Goal: Information Seeking & Learning: Check status

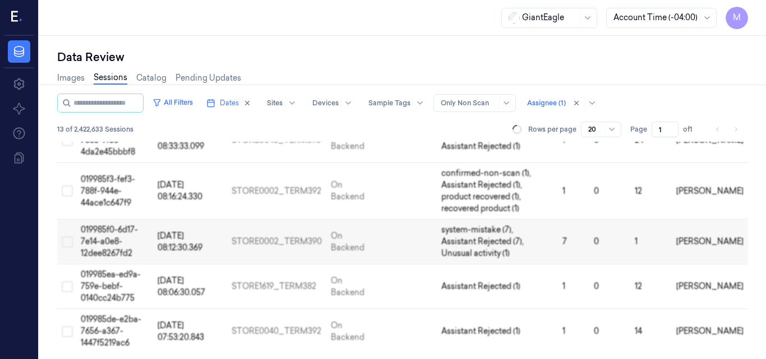
scroll to position [410, 0]
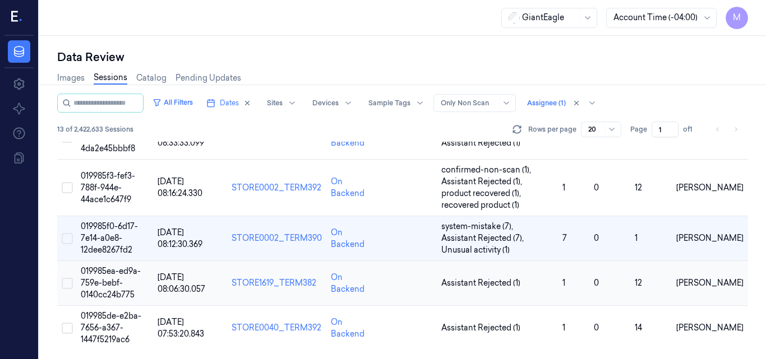
click at [121, 272] on span "019985ea-ed9a-759e-bebf-0140cc24b775" at bounding box center [111, 283] width 60 height 34
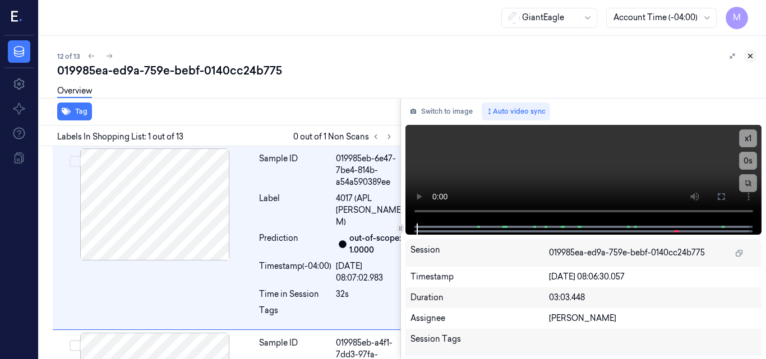
click at [748, 57] on icon at bounding box center [750, 56] width 8 height 8
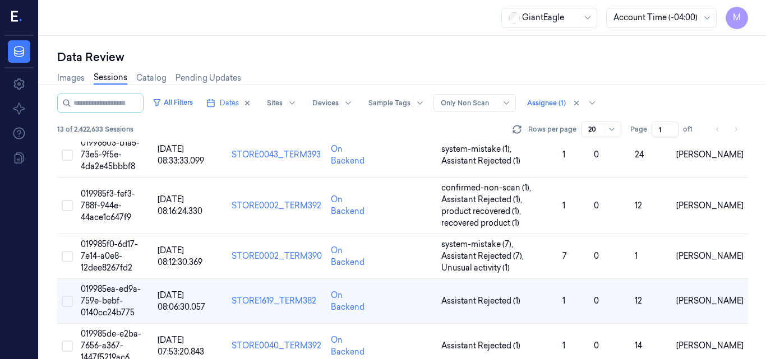
scroll to position [410, 0]
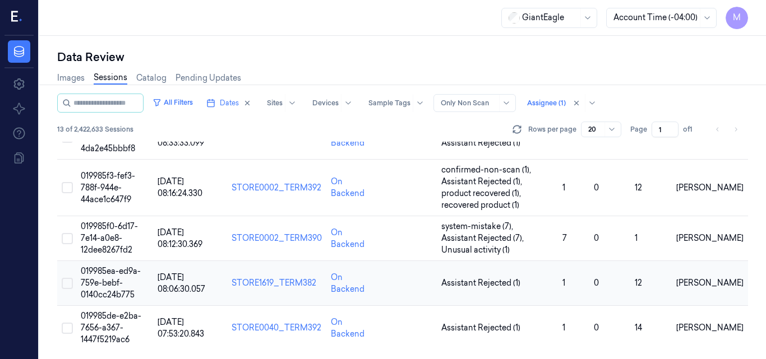
click at [128, 280] on td "019985ea-ed9a-759e-bebf-0140cc24b775" at bounding box center [114, 283] width 77 height 45
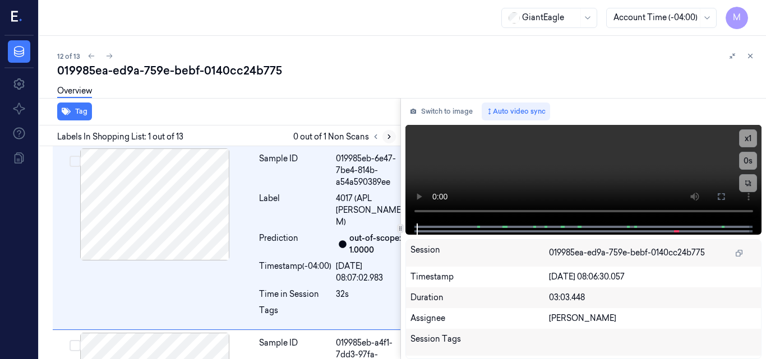
click at [386, 135] on icon at bounding box center [389, 137] width 8 height 8
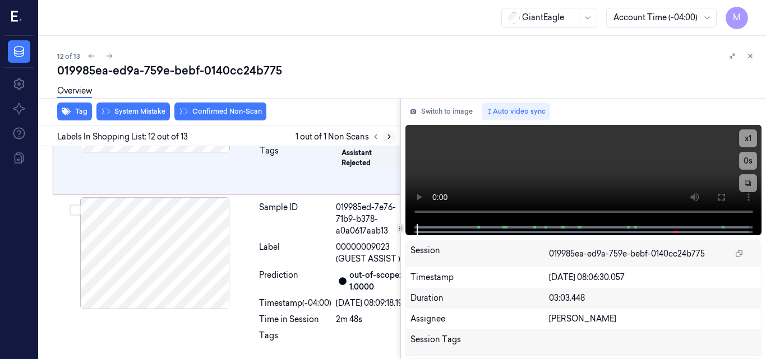
scroll to position [2242, 0]
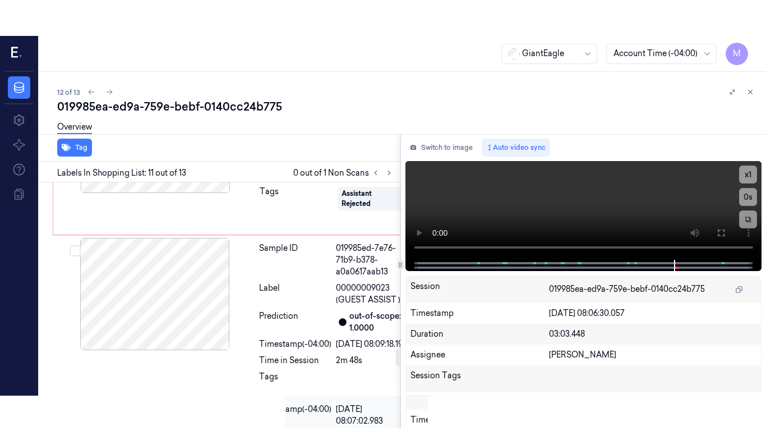
scroll to position [2053, 0]
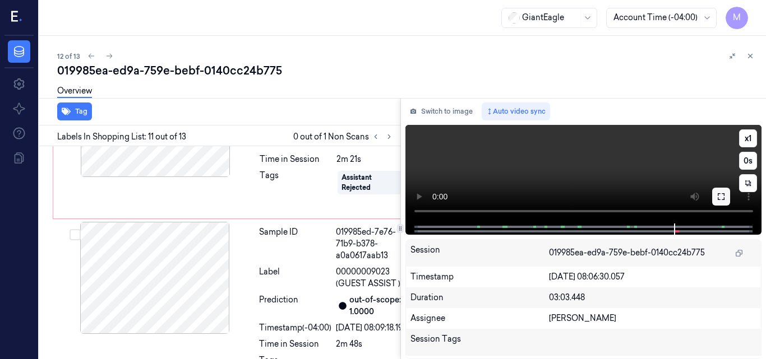
click at [720, 192] on icon at bounding box center [720, 196] width 9 height 9
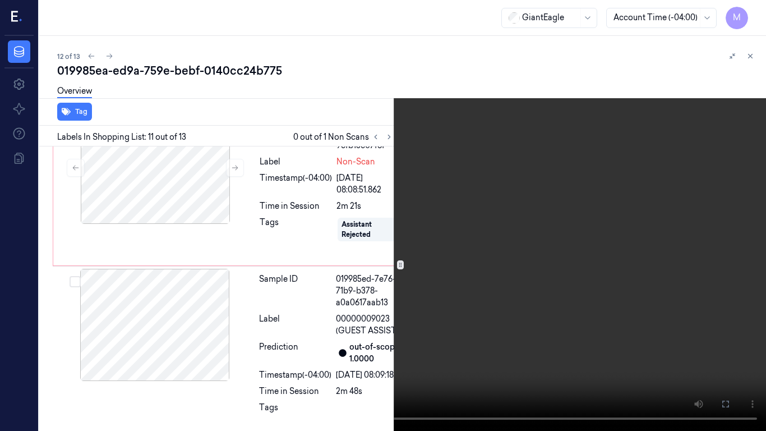
click at [513, 209] on video at bounding box center [383, 215] width 766 height 431
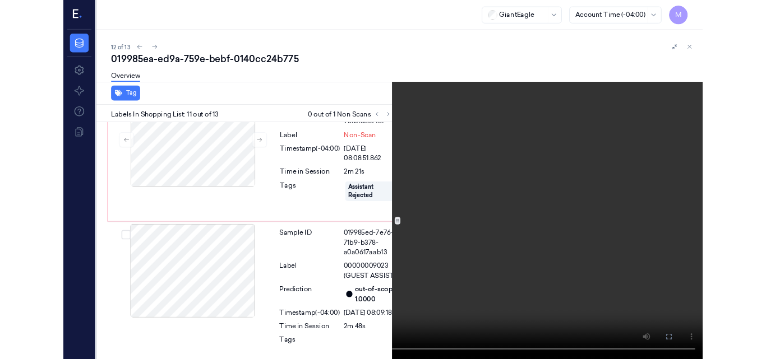
scroll to position [2017, 0]
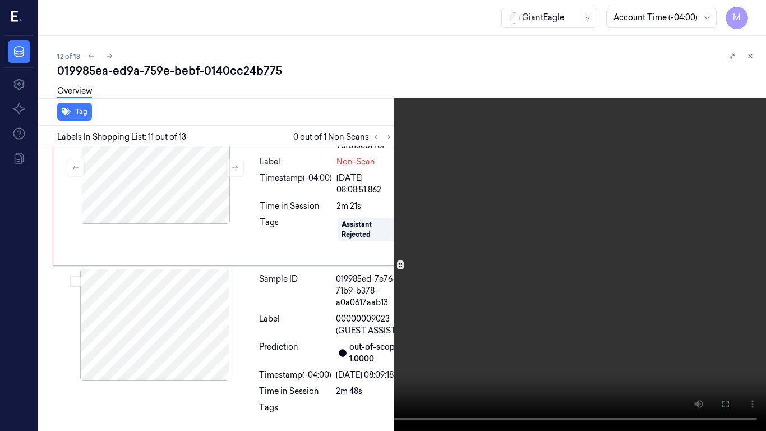
click at [447, 262] on video at bounding box center [383, 215] width 766 height 431
click at [0, 0] on icon at bounding box center [0, 0] width 0 height 0
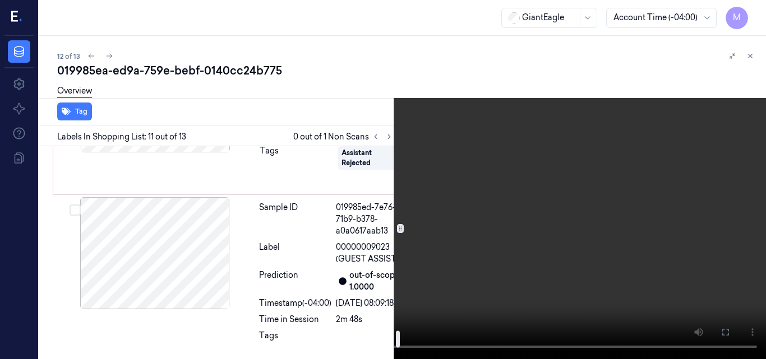
scroll to position [2242, 0]
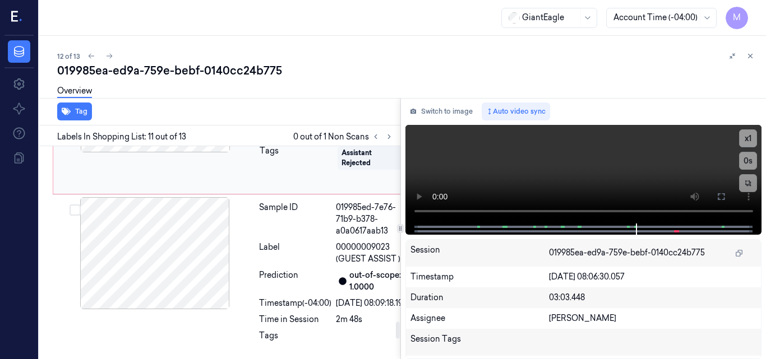
click at [172, 152] on div at bounding box center [155, 96] width 200 height 112
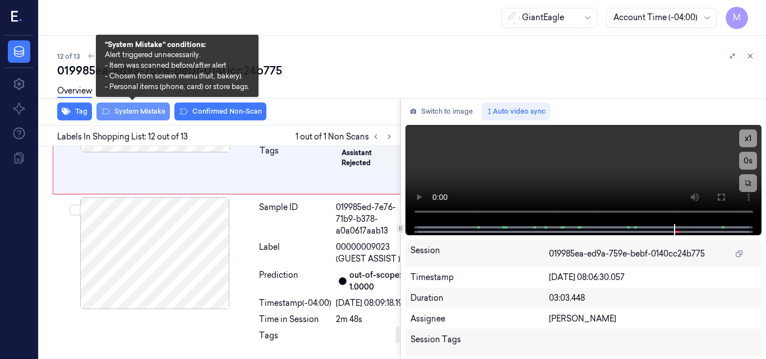
click at [149, 110] on button "System Mistake" at bounding box center [132, 112] width 73 height 18
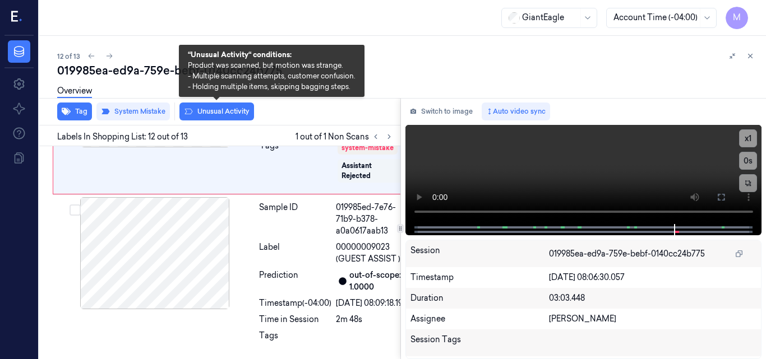
click at [216, 111] on button "Unusual Activity" at bounding box center [216, 112] width 75 height 18
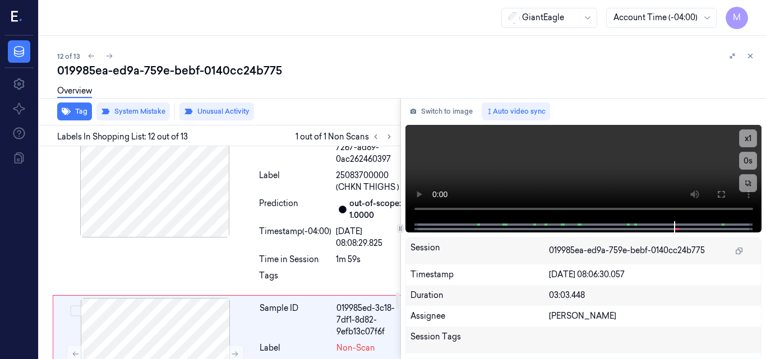
click at [192, 65] on div at bounding box center [155, 9] width 200 height 112
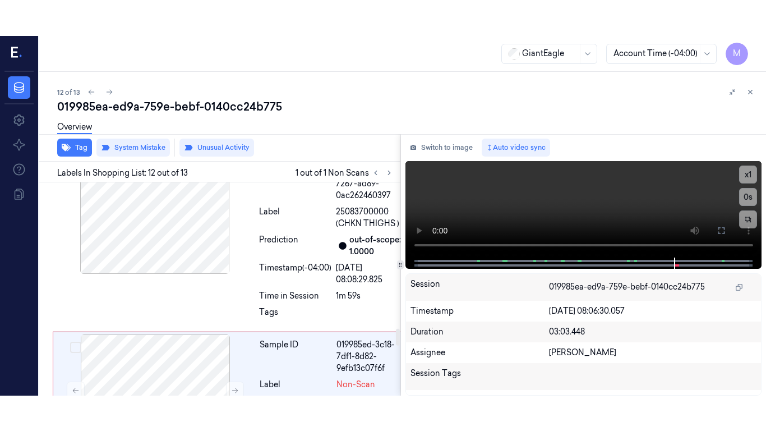
scroll to position [1851, 0]
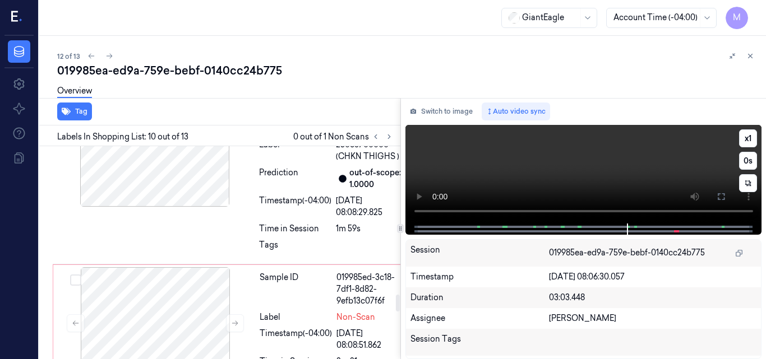
click at [662, 180] on video at bounding box center [583, 174] width 357 height 99
click at [721, 202] on button at bounding box center [721, 197] width 18 height 18
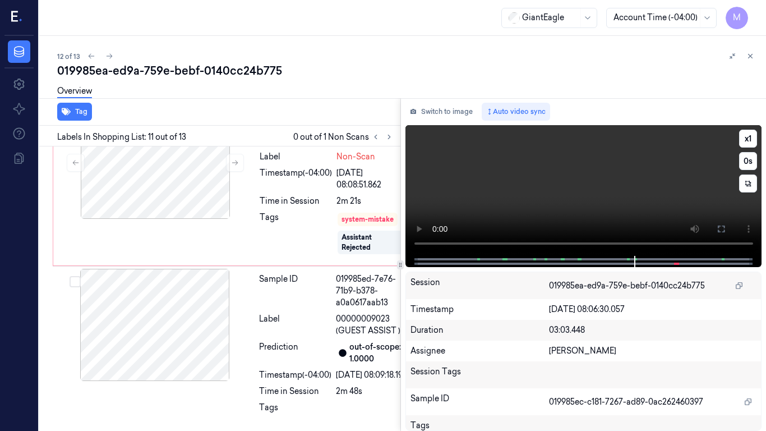
scroll to position [2017, 0]
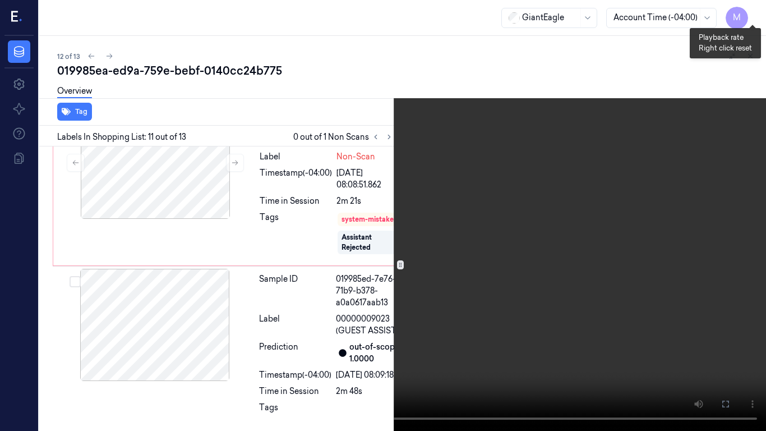
click at [751, 10] on button "x 1" at bounding box center [752, 13] width 18 height 18
click at [370, 334] on video at bounding box center [383, 215] width 766 height 431
click at [517, 250] on video at bounding box center [383, 215] width 766 height 431
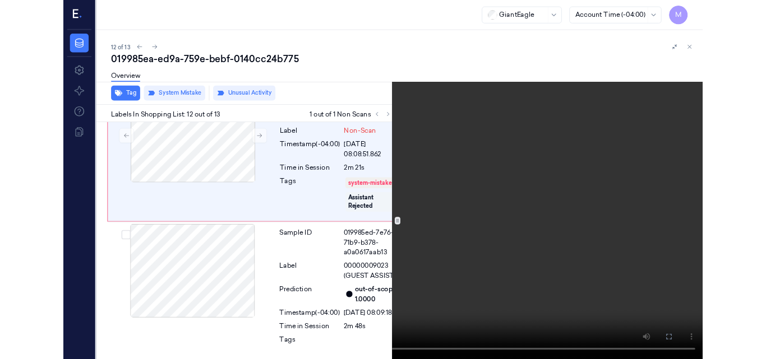
scroll to position [2209, 0]
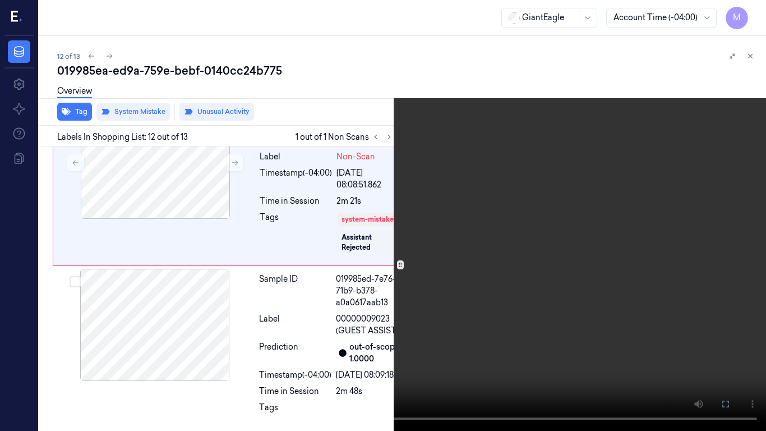
click at [419, 273] on video at bounding box center [383, 215] width 766 height 431
click at [0, 0] on icon at bounding box center [0, 0] width 0 height 0
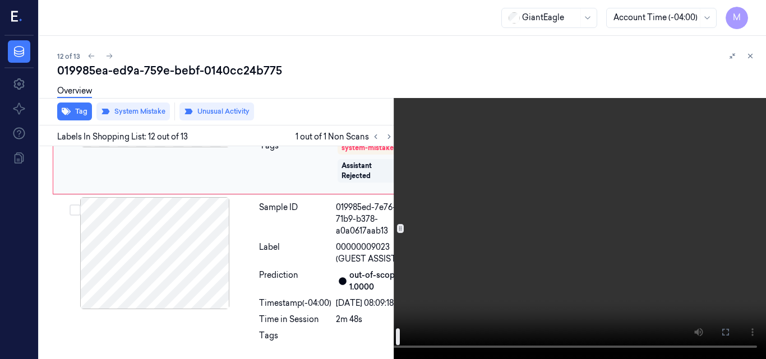
scroll to position [2265, 0]
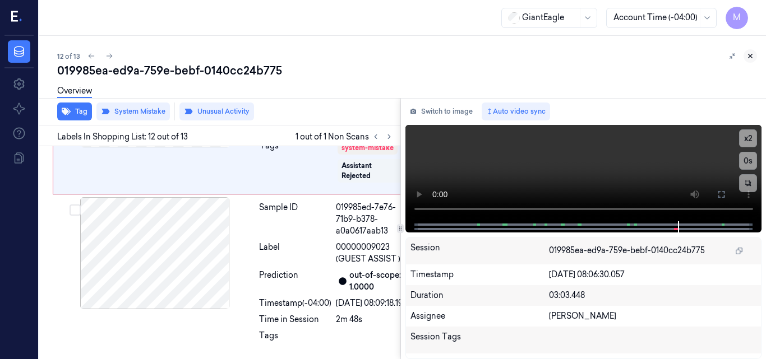
click at [749, 53] on icon at bounding box center [750, 56] width 8 height 8
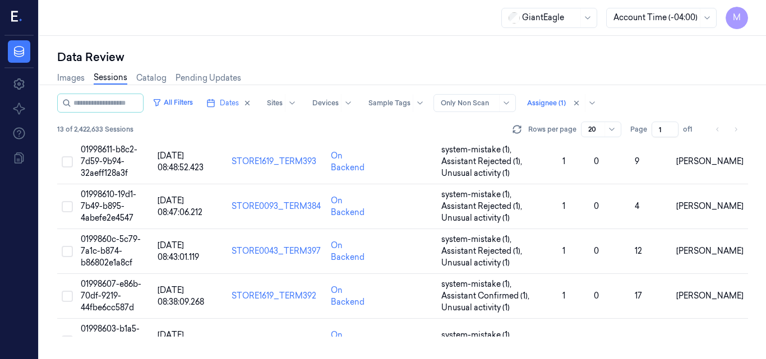
scroll to position [410, 0]
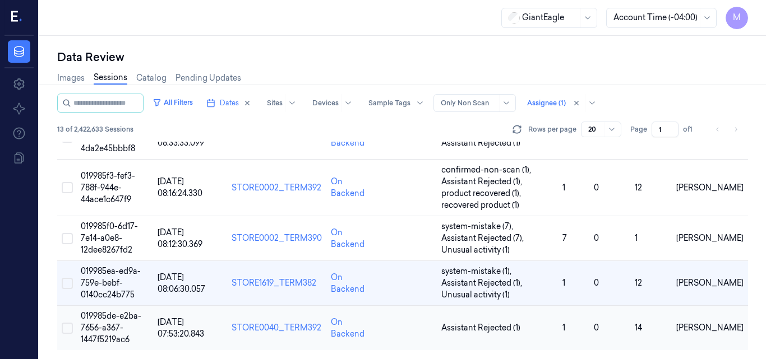
click at [126, 321] on td "019985de-e2ba-7656-a367-1447f5219ac6" at bounding box center [114, 328] width 77 height 45
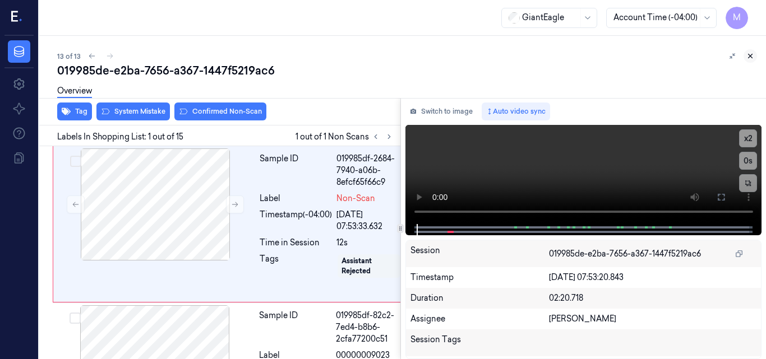
click at [746, 50] on button at bounding box center [749, 55] width 13 height 13
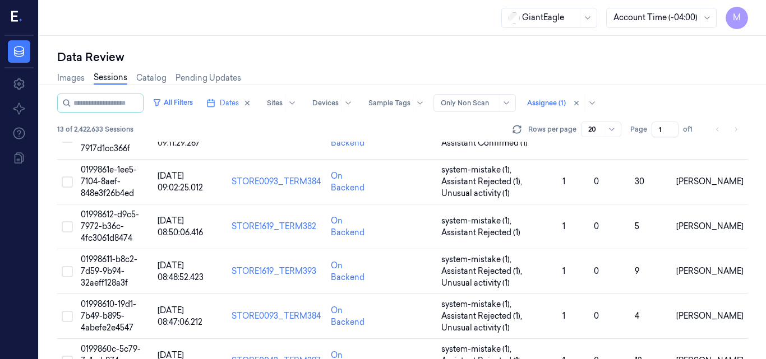
scroll to position [410, 0]
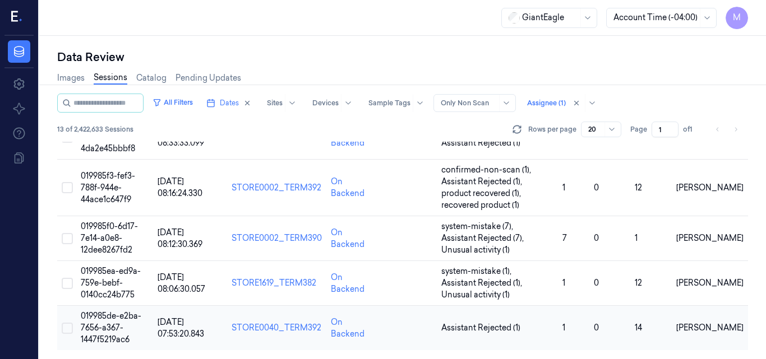
click at [121, 320] on span "019985de-e2ba-7656-a367-1447f5219ac6" at bounding box center [111, 328] width 61 height 34
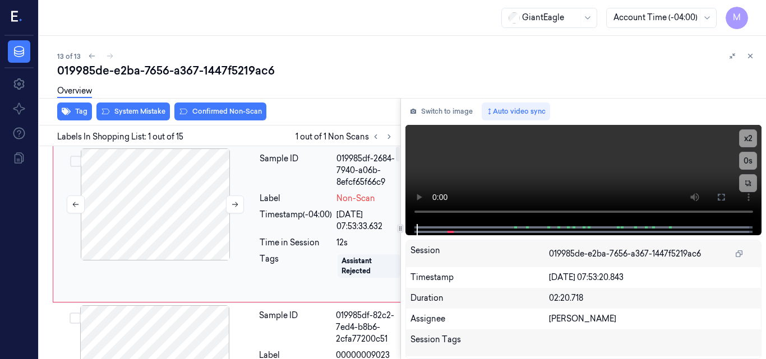
click at [110, 170] on div at bounding box center [155, 205] width 200 height 112
click at [128, 174] on div at bounding box center [155, 205] width 200 height 112
click at [725, 197] on icon at bounding box center [720, 197] width 9 height 9
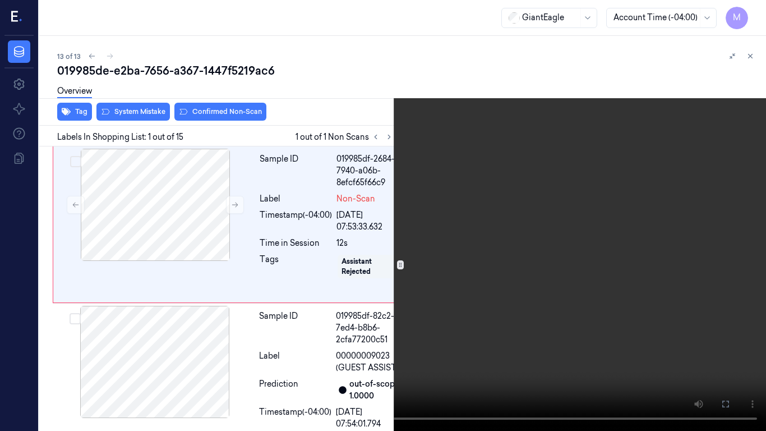
click at [387, 194] on video at bounding box center [383, 215] width 766 height 431
click at [0, 0] on icon at bounding box center [0, 0] width 0 height 0
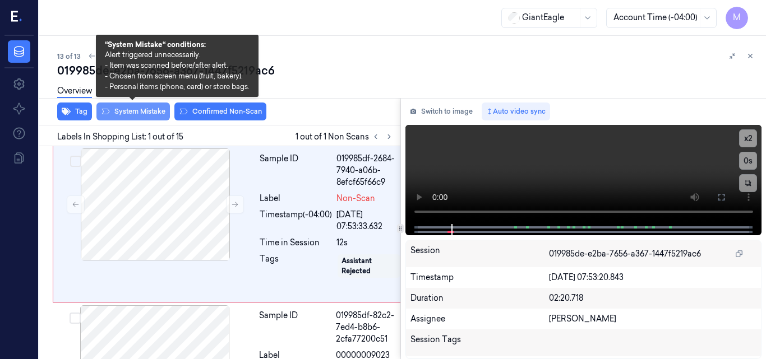
click at [131, 109] on button "System Mistake" at bounding box center [132, 112] width 73 height 18
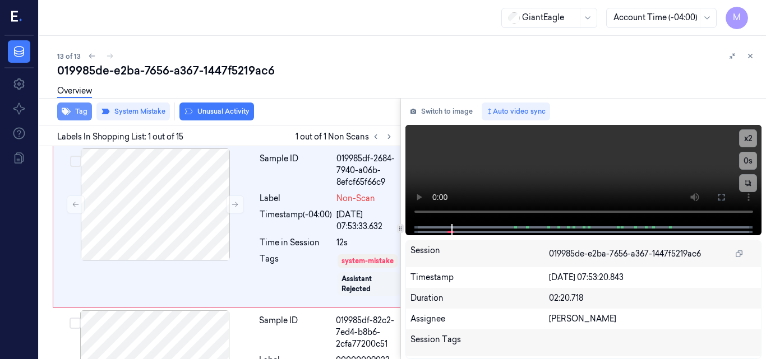
click at [73, 109] on button "Tag" at bounding box center [74, 112] width 35 height 18
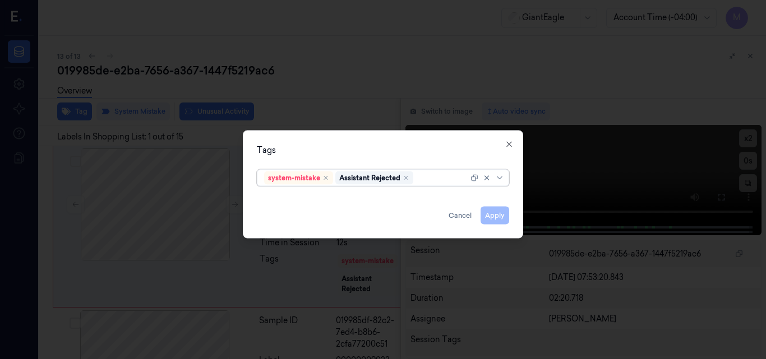
click at [426, 179] on div at bounding box center [441, 178] width 53 height 12
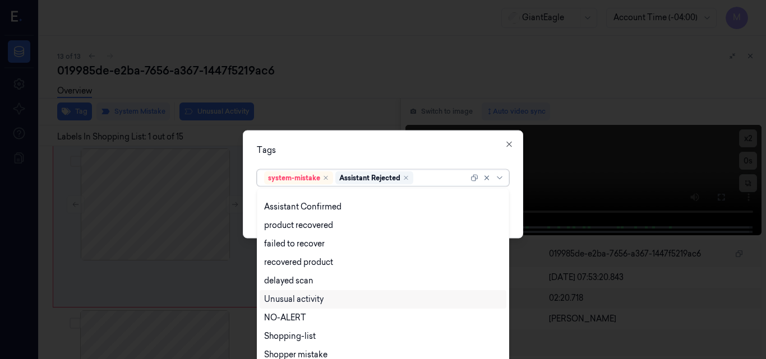
scroll to position [91, 0]
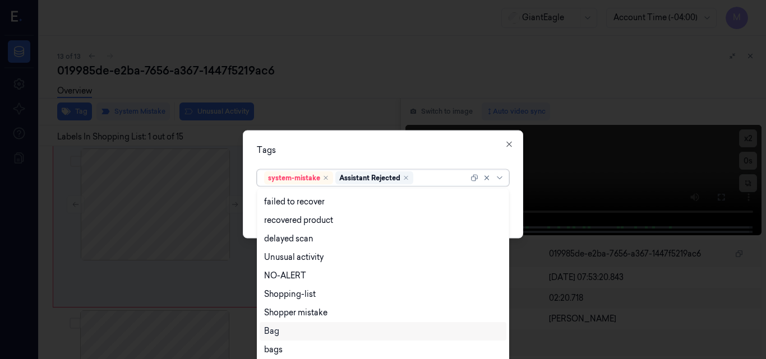
click at [288, 331] on div "Bag" at bounding box center [383, 332] width 238 height 12
click at [396, 150] on div "Tags" at bounding box center [383, 150] width 252 height 12
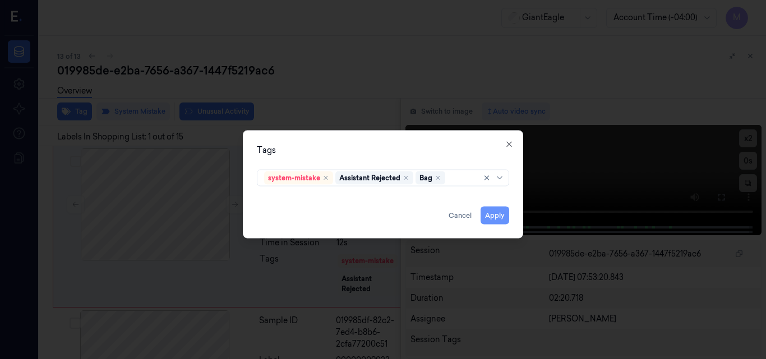
click at [501, 215] on button "Apply" at bounding box center [494, 215] width 29 height 18
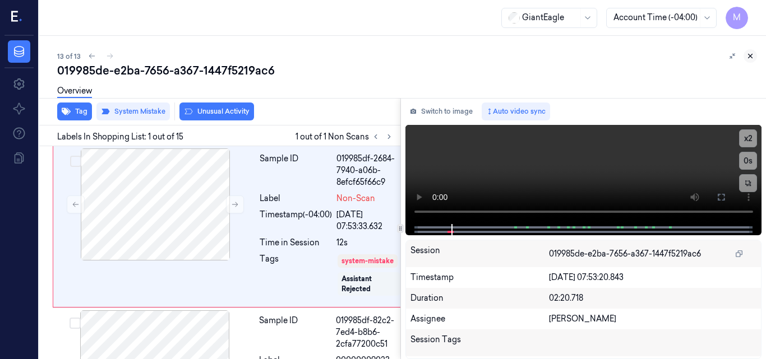
click at [749, 55] on icon at bounding box center [750, 56] width 4 height 4
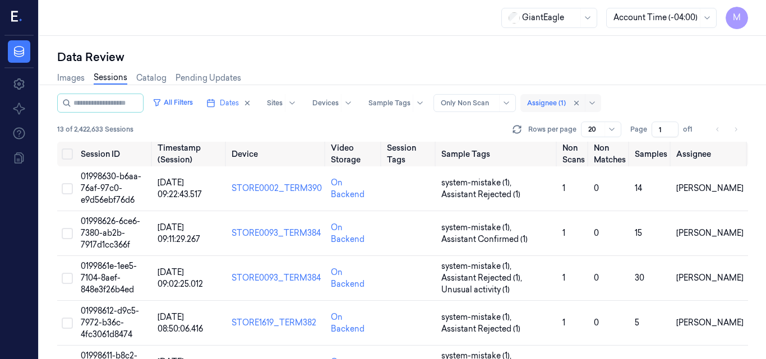
click at [552, 101] on div at bounding box center [546, 103] width 39 height 10
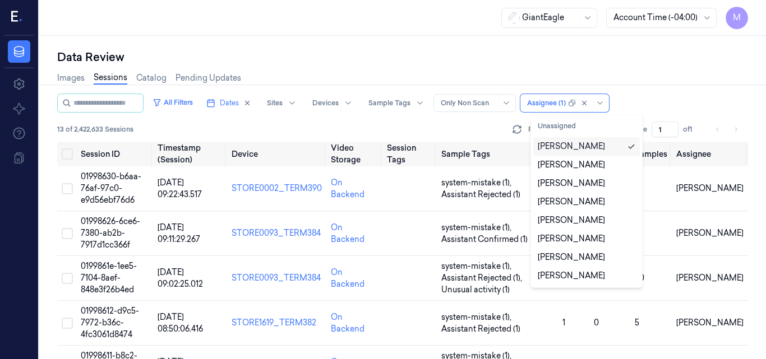
click at [686, 102] on div "All Filters Dates Sites Devices Sample Tags Alert Type Only Non Scan 11 results…" at bounding box center [402, 103] width 691 height 19
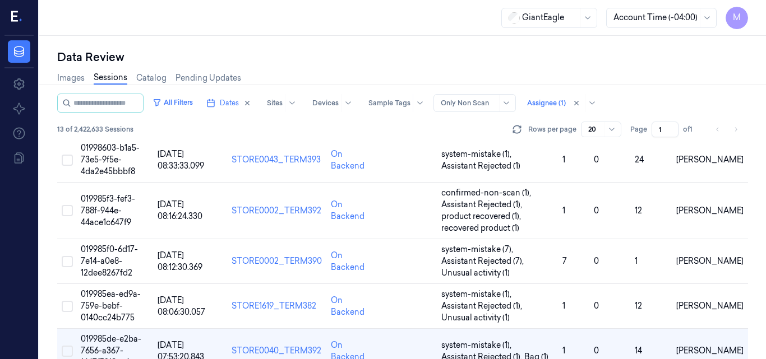
scroll to position [410, 0]
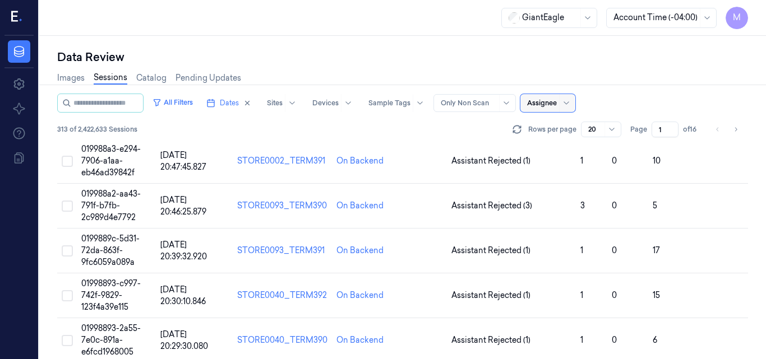
scroll to position [476, 0]
click at [663, 131] on input "1" at bounding box center [664, 130] width 27 height 16
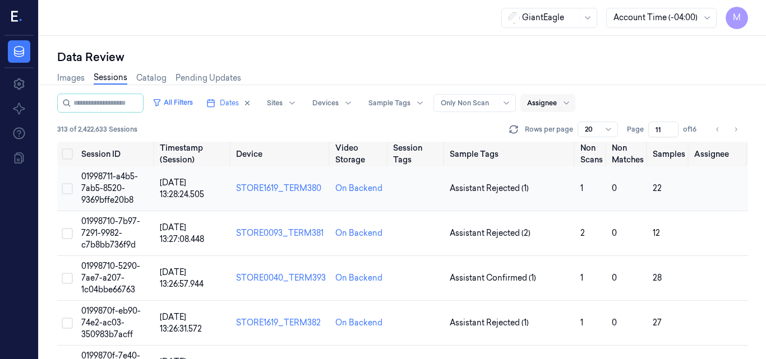
type input "11"
click at [111, 184] on span "01998711-a4b5-7ab5-8520-9369bffe20b8" at bounding box center [109, 189] width 57 height 34
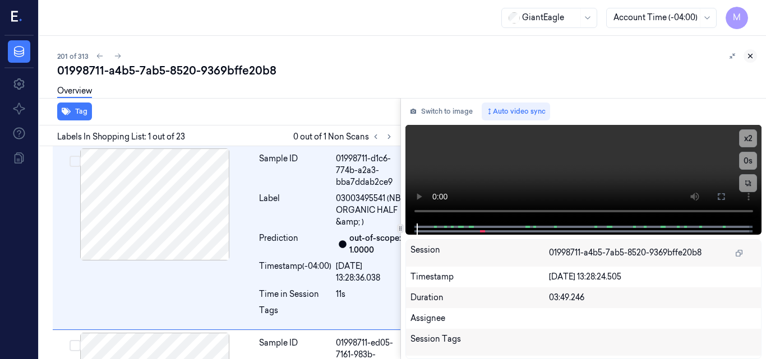
click at [748, 55] on icon at bounding box center [750, 56] width 8 height 8
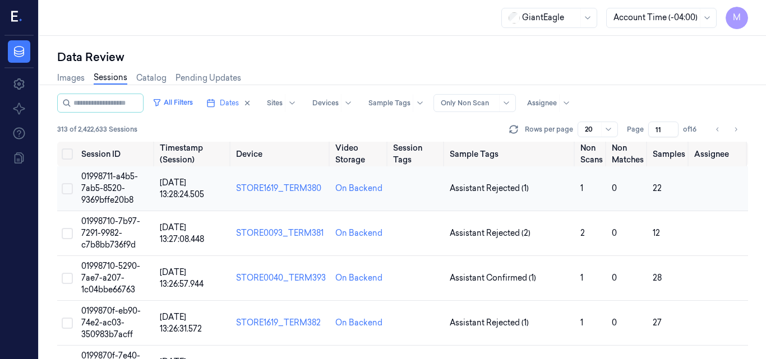
click at [169, 191] on span "[DATE] 13:28:24.505" at bounding box center [182, 189] width 44 height 22
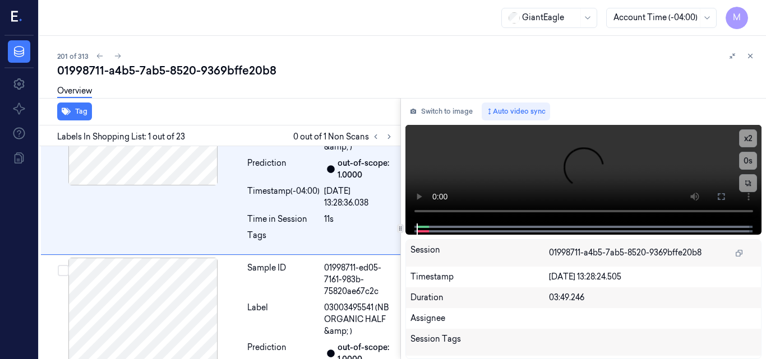
scroll to position [85, 0]
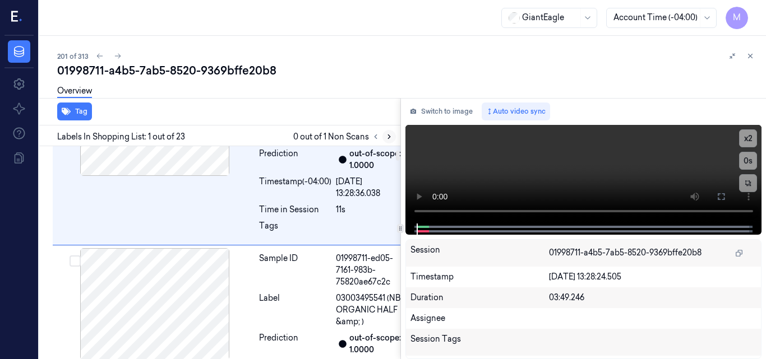
click at [388, 134] on icon at bounding box center [389, 137] width 8 height 8
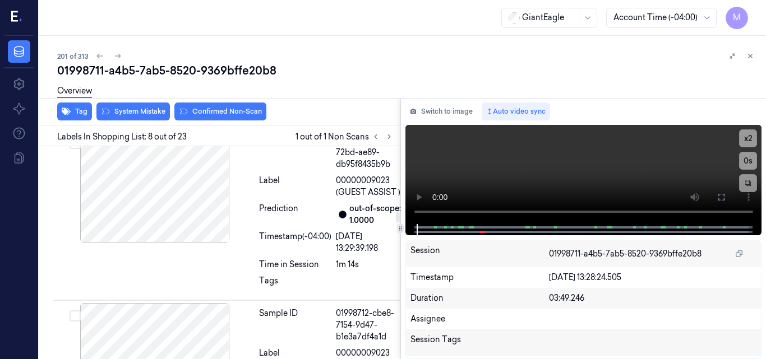
click at [164, 86] on div at bounding box center [155, 30] width 200 height 112
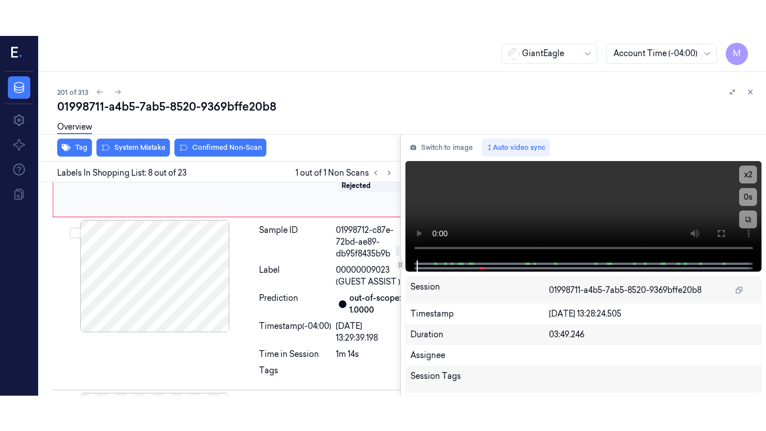
scroll to position [1398, 0]
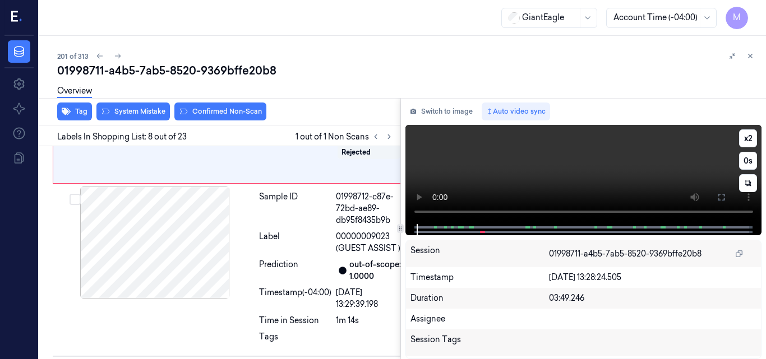
click at [629, 155] on video at bounding box center [583, 174] width 357 height 99
click at [715, 201] on button at bounding box center [721, 197] width 18 height 18
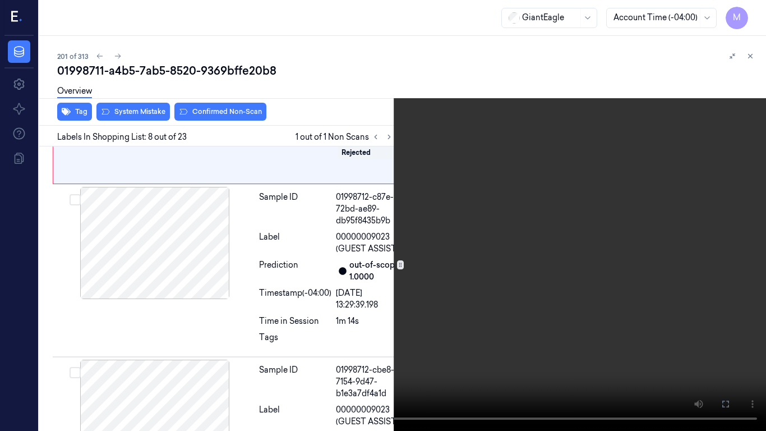
click at [500, 226] on video at bounding box center [383, 215] width 766 height 431
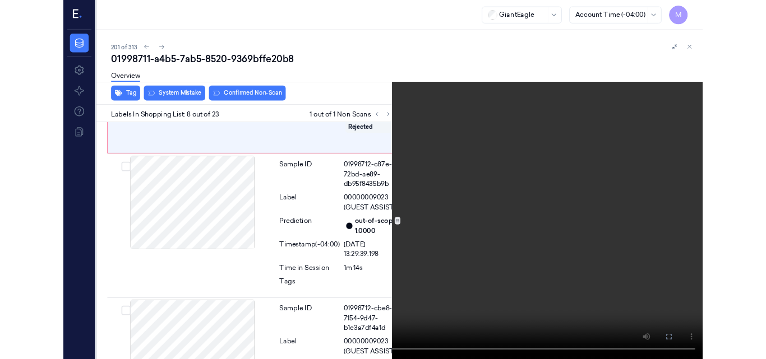
scroll to position [1362, 0]
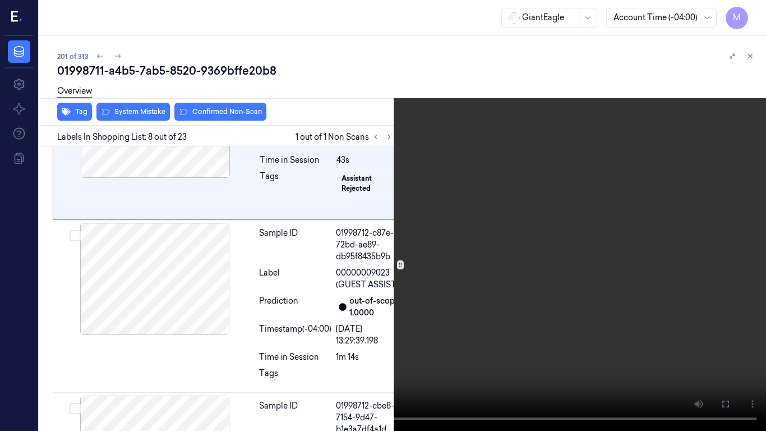
click at [0, 0] on icon at bounding box center [0, 0] width 0 height 0
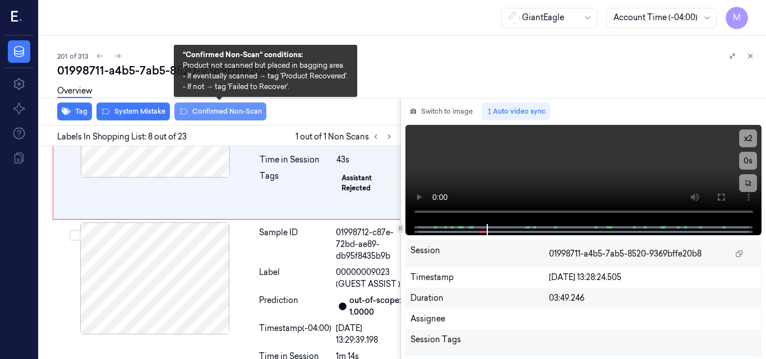
click at [233, 108] on button "Confirmed Non-Scan" at bounding box center [220, 112] width 92 height 18
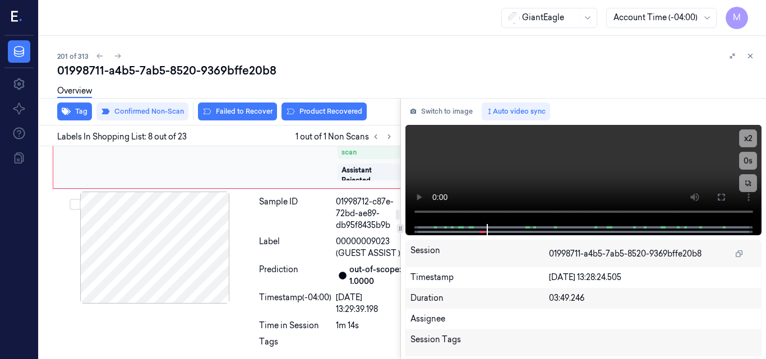
scroll to position [1400, 0]
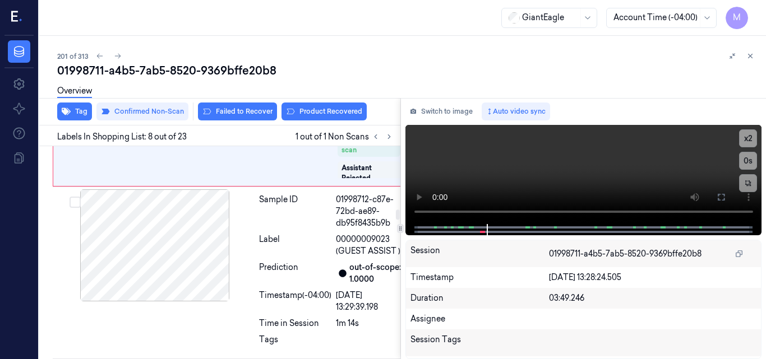
click at [335, 106] on div "Overview" at bounding box center [407, 92] width 700 height 29
click at [332, 114] on button "Product Recovered" at bounding box center [323, 112] width 85 height 18
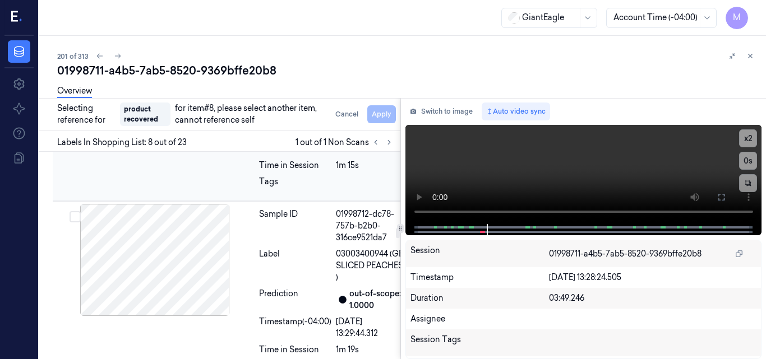
click at [278, 71] on div "Sample ID" at bounding box center [295, 53] width 72 height 35
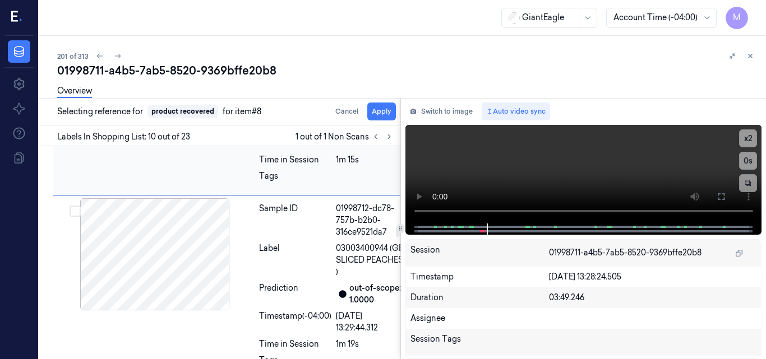
scroll to position [1799, 0]
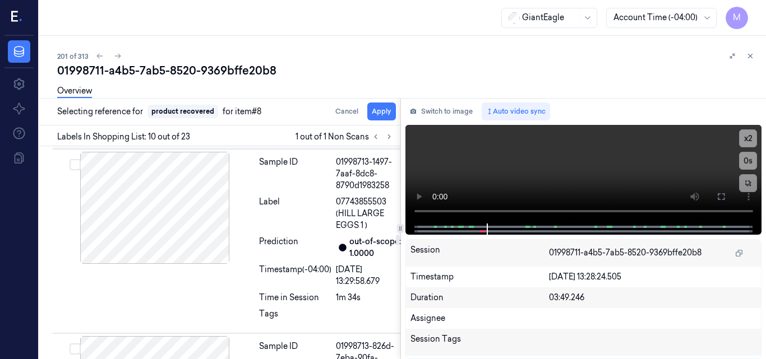
click at [280, 47] on div "Label" at bounding box center [295, 29] width 72 height 35
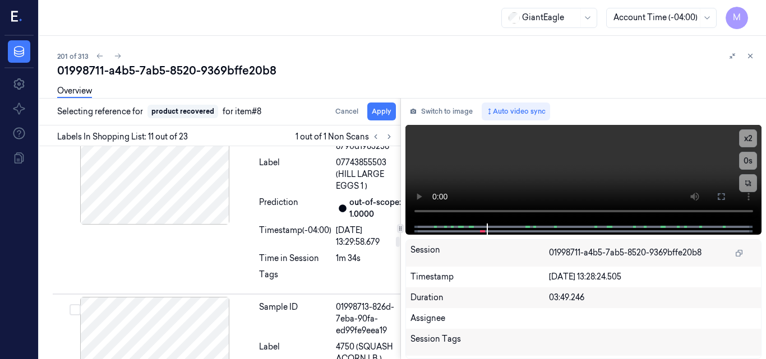
scroll to position [2007, 0]
click at [383, 114] on button "Apply" at bounding box center [381, 112] width 29 height 18
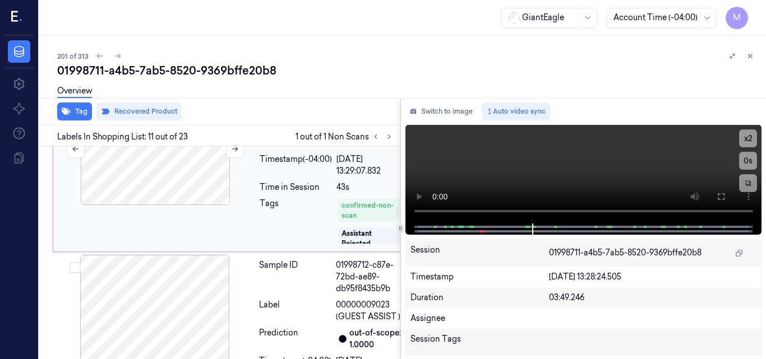
click at [142, 205] on div at bounding box center [155, 149] width 200 height 112
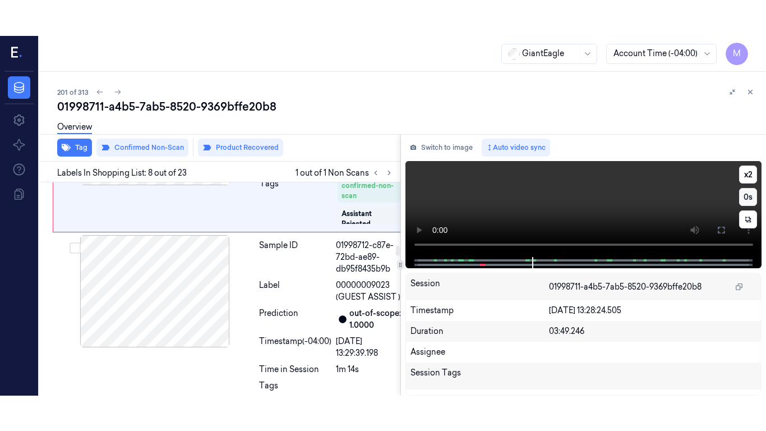
scroll to position [1395, 0]
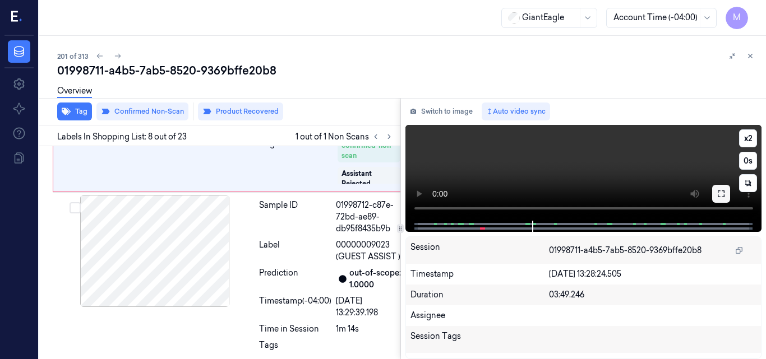
click at [719, 196] on icon at bounding box center [720, 193] width 9 height 9
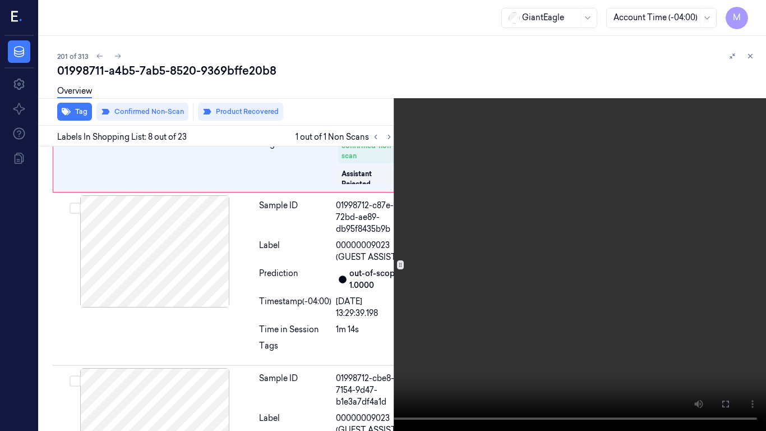
click at [559, 238] on video at bounding box center [383, 215] width 766 height 431
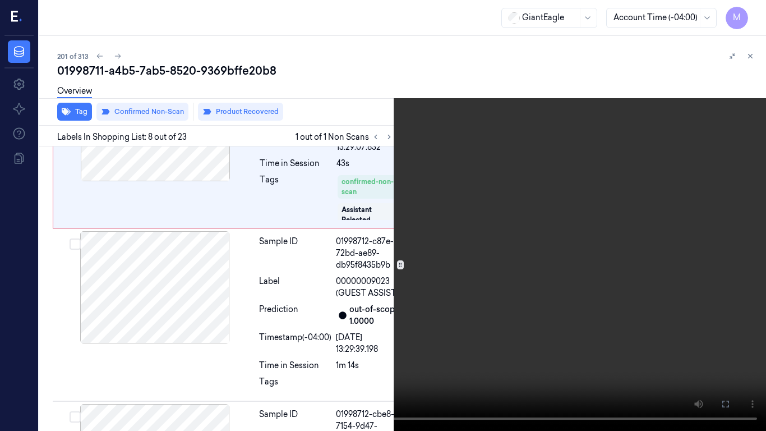
click at [559, 238] on video at bounding box center [383, 215] width 766 height 431
click at [526, 236] on video at bounding box center [383, 215] width 766 height 431
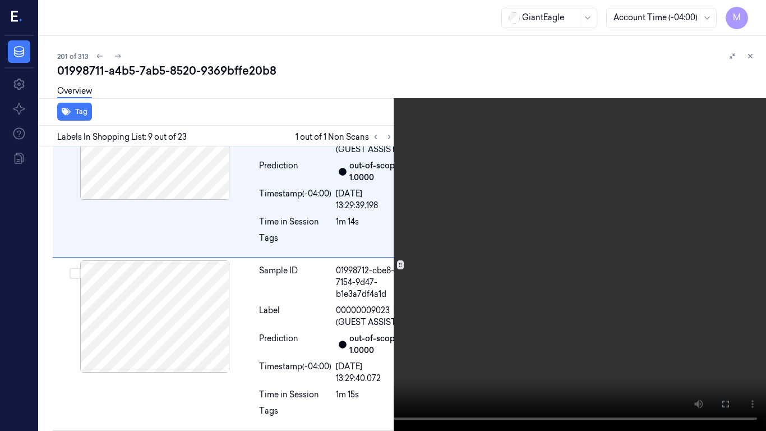
click at [637, 284] on video at bounding box center [383, 215] width 766 height 431
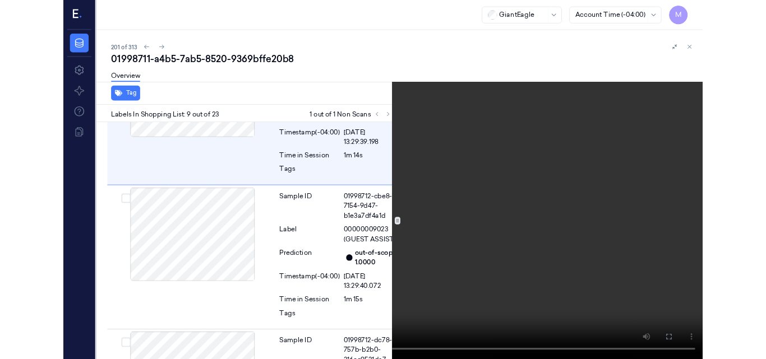
scroll to position [1544, 0]
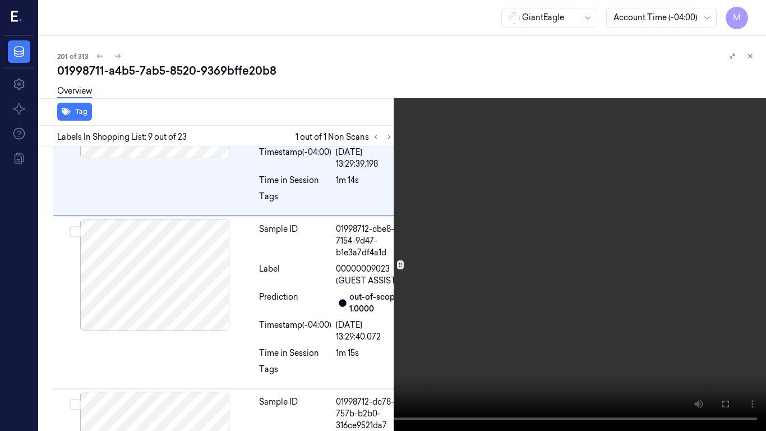
click at [0, 0] on icon at bounding box center [0, 0] width 0 height 0
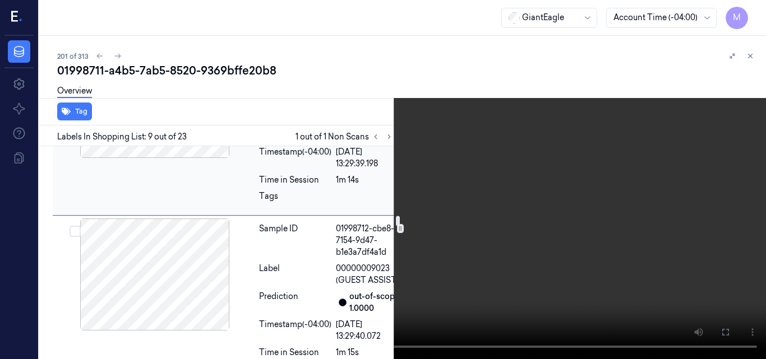
scroll to position [1600, 0]
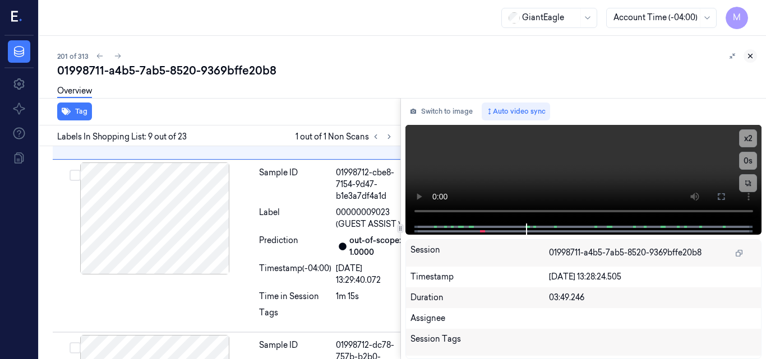
click at [749, 57] on icon at bounding box center [750, 56] width 8 height 8
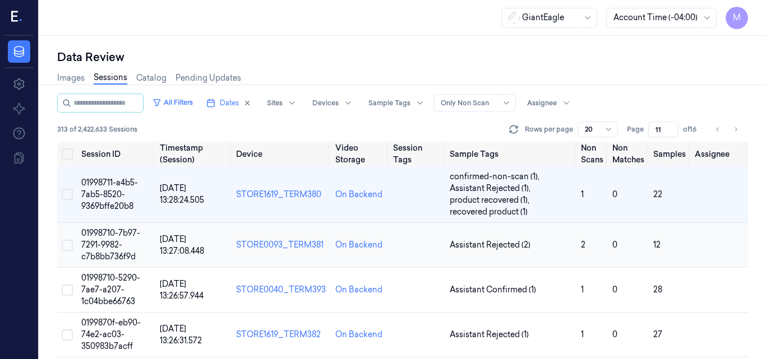
click at [109, 237] on span "01998710-7b97-7291-9982-c7b8bb736f9d" at bounding box center [110, 245] width 59 height 34
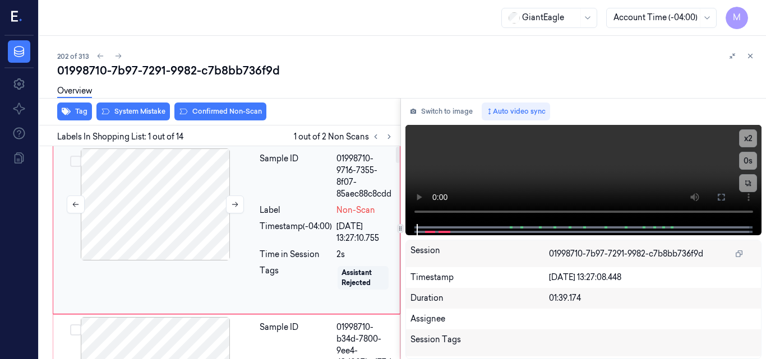
click at [165, 196] on div at bounding box center [155, 205] width 200 height 112
click at [724, 193] on icon at bounding box center [720, 197] width 9 height 9
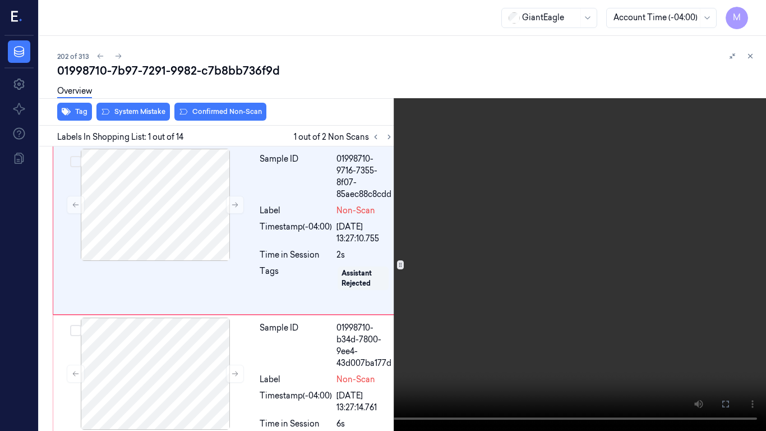
click at [519, 221] on video at bounding box center [383, 215] width 766 height 431
click at [519, 186] on video at bounding box center [383, 215] width 766 height 431
click at [0, 0] on icon at bounding box center [0, 0] width 0 height 0
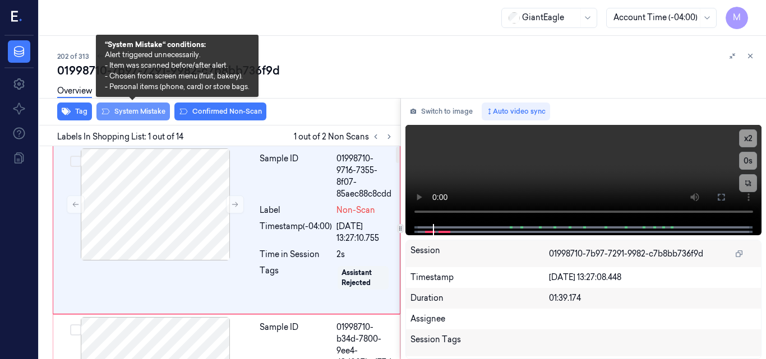
click at [129, 109] on button "System Mistake" at bounding box center [132, 112] width 73 height 18
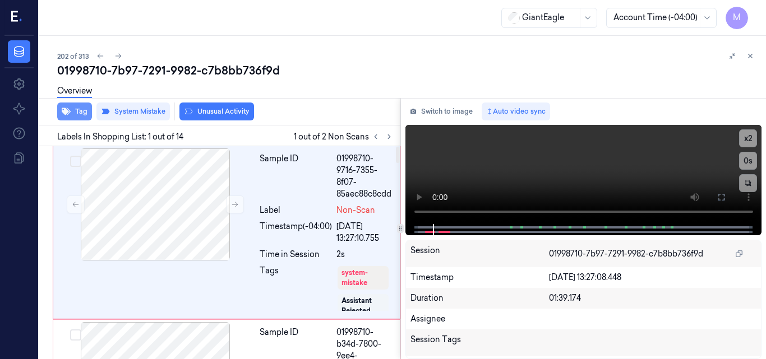
click at [81, 109] on button "Tag" at bounding box center [74, 112] width 35 height 18
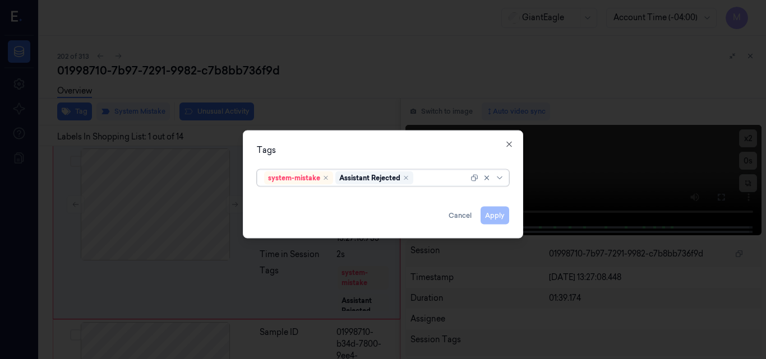
click at [427, 178] on div at bounding box center [441, 178] width 53 height 12
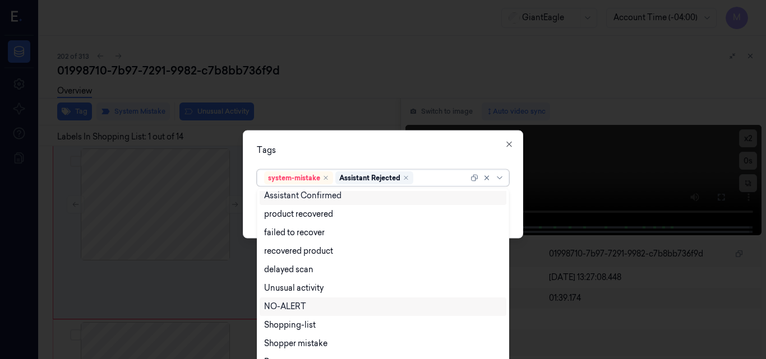
scroll to position [91, 0]
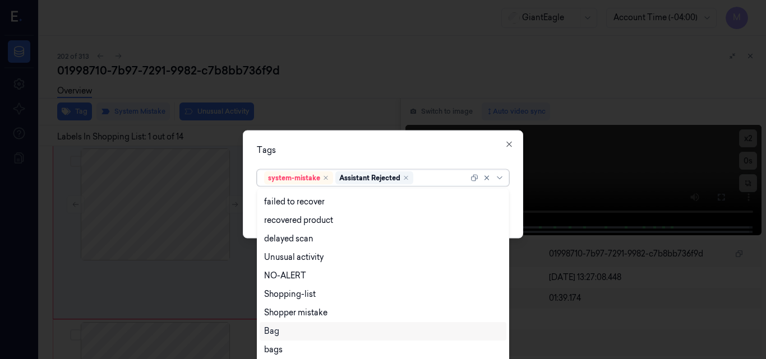
click at [291, 330] on div "Bag" at bounding box center [383, 332] width 238 height 12
click at [356, 151] on div "Tags" at bounding box center [383, 150] width 252 height 12
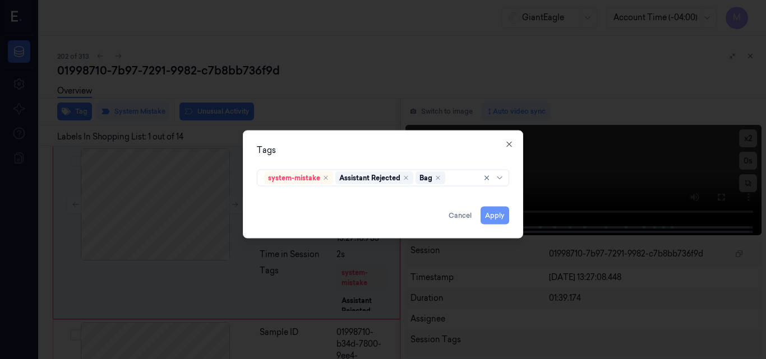
click at [498, 215] on button "Apply" at bounding box center [494, 215] width 29 height 18
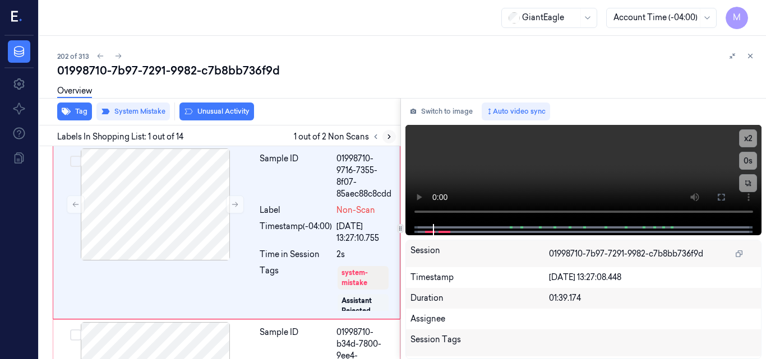
click at [387, 137] on icon at bounding box center [389, 137] width 8 height 8
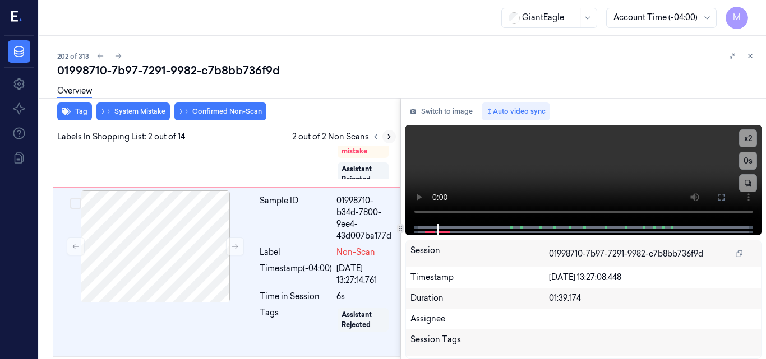
scroll to position [151, 0]
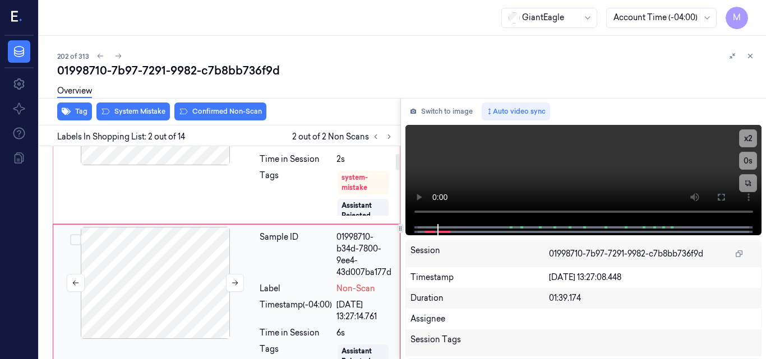
click at [201, 270] on div at bounding box center [155, 283] width 200 height 112
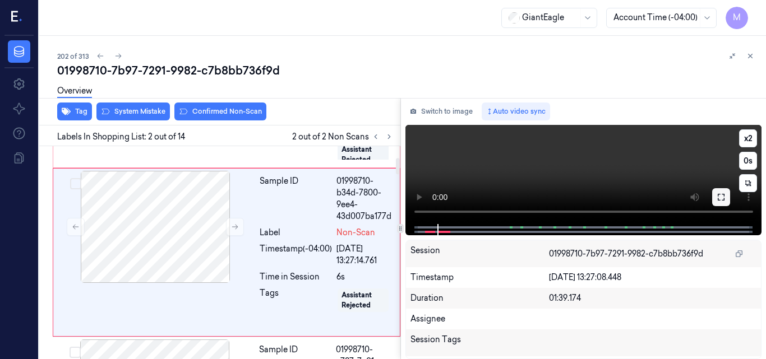
click at [726, 195] on button at bounding box center [721, 197] width 18 height 18
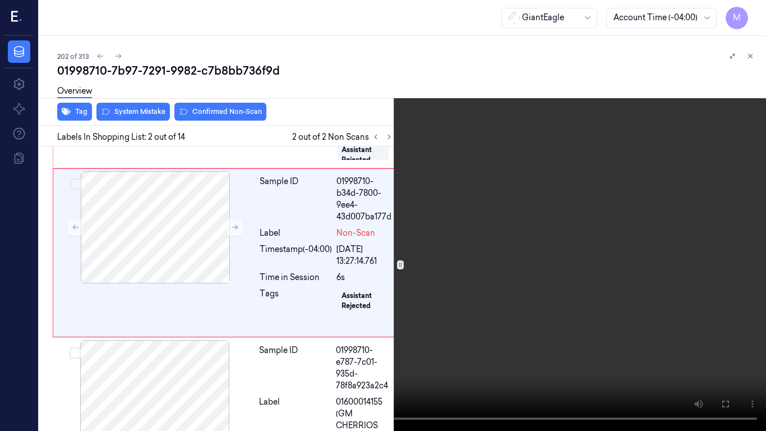
click at [508, 240] on video at bounding box center [383, 215] width 766 height 431
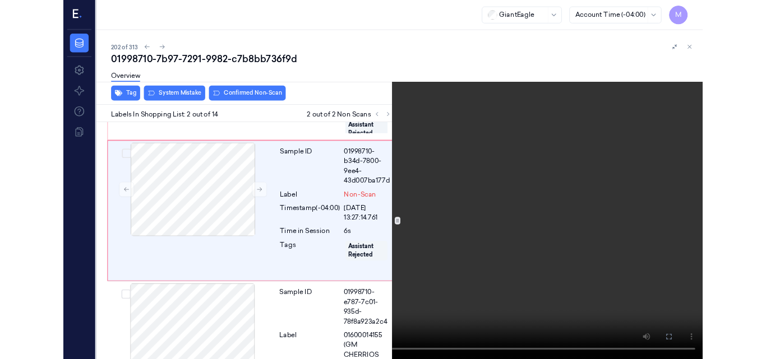
scroll to position [115, 0]
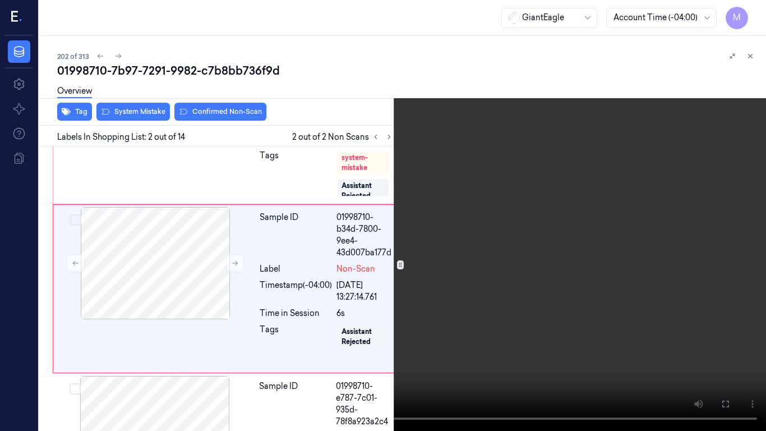
click at [467, 263] on video at bounding box center [383, 215] width 766 height 431
click at [0, 0] on icon at bounding box center [0, 0] width 0 height 0
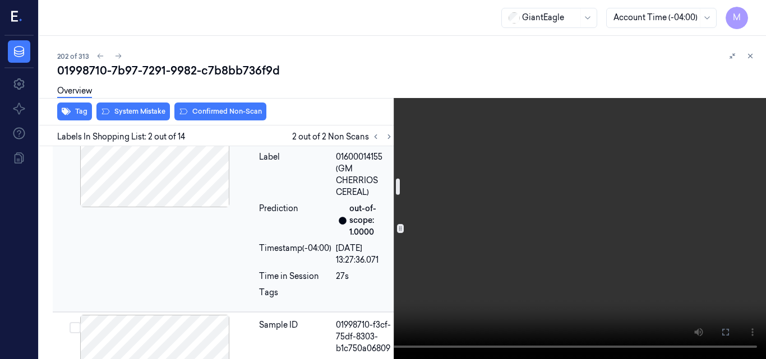
scroll to position [452, 0]
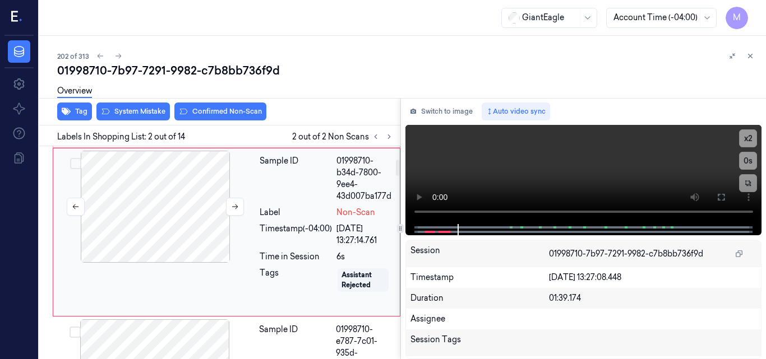
click at [165, 187] on div at bounding box center [155, 207] width 200 height 112
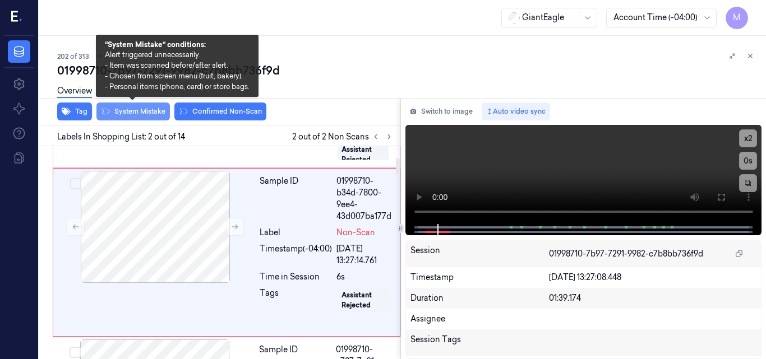
click at [142, 109] on button "System Mistake" at bounding box center [132, 112] width 73 height 18
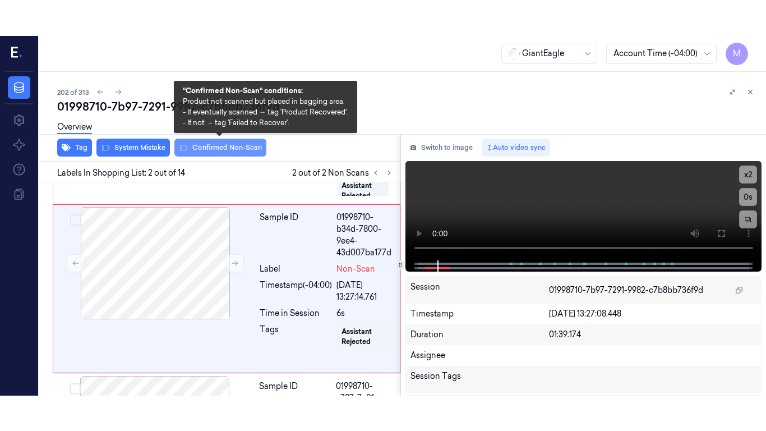
scroll to position [154, 0]
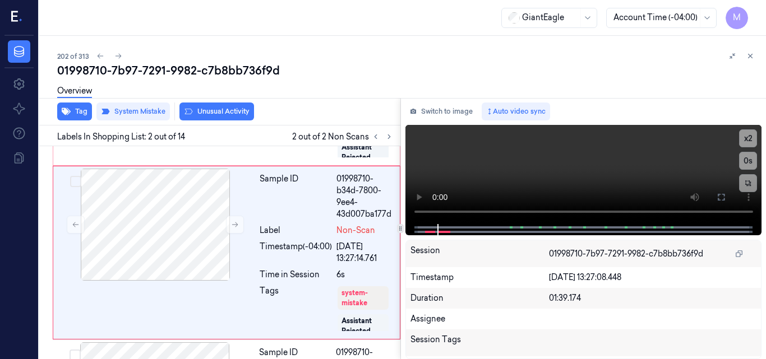
click at [224, 112] on button "Unusual Activity" at bounding box center [216, 112] width 75 height 18
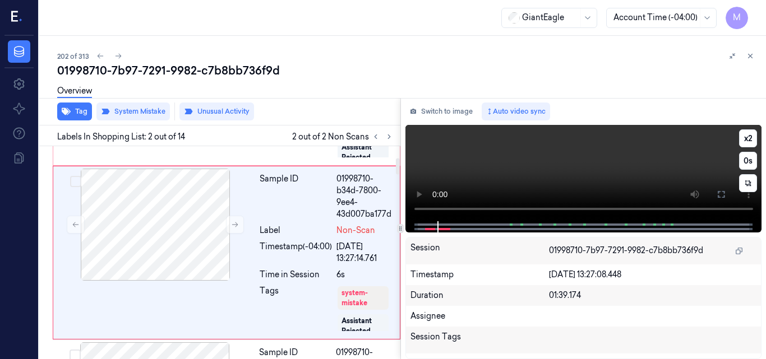
click at [603, 150] on video at bounding box center [583, 173] width 357 height 96
click at [719, 191] on icon at bounding box center [720, 194] width 9 height 9
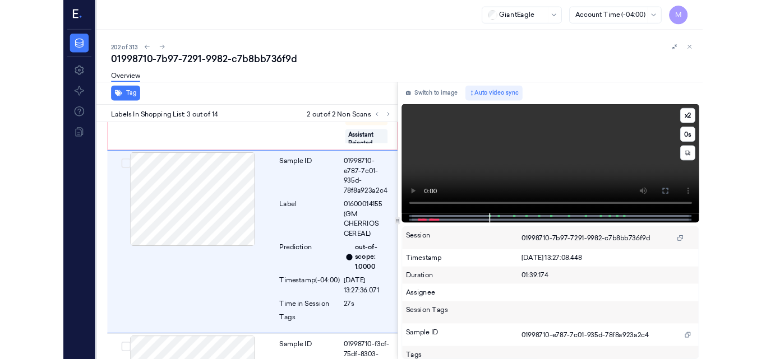
scroll to position [315, 0]
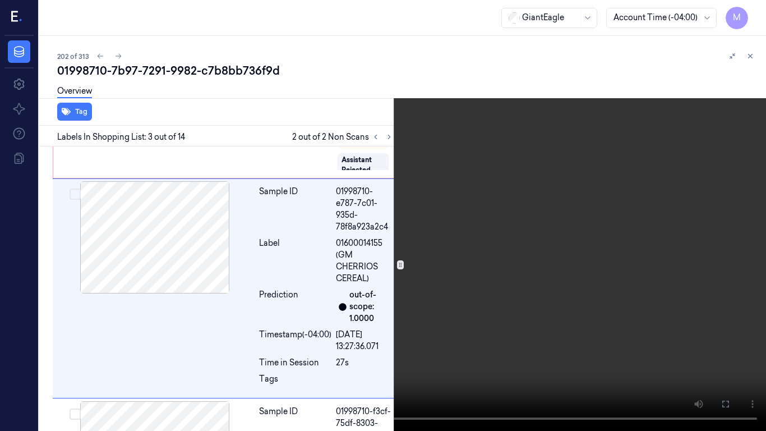
click at [596, 74] on video at bounding box center [383, 215] width 766 height 431
click at [0, 0] on icon at bounding box center [0, 0] width 0 height 0
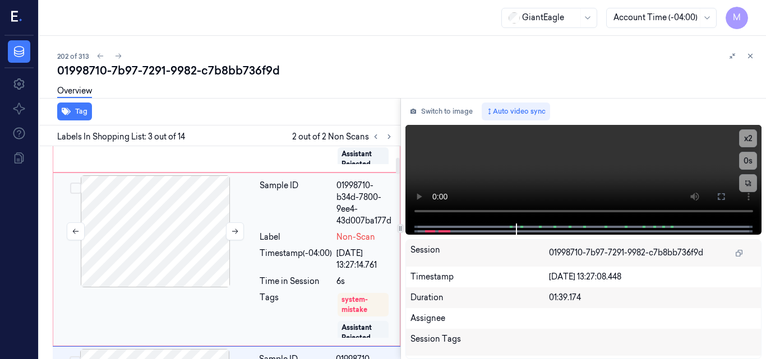
click at [183, 224] on div at bounding box center [155, 231] width 200 height 112
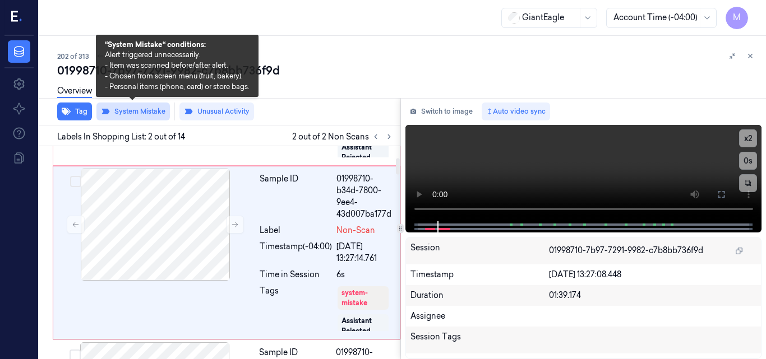
click at [137, 110] on button "System Mistake" at bounding box center [132, 112] width 73 height 18
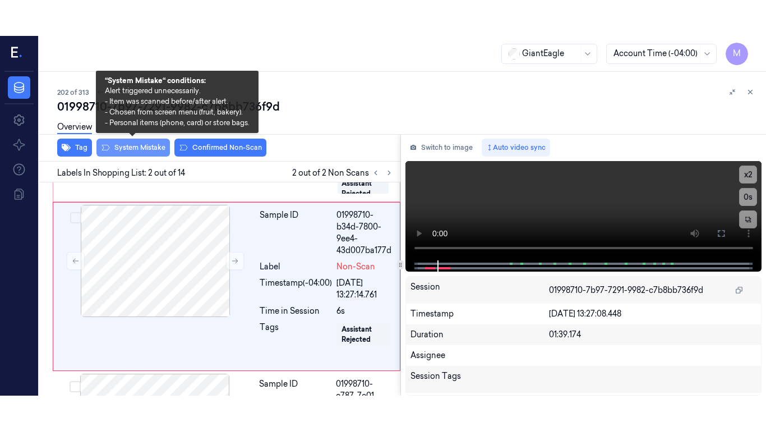
scroll to position [151, 0]
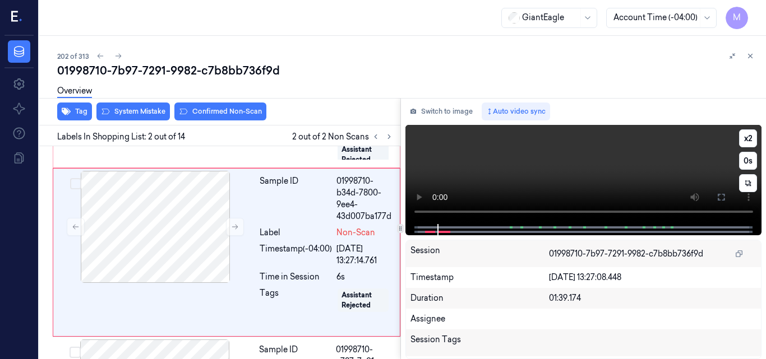
click at [596, 180] on video at bounding box center [583, 174] width 357 height 99
click at [719, 197] on icon at bounding box center [720, 197] width 9 height 9
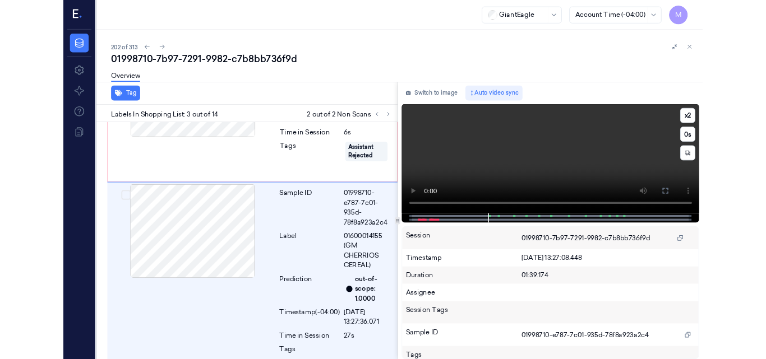
scroll to position [310, 0]
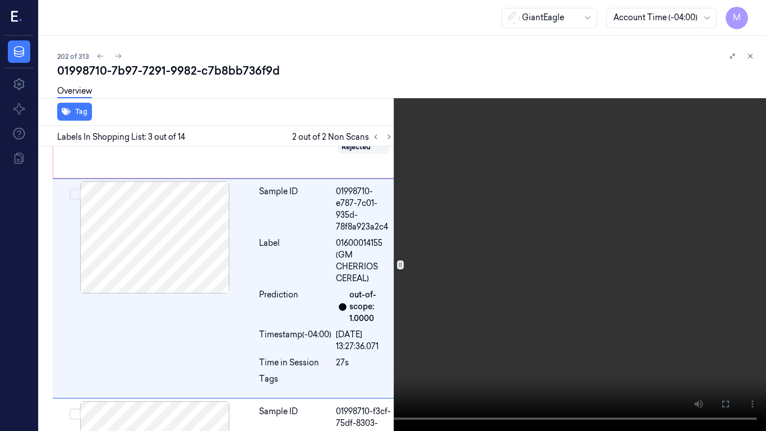
click at [585, 238] on video at bounding box center [383, 215] width 766 height 431
click at [0, 0] on icon at bounding box center [0, 0] width 0 height 0
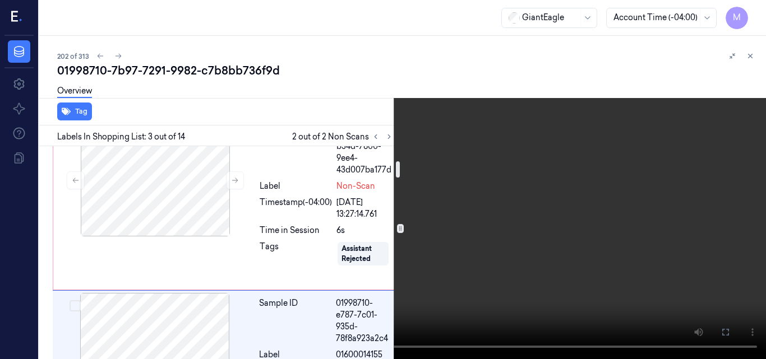
scroll to position [142, 0]
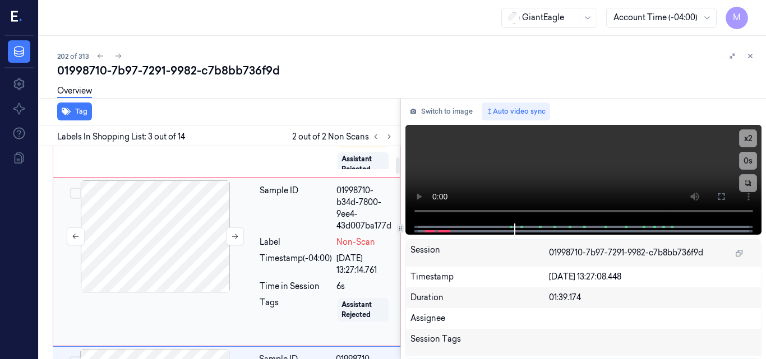
click at [171, 229] on div at bounding box center [155, 237] width 200 height 112
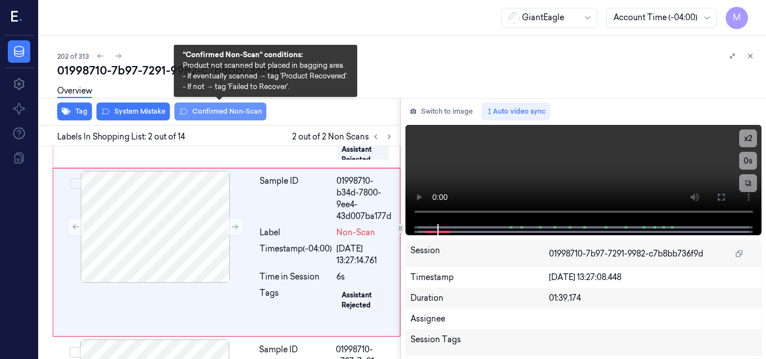
click at [219, 109] on button "Confirmed Non-Scan" at bounding box center [220, 112] width 92 height 18
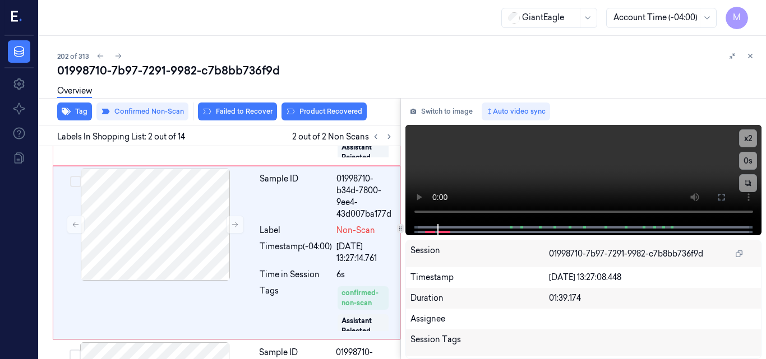
click at [330, 105] on div "Overview" at bounding box center [407, 92] width 700 height 29
click at [330, 109] on button "Product Recovered" at bounding box center [323, 112] width 85 height 18
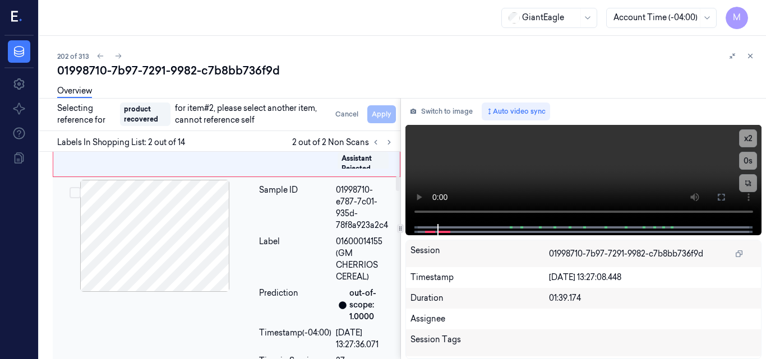
click at [174, 223] on div at bounding box center [155, 236] width 200 height 112
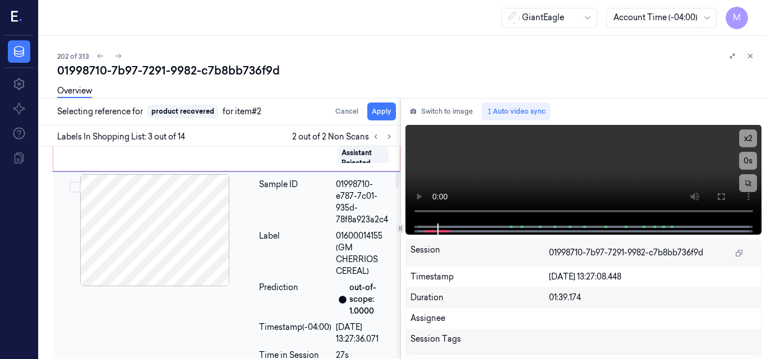
scroll to position [350, 0]
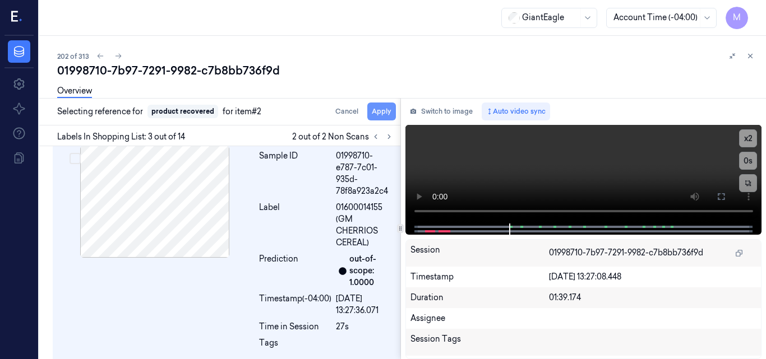
click at [387, 114] on button "Apply" at bounding box center [381, 112] width 29 height 18
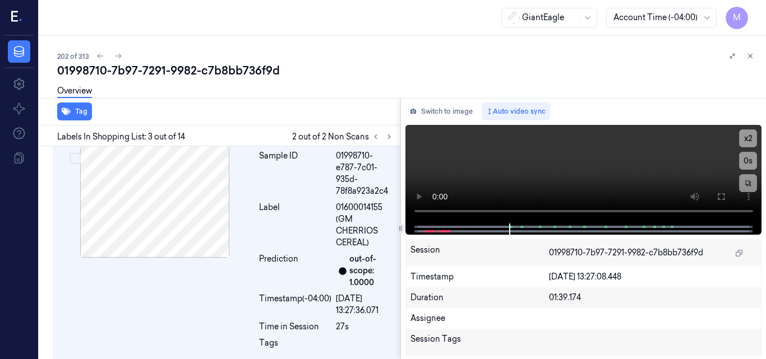
scroll to position [351, 0]
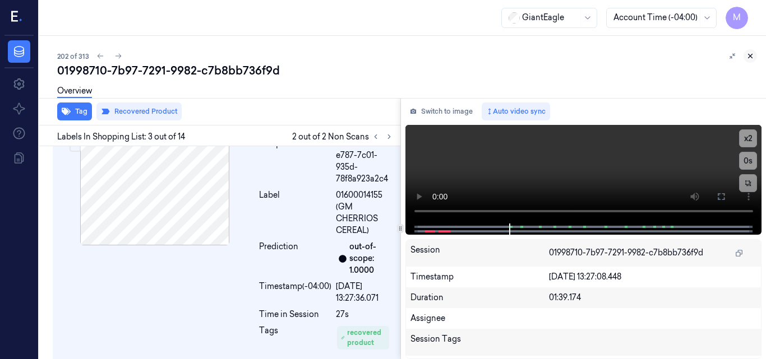
click at [755, 52] on button at bounding box center [749, 55] width 13 height 13
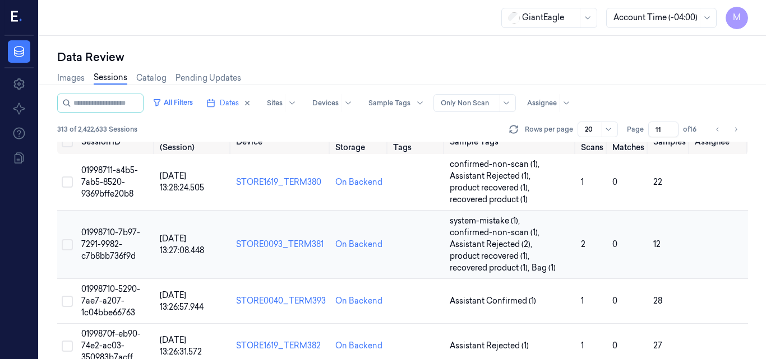
scroll to position [68, 0]
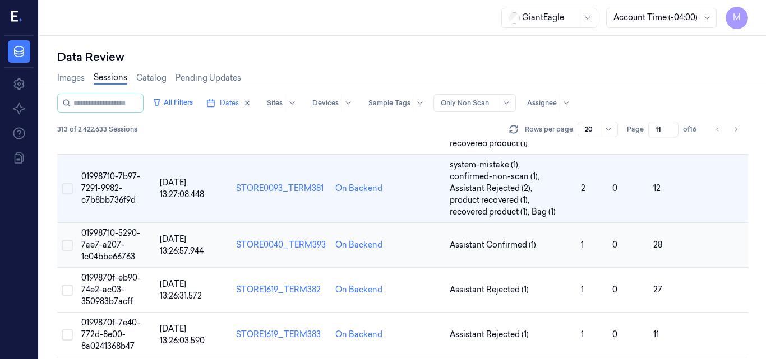
click at [105, 241] on span "01998710-5290-7ae7-a207-1c04bbe66763" at bounding box center [110, 245] width 59 height 34
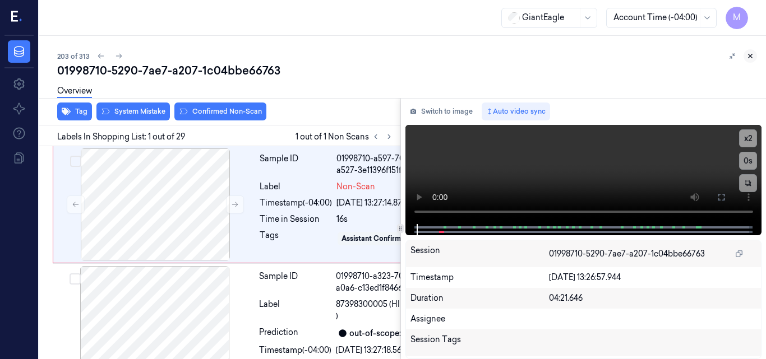
click at [749, 55] on icon at bounding box center [750, 56] width 4 height 4
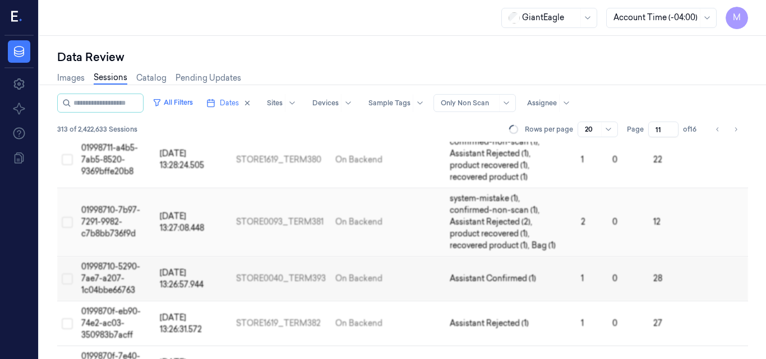
scroll to position [56, 0]
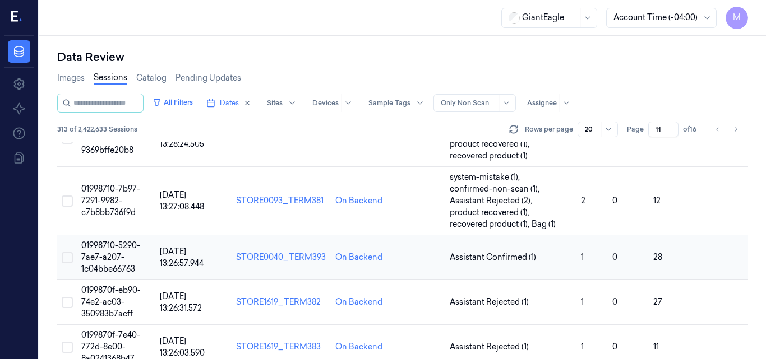
click at [112, 247] on span "01998710-5290-7ae7-a207-1c04bbe66763" at bounding box center [110, 257] width 59 height 34
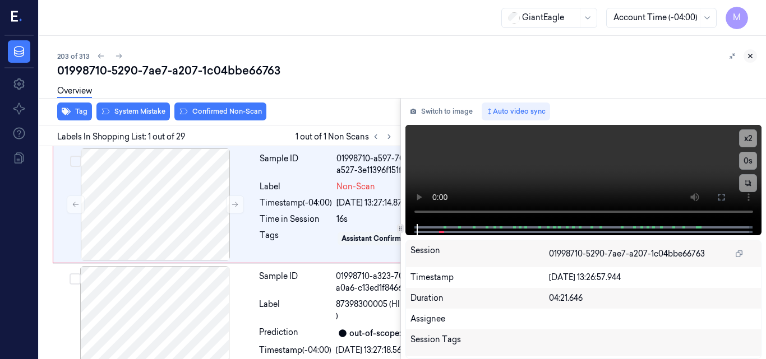
click at [749, 52] on icon at bounding box center [750, 56] width 8 height 8
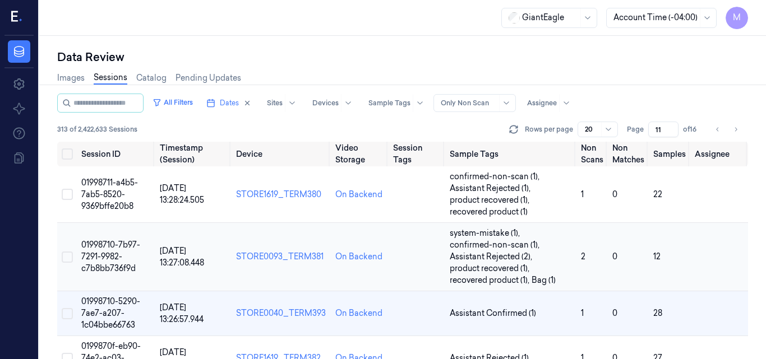
scroll to position [168, 0]
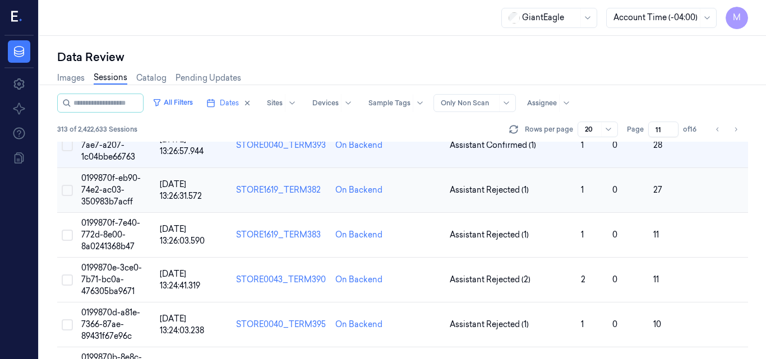
click at [109, 192] on span "0199870f-eb90-74e2-ac03-350983b7acff" at bounding box center [110, 190] width 59 height 34
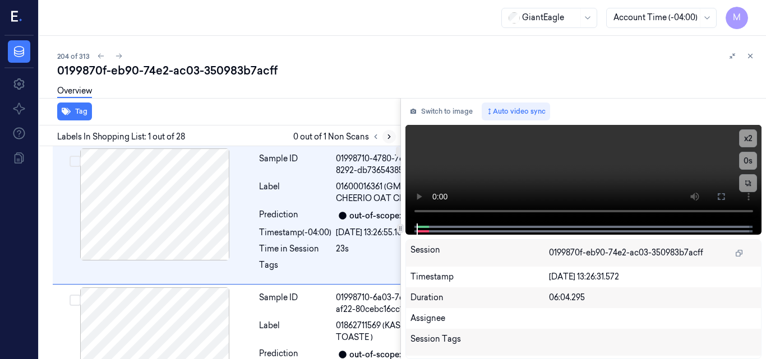
click at [388, 135] on icon at bounding box center [389, 137] width 2 height 4
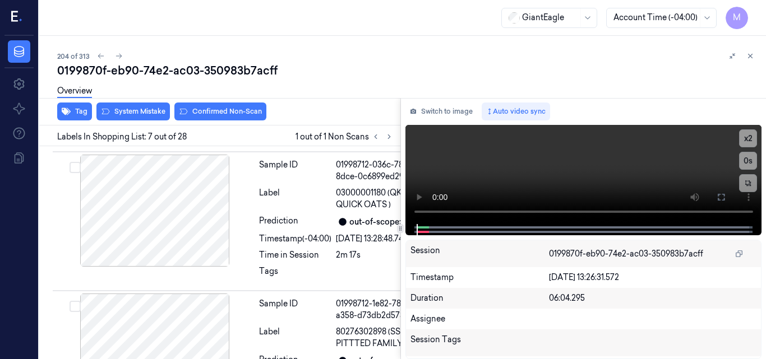
scroll to position [1225, 0]
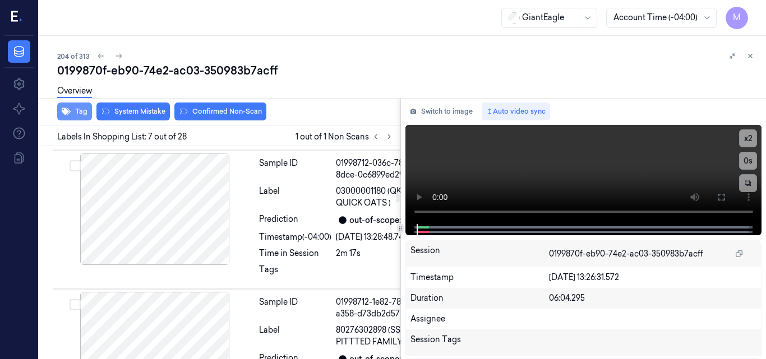
click at [75, 108] on button "Tag" at bounding box center [74, 112] width 35 height 18
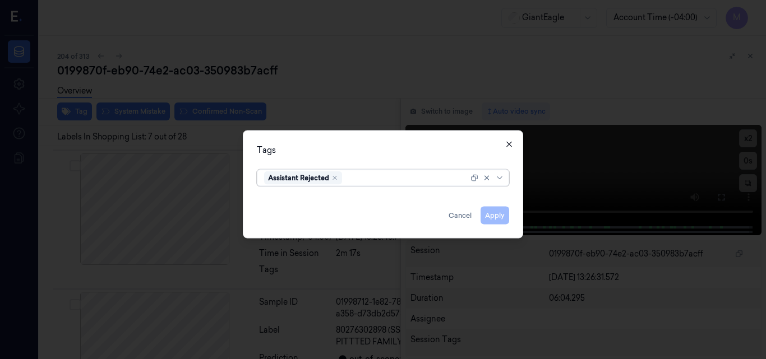
click at [509, 144] on icon "button" at bounding box center [509, 144] width 9 height 9
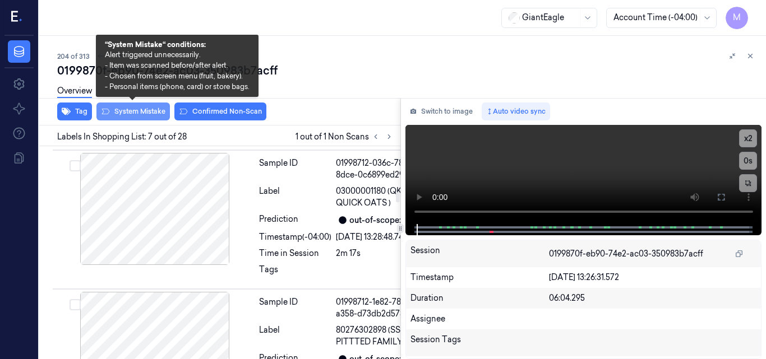
click at [143, 110] on button "System Mistake" at bounding box center [132, 112] width 73 height 18
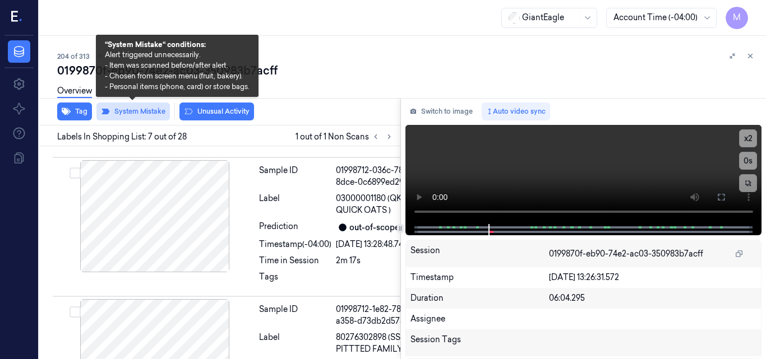
scroll to position [1228, 0]
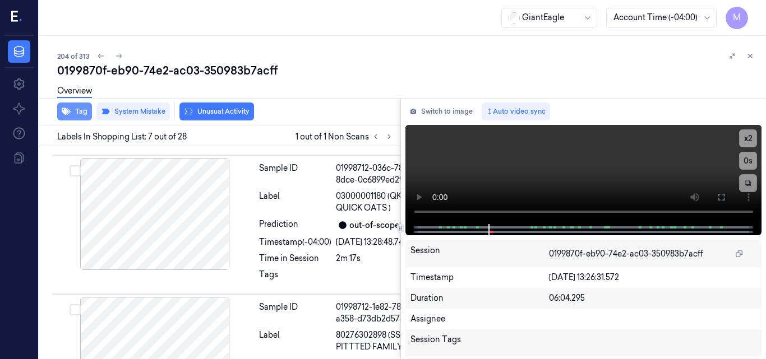
click at [76, 109] on button "Tag" at bounding box center [74, 112] width 35 height 18
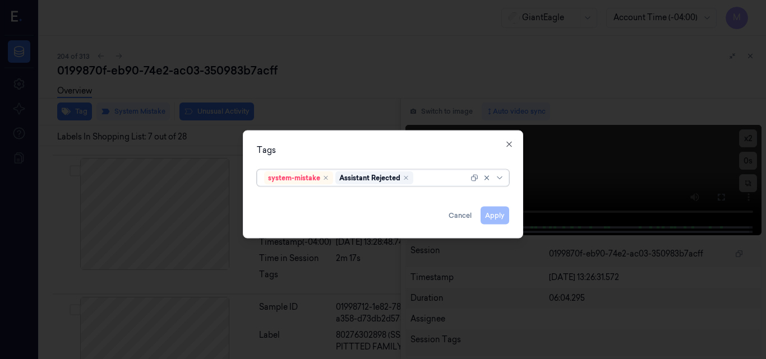
click at [434, 180] on div at bounding box center [441, 178] width 53 height 12
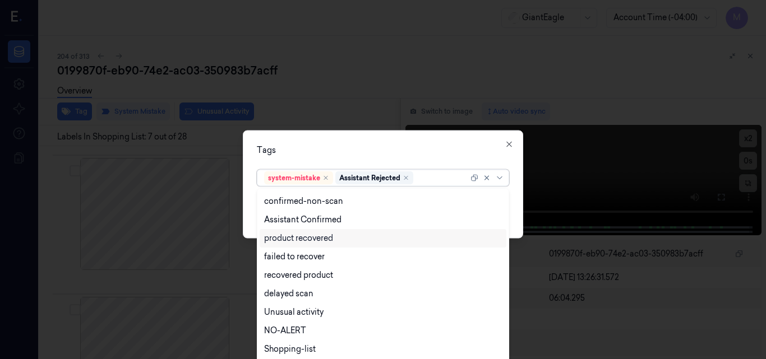
scroll to position [91, 0]
click at [275, 328] on div "Bag" at bounding box center [271, 332] width 15 height 12
click at [364, 147] on div "Tags" at bounding box center [383, 150] width 252 height 12
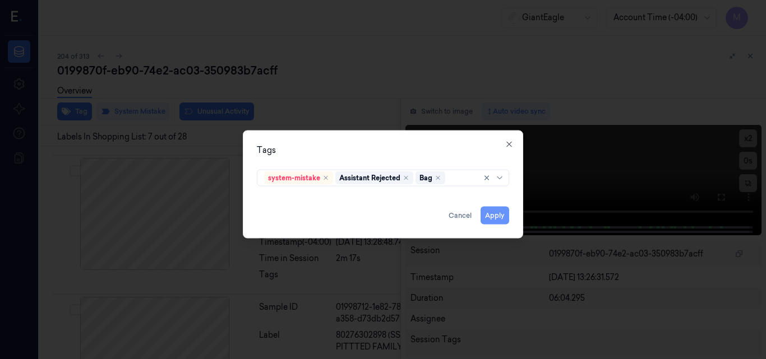
click at [496, 215] on button "Apply" at bounding box center [494, 215] width 29 height 18
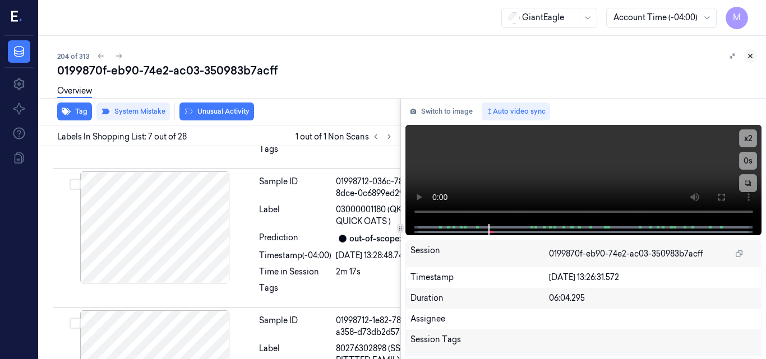
click at [749, 55] on icon at bounding box center [750, 56] width 8 height 8
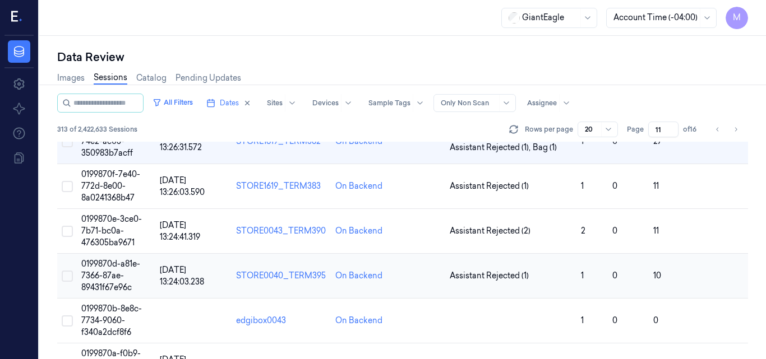
scroll to position [193, 0]
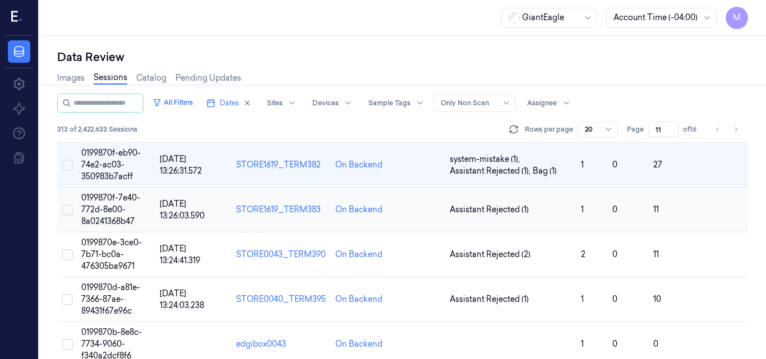
click at [108, 207] on span "0199870f-7e40-772d-8e00-8a0241368b47" at bounding box center [110, 210] width 59 height 34
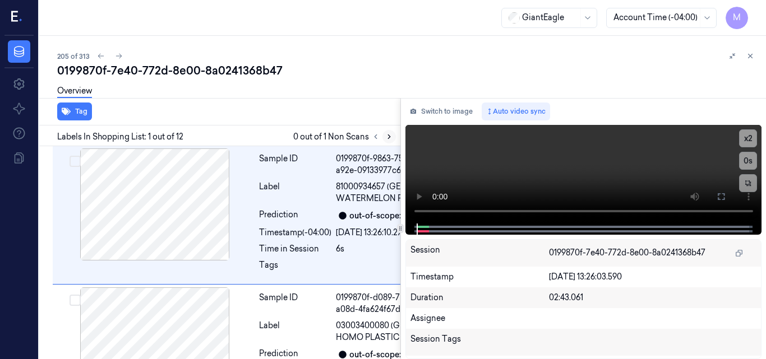
click at [391, 133] on icon at bounding box center [389, 137] width 8 height 8
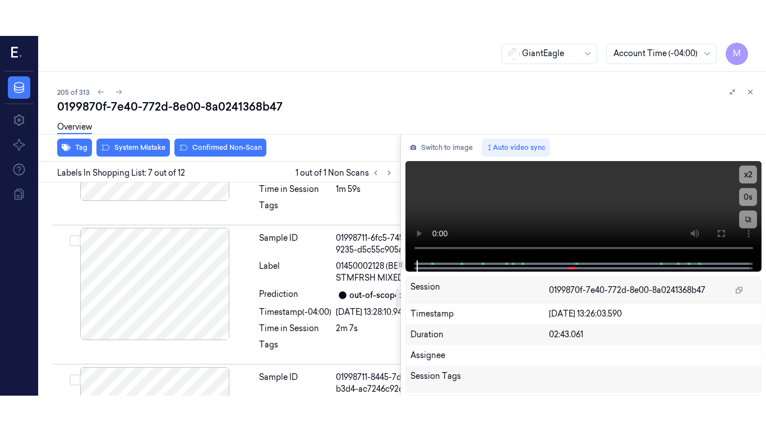
scroll to position [1214, 0]
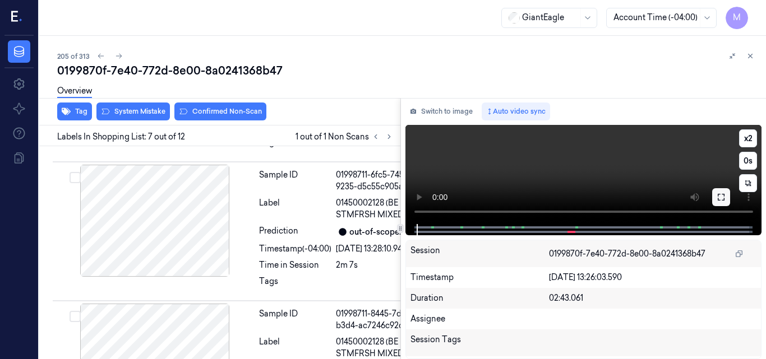
click at [724, 200] on icon at bounding box center [721, 197] width 7 height 7
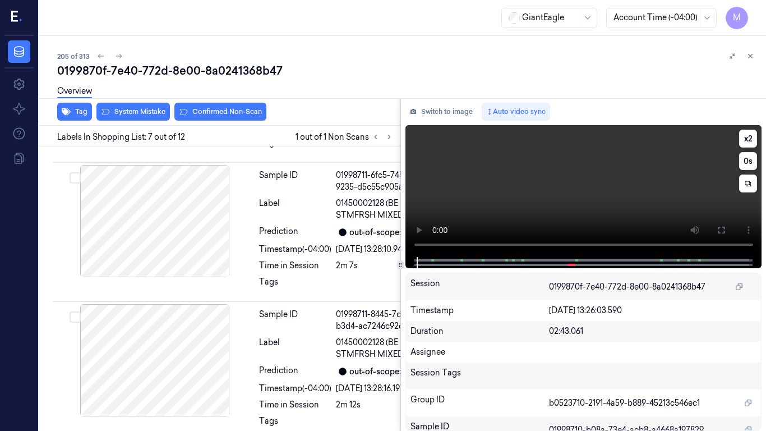
scroll to position [1178, 0]
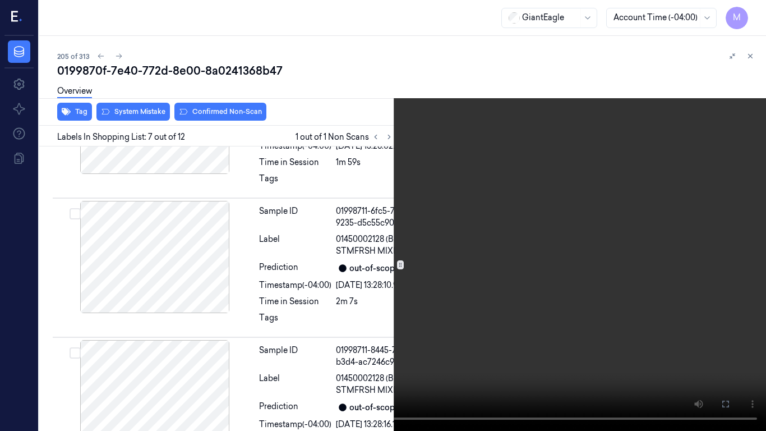
click at [484, 188] on video at bounding box center [383, 215] width 766 height 431
click at [476, 189] on video at bounding box center [383, 215] width 766 height 431
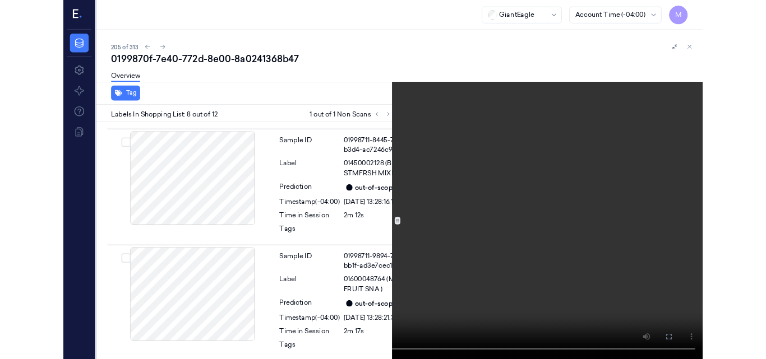
scroll to position [1366, 0]
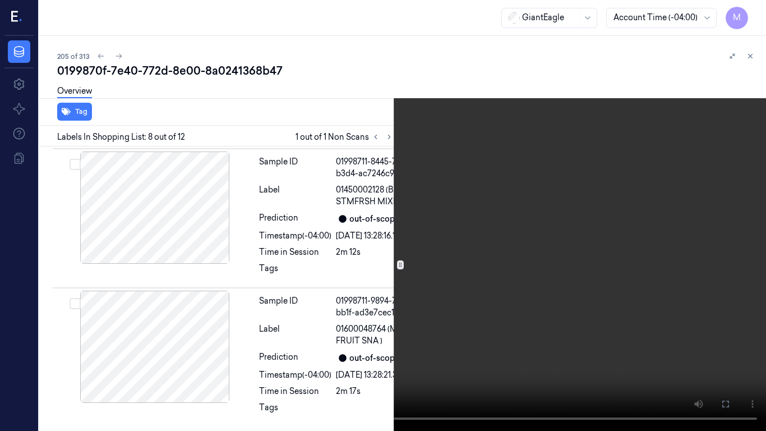
click at [0, 0] on icon at bounding box center [0, 0] width 0 height 0
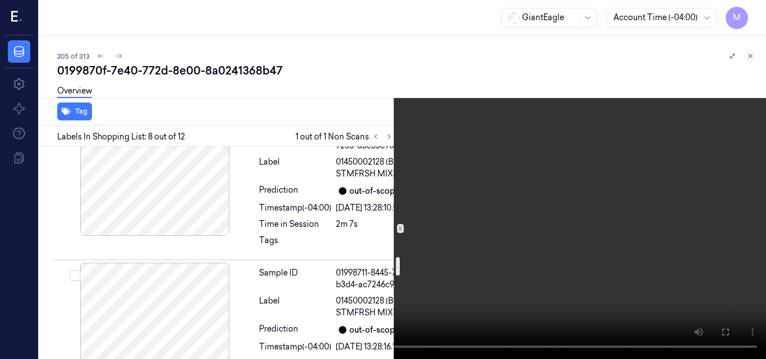
scroll to position [1254, 0]
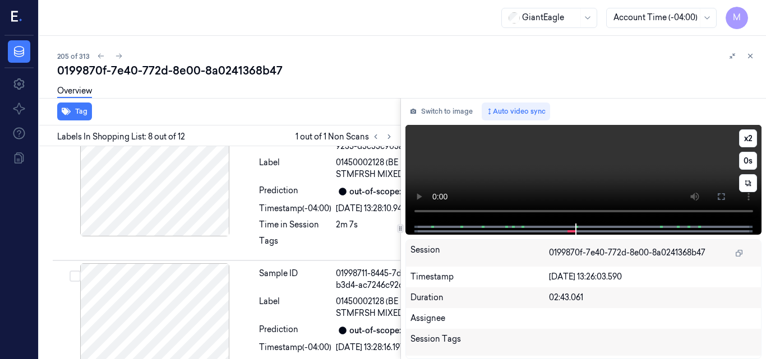
click at [628, 169] on video at bounding box center [583, 174] width 357 height 99
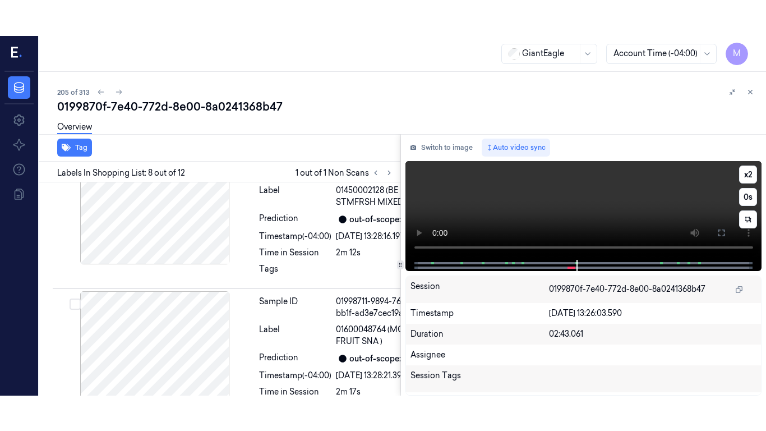
scroll to position [1402, 0]
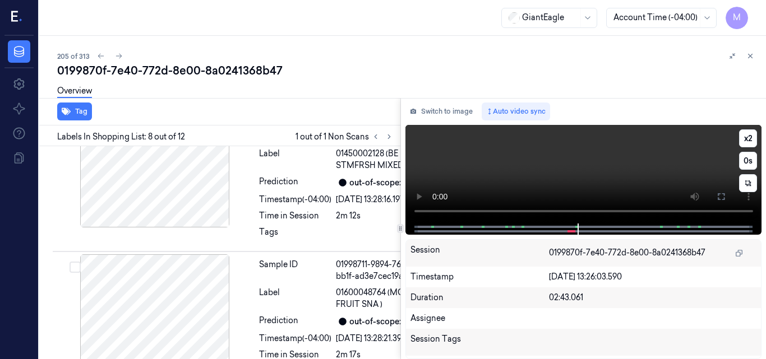
click at [622, 170] on video at bounding box center [583, 174] width 357 height 99
click at [725, 192] on button at bounding box center [721, 197] width 18 height 18
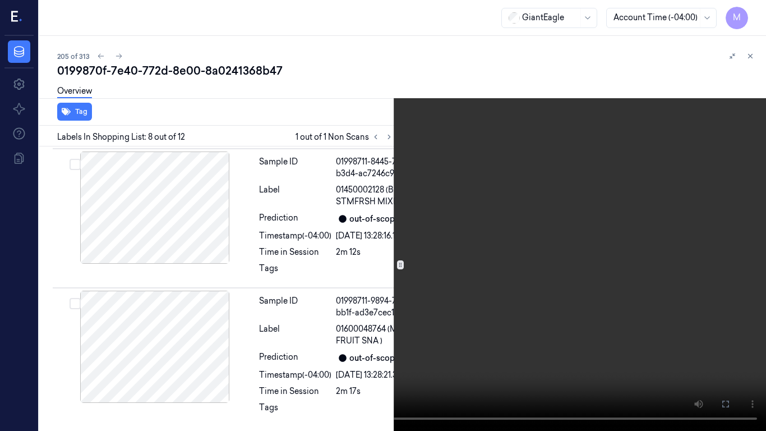
click at [459, 261] on video at bounding box center [383, 215] width 766 height 431
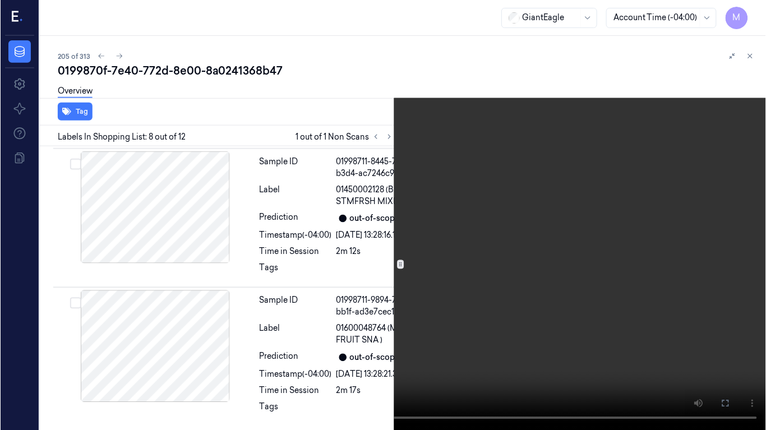
scroll to position [1366, 0]
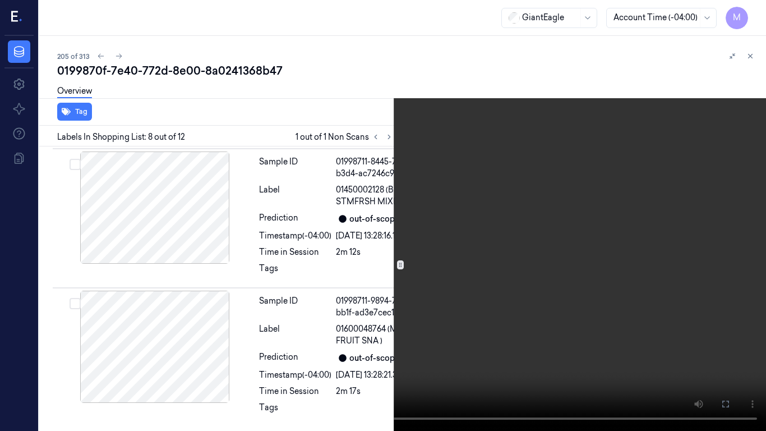
click at [459, 261] on video at bounding box center [383, 215] width 766 height 431
click at [446, 219] on video at bounding box center [383, 215] width 766 height 431
click at [479, 248] on video at bounding box center [383, 215] width 766 height 431
click at [0, 0] on icon at bounding box center [0, 0] width 0 height 0
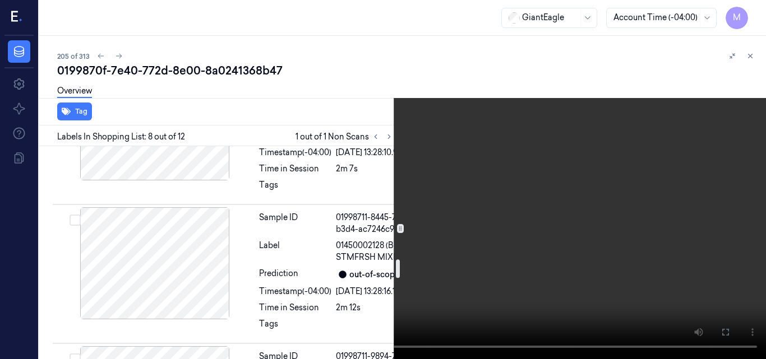
scroll to position [1254, 0]
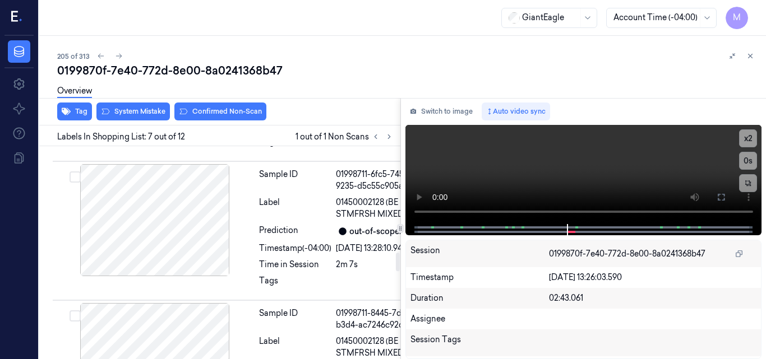
scroll to position [1214, 0]
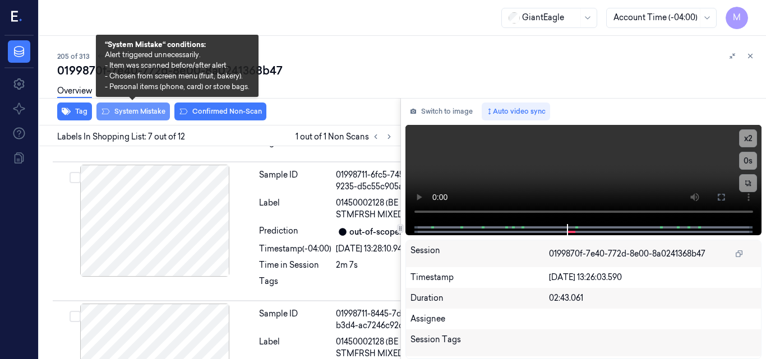
click at [149, 112] on button "System Mistake" at bounding box center [132, 112] width 73 height 18
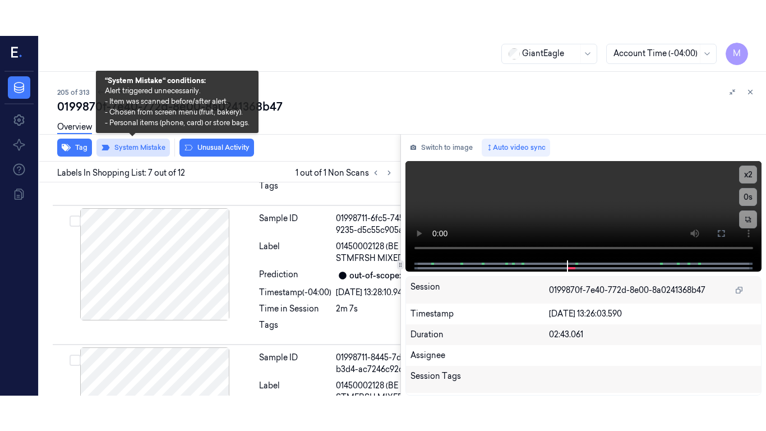
scroll to position [1216, 0]
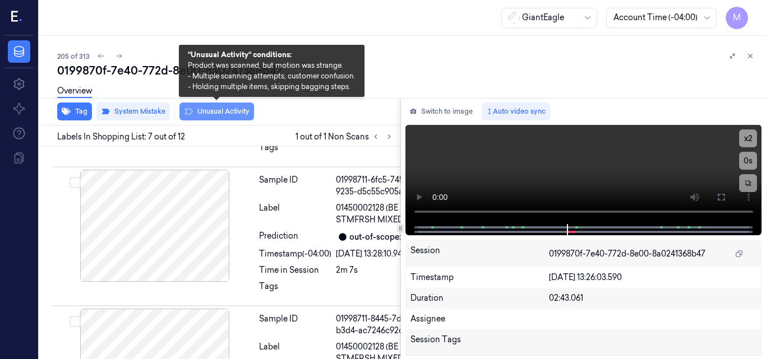
click at [214, 112] on button "Unusual Activity" at bounding box center [216, 112] width 75 height 18
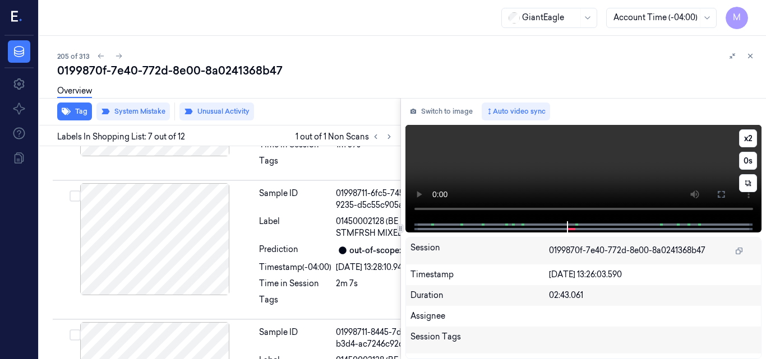
click at [638, 157] on video at bounding box center [583, 173] width 357 height 96
click at [639, 169] on video at bounding box center [583, 173] width 357 height 96
click at [723, 191] on icon at bounding box center [721, 194] width 7 height 7
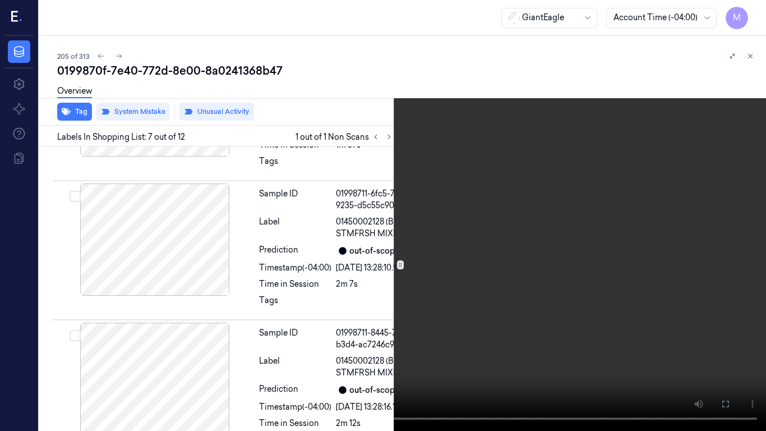
click at [547, 235] on video at bounding box center [383, 215] width 766 height 431
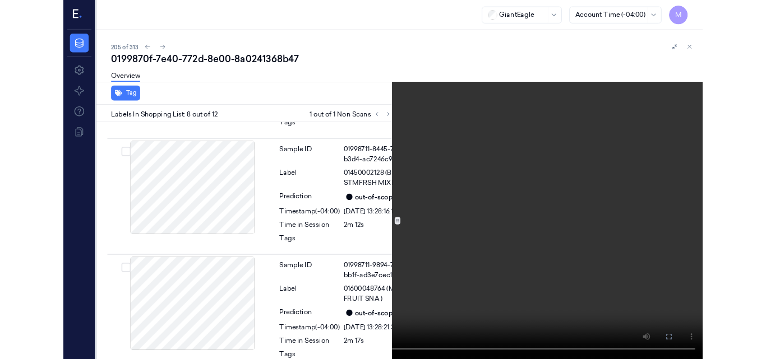
scroll to position [1371, 0]
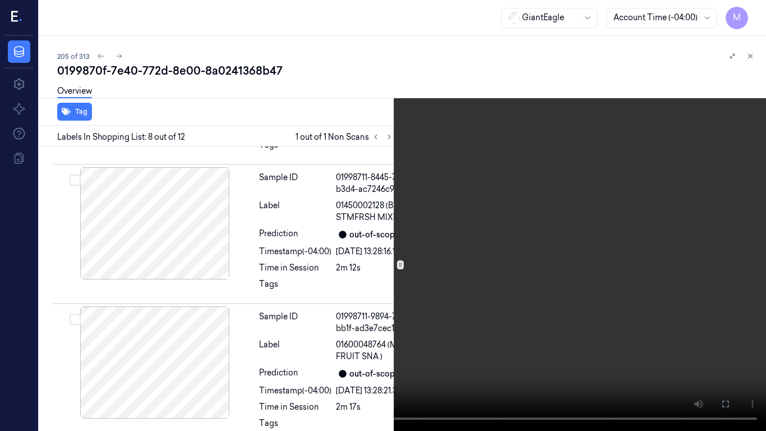
click at [558, 245] on video at bounding box center [383, 215] width 766 height 431
click at [0, 0] on button at bounding box center [0, 0] width 0 height 0
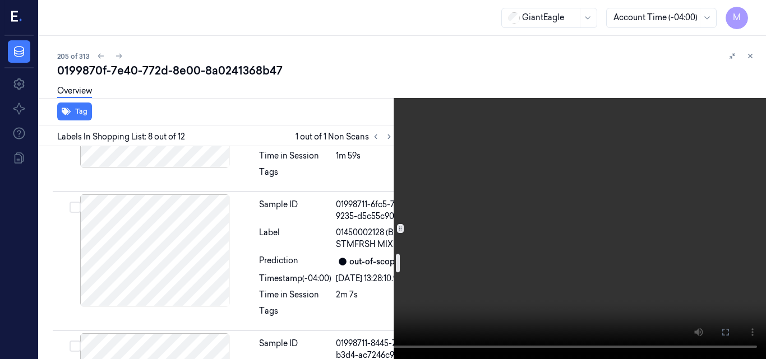
scroll to position [1203, 0]
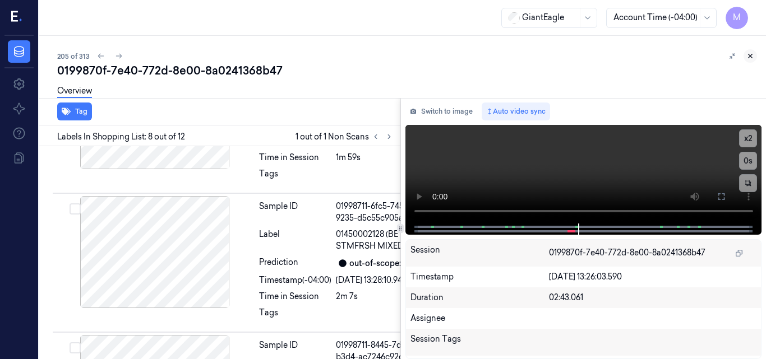
click at [749, 55] on icon at bounding box center [750, 56] width 4 height 4
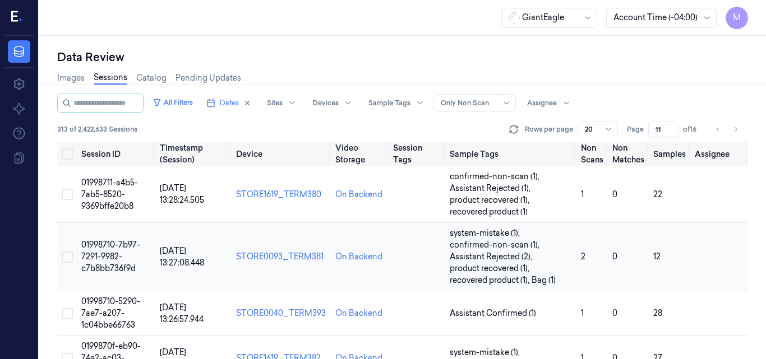
scroll to position [56, 0]
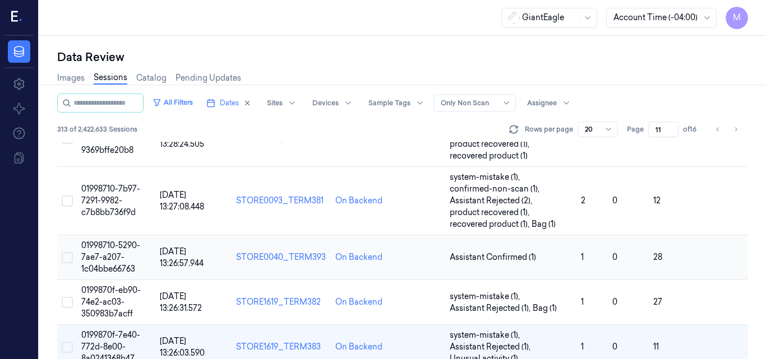
click at [90, 247] on span "01998710-5290-7ae7-a207-1c04bbe66763" at bounding box center [110, 257] width 59 height 34
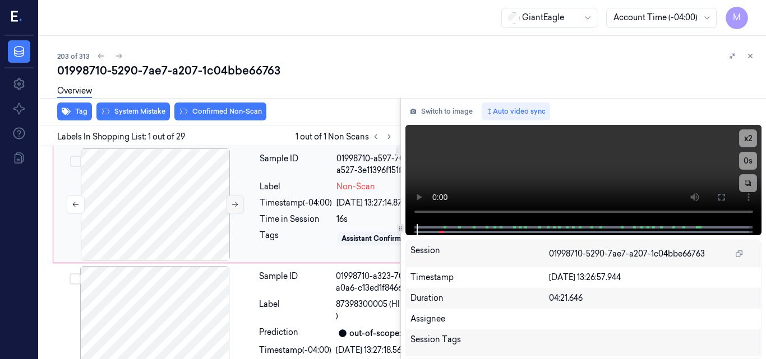
click at [235, 199] on button at bounding box center [235, 205] width 18 height 18
click at [77, 112] on button "Tag" at bounding box center [74, 112] width 35 height 18
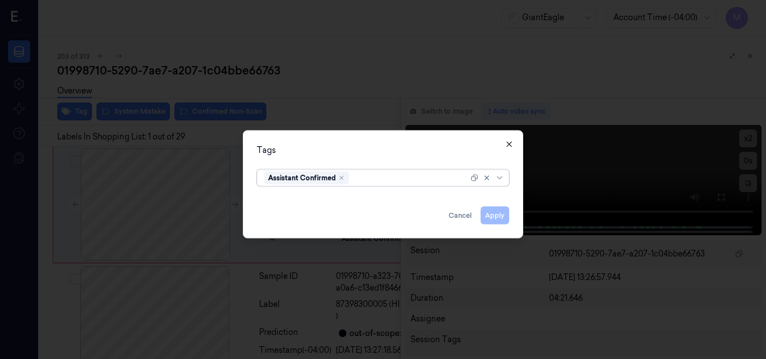
click at [510, 142] on icon "button" at bounding box center [509, 144] width 9 height 9
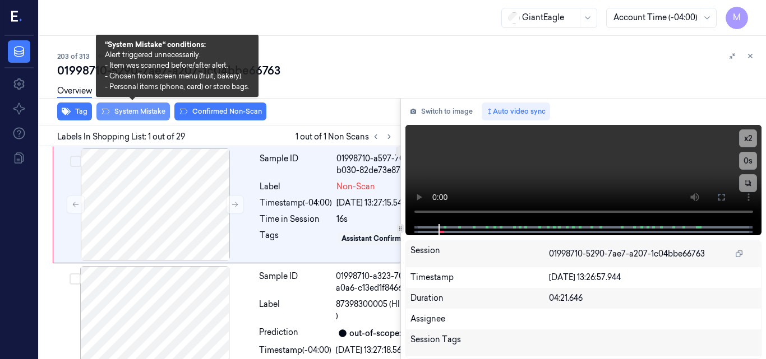
click at [141, 109] on button "System Mistake" at bounding box center [132, 112] width 73 height 18
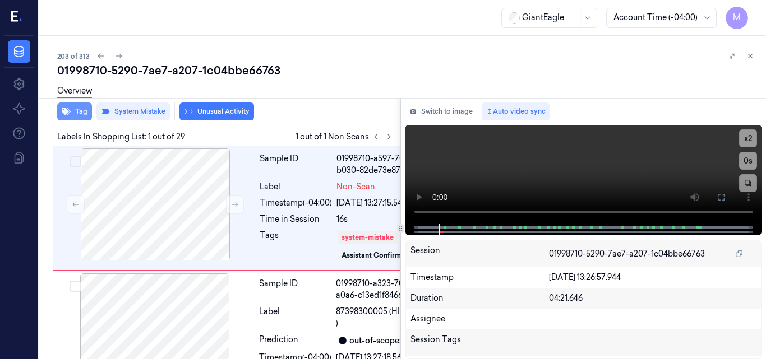
click at [80, 113] on button "Tag" at bounding box center [74, 112] width 35 height 18
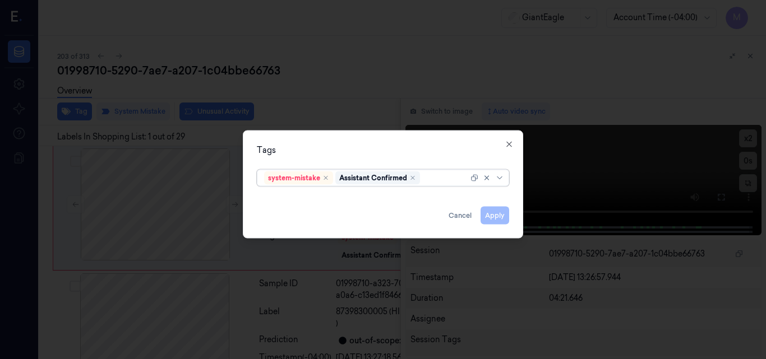
click at [437, 176] on div at bounding box center [445, 178] width 46 height 12
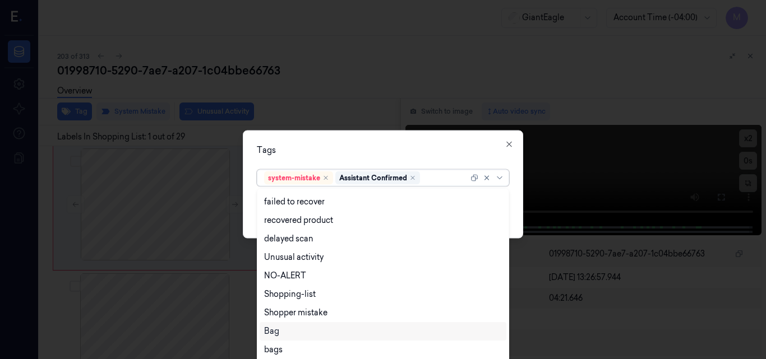
click at [297, 330] on div "Bag" at bounding box center [383, 332] width 238 height 12
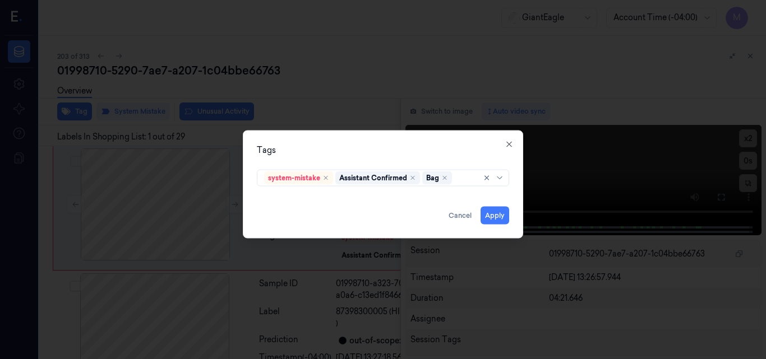
click at [372, 144] on div "Tags" at bounding box center [383, 150] width 252 height 12
click at [498, 214] on button "Apply" at bounding box center [494, 215] width 29 height 18
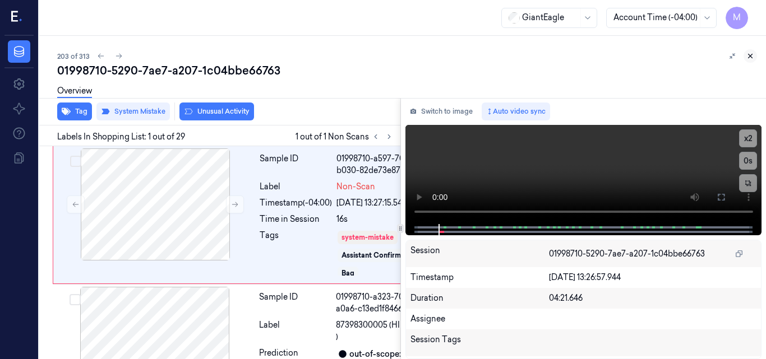
click at [748, 55] on icon at bounding box center [750, 56] width 8 height 8
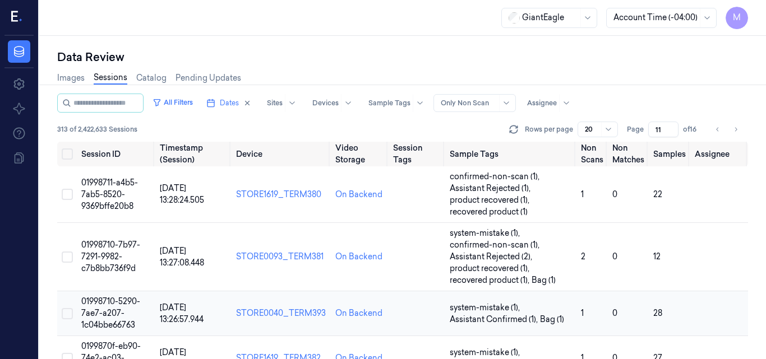
click at [114, 301] on span "01998710-5290-7ae7-a207-1c04bbe66763" at bounding box center [110, 314] width 59 height 34
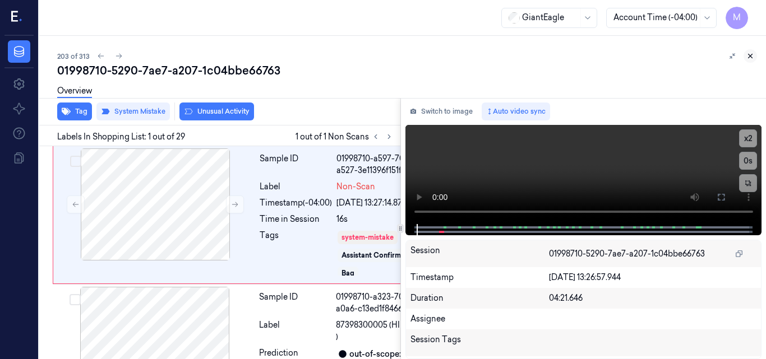
click at [749, 54] on icon at bounding box center [750, 56] width 8 height 8
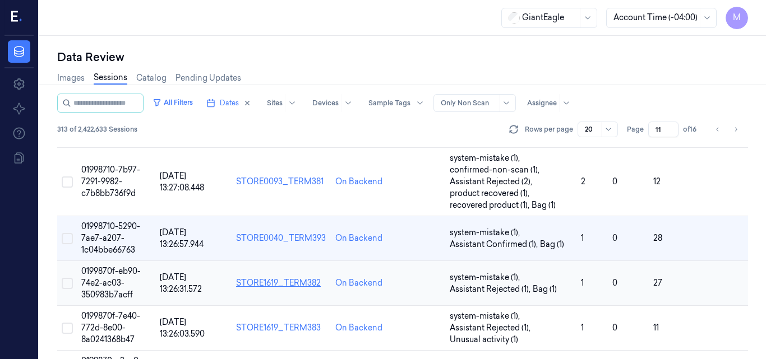
scroll to position [131, 0]
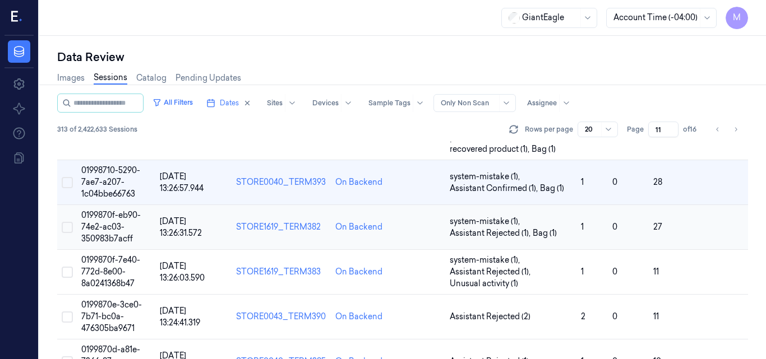
click at [119, 225] on span "0199870f-eb90-74e2-ac03-350983b7acff" at bounding box center [110, 227] width 59 height 34
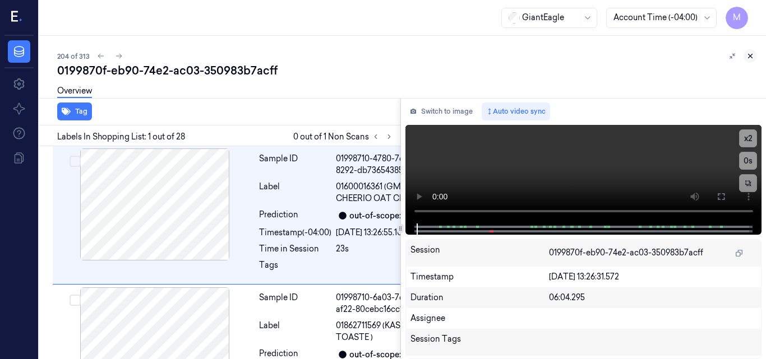
click at [749, 53] on icon at bounding box center [750, 56] width 8 height 8
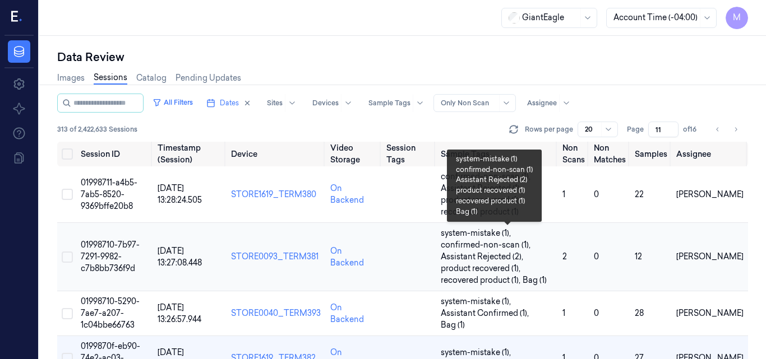
scroll to position [56, 0]
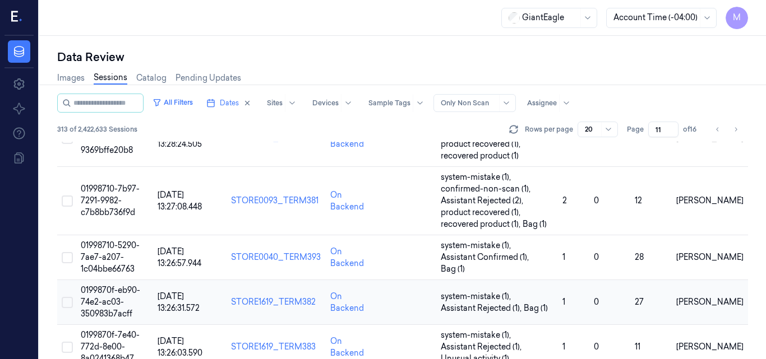
click at [116, 295] on td "0199870f-eb90-74e2-ac03-350983b7acff" at bounding box center [114, 302] width 77 height 45
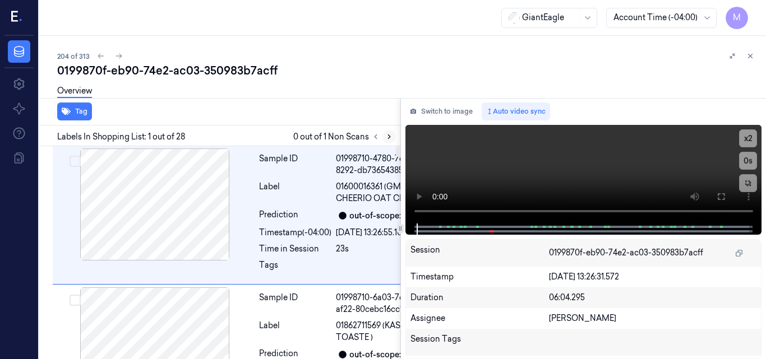
click at [387, 132] on button at bounding box center [388, 136] width 13 height 13
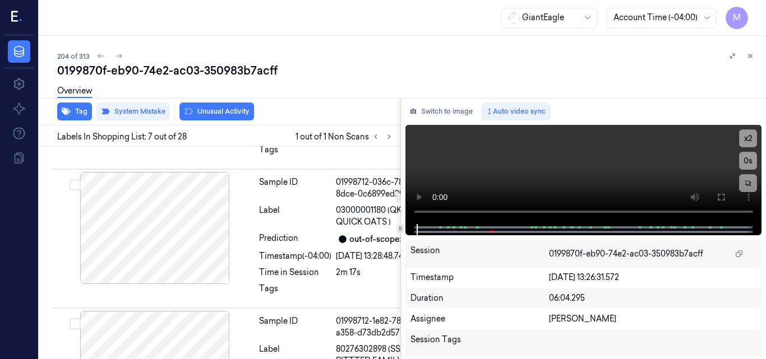
scroll to position [1228, 0]
click at [78, 112] on button "Tag" at bounding box center [74, 112] width 35 height 18
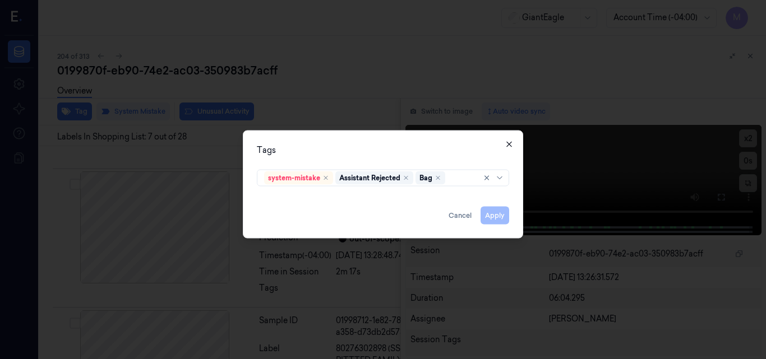
click at [508, 144] on icon "button" at bounding box center [509, 144] width 9 height 9
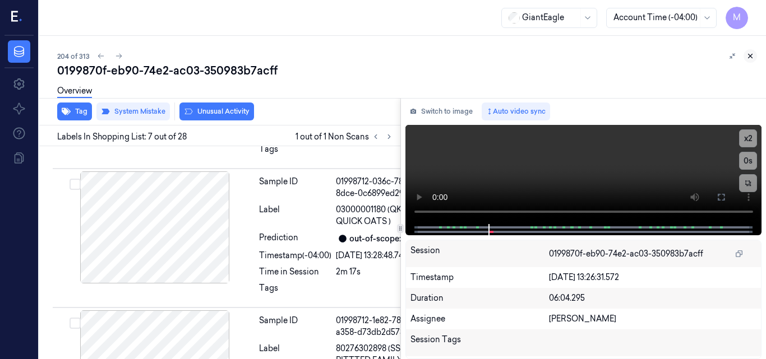
click at [749, 59] on icon at bounding box center [750, 56] width 8 height 8
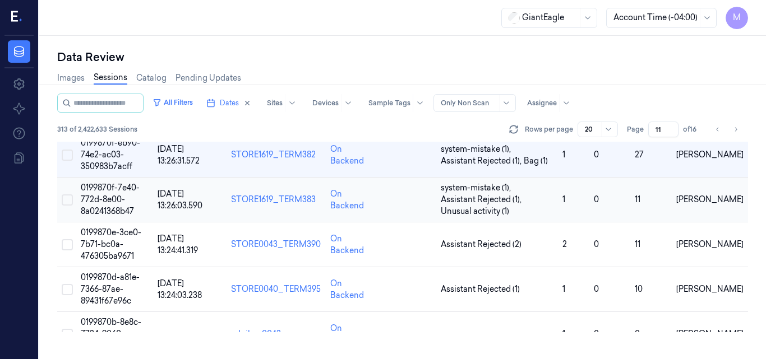
scroll to position [149, 0]
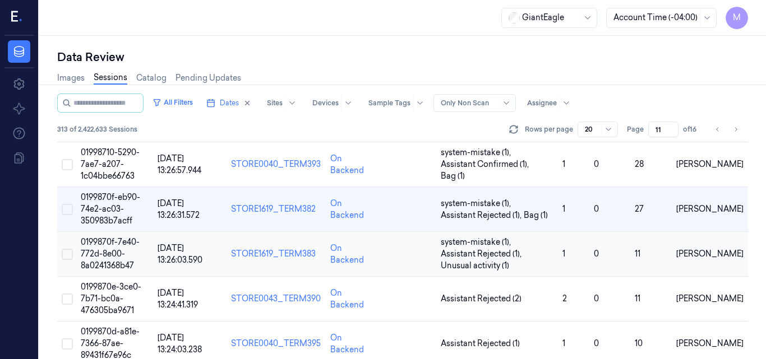
click at [115, 245] on span "0199870f-7e40-772d-8e00-8a0241368b47" at bounding box center [110, 254] width 59 height 34
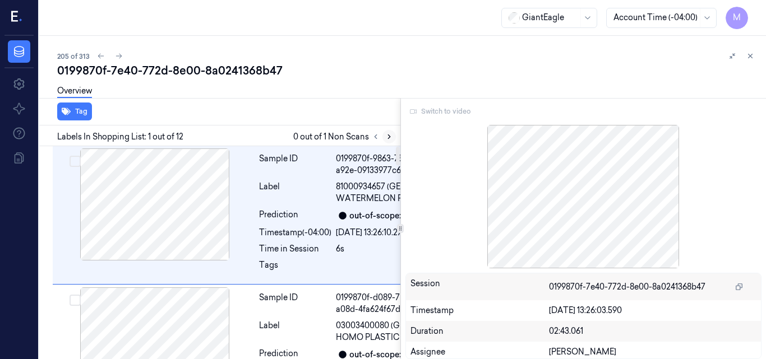
click at [388, 137] on icon at bounding box center [389, 137] width 8 height 8
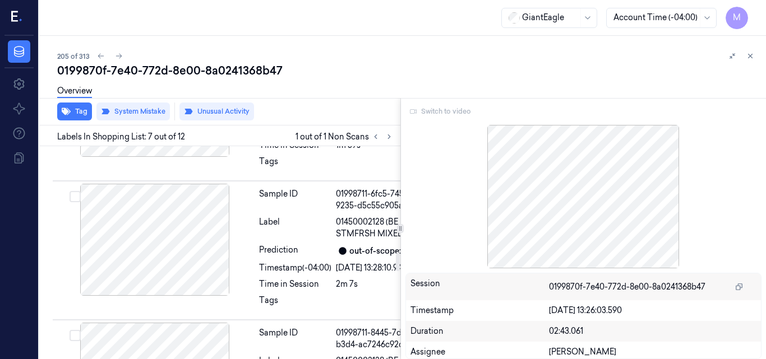
scroll to position [1216, 0]
click at [442, 112] on div "Switch to video" at bounding box center [583, 112] width 357 height 18
click at [751, 52] on button at bounding box center [749, 55] width 13 height 13
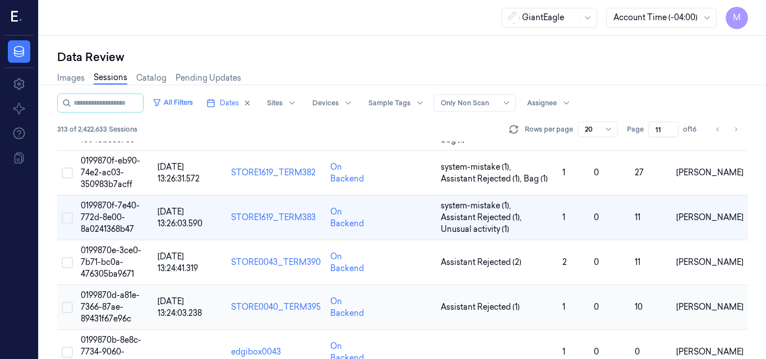
scroll to position [209, 0]
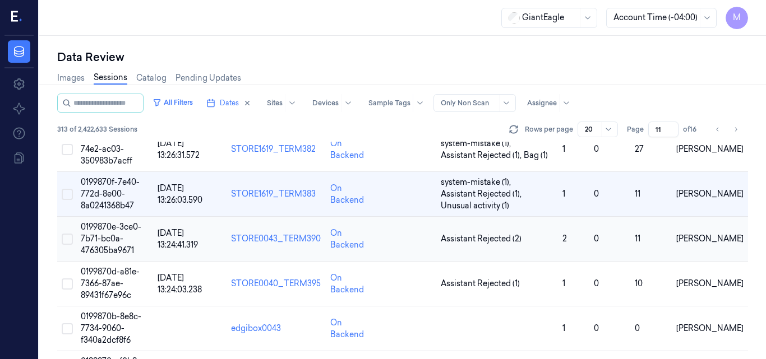
click at [125, 234] on td "0199870e-3ce0-7b71-bc0a-476305ba9671" at bounding box center [114, 239] width 77 height 45
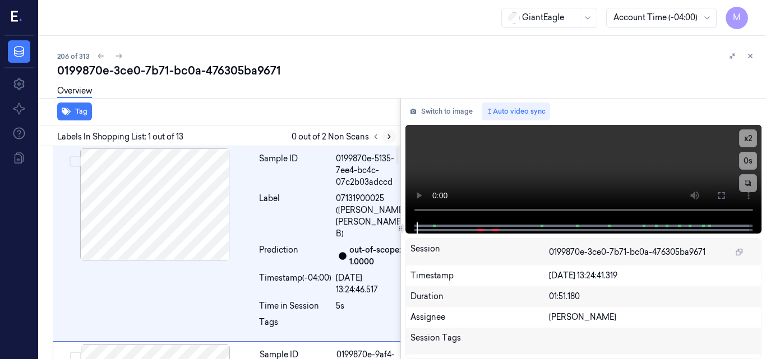
click at [387, 138] on icon at bounding box center [389, 137] width 8 height 8
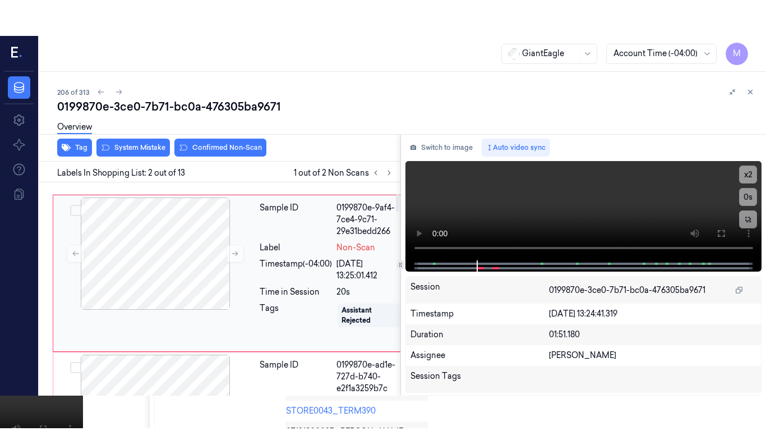
scroll to position [186, 0]
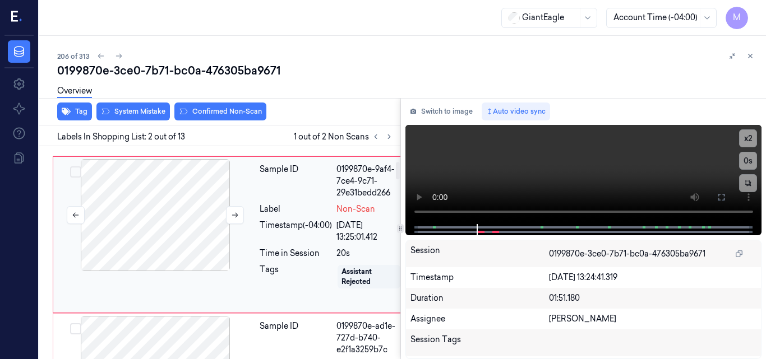
click at [181, 219] on div at bounding box center [155, 215] width 200 height 112
click at [647, 158] on video at bounding box center [583, 174] width 357 height 99
click at [717, 199] on icon at bounding box center [720, 197] width 9 height 9
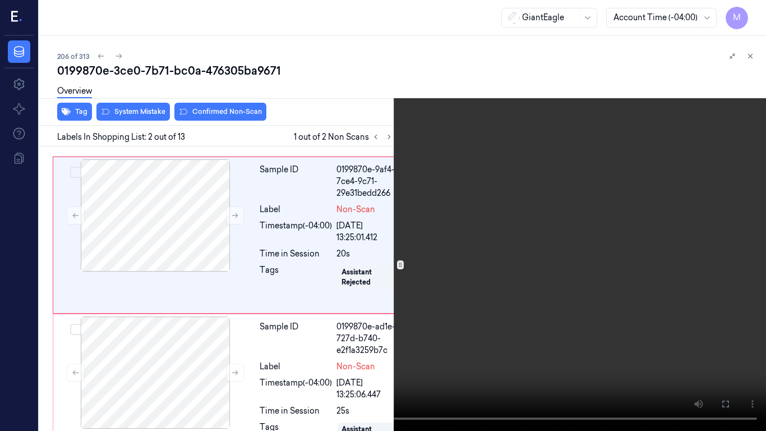
click at [517, 244] on video at bounding box center [383, 215] width 766 height 431
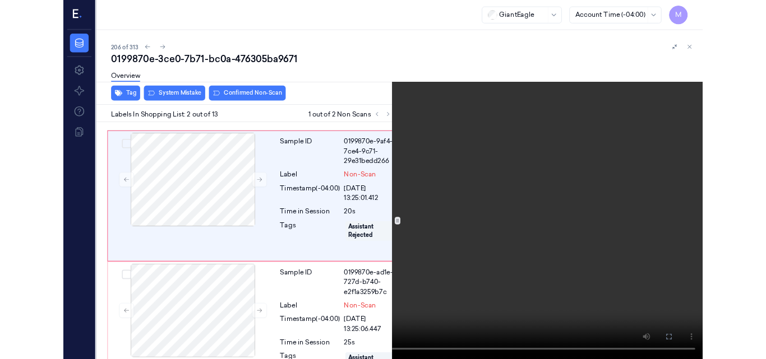
scroll to position [150, 0]
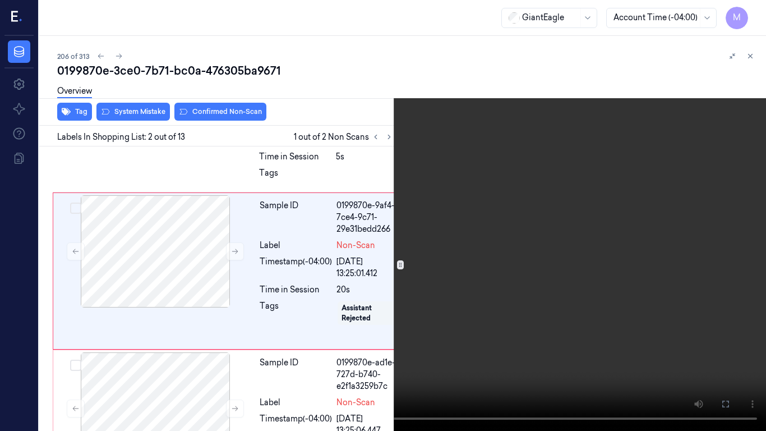
click at [0, 0] on icon at bounding box center [0, 0] width 0 height 0
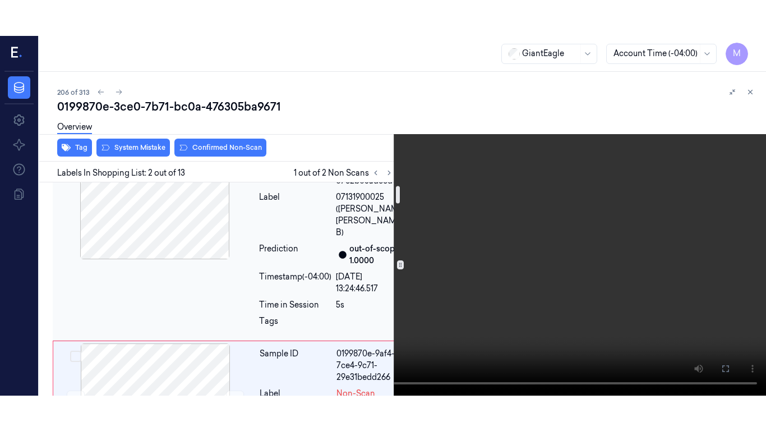
scroll to position [0, 0]
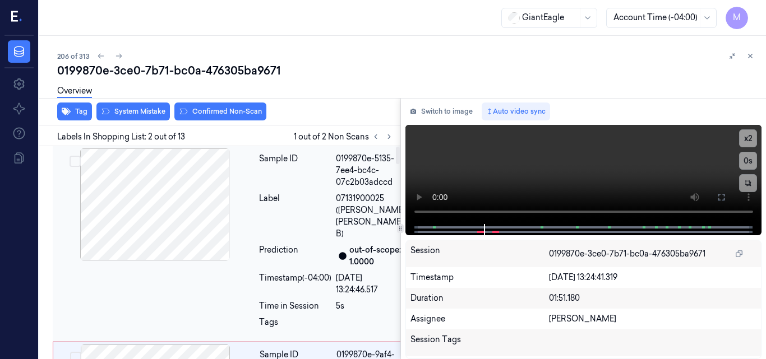
click at [192, 188] on div at bounding box center [155, 205] width 200 height 112
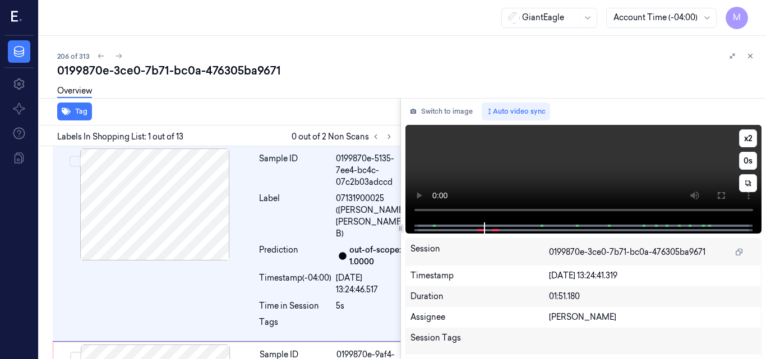
click at [610, 167] on video at bounding box center [583, 174] width 357 height 98
click at [723, 195] on icon at bounding box center [720, 195] width 9 height 9
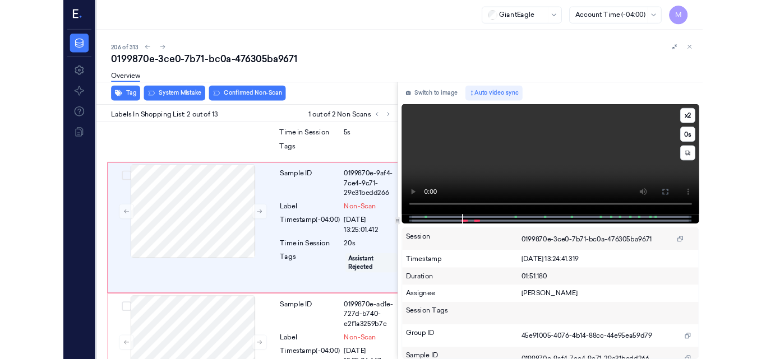
scroll to position [150, 0]
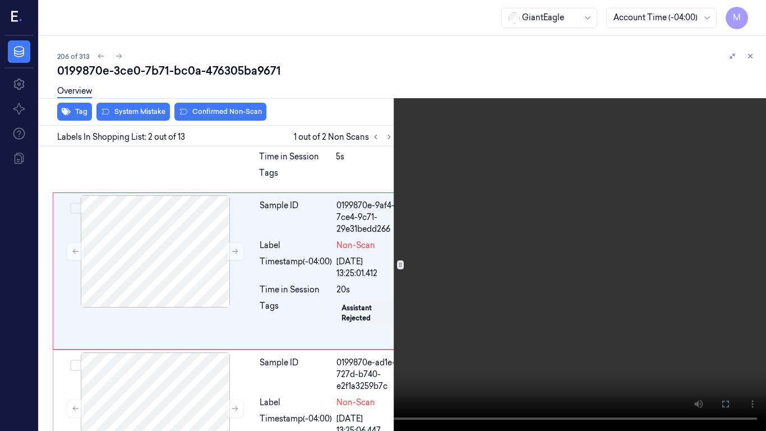
click at [508, 211] on video at bounding box center [383, 215] width 766 height 431
click at [0, 0] on icon at bounding box center [0, 0] width 0 height 0
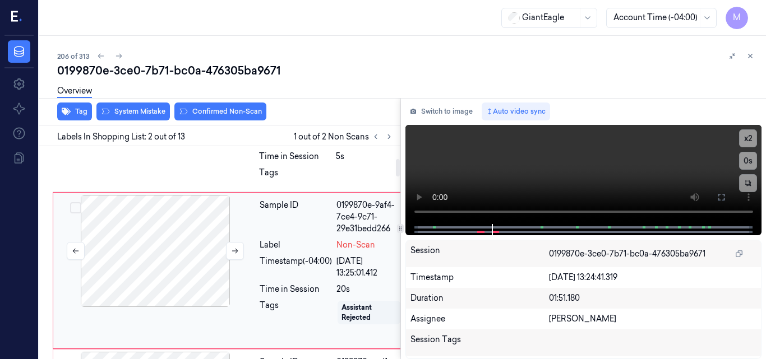
click at [133, 243] on div at bounding box center [155, 251] width 200 height 112
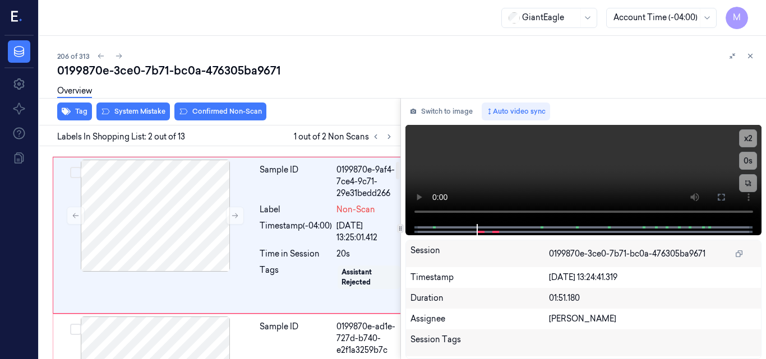
scroll to position [186, 0]
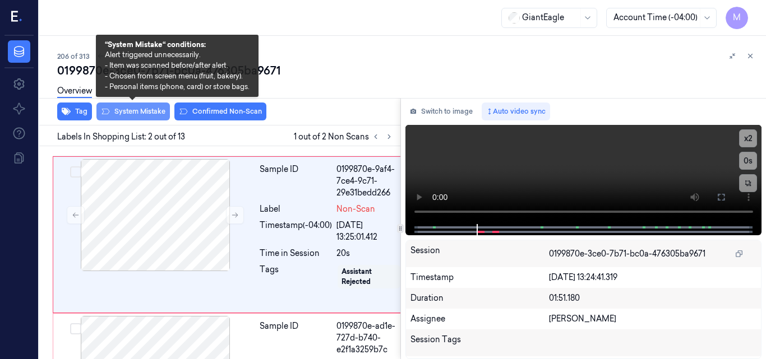
click at [142, 113] on button "System Mistake" at bounding box center [132, 112] width 73 height 18
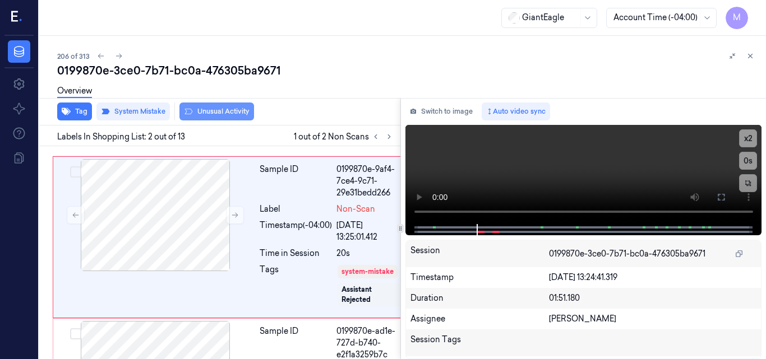
scroll to position [188, 0]
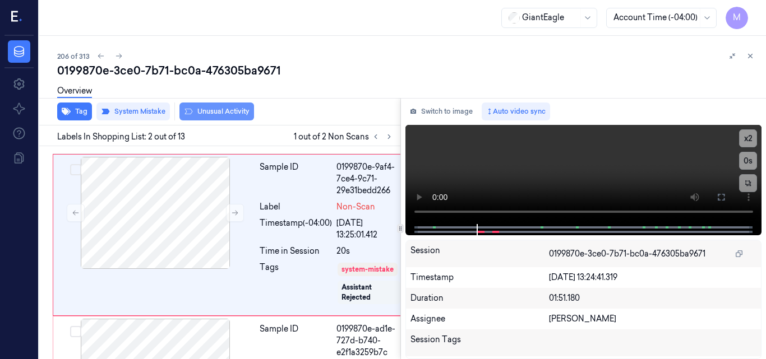
click at [226, 111] on button "Unusual Activity" at bounding box center [216, 112] width 75 height 18
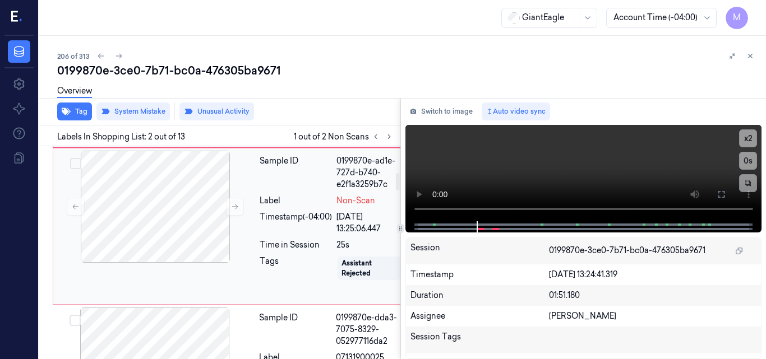
scroll to position [300, 0]
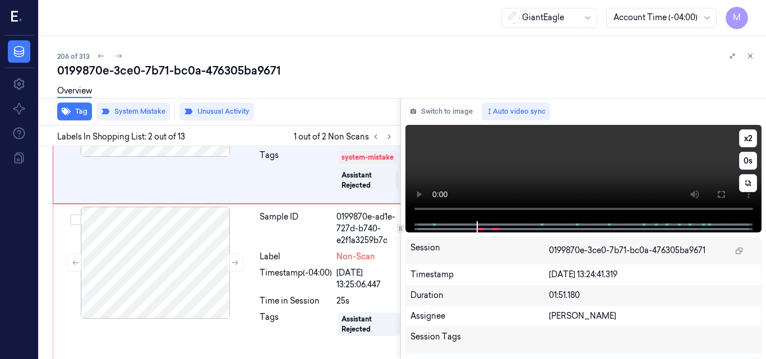
click at [559, 172] on video at bounding box center [583, 173] width 357 height 96
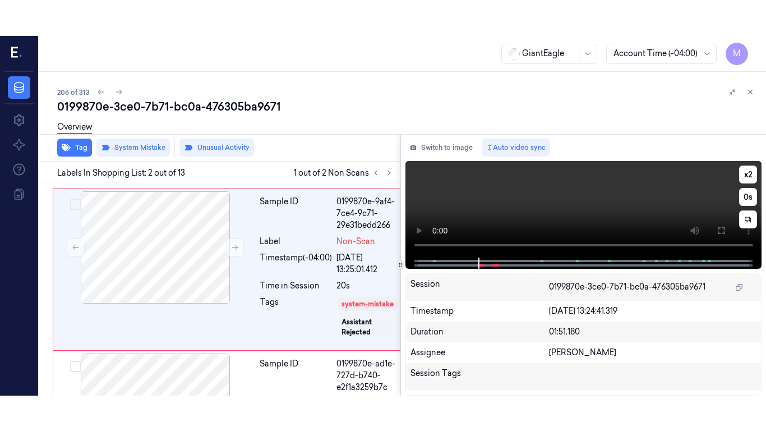
scroll to position [188, 0]
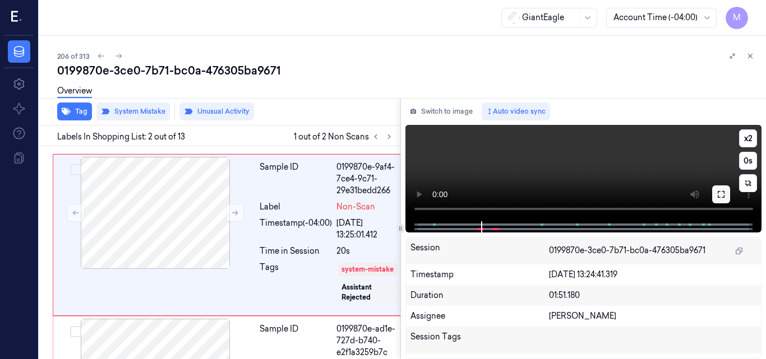
click at [719, 193] on icon at bounding box center [720, 194] width 9 height 9
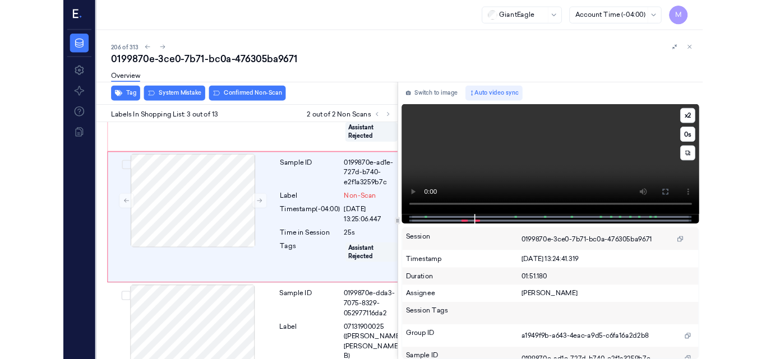
scroll to position [323, 0]
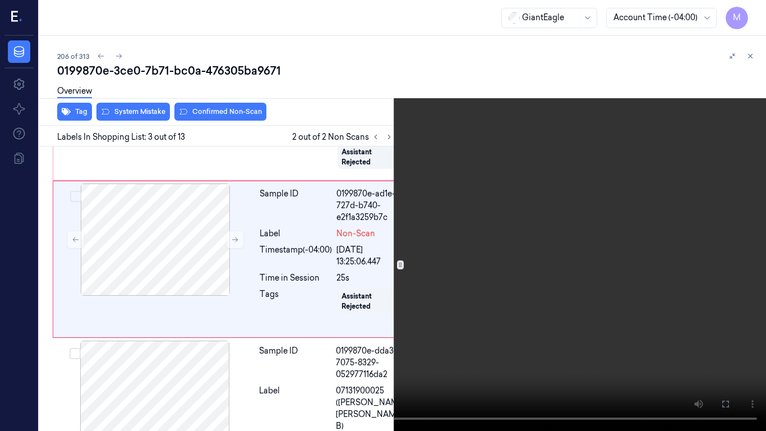
click at [475, 243] on video at bounding box center [383, 215] width 766 height 431
click at [0, 0] on icon at bounding box center [0, 0] width 0 height 0
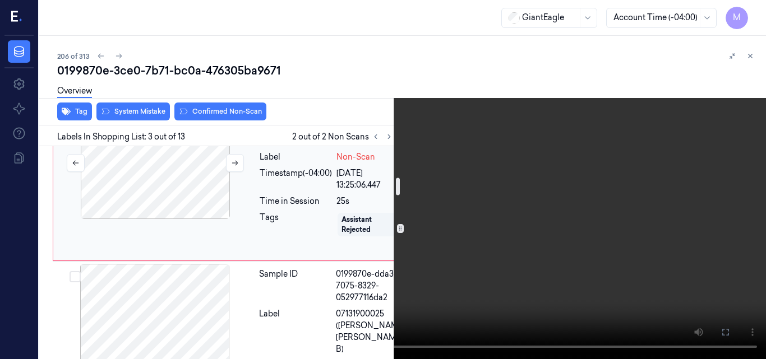
scroll to position [379, 0]
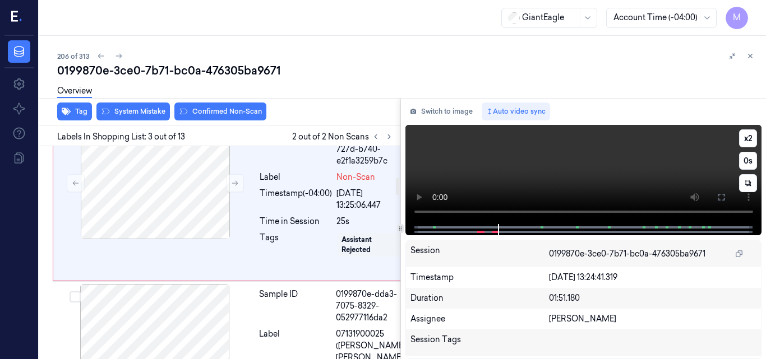
click at [562, 178] on video at bounding box center [583, 174] width 357 height 99
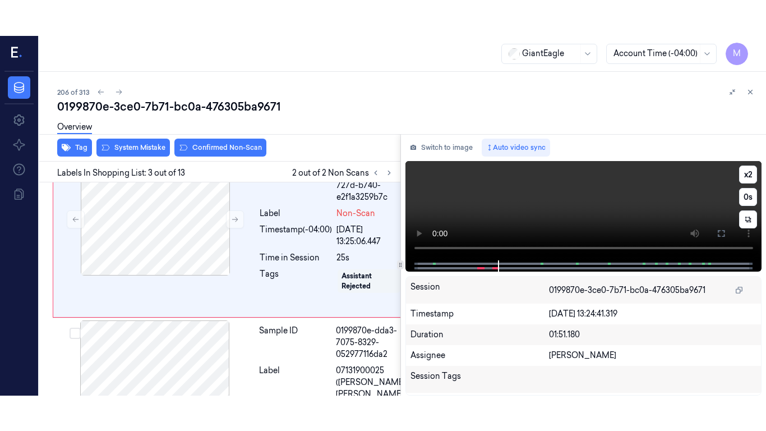
scroll to position [359, 0]
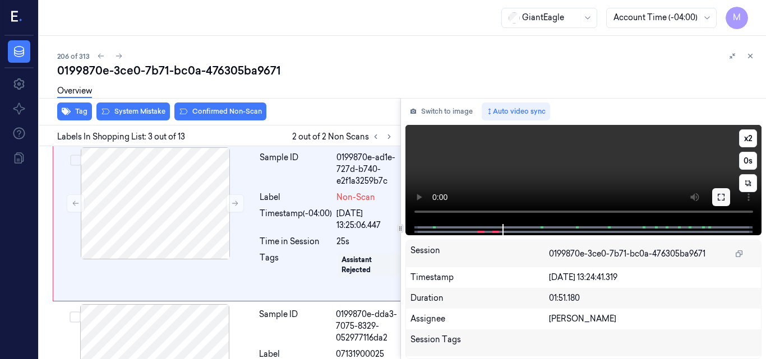
click at [720, 195] on icon at bounding box center [720, 197] width 9 height 9
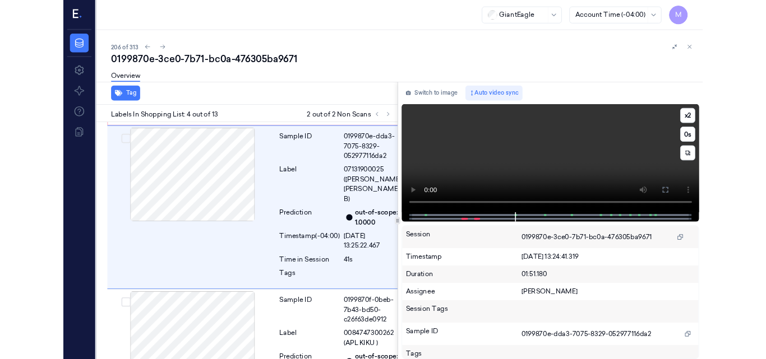
scroll to position [512, 0]
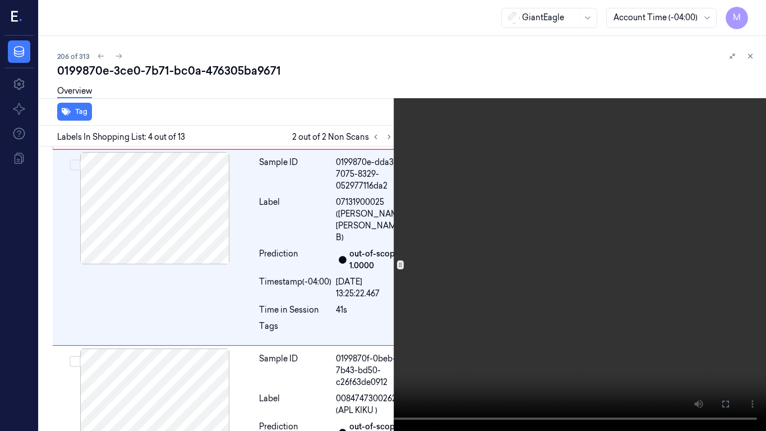
click at [630, 288] on video at bounding box center [383, 215] width 766 height 431
click at [0, 0] on icon at bounding box center [0, 0] width 0 height 0
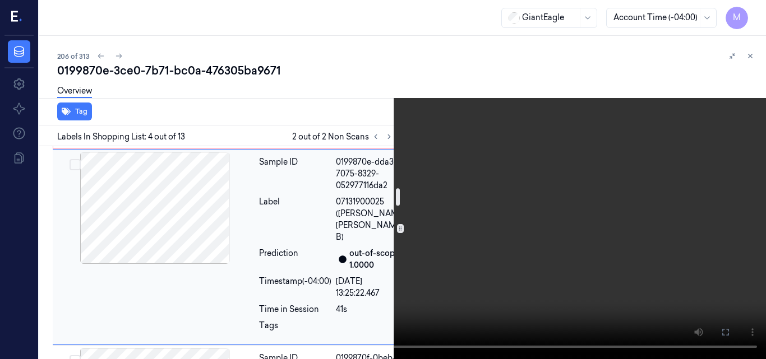
scroll to position [456, 0]
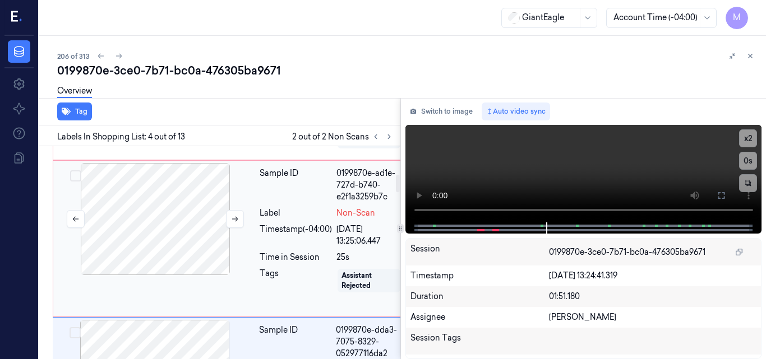
click at [167, 221] on div at bounding box center [155, 219] width 200 height 112
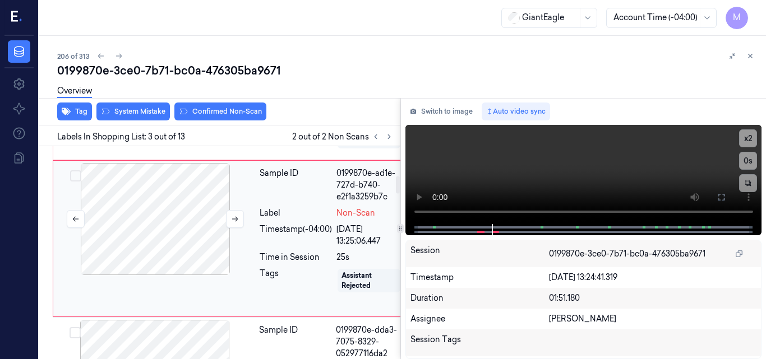
scroll to position [359, 0]
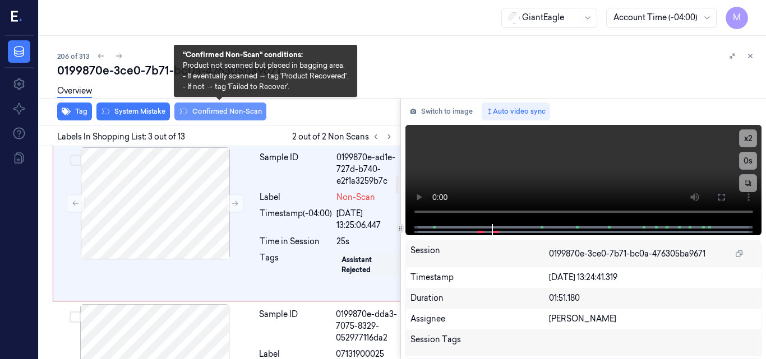
click at [217, 108] on button "Confirmed Non-Scan" at bounding box center [220, 112] width 92 height 18
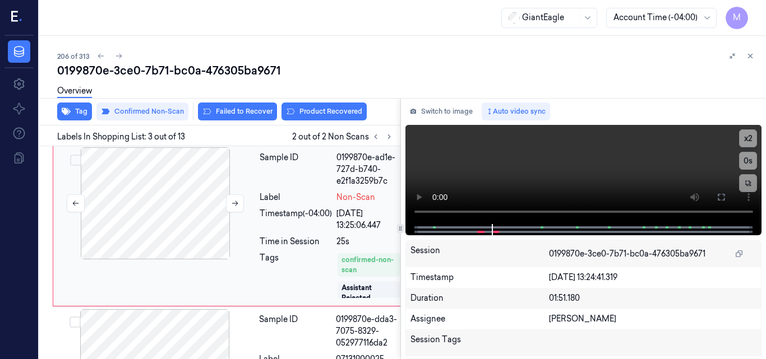
scroll to position [362, 0]
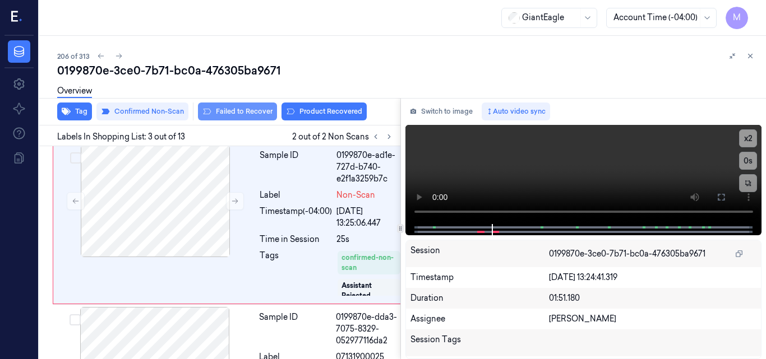
click at [248, 109] on button "Failed to Recover" at bounding box center [237, 112] width 79 height 18
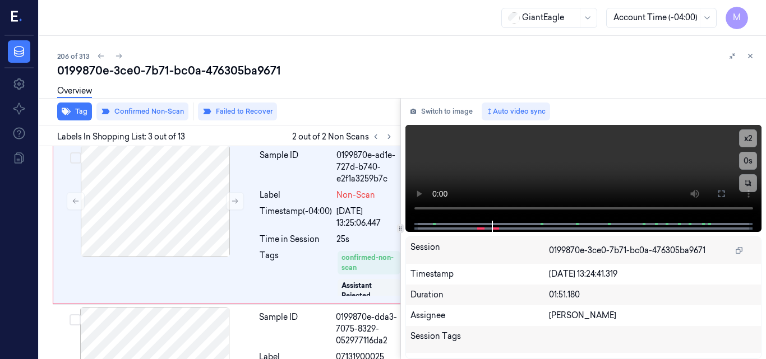
click at [248, 109] on button "Failed to Recover" at bounding box center [237, 112] width 79 height 18
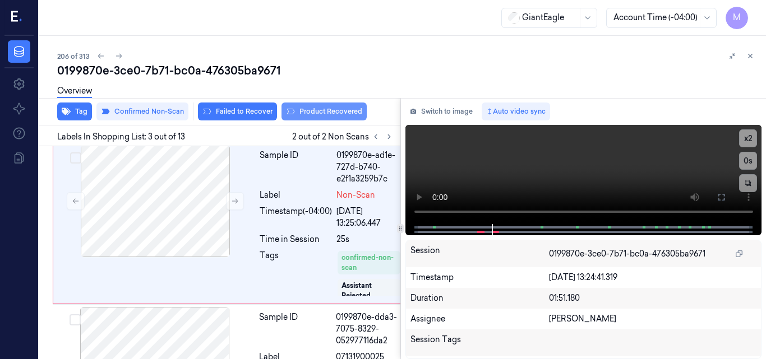
click at [341, 114] on button "Product Recovered" at bounding box center [323, 112] width 85 height 18
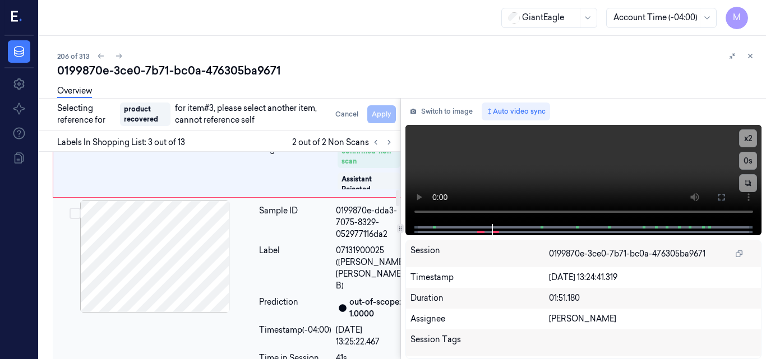
click at [285, 292] on div "Label" at bounding box center [295, 268] width 72 height 47
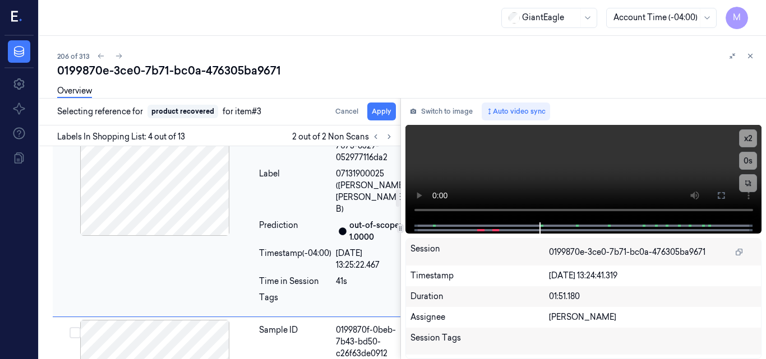
scroll to position [553, 0]
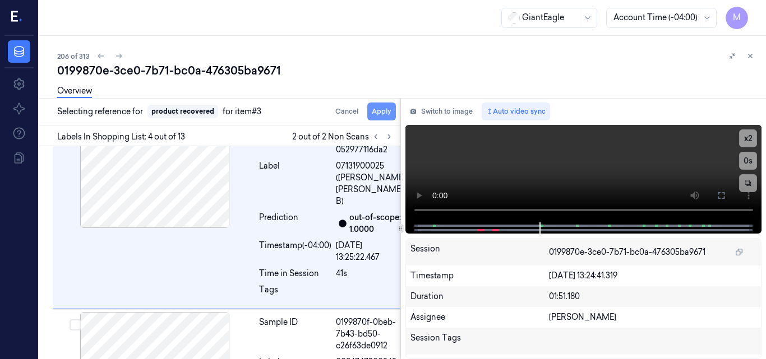
click at [380, 113] on button "Apply" at bounding box center [381, 112] width 29 height 18
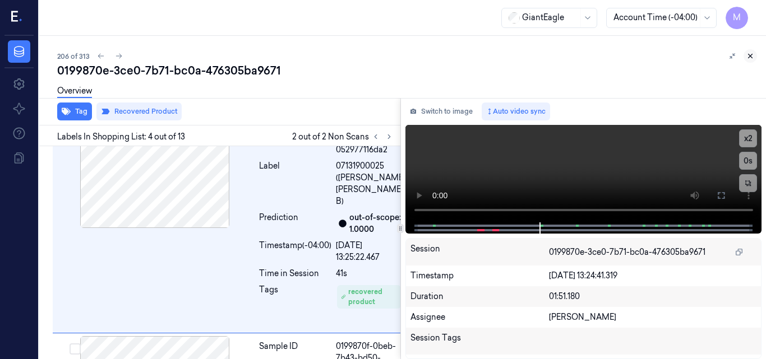
click at [752, 54] on icon at bounding box center [750, 56] width 8 height 8
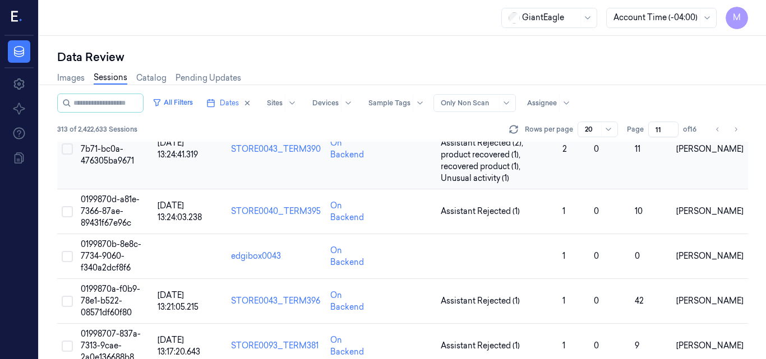
scroll to position [327, 0]
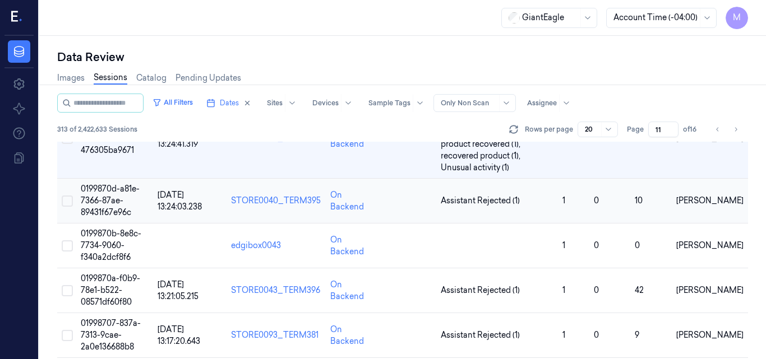
click at [109, 198] on span "0199870d-a81e-7366-87ae-89431f67e96c" at bounding box center [110, 201] width 59 height 34
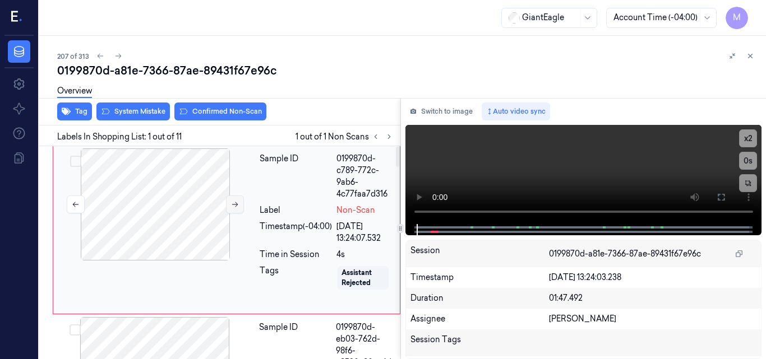
click at [235, 206] on icon at bounding box center [235, 205] width 8 height 8
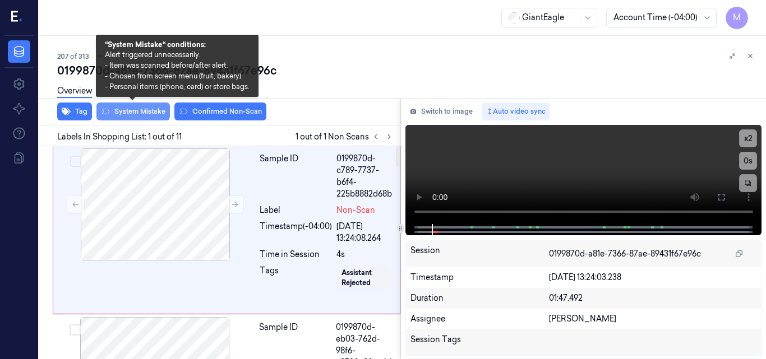
click at [137, 112] on button "System Mistake" at bounding box center [132, 112] width 73 height 18
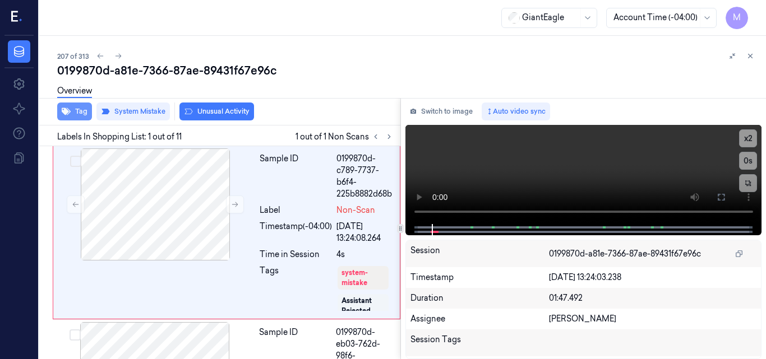
click at [77, 111] on button "Tag" at bounding box center [74, 112] width 35 height 18
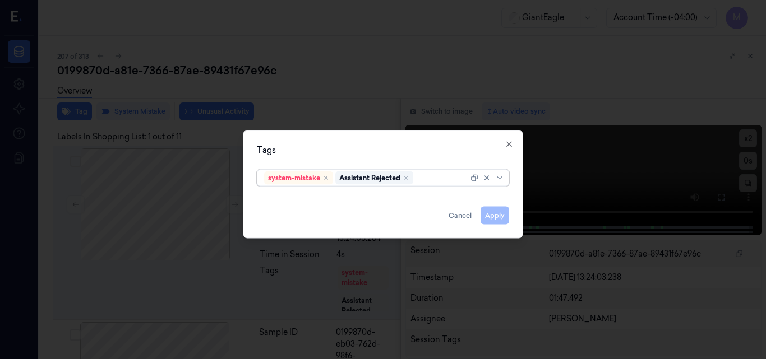
click at [429, 177] on div at bounding box center [441, 178] width 53 height 12
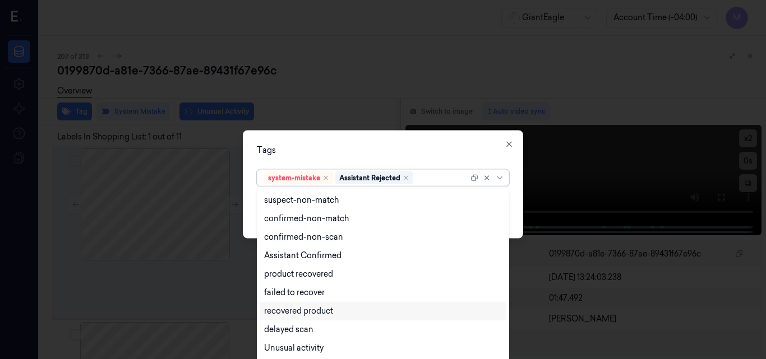
scroll to position [91, 0]
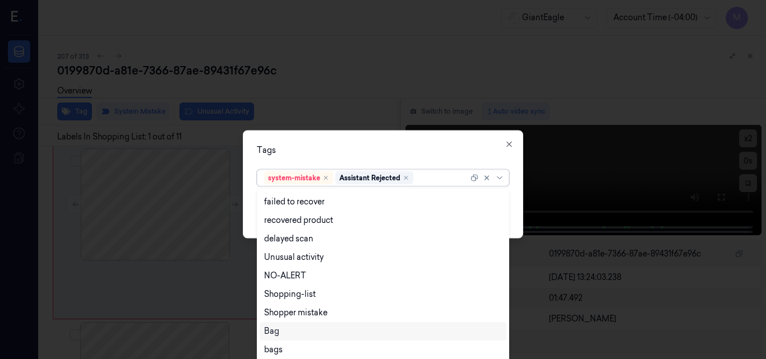
click at [298, 332] on div "Bag" at bounding box center [383, 332] width 238 height 12
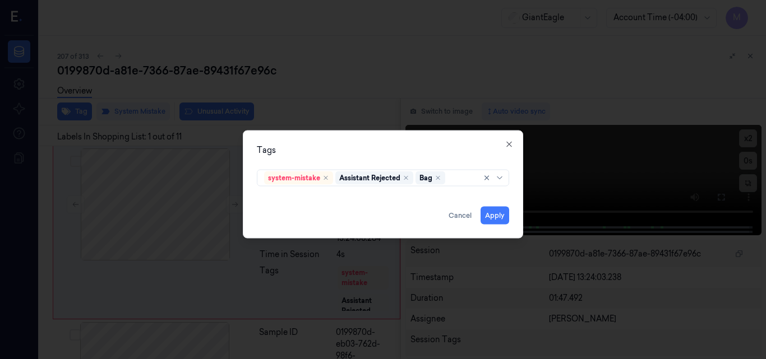
click at [384, 144] on div "Tags" at bounding box center [383, 150] width 252 height 12
click at [495, 219] on button "Apply" at bounding box center [494, 215] width 29 height 18
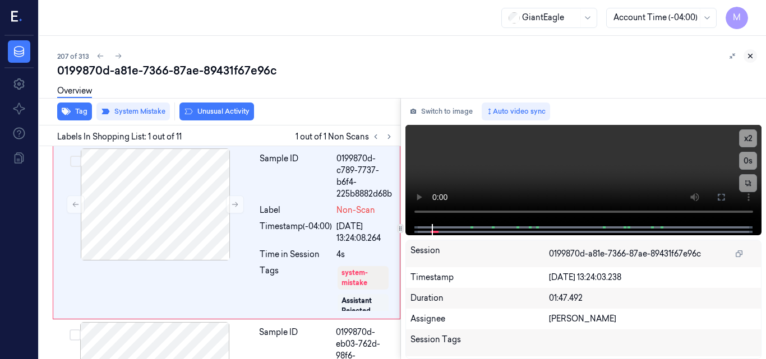
click at [749, 54] on icon at bounding box center [750, 56] width 8 height 8
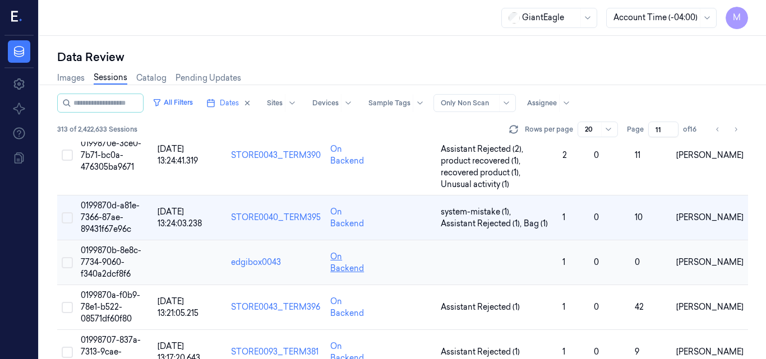
scroll to position [334, 0]
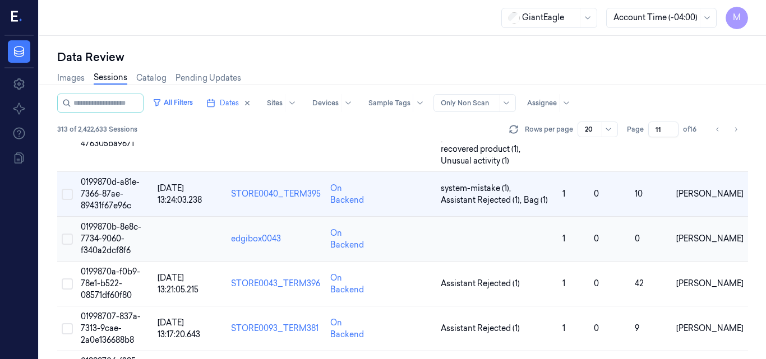
click at [101, 234] on span "0199870b-8e8c-7734-9060-f340a2dcf8f6" at bounding box center [111, 239] width 61 height 34
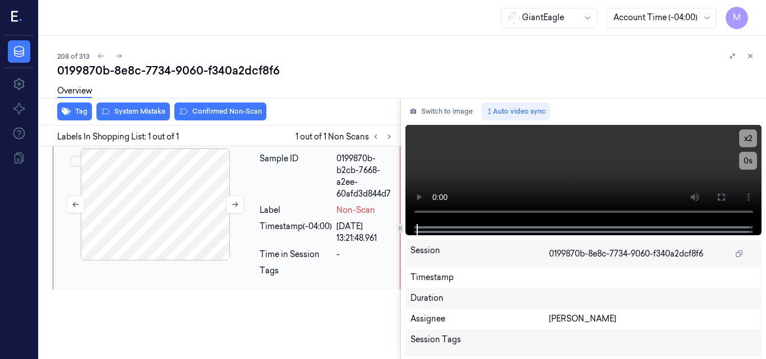
click at [158, 184] on div at bounding box center [155, 205] width 200 height 112
click at [626, 166] on video at bounding box center [583, 174] width 357 height 99
click at [723, 196] on icon at bounding box center [720, 197] width 9 height 9
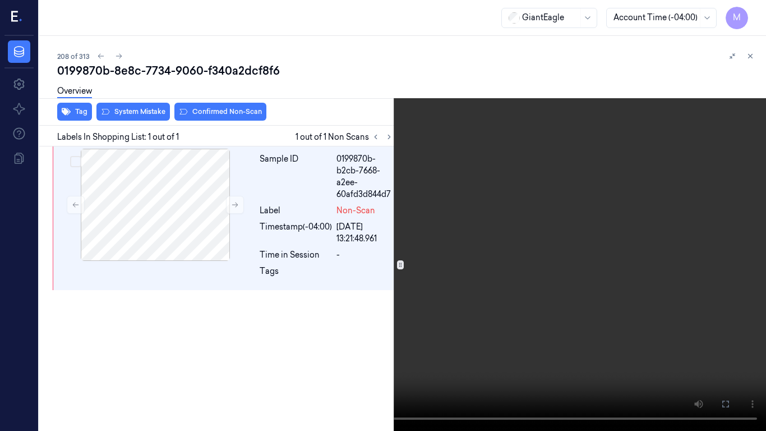
click at [525, 226] on video at bounding box center [383, 215] width 766 height 431
click at [512, 209] on video at bounding box center [383, 215] width 766 height 431
click at [467, 239] on video at bounding box center [383, 215] width 766 height 431
click at [0, 0] on icon at bounding box center [0, 0] width 0 height 0
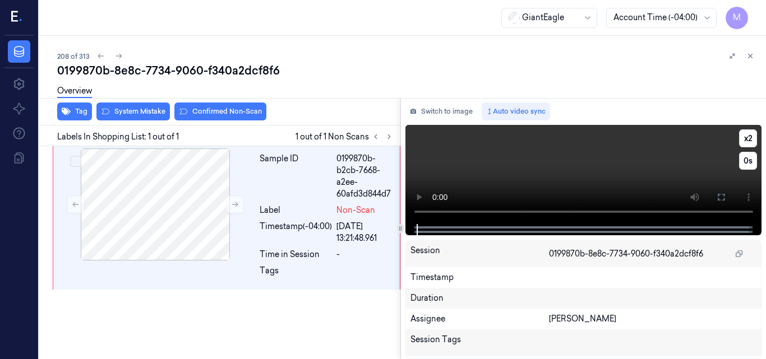
click at [545, 179] on video at bounding box center [583, 174] width 357 height 99
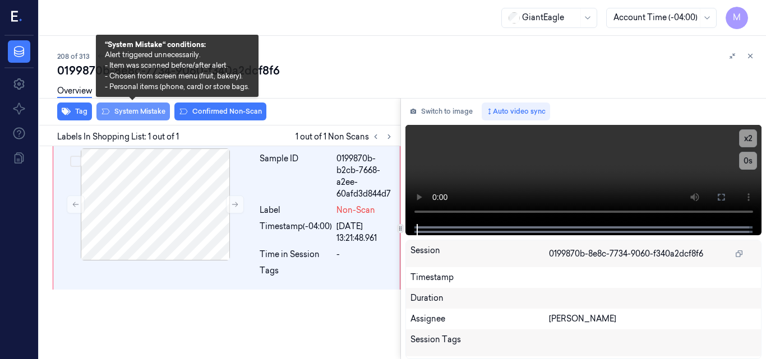
click at [135, 108] on button "System Mistake" at bounding box center [132, 112] width 73 height 18
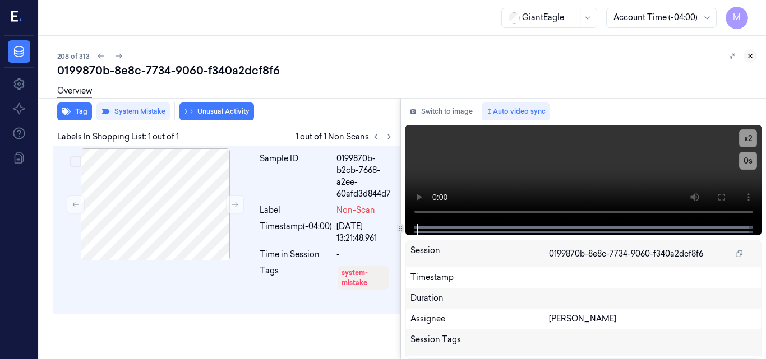
click at [752, 57] on icon at bounding box center [750, 56] width 8 height 8
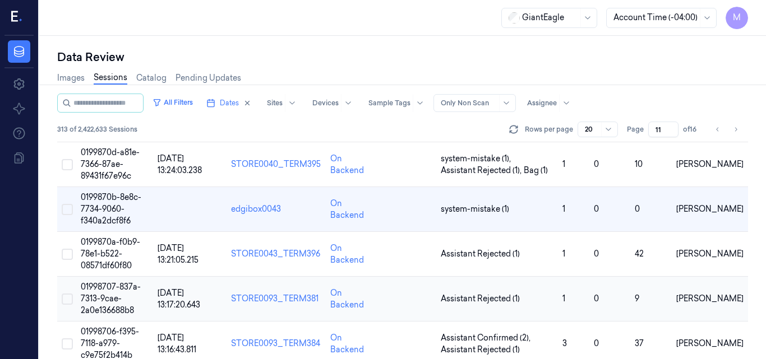
scroll to position [352, 0]
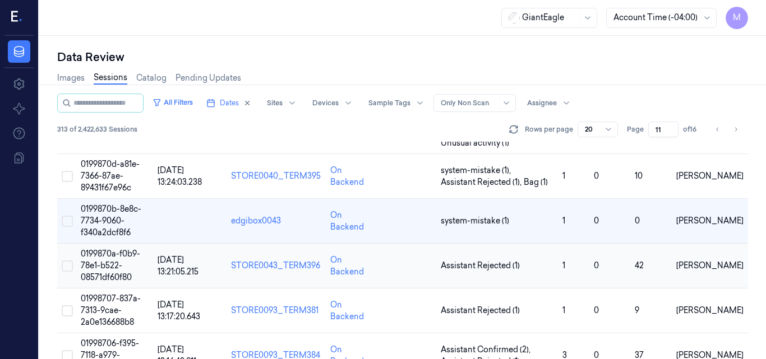
click at [119, 260] on td "0199870a-f0b9-78e1-b522-08571df60f80" at bounding box center [114, 266] width 77 height 45
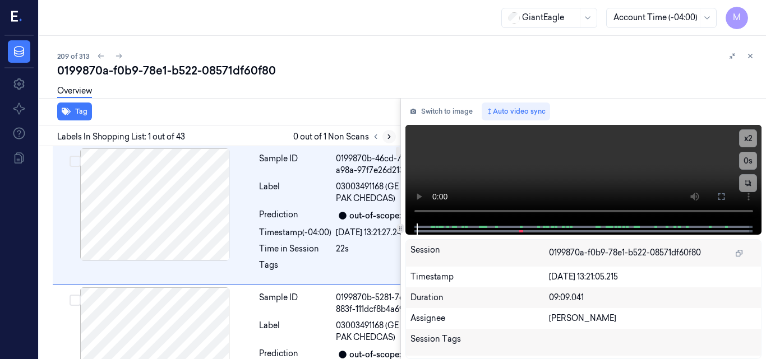
click at [388, 136] on icon at bounding box center [389, 137] width 8 height 8
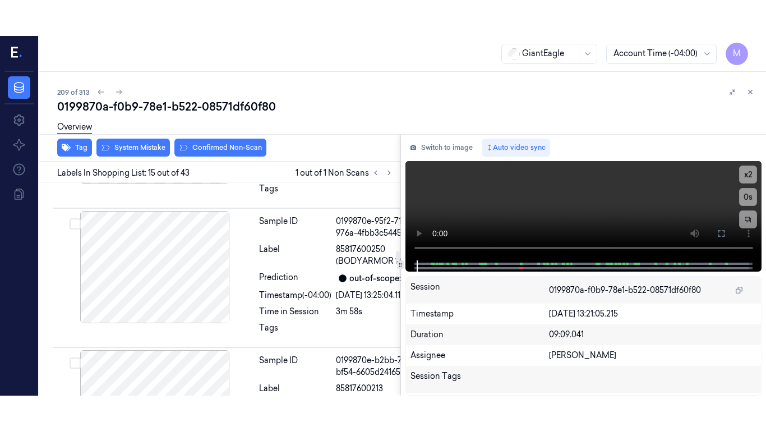
scroll to position [2901, 0]
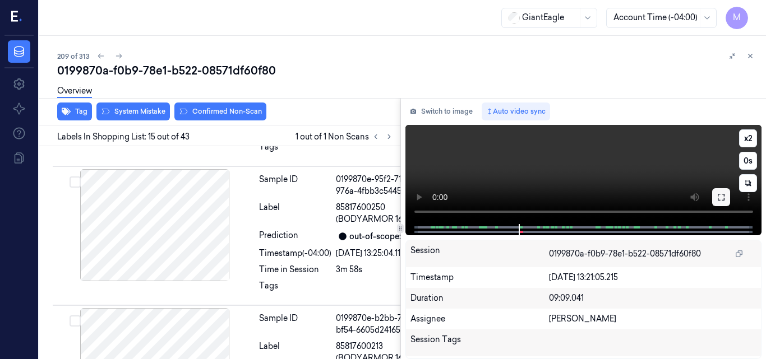
click at [720, 198] on icon at bounding box center [720, 197] width 9 height 9
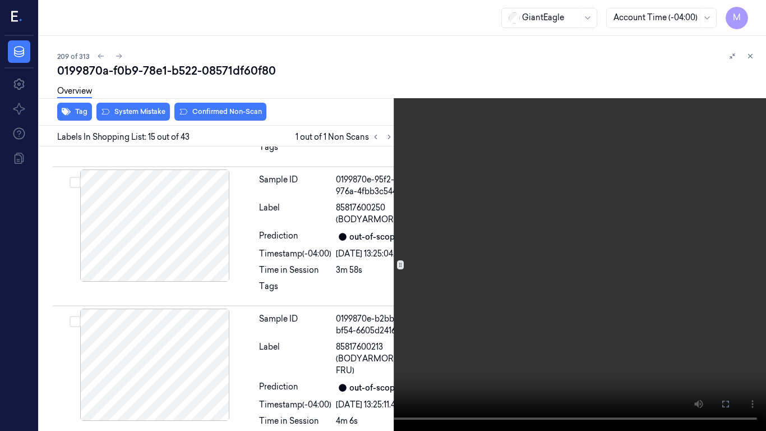
click at [513, 250] on video at bounding box center [383, 215] width 766 height 431
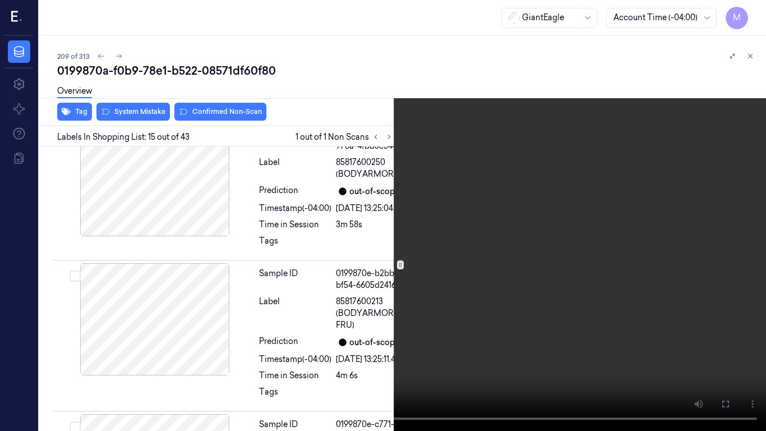
click at [513, 250] on video at bounding box center [383, 215] width 766 height 431
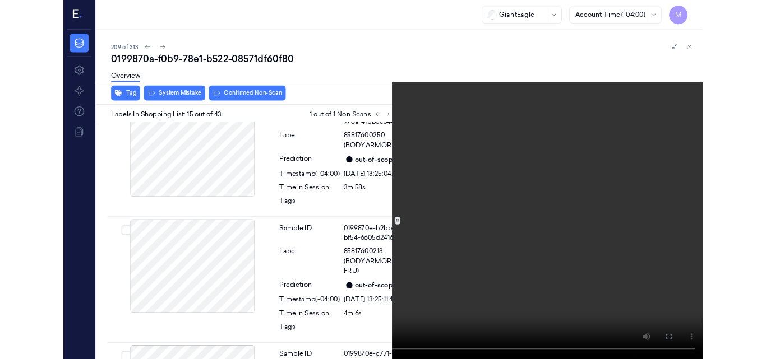
scroll to position [2865, 0]
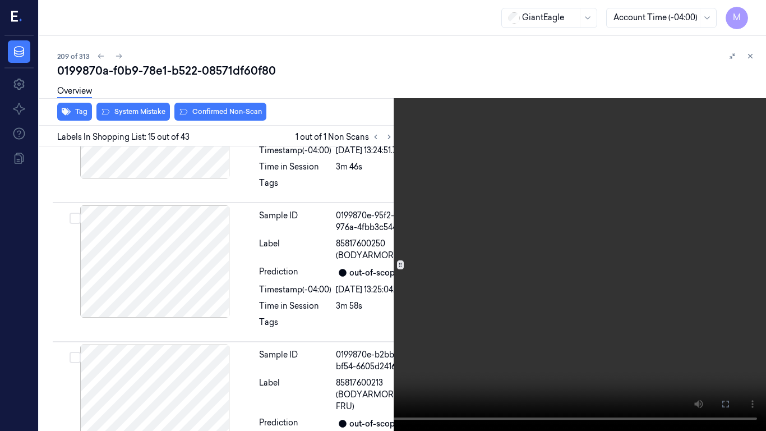
click at [0, 0] on icon at bounding box center [0, 0] width 0 height 0
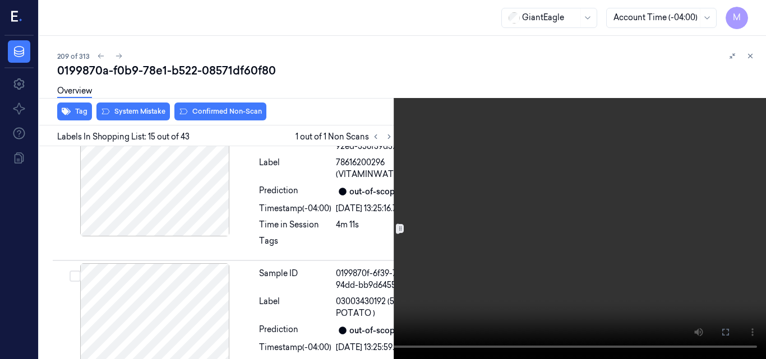
scroll to position [3257, 0]
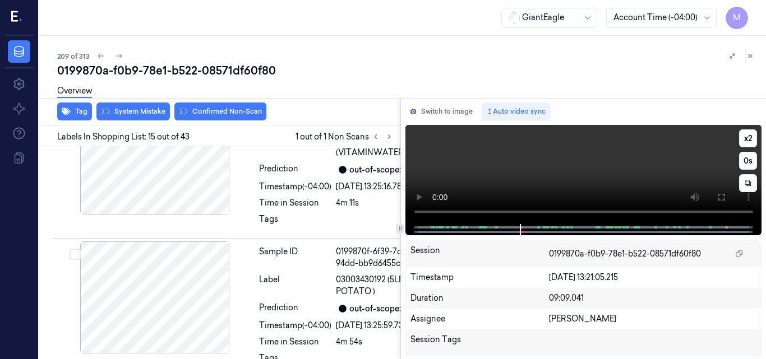
click at [617, 170] on video at bounding box center [583, 174] width 357 height 99
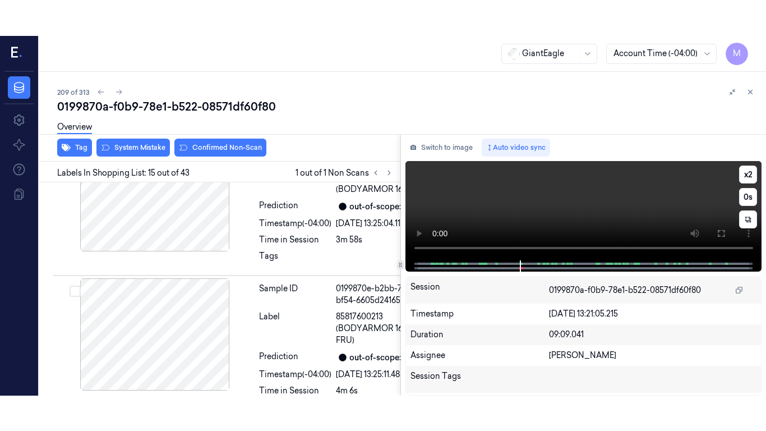
scroll to position [2901, 0]
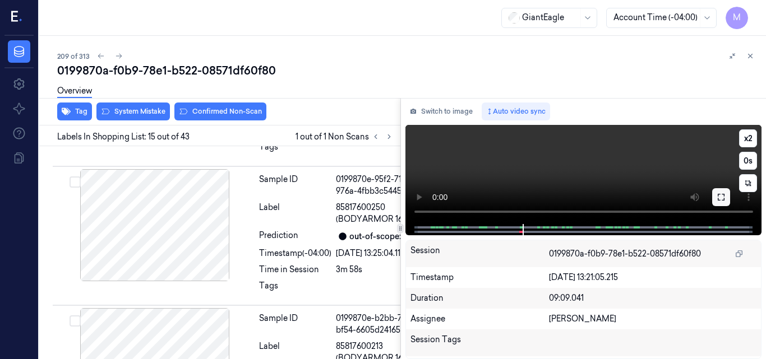
click at [720, 196] on icon at bounding box center [720, 197] width 9 height 9
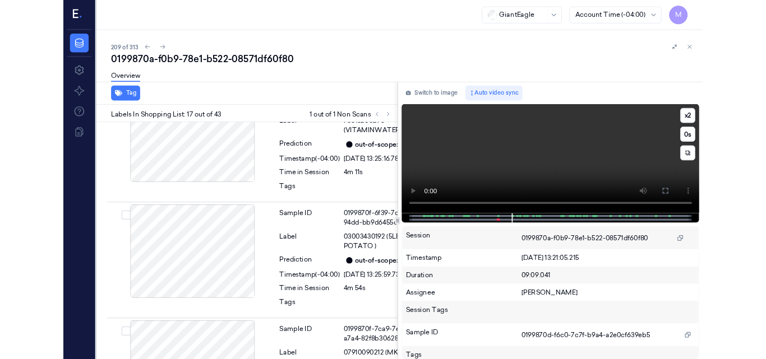
scroll to position [3261, 0]
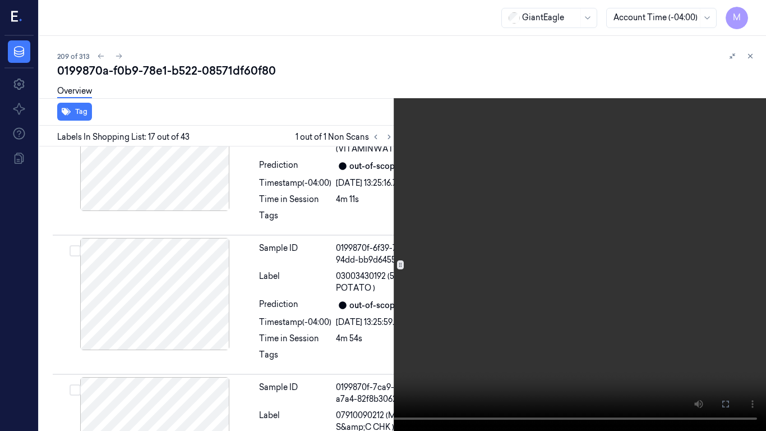
click at [502, 300] on video at bounding box center [383, 215] width 766 height 431
click at [0, 0] on icon at bounding box center [0, 0] width 0 height 0
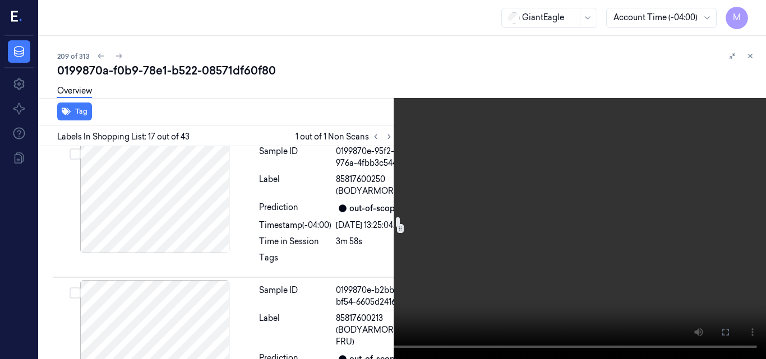
scroll to position [2925, 0]
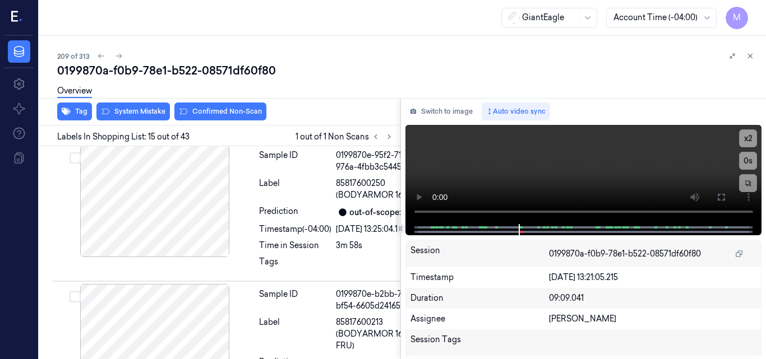
scroll to position [2901, 0]
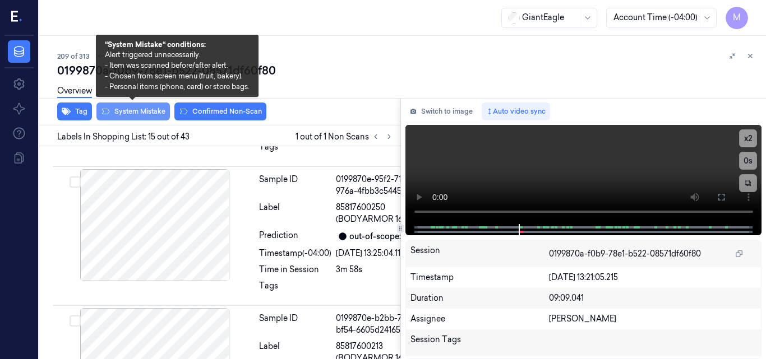
click at [134, 112] on button "System Mistake" at bounding box center [132, 112] width 73 height 18
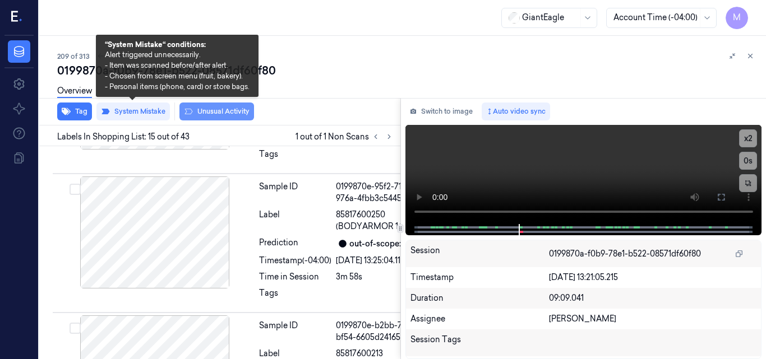
scroll to position [2903, 0]
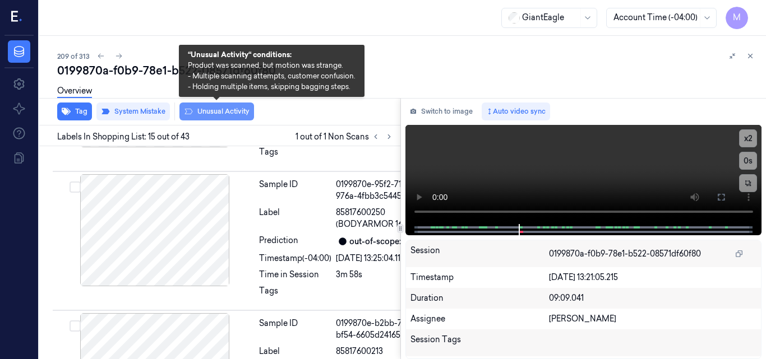
click at [225, 110] on button "Unusual Activity" at bounding box center [216, 112] width 75 height 18
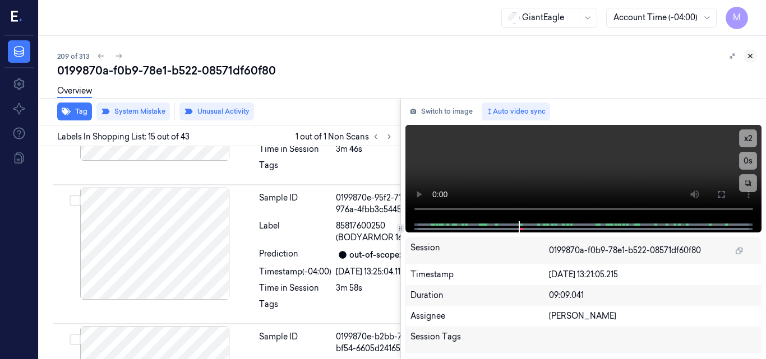
click at [749, 53] on icon at bounding box center [750, 56] width 8 height 8
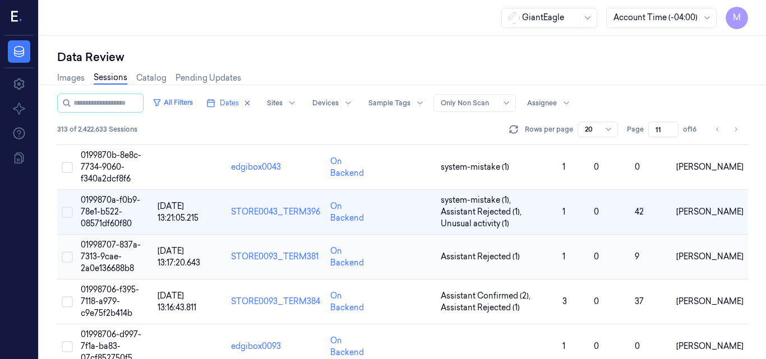
scroll to position [436, 0]
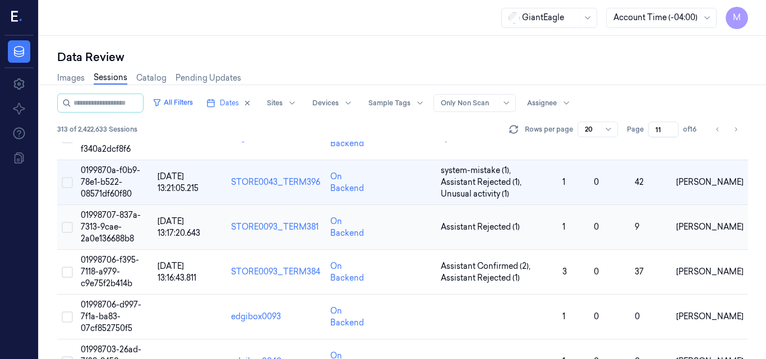
click at [109, 224] on span "01998707-837a-7313-9cae-2a0e136688b8" at bounding box center [111, 227] width 60 height 34
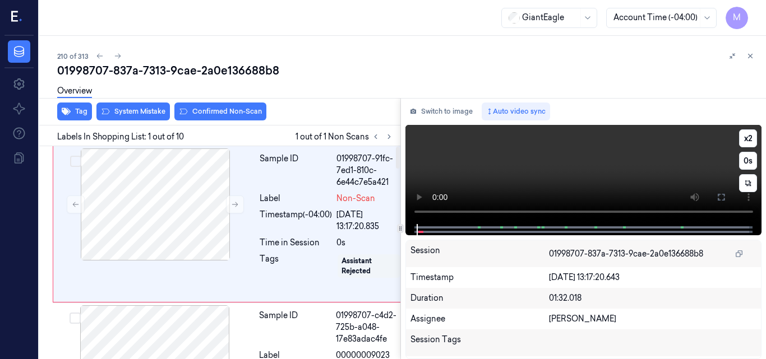
click at [627, 165] on video at bounding box center [583, 174] width 357 height 99
click at [721, 199] on icon at bounding box center [720, 197] width 9 height 9
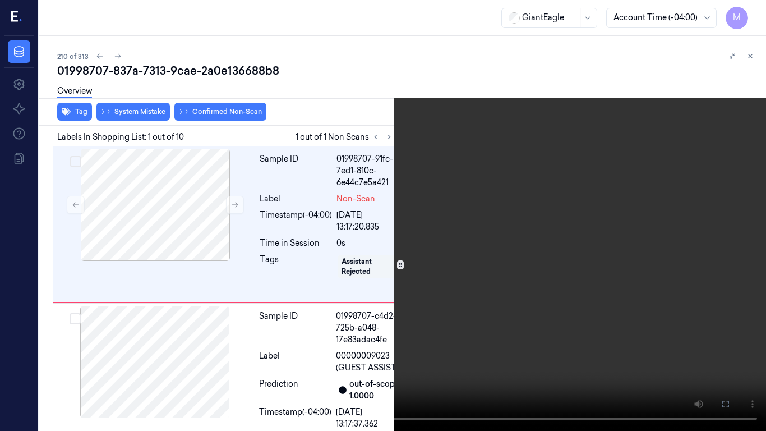
click at [497, 242] on video at bounding box center [383, 215] width 766 height 431
click at [464, 209] on video at bounding box center [383, 215] width 766 height 431
click at [441, 165] on video at bounding box center [383, 215] width 766 height 431
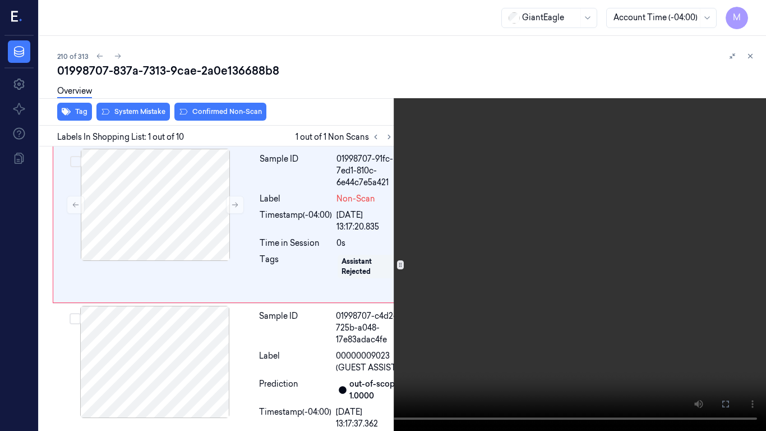
click at [0, 0] on icon at bounding box center [0, 0] width 0 height 0
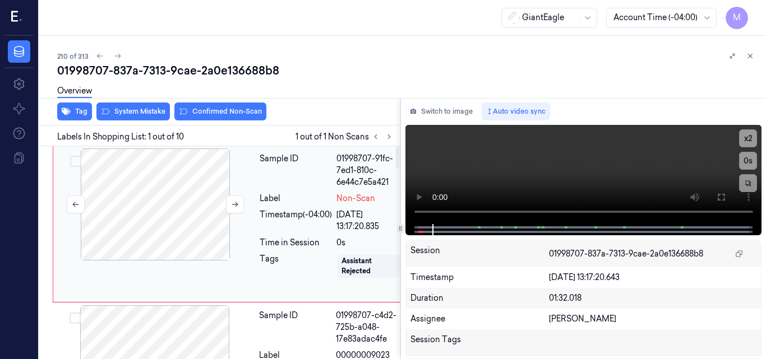
click at [186, 188] on div at bounding box center [155, 205] width 200 height 112
click at [605, 166] on video at bounding box center [583, 174] width 357 height 99
click at [618, 156] on video at bounding box center [583, 174] width 357 height 99
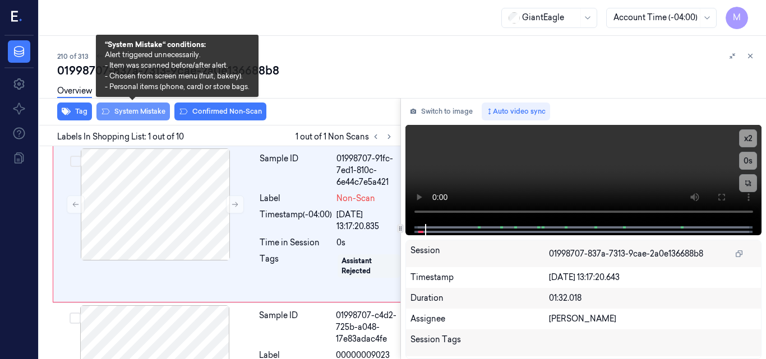
click at [141, 112] on button "System Mistake" at bounding box center [132, 112] width 73 height 18
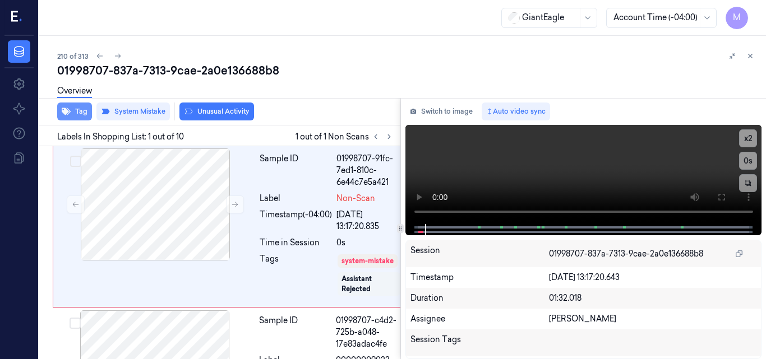
click at [78, 109] on button "Tag" at bounding box center [74, 112] width 35 height 18
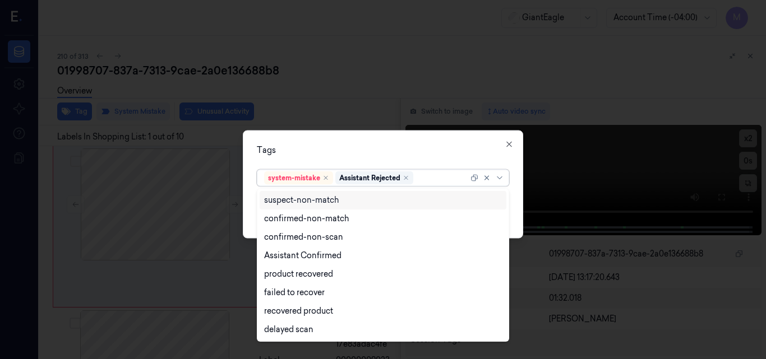
click at [423, 182] on div at bounding box center [441, 178] width 53 height 12
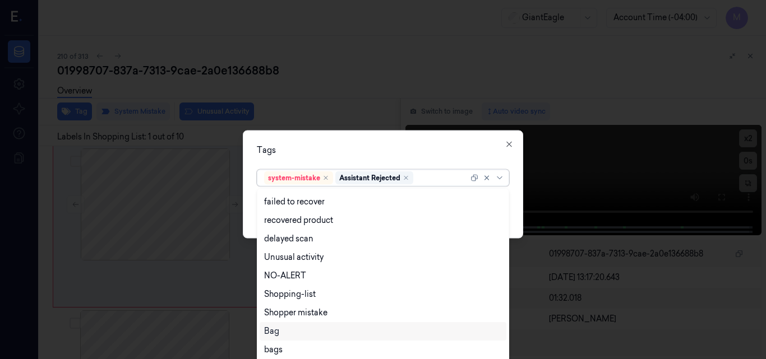
click at [289, 329] on div "Bag" at bounding box center [383, 332] width 238 height 12
click at [385, 150] on div "Tags" at bounding box center [383, 150] width 252 height 12
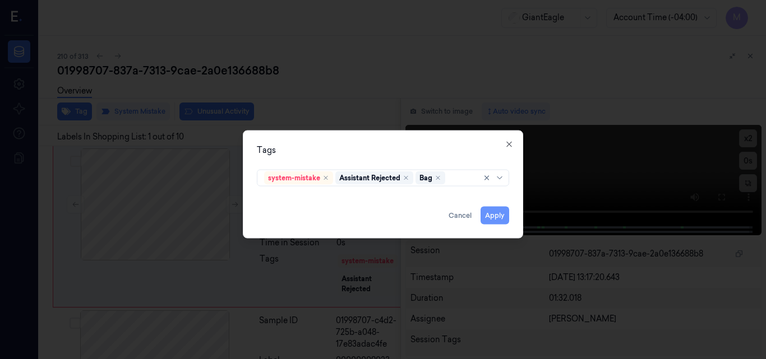
click at [498, 214] on button "Apply" at bounding box center [494, 215] width 29 height 18
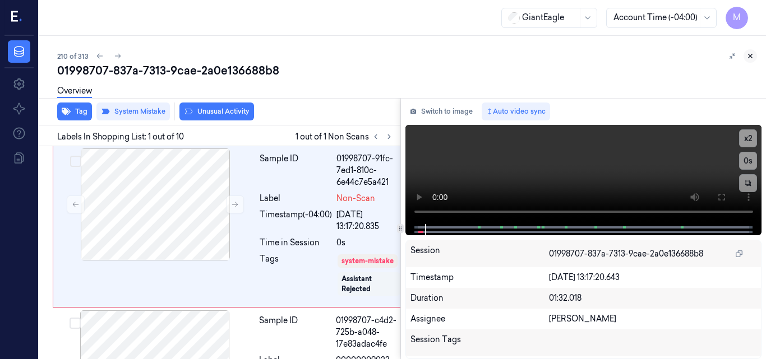
click at [752, 53] on icon at bounding box center [750, 56] width 8 height 8
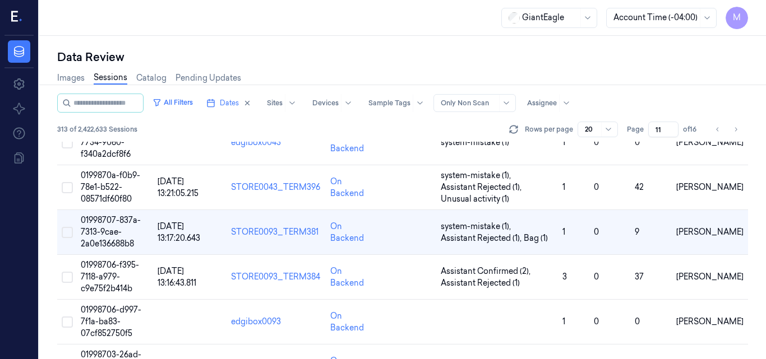
scroll to position [419, 0]
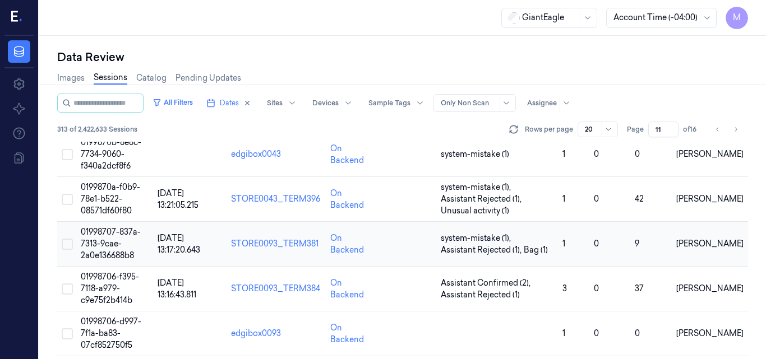
click at [112, 238] on td "01998707-837a-7313-9cae-2a0e136688b8" at bounding box center [114, 244] width 77 height 45
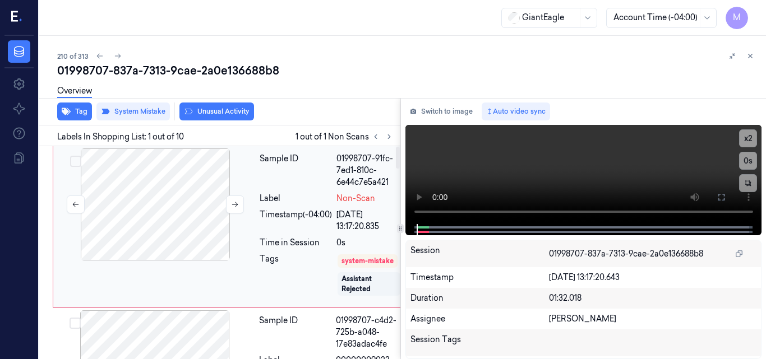
click at [196, 198] on div at bounding box center [155, 205] width 200 height 112
click at [593, 174] on video at bounding box center [583, 174] width 357 height 99
click at [718, 198] on icon at bounding box center [721, 197] width 7 height 7
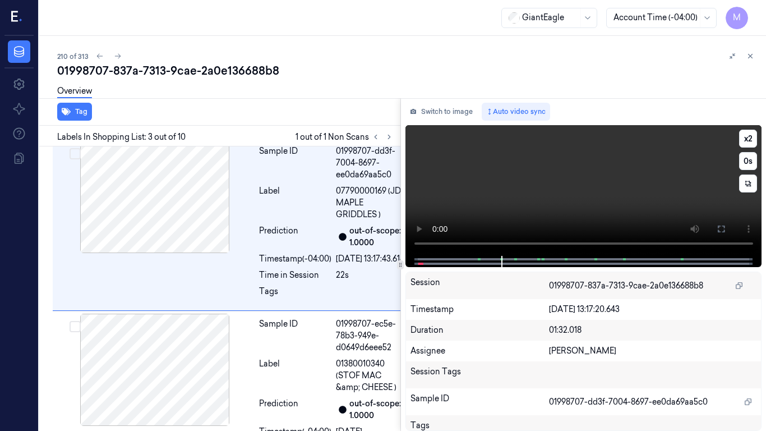
scroll to position [343, 0]
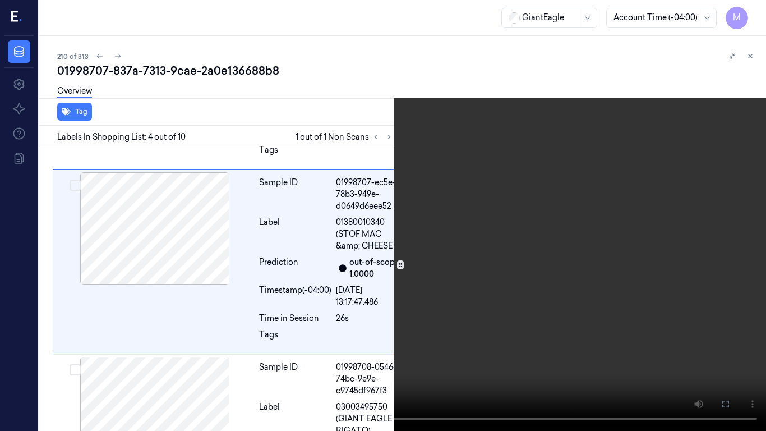
click at [369, 256] on video at bounding box center [383, 215] width 766 height 431
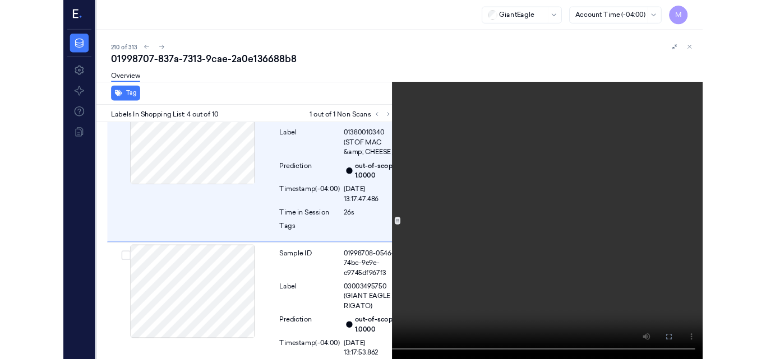
scroll to position [557, 0]
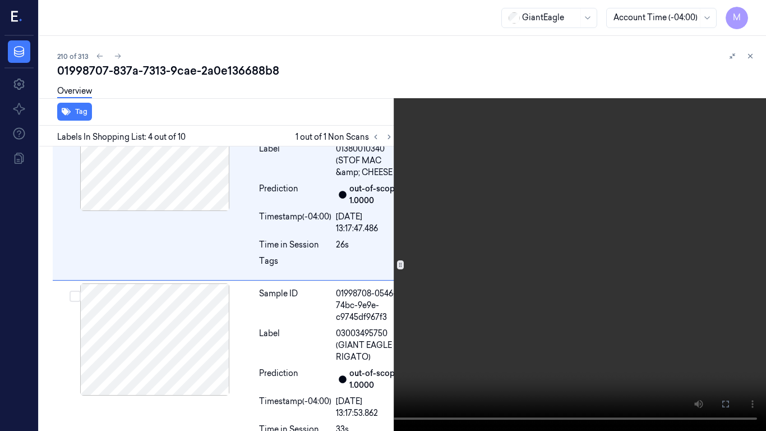
click at [0, 0] on icon at bounding box center [0, 0] width 0 height 0
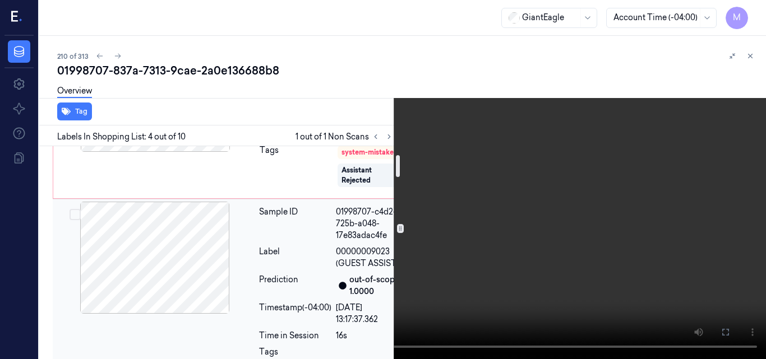
scroll to position [0, 0]
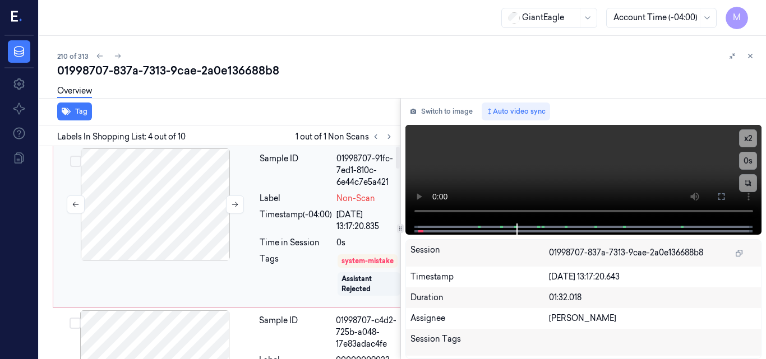
click at [152, 169] on div at bounding box center [155, 205] width 200 height 112
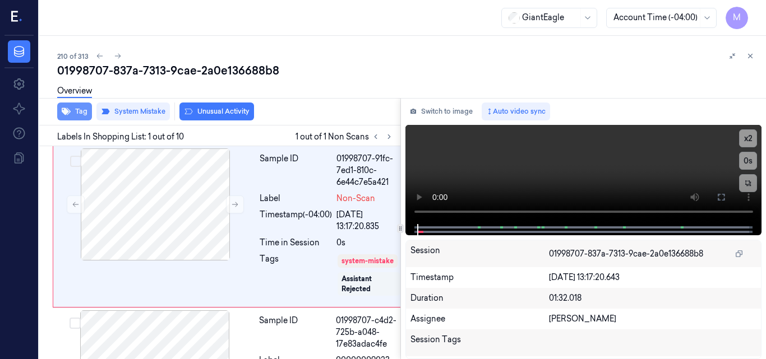
click at [77, 114] on button "Tag" at bounding box center [74, 112] width 35 height 18
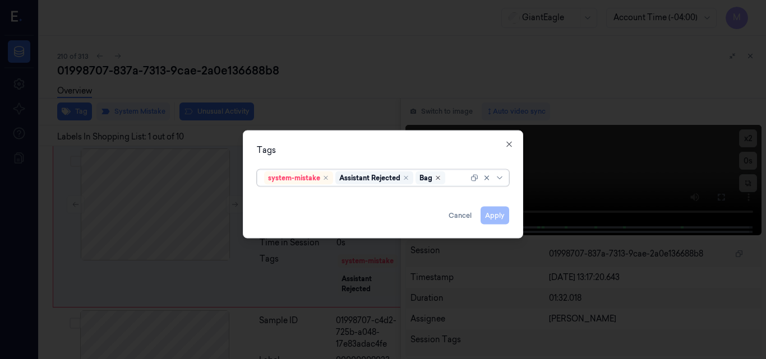
click at [439, 177] on icon "Remove ,Bag" at bounding box center [437, 177] width 3 height 3
click at [430, 156] on div "Tags system-mistake Assistant Rejected Apply Cancel Close" at bounding box center [383, 184] width 280 height 108
click at [500, 215] on button "Apply" at bounding box center [494, 215] width 29 height 18
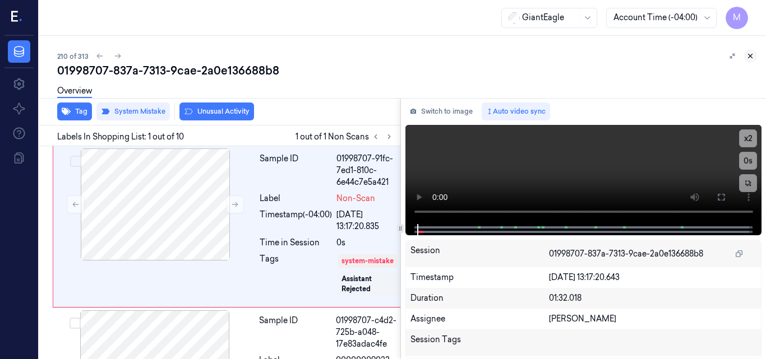
click at [748, 54] on icon at bounding box center [750, 56] width 8 height 8
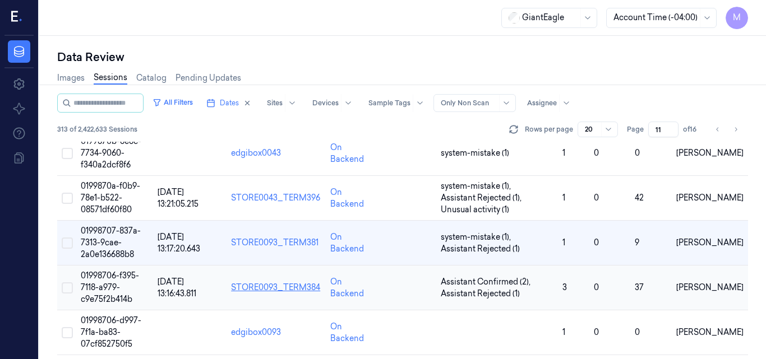
scroll to position [419, 0]
click at [115, 281] on span "01998706-f395-7118-a979-c9e75f2b414b" at bounding box center [110, 289] width 58 height 34
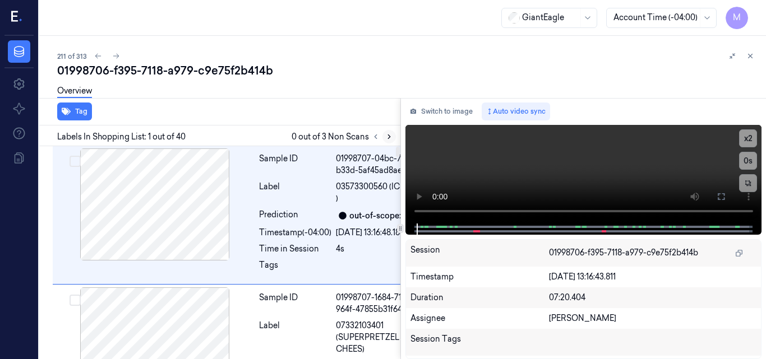
click at [390, 132] on button at bounding box center [388, 136] width 13 height 13
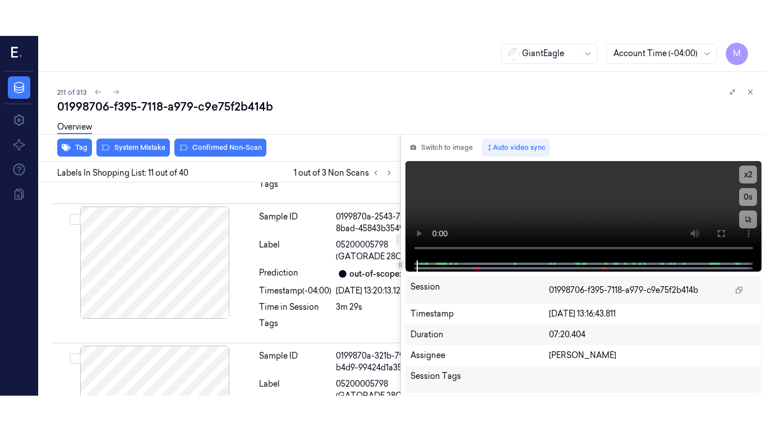
scroll to position [2045, 0]
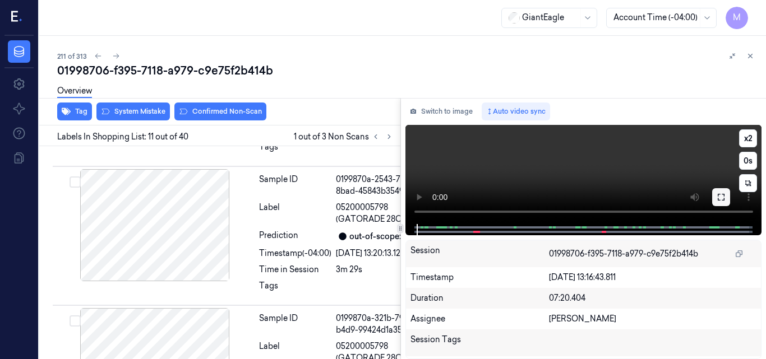
click at [722, 194] on icon at bounding box center [720, 197] width 9 height 9
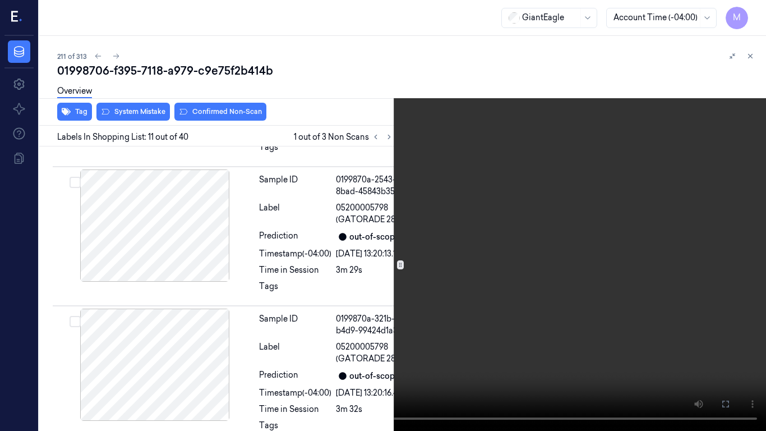
click at [516, 233] on video at bounding box center [383, 215] width 766 height 431
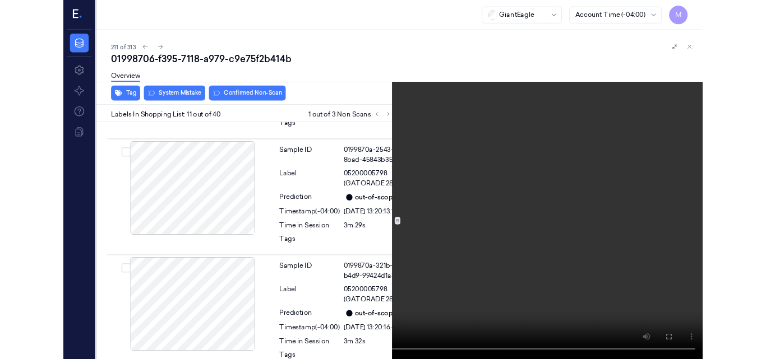
scroll to position [2010, 0]
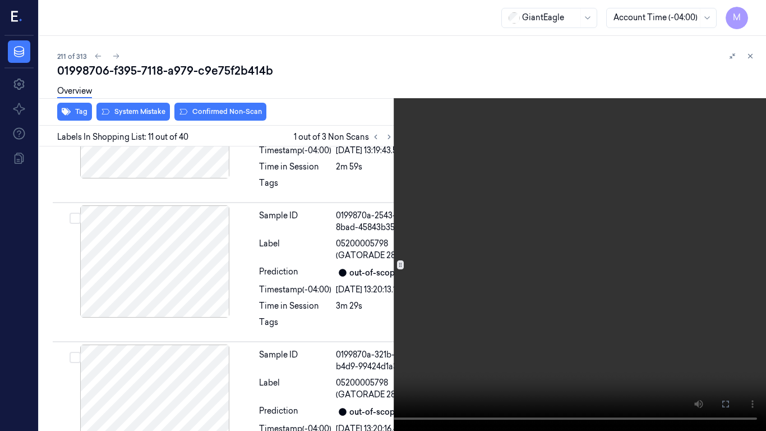
click at [493, 230] on video at bounding box center [383, 215] width 766 height 431
click at [0, 0] on icon at bounding box center [0, 0] width 0 height 0
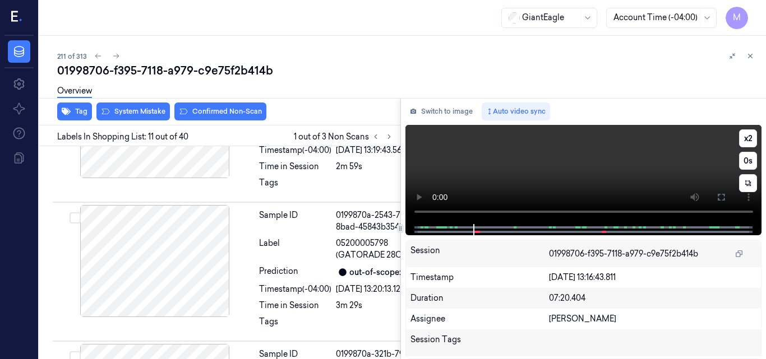
click at [636, 156] on video at bounding box center [583, 174] width 357 height 99
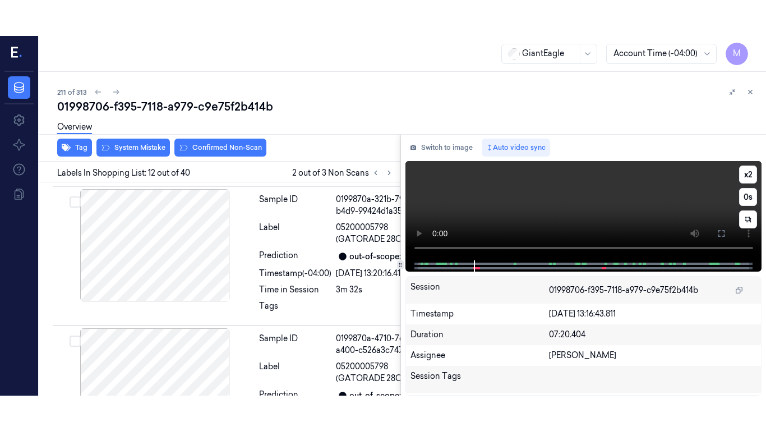
scroll to position [2214, 0]
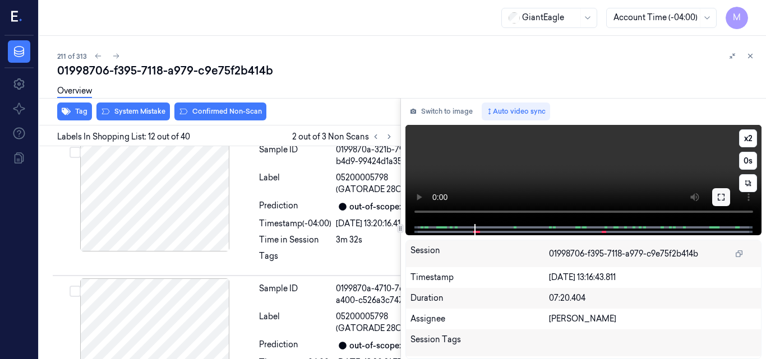
click at [729, 200] on button at bounding box center [721, 197] width 18 height 18
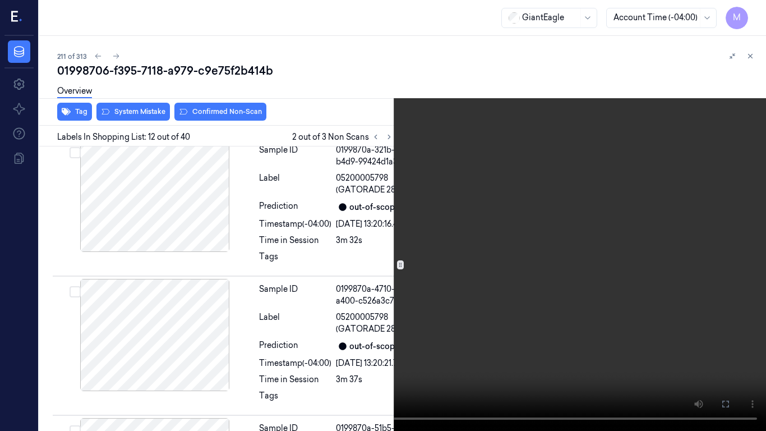
click at [524, 258] on video at bounding box center [383, 215] width 766 height 431
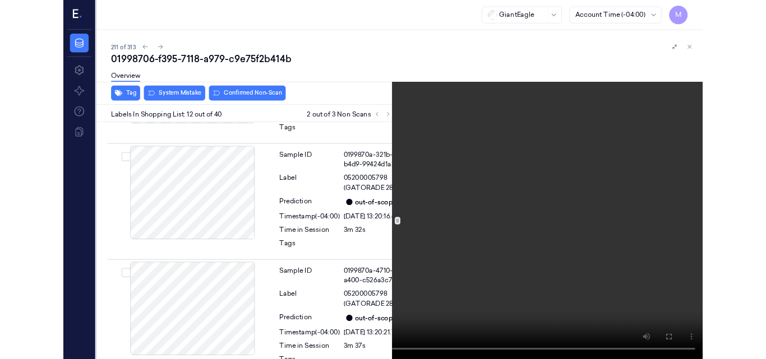
scroll to position [2178, 0]
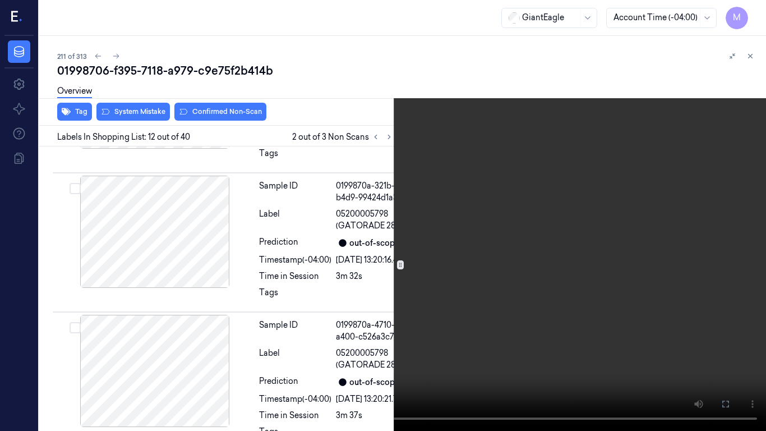
click at [527, 307] on video at bounding box center [383, 215] width 766 height 431
click at [0, 0] on icon at bounding box center [0, 0] width 0 height 0
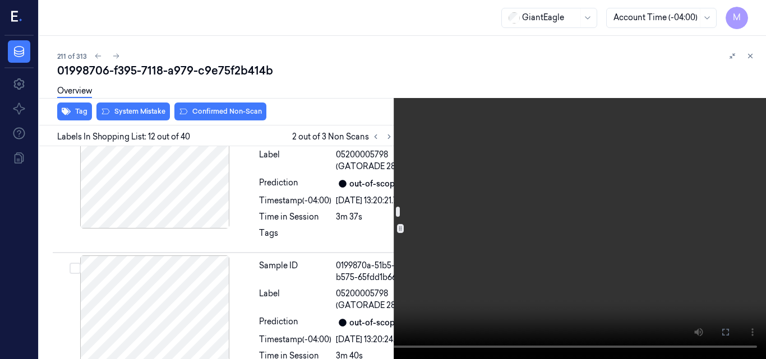
scroll to position [2354, 0]
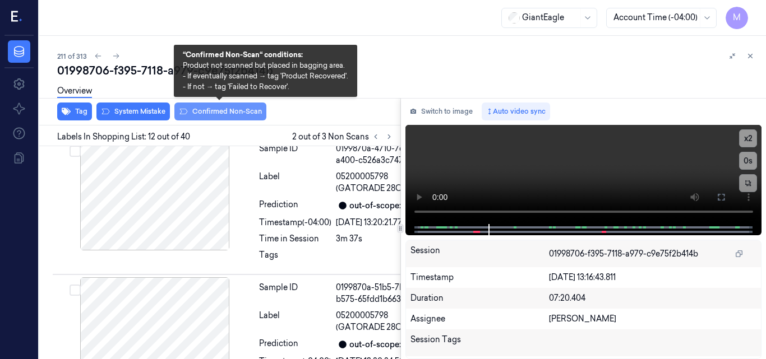
click at [225, 112] on button "Confirmed Non-Scan" at bounding box center [220, 112] width 92 height 18
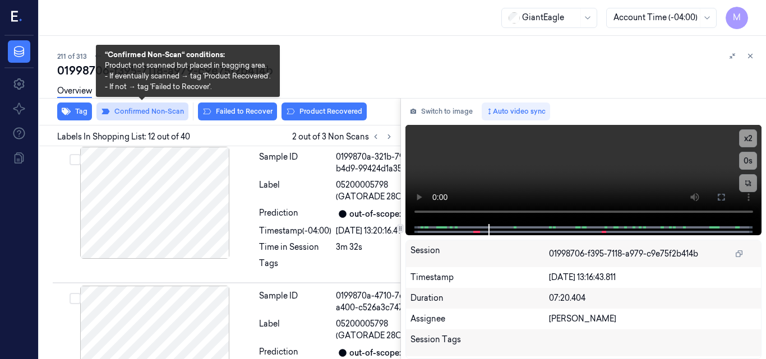
scroll to position [2216, 0]
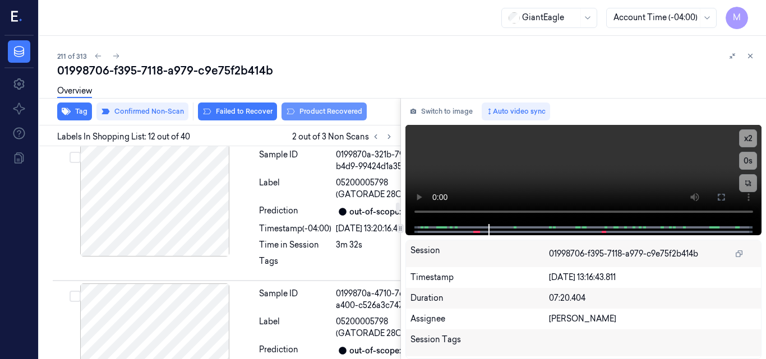
click at [331, 110] on button "Product Recovered" at bounding box center [323, 112] width 85 height 18
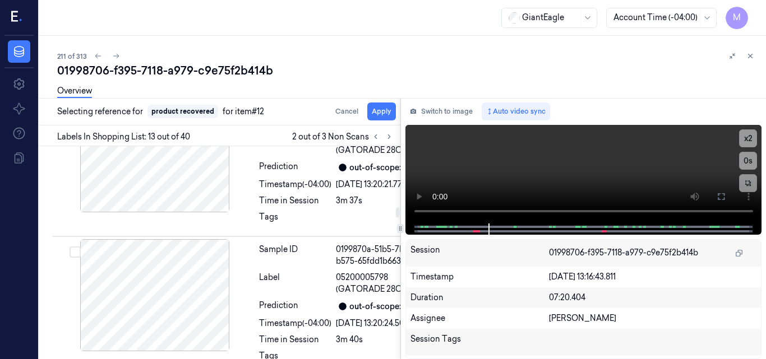
scroll to position [2408, 0]
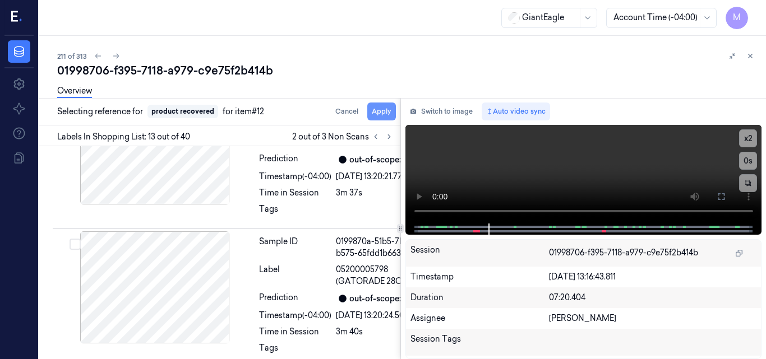
click at [385, 110] on button "Apply" at bounding box center [381, 112] width 29 height 18
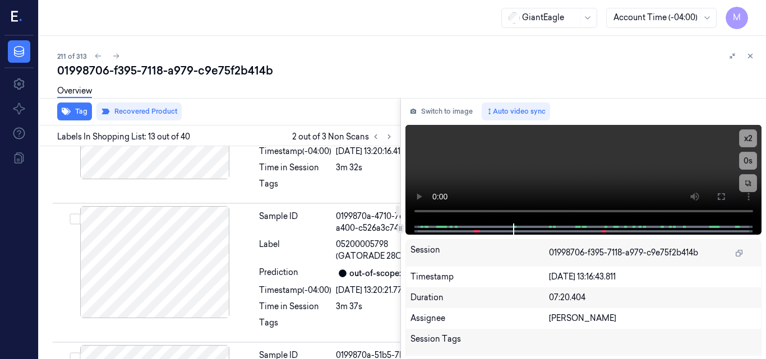
scroll to position [2363, 0]
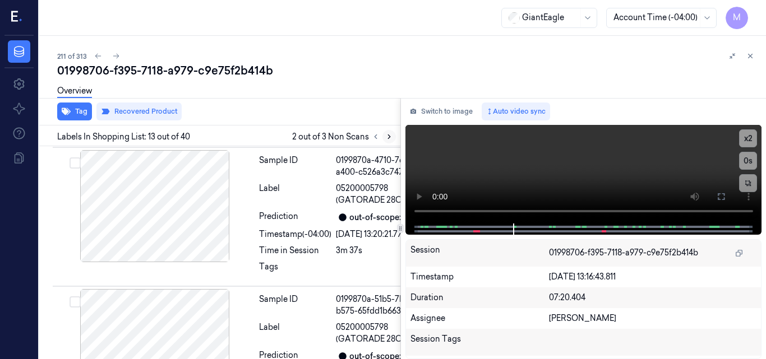
click at [388, 140] on icon at bounding box center [389, 137] width 8 height 8
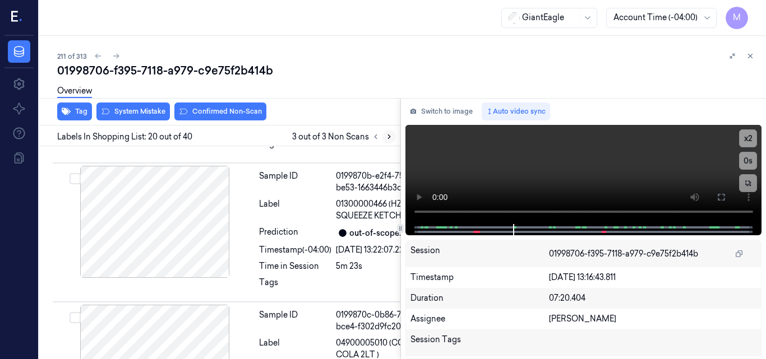
scroll to position [3868, 0]
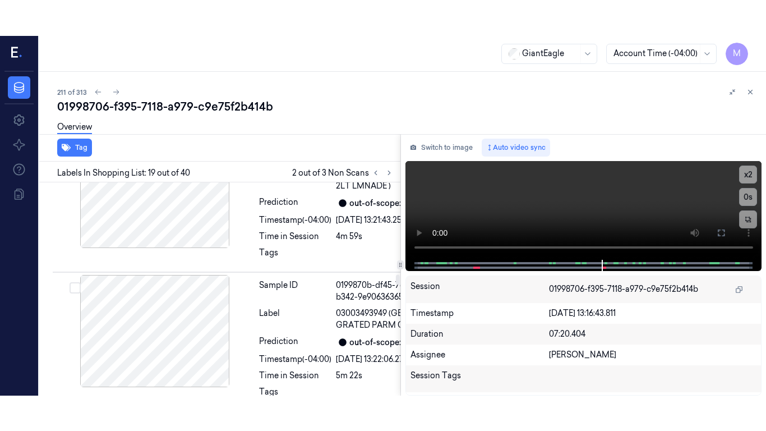
scroll to position [3680, 0]
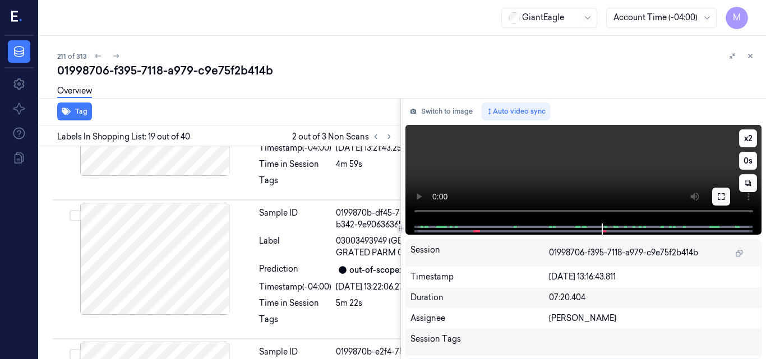
click at [724, 200] on icon at bounding box center [721, 196] width 7 height 7
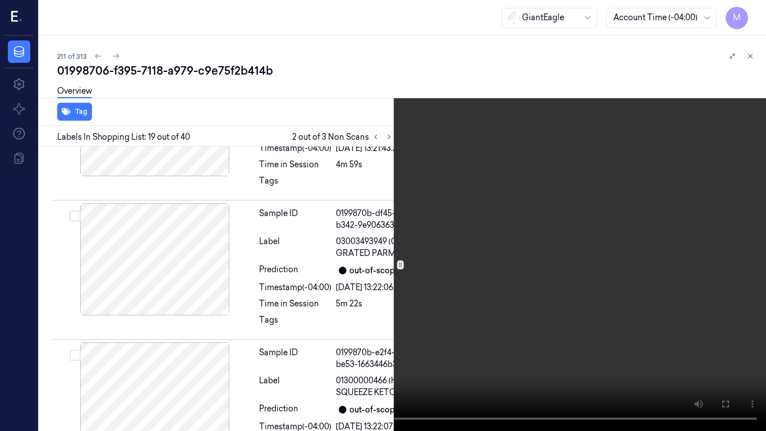
click at [582, 226] on video at bounding box center [383, 215] width 766 height 431
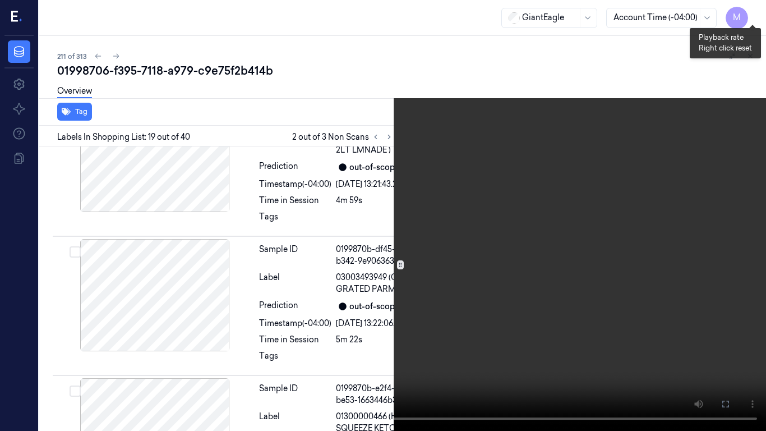
click at [754, 10] on button "x 2" at bounding box center [752, 13] width 18 height 18
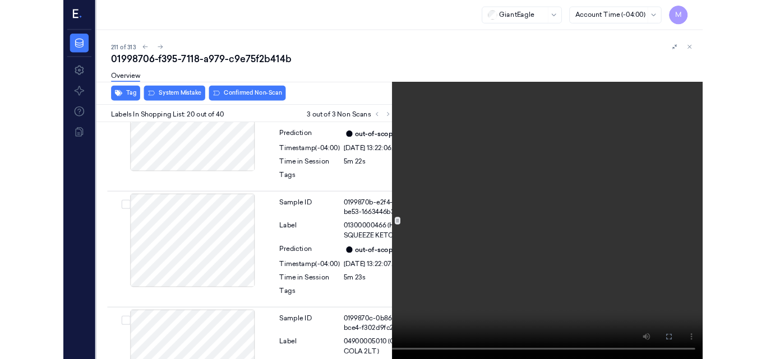
scroll to position [3832, 0]
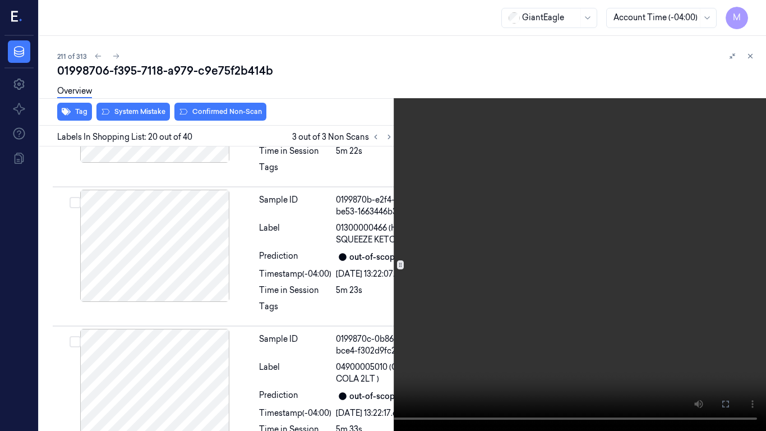
click at [549, 240] on video at bounding box center [383, 215] width 766 height 431
click at [0, 0] on icon at bounding box center [0, 0] width 0 height 0
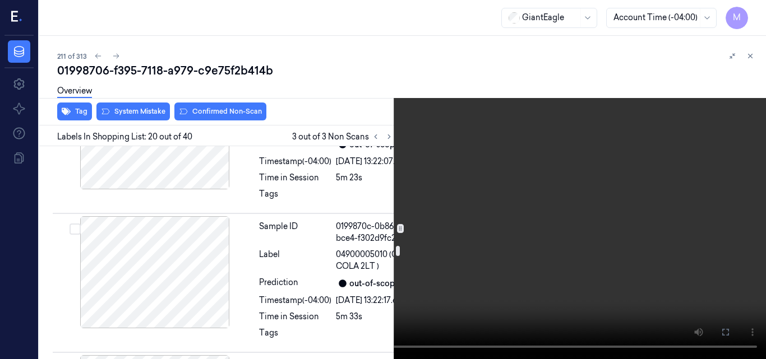
scroll to position [3888, 0]
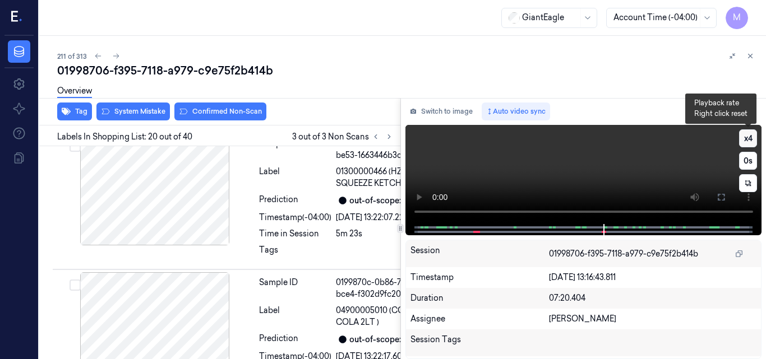
click at [745, 143] on button "x 4" at bounding box center [748, 138] width 18 height 18
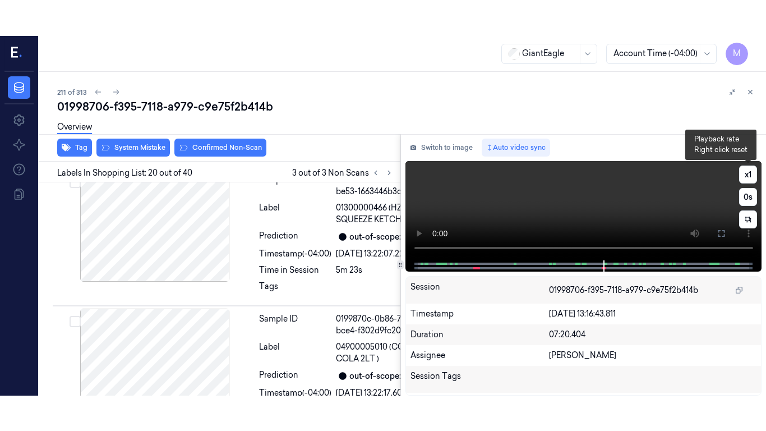
scroll to position [3868, 0]
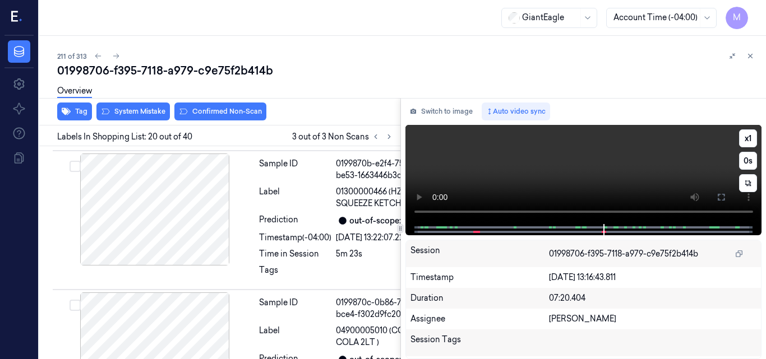
click at [638, 165] on video at bounding box center [583, 174] width 357 height 99
click at [724, 199] on icon at bounding box center [721, 197] width 7 height 7
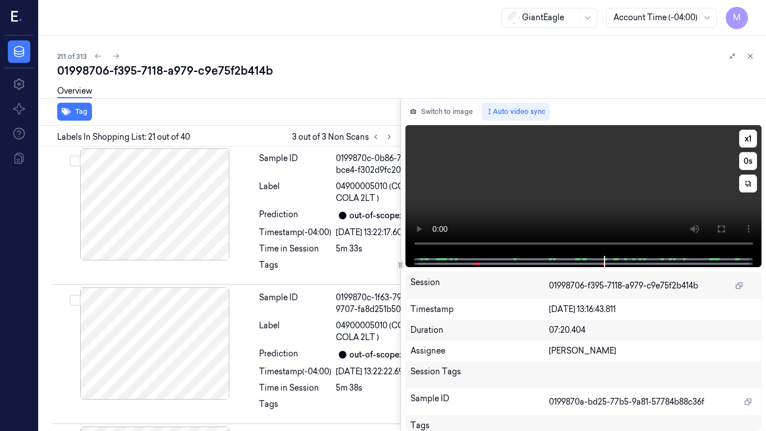
scroll to position [4015, 0]
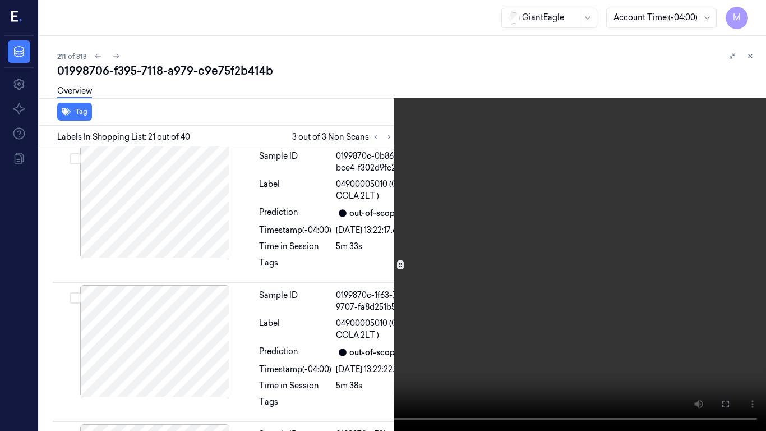
click at [566, 286] on video at bounding box center [383, 215] width 766 height 431
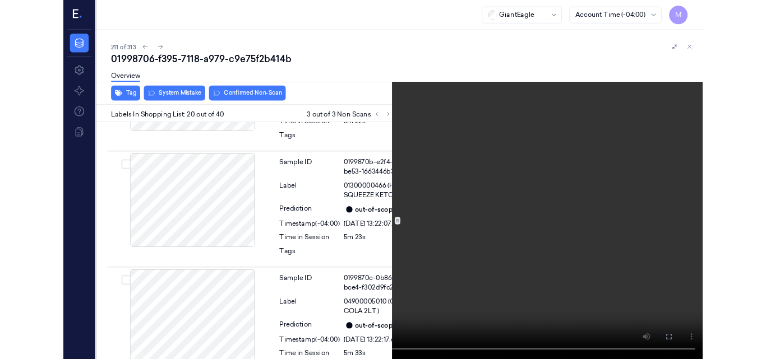
scroll to position [3832, 0]
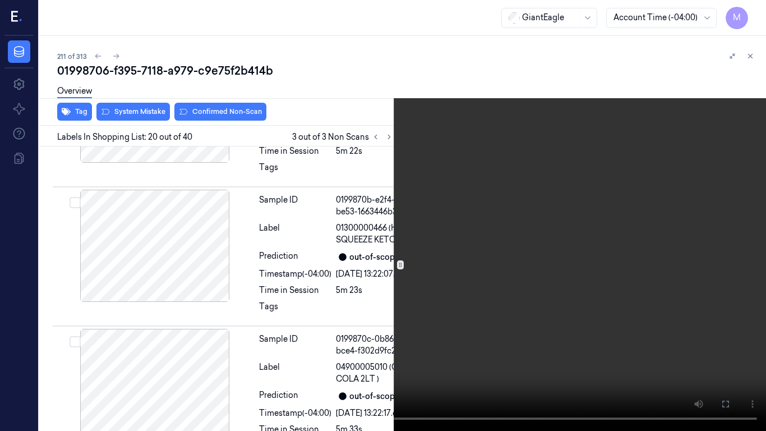
click at [476, 353] on video at bounding box center [383, 215] width 766 height 431
click at [748, 8] on button "x 1" at bounding box center [752, 13] width 18 height 18
click at [450, 247] on video at bounding box center [383, 215] width 766 height 431
click at [0, 0] on icon at bounding box center [0, 0] width 0 height 0
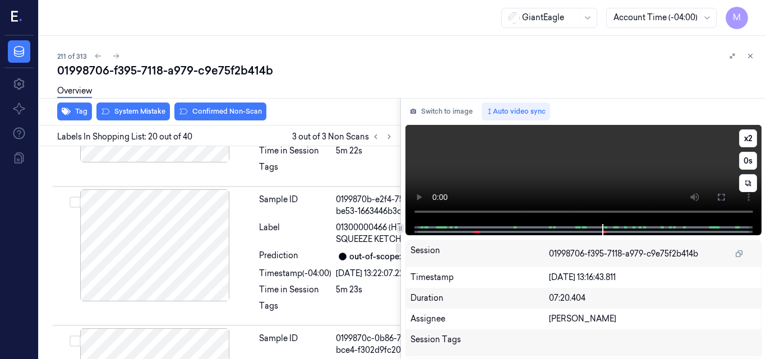
click at [612, 172] on video at bounding box center [583, 174] width 357 height 99
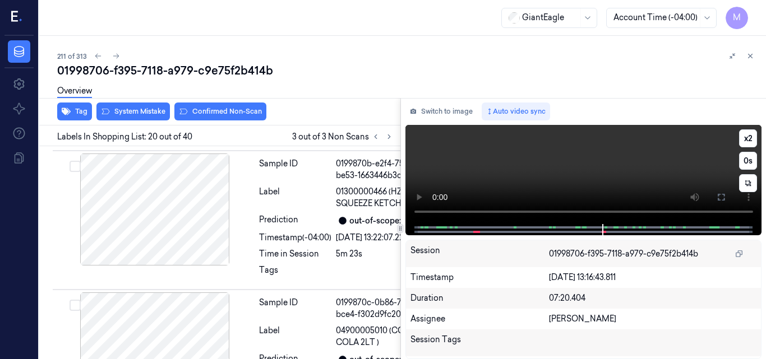
click at [612, 172] on video at bounding box center [583, 174] width 357 height 99
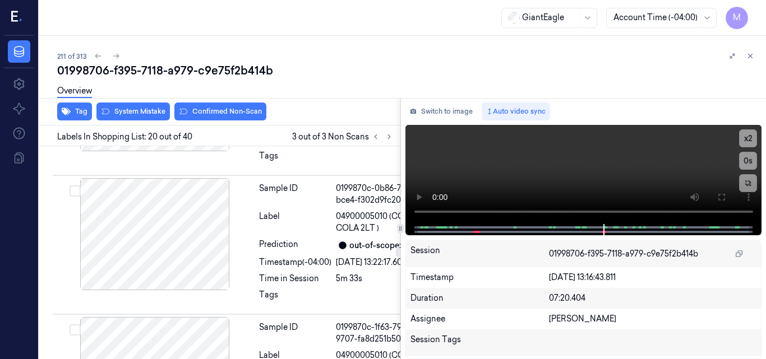
scroll to position [3980, 0]
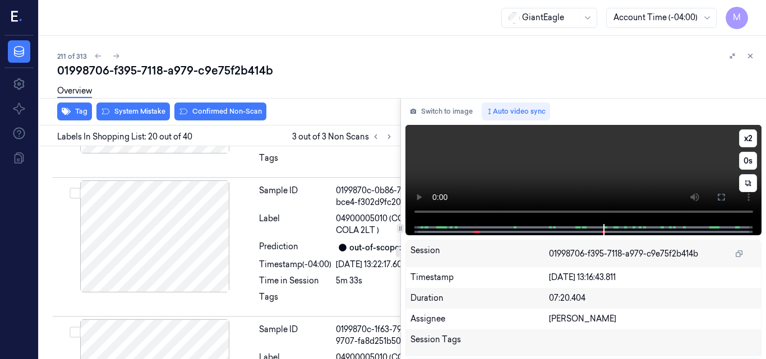
click at [582, 176] on video at bounding box center [583, 174] width 357 height 99
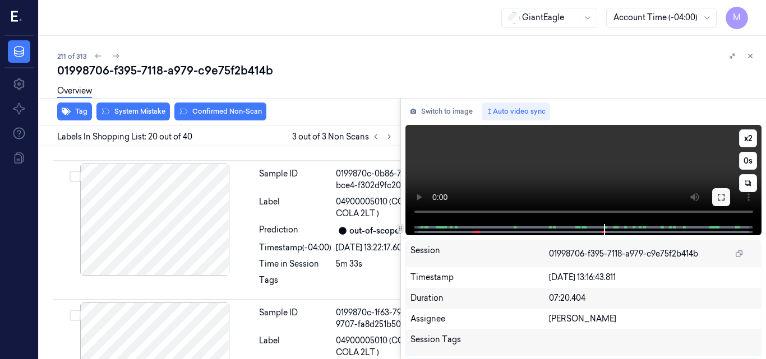
click at [721, 196] on icon at bounding box center [720, 197] width 9 height 9
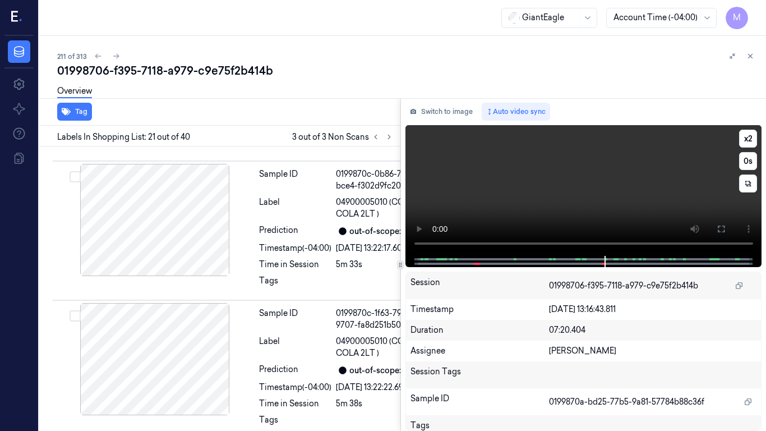
scroll to position [4050, 0]
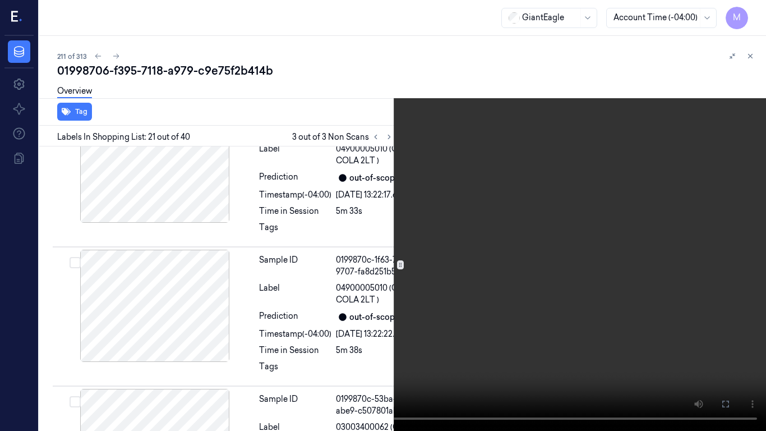
click at [566, 221] on video at bounding box center [383, 215] width 766 height 431
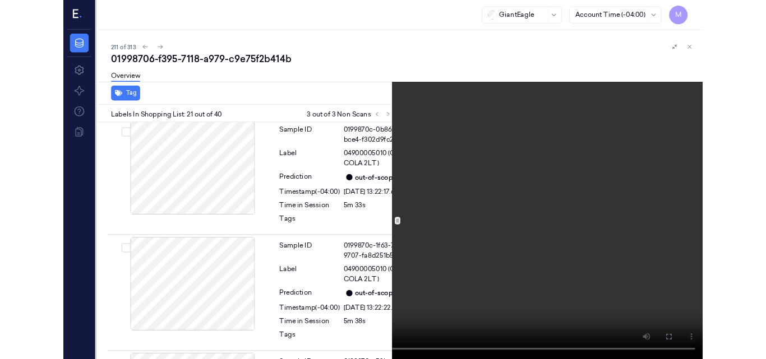
scroll to position [4015, 0]
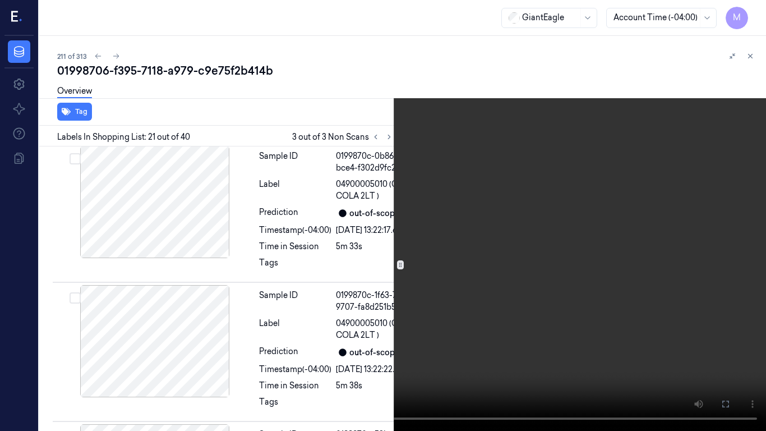
click at [0, 0] on button at bounding box center [0, 0] width 0 height 0
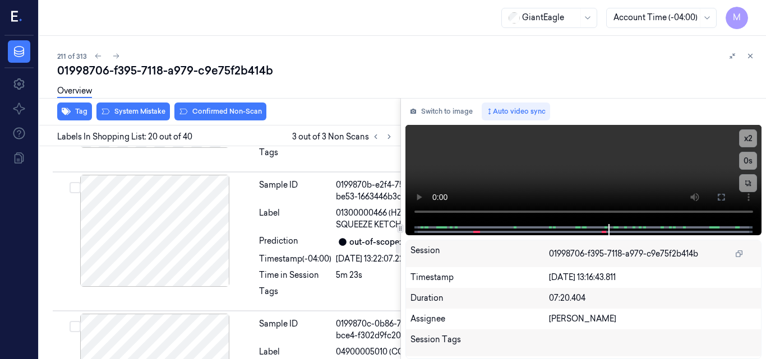
scroll to position [3868, 0]
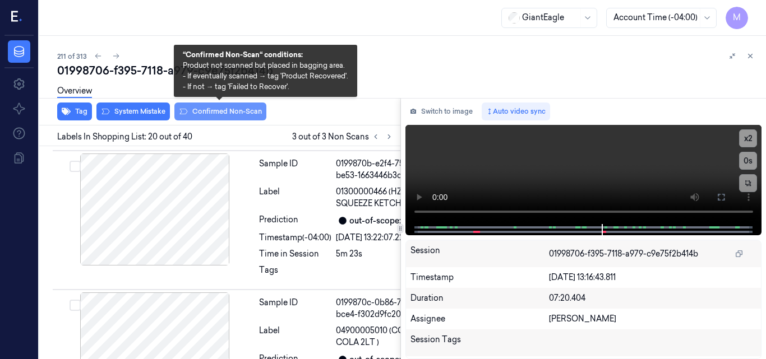
click at [222, 109] on button "Confirmed Non-Scan" at bounding box center [220, 112] width 92 height 18
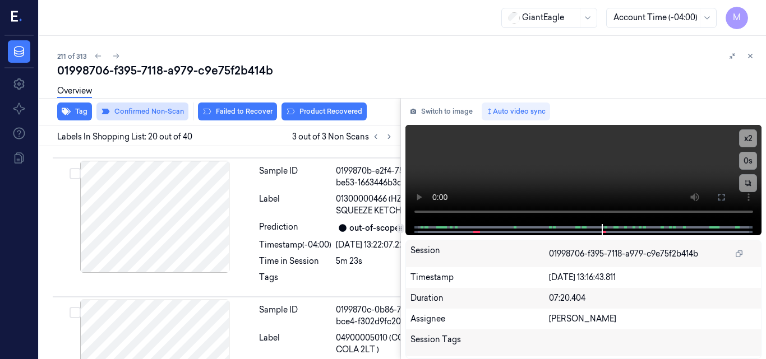
scroll to position [3870, 0]
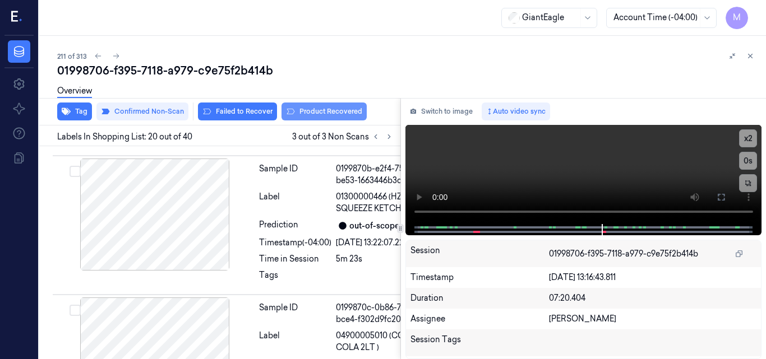
click at [338, 107] on button "Product Recovered" at bounding box center [323, 112] width 85 height 18
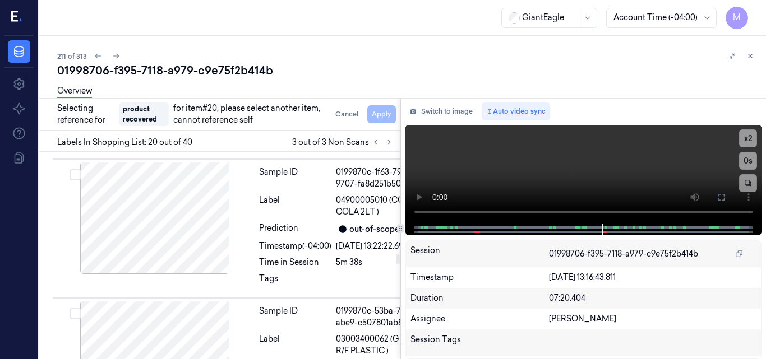
scroll to position [4206, 0]
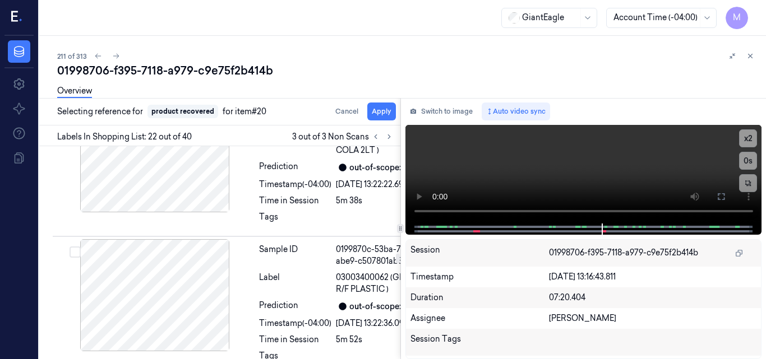
scroll to position [4251, 0]
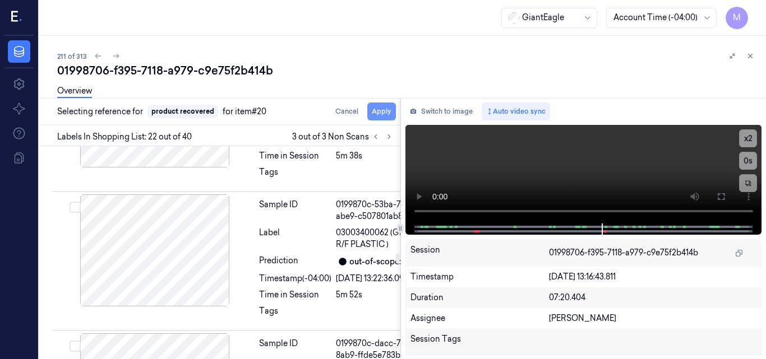
click at [382, 109] on button "Apply" at bounding box center [381, 112] width 29 height 18
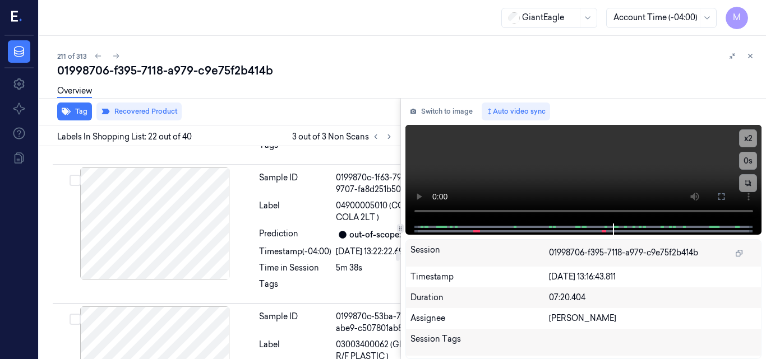
scroll to position [4152, 0]
click at [751, 55] on icon at bounding box center [750, 56] width 4 height 4
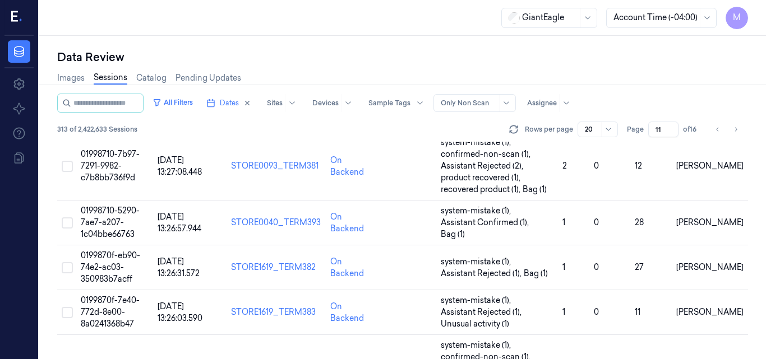
scroll to position [469, 0]
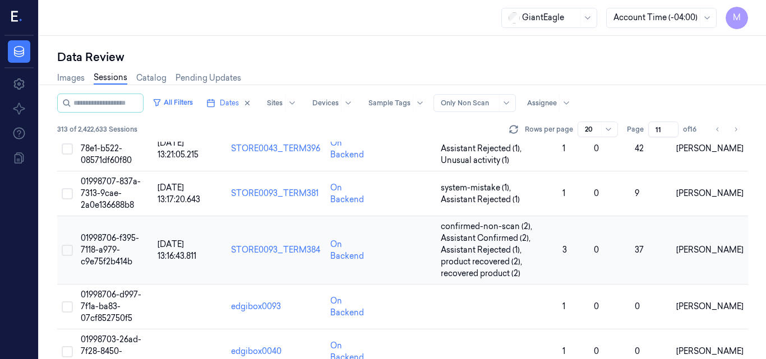
click at [117, 238] on span "01998706-f395-7118-a979-c9e75f2b414b" at bounding box center [110, 250] width 58 height 34
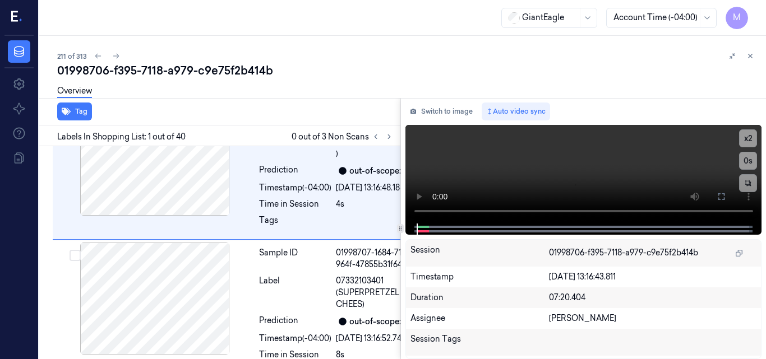
scroll to position [45, 0]
click at [390, 135] on icon at bounding box center [389, 137] width 8 height 8
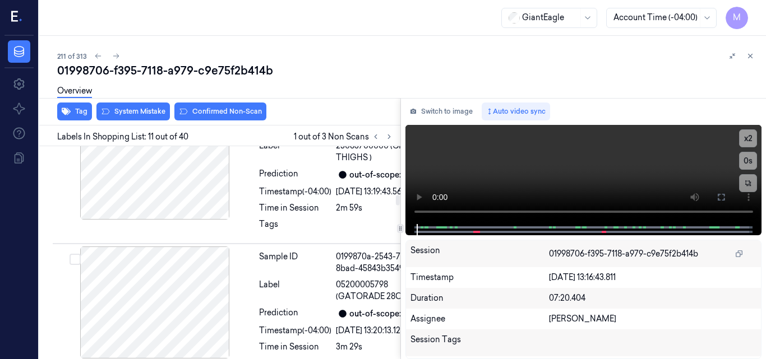
scroll to position [1935, 0]
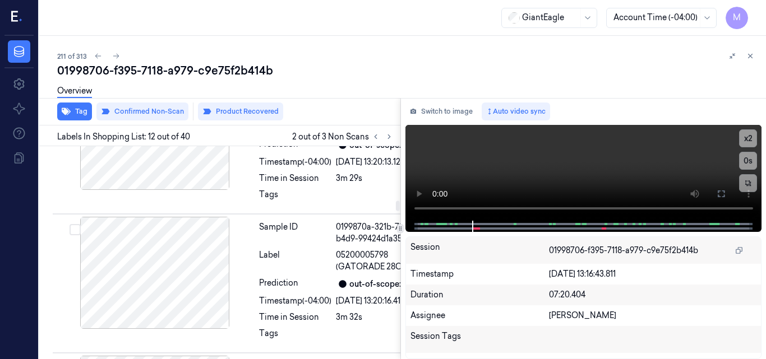
scroll to position [2216, 0]
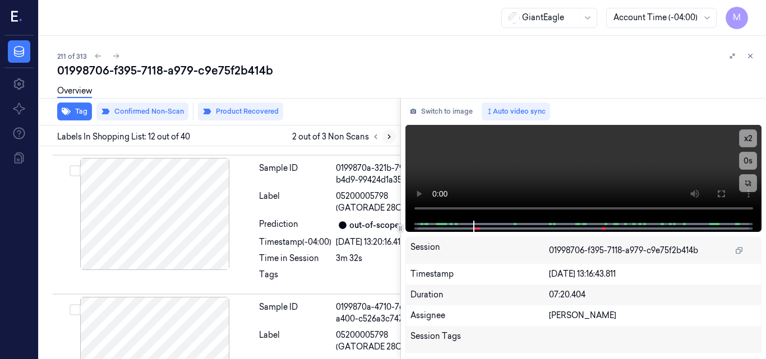
click at [389, 135] on icon at bounding box center [389, 137] width 8 height 8
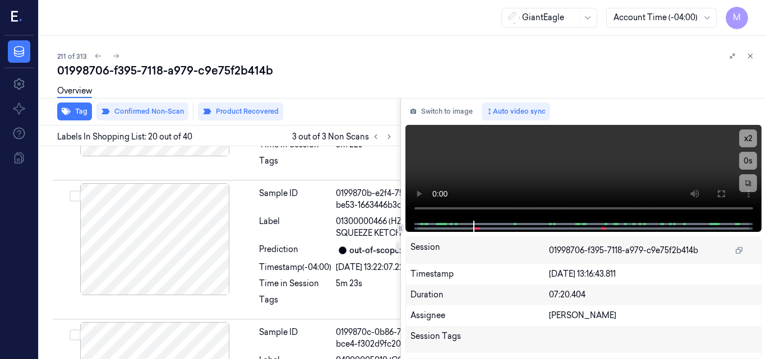
scroll to position [3870, 0]
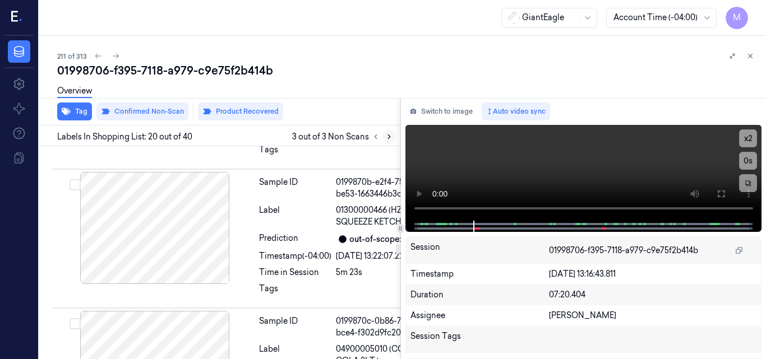
click at [390, 137] on icon at bounding box center [389, 137] width 8 height 8
click at [372, 136] on icon at bounding box center [376, 137] width 8 height 8
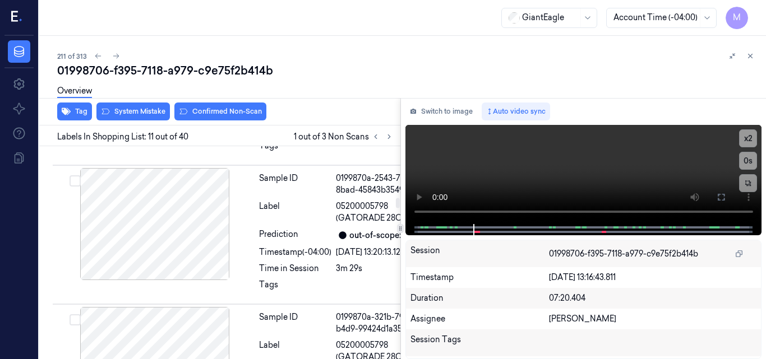
scroll to position [2045, 0]
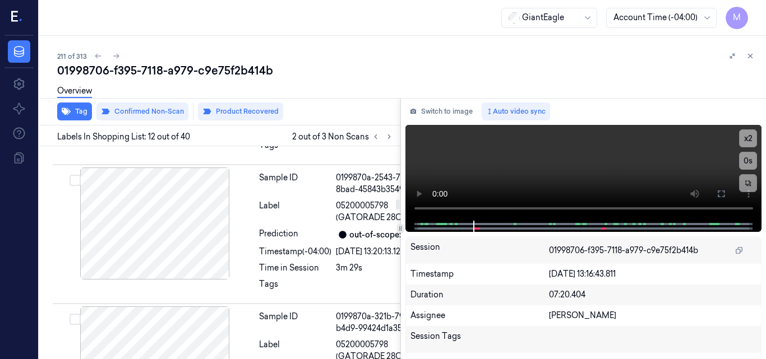
scroll to position [2048, 0]
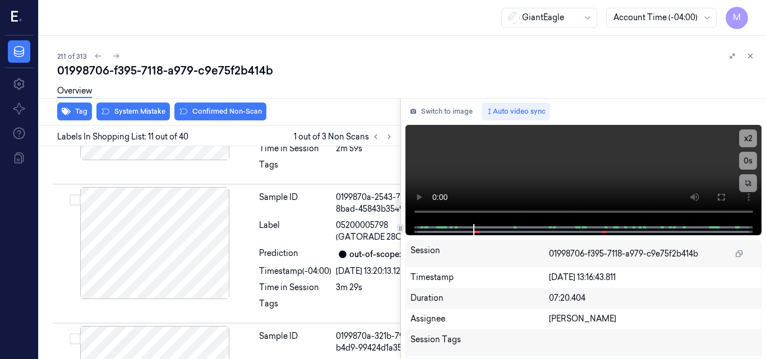
scroll to position [2045, 0]
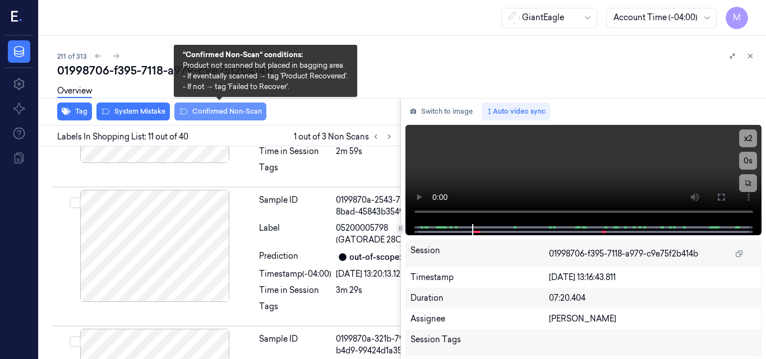
click at [224, 109] on button "Confirmed Non-Scan" at bounding box center [220, 112] width 92 height 18
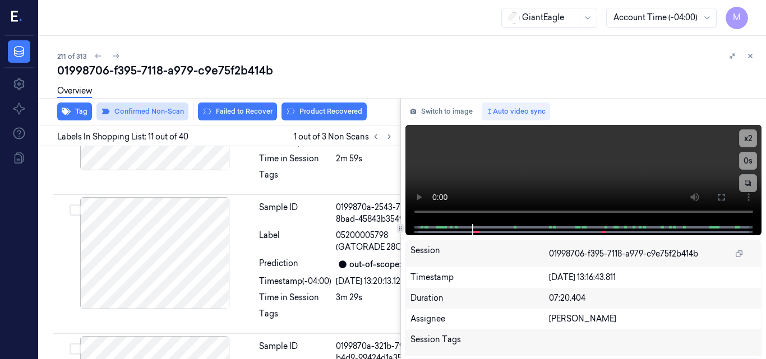
scroll to position [2048, 0]
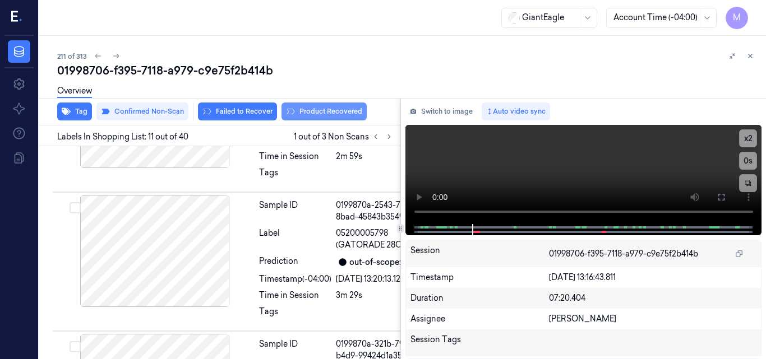
click at [317, 112] on button "Product Recovered" at bounding box center [323, 112] width 85 height 18
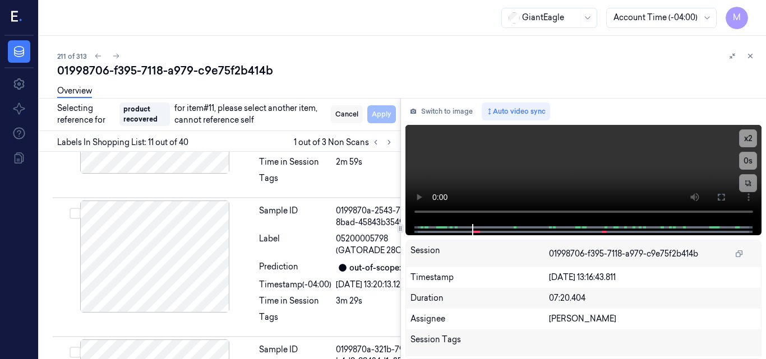
click at [349, 112] on button "Cancel" at bounding box center [347, 114] width 32 height 18
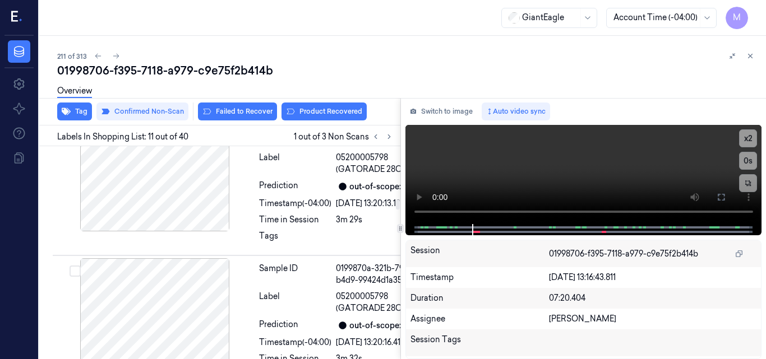
scroll to position [2104, 0]
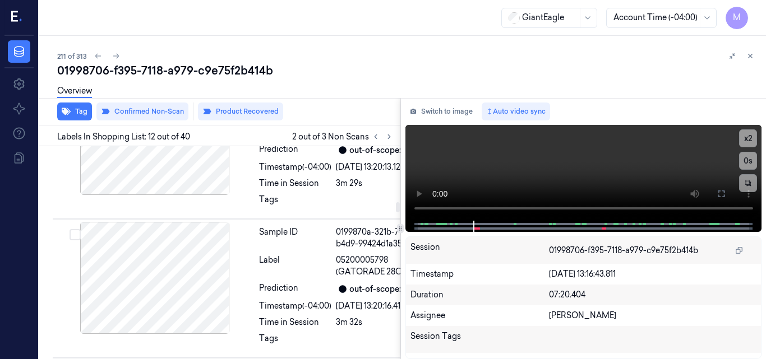
scroll to position [2222, 0]
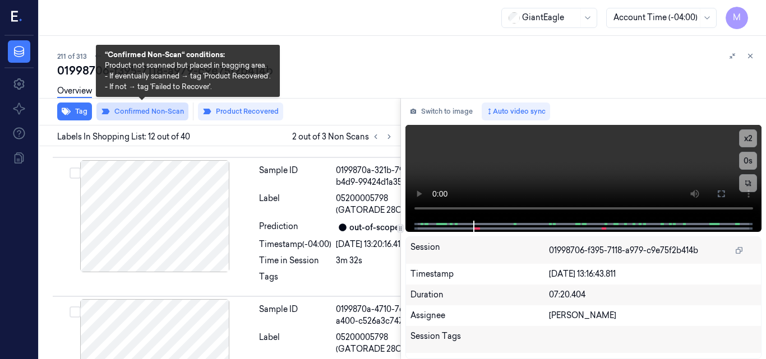
click at [145, 113] on button "Confirmed Non-Scan" at bounding box center [142, 112] width 92 height 18
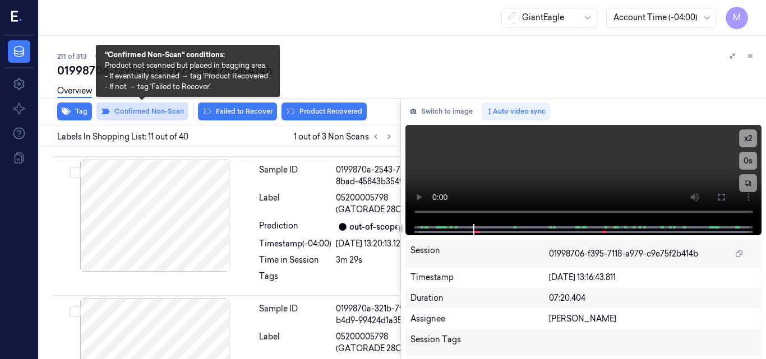
scroll to position [2048, 0]
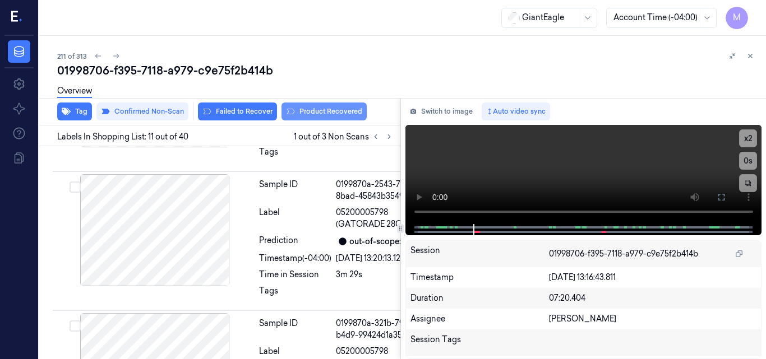
click at [345, 108] on button "Product Recovered" at bounding box center [323, 112] width 85 height 18
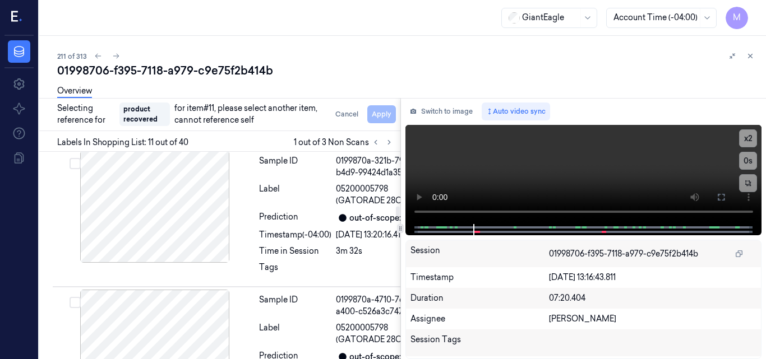
scroll to position [2328, 0]
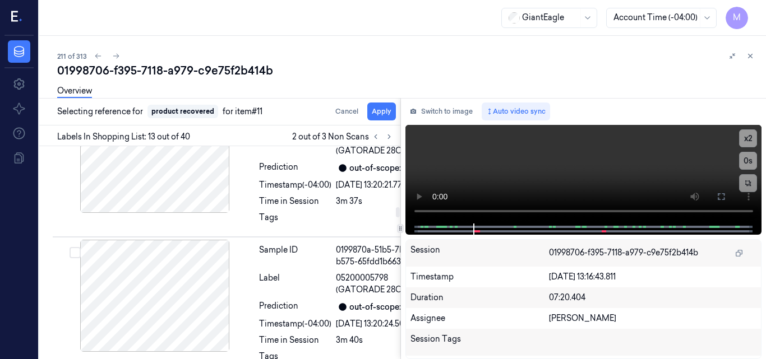
scroll to position [2408, 0]
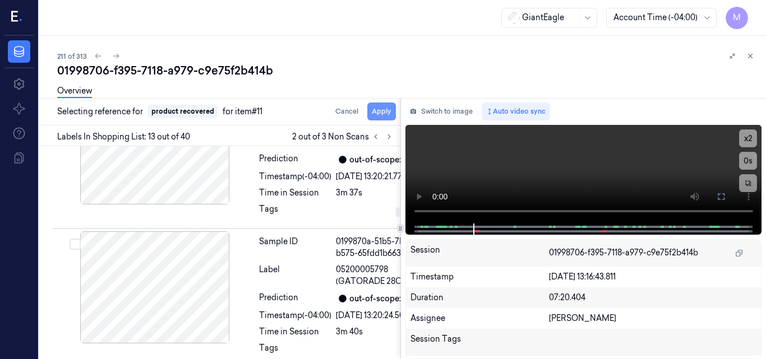
click at [382, 114] on button "Apply" at bounding box center [381, 112] width 29 height 18
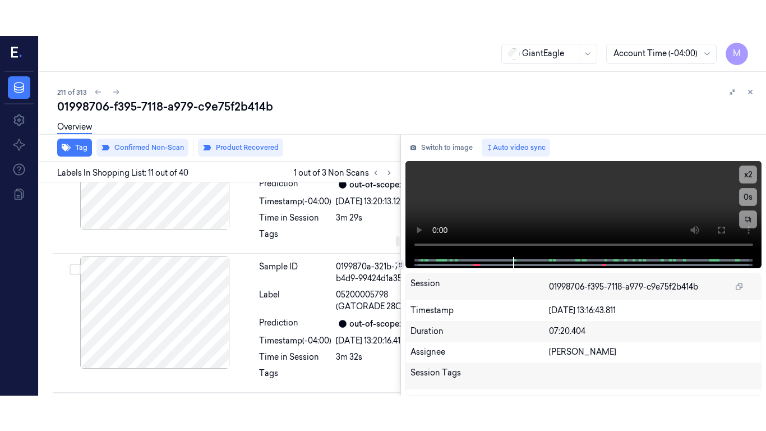
scroll to position [2042, 0]
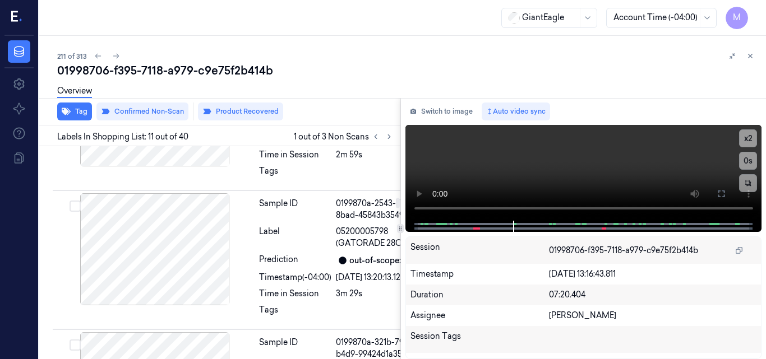
click at [728, 191] on button at bounding box center [721, 194] width 18 height 18
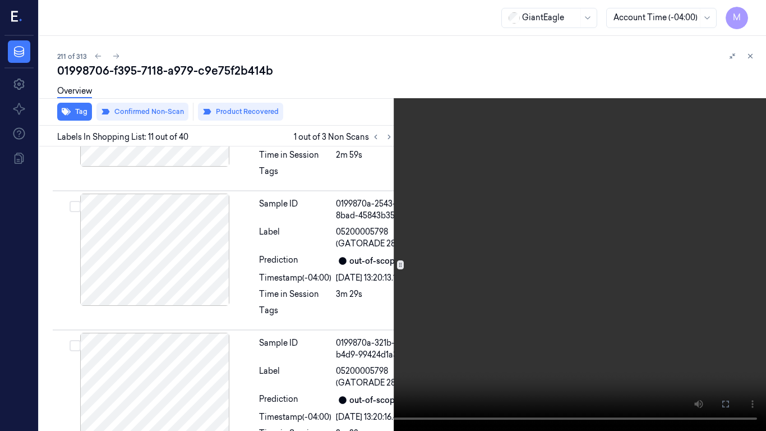
click at [404, 210] on video at bounding box center [383, 215] width 766 height 431
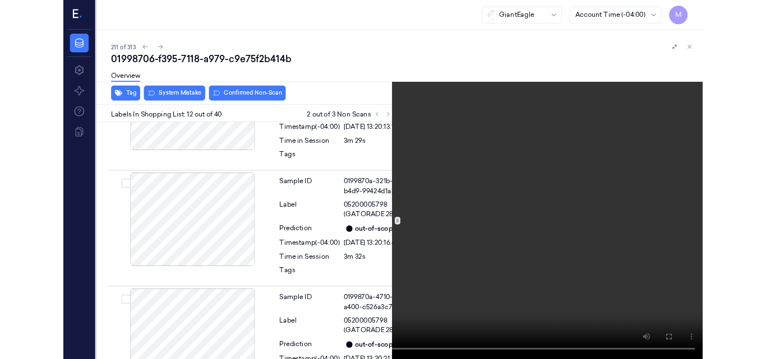
scroll to position [2172, 0]
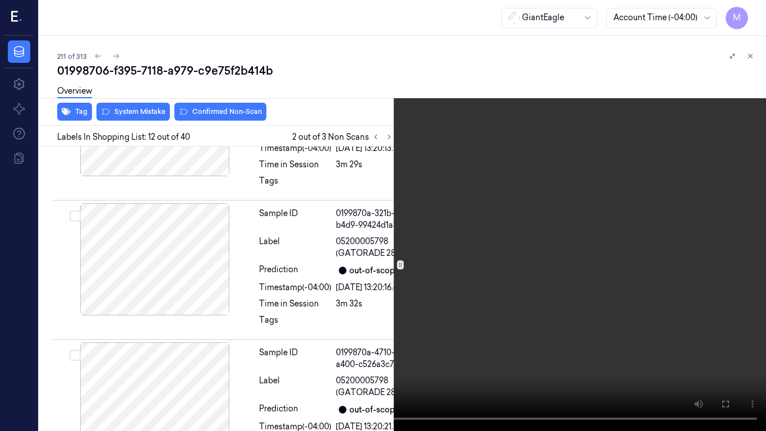
click at [481, 197] on video at bounding box center [383, 215] width 766 height 431
click at [0, 0] on icon at bounding box center [0, 0] width 0 height 0
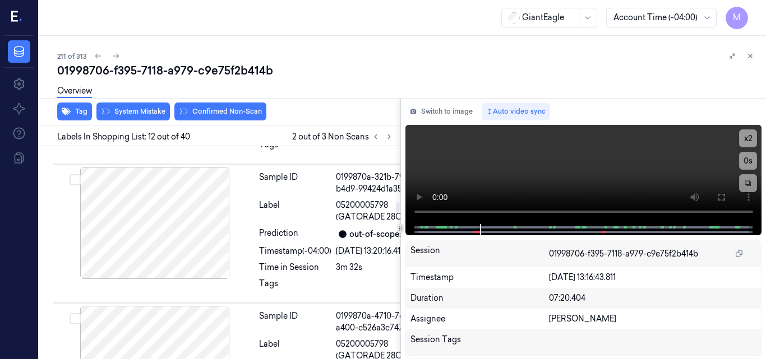
scroll to position [2151, 0]
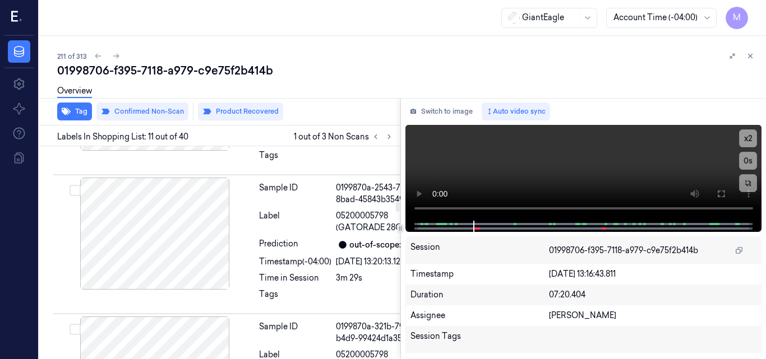
scroll to position [2042, 0]
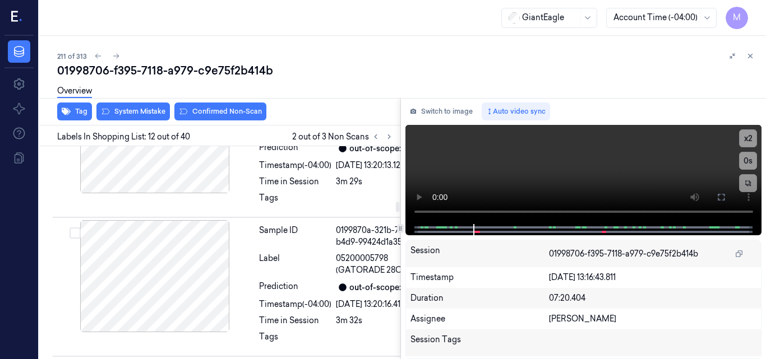
scroll to position [2207, 0]
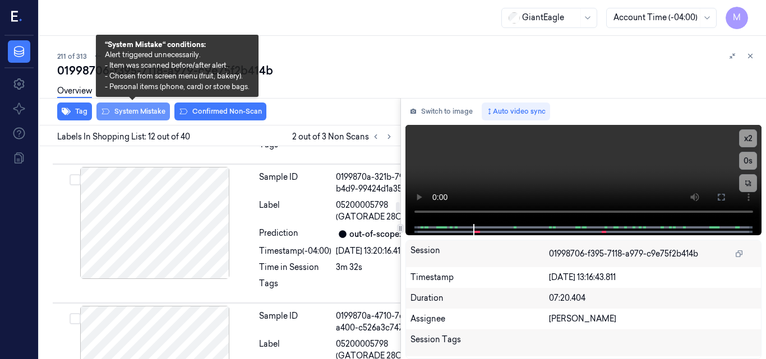
click at [146, 115] on button "System Mistake" at bounding box center [132, 112] width 73 height 18
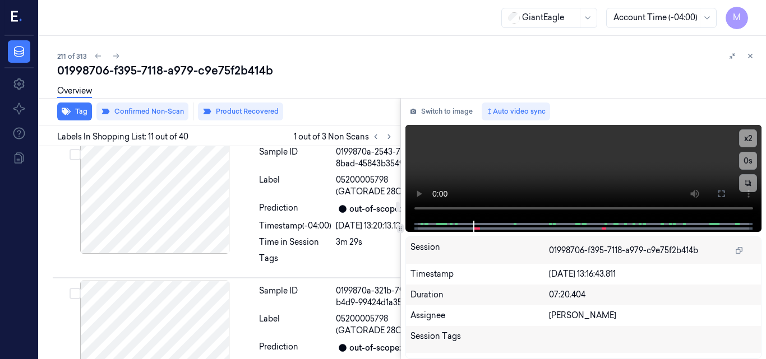
scroll to position [2098, 0]
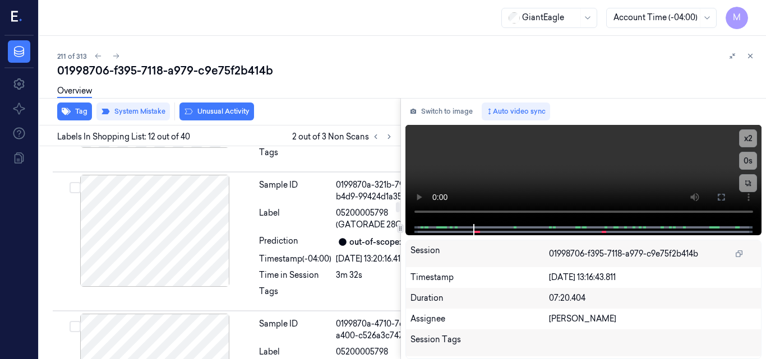
scroll to position [2210, 0]
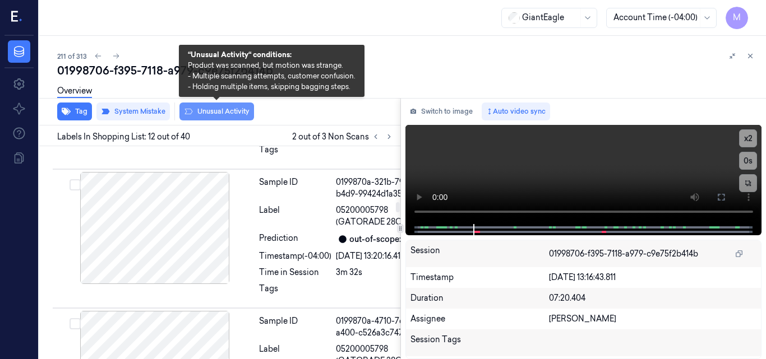
click at [219, 112] on button "Unusual Activity" at bounding box center [216, 112] width 75 height 18
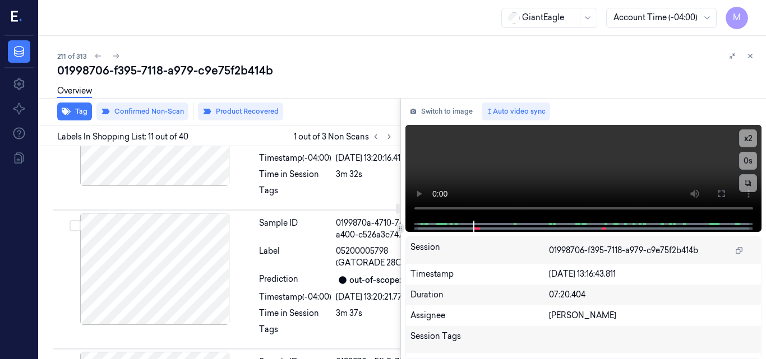
scroll to position [2322, 0]
click at [751, 53] on icon at bounding box center [750, 56] width 8 height 8
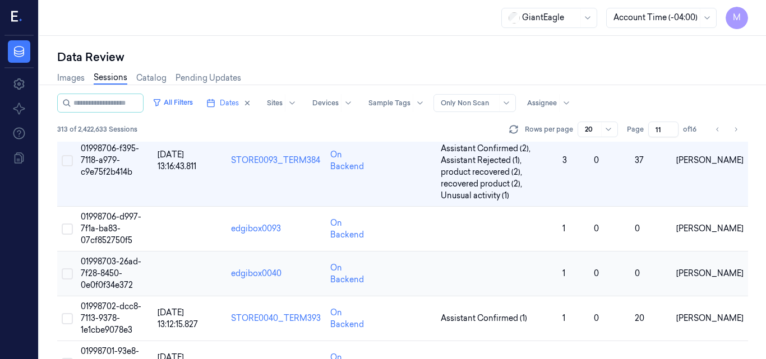
scroll to position [593, 0]
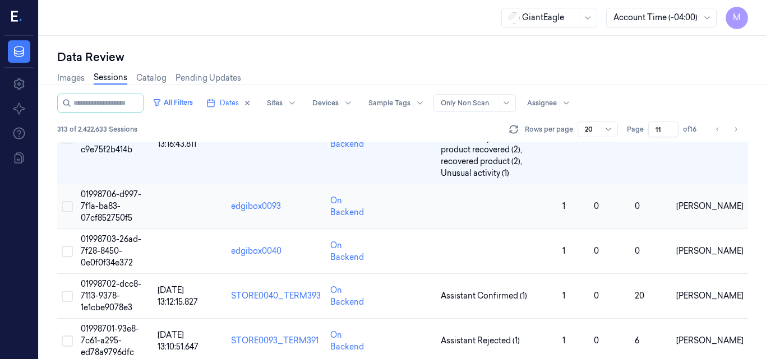
click at [103, 200] on td "01998706-d997-7f1a-ba83-07cf852750f5" at bounding box center [114, 206] width 77 height 45
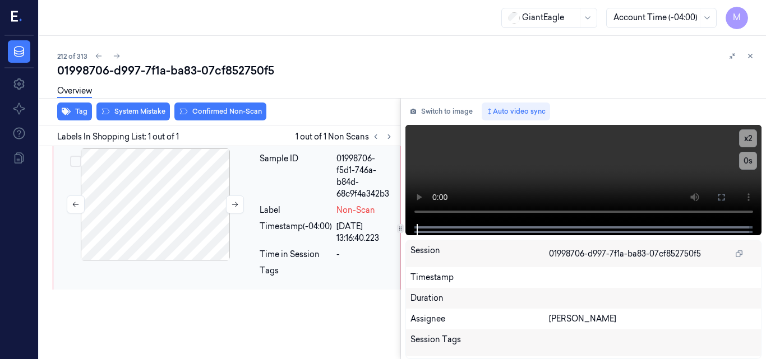
click at [186, 168] on div at bounding box center [155, 205] width 200 height 112
click at [184, 158] on div at bounding box center [155, 205] width 200 height 112
click at [188, 189] on div at bounding box center [155, 205] width 200 height 112
click at [602, 168] on video at bounding box center [583, 174] width 357 height 99
click at [614, 171] on video at bounding box center [583, 174] width 357 height 99
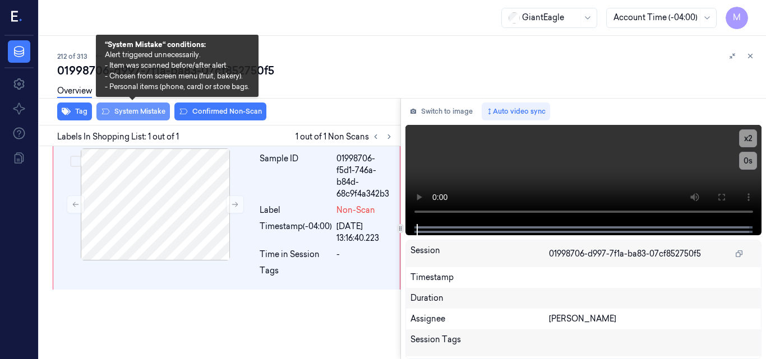
click at [145, 115] on button "System Mistake" at bounding box center [132, 112] width 73 height 18
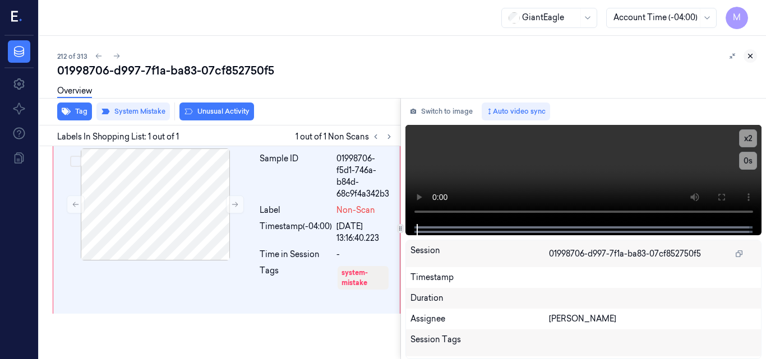
click at [750, 54] on icon at bounding box center [750, 56] width 8 height 8
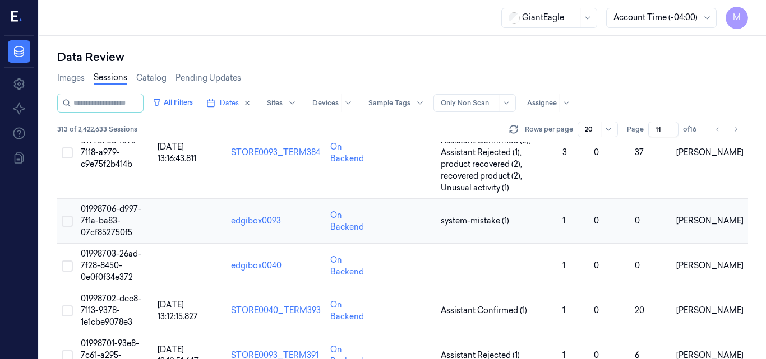
scroll to position [567, 0]
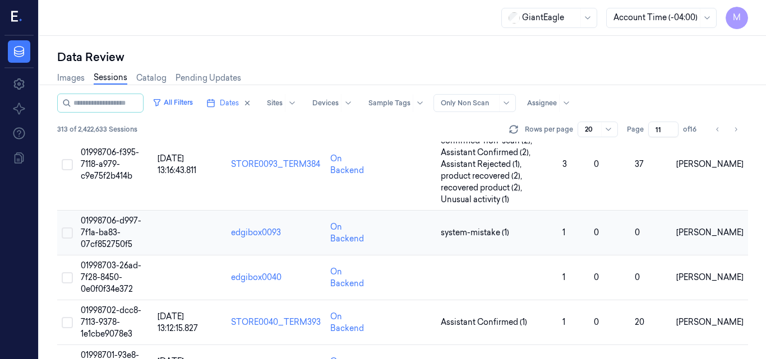
click at [107, 224] on span "01998706-d997-7f1a-ba83-07cf852750f5" at bounding box center [111, 233] width 61 height 34
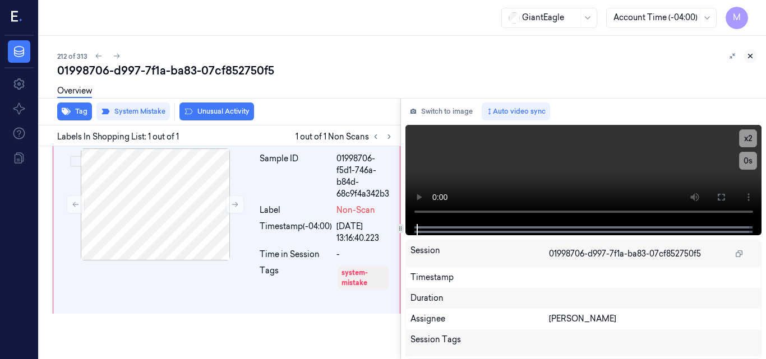
click at [749, 55] on icon at bounding box center [750, 56] width 4 height 4
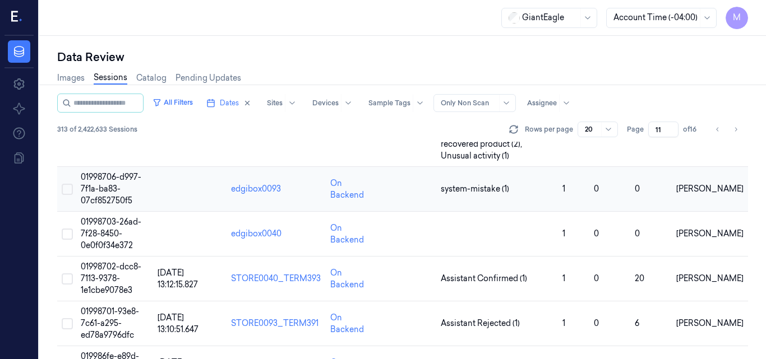
scroll to position [611, 0]
click at [108, 225] on span "01998703-26ad-7f28-8450-0e0f0f34e372" at bounding box center [111, 233] width 61 height 34
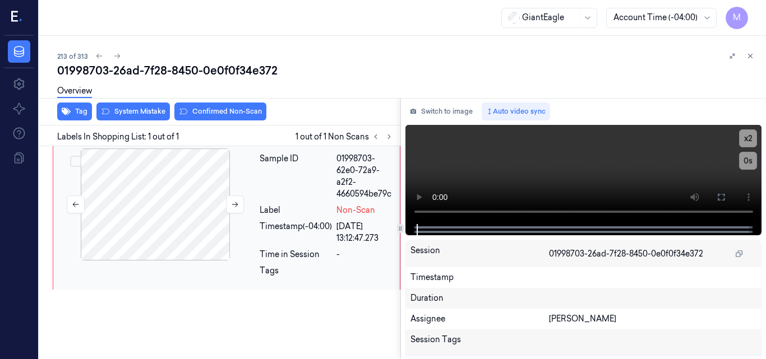
click at [226, 174] on div at bounding box center [155, 205] width 200 height 112
click at [182, 189] on div at bounding box center [155, 205] width 200 height 112
click at [239, 201] on button at bounding box center [235, 205] width 18 height 18
click at [173, 193] on div at bounding box center [155, 205] width 200 height 112
click at [615, 174] on video at bounding box center [583, 174] width 357 height 99
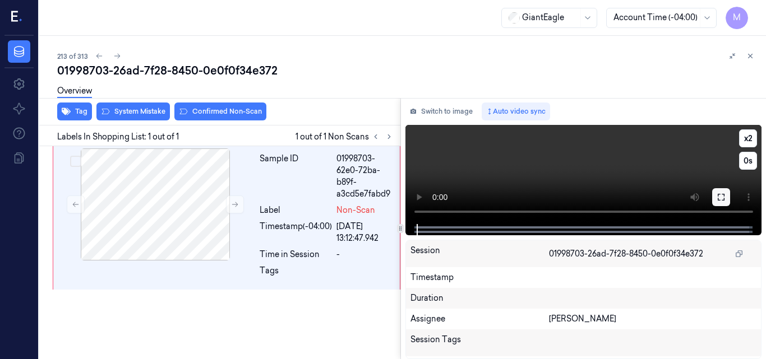
click at [721, 201] on icon at bounding box center [720, 197] width 9 height 9
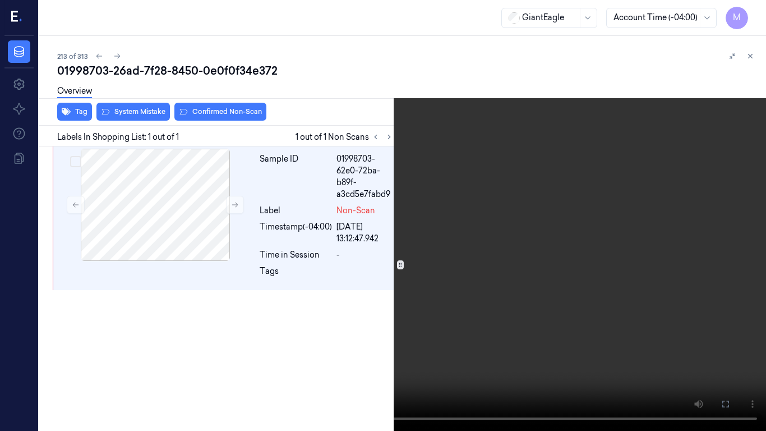
click at [532, 171] on video at bounding box center [383, 215] width 766 height 431
click at [748, 10] on button "x 2" at bounding box center [752, 13] width 18 height 18
click at [0, 0] on button at bounding box center [0, 0] width 0 height 0
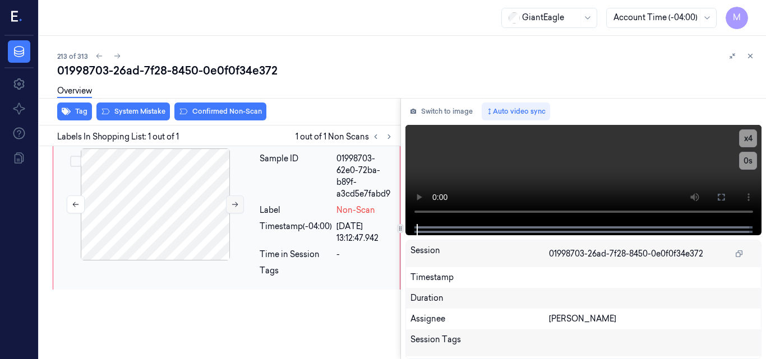
click at [232, 209] on button at bounding box center [235, 205] width 18 height 18
click at [207, 221] on div at bounding box center [155, 205] width 200 height 112
click at [233, 203] on icon at bounding box center [235, 205] width 8 height 8
click at [679, 220] on video at bounding box center [583, 174] width 357 height 99
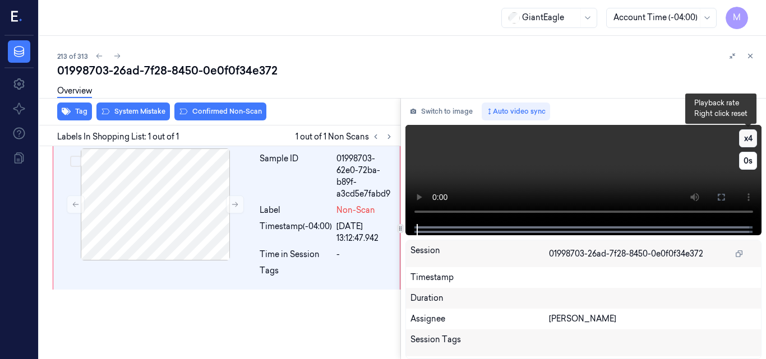
click at [747, 136] on button "x 4" at bounding box center [748, 138] width 18 height 18
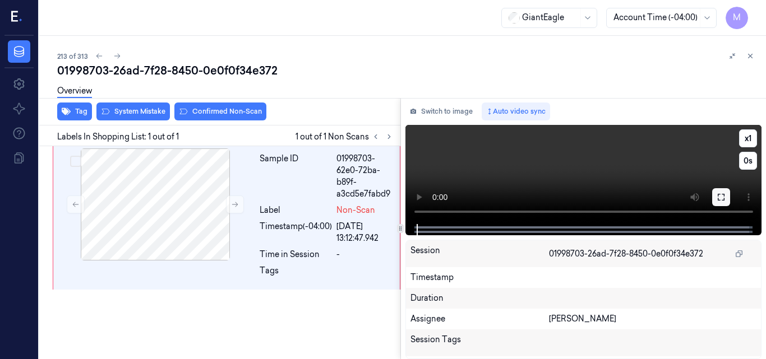
click at [718, 195] on icon at bounding box center [721, 197] width 7 height 7
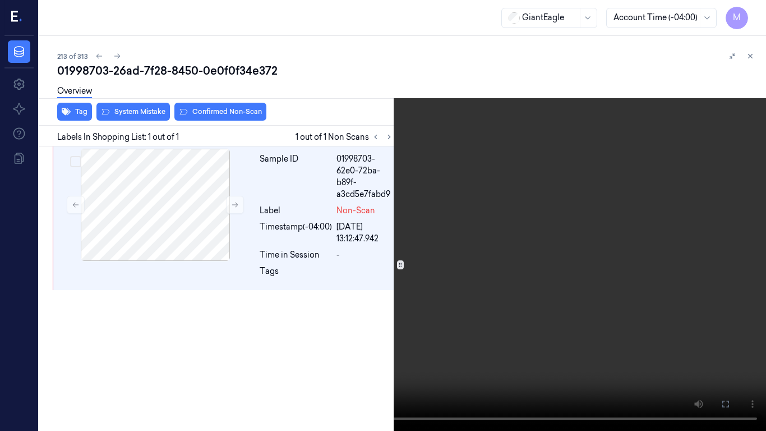
click at [608, 246] on video at bounding box center [383, 215] width 766 height 431
click at [578, 275] on video at bounding box center [383, 215] width 766 height 431
click at [0, 0] on icon at bounding box center [0, 0] width 0 height 0
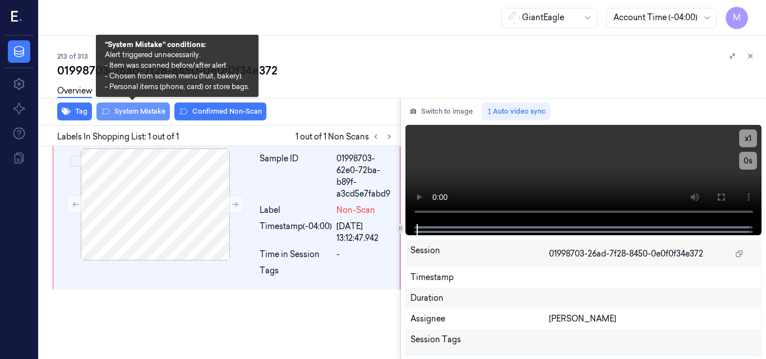
click at [140, 109] on button "System Mistake" at bounding box center [132, 112] width 73 height 18
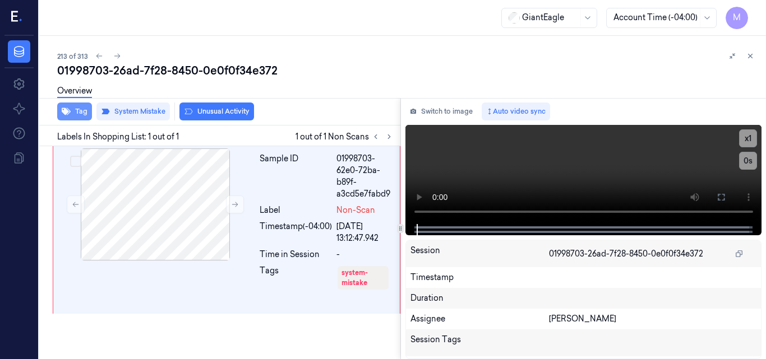
click at [76, 110] on button "Tag" at bounding box center [74, 112] width 35 height 18
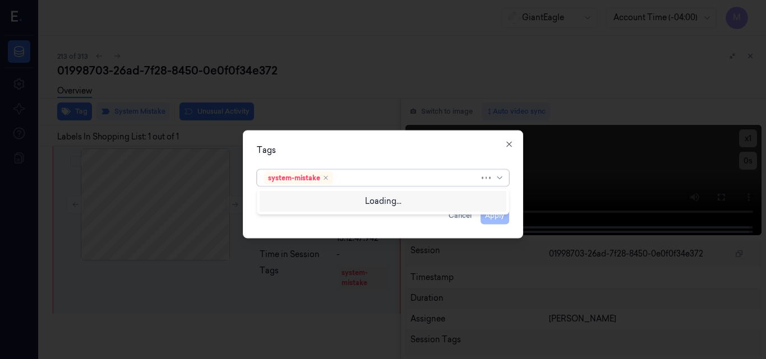
click at [346, 181] on div at bounding box center [407, 178] width 144 height 12
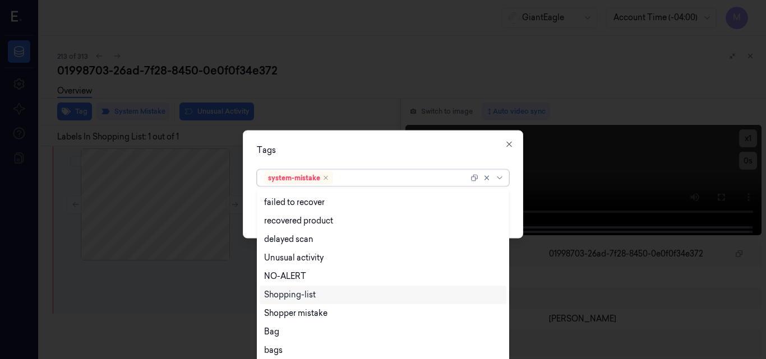
scroll to position [109, 0]
click at [279, 333] on div "Bag" at bounding box center [383, 332] width 238 height 12
click at [358, 152] on div "Tags" at bounding box center [383, 150] width 252 height 12
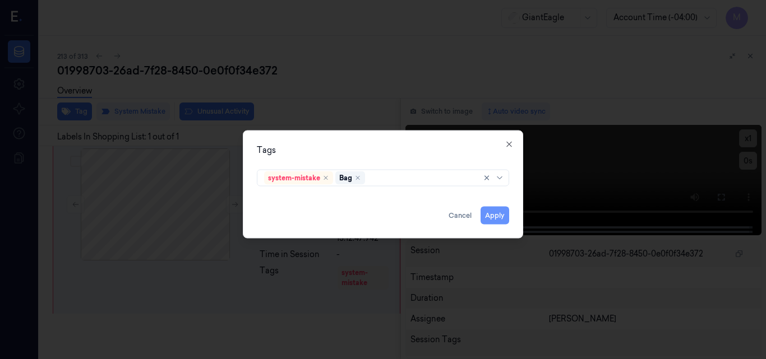
click at [499, 214] on button "Apply" at bounding box center [494, 215] width 29 height 18
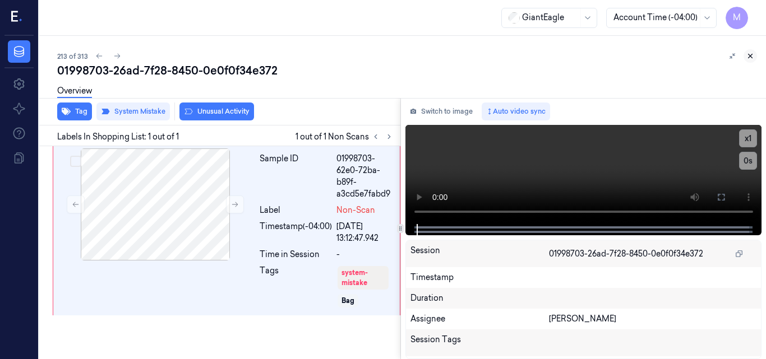
click at [752, 56] on icon at bounding box center [750, 56] width 8 height 8
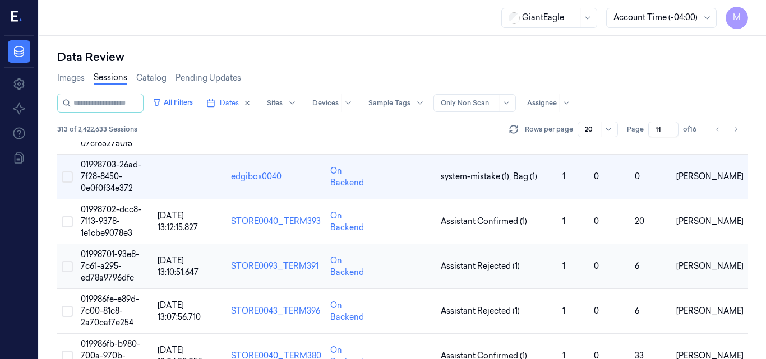
scroll to position [691, 0]
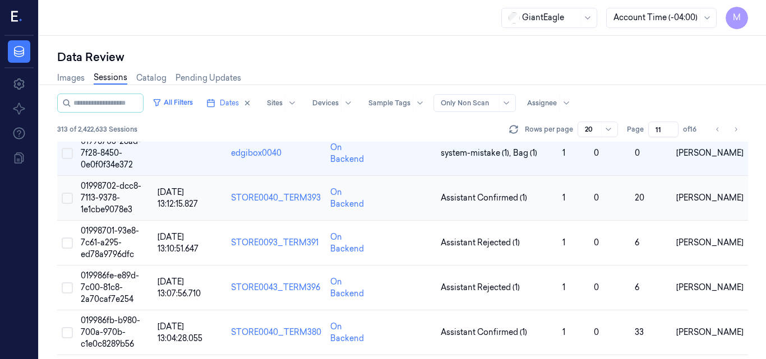
click at [112, 203] on td "01998702-dcc8-7113-9378-1e1cbe9078e3" at bounding box center [114, 198] width 77 height 45
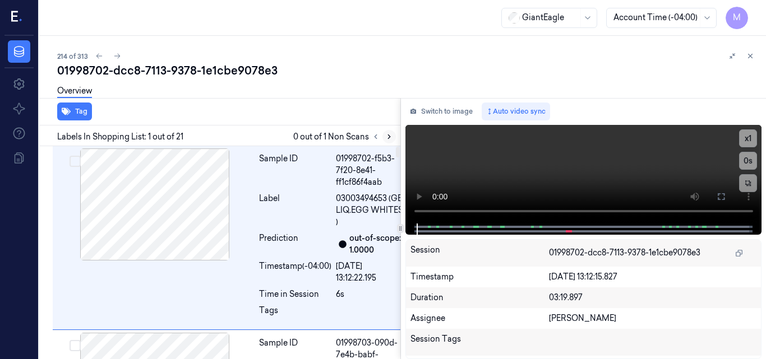
click at [388, 137] on icon at bounding box center [389, 137] width 8 height 8
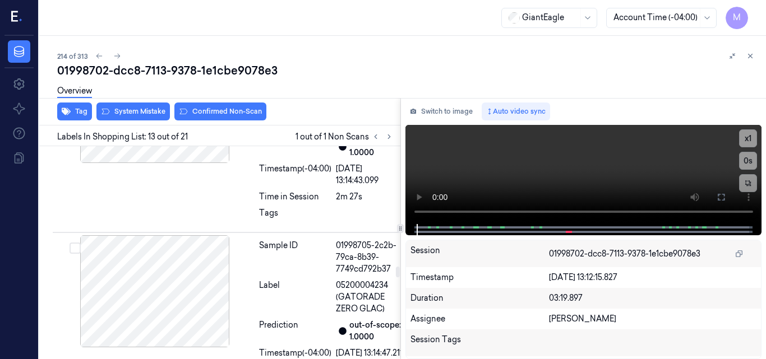
scroll to position [2461, 0]
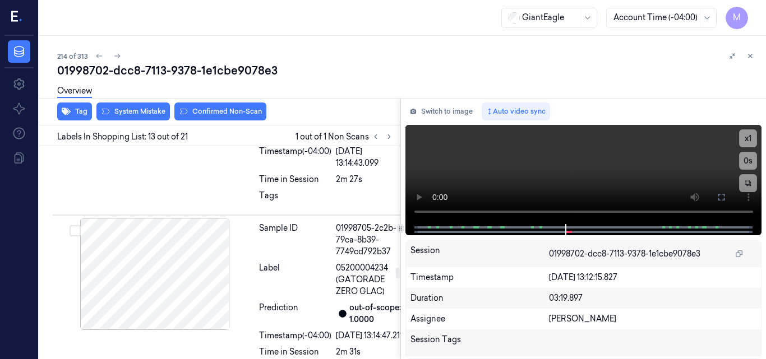
click at [726, 195] on button at bounding box center [721, 197] width 18 height 18
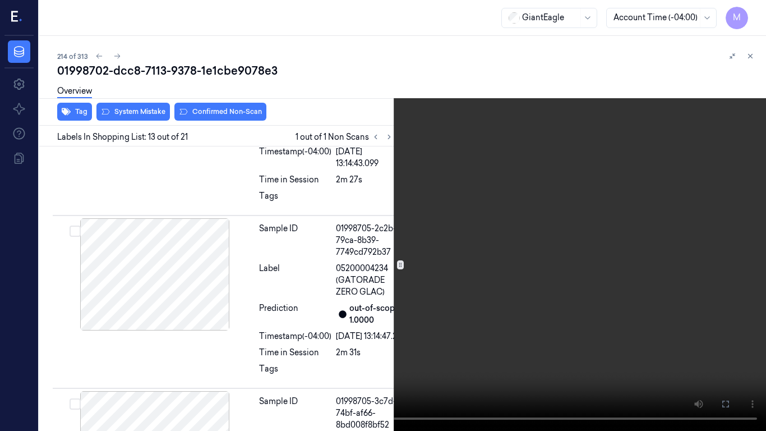
click at [513, 219] on video at bounding box center [383, 215] width 766 height 431
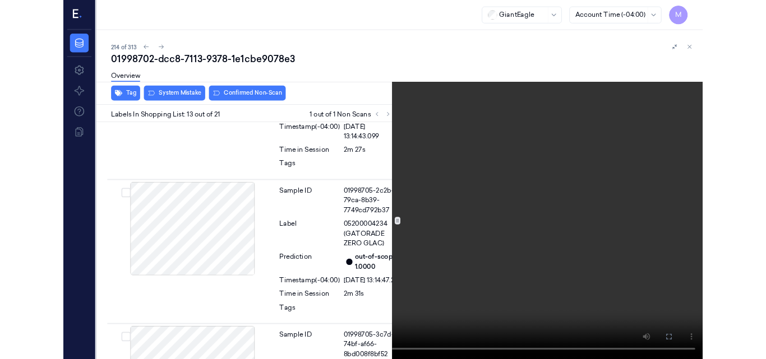
scroll to position [2426, 0]
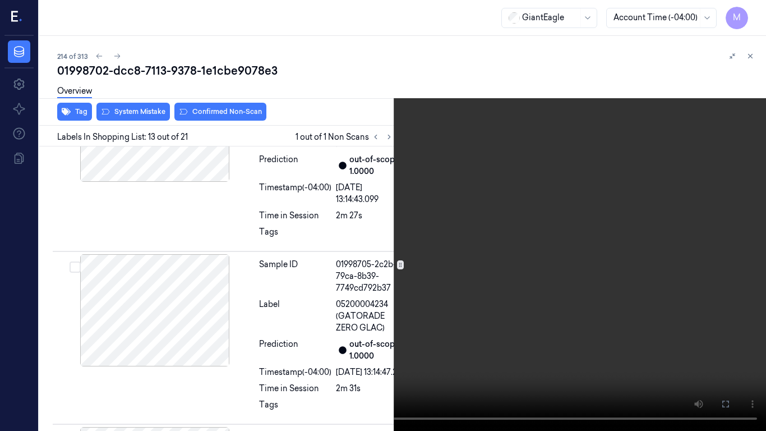
click at [529, 209] on video at bounding box center [383, 215] width 766 height 431
click at [0, 0] on icon at bounding box center [0, 0] width 0 height 0
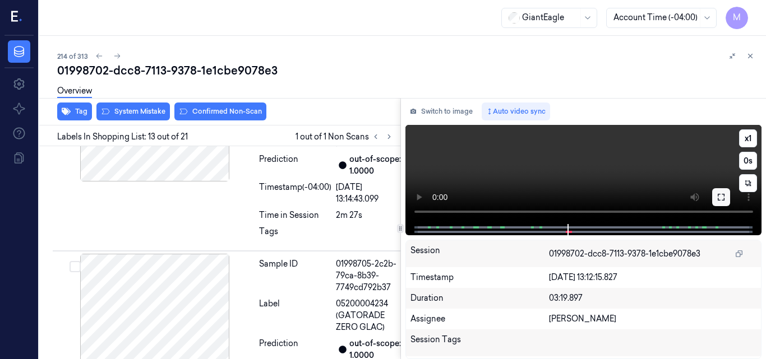
click at [720, 198] on icon at bounding box center [720, 197] width 9 height 9
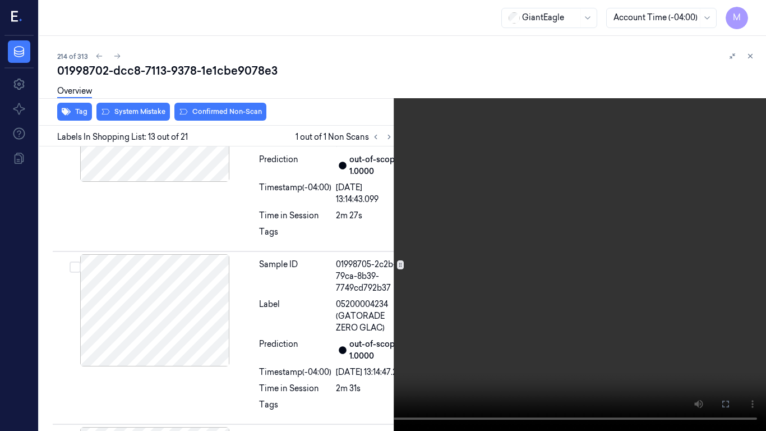
click at [537, 214] on video at bounding box center [383, 215] width 766 height 431
click at [0, 0] on icon at bounding box center [0, 0] width 0 height 0
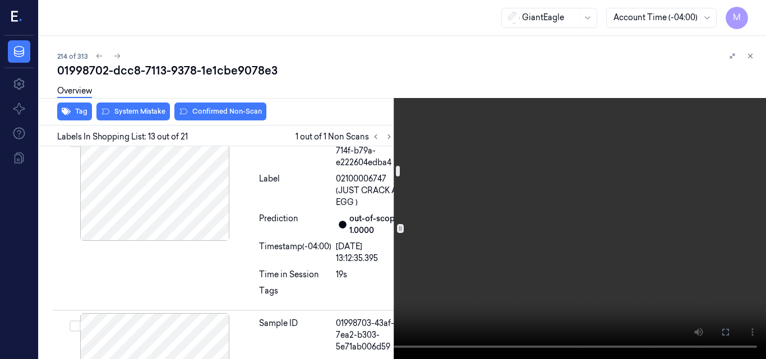
scroll to position [295, 0]
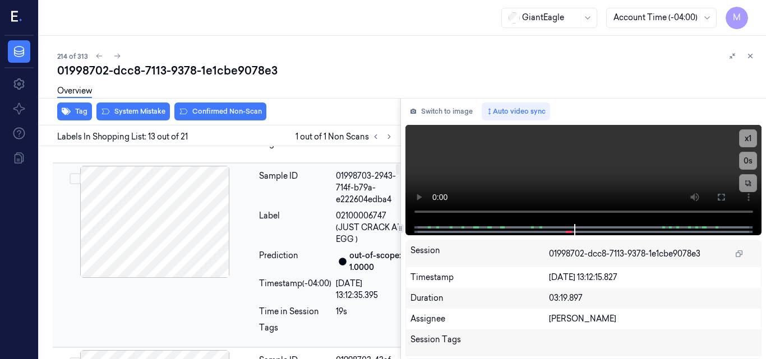
click at [196, 255] on div at bounding box center [155, 222] width 200 height 112
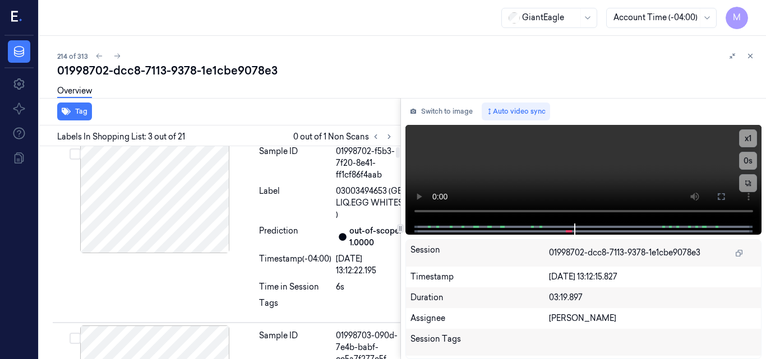
scroll to position [0, 0]
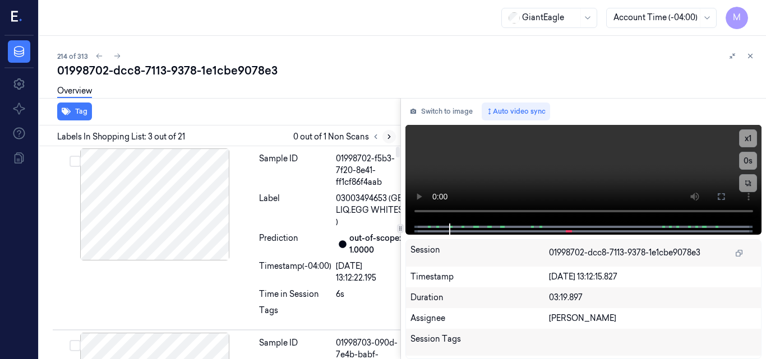
click at [389, 136] on icon at bounding box center [389, 137] width 2 height 4
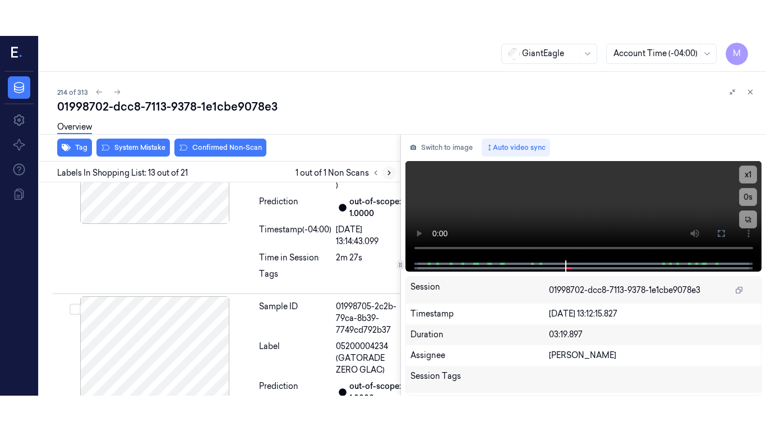
scroll to position [2461, 0]
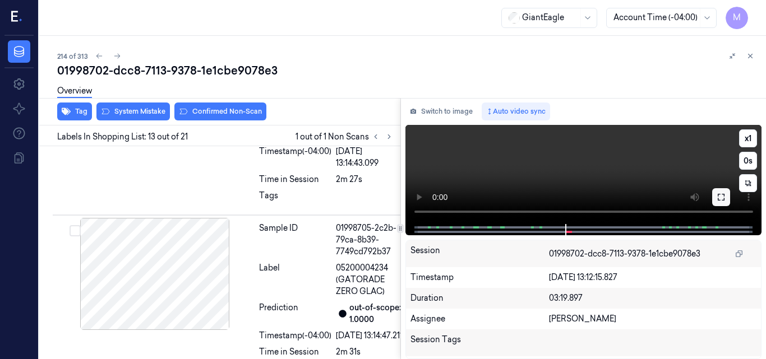
click at [720, 196] on icon at bounding box center [720, 197] width 9 height 9
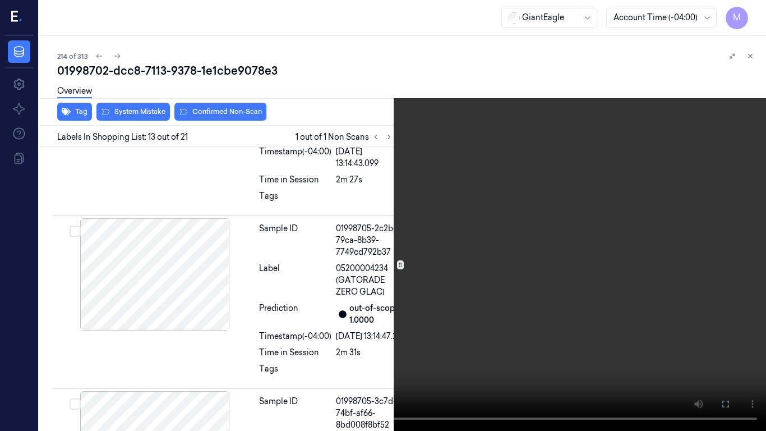
click at [428, 237] on video at bounding box center [383, 215] width 766 height 431
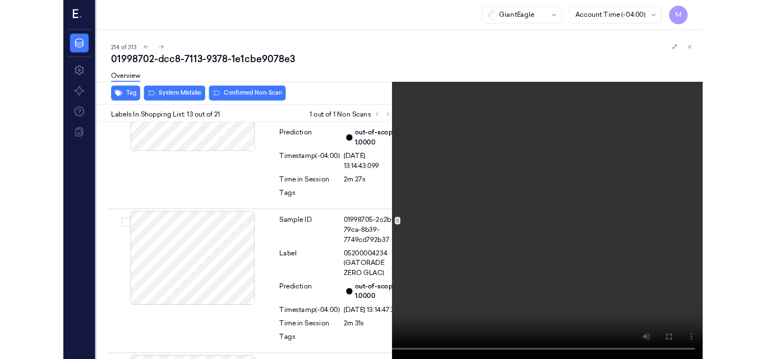
scroll to position [2426, 0]
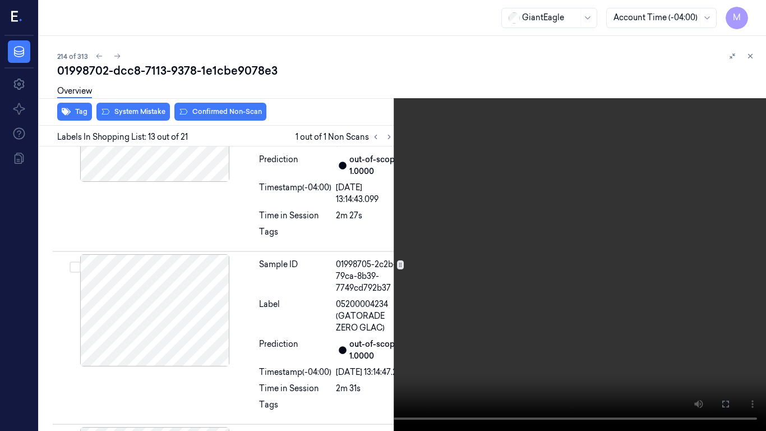
click at [478, 280] on video at bounding box center [383, 215] width 766 height 431
click at [477, 280] on video at bounding box center [383, 215] width 766 height 431
click at [465, 284] on video at bounding box center [383, 215] width 766 height 431
click at [447, 241] on video at bounding box center [383, 215] width 766 height 431
click at [752, 11] on button "x 1" at bounding box center [752, 13] width 18 height 18
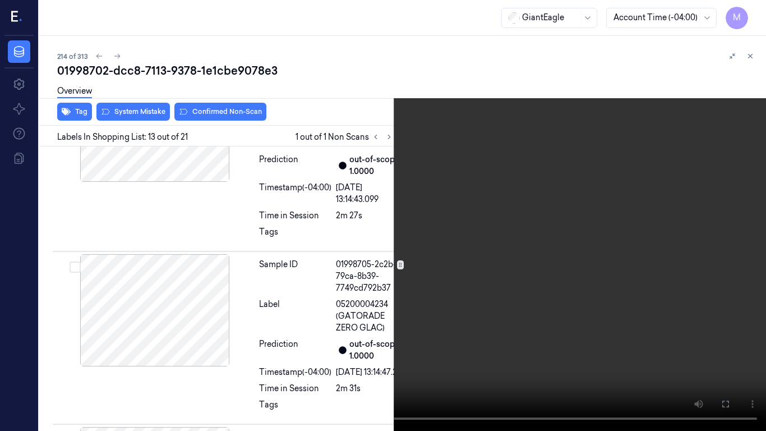
click at [568, 192] on video at bounding box center [383, 215] width 766 height 431
click at [591, 240] on video at bounding box center [383, 215] width 766 height 431
click at [0, 0] on icon at bounding box center [0, 0] width 0 height 0
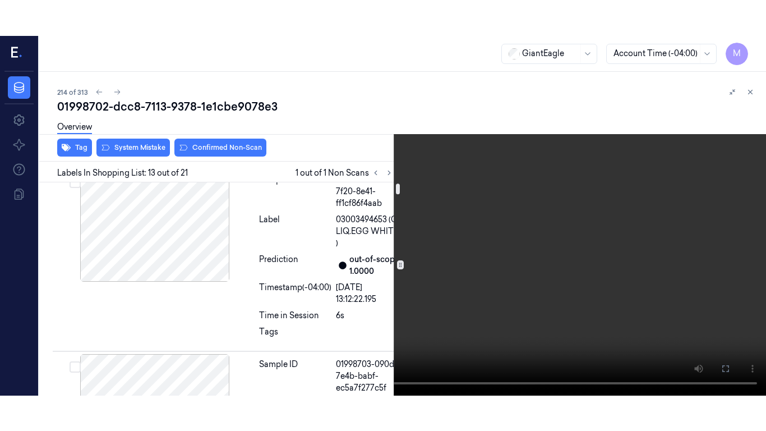
scroll to position [0, 0]
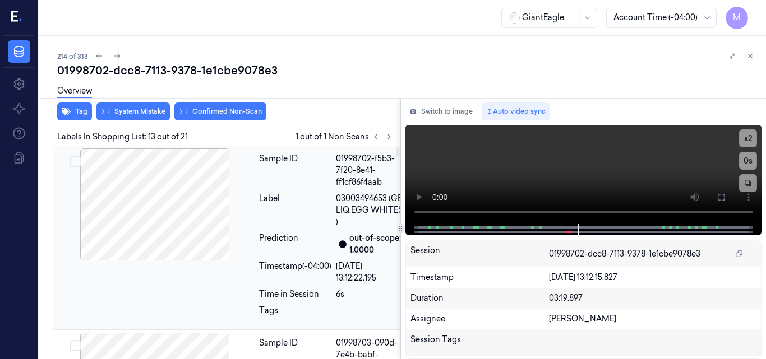
click at [183, 198] on div at bounding box center [155, 205] width 200 height 112
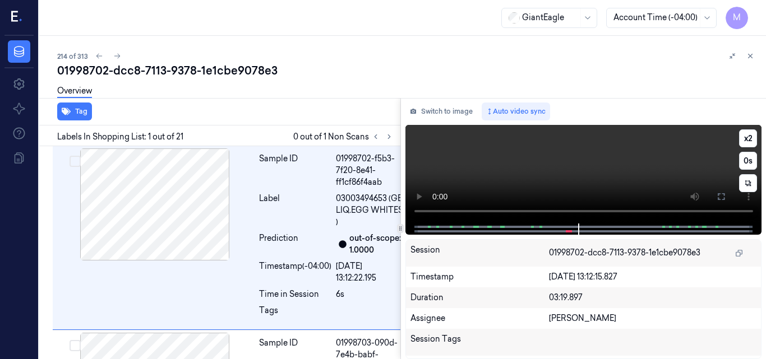
click at [604, 180] on video at bounding box center [583, 174] width 357 height 99
click at [718, 196] on icon at bounding box center [721, 196] width 7 height 7
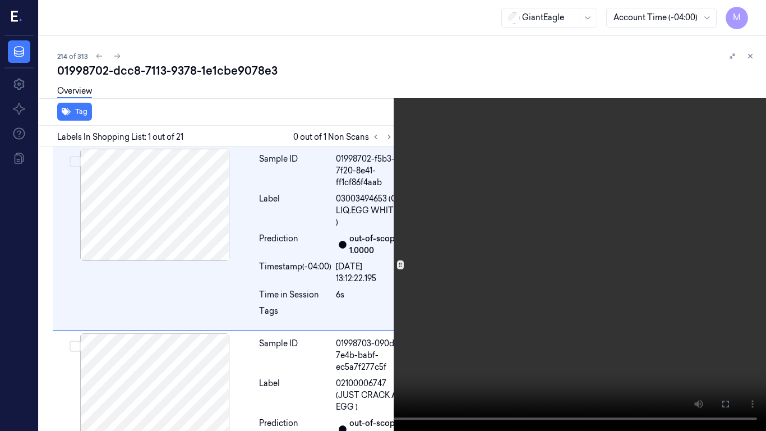
click at [447, 169] on video at bounding box center [383, 215] width 766 height 431
click at [404, 268] on video at bounding box center [383, 215] width 766 height 431
click at [450, 223] on video at bounding box center [383, 215] width 766 height 431
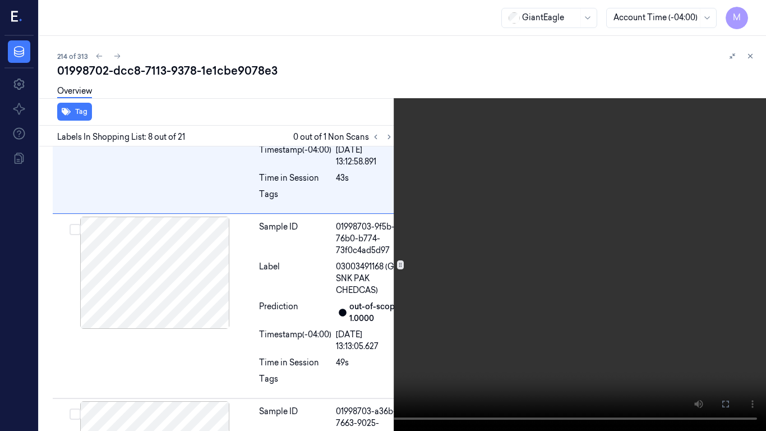
scroll to position [1405, 0]
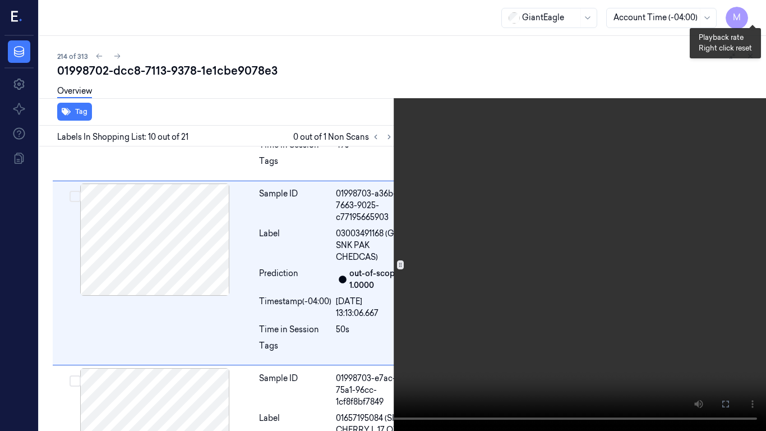
click at [749, 13] on button "x 2" at bounding box center [752, 13] width 18 height 18
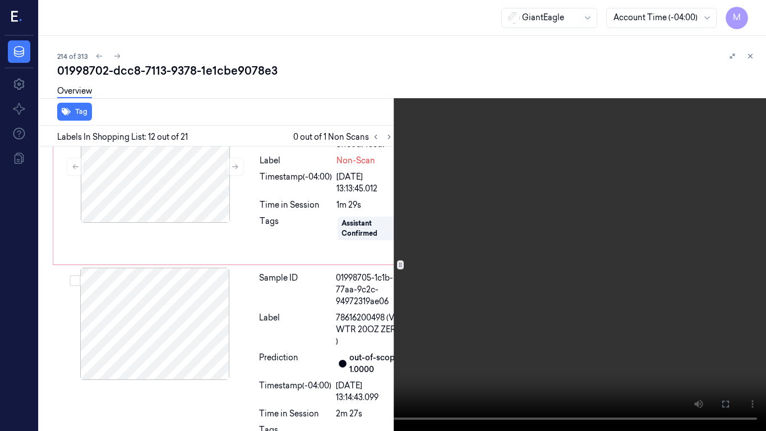
scroll to position [2237, 0]
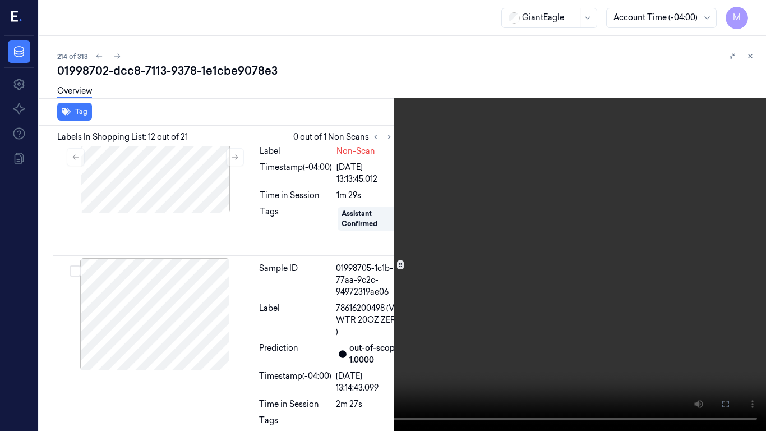
click at [502, 172] on video at bounding box center [383, 215] width 766 height 431
click at [750, 13] on button "x 4" at bounding box center [752, 13] width 18 height 18
click at [672, 88] on video at bounding box center [383, 215] width 766 height 431
click at [752, 12] on button "x 1" at bounding box center [752, 13] width 18 height 18
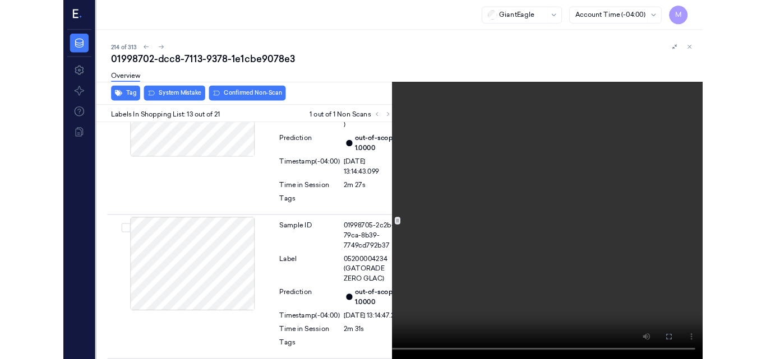
scroll to position [2426, 0]
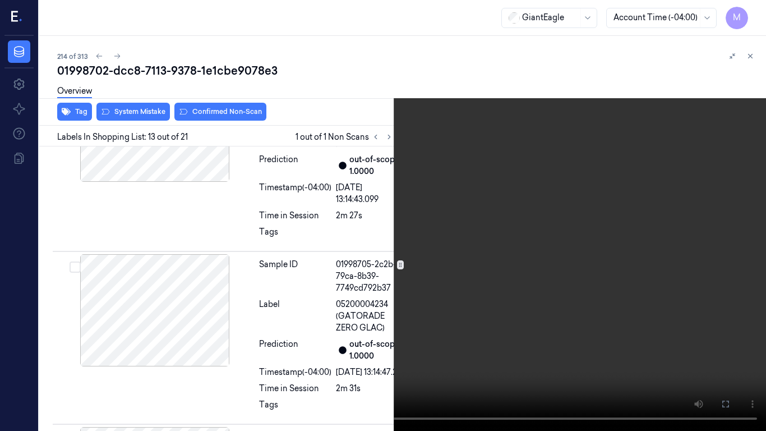
click at [529, 239] on video at bounding box center [383, 215] width 766 height 431
click at [536, 232] on video at bounding box center [383, 215] width 766 height 431
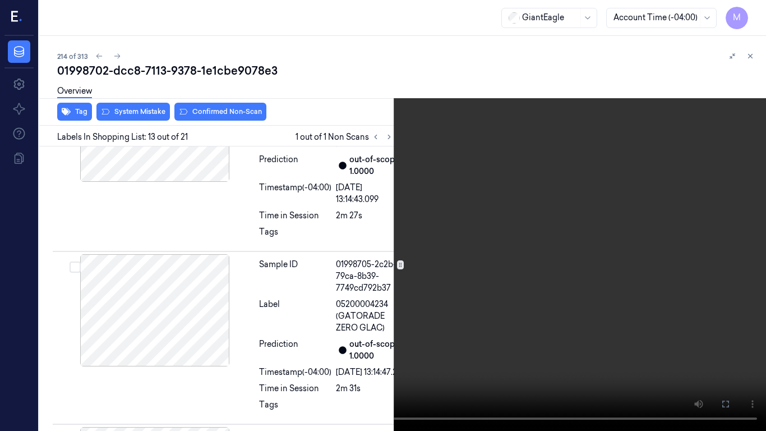
click at [0, 0] on icon at bounding box center [0, 0] width 0 height 0
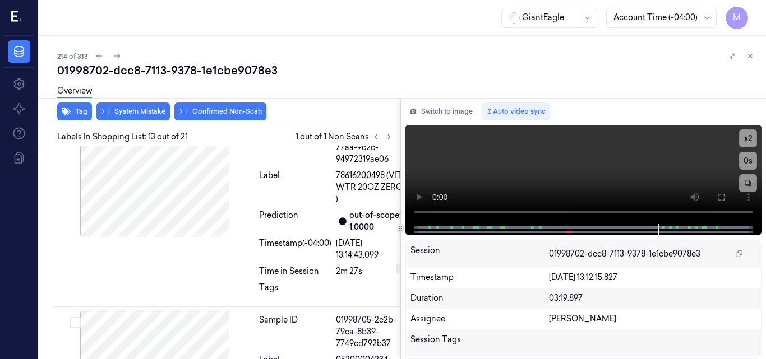
click at [174, 81] on div at bounding box center [155, 25] width 200 height 112
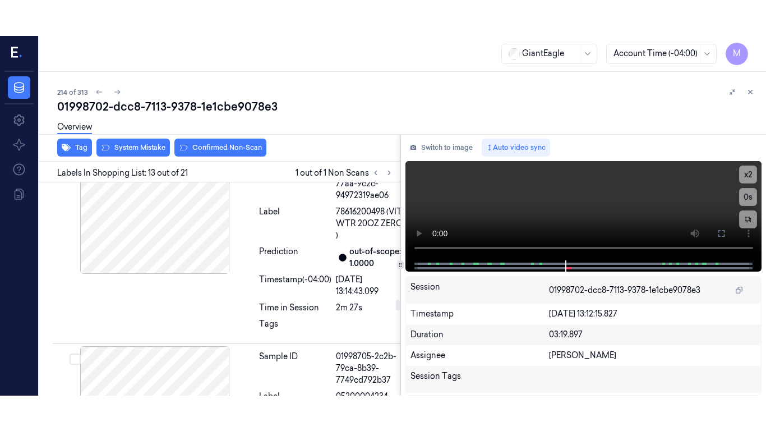
scroll to position [2461, 0]
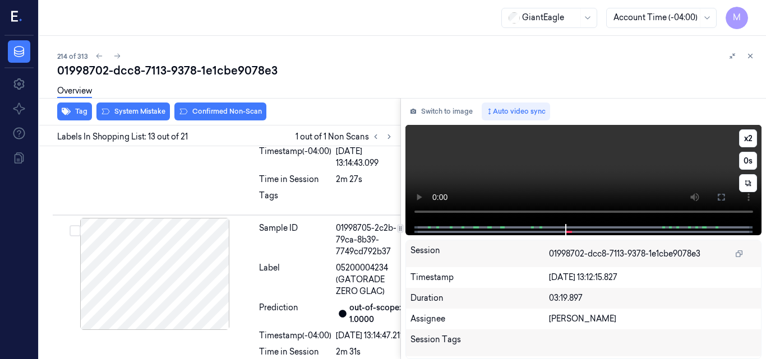
drag, startPoint x: 718, startPoint y: 196, endPoint x: 718, endPoint y: 245, distance: 48.8
click at [719, 196] on icon at bounding box center [720, 197] width 9 height 9
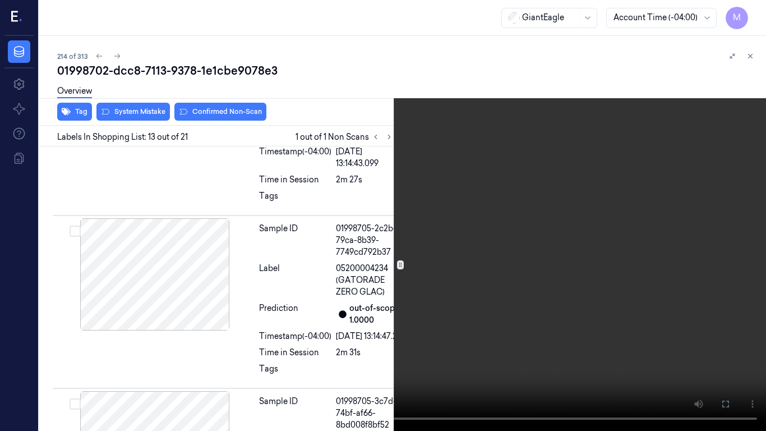
click at [295, 244] on video at bounding box center [383, 215] width 766 height 431
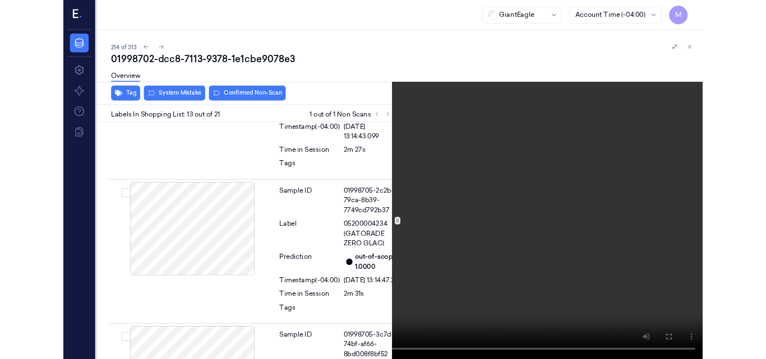
scroll to position [2426, 0]
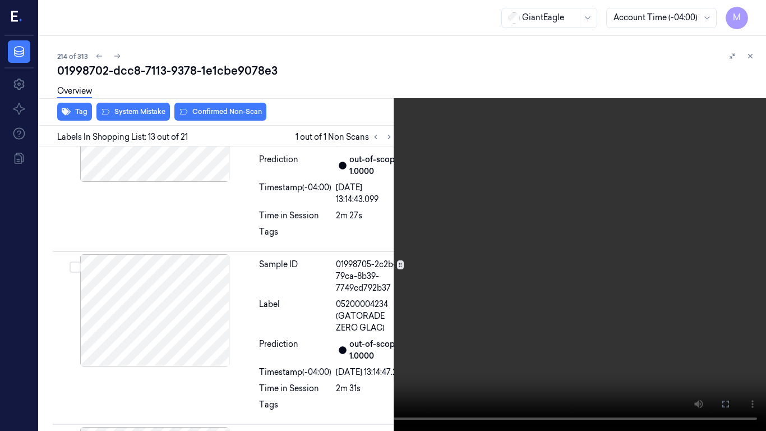
click at [504, 225] on video at bounding box center [383, 215] width 766 height 431
click at [0, 0] on icon at bounding box center [0, 0] width 0 height 0
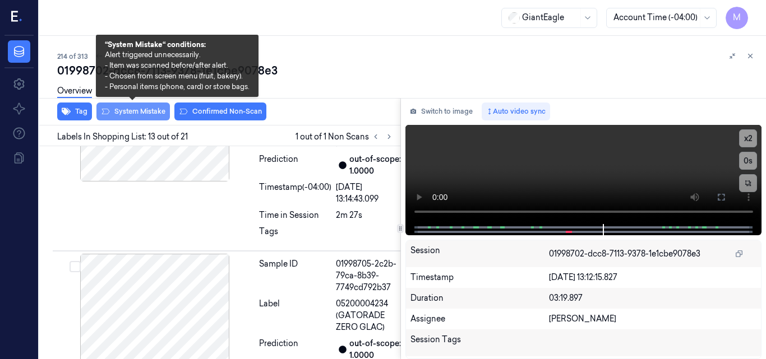
click at [142, 110] on button "System Mistake" at bounding box center [132, 112] width 73 height 18
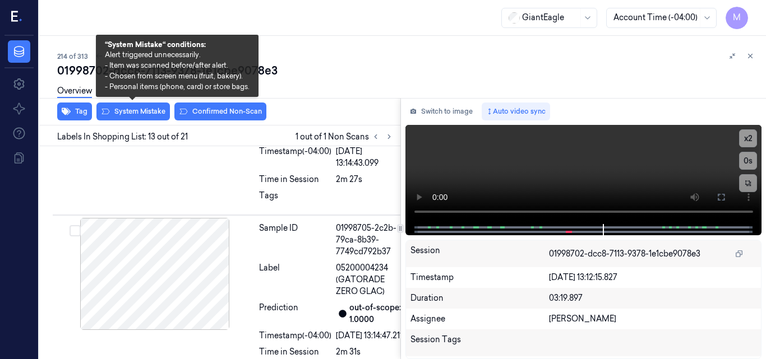
scroll to position [2464, 0]
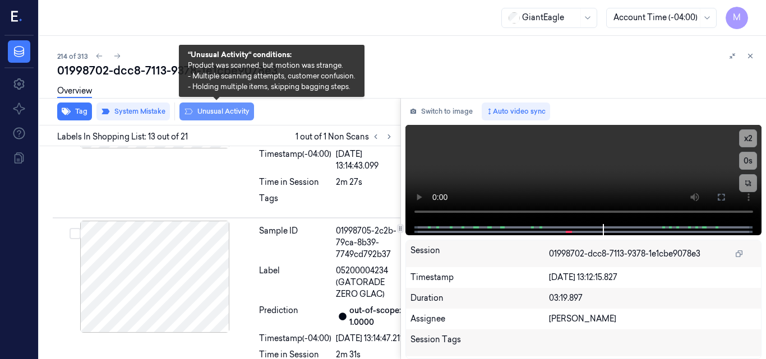
click at [214, 107] on button "Unusual Activity" at bounding box center [216, 112] width 75 height 18
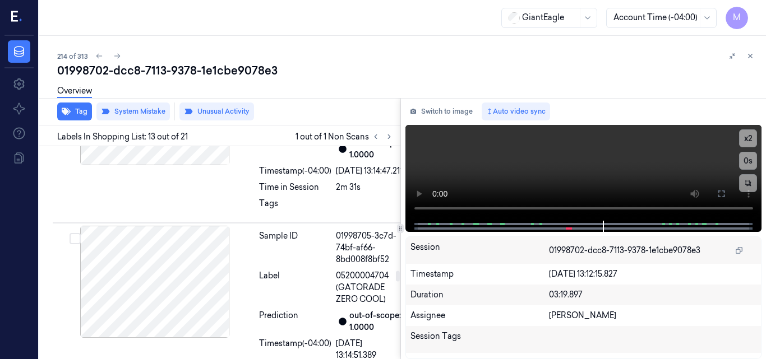
scroll to position [2632, 0]
click at [752, 57] on icon at bounding box center [750, 56] width 8 height 8
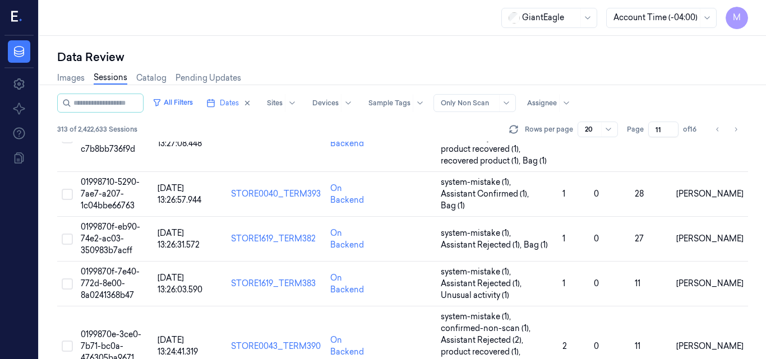
scroll to position [663, 0]
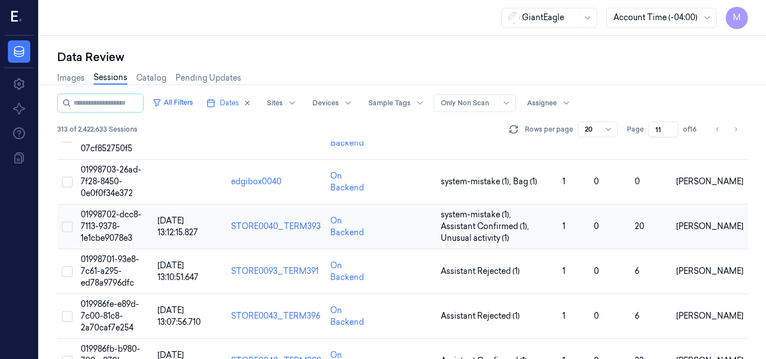
click at [123, 234] on span "01998702-dcc8-7113-9378-1e1cbe9078e3" at bounding box center [111, 227] width 61 height 34
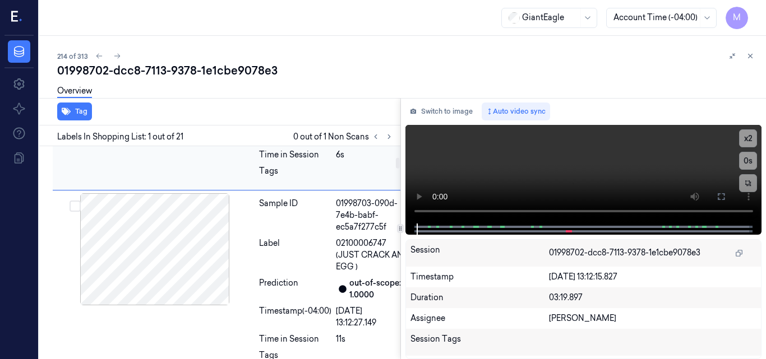
scroll to position [224, 0]
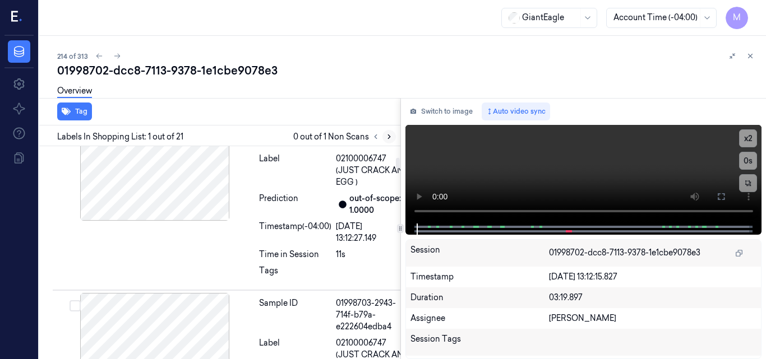
click at [386, 139] on icon at bounding box center [389, 137] width 8 height 8
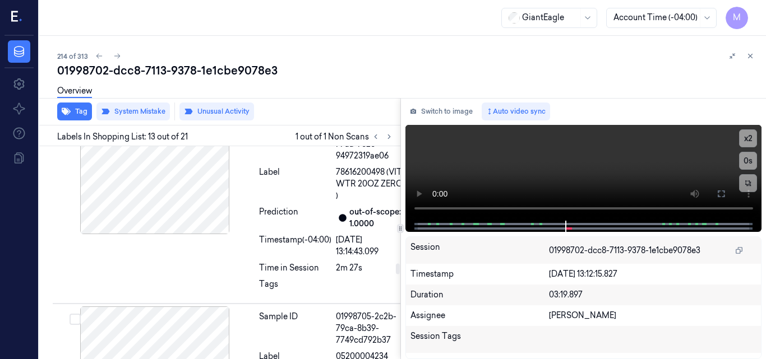
scroll to position [2464, 0]
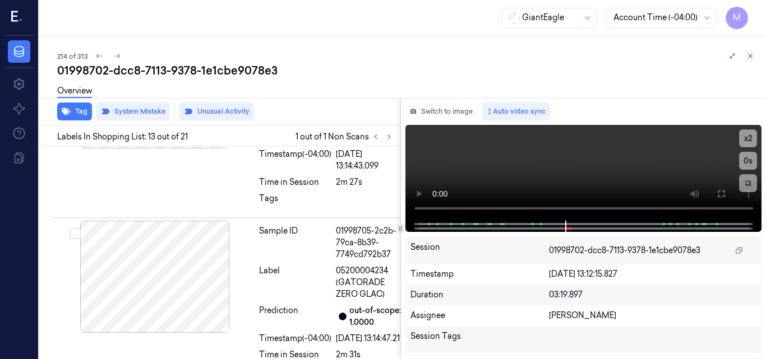
click at [751, 56] on icon at bounding box center [750, 56] width 8 height 8
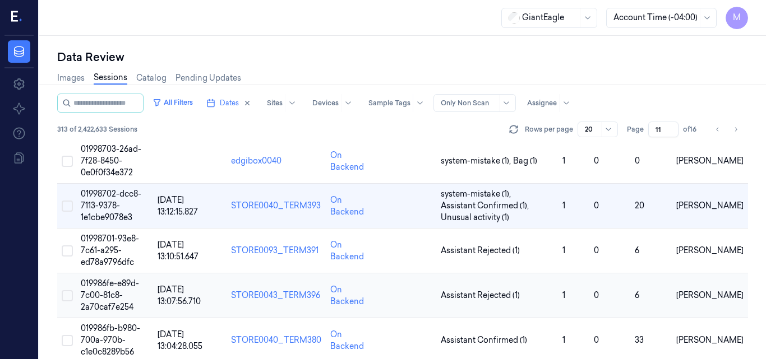
scroll to position [707, 0]
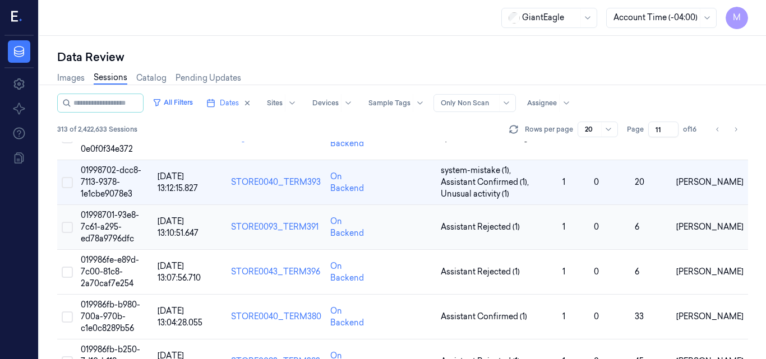
click at [103, 225] on span "01998701-93e8-7c61-a295-ed78a9796dfc" at bounding box center [110, 227] width 58 height 34
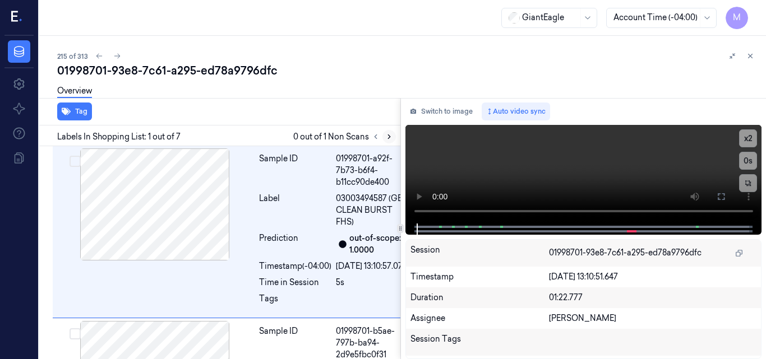
click at [386, 136] on icon at bounding box center [389, 137] width 8 height 8
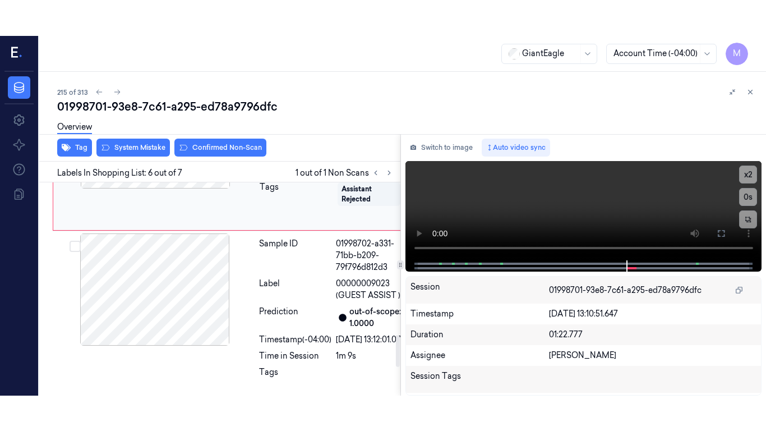
scroll to position [1029, 0]
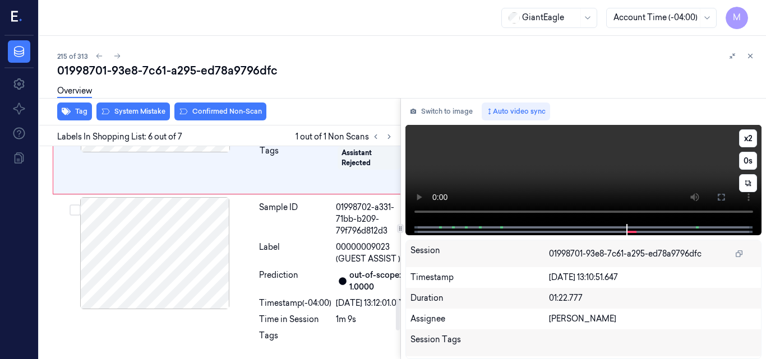
click at [596, 177] on video at bounding box center [583, 174] width 357 height 99
click at [724, 194] on icon at bounding box center [720, 197] width 9 height 9
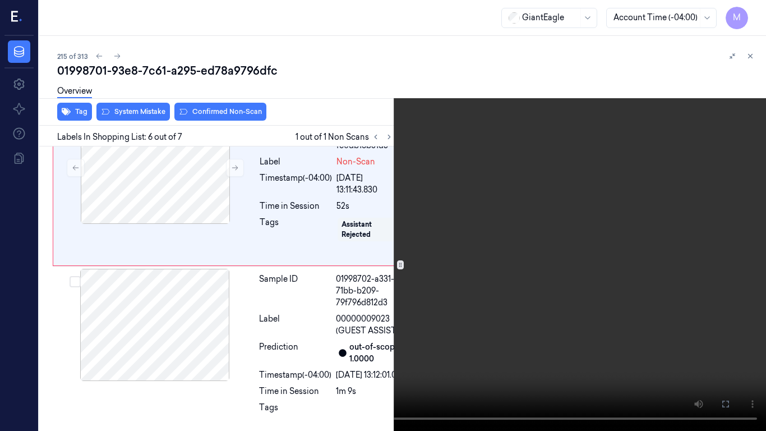
click at [535, 219] on video at bounding box center [383, 215] width 766 height 431
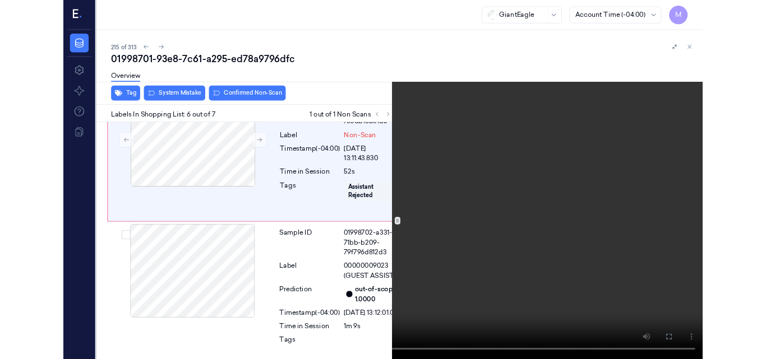
scroll to position [993, 0]
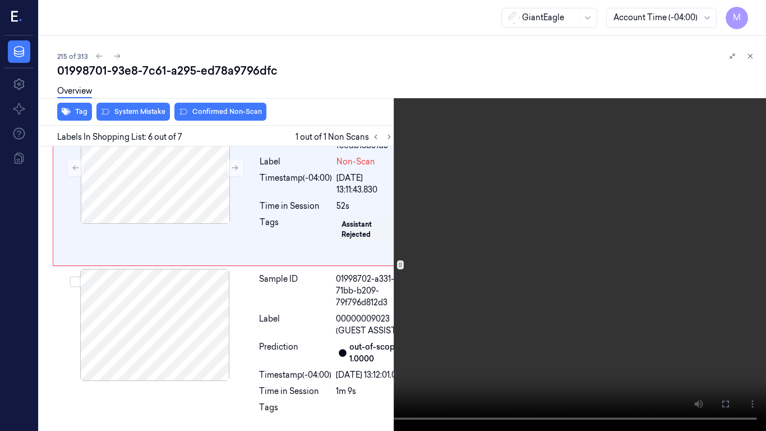
click at [532, 223] on video at bounding box center [383, 215] width 766 height 431
click at [536, 254] on video at bounding box center [383, 215] width 766 height 431
click at [0, 0] on icon at bounding box center [0, 0] width 0 height 0
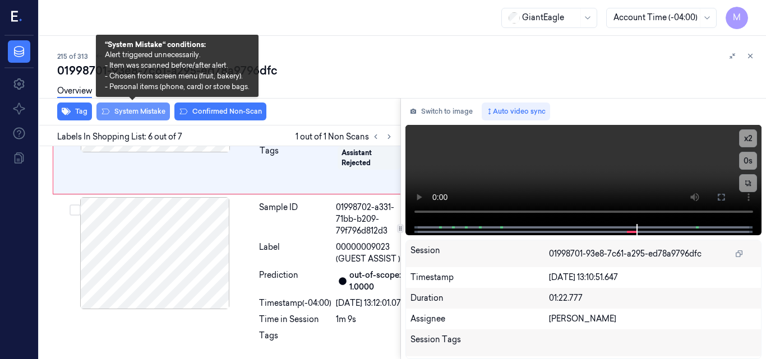
click at [133, 110] on button "System Mistake" at bounding box center [132, 112] width 73 height 18
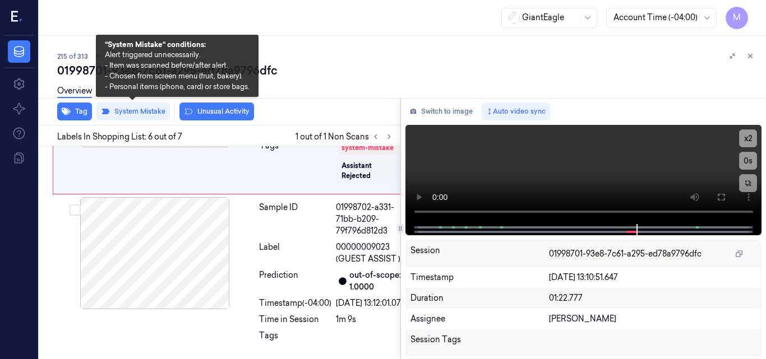
scroll to position [1031, 0]
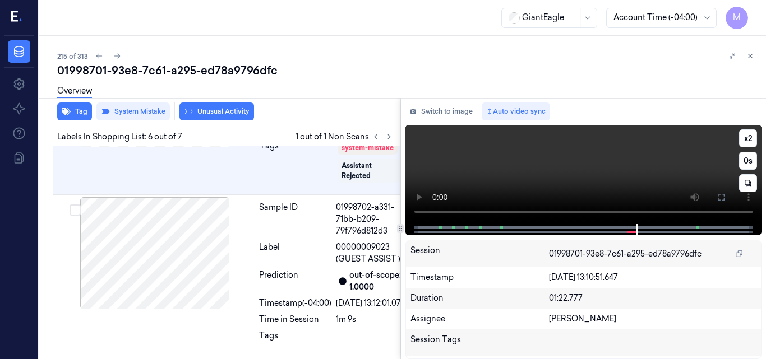
click at [582, 163] on video at bounding box center [583, 174] width 357 height 99
click at [661, 169] on video at bounding box center [583, 174] width 357 height 99
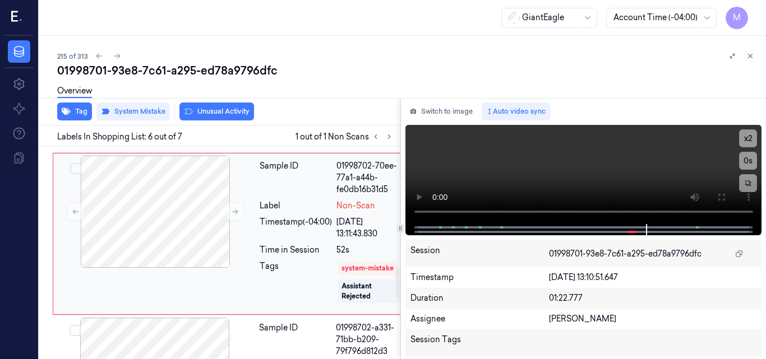
scroll to position [807, 0]
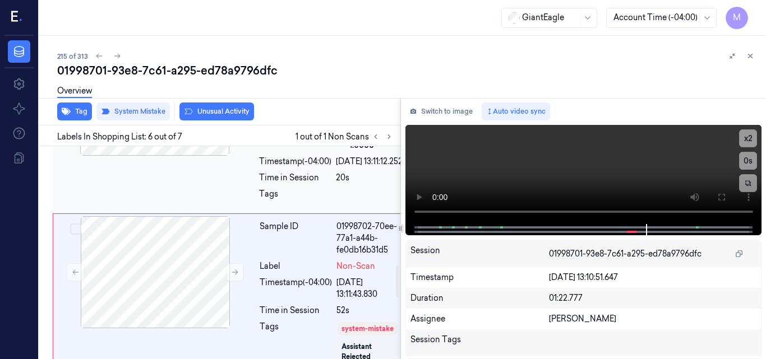
click at [180, 156] on div at bounding box center [155, 100] width 200 height 112
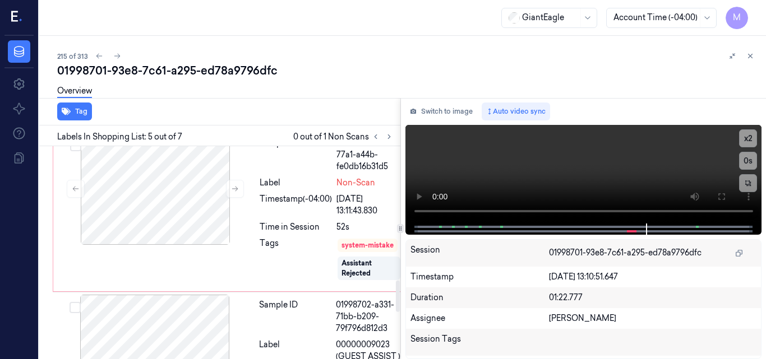
scroll to position [1003, 0]
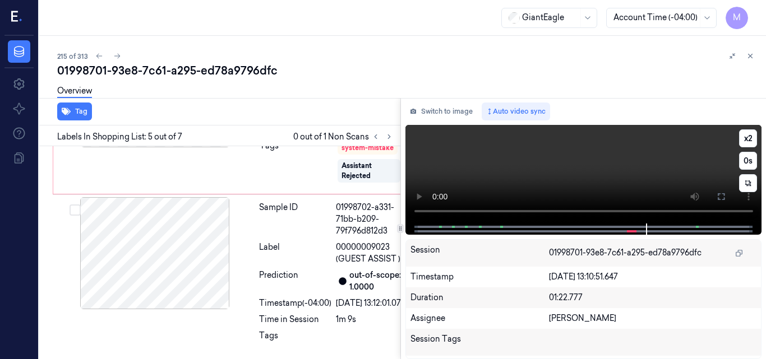
click at [638, 160] on video at bounding box center [583, 174] width 357 height 99
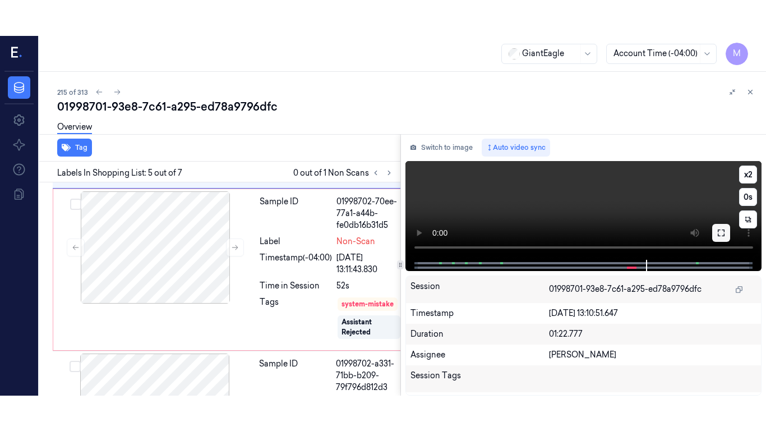
scroll to position [835, 0]
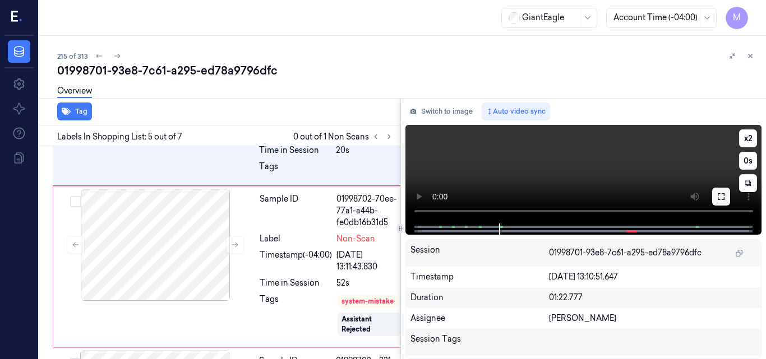
click at [723, 196] on icon at bounding box center [720, 196] width 9 height 9
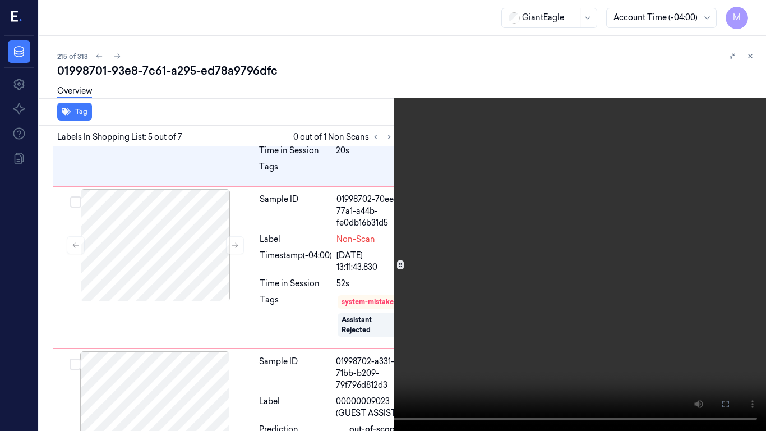
click at [540, 255] on video at bounding box center [383, 215] width 766 height 431
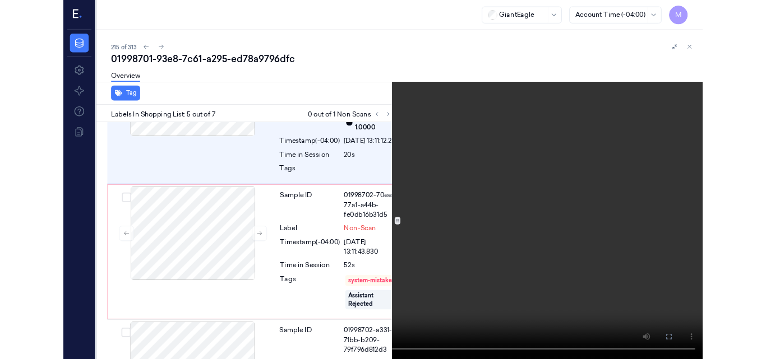
scroll to position [799, 0]
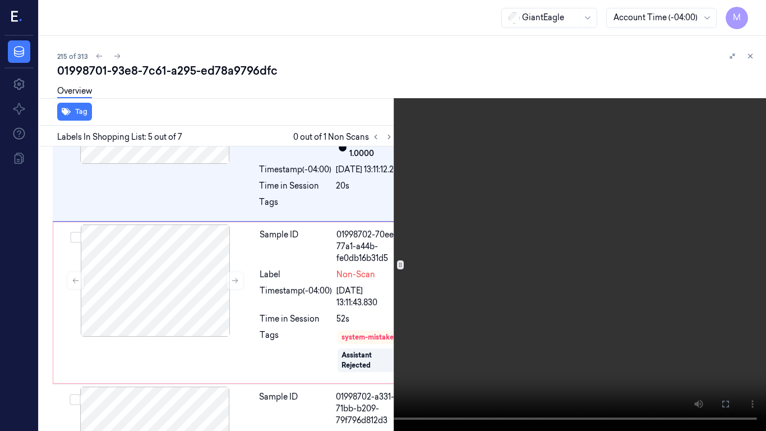
click at [0, 0] on icon at bounding box center [0, 0] width 0 height 0
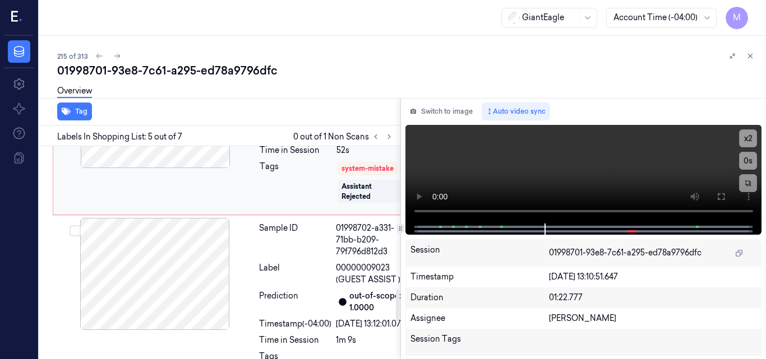
click at [192, 168] on div at bounding box center [155, 112] width 200 height 112
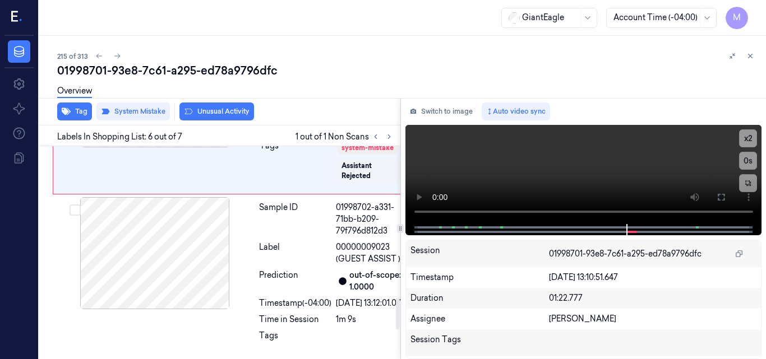
scroll to position [1031, 0]
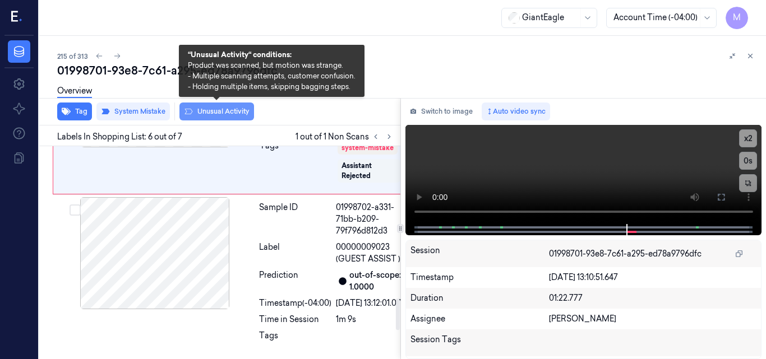
click at [206, 112] on button "Unusual Activity" at bounding box center [216, 112] width 75 height 18
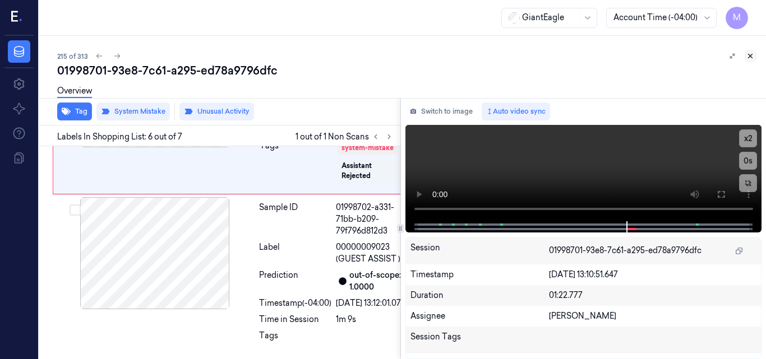
click at [751, 56] on icon at bounding box center [750, 56] width 8 height 8
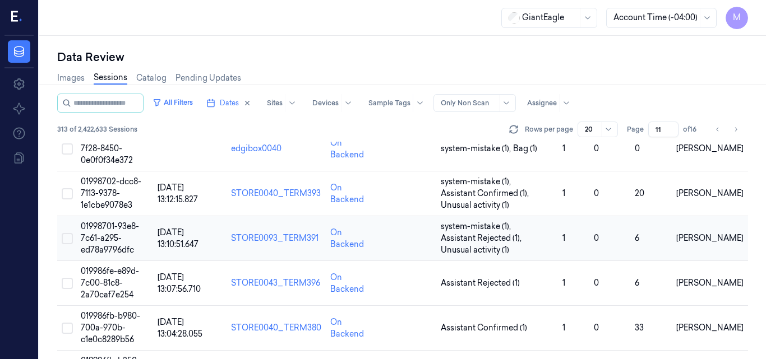
scroll to position [808, 0]
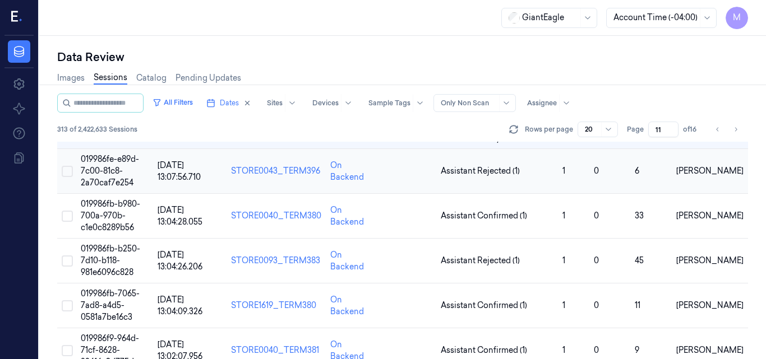
click at [123, 170] on span "019986fe-e89d-7c00-81c8-2a70caf7e254" at bounding box center [110, 171] width 58 height 34
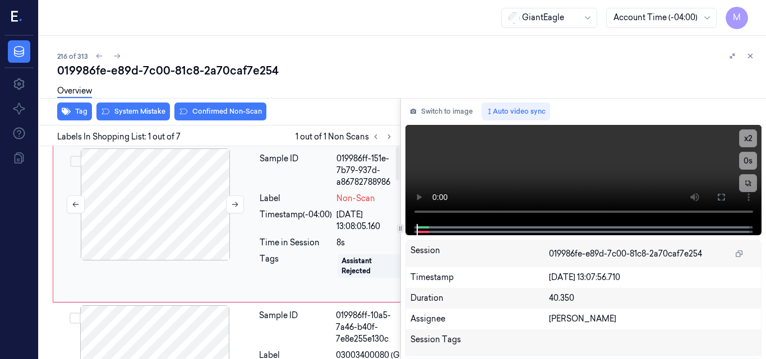
click at [204, 182] on div at bounding box center [155, 205] width 200 height 112
click at [590, 160] on video at bounding box center [583, 174] width 357 height 99
click at [721, 200] on icon at bounding box center [720, 197] width 9 height 9
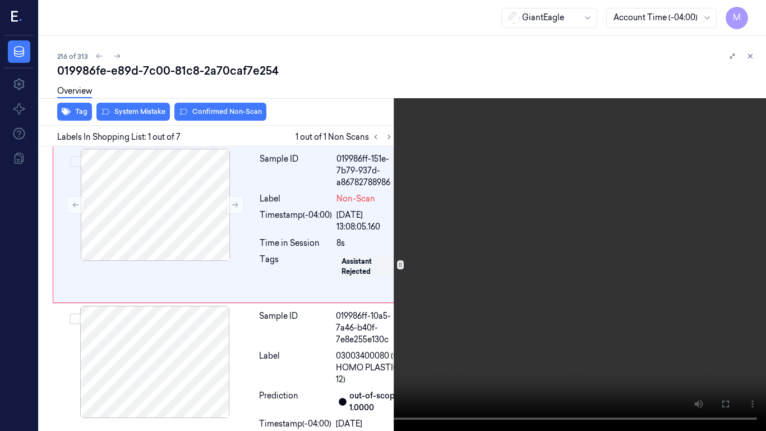
click at [488, 211] on video at bounding box center [383, 215] width 766 height 431
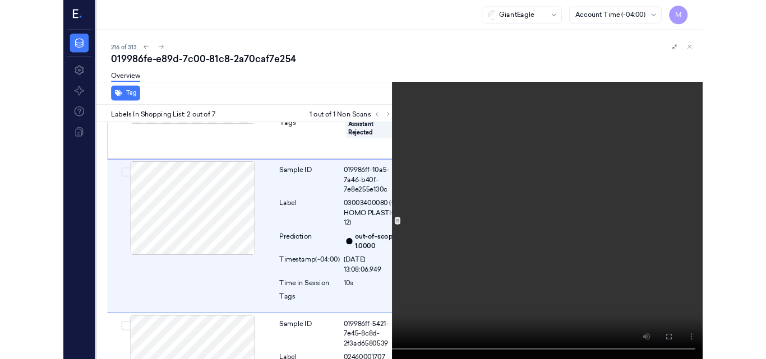
scroll to position [113, 0]
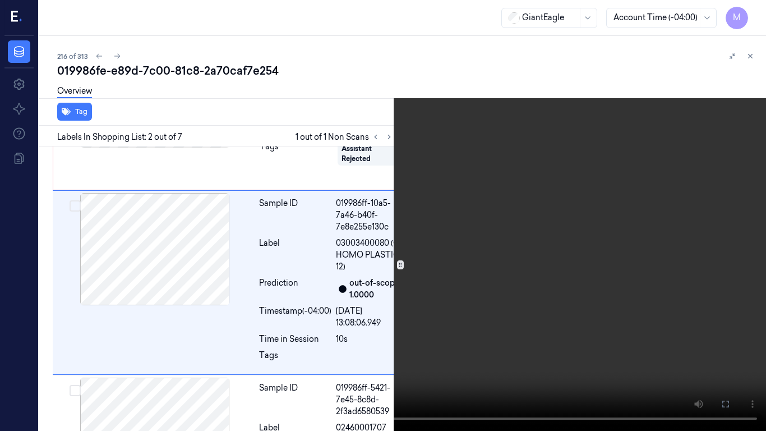
click at [467, 246] on video at bounding box center [383, 215] width 766 height 431
click at [0, 0] on icon at bounding box center [0, 0] width 0 height 0
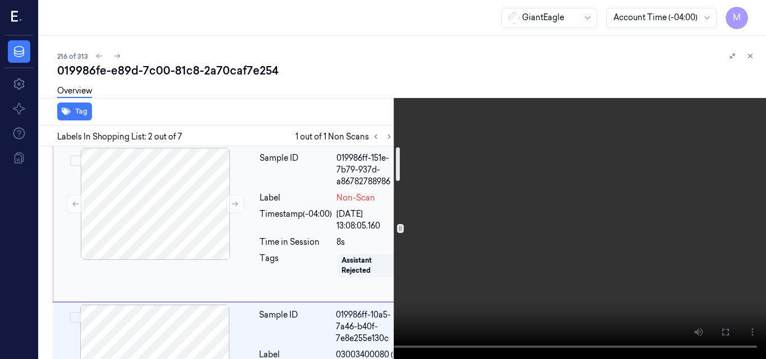
scroll to position [57, 0]
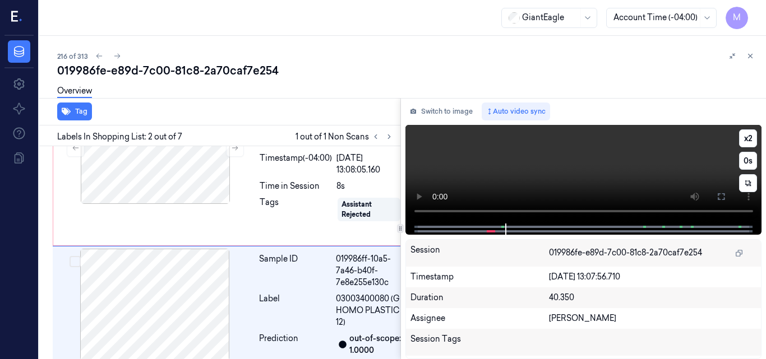
click at [566, 170] on video at bounding box center [583, 174] width 357 height 99
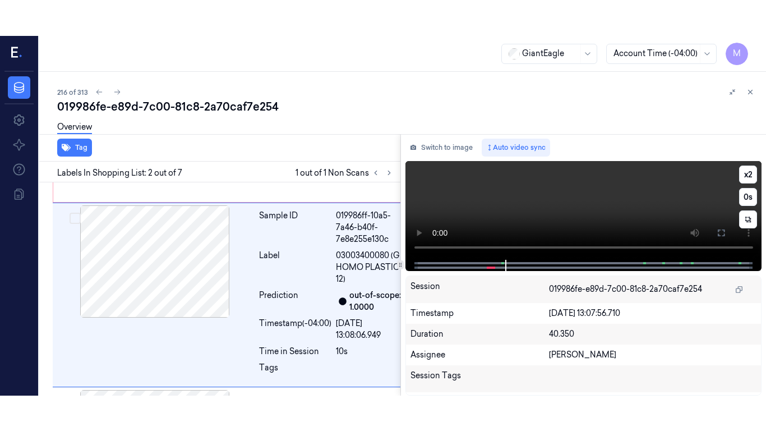
scroll to position [148, 0]
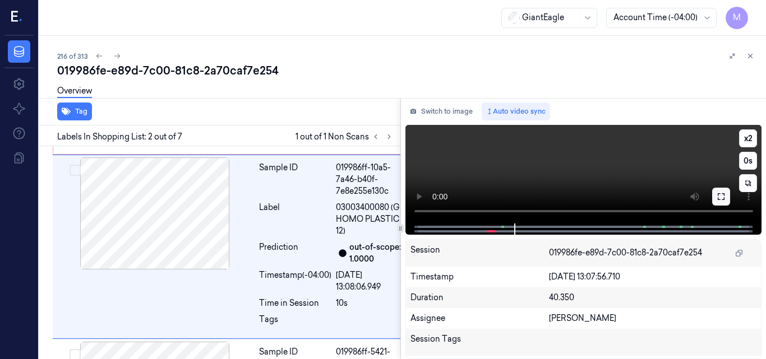
click at [725, 191] on button at bounding box center [721, 197] width 18 height 18
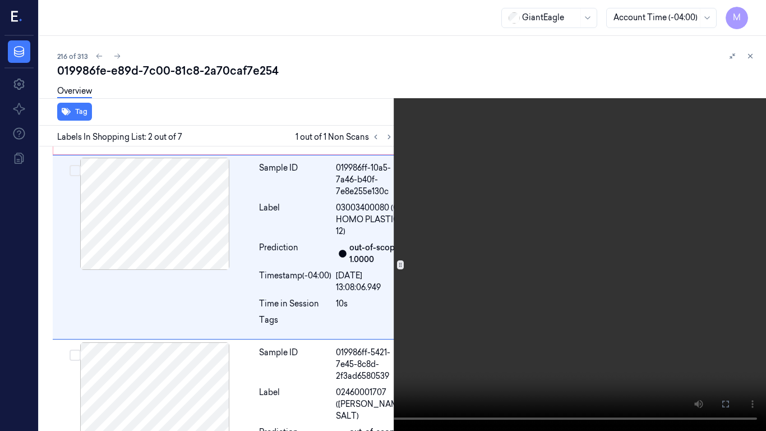
click at [458, 281] on video at bounding box center [383, 215] width 766 height 431
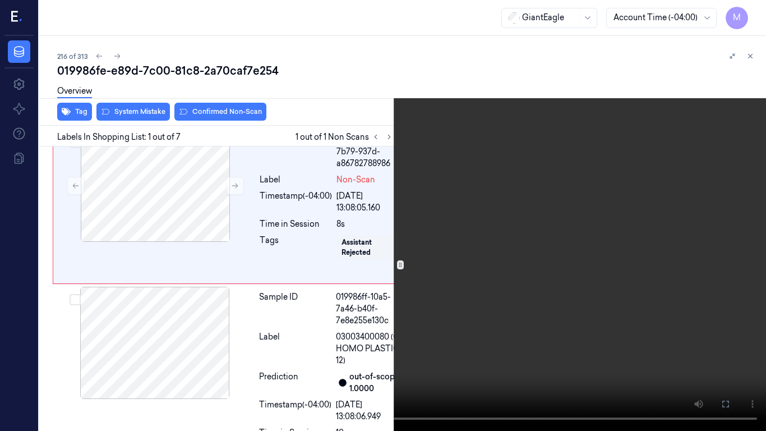
scroll to position [0, 0]
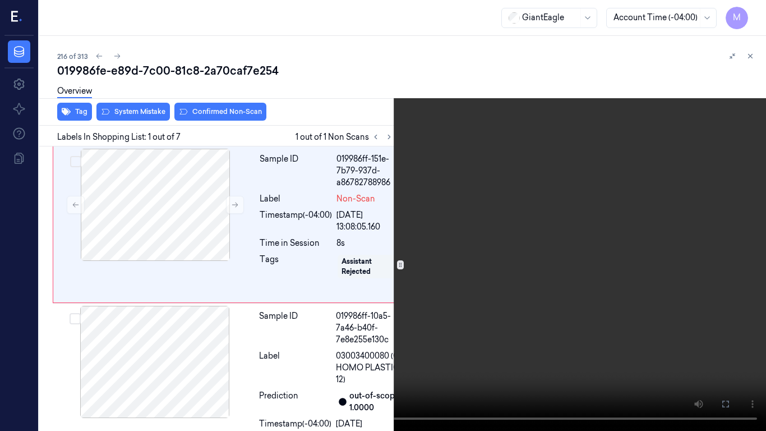
click at [336, 225] on video at bounding box center [383, 215] width 766 height 431
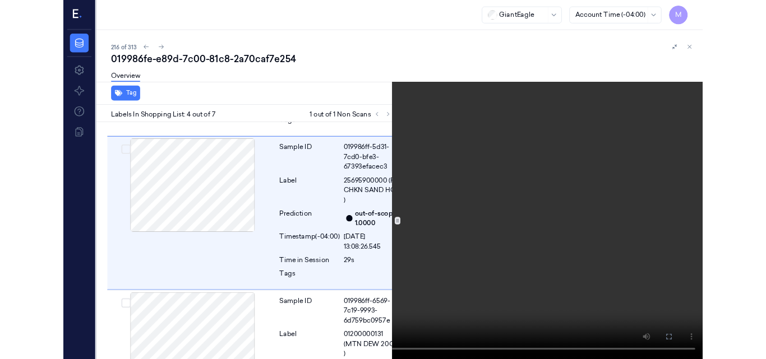
scroll to position [517, 0]
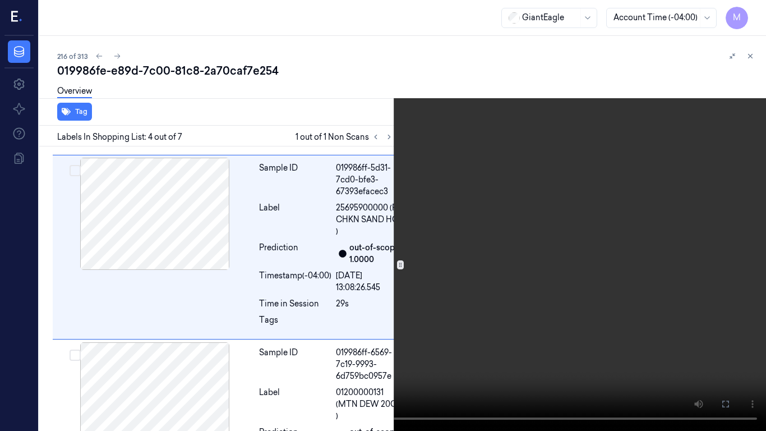
click at [567, 291] on video at bounding box center [383, 215] width 766 height 431
click at [0, 0] on icon at bounding box center [0, 0] width 0 height 0
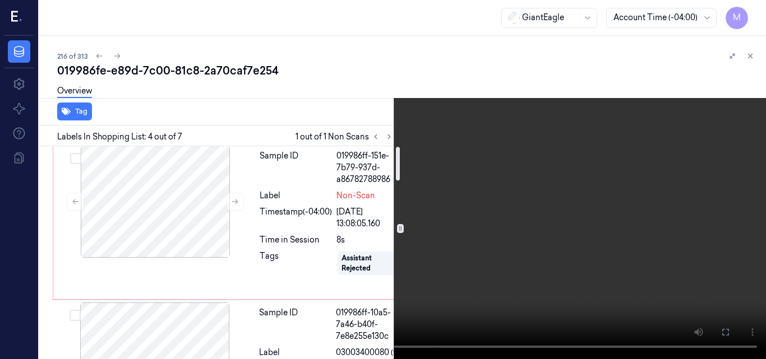
scroll to position [0, 0]
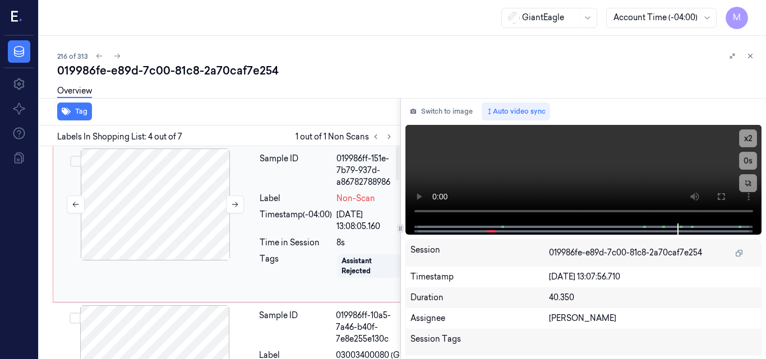
click at [189, 199] on div at bounding box center [155, 205] width 200 height 112
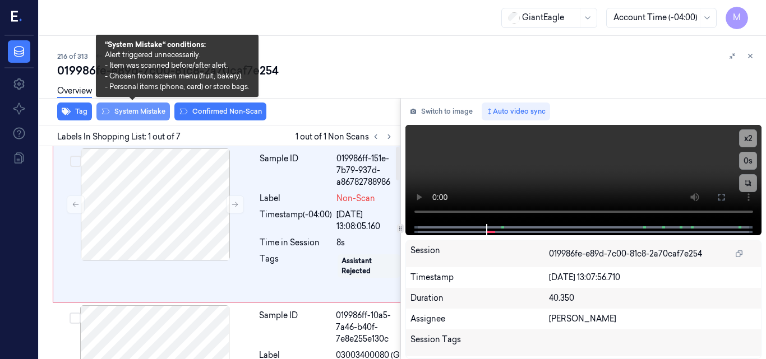
click at [136, 109] on button "System Mistake" at bounding box center [132, 112] width 73 height 18
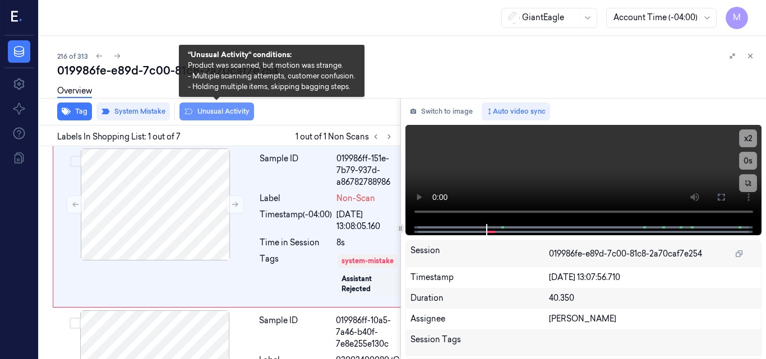
click at [222, 110] on button "Unusual Activity" at bounding box center [216, 112] width 75 height 18
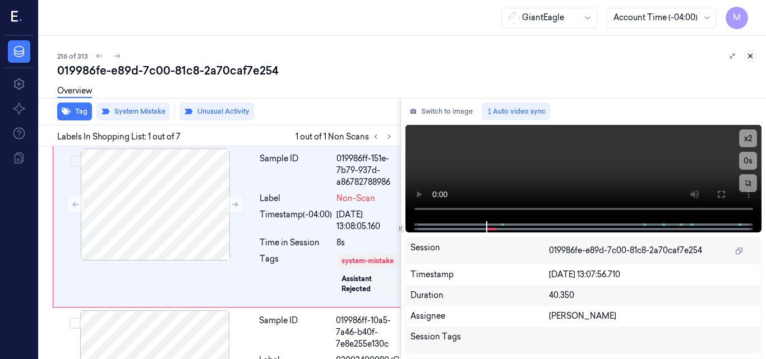
click at [753, 56] on icon at bounding box center [750, 56] width 8 height 8
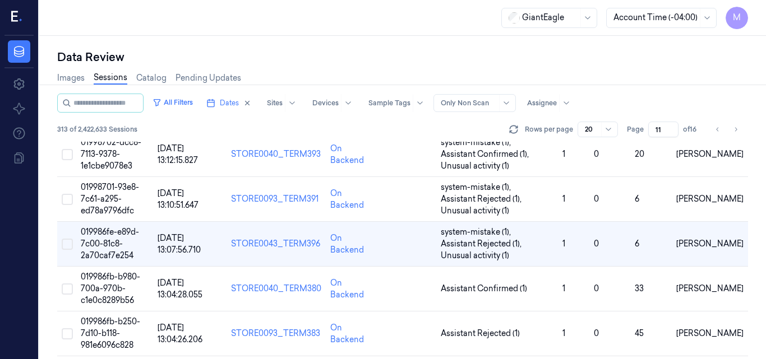
scroll to position [735, 0]
click at [113, 243] on span "019986fe-e89d-7c00-81c8-2a70caf7e254" at bounding box center [110, 244] width 58 height 34
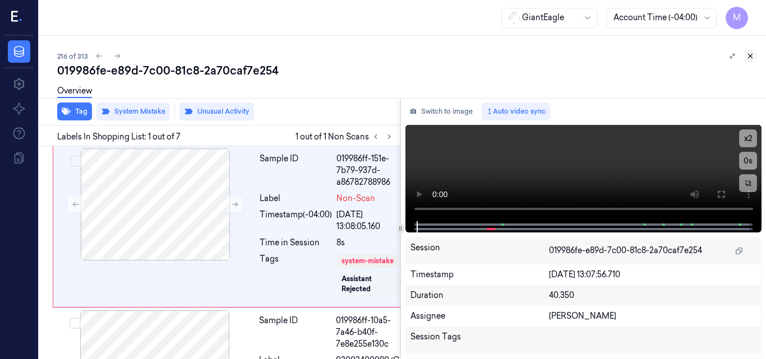
click at [752, 55] on icon at bounding box center [750, 56] width 8 height 8
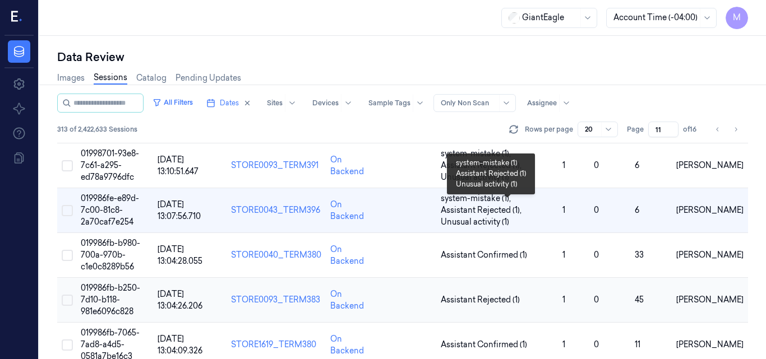
scroll to position [791, 0]
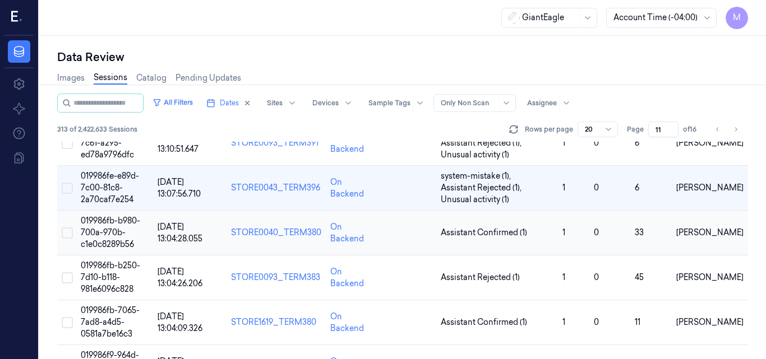
click at [117, 229] on span "019986fb-b980-700a-970b-c1e0c8289b56" at bounding box center [110, 233] width 59 height 34
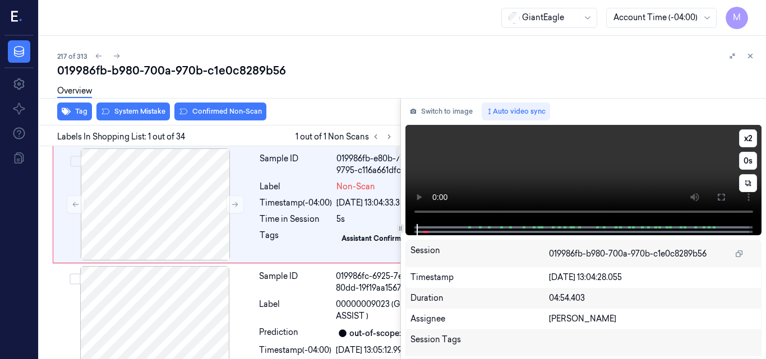
click at [561, 160] on video at bounding box center [583, 174] width 357 height 99
click at [577, 160] on video at bounding box center [583, 174] width 357 height 99
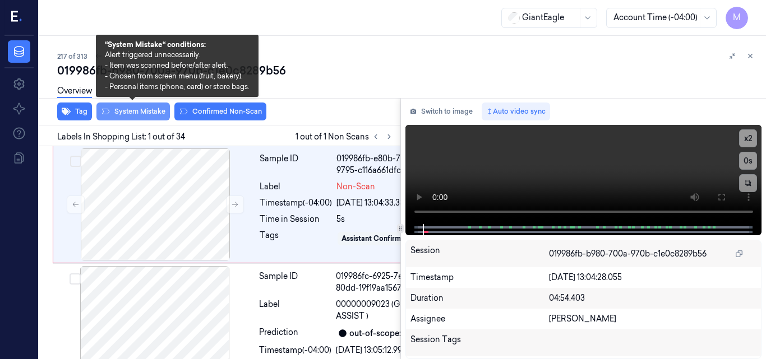
click at [146, 110] on button "System Mistake" at bounding box center [132, 112] width 73 height 18
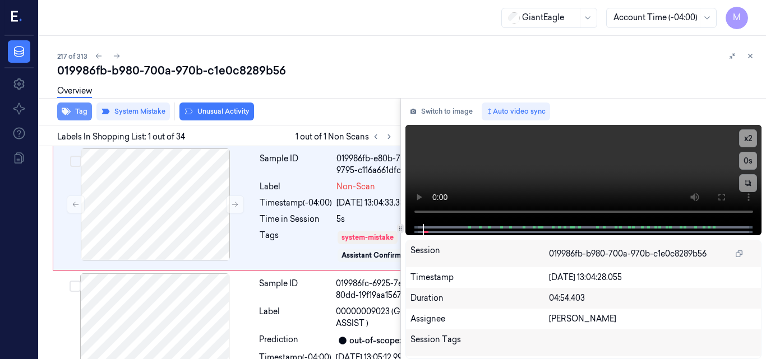
click at [80, 112] on button "Tag" at bounding box center [74, 112] width 35 height 18
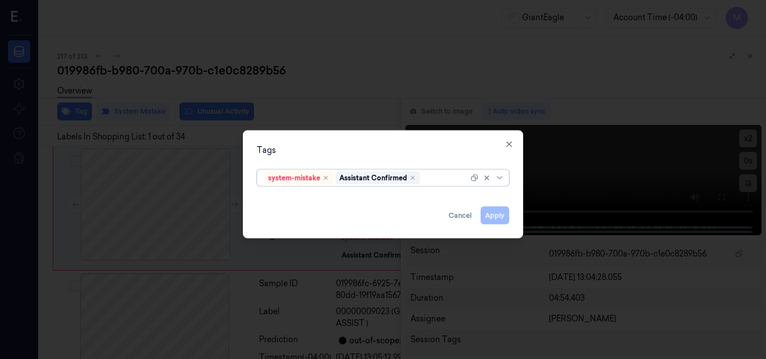
click at [430, 176] on div at bounding box center [445, 178] width 46 height 12
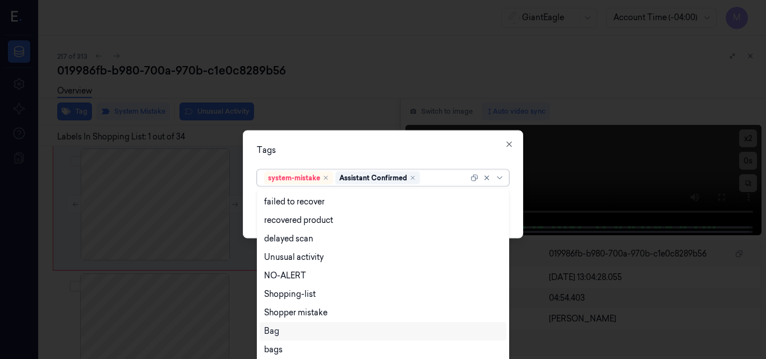
click at [295, 333] on div "Bag" at bounding box center [383, 332] width 238 height 12
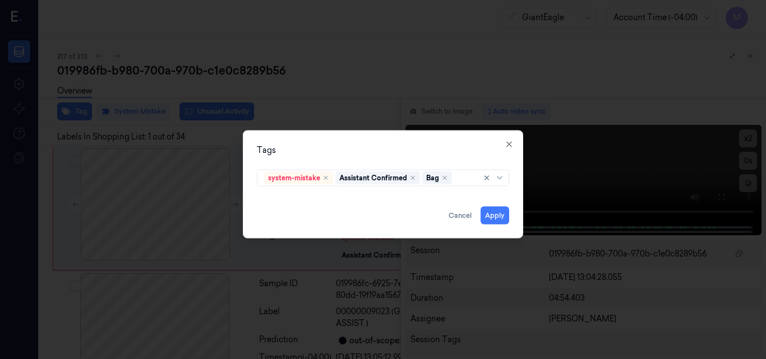
click at [387, 145] on div "Tags" at bounding box center [383, 150] width 252 height 12
click at [493, 214] on button "Apply" at bounding box center [494, 215] width 29 height 18
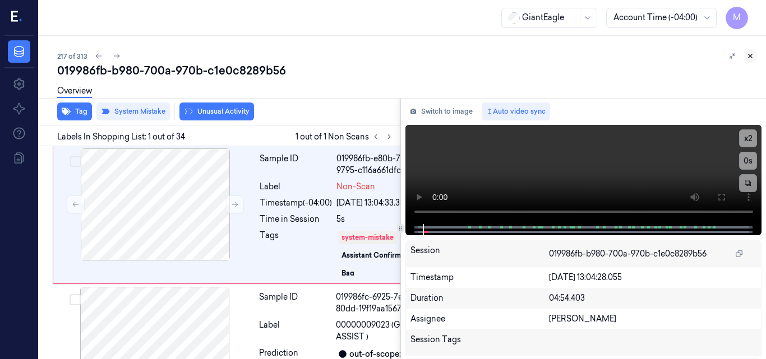
click at [752, 53] on icon at bounding box center [750, 56] width 8 height 8
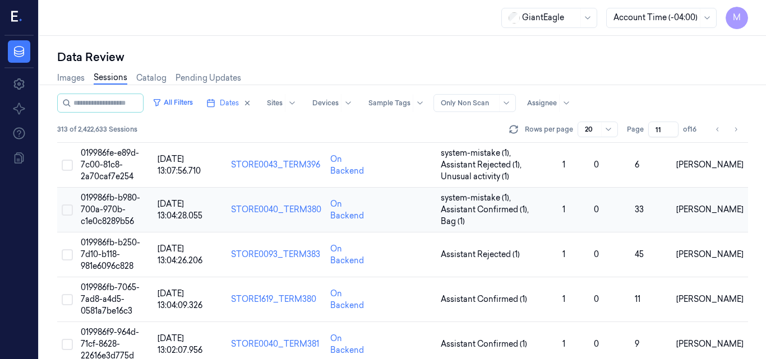
scroll to position [830, 0]
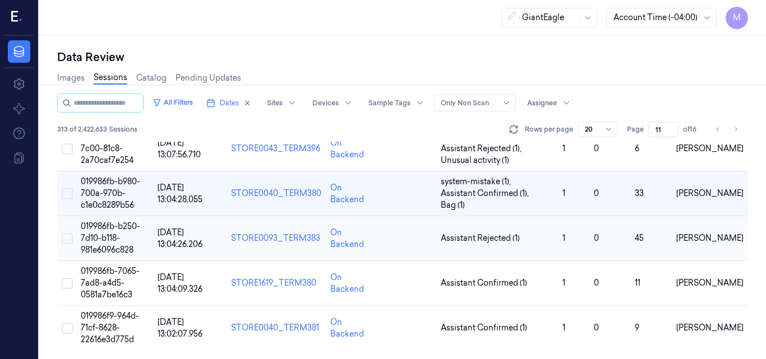
click at [117, 234] on span "019986fb-b250-7d10-b118-981e6096c828" at bounding box center [110, 238] width 59 height 34
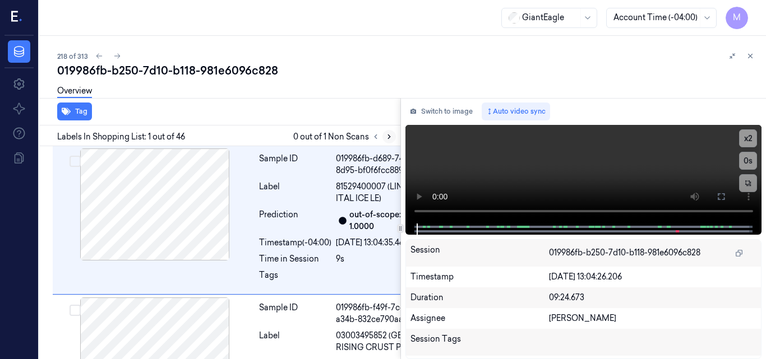
click at [390, 136] on icon at bounding box center [389, 137] width 8 height 8
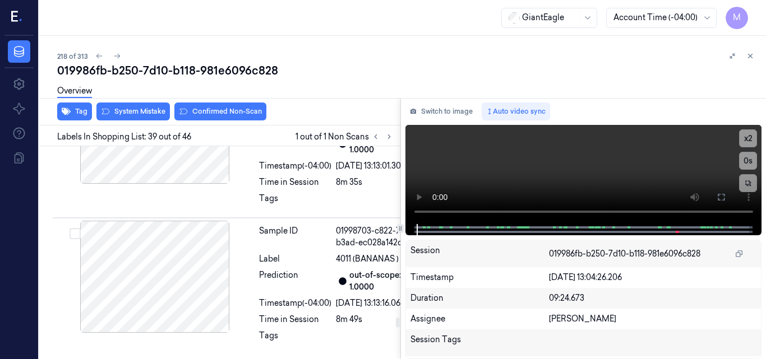
scroll to position [7951, 0]
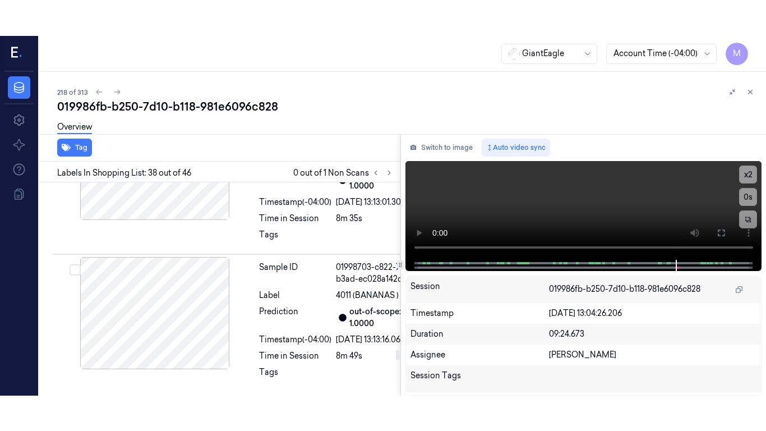
scroll to position [7763, 0]
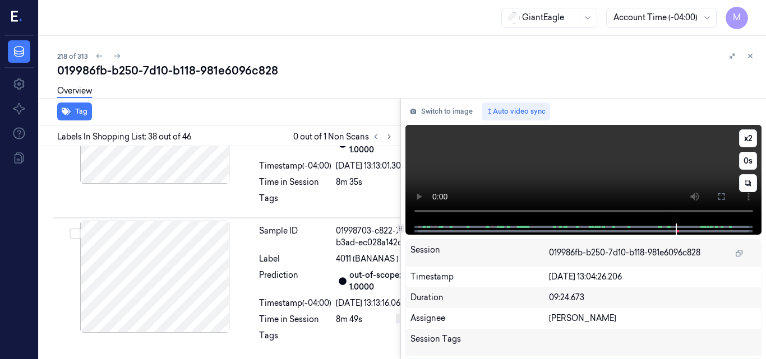
click at [638, 159] on video at bounding box center [583, 174] width 357 height 99
click at [725, 200] on icon at bounding box center [720, 196] width 9 height 9
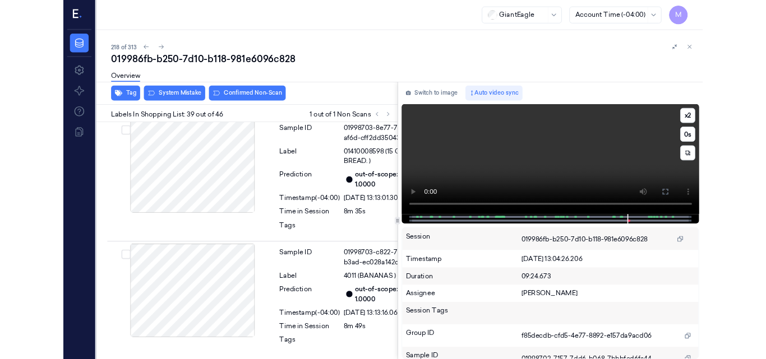
scroll to position [7915, 0]
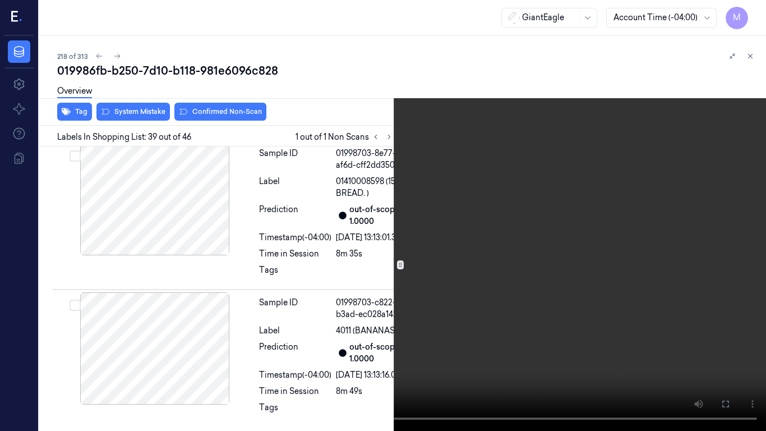
click at [341, 294] on video at bounding box center [383, 215] width 766 height 431
click at [0, 0] on icon at bounding box center [0, 0] width 0 height 0
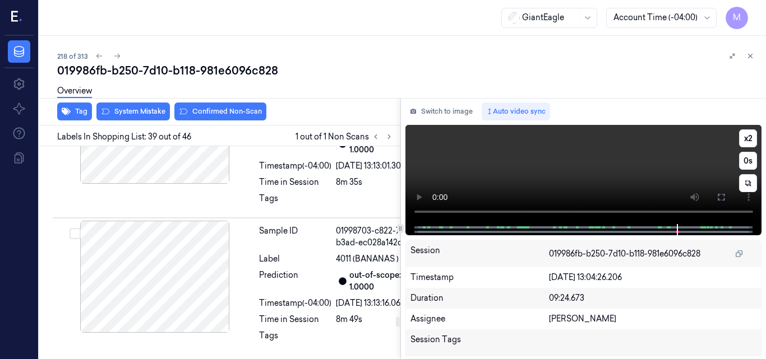
click at [622, 170] on video at bounding box center [583, 174] width 357 height 99
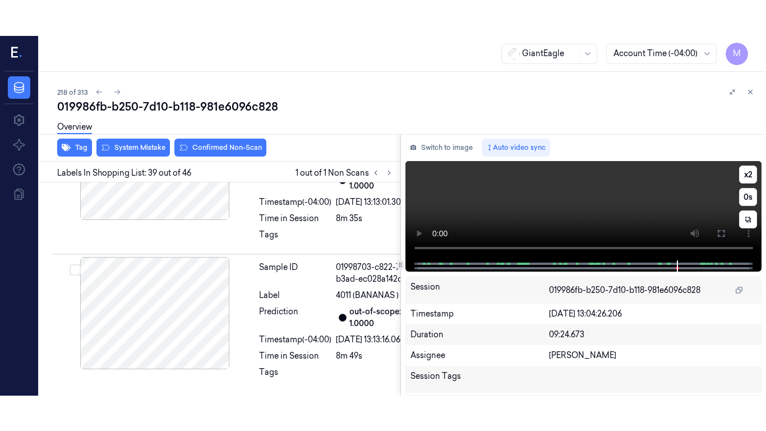
scroll to position [7951, 0]
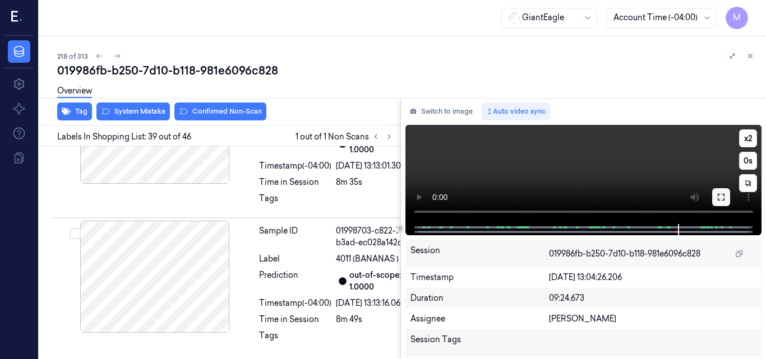
click at [723, 195] on icon at bounding box center [720, 197] width 9 height 9
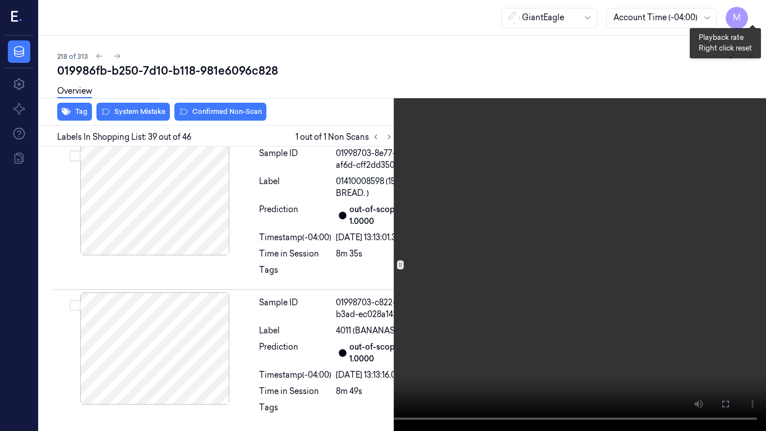
click at [753, 11] on button "x 2" at bounding box center [752, 13] width 18 height 18
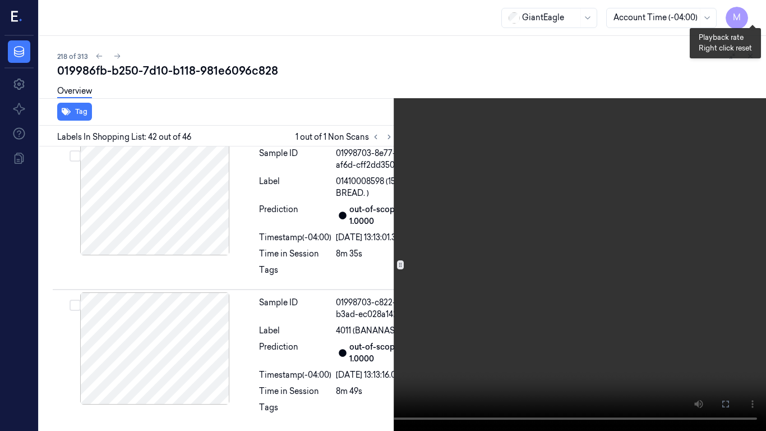
scroll to position [8531, 0]
click at [686, 50] on video at bounding box center [383, 215] width 766 height 431
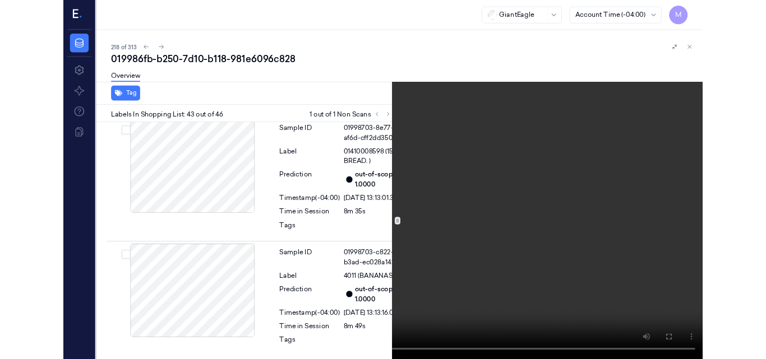
scroll to position [8739, 0]
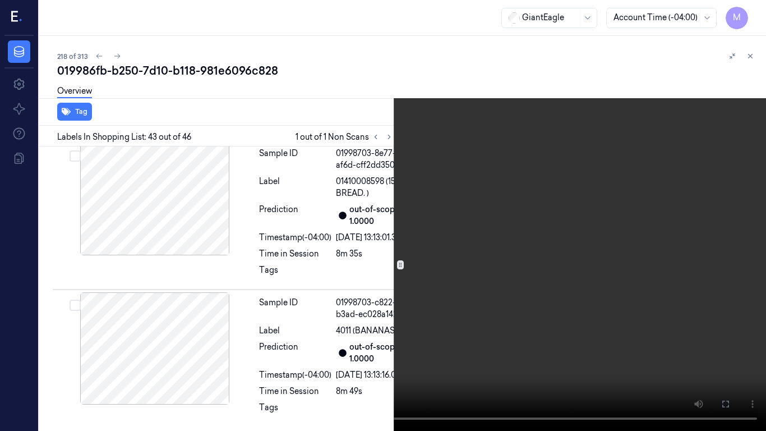
click at [0, 0] on icon at bounding box center [0, 0] width 0 height 0
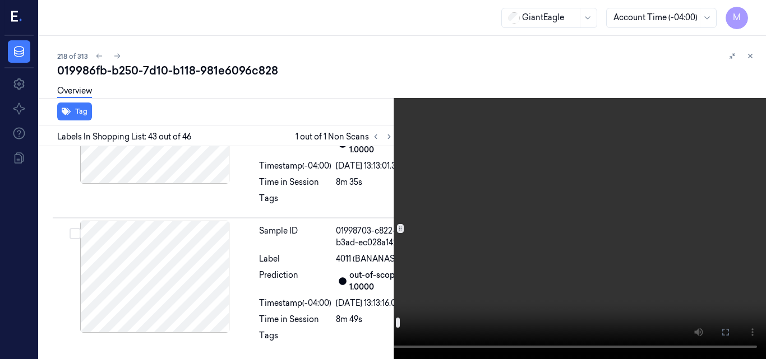
scroll to position [7954, 0]
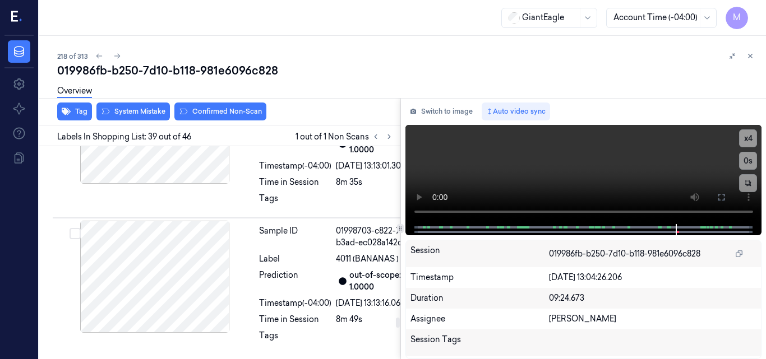
scroll to position [7951, 0]
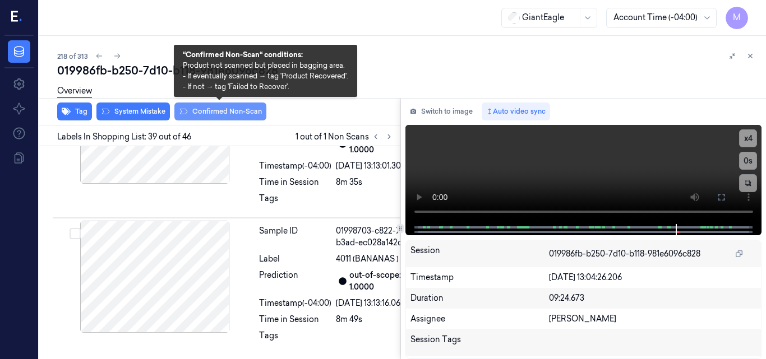
click at [238, 111] on button "Confirmed Non-Scan" at bounding box center [220, 112] width 92 height 18
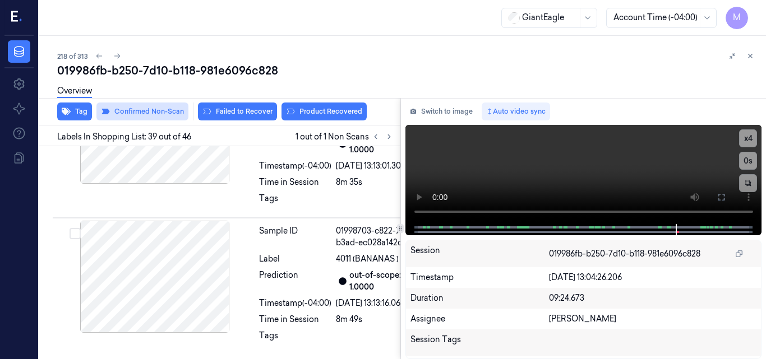
scroll to position [7953, 0]
click at [325, 110] on button "Product Recovered" at bounding box center [323, 112] width 85 height 18
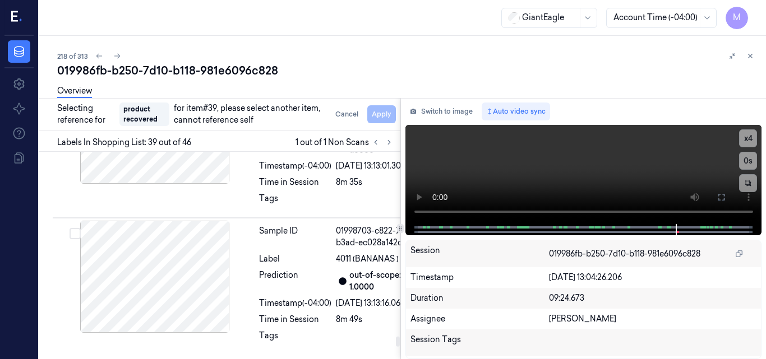
scroll to position [8738, 0]
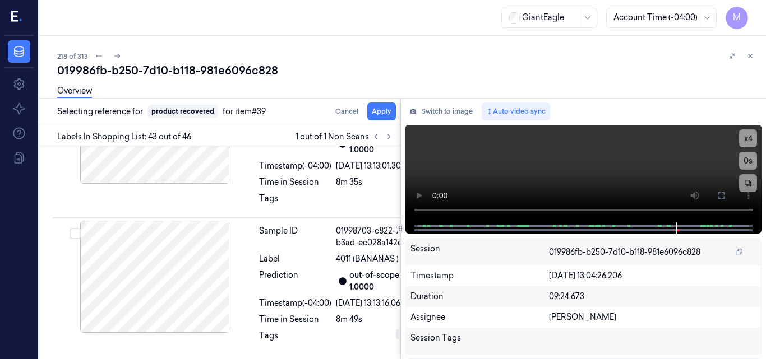
scroll to position [8780, 0]
click at [381, 110] on button "Apply" at bounding box center [381, 112] width 29 height 18
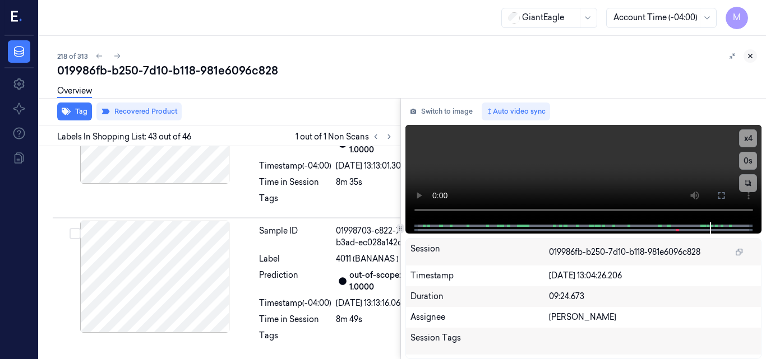
click at [748, 56] on icon at bounding box center [750, 56] width 8 height 8
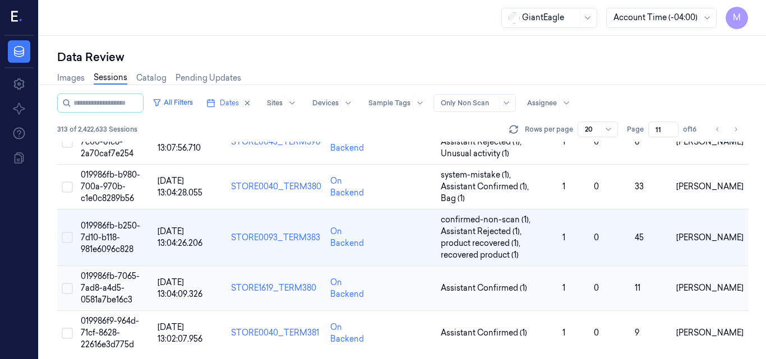
scroll to position [842, 0]
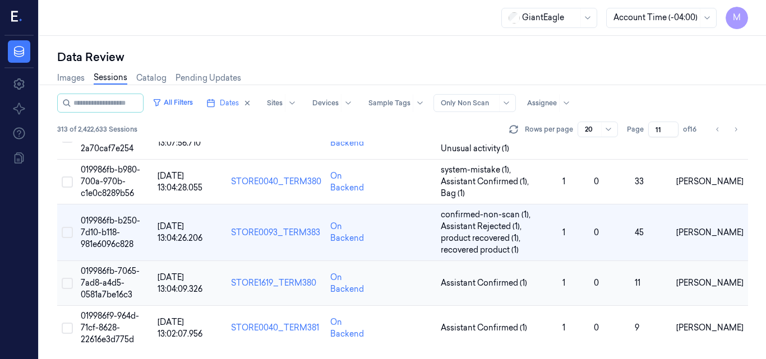
click at [101, 283] on span "019986fb-7065-7ad8-a4d5-0581a7be16c3" at bounding box center [110, 283] width 59 height 34
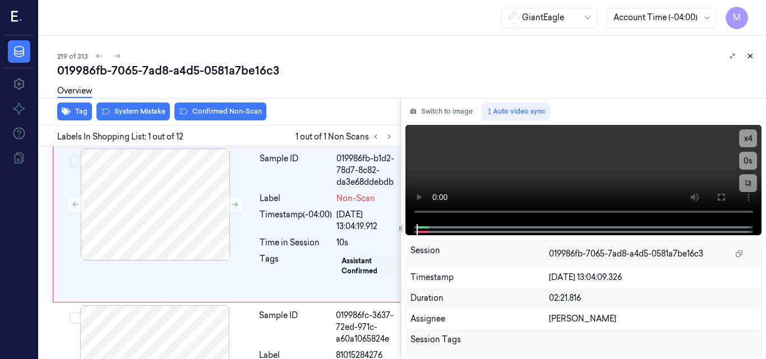
click at [753, 57] on icon at bounding box center [750, 56] width 8 height 8
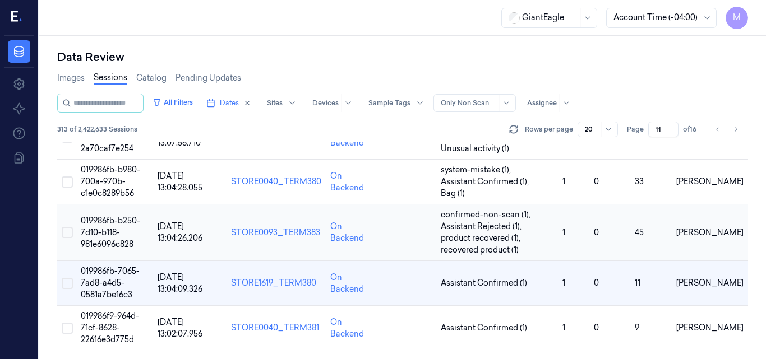
scroll to position [842, 0]
click at [108, 276] on span "019986fb-7065-7ad8-a4d5-0581a7be16c3" at bounding box center [110, 283] width 59 height 34
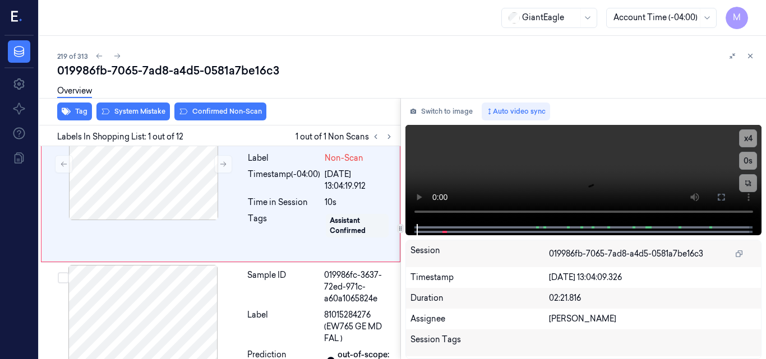
scroll to position [1, 0]
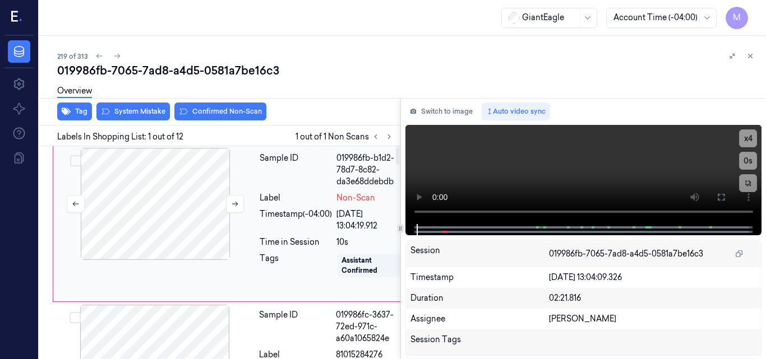
click at [170, 160] on div at bounding box center [155, 204] width 200 height 112
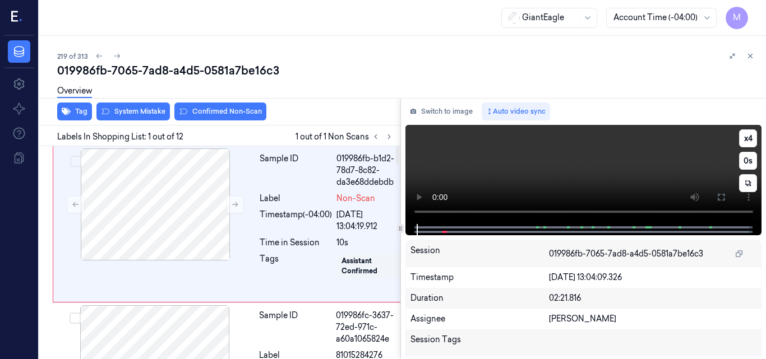
click at [597, 165] on video at bounding box center [583, 174] width 357 height 99
click at [607, 169] on video at bounding box center [583, 174] width 357 height 99
click at [607, 164] on video at bounding box center [583, 174] width 357 height 99
click at [603, 174] on video at bounding box center [583, 174] width 357 height 99
click at [83, 112] on button "Tag" at bounding box center [74, 112] width 35 height 18
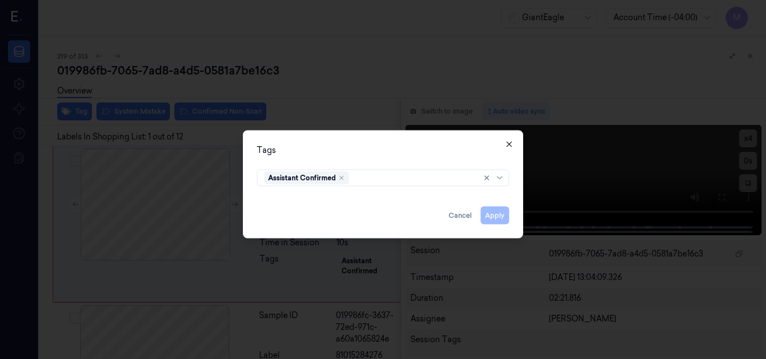
click at [509, 142] on icon "button" at bounding box center [509, 144] width 9 height 9
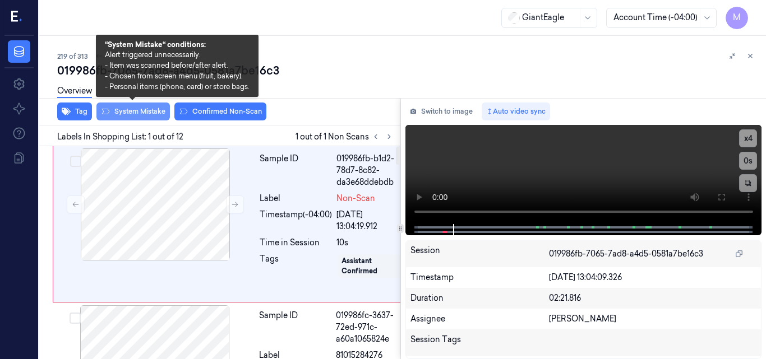
click at [137, 110] on button "System Mistake" at bounding box center [132, 112] width 73 height 18
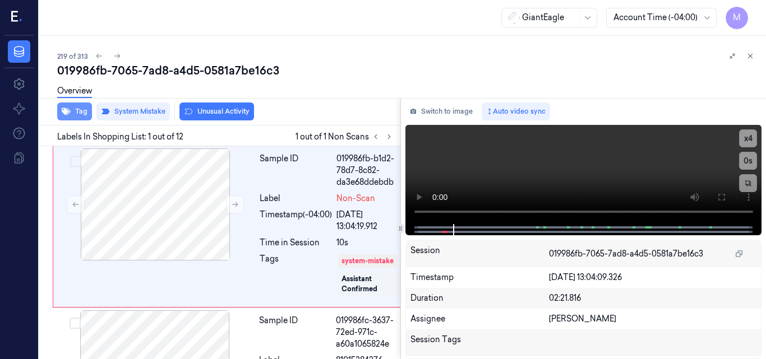
click at [80, 112] on button "Tag" at bounding box center [74, 112] width 35 height 18
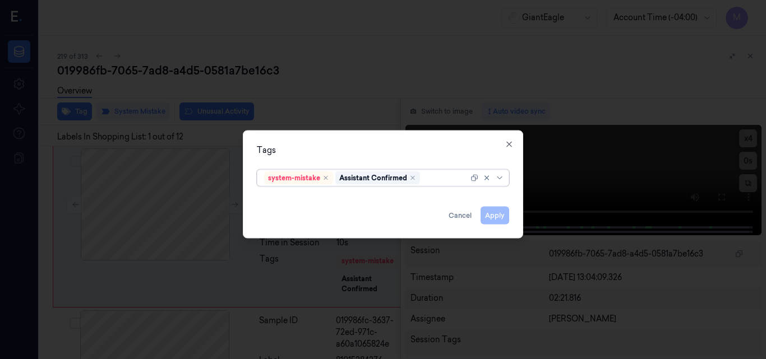
click at [429, 177] on div at bounding box center [445, 178] width 46 height 12
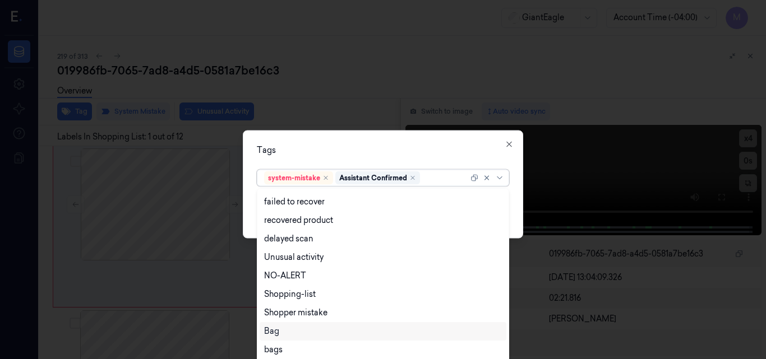
click at [295, 331] on div "Bag" at bounding box center [383, 332] width 238 height 12
click at [403, 144] on div "Tags" at bounding box center [383, 150] width 252 height 12
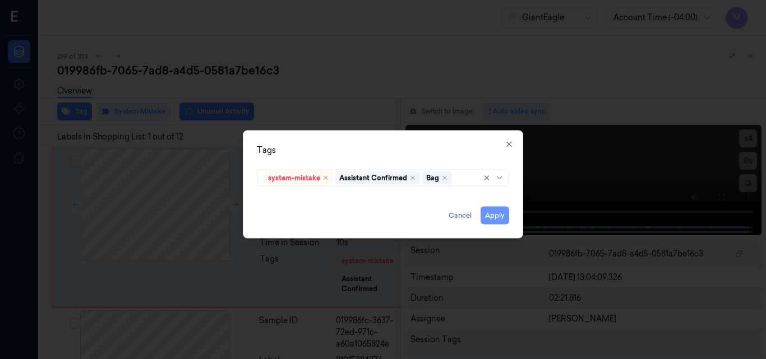
click at [497, 217] on button "Apply" at bounding box center [494, 215] width 29 height 18
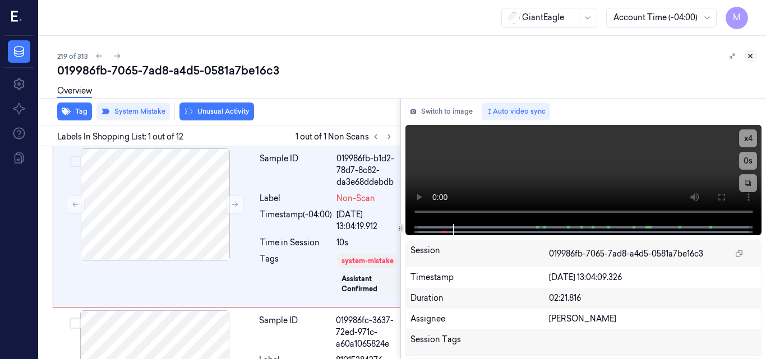
click at [751, 52] on button at bounding box center [749, 55] width 13 height 13
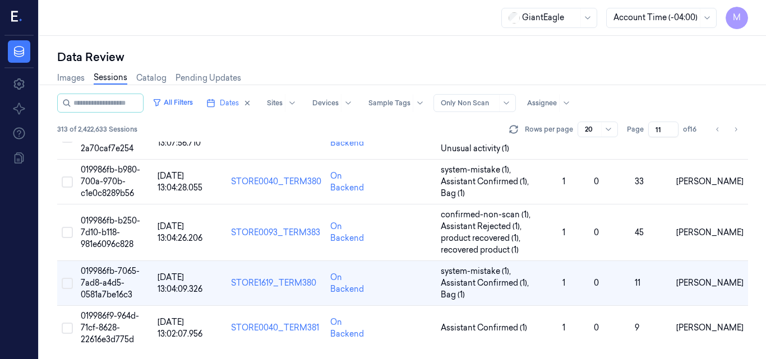
scroll to position [842, 0]
click at [120, 326] on span "019986f9-964d-71cf-8628-22616e3d775d" at bounding box center [110, 328] width 58 height 34
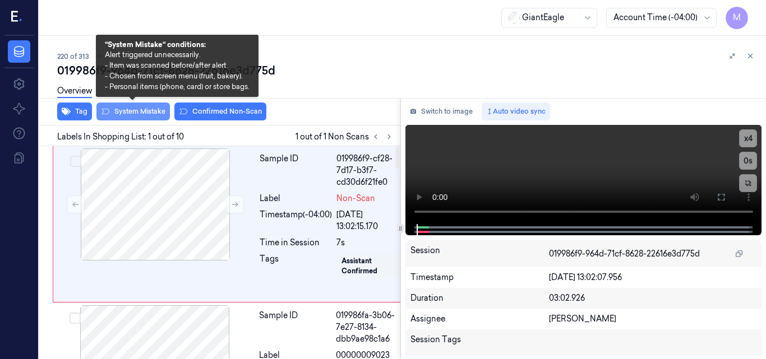
click at [135, 112] on button "System Mistake" at bounding box center [132, 112] width 73 height 18
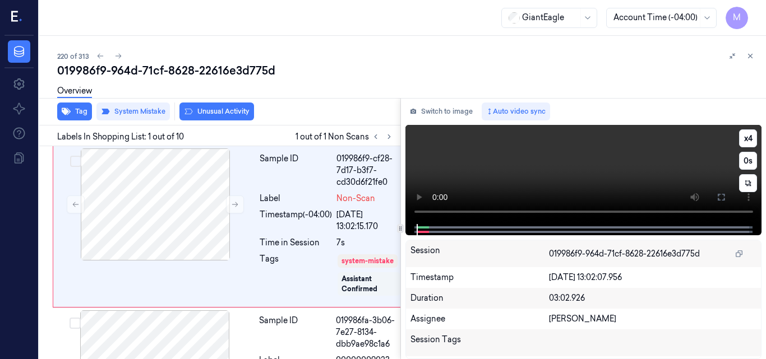
click at [539, 170] on video at bounding box center [583, 174] width 357 height 99
click at [73, 109] on button "Tag" at bounding box center [74, 112] width 35 height 18
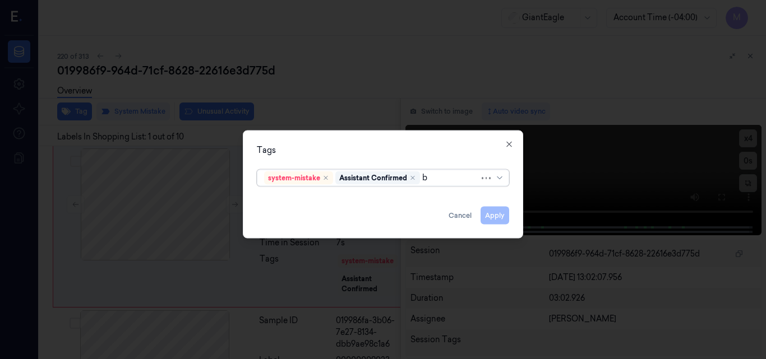
type input "ba"
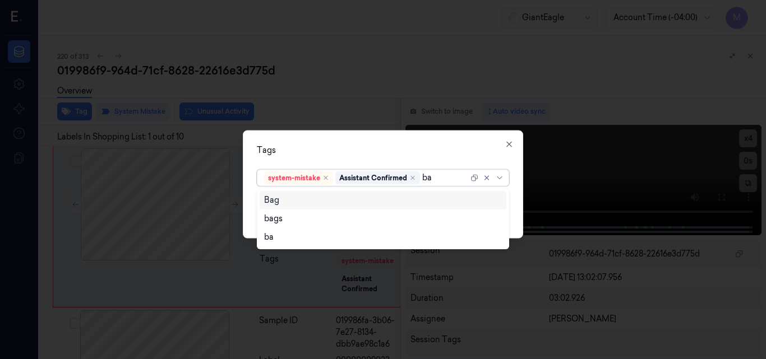
click at [337, 203] on div "Bag" at bounding box center [383, 201] width 238 height 12
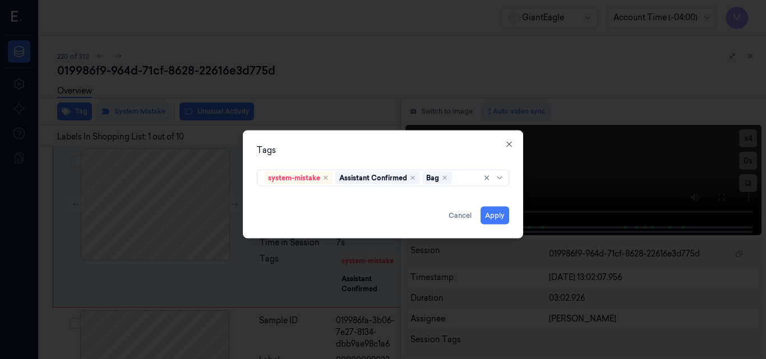
click at [399, 142] on div "Tags system-mistake Assistant Confirmed Bag Apply Cancel Close" at bounding box center [383, 184] width 280 height 108
click at [499, 216] on button "Apply" at bounding box center [494, 215] width 29 height 18
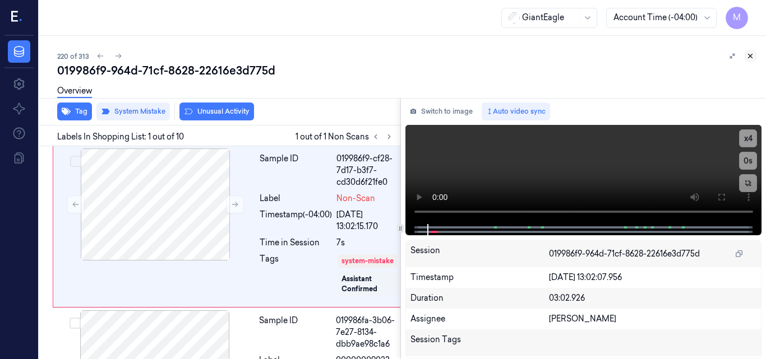
click at [750, 53] on icon at bounding box center [750, 56] width 8 height 8
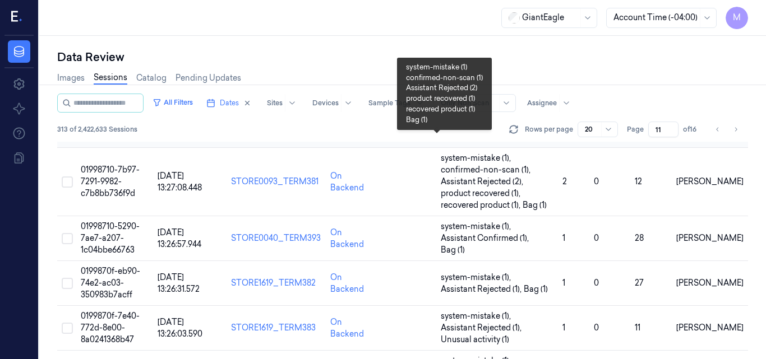
scroll to position [842, 0]
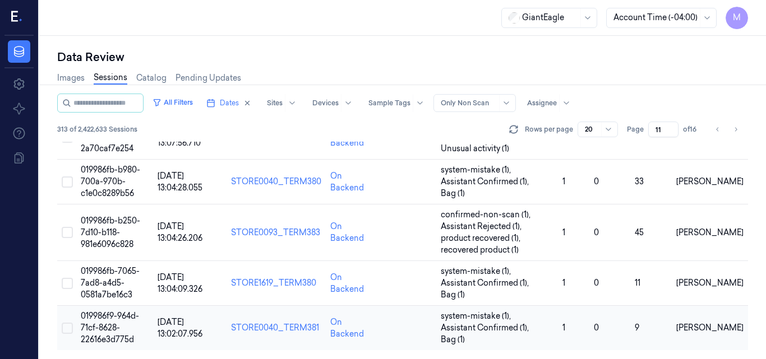
click at [118, 317] on span "019986f9-964d-71cf-8628-22616e3d775d" at bounding box center [110, 328] width 58 height 34
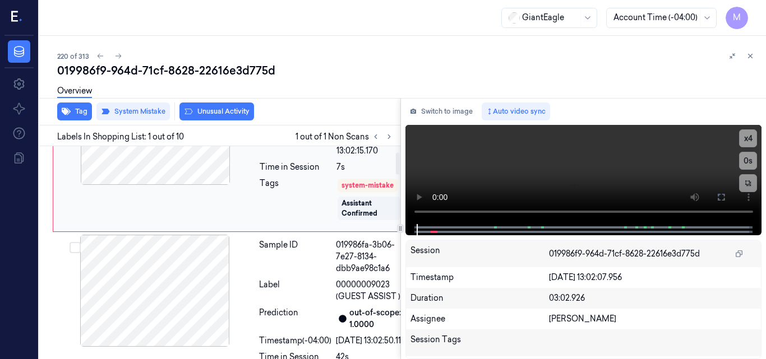
scroll to position [56, 0]
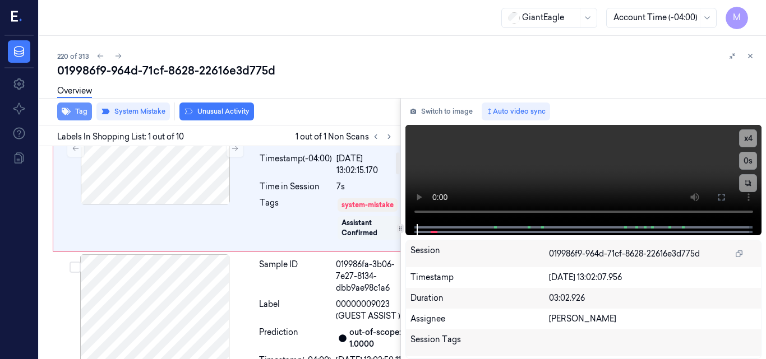
click at [80, 108] on button "Tag" at bounding box center [74, 112] width 35 height 18
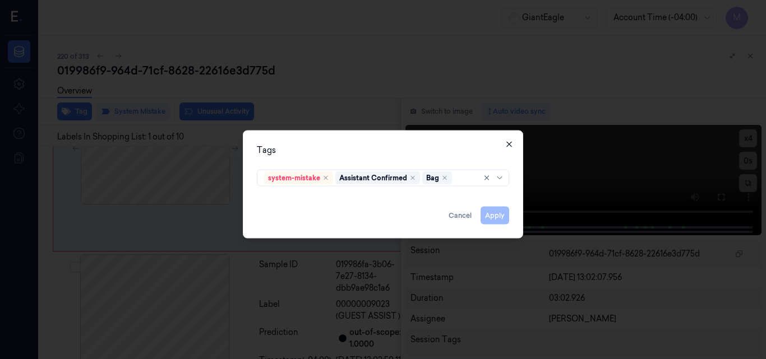
click at [510, 141] on icon "button" at bounding box center [509, 144] width 9 height 9
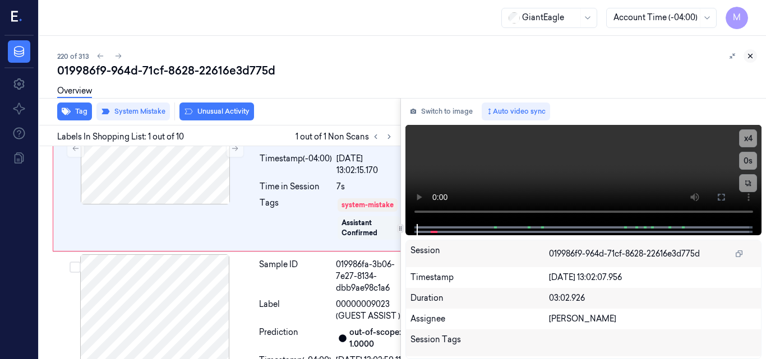
click at [750, 54] on icon at bounding box center [750, 56] width 8 height 8
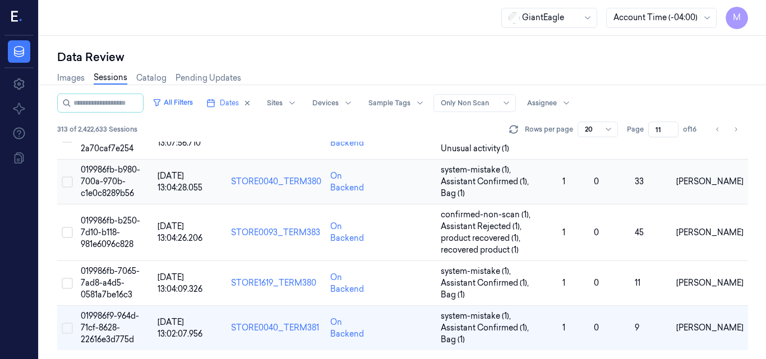
scroll to position [842, 0]
click at [556, 103] on div at bounding box center [542, 103] width 30 height 10
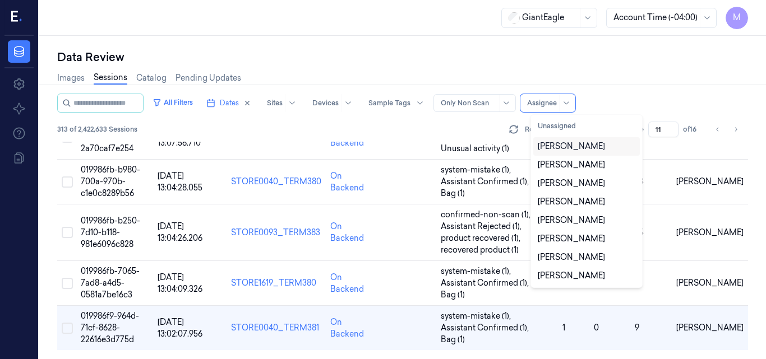
click at [600, 142] on div "[PERSON_NAME]" at bounding box center [587, 147] width 98 height 12
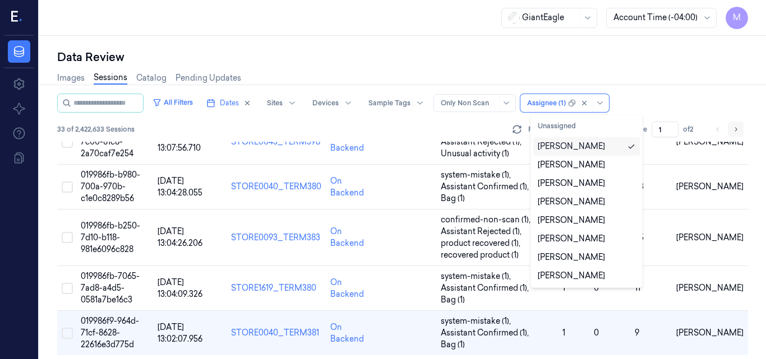
scroll to position [842, 0]
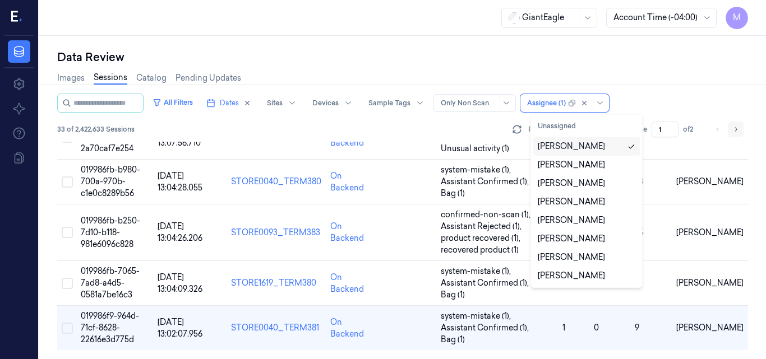
click at [735, 129] on icon "Go to next page" at bounding box center [735, 129] width 7 height 9
type input "2"
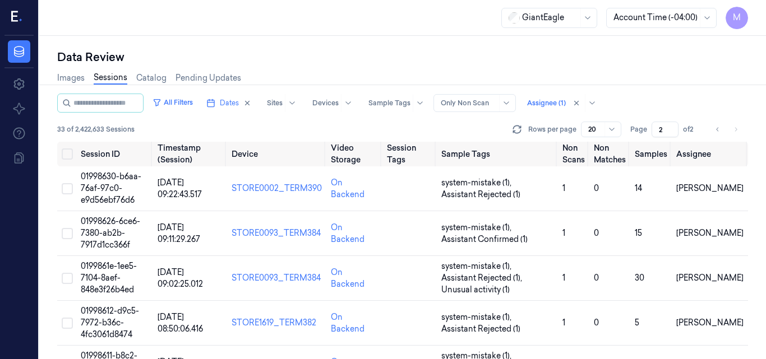
click at [737, 127] on li "pagination" at bounding box center [736, 130] width 16 height 16
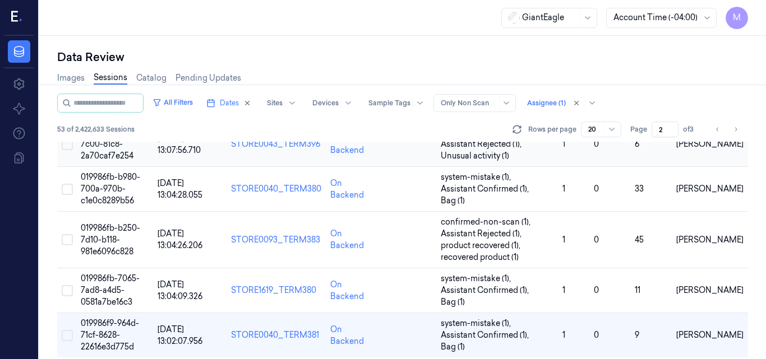
scroll to position [842, 0]
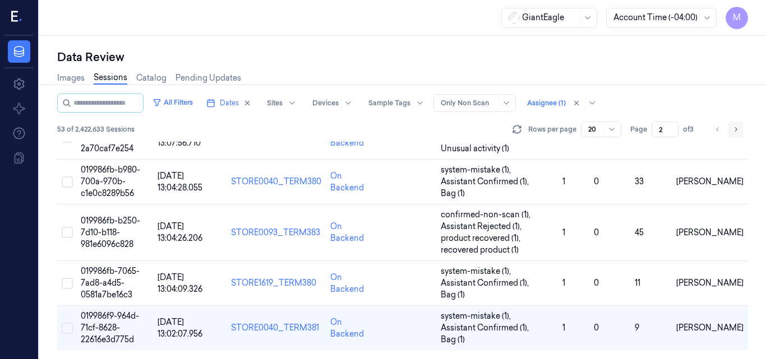
click at [739, 129] on button "Go to next page" at bounding box center [736, 130] width 16 height 16
type input "3"
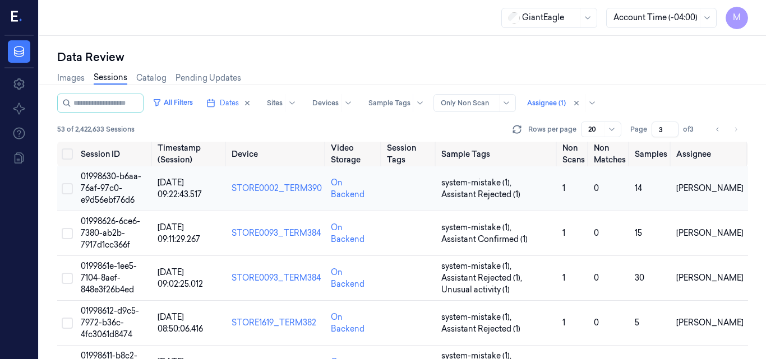
click at [111, 185] on span "01998630-b6aa-76af-97c0-e9d56ebf76d6" at bounding box center [111, 189] width 61 height 34
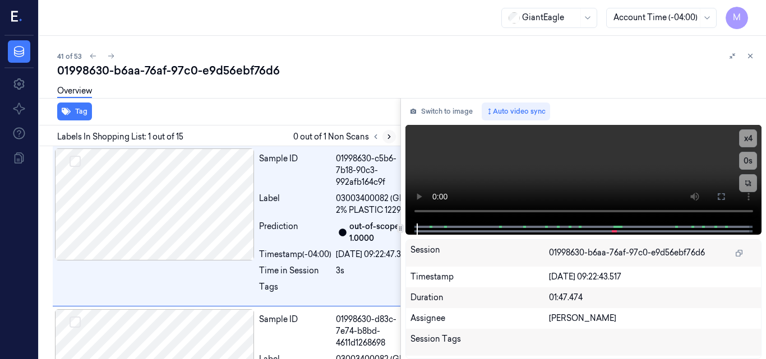
click at [388, 137] on icon at bounding box center [389, 137] width 8 height 8
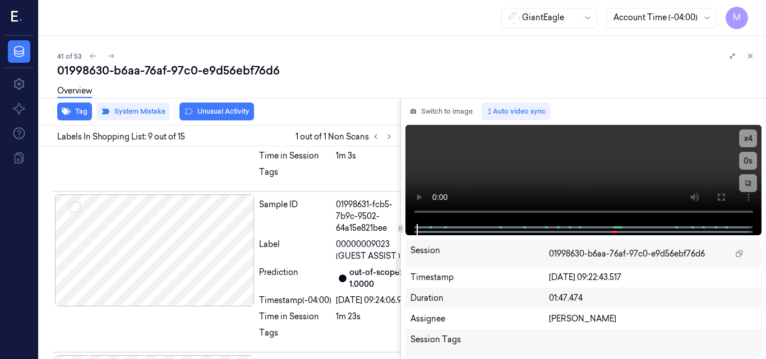
scroll to position [1632, 0]
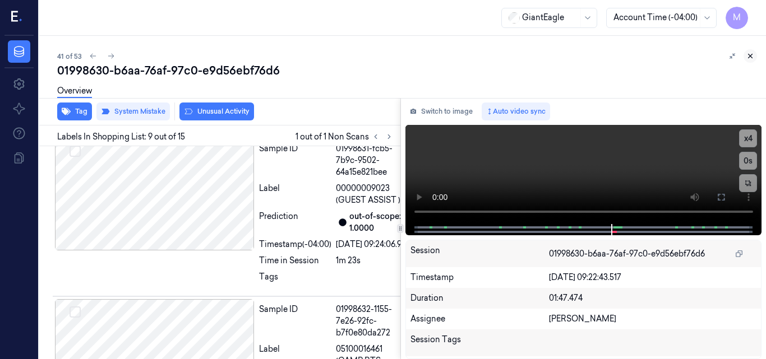
click at [748, 55] on icon at bounding box center [750, 56] width 8 height 8
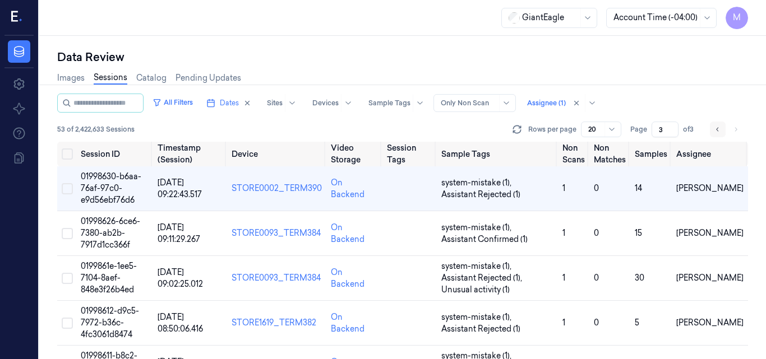
click at [719, 131] on icon "Go to previous page" at bounding box center [717, 129] width 7 height 9
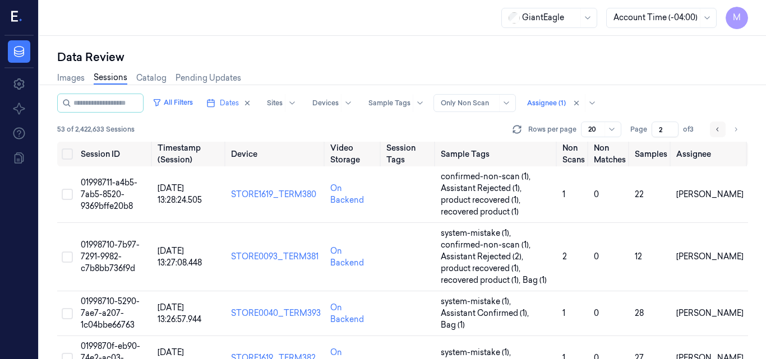
click at [719, 131] on icon "Go to previous page" at bounding box center [717, 129] width 7 height 9
type input "1"
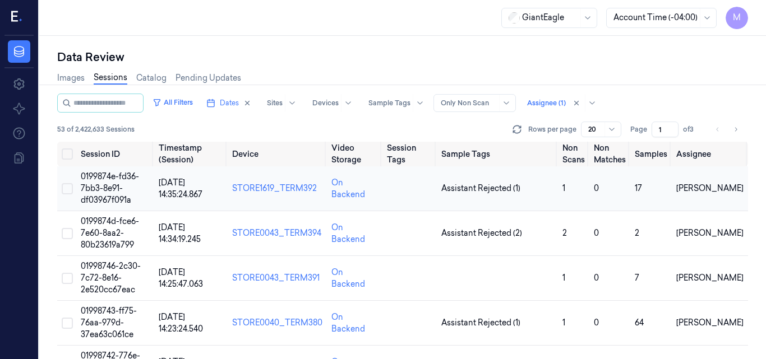
click at [114, 187] on span "0199874e-fd36-7bb3-8e91-df03967f091a" at bounding box center [110, 189] width 58 height 34
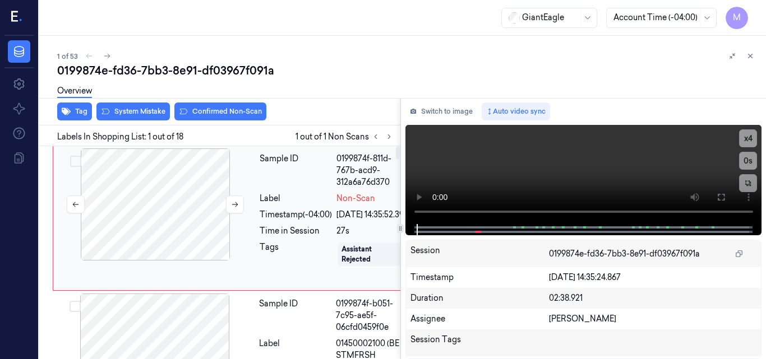
click at [167, 182] on div at bounding box center [155, 205] width 200 height 112
click at [619, 168] on video at bounding box center [583, 174] width 357 height 99
click at [189, 196] on div at bounding box center [155, 205] width 200 height 112
click at [721, 198] on icon at bounding box center [720, 197] width 9 height 9
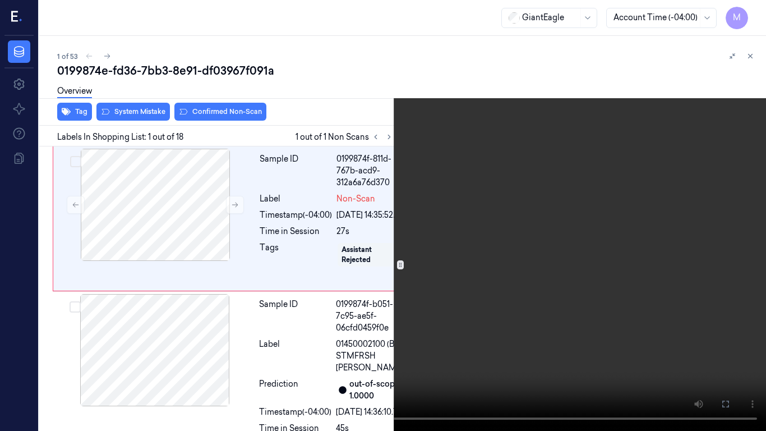
click at [440, 187] on video at bounding box center [383, 215] width 766 height 431
click at [751, 10] on button "x 4" at bounding box center [752, 13] width 18 height 18
click at [298, 289] on video at bounding box center [383, 215] width 766 height 431
click at [438, 269] on video at bounding box center [383, 215] width 766 height 431
click at [0, 0] on icon at bounding box center [0, 0] width 0 height 0
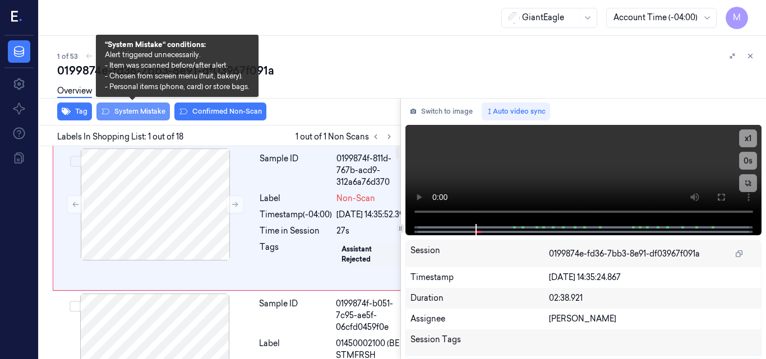
click at [147, 110] on button "System Mistake" at bounding box center [132, 112] width 73 height 18
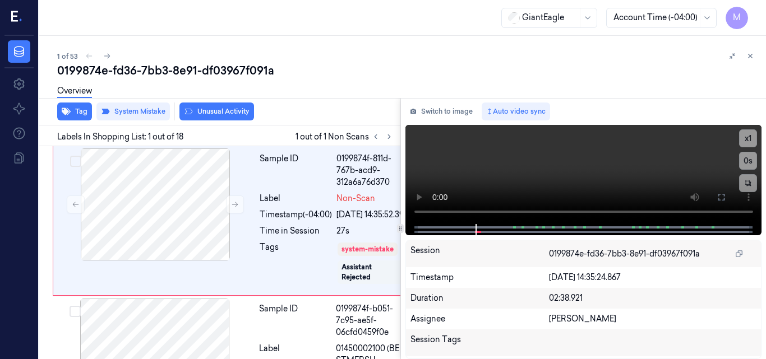
click at [76, 107] on div "Overview" at bounding box center [74, 92] width 35 height 29
click at [76, 112] on button "Tag" at bounding box center [74, 112] width 35 height 18
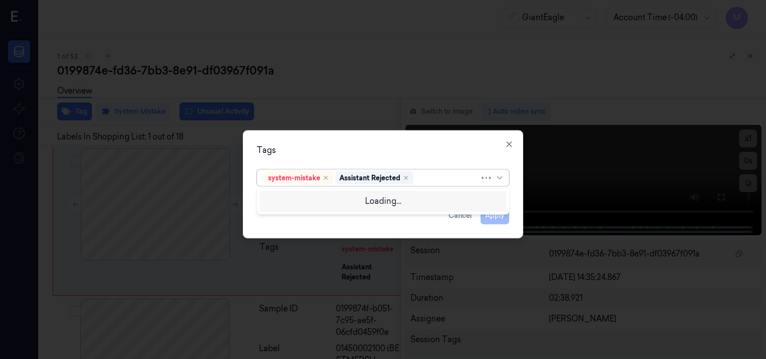
click at [422, 179] on div at bounding box center [447, 178] width 64 height 12
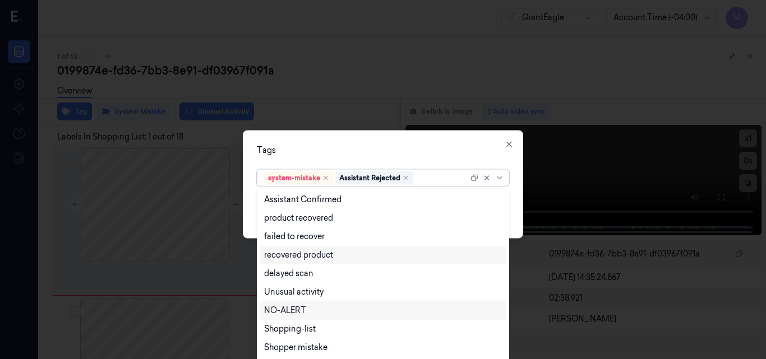
scroll to position [91, 0]
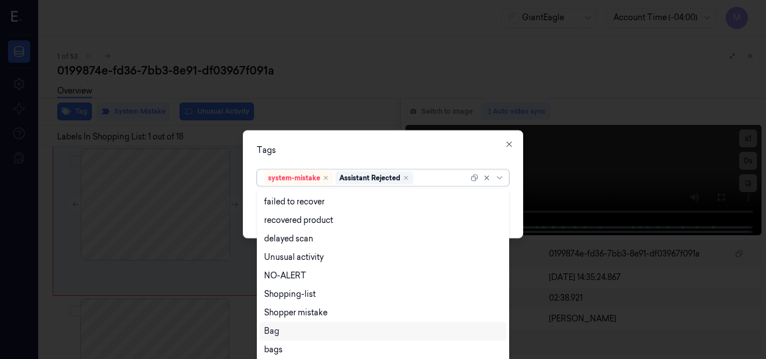
click at [287, 331] on div "Bag" at bounding box center [383, 332] width 238 height 12
click at [358, 147] on div "Tags" at bounding box center [383, 150] width 252 height 12
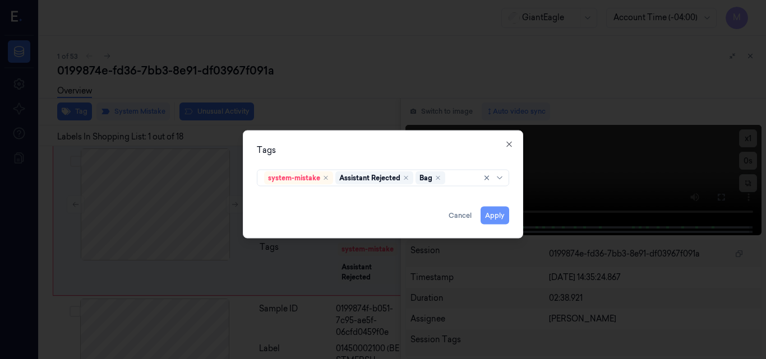
click at [497, 217] on button "Apply" at bounding box center [494, 215] width 29 height 18
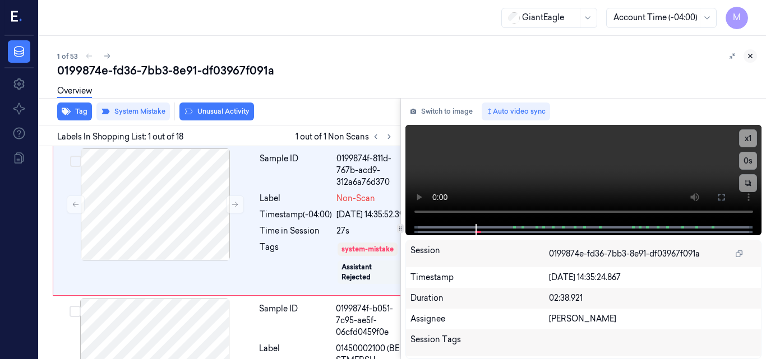
click at [749, 59] on icon at bounding box center [750, 56] width 8 height 8
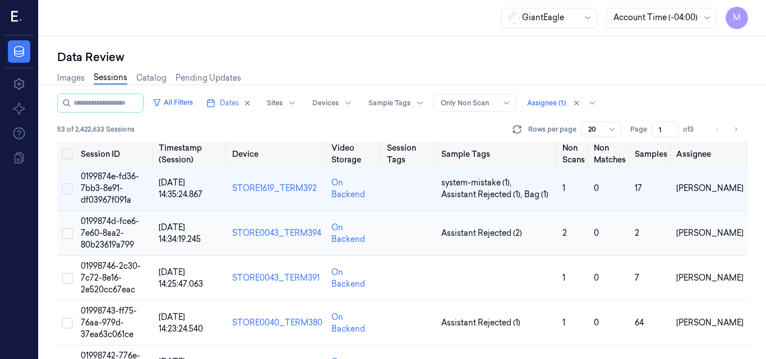
click at [114, 229] on span "0199874d-fce6-7e60-8aa2-80b23619a799" at bounding box center [110, 233] width 58 height 34
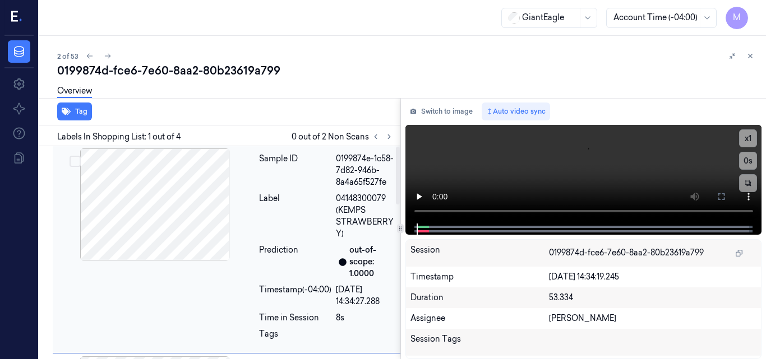
scroll to position [3, 0]
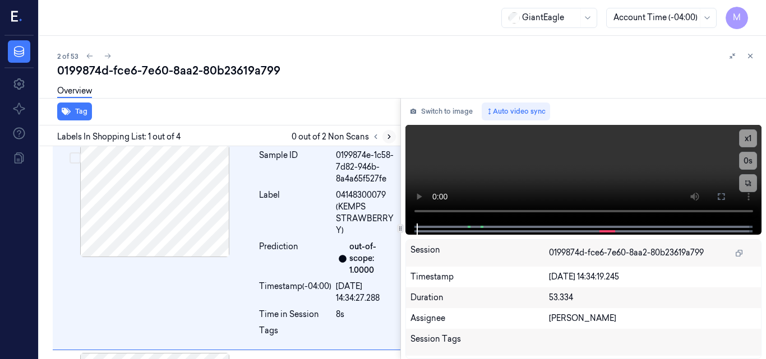
click at [387, 137] on icon at bounding box center [389, 137] width 8 height 8
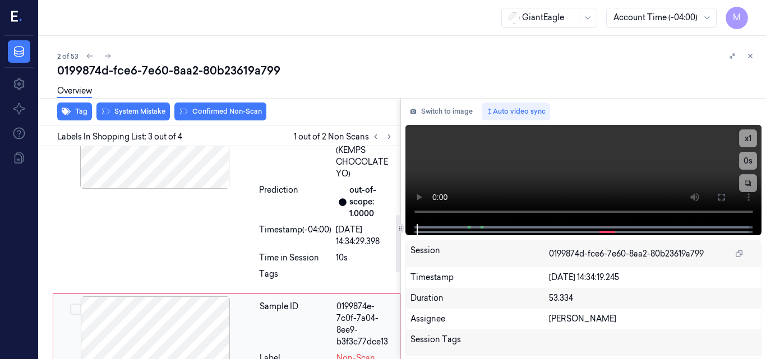
scroll to position [249, 0]
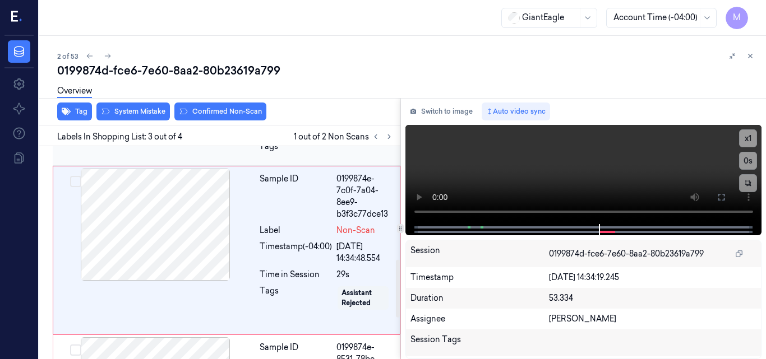
click at [335, 184] on div "Sample ID 0199874e-1c58-7d82-946b-8a4a65f527fe Label 04148300079 (KEMPS STRAWBE…" at bounding box center [217, 123] width 365 height 769
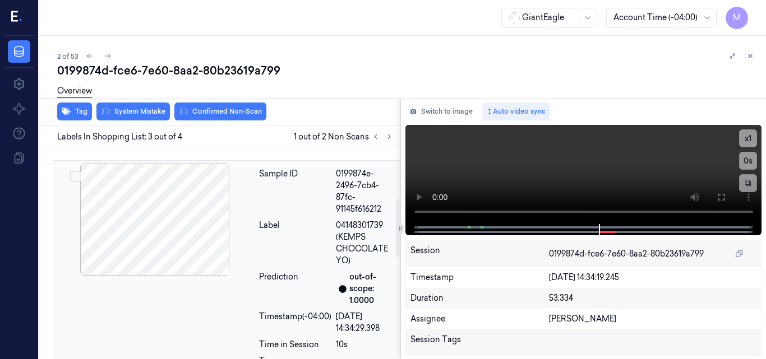
click at [158, 229] on div at bounding box center [155, 220] width 200 height 112
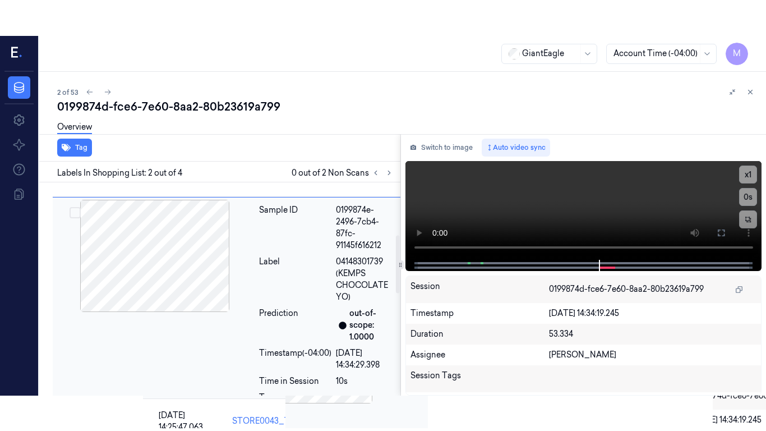
scroll to position [223, 0]
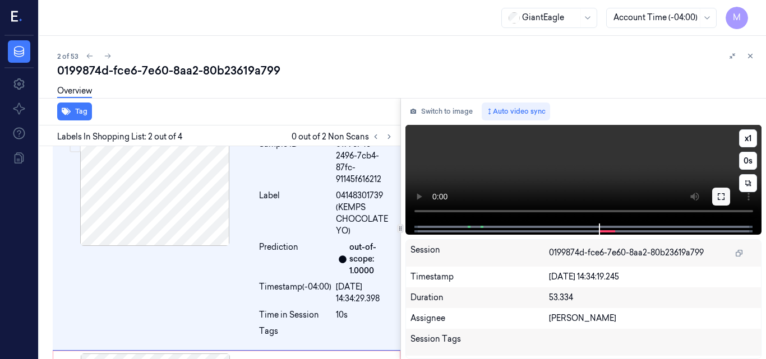
click at [721, 195] on icon at bounding box center [720, 196] width 9 height 9
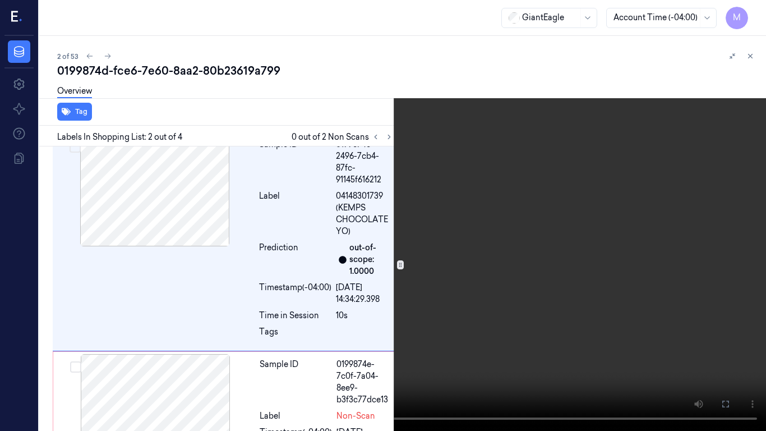
click at [535, 204] on video at bounding box center [383, 215] width 766 height 431
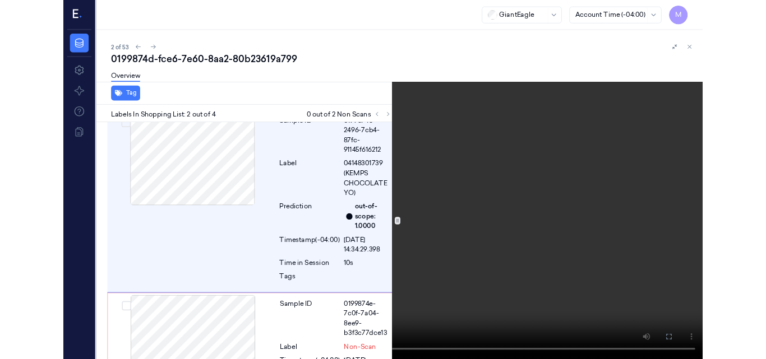
scroll to position [187, 0]
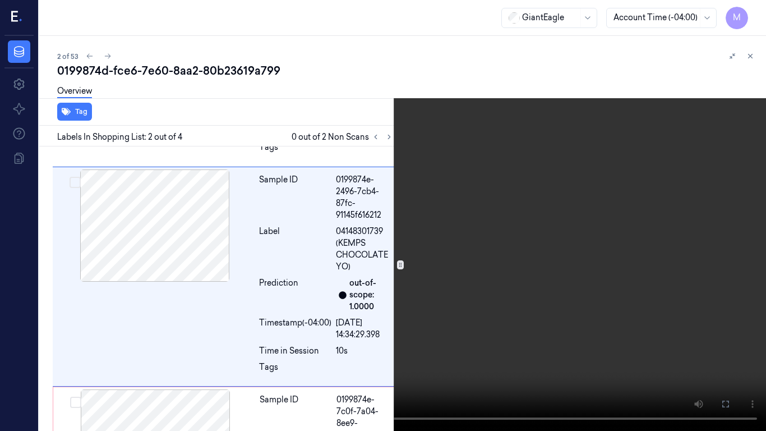
click at [535, 204] on video at bounding box center [383, 215] width 766 height 431
click at [0, 0] on button at bounding box center [0, 0] width 0 height 0
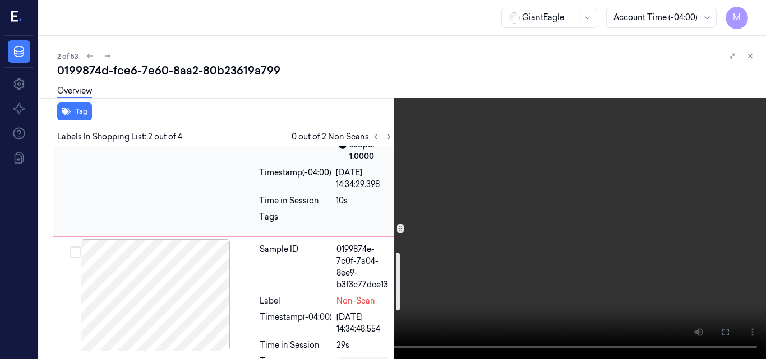
scroll to position [392, 0]
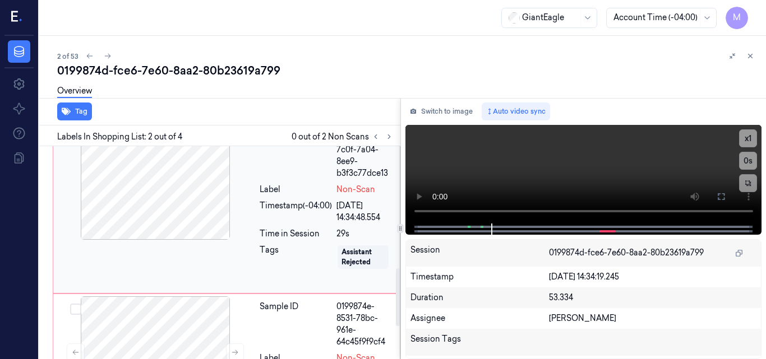
click at [189, 183] on div at bounding box center [155, 184] width 200 height 112
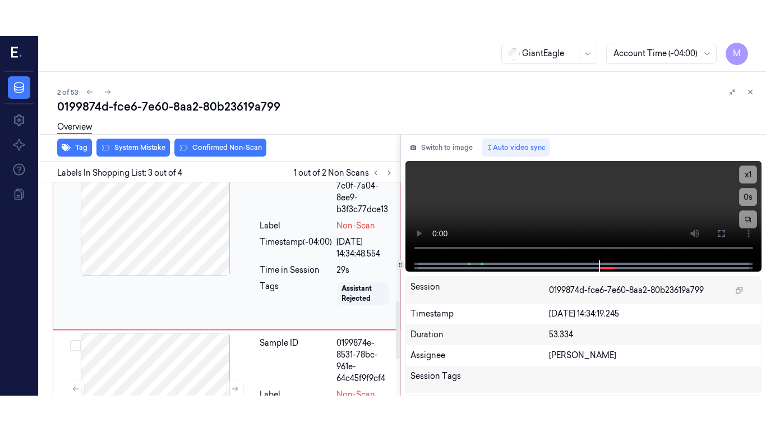
scroll to position [417, 0]
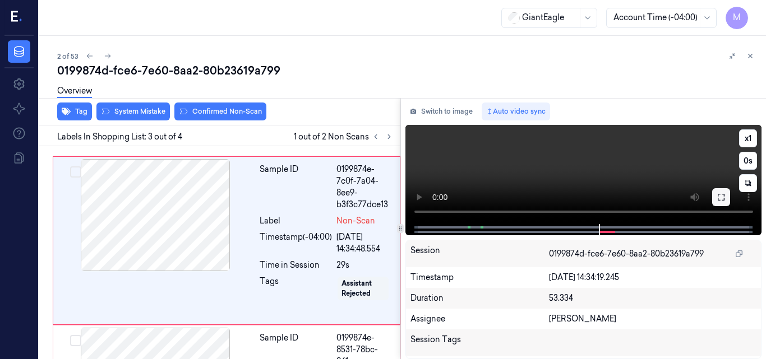
click at [721, 197] on icon at bounding box center [720, 197] width 9 height 9
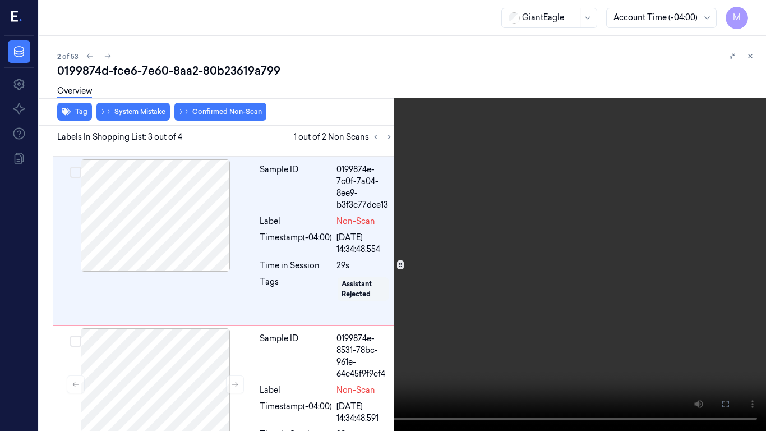
click at [436, 232] on video at bounding box center [383, 215] width 766 height 431
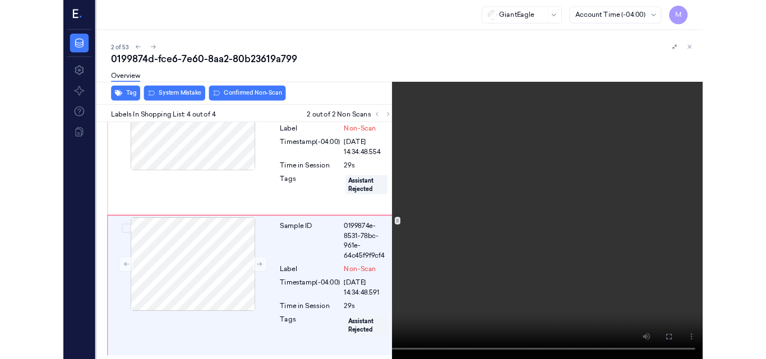
scroll to position [496, 0]
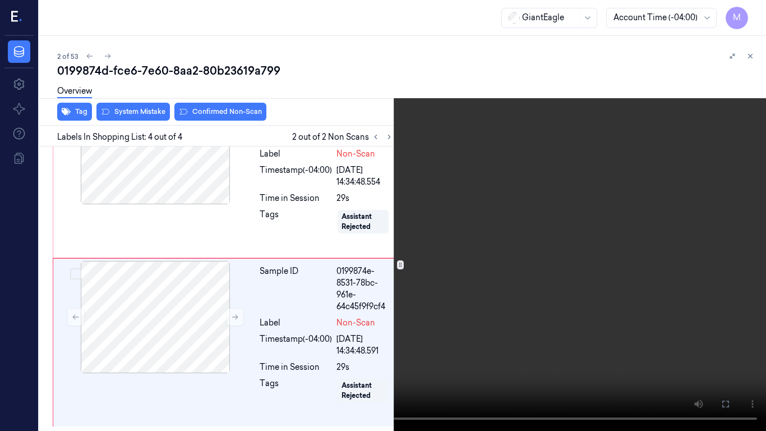
click at [489, 232] on video at bounding box center [383, 215] width 766 height 431
click at [0, 0] on icon at bounding box center [0, 0] width 0 height 0
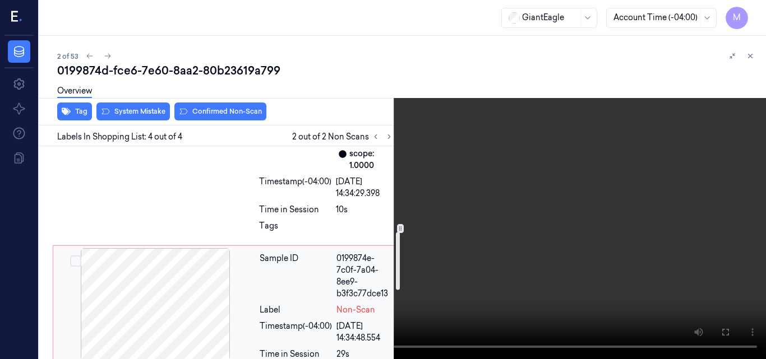
scroll to position [216, 0]
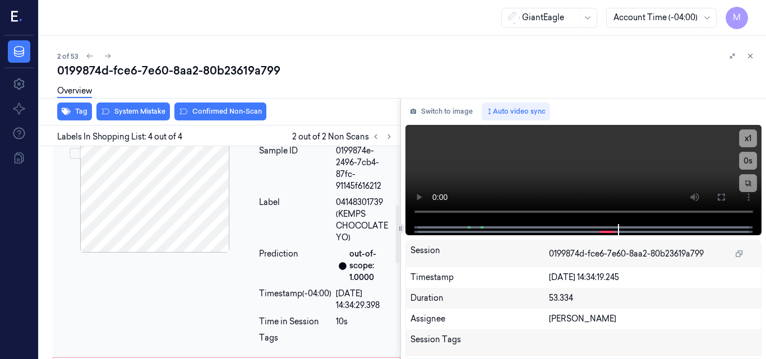
click at [192, 196] on div at bounding box center [155, 197] width 200 height 112
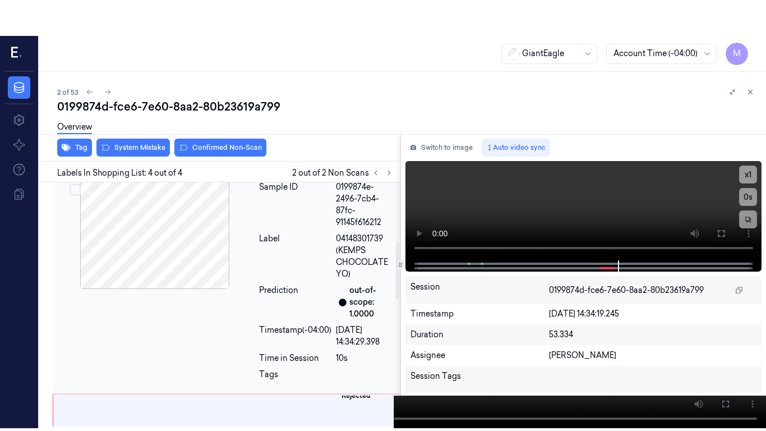
scroll to position [223, 0]
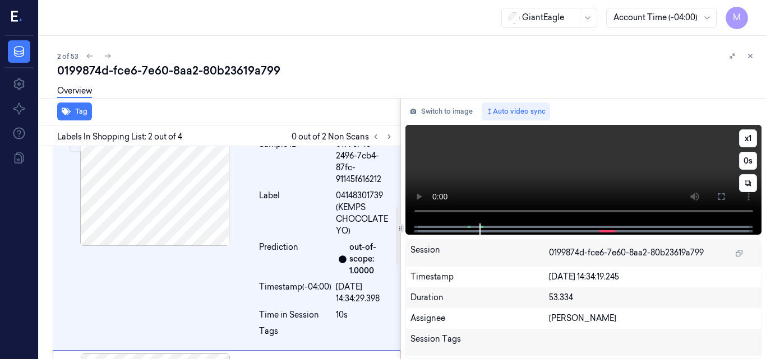
click at [682, 168] on video at bounding box center [583, 174] width 357 height 99
click at [720, 199] on icon at bounding box center [720, 196] width 9 height 9
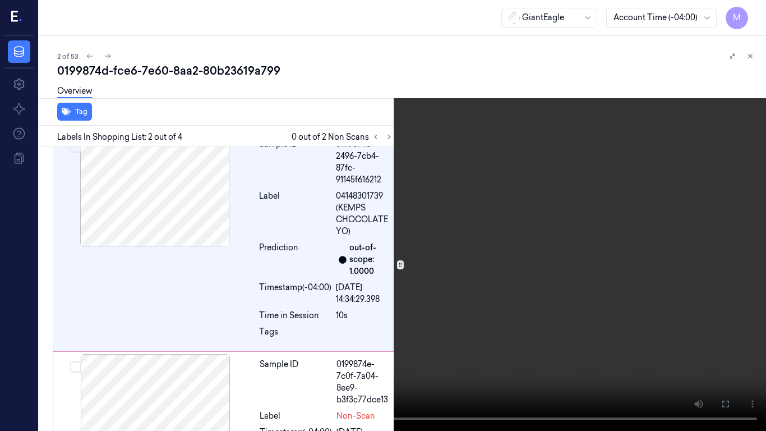
click at [448, 269] on video at bounding box center [383, 215] width 766 height 431
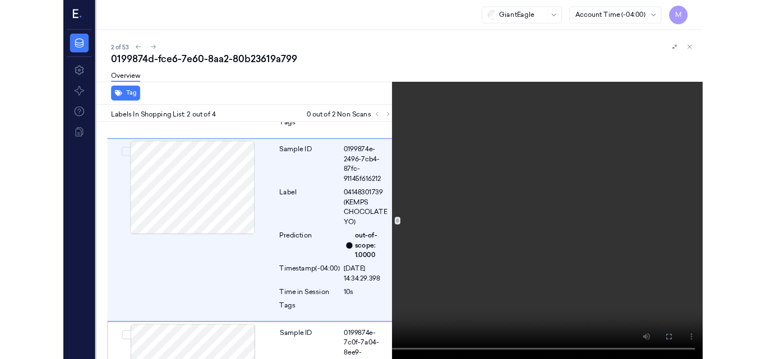
scroll to position [187, 0]
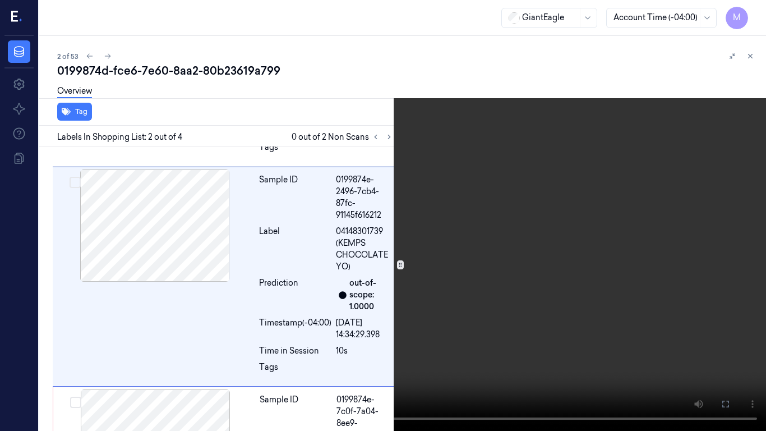
click at [0, 0] on button at bounding box center [0, 0] width 0 height 0
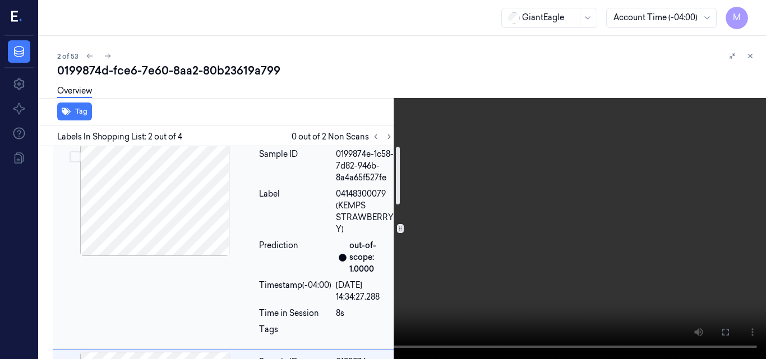
scroll to position [0, 0]
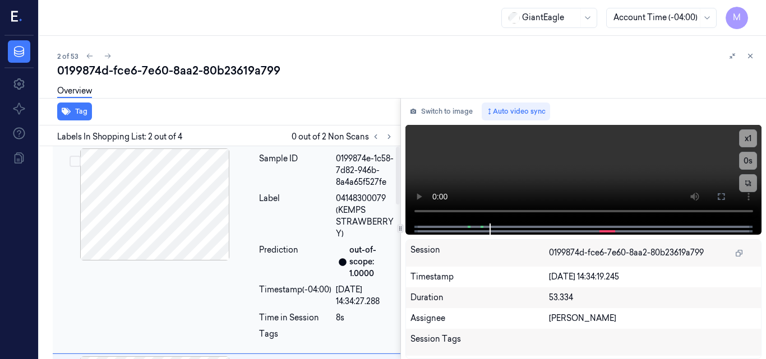
click at [140, 224] on div at bounding box center [155, 205] width 200 height 112
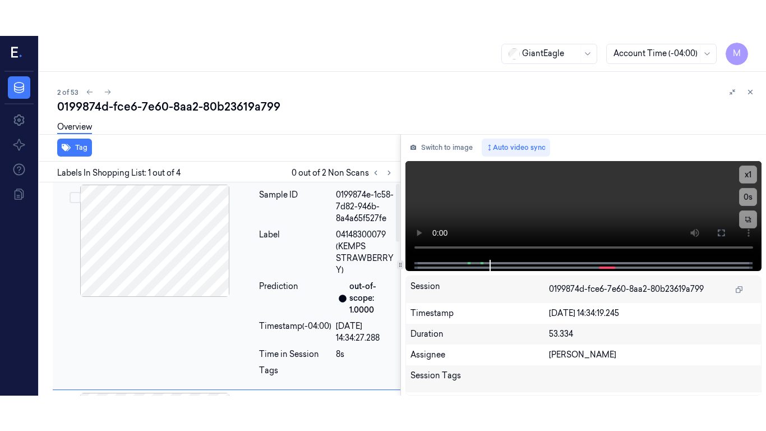
scroll to position [3, 0]
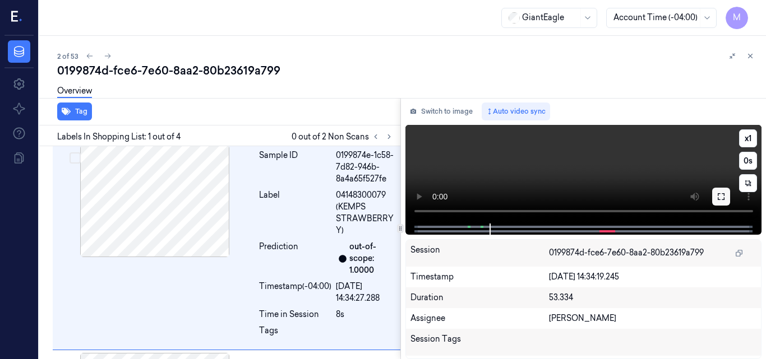
click at [719, 194] on icon at bounding box center [721, 196] width 7 height 7
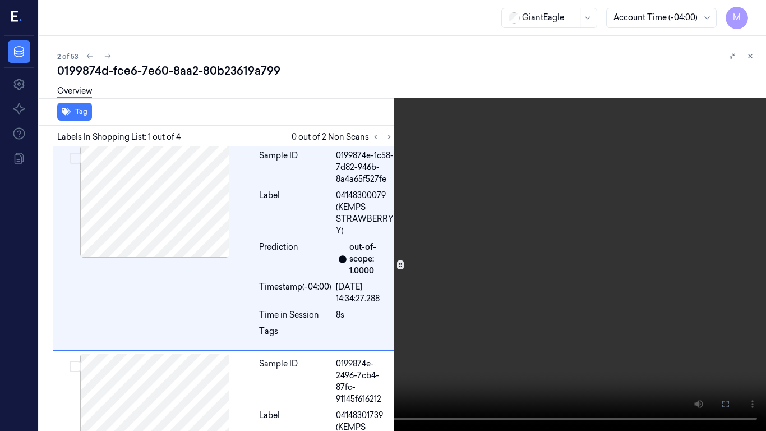
click at [377, 211] on video at bounding box center [383, 215] width 766 height 431
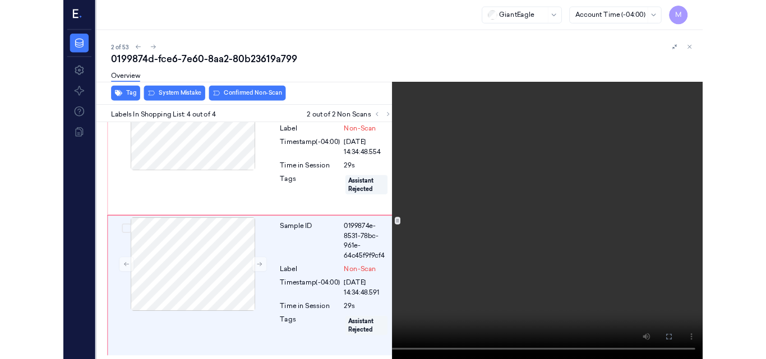
scroll to position [496, 0]
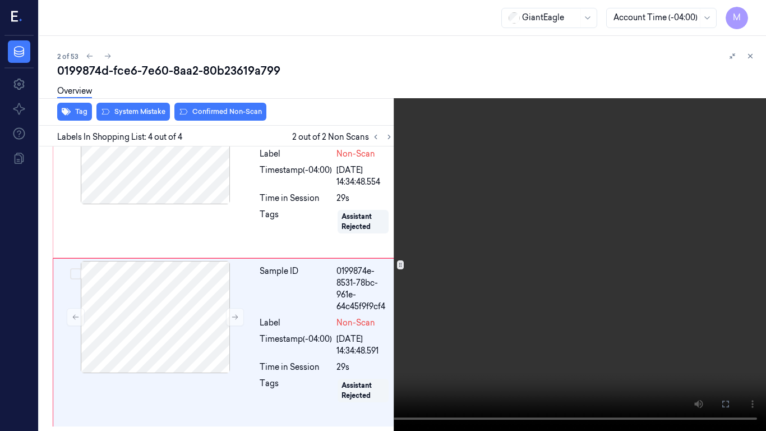
click at [619, 203] on video at bounding box center [383, 215] width 766 height 431
click at [0, 0] on icon at bounding box center [0, 0] width 0 height 0
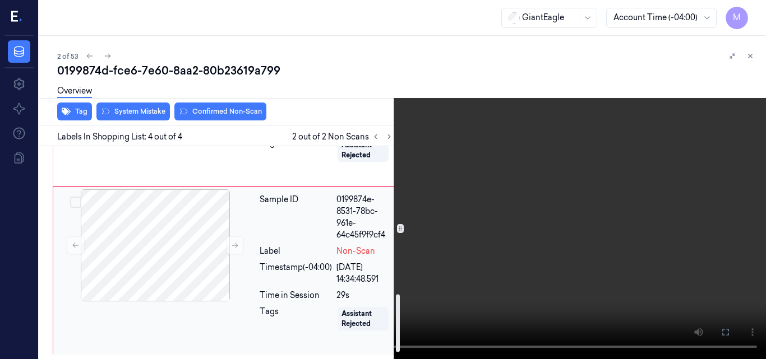
scroll to position [567, 0]
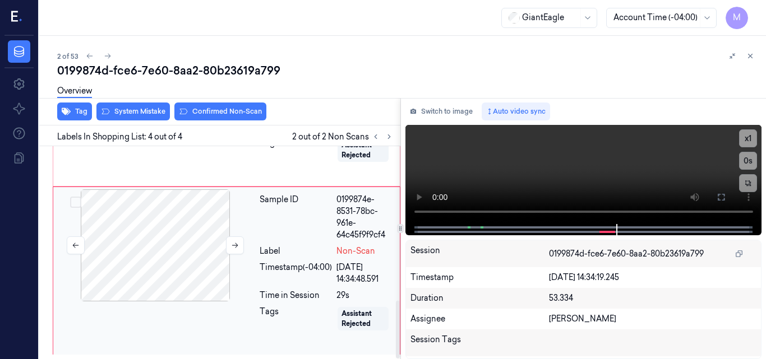
click at [197, 221] on div at bounding box center [155, 245] width 200 height 112
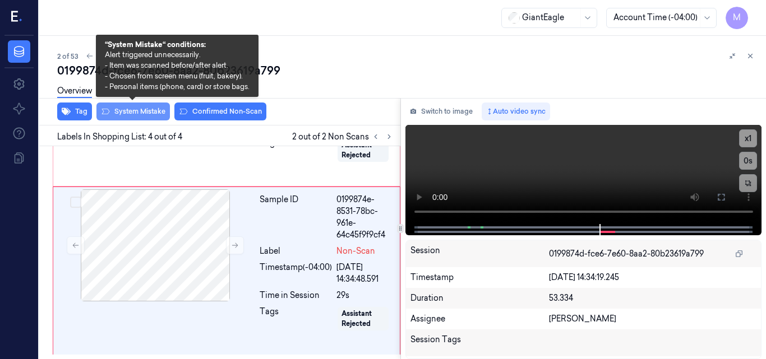
click at [141, 111] on button "System Mistake" at bounding box center [132, 112] width 73 height 18
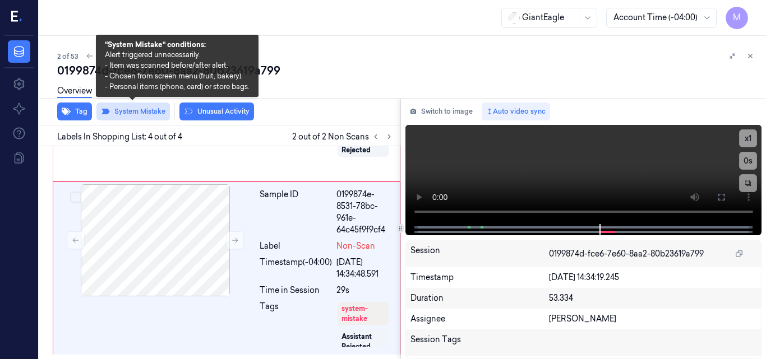
scroll to position [572, 0]
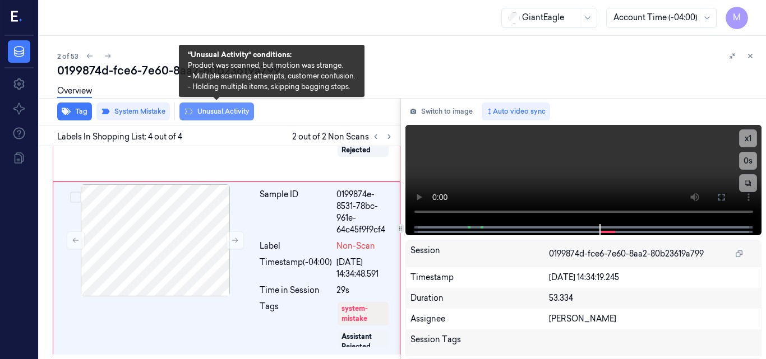
click at [224, 110] on button "Unusual Activity" at bounding box center [216, 112] width 75 height 18
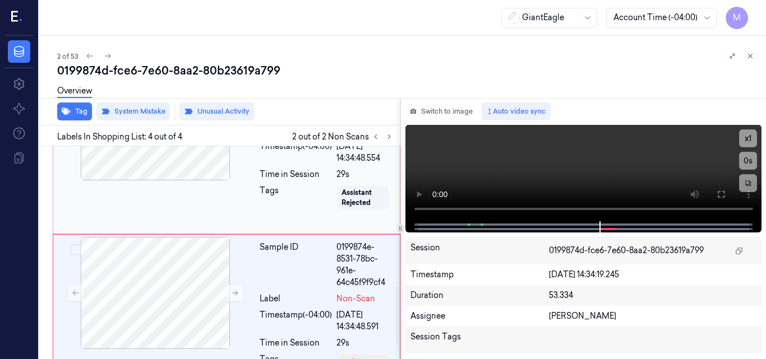
scroll to position [516, 0]
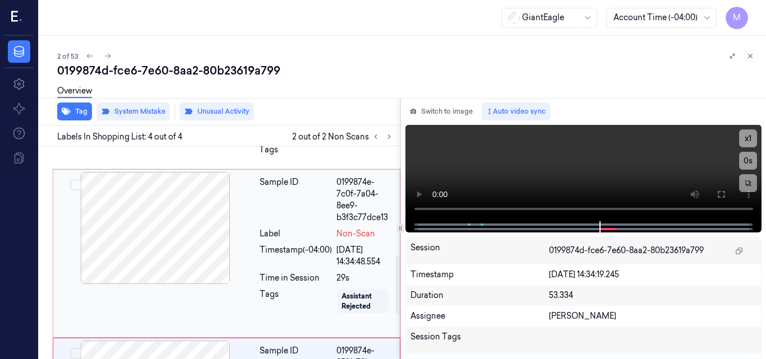
click at [189, 230] on div at bounding box center [155, 228] width 200 height 112
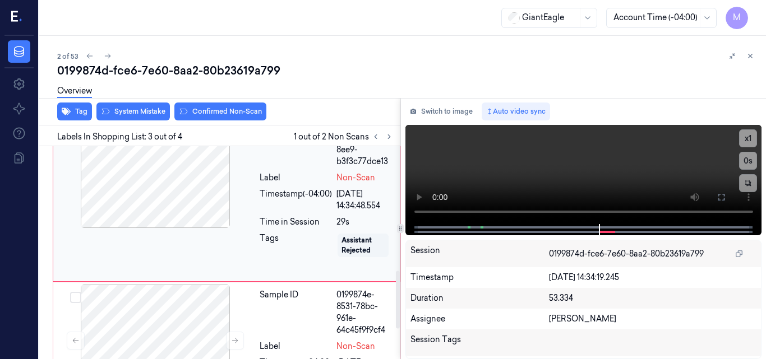
click at [195, 183] on div at bounding box center [155, 172] width 200 height 112
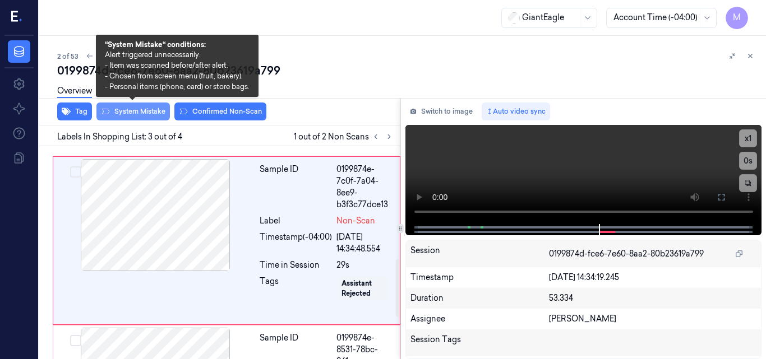
click at [142, 110] on button "System Mistake" at bounding box center [132, 112] width 73 height 18
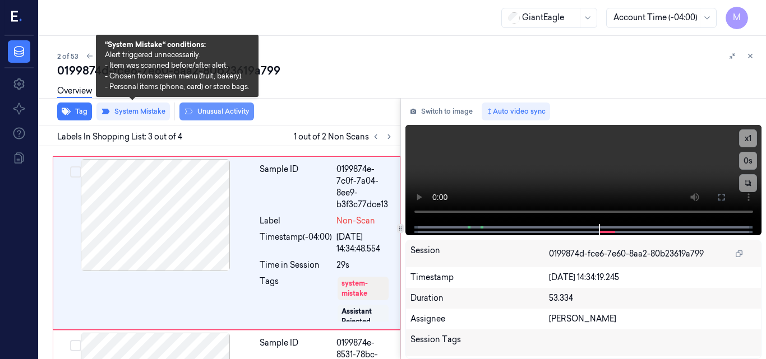
scroll to position [419, 0]
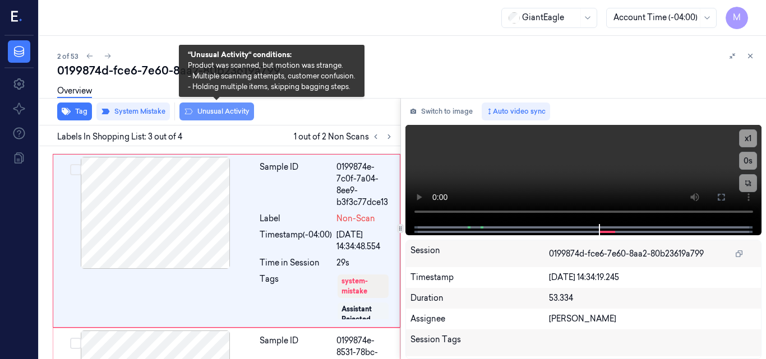
click at [223, 109] on button "Unusual Activity" at bounding box center [216, 112] width 75 height 18
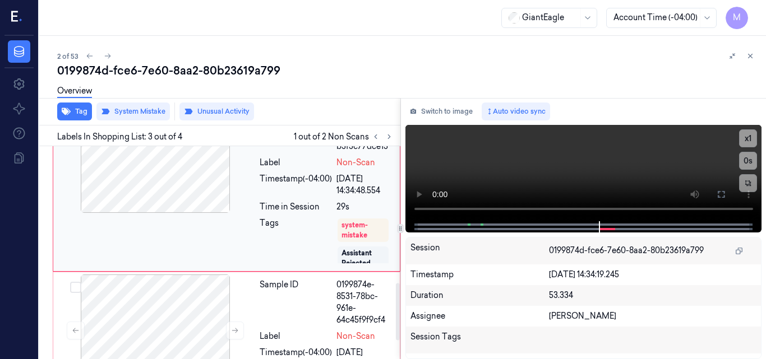
scroll to position [577, 0]
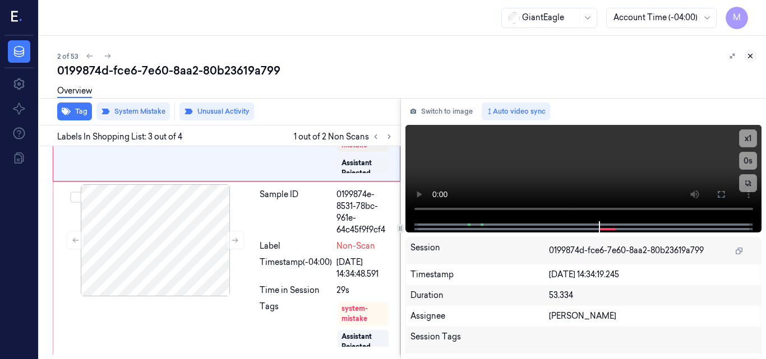
click at [752, 56] on icon at bounding box center [750, 56] width 8 height 8
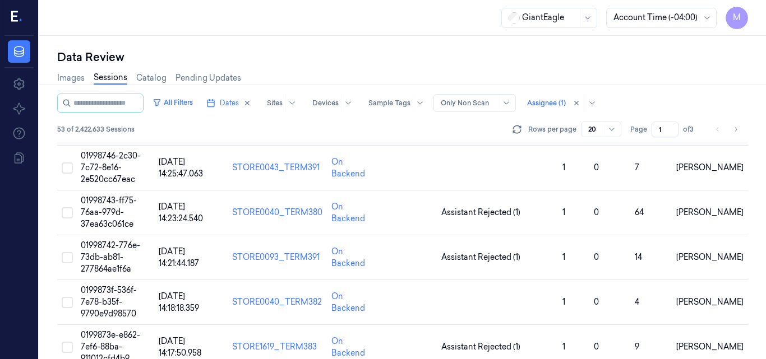
scroll to position [112, 0]
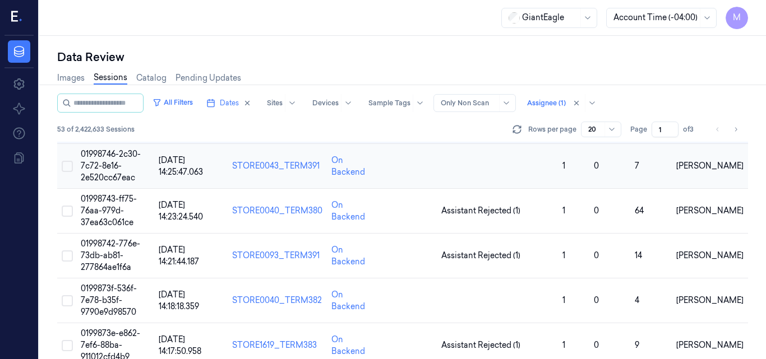
click at [102, 168] on span "01998746-2c30-7c72-8e16-2e520cc67eac" at bounding box center [111, 166] width 60 height 34
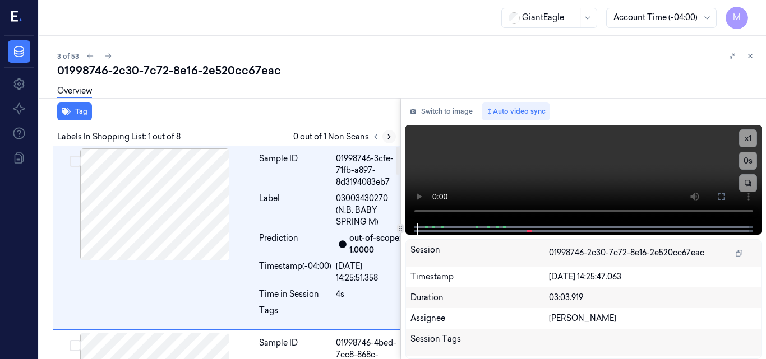
click at [388, 135] on icon at bounding box center [389, 137] width 8 height 8
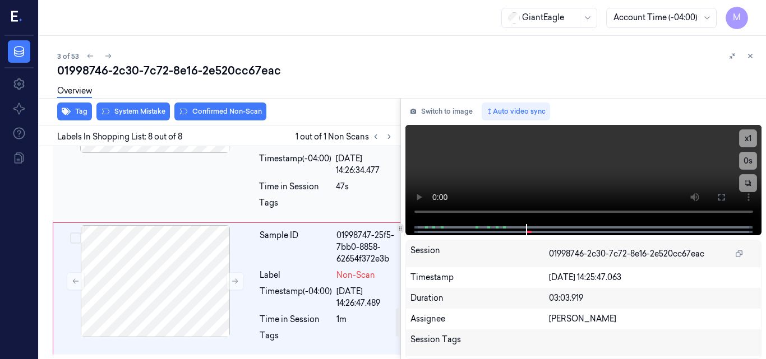
scroll to position [1234, 0]
click at [161, 153] on div at bounding box center [155, 97] width 200 height 112
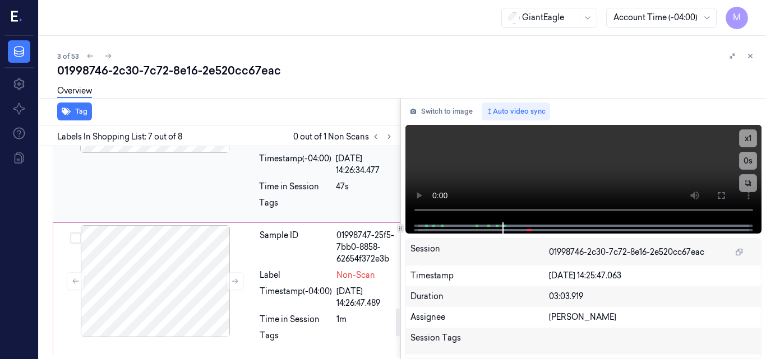
click at [181, 153] on div at bounding box center [155, 97] width 200 height 112
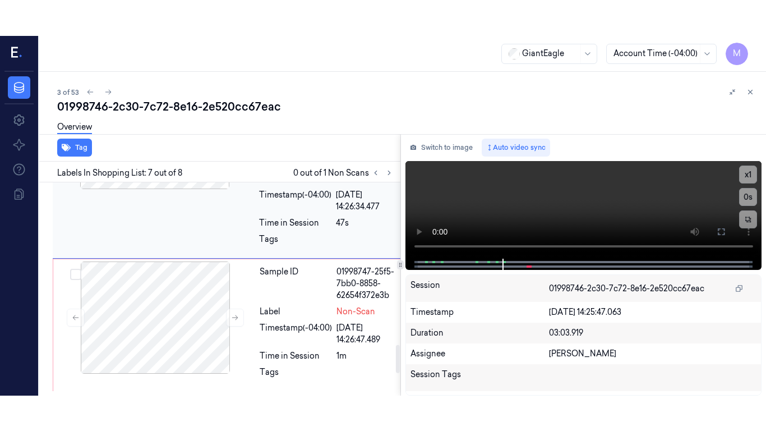
scroll to position [1257, 0]
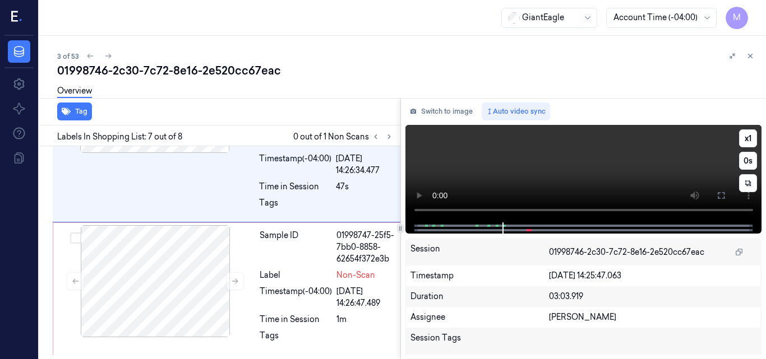
click at [631, 166] on video at bounding box center [583, 174] width 357 height 98
click at [723, 197] on icon at bounding box center [720, 195] width 9 height 9
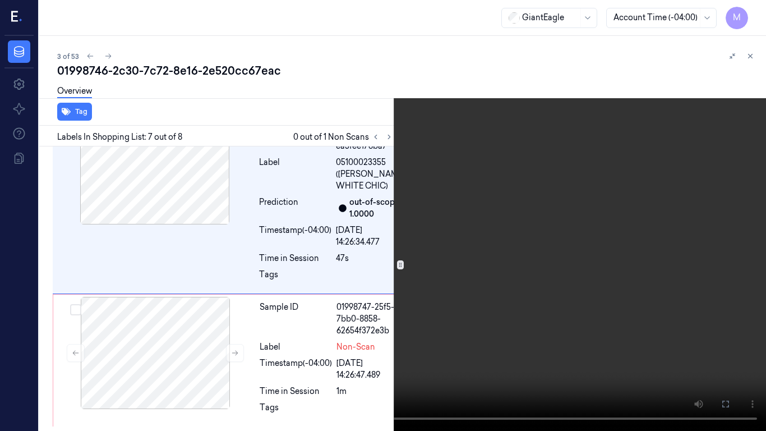
click at [430, 211] on video at bounding box center [383, 215] width 766 height 431
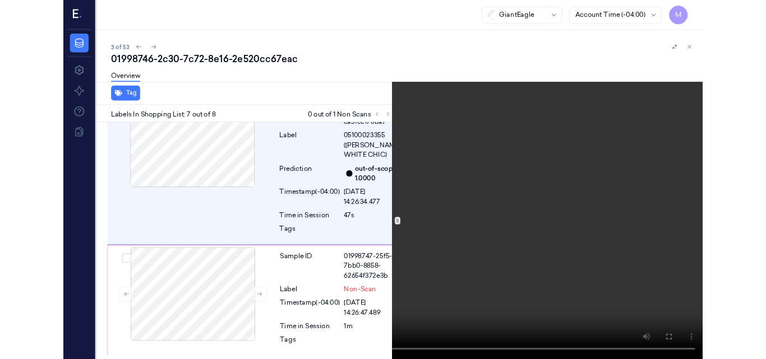
scroll to position [1221, 0]
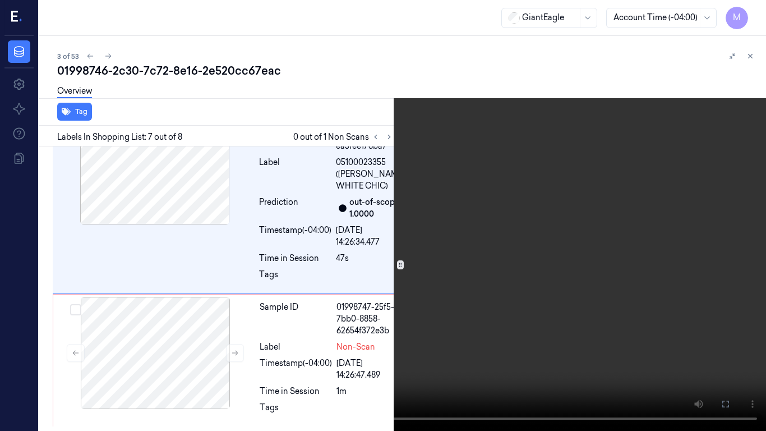
click at [0, 0] on icon at bounding box center [0, 0] width 0 height 0
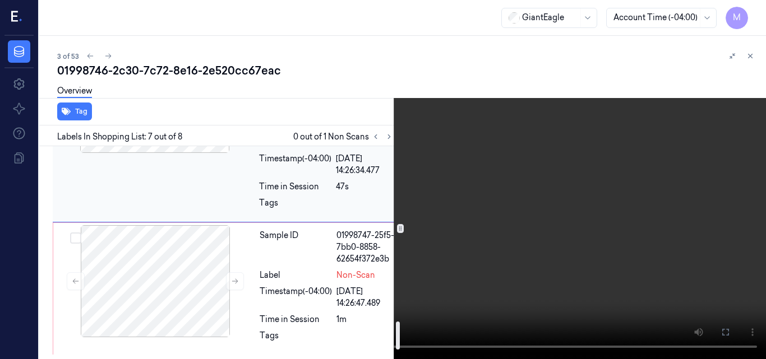
scroll to position [1389, 0]
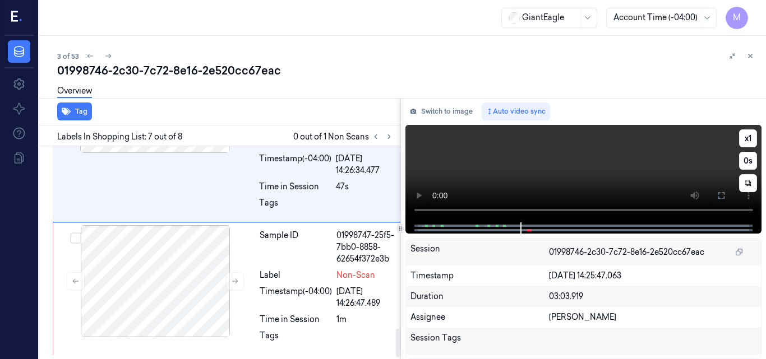
click at [607, 164] on video at bounding box center [583, 174] width 357 height 98
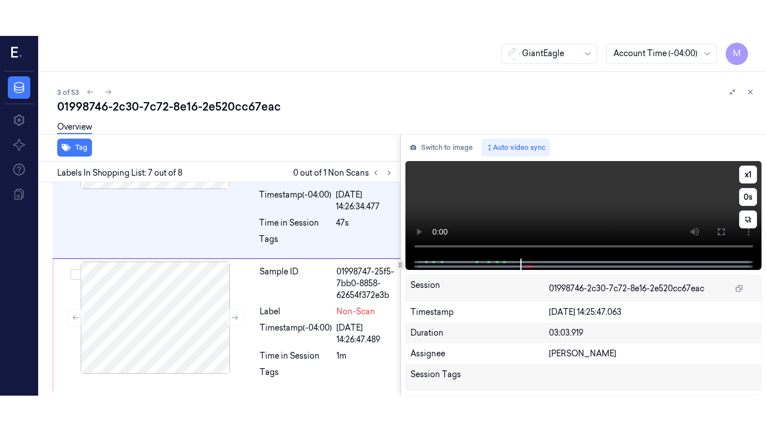
scroll to position [1257, 0]
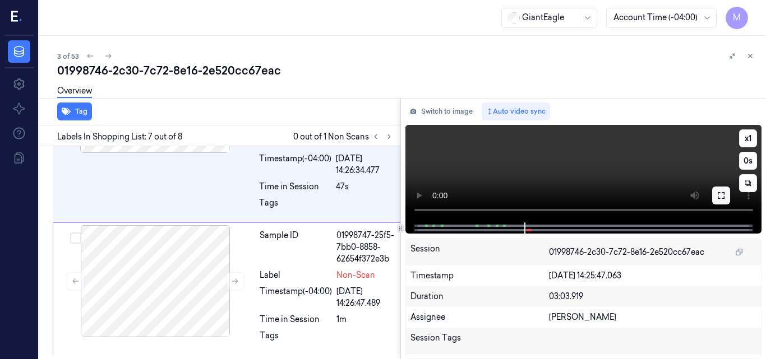
click at [723, 193] on icon at bounding box center [721, 195] width 7 height 7
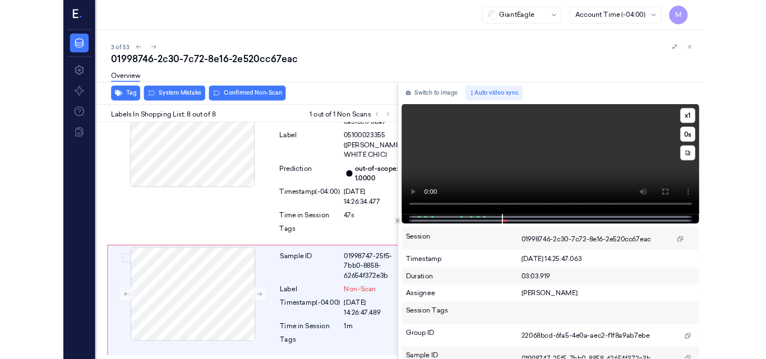
scroll to position [1331, 0]
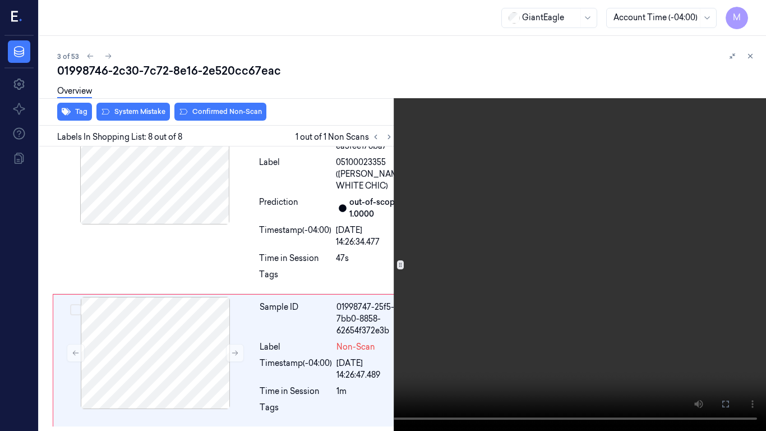
click at [389, 252] on video at bounding box center [383, 215] width 766 height 431
click at [0, 0] on icon at bounding box center [0, 0] width 0 height 0
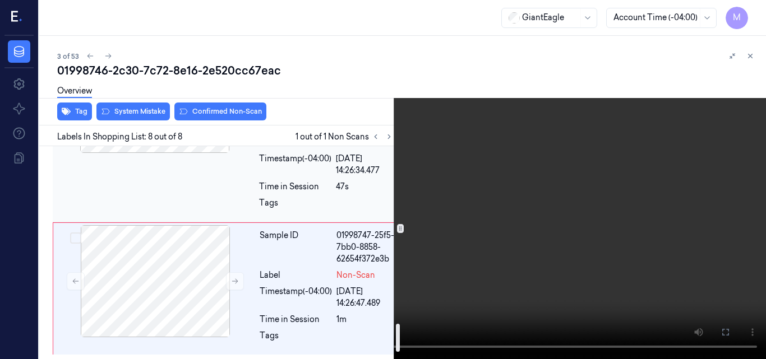
scroll to position [1387, 0]
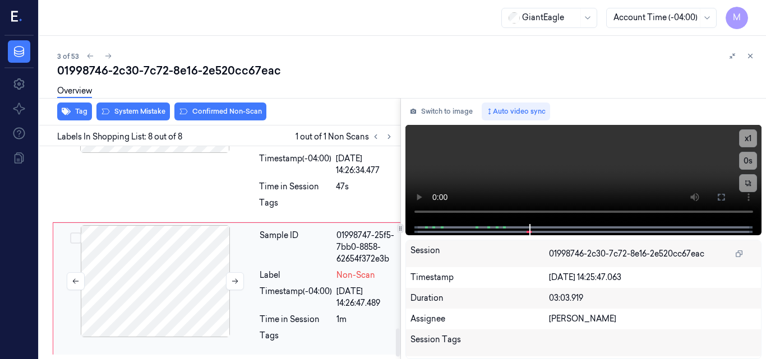
click at [175, 254] on div at bounding box center [155, 281] width 200 height 112
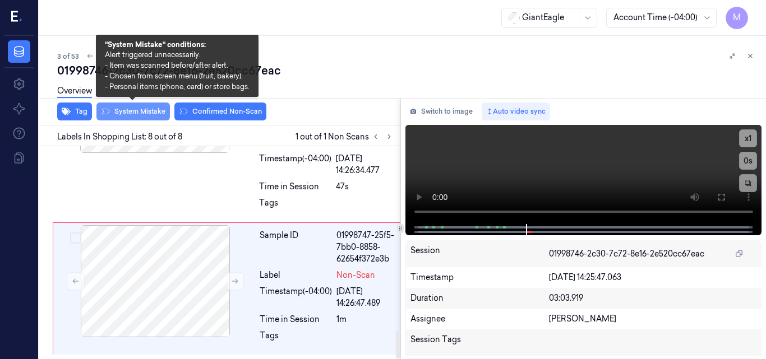
click at [140, 112] on button "System Mistake" at bounding box center [132, 112] width 73 height 18
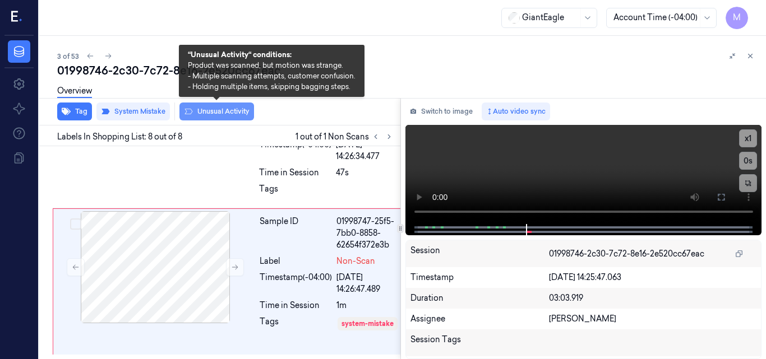
click at [211, 108] on button "Unusual Activity" at bounding box center [216, 112] width 75 height 18
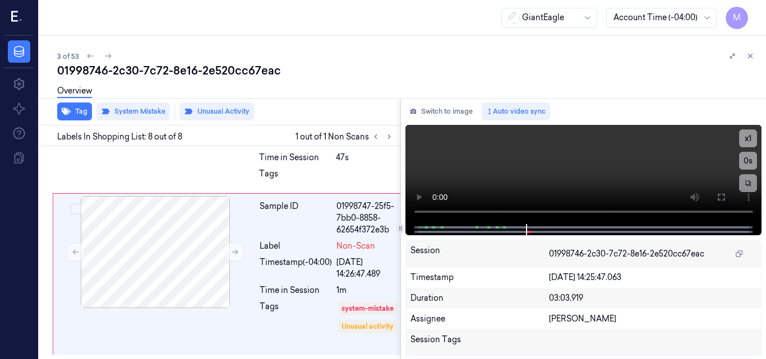
scroll to position [1432, 0]
click at [749, 56] on icon at bounding box center [750, 56] width 8 height 8
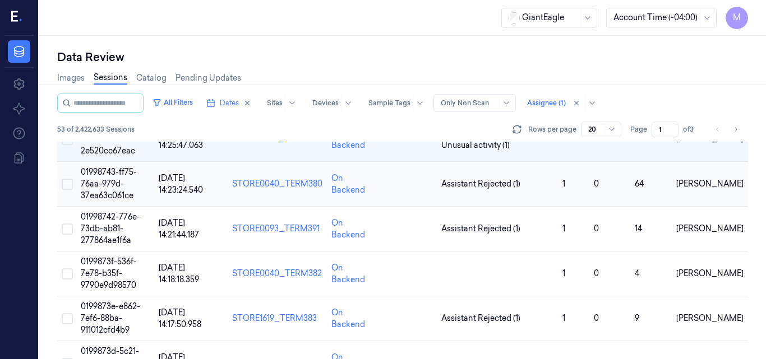
scroll to position [140, 0]
click at [98, 177] on td "01998743-ff75-76aa-979d-37ea63c061ce" at bounding box center [115, 183] width 78 height 45
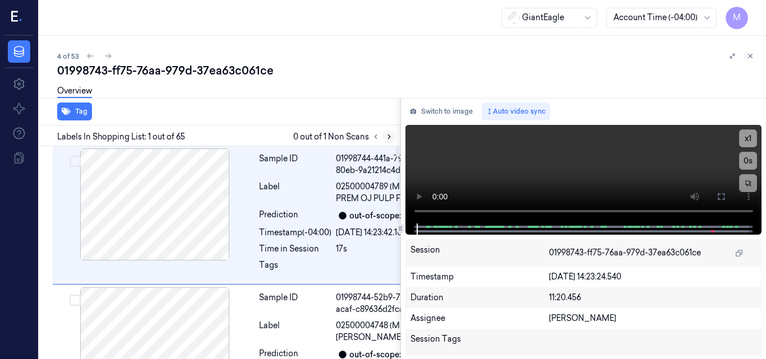
click at [390, 132] on button at bounding box center [388, 136] width 13 height 13
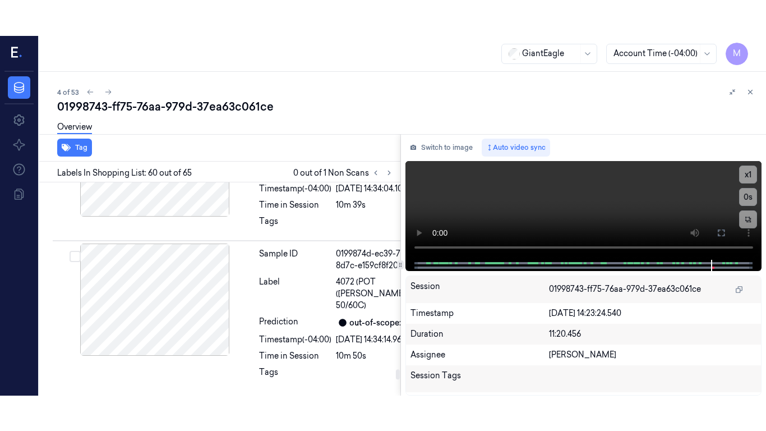
scroll to position [12155, 0]
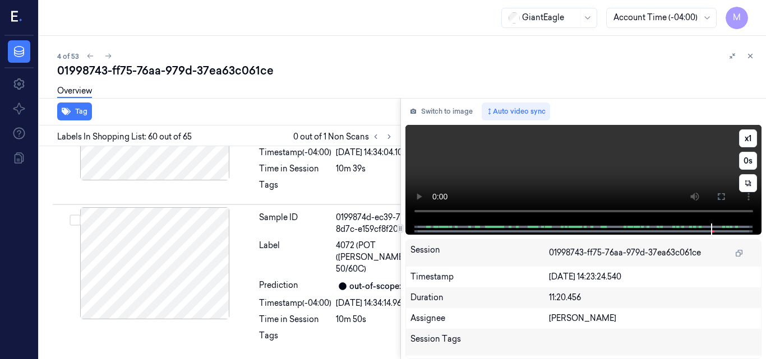
click at [683, 173] on video at bounding box center [583, 174] width 357 height 99
click at [720, 195] on icon at bounding box center [720, 196] width 9 height 9
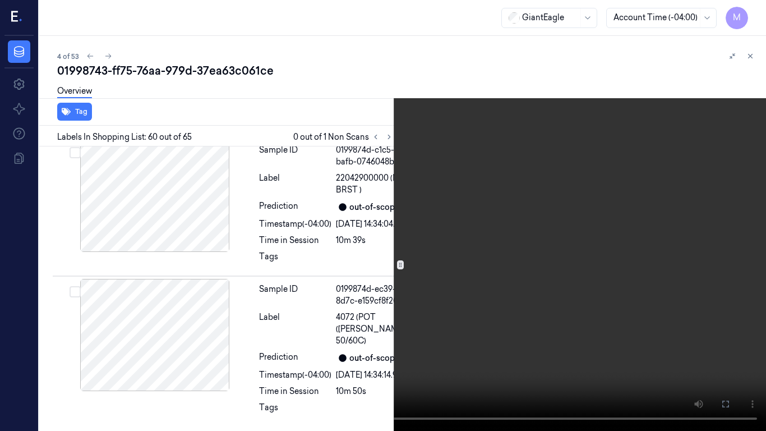
click at [539, 233] on video at bounding box center [383, 215] width 766 height 431
click at [749, 8] on button "x 1" at bounding box center [752, 13] width 18 height 18
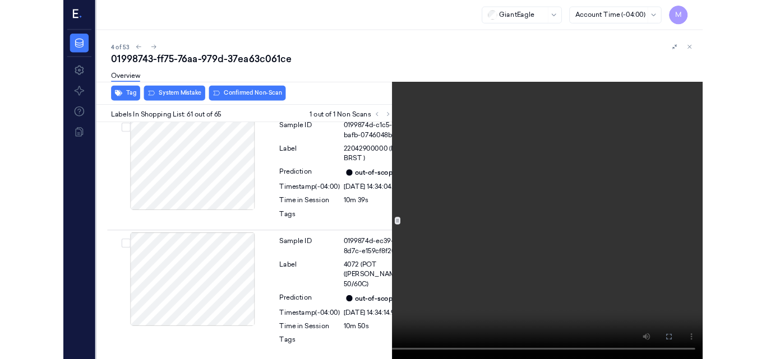
scroll to position [12302, 0]
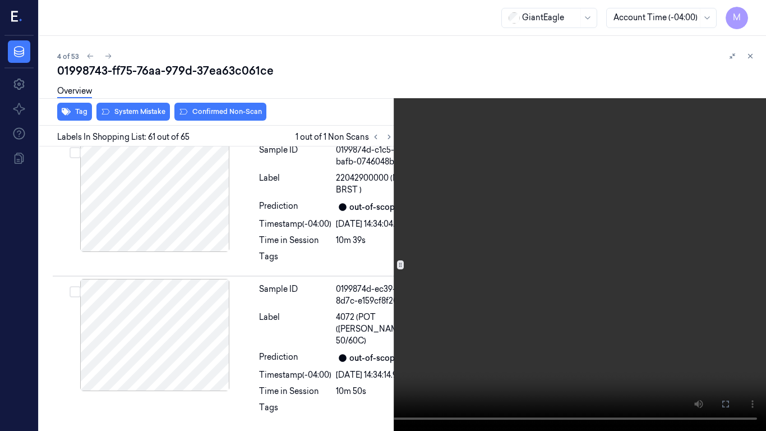
click at [543, 228] on video at bounding box center [383, 215] width 766 height 431
click at [0, 0] on icon at bounding box center [0, 0] width 0 height 0
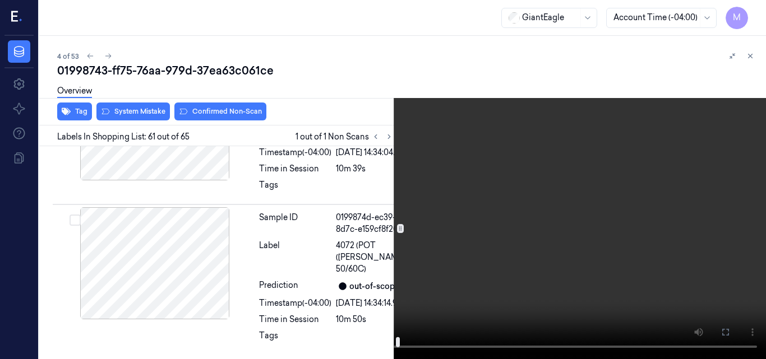
scroll to position [12414, 0]
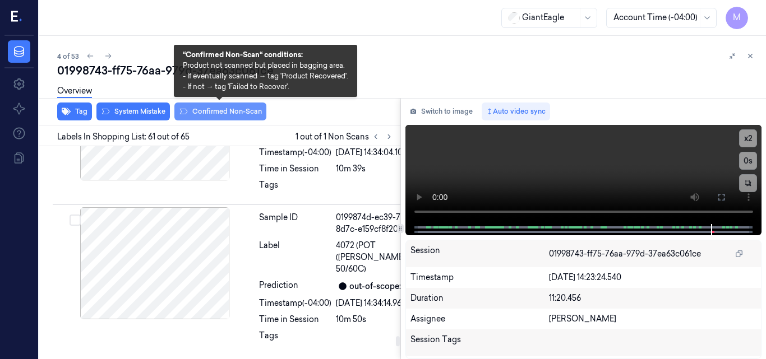
click at [230, 108] on button "Confirmed Non-Scan" at bounding box center [220, 112] width 92 height 18
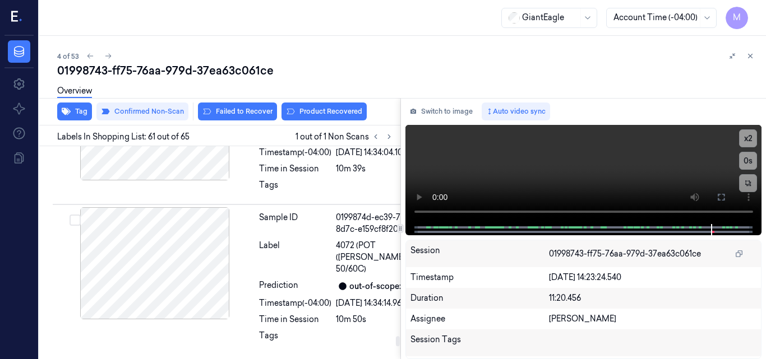
scroll to position [12340, 0]
click at [331, 105] on div "Overview" at bounding box center [407, 92] width 700 height 29
click at [334, 110] on button "Product Recovered" at bounding box center [323, 112] width 85 height 18
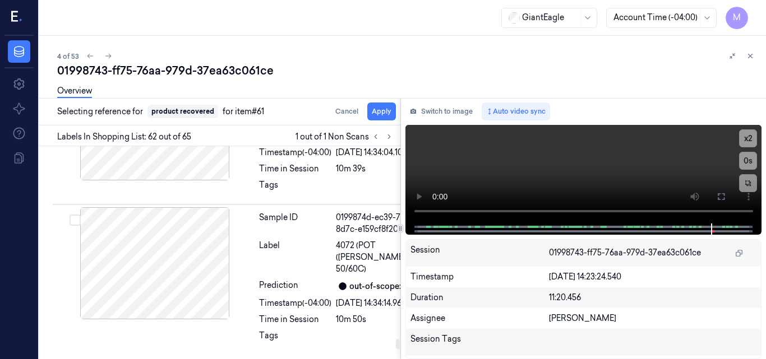
scroll to position [12525, 0]
click at [381, 112] on button "Apply" at bounding box center [381, 112] width 29 height 18
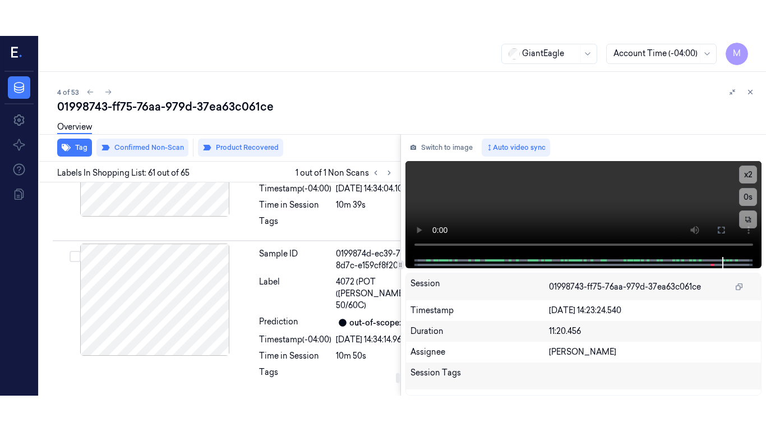
scroll to position [12340, 0]
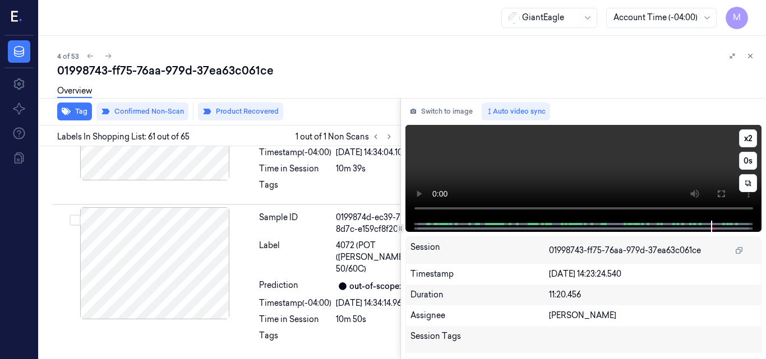
click at [588, 164] on video at bounding box center [583, 173] width 357 height 96
click at [718, 196] on icon at bounding box center [721, 194] width 7 height 7
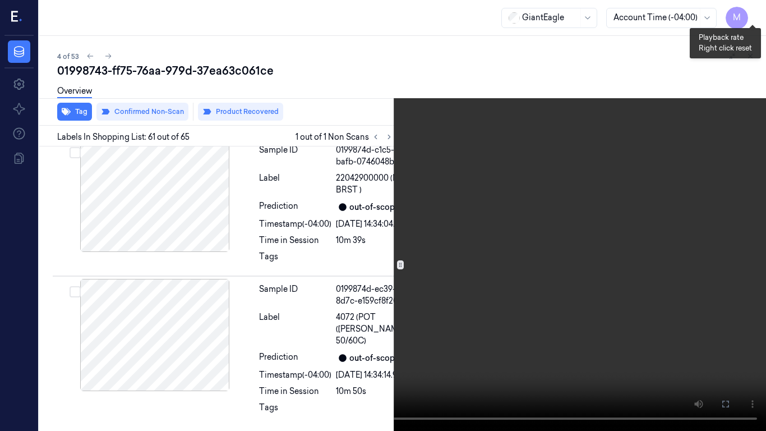
click at [752, 10] on button "x 2" at bounding box center [752, 13] width 18 height 18
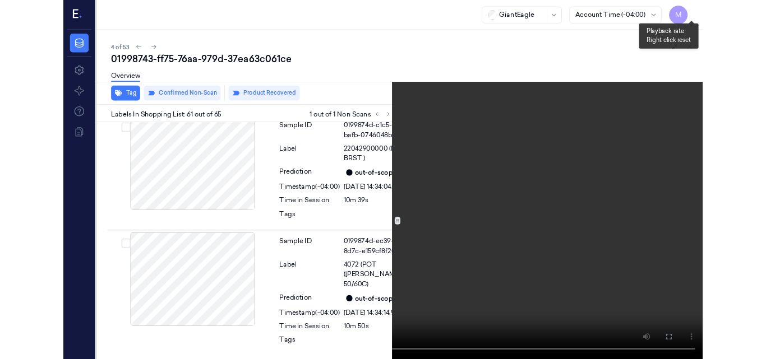
scroll to position [12305, 0]
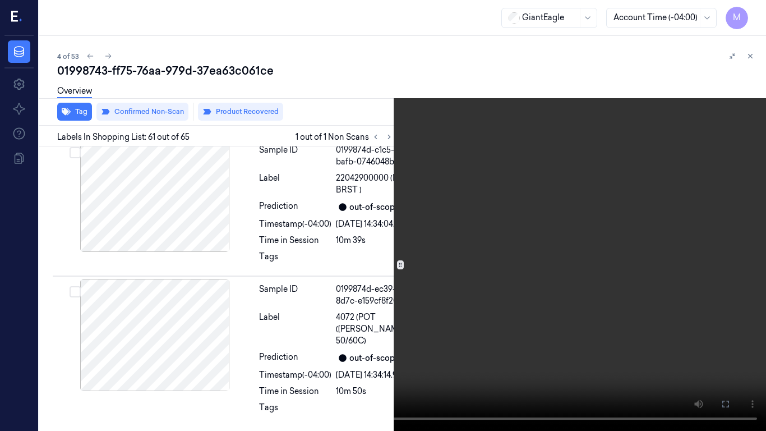
click at [544, 262] on video at bounding box center [383, 215] width 766 height 431
drag, startPoint x: 722, startPoint y: 401, endPoint x: 721, endPoint y: 352, distance: 48.8
click at [0, 0] on icon at bounding box center [0, 0] width 0 height 0
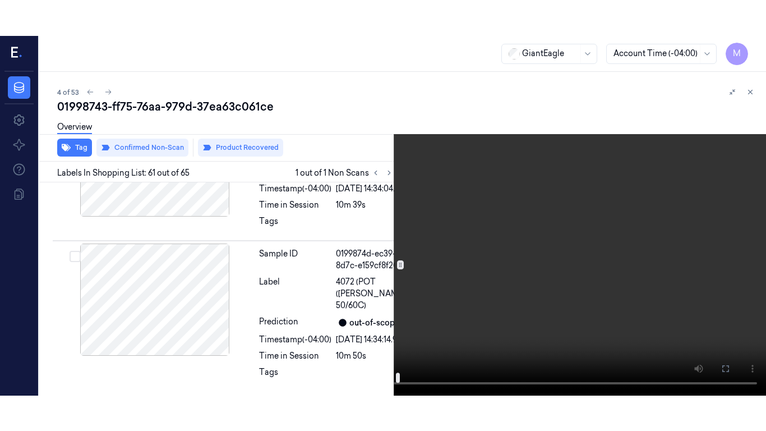
scroll to position [12361, 0]
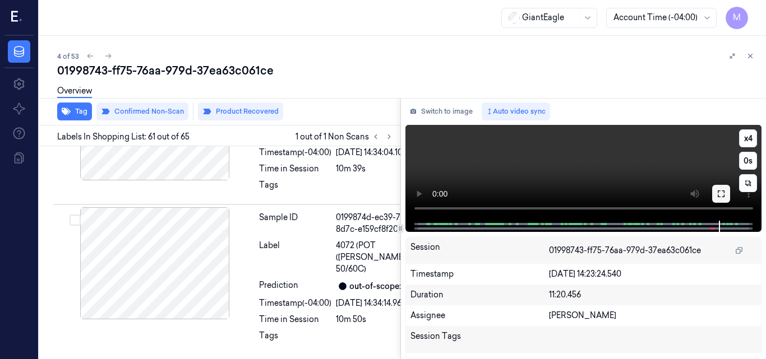
click at [723, 194] on icon at bounding box center [720, 193] width 9 height 9
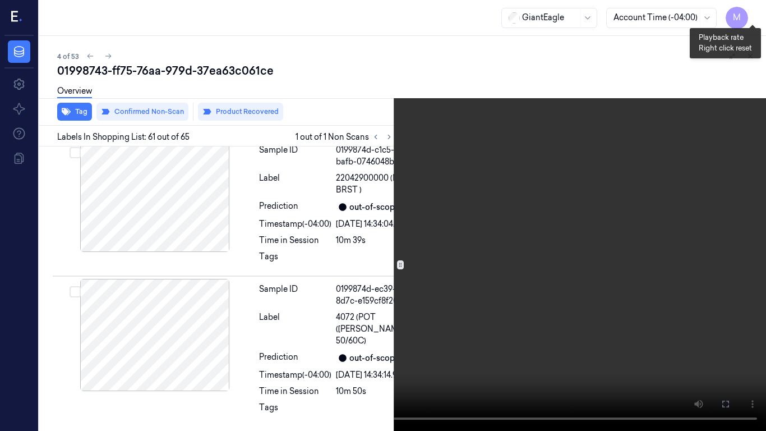
click at [756, 12] on button "x 4" at bounding box center [752, 13] width 18 height 18
click at [466, 262] on video at bounding box center [383, 215] width 766 height 431
click at [409, 186] on video at bounding box center [383, 215] width 766 height 431
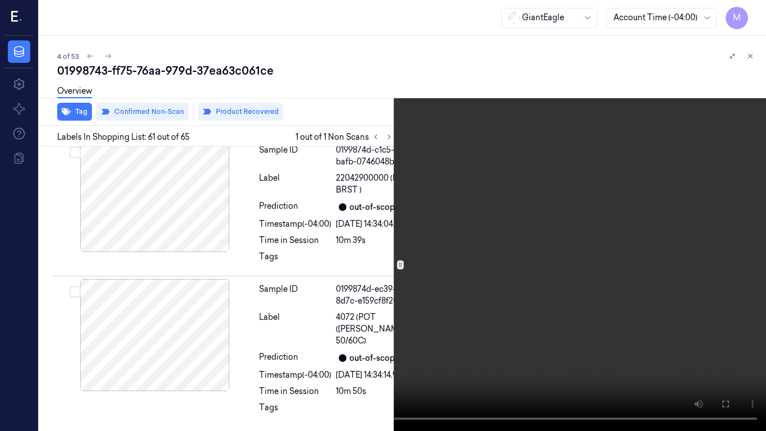
click at [409, 186] on video at bounding box center [383, 215] width 766 height 431
click at [542, 183] on video at bounding box center [383, 215] width 766 height 431
click at [746, 10] on button "x 1" at bounding box center [752, 13] width 18 height 18
click at [542, 281] on video at bounding box center [383, 215] width 766 height 431
click at [0, 0] on icon at bounding box center [0, 0] width 0 height 0
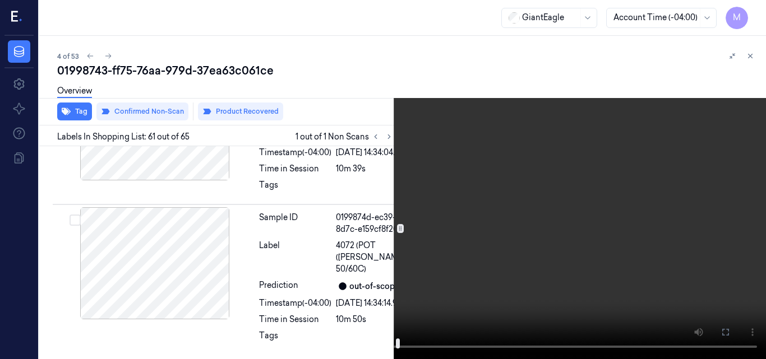
scroll to position [12529, 0]
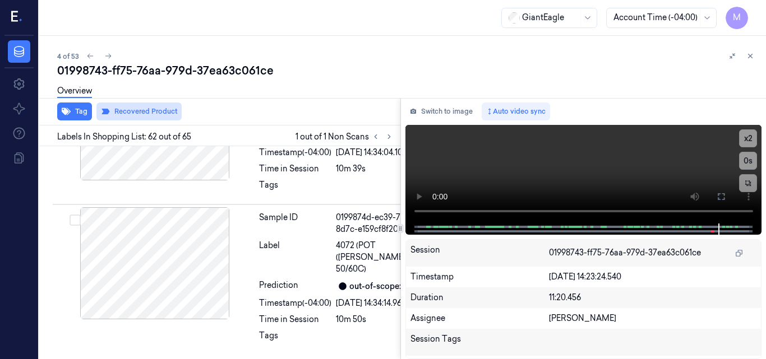
click at [146, 113] on button "Recovered Product" at bounding box center [138, 112] width 85 height 18
click at [195, 181] on div at bounding box center [155, 124] width 200 height 112
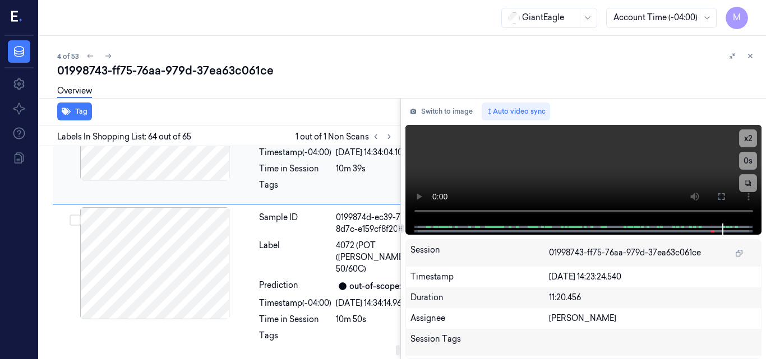
scroll to position [12924, 0]
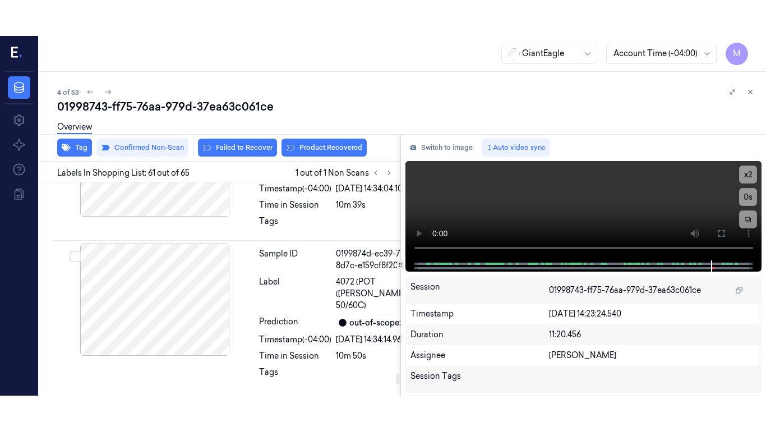
scroll to position [12340, 0]
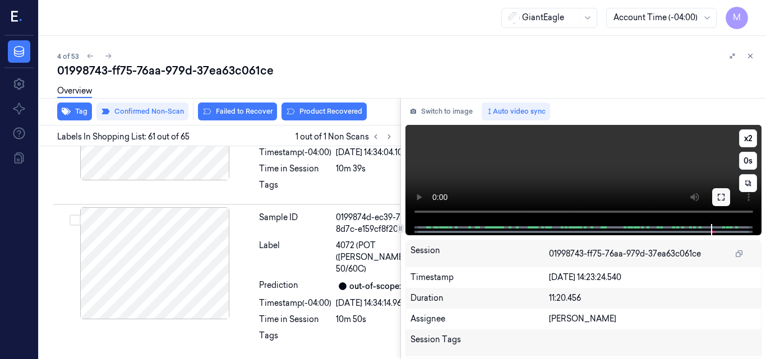
click at [722, 196] on icon at bounding box center [720, 197] width 9 height 9
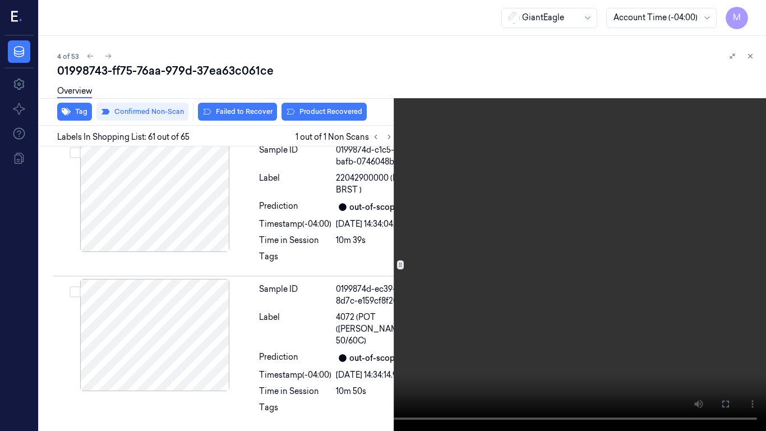
click at [511, 244] on video at bounding box center [383, 215] width 766 height 431
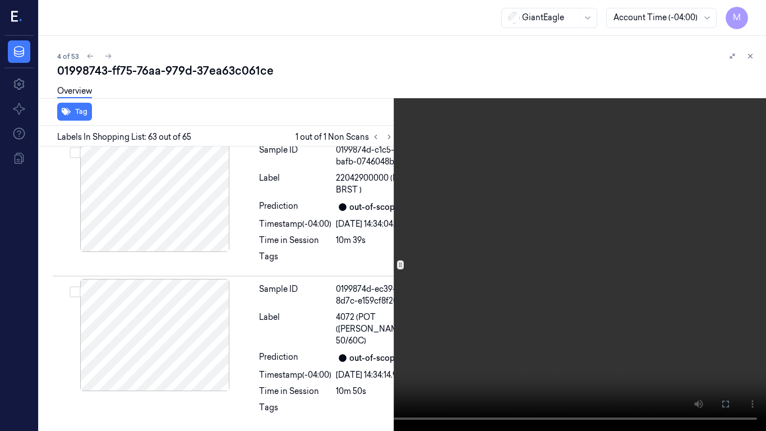
scroll to position [12686, 0]
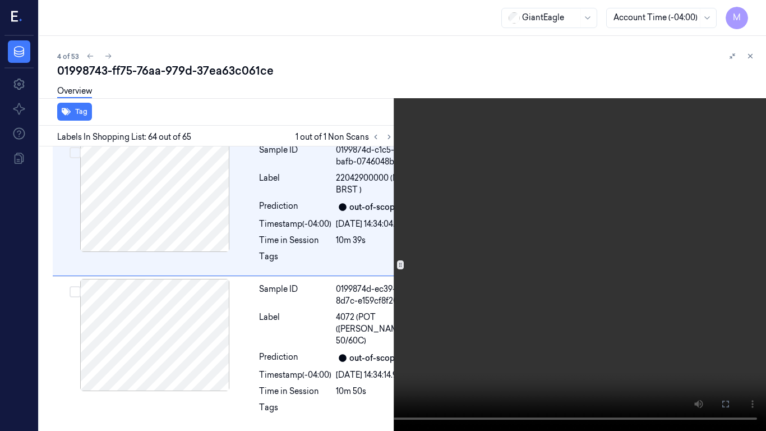
click at [565, 240] on video at bounding box center [383, 215] width 766 height 431
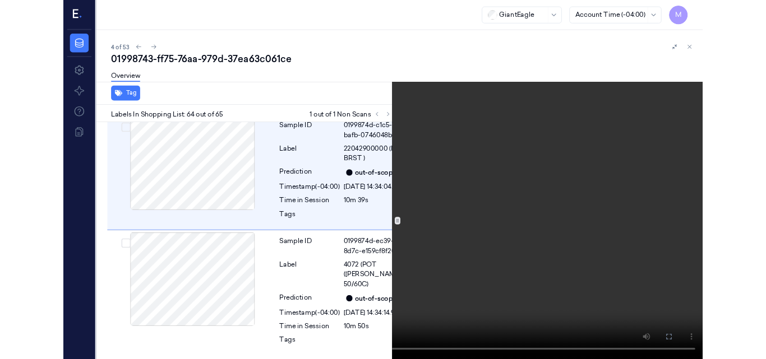
scroll to position [12888, 0]
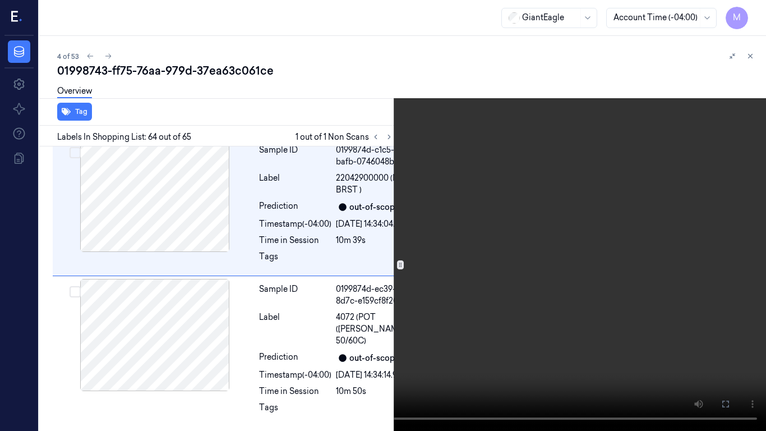
click at [0, 0] on icon at bounding box center [0, 0] width 0 height 0
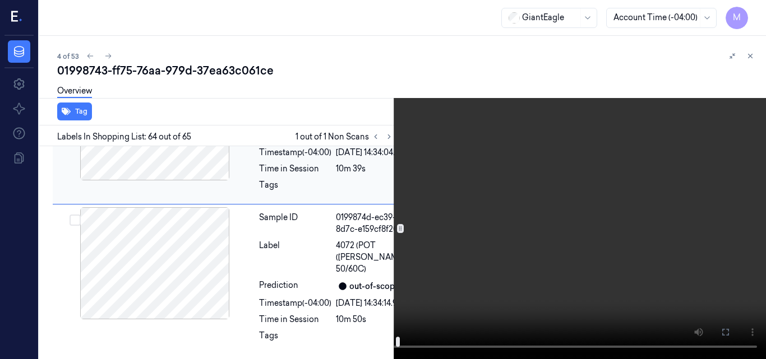
scroll to position [12327, 0]
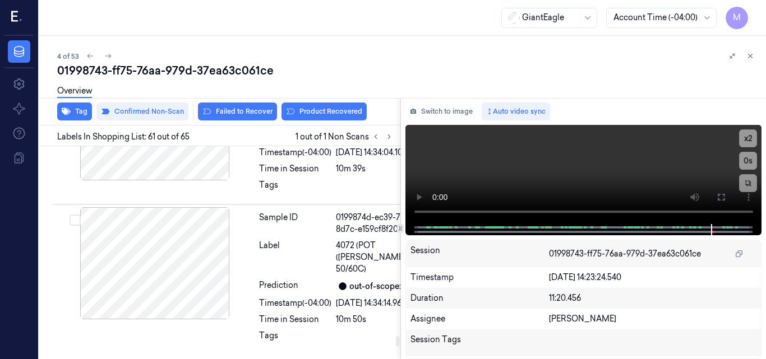
scroll to position [12340, 0]
click at [332, 110] on button "Product Recovered" at bounding box center [323, 112] width 85 height 18
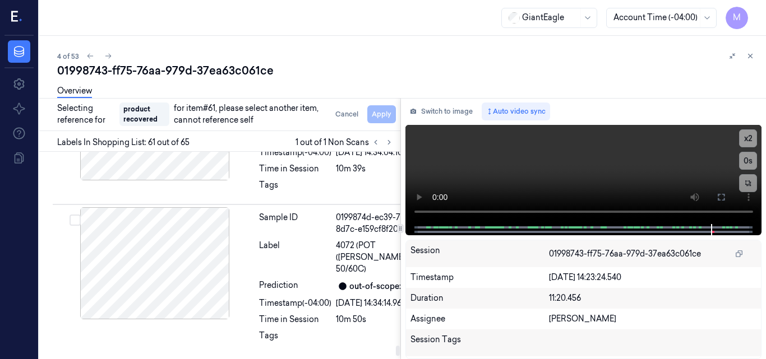
scroll to position [12957, 0]
click at [320, 124] on div "Label" at bounding box center [295, 113] width 72 height 24
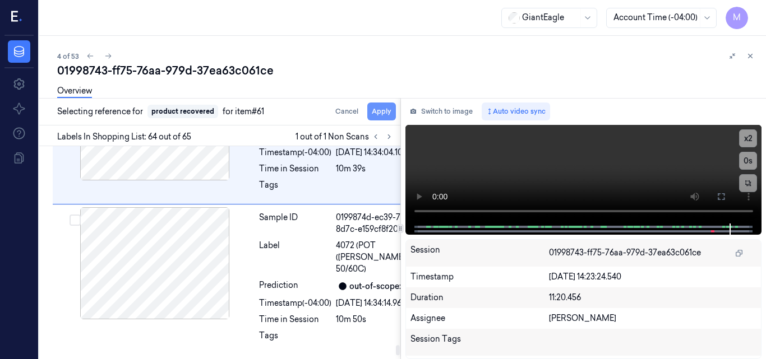
click at [381, 113] on button "Apply" at bounding box center [381, 112] width 29 height 18
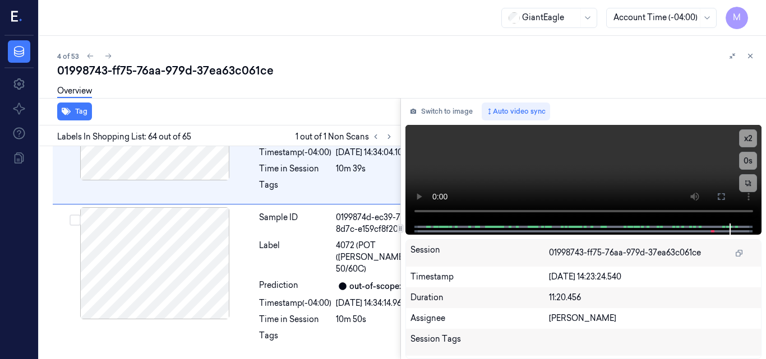
scroll to position [12936, 0]
click at [750, 52] on icon at bounding box center [750, 56] width 8 height 8
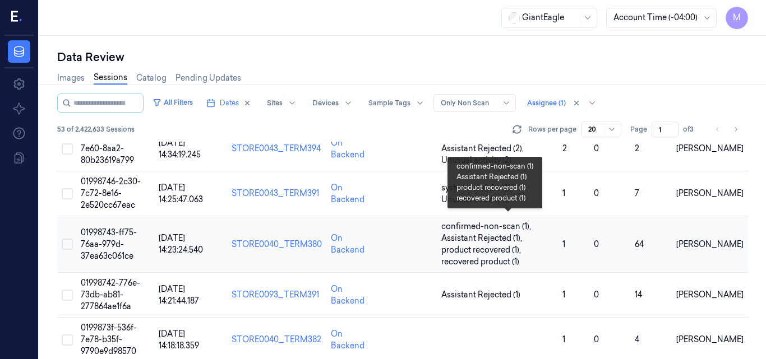
scroll to position [141, 0]
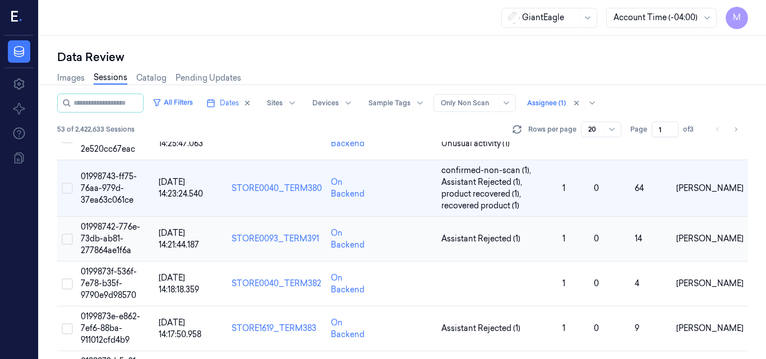
click at [117, 240] on span "01998742-776e-73db-ab81-277864ae1f6a" at bounding box center [110, 239] width 59 height 34
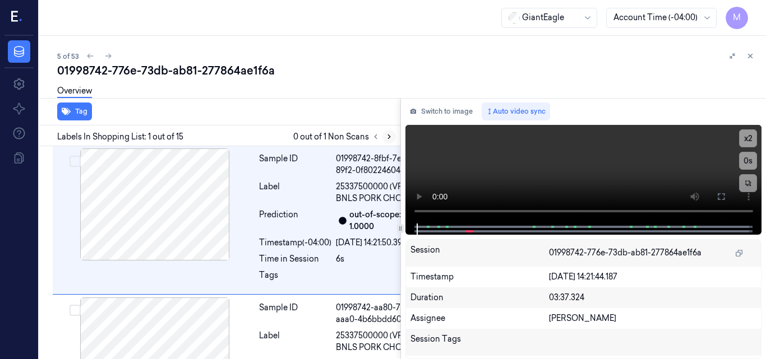
click at [386, 134] on icon at bounding box center [389, 137] width 8 height 8
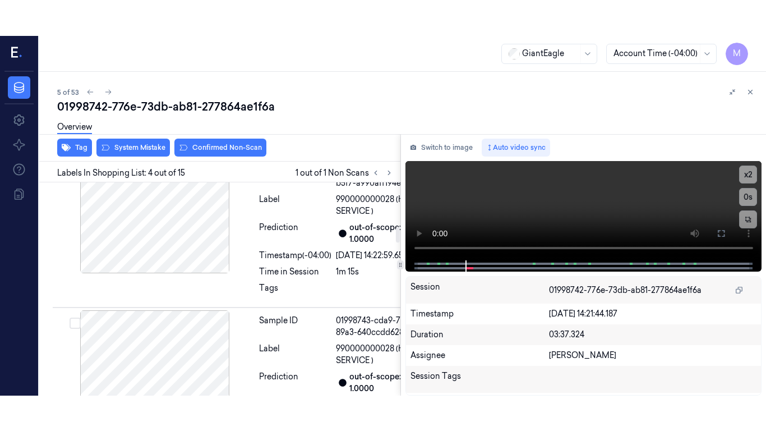
scroll to position [590, 0]
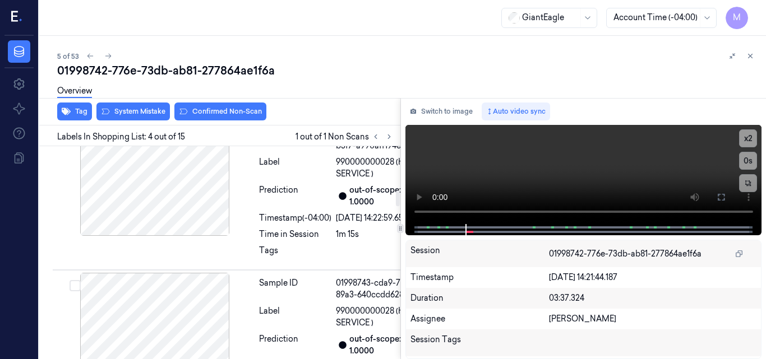
click at [171, 118] on div at bounding box center [155, 62] width 200 height 112
click at [619, 166] on video at bounding box center [583, 174] width 357 height 99
click at [716, 201] on icon at bounding box center [720, 197] width 9 height 9
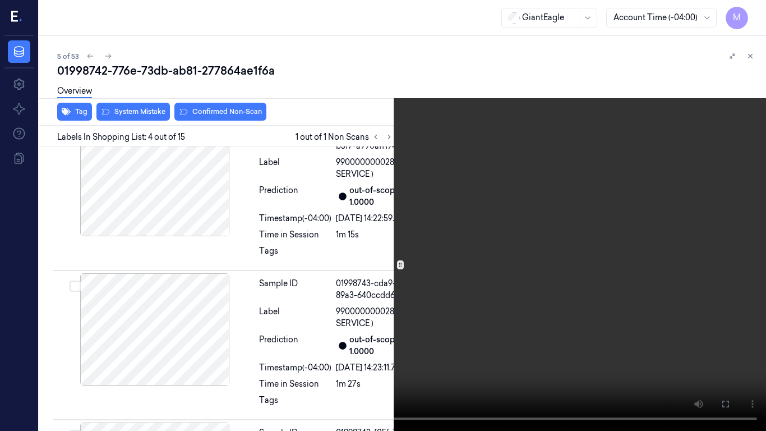
click at [485, 206] on video at bounding box center [383, 215] width 766 height 431
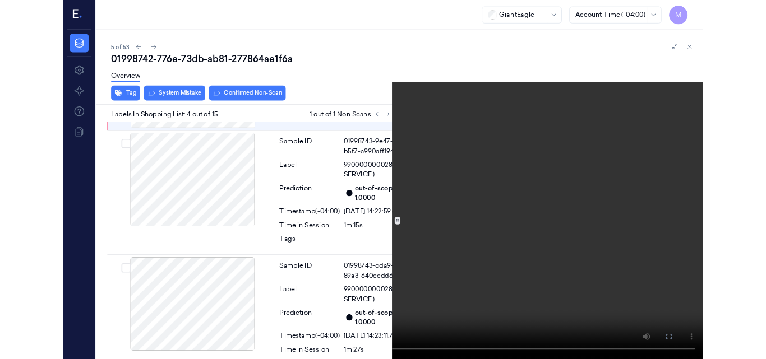
scroll to position [554, 0]
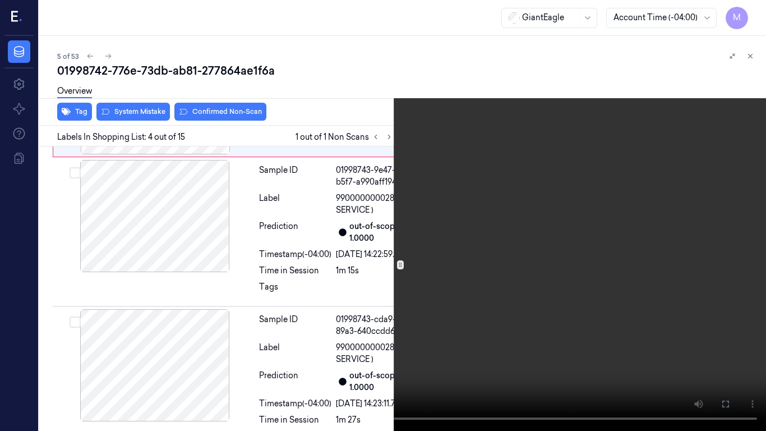
click at [0, 0] on icon at bounding box center [0, 0] width 0 height 0
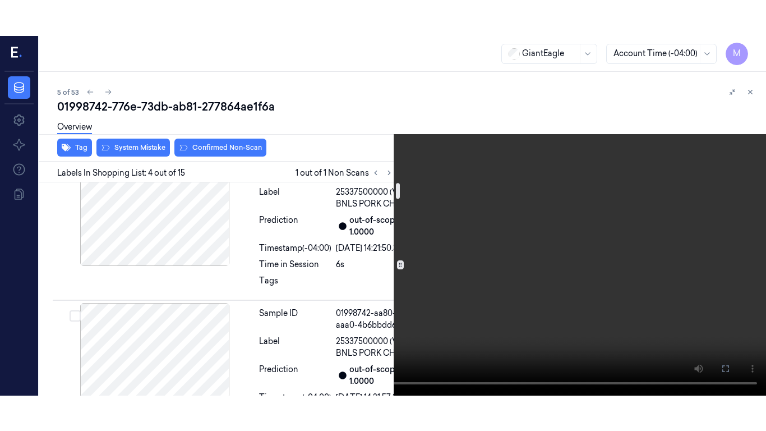
scroll to position [0, 0]
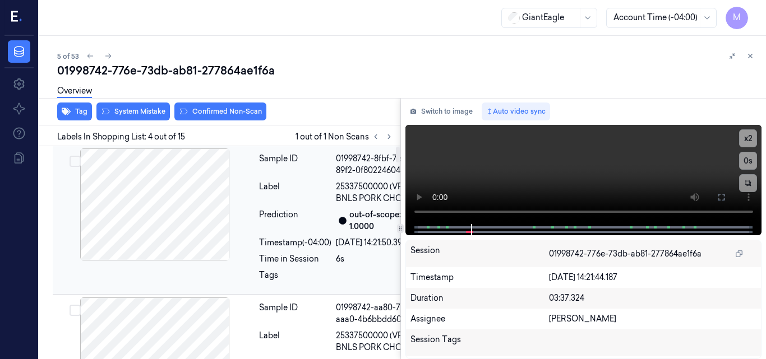
click at [176, 222] on div at bounding box center [155, 205] width 200 height 112
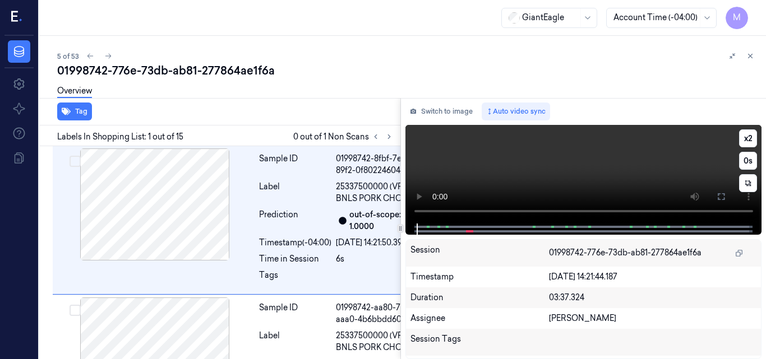
click at [629, 152] on video at bounding box center [583, 174] width 357 height 99
click at [718, 197] on icon at bounding box center [720, 196] width 9 height 9
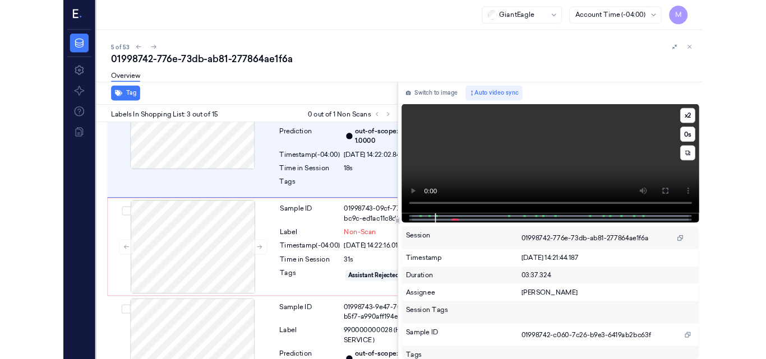
scroll to position [365, 0]
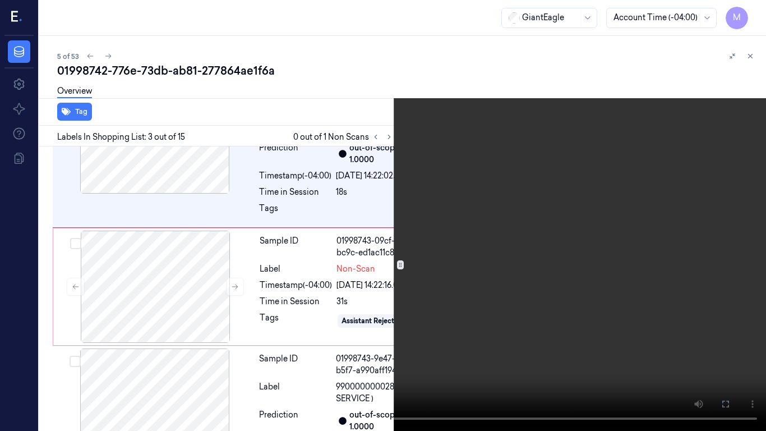
click at [551, 210] on video at bounding box center [383, 215] width 766 height 431
click at [0, 0] on icon at bounding box center [0, 0] width 0 height 0
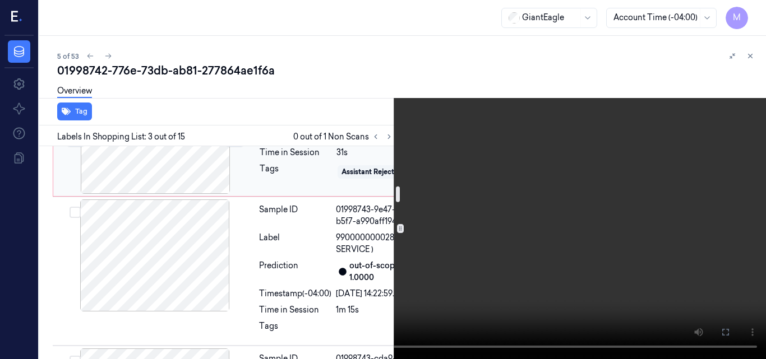
scroll to position [534, 0]
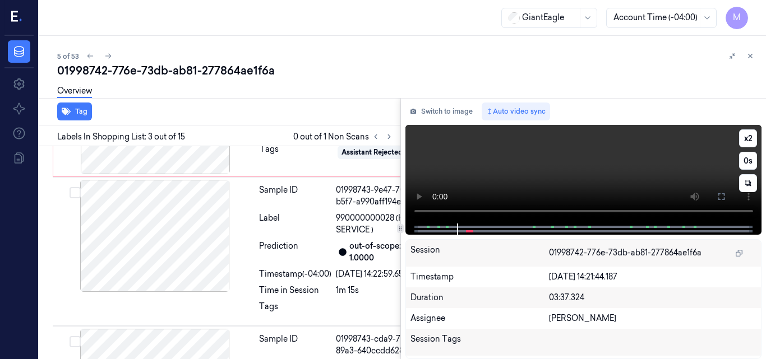
click at [609, 159] on video at bounding box center [583, 174] width 357 height 99
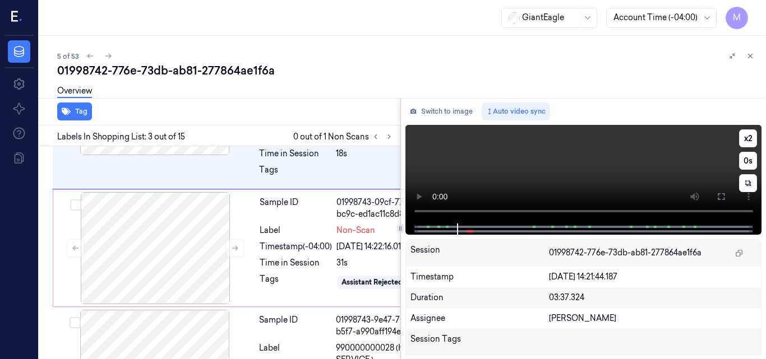
scroll to position [401, 0]
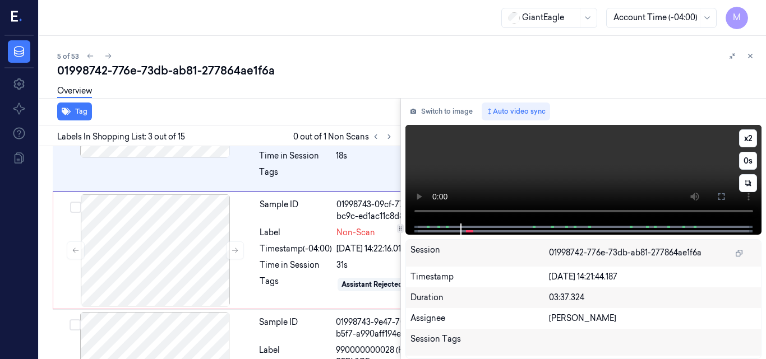
click at [609, 168] on video at bounding box center [583, 174] width 357 height 99
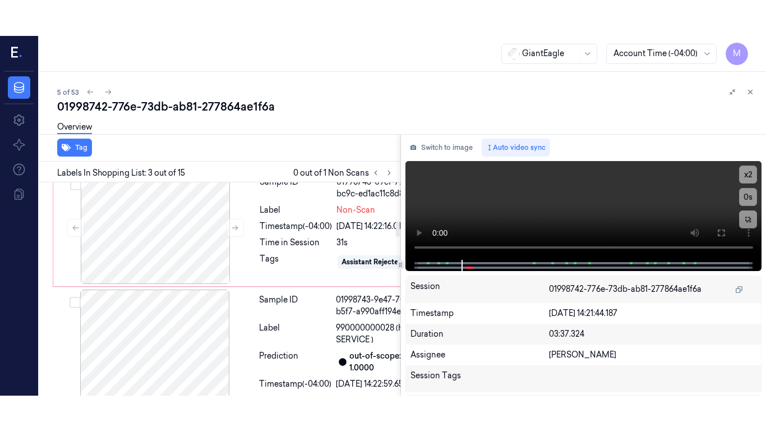
scroll to position [513, 0]
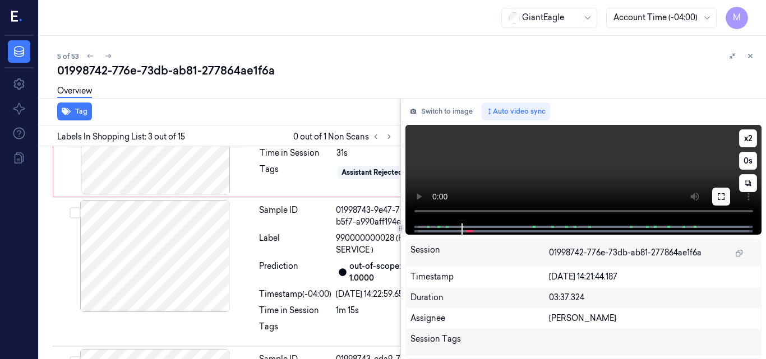
click at [718, 197] on icon at bounding box center [720, 196] width 9 height 9
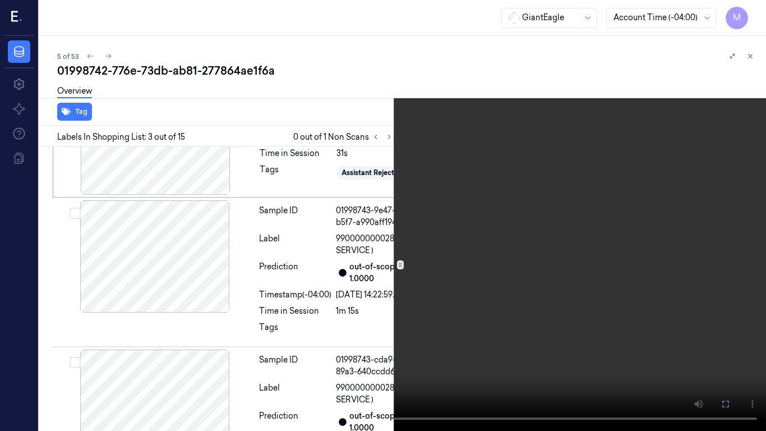
click at [524, 230] on video at bounding box center [383, 215] width 766 height 431
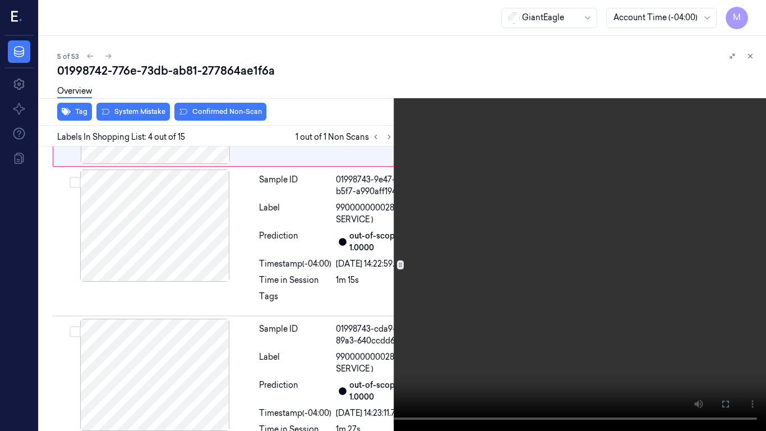
click at [524, 230] on video at bounding box center [383, 215] width 766 height 431
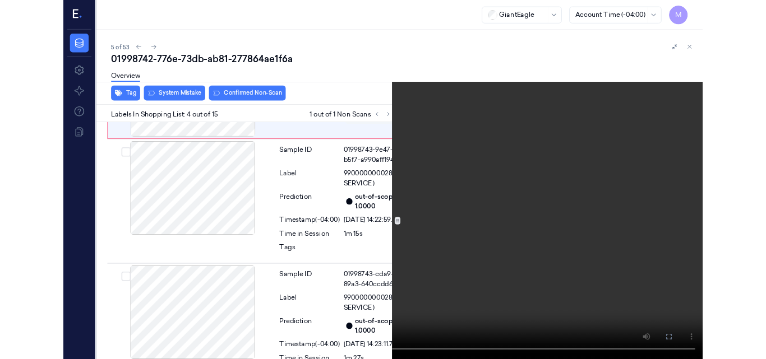
scroll to position [554, 0]
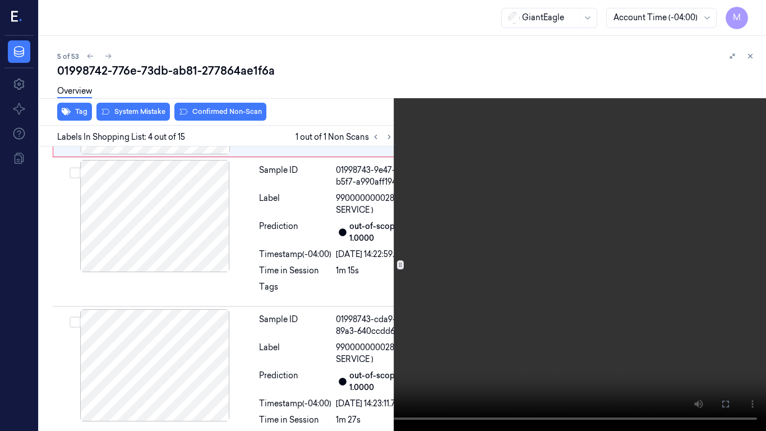
click at [0, 0] on icon at bounding box center [0, 0] width 0 height 0
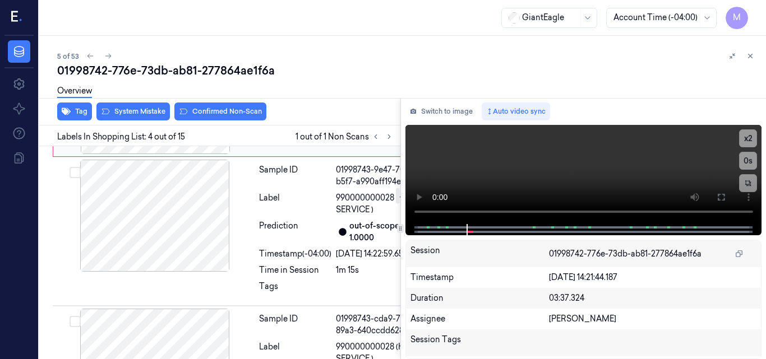
click at [236, 102] on icon at bounding box center [235, 98] width 8 height 8
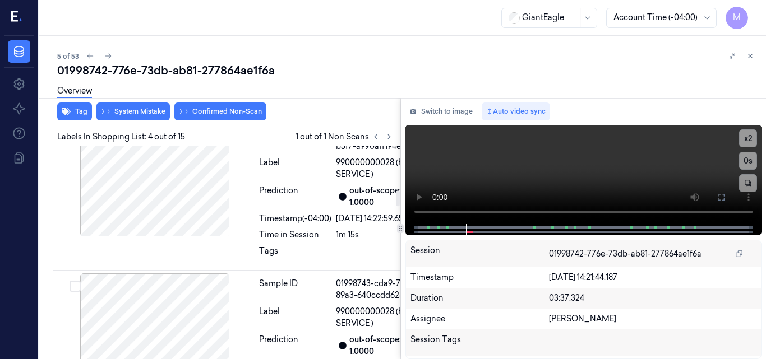
scroll to position [590, 0]
click at [230, 71] on button at bounding box center [235, 62] width 18 height 18
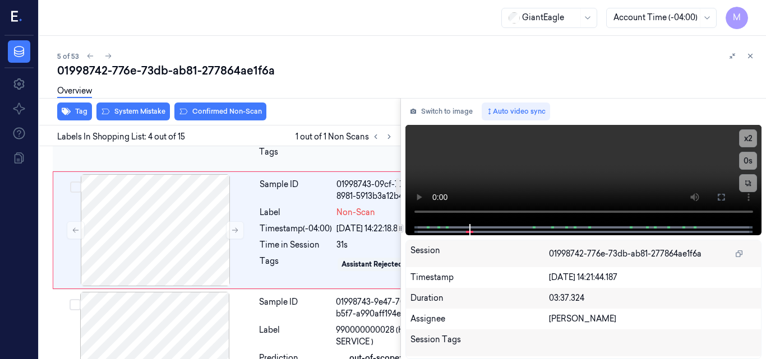
click at [174, 137] on div at bounding box center [155, 81] width 200 height 112
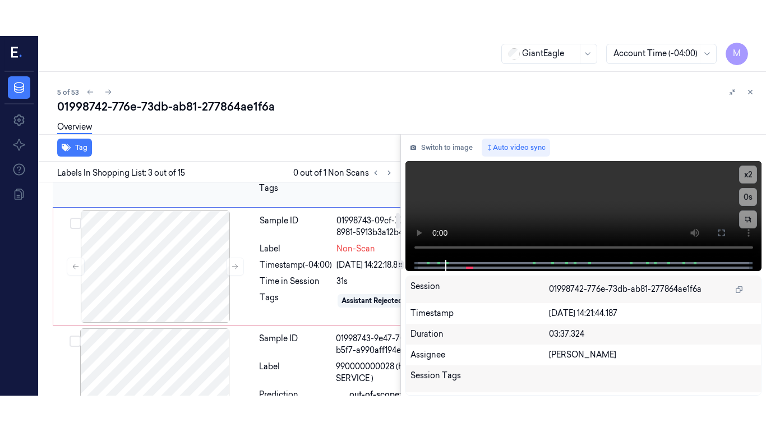
scroll to position [401, 0]
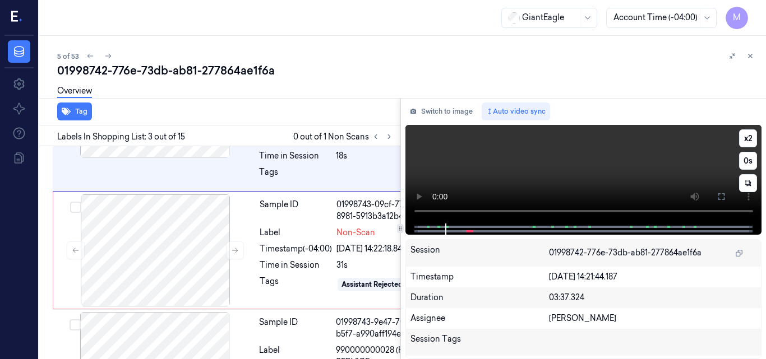
click at [654, 165] on video at bounding box center [583, 174] width 357 height 99
click at [719, 198] on icon at bounding box center [720, 196] width 9 height 9
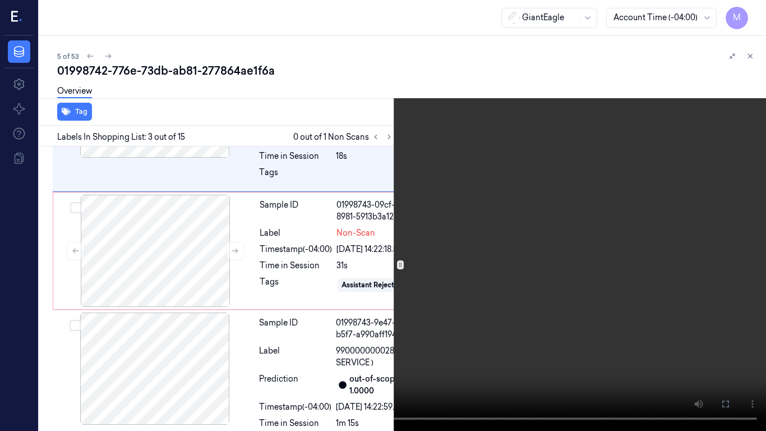
click at [544, 196] on video at bounding box center [383, 215] width 766 height 431
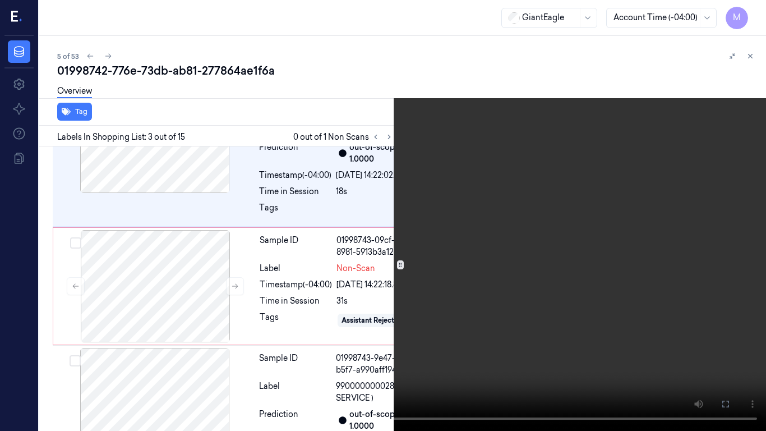
scroll to position [365, 0]
click at [757, 8] on button "x 2" at bounding box center [752, 13] width 18 height 18
click at [752, 11] on button "x 4" at bounding box center [752, 13] width 18 height 18
click at [575, 127] on video at bounding box center [383, 215] width 766 height 431
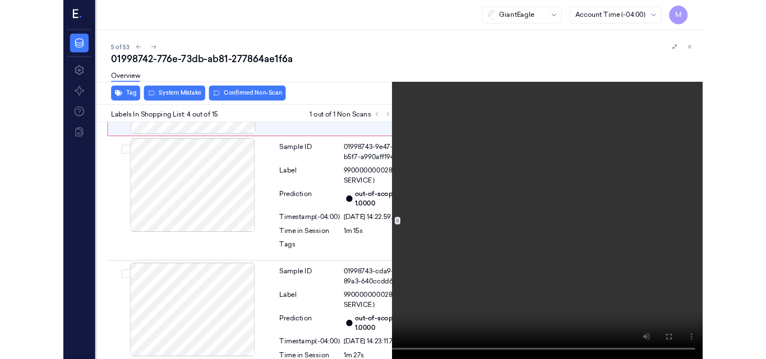
scroll to position [554, 0]
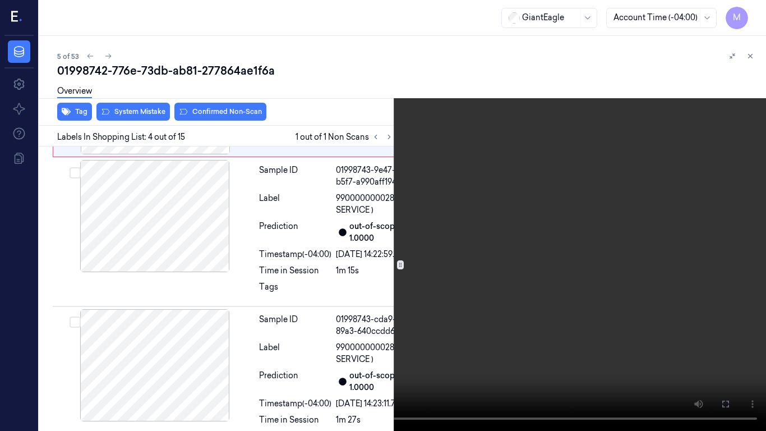
click at [550, 236] on video at bounding box center [383, 215] width 766 height 431
click at [0, 0] on icon at bounding box center [0, 0] width 0 height 0
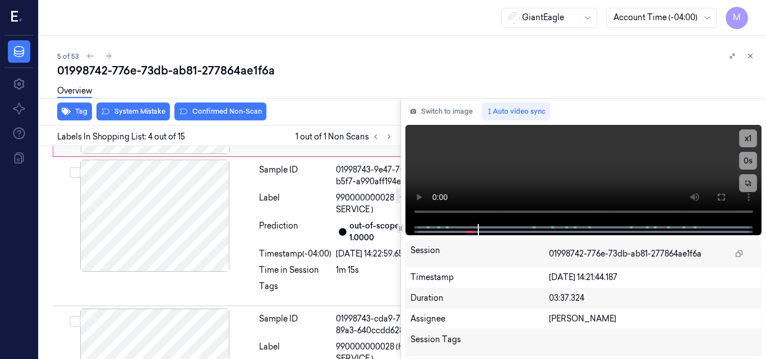
click at [236, 102] on icon at bounding box center [235, 98] width 8 height 8
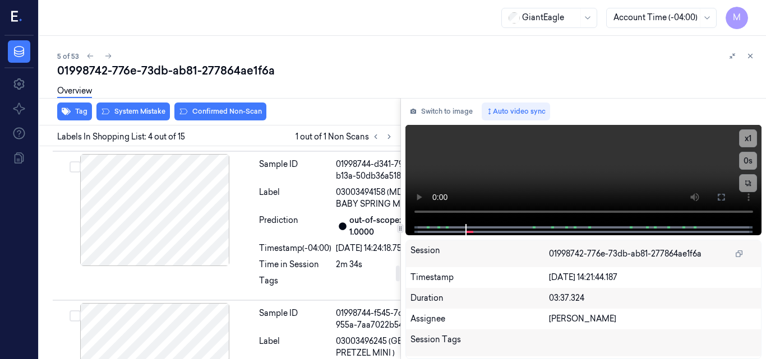
scroll to position [1599, 0]
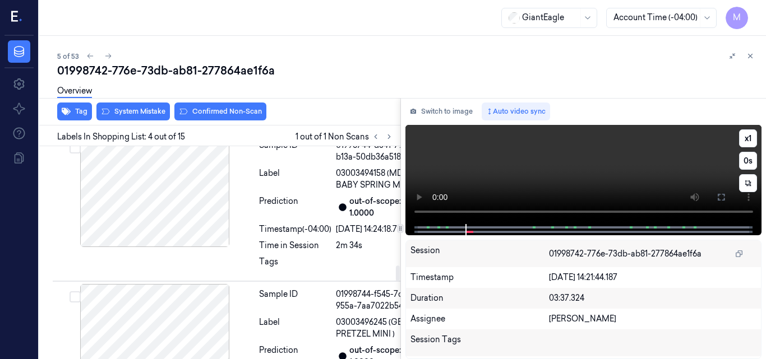
click at [621, 169] on video at bounding box center [583, 174] width 357 height 99
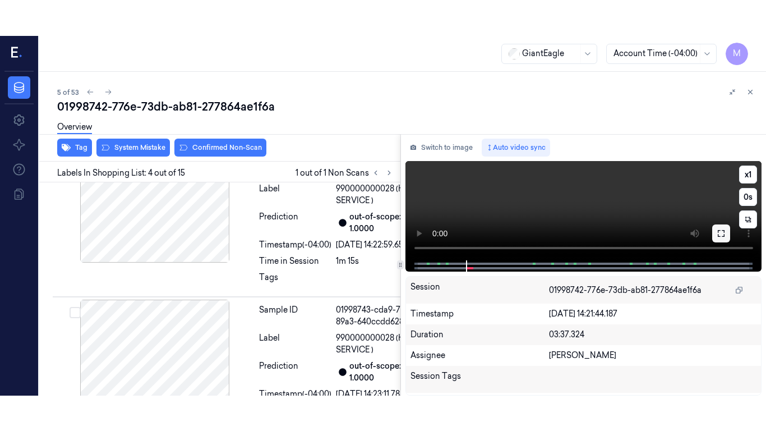
scroll to position [590, 0]
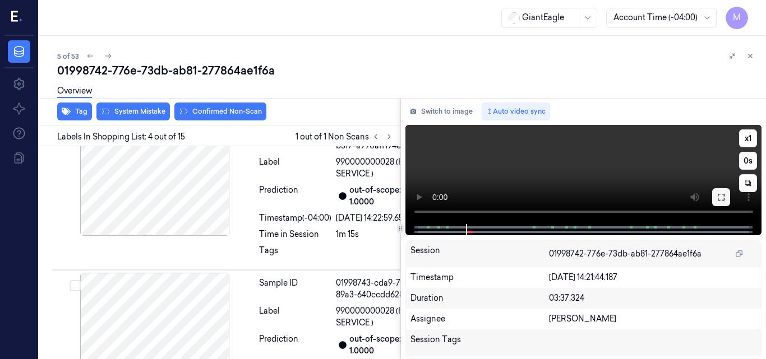
click at [720, 196] on icon at bounding box center [720, 197] width 9 height 9
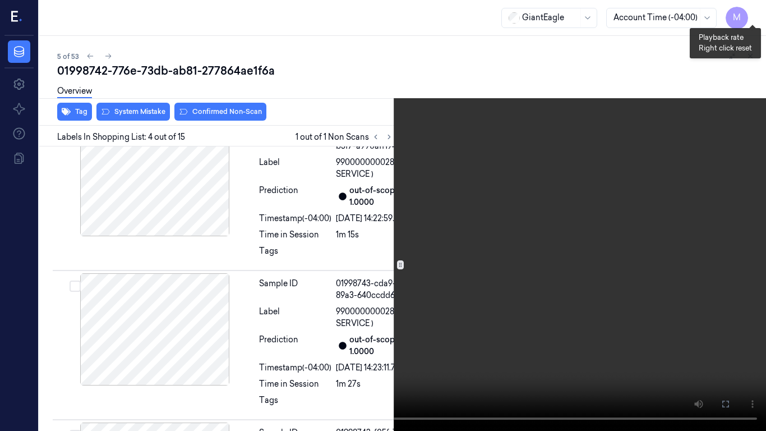
click at [753, 13] on button "x 1" at bounding box center [752, 13] width 18 height 18
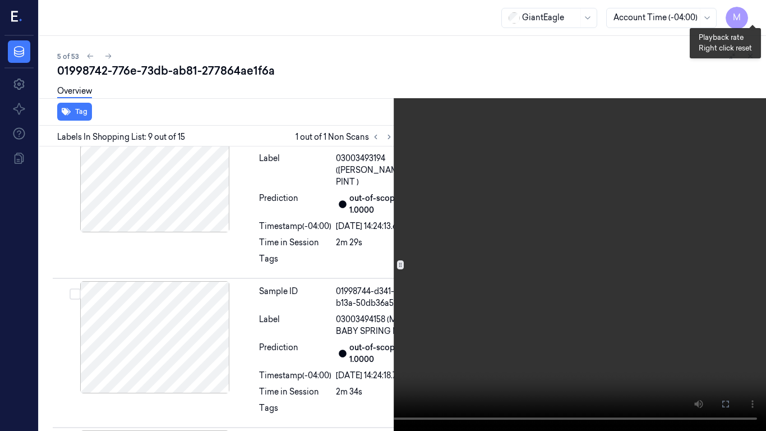
scroll to position [1456, 0]
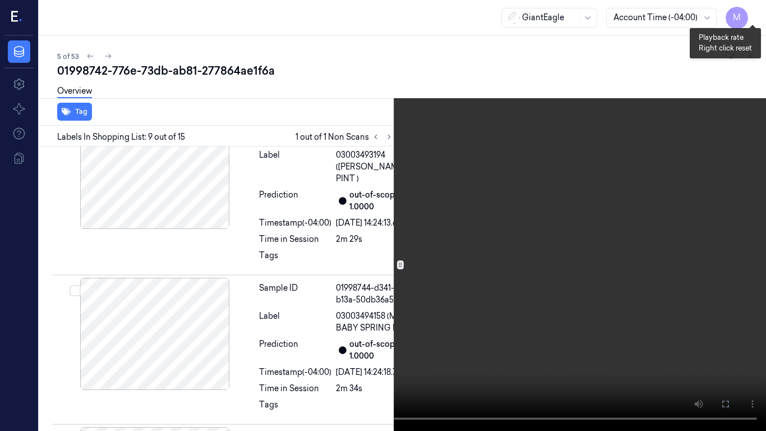
click at [755, 12] on button "x 2" at bounding box center [752, 13] width 18 height 18
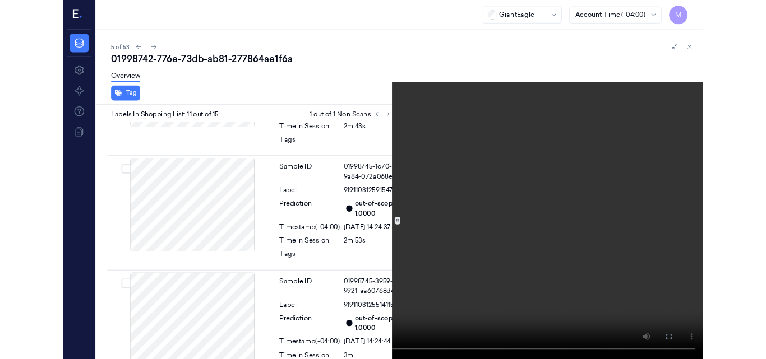
scroll to position [1849, 0]
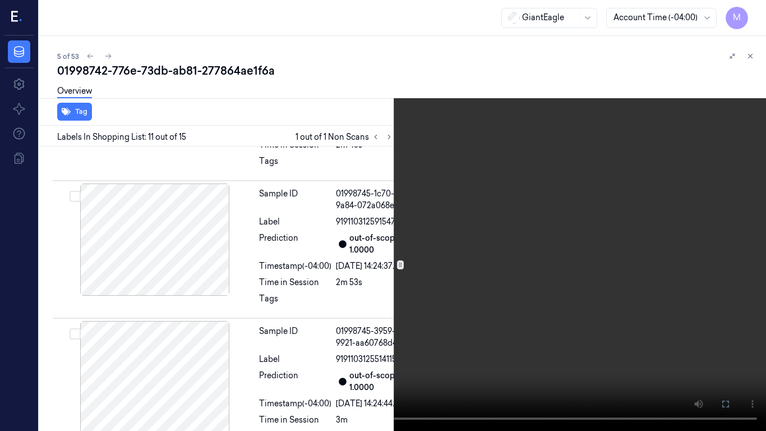
click at [542, 269] on video at bounding box center [383, 215] width 766 height 431
click at [0, 0] on icon at bounding box center [0, 0] width 0 height 0
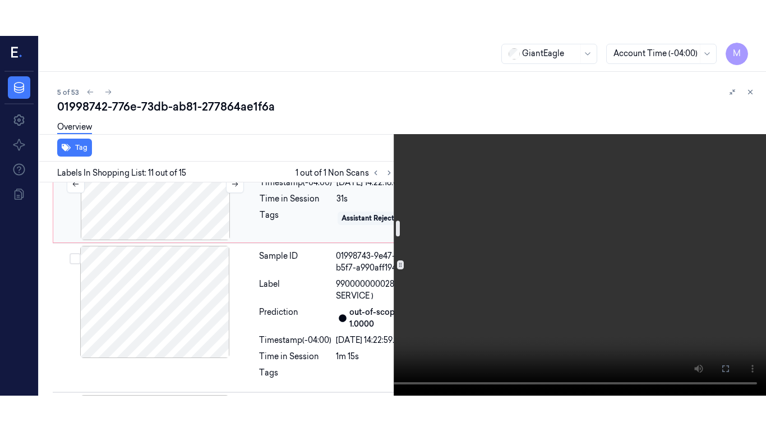
scroll to position [503, 0]
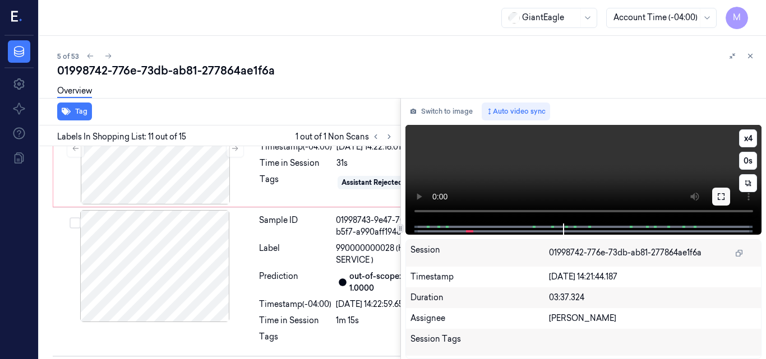
click at [719, 197] on icon at bounding box center [720, 196] width 9 height 9
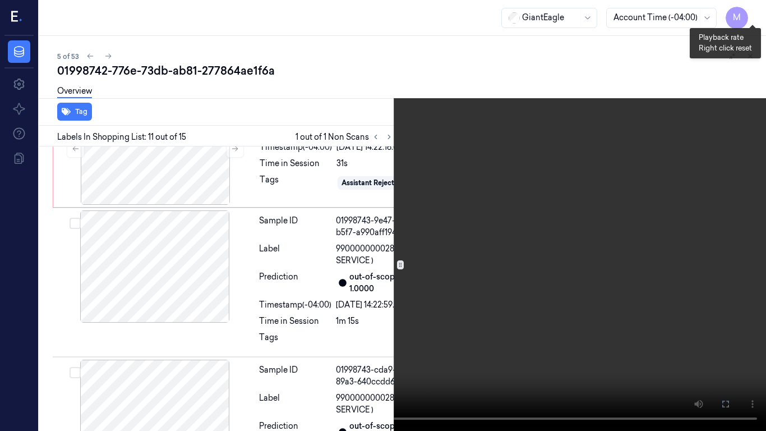
click at [751, 13] on button "x 4" at bounding box center [752, 13] width 18 height 18
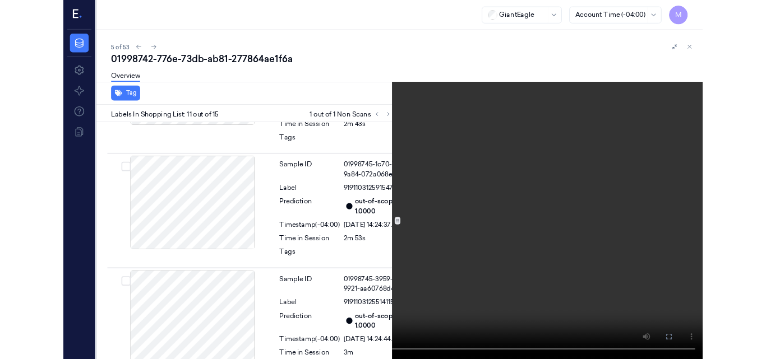
scroll to position [1849, 0]
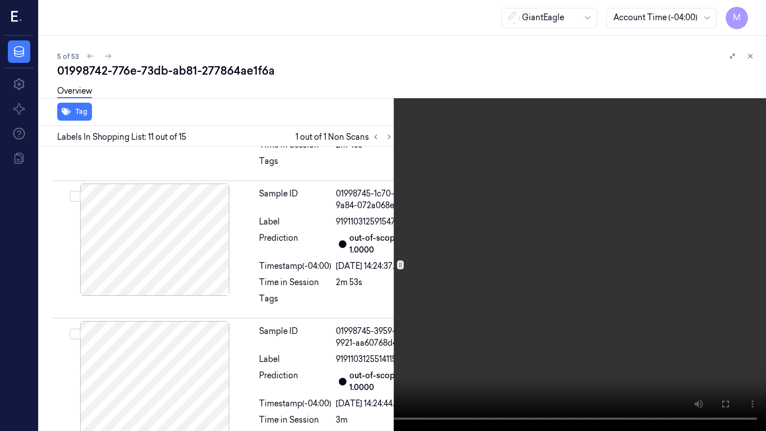
click at [293, 323] on video at bounding box center [383, 215] width 766 height 431
click at [348, 275] on video at bounding box center [383, 215] width 766 height 431
click at [0, 0] on icon at bounding box center [0, 0] width 0 height 0
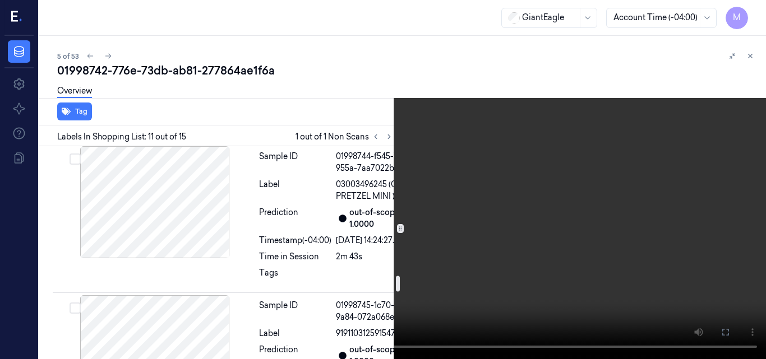
scroll to position [1681, 0]
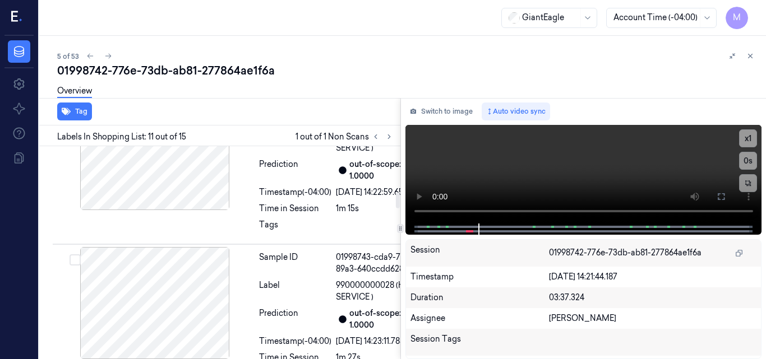
click at [182, 92] on div at bounding box center [155, 36] width 200 height 112
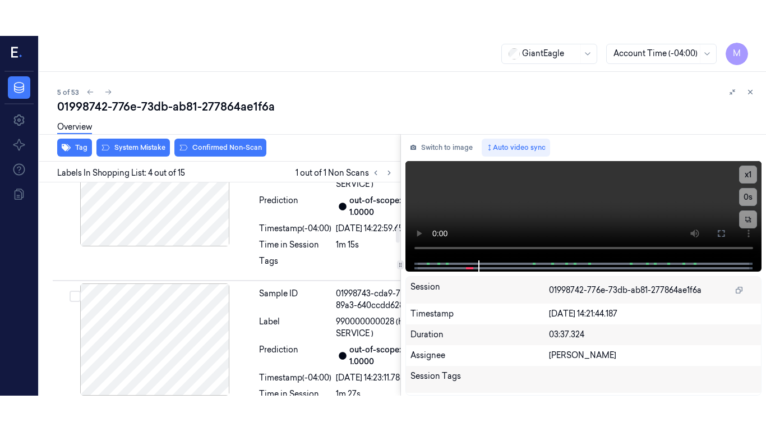
scroll to position [590, 0]
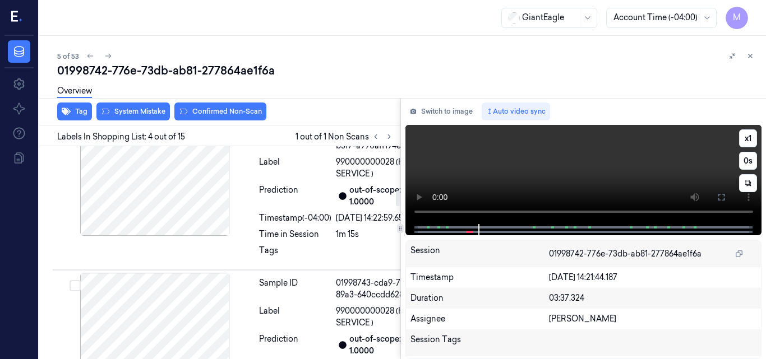
click at [654, 169] on video at bounding box center [583, 174] width 357 height 99
click at [611, 177] on video at bounding box center [583, 174] width 357 height 99
click at [659, 179] on video at bounding box center [583, 174] width 357 height 99
click at [719, 197] on icon at bounding box center [720, 197] width 9 height 9
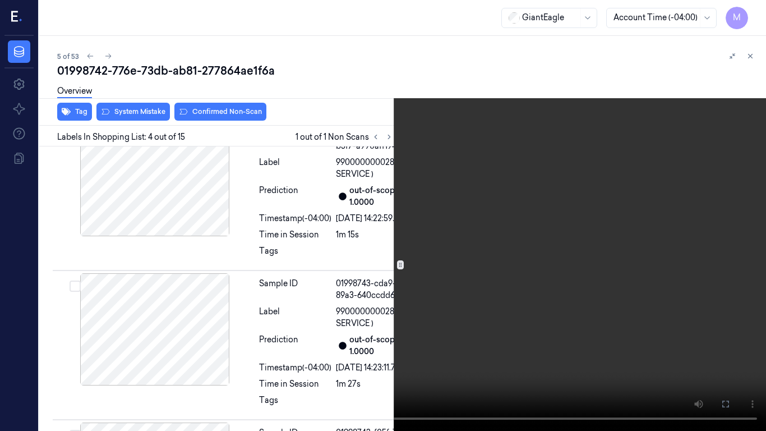
click at [429, 257] on video at bounding box center [383, 215] width 766 height 431
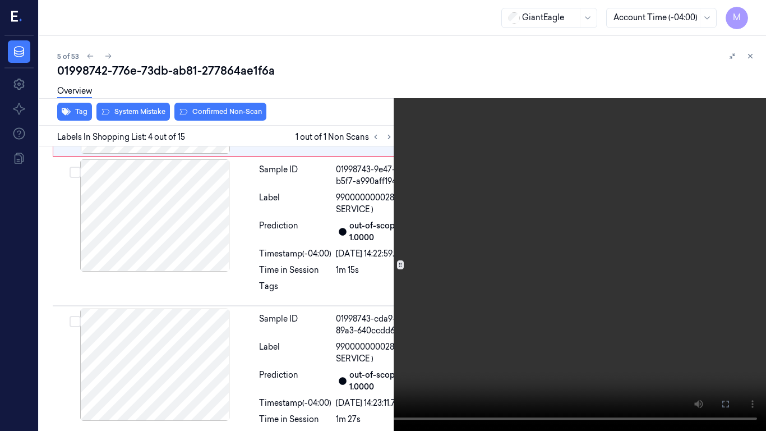
scroll to position [554, 0]
click at [357, 230] on video at bounding box center [383, 215] width 766 height 431
click at [757, 11] on button "x 1" at bounding box center [752, 13] width 18 height 18
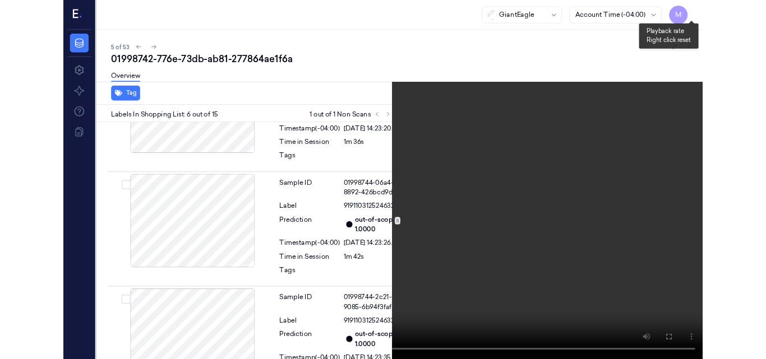
scroll to position [950, 0]
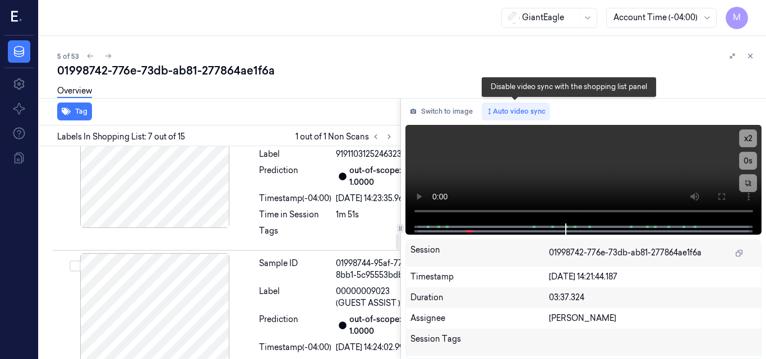
scroll to position [1170, 0]
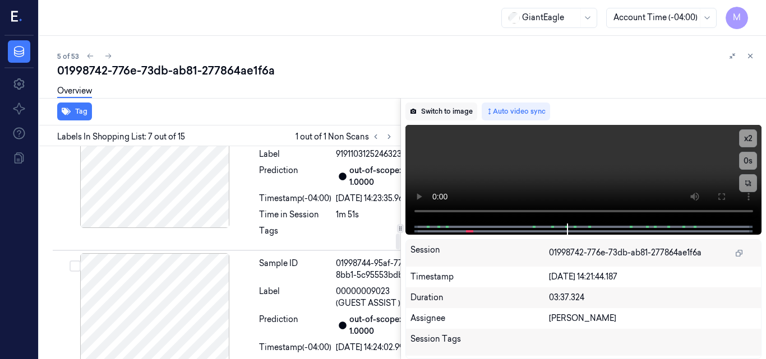
click at [450, 111] on button "Switch to image" at bounding box center [441, 112] width 72 height 18
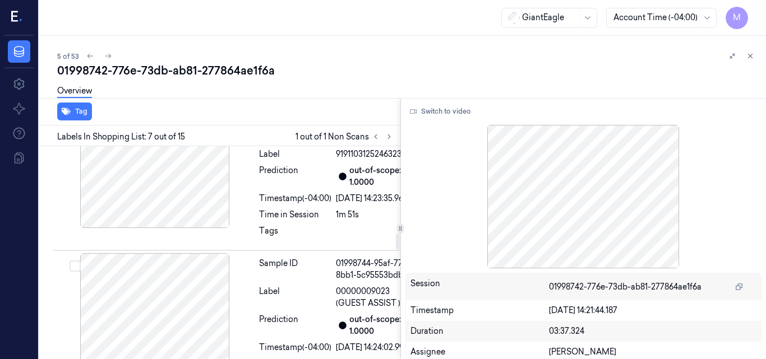
scroll to position [890, 0]
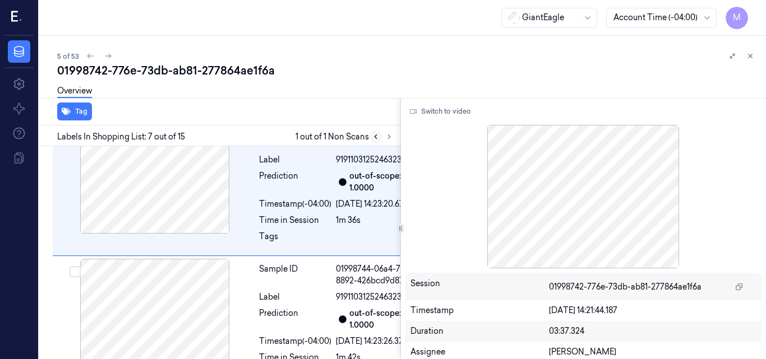
click at [381, 138] on button at bounding box center [375, 136] width 13 height 13
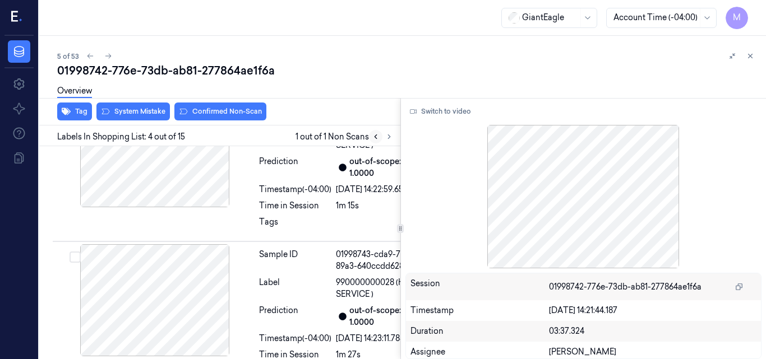
scroll to position [590, 0]
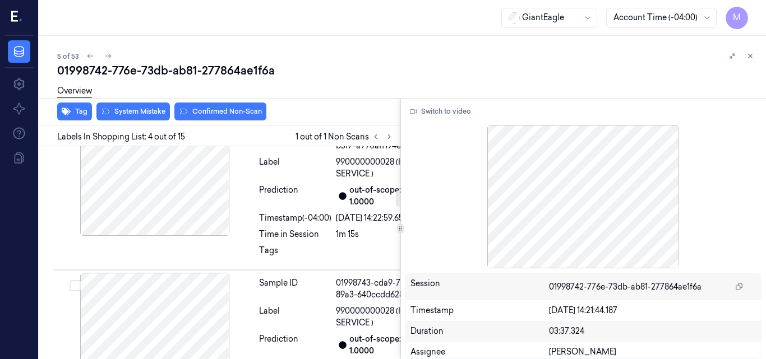
click at [179, 118] on div at bounding box center [155, 62] width 200 height 112
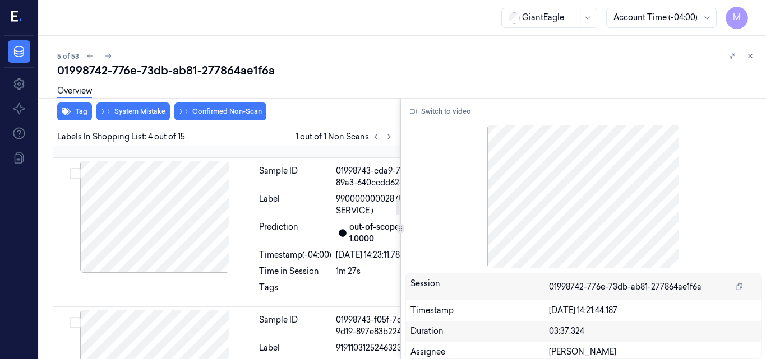
click at [173, 124] on div at bounding box center [155, 68] width 200 height 112
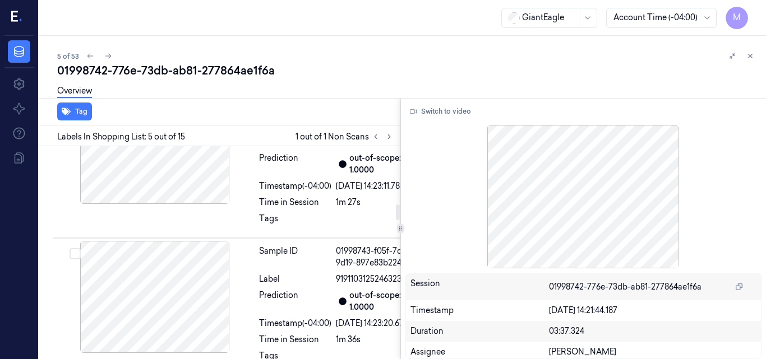
scroll to position [778, 0]
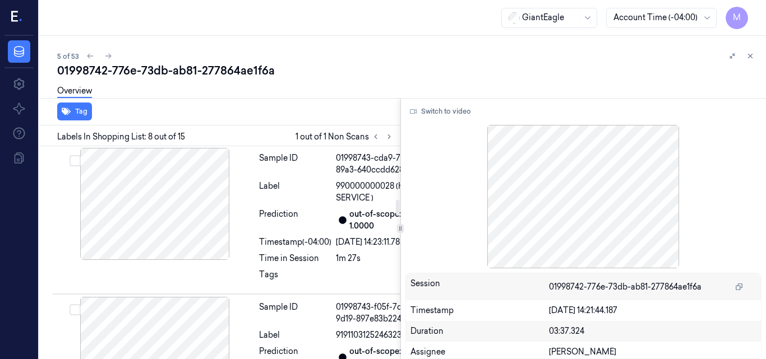
click at [150, 111] on div at bounding box center [155, 55] width 200 height 112
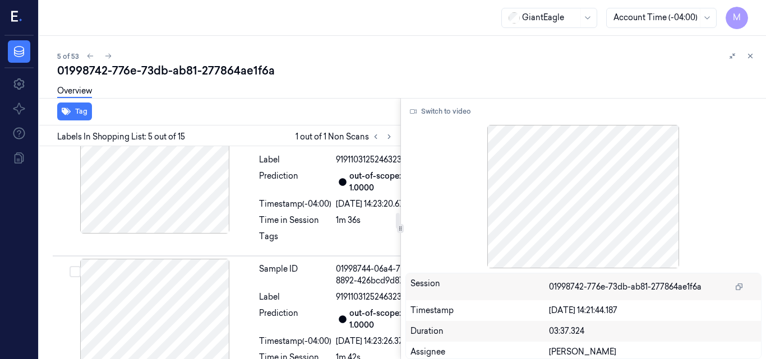
click at [178, 85] on div at bounding box center [155, 29] width 200 height 112
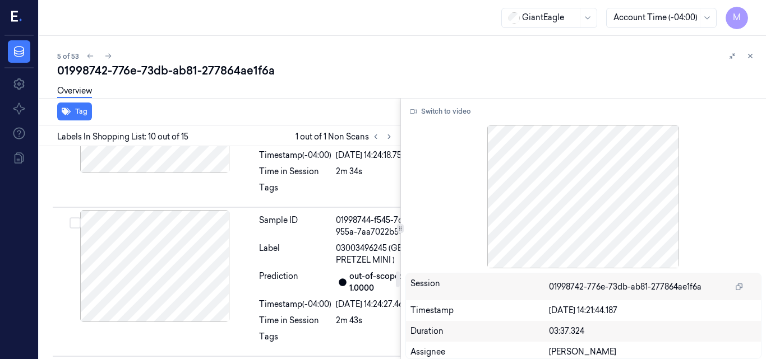
scroll to position [1677, 0]
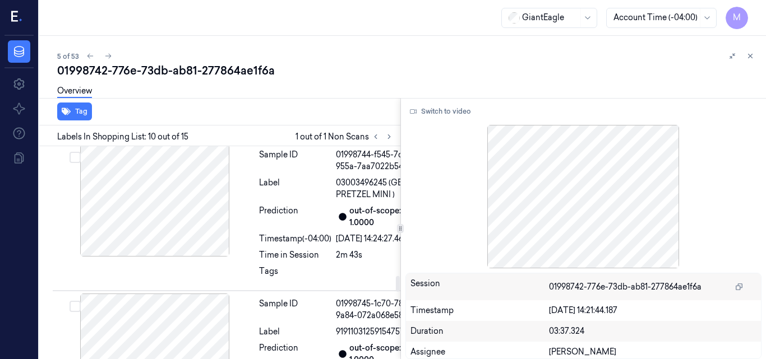
scroll to position [1789, 0]
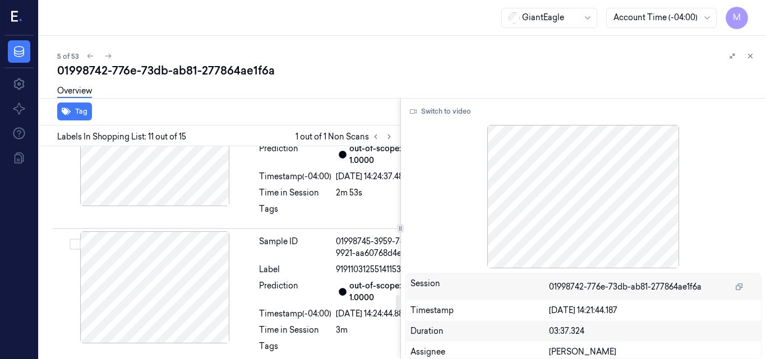
scroll to position [1997, 0]
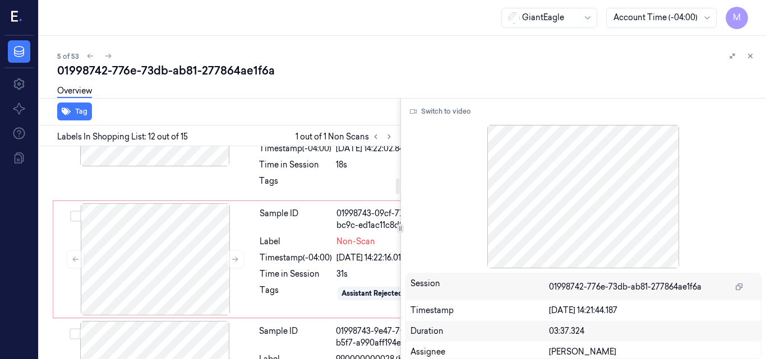
scroll to position [505, 0]
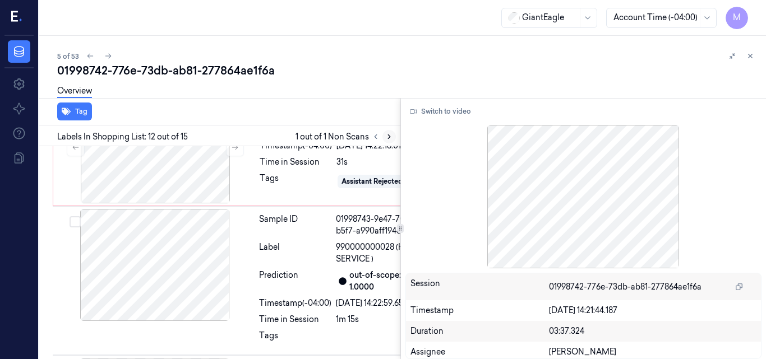
click at [391, 137] on icon at bounding box center [389, 137] width 8 height 8
click at [388, 137] on icon at bounding box center [389, 137] width 8 height 8
click at [379, 136] on button at bounding box center [375, 136] width 13 height 13
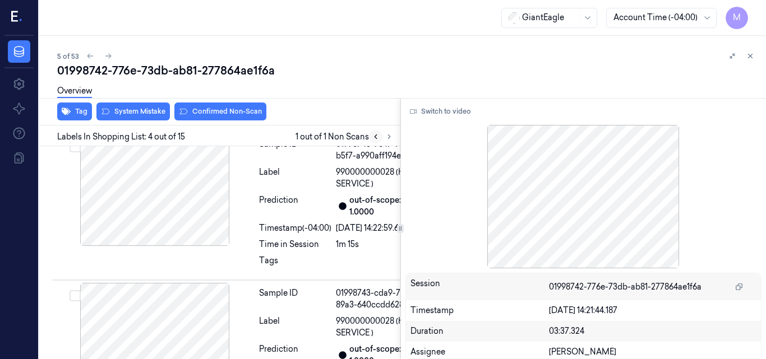
scroll to position [590, 0]
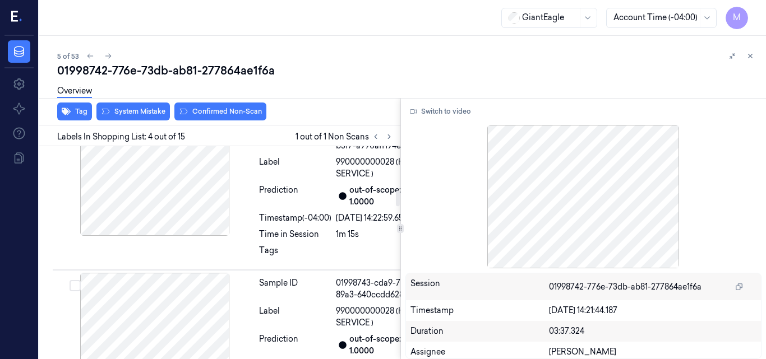
click at [172, 118] on div at bounding box center [155, 62] width 200 height 112
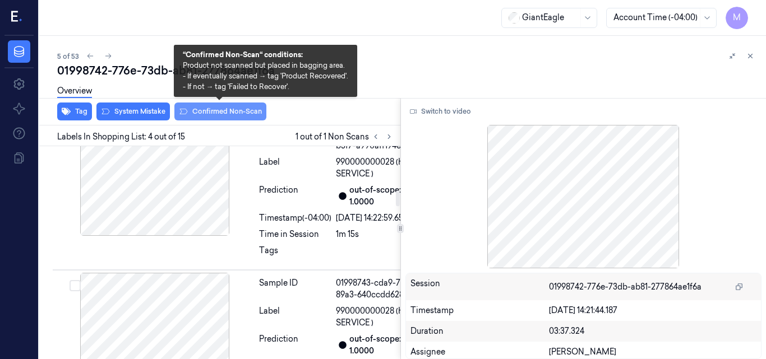
click at [195, 107] on button "Confirmed Non-Scan" at bounding box center [220, 112] width 92 height 18
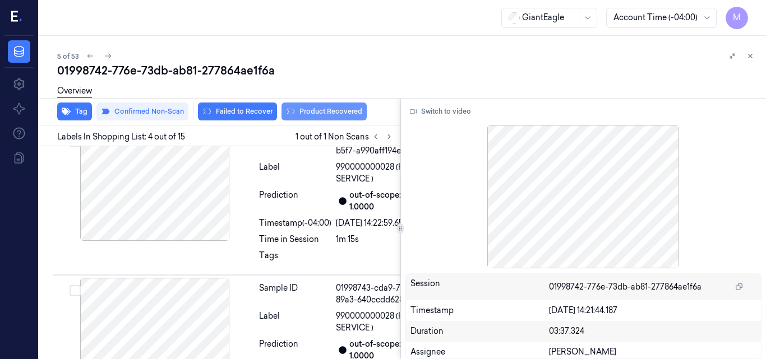
click at [290, 110] on icon at bounding box center [290, 111] width 9 height 9
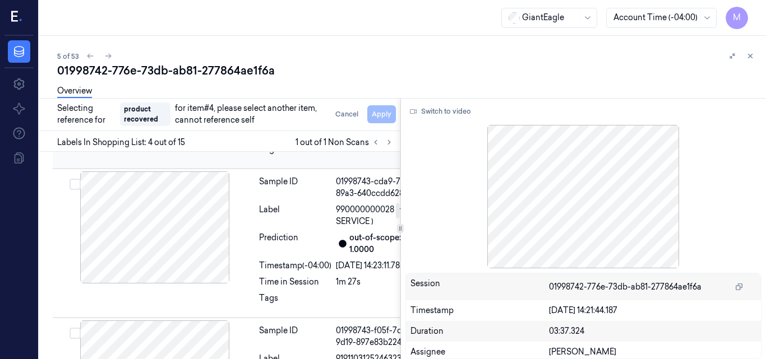
click at [226, 135] on div at bounding box center [155, 78] width 200 height 112
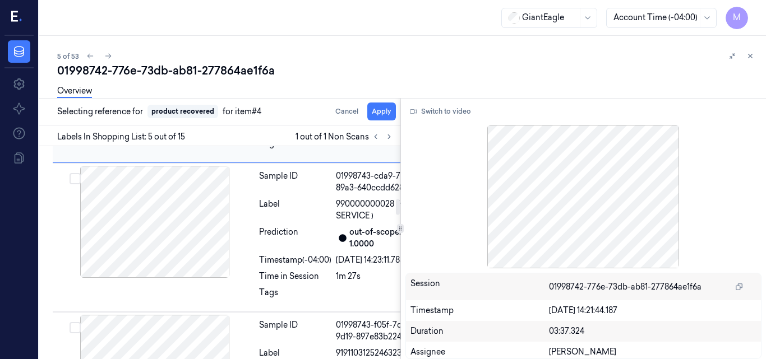
scroll to position [783, 0]
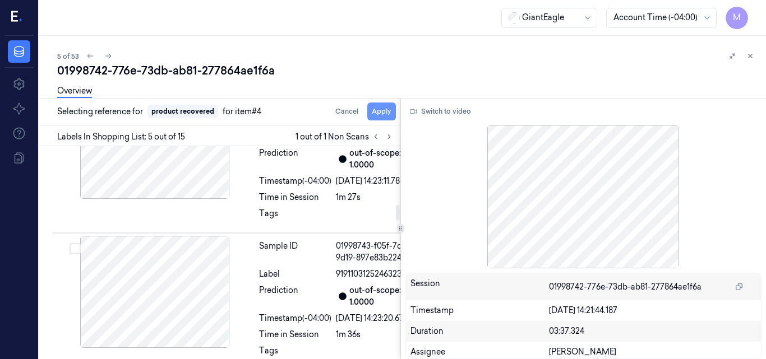
click at [382, 114] on button "Apply" at bounding box center [381, 112] width 29 height 18
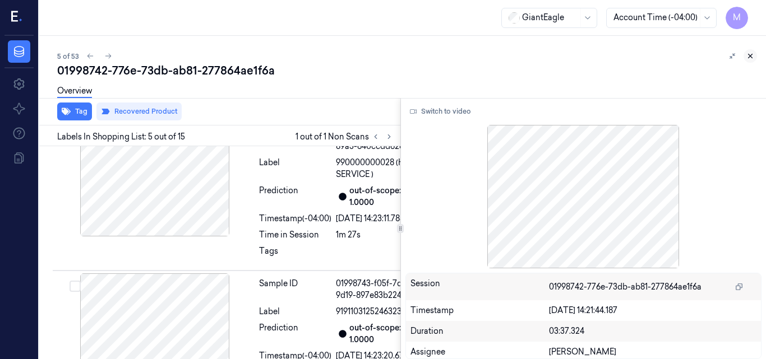
click at [752, 55] on icon at bounding box center [750, 56] width 8 height 8
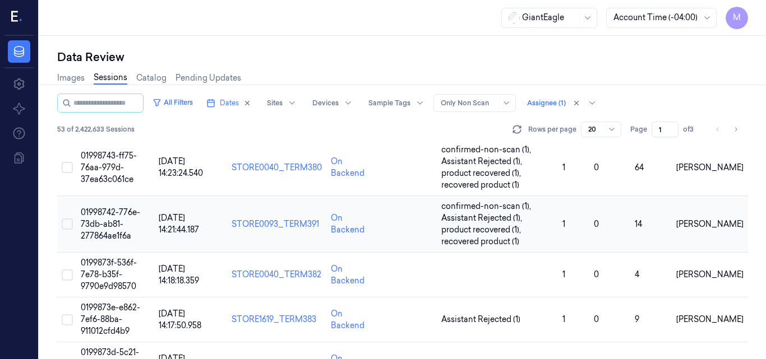
scroll to position [191, 0]
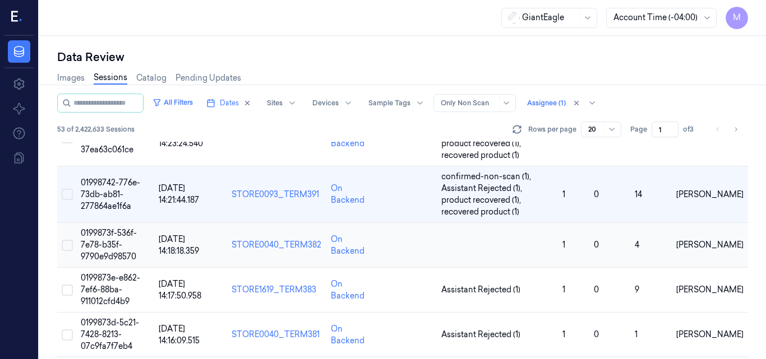
click at [104, 244] on span "0199873f-536f-7e78-b35f-9790e9d98570" at bounding box center [109, 245] width 56 height 34
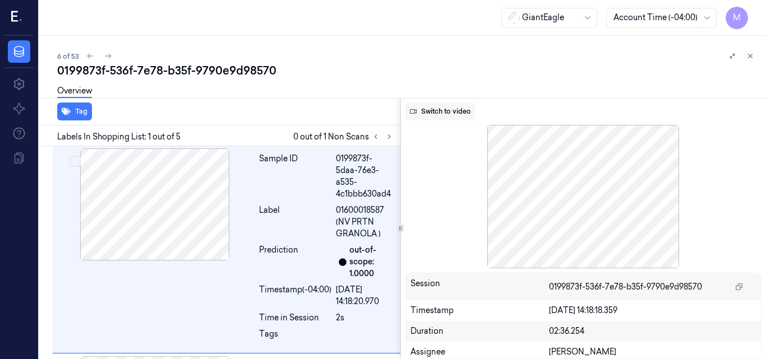
click at [448, 111] on button "Switch to video" at bounding box center [440, 112] width 70 height 18
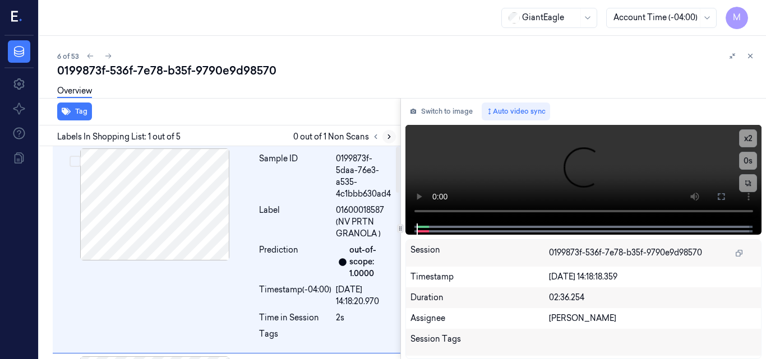
click at [389, 137] on icon at bounding box center [389, 137] width 8 height 8
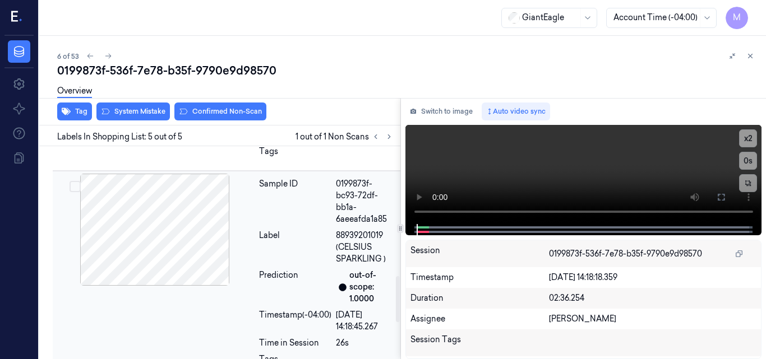
click at [188, 222] on div at bounding box center [155, 230] width 200 height 112
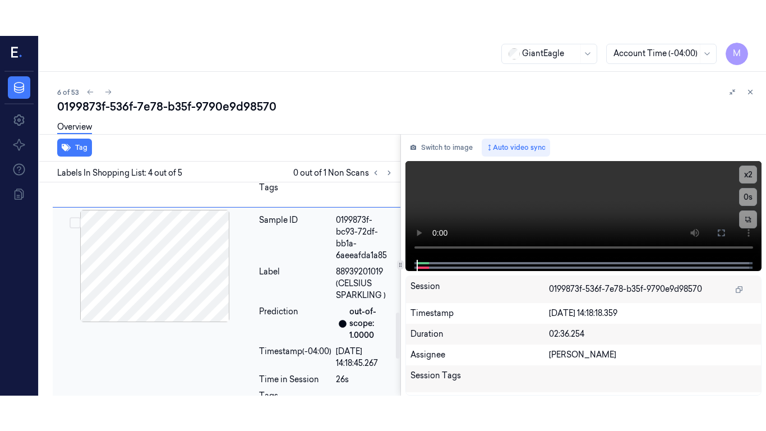
scroll to position [621, 0]
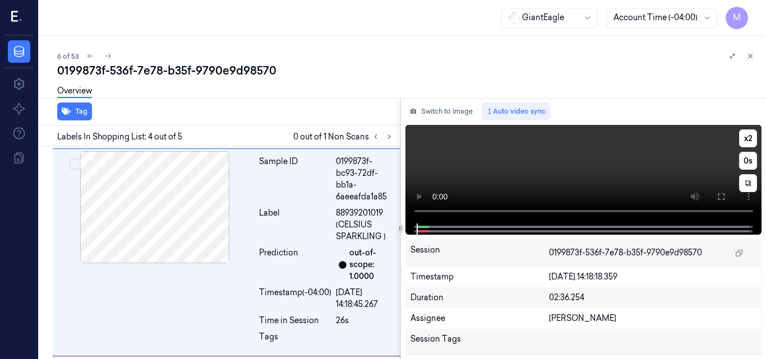
click at [579, 154] on video at bounding box center [583, 174] width 357 height 99
click at [585, 161] on video at bounding box center [583, 174] width 357 height 99
click at [723, 194] on icon at bounding box center [721, 196] width 7 height 7
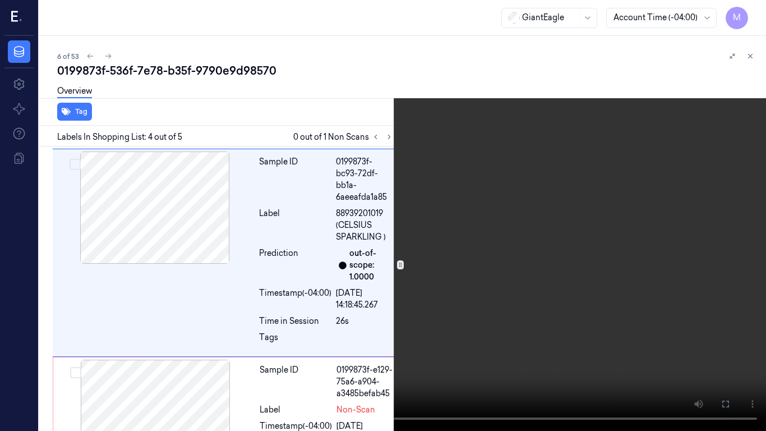
click at [555, 260] on video at bounding box center [383, 215] width 766 height 431
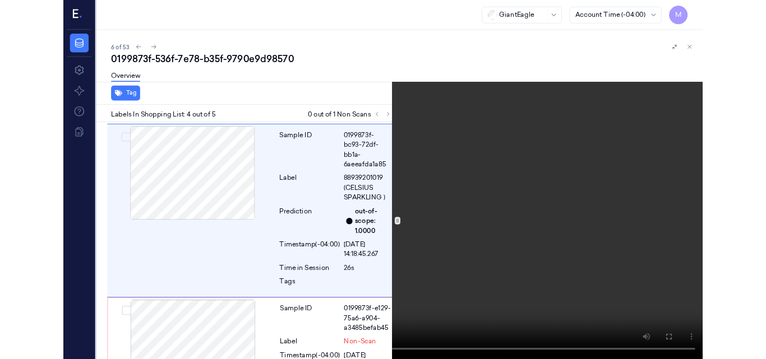
scroll to position [585, 0]
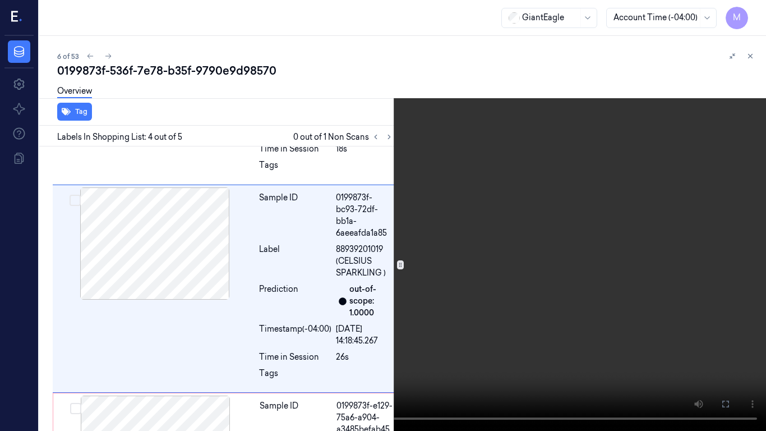
click at [0, 0] on icon at bounding box center [0, 0] width 0 height 0
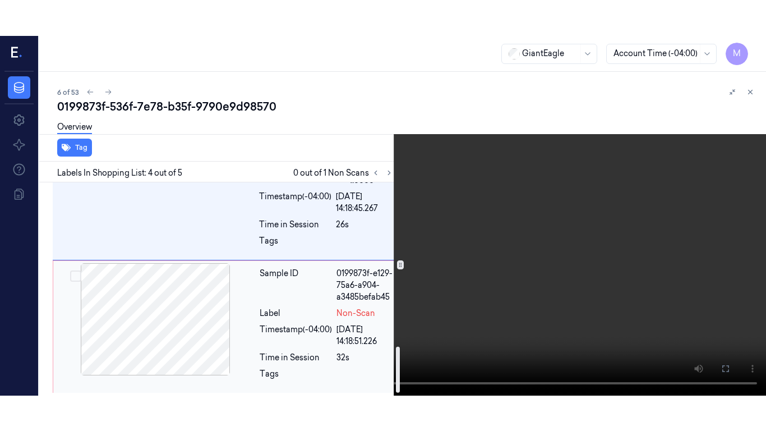
scroll to position [767, 0]
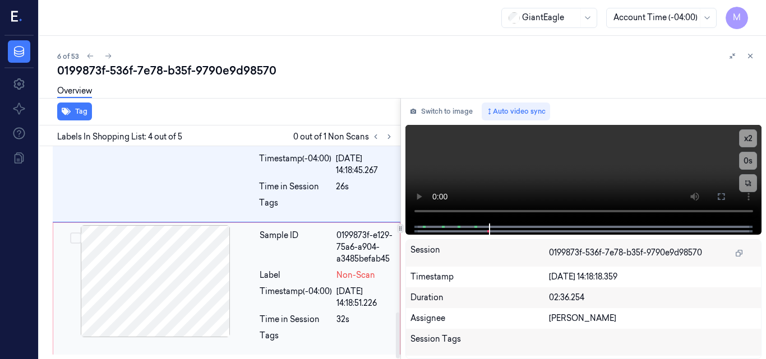
click at [200, 261] on div at bounding box center [155, 281] width 200 height 112
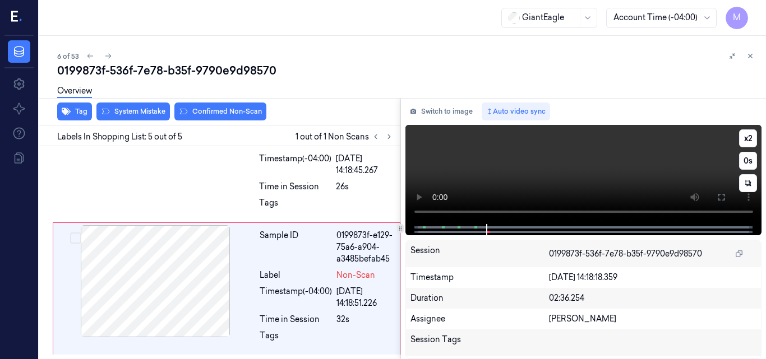
click at [674, 169] on video at bounding box center [583, 174] width 357 height 99
click at [719, 200] on icon at bounding box center [721, 197] width 7 height 7
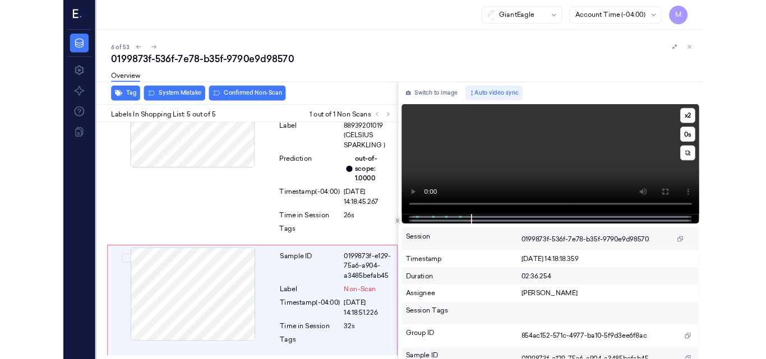
scroll to position [696, 0]
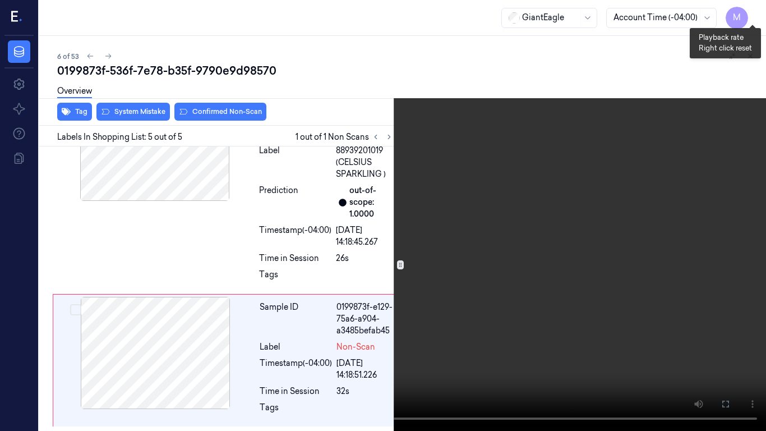
click at [751, 12] on button "x 2" at bounding box center [752, 13] width 18 height 18
click at [474, 212] on video at bounding box center [383, 215] width 766 height 431
click at [575, 306] on video at bounding box center [383, 215] width 766 height 431
click at [540, 295] on video at bounding box center [383, 215] width 766 height 431
click at [0, 0] on icon at bounding box center [0, 0] width 0 height 0
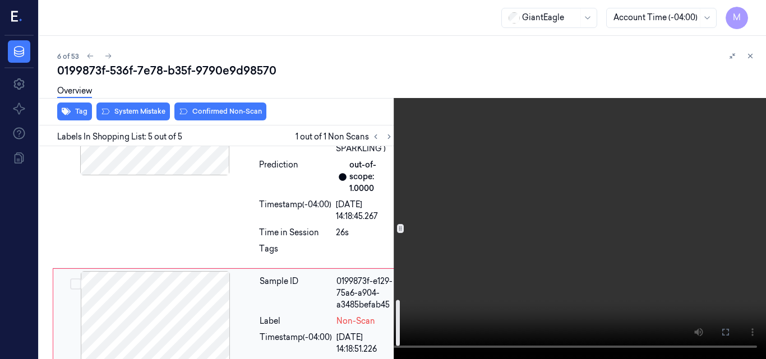
scroll to position [767, 0]
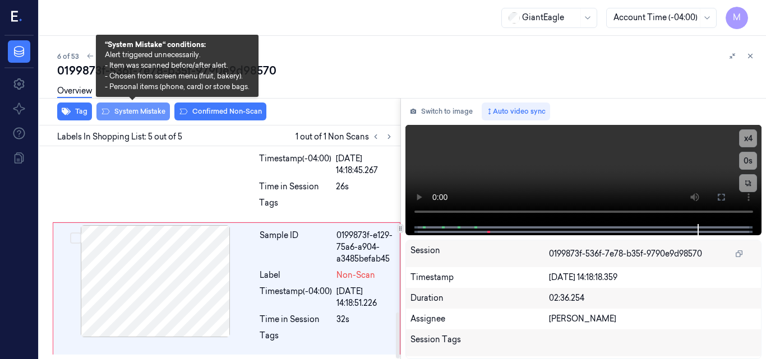
click at [138, 113] on button "System Mistake" at bounding box center [132, 112] width 73 height 18
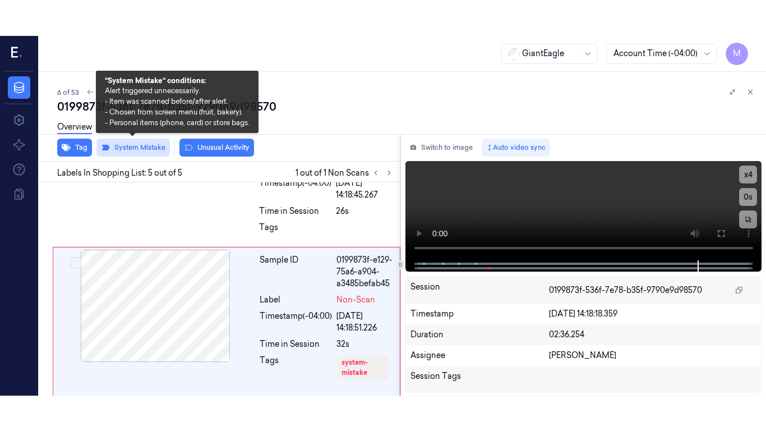
scroll to position [791, 0]
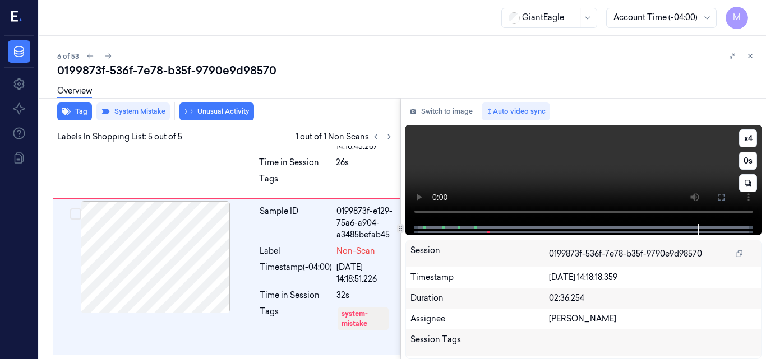
click at [684, 171] on video at bounding box center [583, 174] width 357 height 99
click at [721, 203] on button at bounding box center [721, 197] width 18 height 18
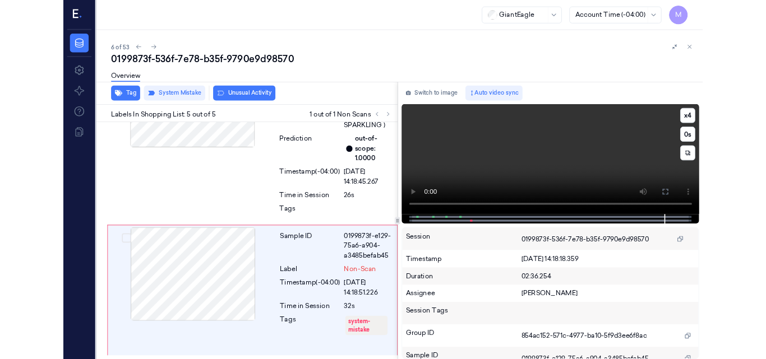
scroll to position [720, 0]
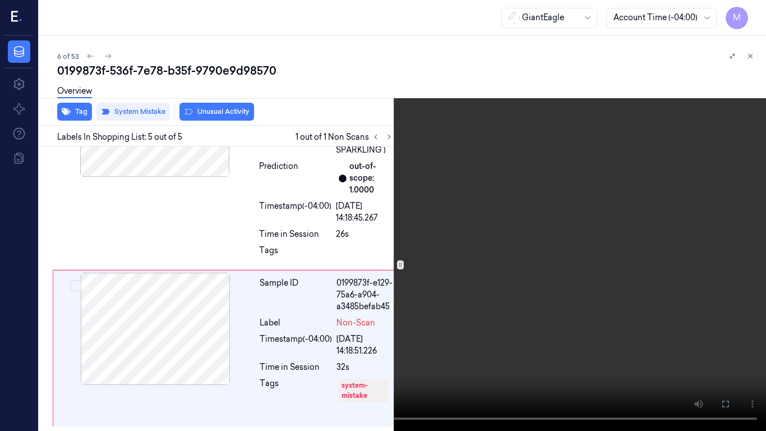
click at [0, 0] on icon at bounding box center [0, 0] width 0 height 0
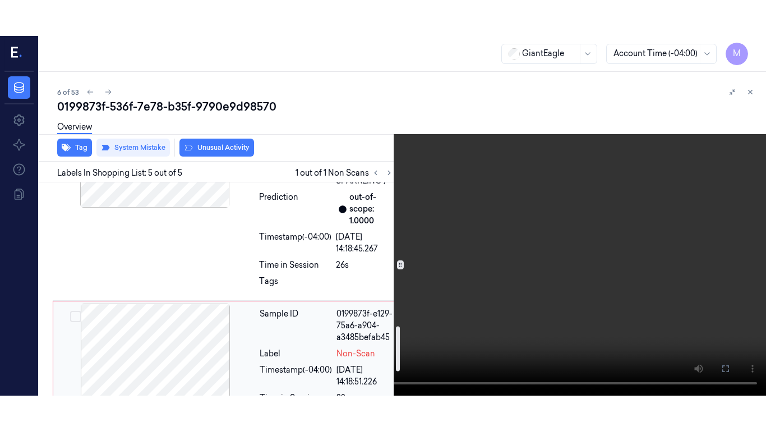
scroll to position [679, 0]
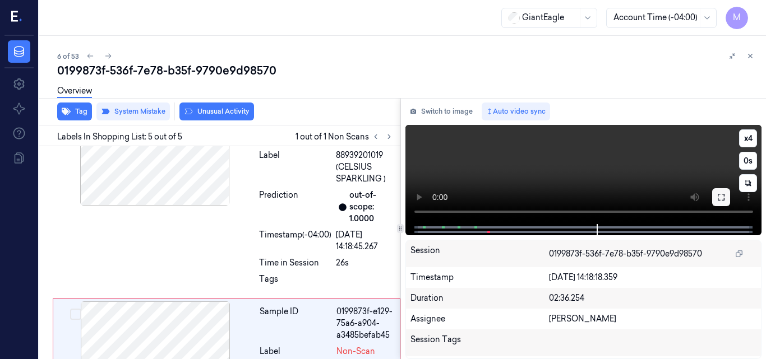
click at [720, 196] on icon at bounding box center [720, 197] width 9 height 9
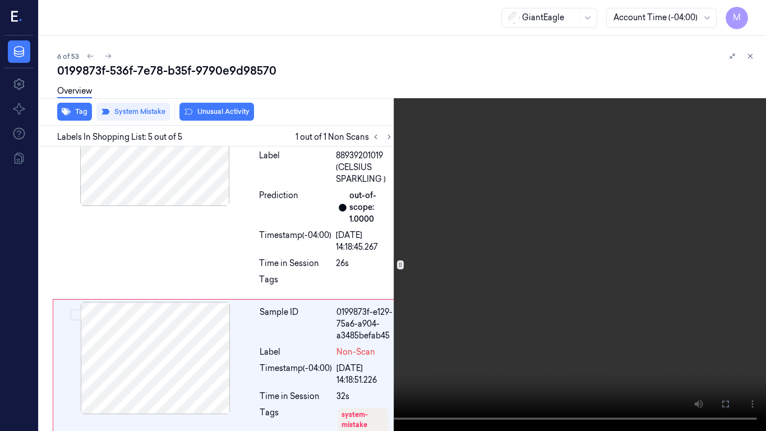
click at [460, 245] on video at bounding box center [383, 215] width 766 height 431
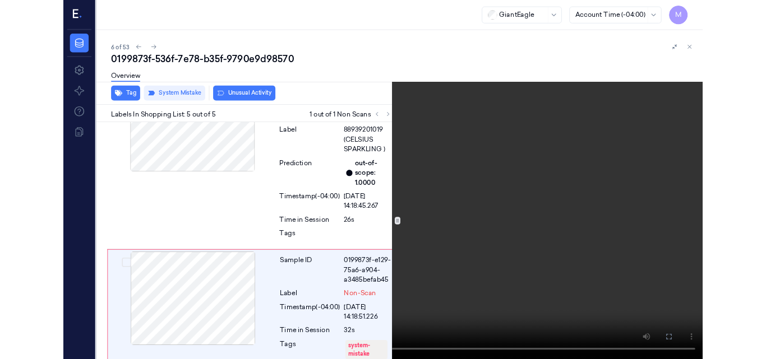
scroll to position [720, 0]
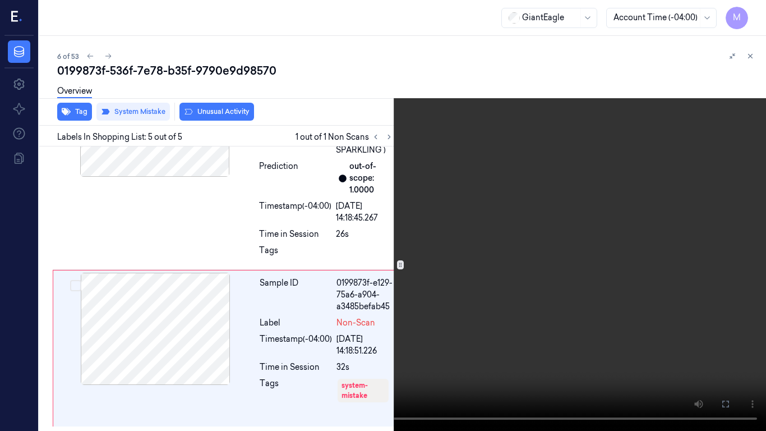
click at [457, 312] on video at bounding box center [383, 215] width 766 height 431
click at [0, 0] on icon at bounding box center [0, 0] width 0 height 0
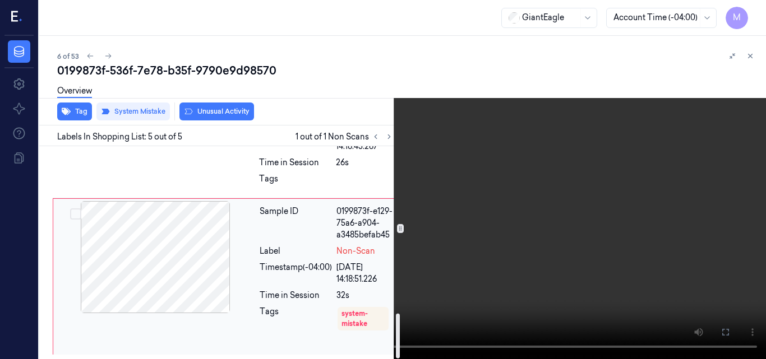
scroll to position [791, 0]
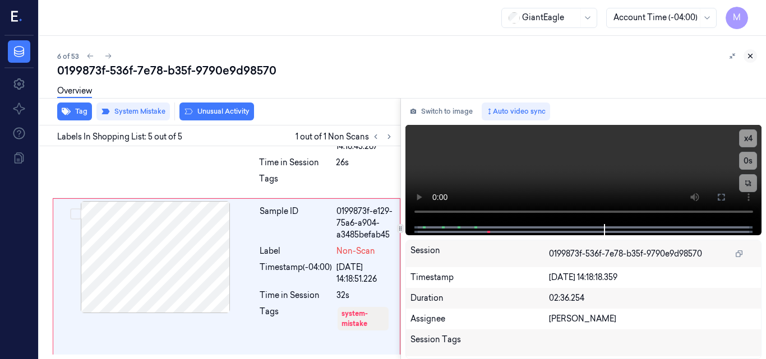
click at [751, 59] on icon at bounding box center [750, 56] width 8 height 8
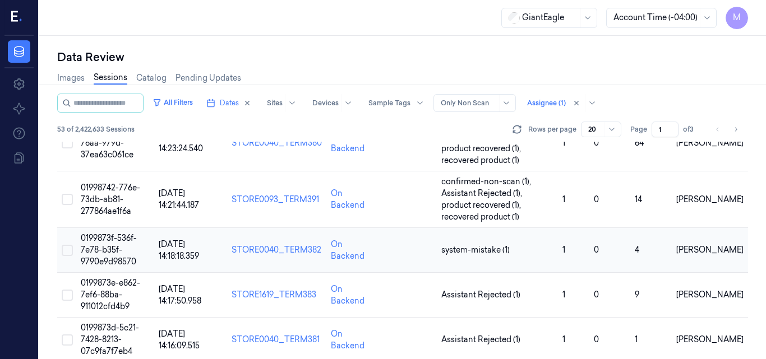
scroll to position [242, 0]
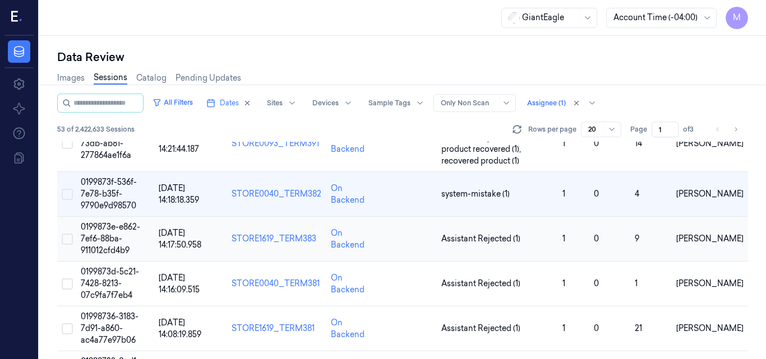
click at [118, 234] on span "0199873e-e862-7ef6-88ba-911012cfd4b9" at bounding box center [110, 239] width 59 height 34
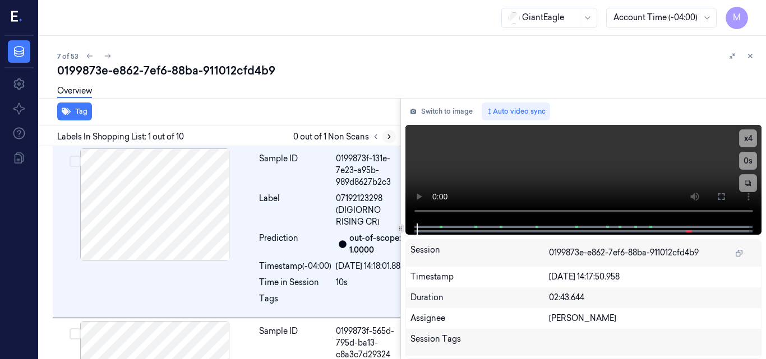
click at [393, 133] on button at bounding box center [388, 136] width 13 height 13
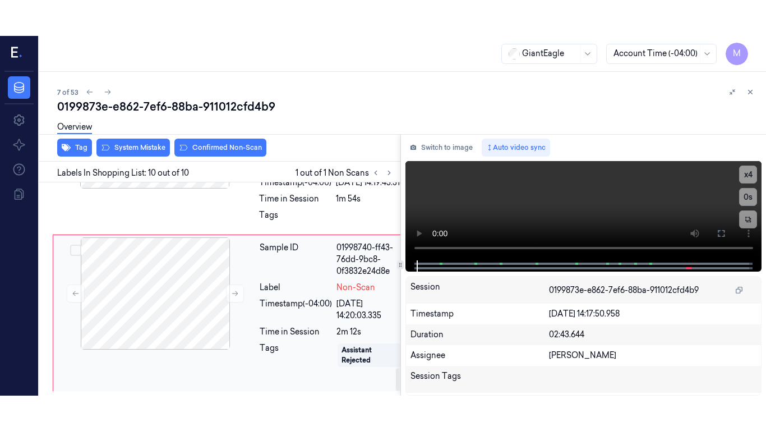
scroll to position [1807, 0]
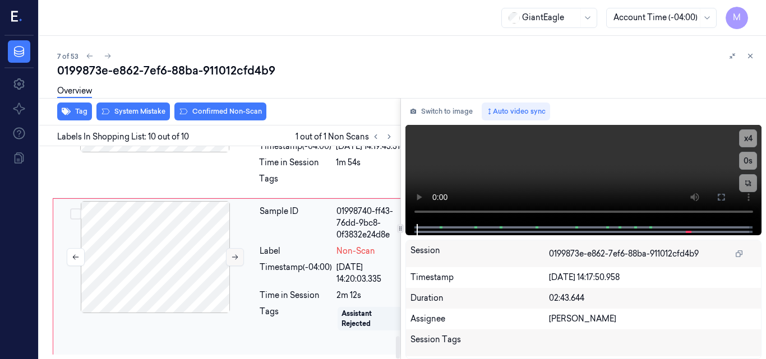
click at [236, 253] on icon at bounding box center [235, 257] width 8 height 8
click at [621, 165] on video at bounding box center [583, 174] width 357 height 99
click at [723, 198] on icon at bounding box center [720, 197] width 9 height 9
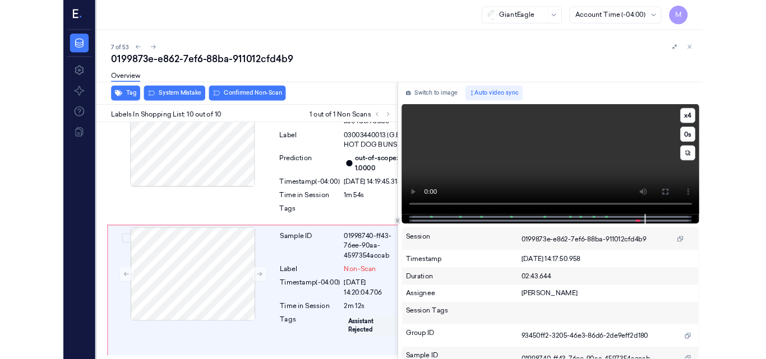
scroll to position [1736, 0]
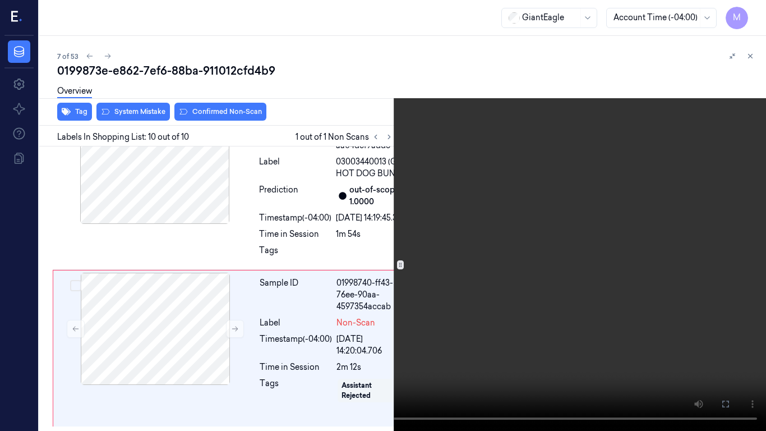
click at [548, 247] on video at bounding box center [383, 215] width 766 height 431
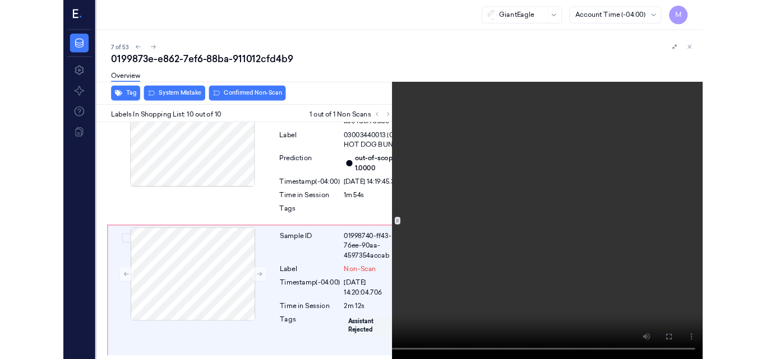
scroll to position [1807, 0]
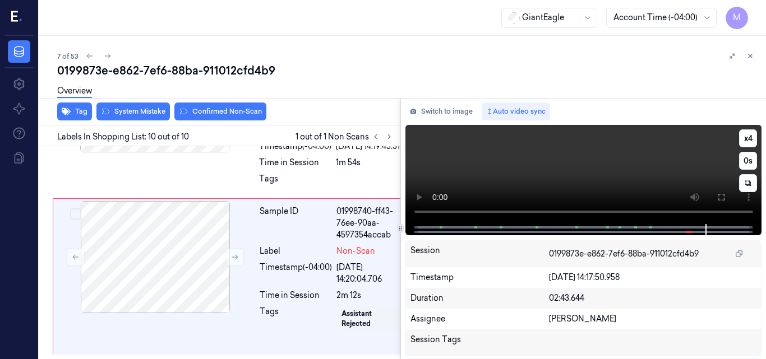
click at [640, 166] on video at bounding box center [583, 174] width 357 height 99
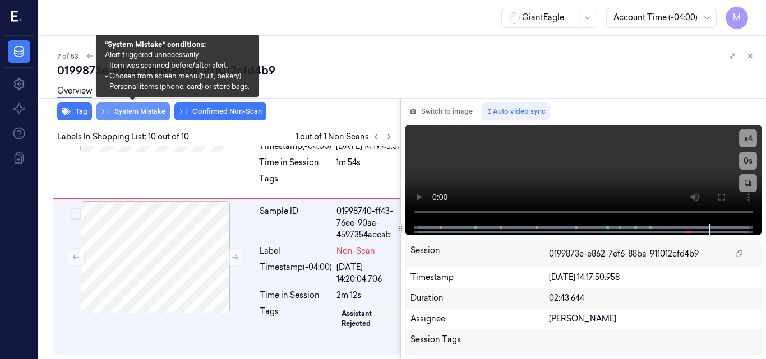
click at [142, 113] on button "System Mistake" at bounding box center [132, 112] width 73 height 18
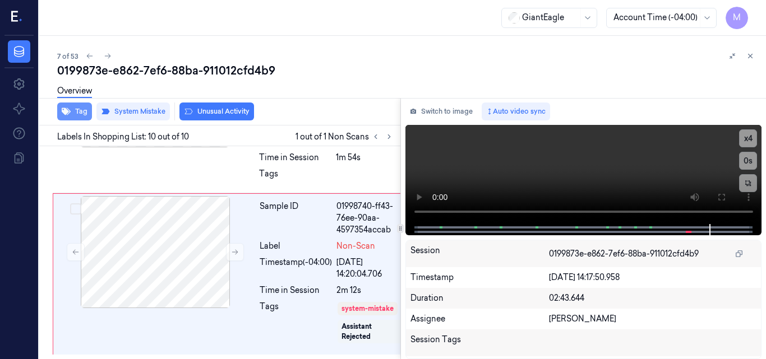
click at [77, 108] on button "Tag" at bounding box center [74, 112] width 35 height 18
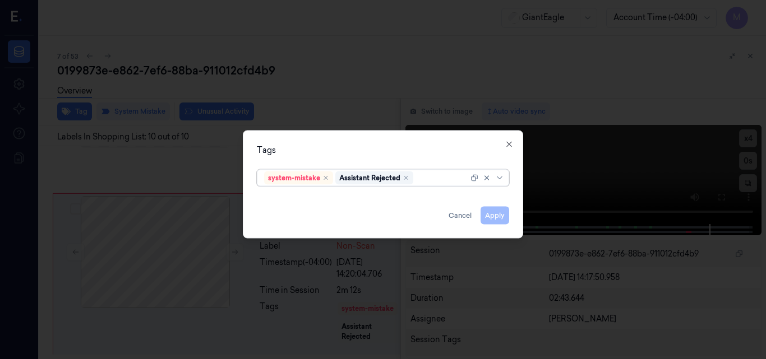
click at [427, 181] on div at bounding box center [441, 178] width 53 height 12
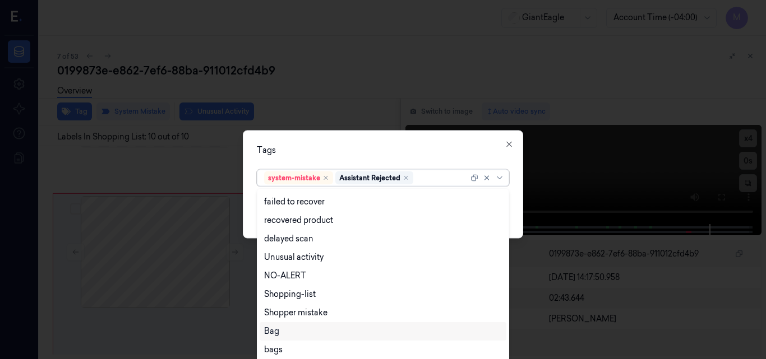
click at [296, 328] on div "Bag" at bounding box center [383, 332] width 238 height 12
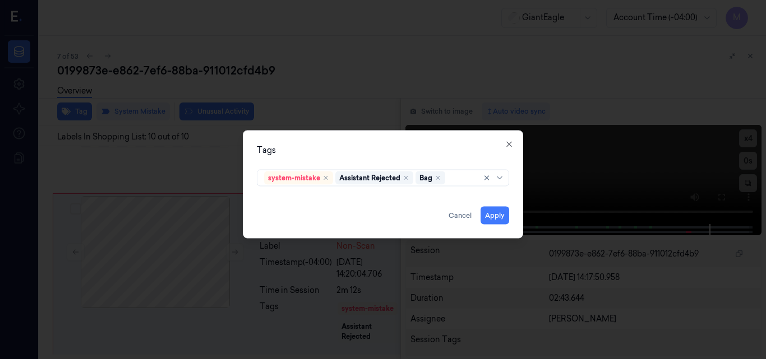
click at [388, 147] on div "Tags" at bounding box center [383, 150] width 252 height 12
click at [494, 220] on button "Apply" at bounding box center [494, 215] width 29 height 18
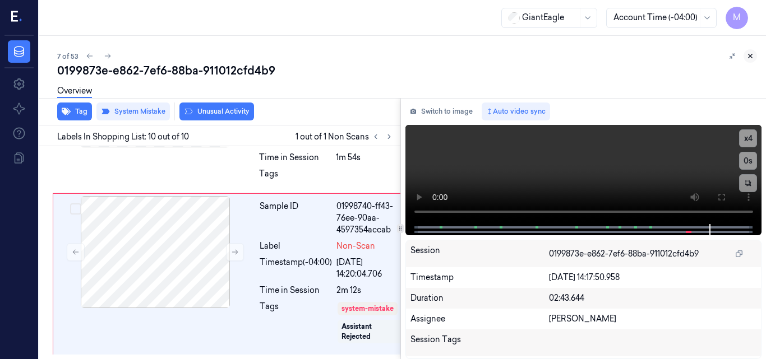
click at [749, 55] on icon at bounding box center [750, 56] width 4 height 4
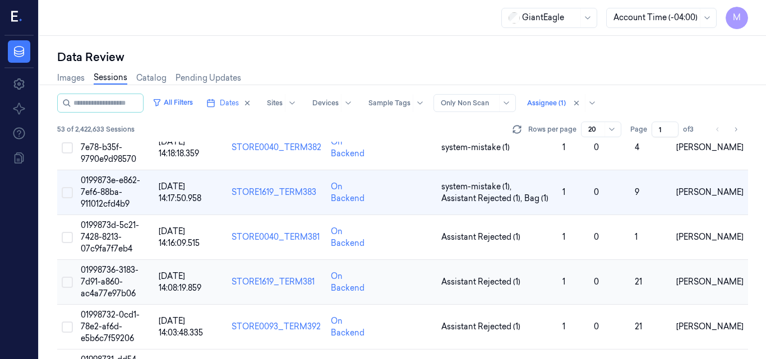
scroll to position [287, 0]
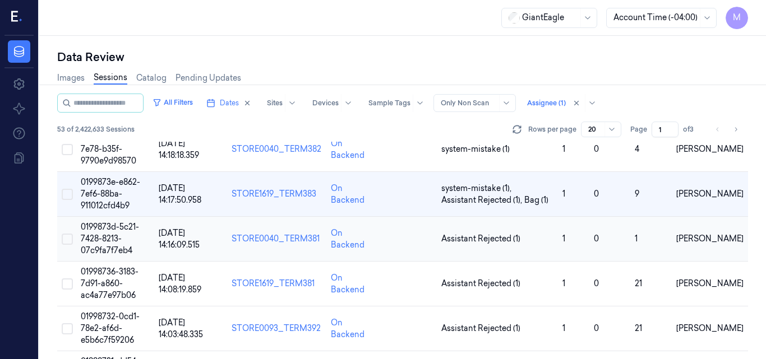
click at [115, 225] on span "0199873d-5c21-7428-8213-07c9fa7f7eb4" at bounding box center [110, 239] width 58 height 34
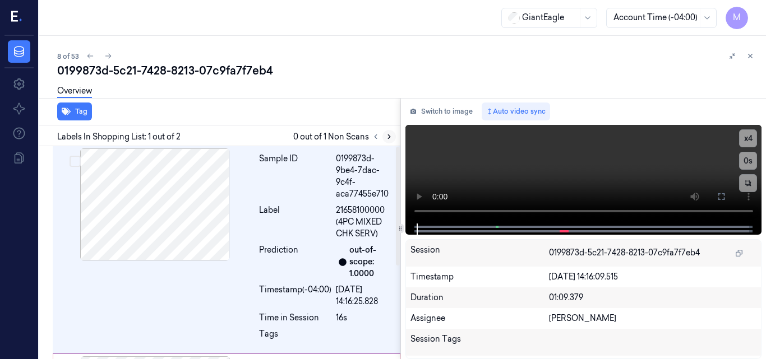
click at [390, 135] on icon at bounding box center [389, 137] width 8 height 8
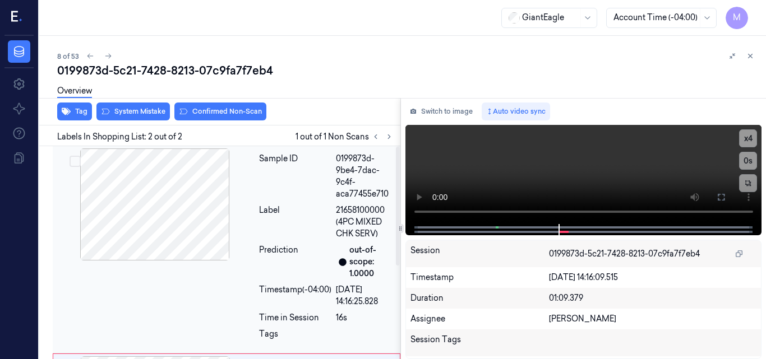
click at [161, 202] on div at bounding box center [155, 205] width 200 height 112
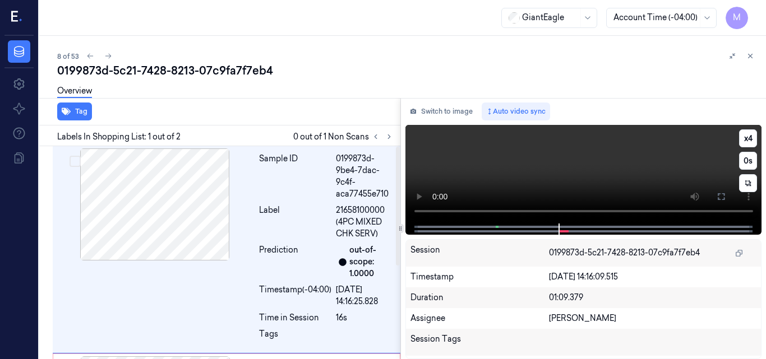
click at [578, 175] on video at bounding box center [583, 174] width 357 height 99
click at [725, 199] on icon at bounding box center [720, 196] width 9 height 9
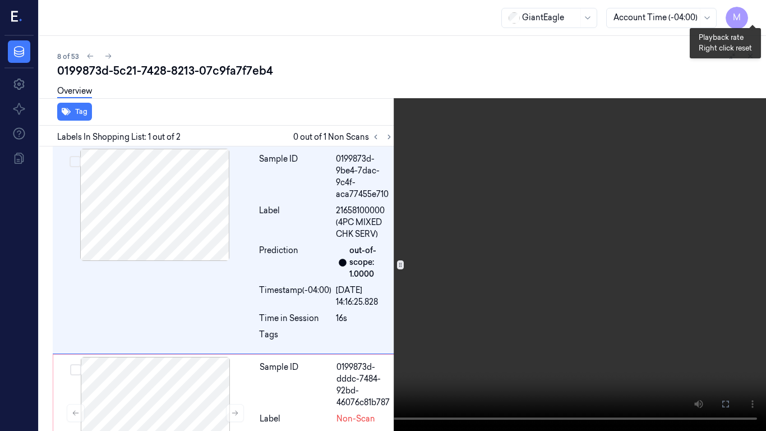
click at [752, 10] on button "x 4" at bounding box center [752, 13] width 18 height 18
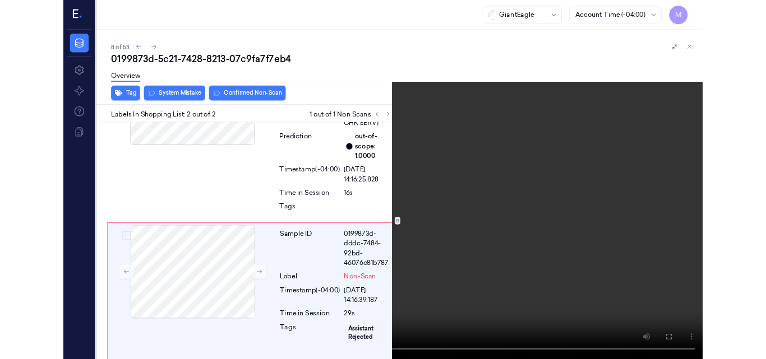
scroll to position [96, 0]
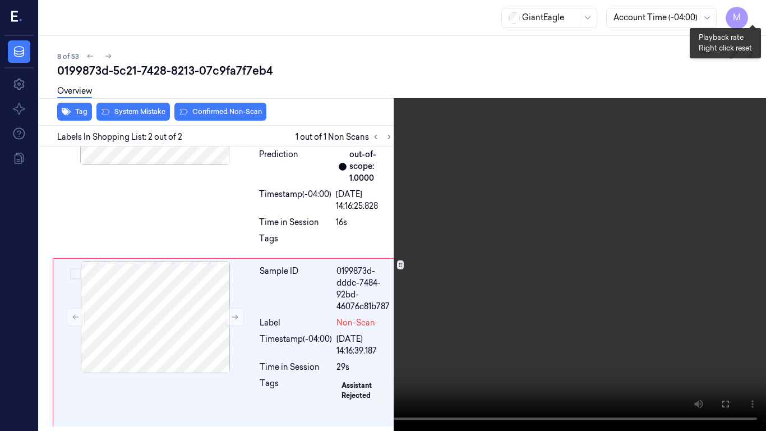
click at [751, 9] on button "x 1" at bounding box center [752, 13] width 18 height 18
click at [605, 107] on video at bounding box center [383, 215] width 766 height 431
click at [0, 0] on icon at bounding box center [0, 0] width 0 height 0
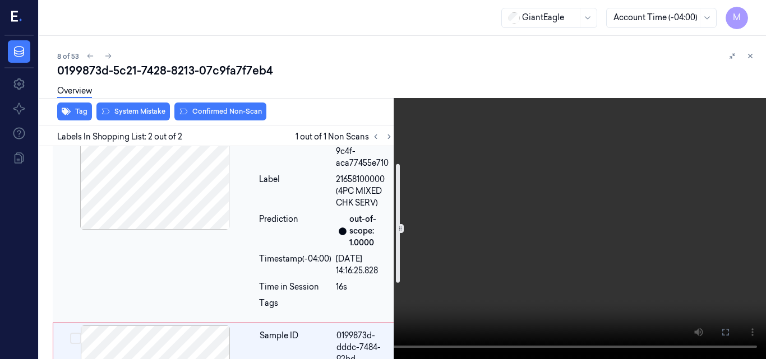
scroll to position [0, 0]
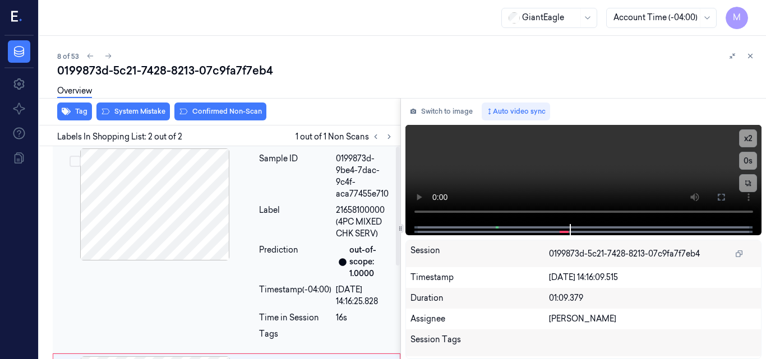
click at [152, 187] on div at bounding box center [155, 205] width 200 height 112
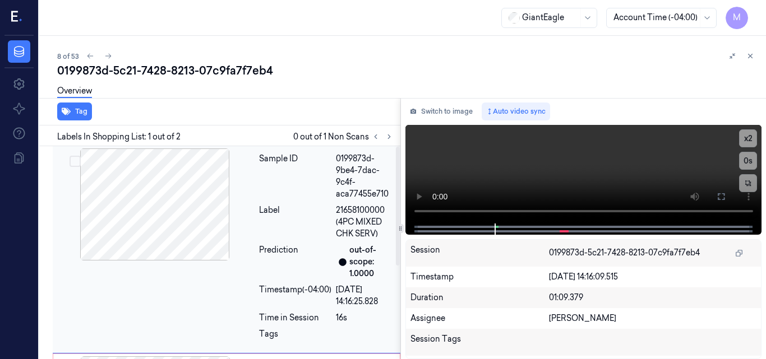
click at [169, 197] on div at bounding box center [155, 205] width 200 height 112
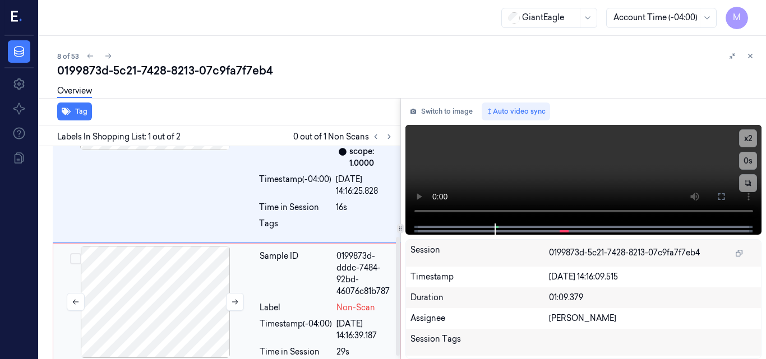
scroll to position [167, 0]
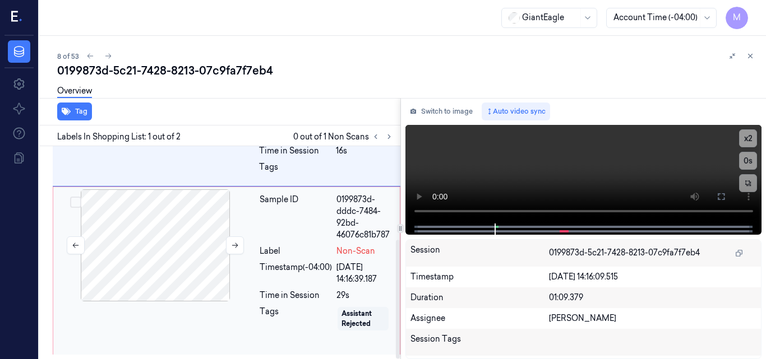
click at [169, 248] on div at bounding box center [155, 245] width 200 height 112
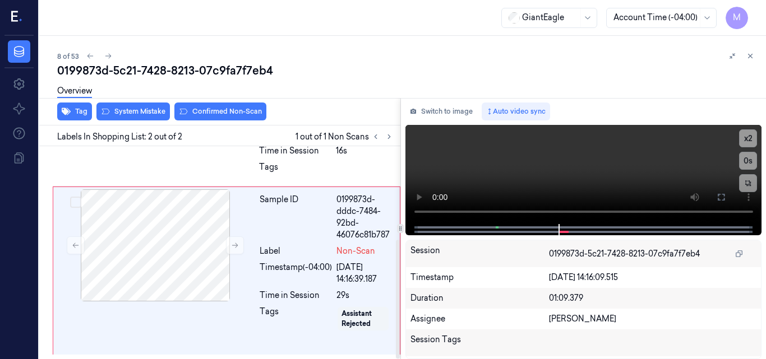
click at [151, 103] on div "Overview" at bounding box center [407, 92] width 700 height 29
click at [151, 105] on div "Overview" at bounding box center [407, 92] width 700 height 29
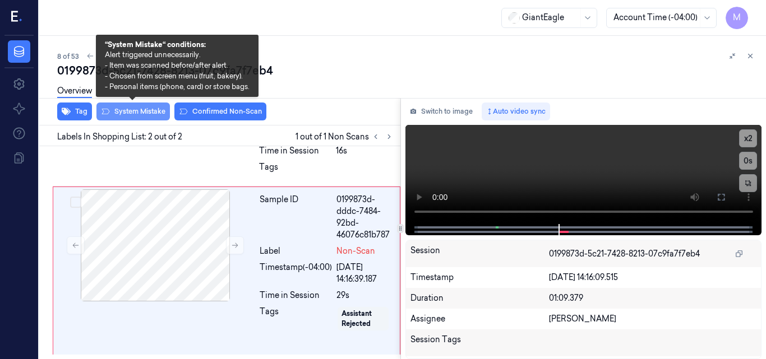
click at [145, 112] on button "System Mistake" at bounding box center [132, 112] width 73 height 18
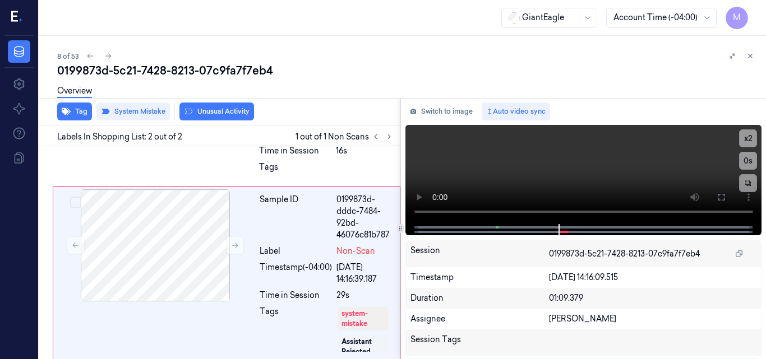
scroll to position [172, 0]
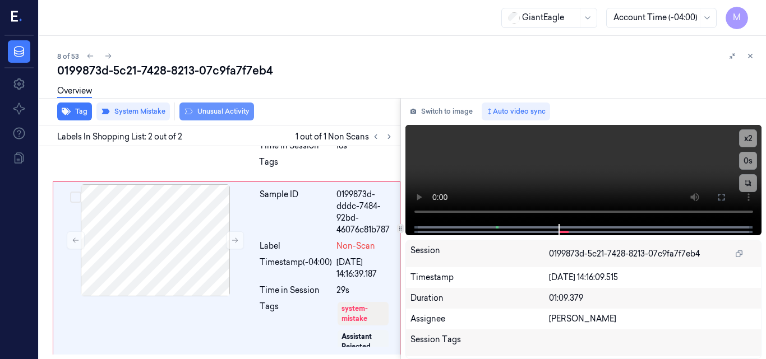
click at [216, 112] on button "Unusual Activity" at bounding box center [216, 112] width 75 height 18
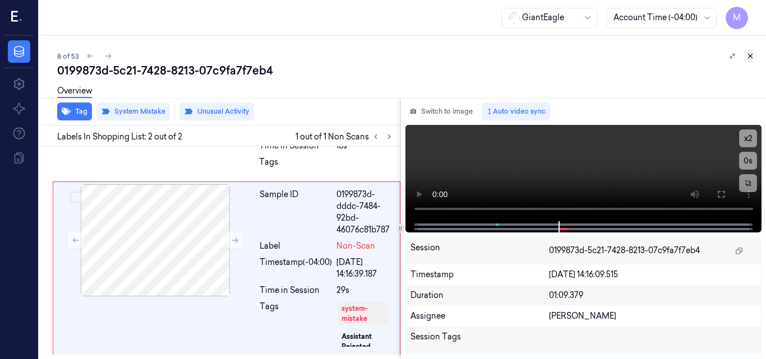
click at [751, 55] on icon at bounding box center [750, 56] width 4 height 4
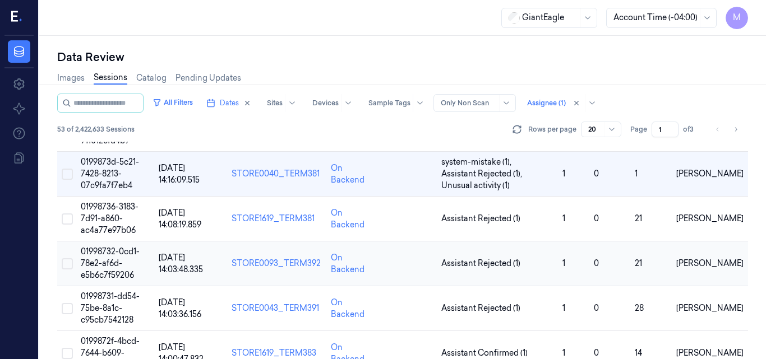
scroll to position [332, 0]
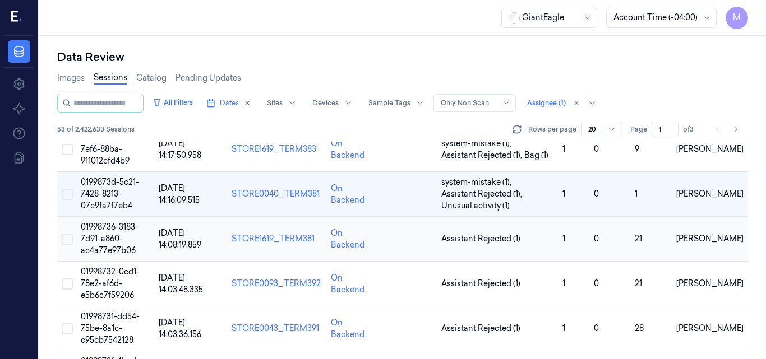
click at [126, 233] on td "01998736-3183-7d91-a860-ac4a77e97b06" at bounding box center [114, 239] width 77 height 45
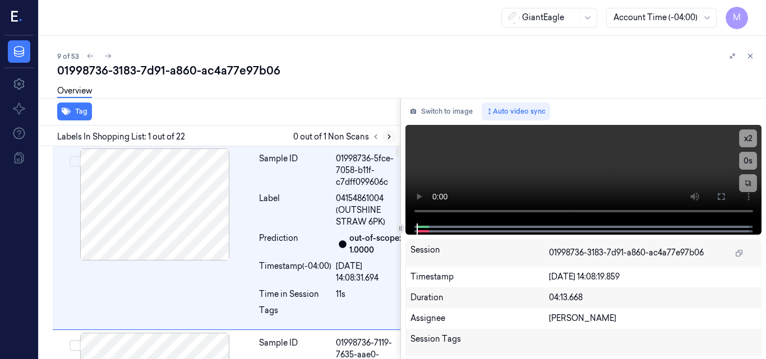
click at [387, 135] on icon at bounding box center [389, 137] width 8 height 8
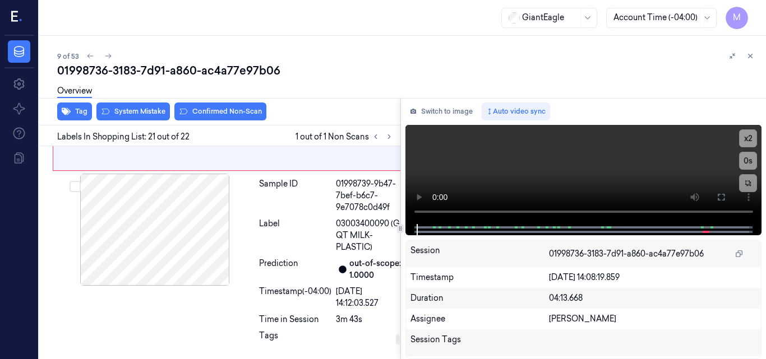
scroll to position [3945, 0]
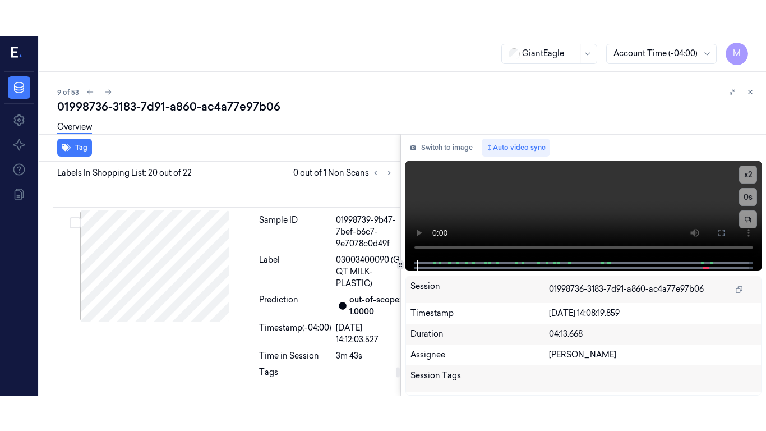
scroll to position [3925, 0]
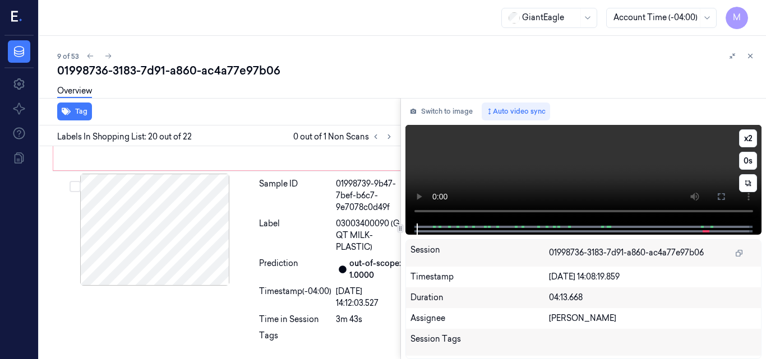
click at [630, 167] on video at bounding box center [583, 174] width 357 height 99
drag, startPoint x: 720, startPoint y: 196, endPoint x: 721, endPoint y: 245, distance: 48.8
click at [721, 196] on icon at bounding box center [720, 196] width 9 height 9
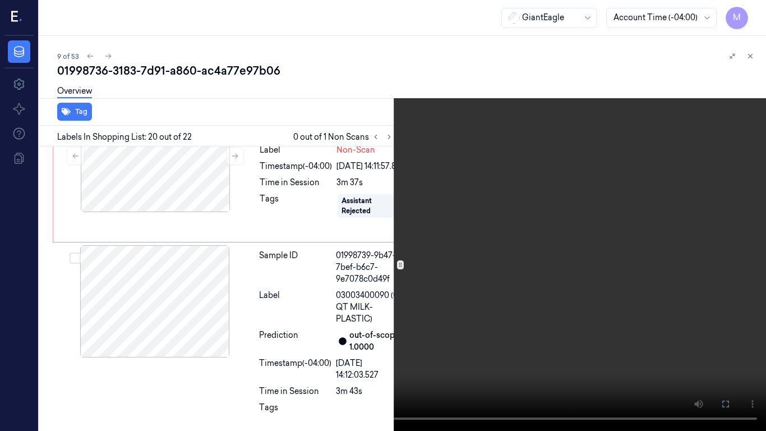
click at [519, 246] on video at bounding box center [383, 215] width 766 height 431
click at [492, 237] on video at bounding box center [383, 215] width 766 height 431
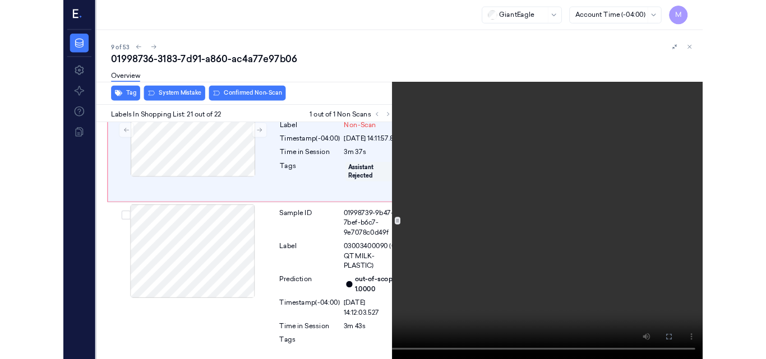
scroll to position [4078, 0]
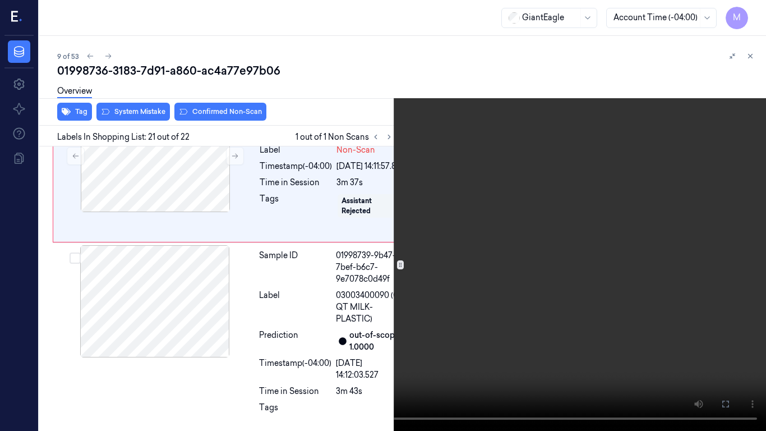
click at [497, 232] on video at bounding box center [383, 215] width 766 height 431
click at [0, 0] on button at bounding box center [0, 0] width 0 height 0
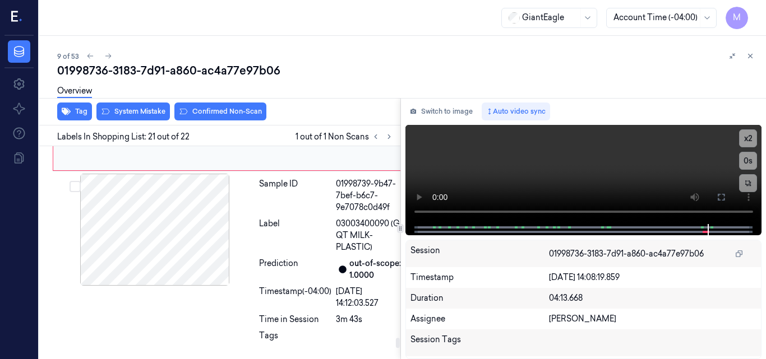
click at [212, 141] on div at bounding box center [155, 85] width 200 height 112
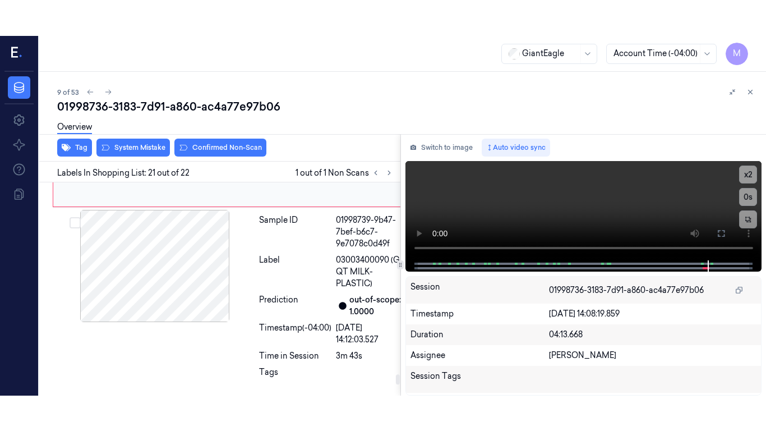
scroll to position [4113, 0]
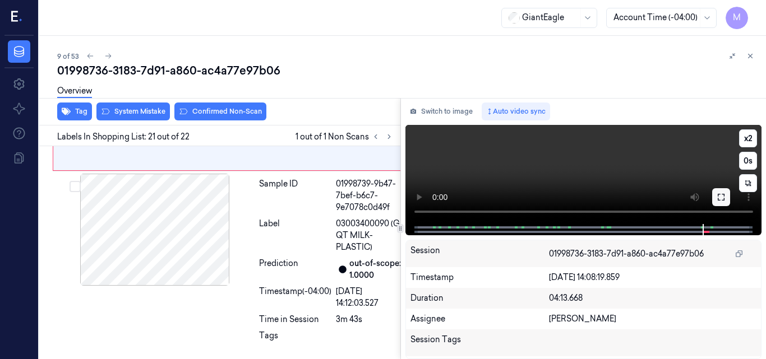
click at [720, 200] on icon at bounding box center [720, 197] width 9 height 9
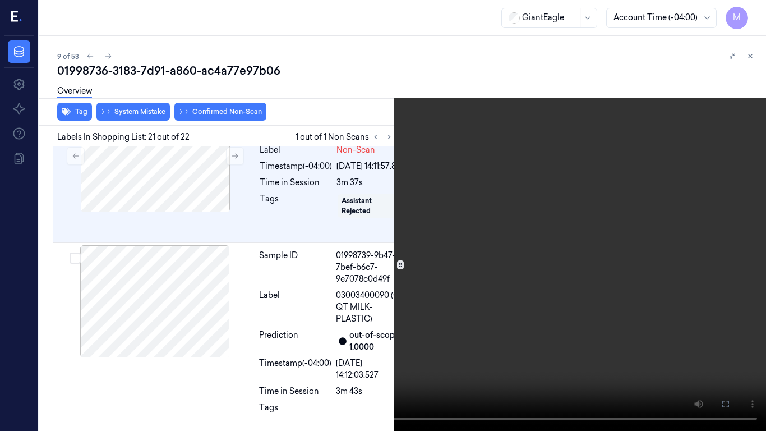
click at [535, 257] on video at bounding box center [383, 215] width 766 height 431
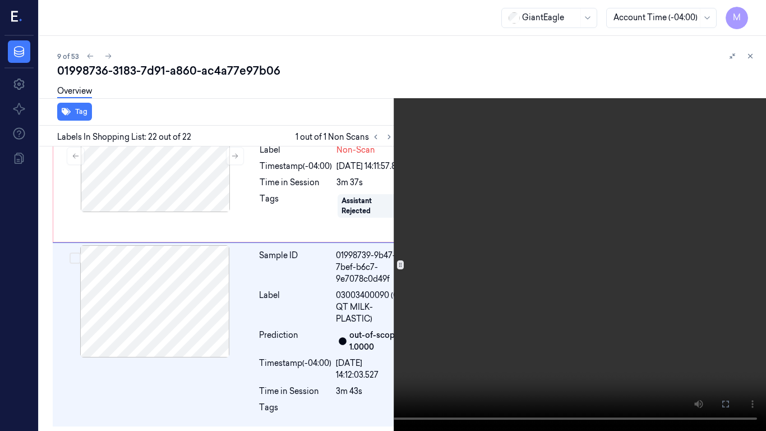
scroll to position [4232, 0]
click at [478, 266] on video at bounding box center [383, 215] width 766 height 431
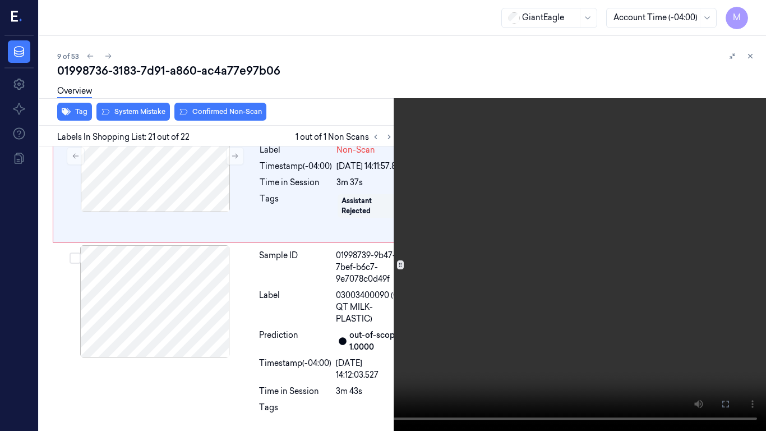
scroll to position [4078, 0]
click at [620, 340] on video at bounding box center [383, 215] width 766 height 431
click at [448, 131] on video at bounding box center [383, 215] width 766 height 431
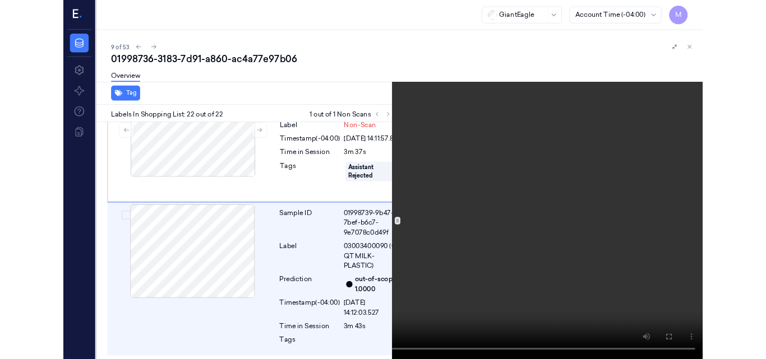
scroll to position [4232, 0]
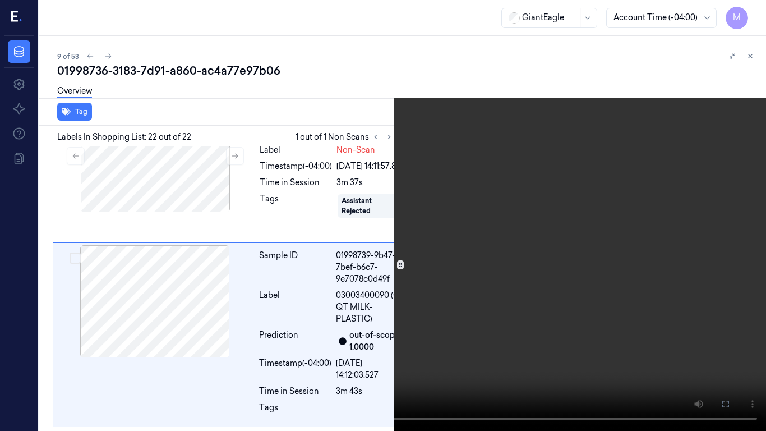
click at [0, 0] on icon at bounding box center [0, 0] width 0 height 0
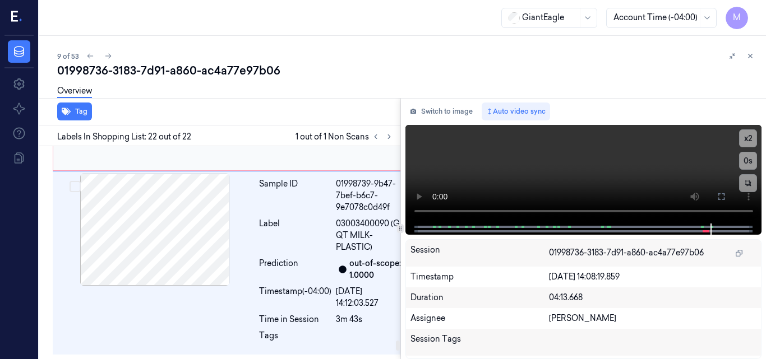
click at [185, 141] on div at bounding box center [155, 85] width 200 height 112
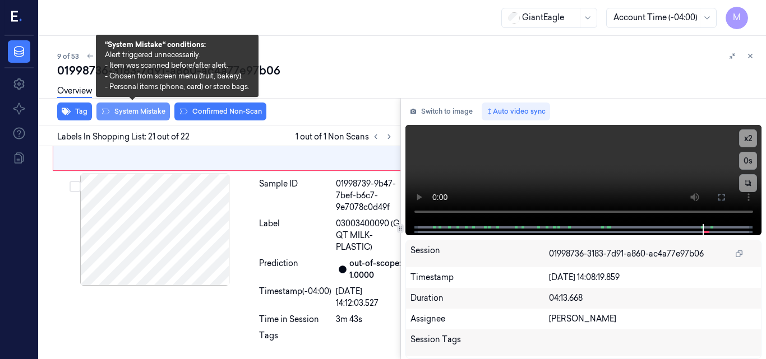
click at [149, 112] on button "System Mistake" at bounding box center [132, 112] width 73 height 18
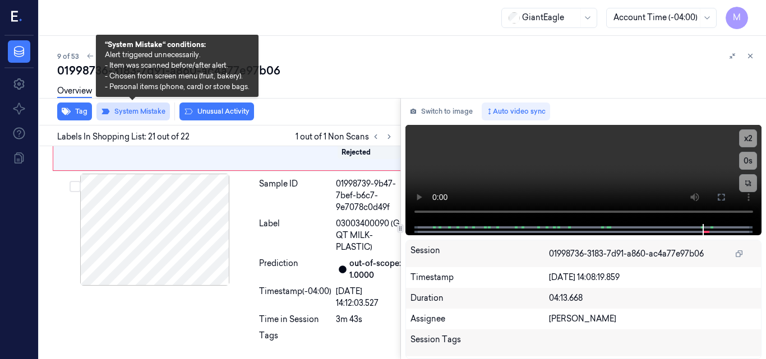
scroll to position [4116, 0]
click at [752, 55] on icon at bounding box center [750, 56] width 8 height 8
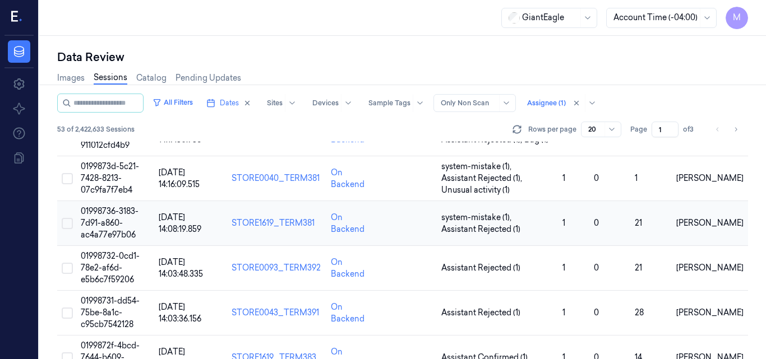
scroll to position [377, 0]
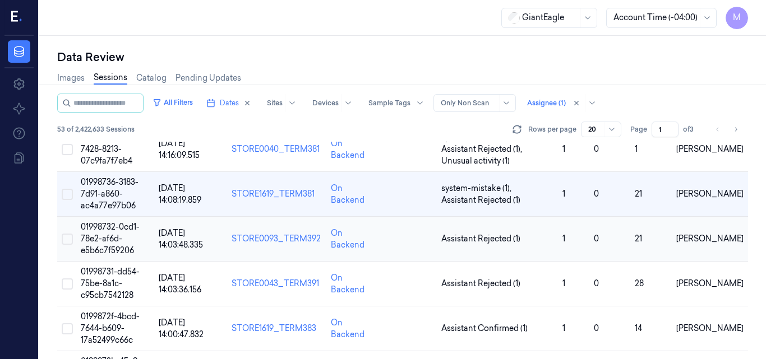
click at [118, 227] on span "01998732-0cd1-78e2-af6d-e5b6c7f59206" at bounding box center [110, 239] width 59 height 34
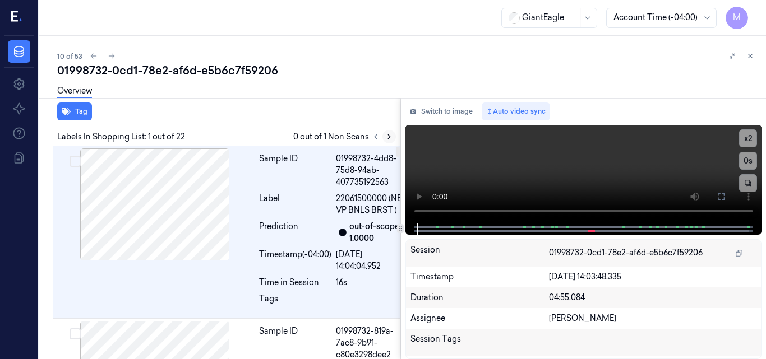
click at [388, 137] on icon at bounding box center [389, 137] width 8 height 8
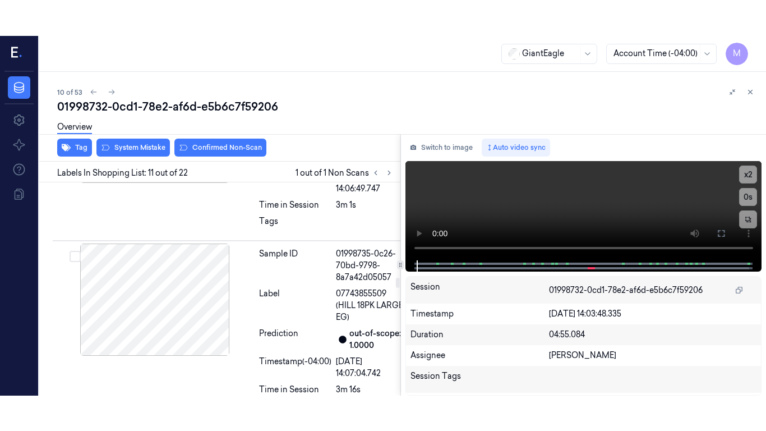
scroll to position [2069, 0]
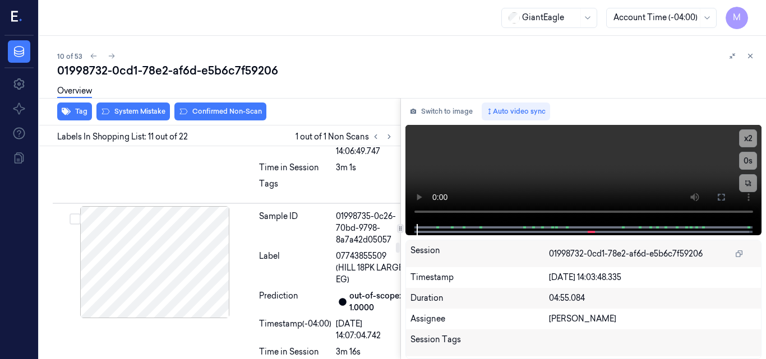
click at [568, 171] on video at bounding box center [583, 174] width 357 height 99
click at [720, 195] on icon at bounding box center [720, 197] width 9 height 9
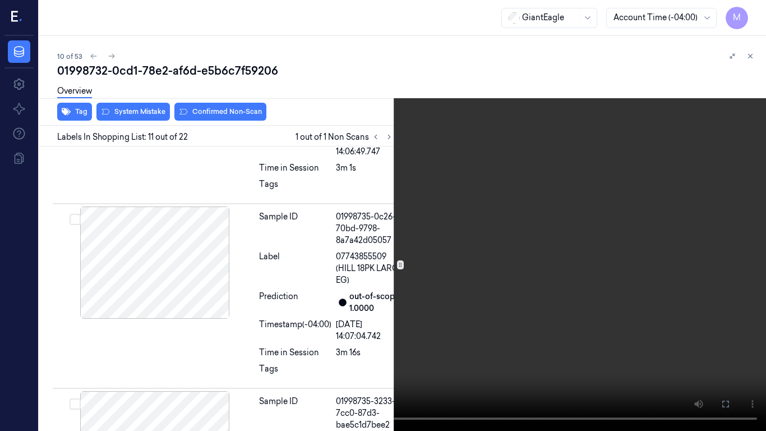
click at [563, 234] on video at bounding box center [383, 215] width 766 height 431
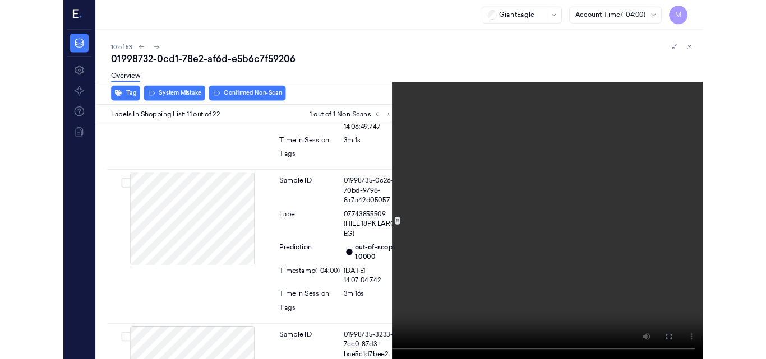
scroll to position [2033, 0]
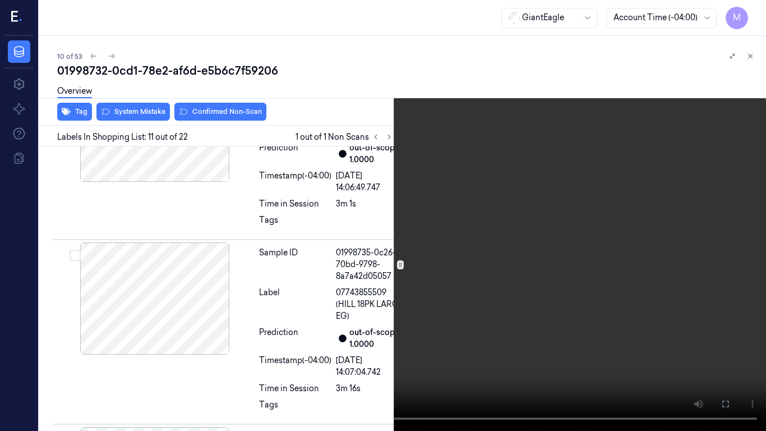
click at [0, 0] on button at bounding box center [0, 0] width 0 height 0
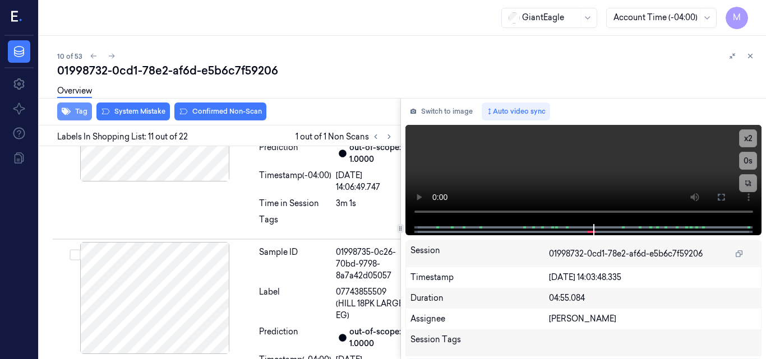
click at [76, 114] on button "Tag" at bounding box center [74, 112] width 35 height 18
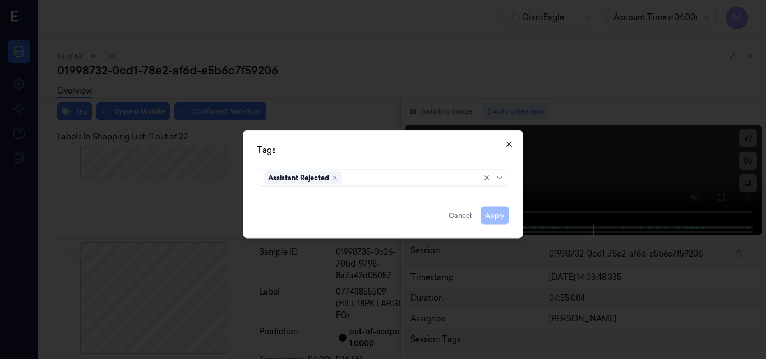
click at [507, 142] on icon "button" at bounding box center [509, 144] width 9 height 9
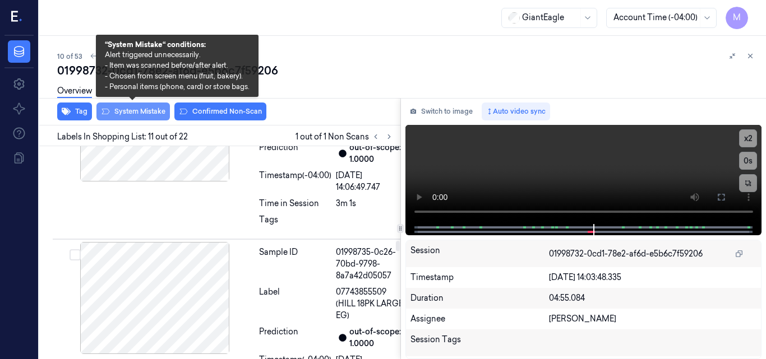
click at [146, 112] on button "System Mistake" at bounding box center [132, 112] width 73 height 18
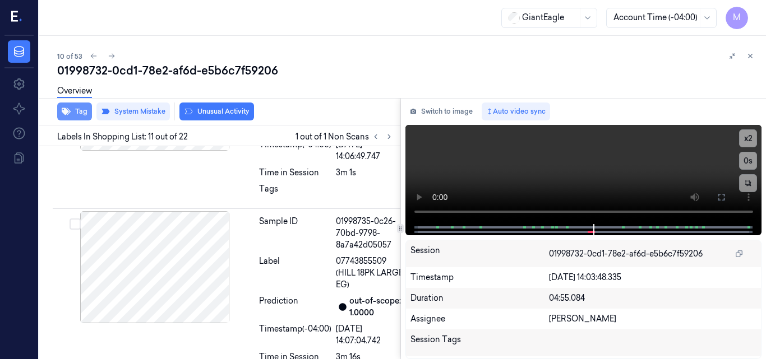
scroll to position [2071, 0]
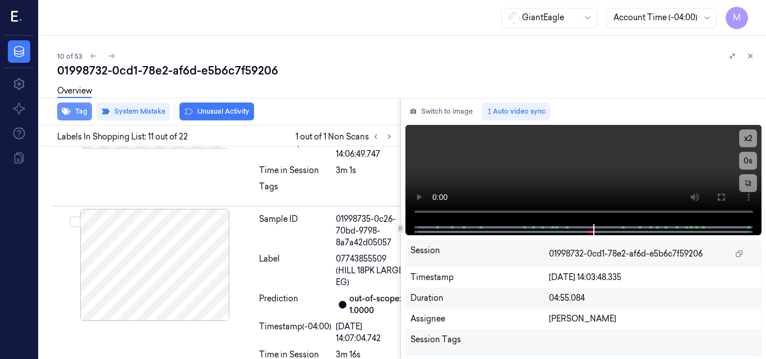
click at [78, 109] on button "Tag" at bounding box center [74, 112] width 35 height 18
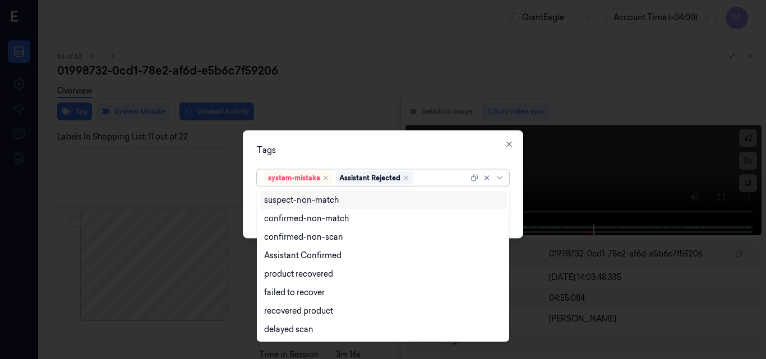
click at [424, 177] on div at bounding box center [441, 178] width 53 height 12
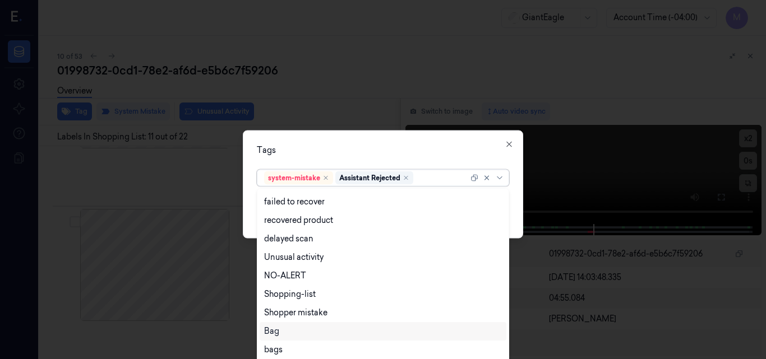
click at [299, 336] on div "Bag" at bounding box center [383, 332] width 238 height 12
click at [413, 151] on div "Tags" at bounding box center [383, 150] width 252 height 12
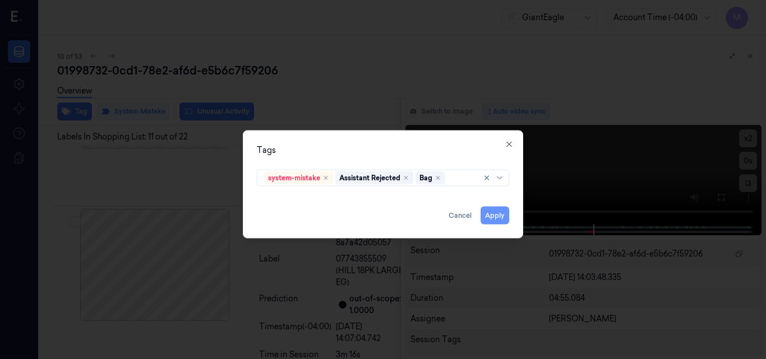
click at [497, 218] on button "Apply" at bounding box center [494, 215] width 29 height 18
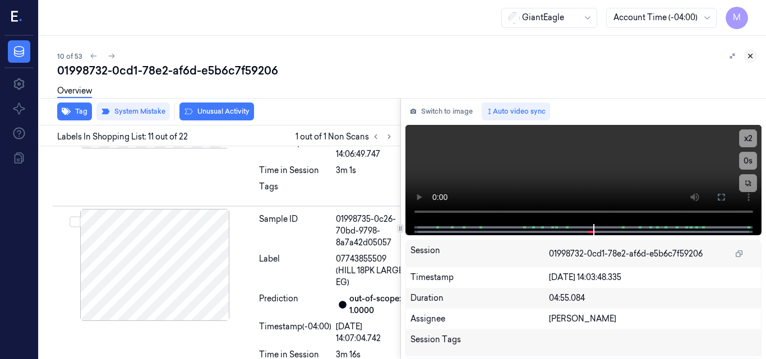
click at [750, 54] on icon at bounding box center [750, 56] width 8 height 8
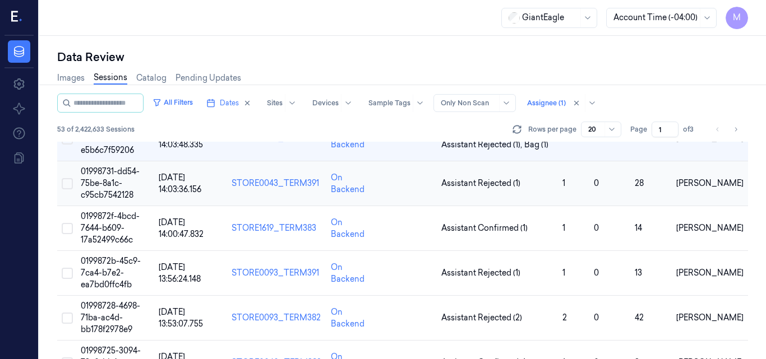
scroll to position [478, 0]
click at [108, 182] on span "01998731-dd54-75be-8a1c-c95cb7542128" at bounding box center [110, 183] width 59 height 34
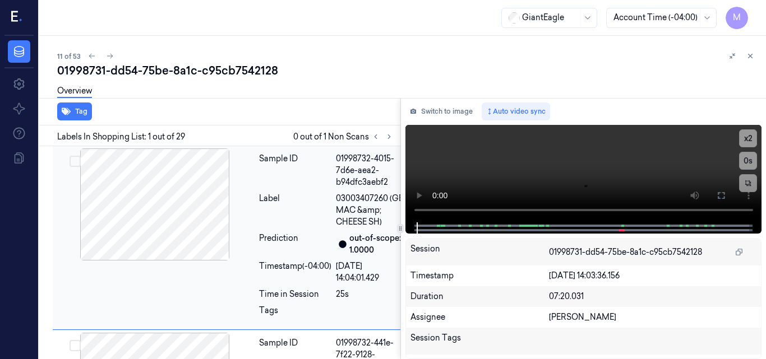
scroll to position [3, 0]
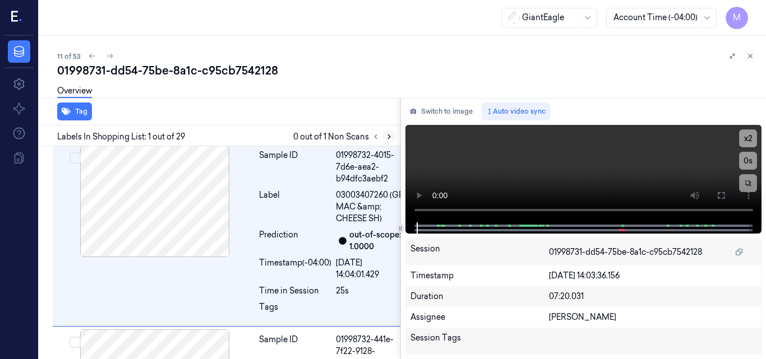
click at [389, 136] on icon at bounding box center [389, 137] width 2 height 4
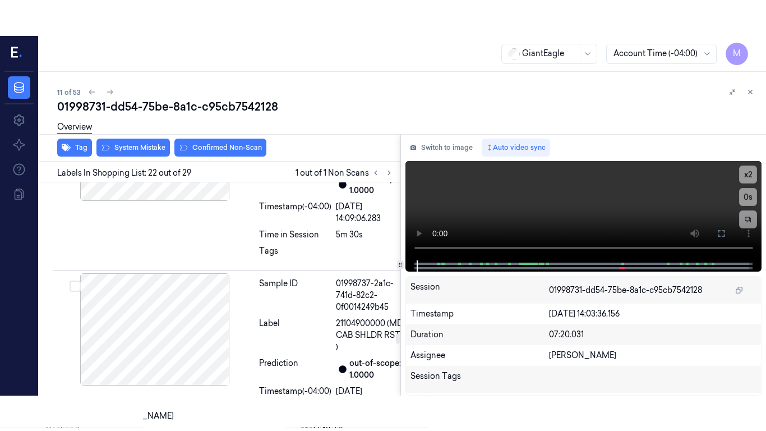
scroll to position [4333, 0]
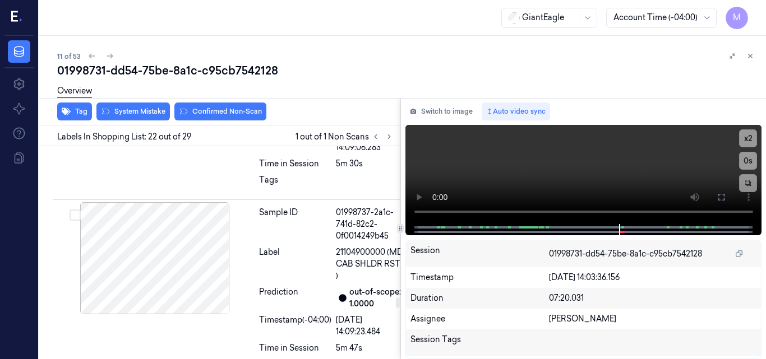
click at [718, 195] on icon at bounding box center [721, 197] width 7 height 7
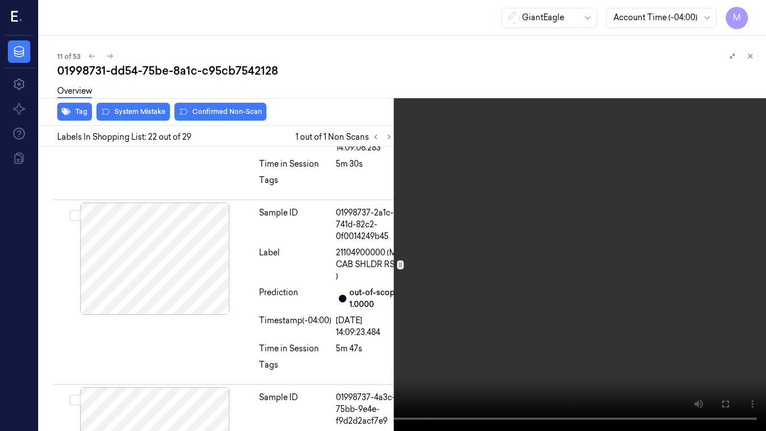
click at [493, 245] on video at bounding box center [383, 215] width 766 height 431
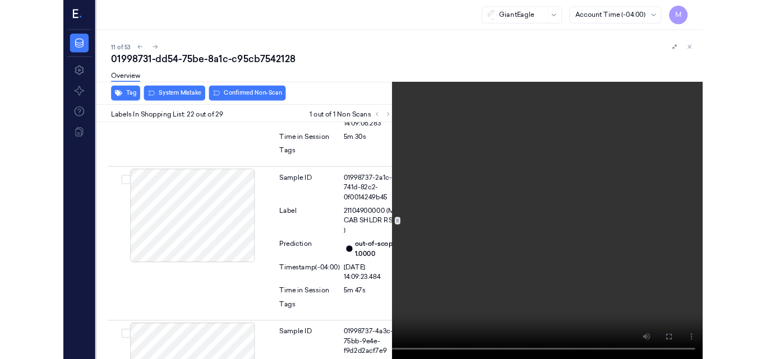
scroll to position [4297, 0]
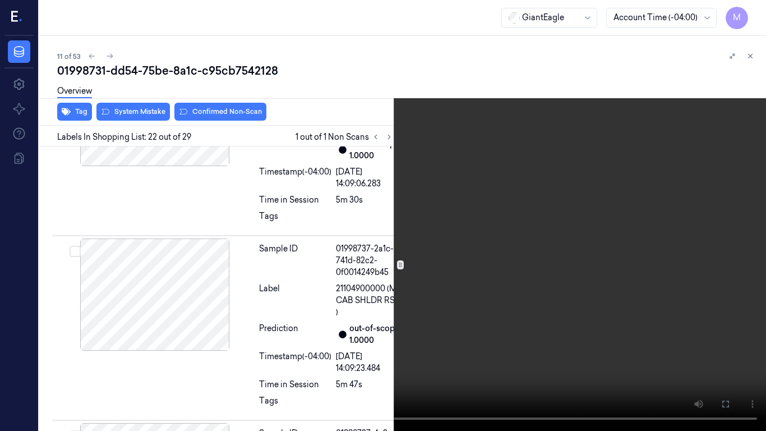
click at [493, 245] on video at bounding box center [383, 215] width 766 height 431
click at [0, 0] on icon at bounding box center [0, 0] width 0 height 0
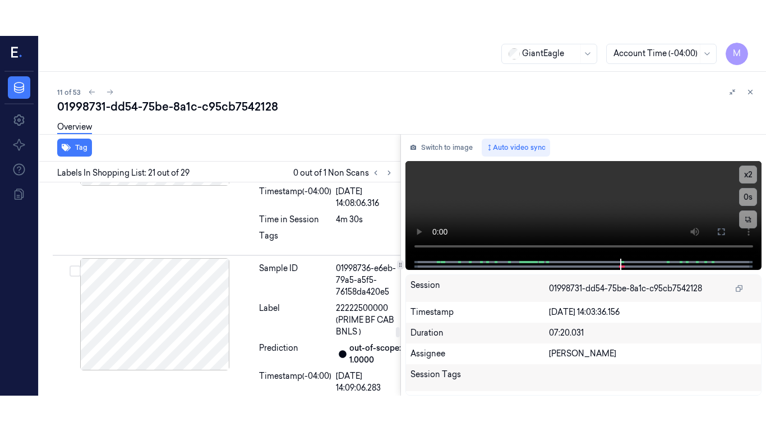
scroll to position [4145, 0]
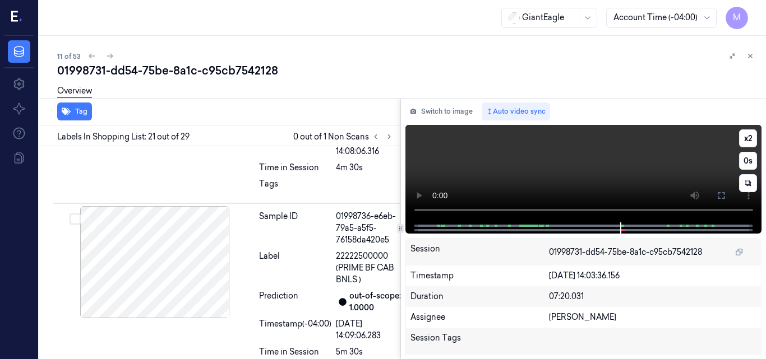
drag, startPoint x: 718, startPoint y: 198, endPoint x: 697, endPoint y: 252, distance: 58.4
click at [719, 198] on icon at bounding box center [720, 195] width 9 height 9
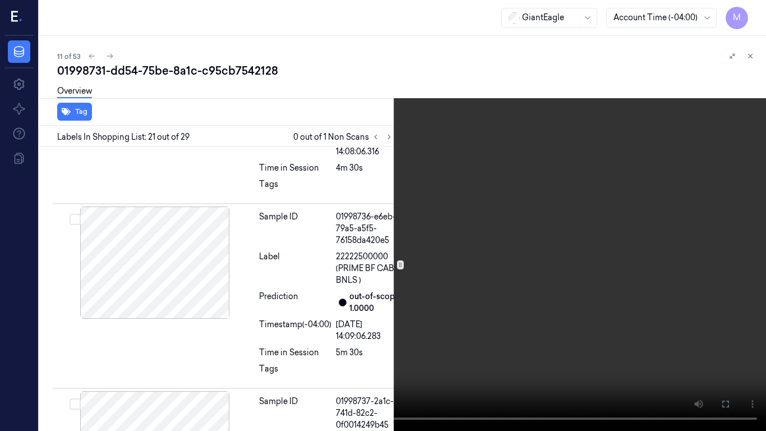
click at [542, 230] on video at bounding box center [383, 215] width 766 height 431
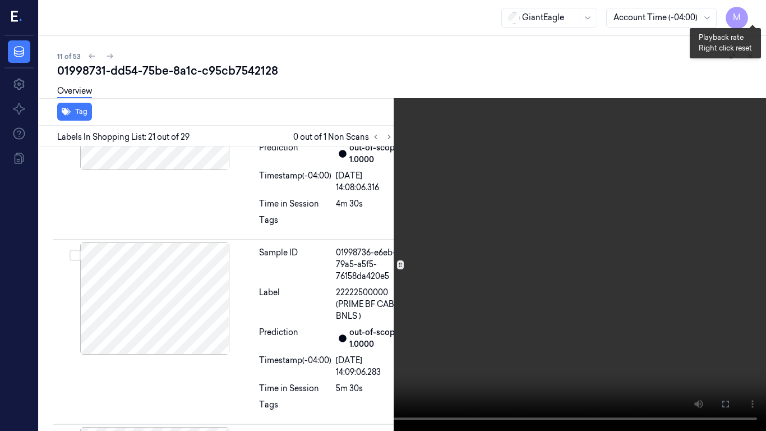
click at [754, 15] on button "x 2" at bounding box center [752, 13] width 18 height 18
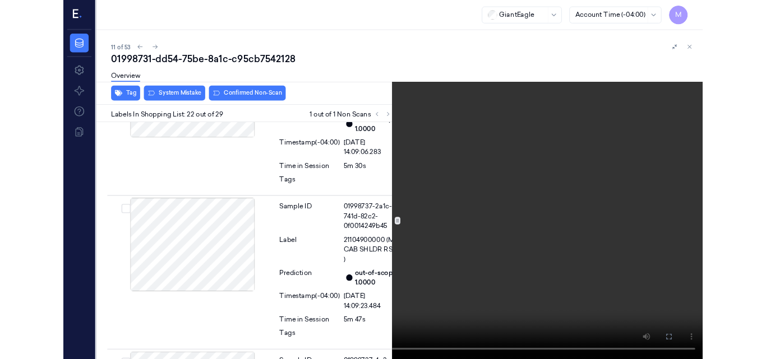
scroll to position [4297, 0]
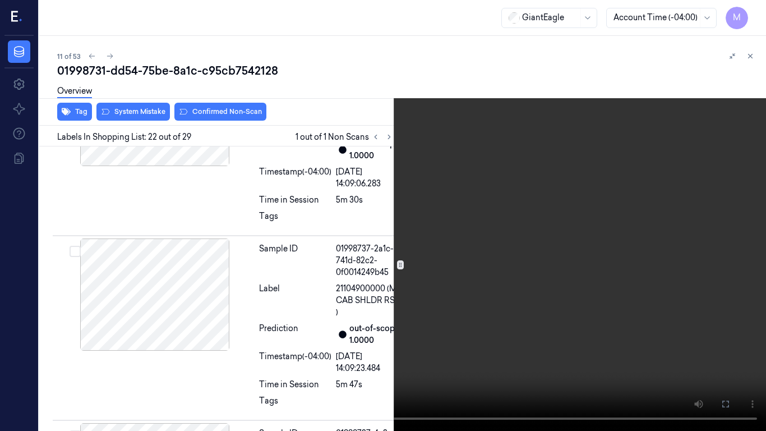
click at [517, 234] on video at bounding box center [383, 215] width 766 height 431
click at [0, 0] on icon at bounding box center [0, 0] width 0 height 0
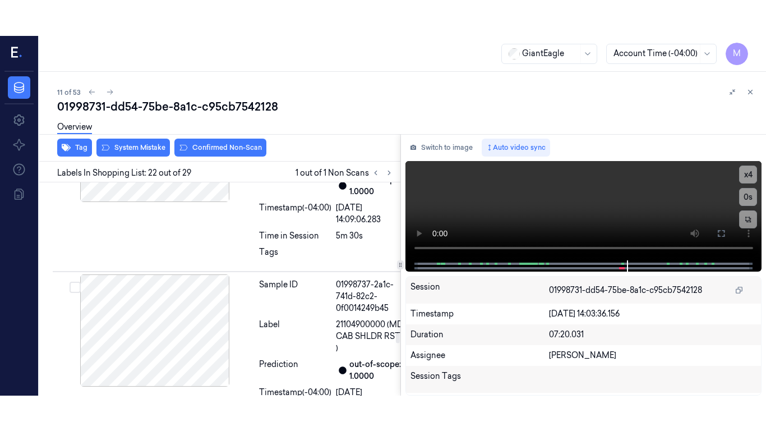
scroll to position [4333, 0]
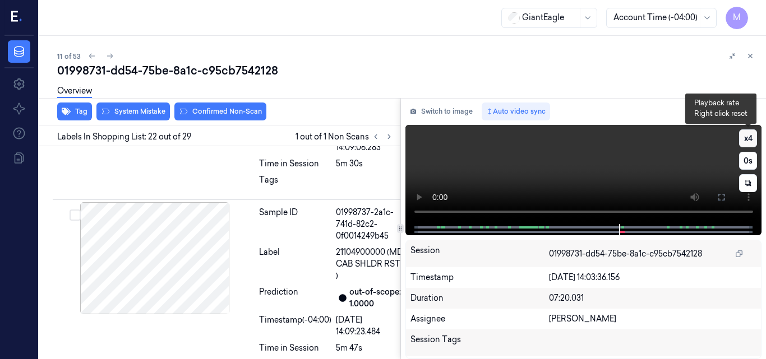
click at [749, 135] on button "x 4" at bounding box center [748, 138] width 18 height 18
click at [629, 173] on video at bounding box center [583, 174] width 357 height 99
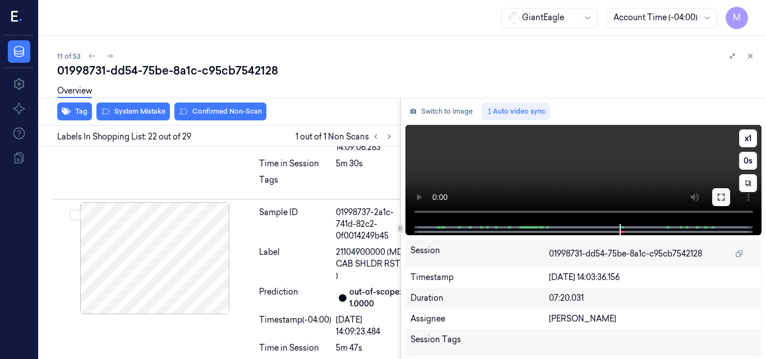
click at [724, 193] on icon at bounding box center [720, 197] width 9 height 9
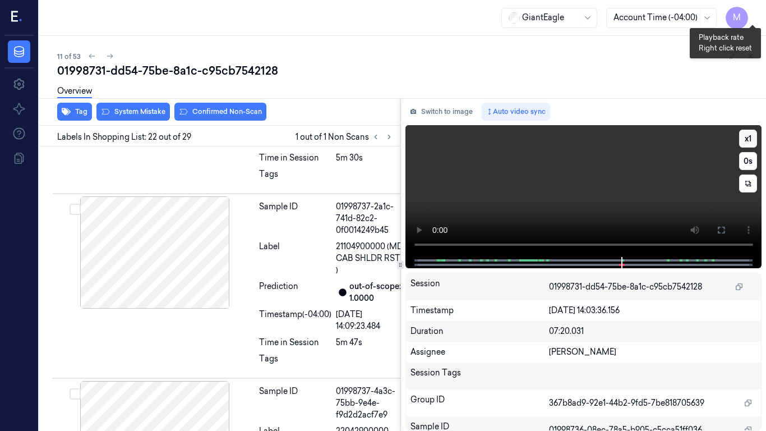
scroll to position [4297, 0]
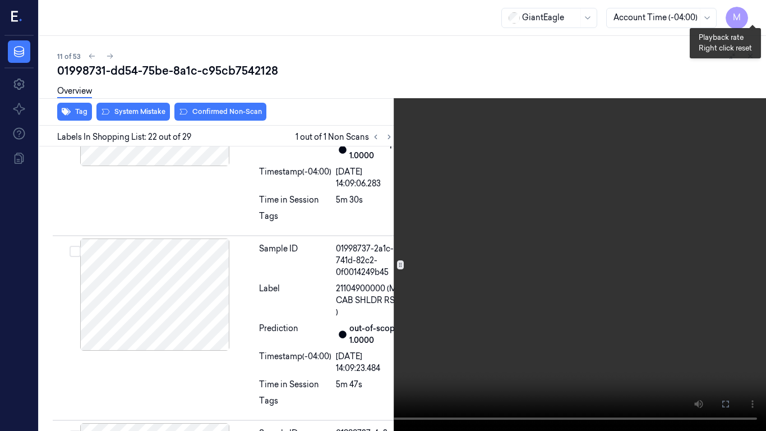
click at [756, 8] on button "x 1" at bounding box center [752, 13] width 18 height 18
click at [757, 8] on button "x 2" at bounding box center [752, 13] width 18 height 18
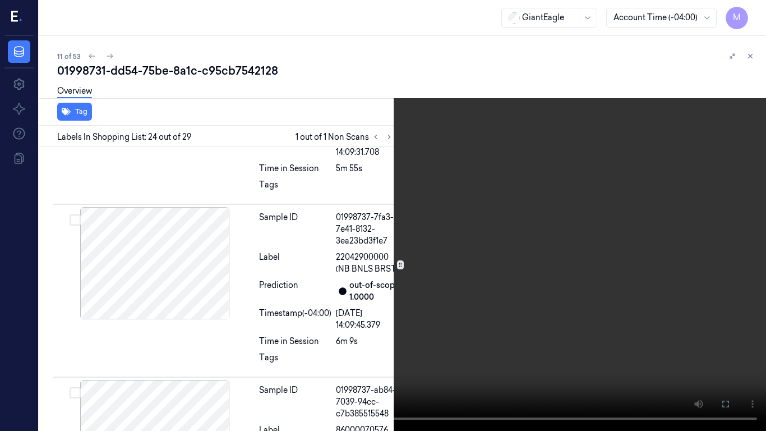
click at [520, 242] on video at bounding box center [383, 215] width 766 height 431
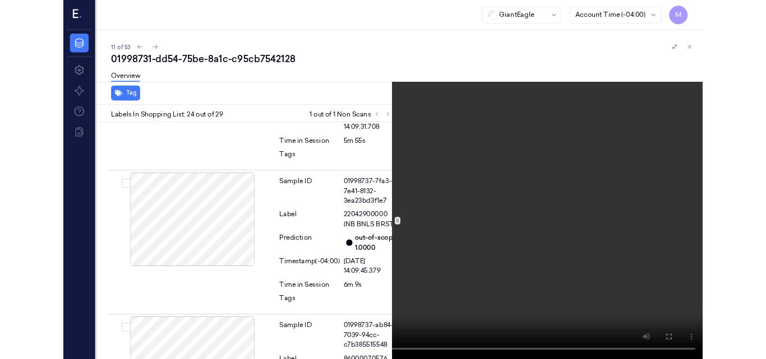
scroll to position [4694, 0]
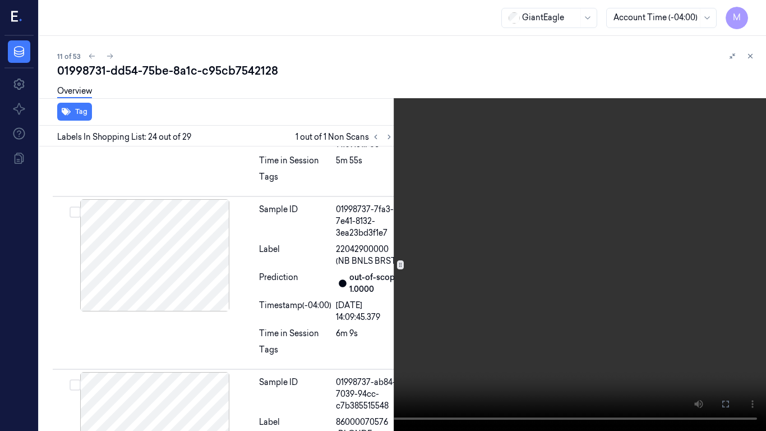
click at [0, 0] on icon at bounding box center [0, 0] width 0 height 0
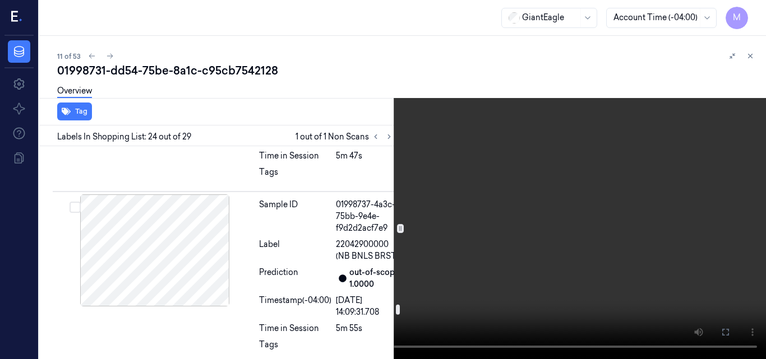
scroll to position [4638, 0]
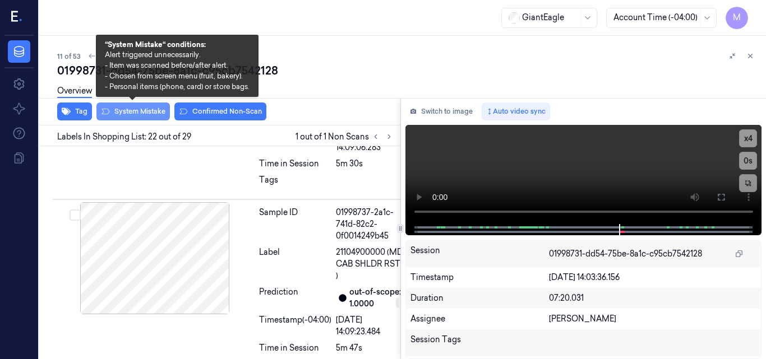
click at [149, 114] on button "System Mistake" at bounding box center [132, 112] width 73 height 18
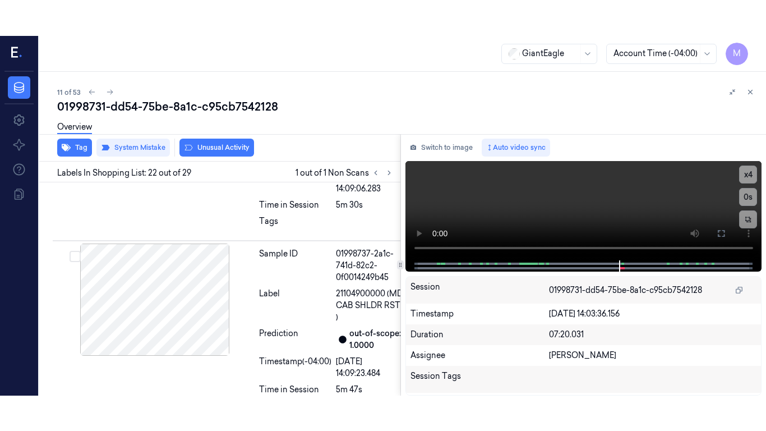
scroll to position [4335, 0]
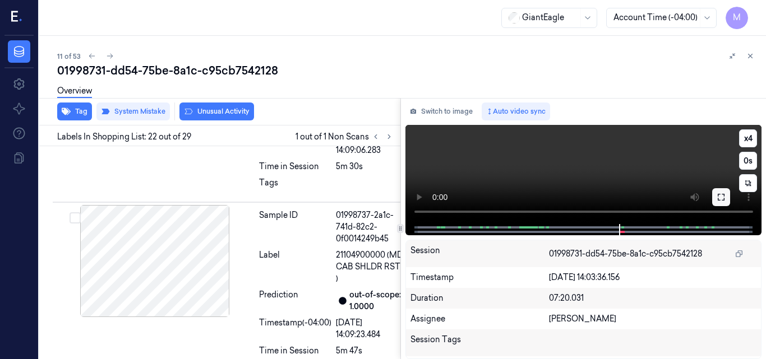
click at [719, 197] on icon at bounding box center [720, 197] width 9 height 9
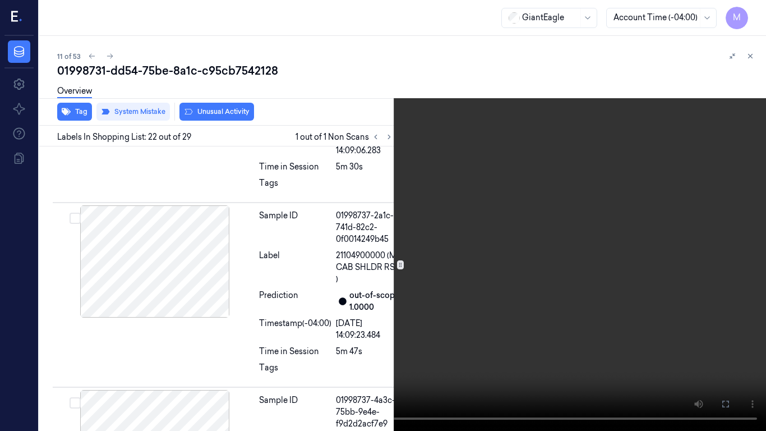
click at [526, 244] on video at bounding box center [383, 215] width 766 height 431
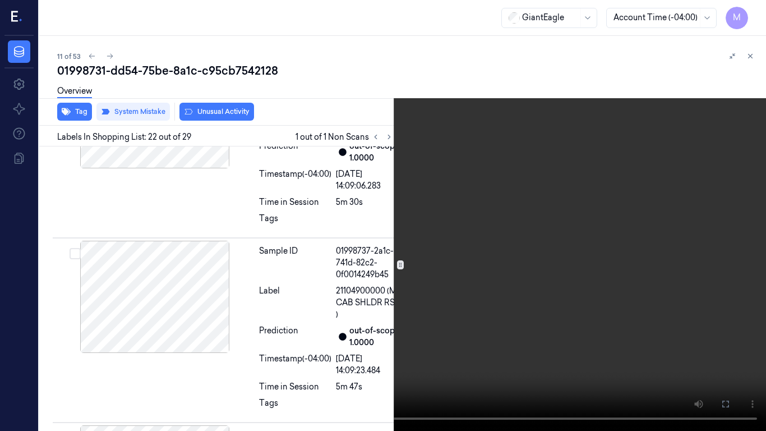
scroll to position [4341, 0]
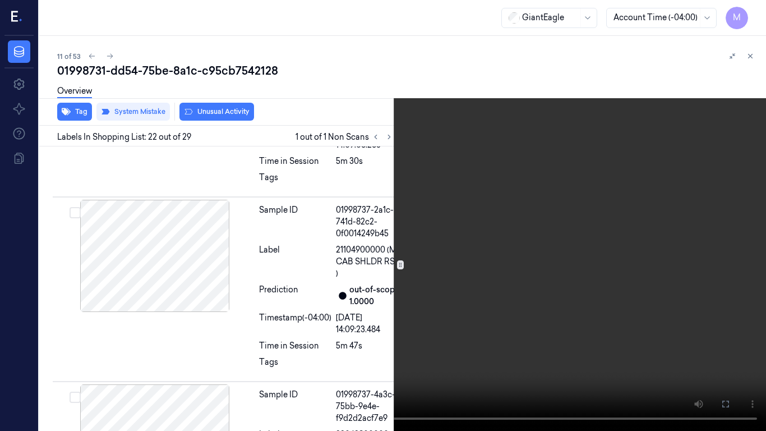
click at [474, 281] on video at bounding box center [383, 215] width 766 height 431
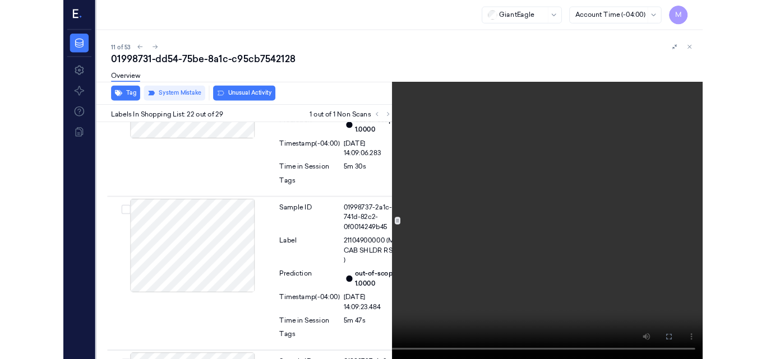
scroll to position [4300, 0]
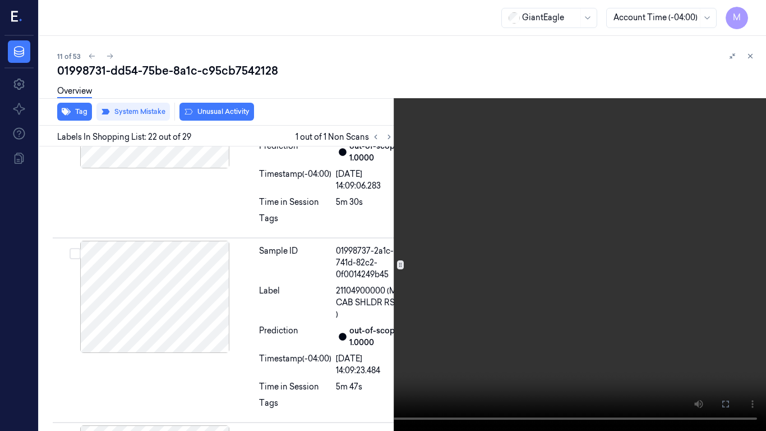
click at [0, 0] on icon at bounding box center [0, 0] width 0 height 0
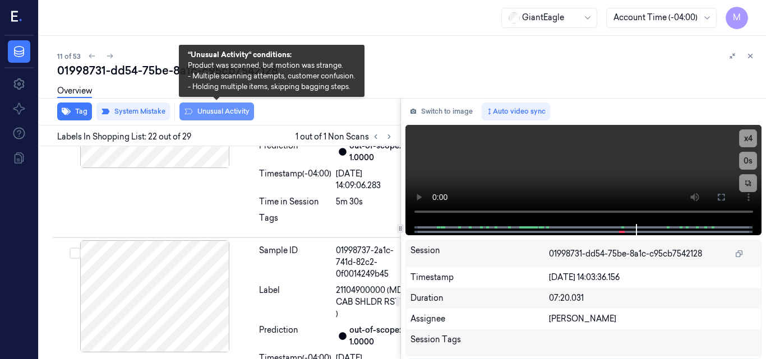
click at [242, 110] on button "Unusual Activity" at bounding box center [216, 112] width 75 height 18
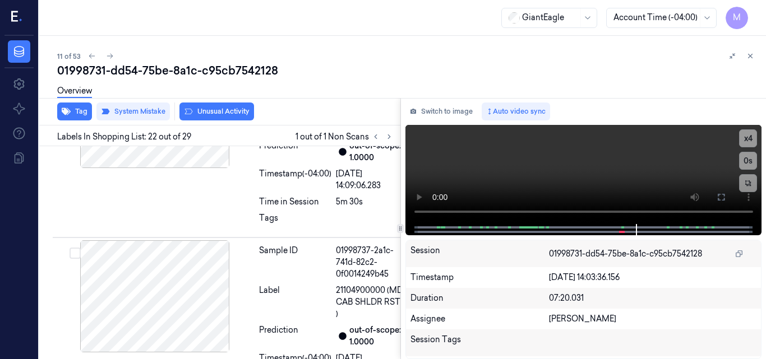
scroll to position [4335, 0]
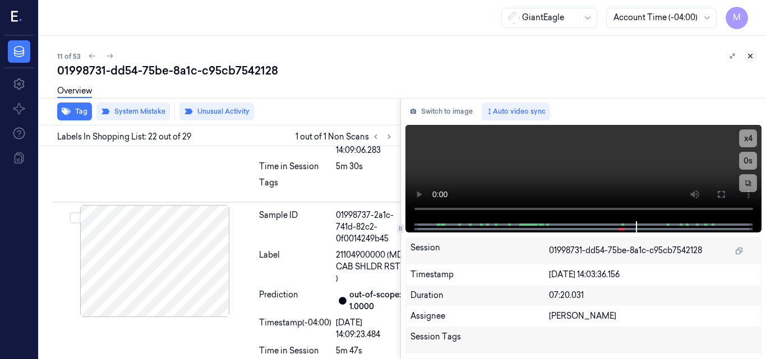
click at [748, 56] on icon at bounding box center [750, 56] width 8 height 8
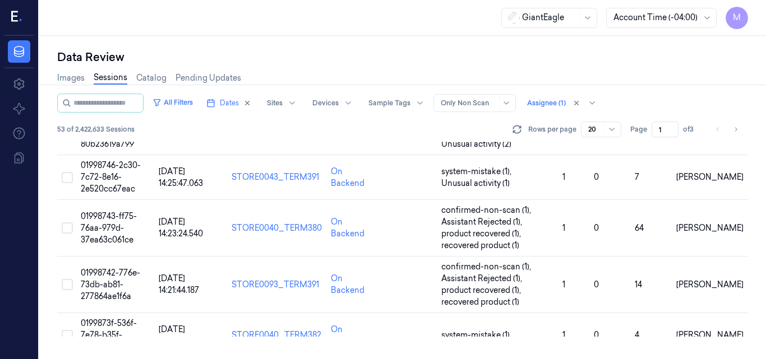
scroll to position [410, 0]
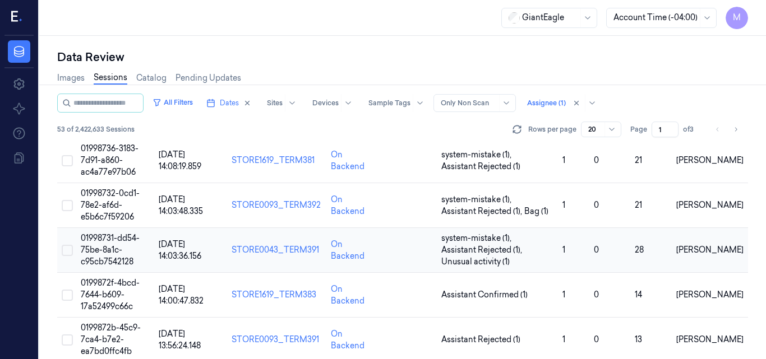
click at [126, 243] on span "01998731-dd54-75be-8a1c-c95cb7542128" at bounding box center [110, 250] width 59 height 34
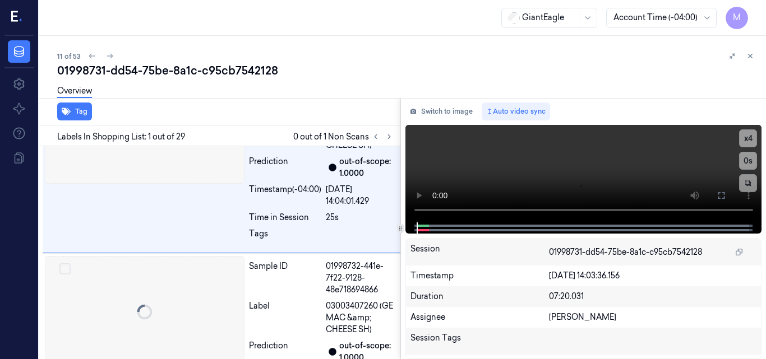
scroll to position [96, 0]
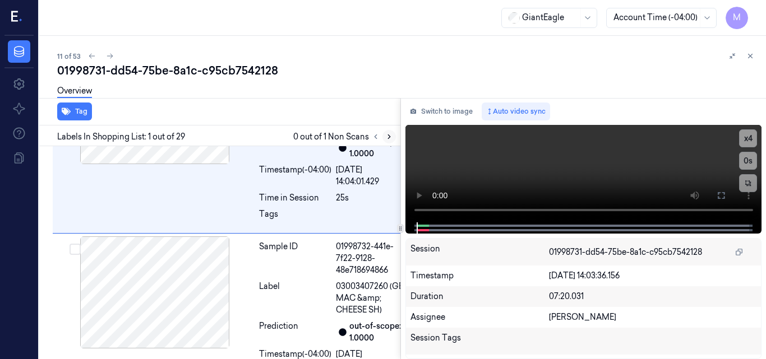
click at [389, 135] on icon at bounding box center [389, 137] width 8 height 8
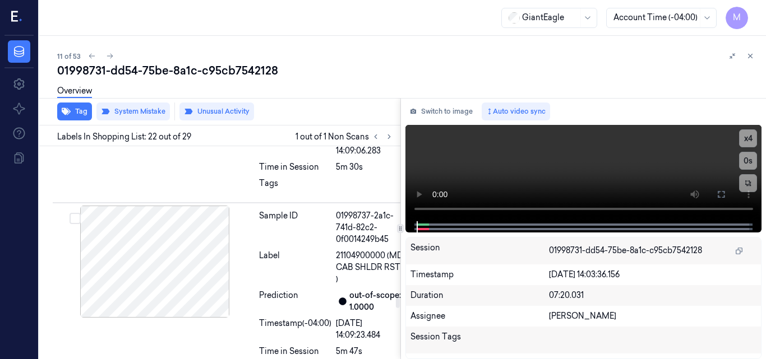
scroll to position [4335, 0]
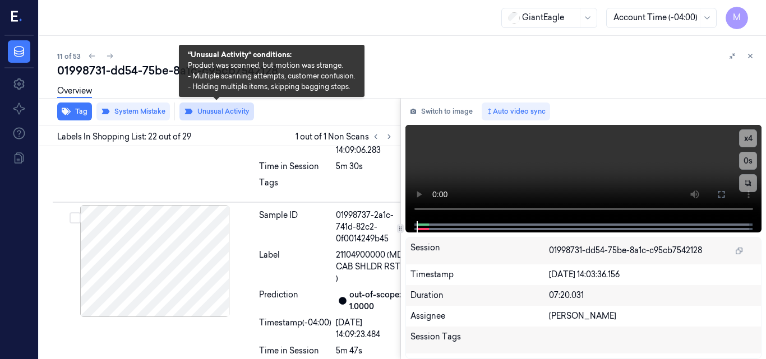
click at [227, 110] on button "Unusual Activity" at bounding box center [216, 112] width 75 height 18
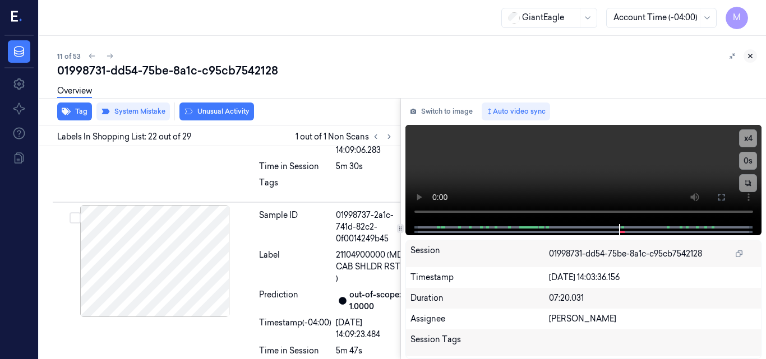
click at [749, 55] on icon at bounding box center [750, 56] width 8 height 8
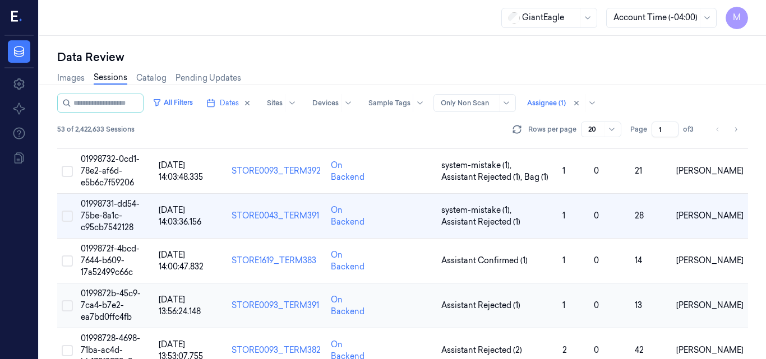
scroll to position [466, 0]
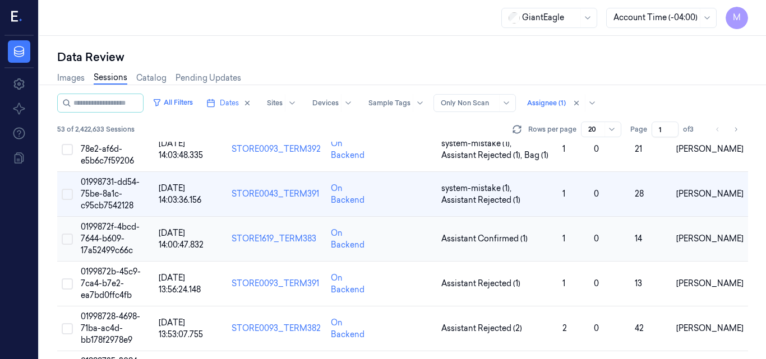
click at [123, 236] on span "0199872f-4bcd-7644-b609-17a52499c66c" at bounding box center [110, 239] width 59 height 34
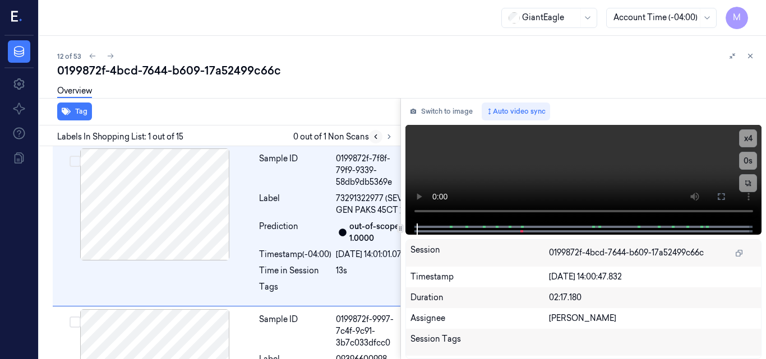
click at [377, 137] on icon at bounding box center [376, 137] width 8 height 8
click at [748, 56] on icon at bounding box center [750, 56] width 8 height 8
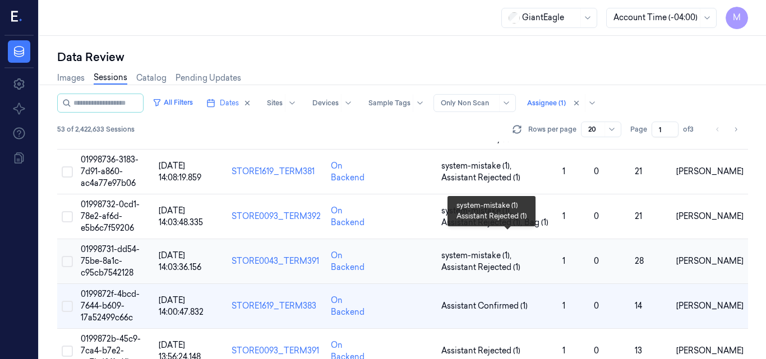
scroll to position [455, 0]
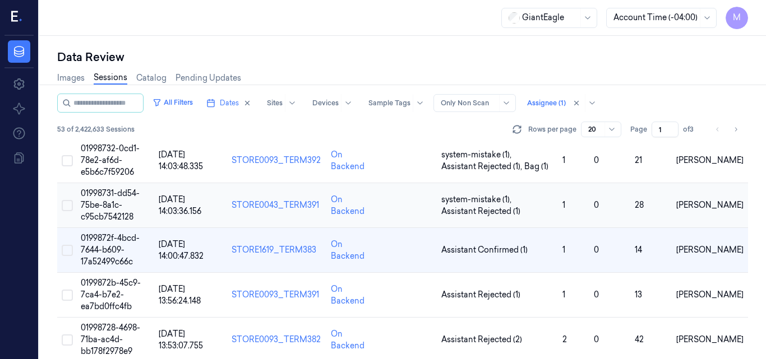
click at [113, 206] on span "01998731-dd54-75be-8a1c-c95cb7542128" at bounding box center [110, 205] width 59 height 34
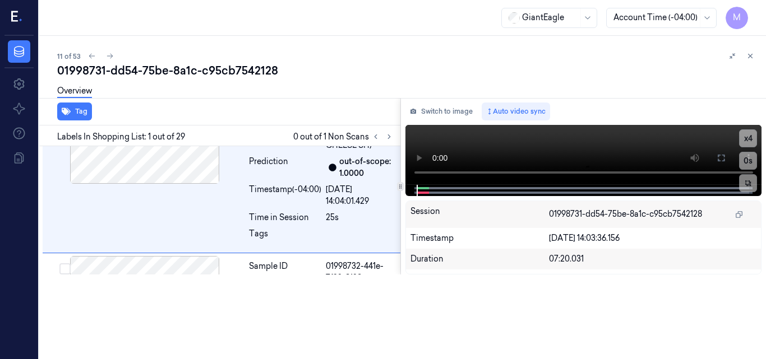
scroll to position [96, 0]
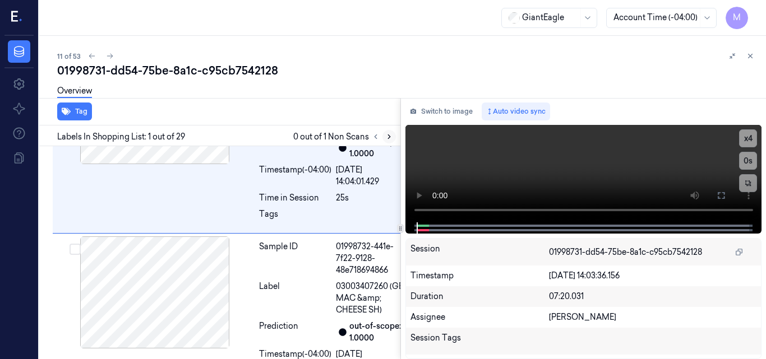
click at [386, 133] on icon at bounding box center [389, 137] width 8 height 8
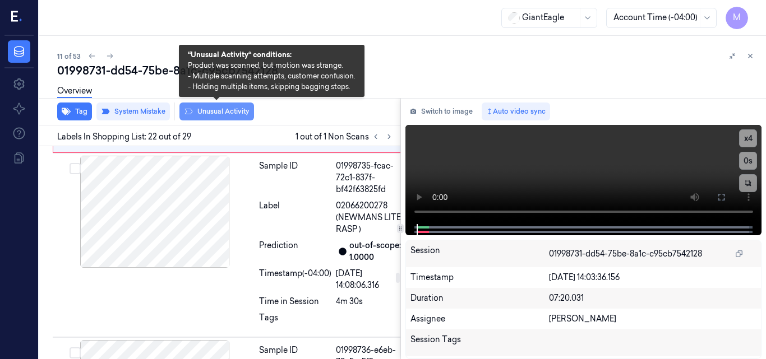
click at [212, 110] on button "Unusual Activity" at bounding box center [216, 112] width 75 height 18
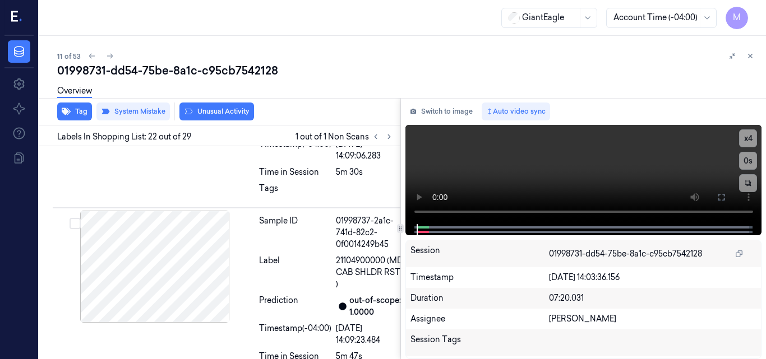
scroll to position [4335, 0]
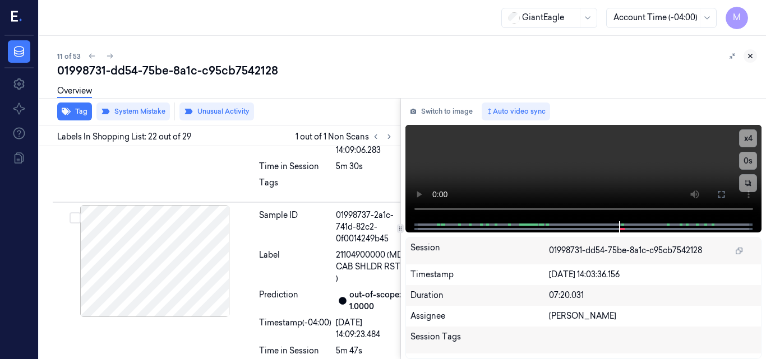
click at [748, 54] on icon at bounding box center [750, 56] width 8 height 8
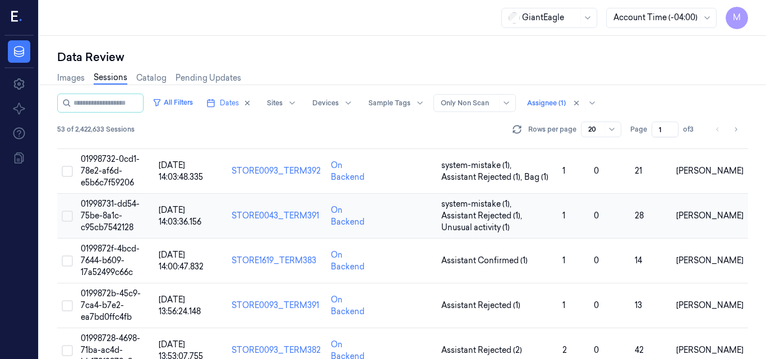
scroll to position [466, 0]
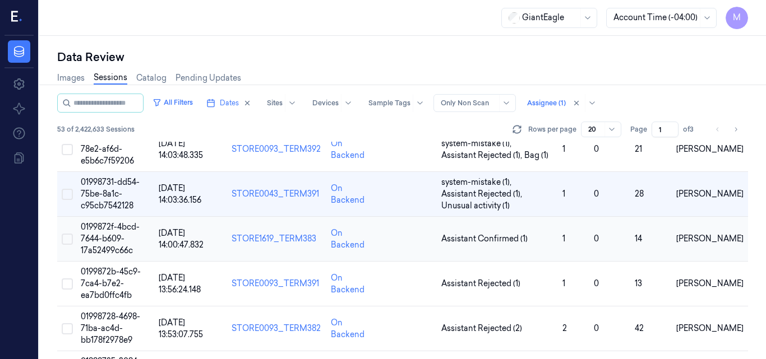
click at [115, 238] on span "0199872f-4bcd-7644-b609-17a52499c66c" at bounding box center [110, 239] width 59 height 34
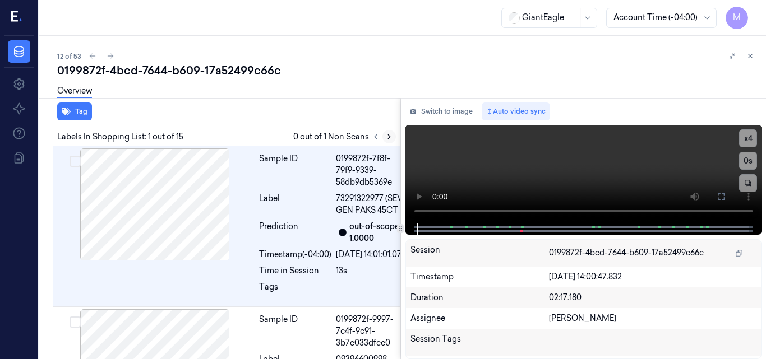
click at [387, 136] on icon at bounding box center [389, 137] width 8 height 8
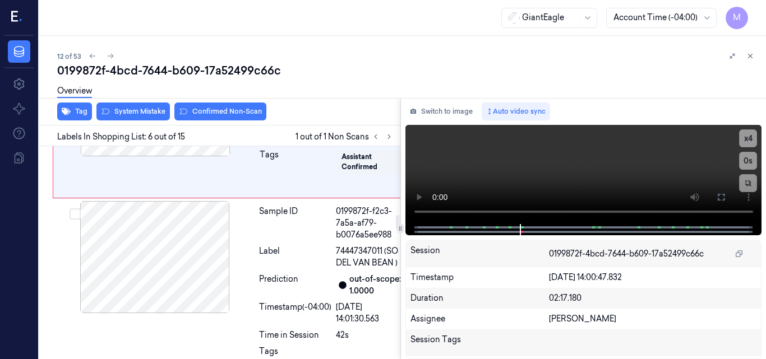
scroll to position [999, 0]
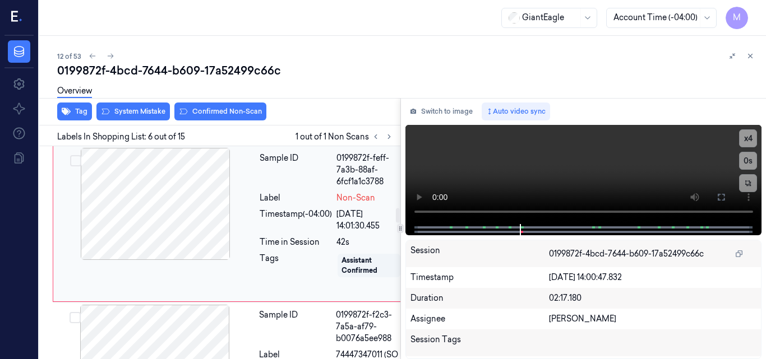
click at [188, 260] on div at bounding box center [155, 204] width 200 height 112
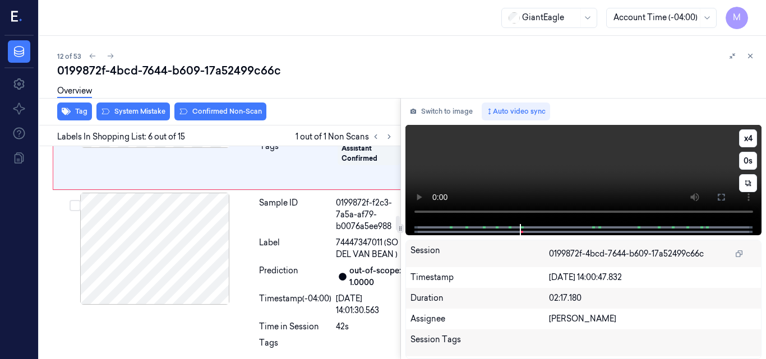
click at [634, 169] on video at bounding box center [583, 174] width 357 height 99
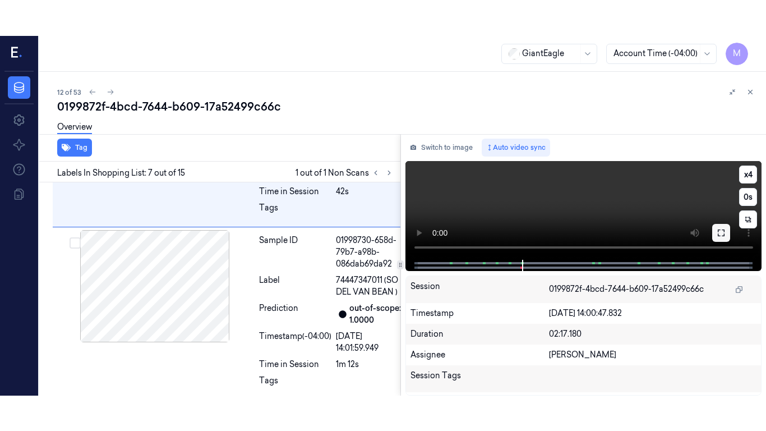
scroll to position [1176, 0]
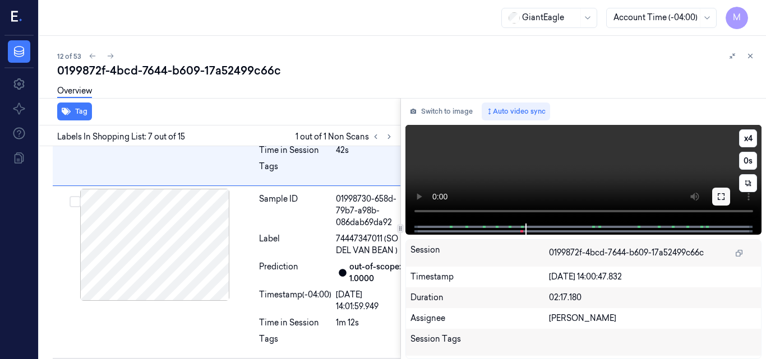
click at [721, 197] on icon at bounding box center [720, 196] width 9 height 9
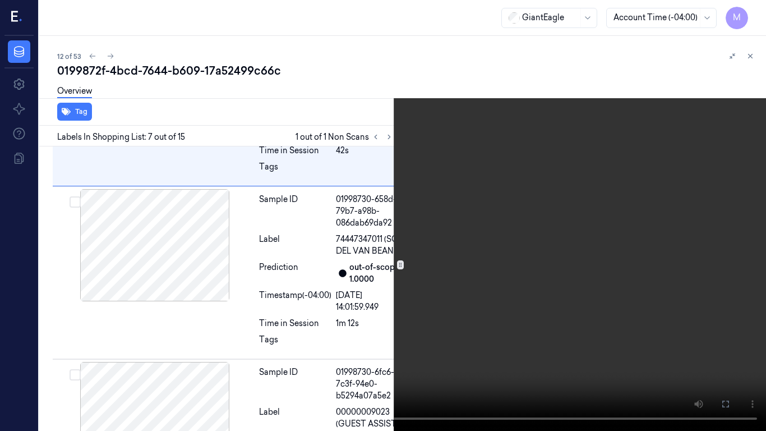
click at [509, 211] on video at bounding box center [383, 215] width 766 height 431
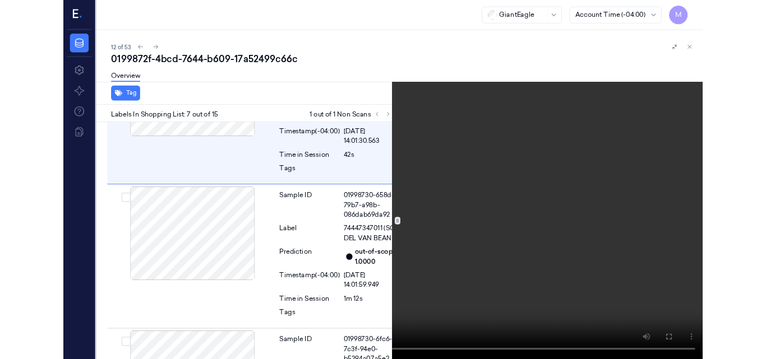
scroll to position [1141, 0]
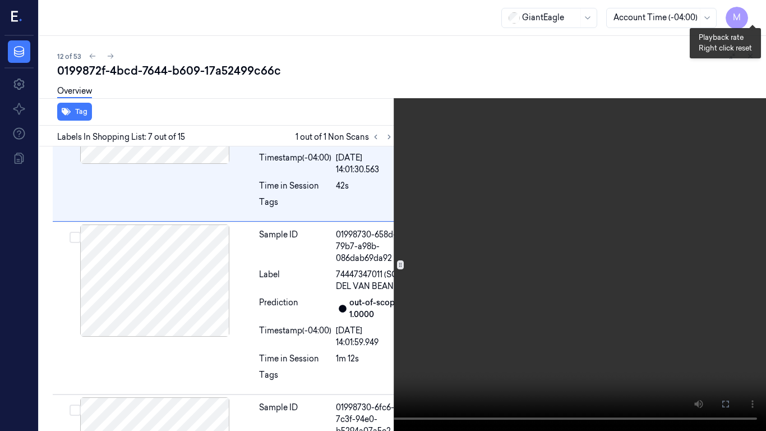
click at [749, 8] on button "x 4" at bounding box center [752, 13] width 18 height 18
click at [495, 162] on video at bounding box center [383, 215] width 766 height 431
click at [493, 292] on video at bounding box center [383, 215] width 766 height 431
click at [0, 0] on icon at bounding box center [0, 0] width 0 height 0
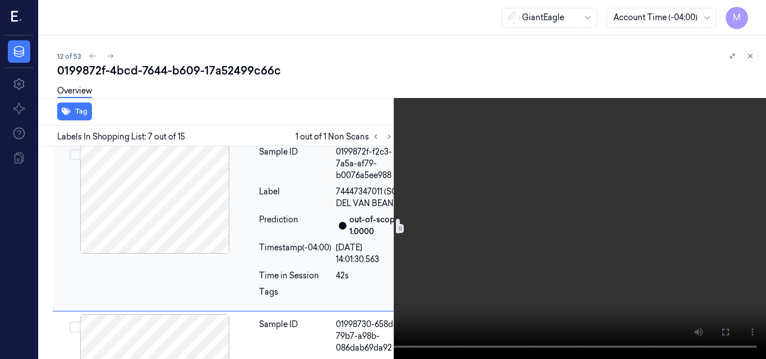
scroll to position [1029, 0]
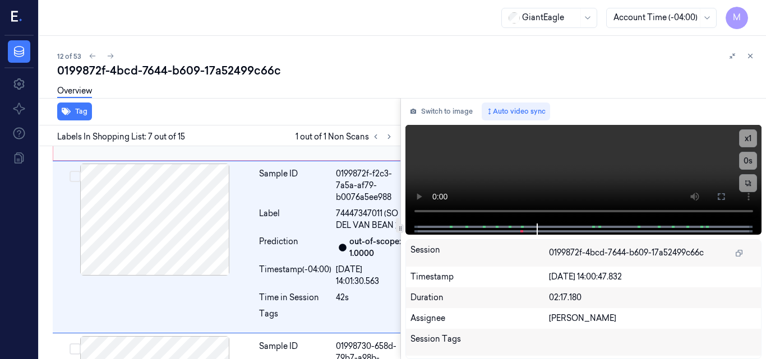
click at [196, 119] on div at bounding box center [155, 63] width 200 height 112
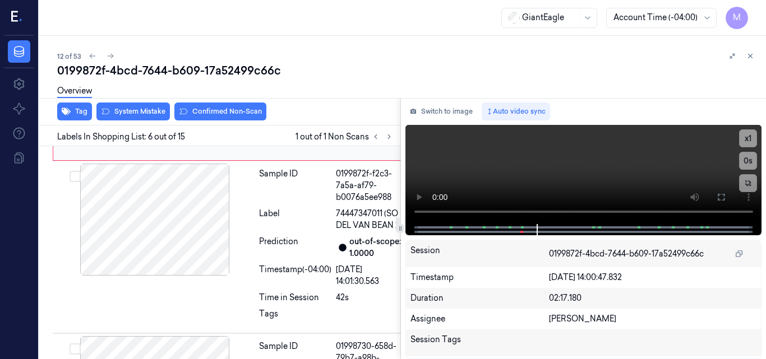
scroll to position [999, 0]
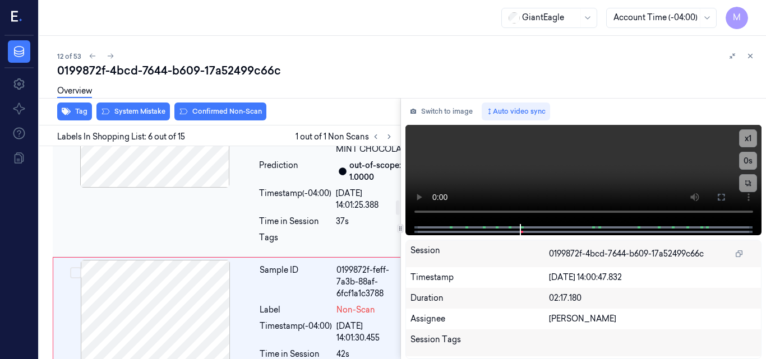
click at [190, 188] on div at bounding box center [155, 132] width 200 height 112
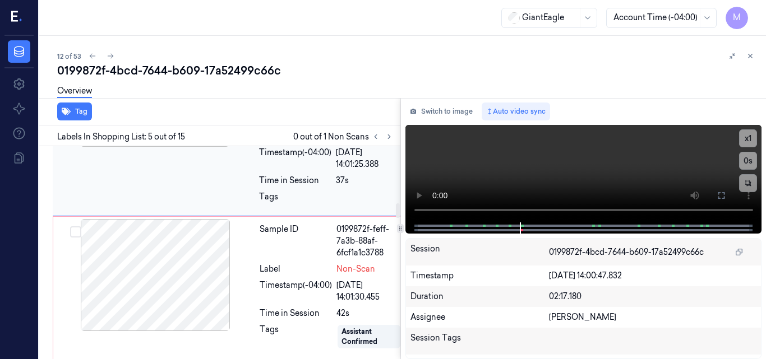
scroll to position [817, 0]
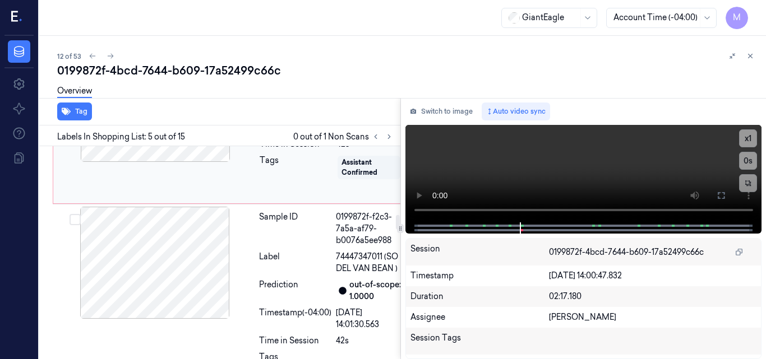
click at [177, 162] on div at bounding box center [155, 106] width 200 height 112
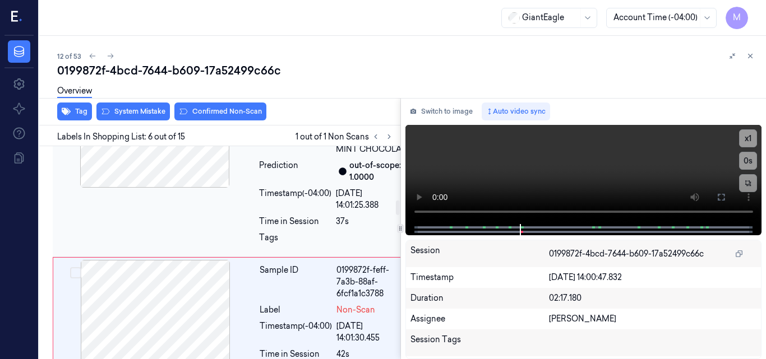
click at [169, 188] on div at bounding box center [155, 132] width 200 height 112
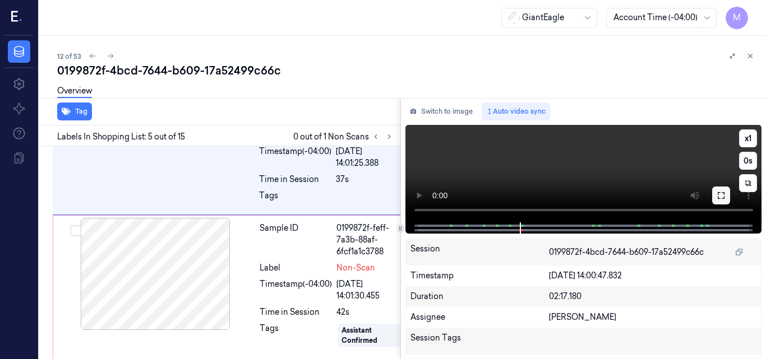
click at [719, 195] on icon at bounding box center [720, 195] width 9 height 9
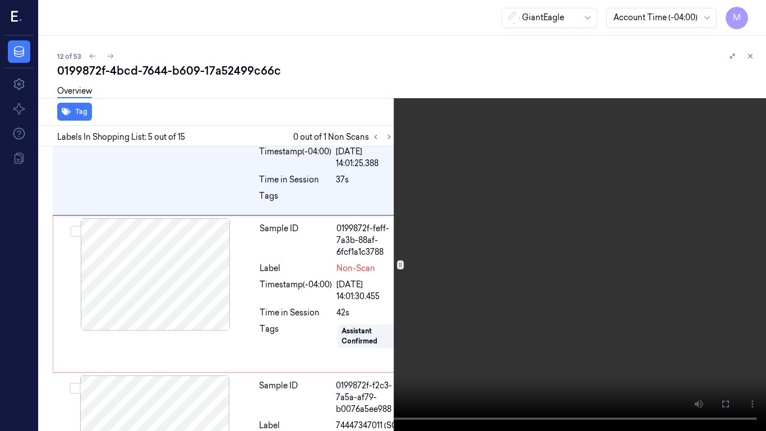
click at [501, 207] on video at bounding box center [383, 215] width 766 height 431
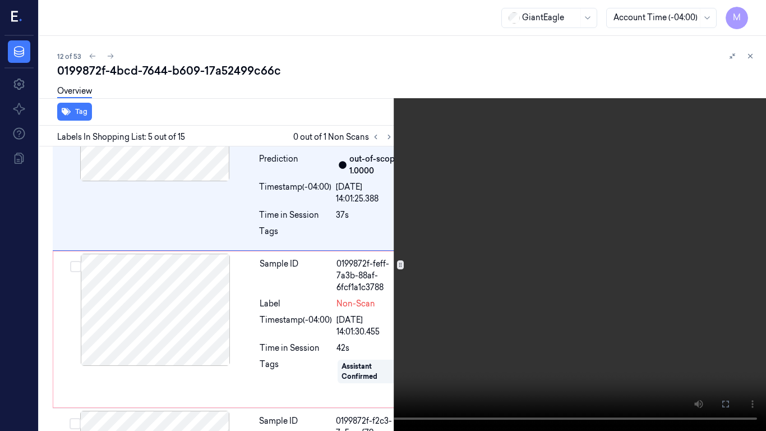
scroll to position [781, 0]
click at [478, 207] on video at bounding box center [383, 215] width 766 height 431
click at [471, 225] on video at bounding box center [383, 215] width 766 height 431
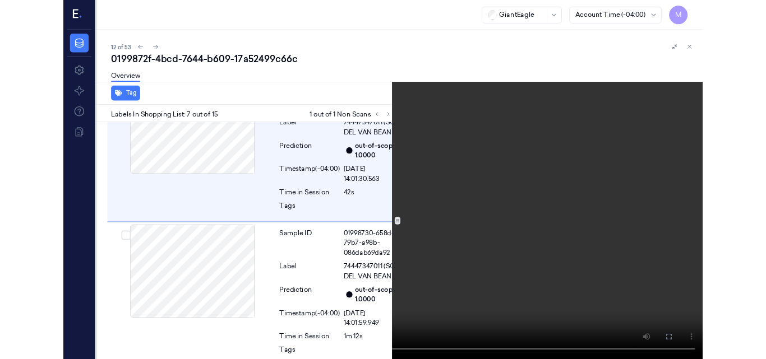
scroll to position [1141, 0]
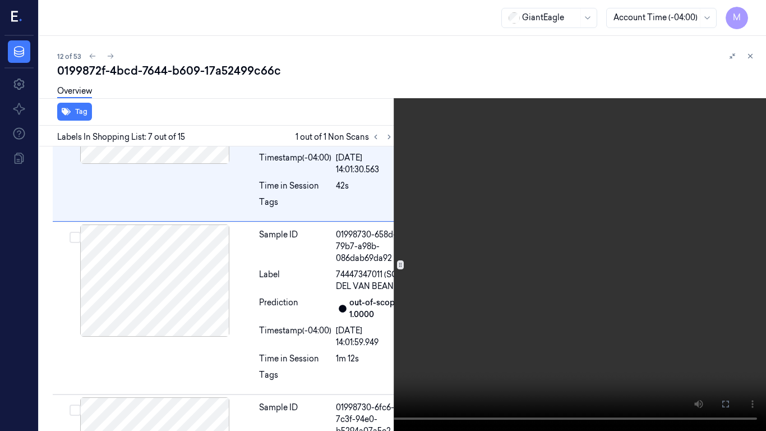
click at [481, 277] on video at bounding box center [383, 215] width 766 height 431
click at [521, 261] on video at bounding box center [383, 215] width 766 height 431
click at [508, 270] on video at bounding box center [383, 215] width 766 height 431
click at [0, 0] on button at bounding box center [0, 0] width 0 height 0
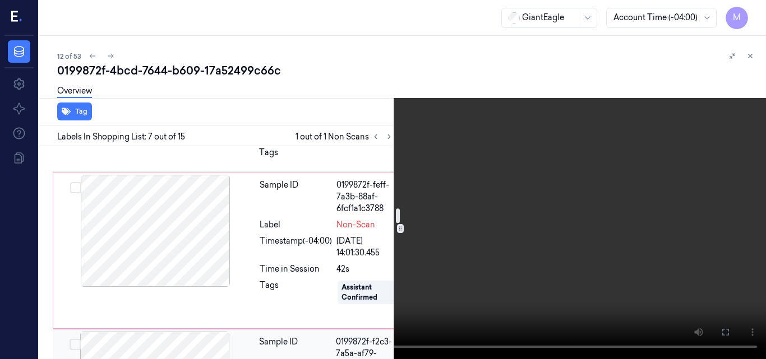
scroll to position [973, 0]
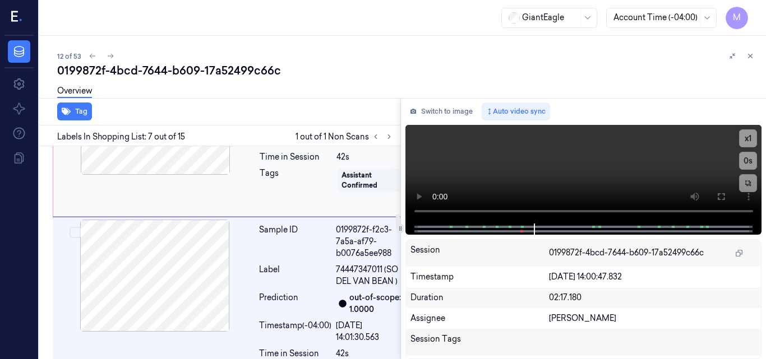
click at [206, 175] on div at bounding box center [155, 119] width 200 height 112
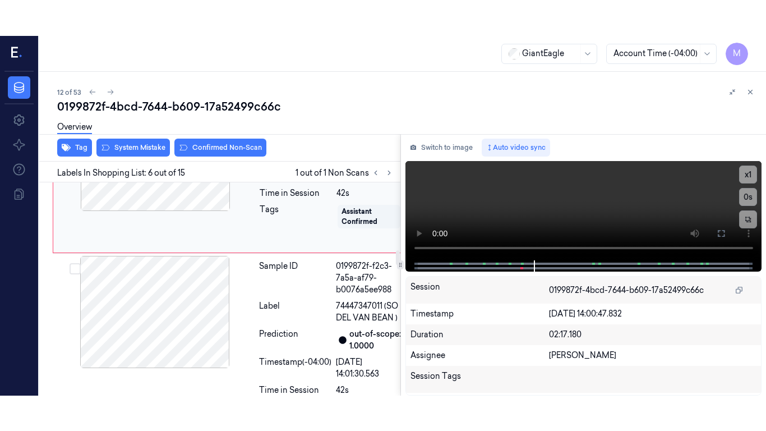
scroll to position [999, 0]
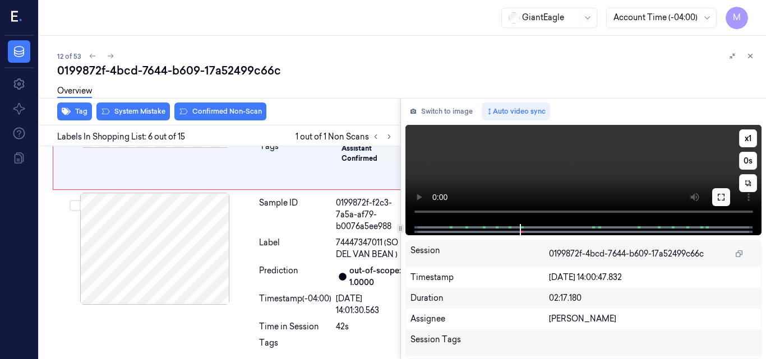
click at [726, 195] on button at bounding box center [721, 197] width 18 height 18
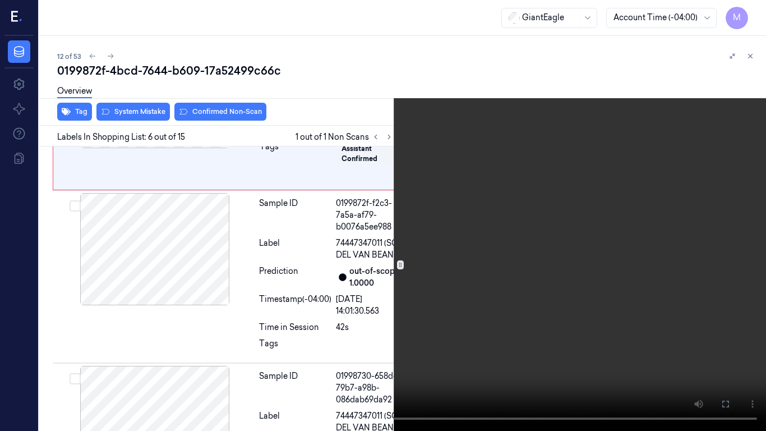
click at [534, 217] on video at bounding box center [383, 215] width 766 height 431
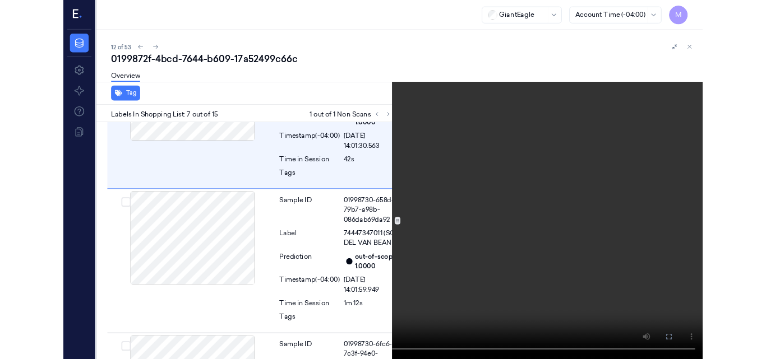
scroll to position [1141, 0]
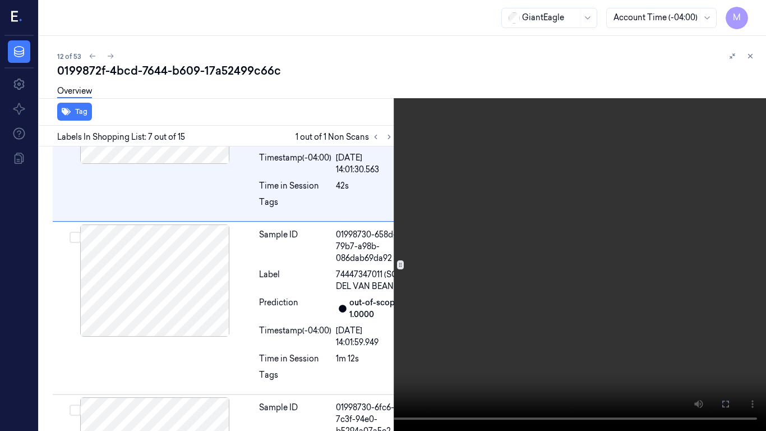
click at [442, 262] on video at bounding box center [383, 215] width 766 height 431
click at [0, 0] on icon at bounding box center [0, 0] width 0 height 0
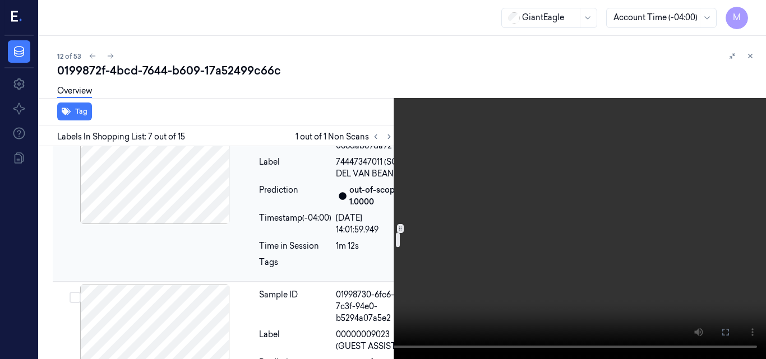
scroll to position [1197, 0]
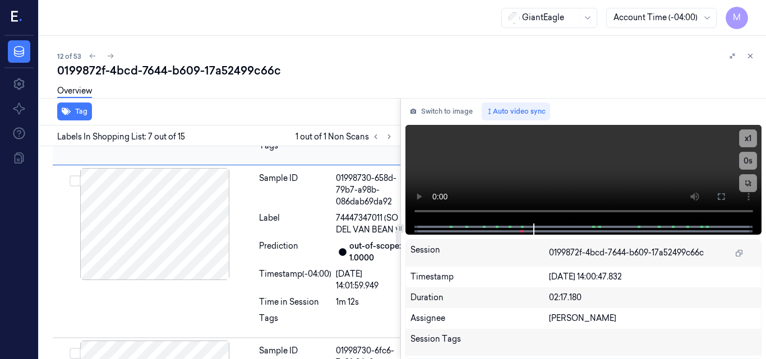
click at [195, 108] on div at bounding box center [155, 52] width 200 height 112
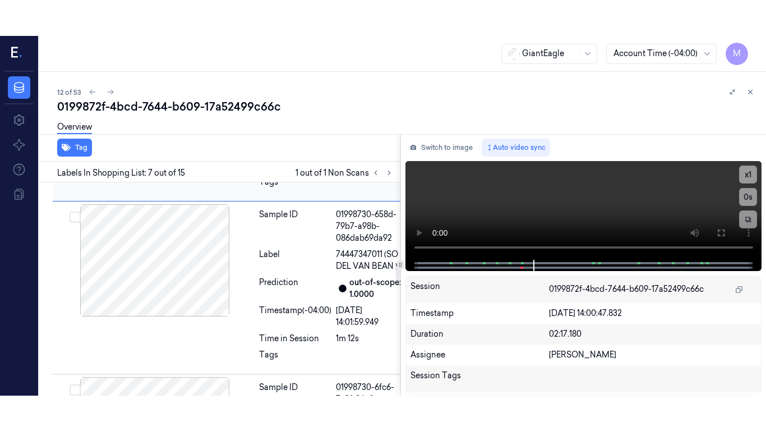
scroll to position [1176, 0]
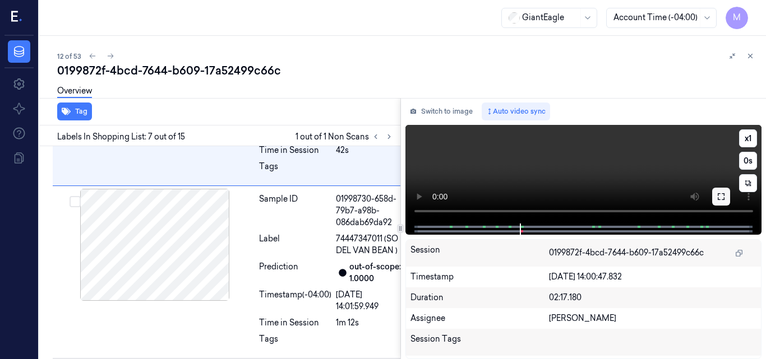
click at [717, 198] on icon at bounding box center [720, 196] width 9 height 9
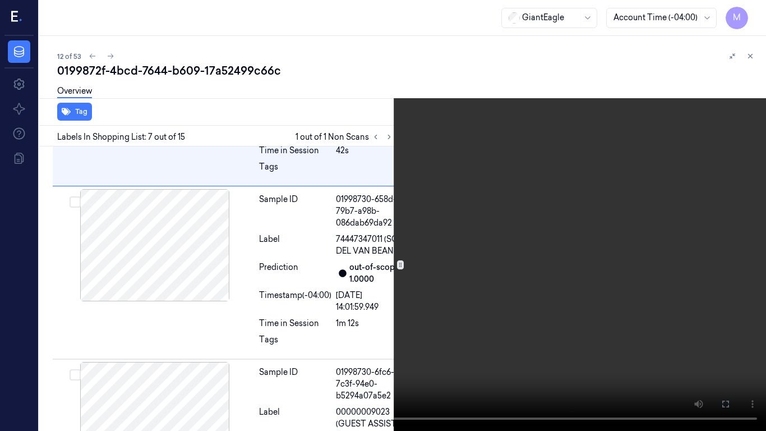
click at [427, 291] on video at bounding box center [383, 215] width 766 height 431
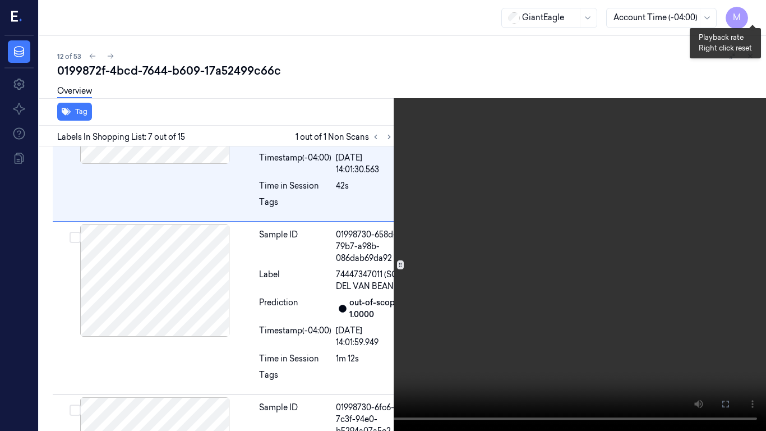
click at [754, 9] on button "x 1" at bounding box center [752, 13] width 18 height 18
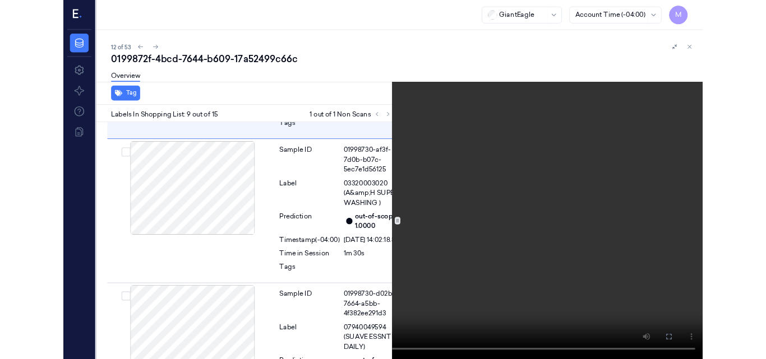
scroll to position [1551, 0]
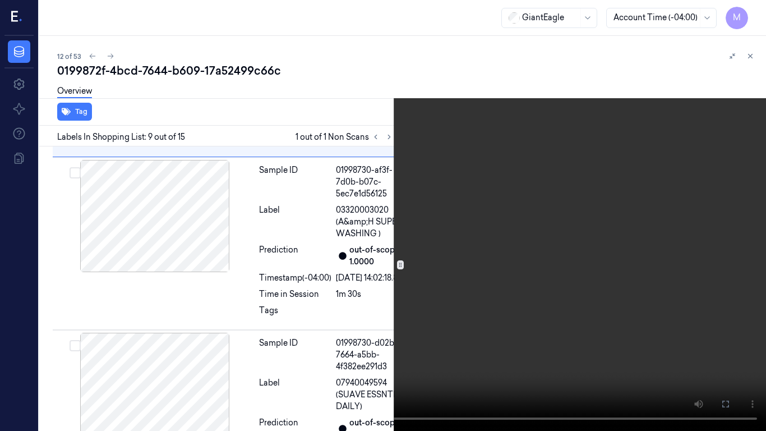
click at [457, 184] on video at bounding box center [383, 215] width 766 height 431
click at [0, 0] on icon at bounding box center [0, 0] width 0 height 0
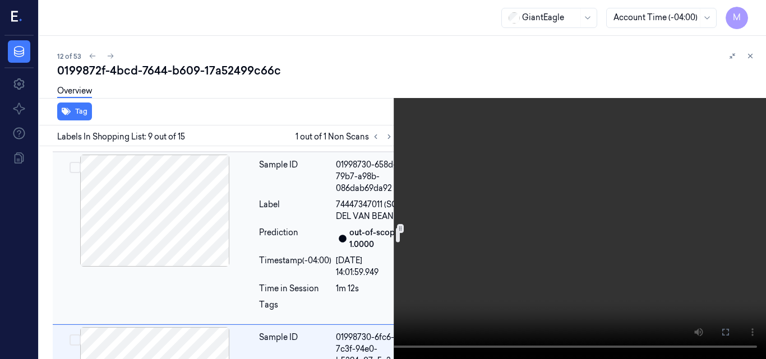
scroll to position [1158, 0]
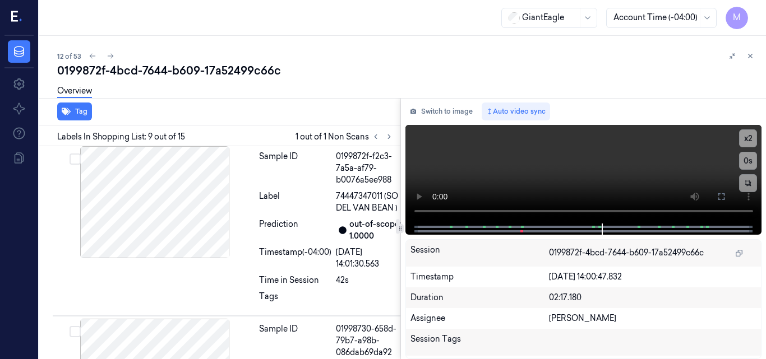
click at [176, 101] on div at bounding box center [155, 45] width 200 height 112
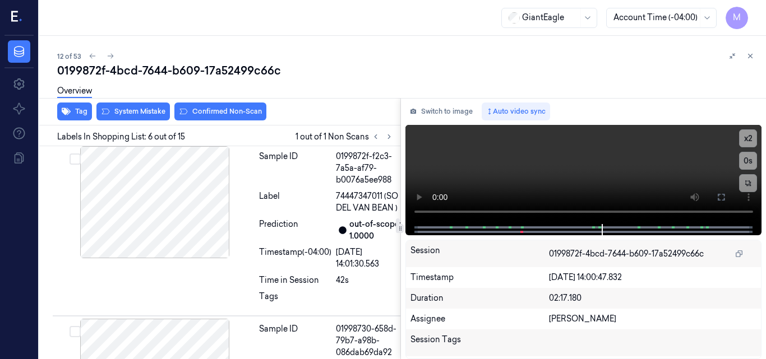
scroll to position [999, 0]
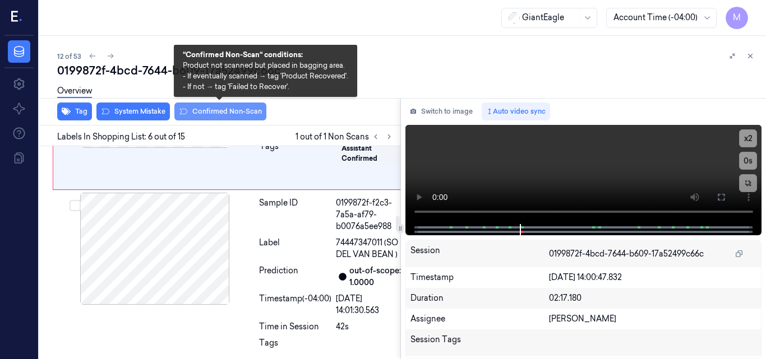
click at [223, 108] on button "Confirmed Non-Scan" at bounding box center [220, 112] width 92 height 18
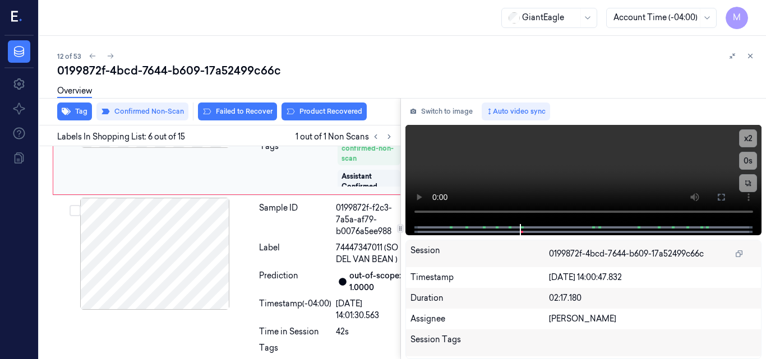
scroll to position [1002, 0]
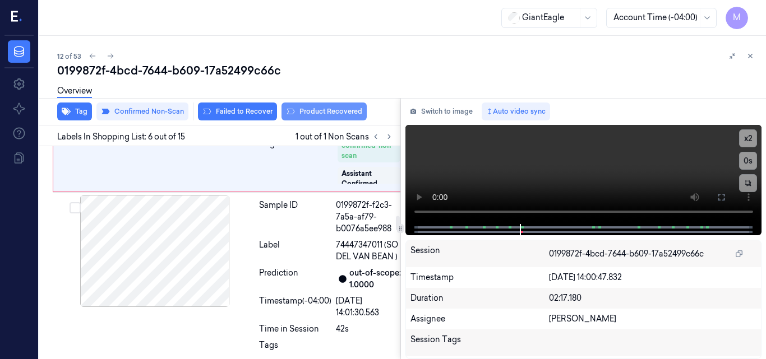
click at [322, 111] on button "Product Recovered" at bounding box center [323, 112] width 85 height 18
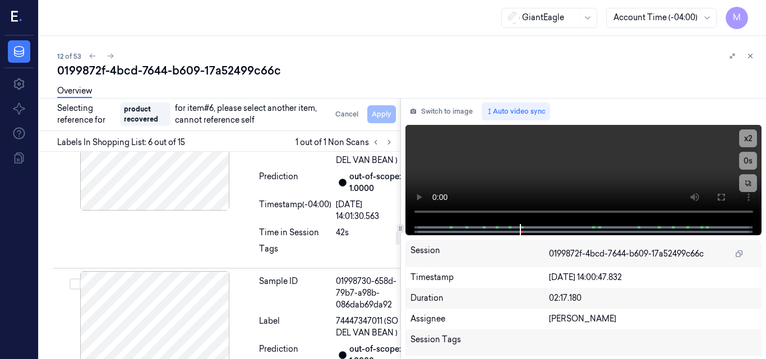
scroll to position [1170, 0]
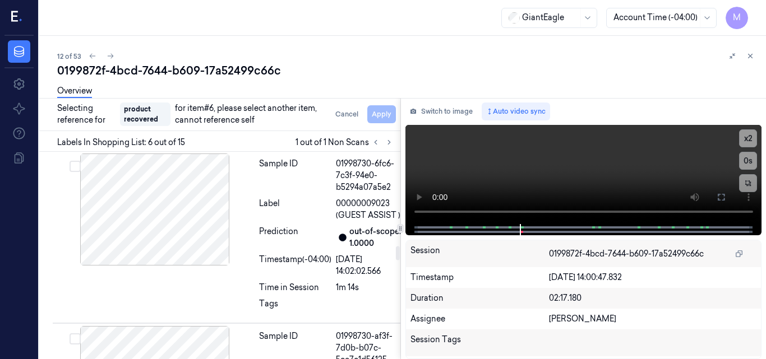
click at [310, 77] on div "Prediction" at bounding box center [295, 65] width 72 height 24
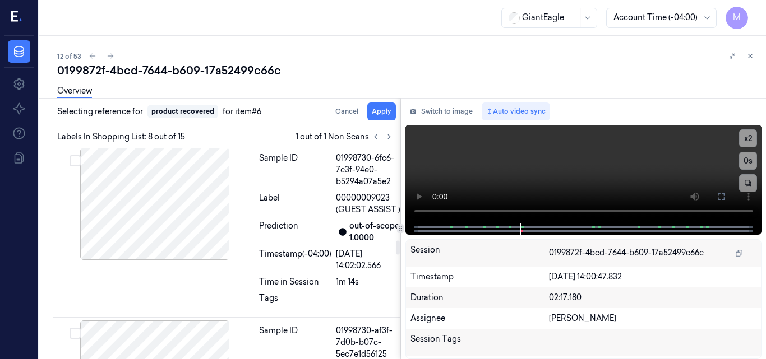
scroll to position [1383, 0]
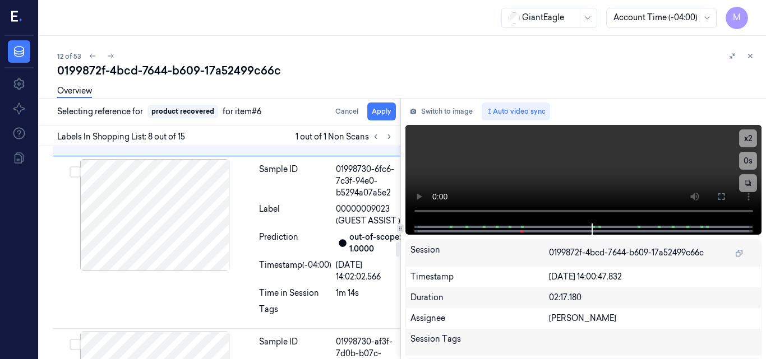
click at [383, 105] on div "Overview" at bounding box center [407, 92] width 700 height 29
click at [382, 110] on button "Apply" at bounding box center [381, 112] width 29 height 18
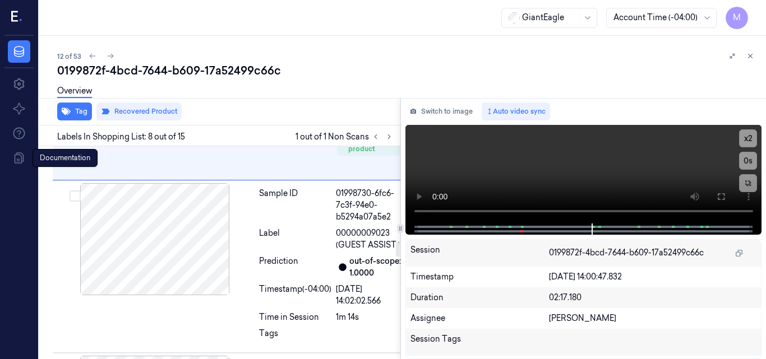
scroll to position [1395, 0]
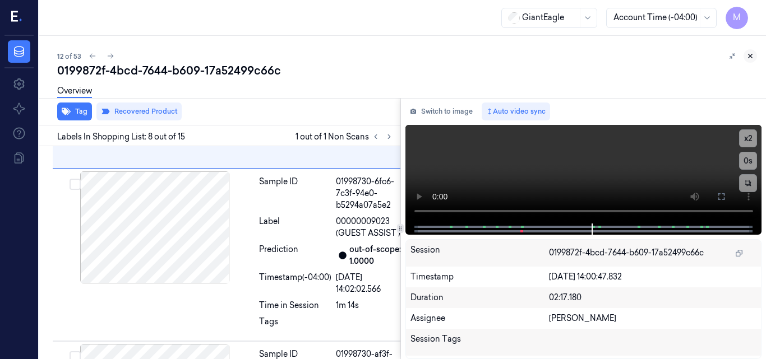
click at [751, 54] on icon at bounding box center [750, 56] width 8 height 8
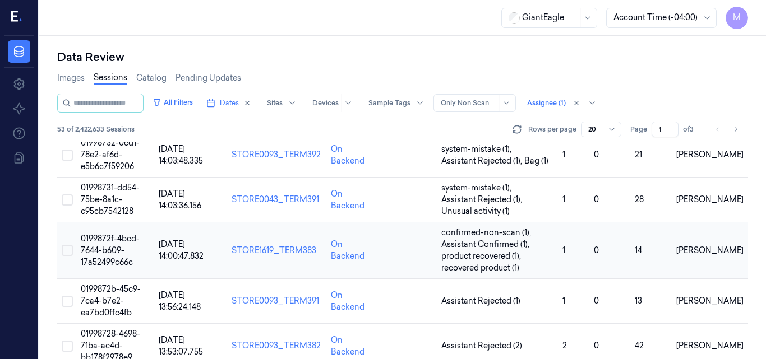
scroll to position [517, 0]
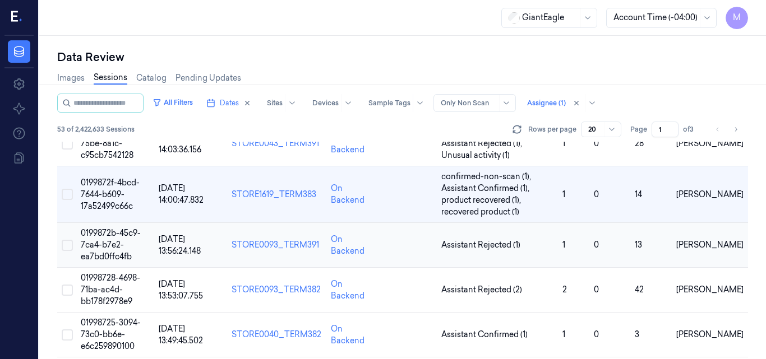
click at [102, 239] on td "0199872b-45c9-7ca4-b7e2-ea7bd0ffc4fb" at bounding box center [114, 245] width 77 height 45
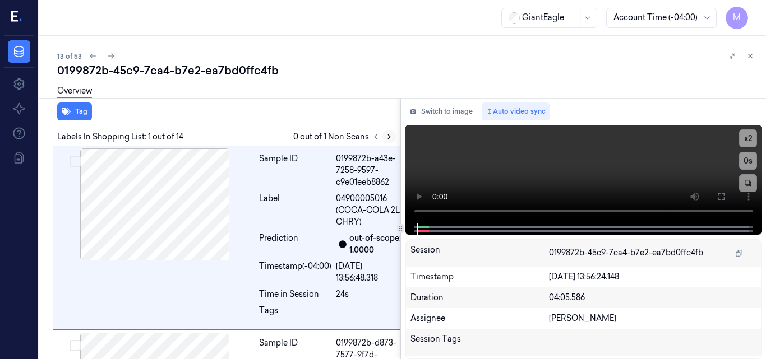
click at [391, 140] on icon at bounding box center [389, 137] width 8 height 8
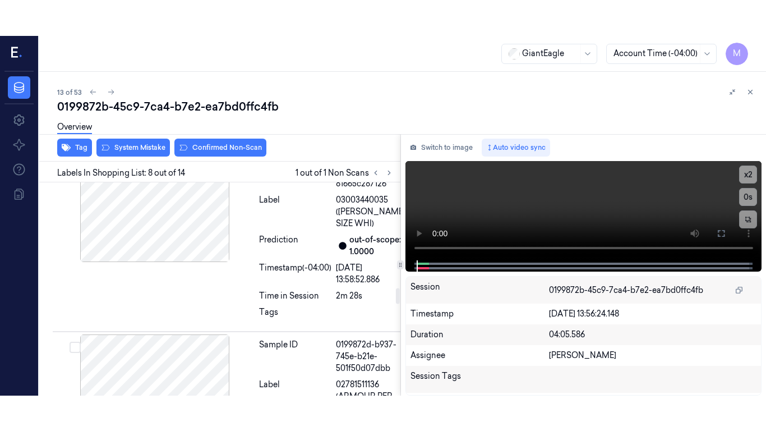
scroll to position [1445, 0]
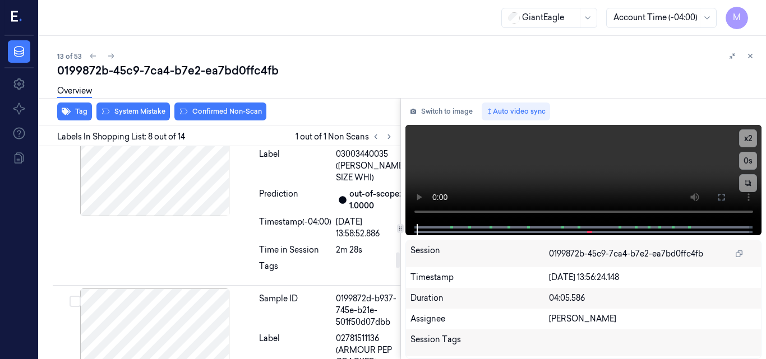
click at [177, 59] on div at bounding box center [155, 3] width 200 height 112
click at [679, 178] on video at bounding box center [583, 174] width 357 height 99
click at [626, 149] on video at bounding box center [583, 174] width 357 height 99
click at [724, 195] on icon at bounding box center [721, 197] width 7 height 7
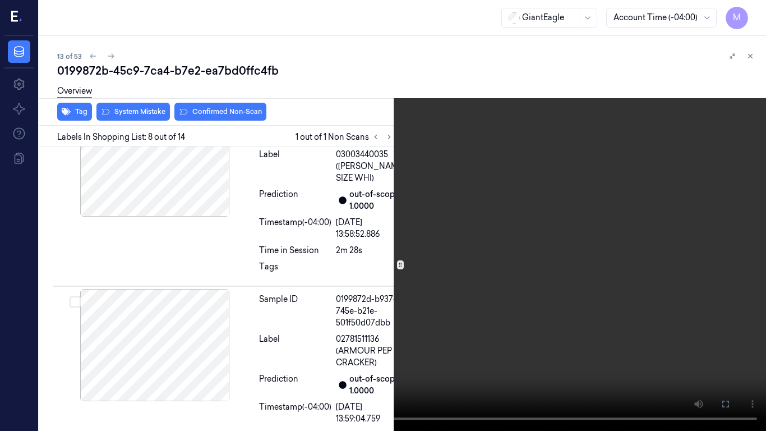
click at [396, 264] on video at bounding box center [383, 215] width 766 height 431
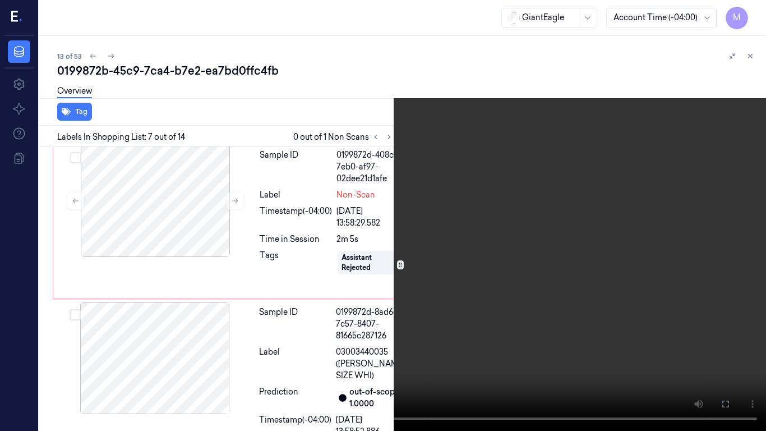
click at [416, 216] on video at bounding box center [383, 215] width 766 height 431
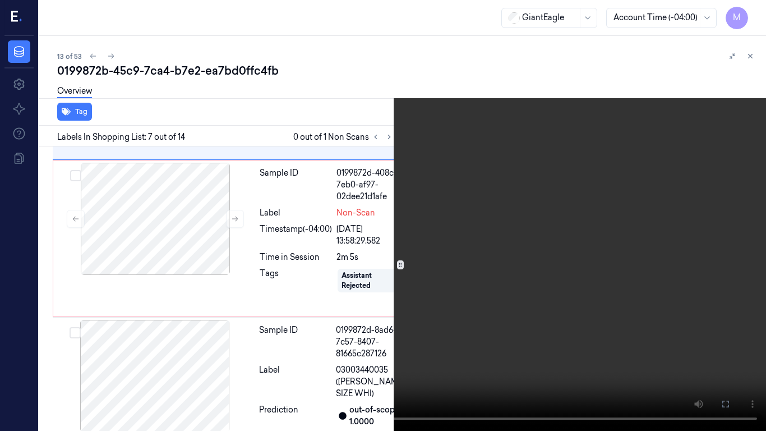
scroll to position [1215, 0]
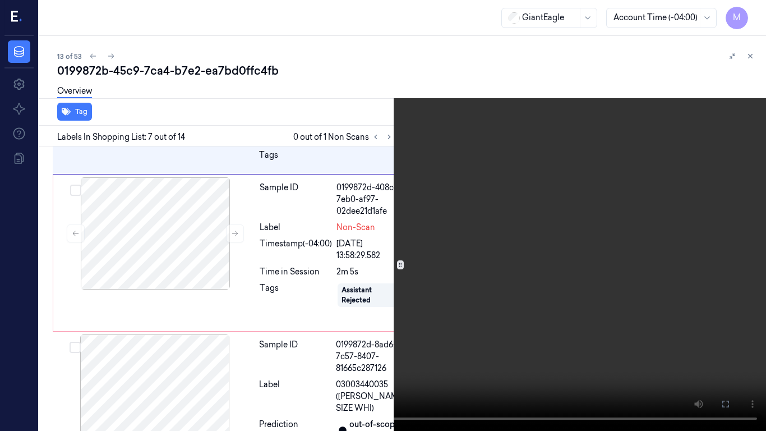
click at [0, 0] on icon at bounding box center [0, 0] width 0 height 0
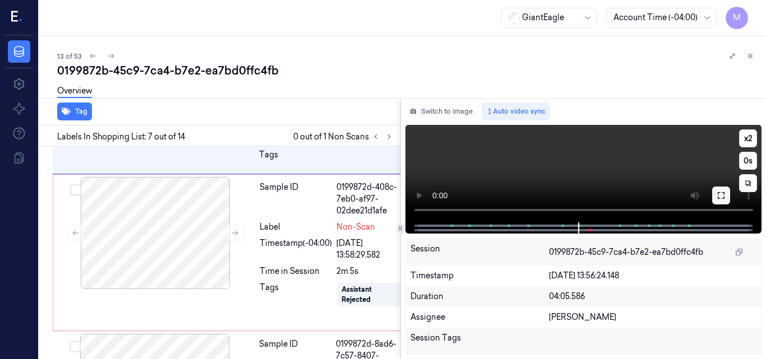
click at [721, 198] on icon at bounding box center [720, 195] width 9 height 9
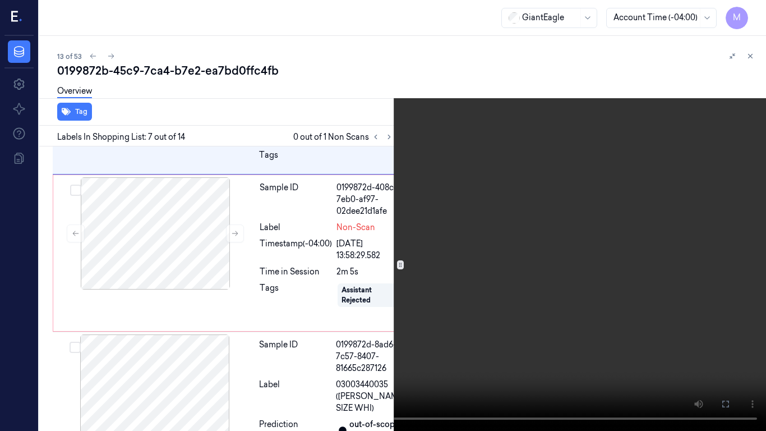
click at [436, 184] on video at bounding box center [383, 215] width 766 height 431
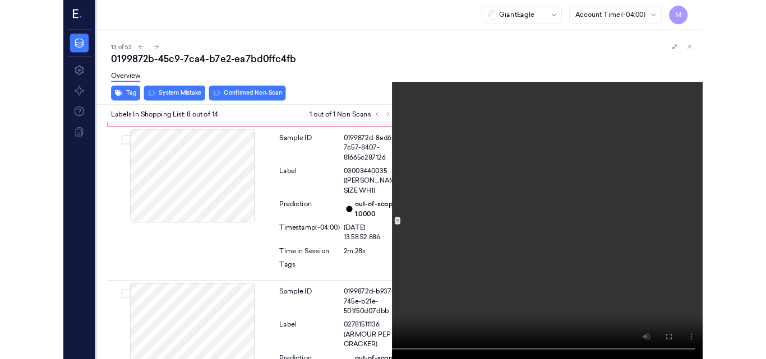
scroll to position [1409, 0]
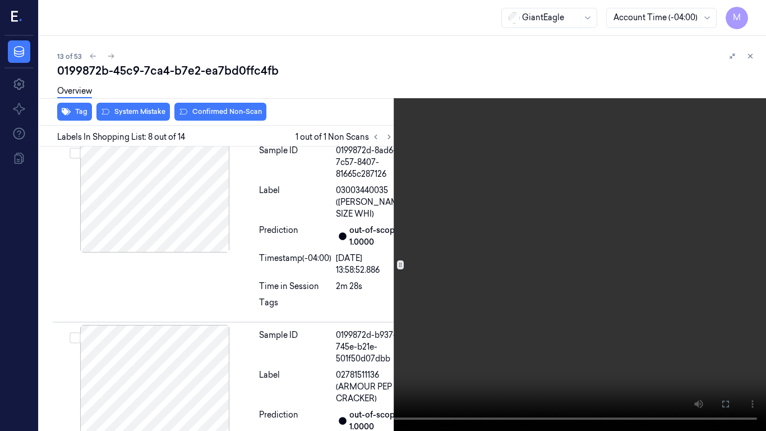
click at [544, 221] on video at bounding box center [383, 215] width 766 height 431
drag, startPoint x: 731, startPoint y: 402, endPoint x: 732, endPoint y: 353, distance: 48.8
click at [0, 0] on button at bounding box center [0, 0] width 0 height 0
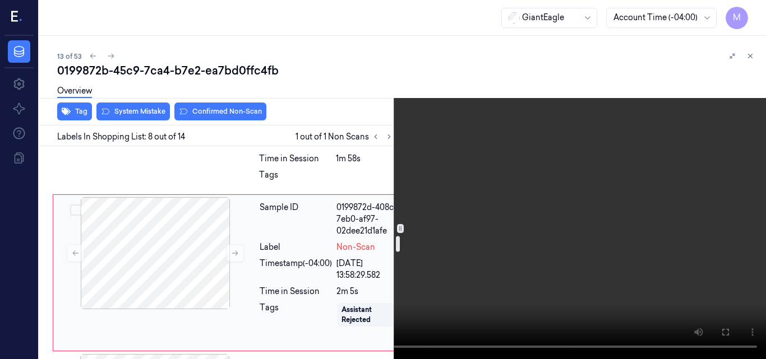
scroll to position [1185, 0]
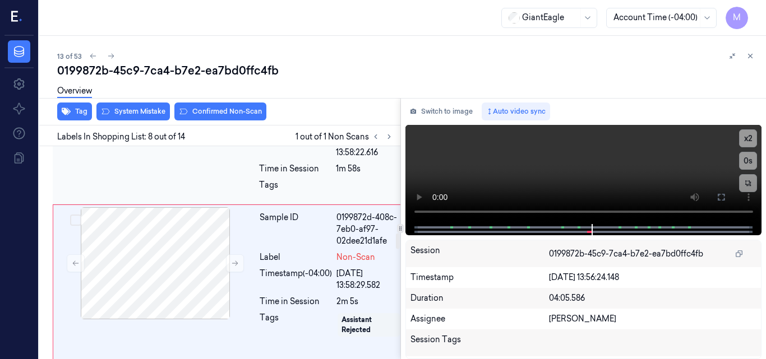
click at [158, 135] on div at bounding box center [155, 79] width 200 height 112
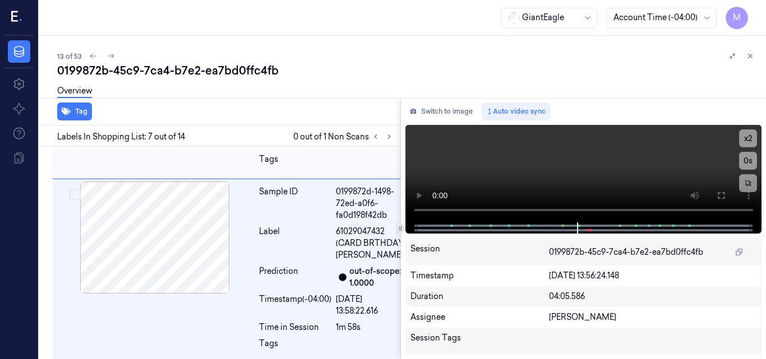
click at [170, 109] on div at bounding box center [155, 53] width 200 height 112
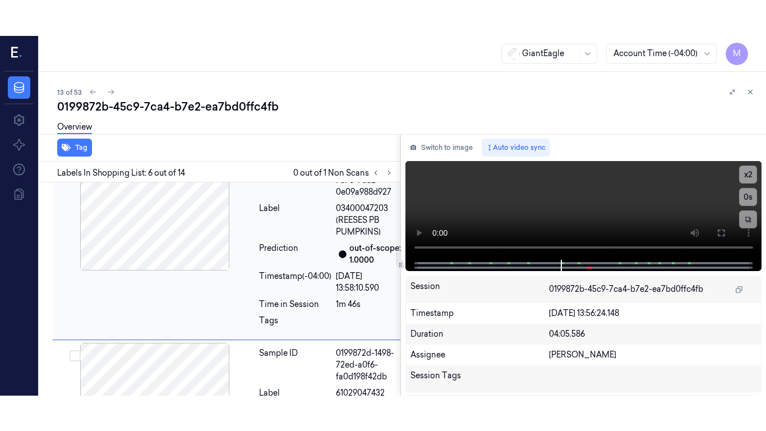
scroll to position [925, 0]
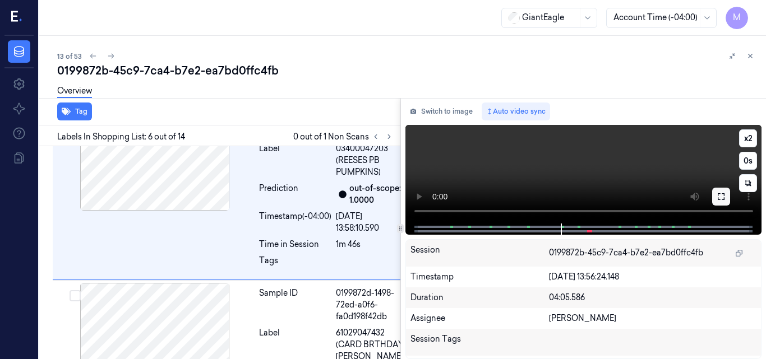
click at [722, 195] on icon at bounding box center [720, 196] width 9 height 9
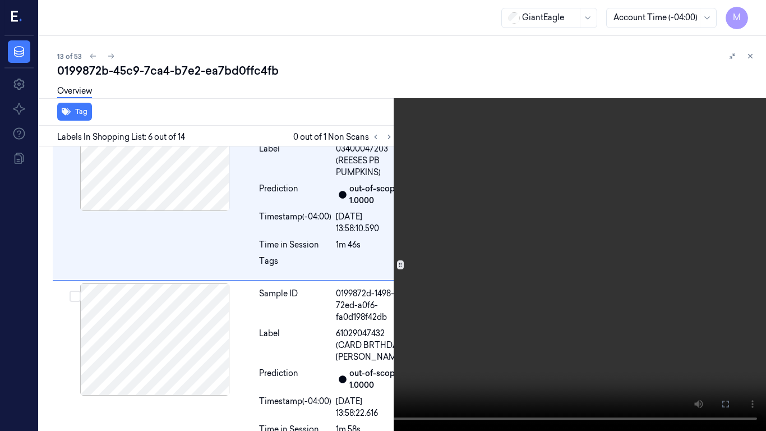
click at [585, 211] on video at bounding box center [383, 215] width 766 height 431
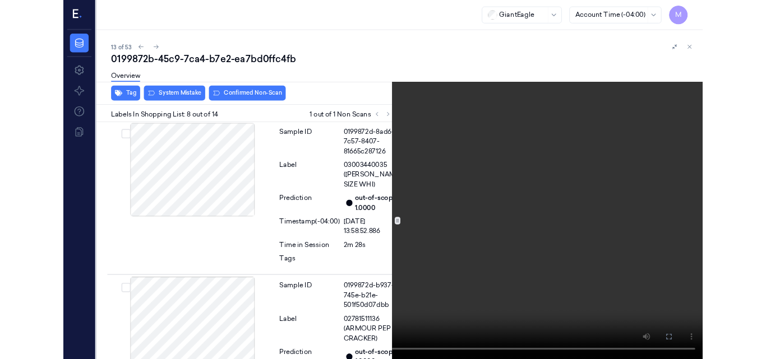
scroll to position [1409, 0]
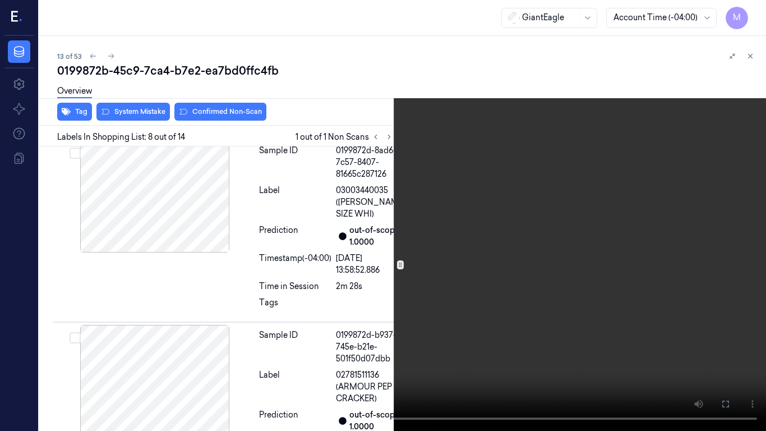
click at [533, 205] on video at bounding box center [383, 215] width 766 height 431
click at [0, 0] on icon at bounding box center [0, 0] width 0 height 0
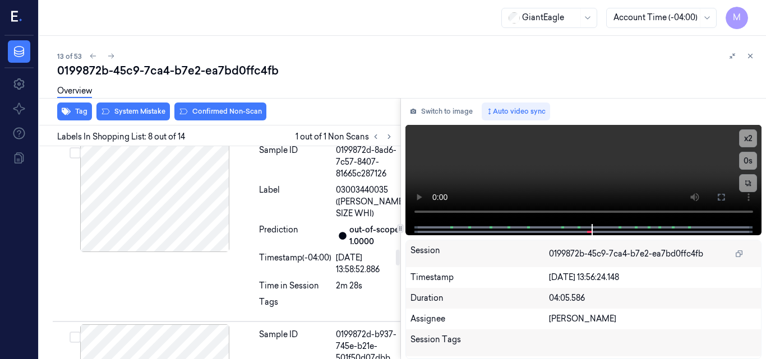
click at [233, 43] on icon at bounding box center [235, 39] width 8 height 8
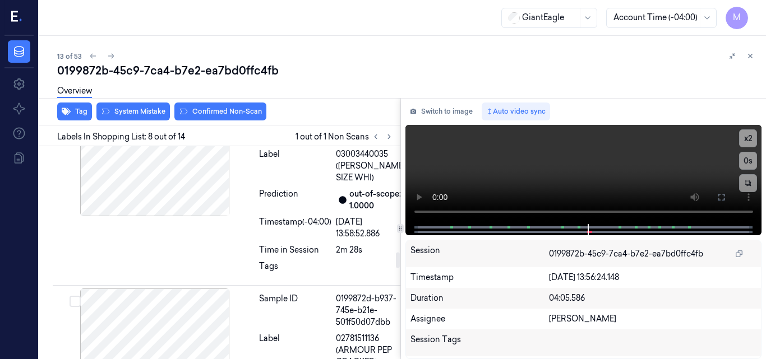
click at [237, 7] on icon at bounding box center [235, 3] width 8 height 8
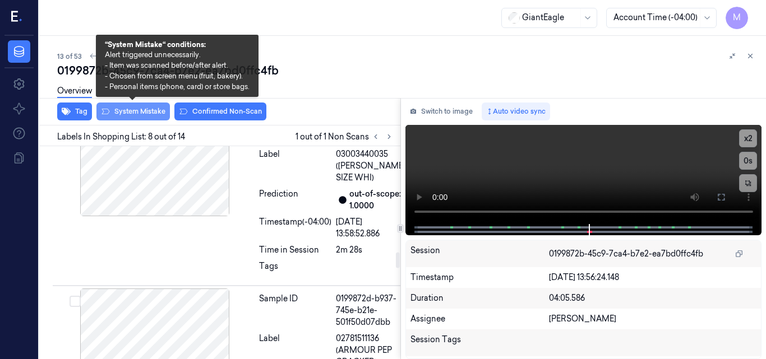
click at [137, 113] on button "System Mistake" at bounding box center [132, 112] width 73 height 18
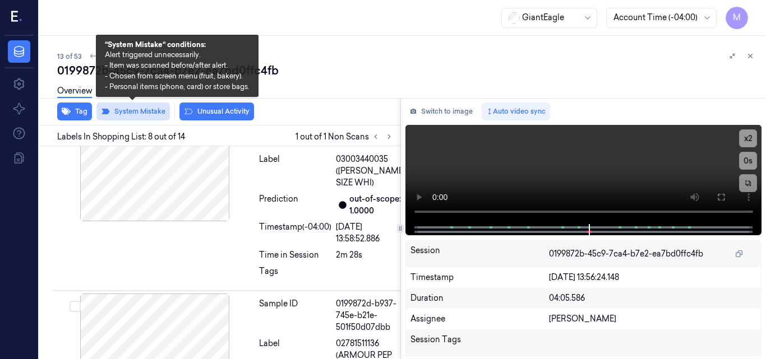
scroll to position [1447, 0]
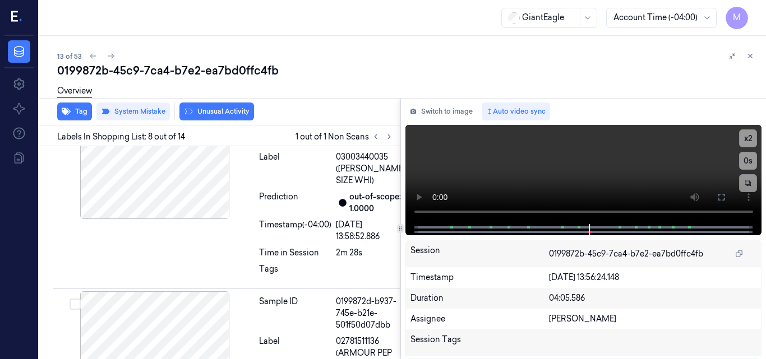
click at [226, 106] on div "Overview" at bounding box center [407, 92] width 700 height 29
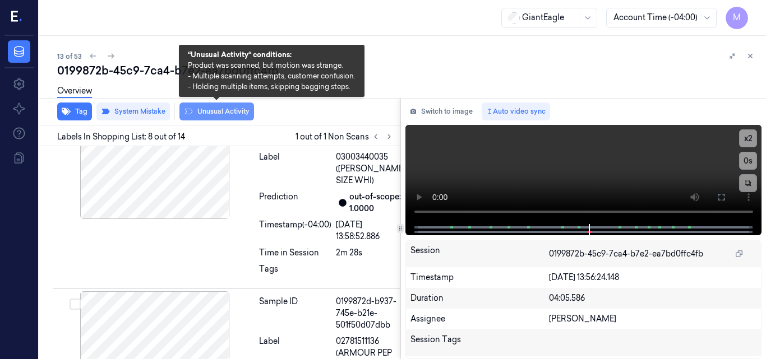
click at [226, 108] on button "Unusual Activity" at bounding box center [216, 112] width 75 height 18
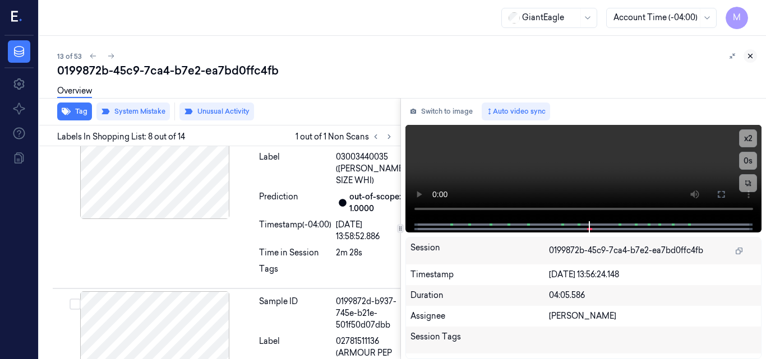
click at [748, 56] on icon at bounding box center [750, 56] width 8 height 8
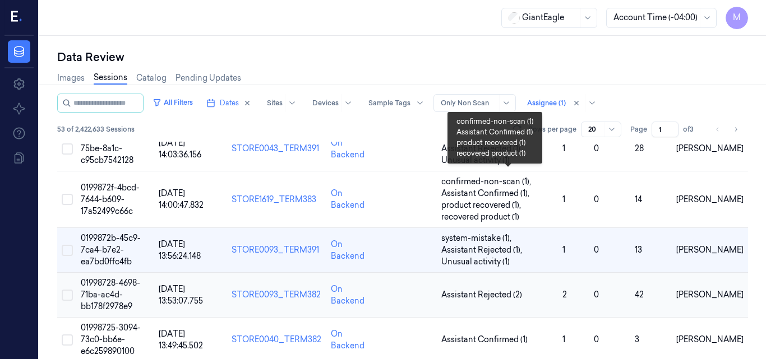
scroll to position [568, 0]
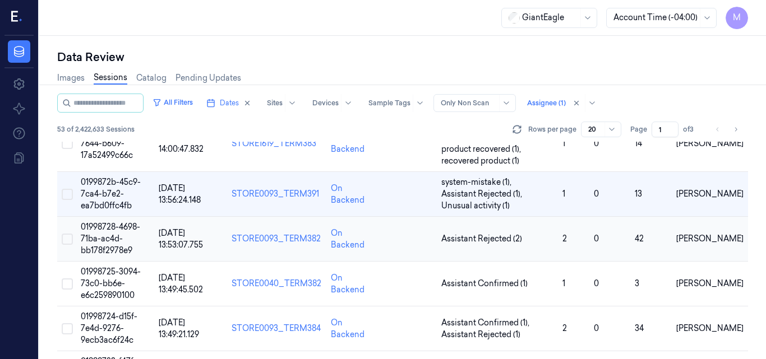
click at [112, 224] on span "01998728-4698-71ba-ac4d-bb178f2978e9" at bounding box center [110, 239] width 59 height 34
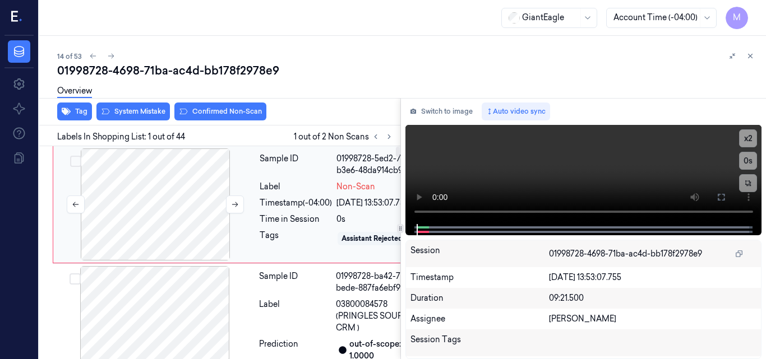
click at [161, 188] on div at bounding box center [155, 205] width 200 height 112
click at [721, 196] on icon at bounding box center [720, 197] width 9 height 9
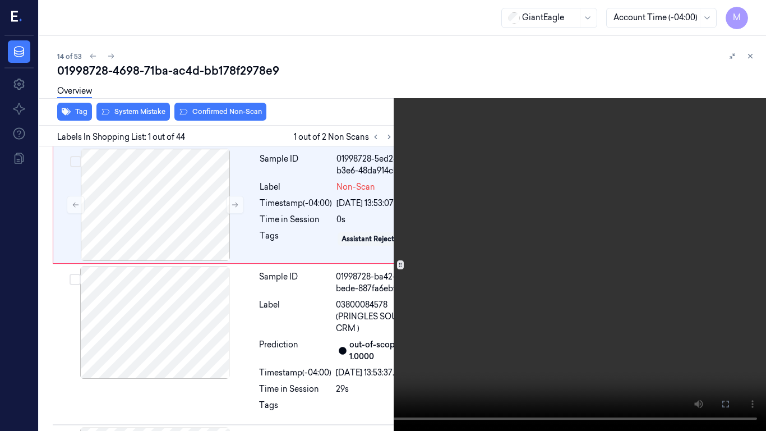
click at [424, 187] on video at bounding box center [383, 215] width 766 height 431
click at [432, 264] on video at bounding box center [383, 215] width 766 height 431
click at [0, 0] on icon at bounding box center [0, 0] width 0 height 0
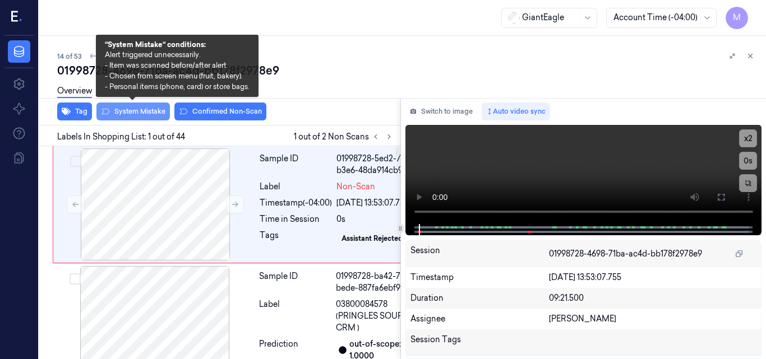
click at [155, 113] on button "System Mistake" at bounding box center [132, 112] width 73 height 18
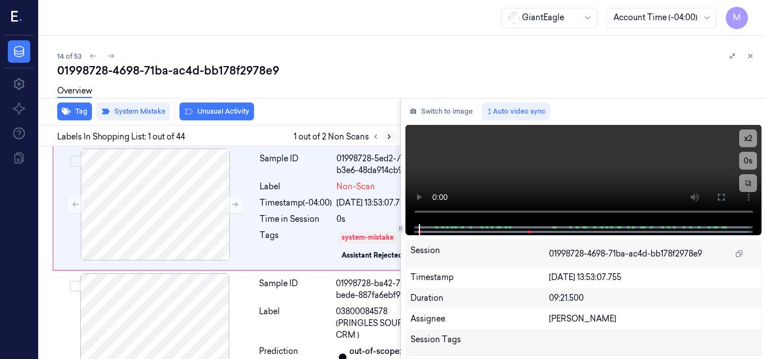
click at [389, 135] on icon at bounding box center [389, 137] width 8 height 8
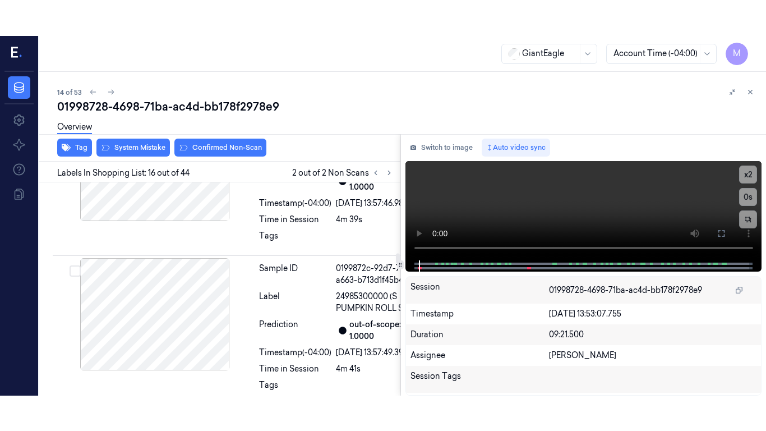
scroll to position [3075, 0]
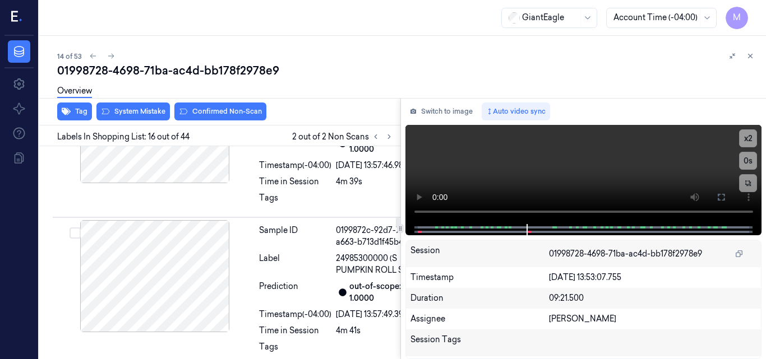
click at [718, 197] on icon at bounding box center [720, 197] width 9 height 9
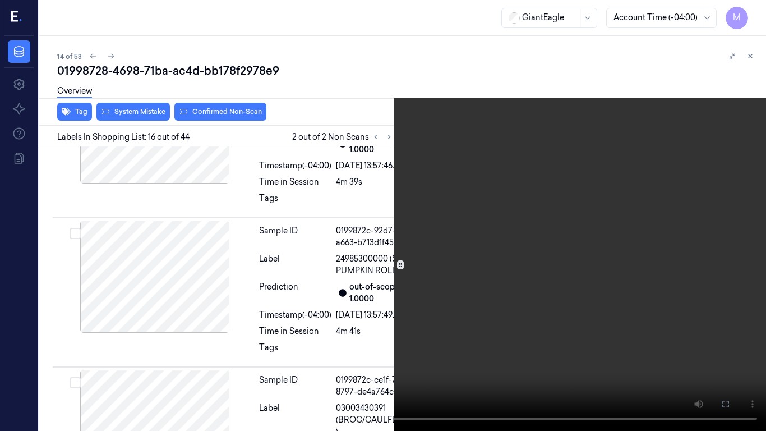
click at [573, 270] on video at bounding box center [383, 215] width 766 height 431
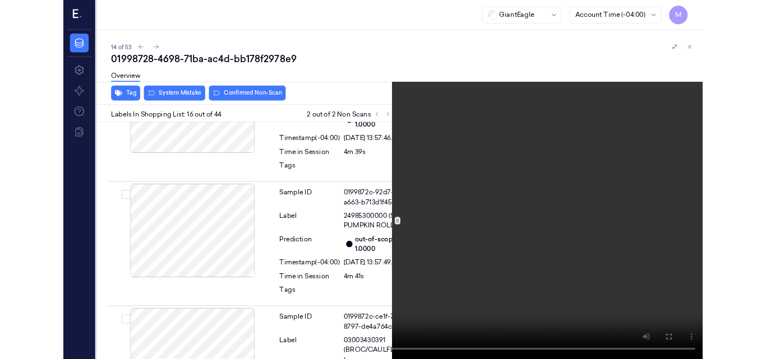
scroll to position [3039, 0]
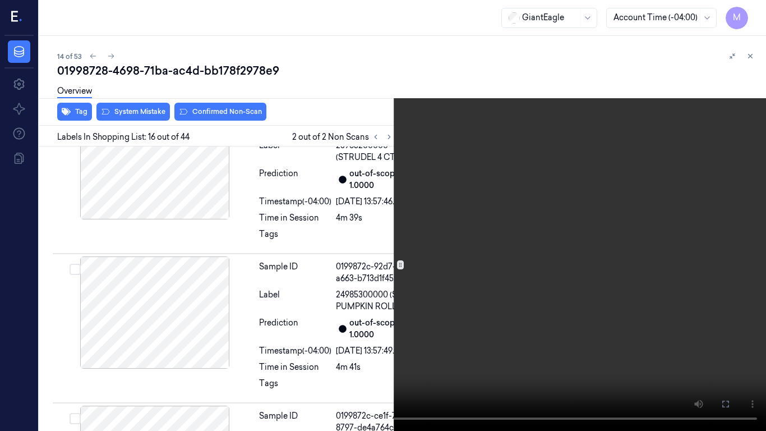
click at [361, 204] on video at bounding box center [383, 215] width 766 height 431
click at [0, 0] on icon at bounding box center [0, 0] width 0 height 0
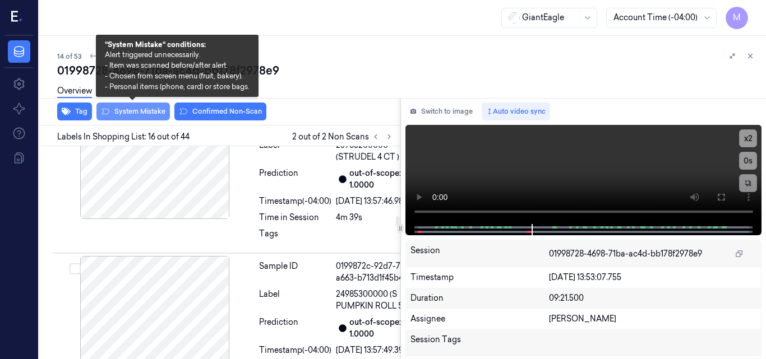
click at [151, 112] on button "System Mistake" at bounding box center [132, 112] width 73 height 18
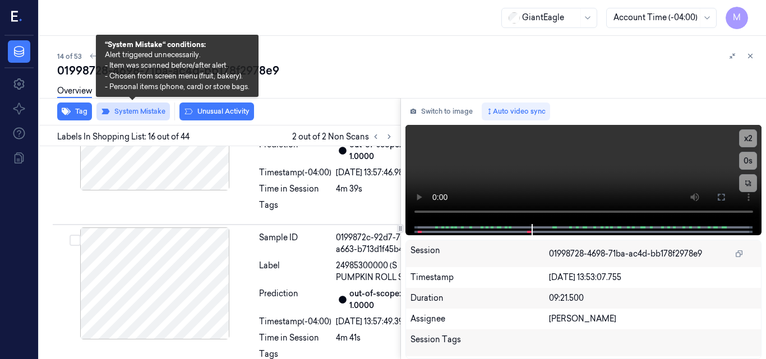
scroll to position [3077, 0]
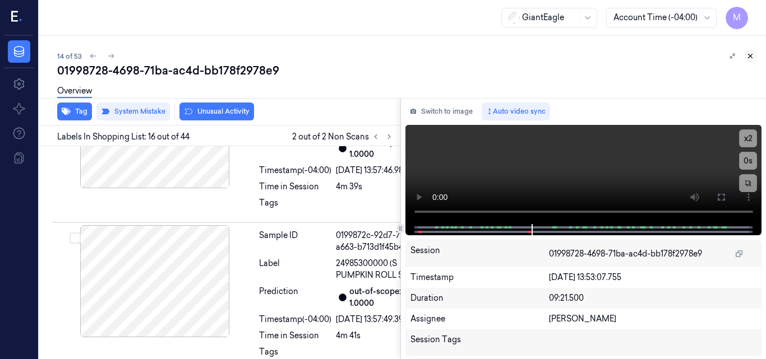
click at [748, 54] on icon at bounding box center [750, 56] width 8 height 8
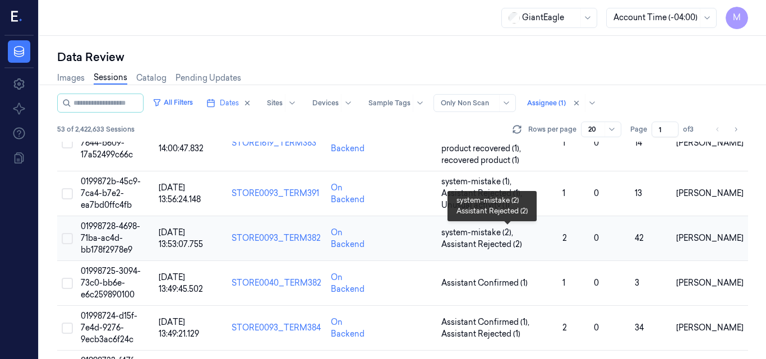
scroll to position [624, 0]
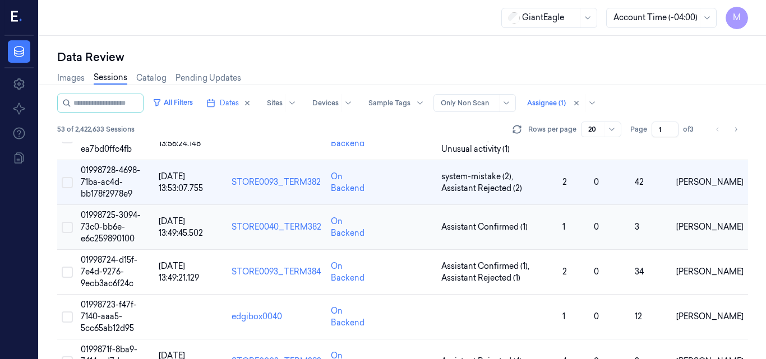
click at [118, 221] on td "01998725-3094-73c0-bb6e-e6c259890100" at bounding box center [114, 227] width 77 height 45
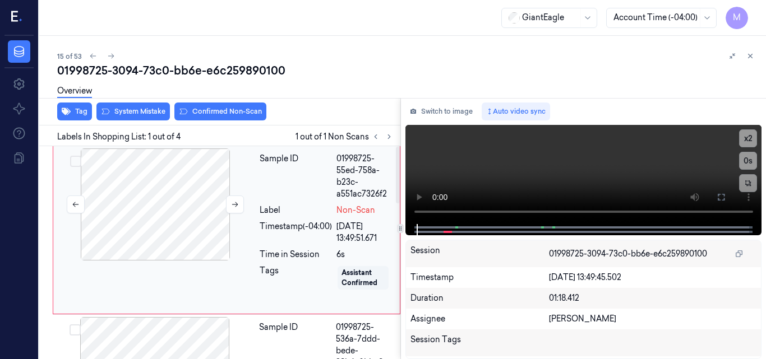
click at [174, 202] on div at bounding box center [155, 205] width 200 height 112
click at [723, 197] on icon at bounding box center [720, 197] width 9 height 9
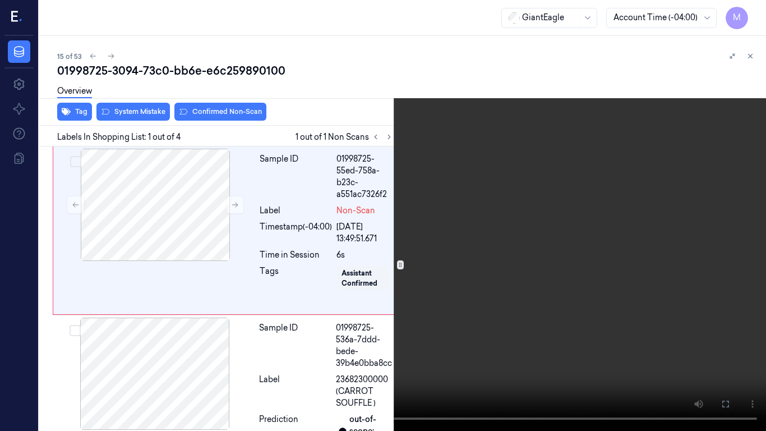
click at [464, 241] on video at bounding box center [383, 215] width 766 height 431
click at [558, 269] on video at bounding box center [383, 215] width 766 height 431
click at [593, 291] on video at bounding box center [383, 215] width 766 height 431
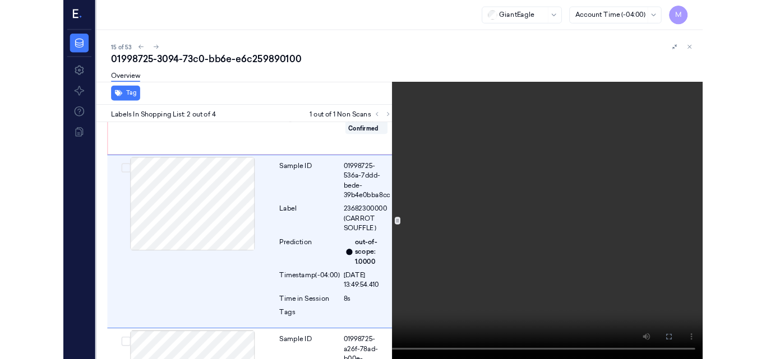
scroll to position [130, 0]
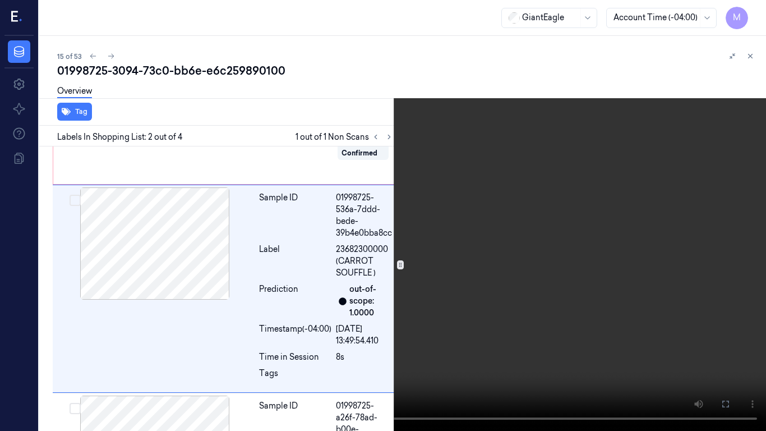
click at [605, 294] on video at bounding box center [383, 215] width 766 height 431
click at [0, 0] on icon at bounding box center [0, 0] width 0 height 0
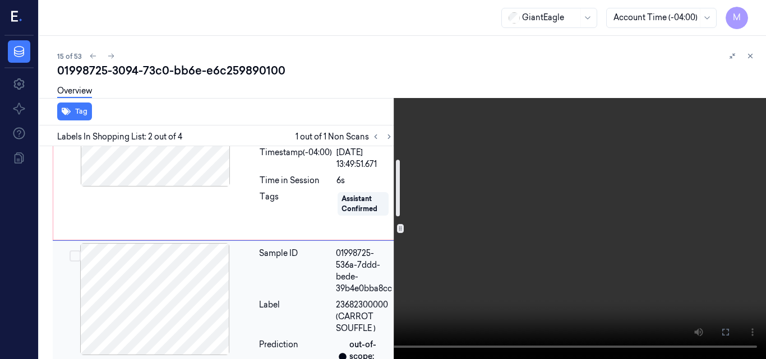
scroll to position [18, 0]
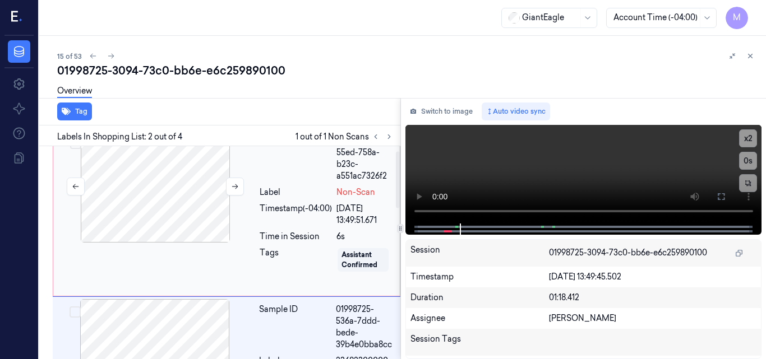
click at [174, 216] on div at bounding box center [155, 187] width 200 height 112
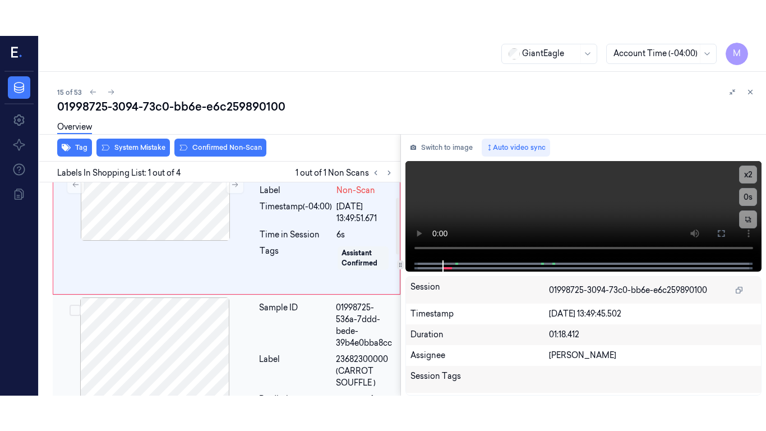
scroll to position [0, 0]
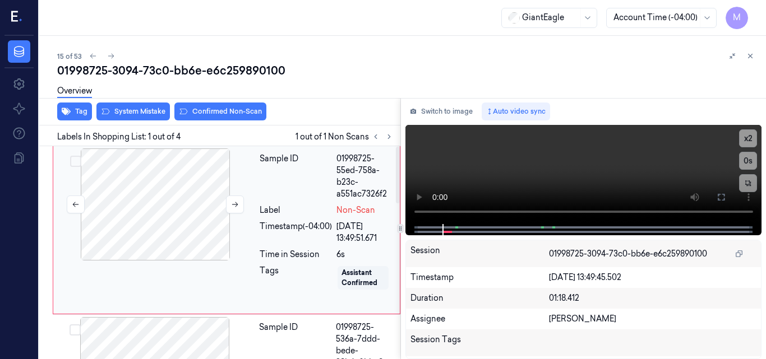
click at [200, 234] on div at bounding box center [155, 205] width 200 height 112
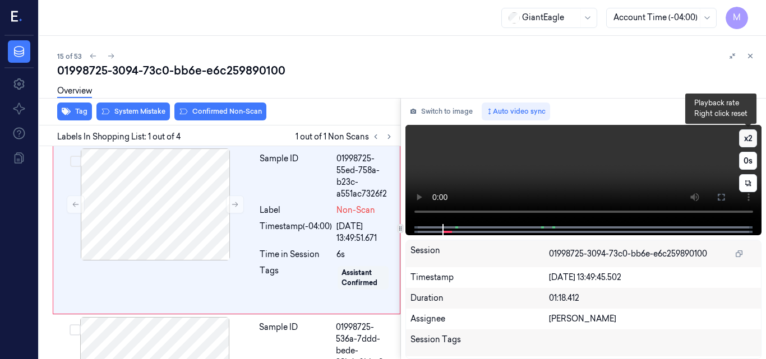
click at [750, 139] on button "x 2" at bounding box center [748, 138] width 18 height 18
click at [750, 139] on button "x 4" at bounding box center [748, 138] width 18 height 18
click at [613, 180] on video at bounding box center [583, 174] width 357 height 99
click at [715, 199] on button at bounding box center [721, 197] width 18 height 18
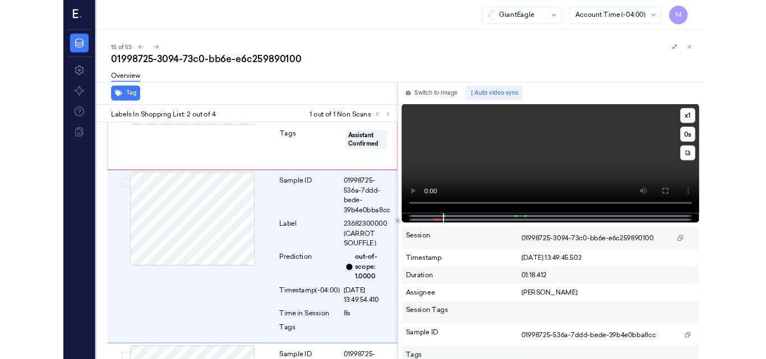
scroll to position [130, 0]
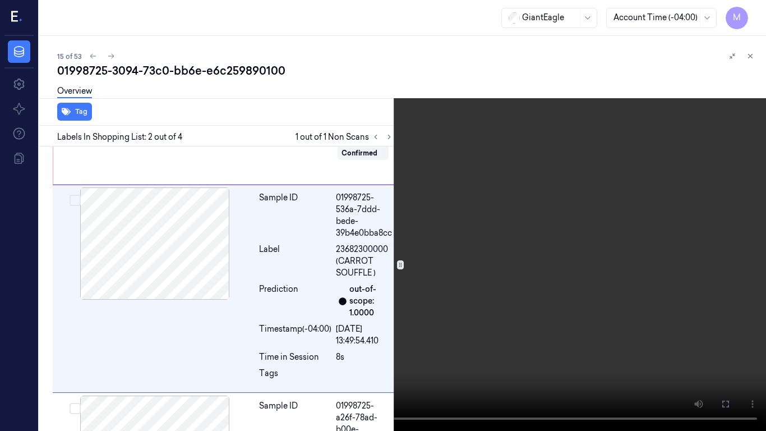
click at [638, 277] on video at bounding box center [383, 215] width 766 height 431
click at [0, 0] on icon at bounding box center [0, 0] width 0 height 0
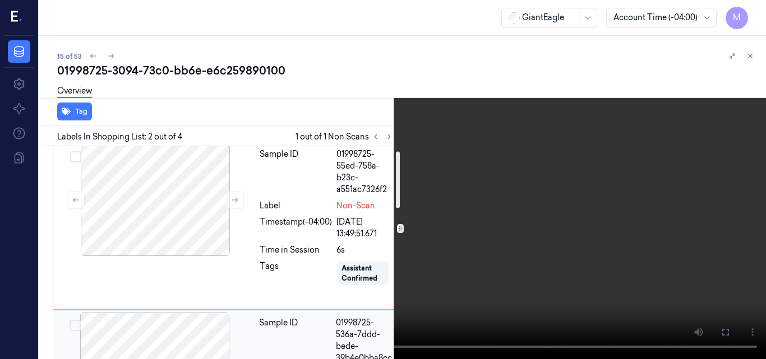
scroll to position [0, 0]
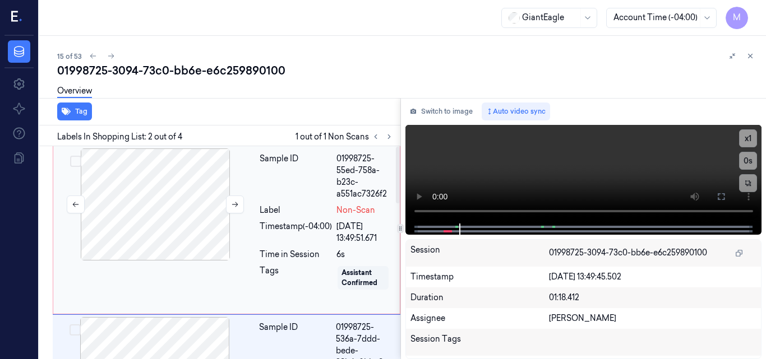
click at [191, 183] on div at bounding box center [155, 205] width 200 height 112
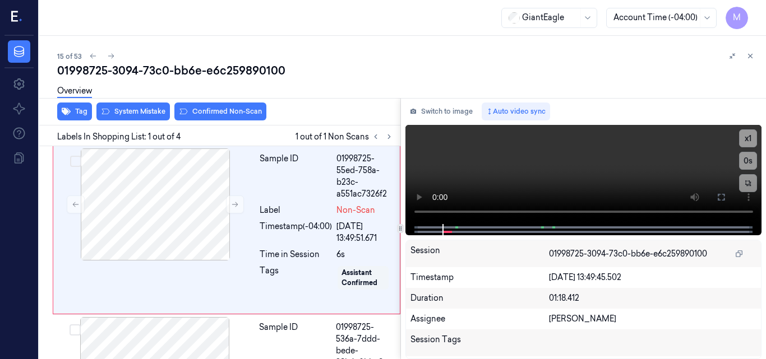
click at [219, 107] on div "Overview" at bounding box center [407, 92] width 700 height 29
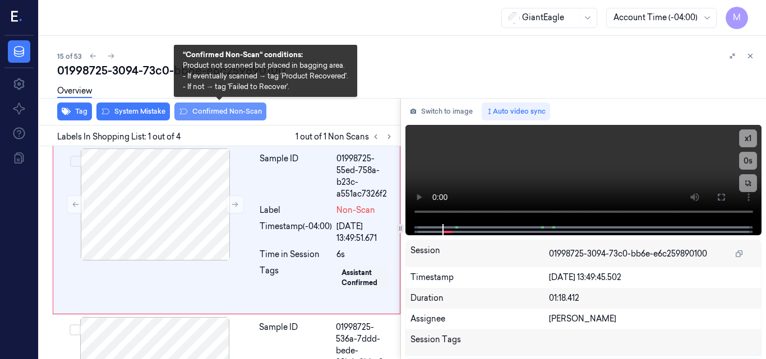
click at [217, 111] on button "Confirmed Non-Scan" at bounding box center [220, 112] width 92 height 18
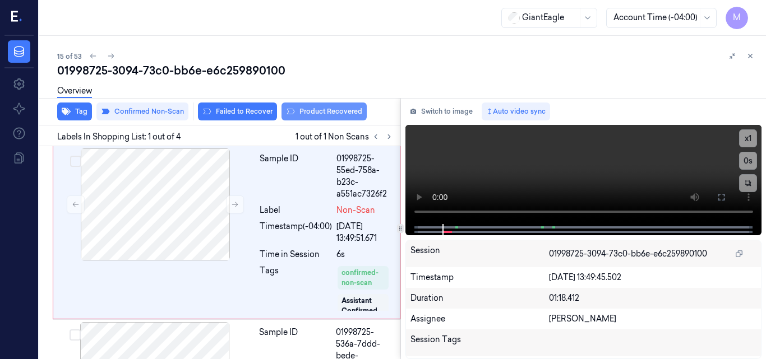
click at [330, 114] on button "Product Recovered" at bounding box center [323, 112] width 85 height 18
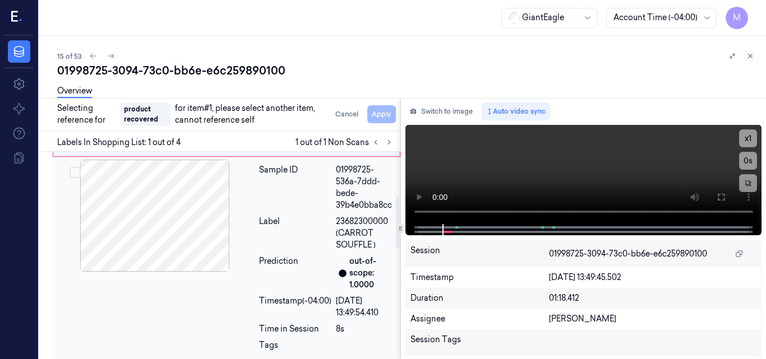
click at [314, 218] on div "Label" at bounding box center [295, 233] width 72 height 35
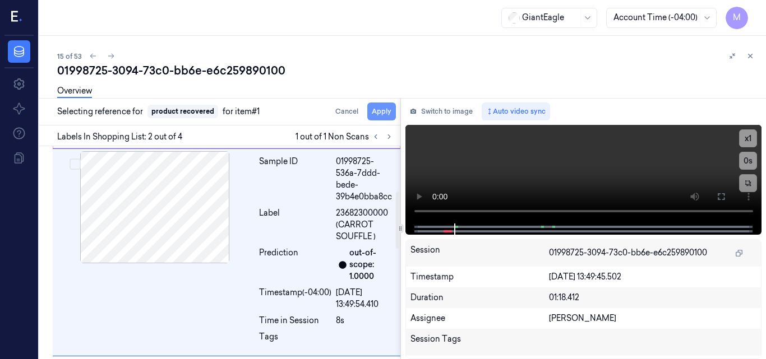
click at [383, 115] on button "Apply" at bounding box center [381, 112] width 29 height 18
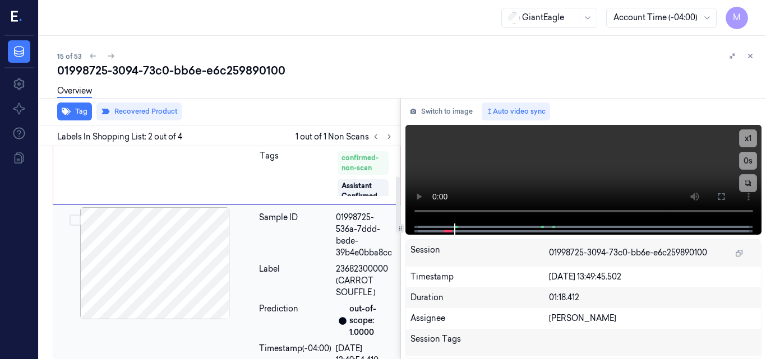
scroll to position [3, 0]
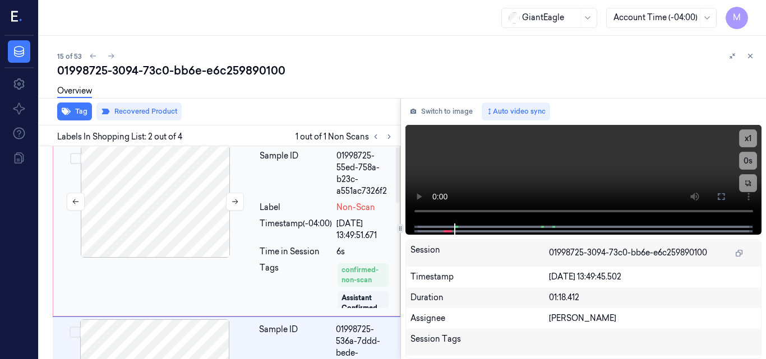
click at [209, 182] on div at bounding box center [155, 202] width 200 height 112
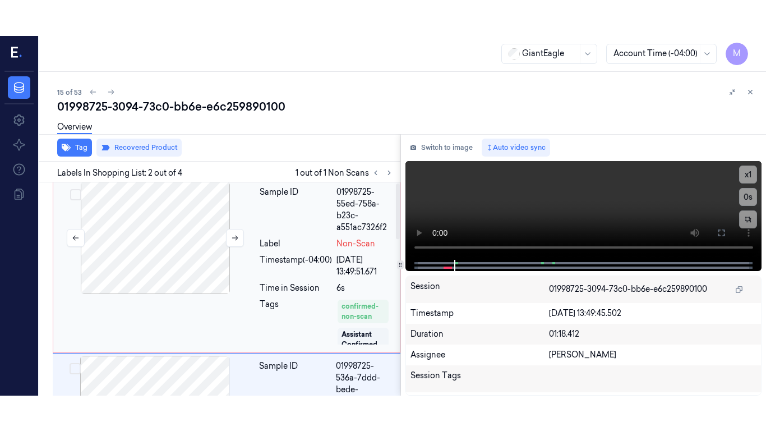
scroll to position [0, 0]
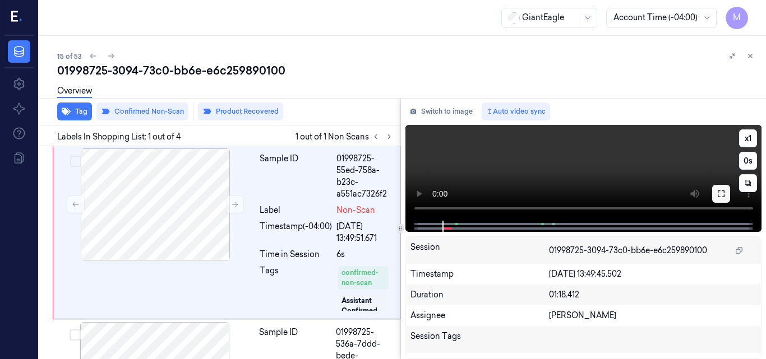
click at [725, 192] on button at bounding box center [721, 194] width 18 height 18
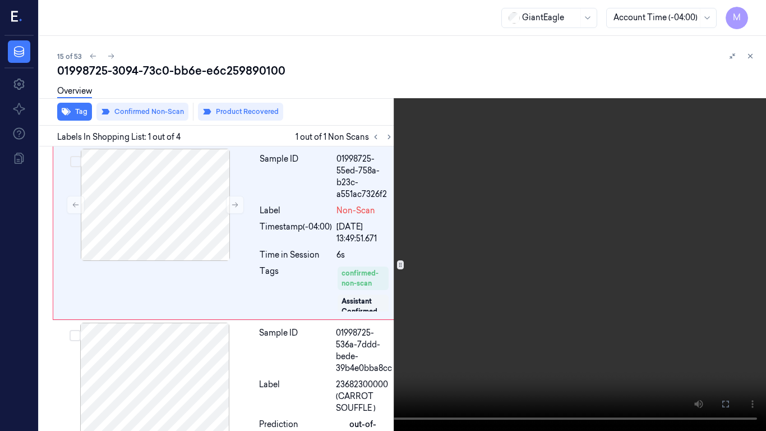
click at [513, 244] on video at bounding box center [383, 215] width 766 height 431
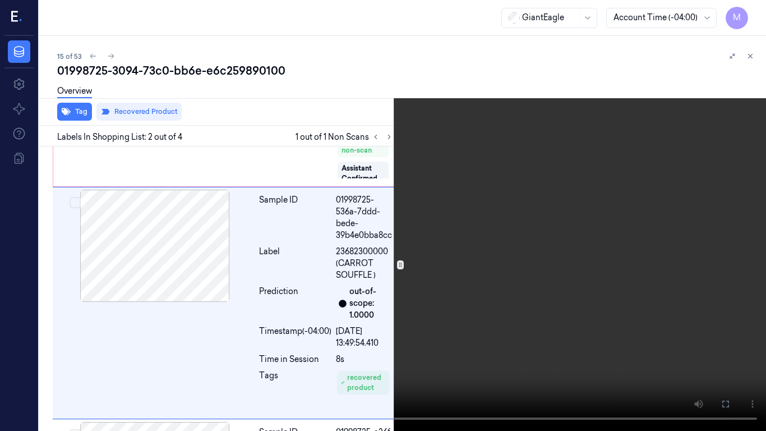
scroll to position [136, 0]
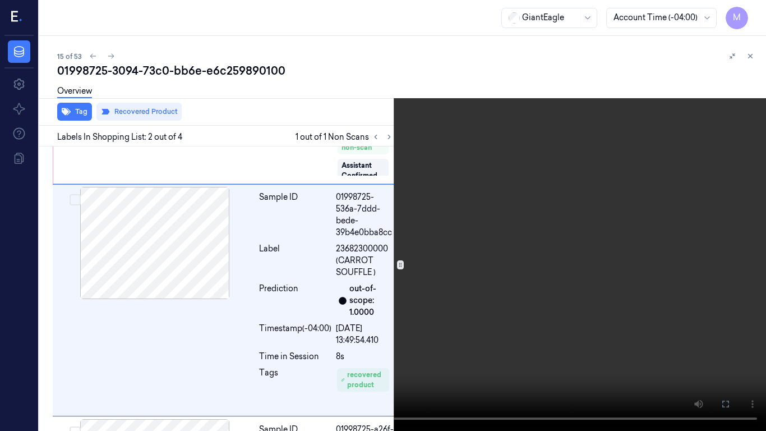
click at [543, 295] on video at bounding box center [383, 215] width 766 height 431
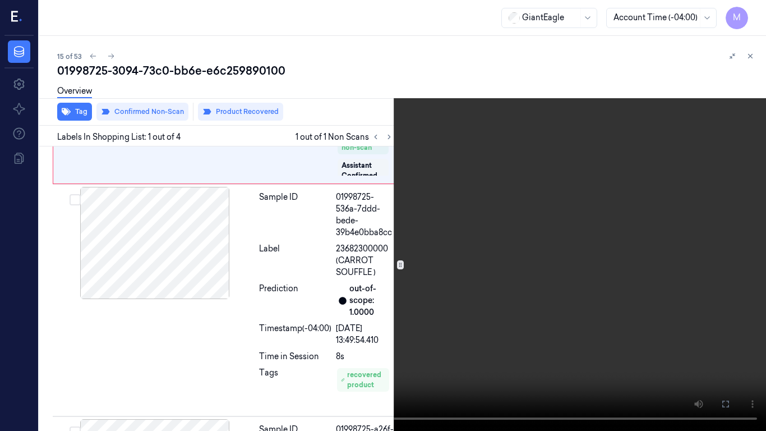
scroll to position [0, 0]
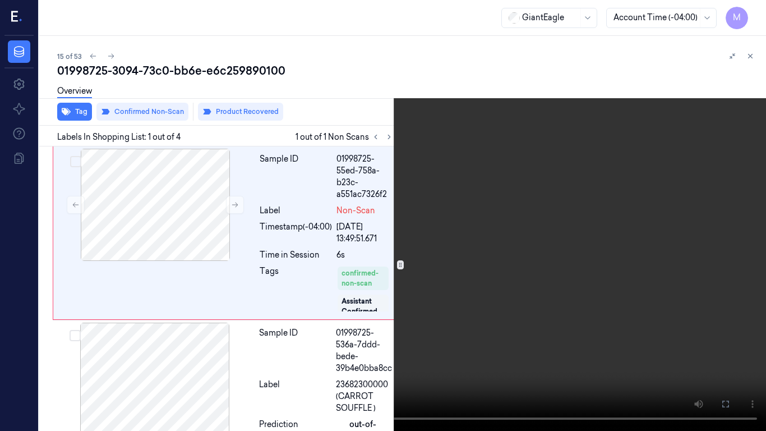
click at [182, 342] on video at bounding box center [383, 215] width 766 height 431
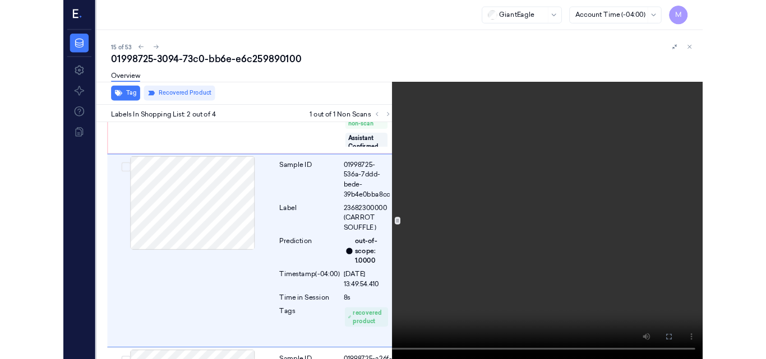
scroll to position [136, 0]
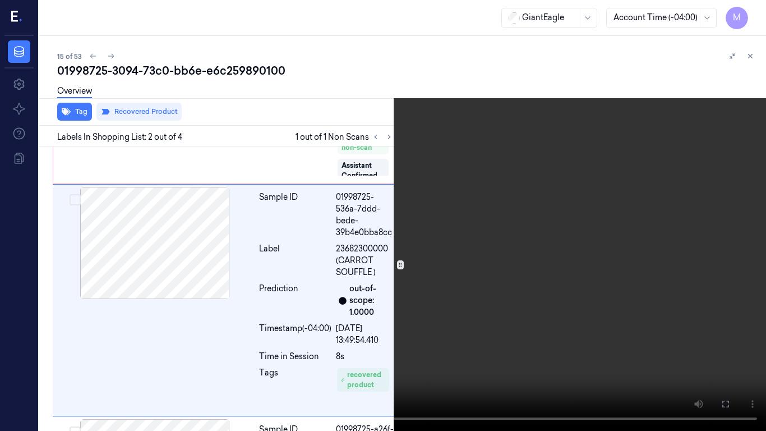
click at [419, 282] on video at bounding box center [383, 215] width 766 height 431
click at [0, 0] on icon at bounding box center [0, 0] width 0 height 0
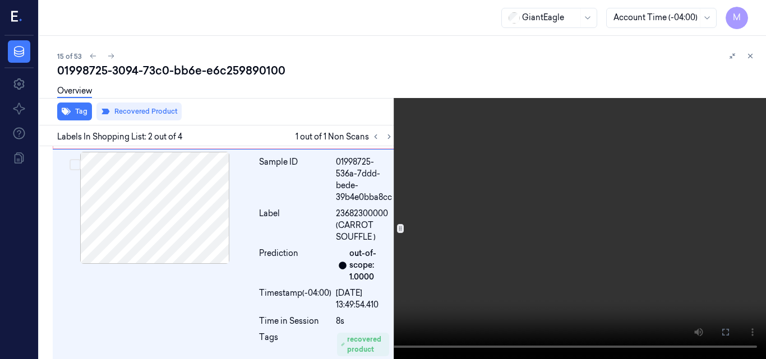
scroll to position [171, 0]
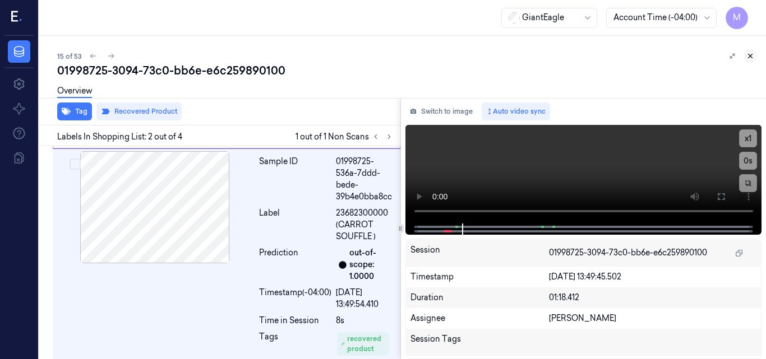
click at [751, 54] on icon at bounding box center [750, 56] width 8 height 8
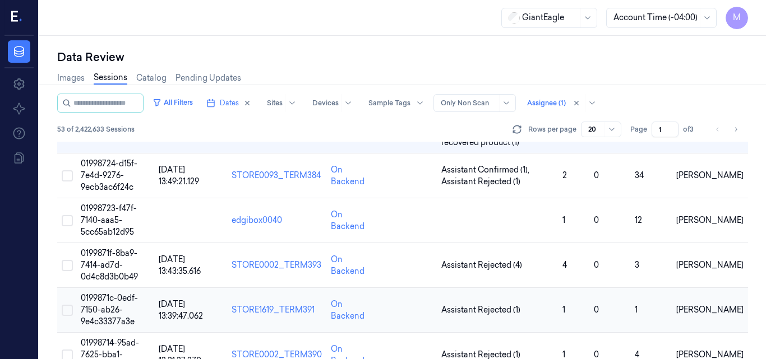
scroll to position [704, 0]
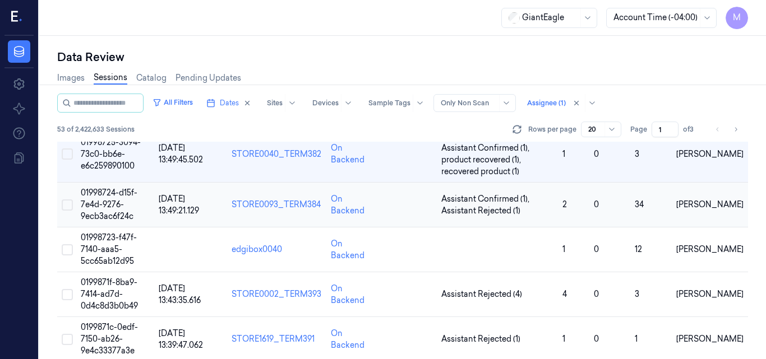
click at [110, 201] on span "01998724-d15f-7e4d-9276-9ecb3ac6f24c" at bounding box center [109, 205] width 57 height 34
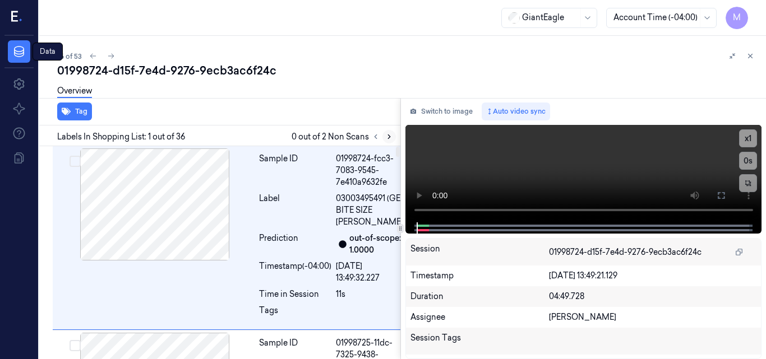
click at [388, 138] on icon at bounding box center [389, 137] width 2 height 4
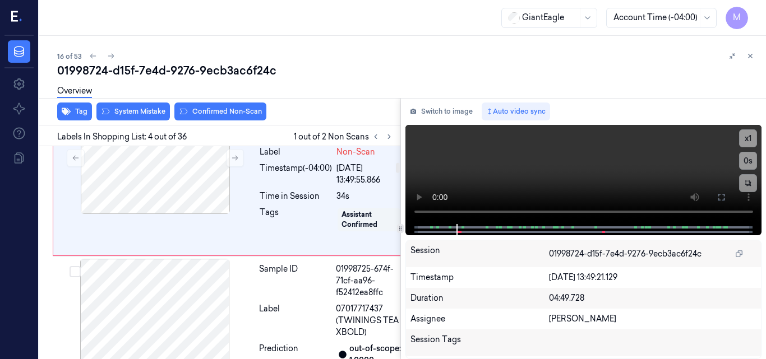
click at [193, 256] on div "Sample ID 01998725-71d6-78de-be23-9aa4c2a063d1 Label Non-Scan Timestamp (-04:00…" at bounding box center [232, 177] width 359 height 157
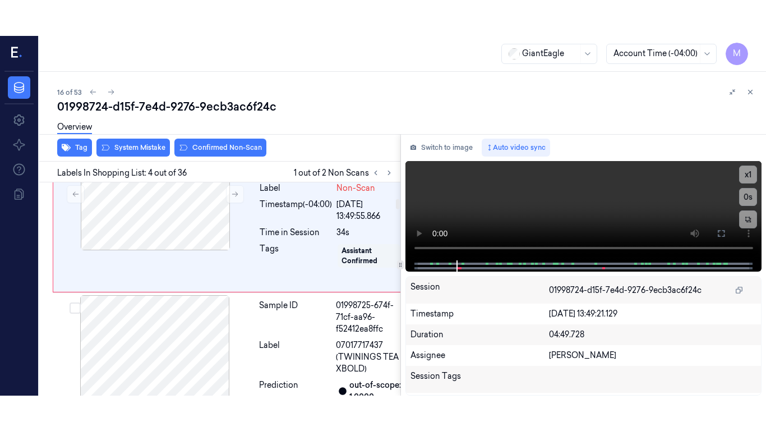
scroll to position [590, 0]
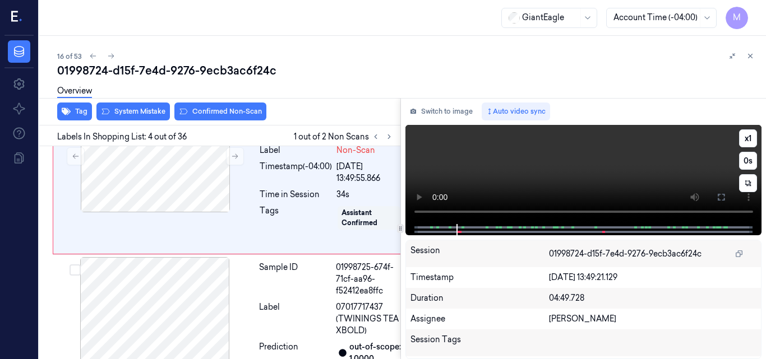
click at [668, 175] on video at bounding box center [583, 174] width 357 height 99
click at [720, 198] on icon at bounding box center [720, 197] width 9 height 9
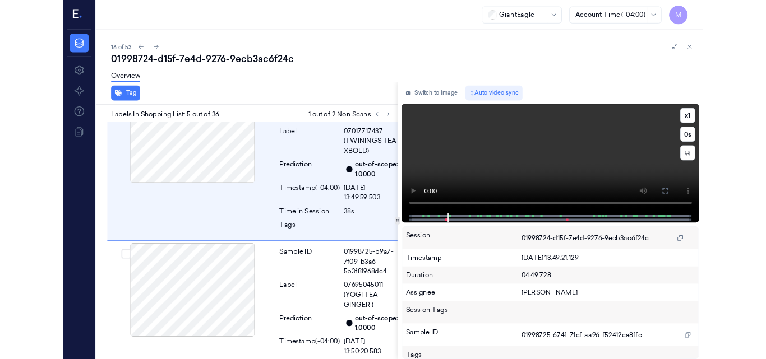
scroll to position [742, 0]
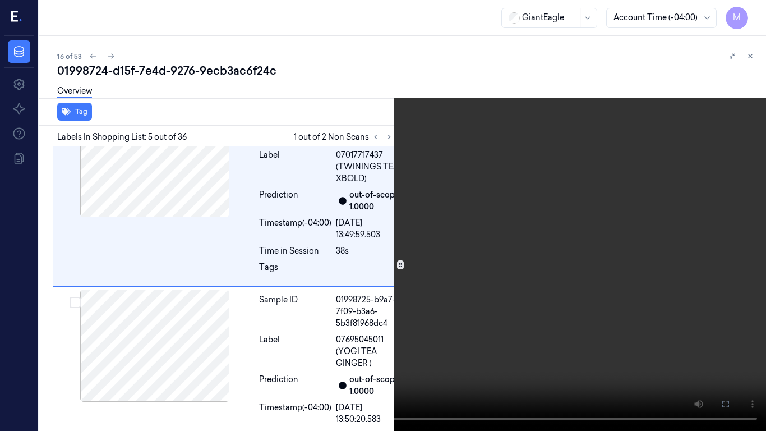
click at [404, 218] on video at bounding box center [383, 215] width 766 height 431
click at [0, 0] on icon at bounding box center [0, 0] width 0 height 0
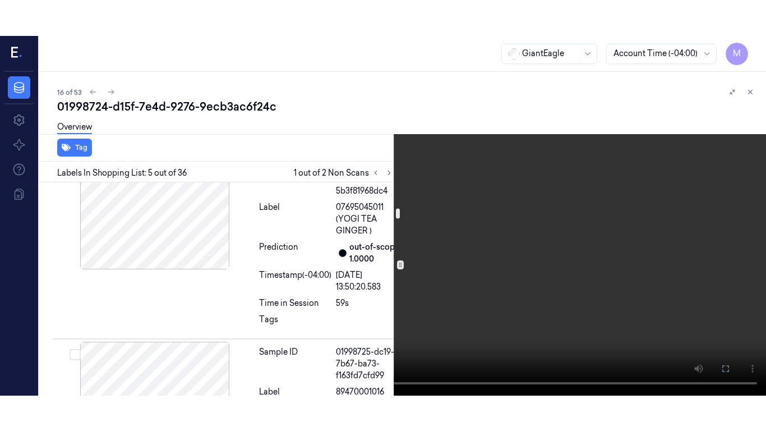
scroll to position [798, 0]
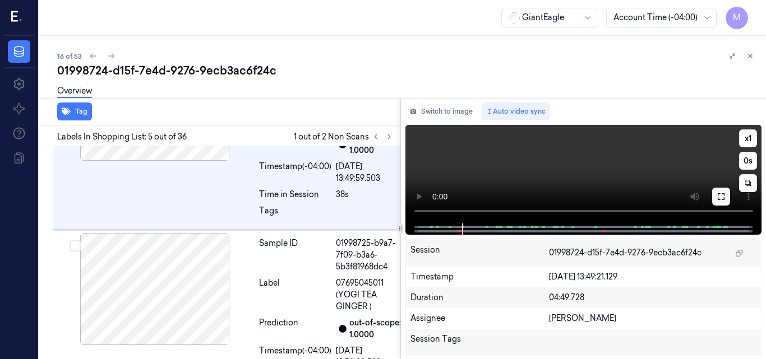
click at [720, 196] on icon at bounding box center [720, 196] width 9 height 9
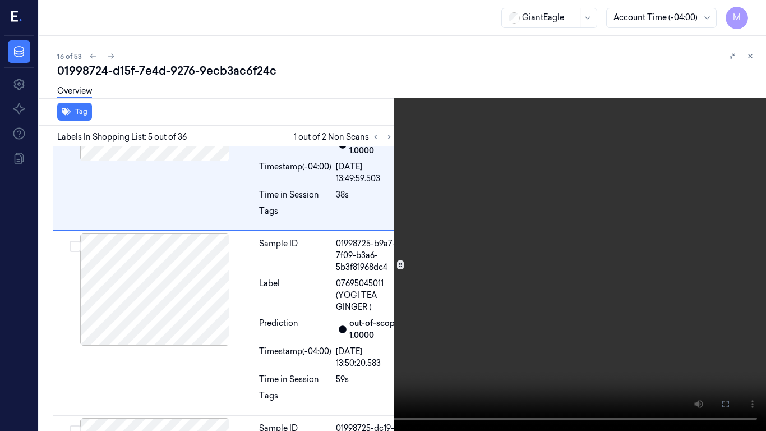
click at [563, 241] on video at bounding box center [383, 215] width 766 height 431
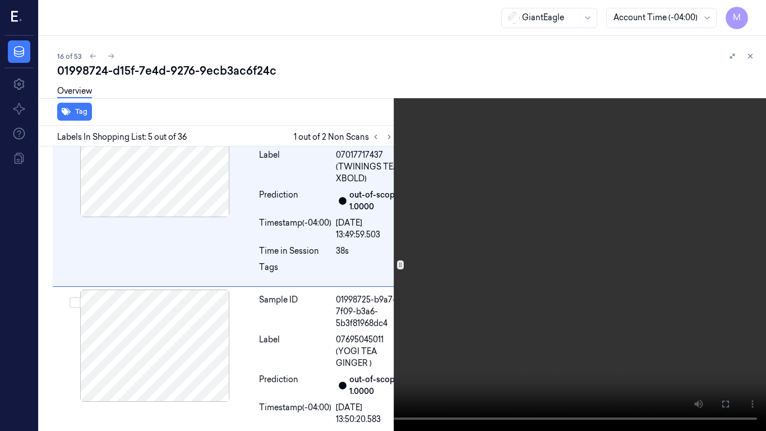
click at [501, 234] on video at bounding box center [383, 215] width 766 height 431
click at [751, 13] on button "x 1" at bounding box center [752, 13] width 18 height 18
click at [538, 122] on video at bounding box center [383, 215] width 766 height 431
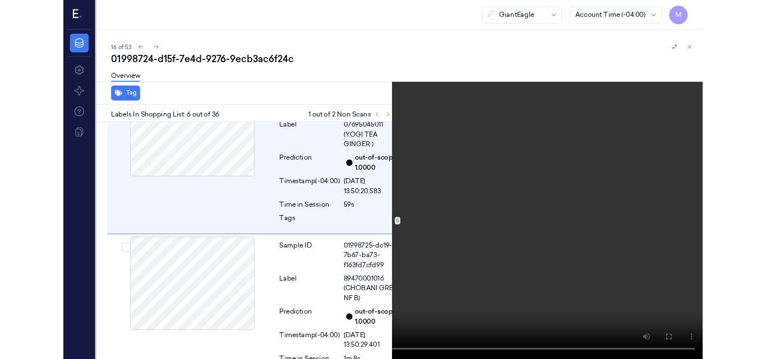
scroll to position [950, 0]
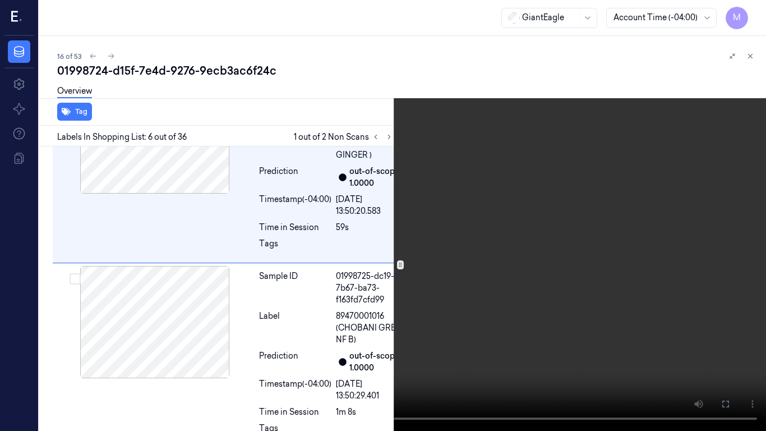
click at [540, 153] on video at bounding box center [383, 215] width 766 height 431
click at [0, 0] on icon at bounding box center [0, 0] width 0 height 0
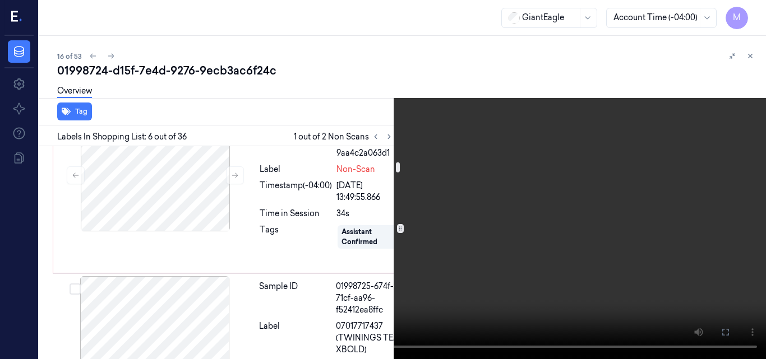
scroll to position [558, 0]
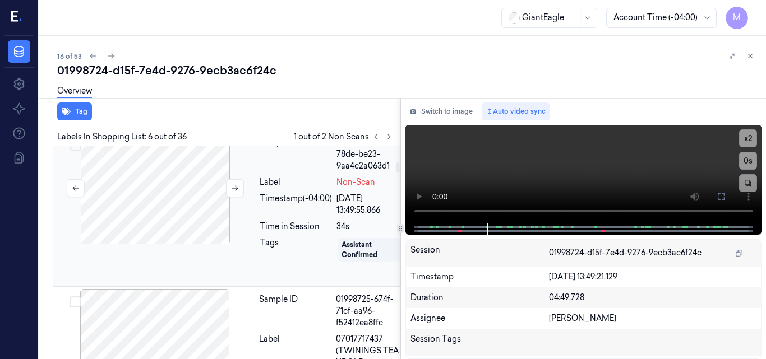
click at [174, 233] on div at bounding box center [155, 188] width 200 height 112
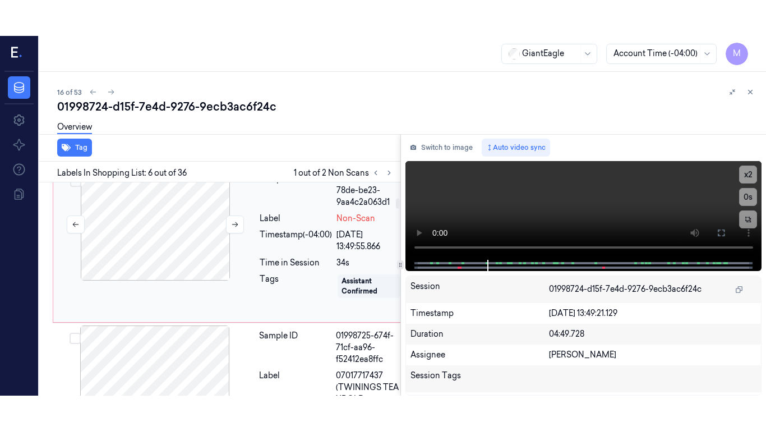
scroll to position [590, 0]
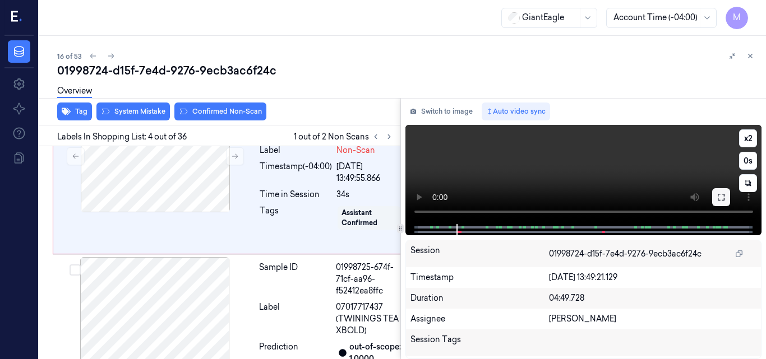
click at [721, 198] on icon at bounding box center [720, 197] width 9 height 9
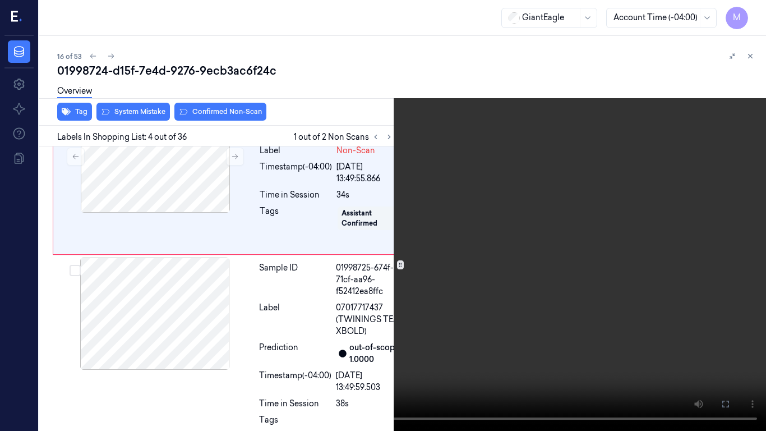
click at [450, 225] on video at bounding box center [383, 215] width 766 height 431
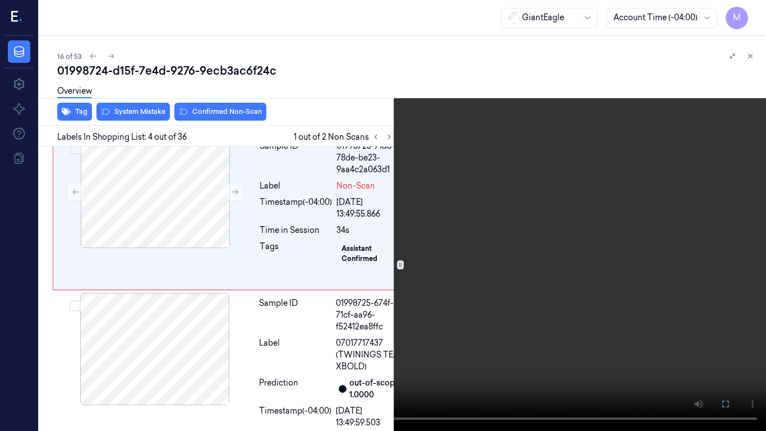
scroll to position [554, 0]
click at [445, 226] on video at bounding box center [383, 215] width 766 height 431
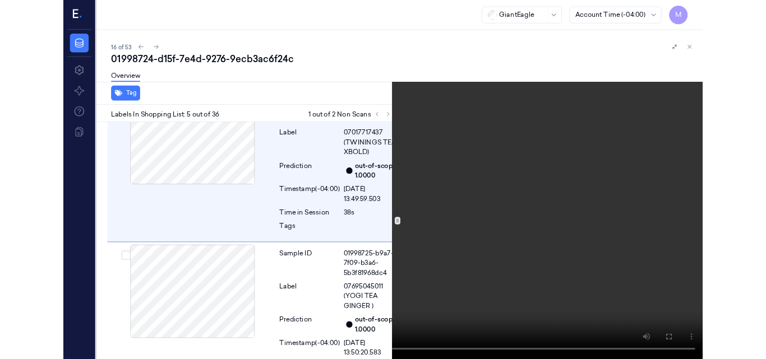
scroll to position [742, 0]
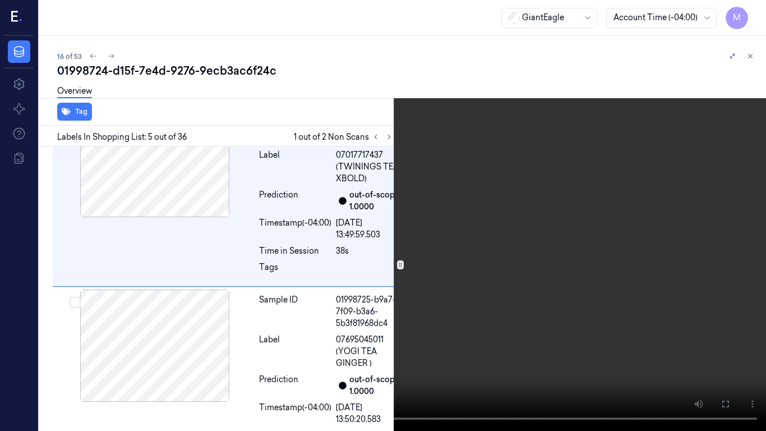
click at [549, 273] on video at bounding box center [383, 215] width 766 height 431
click at [0, 0] on icon at bounding box center [0, 0] width 0 height 0
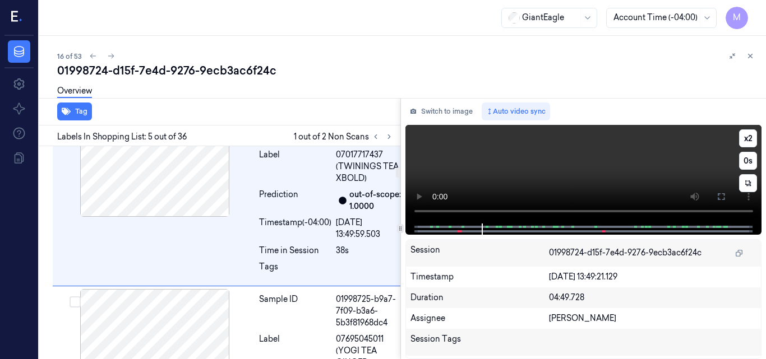
click at [608, 173] on video at bounding box center [583, 174] width 357 height 99
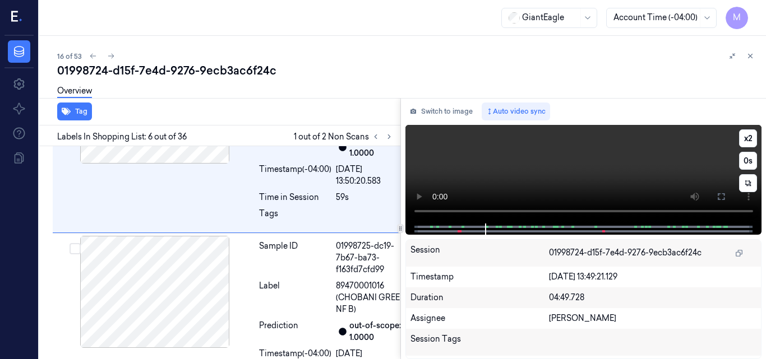
scroll to position [986, 0]
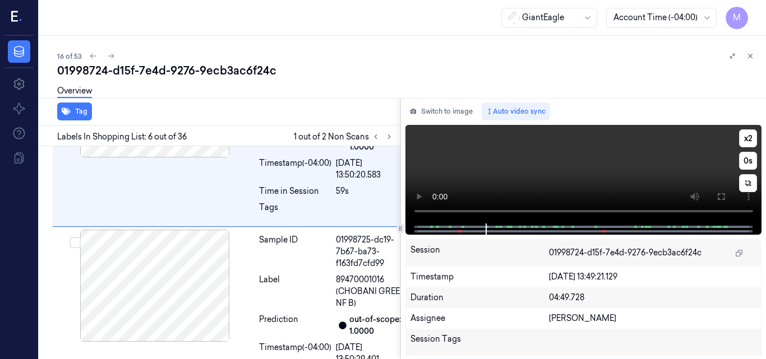
click at [608, 173] on video at bounding box center [583, 174] width 357 height 99
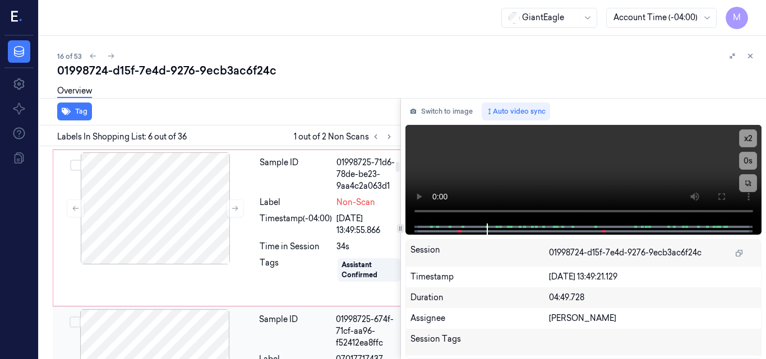
scroll to position [594, 0]
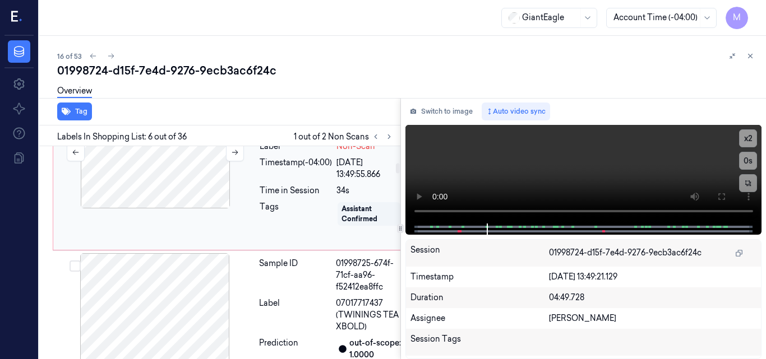
click at [182, 209] on div at bounding box center [155, 152] width 200 height 112
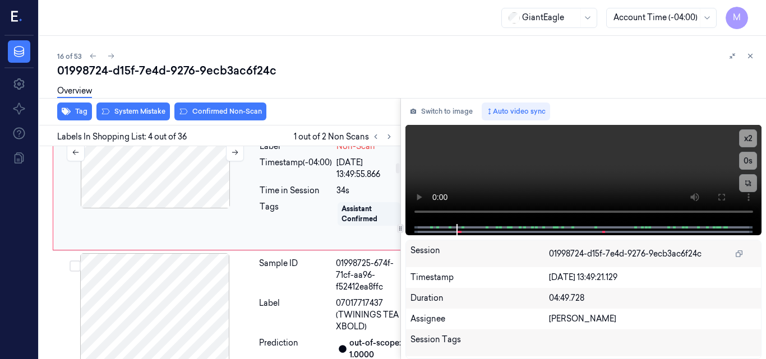
scroll to position [590, 0]
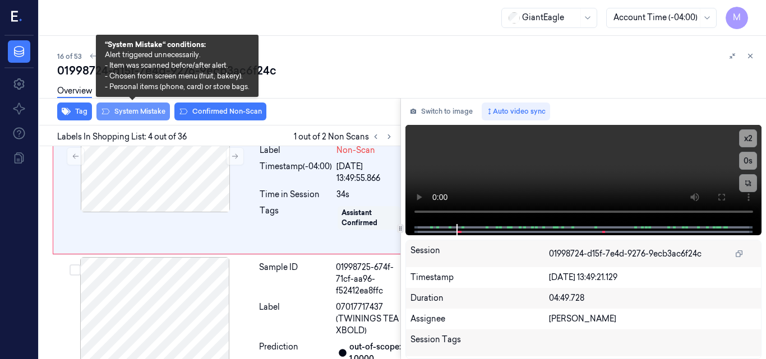
click at [148, 111] on button "System Mistake" at bounding box center [132, 112] width 73 height 18
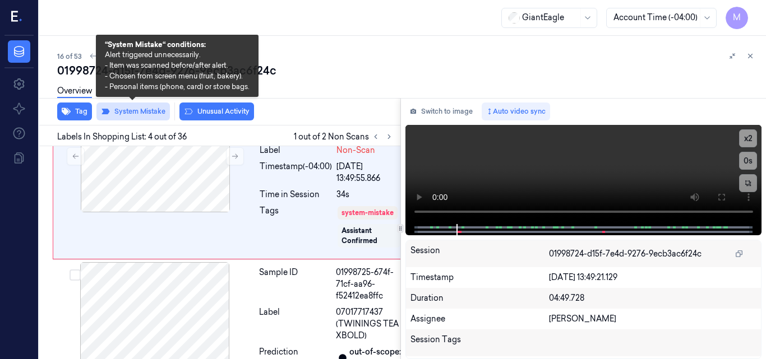
scroll to position [592, 0]
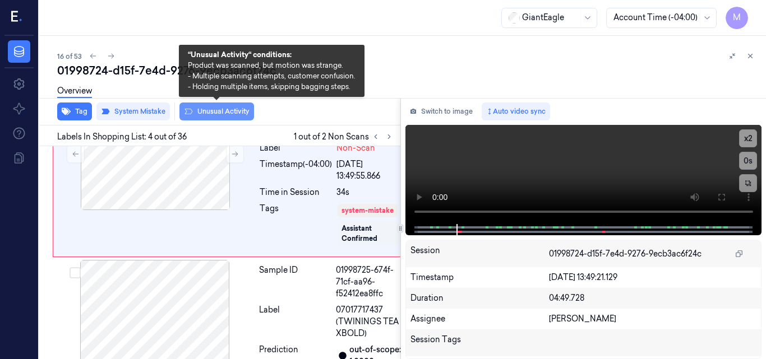
click at [220, 111] on button "Unusual Activity" at bounding box center [216, 112] width 75 height 18
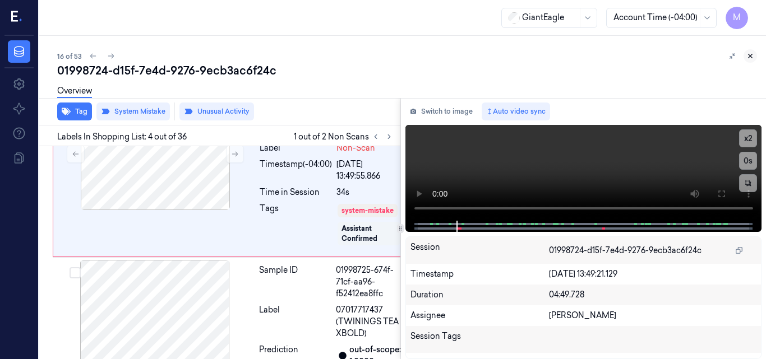
click at [748, 54] on icon at bounding box center [750, 56] width 4 height 4
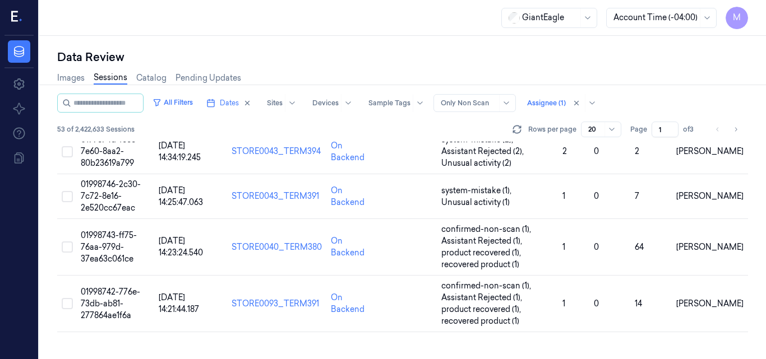
scroll to position [664, 0]
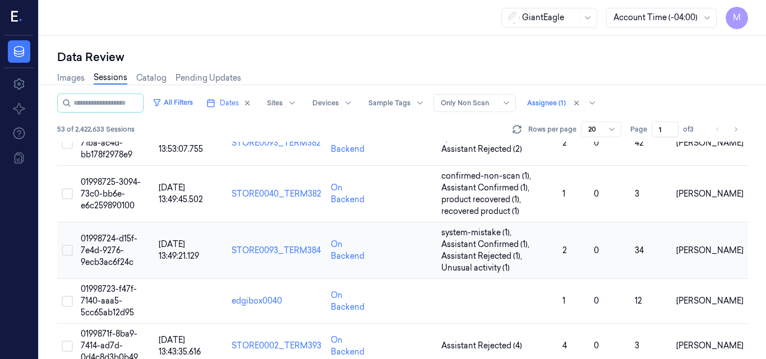
click at [117, 252] on span "01998724-d15f-7e4d-9276-9ecb3ac6f24c" at bounding box center [109, 251] width 57 height 34
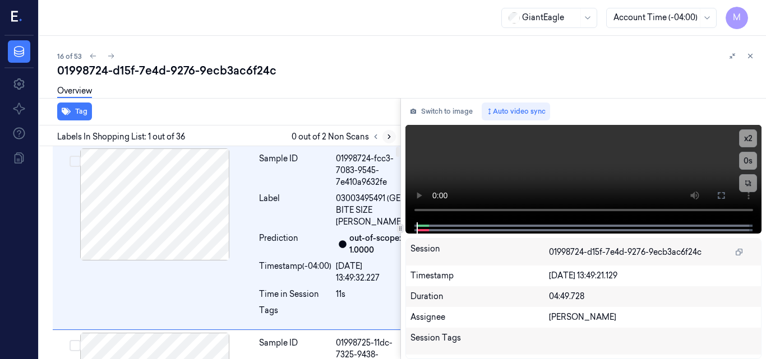
click at [388, 136] on icon at bounding box center [389, 137] width 8 height 8
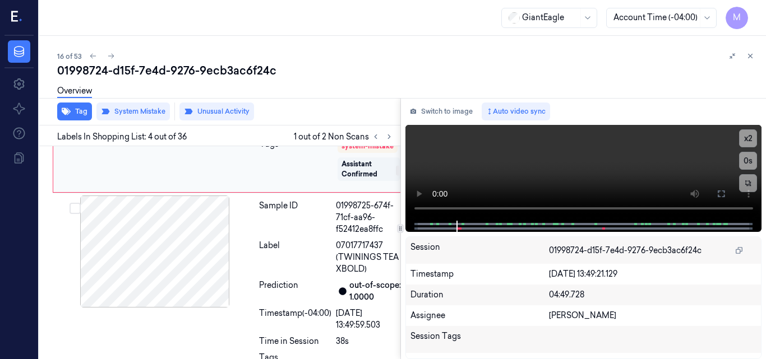
scroll to position [704, 0]
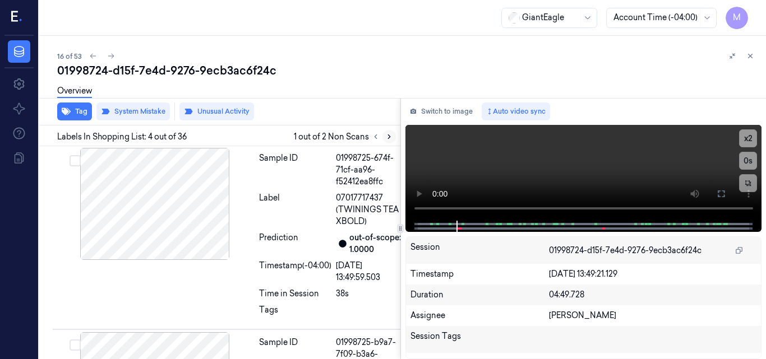
click at [391, 136] on icon at bounding box center [389, 137] width 8 height 8
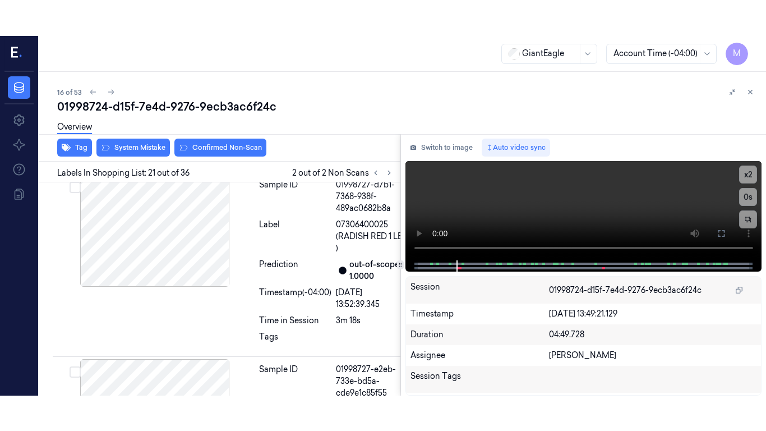
scroll to position [4115, 0]
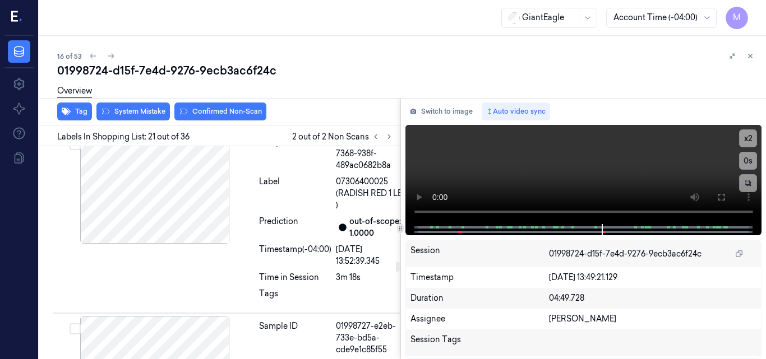
click at [664, 172] on video at bounding box center [583, 174] width 357 height 99
click at [719, 198] on icon at bounding box center [720, 197] width 9 height 9
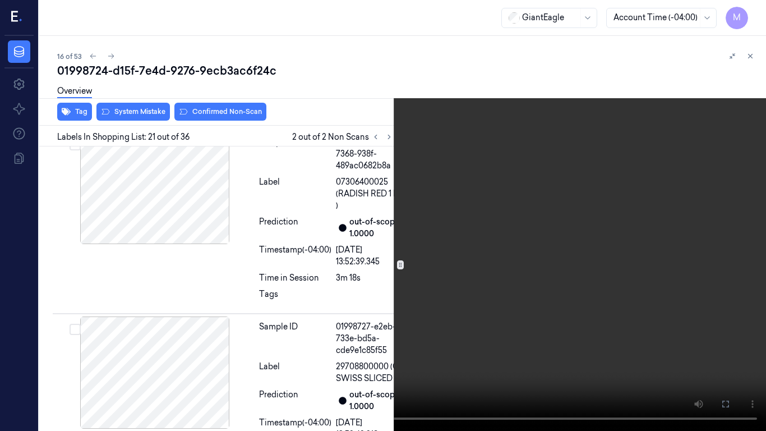
click at [560, 238] on video at bounding box center [383, 215] width 766 height 431
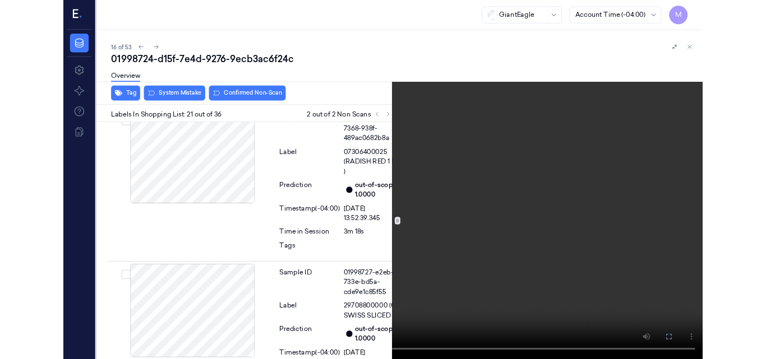
scroll to position [4079, 0]
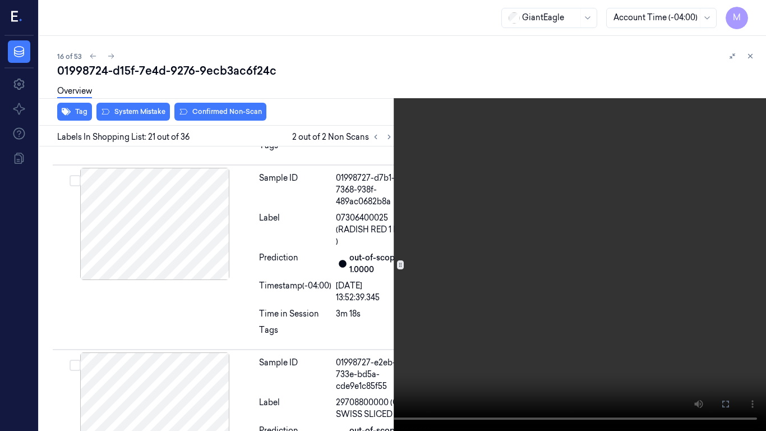
click at [0, 0] on button at bounding box center [0, 0] width 0 height 0
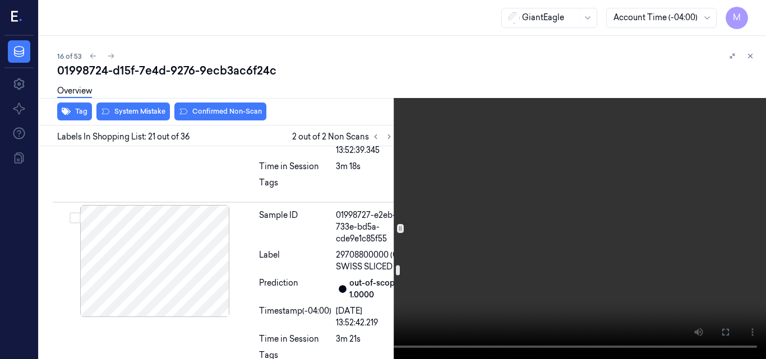
scroll to position [4247, 0]
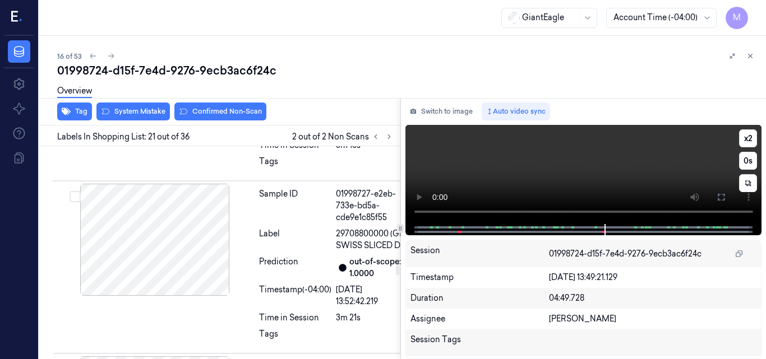
click at [637, 165] on video at bounding box center [583, 174] width 357 height 99
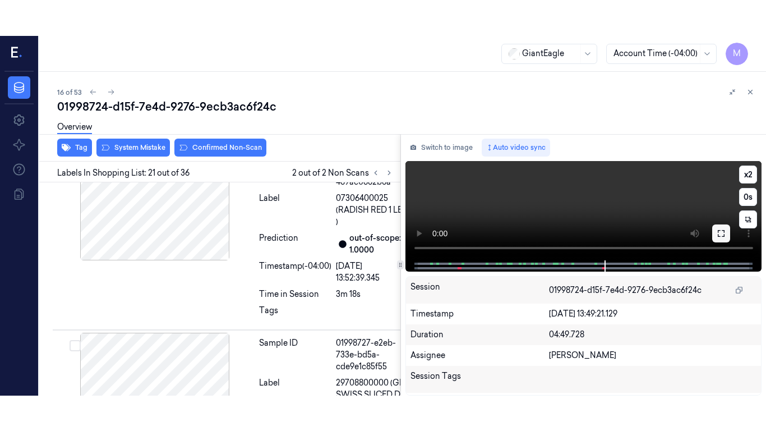
scroll to position [4115, 0]
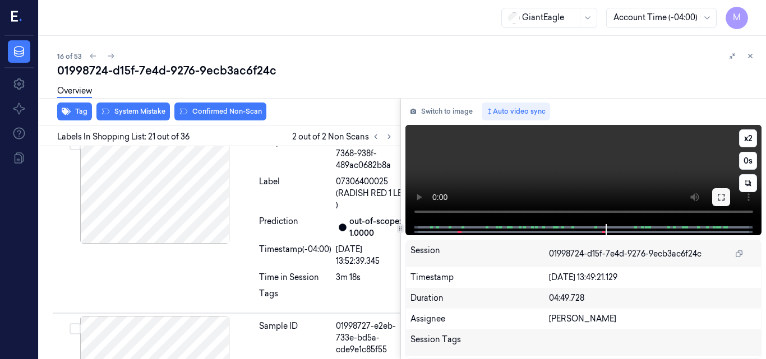
click at [722, 200] on icon at bounding box center [721, 197] width 7 height 7
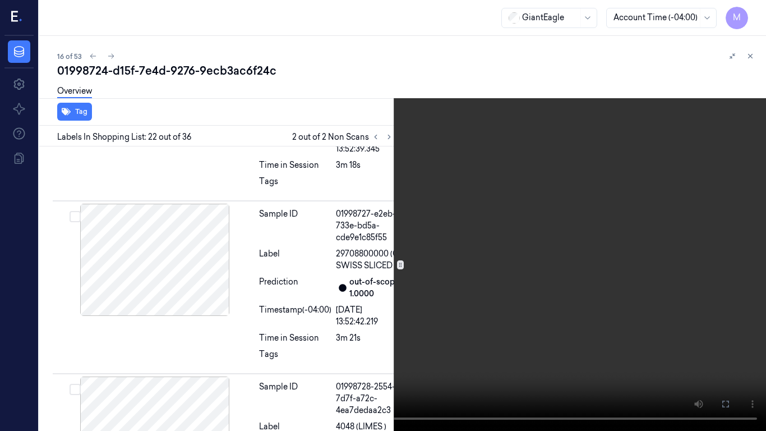
click at [506, 223] on video at bounding box center [383, 215] width 766 height 431
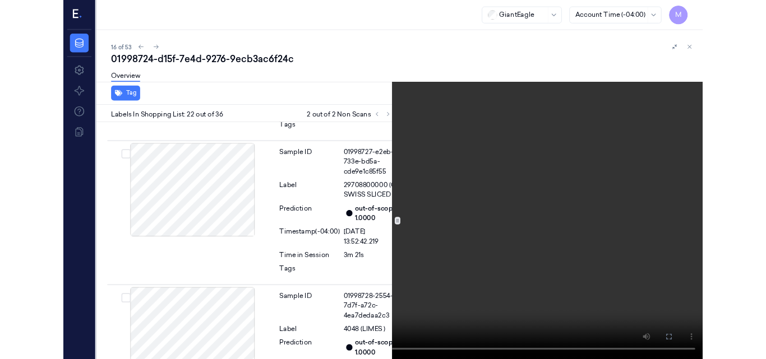
scroll to position [4261, 0]
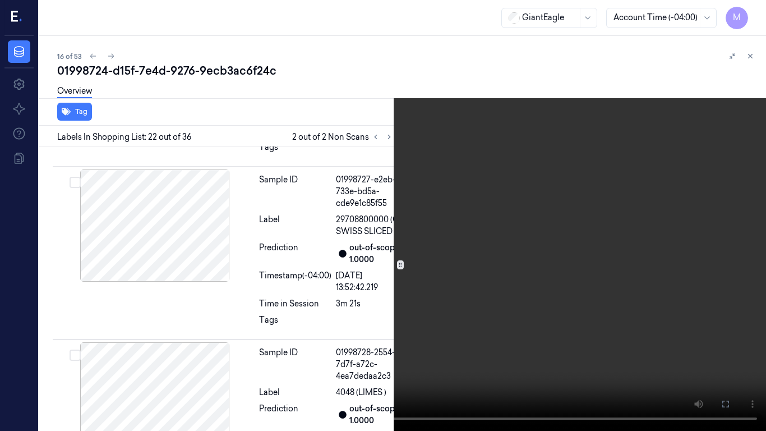
click at [506, 223] on video at bounding box center [383, 215] width 766 height 431
click at [0, 0] on icon at bounding box center [0, 0] width 0 height 0
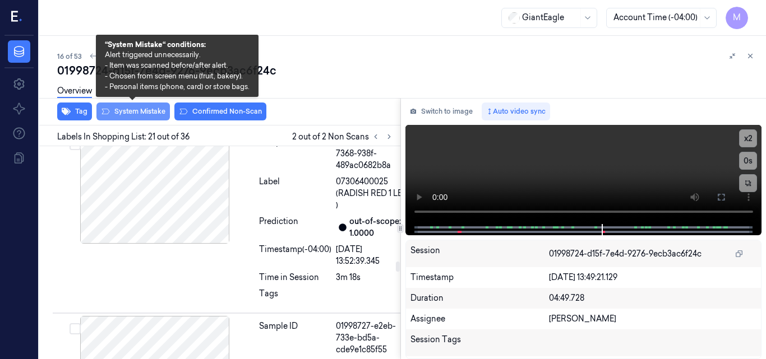
click at [143, 116] on button "System Mistake" at bounding box center [132, 112] width 73 height 18
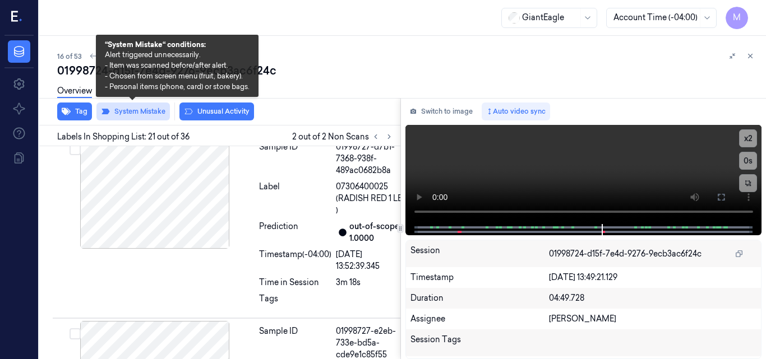
scroll to position [4117, 0]
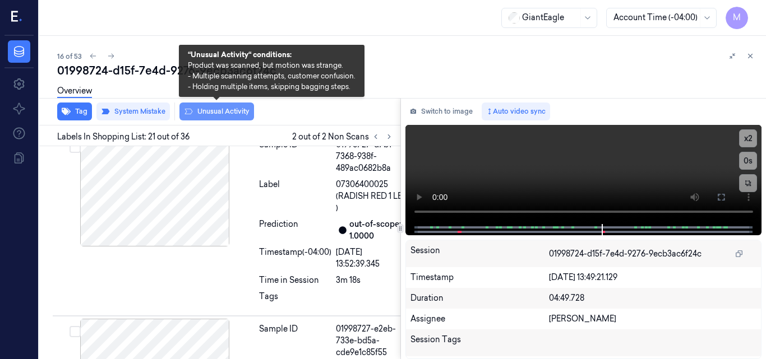
click at [225, 117] on button "Unusual Activity" at bounding box center [216, 112] width 75 height 18
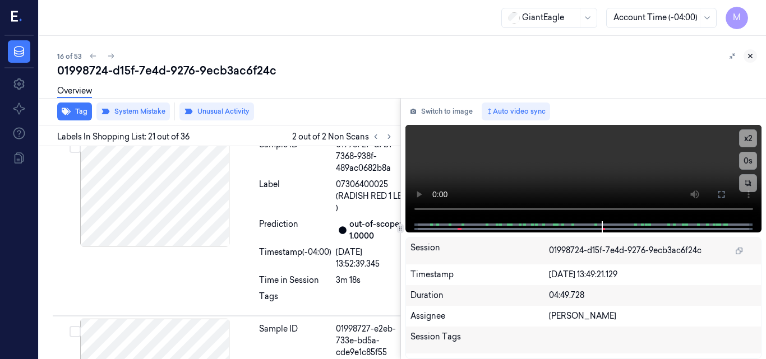
click at [748, 56] on icon at bounding box center [750, 56] width 8 height 8
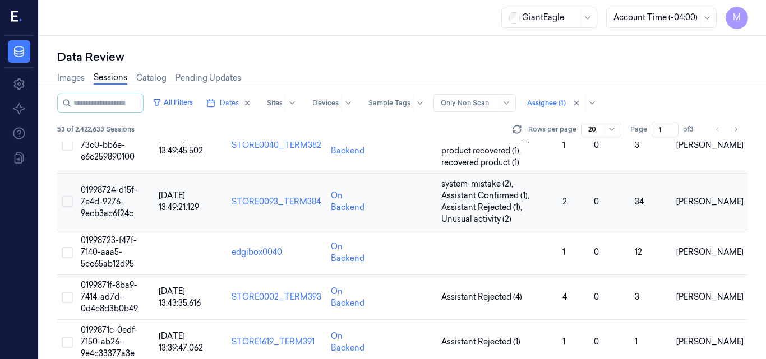
scroll to position [771, 0]
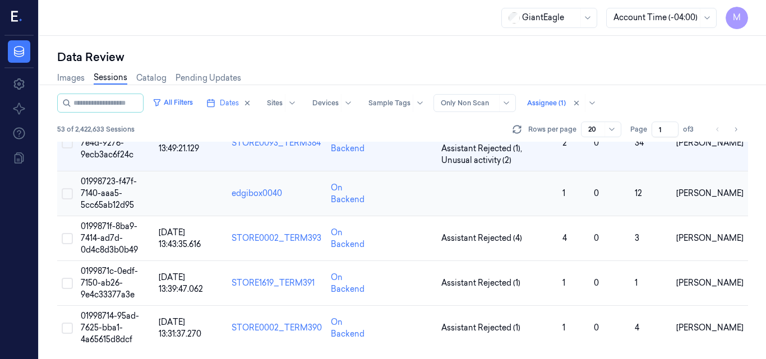
click at [107, 192] on span "01998723-f47f-7140-aaa5-5cc65ab12d95" at bounding box center [109, 194] width 56 height 34
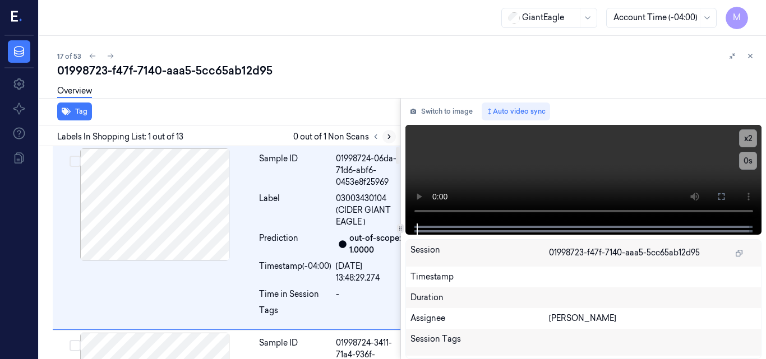
click at [389, 137] on icon at bounding box center [389, 137] width 2 height 4
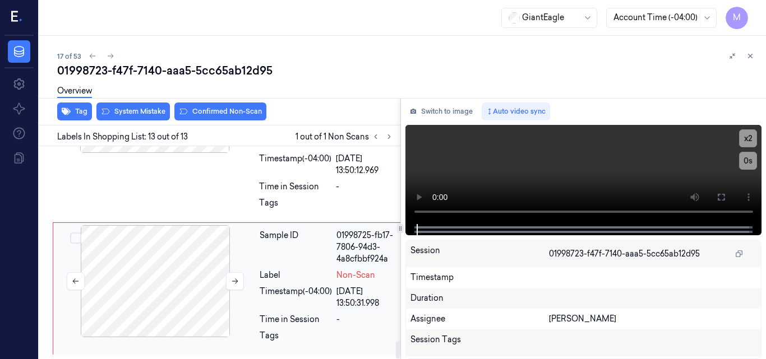
scroll to position [2407, 0]
click at [154, 260] on div at bounding box center [155, 281] width 200 height 112
click at [581, 173] on video at bounding box center [583, 174] width 357 height 99
click at [639, 172] on video at bounding box center [583, 174] width 357 height 99
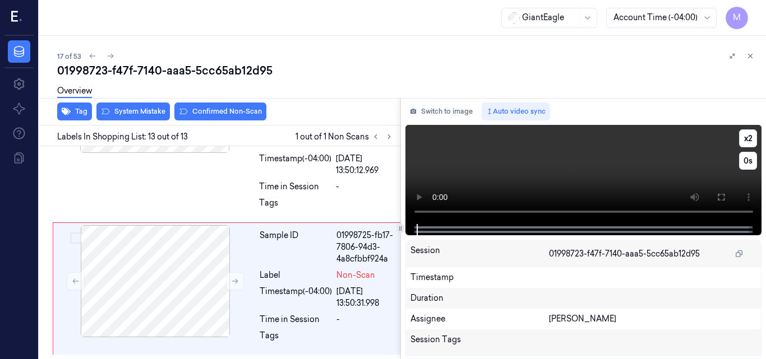
click at [638, 172] on video at bounding box center [583, 174] width 357 height 99
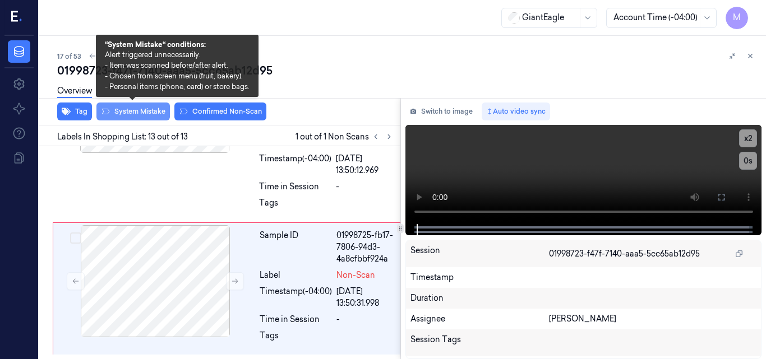
click at [131, 112] on button "System Mistake" at bounding box center [132, 112] width 73 height 18
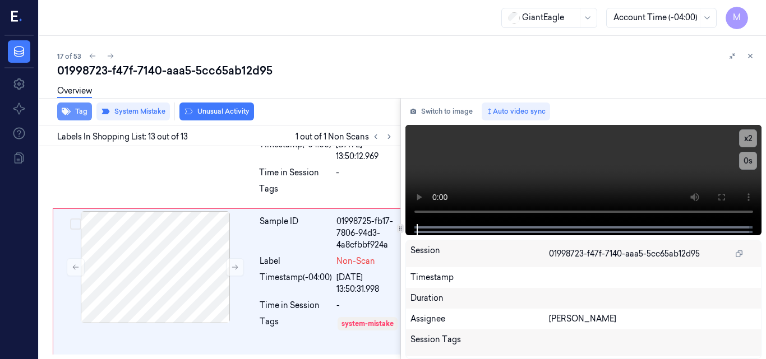
click at [83, 109] on button "Tag" at bounding box center [74, 112] width 35 height 18
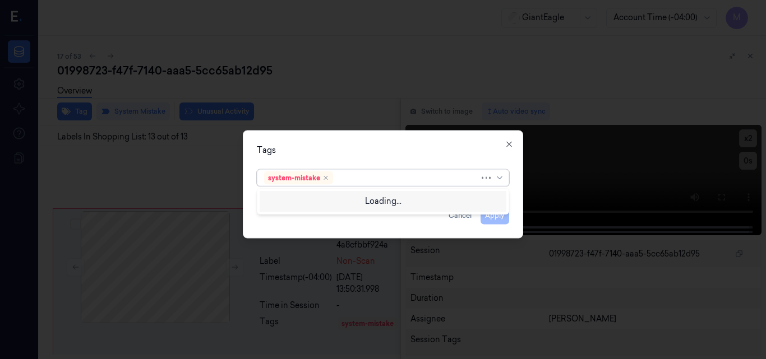
click at [351, 177] on div at bounding box center [407, 178] width 144 height 12
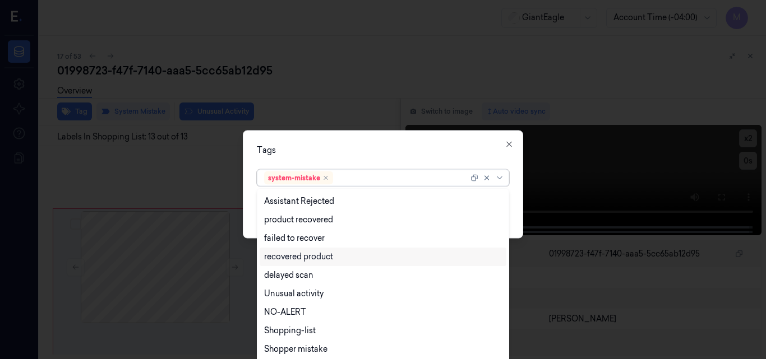
scroll to position [109, 0]
click at [299, 331] on div "Bag" at bounding box center [383, 332] width 238 height 12
click at [364, 151] on div "Tags" at bounding box center [383, 150] width 252 height 12
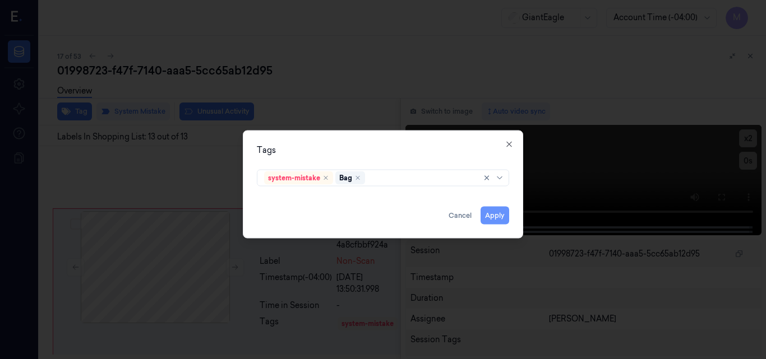
click at [494, 216] on button "Apply" at bounding box center [494, 215] width 29 height 18
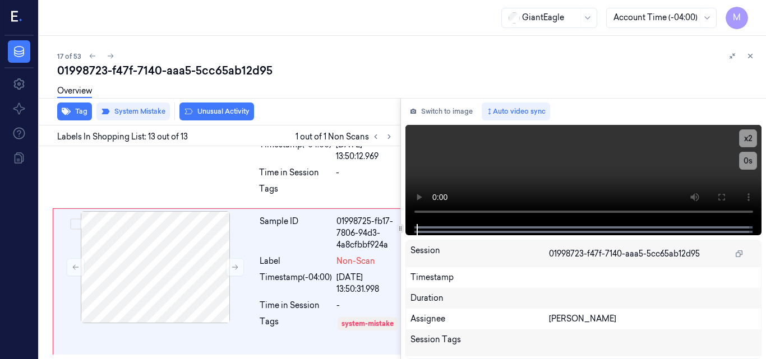
scroll to position [2433, 0]
click at [750, 59] on icon at bounding box center [750, 56] width 8 height 8
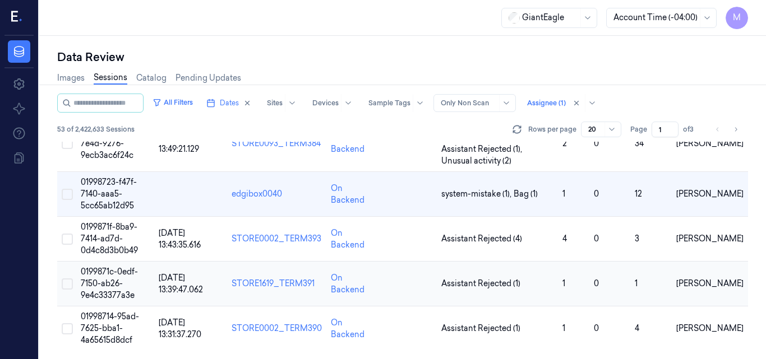
scroll to position [771, 0]
click at [106, 235] on span "0199871f-8ba9-7414-ad7d-0d4c8d3b0b49" at bounding box center [109, 238] width 57 height 34
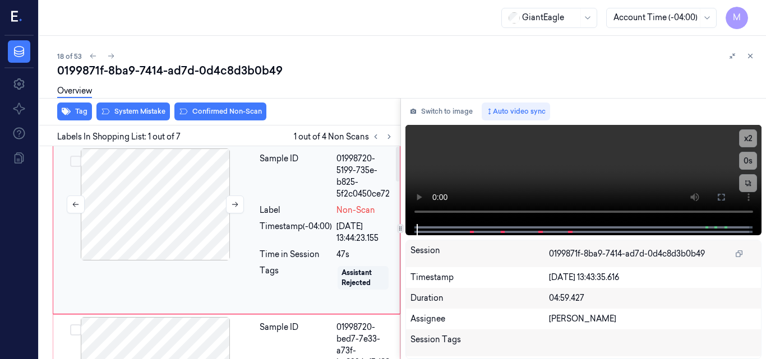
click at [160, 186] on div at bounding box center [155, 205] width 200 height 112
click at [718, 195] on icon at bounding box center [721, 197] width 7 height 7
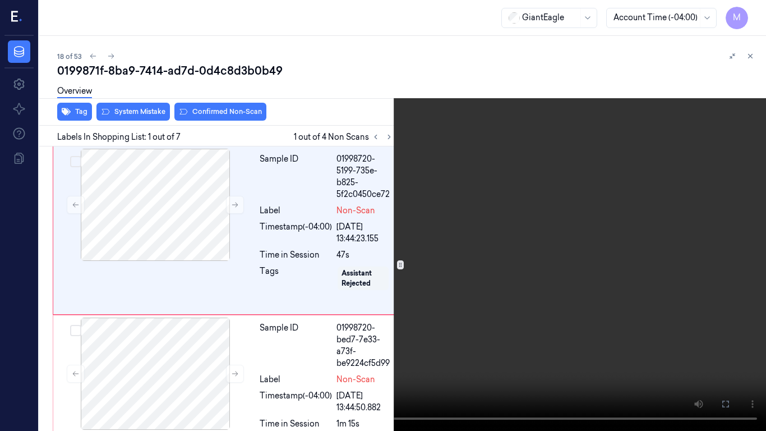
click at [397, 240] on video at bounding box center [383, 215] width 766 height 431
click at [404, 251] on video at bounding box center [383, 215] width 766 height 431
click at [464, 197] on video at bounding box center [383, 215] width 766 height 431
click at [0, 0] on icon at bounding box center [0, 0] width 0 height 0
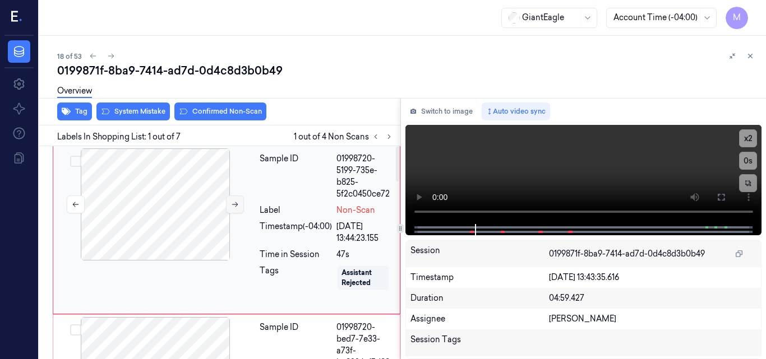
click at [230, 206] on button at bounding box center [235, 205] width 18 height 18
click at [159, 216] on div at bounding box center [155, 205] width 200 height 112
click at [671, 163] on video at bounding box center [583, 174] width 357 height 99
click at [721, 195] on icon at bounding box center [720, 197] width 9 height 9
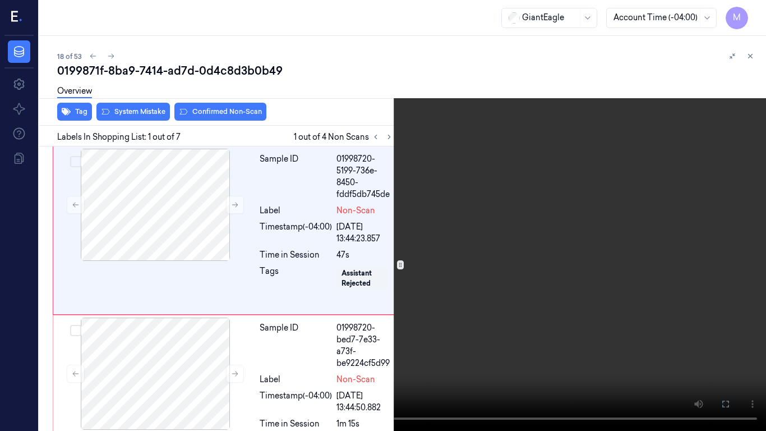
click at [543, 273] on video at bounding box center [383, 215] width 766 height 431
click at [0, 0] on icon at bounding box center [0, 0] width 0 height 0
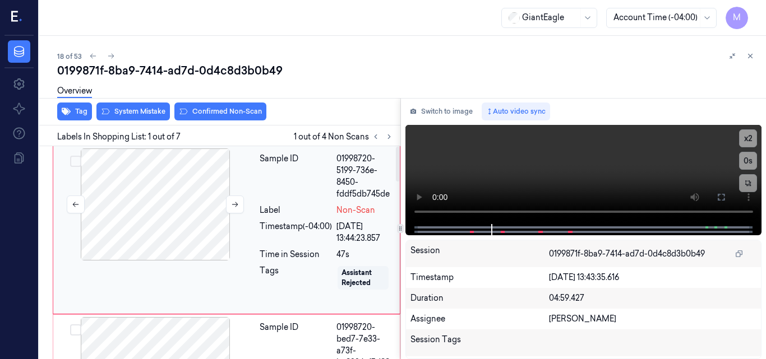
click at [185, 181] on div at bounding box center [155, 205] width 200 height 112
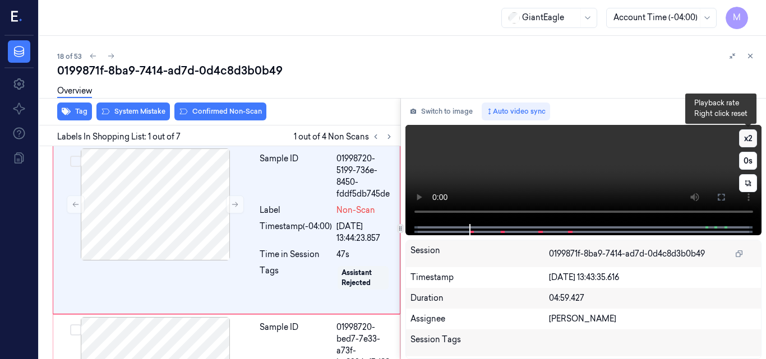
click at [745, 138] on button "x 2" at bounding box center [748, 138] width 18 height 18
click at [745, 138] on button "x 4" at bounding box center [748, 138] width 18 height 18
click at [629, 154] on video at bounding box center [583, 174] width 357 height 99
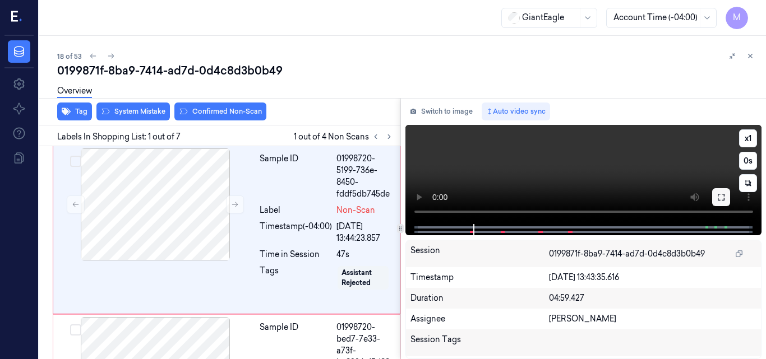
click at [717, 198] on icon at bounding box center [720, 197] width 9 height 9
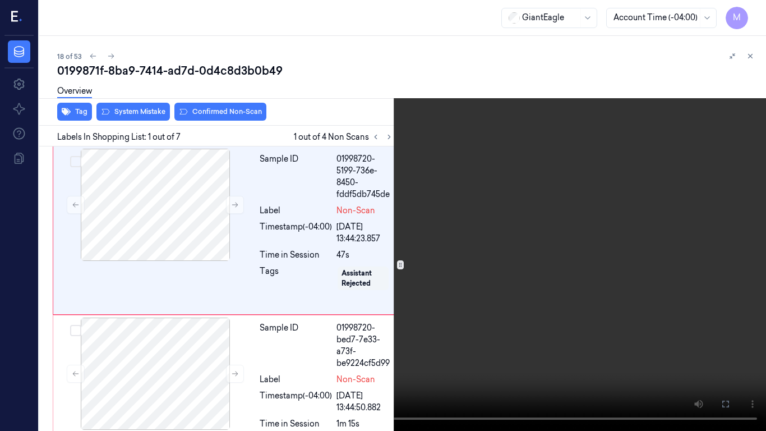
click at [392, 237] on video at bounding box center [383, 215] width 766 height 431
click at [559, 188] on video at bounding box center [383, 215] width 766 height 431
click at [528, 207] on video at bounding box center [383, 215] width 766 height 431
click at [345, 220] on video at bounding box center [383, 215] width 766 height 431
click at [452, 267] on video at bounding box center [383, 215] width 766 height 431
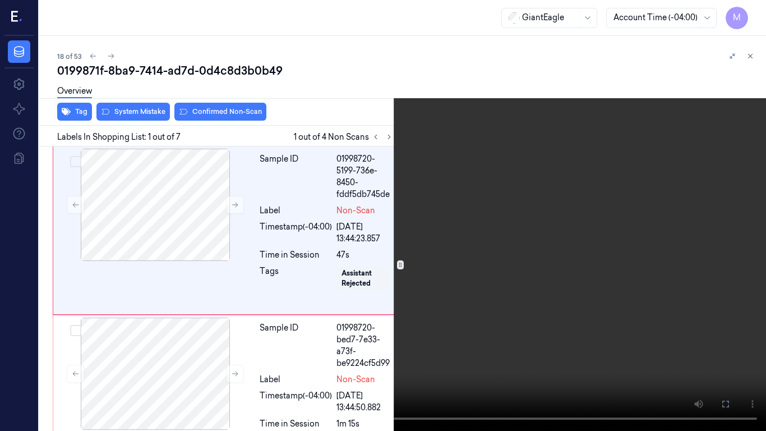
click at [452, 267] on video at bounding box center [383, 215] width 766 height 431
click at [754, 16] on button "x 1" at bounding box center [752, 13] width 18 height 18
click at [502, 195] on video at bounding box center [383, 215] width 766 height 431
click at [0, 0] on button at bounding box center [0, 0] width 0 height 0
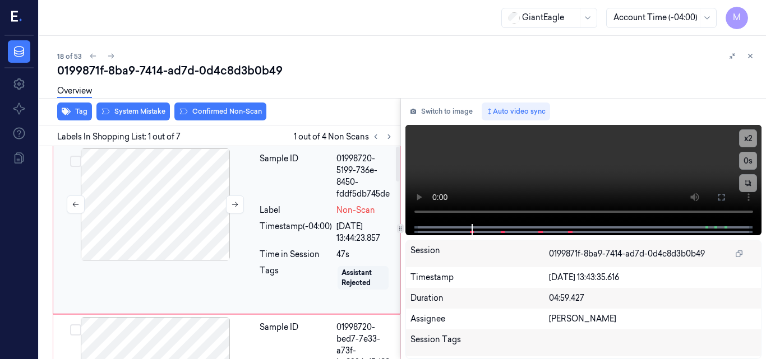
click at [195, 176] on div at bounding box center [155, 205] width 200 height 112
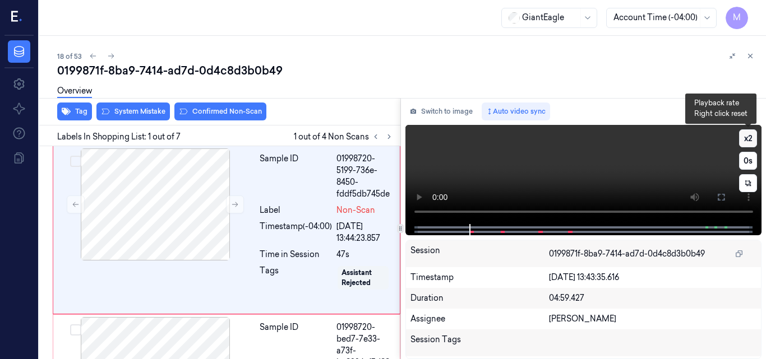
click at [749, 133] on button "x 2" at bounding box center [748, 138] width 18 height 18
click at [748, 139] on button "x 4" at bounding box center [748, 138] width 18 height 18
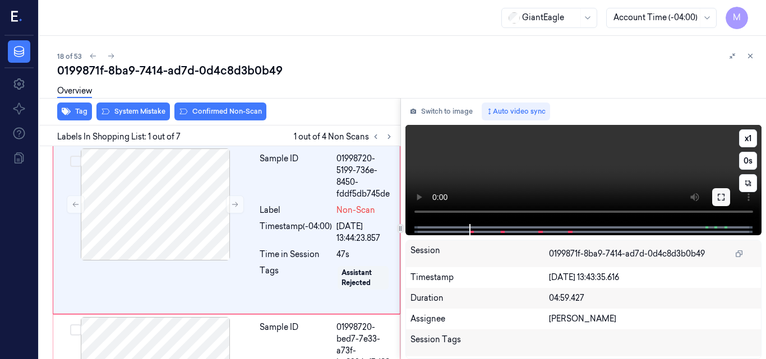
click at [724, 200] on icon at bounding box center [721, 197] width 7 height 7
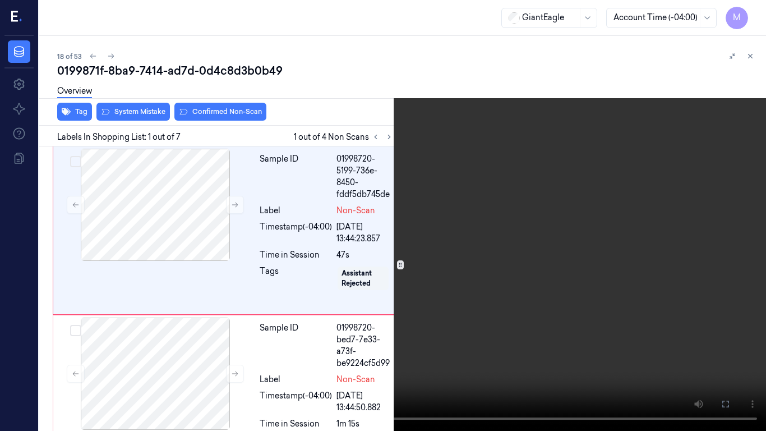
click at [372, 272] on video at bounding box center [383, 215] width 766 height 431
click at [566, 285] on video at bounding box center [383, 215] width 766 height 431
click at [0, 0] on icon at bounding box center [0, 0] width 0 height 0
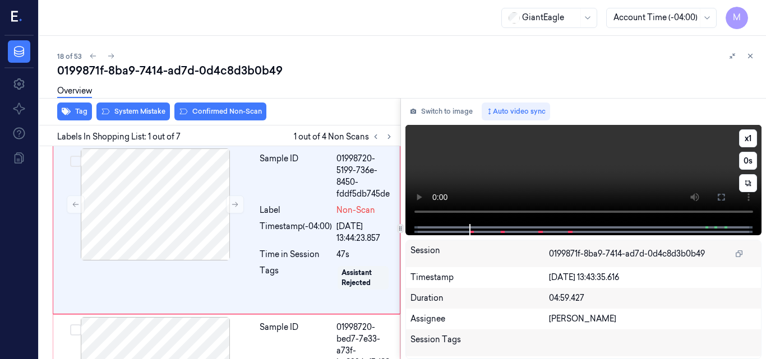
click at [651, 166] on video at bounding box center [583, 174] width 357 height 99
click at [720, 199] on icon at bounding box center [720, 197] width 9 height 9
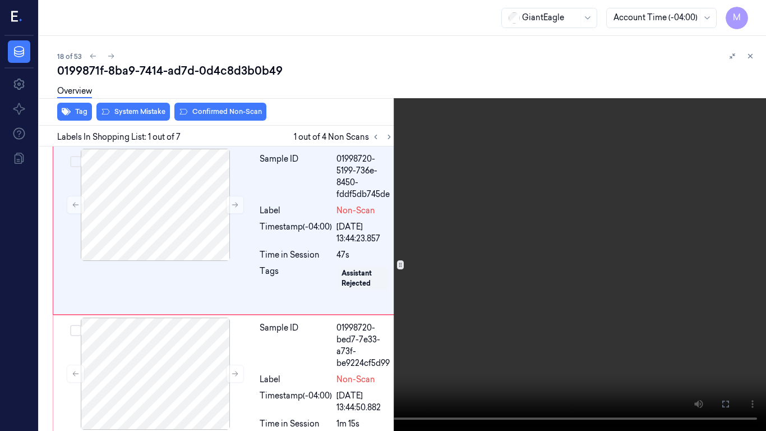
click at [535, 195] on video at bounding box center [383, 215] width 766 height 431
click at [0, 0] on icon at bounding box center [0, 0] width 0 height 0
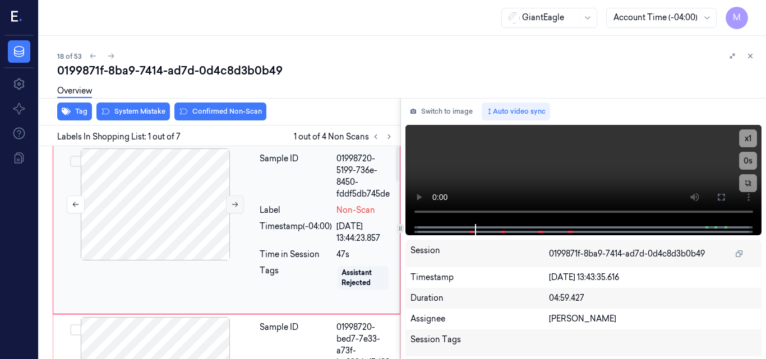
click at [234, 200] on button at bounding box center [235, 205] width 18 height 18
click at [656, 159] on video at bounding box center [583, 174] width 357 height 99
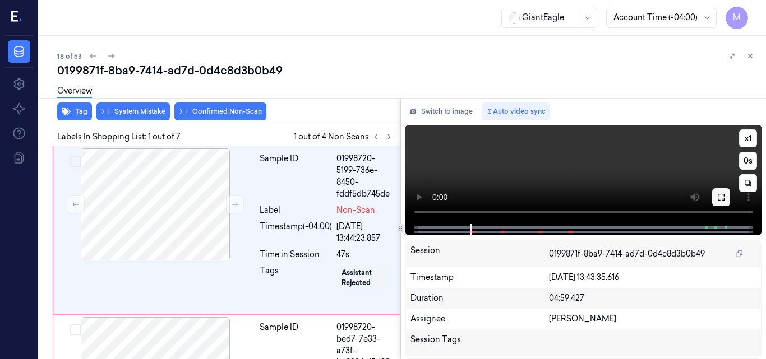
click at [724, 197] on icon at bounding box center [720, 197] width 9 height 9
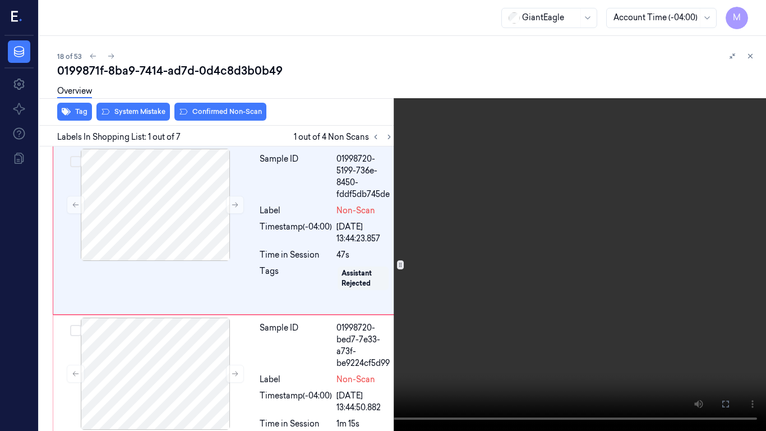
click at [356, 251] on video at bounding box center [383, 215] width 766 height 431
click at [753, 13] on button "x 1" at bounding box center [752, 13] width 18 height 18
click at [573, 180] on video at bounding box center [383, 215] width 766 height 431
click at [0, 0] on icon at bounding box center [0, 0] width 0 height 0
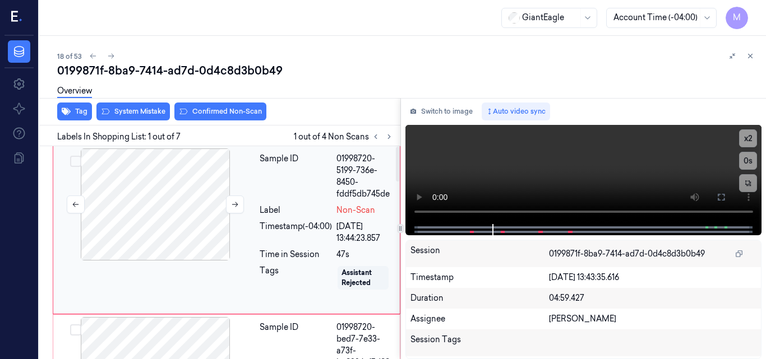
click at [181, 193] on div at bounding box center [155, 205] width 200 height 112
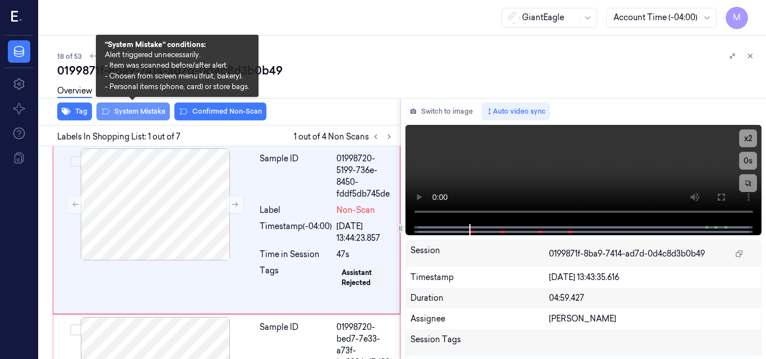
click at [135, 110] on button "System Mistake" at bounding box center [132, 112] width 73 height 18
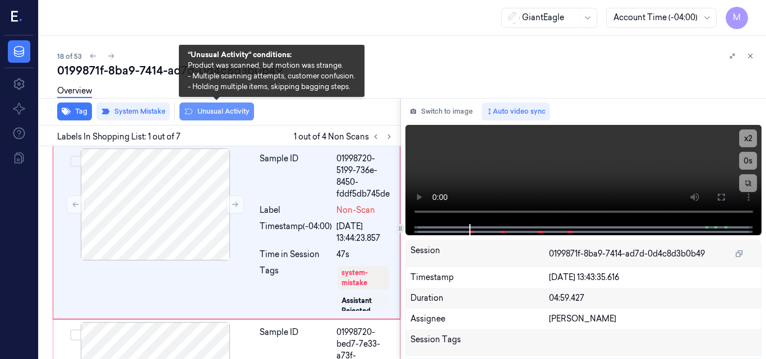
click at [220, 110] on button "Unusual Activity" at bounding box center [216, 112] width 75 height 18
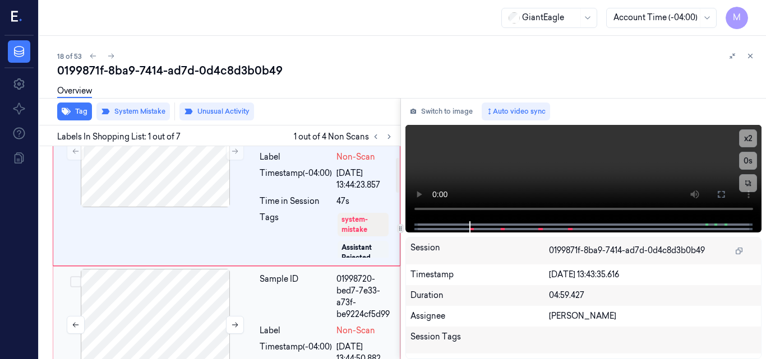
scroll to position [112, 0]
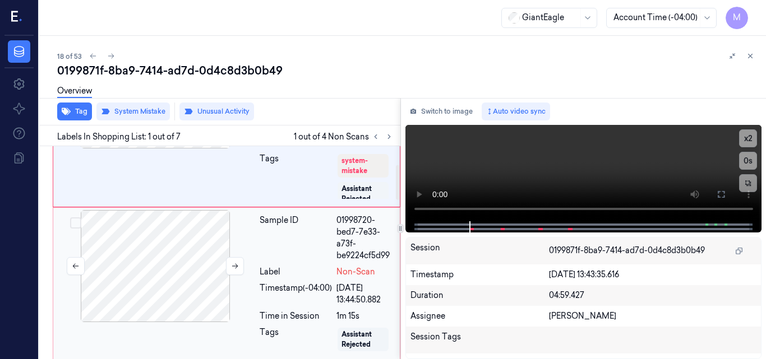
click at [184, 261] on div at bounding box center [155, 266] width 200 height 112
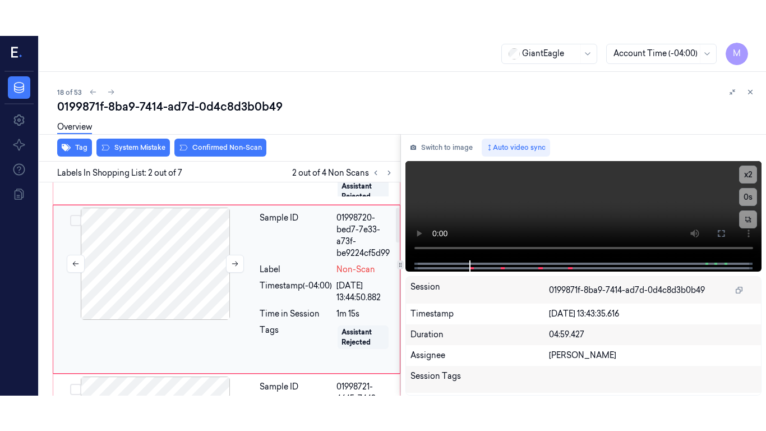
scroll to position [151, 0]
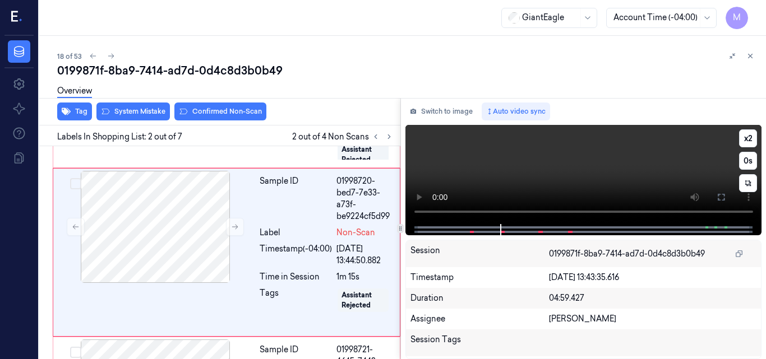
click at [640, 150] on video at bounding box center [583, 174] width 357 height 99
click at [608, 156] on video at bounding box center [583, 174] width 357 height 99
click at [233, 226] on icon at bounding box center [235, 227] width 8 height 8
click at [721, 194] on icon at bounding box center [720, 197] width 9 height 9
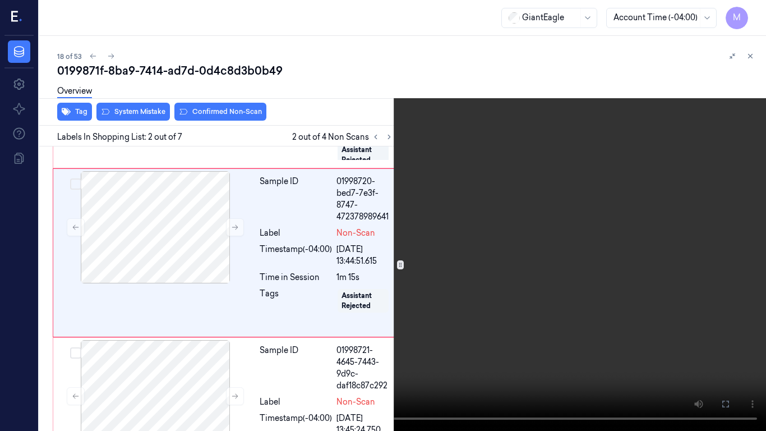
click at [508, 244] on video at bounding box center [383, 215] width 766 height 431
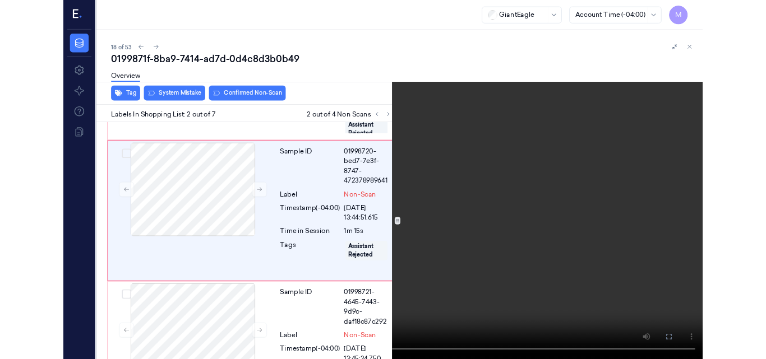
scroll to position [115, 0]
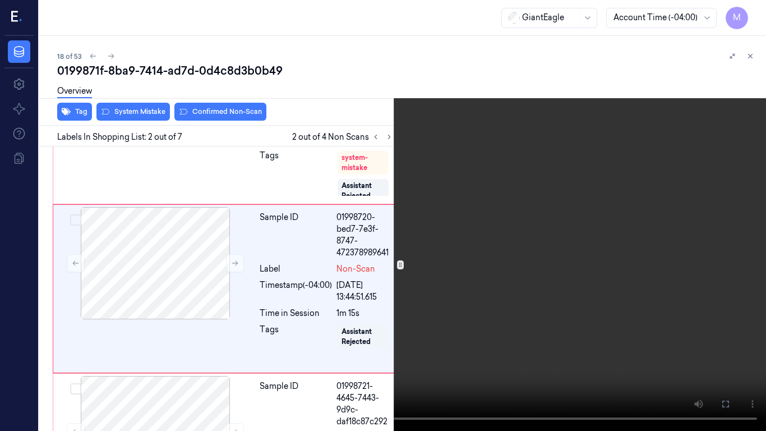
click at [421, 254] on video at bounding box center [383, 215] width 766 height 431
click at [0, 0] on icon at bounding box center [0, 0] width 0 height 0
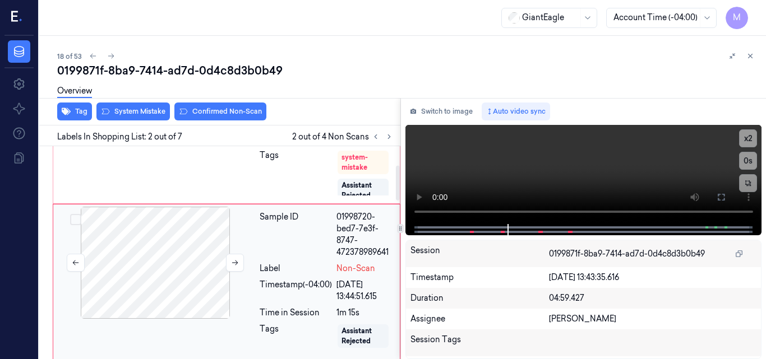
click at [178, 245] on div at bounding box center [155, 263] width 200 height 112
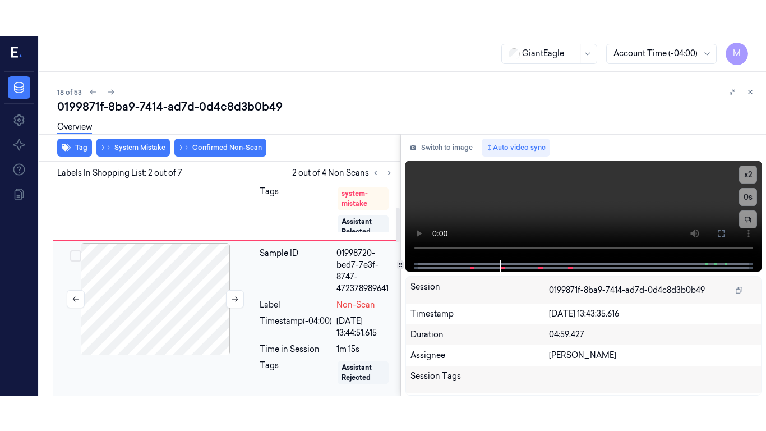
scroll to position [151, 0]
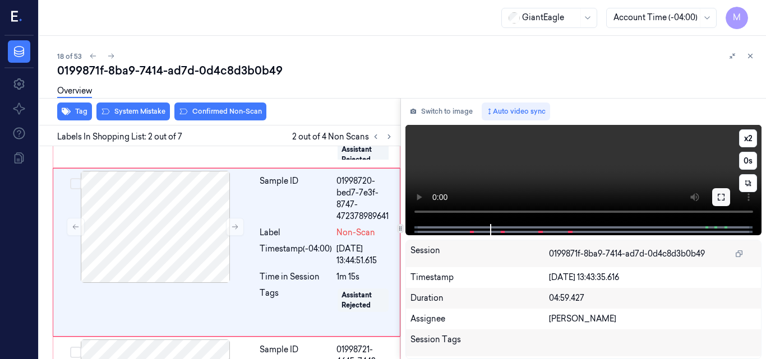
click at [725, 197] on button at bounding box center [721, 197] width 18 height 18
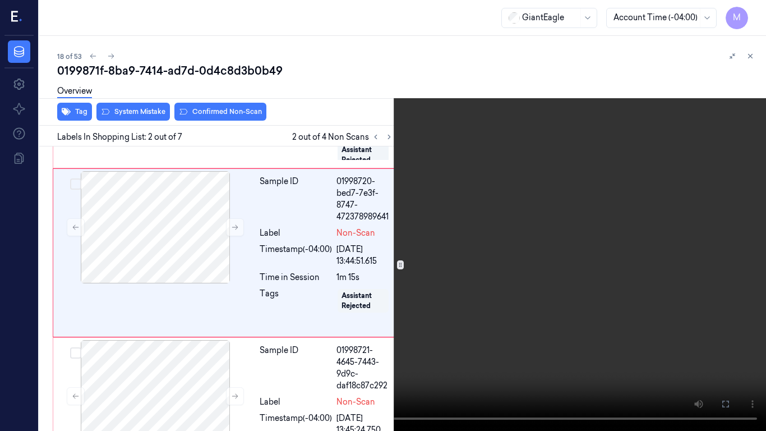
click at [372, 286] on video at bounding box center [383, 215] width 766 height 431
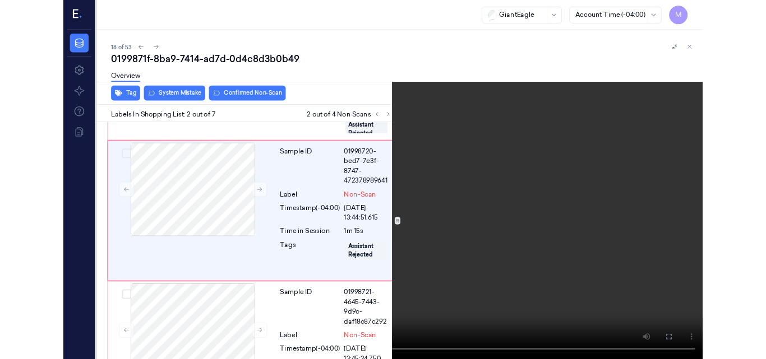
scroll to position [115, 0]
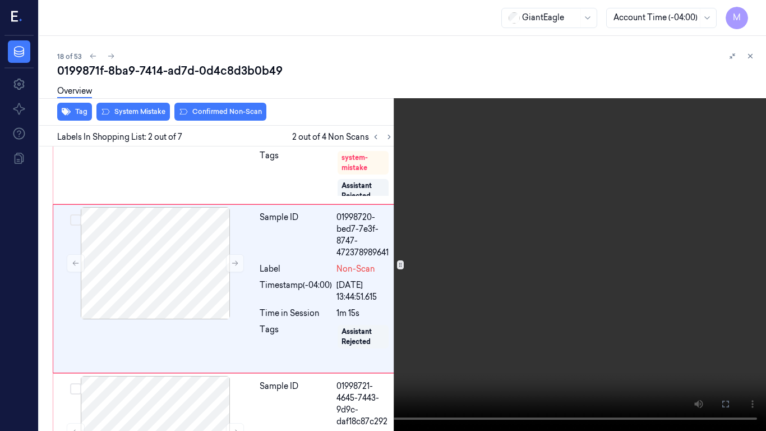
click at [539, 239] on video at bounding box center [383, 215] width 766 height 431
click at [0, 0] on icon at bounding box center [0, 0] width 0 height 0
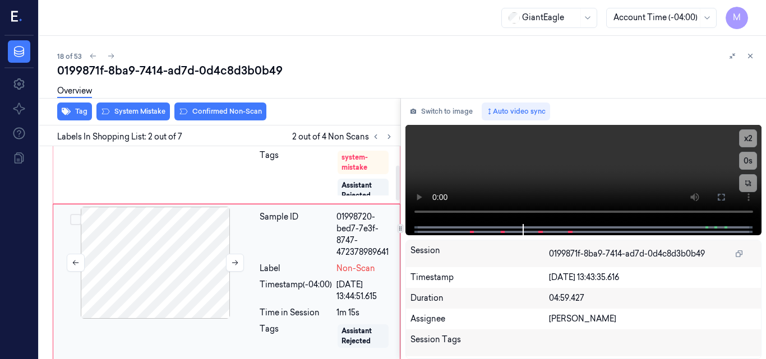
click at [176, 247] on div at bounding box center [155, 263] width 200 height 112
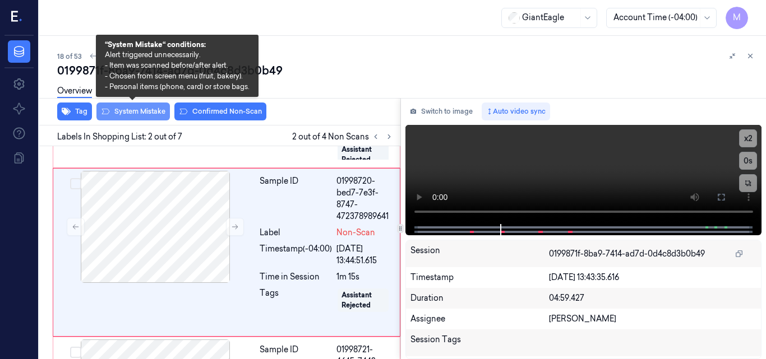
click at [134, 113] on button "System Mistake" at bounding box center [132, 112] width 73 height 18
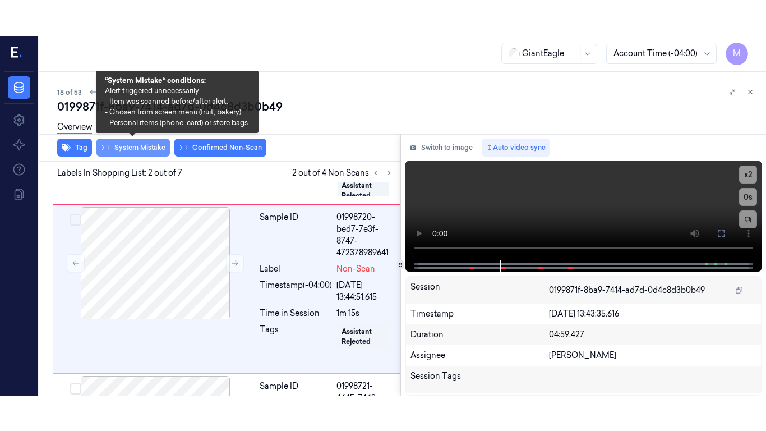
scroll to position [154, 0]
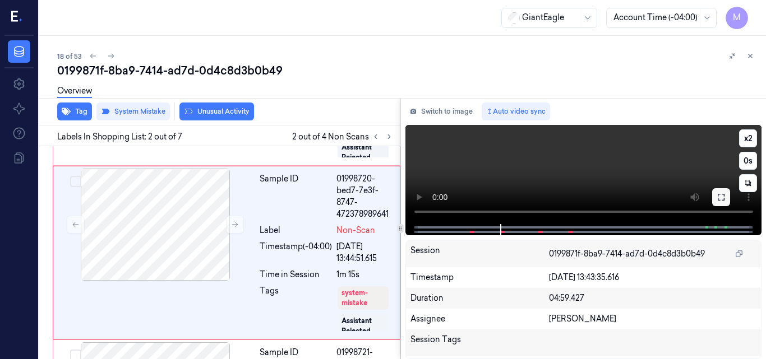
click at [724, 195] on icon at bounding box center [721, 197] width 7 height 7
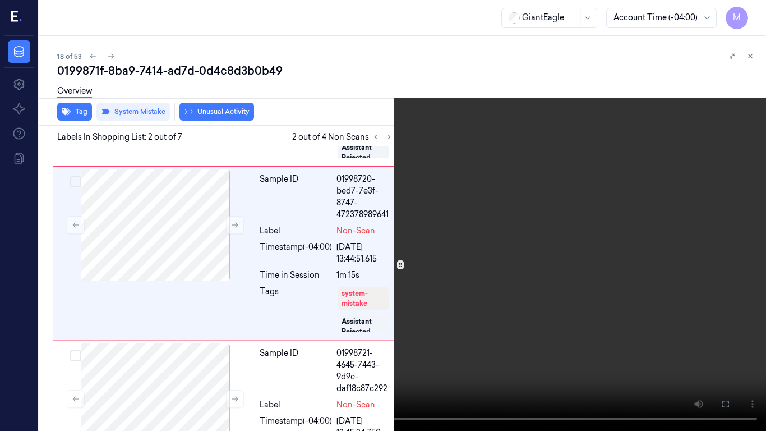
click at [405, 268] on video at bounding box center [383, 215] width 766 height 431
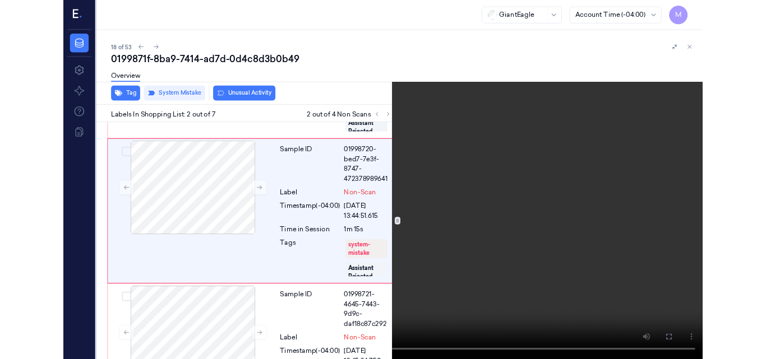
scroll to position [118, 0]
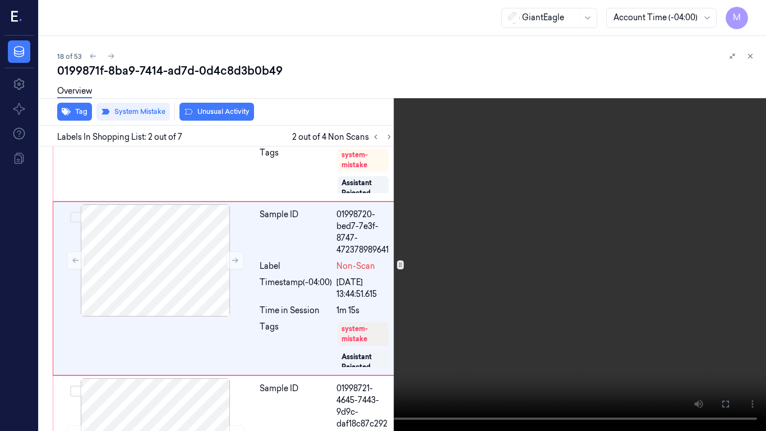
click at [477, 237] on video at bounding box center [383, 215] width 766 height 431
click at [0, 0] on icon at bounding box center [0, 0] width 0 height 0
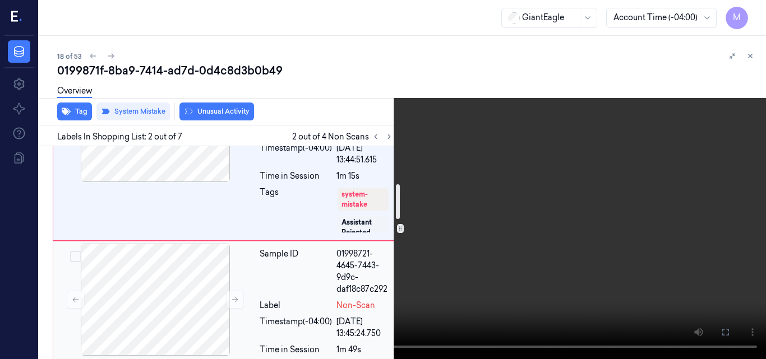
scroll to position [230, 0]
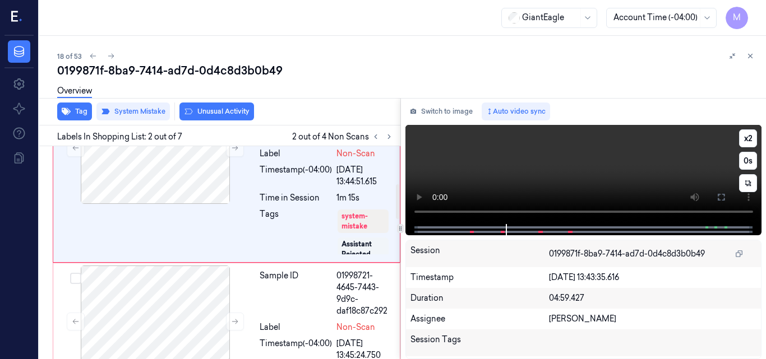
click at [620, 174] on video at bounding box center [583, 174] width 357 height 99
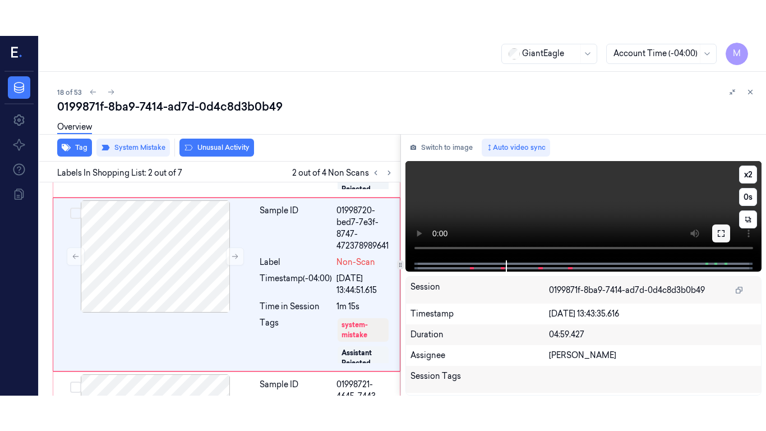
scroll to position [154, 0]
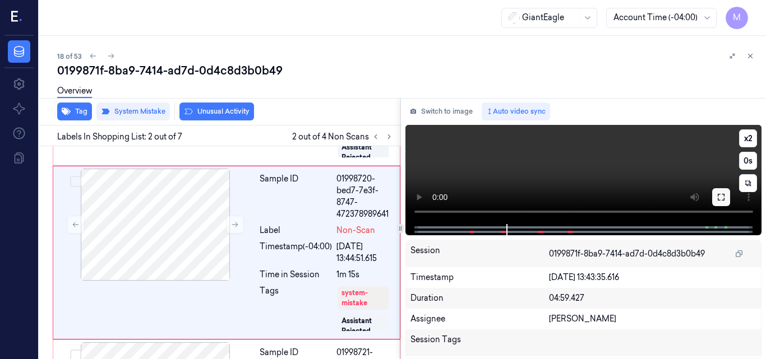
click at [719, 196] on icon at bounding box center [720, 197] width 9 height 9
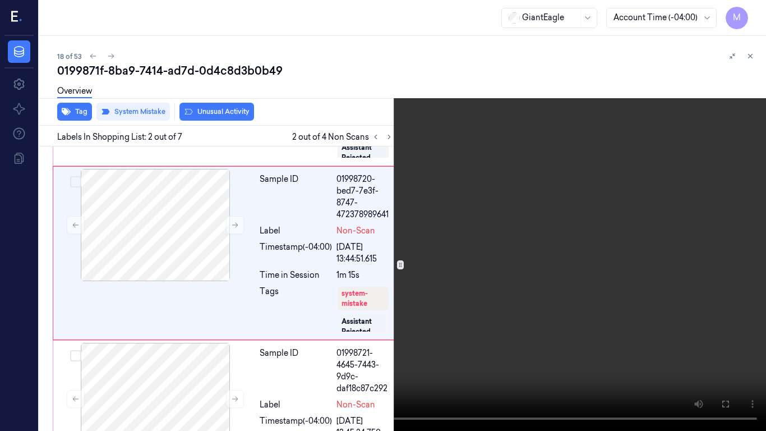
click at [612, 224] on video at bounding box center [383, 215] width 766 height 431
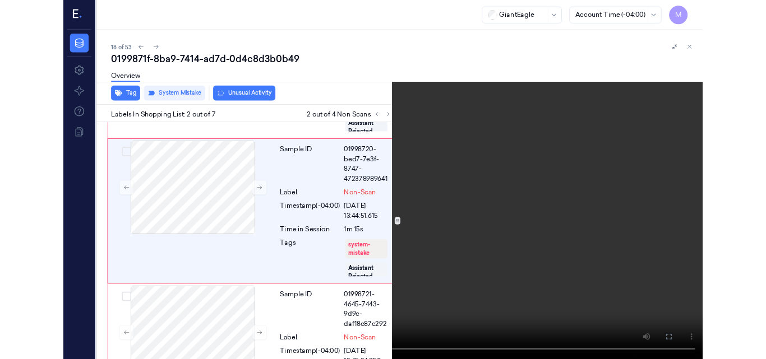
scroll to position [118, 0]
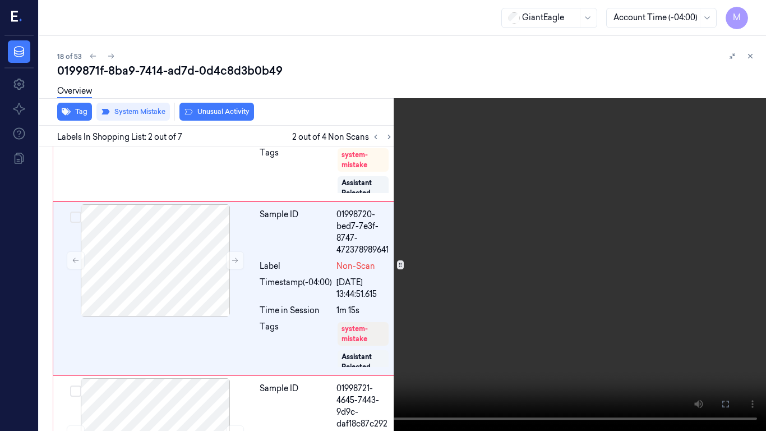
click at [0, 0] on icon at bounding box center [0, 0] width 0 height 0
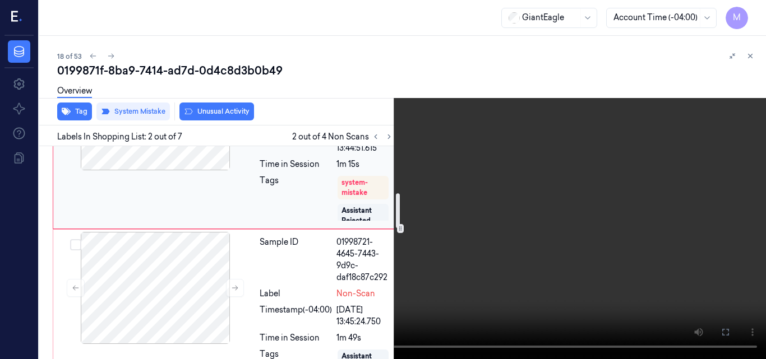
scroll to position [286, 0]
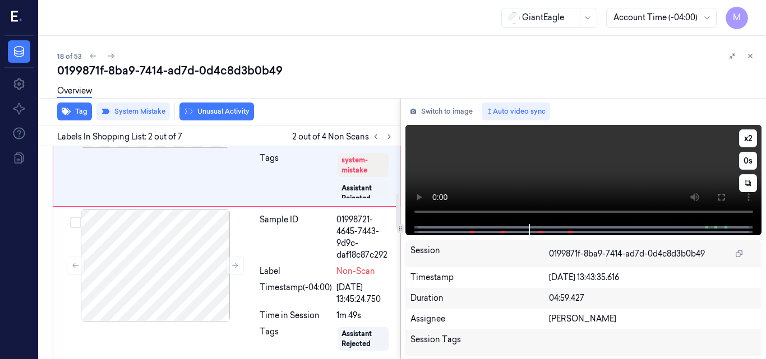
click at [668, 165] on video at bounding box center [583, 174] width 357 height 99
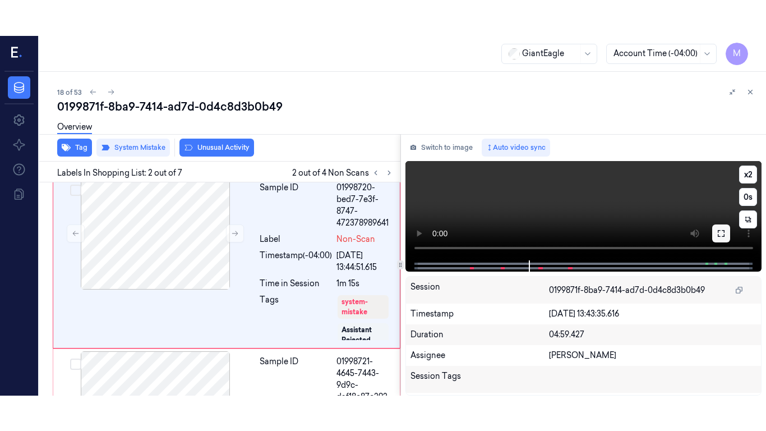
scroll to position [154, 0]
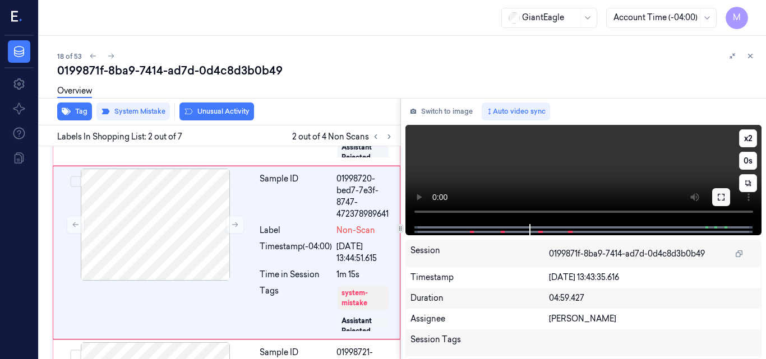
click at [725, 196] on icon at bounding box center [720, 197] width 9 height 9
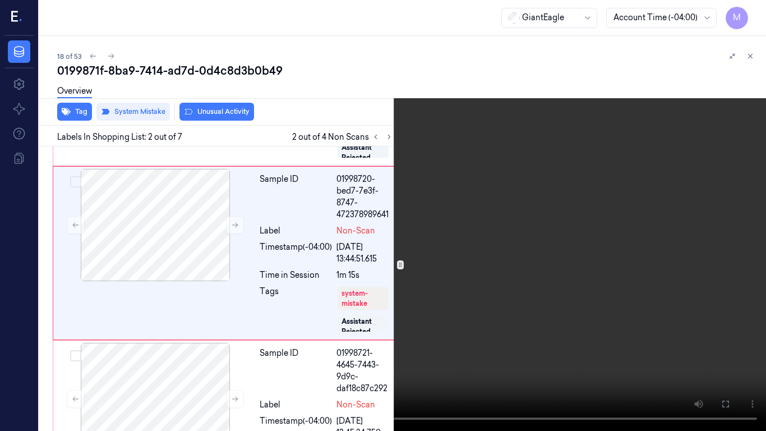
click at [516, 263] on video at bounding box center [383, 215] width 766 height 431
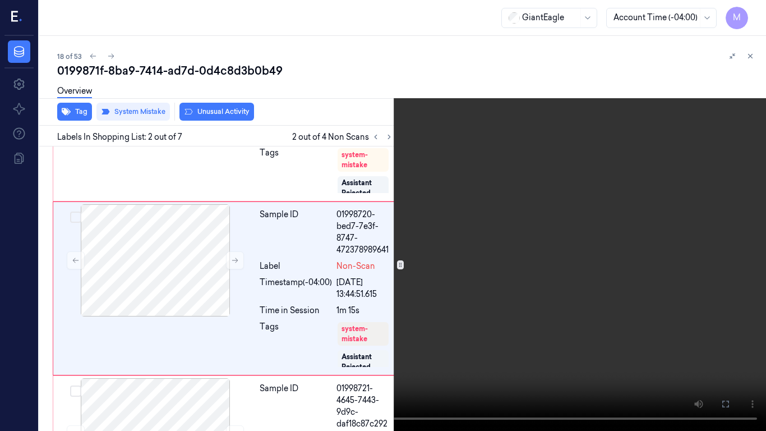
click at [540, 261] on video at bounding box center [383, 215] width 766 height 431
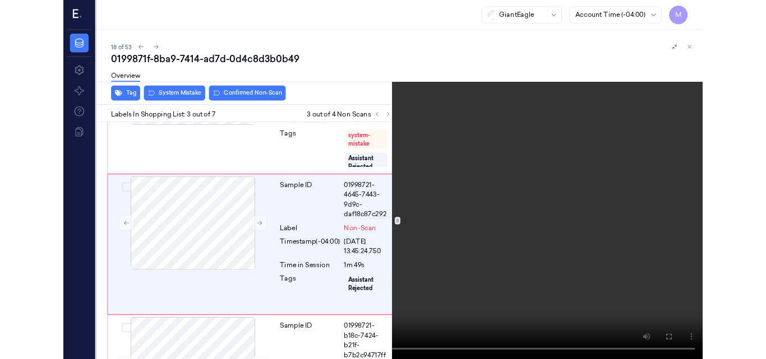
scroll to position [289, 0]
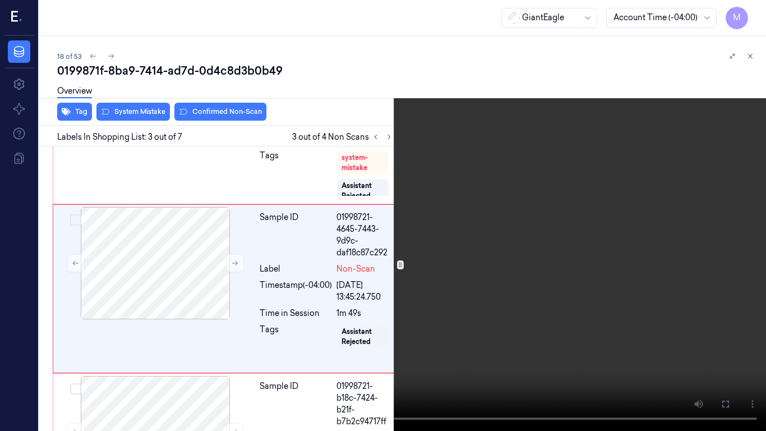
click at [549, 272] on video at bounding box center [383, 215] width 766 height 431
click at [0, 0] on icon at bounding box center [0, 0] width 0 height 0
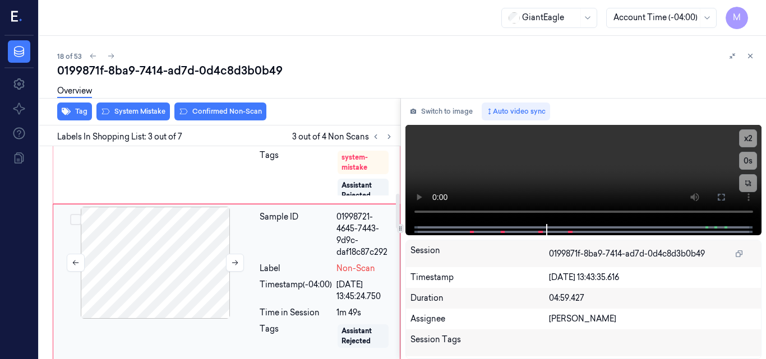
click at [195, 258] on div at bounding box center [155, 263] width 200 height 112
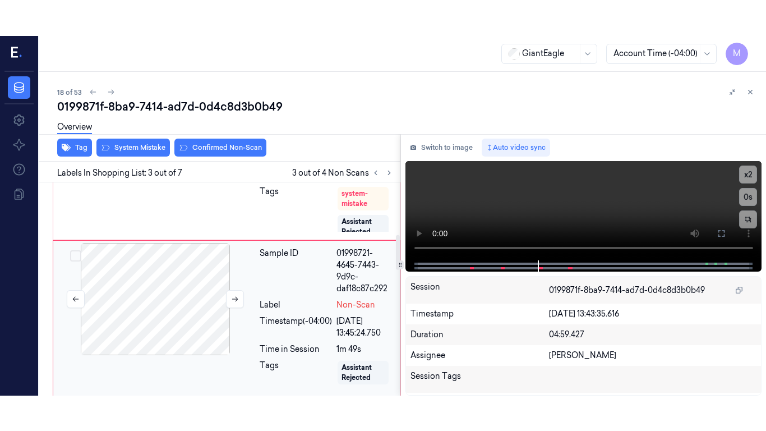
scroll to position [325, 0]
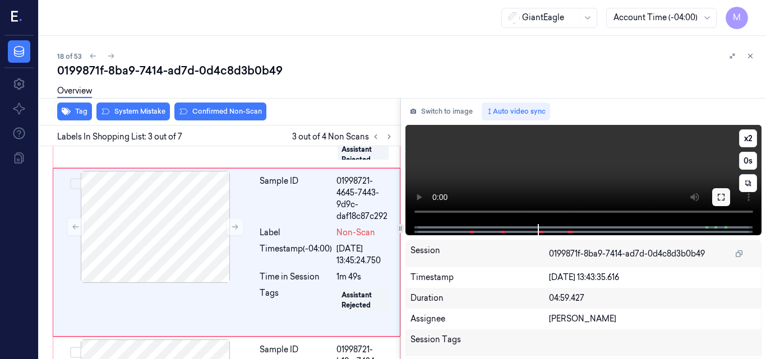
click at [722, 198] on icon at bounding box center [720, 197] width 9 height 9
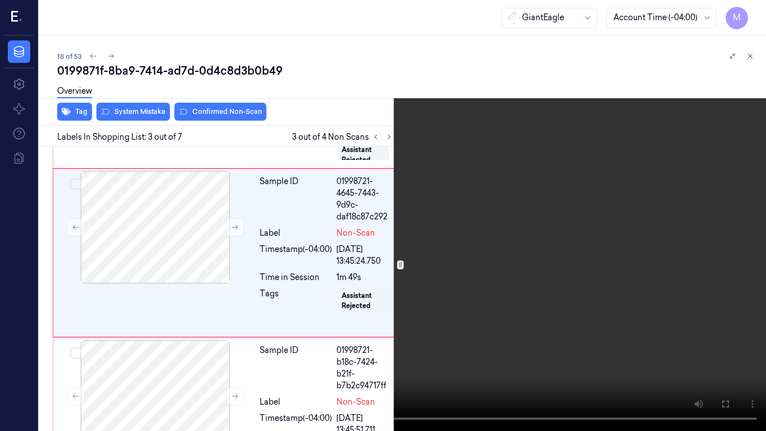
click at [357, 274] on video at bounding box center [383, 215] width 766 height 431
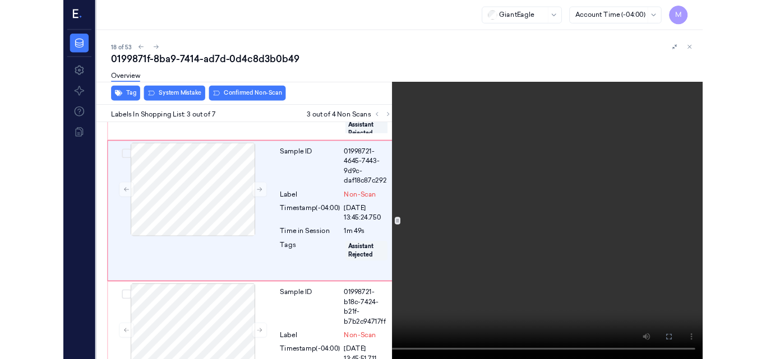
scroll to position [289, 0]
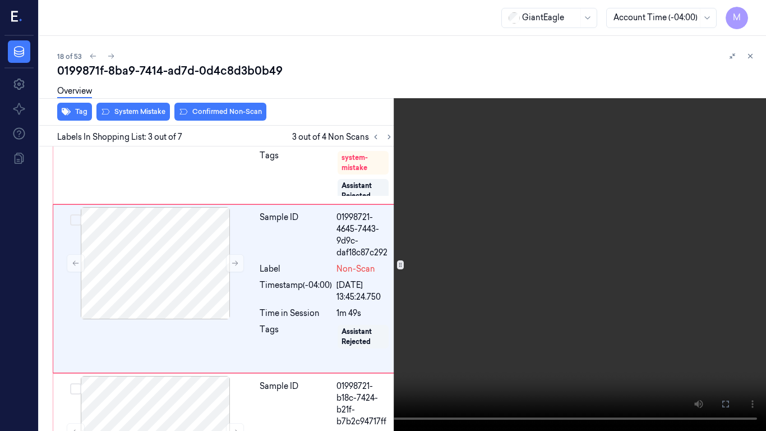
click at [357, 274] on video at bounding box center [383, 215] width 766 height 431
click at [750, 17] on button "x 2" at bounding box center [752, 13] width 18 height 18
click at [750, 17] on button "x 4" at bounding box center [752, 13] width 18 height 18
click at [511, 175] on video at bounding box center [383, 215] width 766 height 431
click at [615, 228] on video at bounding box center [383, 215] width 766 height 431
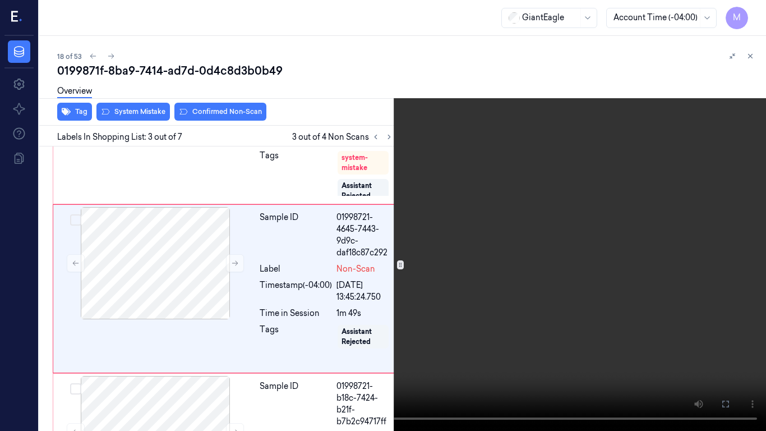
click at [466, 188] on video at bounding box center [383, 215] width 766 height 431
click at [751, 14] on button "x 1" at bounding box center [752, 13] width 18 height 18
click at [501, 233] on video at bounding box center [383, 215] width 766 height 431
click at [0, 0] on button at bounding box center [0, 0] width 0 height 0
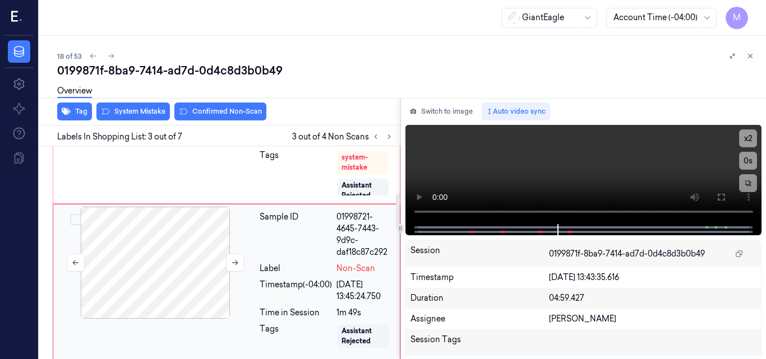
click at [181, 240] on div at bounding box center [155, 263] width 200 height 112
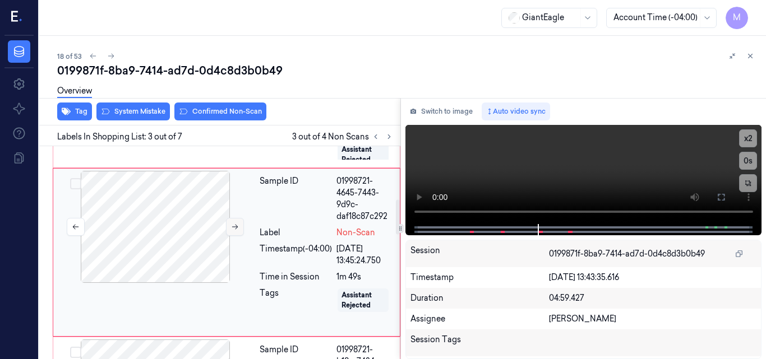
click at [232, 227] on icon at bounding box center [235, 227] width 8 height 8
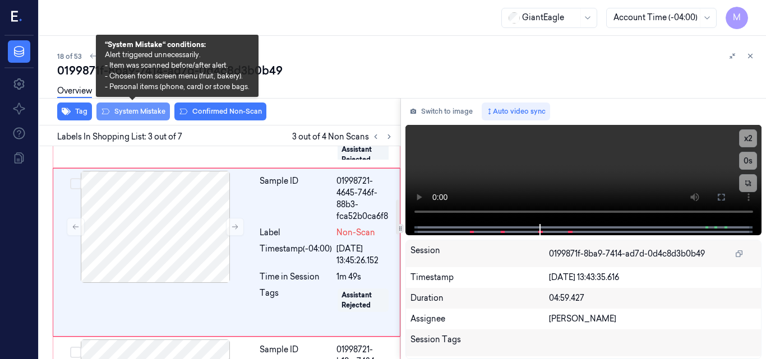
click at [144, 111] on button "System Mistake" at bounding box center [132, 112] width 73 height 18
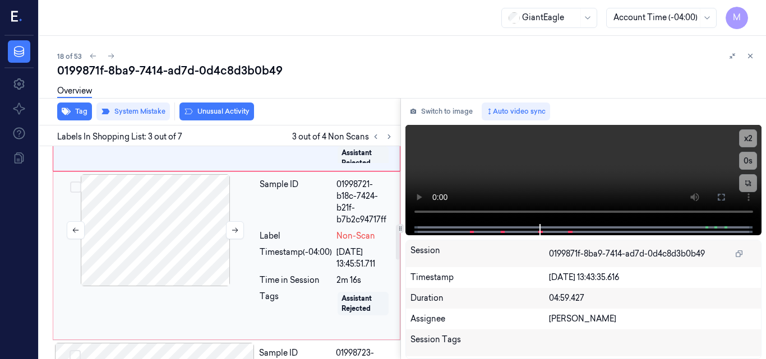
scroll to position [439, 0]
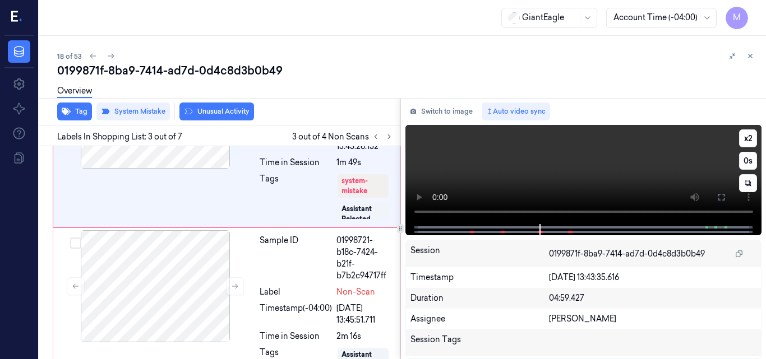
click at [656, 168] on video at bounding box center [583, 174] width 357 height 99
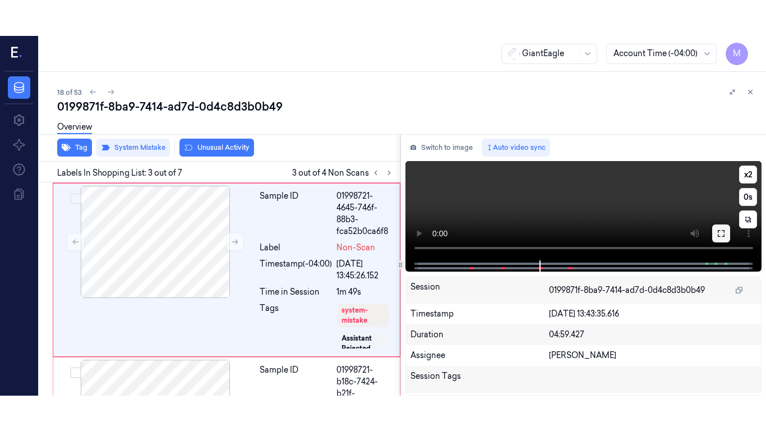
scroll to position [327, 0]
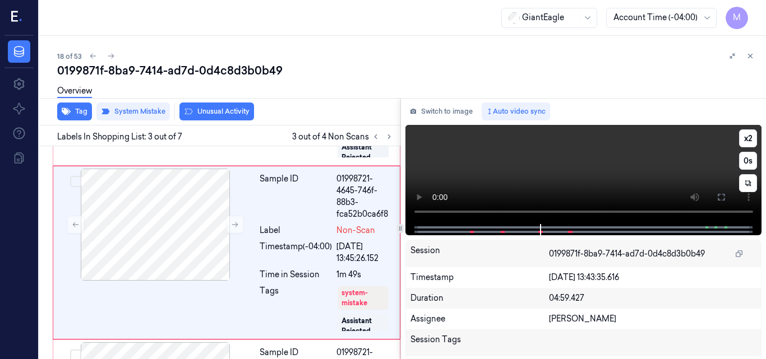
drag, startPoint x: 723, startPoint y: 197, endPoint x: 723, endPoint y: 247, distance: 49.3
click at [723, 198] on icon at bounding box center [720, 197] width 9 height 9
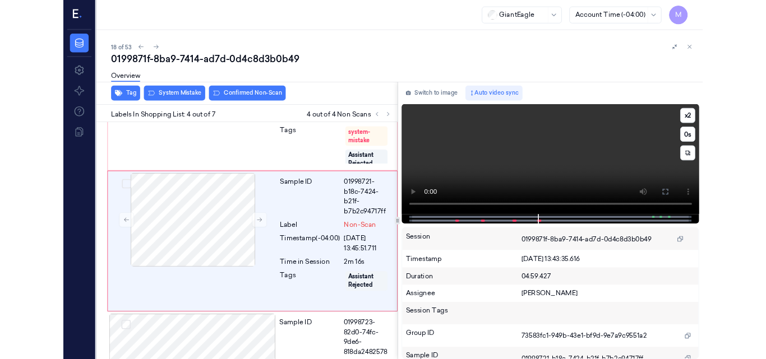
scroll to position [463, 0]
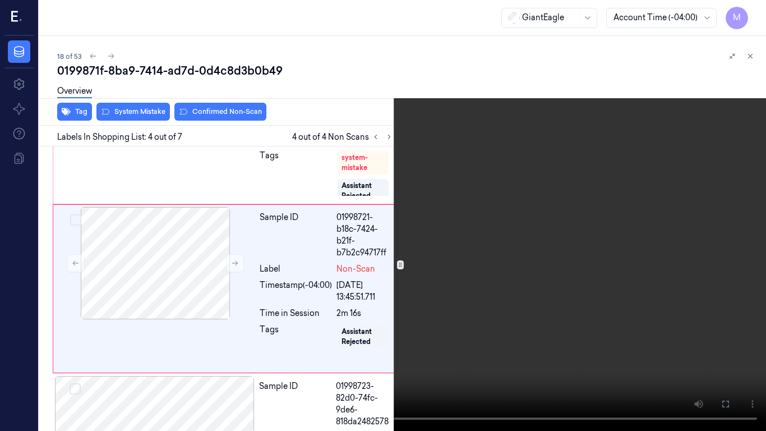
click at [530, 246] on video at bounding box center [383, 215] width 766 height 431
click at [0, 0] on button at bounding box center [0, 0] width 0 height 0
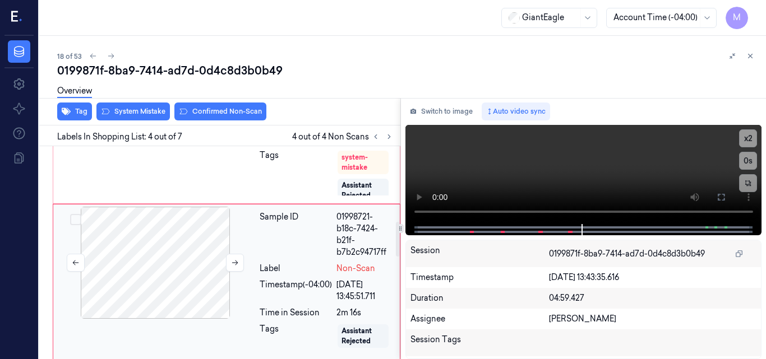
click at [192, 243] on div at bounding box center [155, 263] width 200 height 112
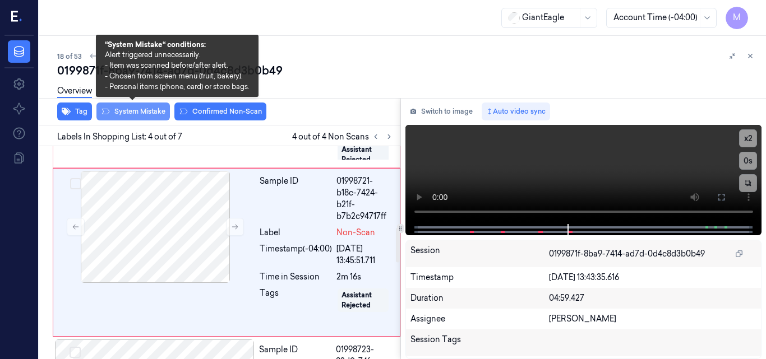
click at [141, 114] on button "System Mistake" at bounding box center [132, 112] width 73 height 18
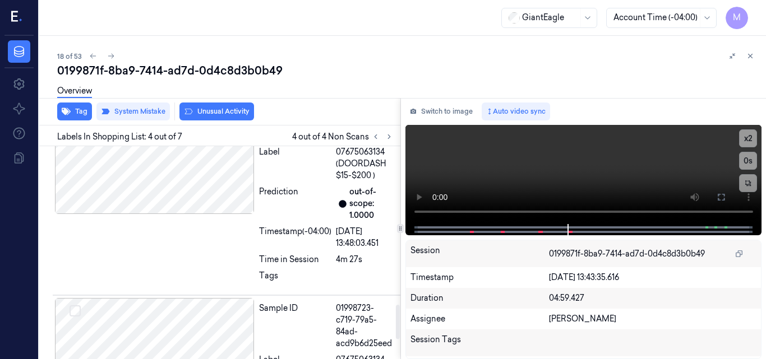
scroll to position [1098, 0]
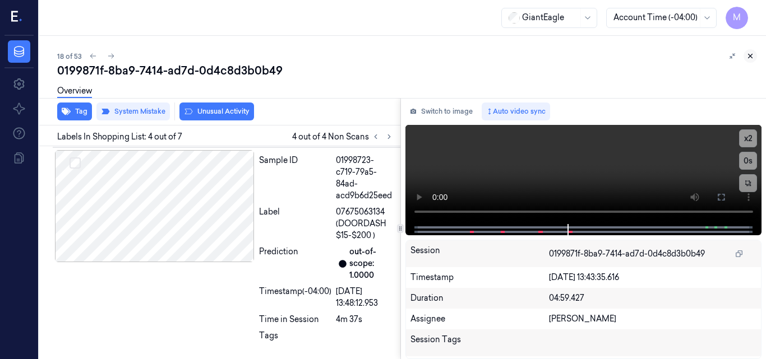
click at [750, 55] on icon at bounding box center [750, 56] width 8 height 8
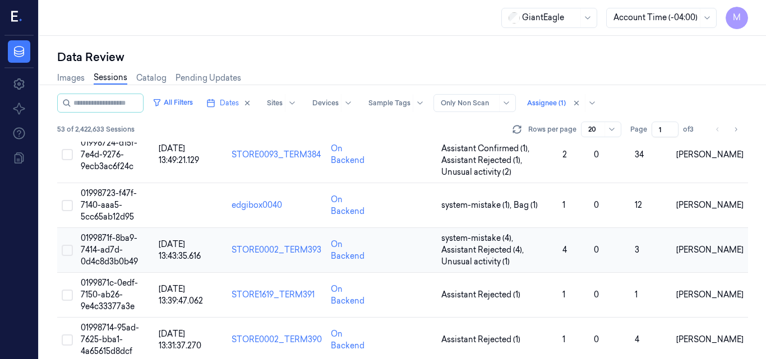
scroll to position [771, 0]
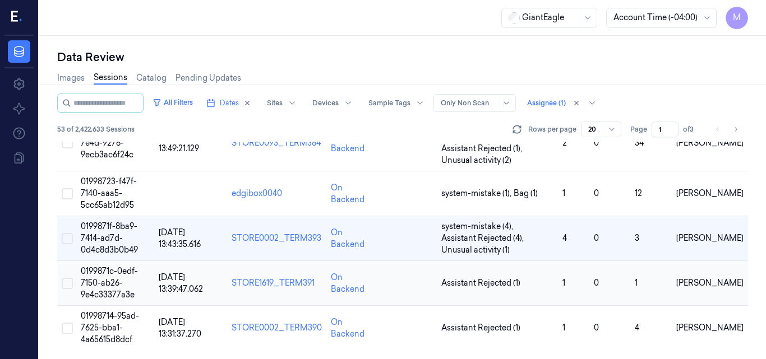
click at [116, 279] on span "0199871c-0edf-7150-ab26-9e4c33377a3e" at bounding box center [109, 283] width 57 height 34
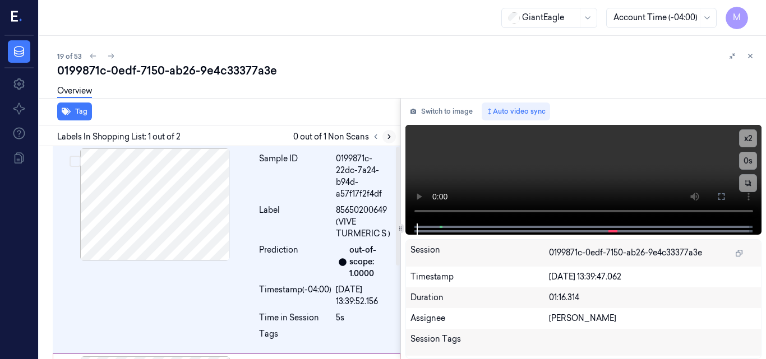
click at [387, 138] on icon at bounding box center [389, 137] width 8 height 8
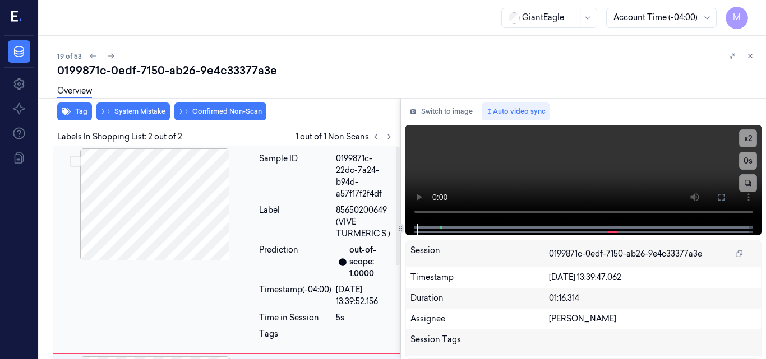
click at [188, 200] on div at bounding box center [155, 205] width 200 height 112
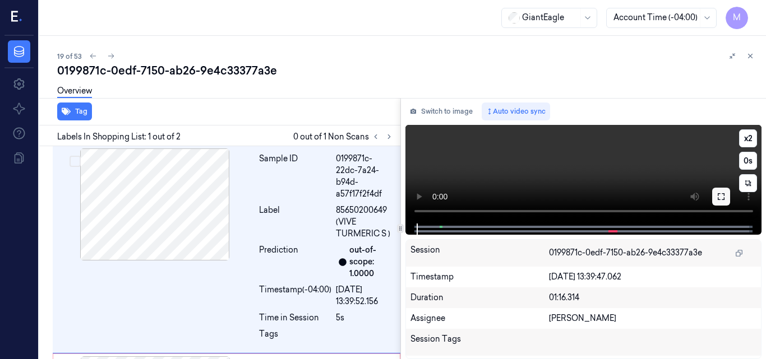
click at [722, 193] on icon at bounding box center [721, 196] width 7 height 7
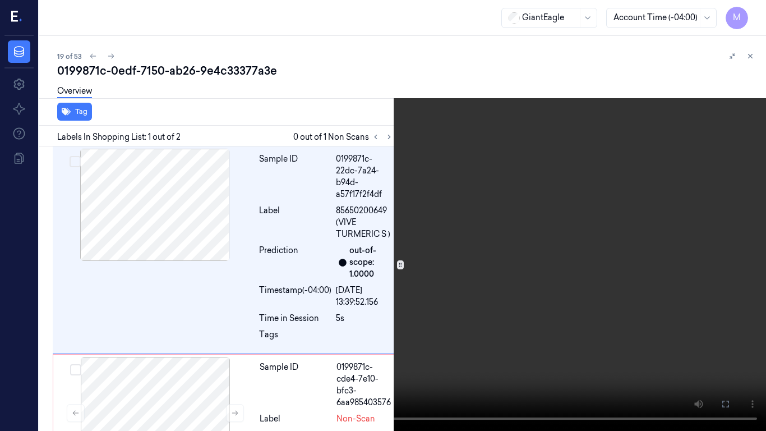
click at [549, 203] on video at bounding box center [383, 215] width 766 height 431
click at [425, 209] on video at bounding box center [383, 215] width 766 height 431
click at [464, 246] on video at bounding box center [383, 215] width 766 height 431
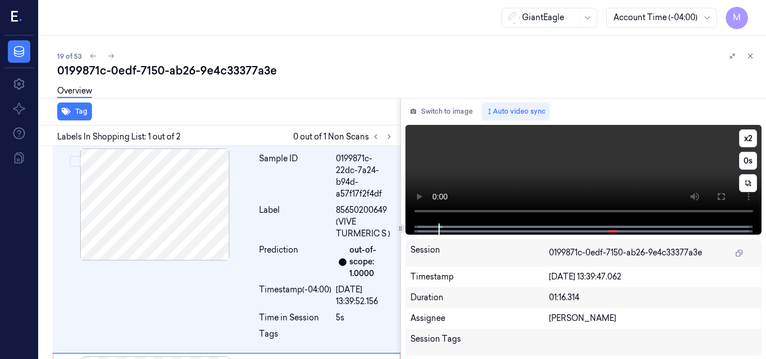
click at [615, 175] on video at bounding box center [583, 174] width 357 height 99
click at [715, 196] on button at bounding box center [721, 197] width 18 height 18
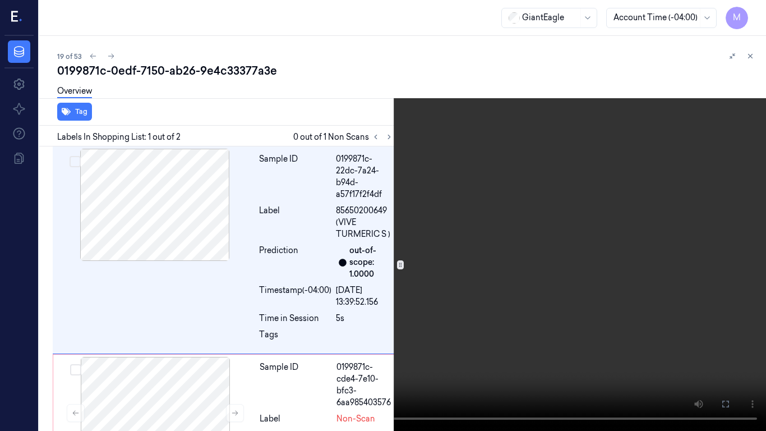
click at [344, 219] on video at bounding box center [383, 215] width 766 height 431
click at [442, 197] on video at bounding box center [383, 215] width 766 height 431
click at [513, 211] on video at bounding box center [383, 215] width 766 height 431
click at [0, 0] on icon at bounding box center [0, 0] width 0 height 0
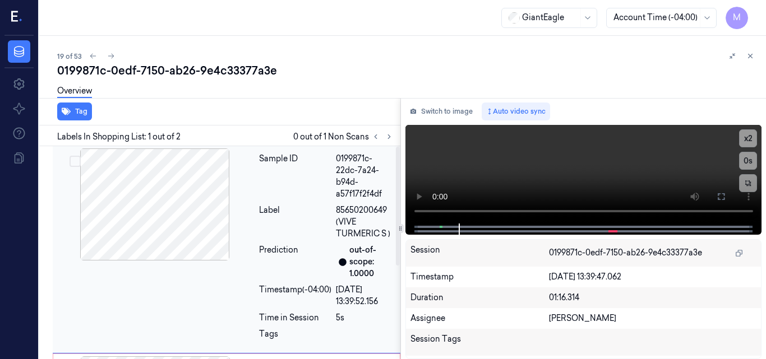
click at [172, 174] on div at bounding box center [155, 205] width 200 height 112
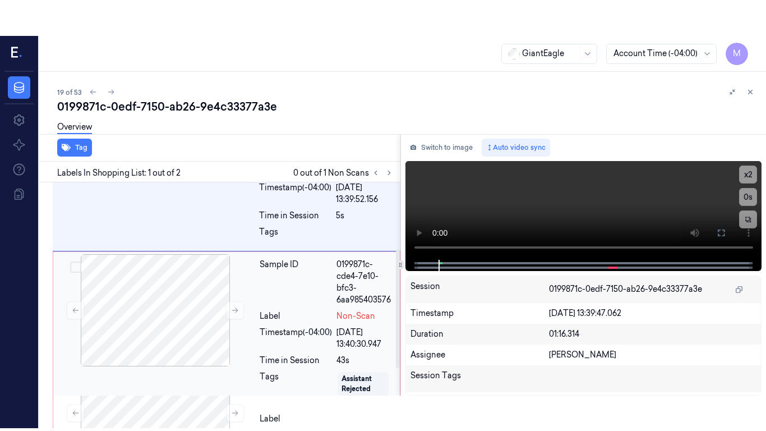
scroll to position [167, 0]
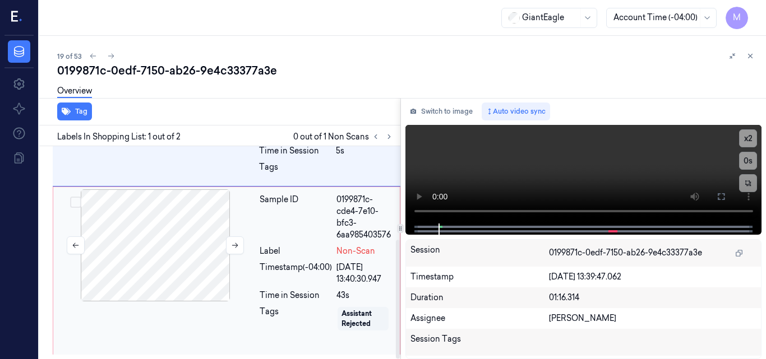
click at [188, 229] on div at bounding box center [155, 245] width 200 height 112
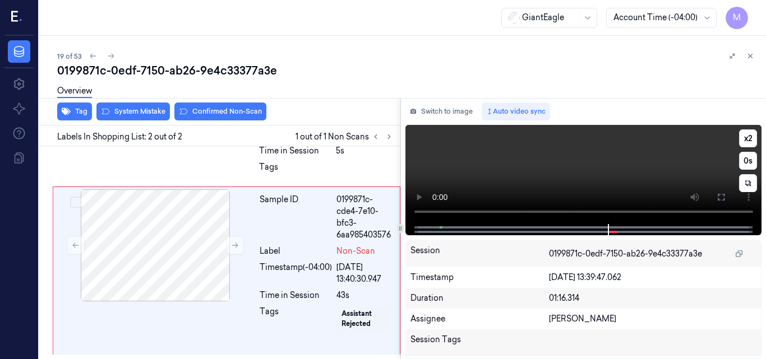
click at [595, 169] on video at bounding box center [583, 174] width 357 height 99
click at [715, 198] on button at bounding box center [721, 197] width 18 height 18
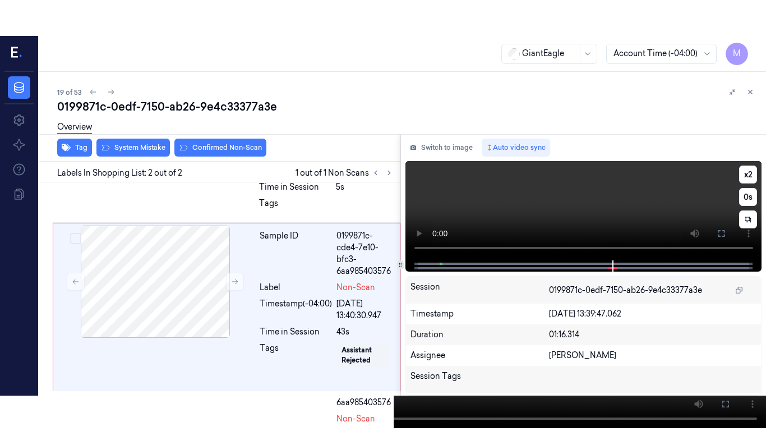
scroll to position [96, 0]
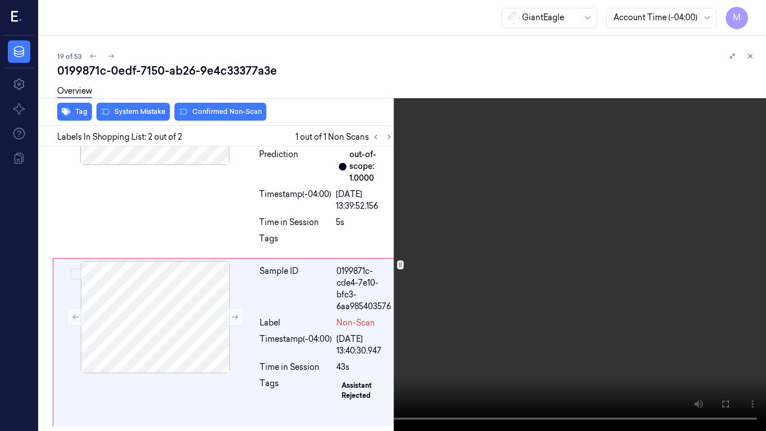
click at [554, 201] on video at bounding box center [383, 215] width 766 height 431
click at [482, 196] on video at bounding box center [383, 215] width 766 height 431
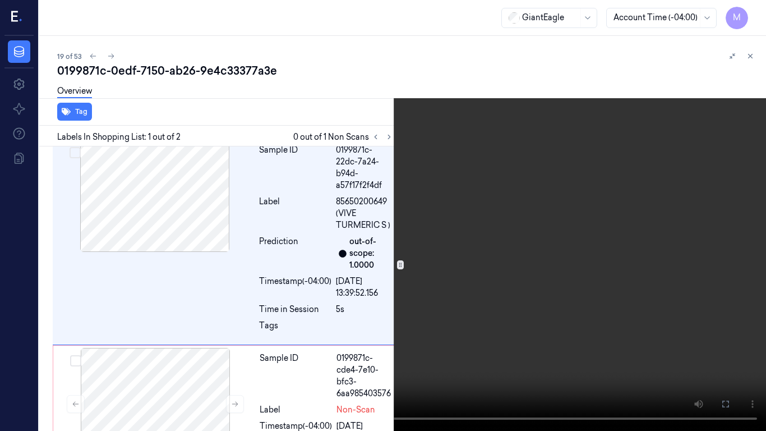
scroll to position [0, 0]
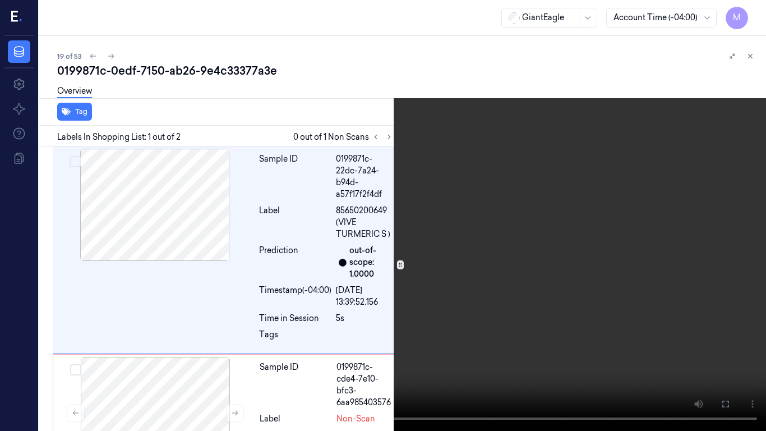
click at [552, 192] on video at bounding box center [383, 215] width 766 height 431
click at [501, 186] on video at bounding box center [383, 215] width 766 height 431
click at [748, 11] on button "x 2" at bounding box center [752, 13] width 18 height 18
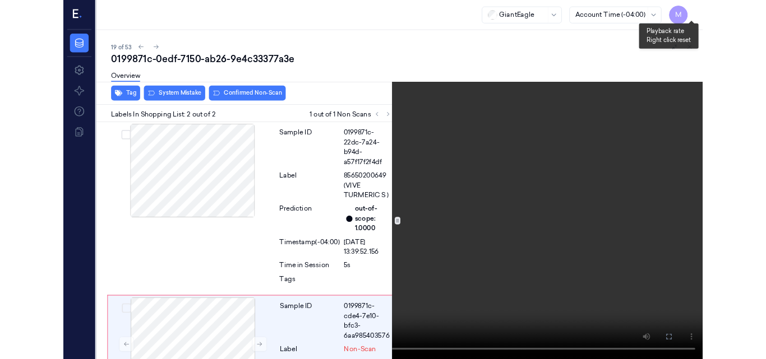
scroll to position [96, 0]
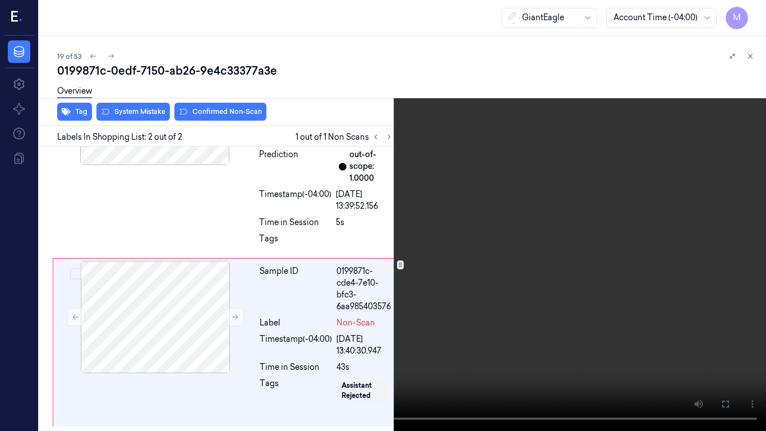
drag, startPoint x: 721, startPoint y: 398, endPoint x: 721, endPoint y: 350, distance: 48.2
click at [0, 0] on icon at bounding box center [0, 0] width 0 height 0
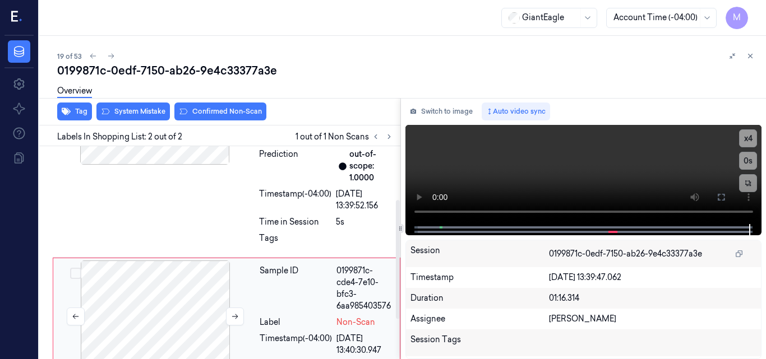
click at [178, 294] on div at bounding box center [155, 317] width 200 height 112
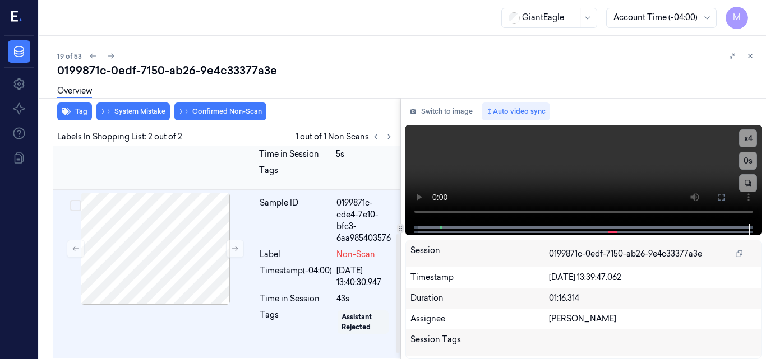
scroll to position [167, 0]
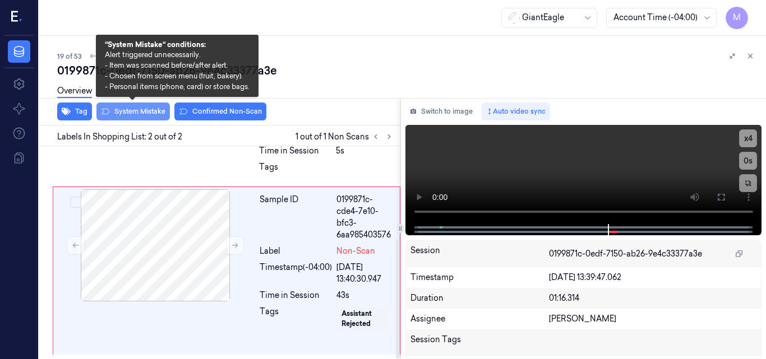
click at [144, 113] on button "System Mistake" at bounding box center [132, 112] width 73 height 18
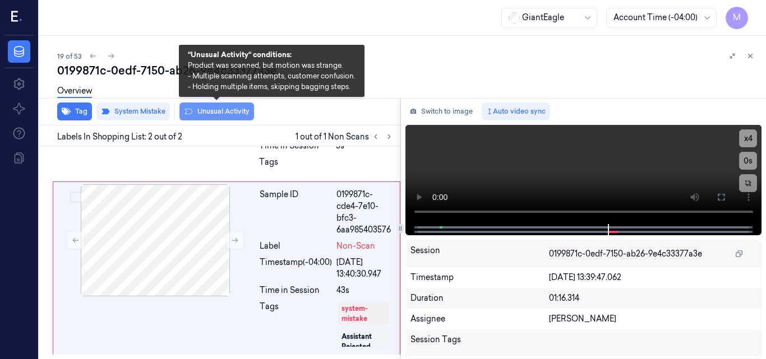
click at [215, 113] on button "Unusual Activity" at bounding box center [216, 112] width 75 height 18
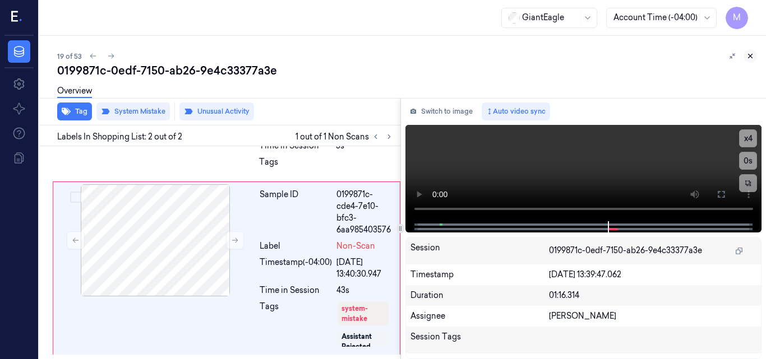
click at [749, 58] on icon at bounding box center [750, 56] width 8 height 8
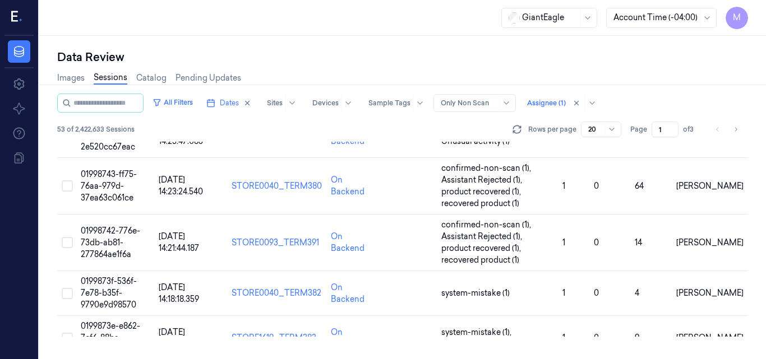
scroll to position [771, 0]
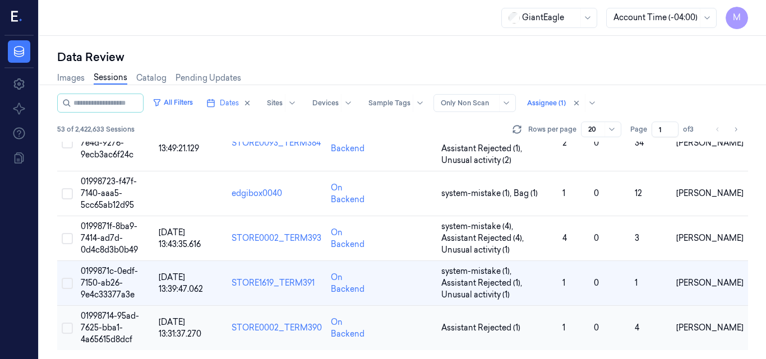
click at [110, 318] on span "01998714-95ad-7625-bba1-4a65615d8dcf" at bounding box center [110, 328] width 58 height 34
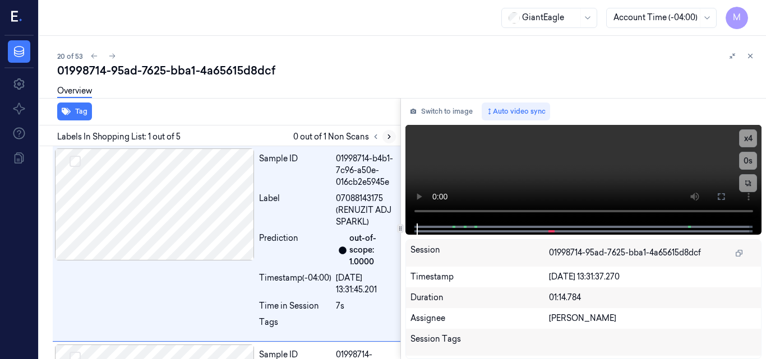
click at [387, 137] on icon at bounding box center [389, 137] width 8 height 8
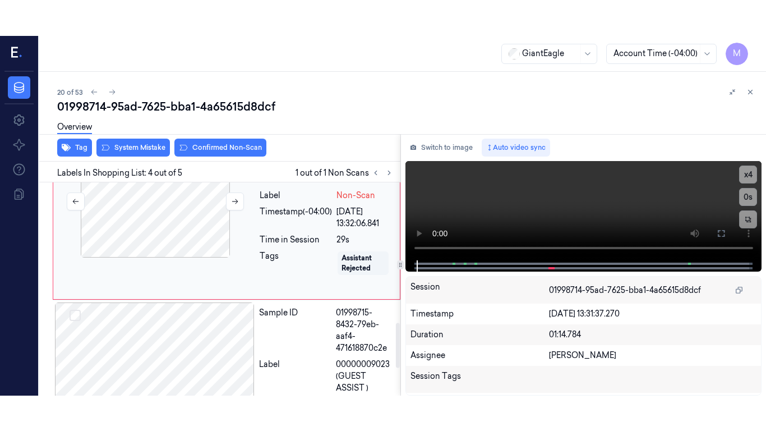
scroll to position [607, 0]
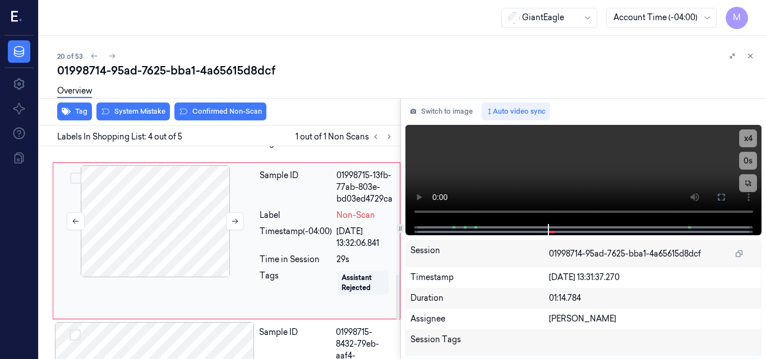
click at [161, 205] on div at bounding box center [155, 221] width 200 height 112
click at [160, 225] on div at bounding box center [155, 221] width 200 height 112
click at [723, 196] on icon at bounding box center [720, 197] width 9 height 9
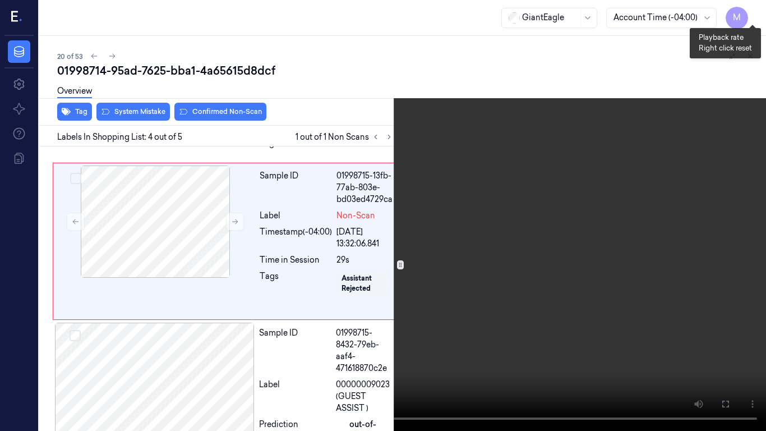
click at [756, 9] on button "x 4" at bounding box center [752, 13] width 18 height 18
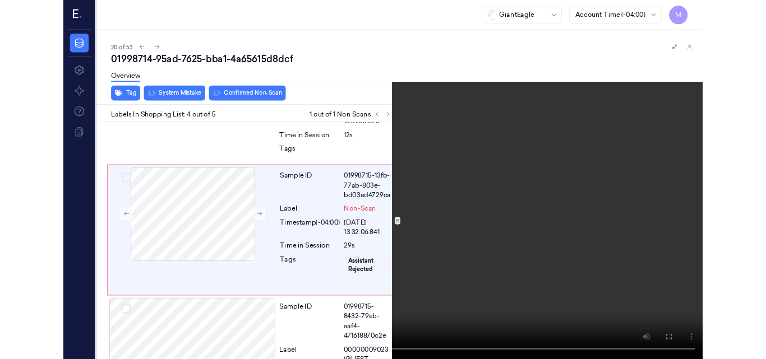
scroll to position [572, 0]
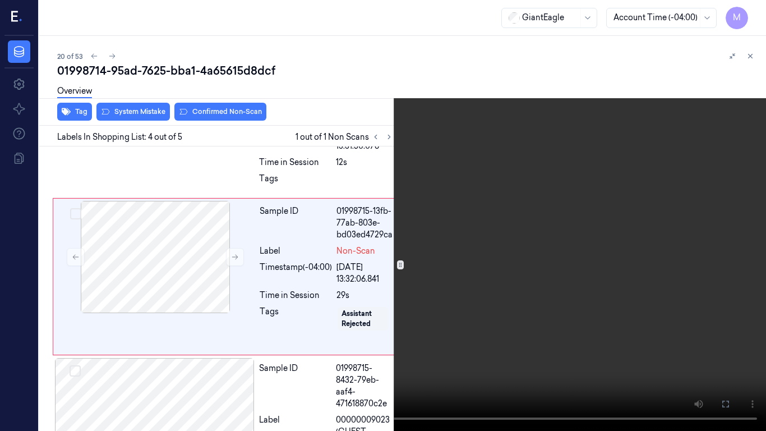
click at [559, 149] on video at bounding box center [383, 215] width 766 height 431
click at [550, 174] on video at bounding box center [383, 215] width 766 height 431
click at [485, 186] on video at bounding box center [383, 215] width 766 height 431
click at [597, 212] on video at bounding box center [383, 215] width 766 height 431
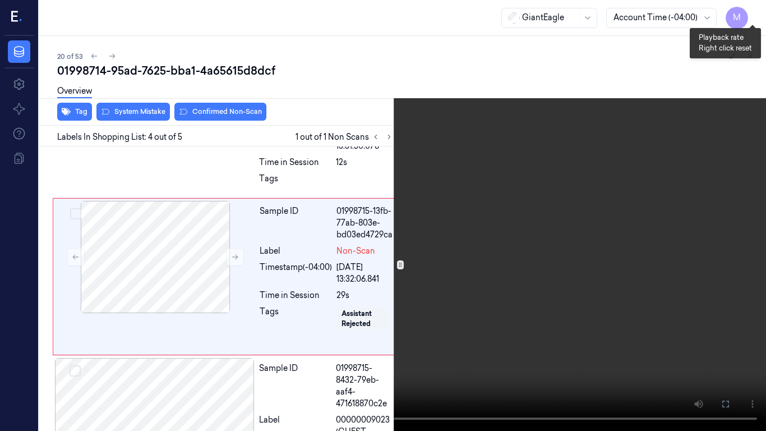
click at [751, 12] on button "x 1" at bounding box center [752, 13] width 18 height 18
click at [524, 210] on video at bounding box center [383, 215] width 766 height 431
click at [0, 0] on icon at bounding box center [0, 0] width 0 height 0
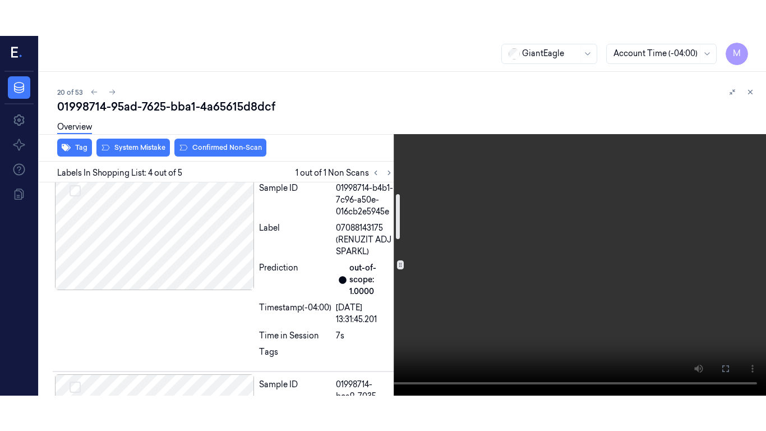
scroll to position [0, 0]
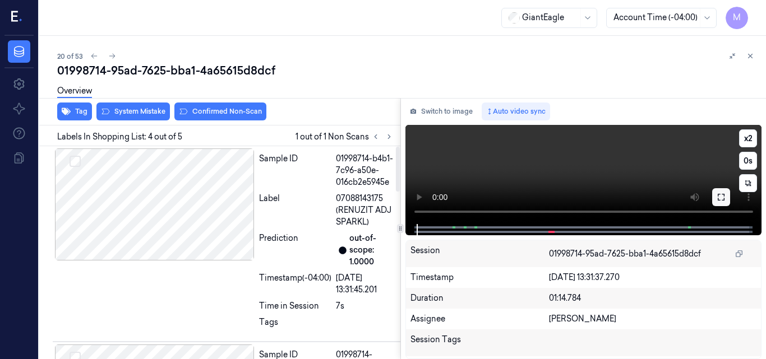
click at [721, 197] on icon at bounding box center [720, 197] width 9 height 9
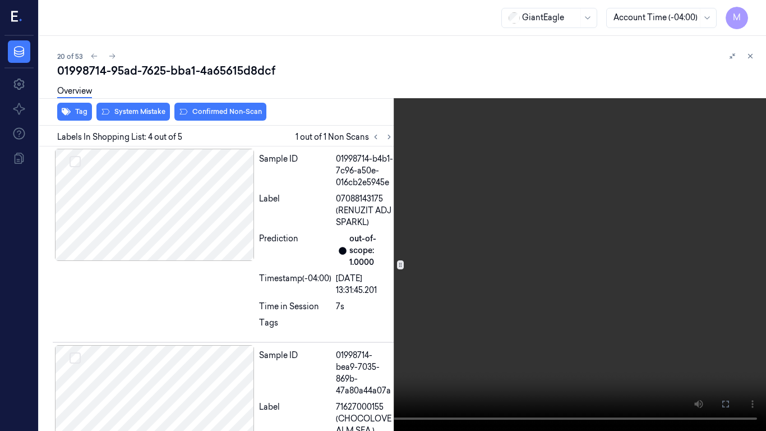
click at [336, 175] on video at bounding box center [383, 215] width 766 height 431
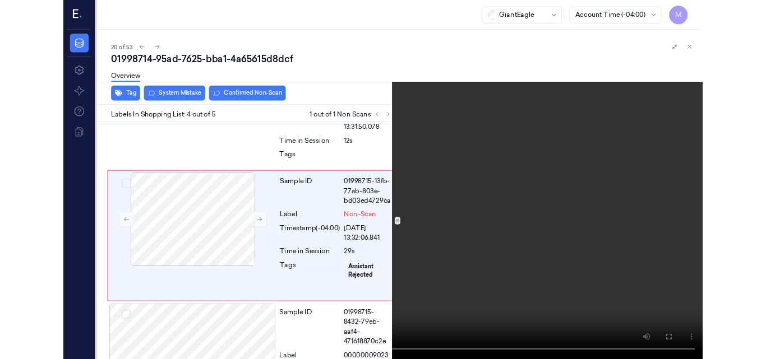
scroll to position [572, 0]
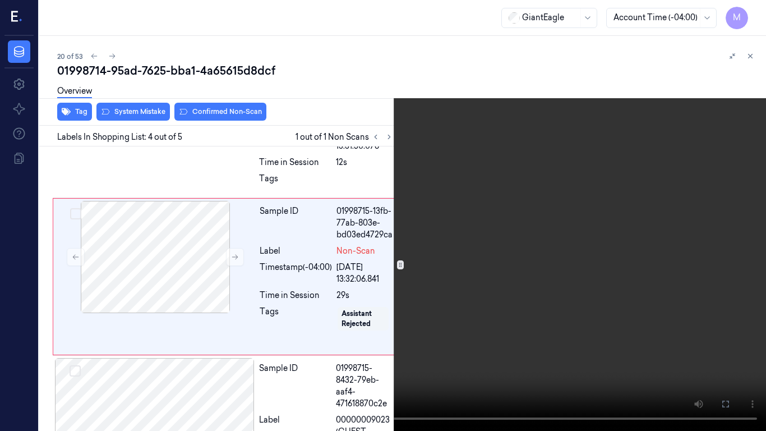
click at [418, 234] on video at bounding box center [383, 215] width 766 height 431
click at [0, 0] on icon at bounding box center [0, 0] width 0 height 0
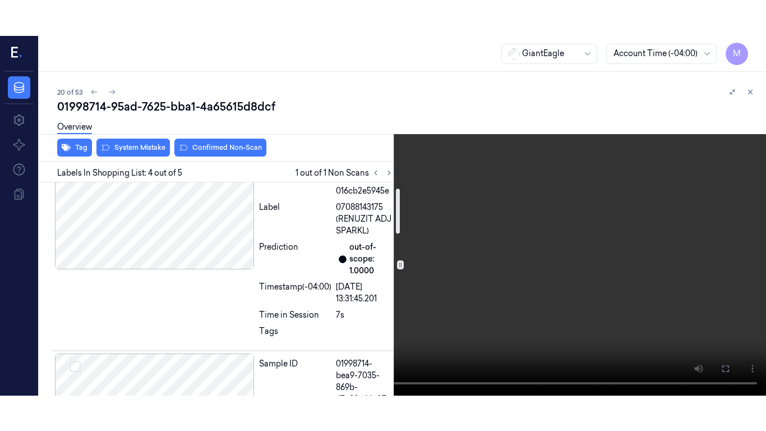
scroll to position [0, 0]
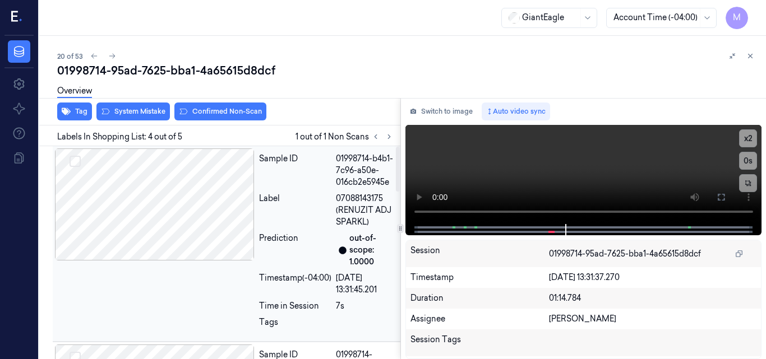
click at [187, 174] on div at bounding box center [155, 205] width 200 height 112
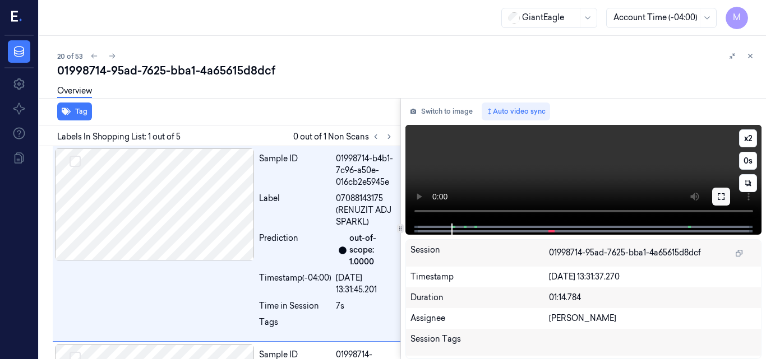
click at [722, 198] on icon at bounding box center [720, 196] width 9 height 9
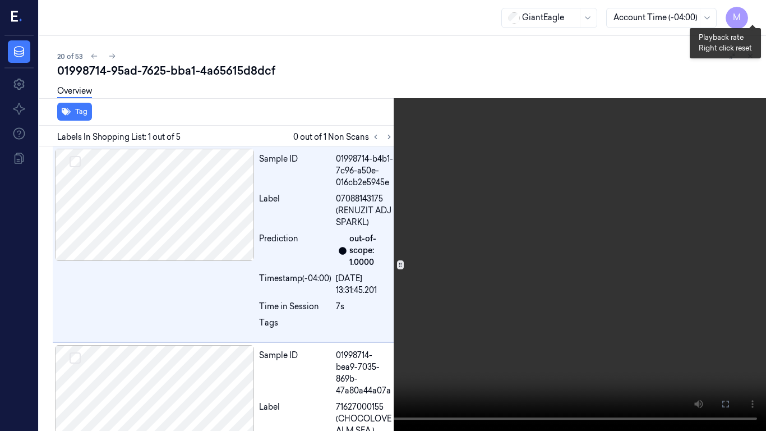
click at [752, 13] on button "x 2" at bounding box center [752, 13] width 18 height 18
click at [755, 13] on button "x 4" at bounding box center [752, 13] width 18 height 18
click at [525, 159] on video at bounding box center [383, 215] width 766 height 431
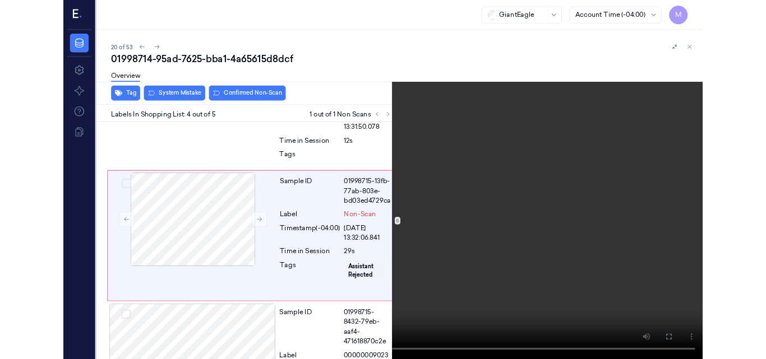
scroll to position [572, 0]
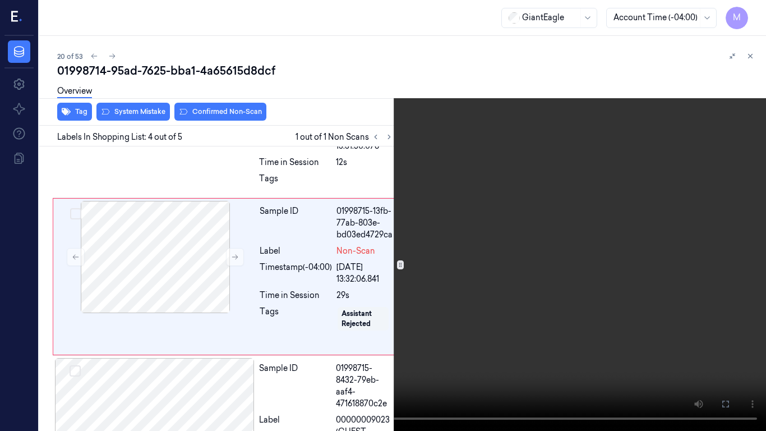
click at [269, 226] on video at bounding box center [383, 215] width 766 height 431
click at [0, 0] on icon at bounding box center [0, 0] width 0 height 0
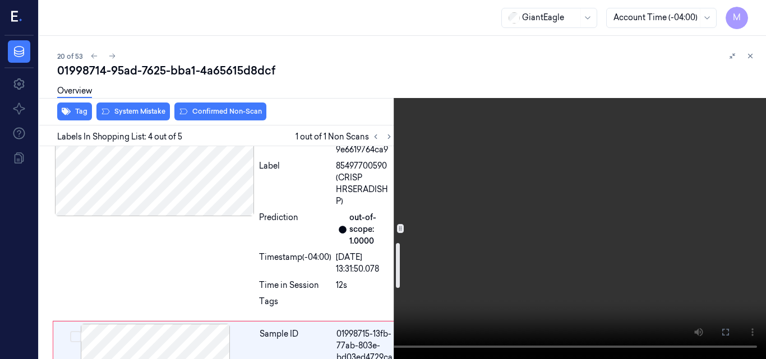
scroll to position [617, 0]
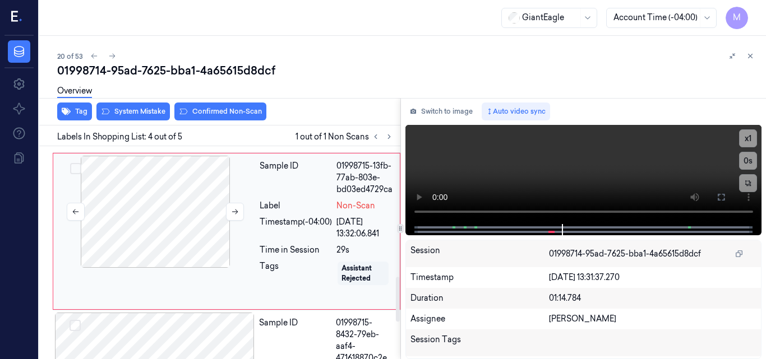
click at [147, 198] on div at bounding box center [155, 212] width 200 height 112
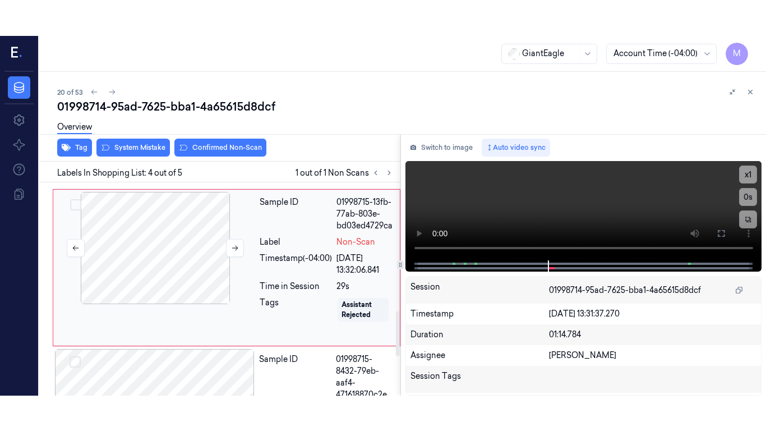
scroll to position [607, 0]
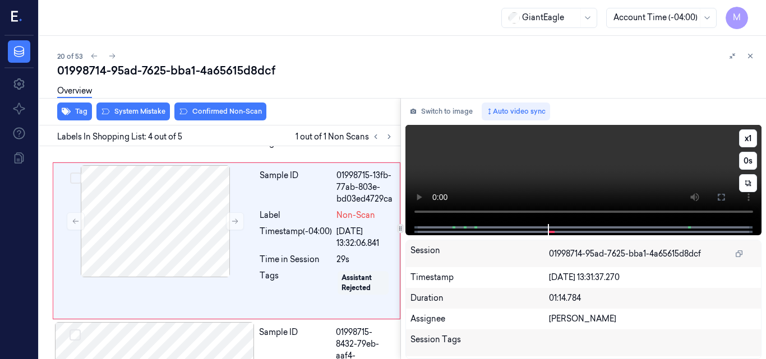
drag, startPoint x: 717, startPoint y: 197, endPoint x: 718, endPoint y: 246, distance: 48.8
click at [718, 197] on icon at bounding box center [720, 197] width 9 height 9
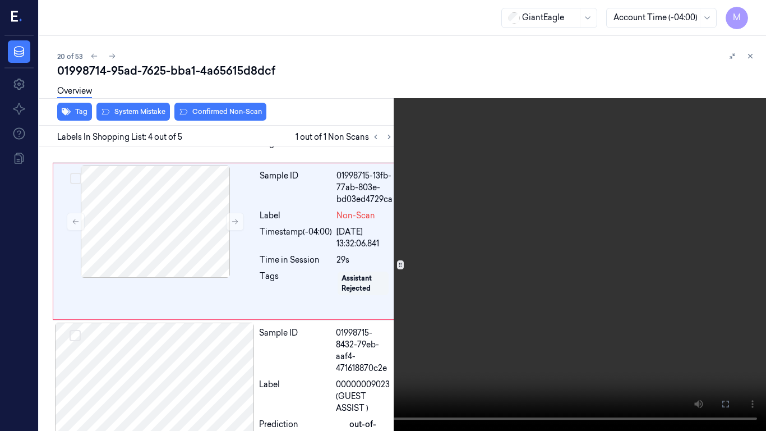
click at [439, 224] on video at bounding box center [383, 215] width 766 height 431
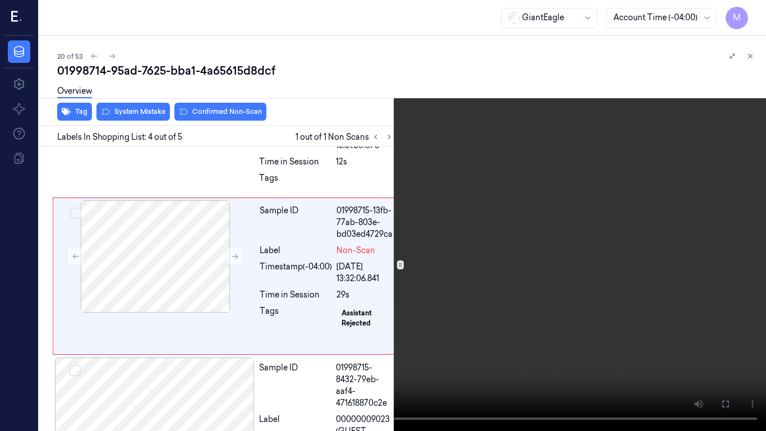
scroll to position [572, 0]
click at [436, 243] on video at bounding box center [383, 215] width 766 height 431
click at [266, 280] on video at bounding box center [383, 215] width 766 height 431
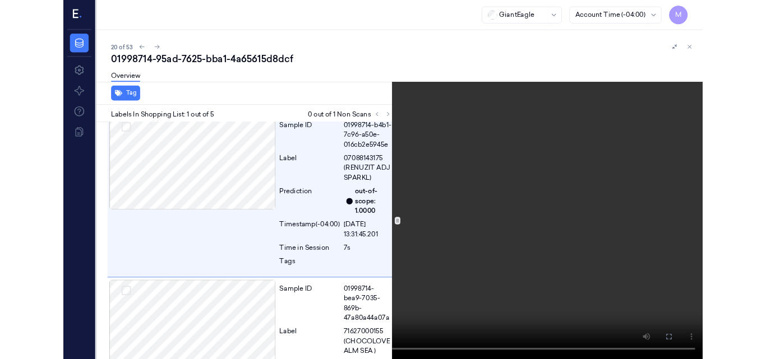
scroll to position [0, 0]
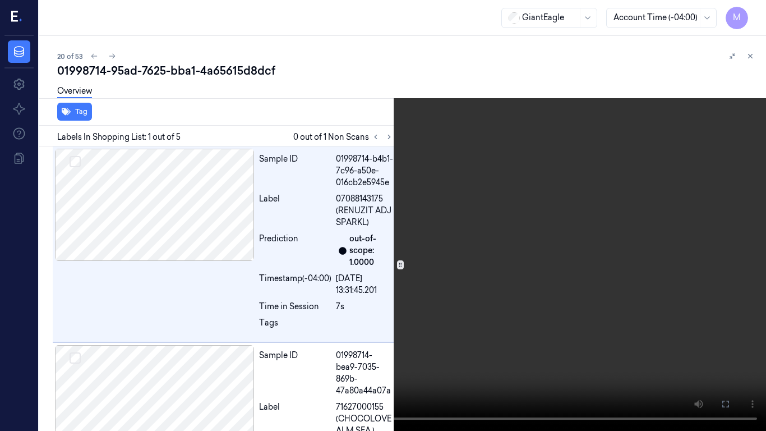
click at [302, 274] on video at bounding box center [383, 215] width 766 height 431
click at [0, 0] on icon at bounding box center [0, 0] width 0 height 0
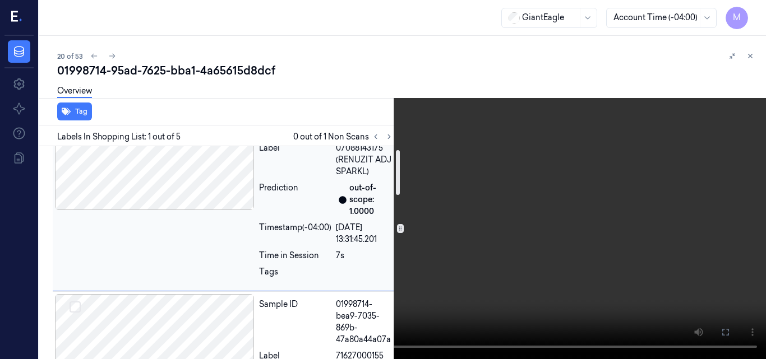
scroll to position [6, 0]
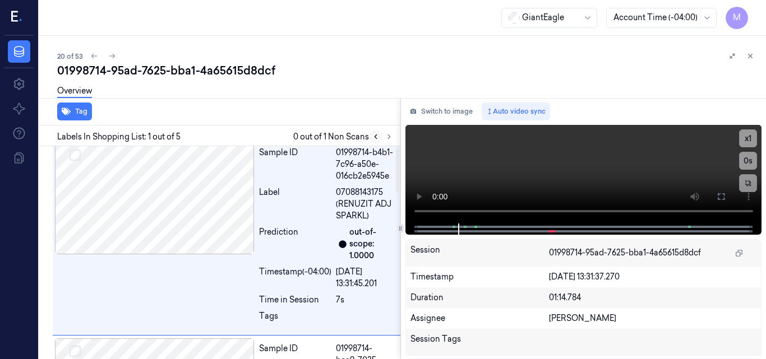
click at [372, 137] on icon at bounding box center [376, 137] width 8 height 8
click at [386, 138] on icon at bounding box center [389, 137] width 8 height 8
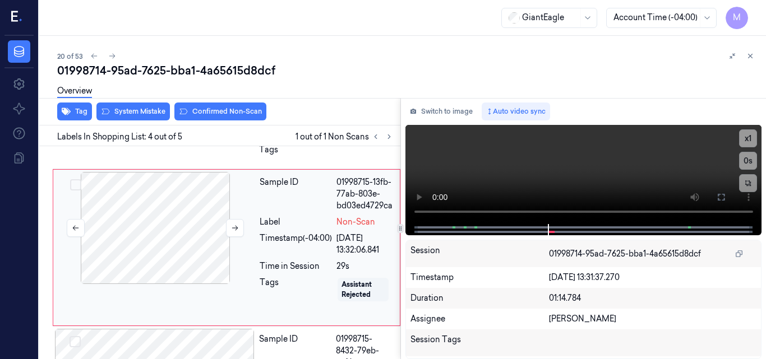
scroll to position [607, 0]
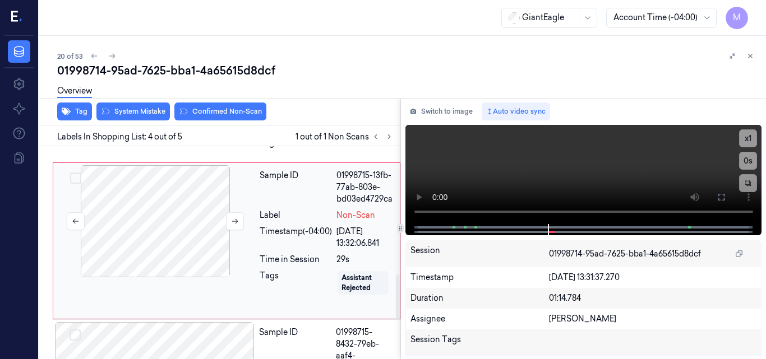
click at [166, 212] on div at bounding box center [155, 221] width 200 height 112
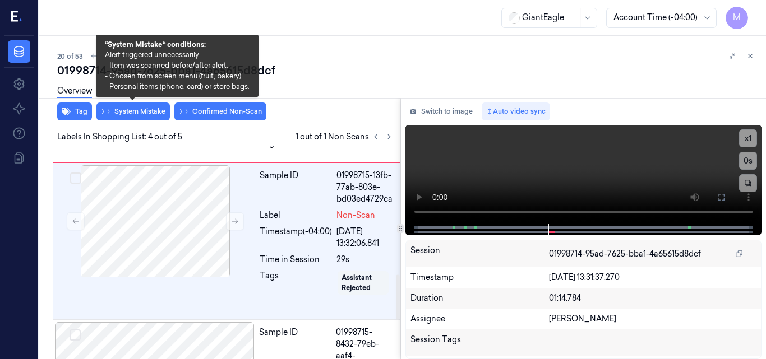
click at [143, 107] on div "Overview" at bounding box center [407, 92] width 700 height 29
click at [142, 110] on button "System Mistake" at bounding box center [132, 112] width 73 height 18
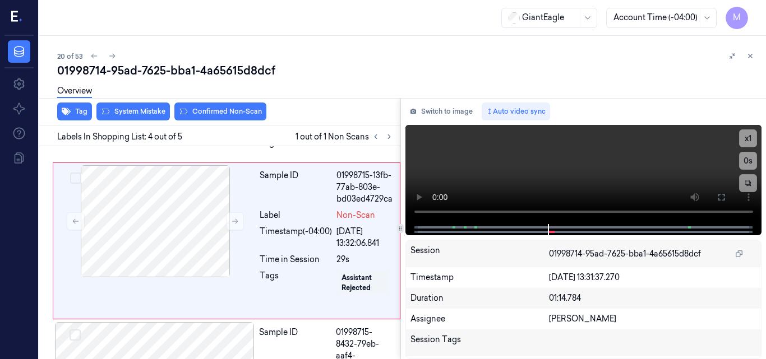
scroll to position [610, 0]
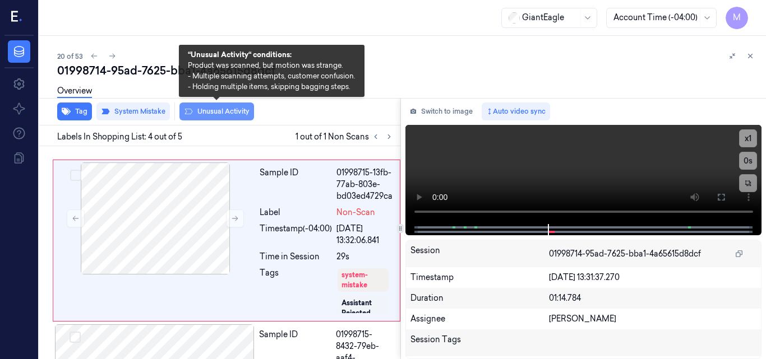
click at [215, 113] on button "Unusual Activity" at bounding box center [216, 112] width 75 height 18
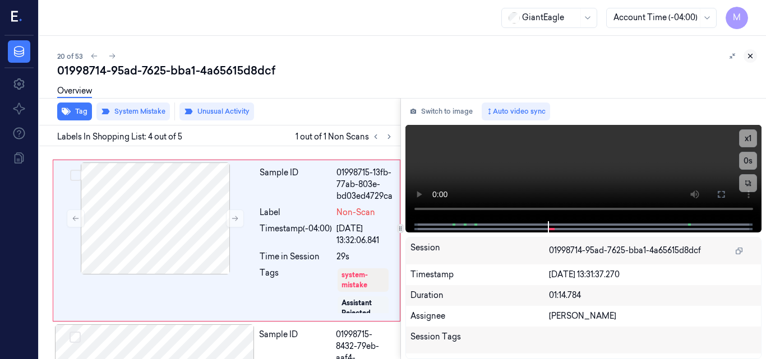
click at [750, 56] on icon at bounding box center [750, 56] width 4 height 4
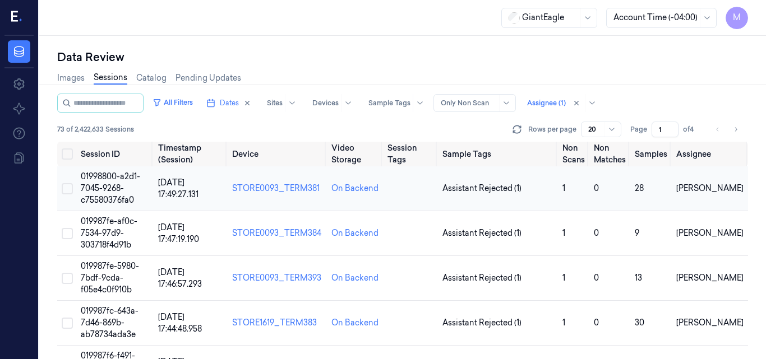
click at [97, 186] on span "01998800-a2d1-7045-9268-c75580376fa0" at bounding box center [110, 189] width 59 height 34
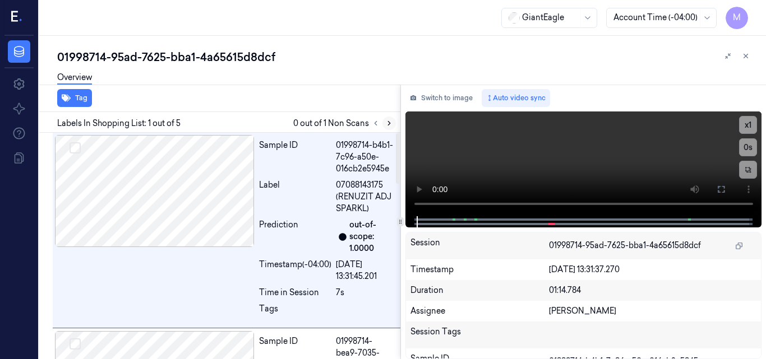
click at [390, 122] on icon at bounding box center [389, 123] width 8 height 8
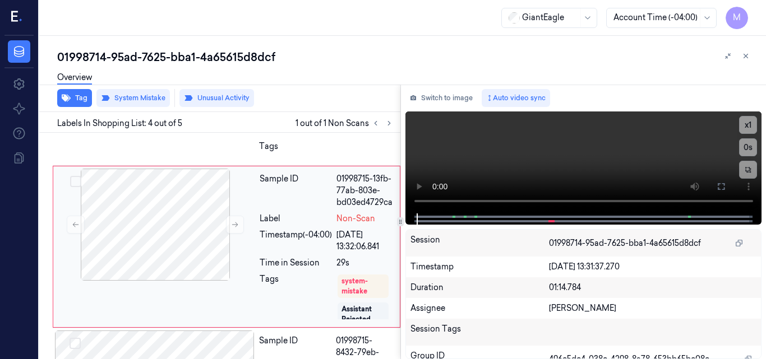
scroll to position [603, 0]
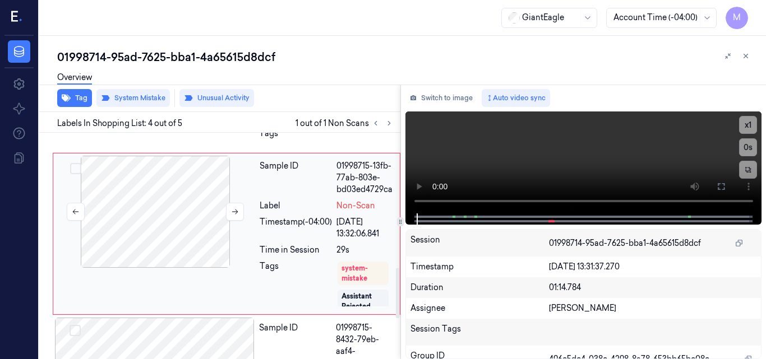
click at [189, 210] on div at bounding box center [155, 212] width 200 height 112
click at [642, 158] on video at bounding box center [583, 163] width 357 height 102
click at [613, 143] on video at bounding box center [583, 163] width 357 height 102
click at [743, 52] on icon at bounding box center [746, 56] width 8 height 8
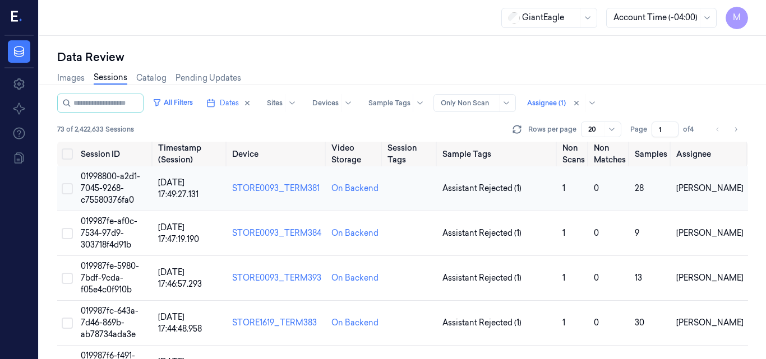
click at [128, 191] on td "01998800-a2d1-7045-9268-c75580376fa0" at bounding box center [114, 188] width 77 height 45
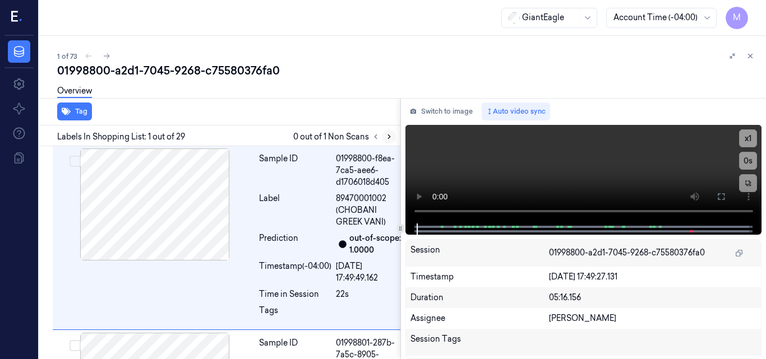
click at [387, 136] on icon at bounding box center [389, 137] width 8 height 8
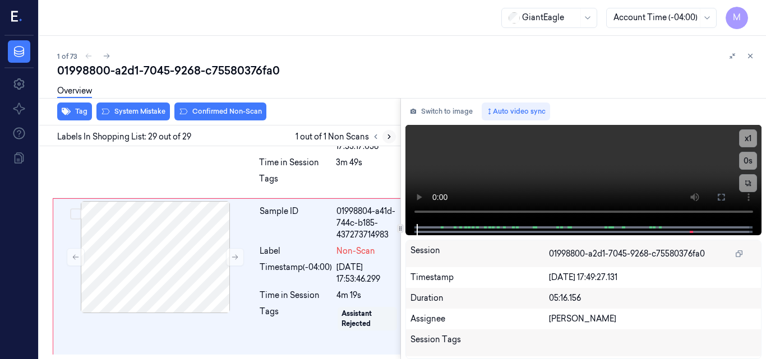
scroll to position [5759, 0]
click at [173, 141] on div at bounding box center [155, 85] width 200 height 112
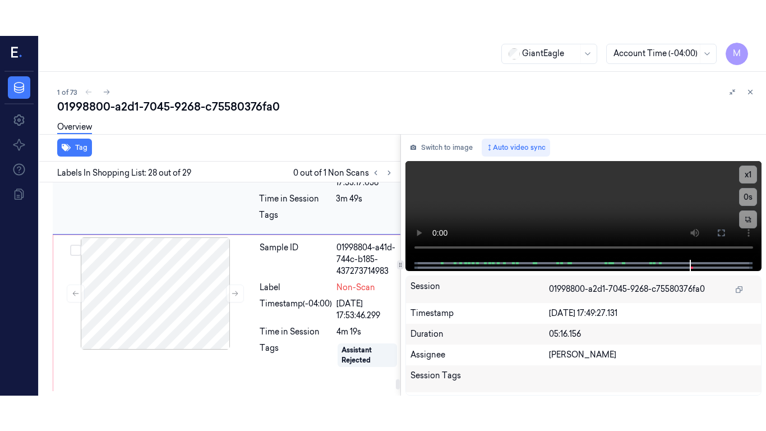
scroll to position [5594, 0]
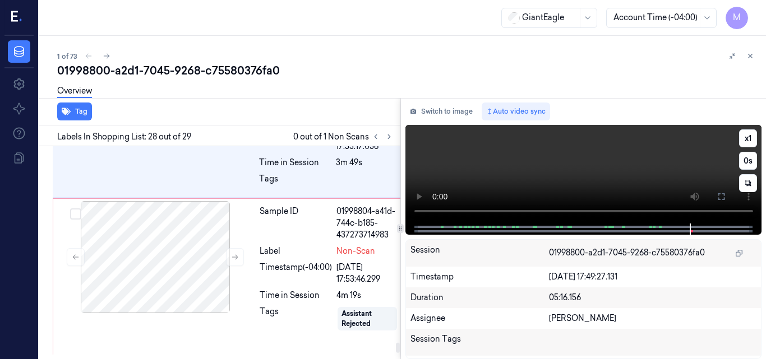
click at [596, 175] on video at bounding box center [583, 174] width 357 height 99
click at [723, 198] on icon at bounding box center [720, 196] width 9 height 9
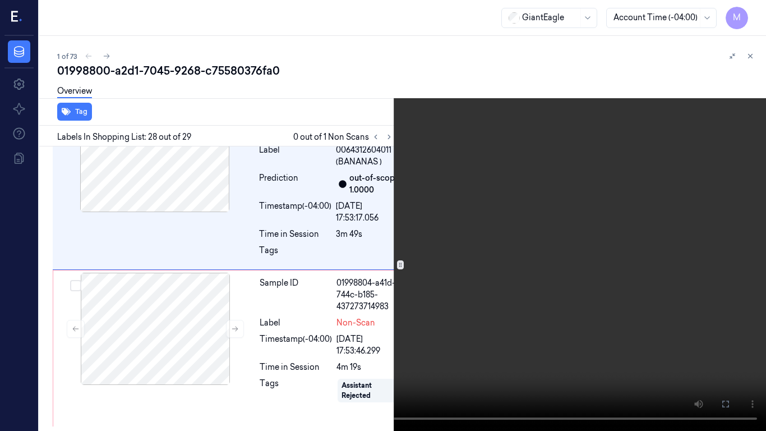
click at [582, 252] on video at bounding box center [383, 215] width 766 height 431
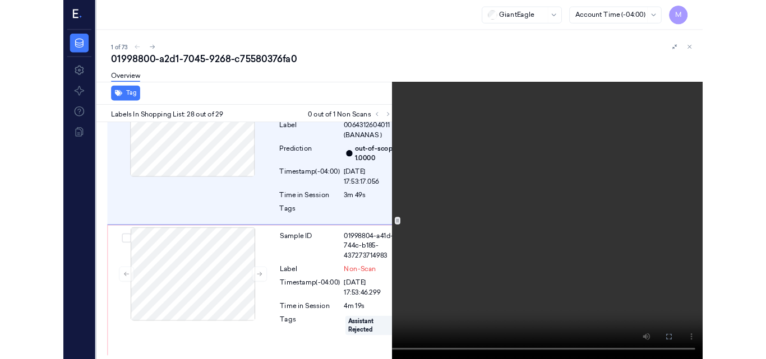
scroll to position [5559, 0]
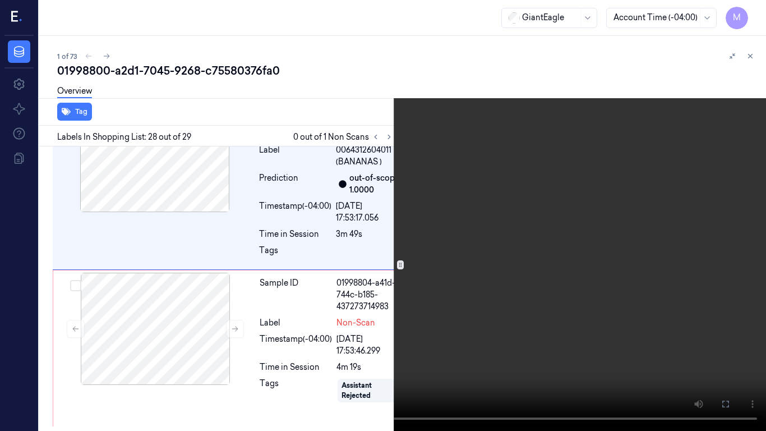
click at [447, 244] on video at bounding box center [383, 215] width 766 height 431
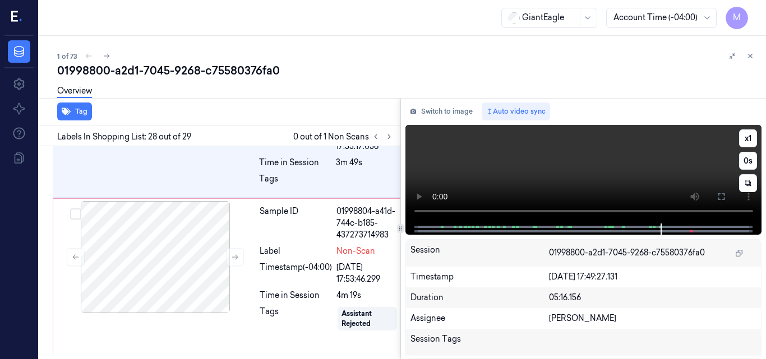
click at [621, 167] on video at bounding box center [583, 174] width 357 height 99
click at [620, 168] on video at bounding box center [583, 174] width 357 height 99
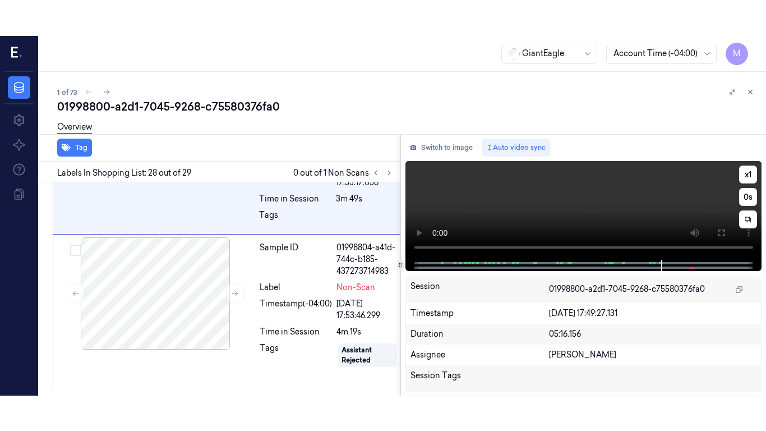
scroll to position [5594, 0]
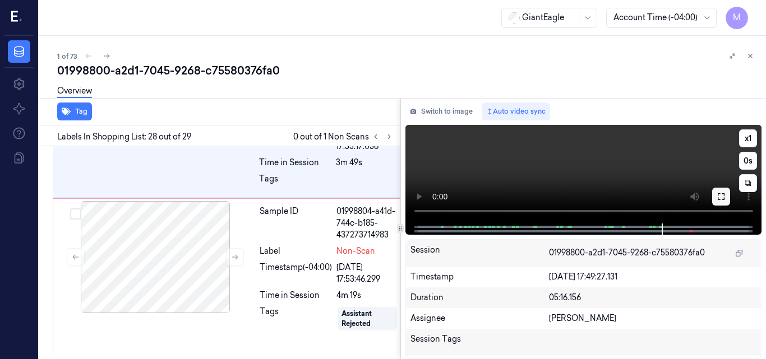
click at [720, 197] on icon at bounding box center [720, 196] width 9 height 9
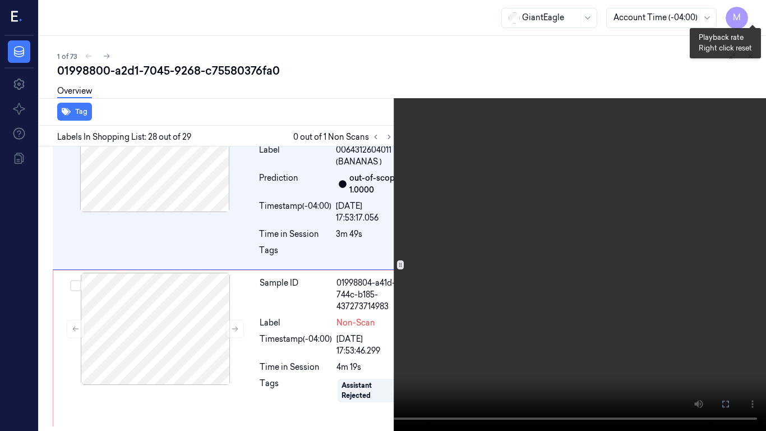
click at [756, 11] on button "x 1" at bounding box center [752, 13] width 18 height 18
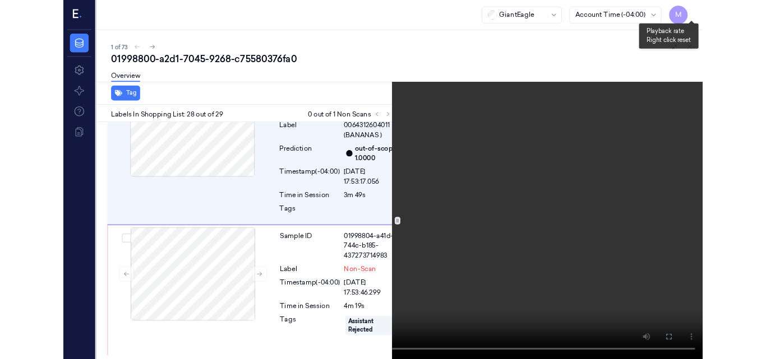
scroll to position [5559, 0]
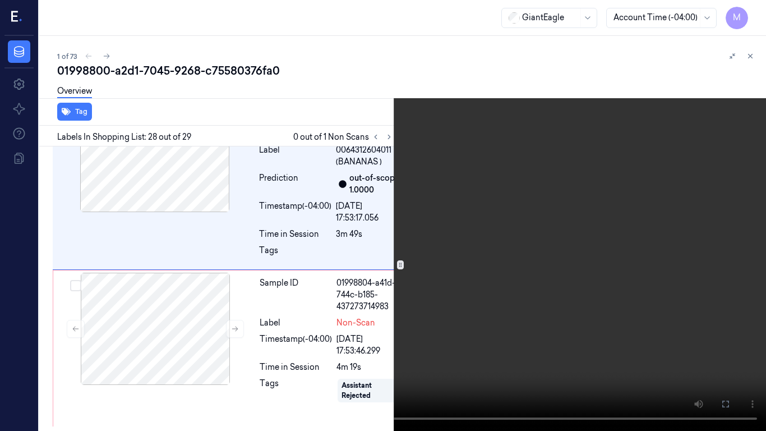
click at [508, 298] on video at bounding box center [383, 215] width 766 height 431
click at [0, 0] on icon at bounding box center [0, 0] width 0 height 0
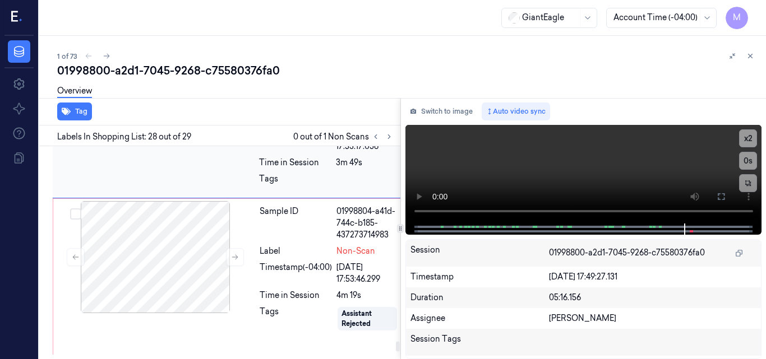
click at [173, 141] on div at bounding box center [155, 85] width 200 height 112
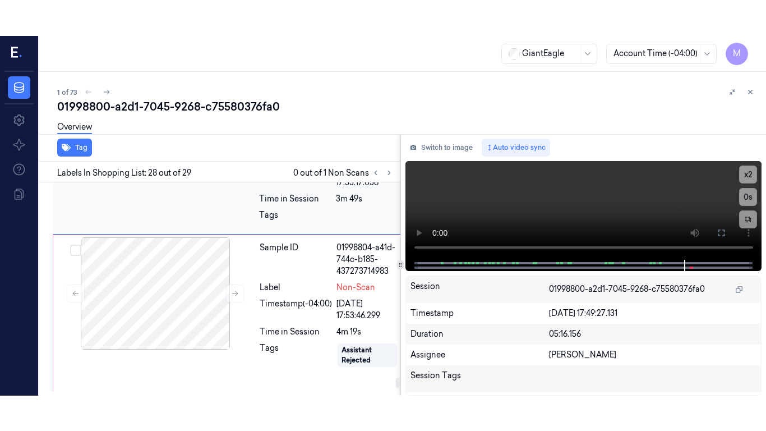
scroll to position [5594, 0]
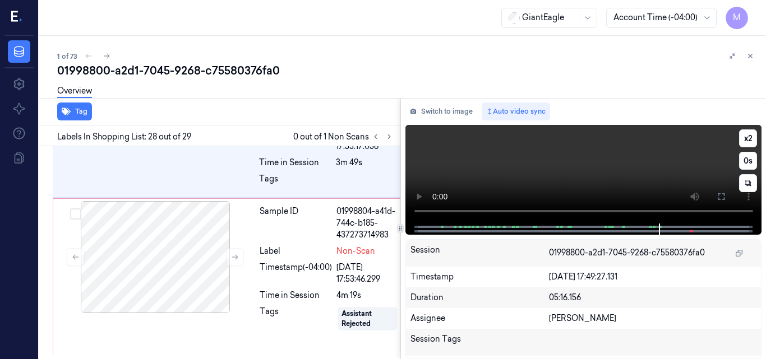
click at [606, 164] on video at bounding box center [583, 174] width 357 height 99
click at [719, 199] on icon at bounding box center [720, 196] width 9 height 9
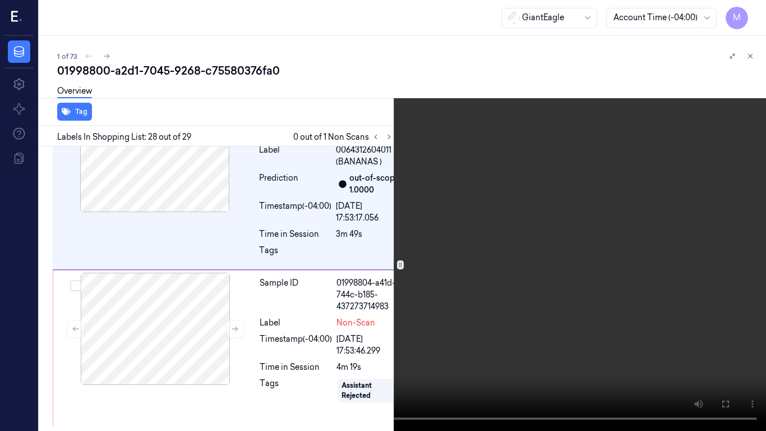
click at [492, 246] on video at bounding box center [383, 215] width 766 height 431
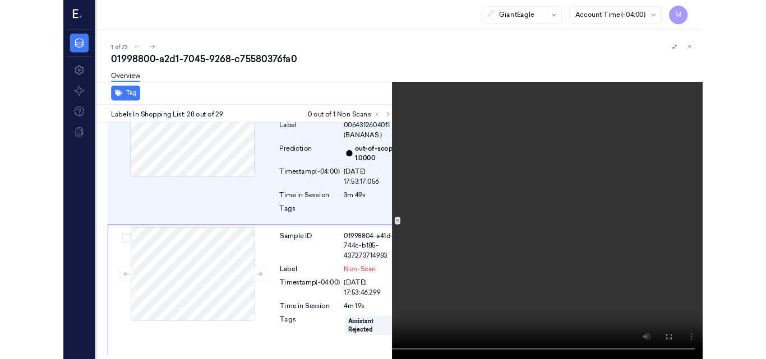
scroll to position [5559, 0]
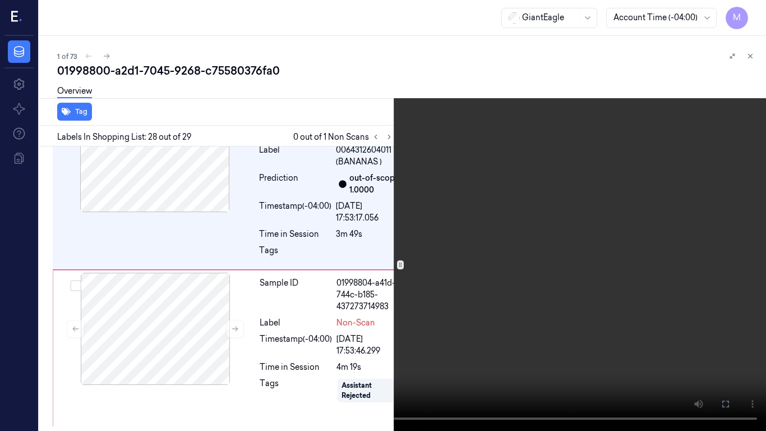
click at [0, 0] on button at bounding box center [0, 0] width 0 height 0
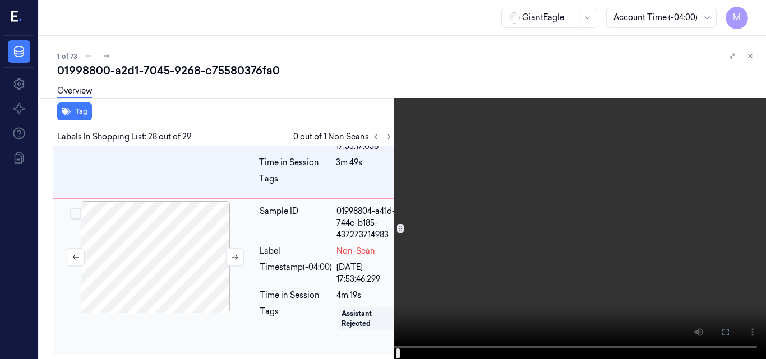
scroll to position [5759, 0]
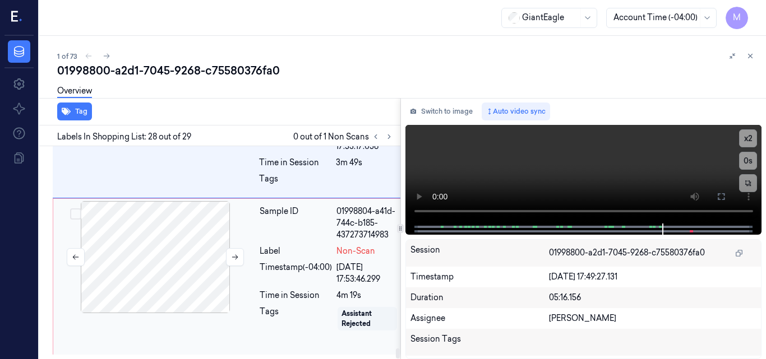
click at [167, 229] on div at bounding box center [155, 257] width 200 height 112
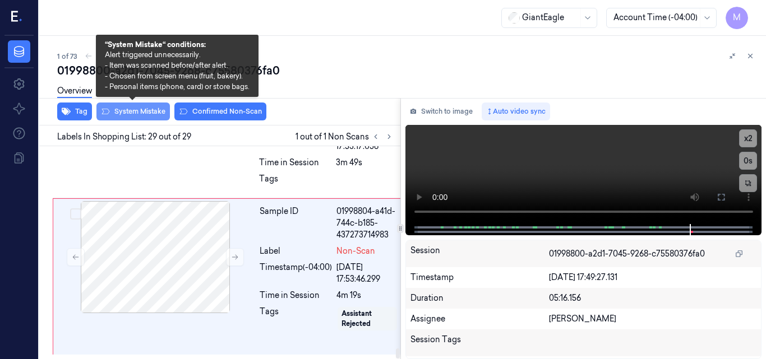
click at [131, 109] on button "System Mistake" at bounding box center [132, 112] width 73 height 18
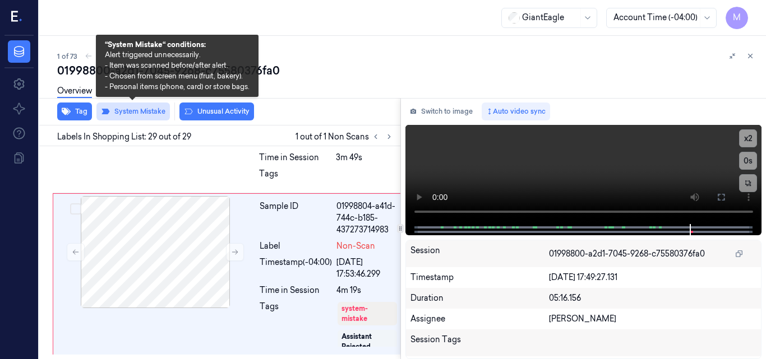
scroll to position [5764, 0]
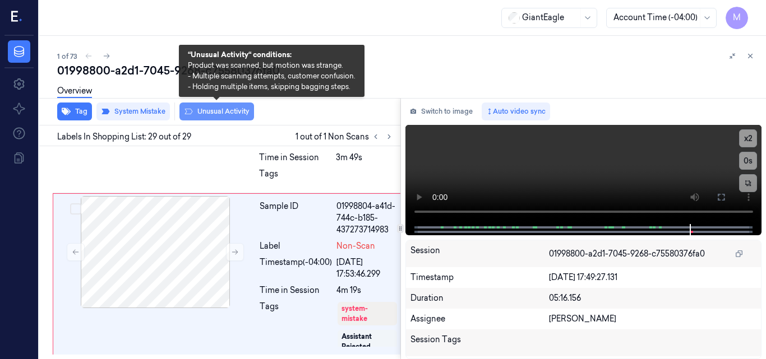
click at [232, 110] on button "Unusual Activity" at bounding box center [216, 112] width 75 height 18
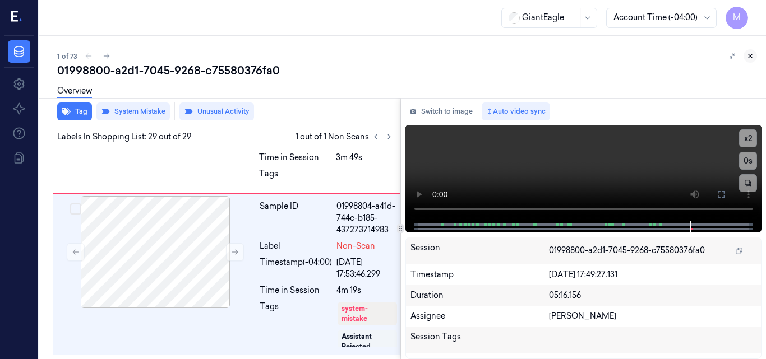
click at [748, 53] on icon at bounding box center [750, 56] width 8 height 8
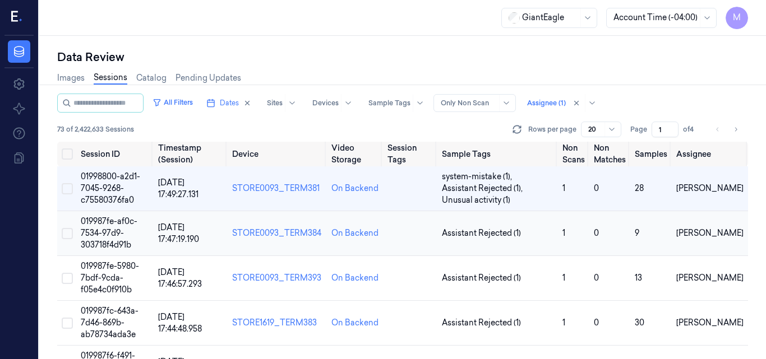
click at [101, 227] on td "019987fe-af0c-7534-97d9-303718f4d91b" at bounding box center [114, 233] width 77 height 45
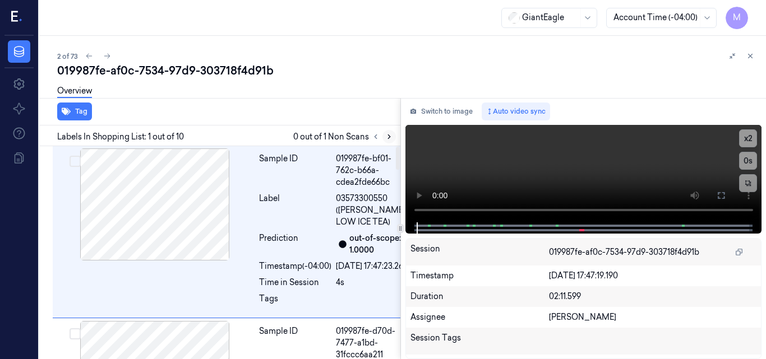
click at [387, 136] on icon at bounding box center [389, 137] width 8 height 8
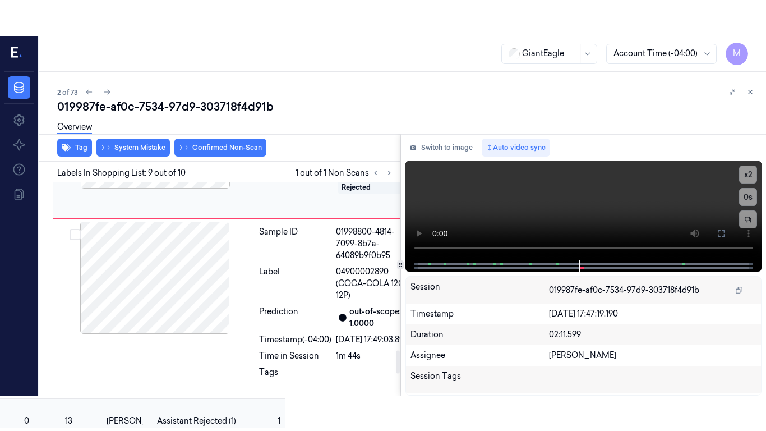
scroll to position [1582, 0]
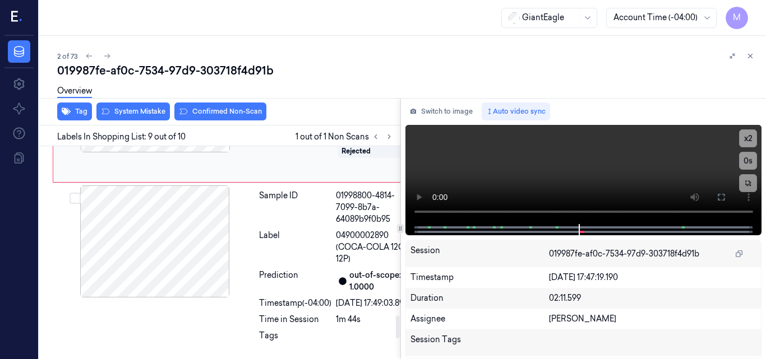
click at [174, 152] on div at bounding box center [155, 96] width 200 height 112
click at [721, 199] on icon at bounding box center [720, 197] width 9 height 9
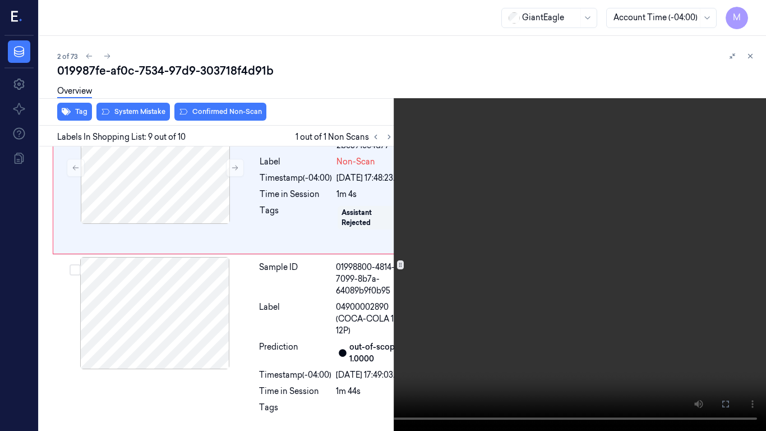
click at [453, 176] on video at bounding box center [383, 215] width 766 height 431
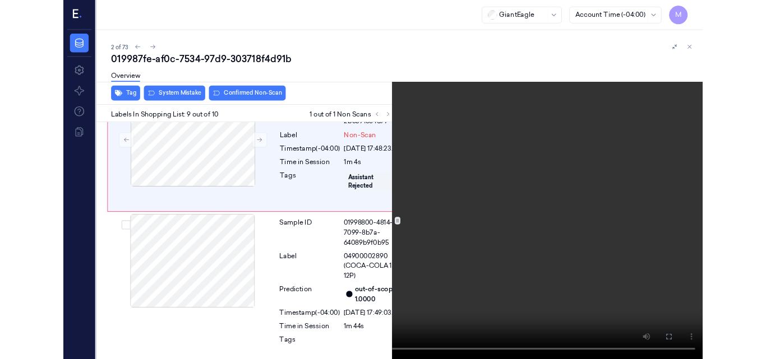
scroll to position [1547, 0]
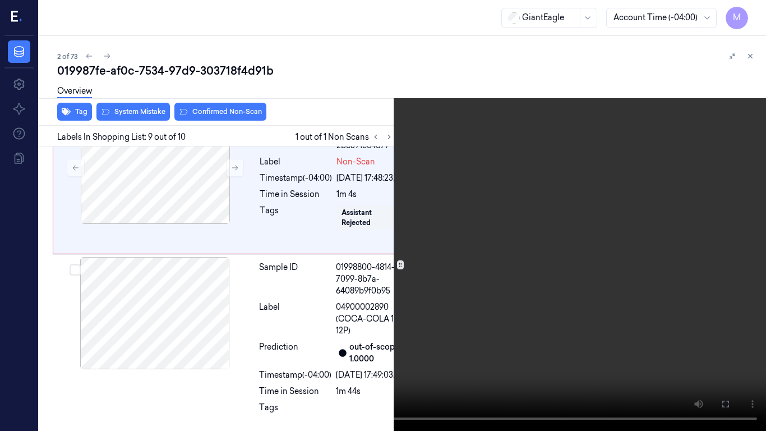
click at [450, 204] on video at bounding box center [383, 215] width 766 height 431
click at [597, 228] on video at bounding box center [383, 215] width 766 height 431
click at [595, 228] on video at bounding box center [383, 215] width 766 height 431
click at [0, 0] on icon at bounding box center [0, 0] width 0 height 0
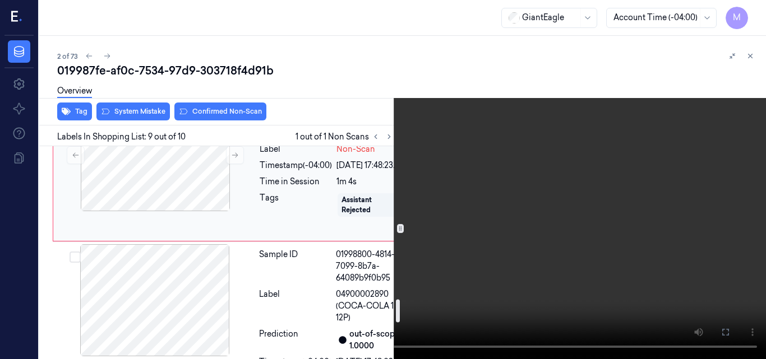
scroll to position [1378, 0]
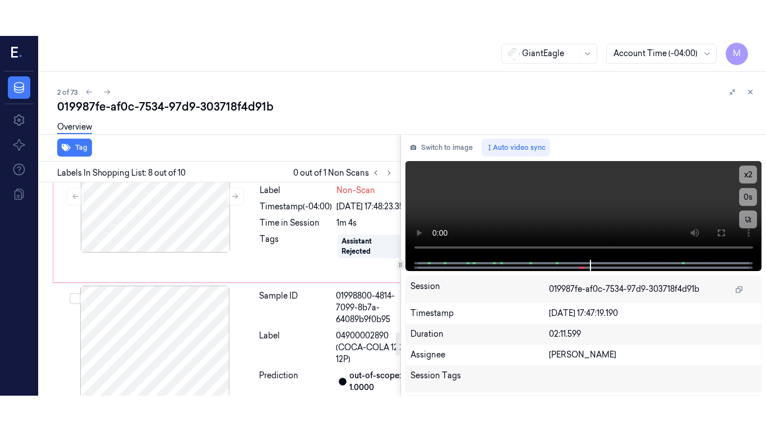
scroll to position [1400, 0]
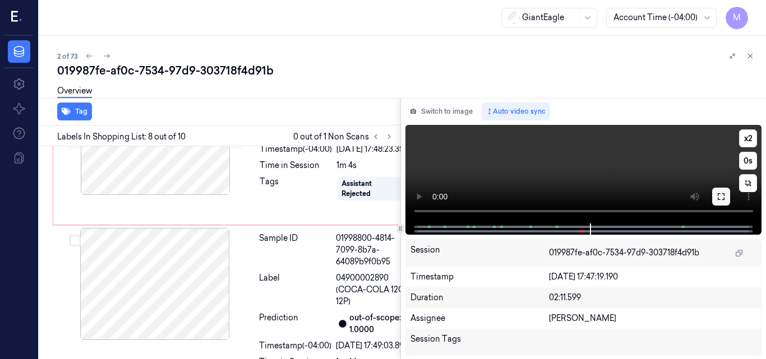
click at [724, 198] on icon at bounding box center [721, 196] width 7 height 7
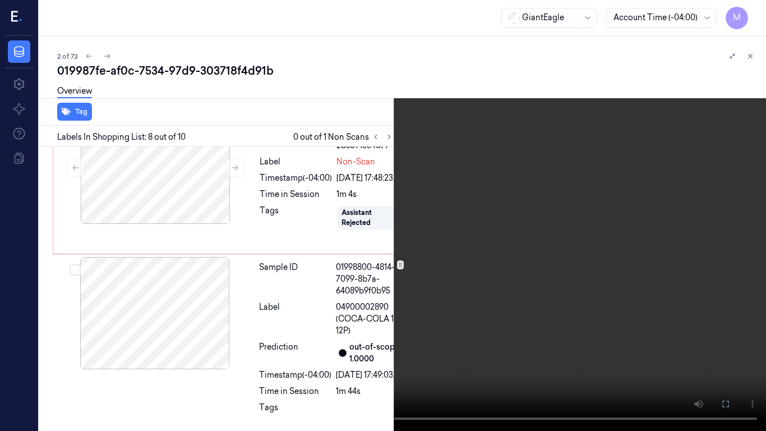
click at [402, 212] on video at bounding box center [383, 215] width 766 height 431
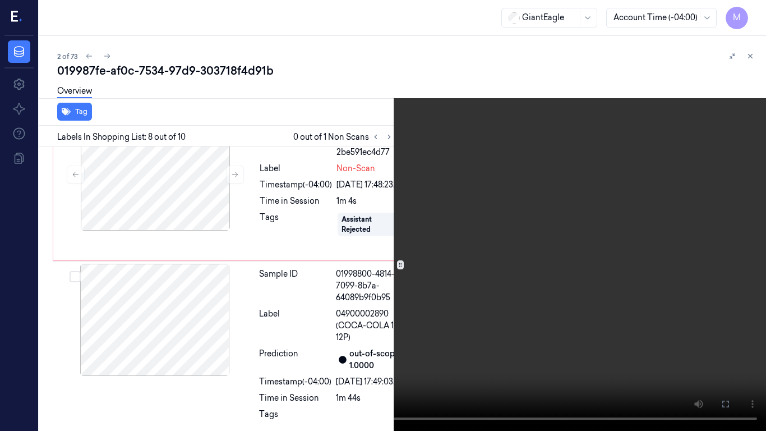
click at [410, 226] on video at bounding box center [383, 215] width 766 height 431
click at [460, 203] on video at bounding box center [383, 215] width 766 height 431
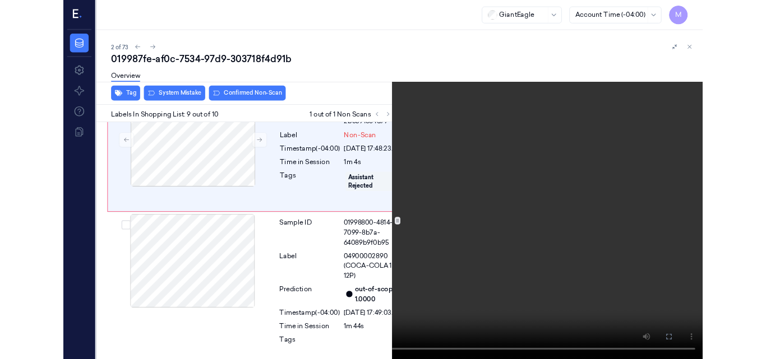
scroll to position [1547, 0]
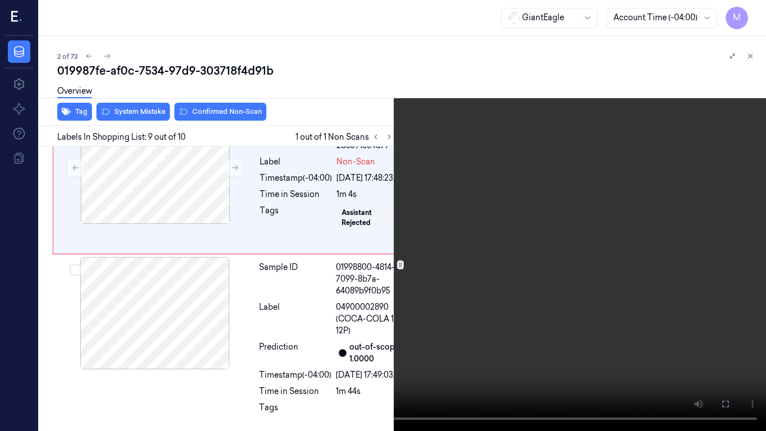
click at [606, 232] on video at bounding box center [383, 215] width 766 height 431
click at [0, 0] on icon at bounding box center [0, 0] width 0 height 0
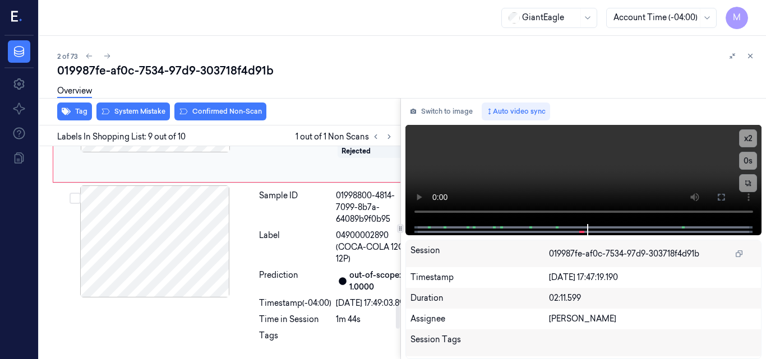
click at [169, 152] on div at bounding box center [155, 96] width 200 height 112
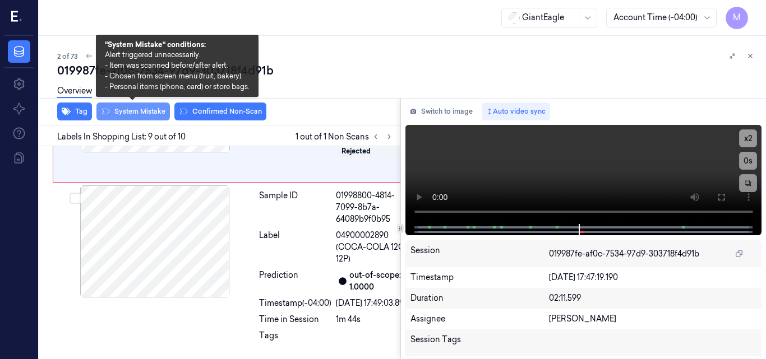
click at [142, 113] on button "System Mistake" at bounding box center [132, 112] width 73 height 18
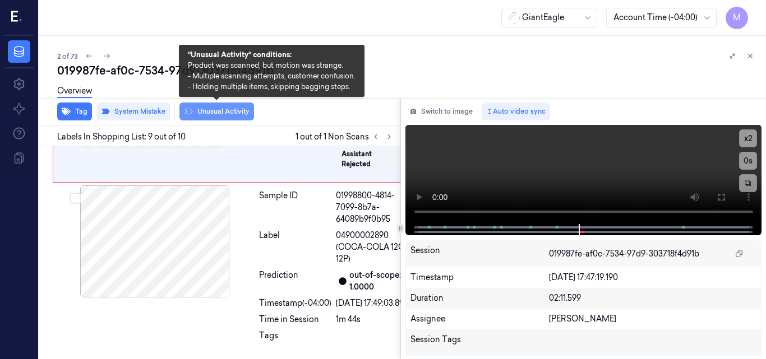
click at [220, 109] on button "Unusual Activity" at bounding box center [216, 112] width 75 height 18
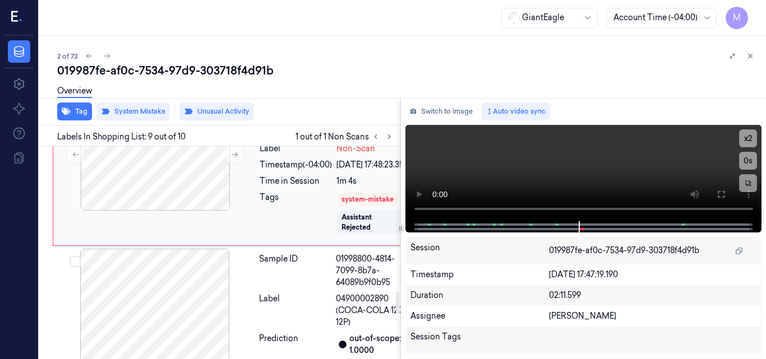
scroll to position [1360, 0]
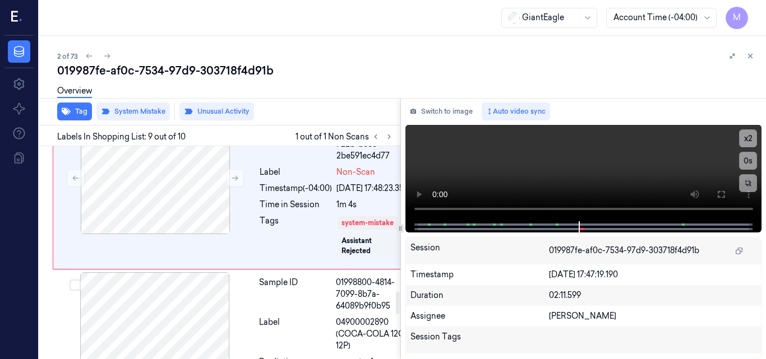
click at [175, 73] on div at bounding box center [155, 17] width 200 height 112
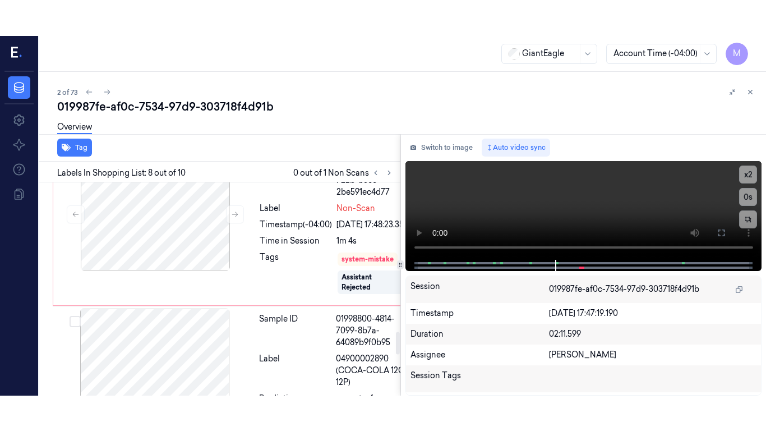
scroll to position [1400, 0]
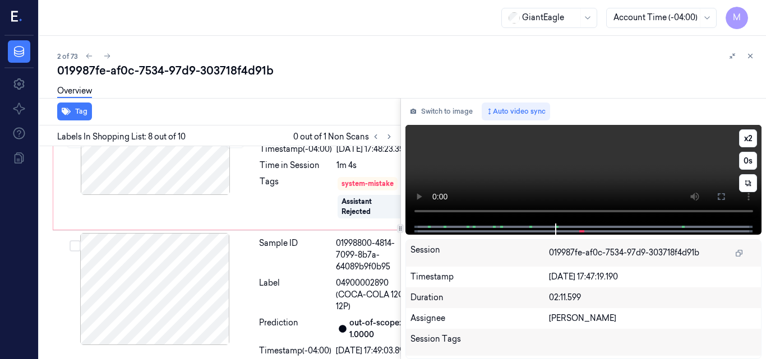
click at [673, 156] on video at bounding box center [583, 174] width 357 height 99
drag, startPoint x: 716, startPoint y: 203, endPoint x: 717, endPoint y: 252, distance: 48.8
click at [717, 203] on button at bounding box center [721, 197] width 18 height 18
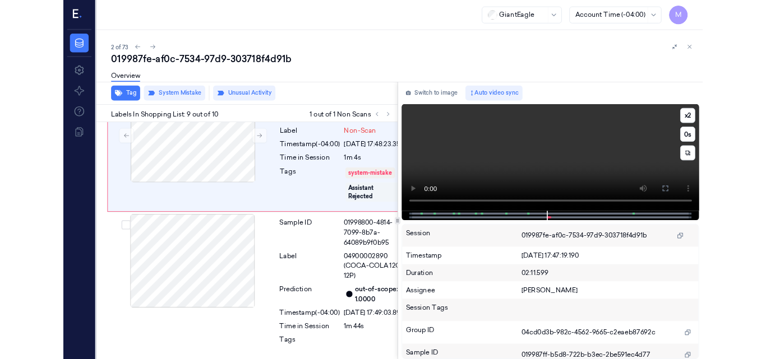
scroll to position [1549, 0]
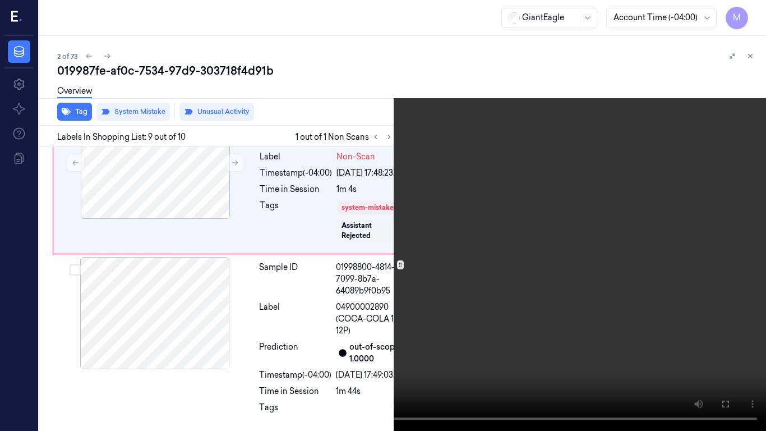
click at [672, 263] on video at bounding box center [383, 215] width 766 height 431
click at [0, 0] on icon at bounding box center [0, 0] width 0 height 0
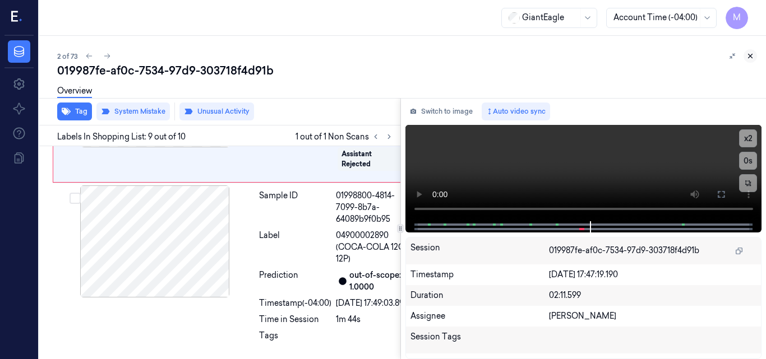
click at [751, 57] on icon at bounding box center [750, 56] width 4 height 4
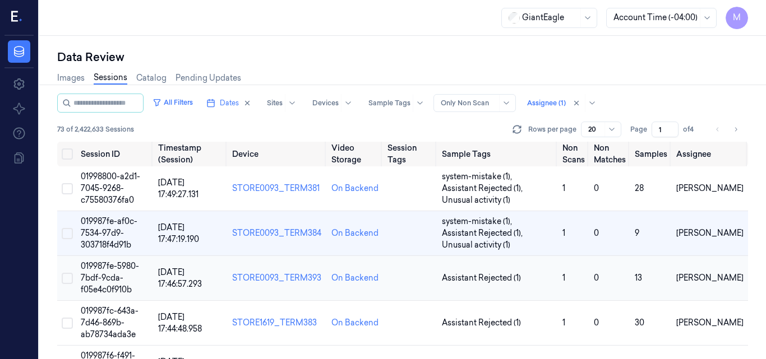
scroll to position [56, 0]
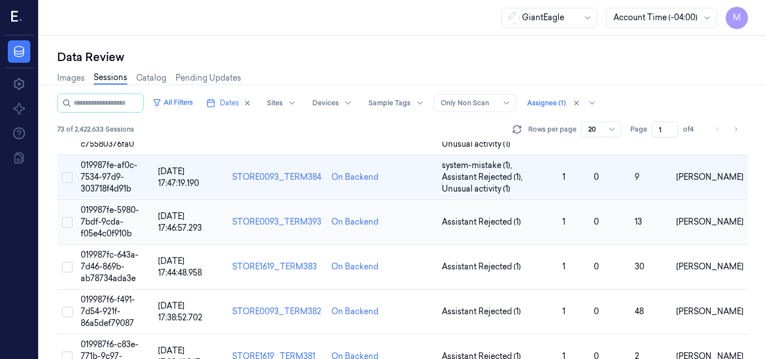
click at [101, 208] on span "019987fe-5980-7bdf-9cda-f05e4c0f910b" at bounding box center [110, 222] width 58 height 34
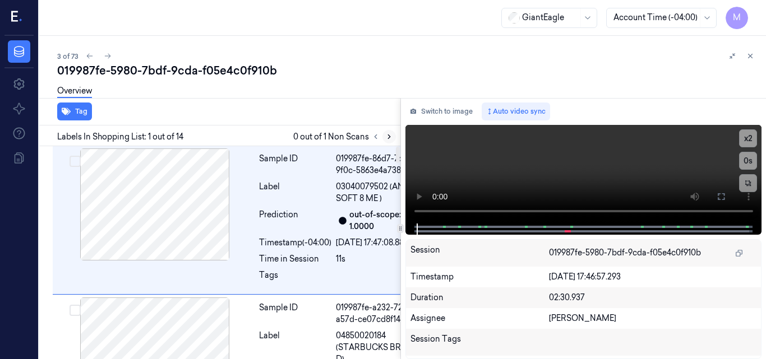
click at [390, 136] on icon at bounding box center [389, 137] width 8 height 8
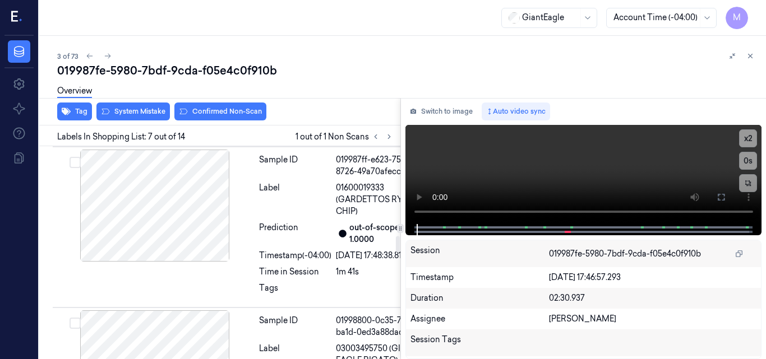
scroll to position [1140, 0]
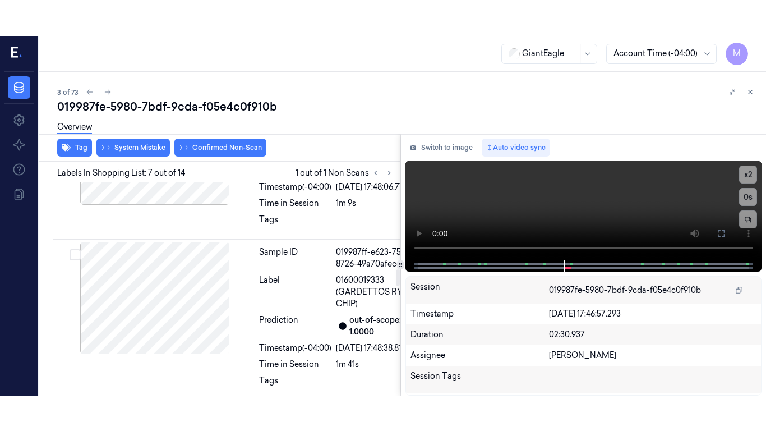
scroll to position [1196, 0]
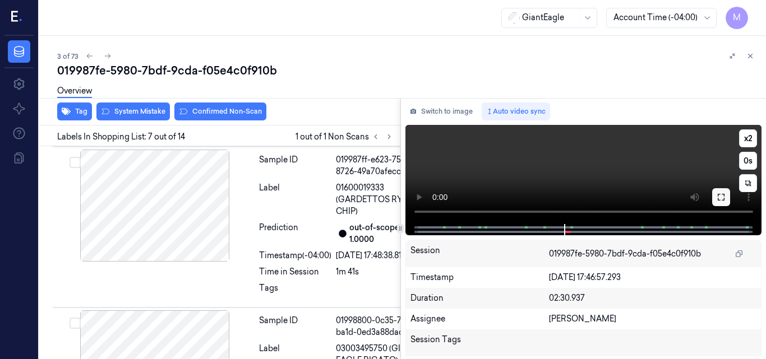
click at [719, 195] on icon at bounding box center [721, 197] width 7 height 7
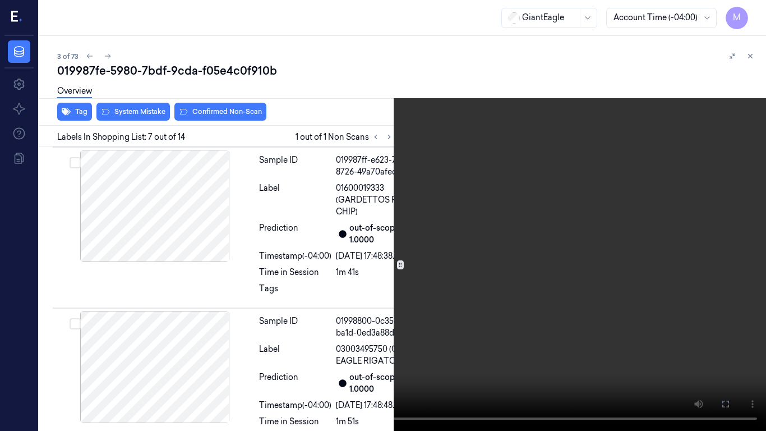
click at [513, 197] on video at bounding box center [383, 215] width 766 height 431
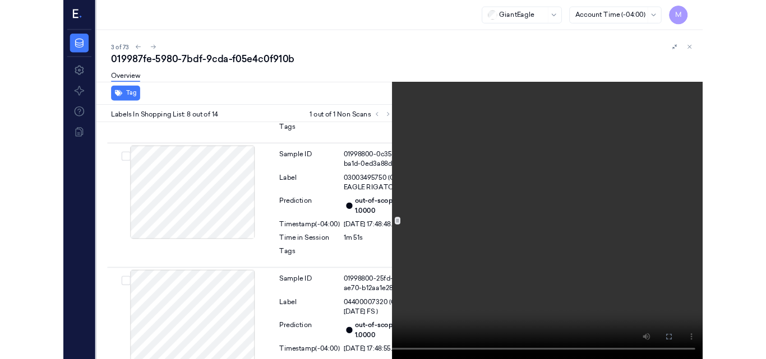
scroll to position [1337, 0]
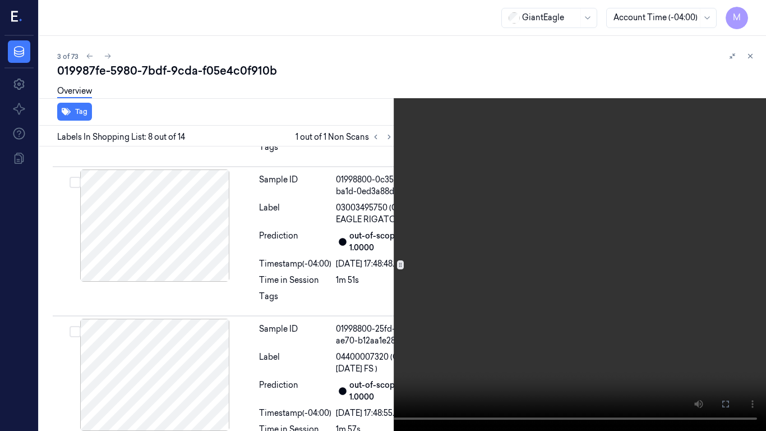
click at [493, 182] on video at bounding box center [383, 215] width 766 height 431
click at [0, 0] on icon at bounding box center [0, 0] width 0 height 0
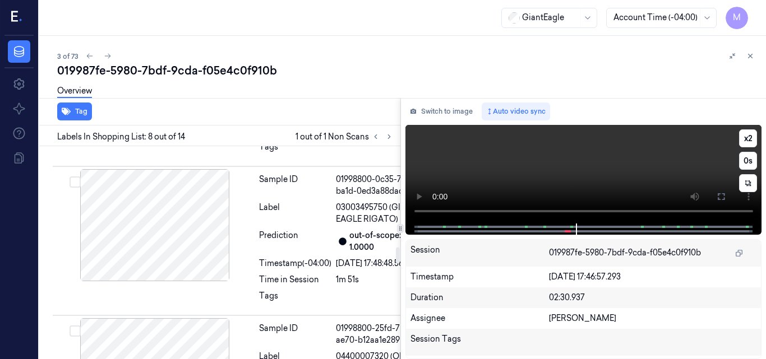
click at [623, 175] on video at bounding box center [583, 174] width 357 height 99
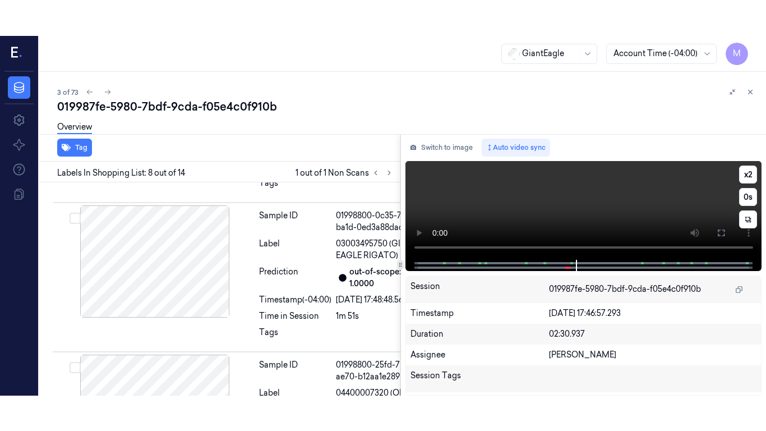
scroll to position [1372, 0]
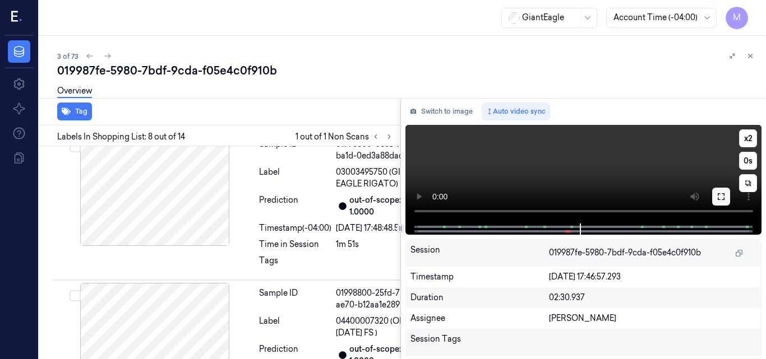
click at [720, 193] on icon at bounding box center [720, 196] width 9 height 9
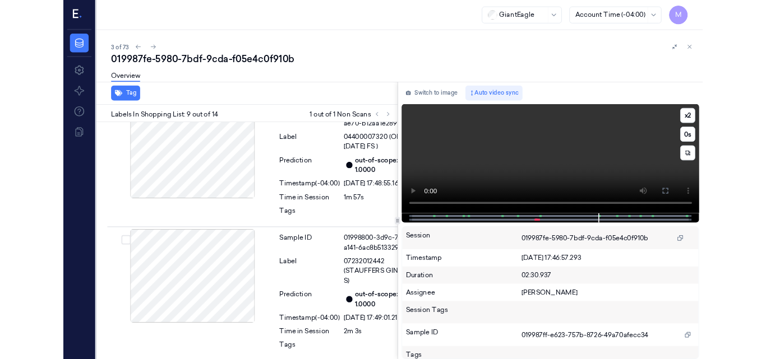
scroll to position [1533, 0]
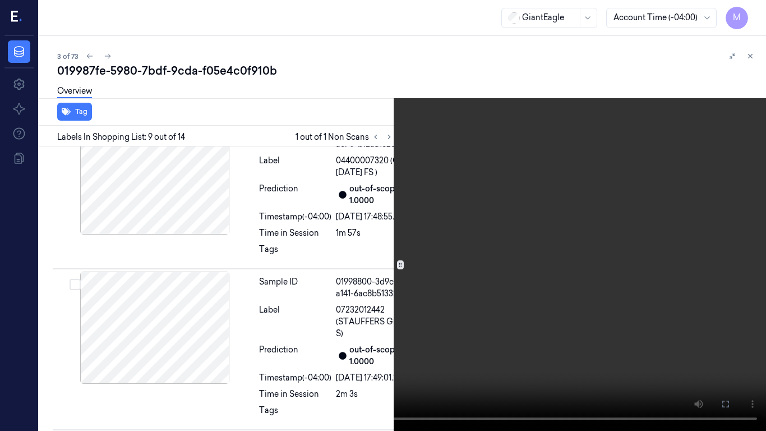
click at [212, 202] on video at bounding box center [383, 215] width 766 height 431
click at [0, 0] on icon at bounding box center [0, 0] width 0 height 0
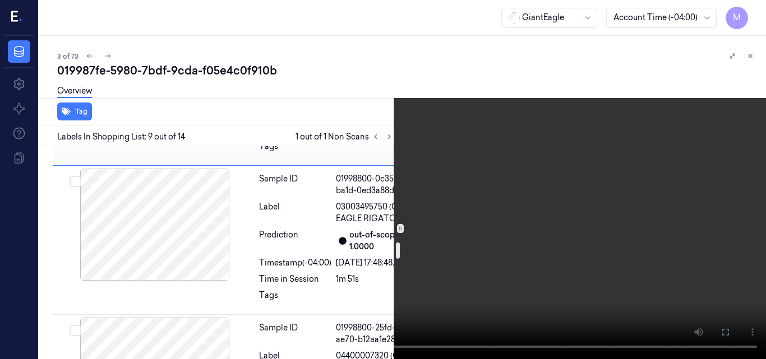
scroll to position [1253, 0]
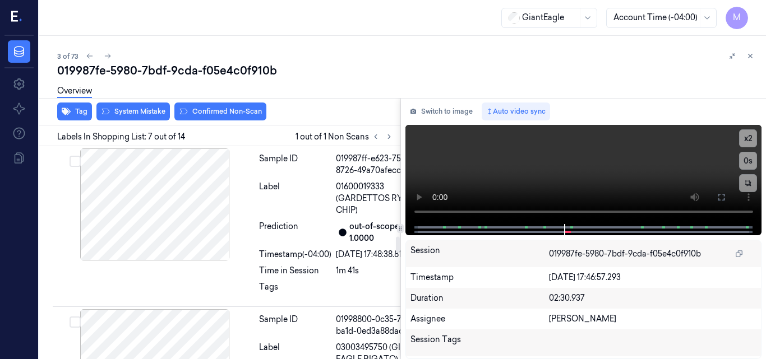
scroll to position [1196, 0]
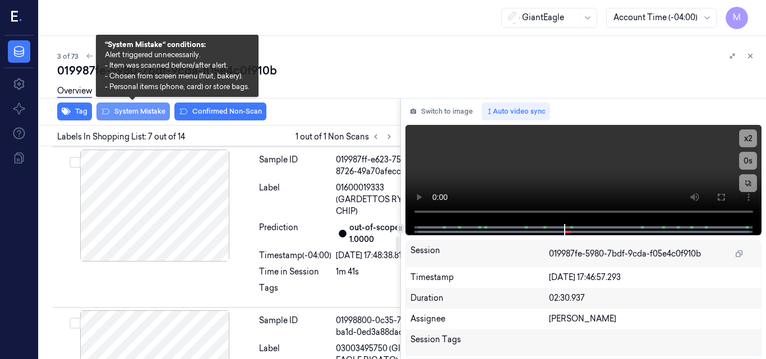
click at [135, 108] on button "System Mistake" at bounding box center [132, 112] width 73 height 18
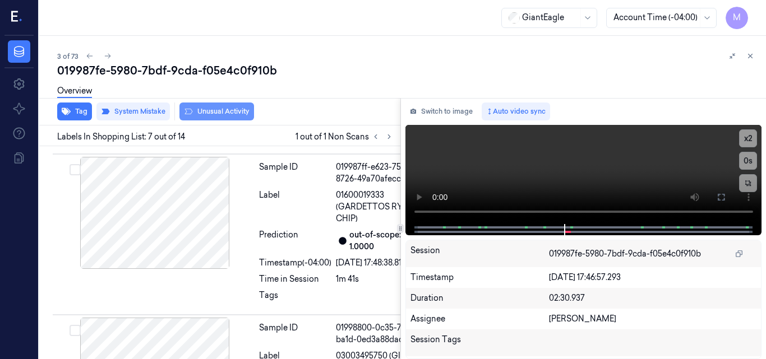
scroll to position [1198, 0]
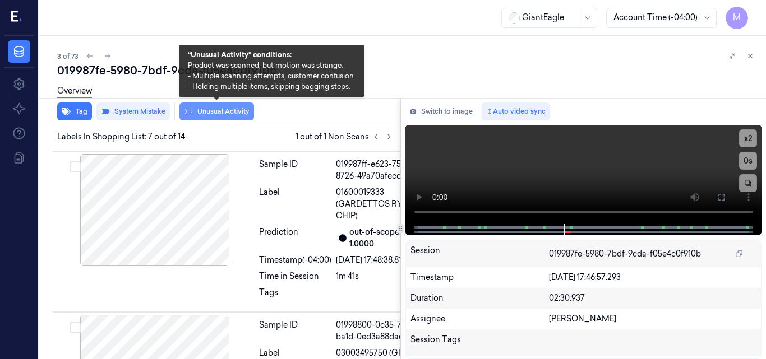
click at [224, 112] on button "Unusual Activity" at bounding box center [216, 112] width 75 height 18
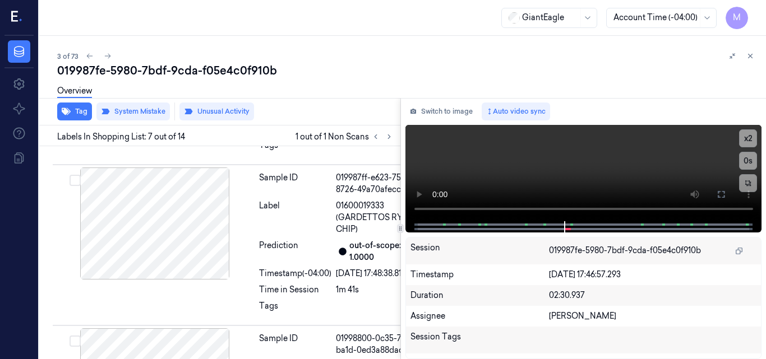
drag, startPoint x: 750, startPoint y: 56, endPoint x: 663, endPoint y: 207, distance: 174.3
click at [750, 57] on icon at bounding box center [750, 56] width 8 height 8
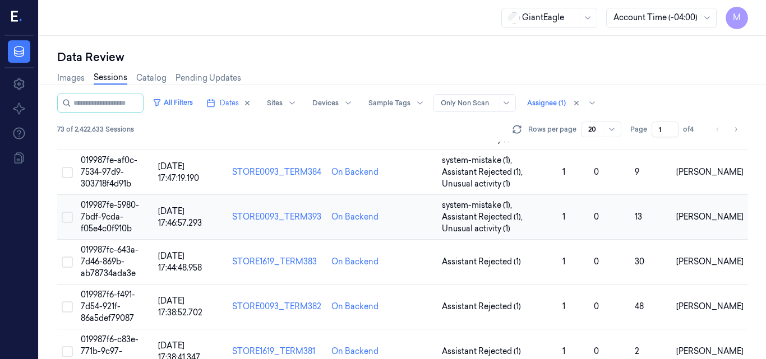
scroll to position [84, 0]
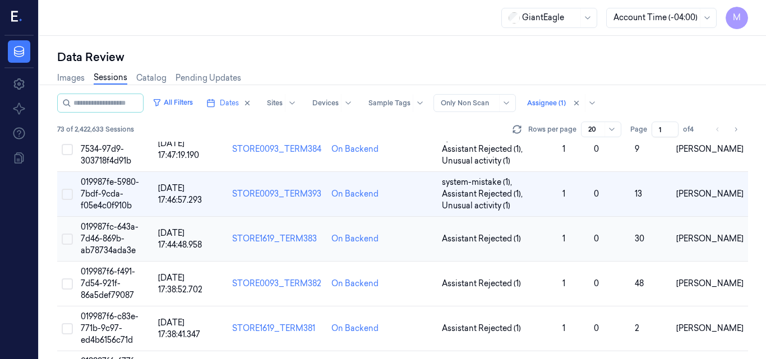
click at [118, 235] on span "019987fc-643a-7d46-869b-ab78734ada3e" at bounding box center [110, 239] width 58 height 34
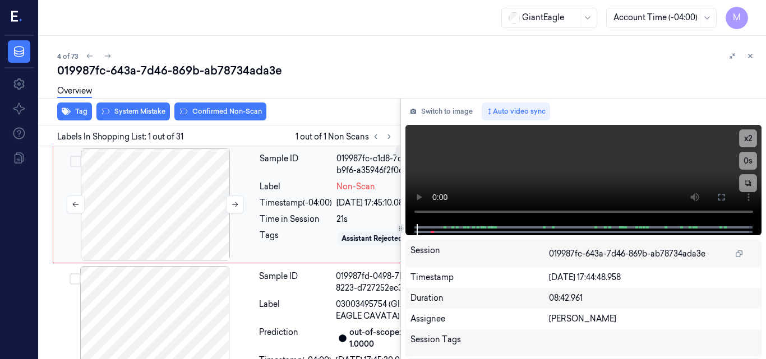
click at [160, 170] on div at bounding box center [155, 205] width 200 height 112
click at [721, 198] on icon at bounding box center [720, 197] width 9 height 9
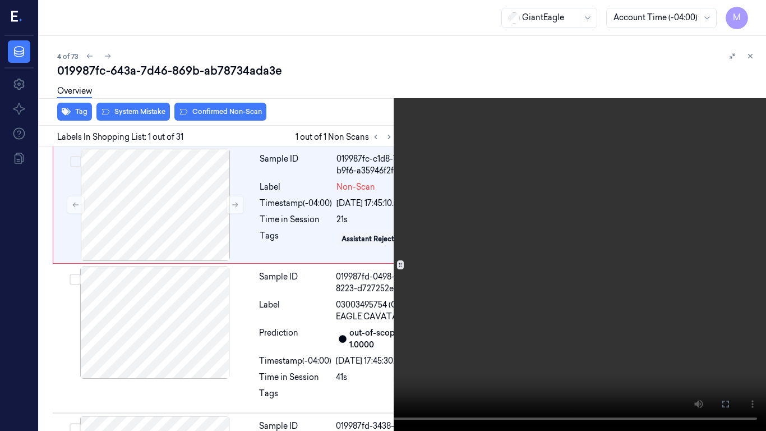
click at [478, 242] on video at bounding box center [383, 215] width 766 height 431
click at [544, 209] on video at bounding box center [383, 215] width 766 height 431
click at [0, 0] on icon at bounding box center [0, 0] width 0 height 0
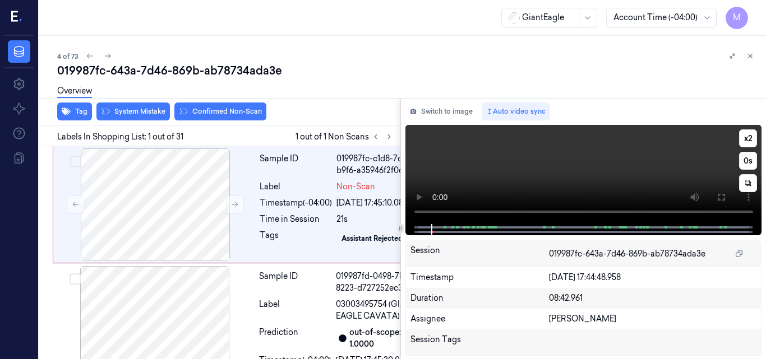
click at [598, 168] on video at bounding box center [583, 174] width 357 height 99
click at [726, 194] on button at bounding box center [721, 197] width 18 height 18
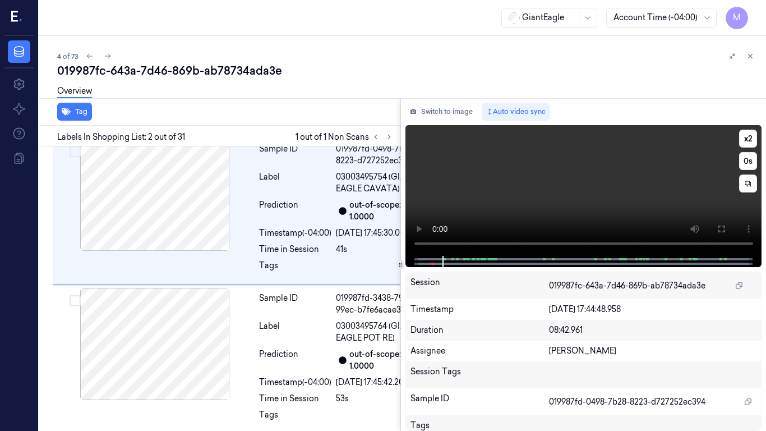
scroll to position [130, 0]
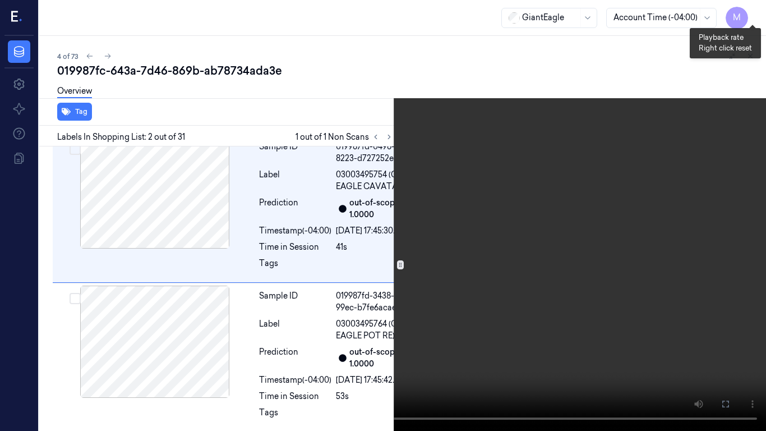
click at [750, 14] on button "x 2" at bounding box center [752, 13] width 18 height 18
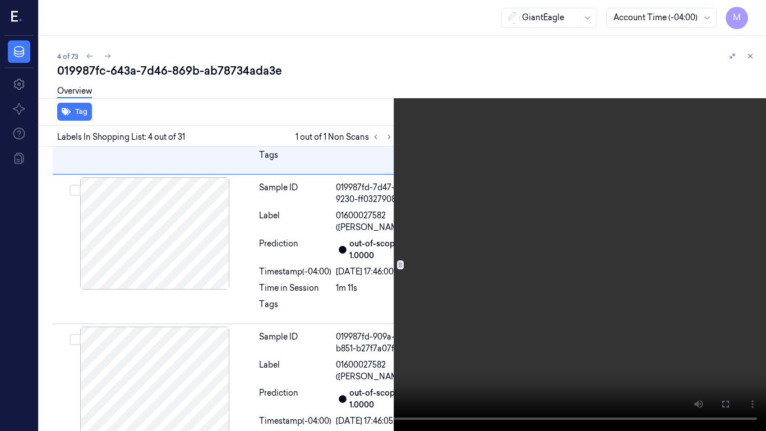
scroll to position [546, 0]
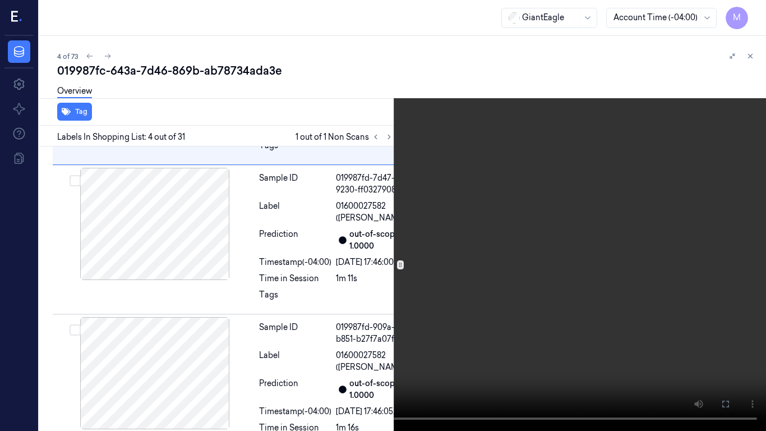
click at [453, 238] on video at bounding box center [383, 215] width 766 height 431
click at [460, 255] on video at bounding box center [383, 215] width 766 height 431
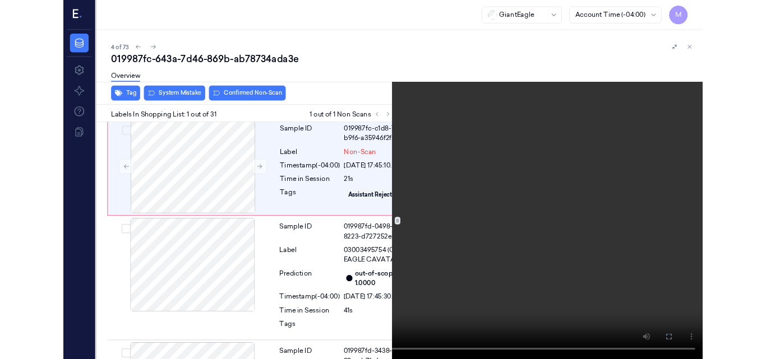
scroll to position [0, 0]
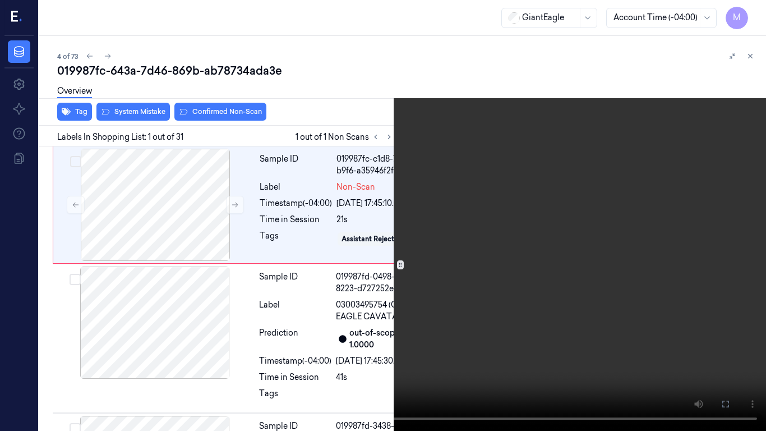
click at [457, 198] on video at bounding box center [383, 215] width 766 height 431
click at [0, 0] on button at bounding box center [0, 0] width 0 height 0
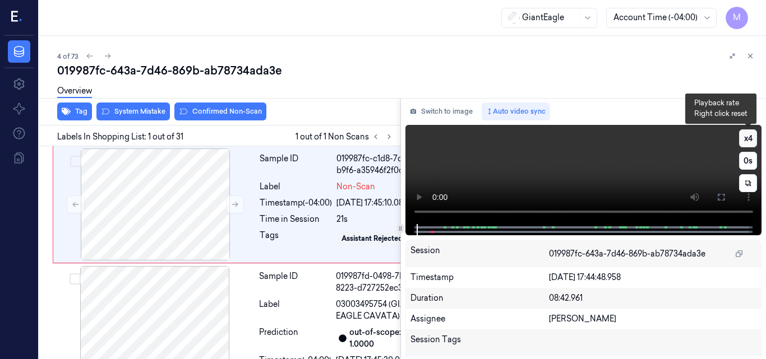
click at [749, 136] on button "x 4" at bounding box center [748, 138] width 18 height 18
click at [622, 156] on video at bounding box center [583, 174] width 357 height 99
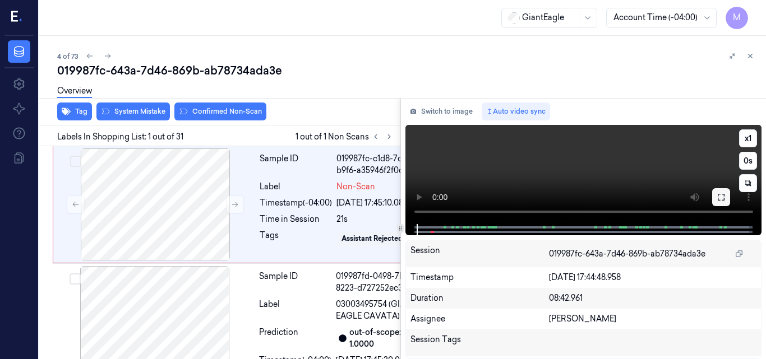
click at [715, 196] on button at bounding box center [721, 197] width 18 height 18
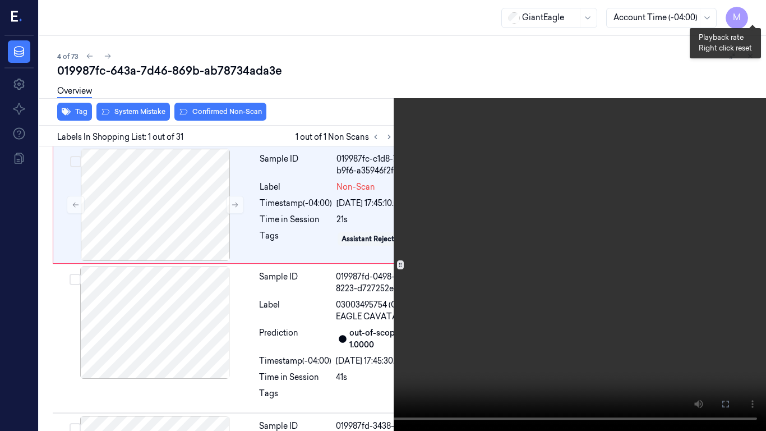
click at [752, 10] on button "x 1" at bounding box center [752, 13] width 18 height 18
click at [636, 128] on video at bounding box center [383, 215] width 766 height 431
click at [447, 237] on video at bounding box center [383, 215] width 766 height 431
click at [749, 14] on button "x 2" at bounding box center [752, 13] width 18 height 18
click at [749, 14] on button "x 4" at bounding box center [752, 13] width 18 height 18
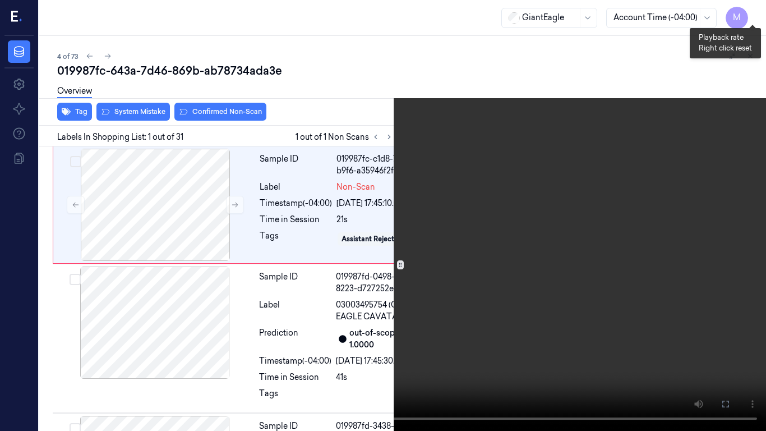
click at [749, 14] on button "x 1" at bounding box center [752, 13] width 18 height 18
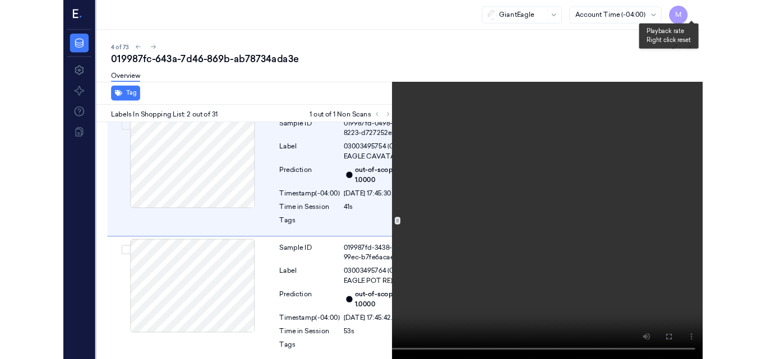
scroll to position [130, 0]
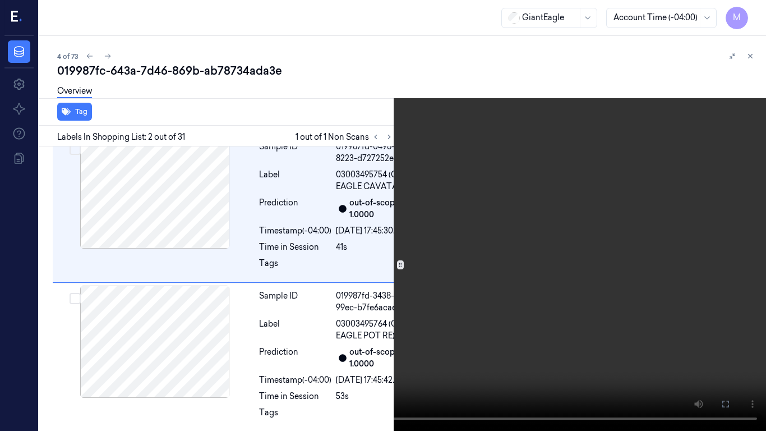
click at [0, 0] on button at bounding box center [0, 0] width 0 height 0
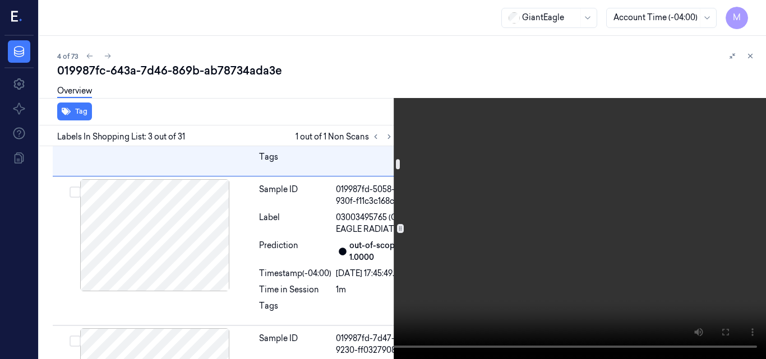
scroll to position [374, 0]
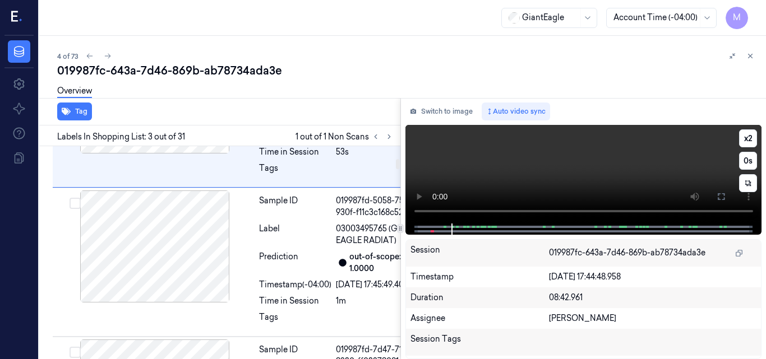
drag, startPoint x: 630, startPoint y: 164, endPoint x: 604, endPoint y: 182, distance: 31.3
click at [630, 164] on video at bounding box center [583, 174] width 357 height 99
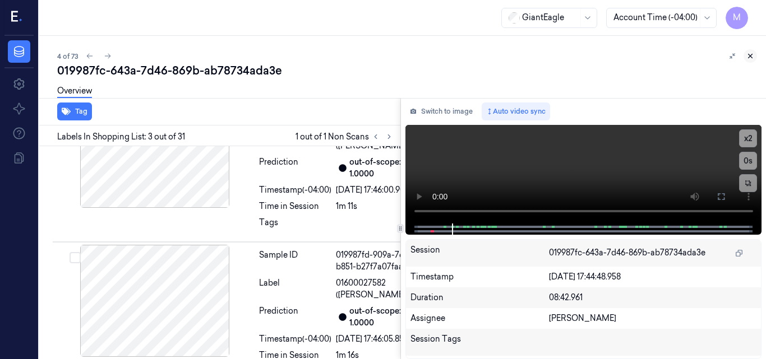
scroll to position [507, 0]
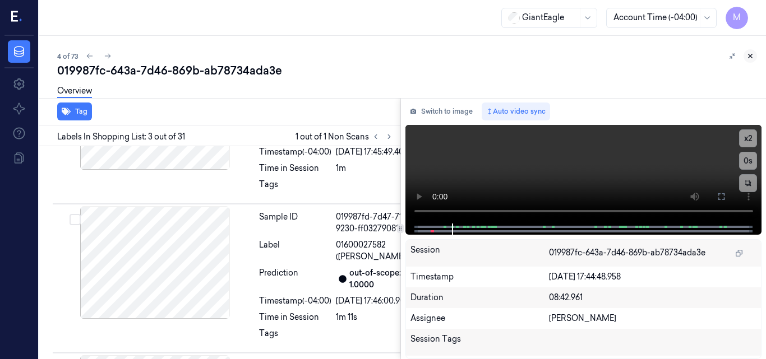
click at [752, 53] on icon at bounding box center [750, 56] width 8 height 8
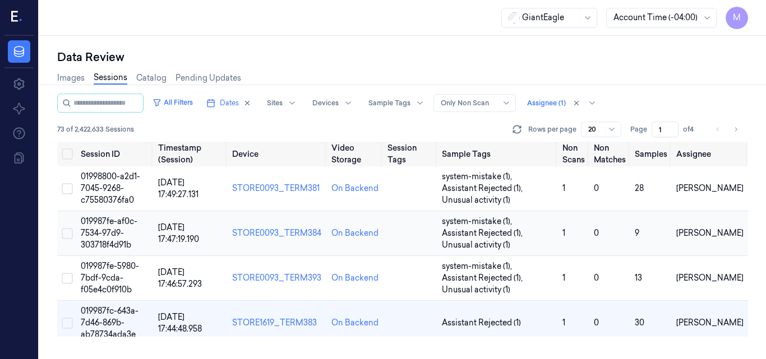
scroll to position [73, 0]
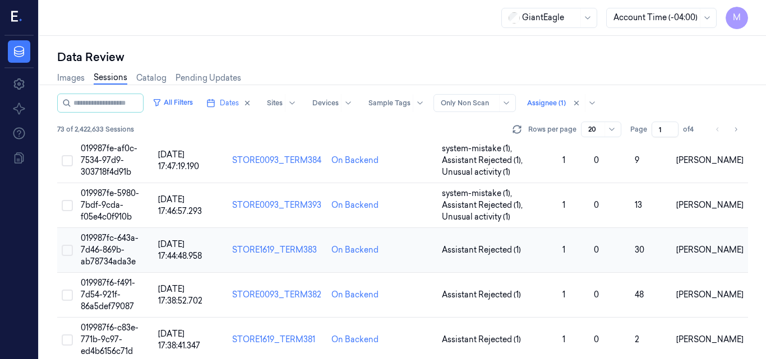
click at [119, 249] on span "019987fc-643a-7d46-869b-ab78734ada3e" at bounding box center [110, 250] width 58 height 34
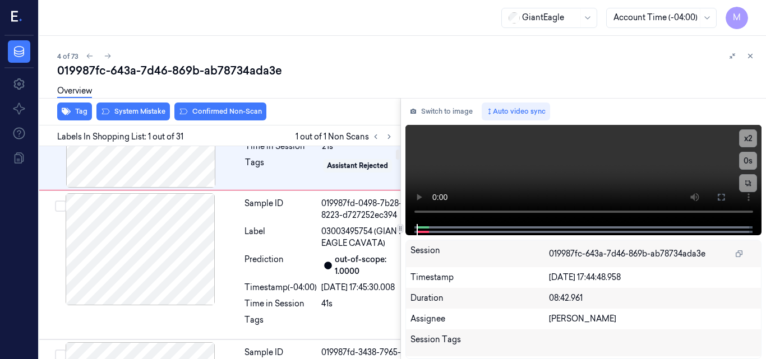
scroll to position [90, 0]
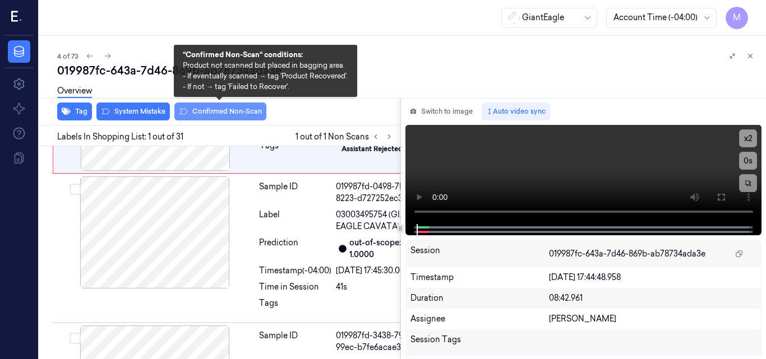
click at [230, 111] on button "Confirmed Non-Scan" at bounding box center [220, 112] width 92 height 18
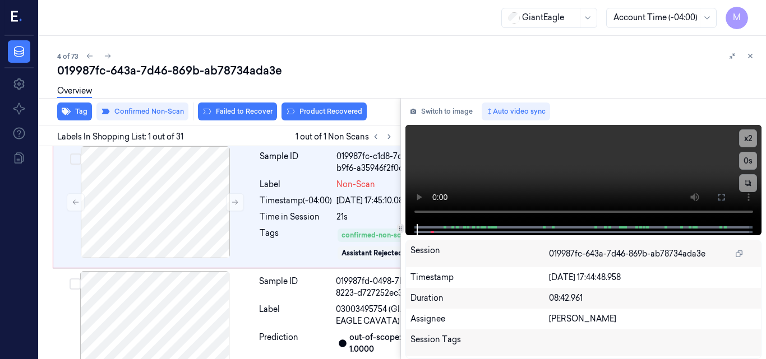
scroll to position [0, 0]
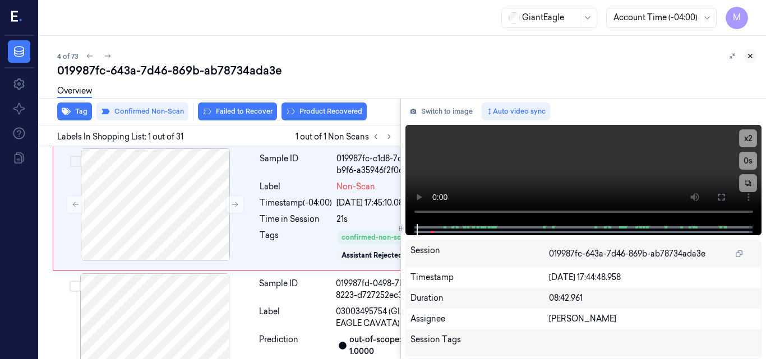
click at [748, 55] on icon at bounding box center [750, 56] width 8 height 8
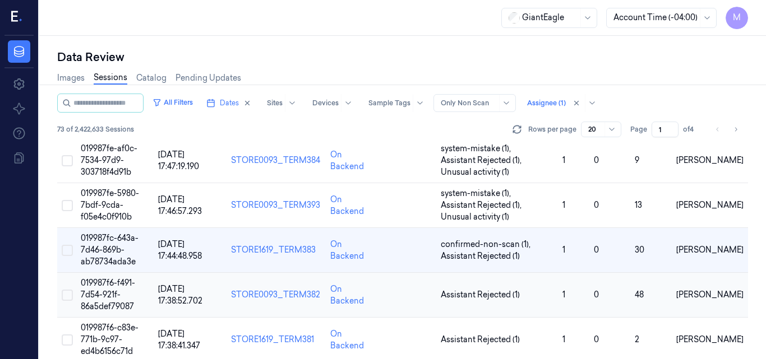
scroll to position [129, 0]
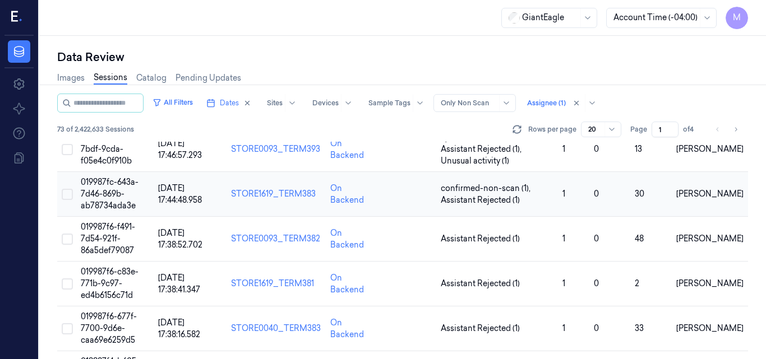
click at [108, 192] on span "019987fc-643a-7d46-869b-ab78734ada3e" at bounding box center [110, 194] width 58 height 34
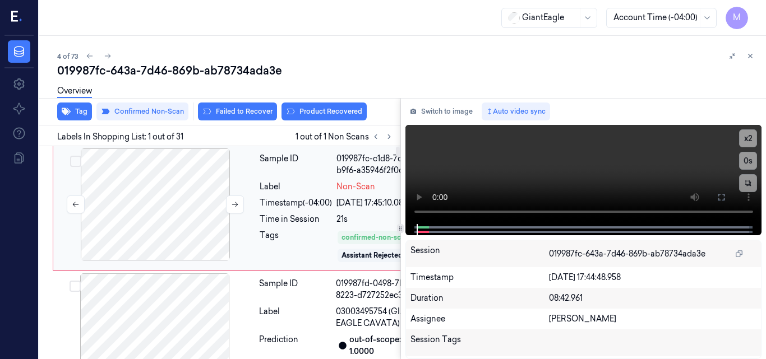
click at [203, 193] on div at bounding box center [155, 205] width 200 height 112
click at [650, 171] on video at bounding box center [583, 174] width 357 height 99
click at [723, 201] on icon at bounding box center [721, 197] width 7 height 7
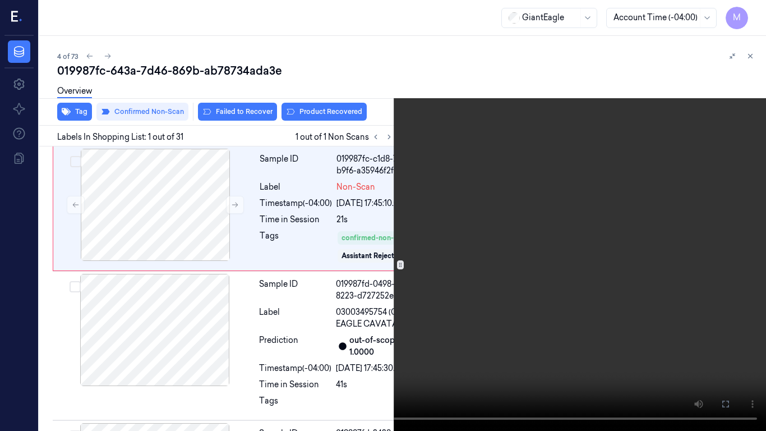
click at [502, 141] on video at bounding box center [383, 215] width 766 height 431
click at [0, 0] on icon at bounding box center [0, 0] width 0 height 0
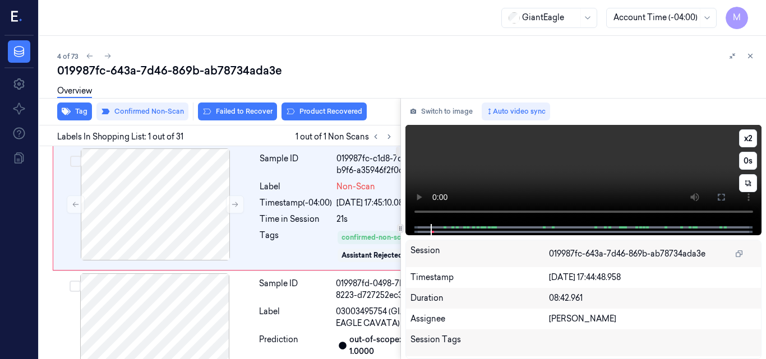
click at [628, 164] on video at bounding box center [583, 174] width 357 height 99
click at [608, 170] on video at bounding box center [583, 174] width 357 height 99
click at [750, 58] on icon at bounding box center [750, 56] width 8 height 8
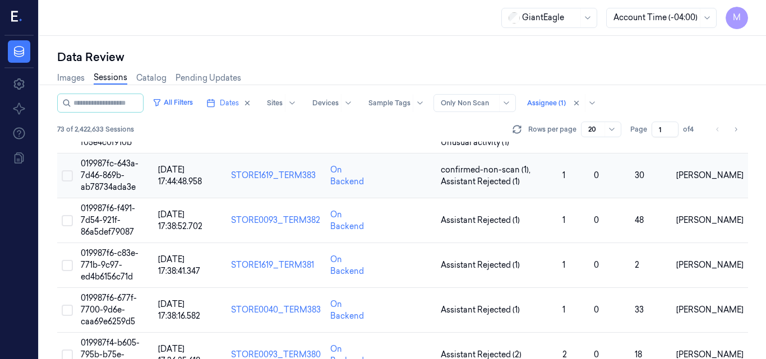
scroll to position [73, 0]
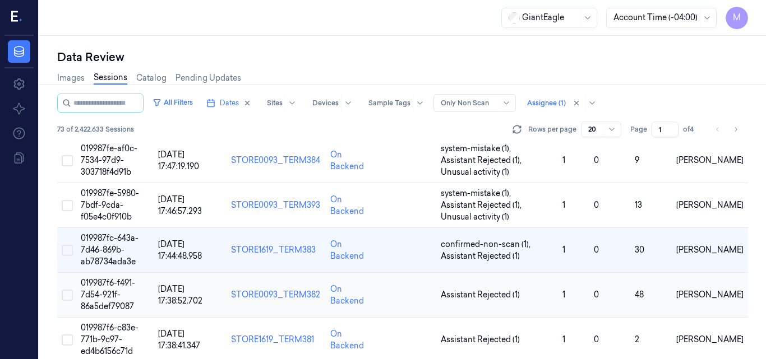
click at [118, 293] on span "019987f6-f491-7d54-921f-86a5def79087" at bounding box center [108, 295] width 54 height 34
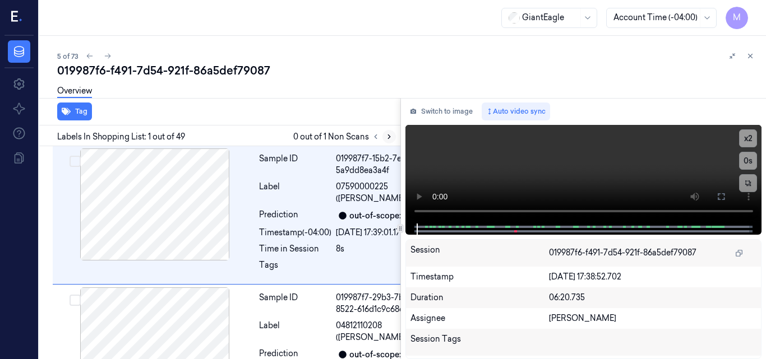
click at [386, 137] on icon at bounding box center [389, 137] width 8 height 8
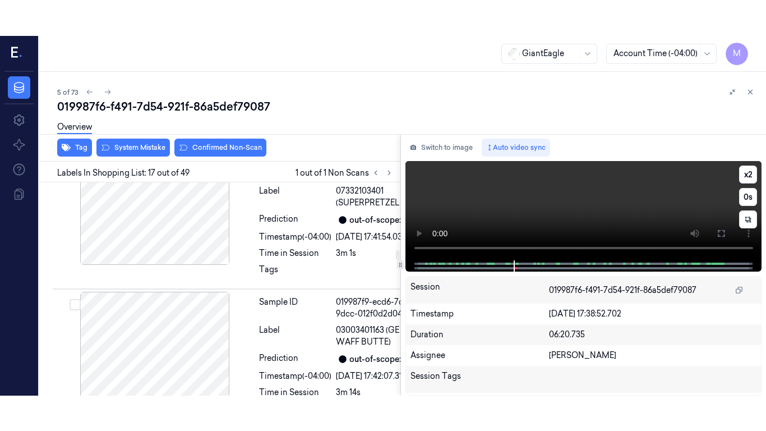
scroll to position [3270, 0]
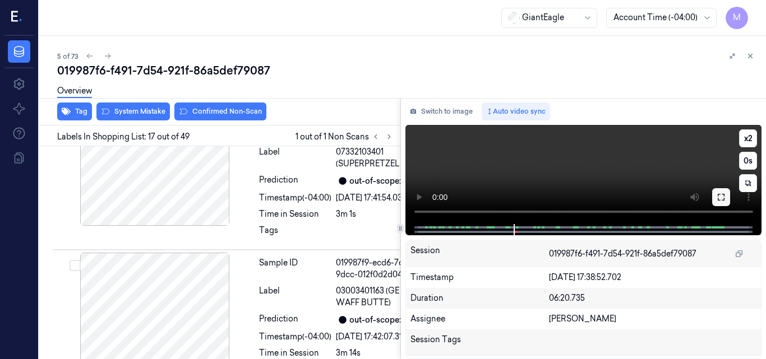
click at [724, 200] on icon at bounding box center [721, 197] width 7 height 7
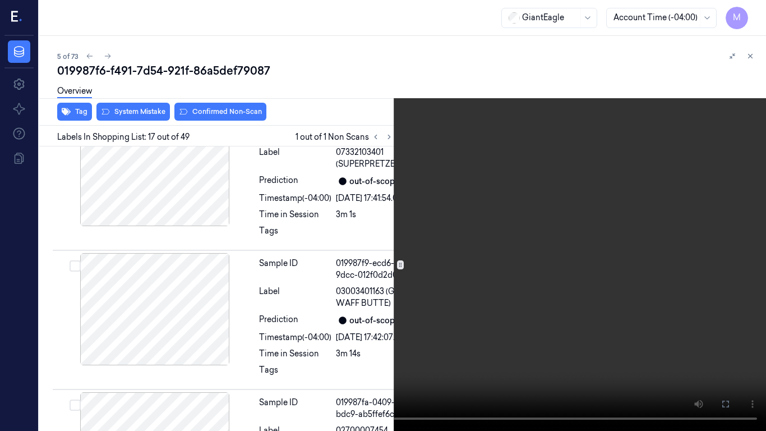
click at [535, 213] on video at bounding box center [383, 215] width 766 height 431
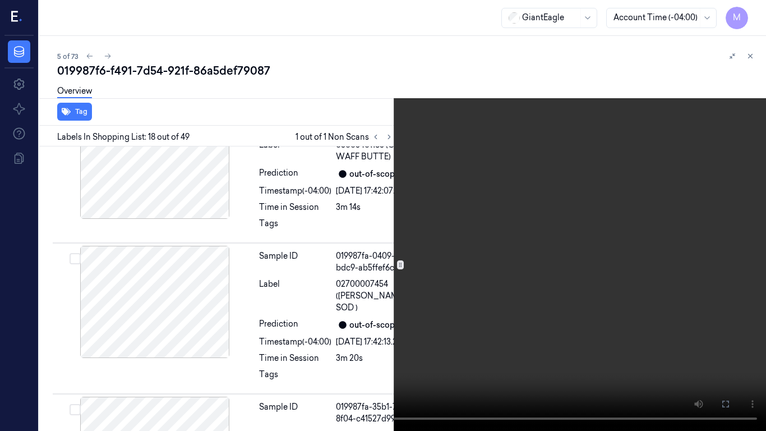
scroll to position [3422, 0]
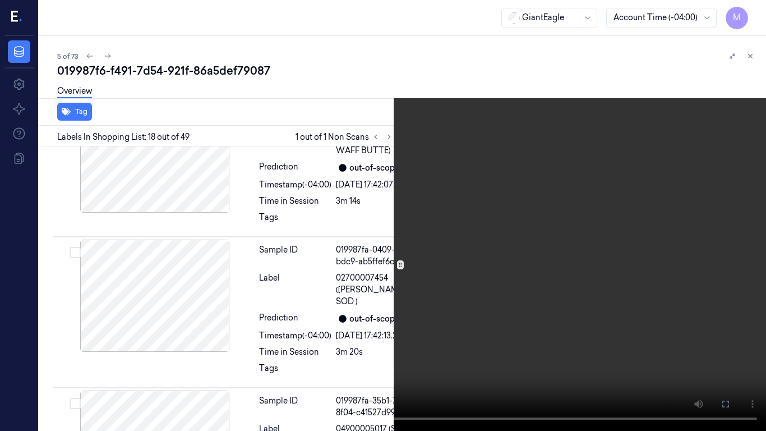
click at [512, 214] on video at bounding box center [383, 215] width 766 height 431
click at [612, 193] on video at bounding box center [383, 215] width 766 height 431
click at [266, 224] on video at bounding box center [383, 215] width 766 height 431
click at [0, 0] on icon at bounding box center [0, 0] width 0 height 0
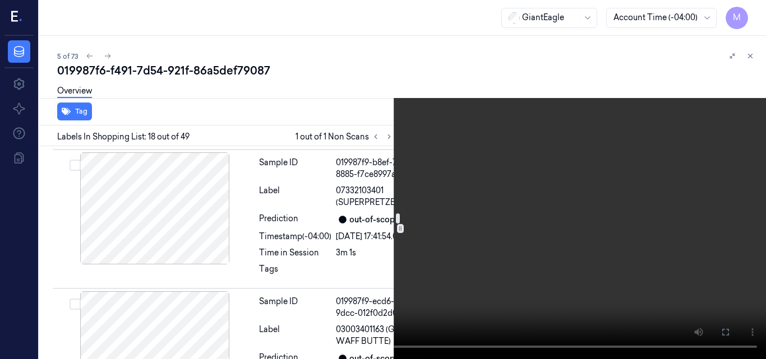
scroll to position [3254, 0]
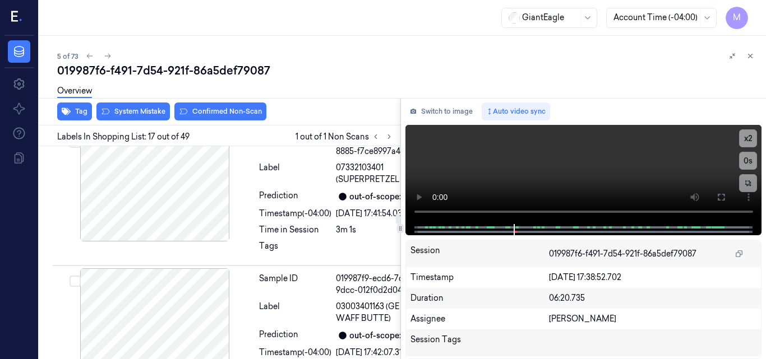
scroll to position [3270, 0]
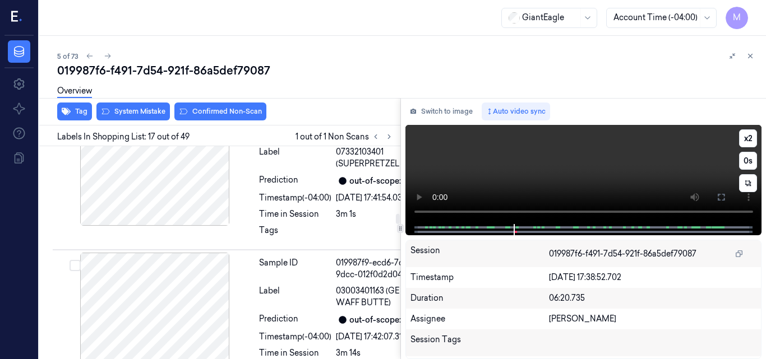
click at [628, 165] on video at bounding box center [583, 174] width 357 height 99
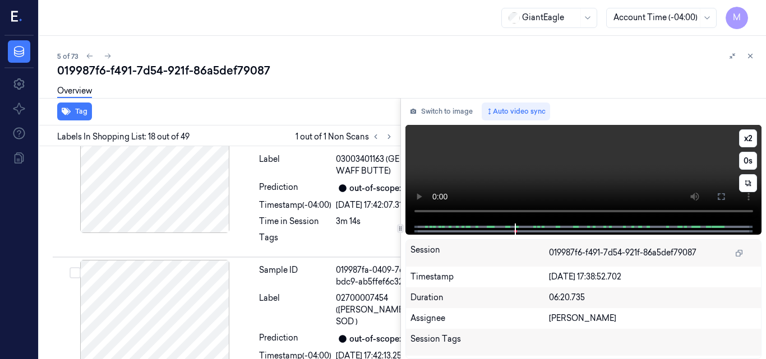
scroll to position [3458, 0]
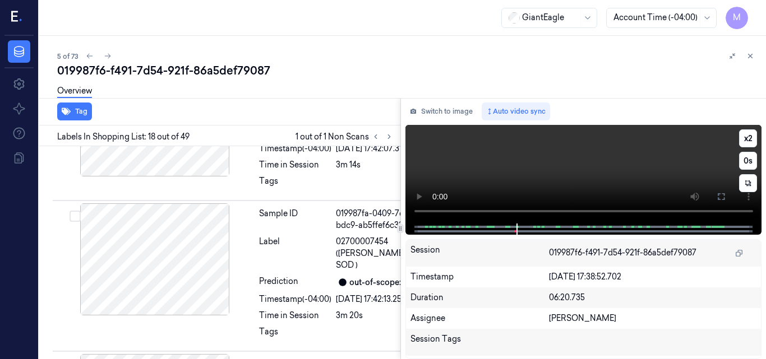
click at [609, 161] on video at bounding box center [583, 174] width 357 height 99
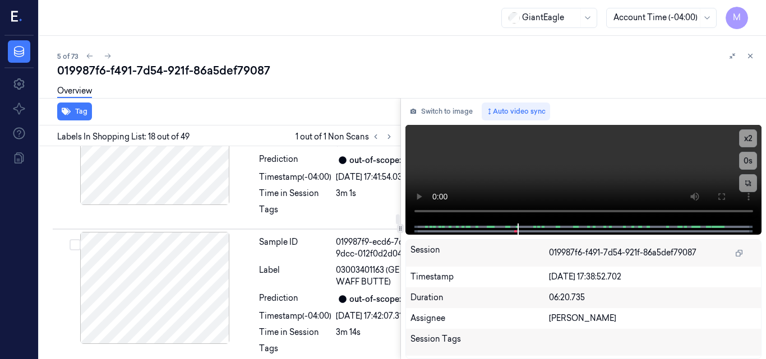
scroll to position [3290, 0]
click at [572, 166] on video at bounding box center [583, 174] width 357 height 99
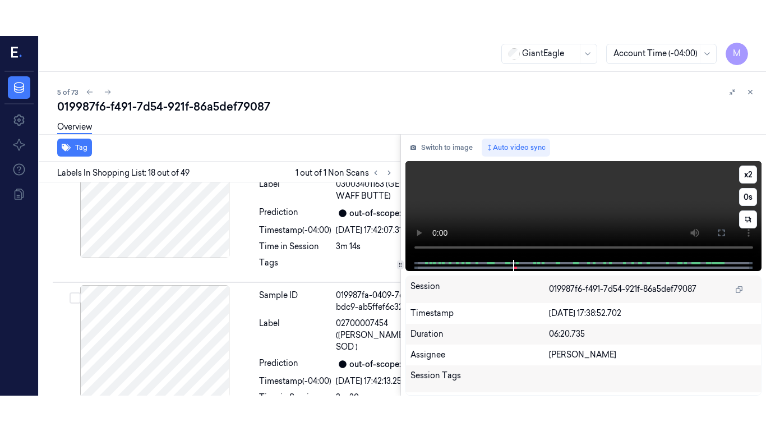
scroll to position [3458, 0]
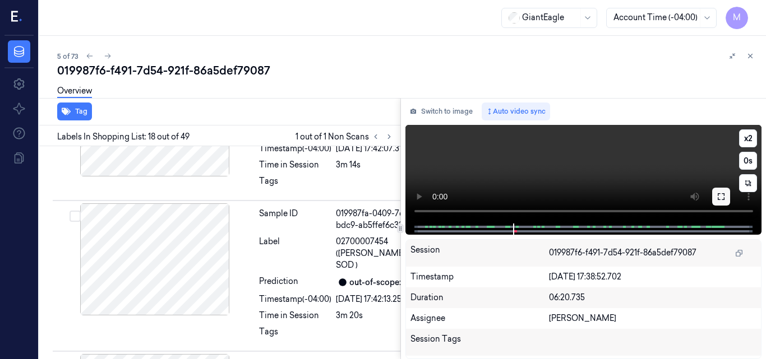
click at [722, 200] on icon at bounding box center [720, 196] width 9 height 9
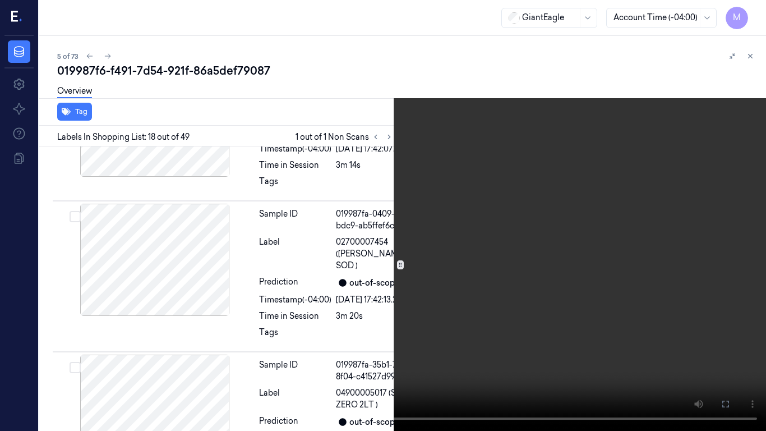
click at [577, 254] on video at bounding box center [383, 215] width 766 height 431
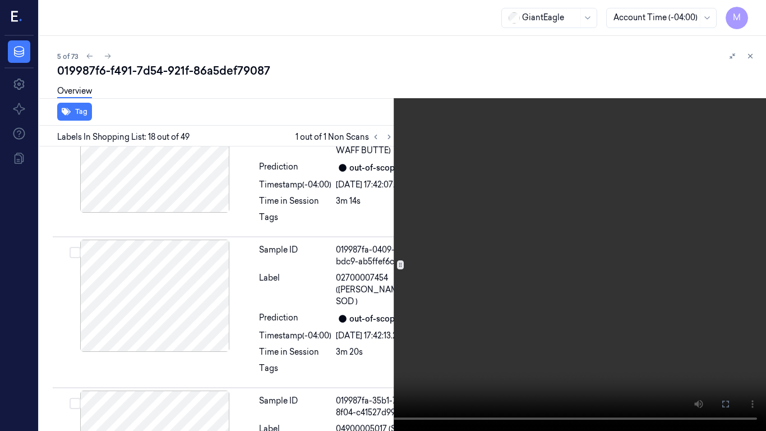
click at [604, 237] on video at bounding box center [383, 215] width 766 height 431
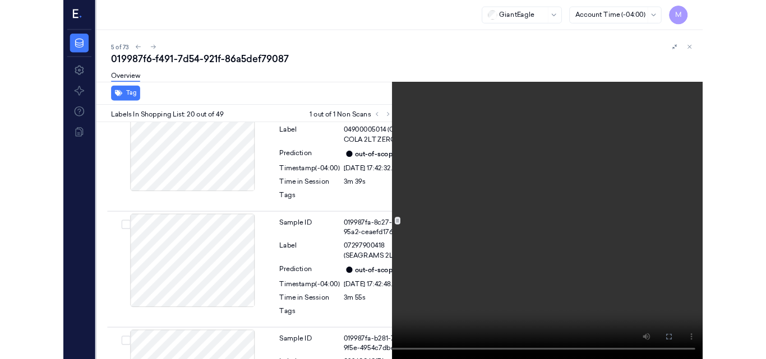
scroll to position [3838, 0]
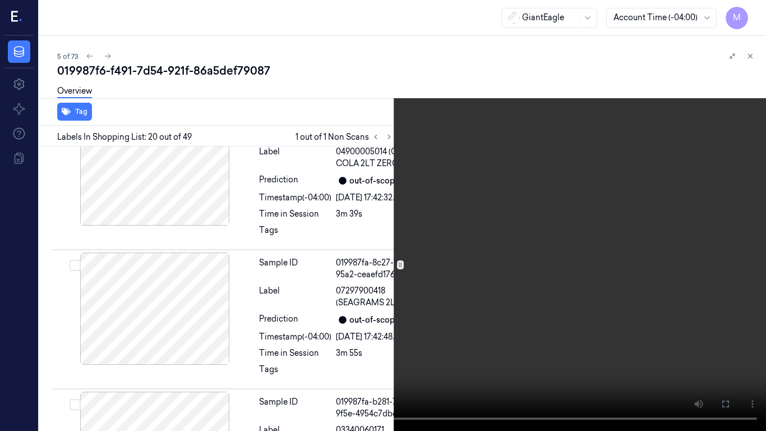
click at [530, 300] on video at bounding box center [383, 215] width 766 height 431
drag, startPoint x: 722, startPoint y: 400, endPoint x: 665, endPoint y: 347, distance: 77.8
click at [0, 0] on icon at bounding box center [0, 0] width 0 height 0
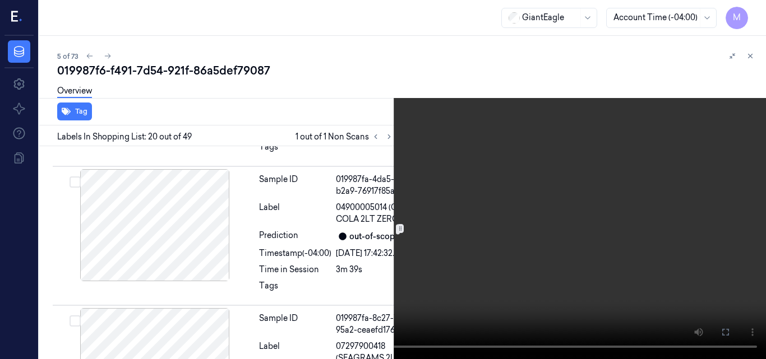
scroll to position [3670, 0]
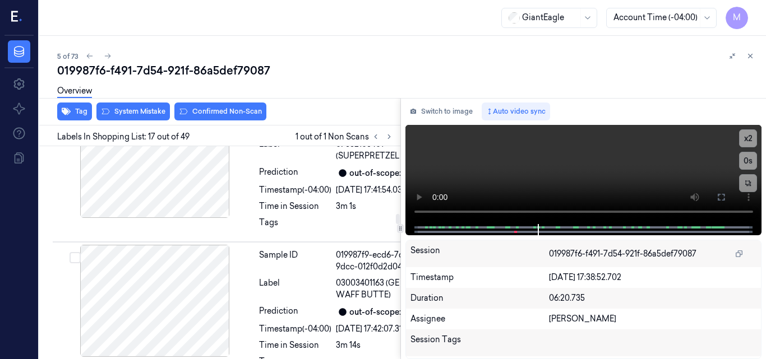
scroll to position [3270, 0]
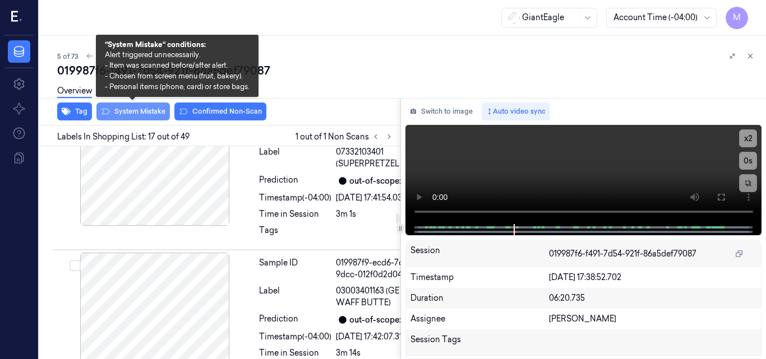
click at [141, 109] on button "System Mistake" at bounding box center [132, 112] width 73 height 18
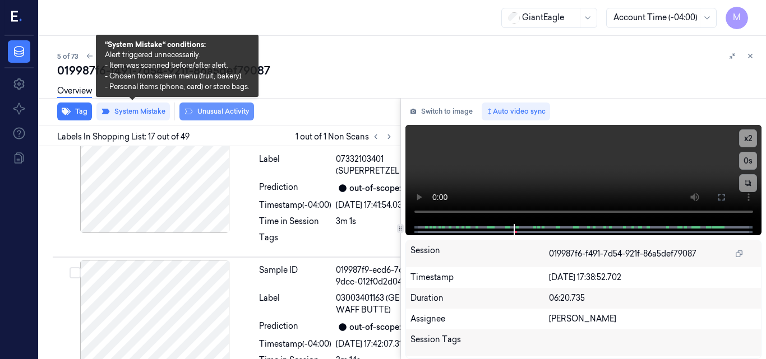
scroll to position [3272, 0]
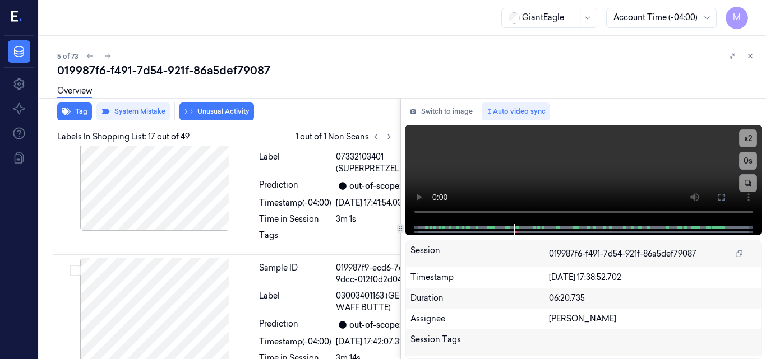
click at [221, 105] on div "Overview" at bounding box center [407, 92] width 700 height 29
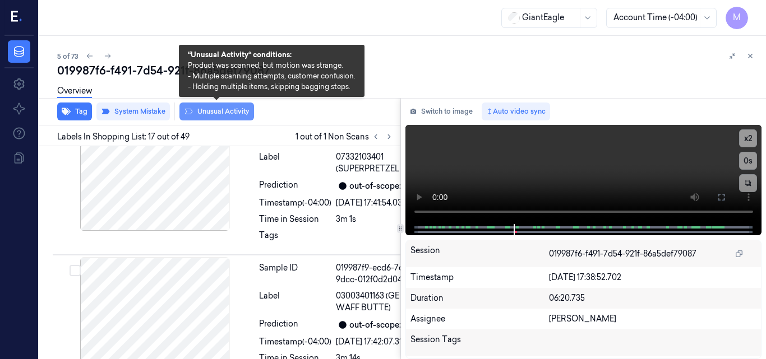
click at [220, 110] on button "Unusual Activity" at bounding box center [216, 112] width 75 height 18
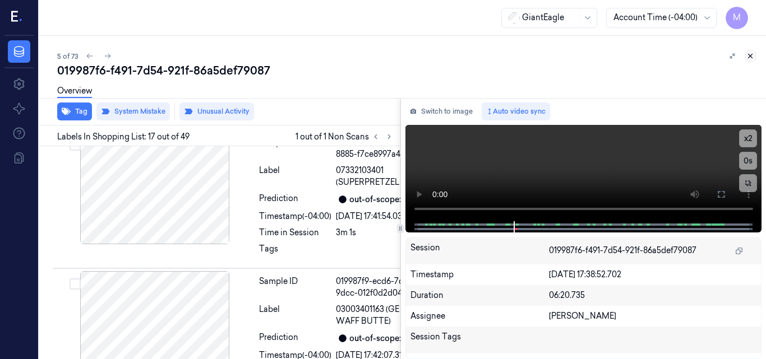
click at [749, 56] on icon at bounding box center [750, 56] width 8 height 8
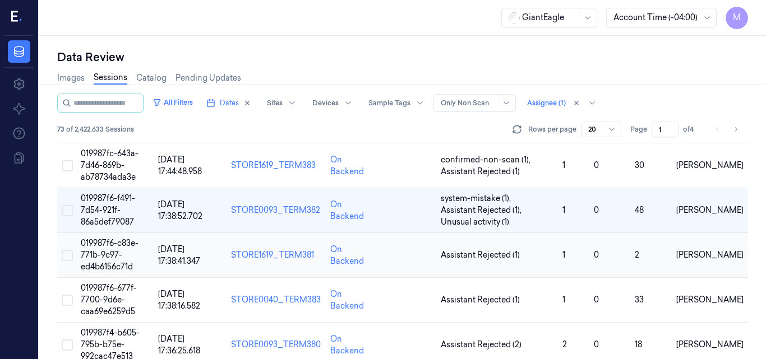
scroll to position [174, 0]
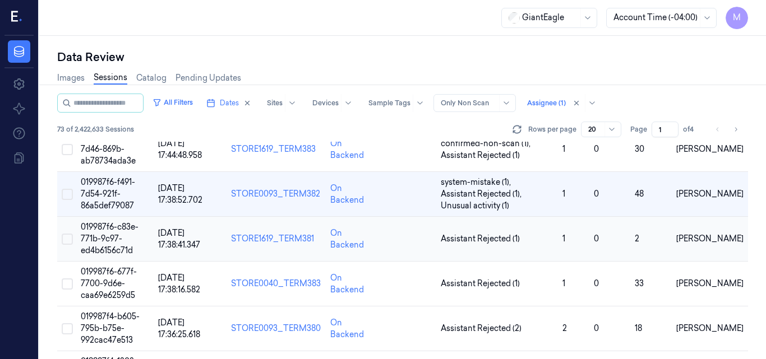
click at [112, 235] on span "019987f6-c83e-771b-9c97-ed4b6156c71d" at bounding box center [110, 239] width 58 height 34
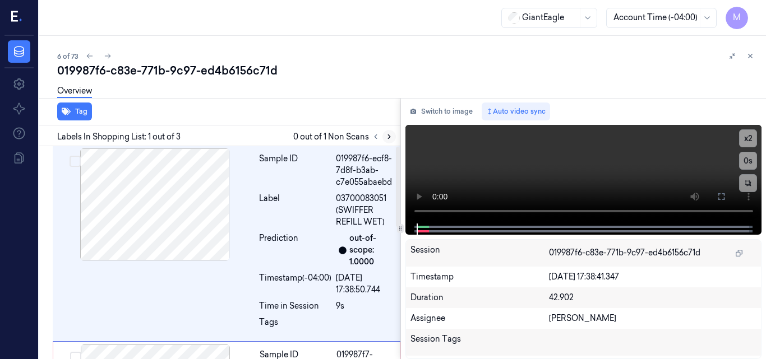
click at [387, 138] on icon at bounding box center [389, 137] width 8 height 8
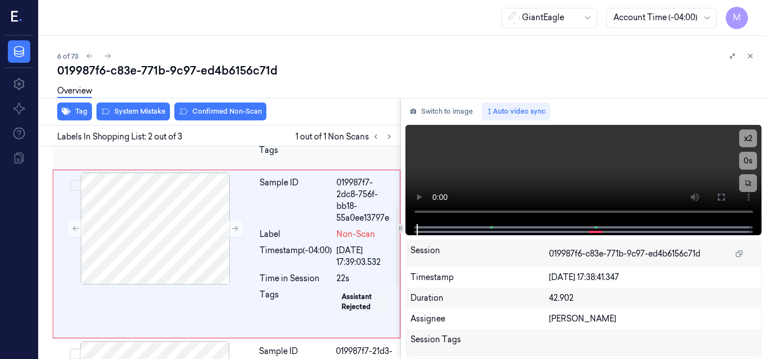
click at [204, 216] on div at bounding box center [155, 229] width 200 height 112
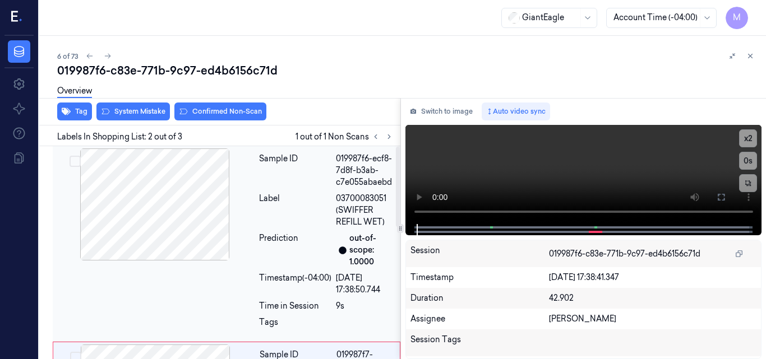
click at [193, 205] on div at bounding box center [155, 205] width 200 height 112
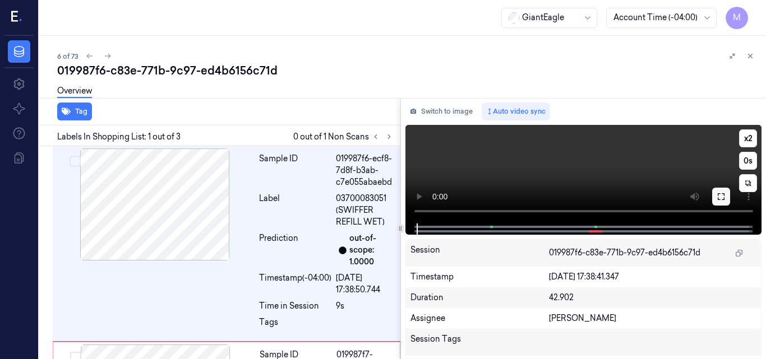
click at [720, 195] on icon at bounding box center [720, 196] width 9 height 9
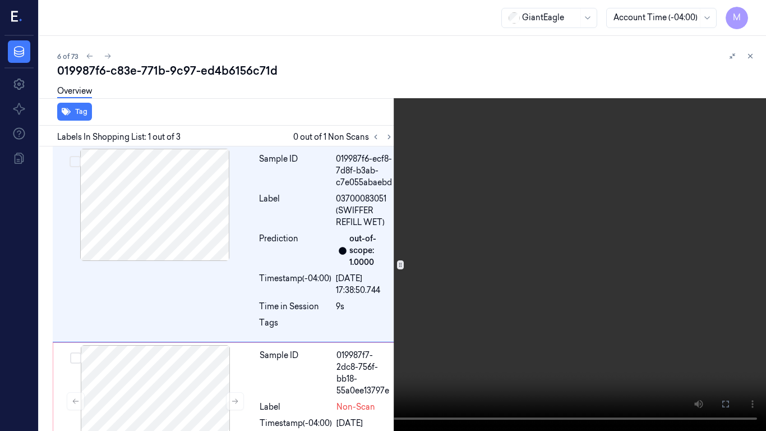
click at [472, 201] on video at bounding box center [383, 215] width 766 height 431
click at [364, 244] on video at bounding box center [383, 215] width 766 height 431
click at [351, 233] on video at bounding box center [383, 215] width 766 height 431
click at [475, 238] on video at bounding box center [383, 215] width 766 height 431
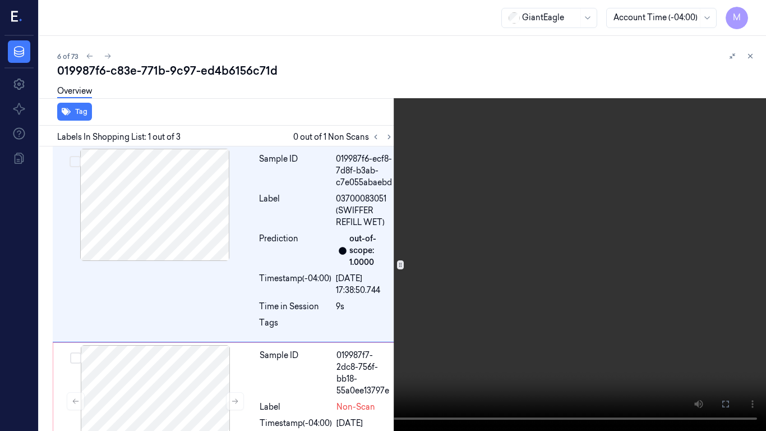
click at [482, 263] on video at bounding box center [383, 215] width 766 height 431
click at [487, 285] on video at bounding box center [383, 215] width 766 height 431
click at [618, 308] on video at bounding box center [383, 215] width 766 height 431
click at [0, 0] on icon at bounding box center [0, 0] width 0 height 0
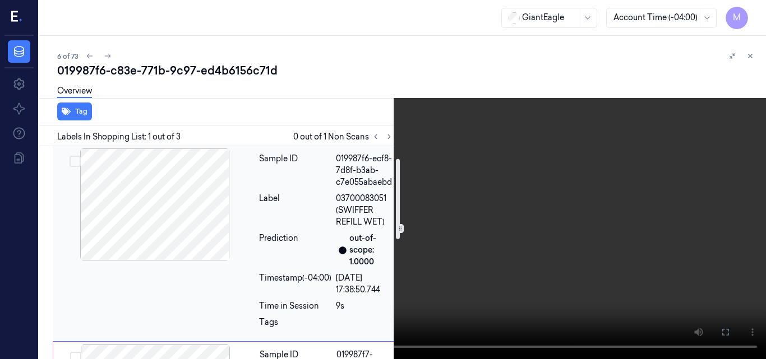
scroll to position [112, 0]
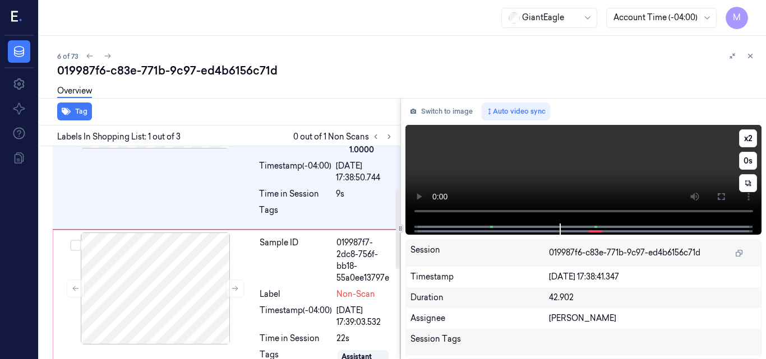
click at [659, 161] on video at bounding box center [583, 174] width 357 height 99
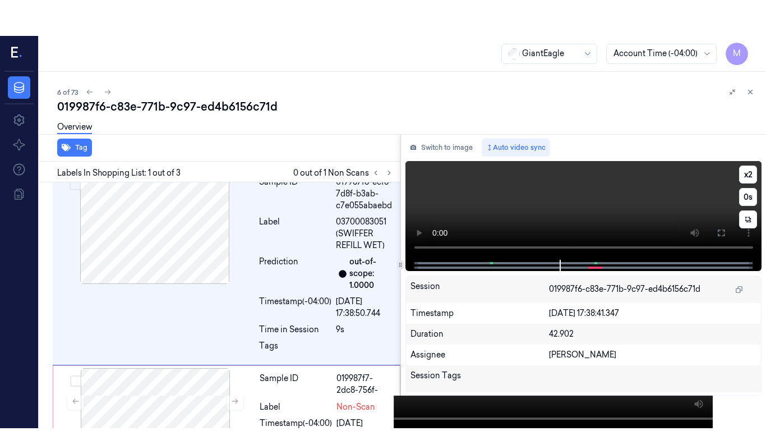
scroll to position [0, 0]
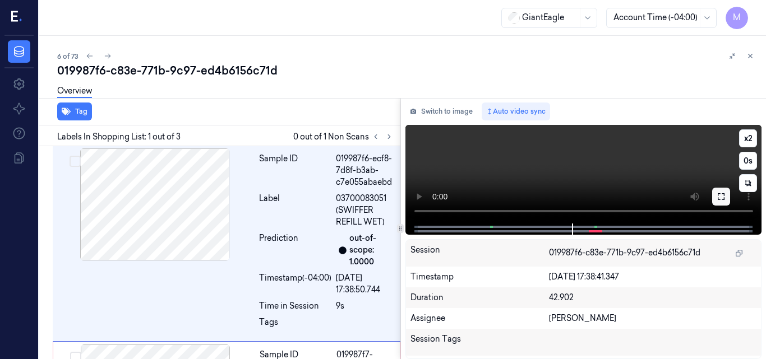
click at [715, 195] on button at bounding box center [721, 197] width 18 height 18
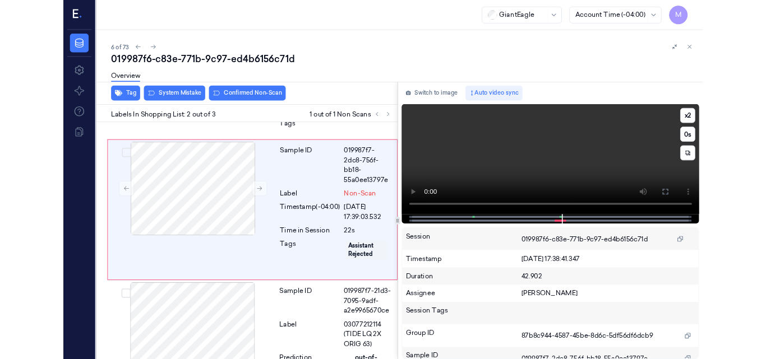
scroll to position [138, 0]
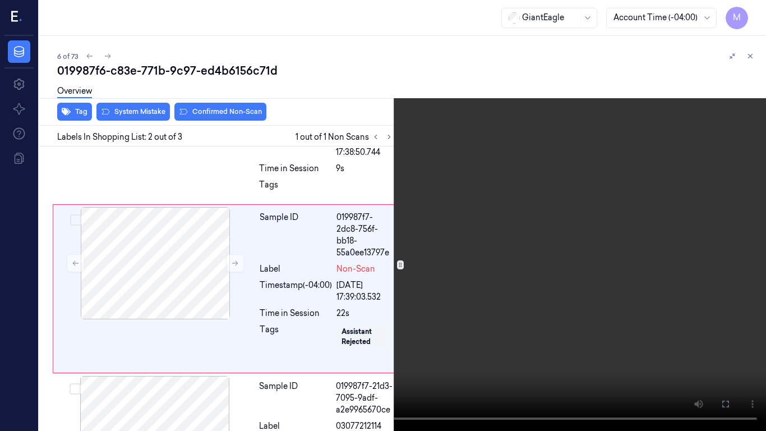
click at [590, 224] on video at bounding box center [383, 215] width 766 height 431
click at [0, 0] on icon at bounding box center [0, 0] width 0 height 0
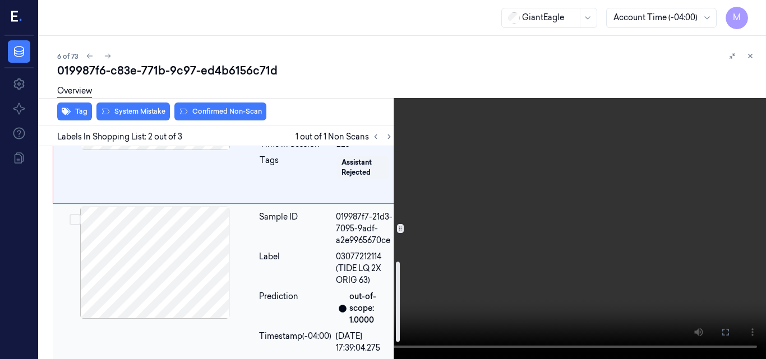
scroll to position [239, 0]
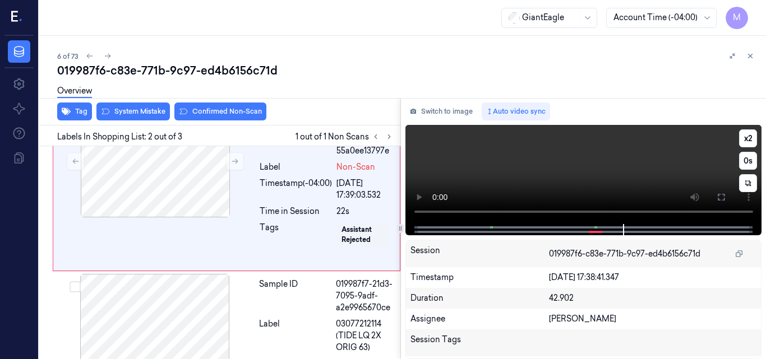
click at [627, 168] on video at bounding box center [583, 174] width 357 height 99
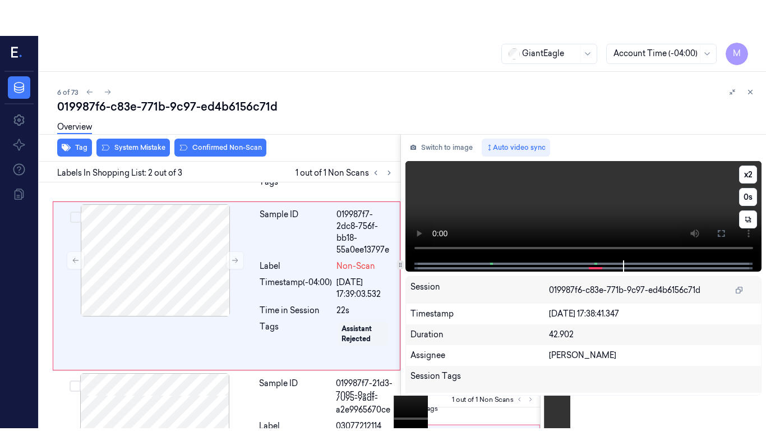
scroll to position [174, 0]
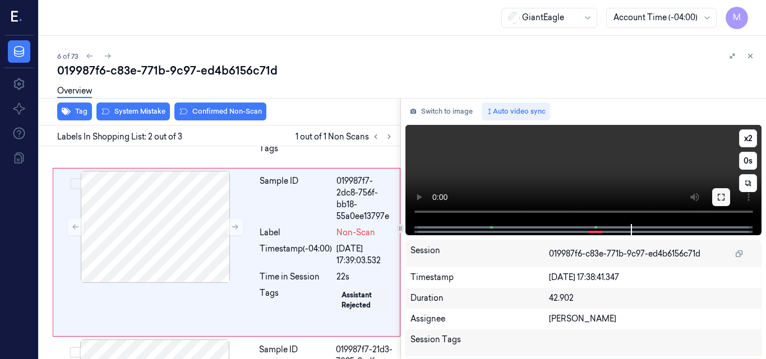
click at [718, 195] on icon at bounding box center [721, 197] width 7 height 7
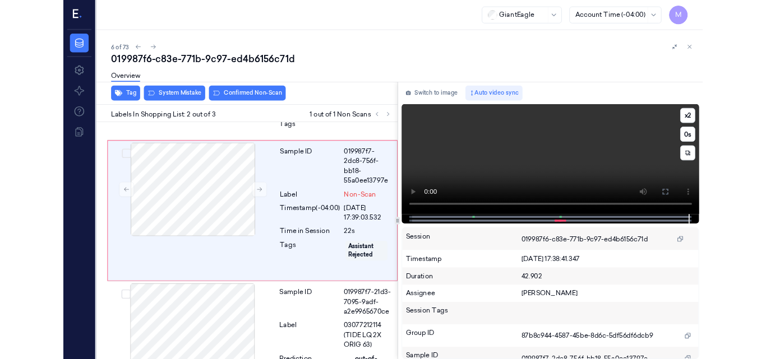
scroll to position [138, 0]
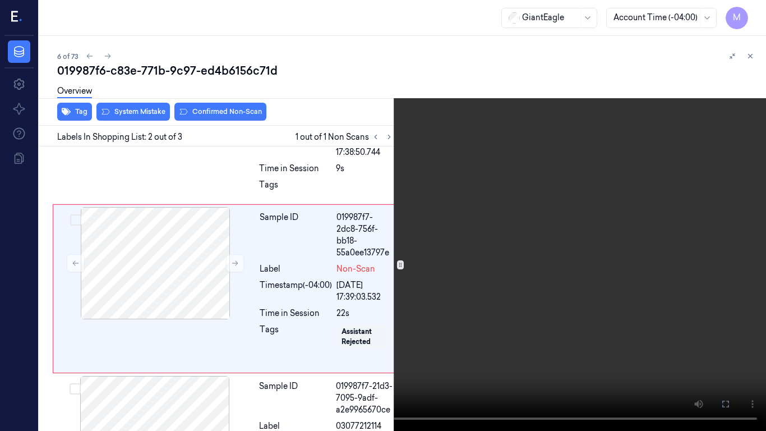
click at [0, 0] on icon at bounding box center [0, 0] width 0 height 0
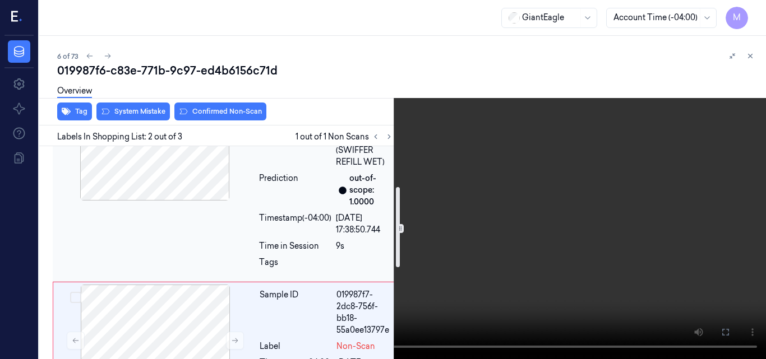
scroll to position [112, 0]
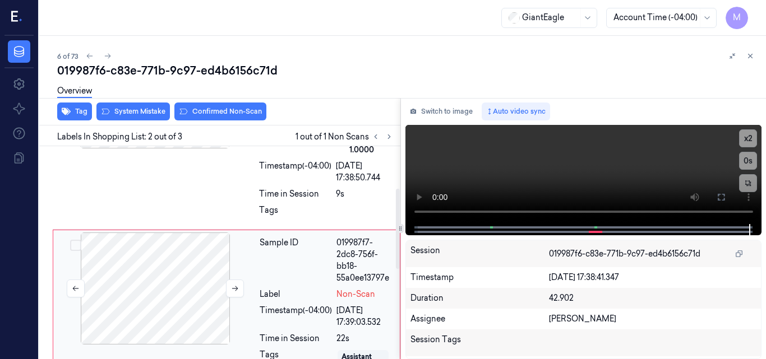
click at [181, 266] on div at bounding box center [155, 289] width 200 height 112
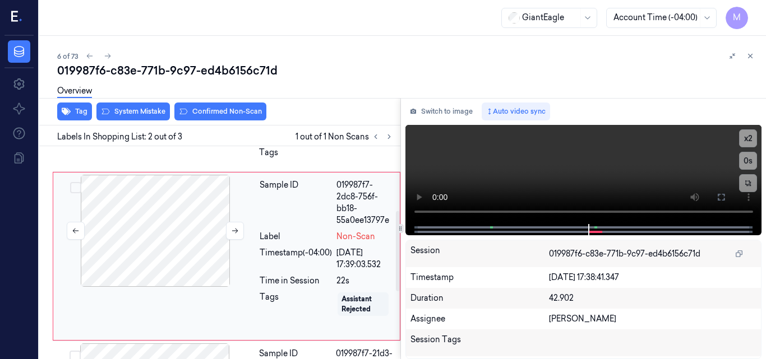
scroll to position [174, 0]
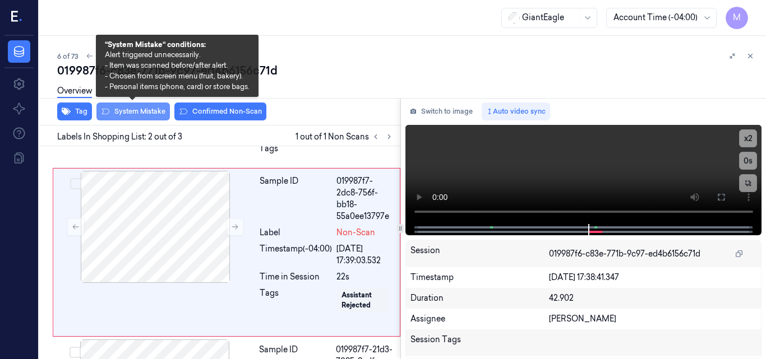
click at [136, 108] on button "System Mistake" at bounding box center [132, 112] width 73 height 18
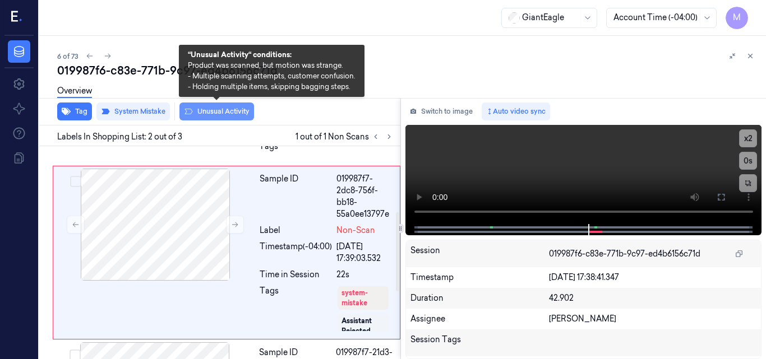
click at [207, 111] on button "Unusual Activity" at bounding box center [216, 112] width 75 height 18
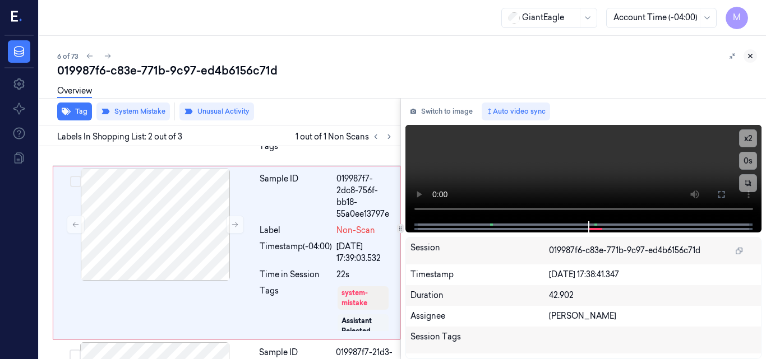
click at [752, 54] on icon at bounding box center [750, 56] width 8 height 8
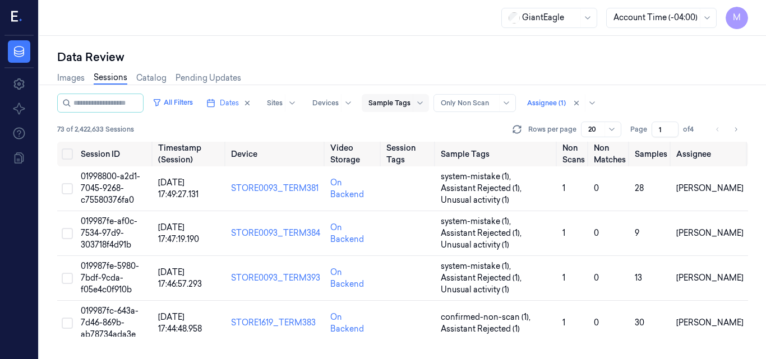
scroll to position [163, 0]
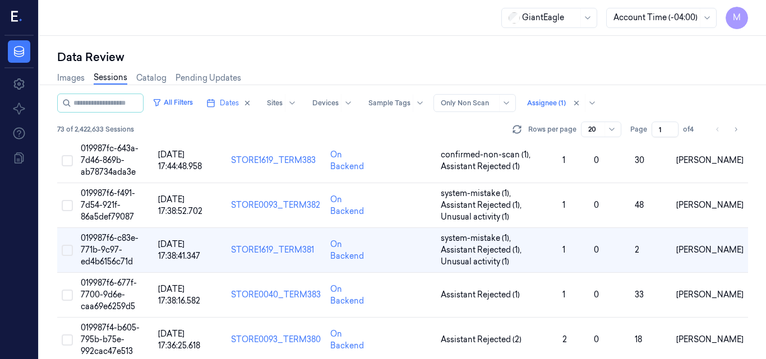
click at [332, 5] on div "GiantEagle Account Time (-04:00) M" at bounding box center [402, 18] width 726 height 36
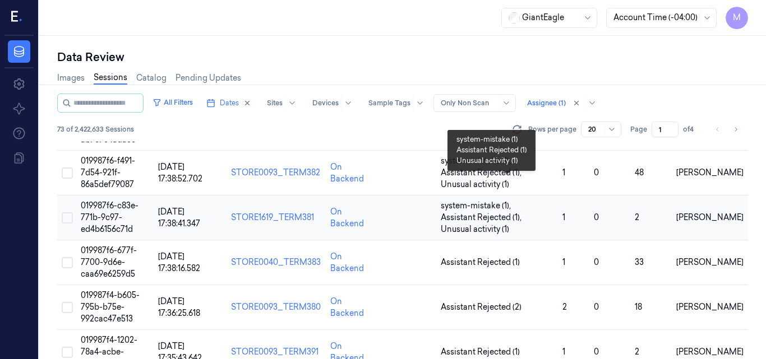
scroll to position [219, 0]
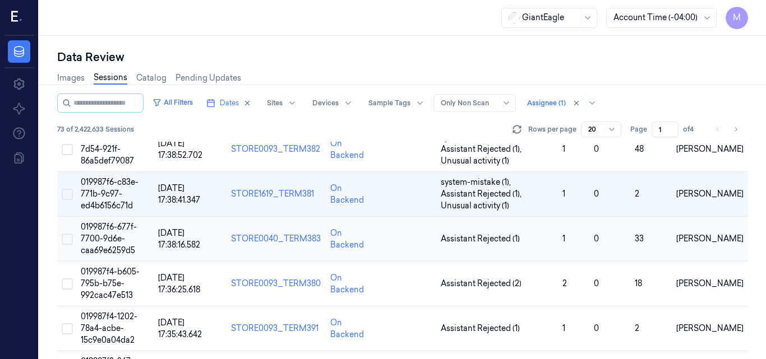
click at [107, 233] on td "019987f6-677f-7700-9d6e-caa69e6259d5" at bounding box center [114, 239] width 77 height 45
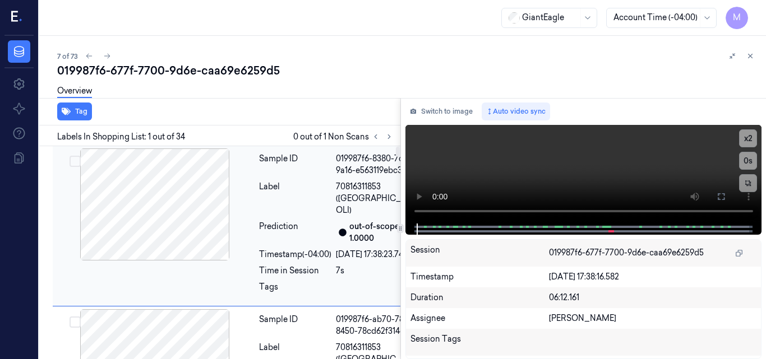
click at [183, 173] on div at bounding box center [155, 205] width 200 height 112
click at [724, 198] on icon at bounding box center [721, 196] width 7 height 7
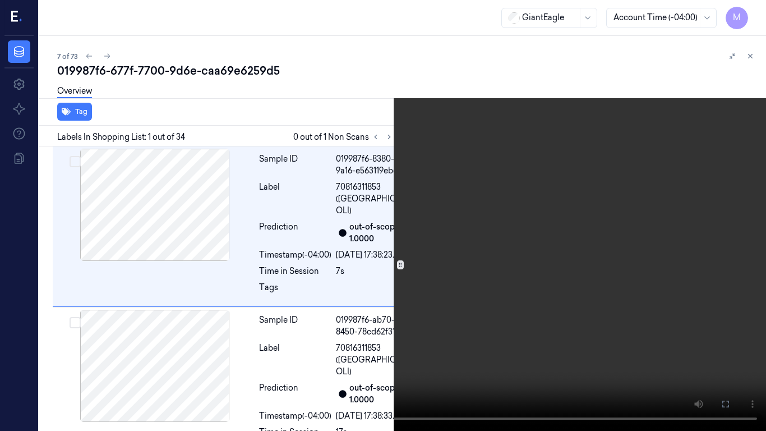
click at [0, 0] on icon at bounding box center [0, 0] width 0 height 0
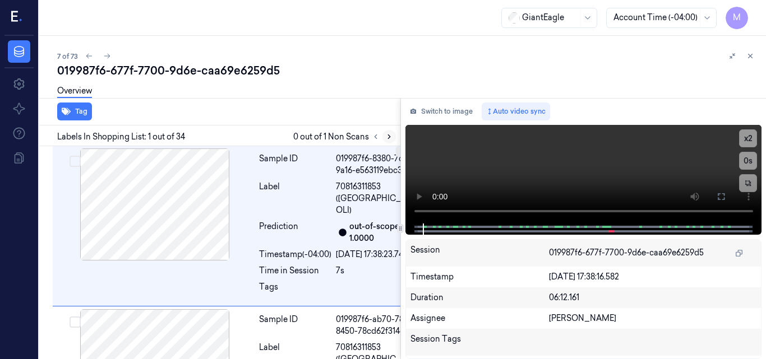
click at [388, 137] on icon at bounding box center [389, 137] width 8 height 8
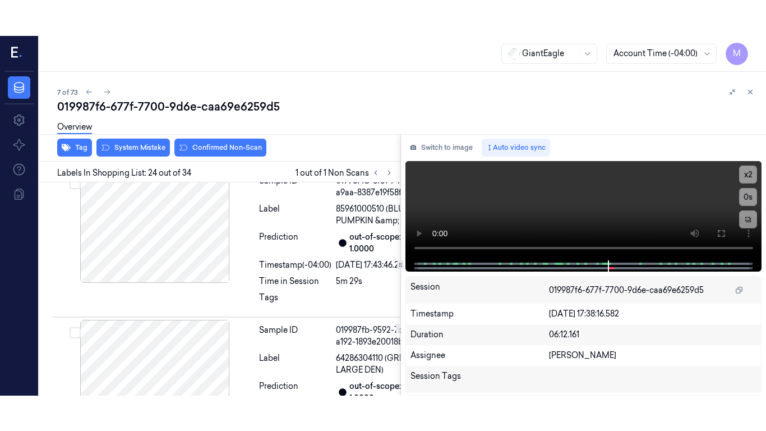
scroll to position [4667, 0]
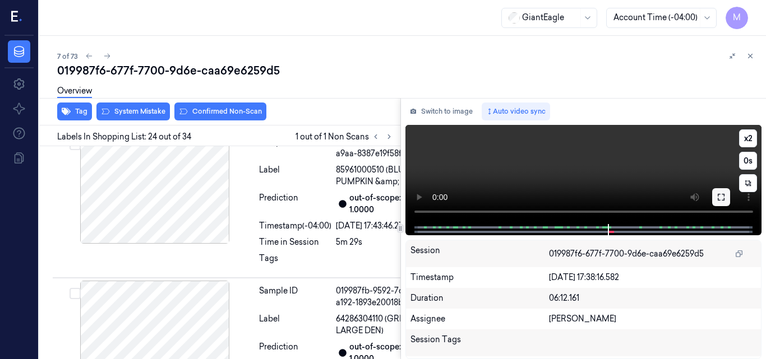
click at [721, 196] on icon at bounding box center [720, 197] width 9 height 9
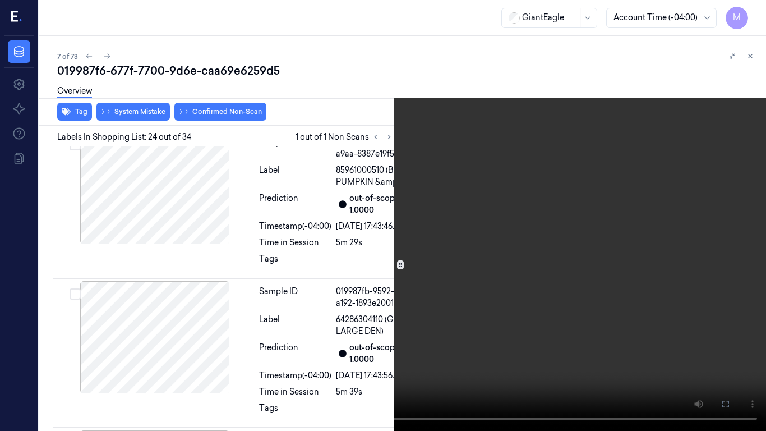
click at [485, 250] on video at bounding box center [383, 215] width 766 height 431
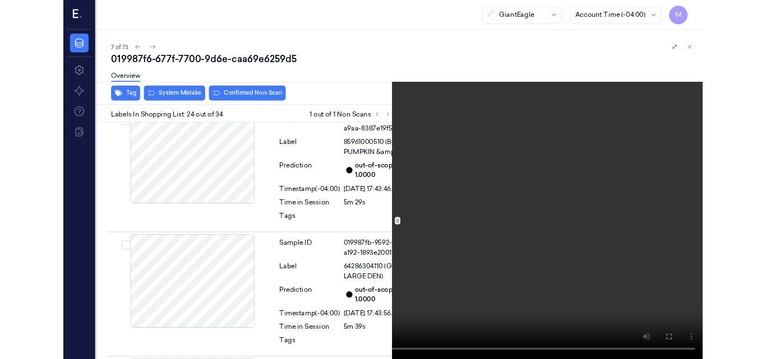
scroll to position [4631, 0]
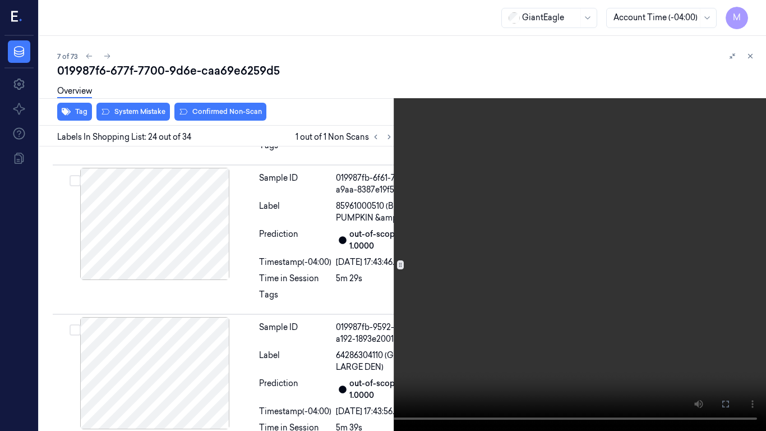
click at [484, 251] on video at bounding box center [383, 215] width 766 height 431
click at [0, 0] on icon at bounding box center [0, 0] width 0 height 0
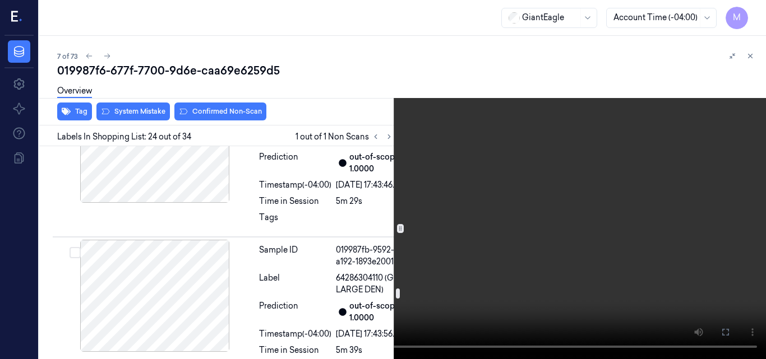
scroll to position [4687, 0]
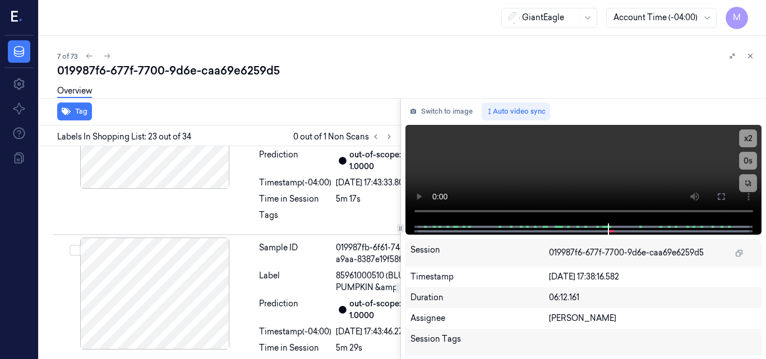
scroll to position [4496, 0]
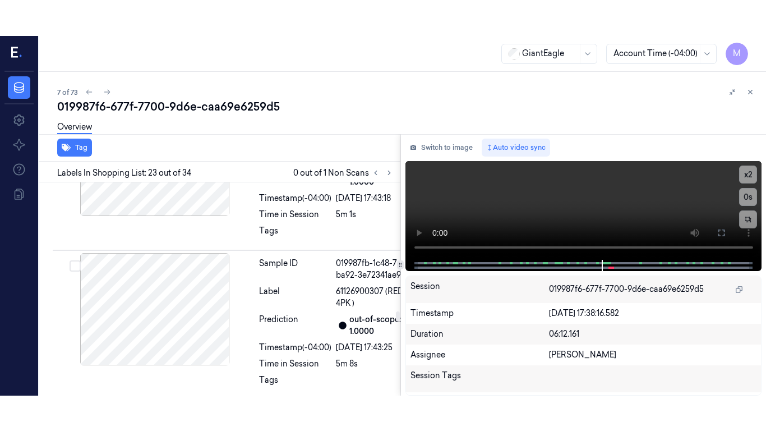
scroll to position [4300, 0]
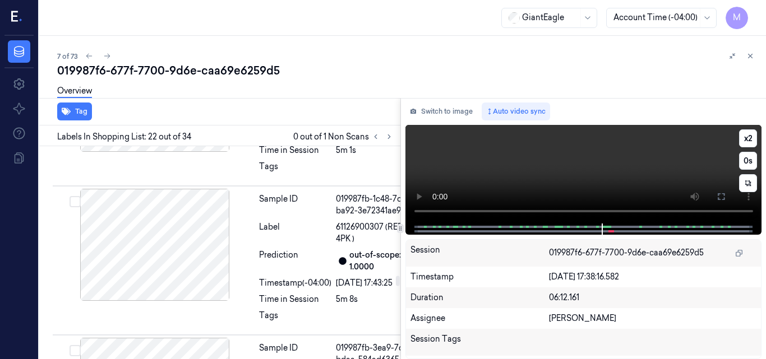
click at [620, 163] on video at bounding box center [583, 174] width 357 height 99
click at [722, 195] on icon at bounding box center [720, 196] width 9 height 9
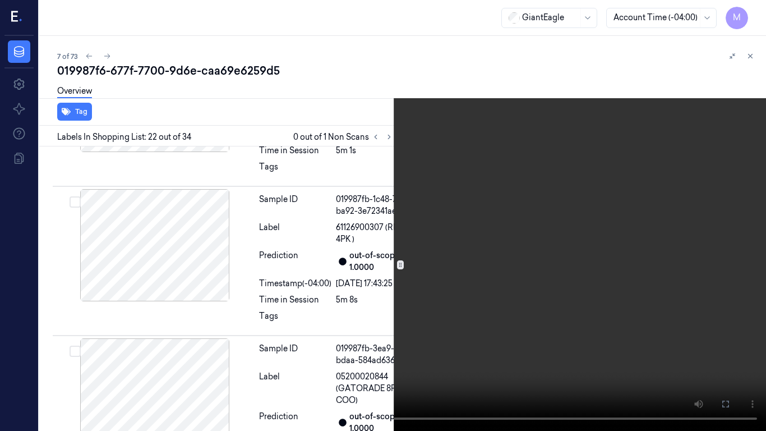
click at [476, 228] on video at bounding box center [383, 215] width 766 height 431
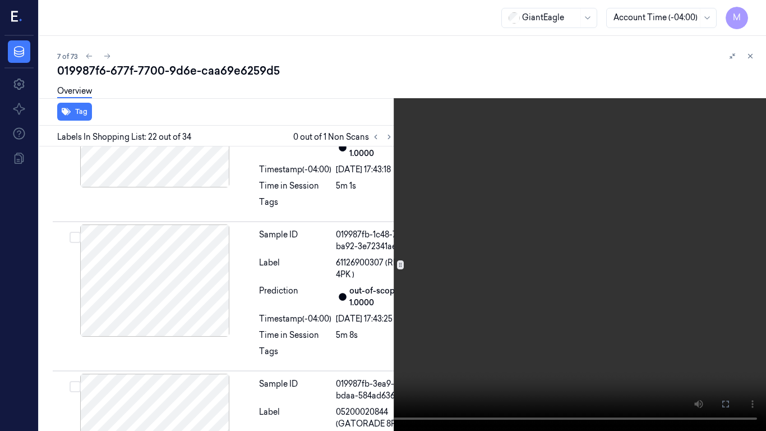
click at [476, 228] on video at bounding box center [383, 215] width 766 height 431
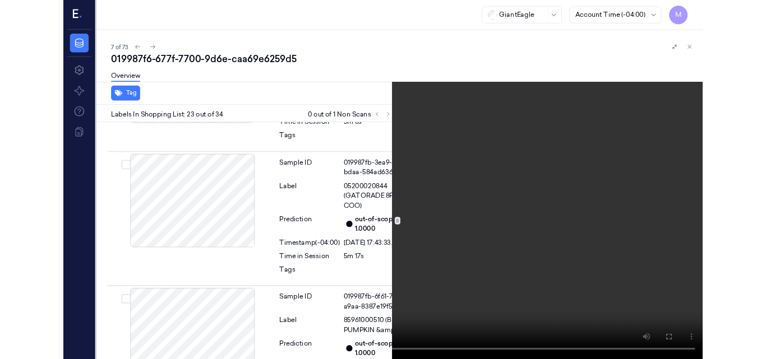
scroll to position [4460, 0]
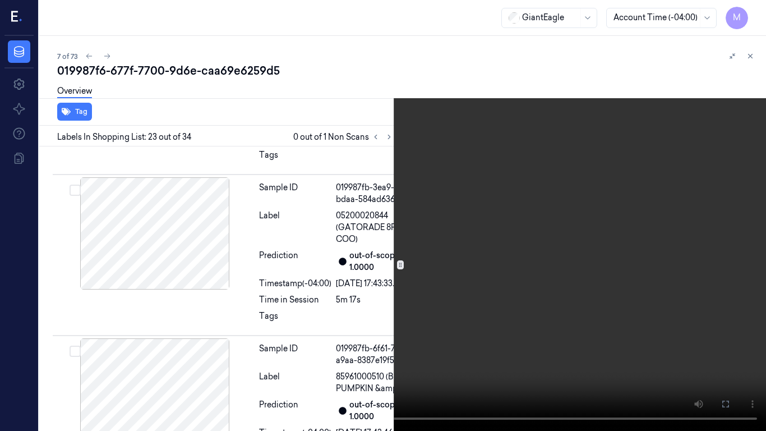
click at [462, 273] on video at bounding box center [383, 215] width 766 height 431
click at [0, 0] on icon at bounding box center [0, 0] width 0 height 0
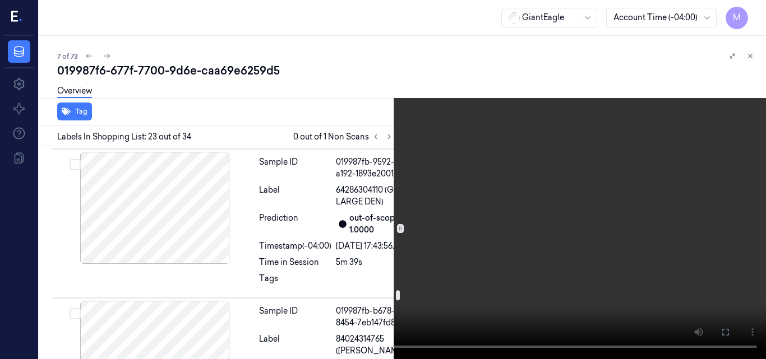
scroll to position [4797, 0]
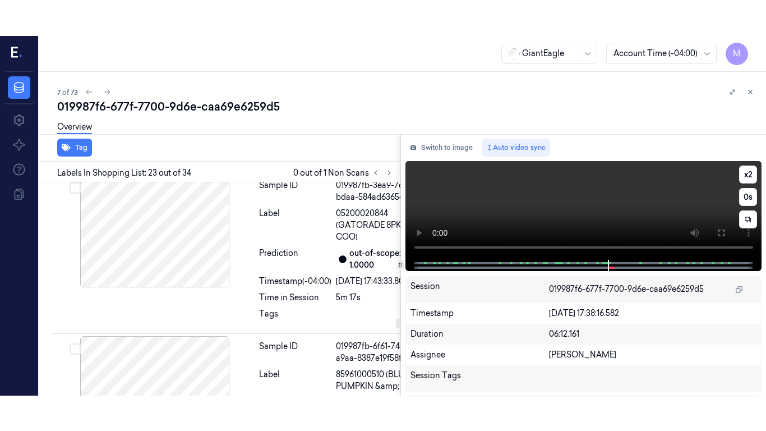
scroll to position [4496, 0]
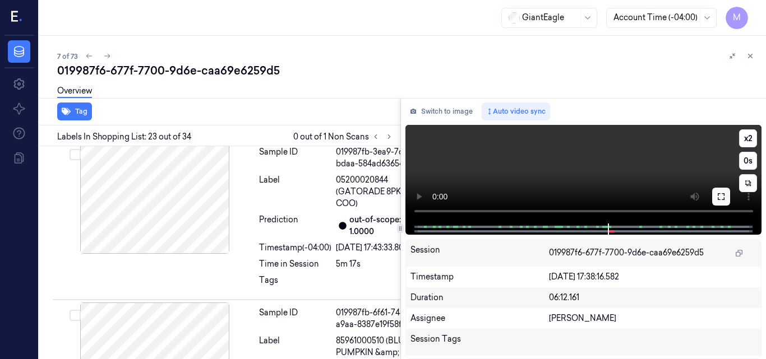
click at [718, 201] on icon at bounding box center [720, 196] width 9 height 9
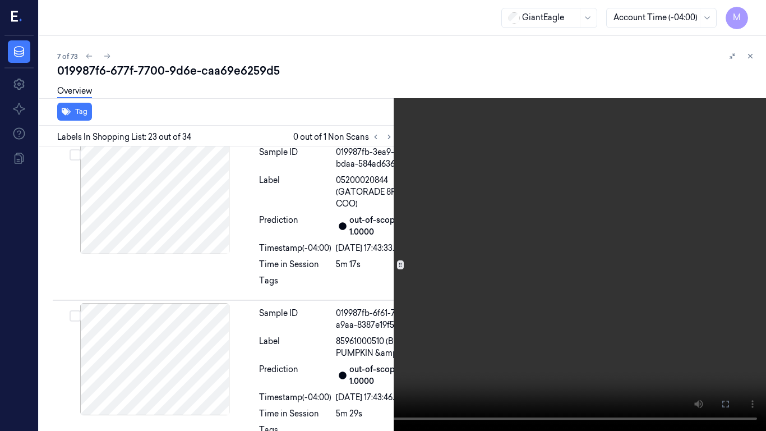
click at [459, 231] on video at bounding box center [383, 215] width 766 height 431
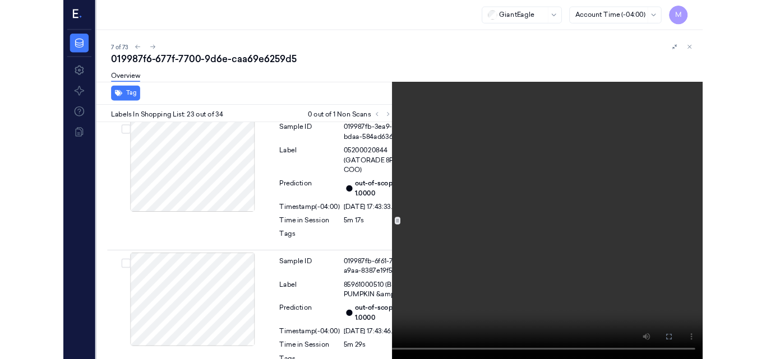
scroll to position [4460, 0]
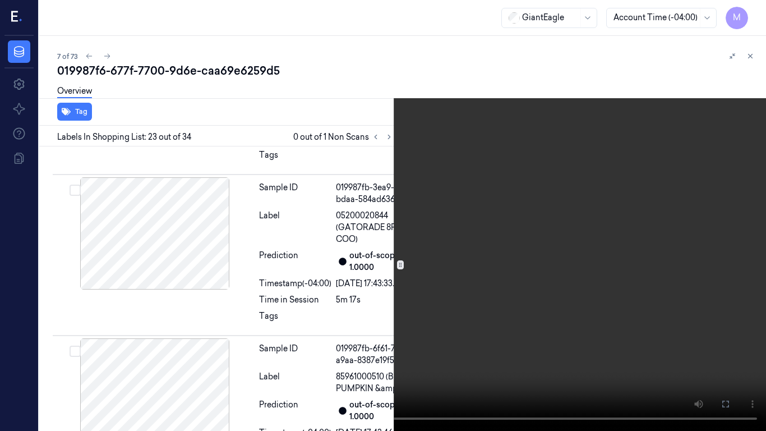
click at [424, 237] on video at bounding box center [383, 215] width 766 height 431
click at [512, 262] on video at bounding box center [383, 215] width 766 height 431
click at [484, 277] on video at bounding box center [383, 215] width 766 height 431
click at [0, 0] on icon at bounding box center [0, 0] width 0 height 0
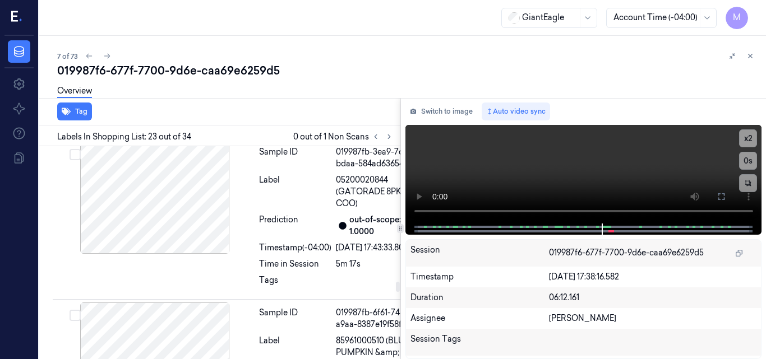
scroll to position [4664, 0]
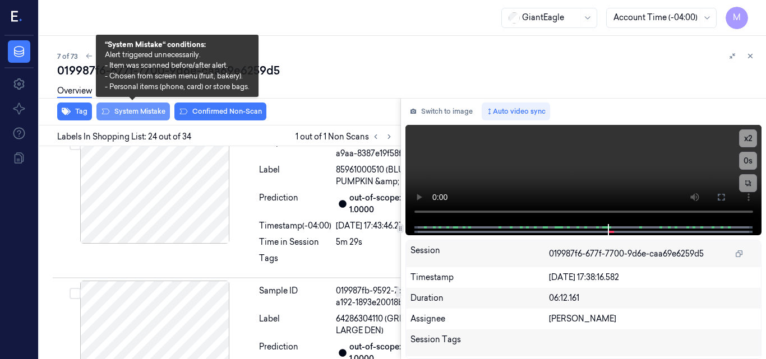
click at [143, 108] on button "System Mistake" at bounding box center [132, 112] width 73 height 18
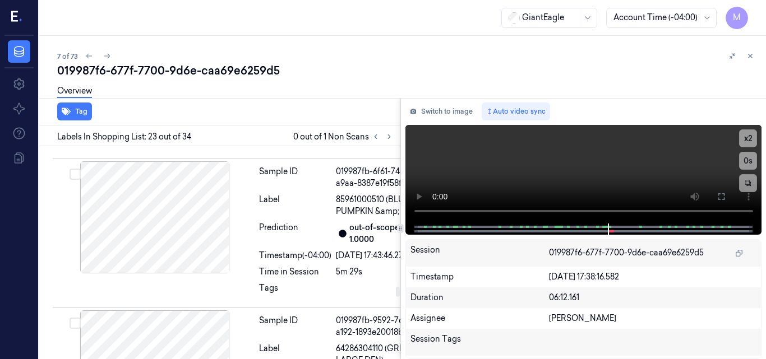
scroll to position [4664, 0]
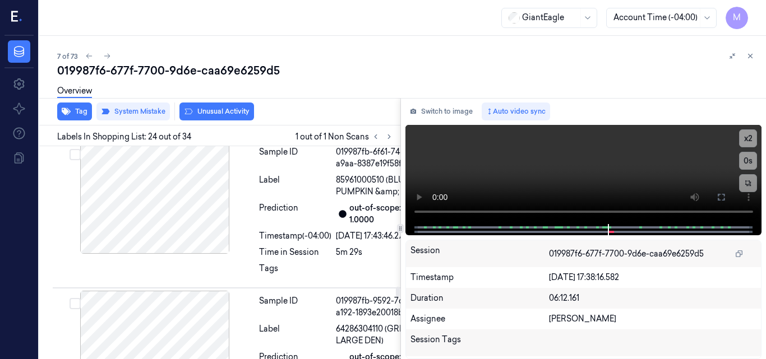
scroll to position [4669, 0]
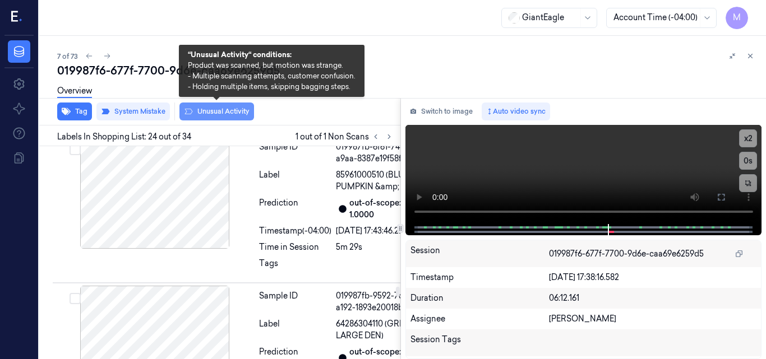
click at [217, 115] on button "Unusual Activity" at bounding box center [216, 112] width 75 height 18
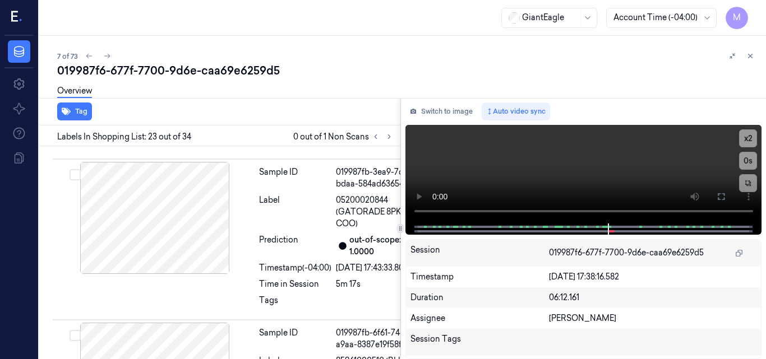
scroll to position [4496, 0]
click at [748, 53] on icon at bounding box center [750, 56] width 8 height 8
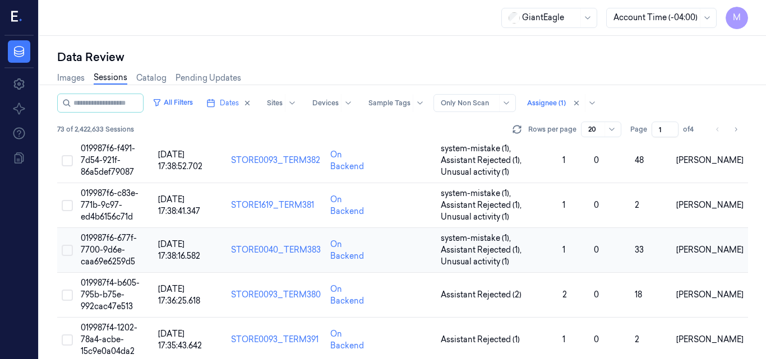
scroll to position [263, 0]
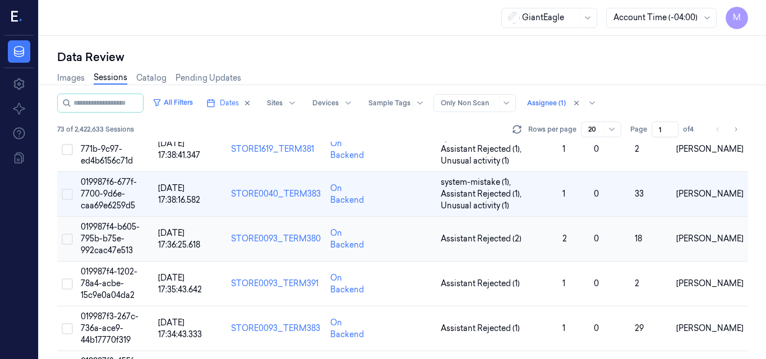
click at [100, 234] on span "019987f4-b605-795b-b75e-992cac47e513" at bounding box center [110, 239] width 59 height 34
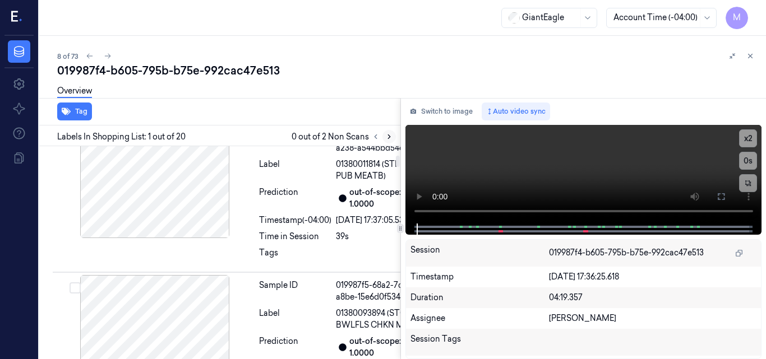
click at [385, 138] on icon at bounding box center [389, 137] width 8 height 8
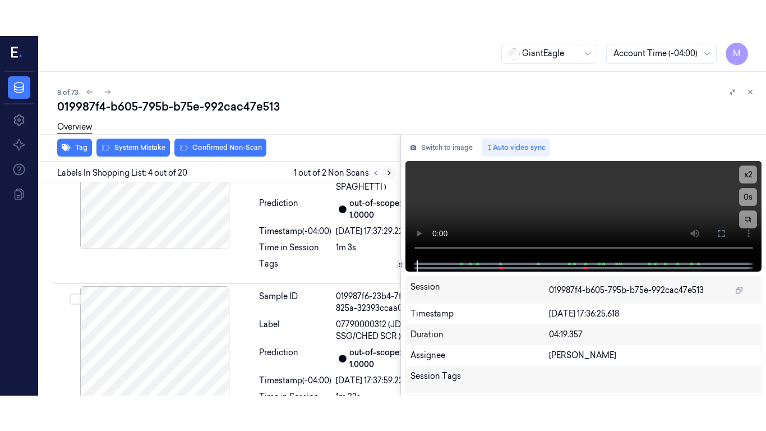
scroll to position [613, 0]
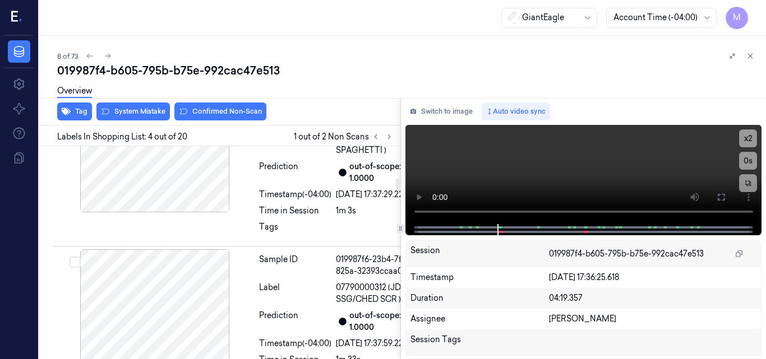
click at [176, 95] on div at bounding box center [155, 39] width 200 height 112
click at [723, 198] on icon at bounding box center [720, 197] width 9 height 9
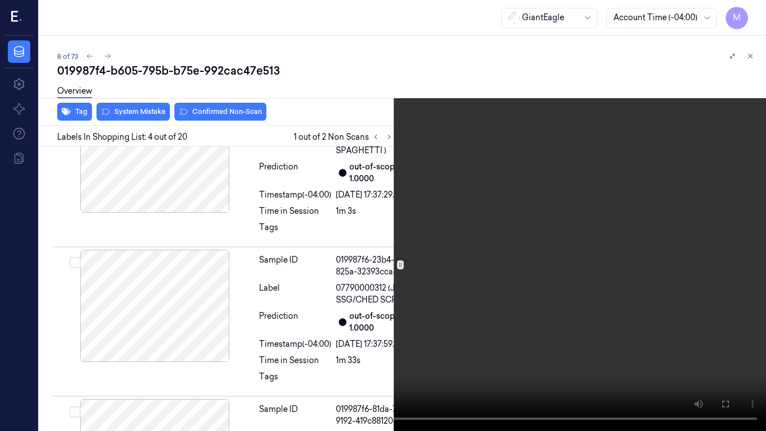
click at [528, 215] on video at bounding box center [383, 215] width 766 height 431
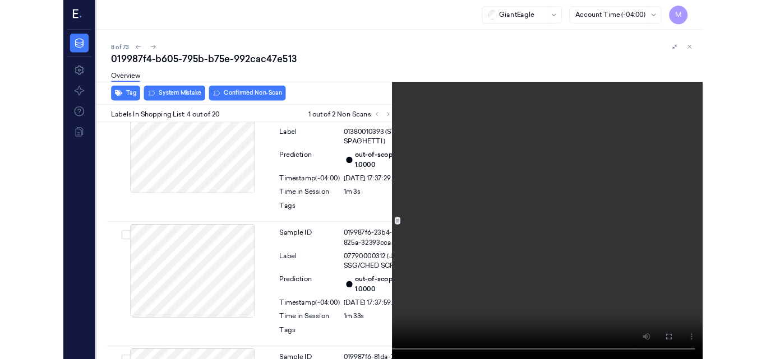
scroll to position [577, 0]
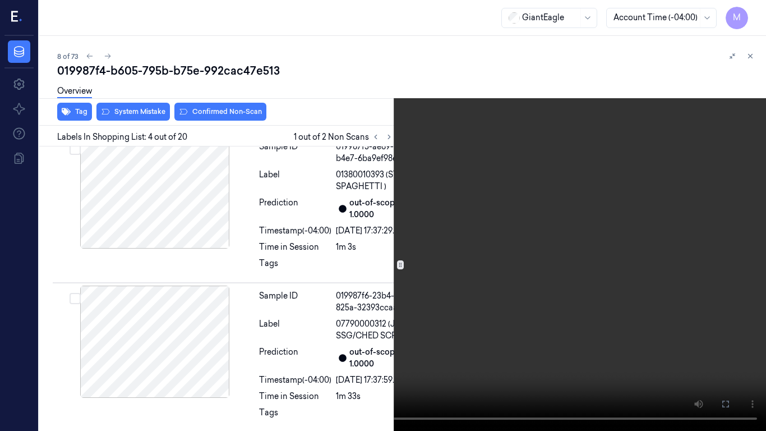
click at [615, 227] on video at bounding box center [383, 215] width 766 height 431
click at [0, 0] on icon at bounding box center [0, 0] width 0 height 0
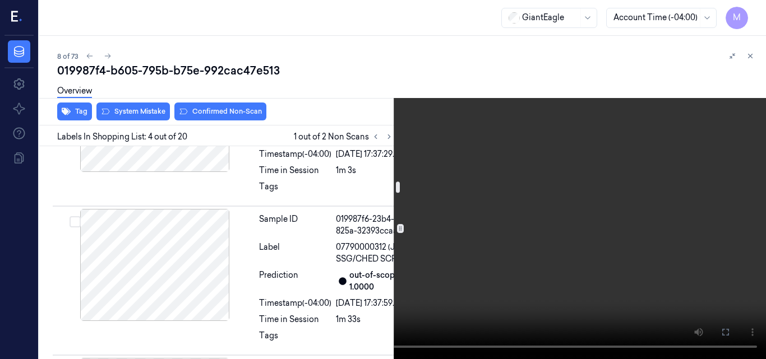
scroll to position [633, 0]
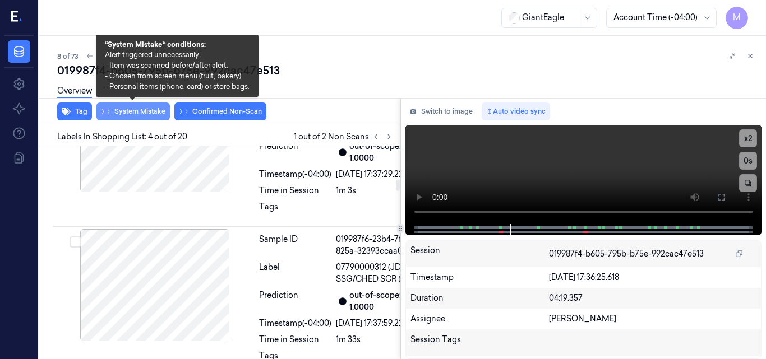
click at [135, 112] on button "System Mistake" at bounding box center [132, 112] width 73 height 18
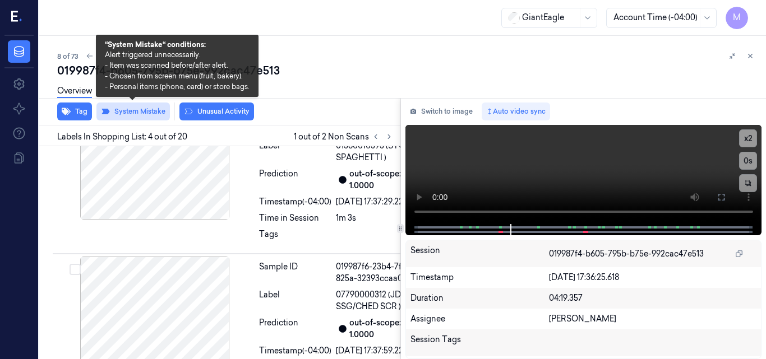
scroll to position [615, 0]
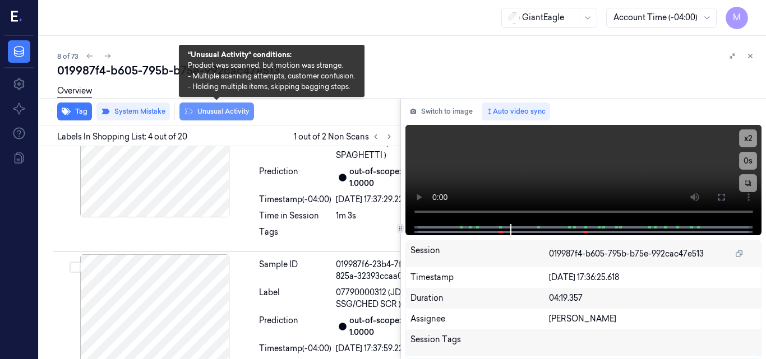
click at [222, 110] on button "Unusual Activity" at bounding box center [216, 112] width 75 height 18
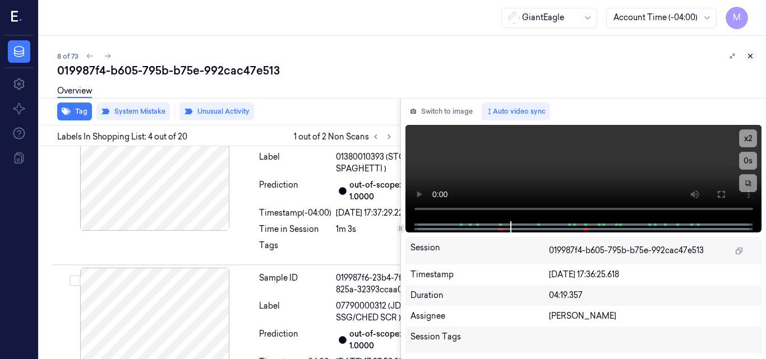
click at [750, 55] on icon at bounding box center [750, 56] width 8 height 8
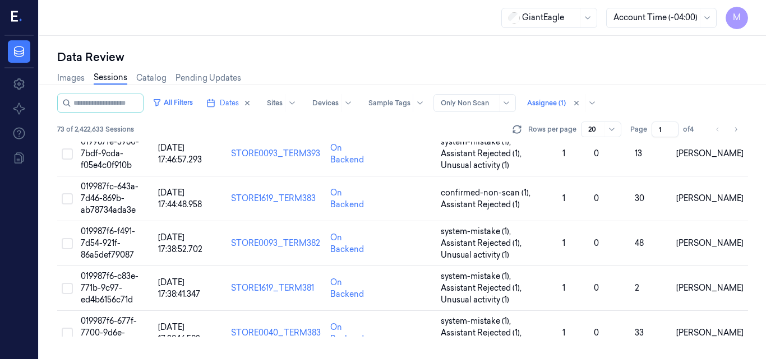
scroll to position [252, 0]
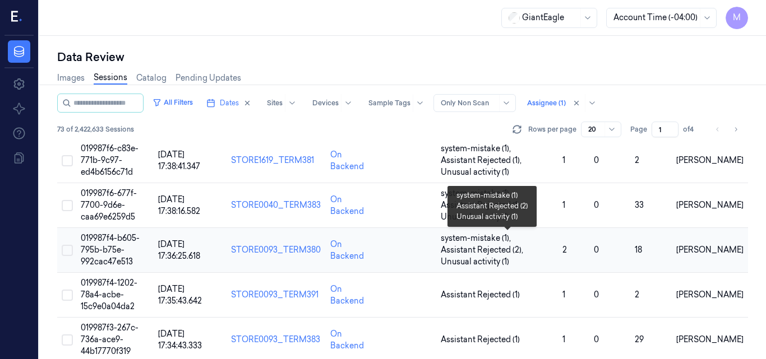
click at [516, 253] on span "Assistant Rejected (2) ," at bounding box center [483, 250] width 85 height 12
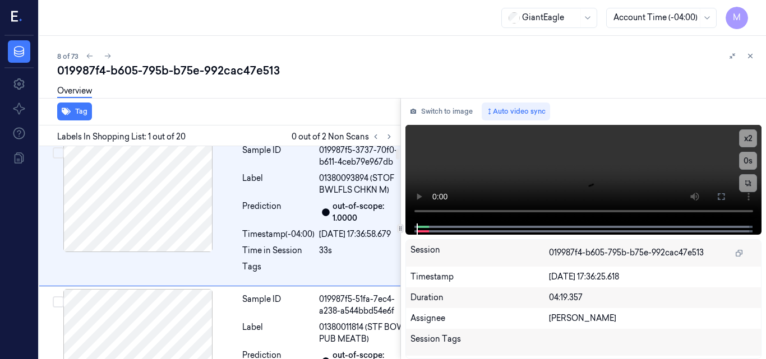
scroll to position [63, 0]
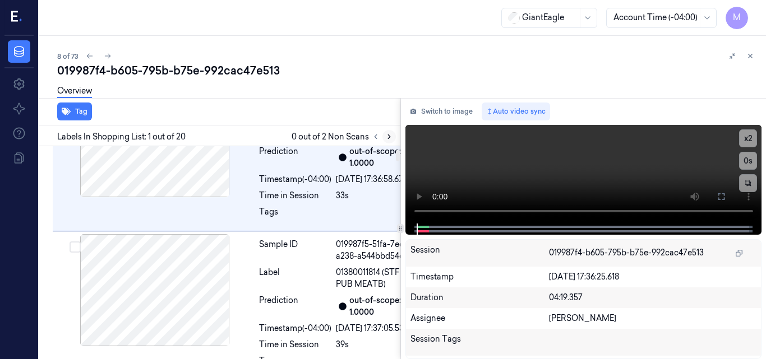
click at [387, 134] on icon at bounding box center [389, 137] width 8 height 8
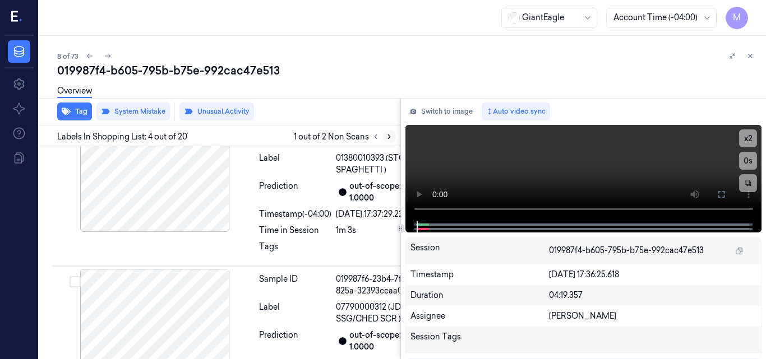
scroll to position [615, 0]
click at [386, 136] on icon at bounding box center [389, 137] width 8 height 8
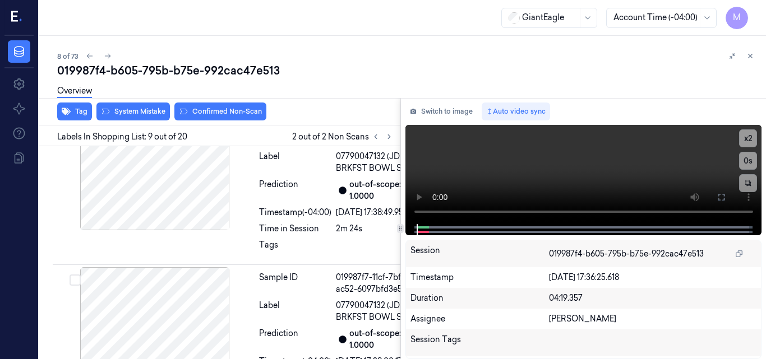
scroll to position [1631, 0]
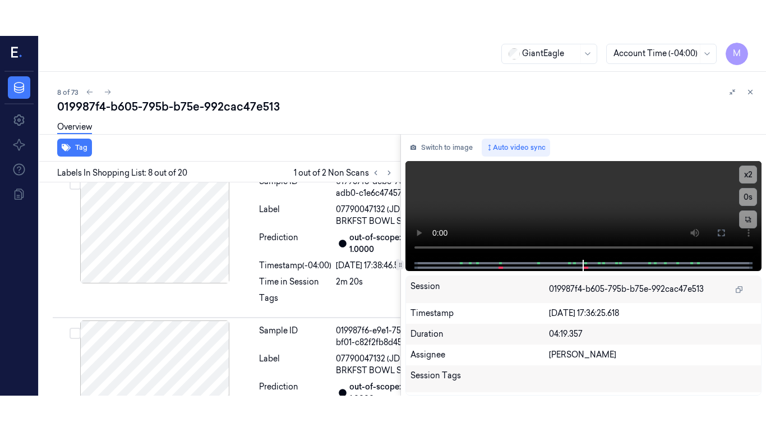
scroll to position [1442, 0]
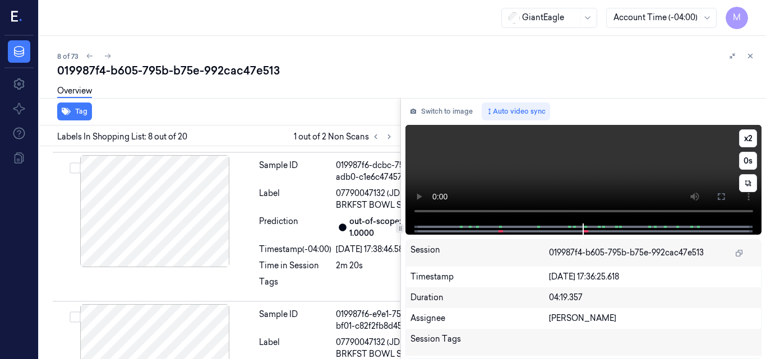
click at [642, 159] on video at bounding box center [583, 174] width 357 height 99
click at [715, 197] on button at bounding box center [721, 197] width 18 height 18
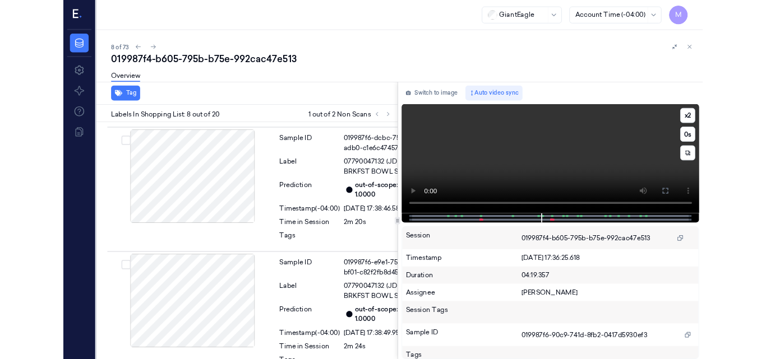
scroll to position [1406, 0]
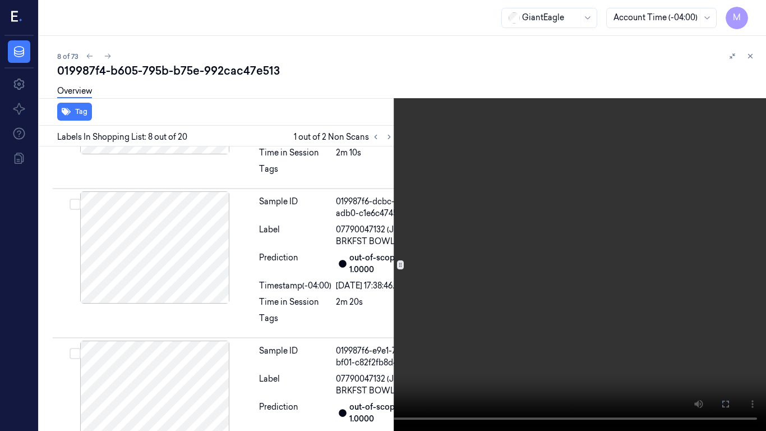
click at [547, 274] on video at bounding box center [383, 215] width 766 height 431
click at [0, 0] on icon at bounding box center [0, 0] width 0 height 0
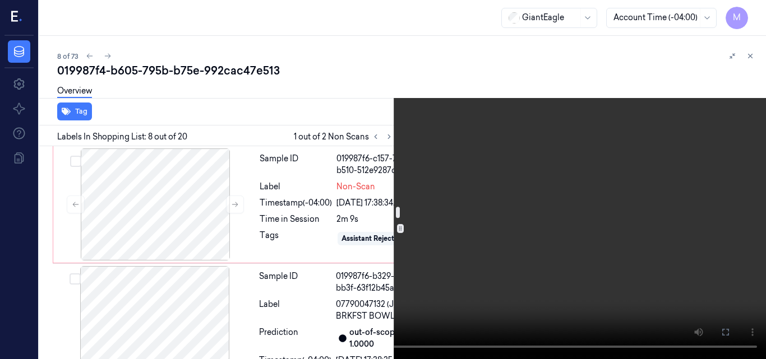
scroll to position [1126, 0]
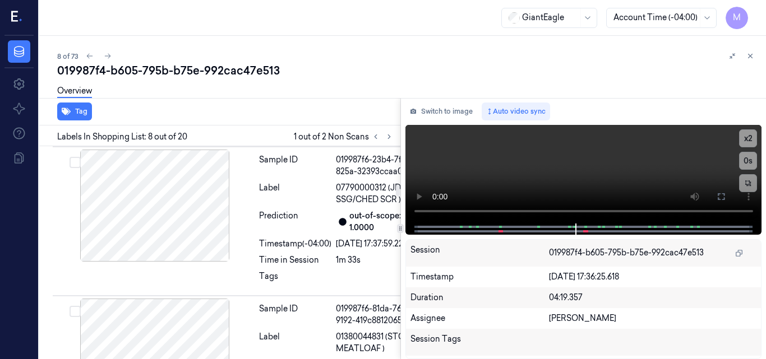
click at [187, 113] on div at bounding box center [155, 57] width 200 height 112
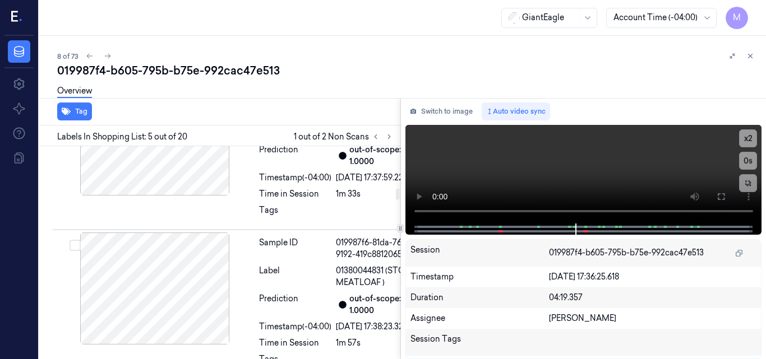
scroll to position [807, 0]
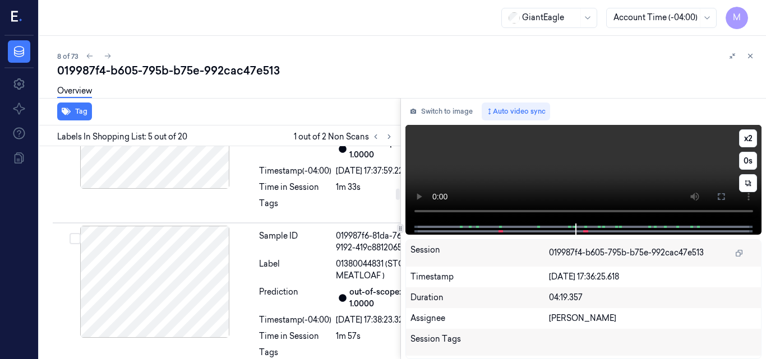
click at [604, 170] on video at bounding box center [583, 174] width 357 height 99
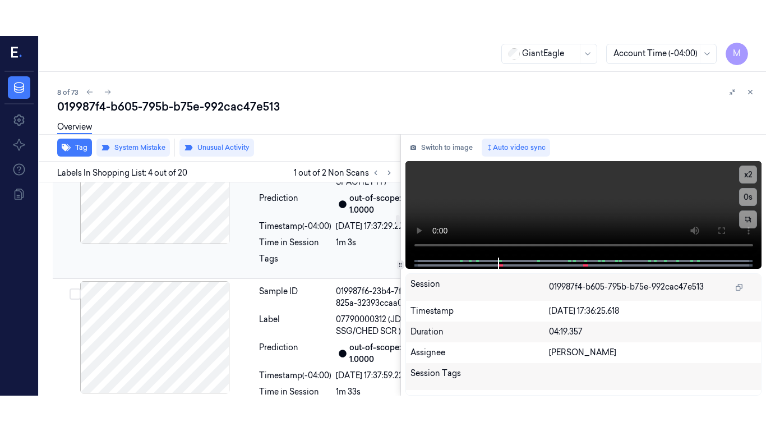
scroll to position [615, 0]
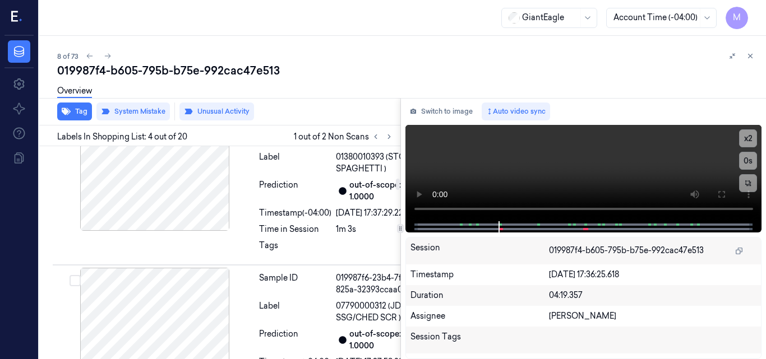
click at [187, 92] on div at bounding box center [155, 36] width 200 height 112
click at [719, 193] on icon at bounding box center [720, 194] width 9 height 9
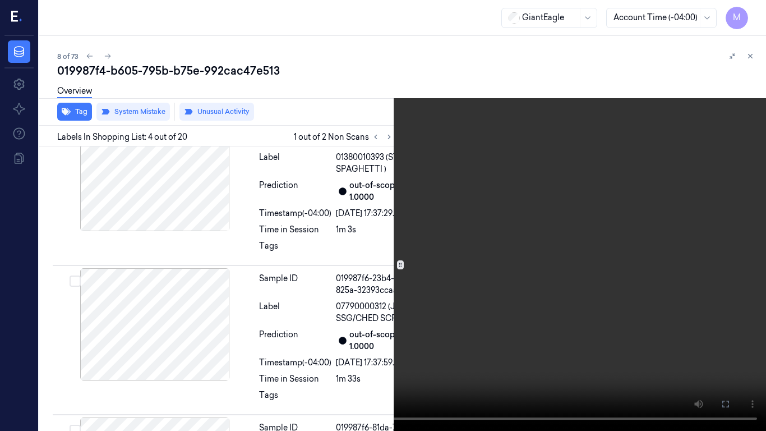
click at [559, 273] on video at bounding box center [383, 215] width 766 height 431
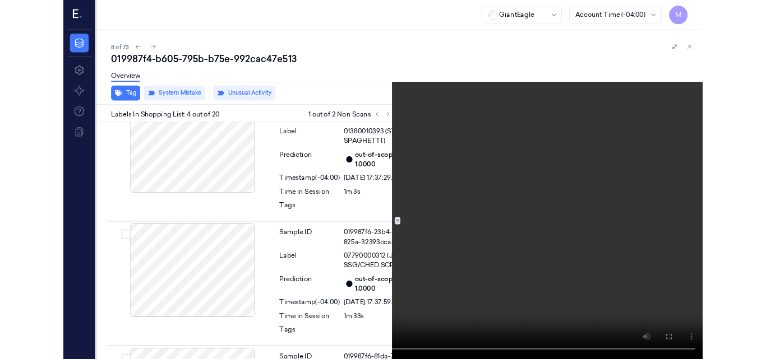
scroll to position [580, 0]
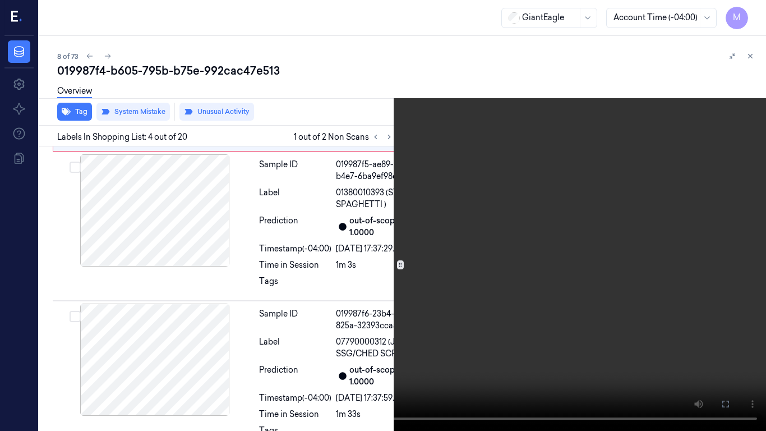
click at [0, 0] on icon at bounding box center [0, 0] width 0 height 0
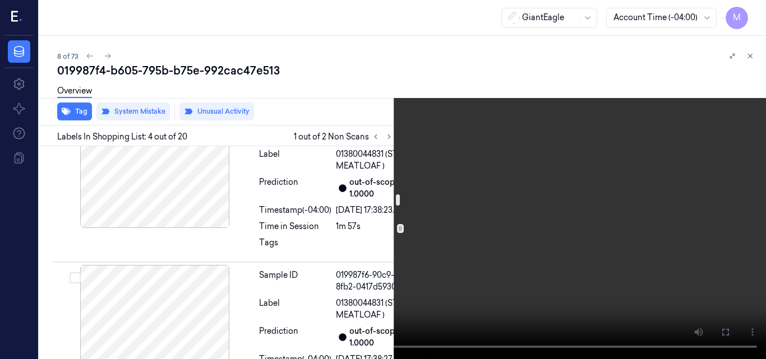
scroll to position [973, 0]
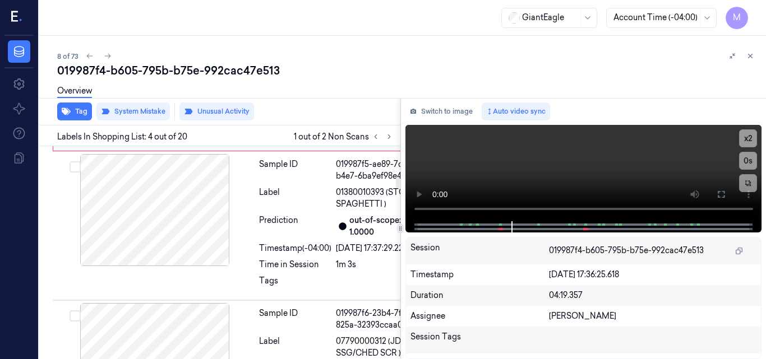
click at [174, 128] on div at bounding box center [155, 72] width 200 height 112
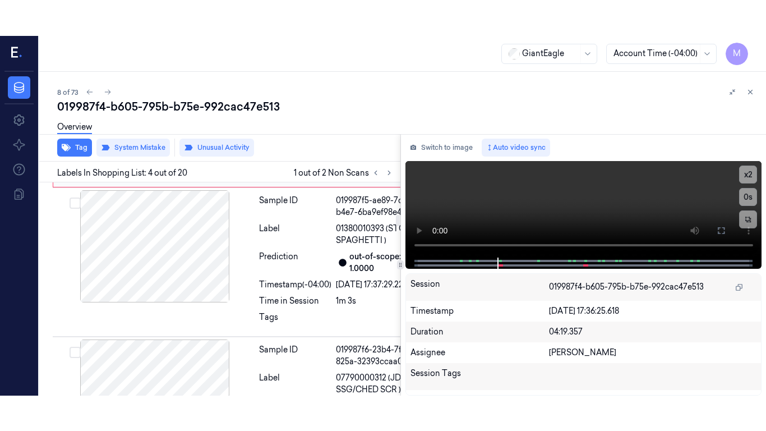
scroll to position [615, 0]
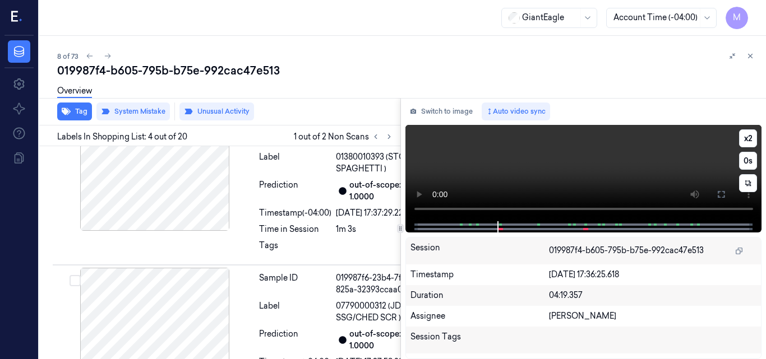
click at [568, 154] on video at bounding box center [583, 173] width 357 height 96
click at [700, 141] on video at bounding box center [583, 173] width 357 height 96
click at [678, 159] on video at bounding box center [583, 173] width 357 height 96
click at [720, 193] on icon at bounding box center [720, 194] width 9 height 9
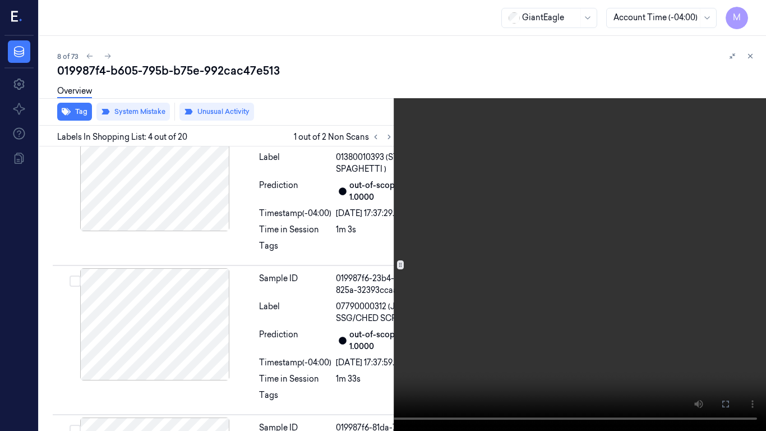
click at [572, 182] on video at bounding box center [383, 215] width 766 height 431
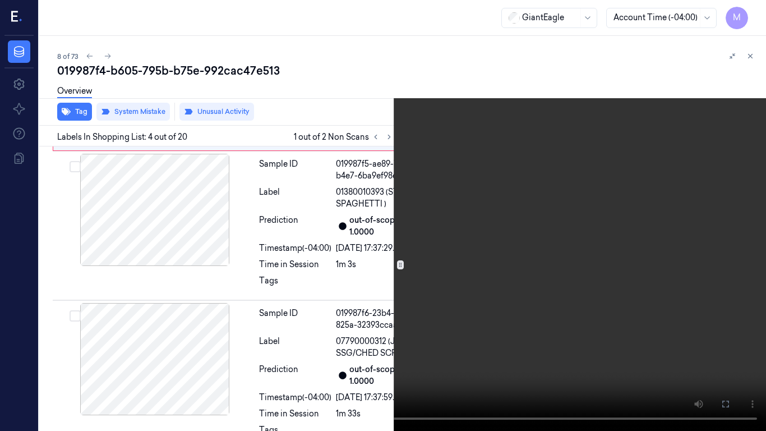
scroll to position [580, 0]
click at [572, 182] on video at bounding box center [383, 215] width 766 height 431
click at [563, 203] on video at bounding box center [383, 215] width 766 height 431
click at [0, 0] on icon at bounding box center [0, 0] width 0 height 0
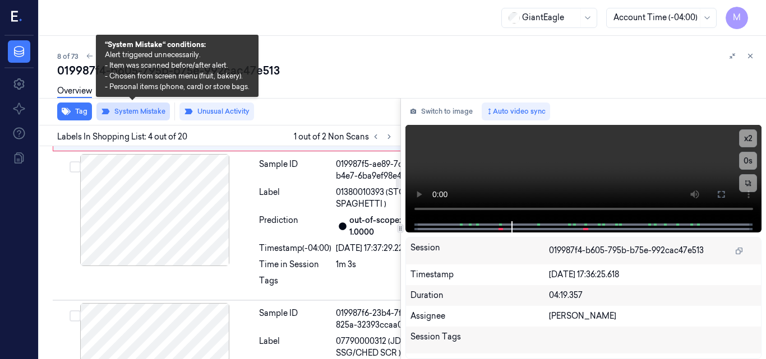
click at [144, 114] on button "System Mistake" at bounding box center [132, 112] width 73 height 18
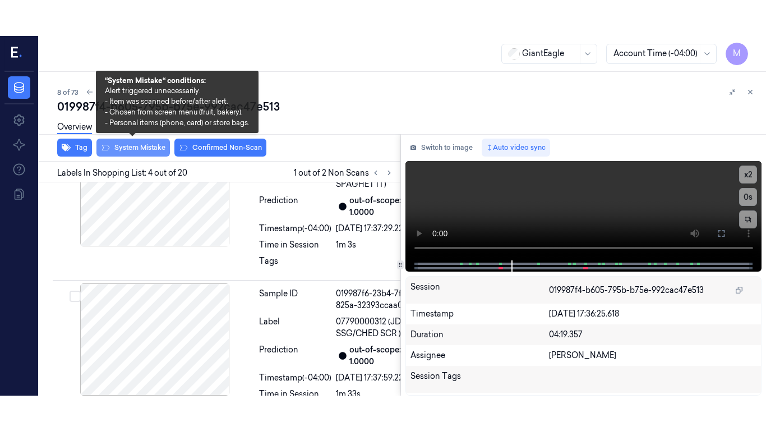
scroll to position [613, 0]
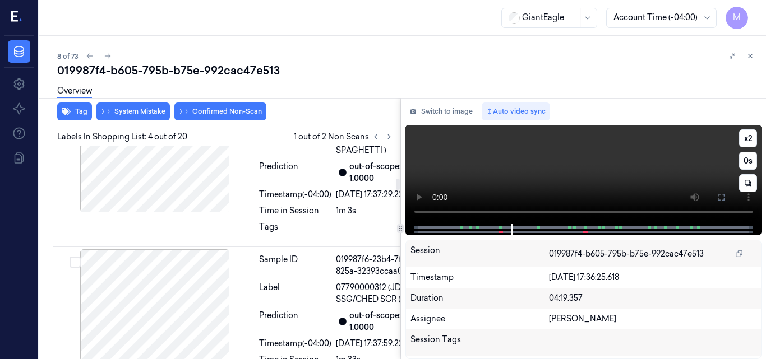
click at [636, 176] on video at bounding box center [583, 174] width 357 height 99
click at [722, 200] on icon at bounding box center [720, 197] width 9 height 9
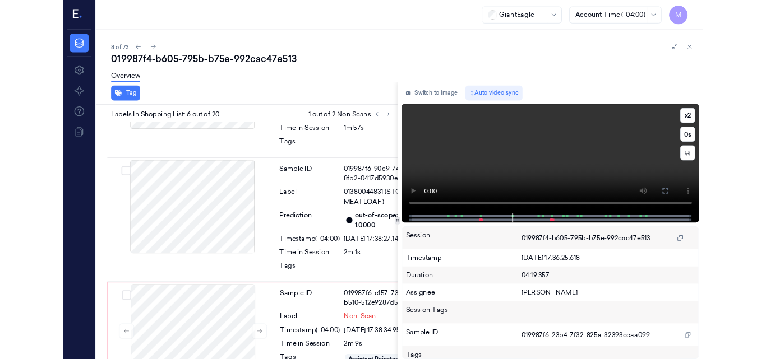
scroll to position [980, 0]
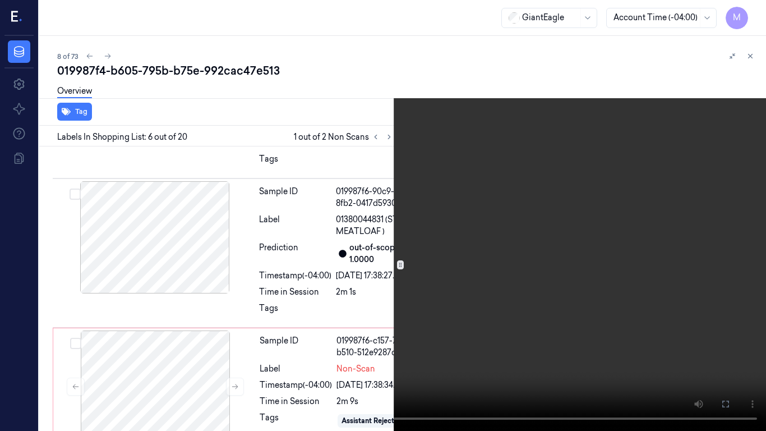
click at [550, 141] on video at bounding box center [383, 215] width 766 height 431
click at [0, 0] on icon at bounding box center [0, 0] width 0 height 0
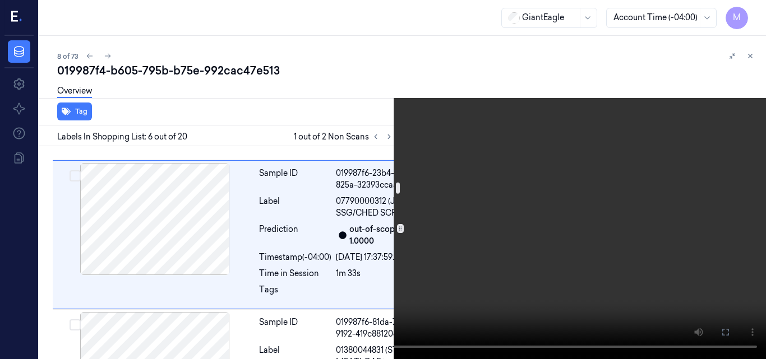
scroll to position [644, 0]
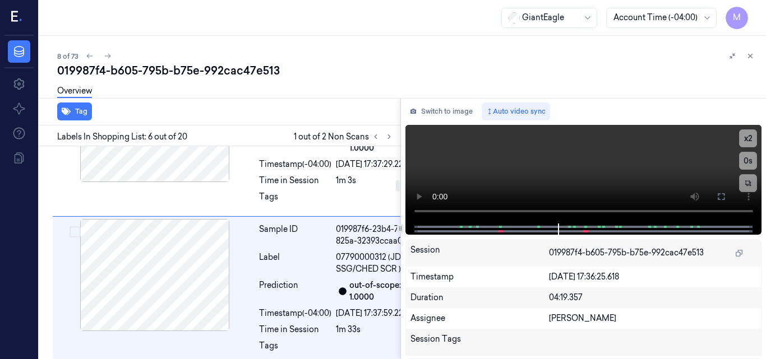
click at [189, 64] on div at bounding box center [155, 8] width 200 height 112
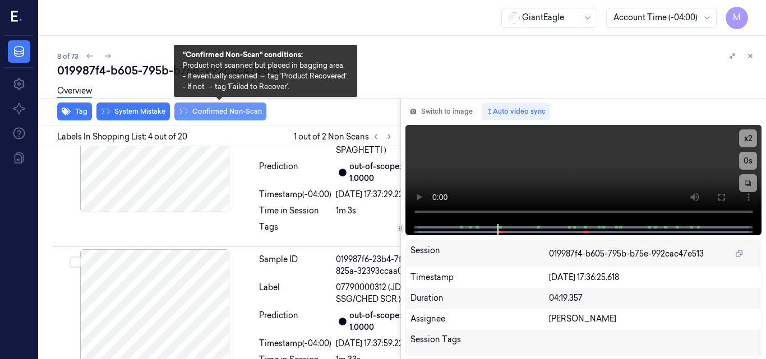
click at [219, 109] on button "Confirmed Non-Scan" at bounding box center [220, 112] width 92 height 18
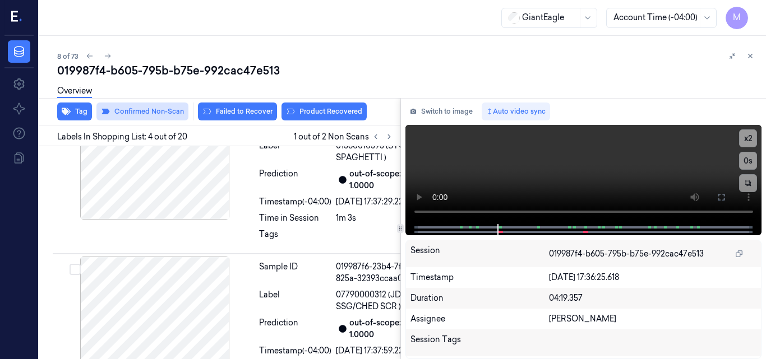
scroll to position [615, 0]
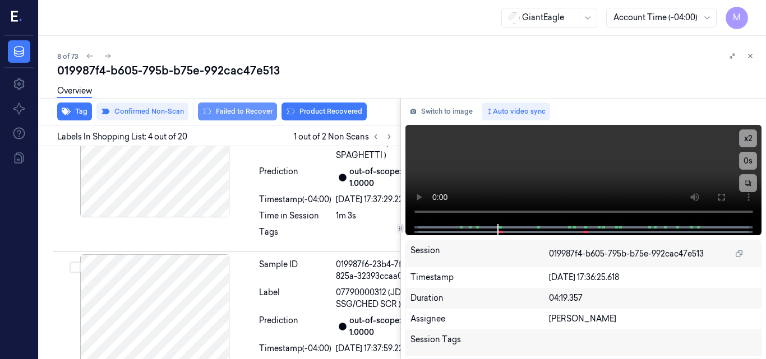
click at [241, 110] on button "Failed to Recover" at bounding box center [237, 112] width 79 height 18
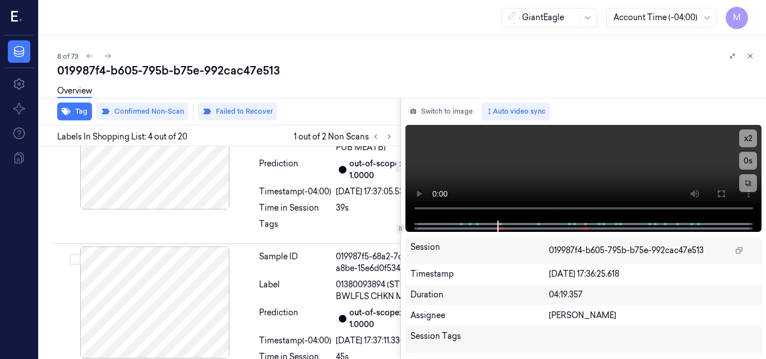
scroll to position [111, 0]
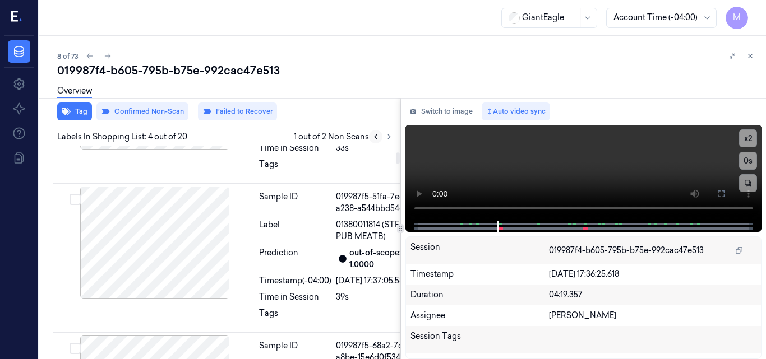
click at [373, 136] on icon at bounding box center [376, 137] width 8 height 8
click at [389, 136] on icon at bounding box center [389, 137] width 2 height 4
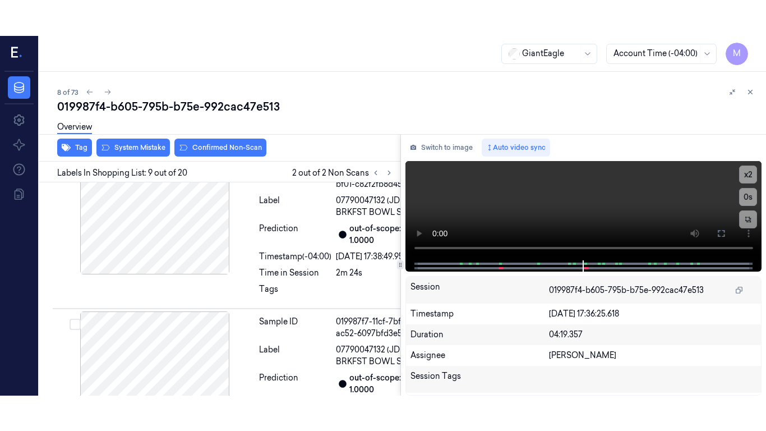
scroll to position [1631, 0]
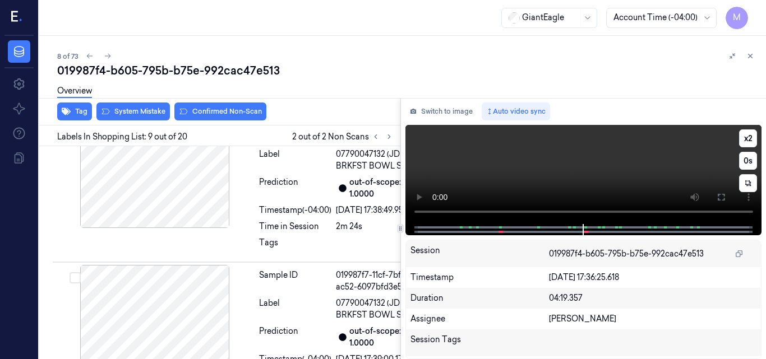
click at [658, 169] on video at bounding box center [583, 174] width 357 height 99
click at [719, 200] on icon at bounding box center [721, 197] width 7 height 7
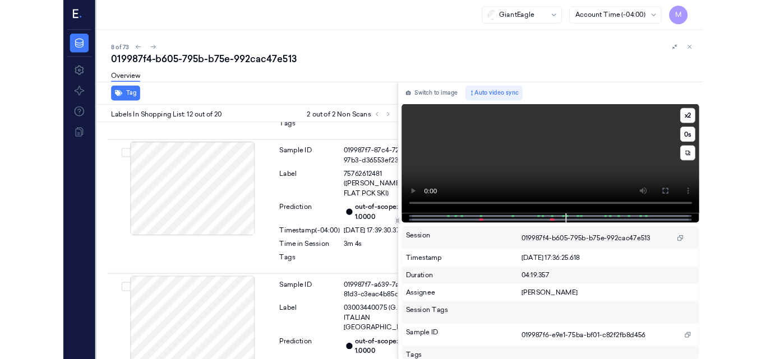
scroll to position [2193, 0]
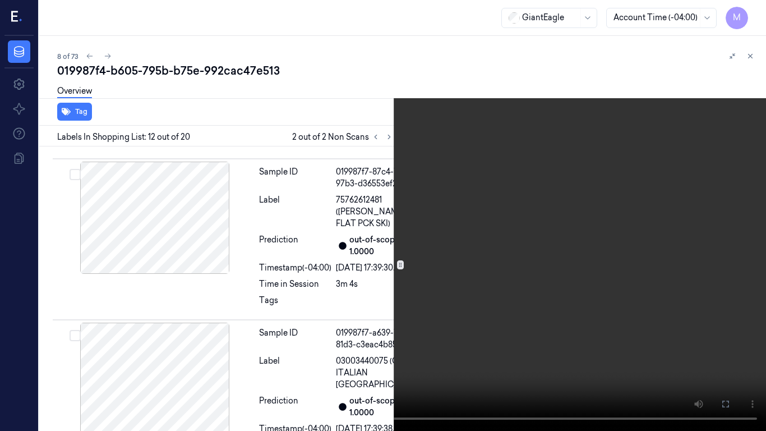
click at [568, 249] on video at bounding box center [383, 215] width 766 height 431
click at [0, 0] on icon at bounding box center [0, 0] width 0 height 0
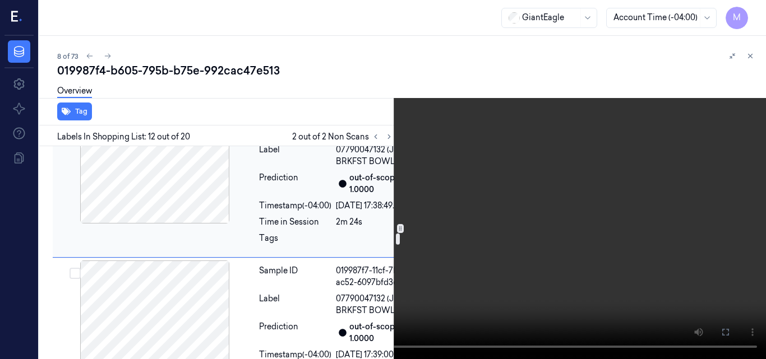
scroll to position [1633, 0]
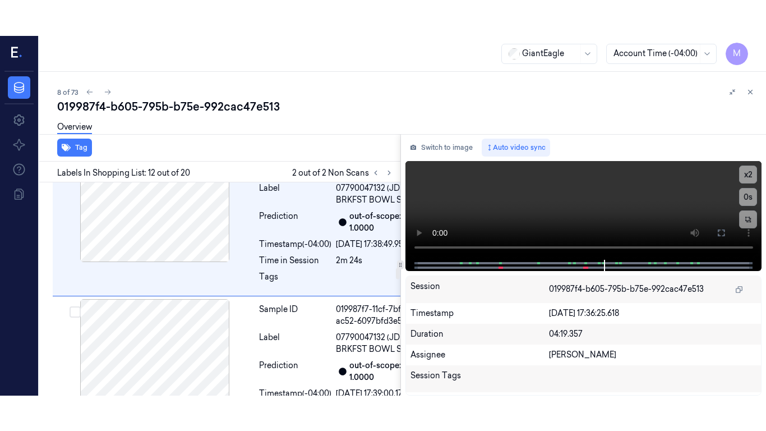
scroll to position [1631, 0]
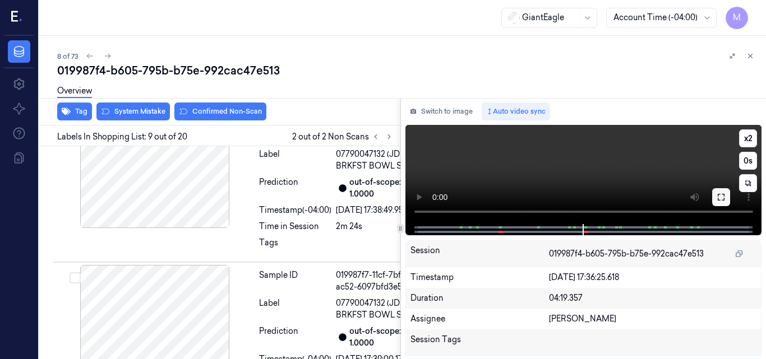
click at [719, 195] on icon at bounding box center [720, 197] width 9 height 9
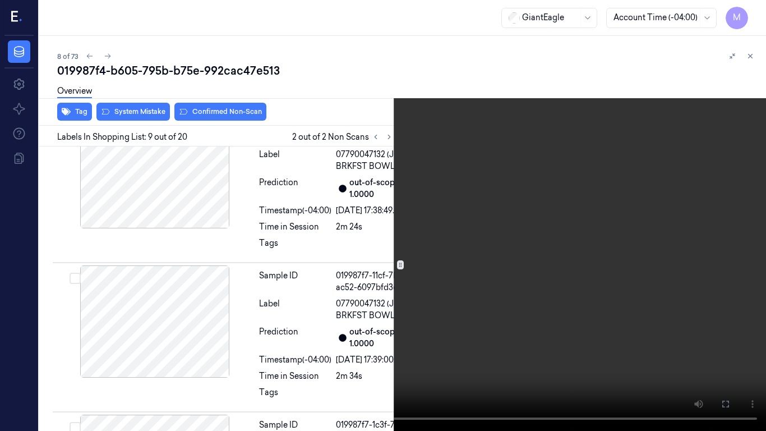
click at [525, 225] on video at bounding box center [383, 215] width 766 height 431
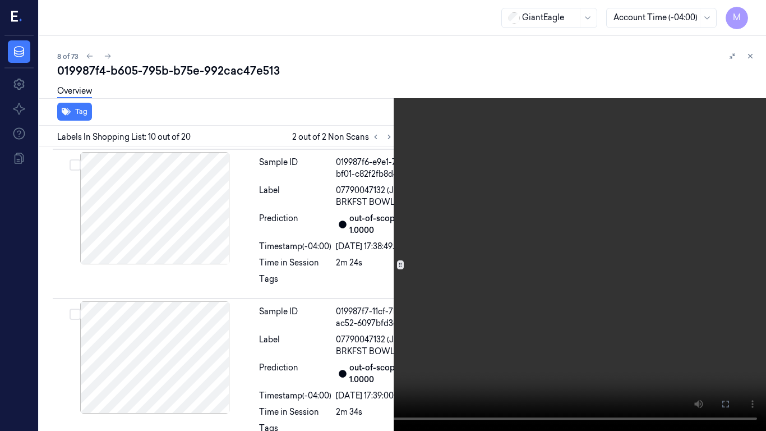
scroll to position [1612, 0]
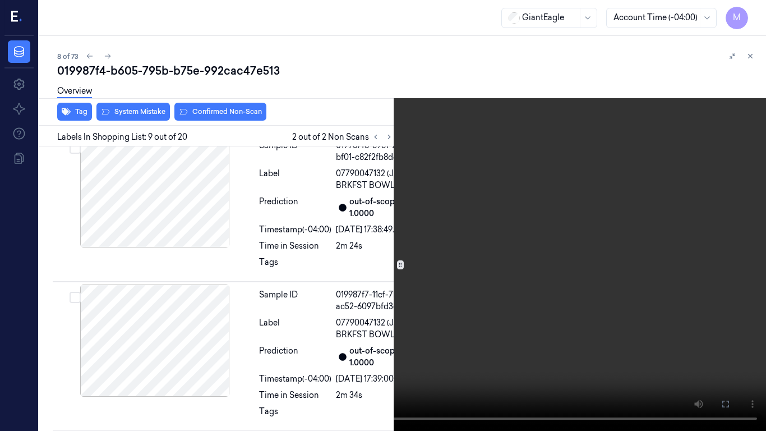
click at [525, 225] on video at bounding box center [383, 215] width 766 height 431
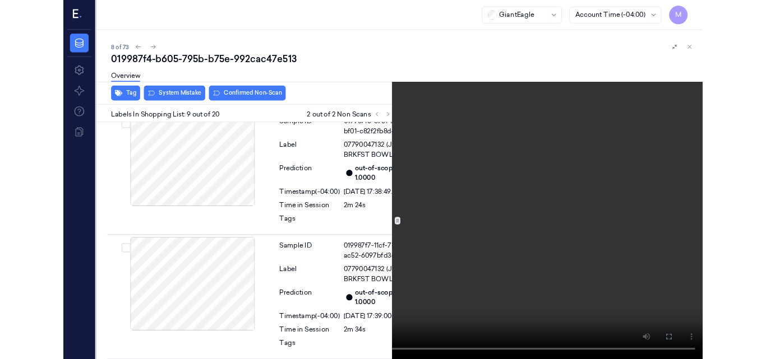
scroll to position [1595, 0]
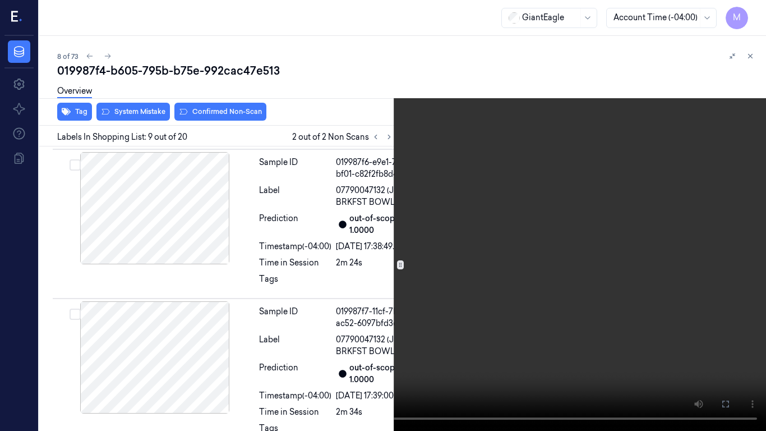
click at [0, 0] on icon at bounding box center [0, 0] width 0 height 0
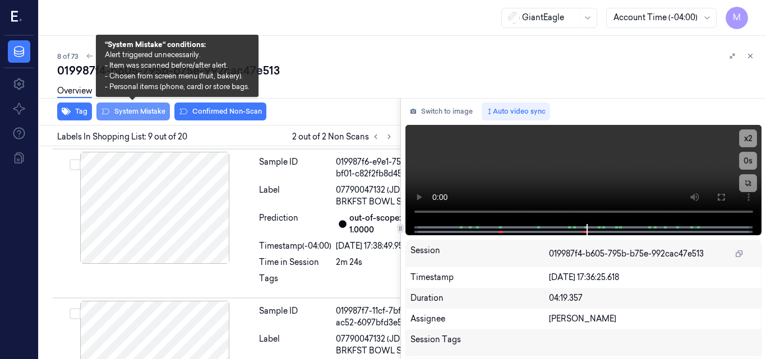
click at [148, 109] on button "System Mistake" at bounding box center [132, 112] width 73 height 18
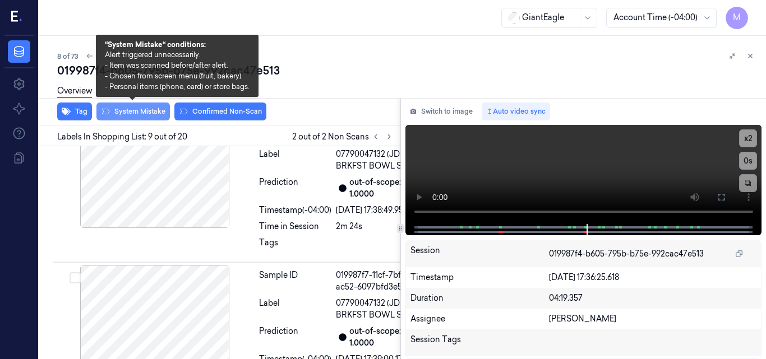
scroll to position [1633, 0]
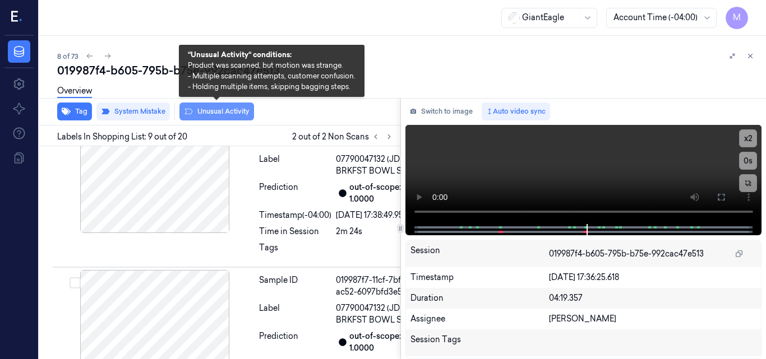
click at [211, 111] on button "Unusual Activity" at bounding box center [216, 112] width 75 height 18
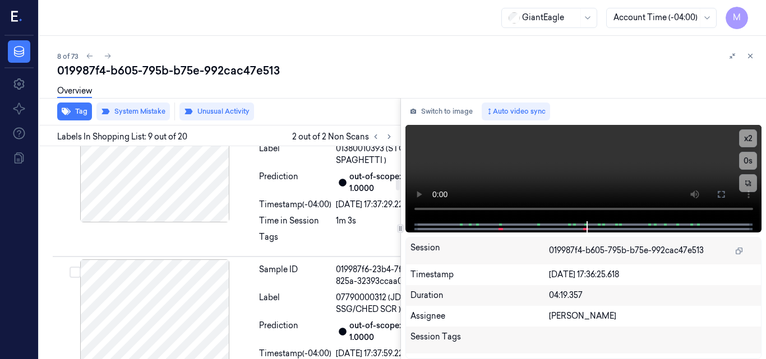
scroll to position [568, 0]
click at [170, 84] on div at bounding box center [155, 28] width 200 height 112
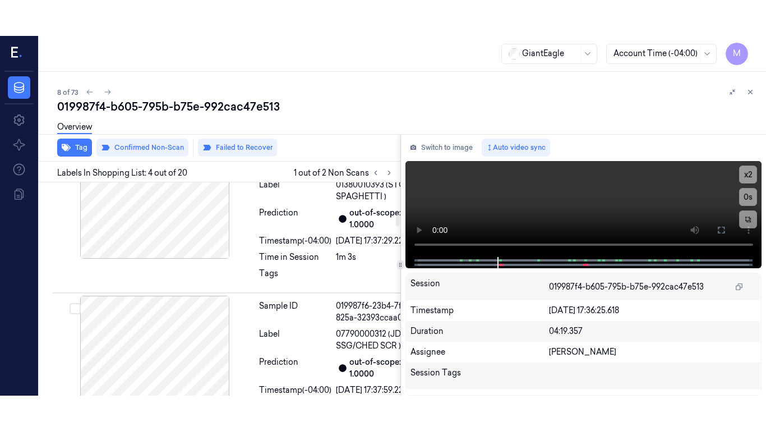
scroll to position [615, 0]
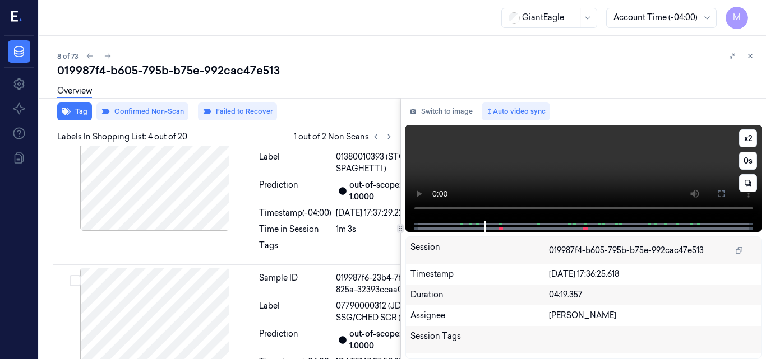
drag, startPoint x: 697, startPoint y: 156, endPoint x: 711, endPoint y: 174, distance: 23.6
click at [697, 156] on video at bounding box center [583, 173] width 357 height 96
click at [724, 191] on icon at bounding box center [721, 194] width 7 height 7
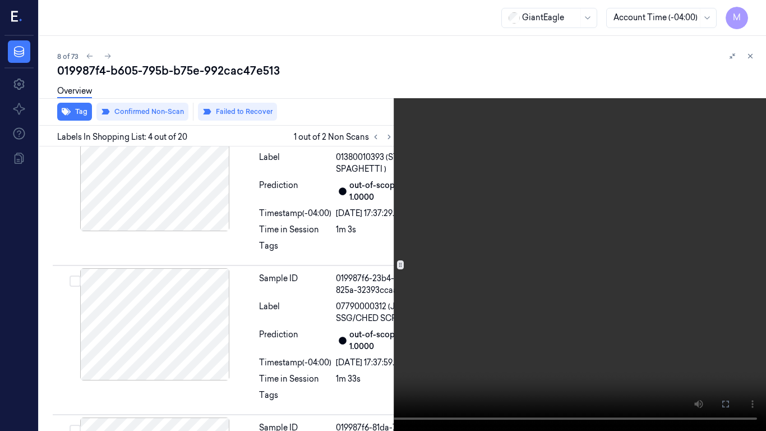
click at [505, 240] on video at bounding box center [383, 215] width 766 height 431
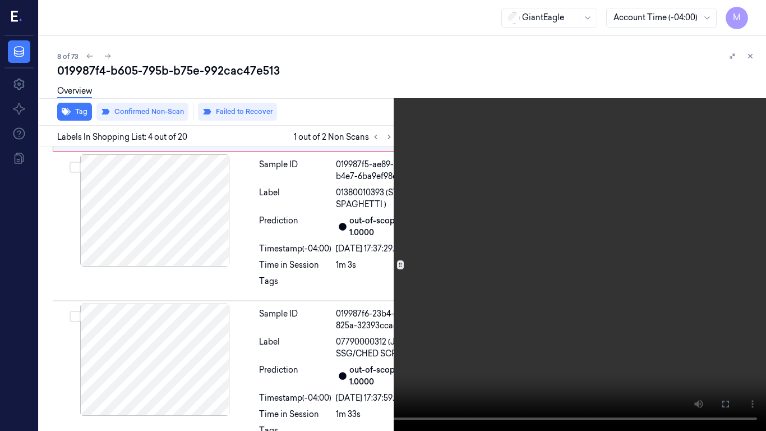
click at [505, 240] on video at bounding box center [383, 215] width 766 height 431
click at [581, 269] on video at bounding box center [383, 215] width 766 height 431
click at [0, 0] on icon at bounding box center [0, 0] width 0 height 0
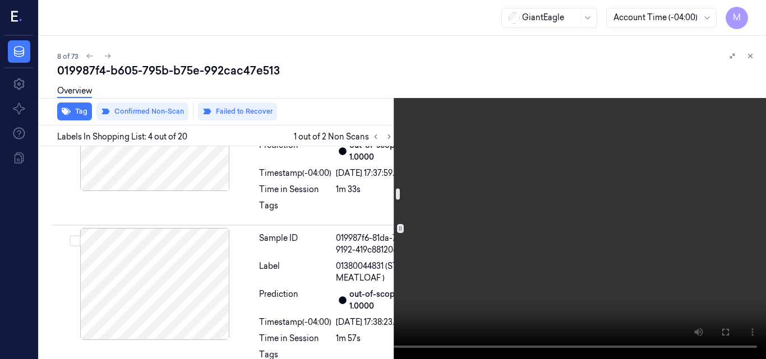
scroll to position [973, 0]
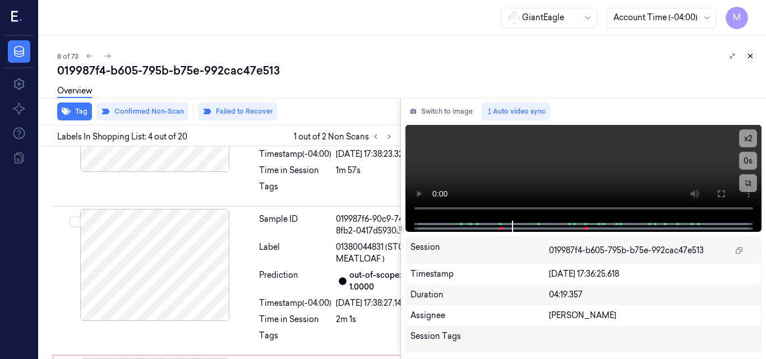
click at [752, 55] on icon at bounding box center [750, 56] width 8 height 8
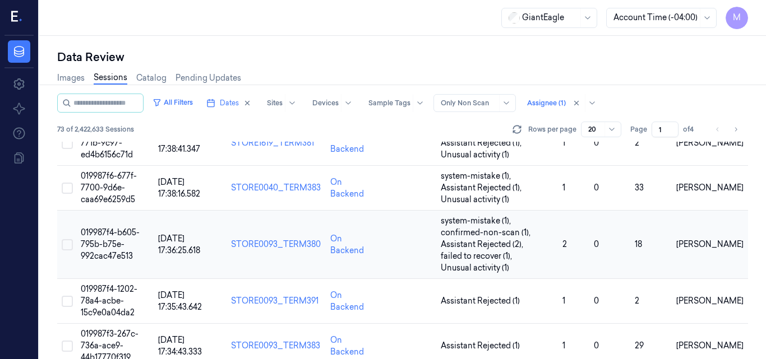
scroll to position [382, 0]
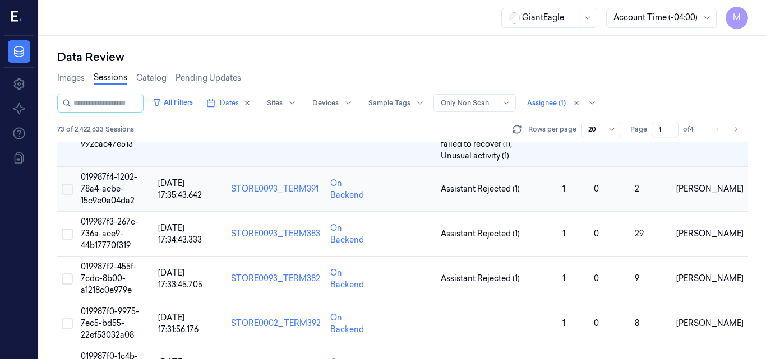
click at [121, 182] on span "019987f4-1202-78a4-acbe-15c9e0a04da2" at bounding box center [109, 189] width 57 height 34
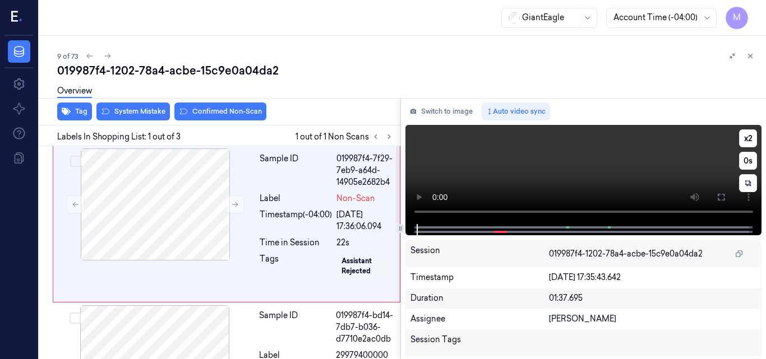
click at [563, 161] on video at bounding box center [583, 174] width 357 height 99
click at [722, 196] on icon at bounding box center [720, 197] width 9 height 9
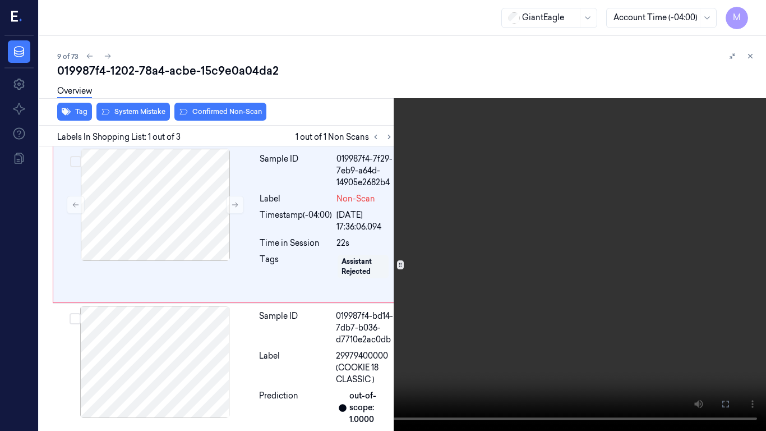
click at [451, 215] on video at bounding box center [383, 215] width 766 height 431
click at [450, 218] on video at bounding box center [383, 215] width 766 height 431
click at [0, 0] on icon at bounding box center [0, 0] width 0 height 0
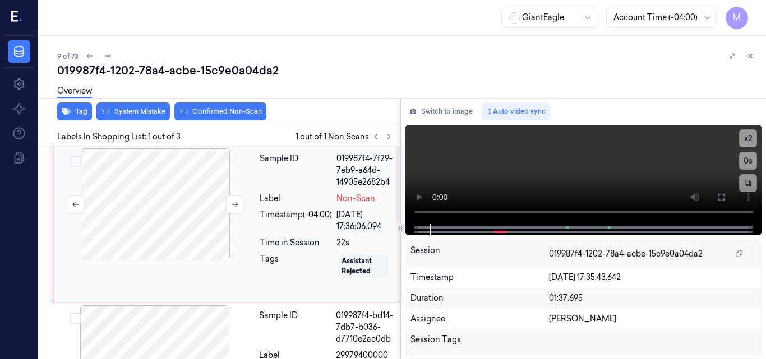
click at [158, 186] on div at bounding box center [155, 205] width 200 height 112
click at [666, 167] on video at bounding box center [583, 174] width 357 height 99
click at [722, 198] on icon at bounding box center [720, 197] width 9 height 9
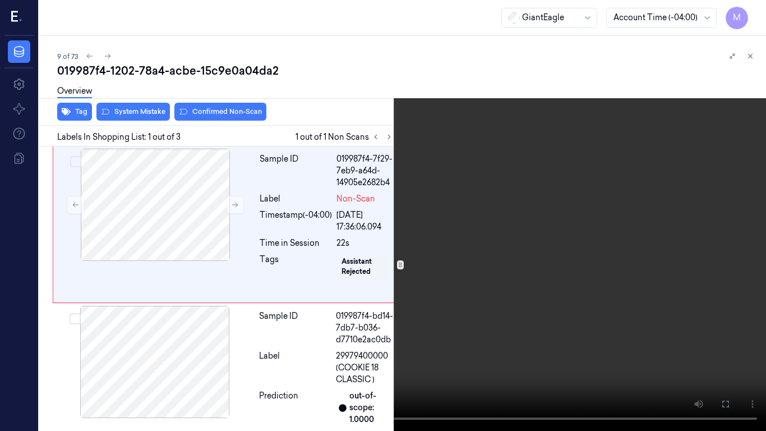
click at [619, 188] on video at bounding box center [383, 215] width 766 height 431
click at [417, 185] on video at bounding box center [383, 215] width 766 height 431
click at [458, 222] on video at bounding box center [383, 215] width 766 height 431
click at [0, 0] on button at bounding box center [0, 0] width 0 height 0
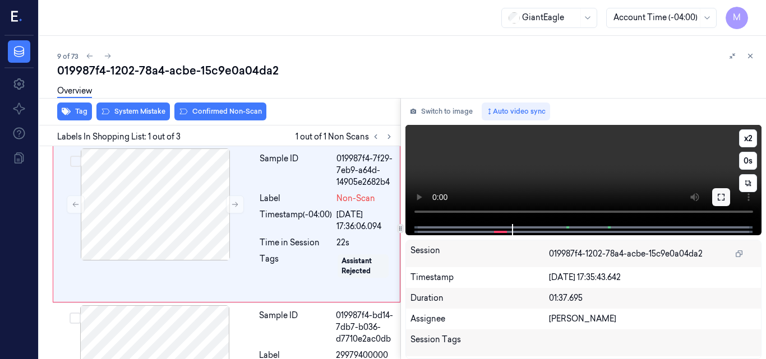
click at [721, 195] on icon at bounding box center [720, 197] width 9 height 9
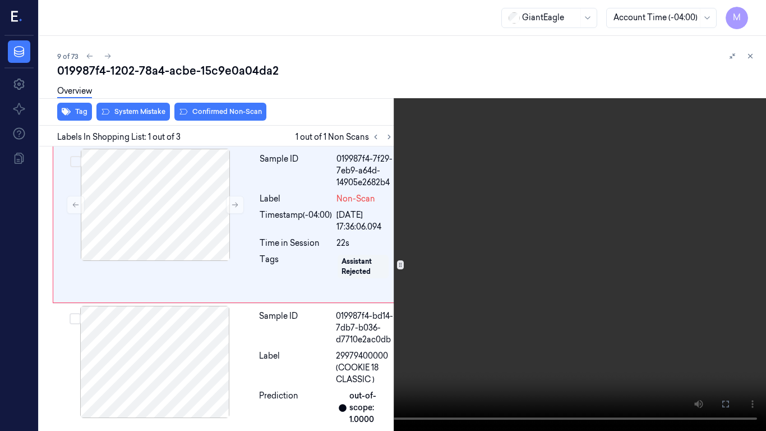
click at [542, 228] on video at bounding box center [383, 215] width 766 height 431
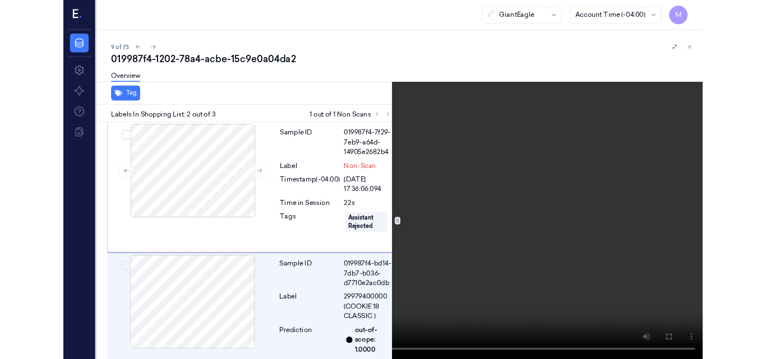
scroll to position [130, 0]
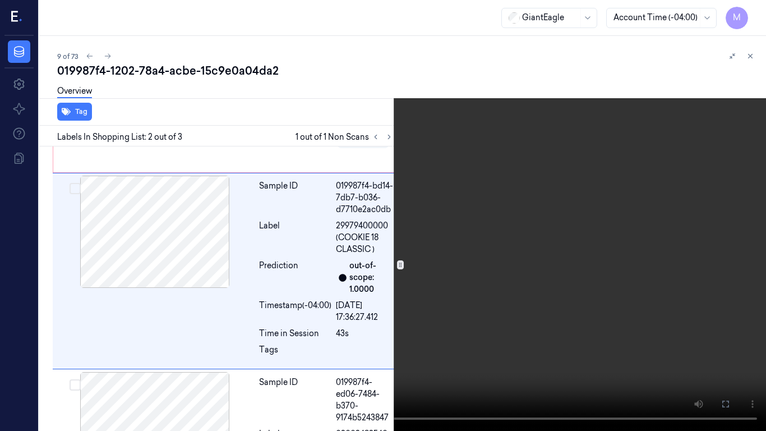
click at [457, 201] on video at bounding box center [383, 215] width 766 height 431
click at [0, 0] on icon at bounding box center [0, 0] width 0 height 0
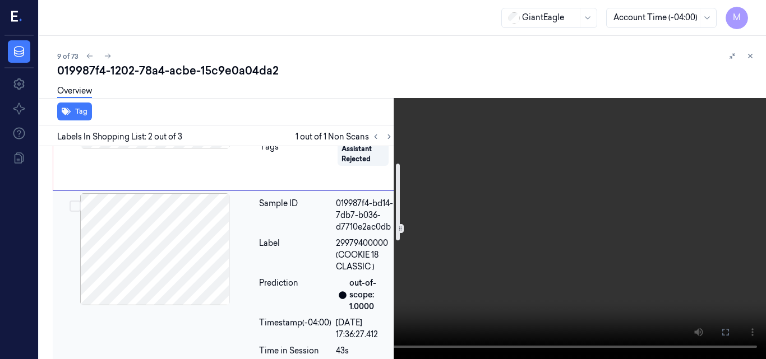
scroll to position [0, 0]
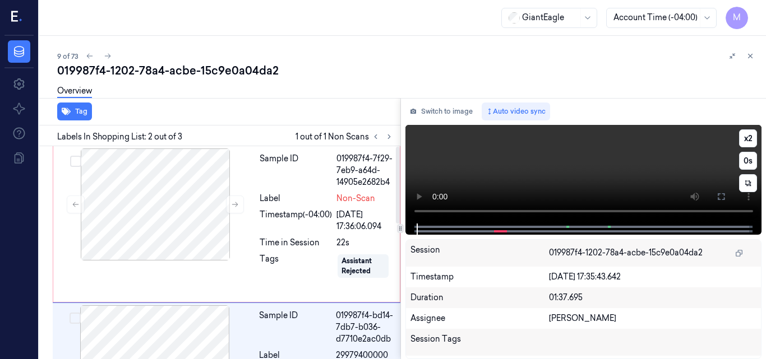
click at [636, 162] on video at bounding box center [583, 174] width 357 height 99
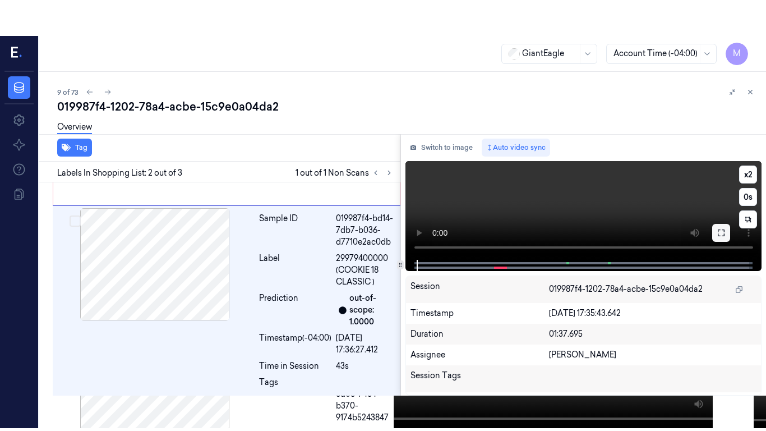
scroll to position [166, 0]
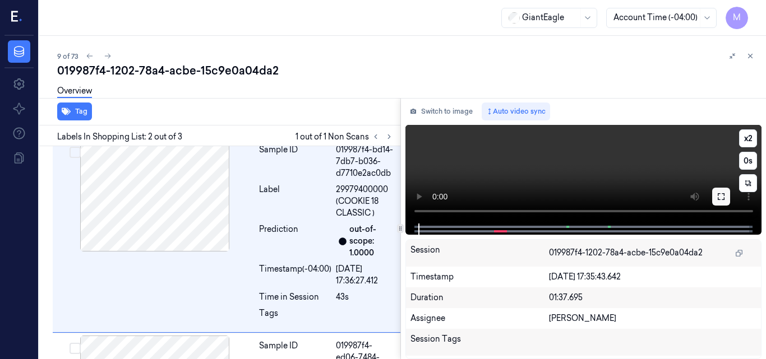
click at [717, 195] on icon at bounding box center [720, 196] width 9 height 9
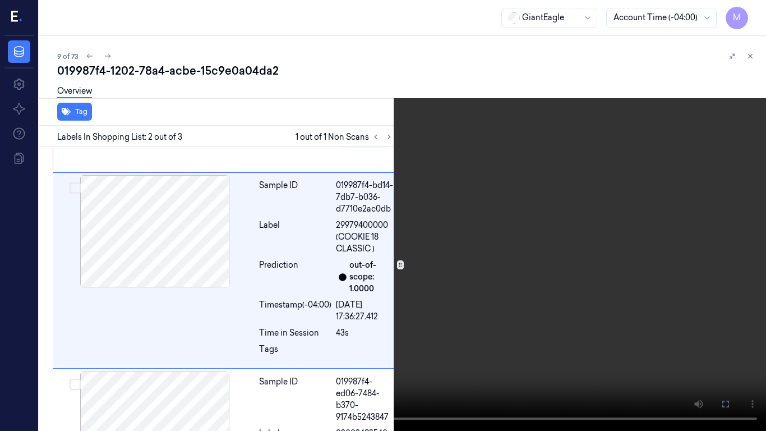
scroll to position [130, 0]
click at [391, 248] on video at bounding box center [383, 215] width 766 height 431
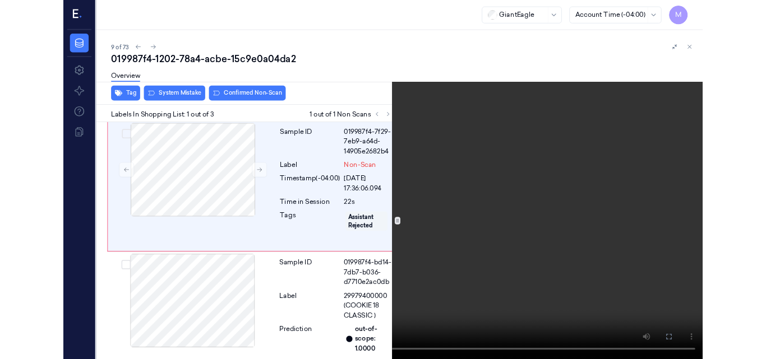
scroll to position [0, 0]
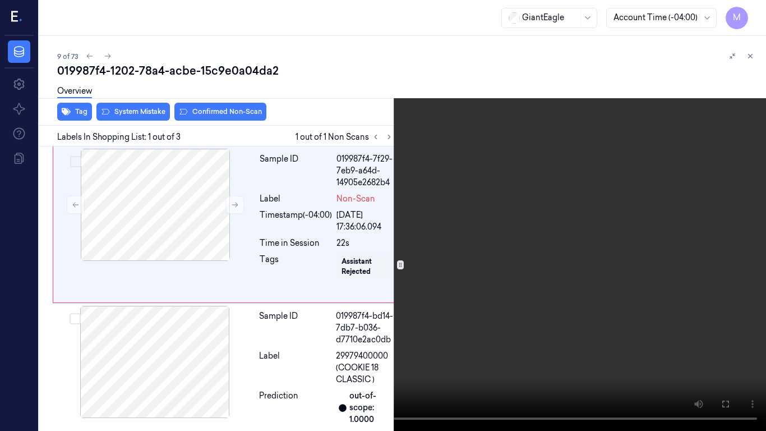
click at [455, 203] on video at bounding box center [383, 215] width 766 height 431
click at [0, 0] on icon at bounding box center [0, 0] width 0 height 0
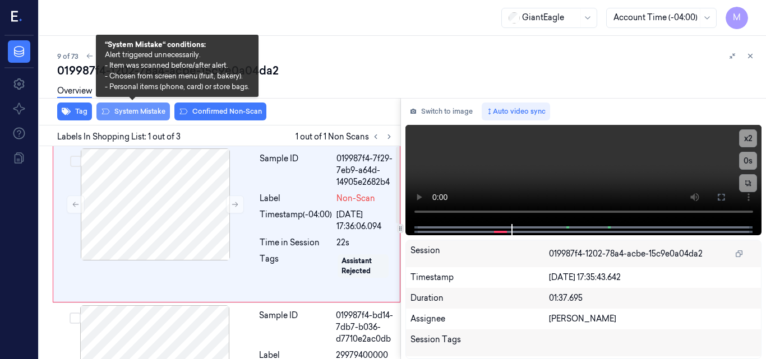
click at [140, 113] on button "System Mistake" at bounding box center [132, 112] width 73 height 18
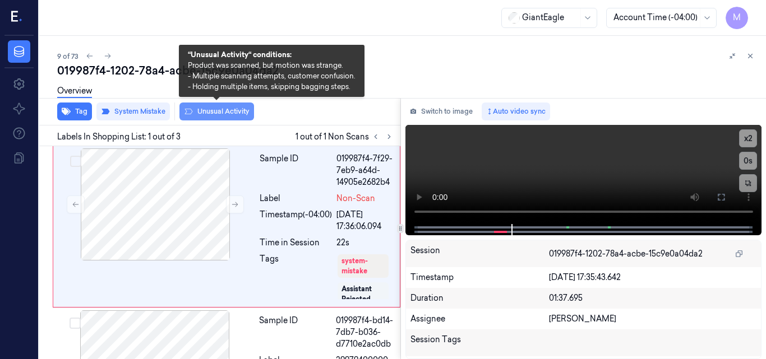
click at [217, 109] on button "Unusual Activity" at bounding box center [216, 112] width 75 height 18
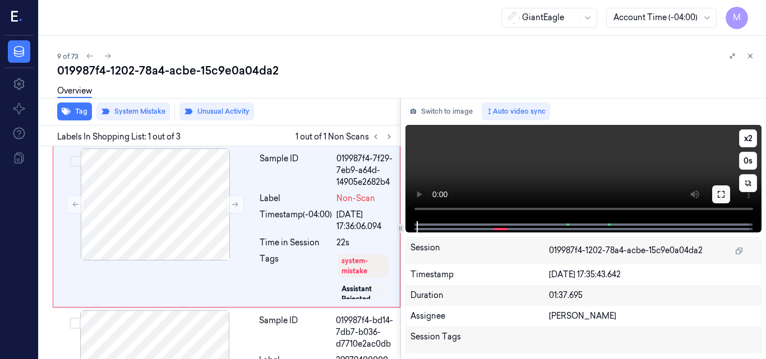
click at [722, 193] on icon at bounding box center [720, 194] width 9 height 9
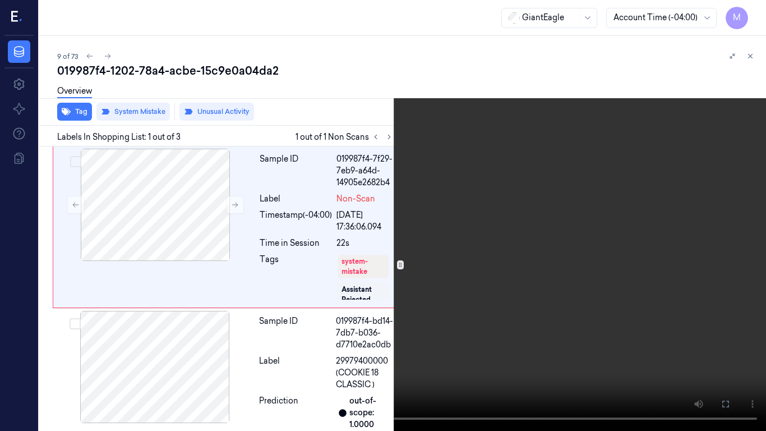
click at [507, 231] on video at bounding box center [383, 215] width 766 height 431
click at [435, 156] on video at bounding box center [383, 215] width 766 height 431
click at [0, 0] on icon at bounding box center [0, 0] width 0 height 0
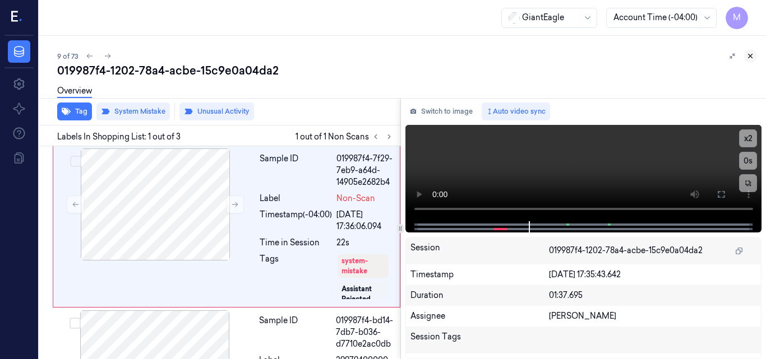
click at [748, 55] on icon at bounding box center [750, 56] width 8 height 8
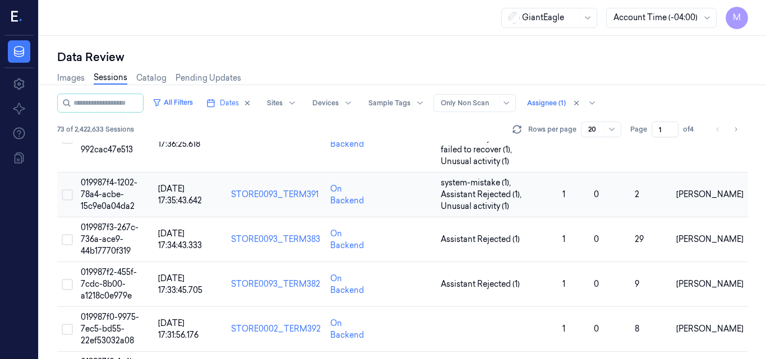
scroll to position [433, 0]
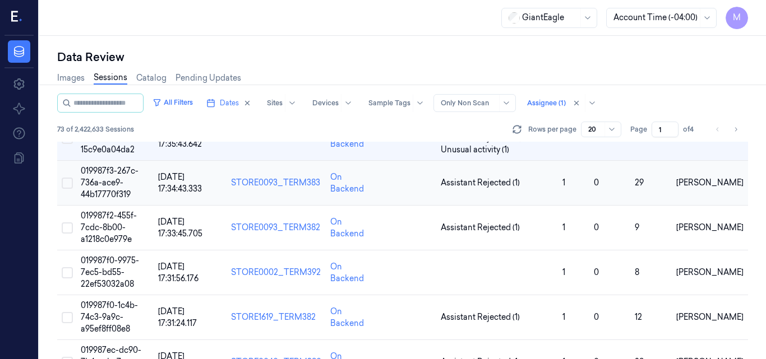
click at [99, 180] on span "019987f3-267c-736a-ace9-44b17770f319" at bounding box center [110, 183] width 58 height 34
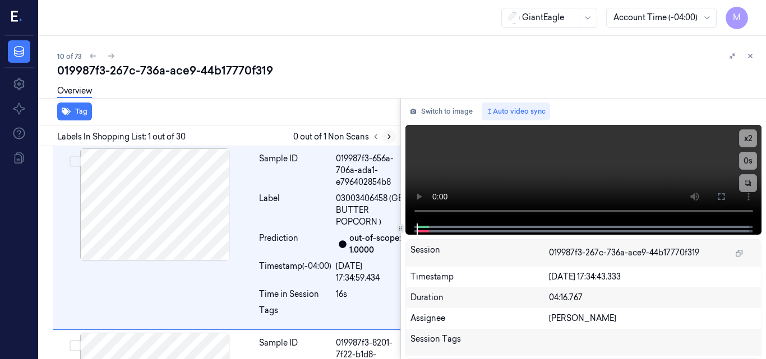
click at [388, 137] on icon at bounding box center [389, 137] width 8 height 8
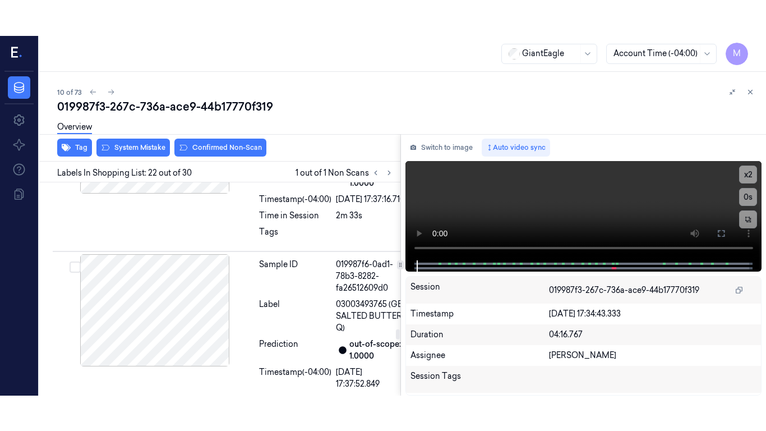
scroll to position [4298, 0]
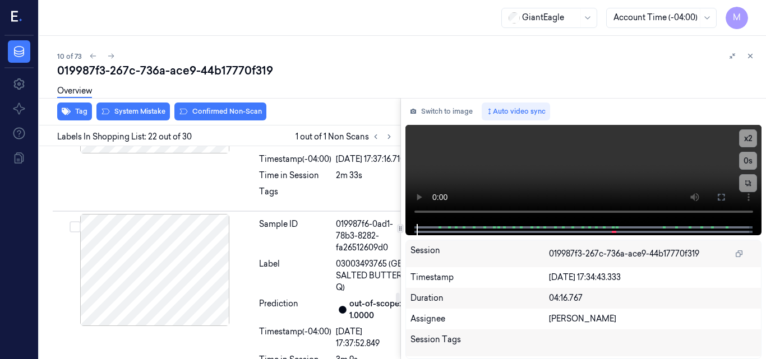
click at [721, 198] on icon at bounding box center [720, 197] width 9 height 9
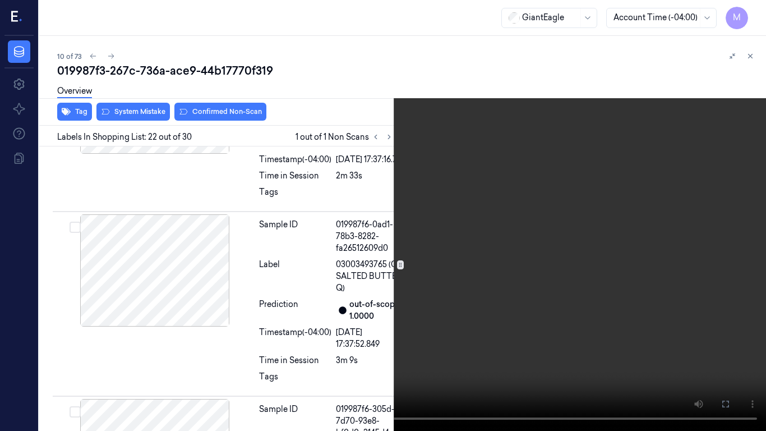
click at [534, 239] on video at bounding box center [383, 215] width 766 height 431
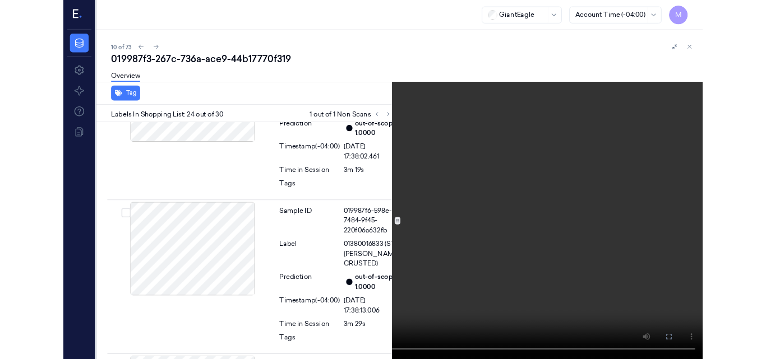
scroll to position [4646, 0]
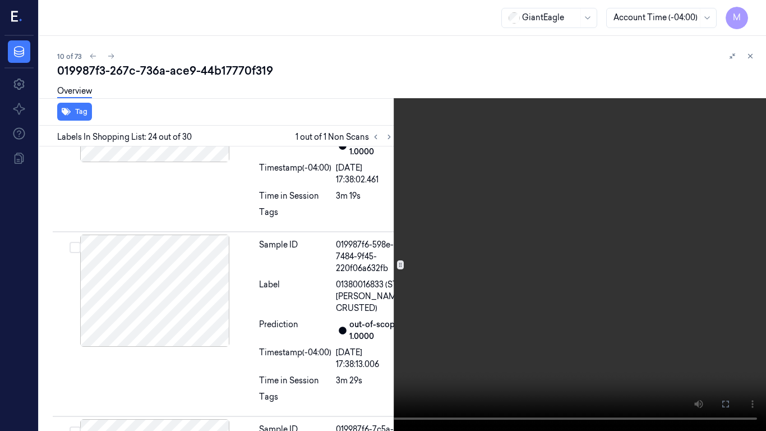
click at [469, 262] on video at bounding box center [383, 215] width 766 height 431
click at [0, 0] on icon at bounding box center [0, 0] width 0 height 0
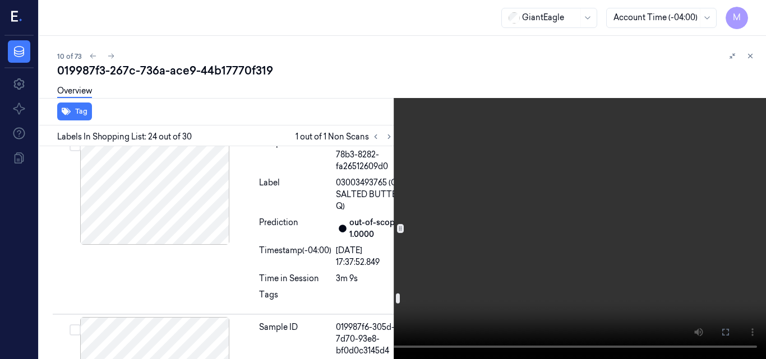
scroll to position [4310, 0]
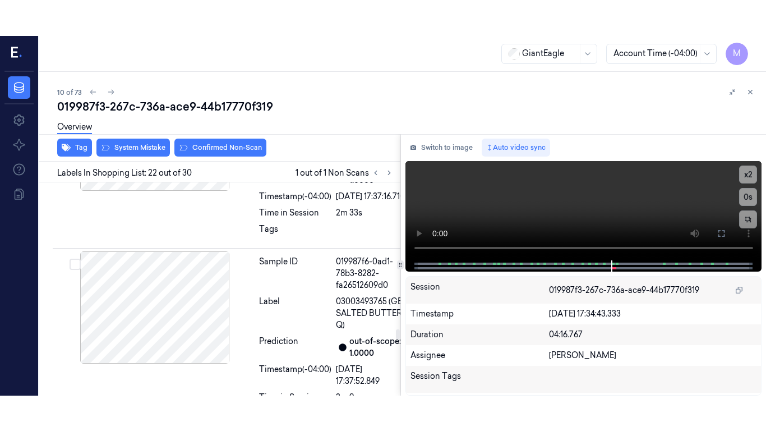
scroll to position [4298, 0]
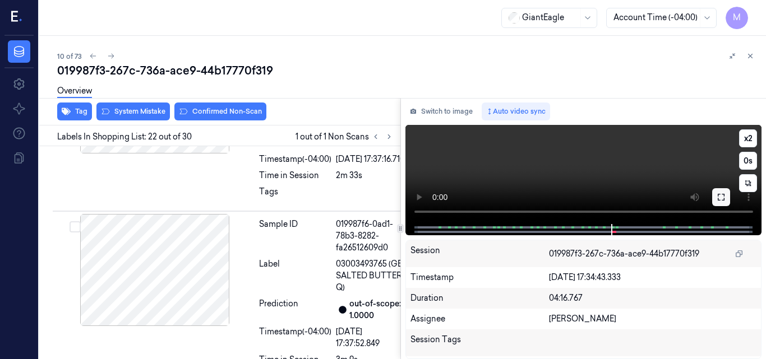
click at [721, 196] on icon at bounding box center [720, 197] width 9 height 9
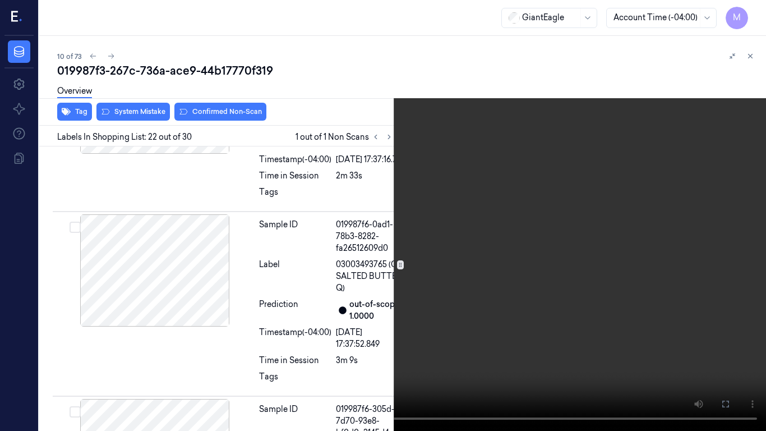
click at [423, 206] on video at bounding box center [383, 215] width 766 height 431
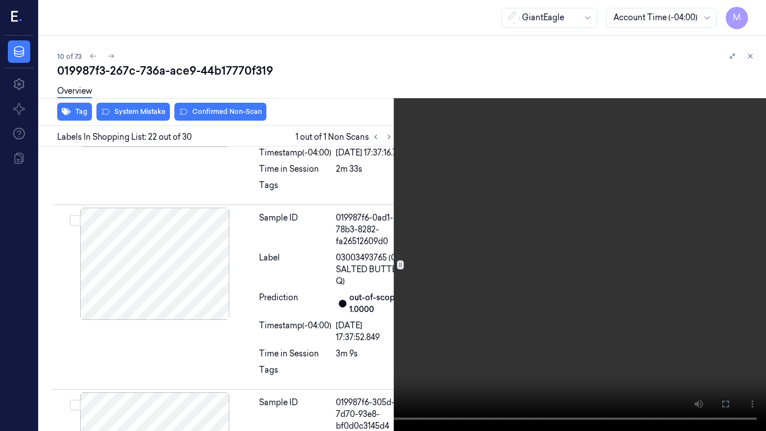
click at [423, 206] on video at bounding box center [383, 215] width 766 height 431
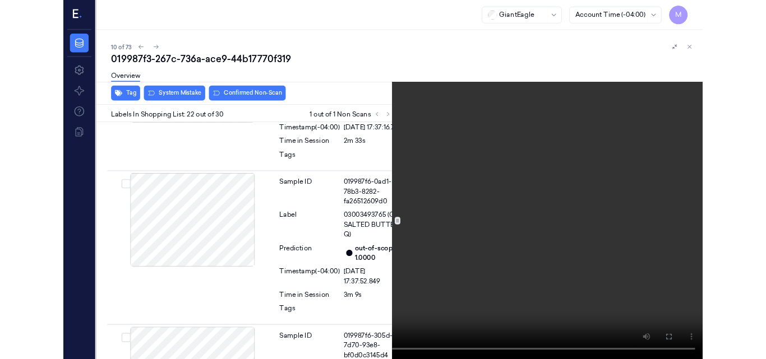
scroll to position [4262, 0]
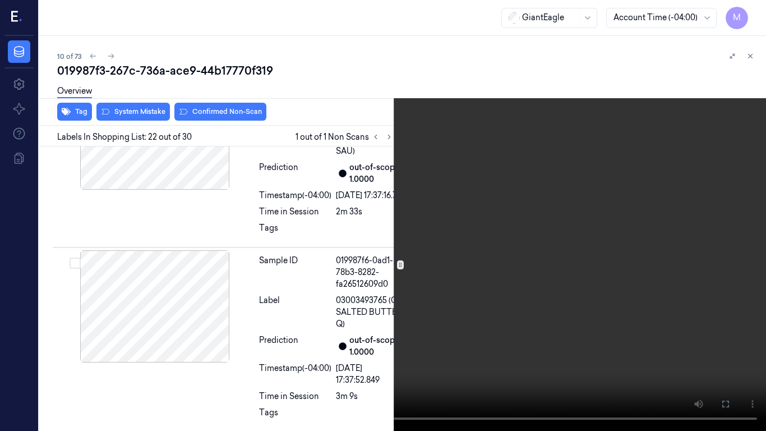
click at [0, 0] on icon at bounding box center [0, 0] width 0 height 0
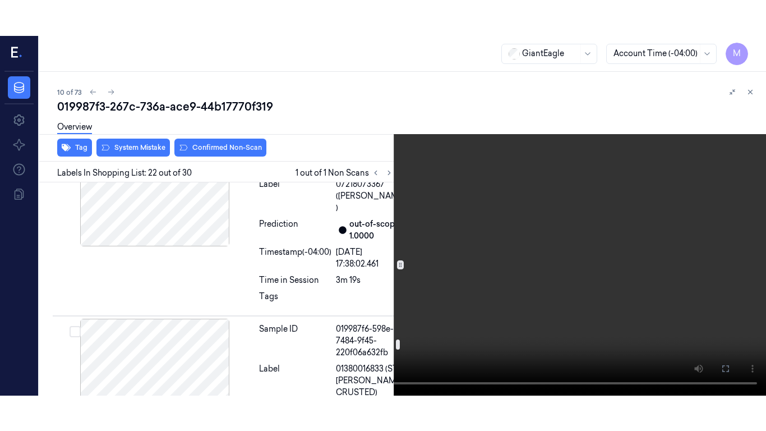
scroll to position [4486, 0]
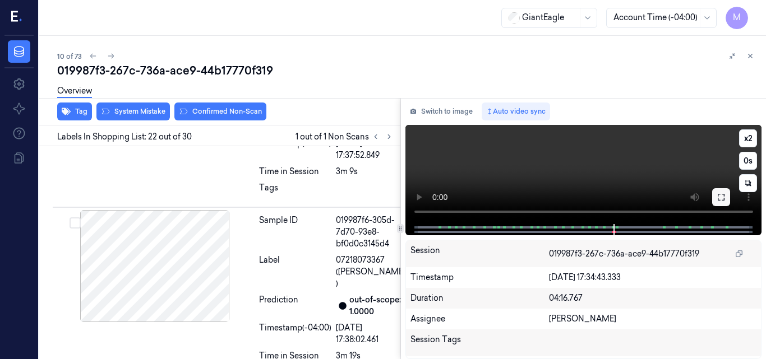
click at [723, 202] on button at bounding box center [721, 197] width 18 height 18
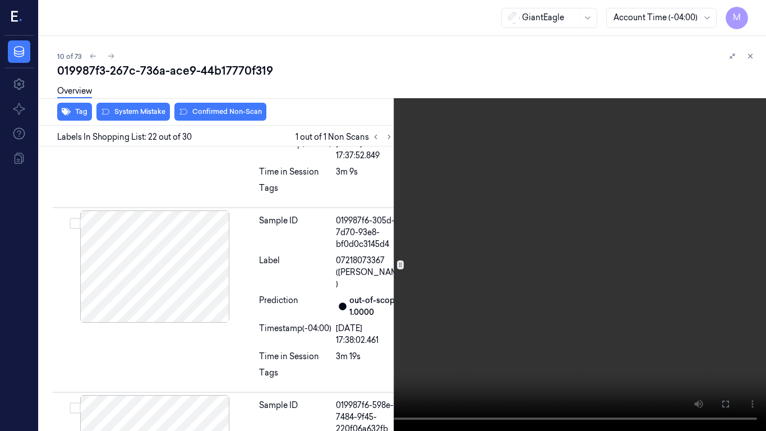
click at [496, 258] on video at bounding box center [383, 215] width 766 height 431
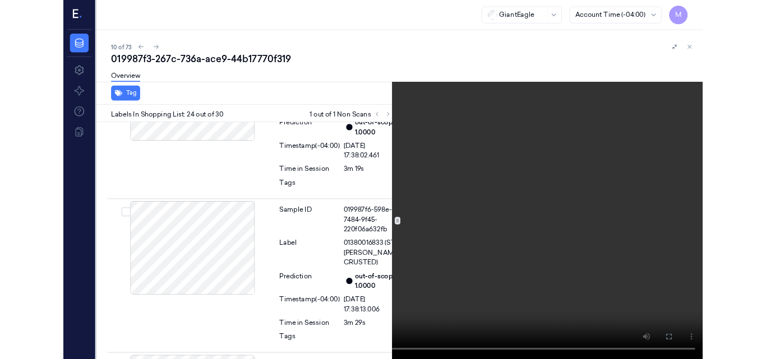
scroll to position [4646, 0]
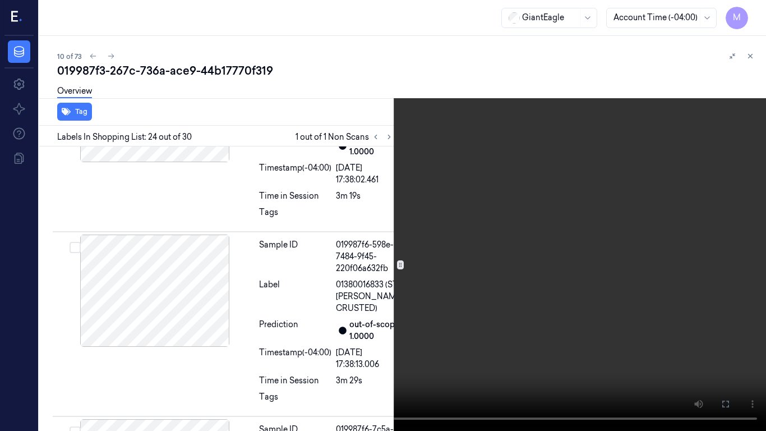
click at [500, 238] on video at bounding box center [383, 215] width 766 height 431
click at [0, 0] on icon at bounding box center [0, 0] width 0 height 0
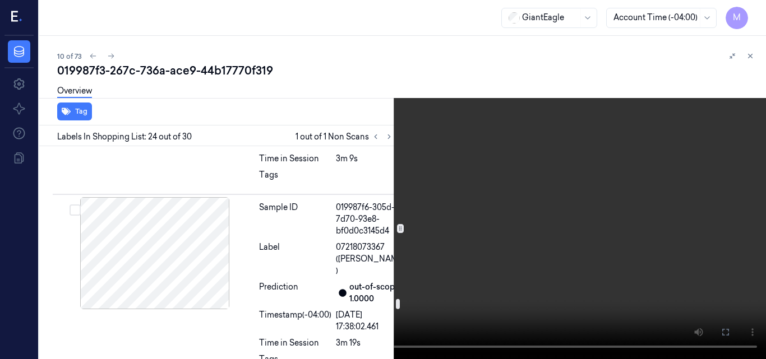
scroll to position [4478, 0]
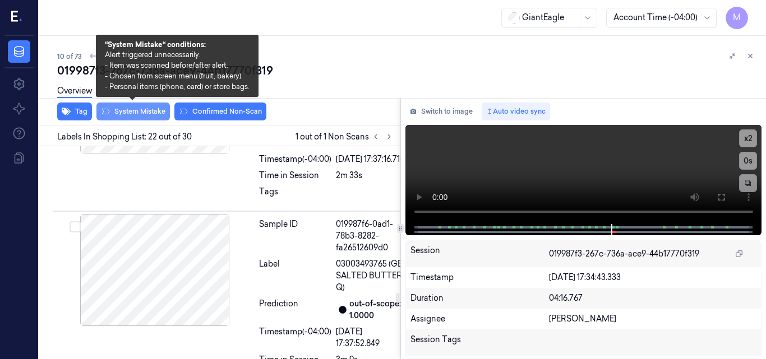
click at [144, 112] on button "System Mistake" at bounding box center [132, 112] width 73 height 18
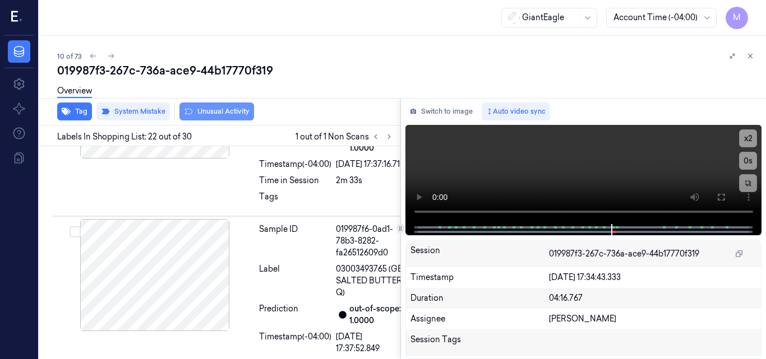
scroll to position [4300, 0]
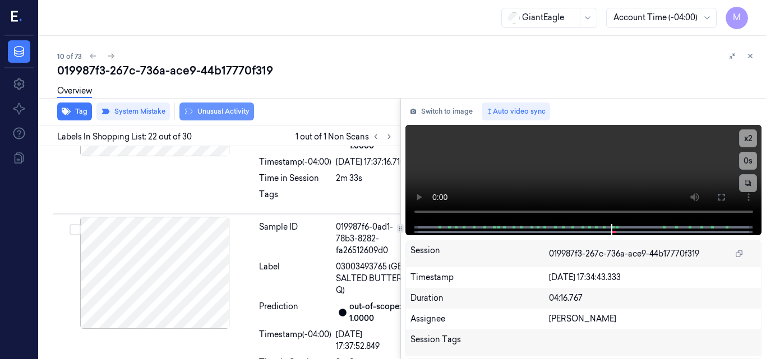
click at [207, 109] on button "Unusual Activity" at bounding box center [216, 112] width 75 height 18
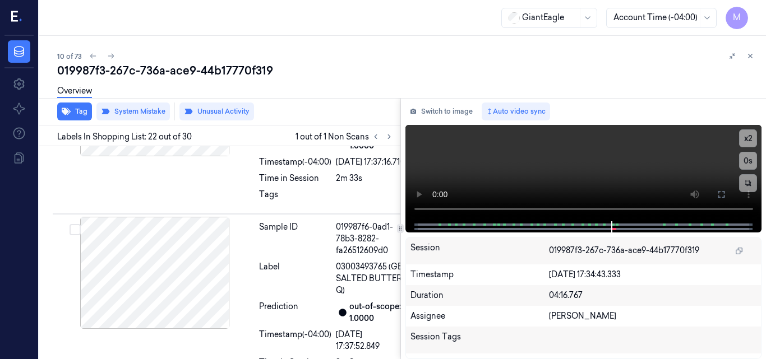
click at [750, 54] on icon at bounding box center [750, 56] width 8 height 8
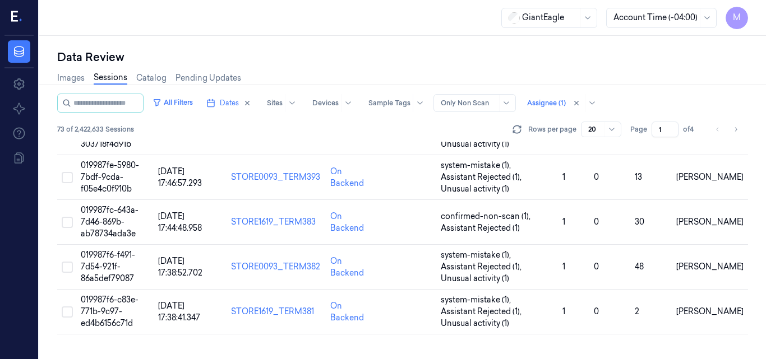
scroll to position [365, 0]
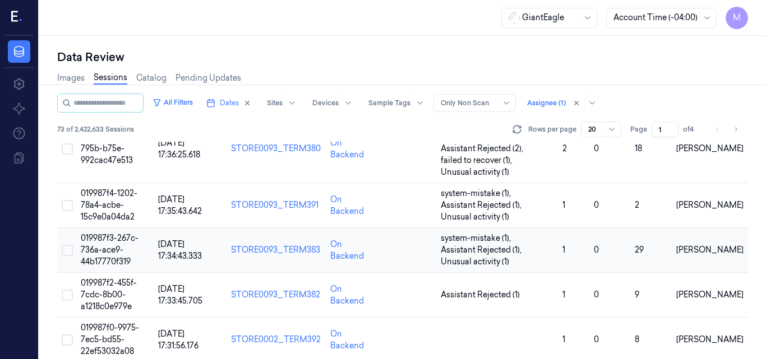
click at [137, 243] on td "019987f3-267c-736a-ace9-44b17770f319" at bounding box center [114, 250] width 77 height 45
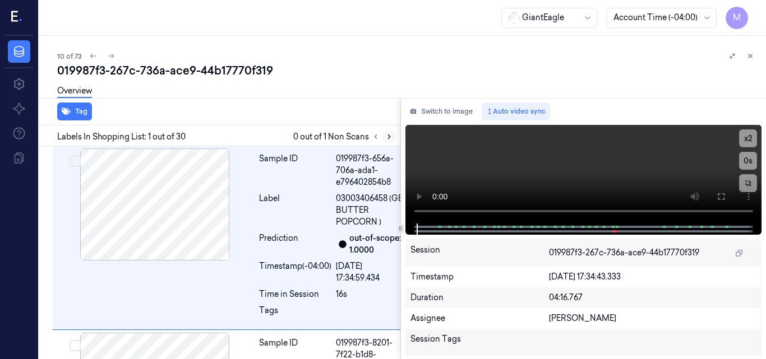
click at [389, 135] on icon at bounding box center [389, 137] width 8 height 8
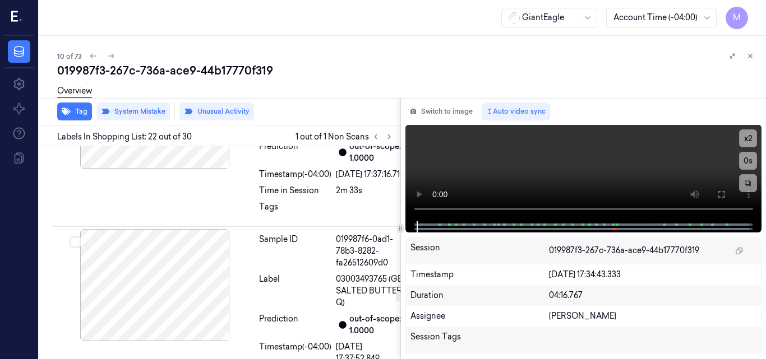
scroll to position [4300, 0]
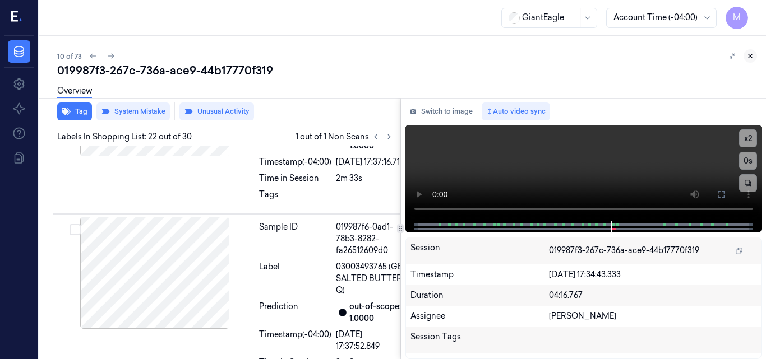
click at [753, 54] on icon at bounding box center [750, 56] width 8 height 8
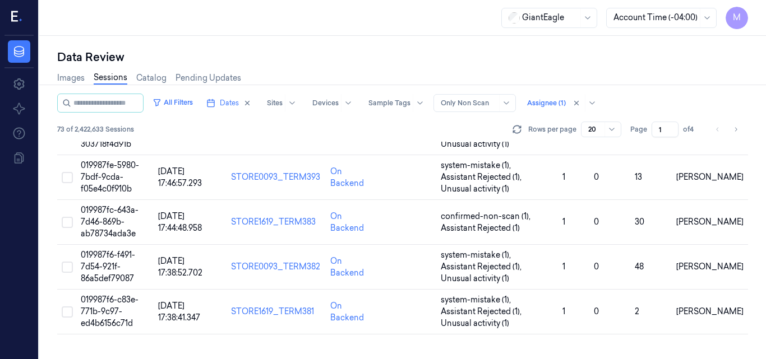
scroll to position [372, 0]
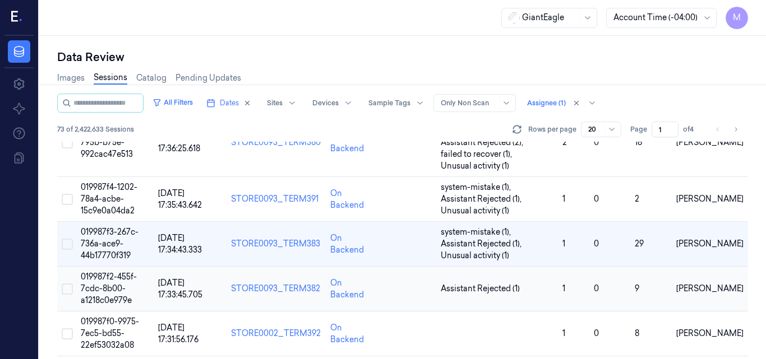
click at [113, 275] on span "019987f2-455f-7cdc-8b00-a1218c0e979e" at bounding box center [109, 289] width 56 height 34
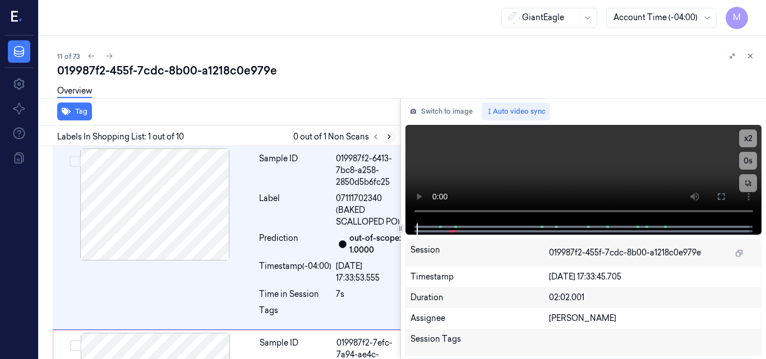
click at [387, 138] on icon at bounding box center [389, 137] width 8 height 8
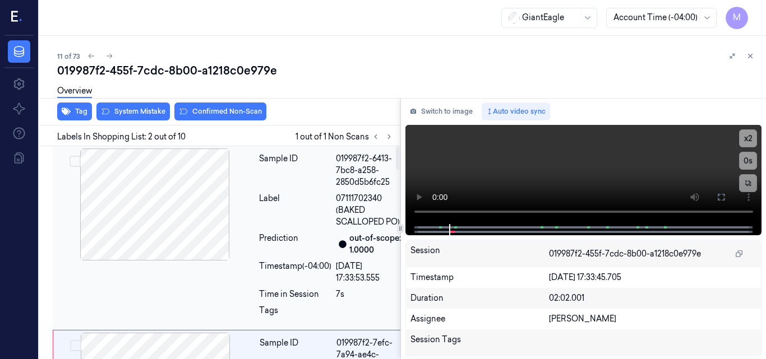
click at [182, 200] on div at bounding box center [155, 205] width 200 height 112
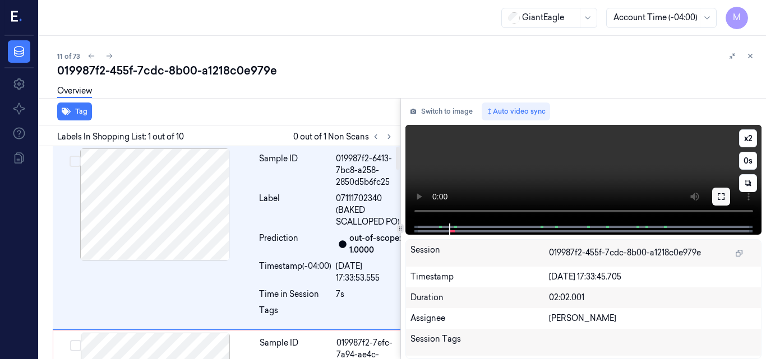
click at [722, 195] on icon at bounding box center [720, 196] width 9 height 9
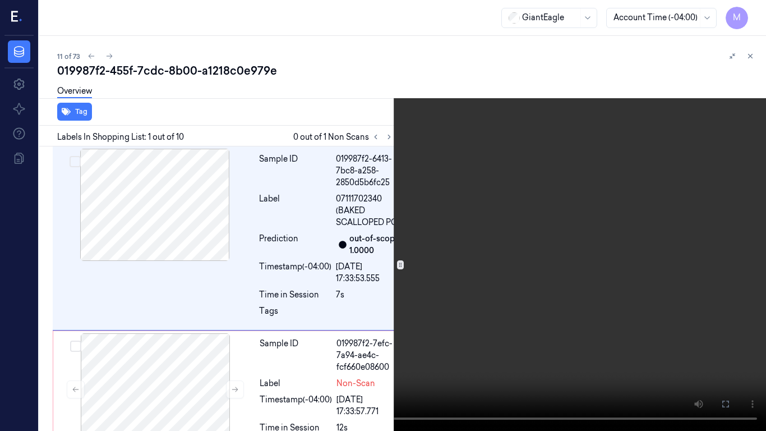
click at [489, 155] on video at bounding box center [383, 215] width 766 height 431
click at [441, 186] on video at bounding box center [383, 215] width 766 height 431
click at [0, 0] on icon at bounding box center [0, 0] width 0 height 0
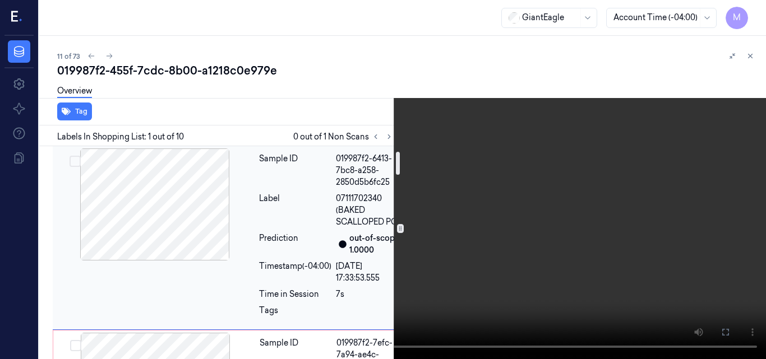
scroll to position [168, 0]
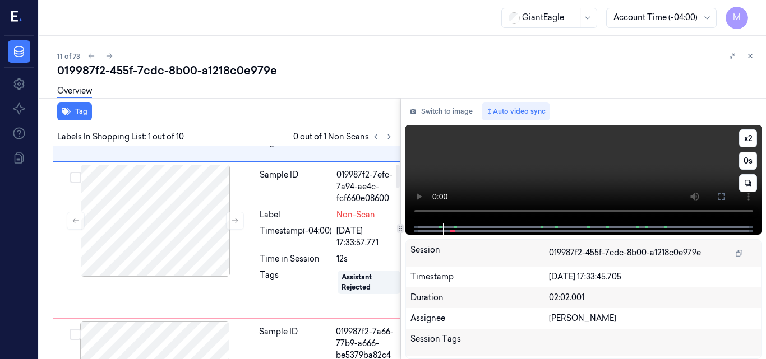
click at [604, 158] on video at bounding box center [583, 174] width 357 height 99
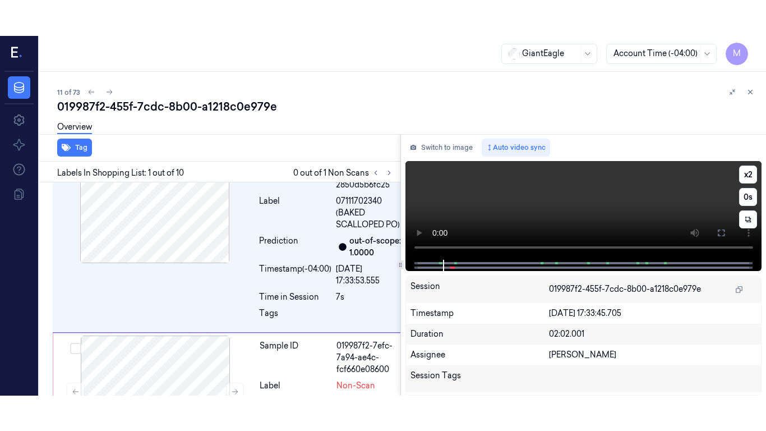
scroll to position [0, 0]
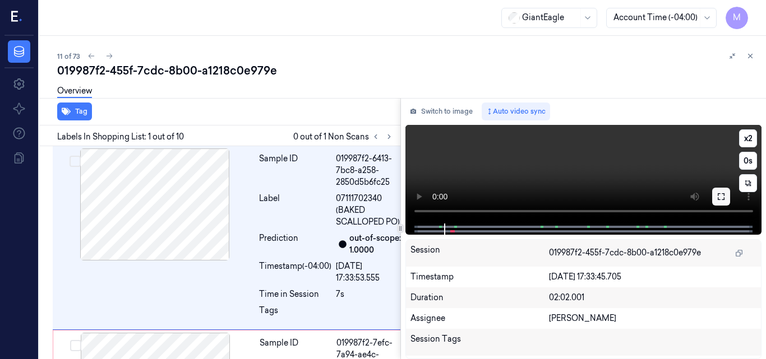
click at [716, 197] on button at bounding box center [721, 197] width 18 height 18
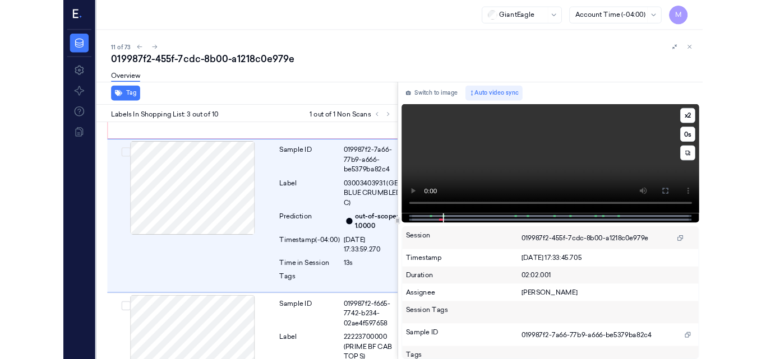
scroll to position [326, 0]
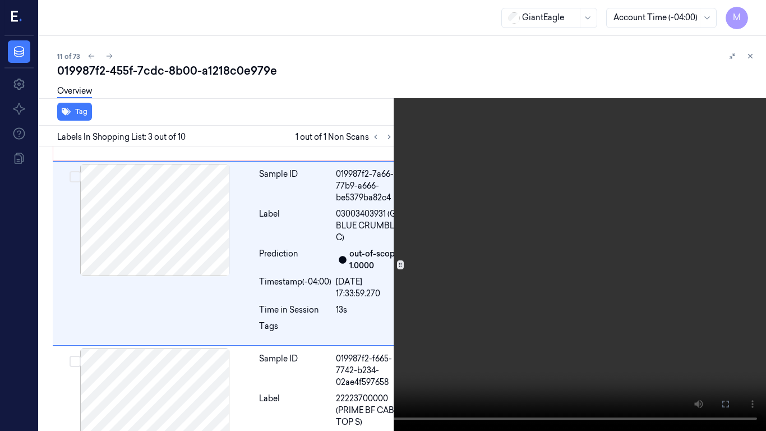
click at [502, 161] on video at bounding box center [383, 215] width 766 height 431
click at [0, 0] on icon at bounding box center [0, 0] width 0 height 0
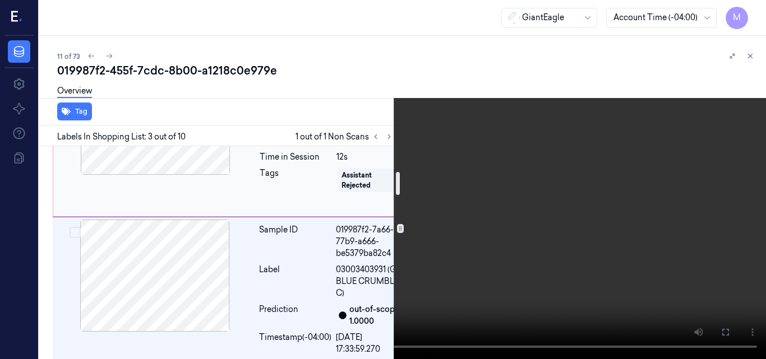
scroll to position [158, 0]
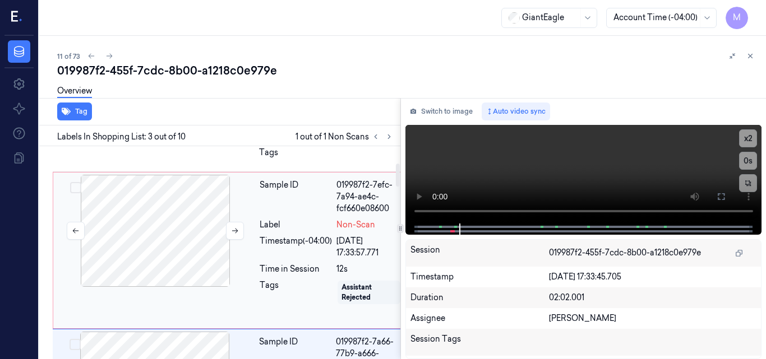
click at [167, 236] on div at bounding box center [155, 231] width 200 height 112
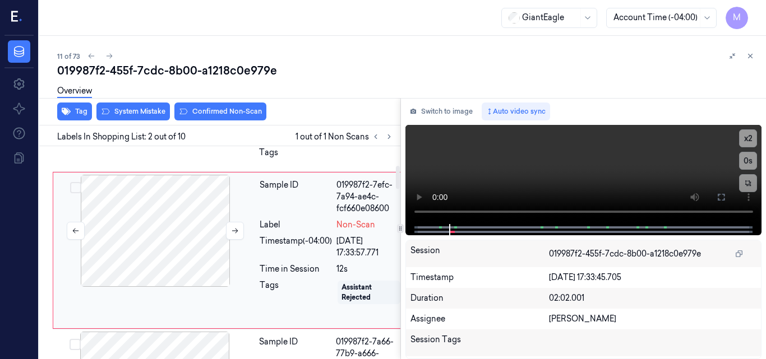
scroll to position [179, 0]
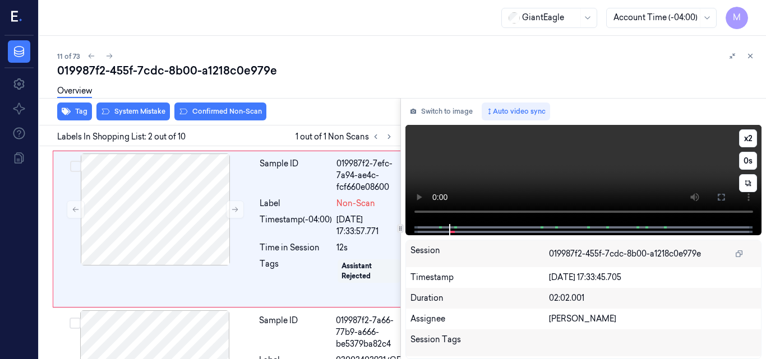
click at [608, 162] on video at bounding box center [583, 174] width 357 height 99
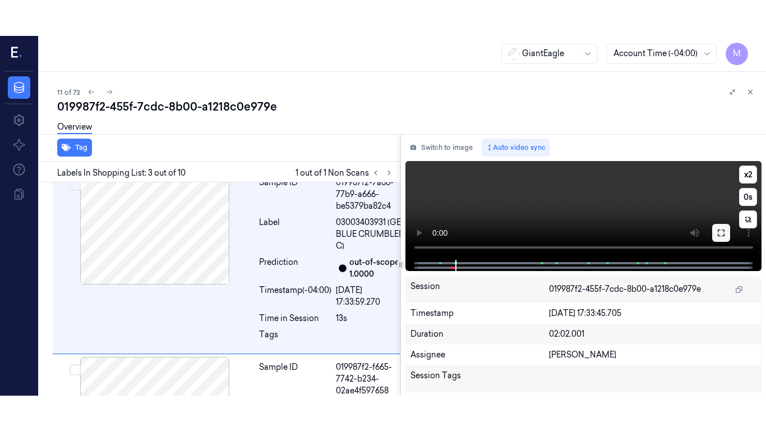
scroll to position [362, 0]
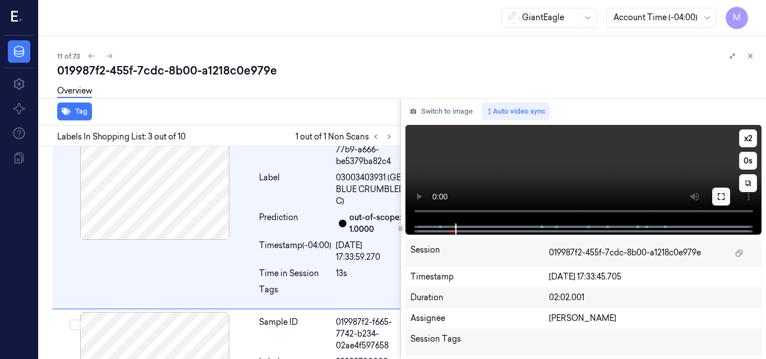
click at [721, 195] on icon at bounding box center [720, 196] width 9 height 9
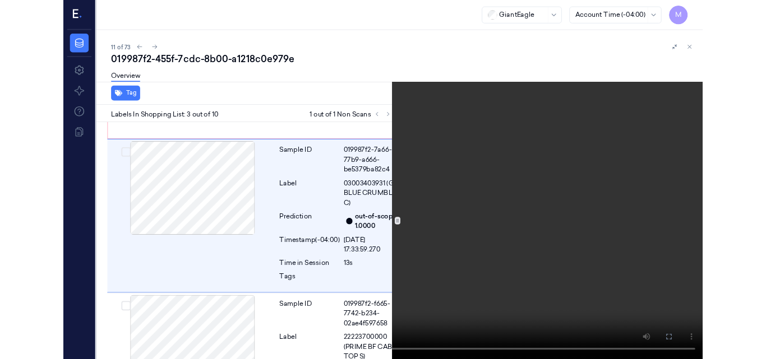
scroll to position [326, 0]
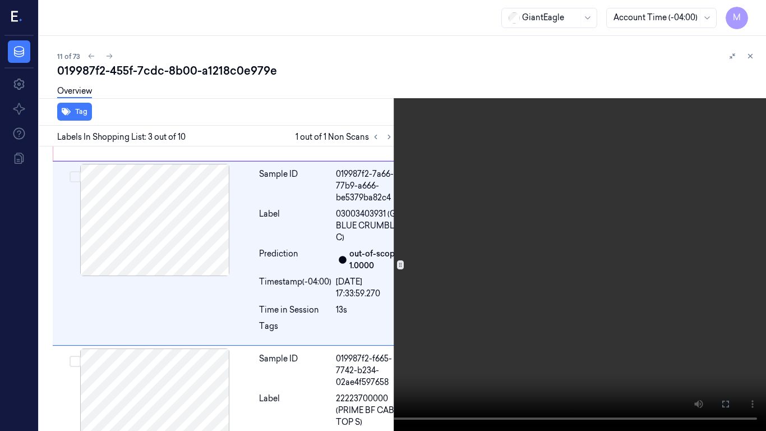
click at [561, 160] on video at bounding box center [383, 215] width 766 height 431
click at [0, 0] on icon at bounding box center [0, 0] width 0 height 0
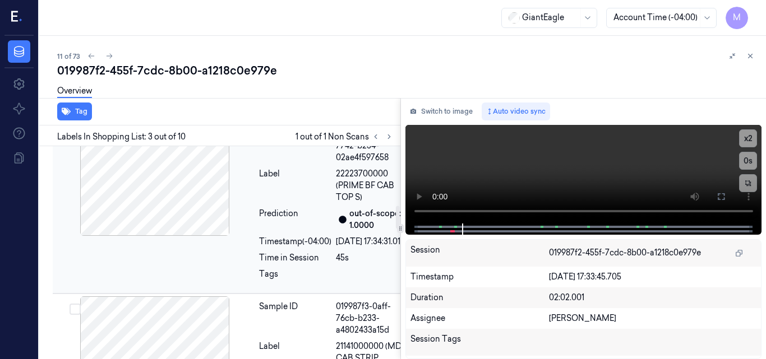
click at [192, 207] on div at bounding box center [155, 180] width 200 height 112
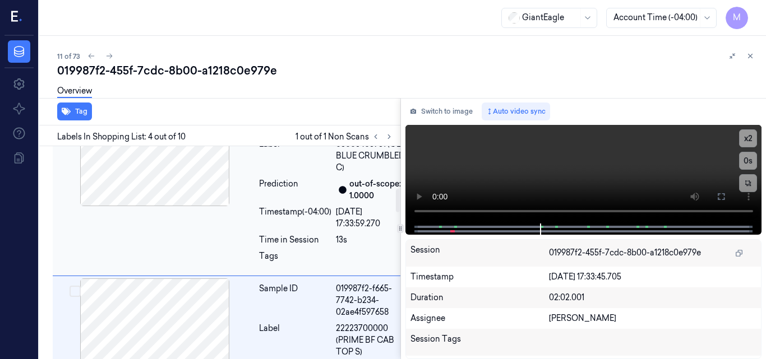
click at [194, 188] on div at bounding box center [155, 150] width 200 height 112
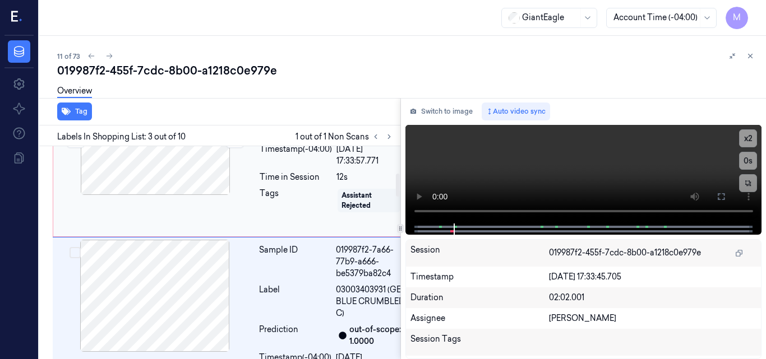
click at [194, 181] on div at bounding box center [155, 139] width 200 height 112
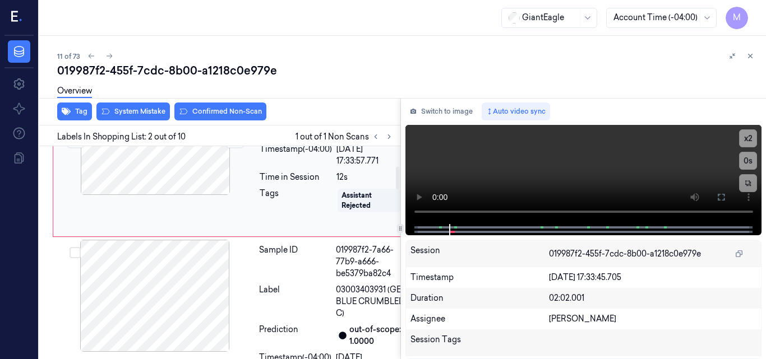
scroll to position [179, 0]
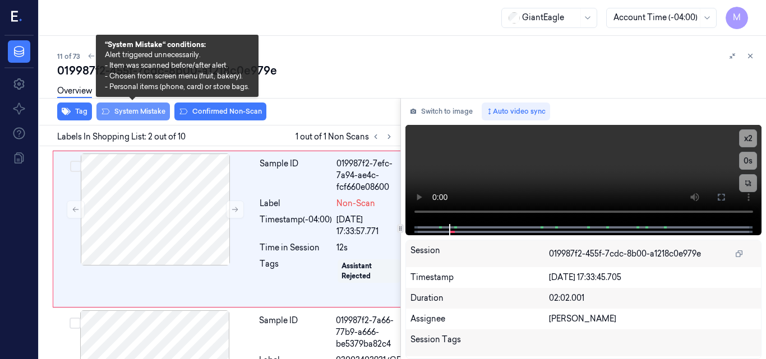
click at [145, 112] on button "System Mistake" at bounding box center [132, 112] width 73 height 18
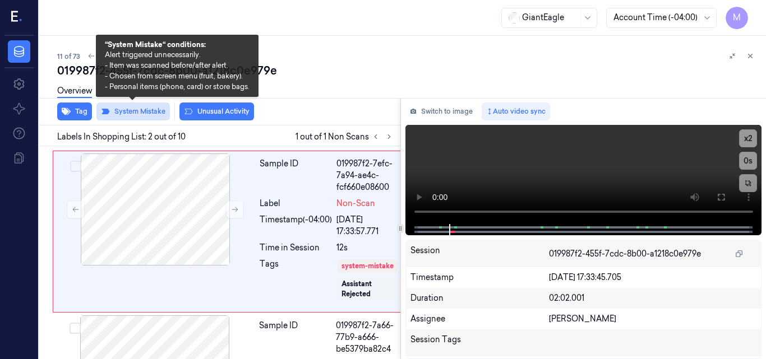
scroll to position [182, 0]
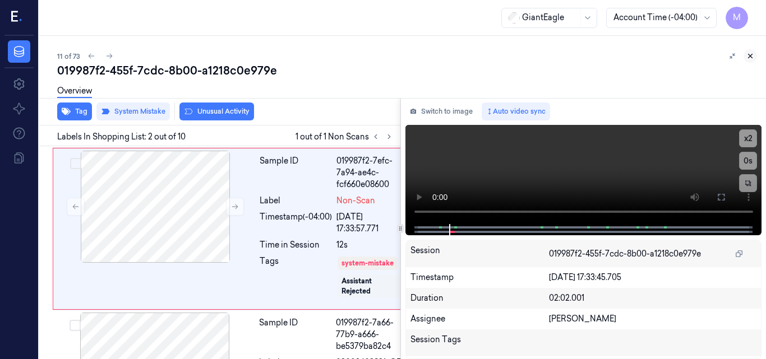
click at [750, 55] on icon at bounding box center [750, 56] width 8 height 8
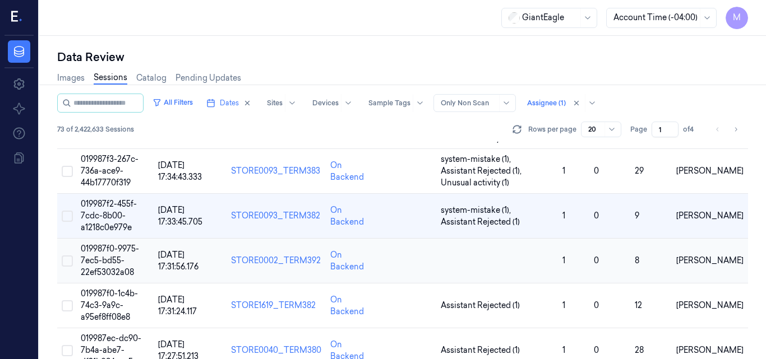
scroll to position [466, 0]
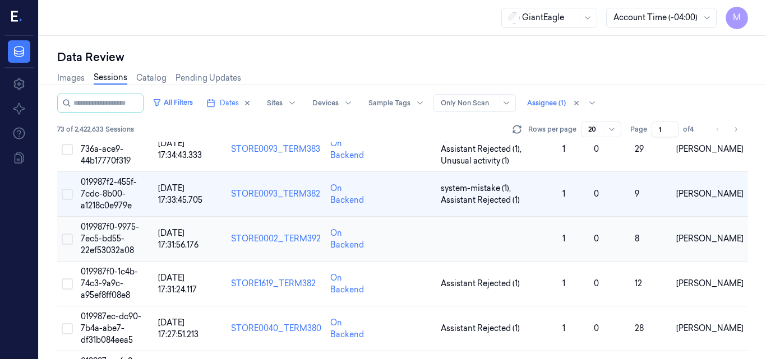
click at [124, 235] on td "019987f0-9975-7ec5-bd55-22ef53032a08" at bounding box center [114, 239] width 77 height 45
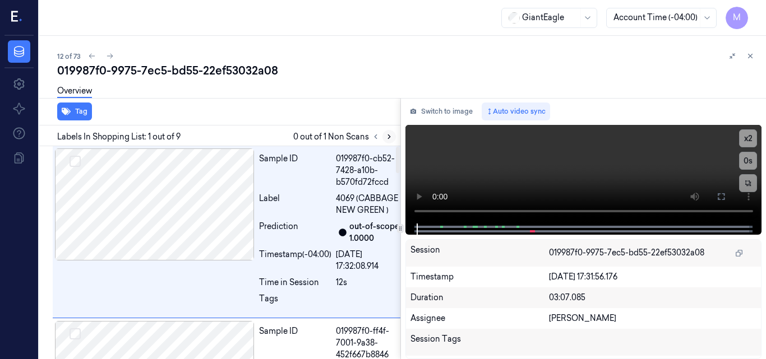
click at [389, 135] on icon at bounding box center [389, 137] width 8 height 8
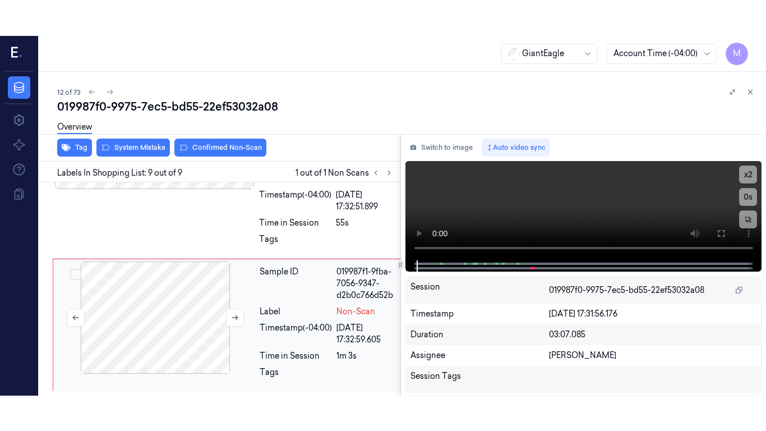
scroll to position [1516, 0]
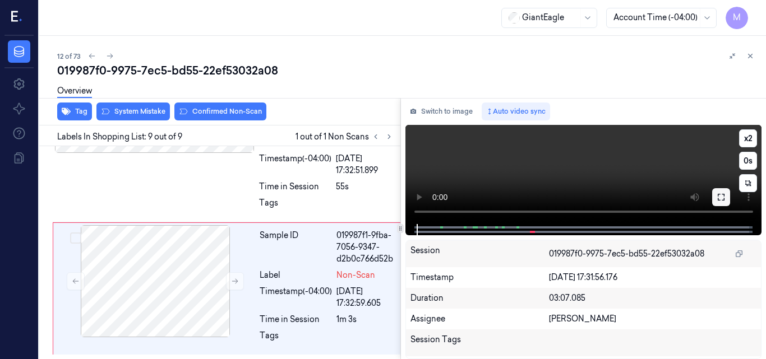
click at [719, 195] on icon at bounding box center [720, 197] width 9 height 9
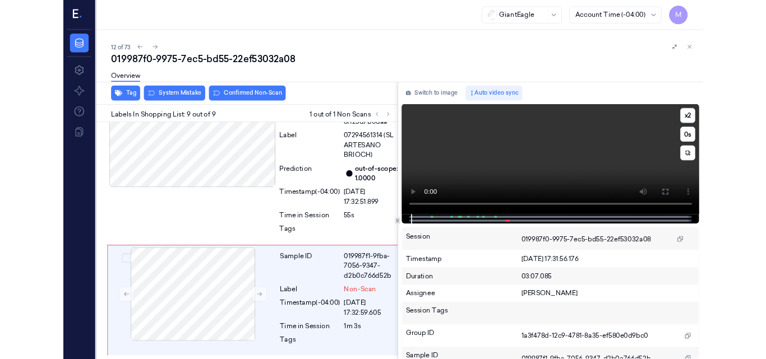
scroll to position [1445, 0]
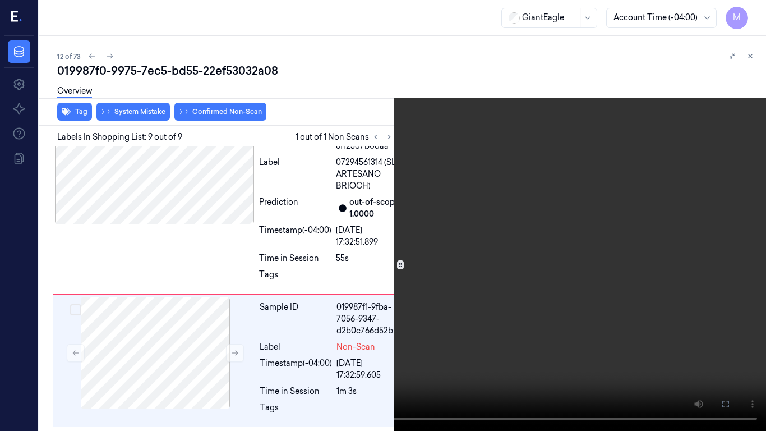
click at [449, 188] on video at bounding box center [383, 215] width 766 height 431
click at [0, 0] on icon at bounding box center [0, 0] width 0 height 0
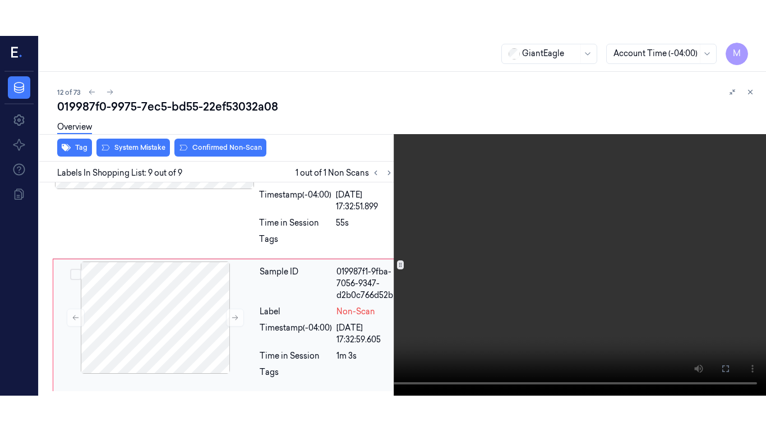
scroll to position [1516, 0]
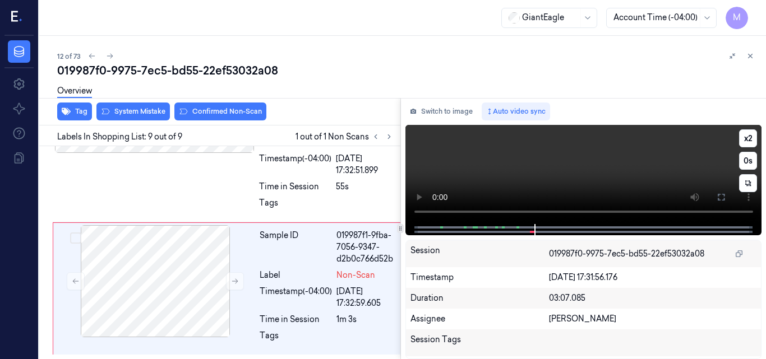
click at [570, 165] on video at bounding box center [583, 174] width 357 height 99
click at [714, 196] on button at bounding box center [721, 197] width 18 height 18
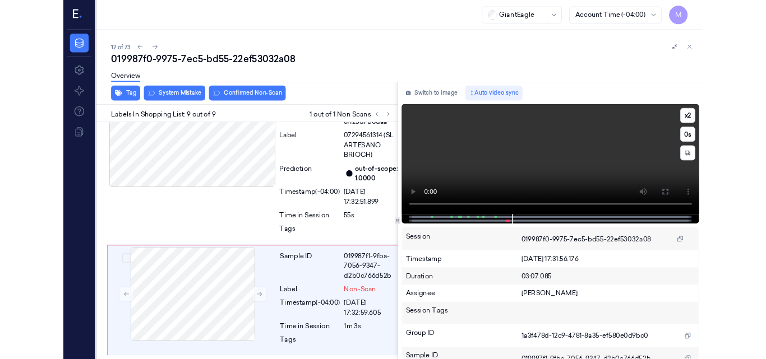
scroll to position [1445, 0]
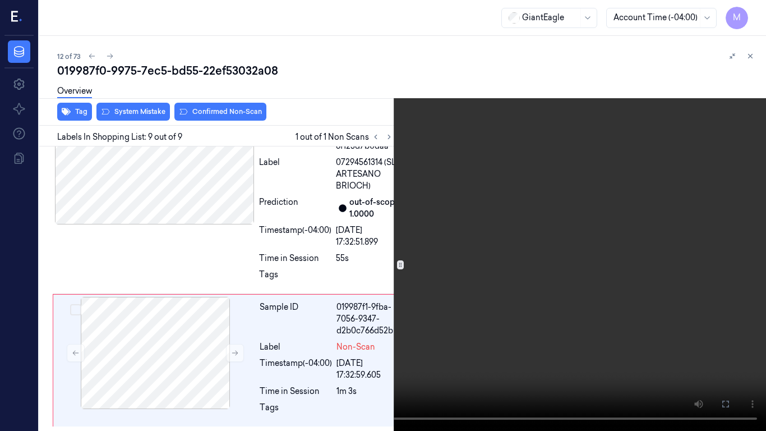
click at [433, 253] on video at bounding box center [383, 215] width 766 height 431
click at [0, 0] on icon at bounding box center [0, 0] width 0 height 0
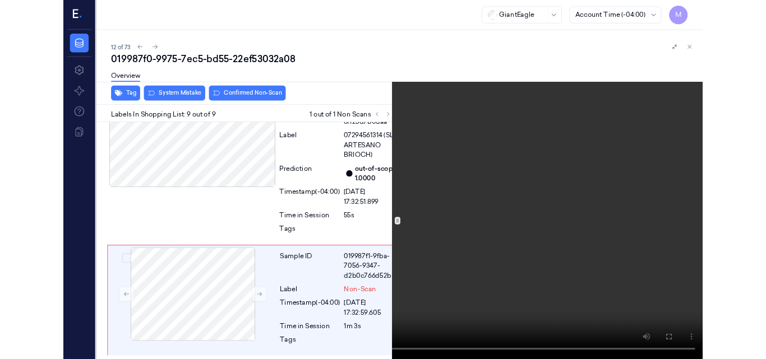
scroll to position [1516, 0]
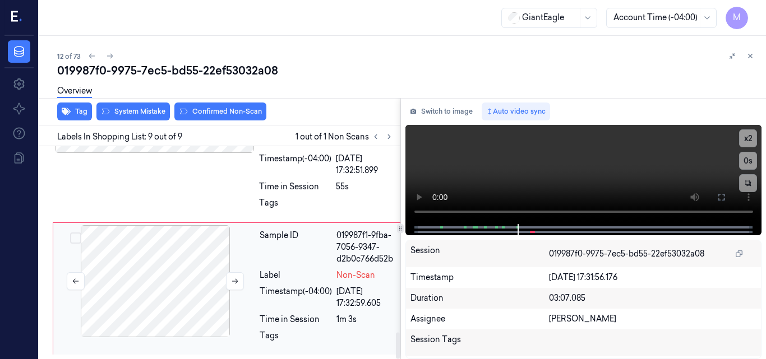
click at [181, 249] on div at bounding box center [155, 281] width 200 height 112
click at [177, 153] on div at bounding box center [155, 97] width 200 height 112
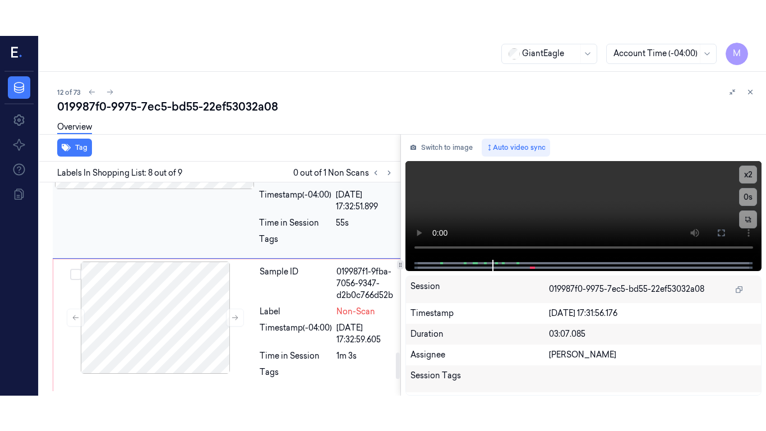
scroll to position [1382, 0]
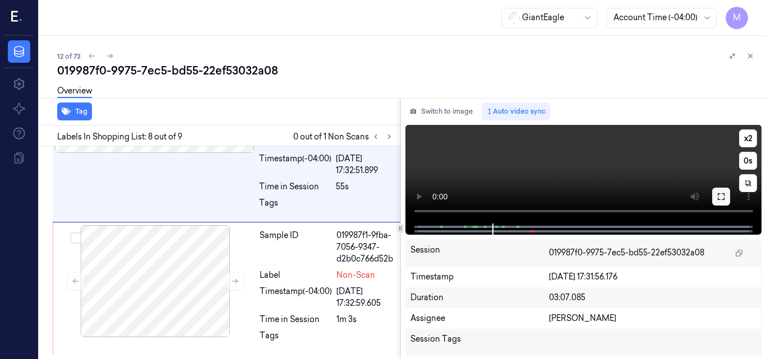
click at [723, 197] on icon at bounding box center [720, 196] width 9 height 9
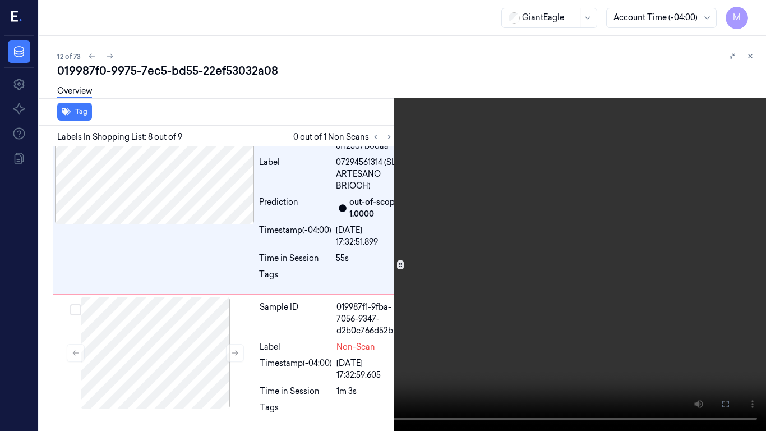
click at [488, 268] on video at bounding box center [383, 215] width 766 height 431
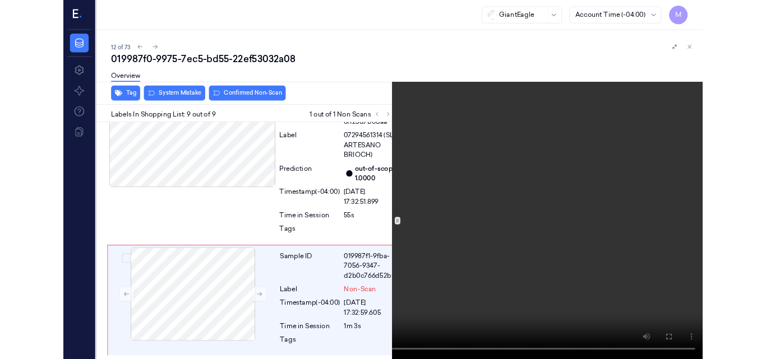
scroll to position [1445, 0]
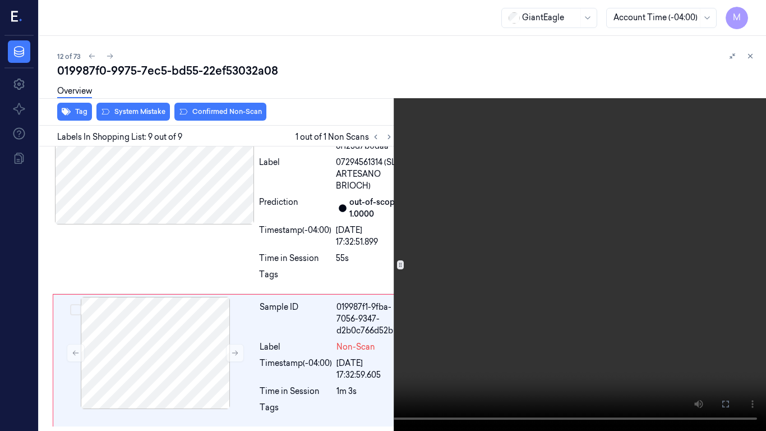
click at [586, 225] on video at bounding box center [383, 215] width 766 height 431
click at [0, 0] on icon at bounding box center [0, 0] width 0 height 0
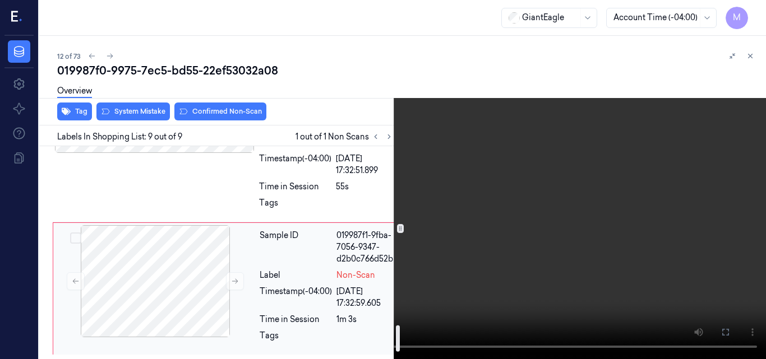
scroll to position [1501, 0]
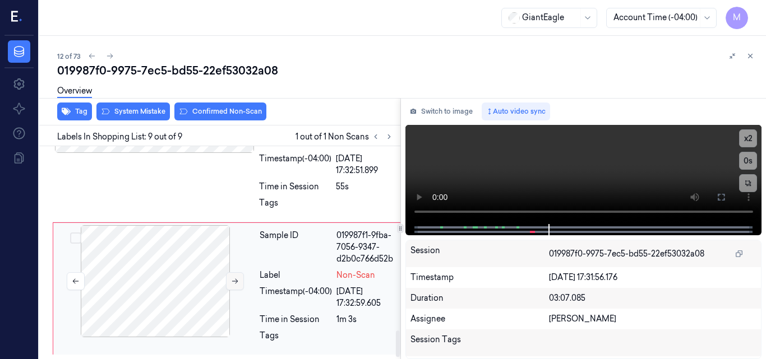
click at [242, 290] on button at bounding box center [235, 281] width 18 height 18
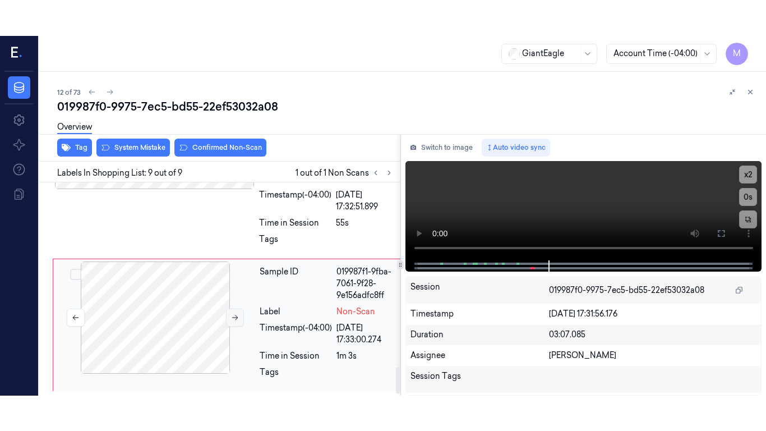
scroll to position [1516, 0]
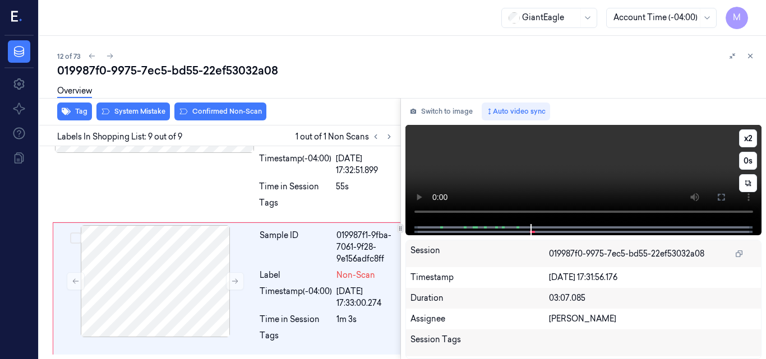
click at [630, 156] on video at bounding box center [583, 174] width 357 height 99
click at [720, 197] on icon at bounding box center [720, 197] width 9 height 9
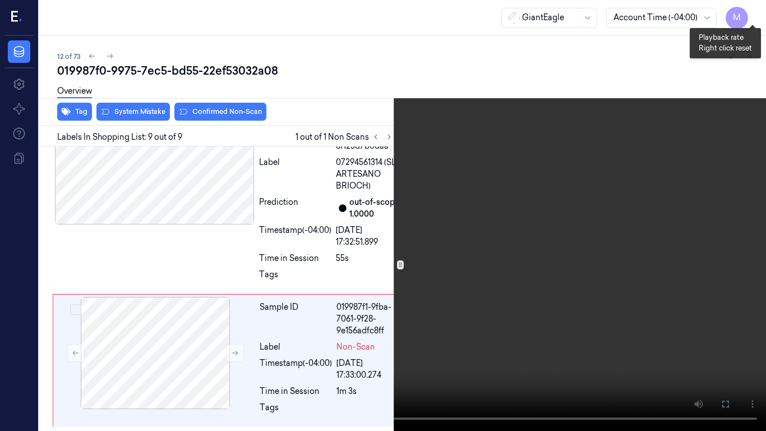
click at [750, 13] on button "x 2" at bounding box center [752, 13] width 18 height 18
click at [574, 253] on video at bounding box center [383, 215] width 766 height 431
click at [637, 249] on video at bounding box center [383, 215] width 766 height 431
click at [584, 182] on video at bounding box center [383, 215] width 766 height 431
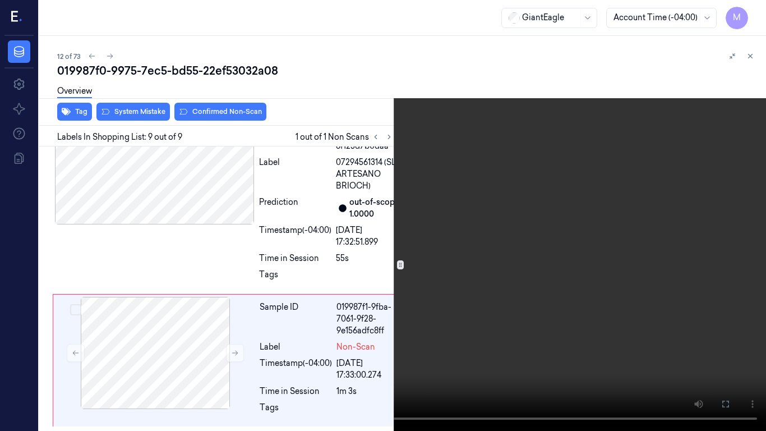
click at [584, 182] on video at bounding box center [383, 215] width 766 height 431
click at [0, 0] on button at bounding box center [0, 0] width 0 height 0
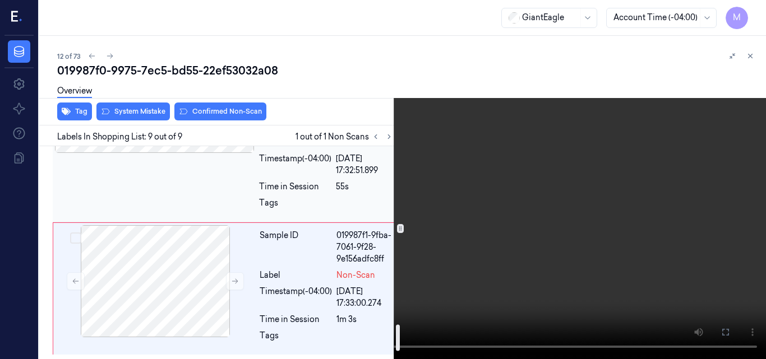
scroll to position [1348, 0]
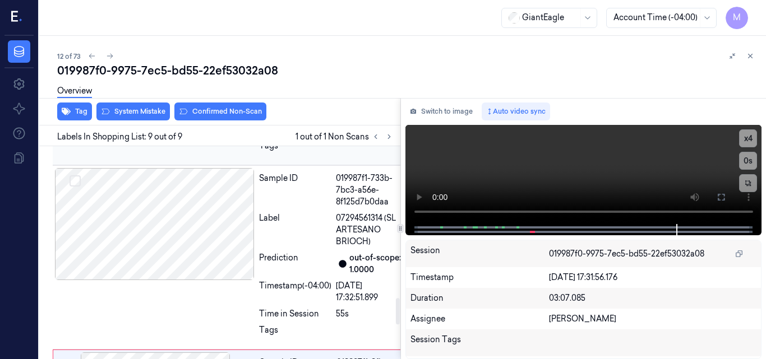
click at [198, 96] on div at bounding box center [155, 40] width 200 height 112
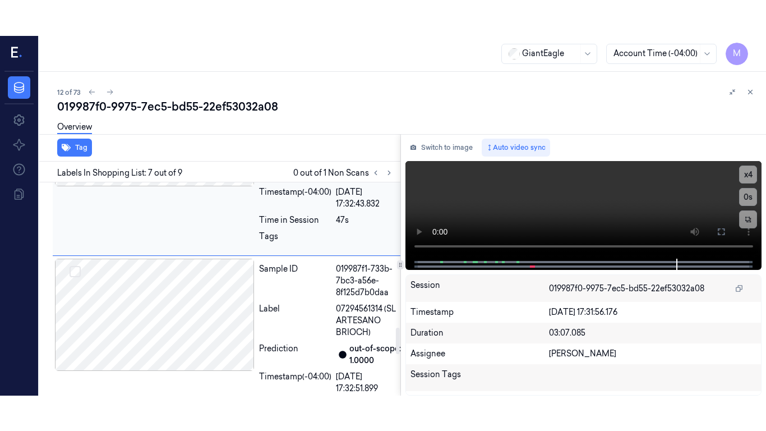
scroll to position [1180, 0]
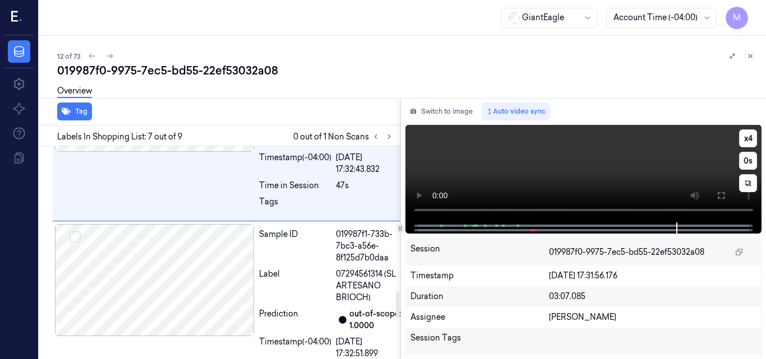
click at [646, 169] on video at bounding box center [583, 174] width 357 height 98
click at [721, 198] on icon at bounding box center [720, 195] width 9 height 9
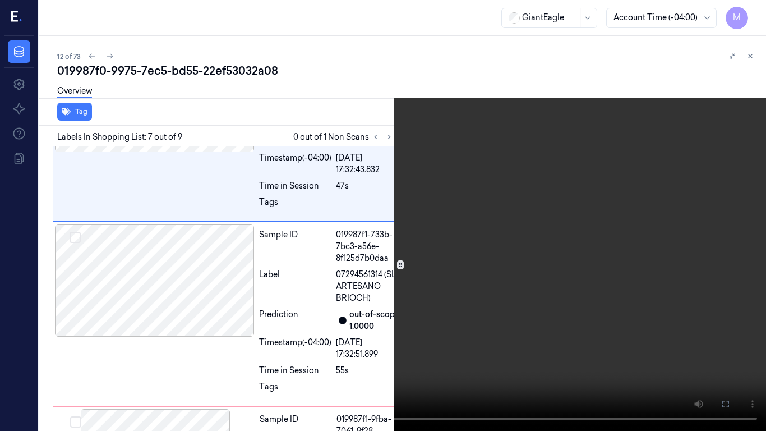
click at [503, 240] on video at bounding box center [383, 215] width 766 height 431
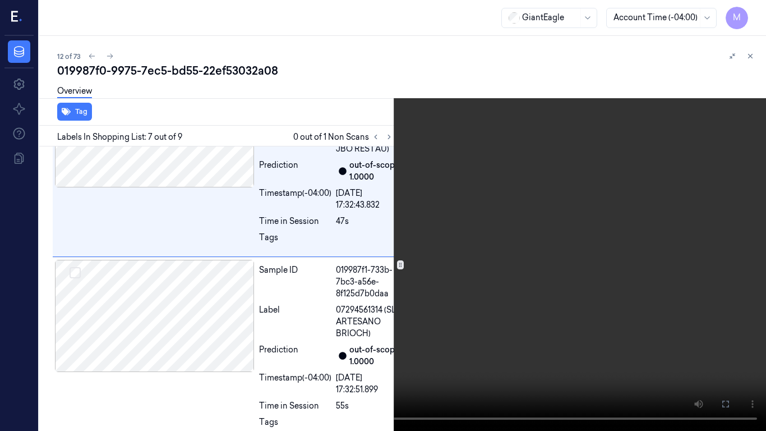
click at [503, 240] on video at bounding box center [383, 215] width 766 height 431
click at [758, 16] on button "x 4" at bounding box center [752, 13] width 18 height 18
click at [557, 114] on video at bounding box center [383, 215] width 766 height 431
click at [547, 140] on video at bounding box center [383, 215] width 766 height 431
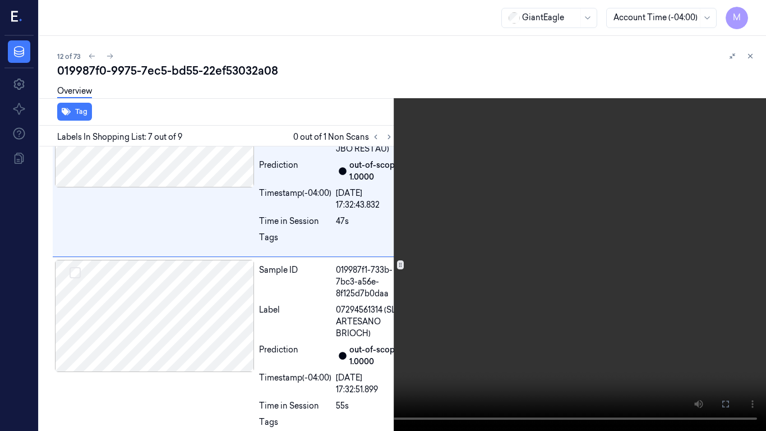
click at [443, 203] on video at bounding box center [383, 215] width 766 height 431
click at [475, 234] on video at bounding box center [383, 215] width 766 height 431
click at [442, 193] on video at bounding box center [383, 215] width 766 height 431
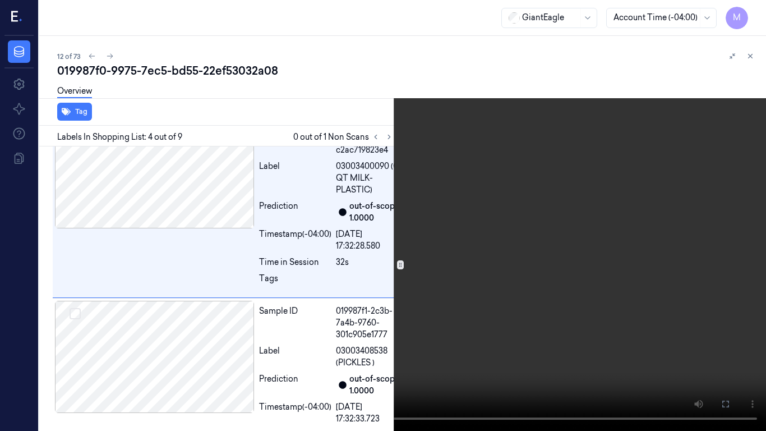
scroll to position [568, 0]
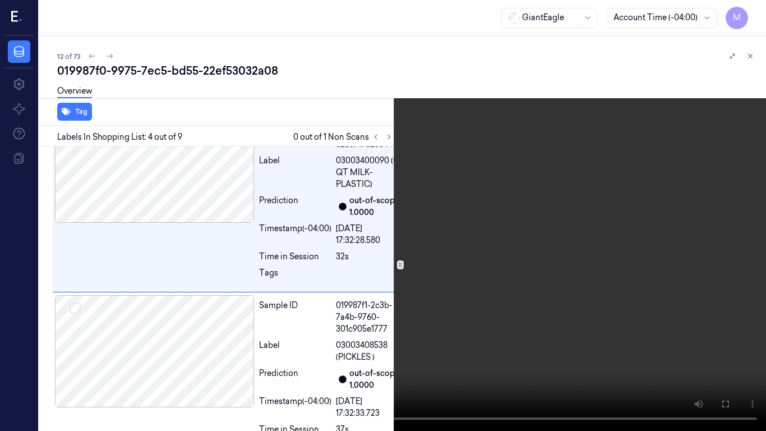
click at [544, 181] on video at bounding box center [383, 215] width 766 height 431
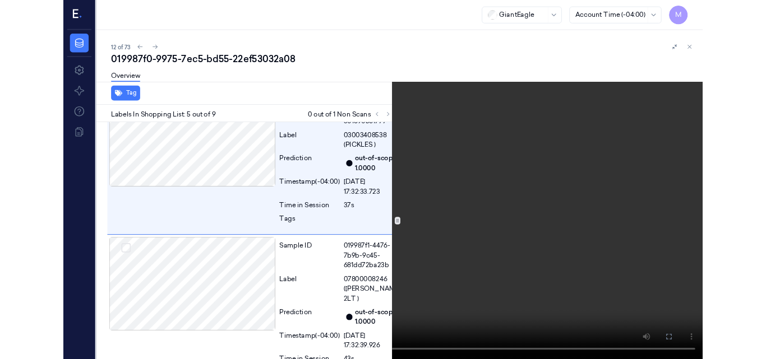
scroll to position [758, 0]
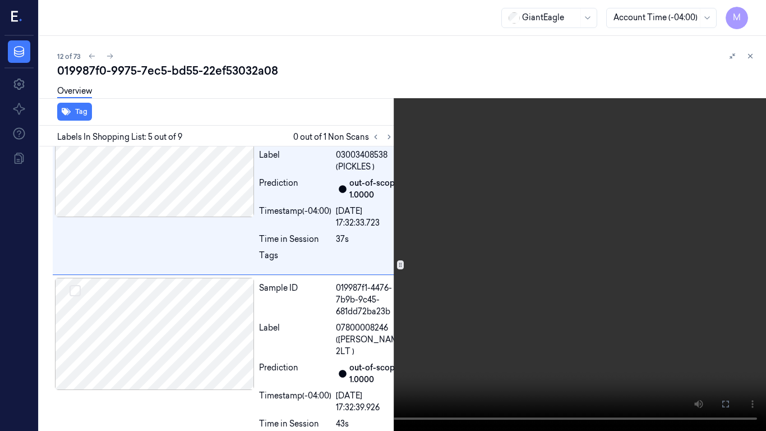
click at [522, 152] on video at bounding box center [383, 215] width 766 height 431
click at [527, 151] on video at bounding box center [383, 215] width 766 height 431
click at [0, 0] on icon at bounding box center [0, 0] width 0 height 0
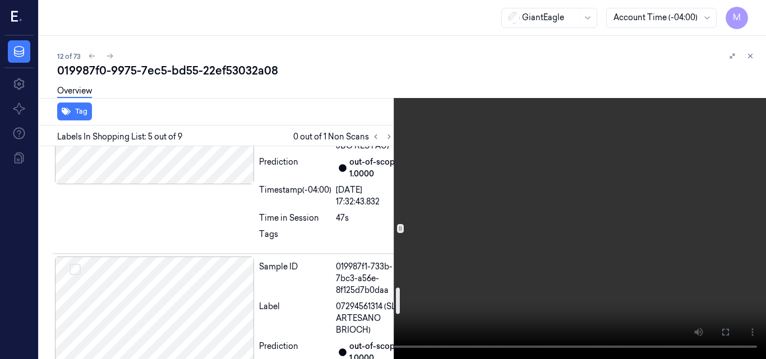
scroll to position [1150, 0]
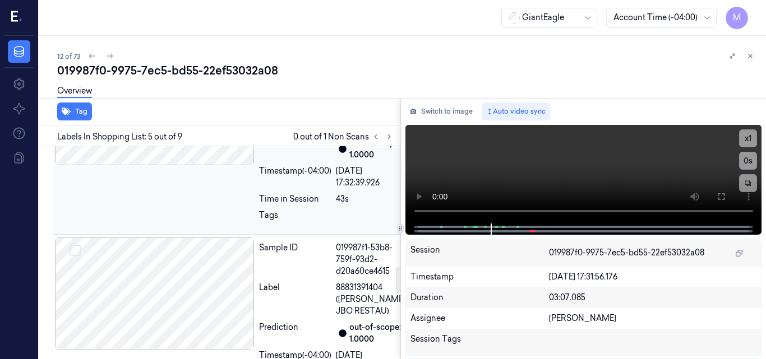
click at [195, 165] on div at bounding box center [155, 109] width 200 height 112
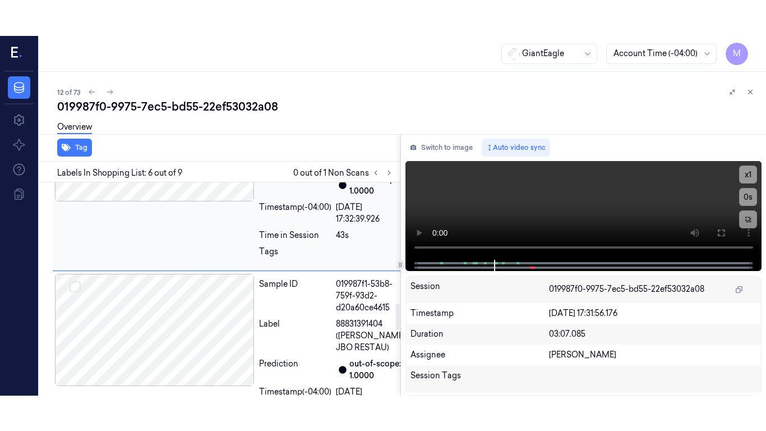
scroll to position [984, 0]
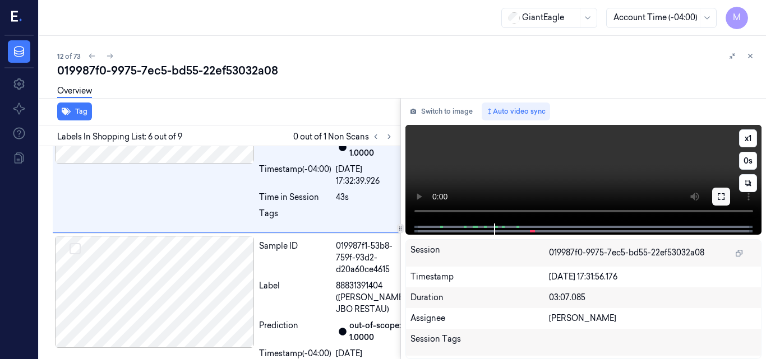
click at [712, 193] on button at bounding box center [721, 197] width 18 height 18
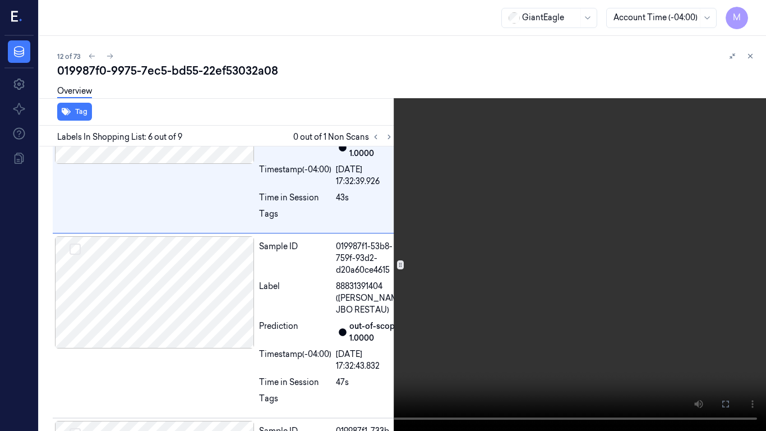
click at [552, 243] on video at bounding box center [383, 215] width 766 height 431
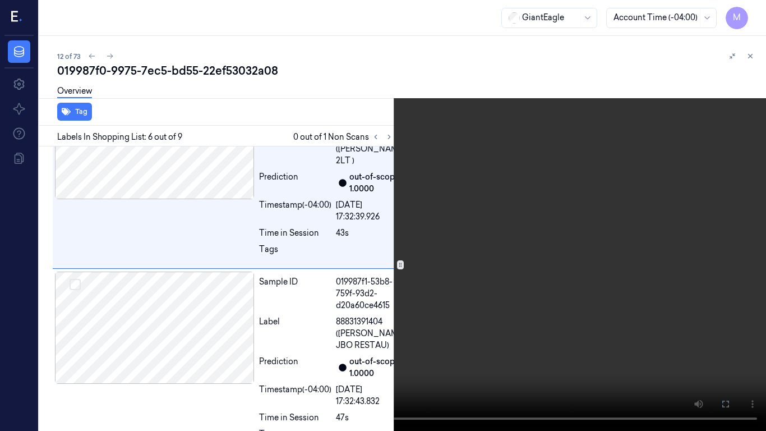
click at [445, 207] on video at bounding box center [383, 215] width 766 height 431
click at [410, 240] on video at bounding box center [383, 215] width 766 height 431
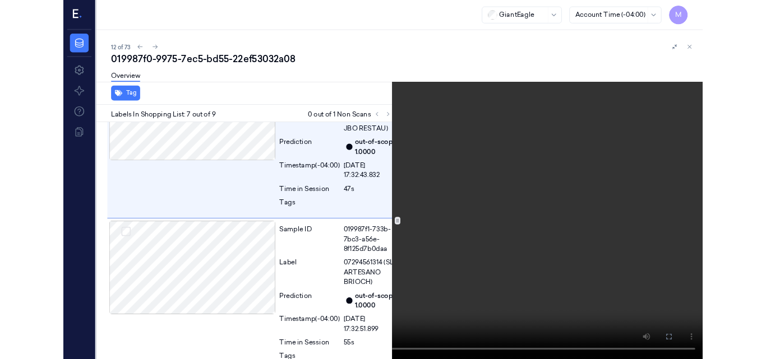
scroll to position [1145, 0]
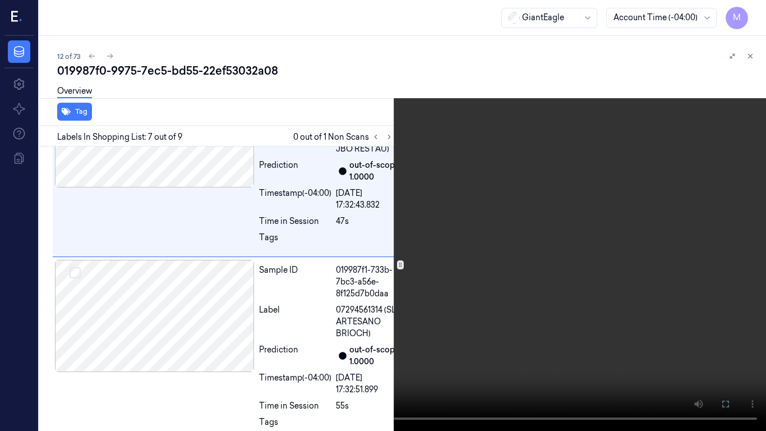
click at [510, 189] on video at bounding box center [383, 215] width 766 height 431
click at [0, 0] on icon at bounding box center [0, 0] width 0 height 0
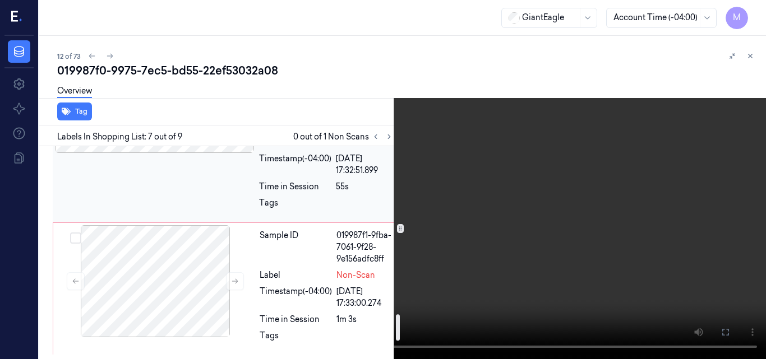
scroll to position [1257, 0]
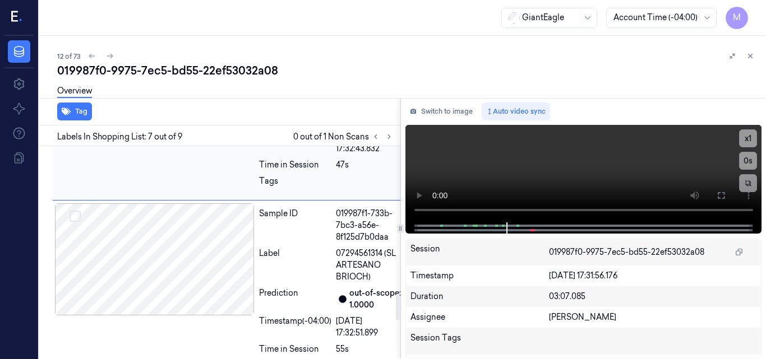
click at [179, 131] on div at bounding box center [155, 75] width 200 height 112
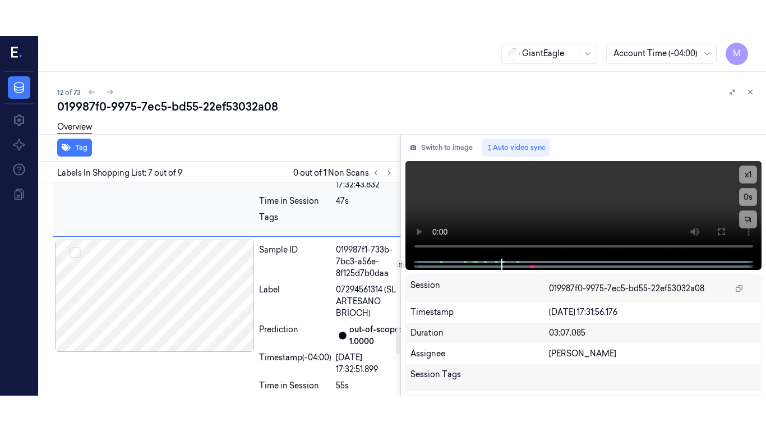
scroll to position [1180, 0]
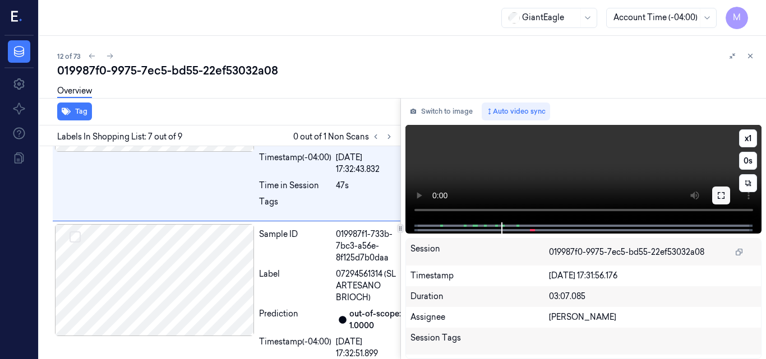
click at [723, 198] on icon at bounding box center [720, 195] width 9 height 9
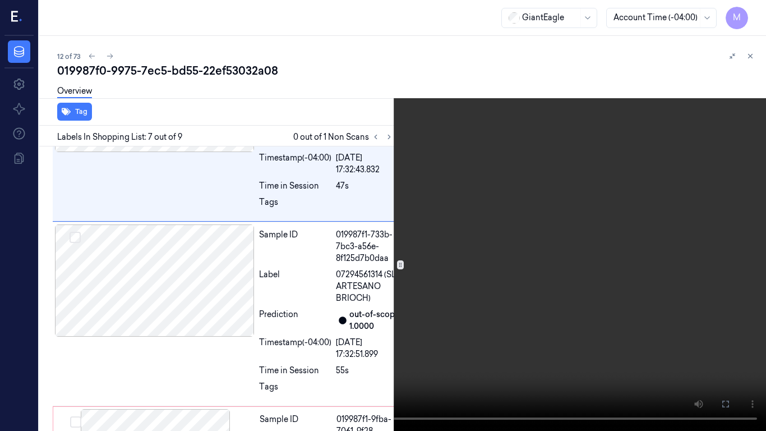
click at [520, 231] on video at bounding box center [383, 215] width 766 height 431
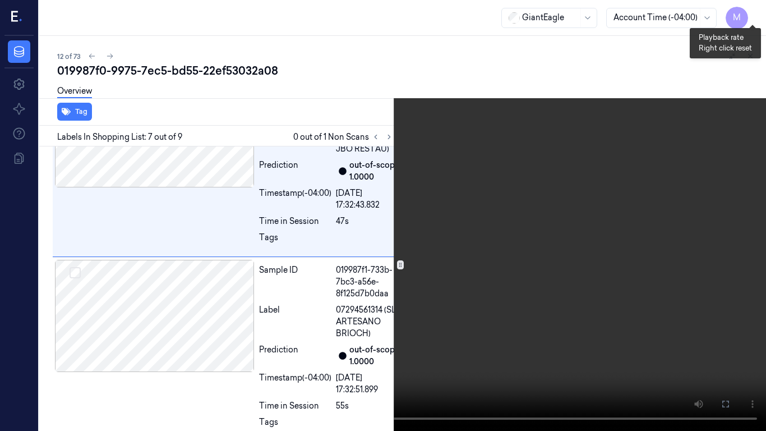
click at [753, 14] on button "x 1" at bounding box center [752, 13] width 18 height 18
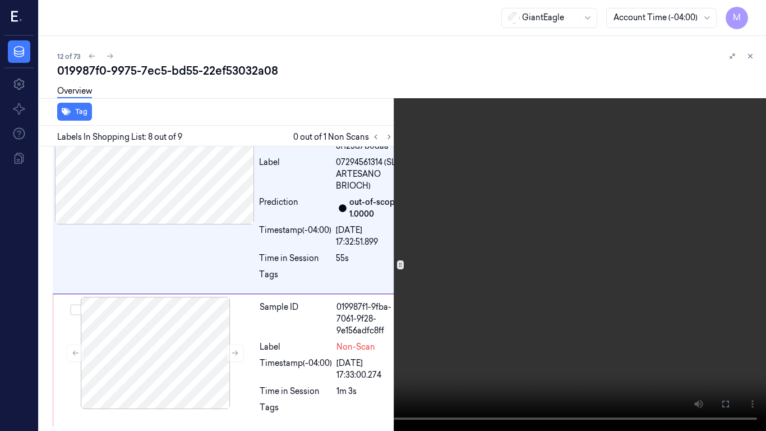
scroll to position [1346, 0]
click at [529, 187] on video at bounding box center [383, 215] width 766 height 431
click at [471, 174] on video at bounding box center [383, 215] width 766 height 431
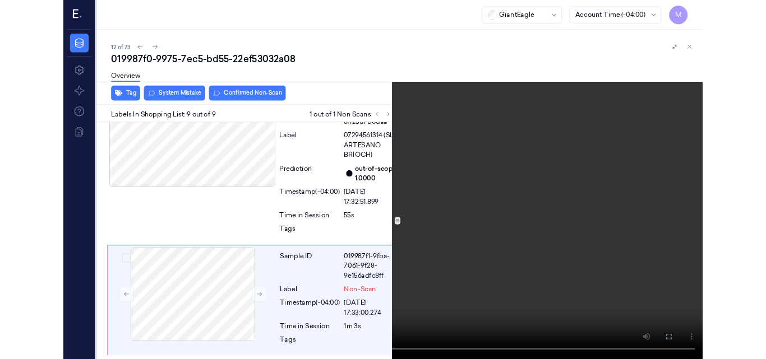
scroll to position [1445, 0]
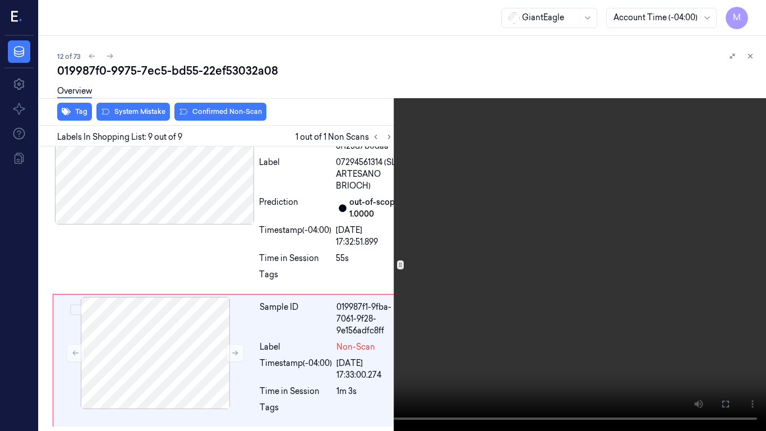
click at [0, 0] on icon at bounding box center [0, 0] width 0 height 0
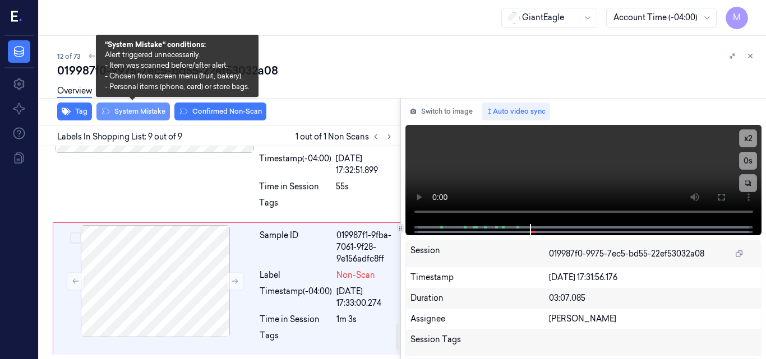
click at [142, 114] on button "System Mistake" at bounding box center [132, 112] width 73 height 18
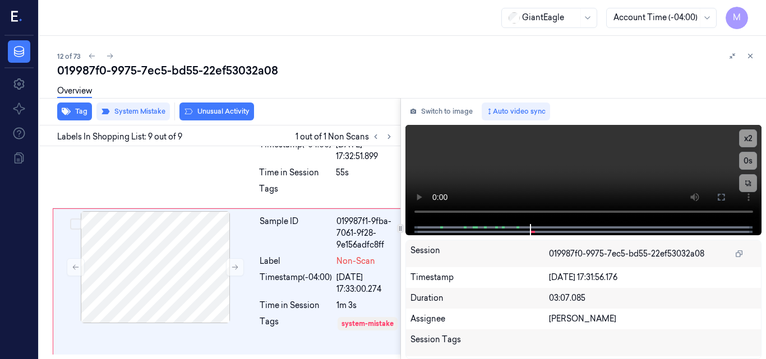
scroll to position [1540, 0]
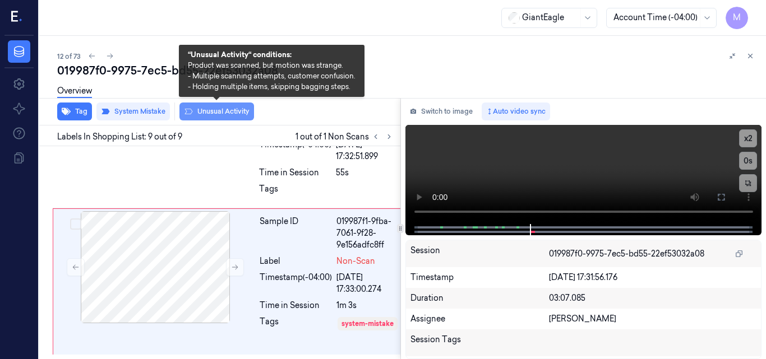
click at [234, 112] on button "Unusual Activity" at bounding box center [216, 112] width 75 height 18
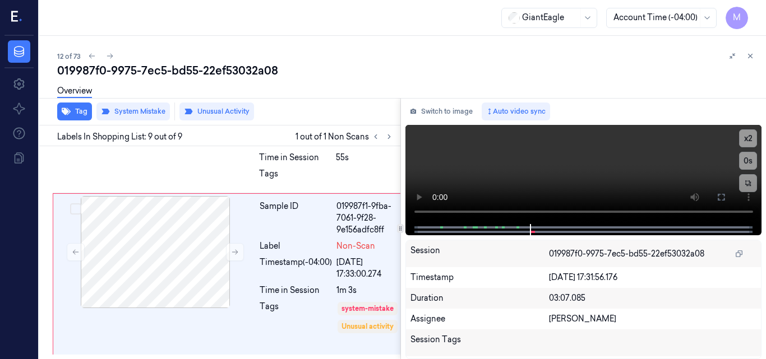
scroll to position [1545, 0]
click at [757, 52] on div "12 of 73 019987f0-9975-7ec5-bd55-22ef53032a08 Overview Tag System Mistake Unusu…" at bounding box center [402, 197] width 726 height 323
click at [750, 55] on icon at bounding box center [750, 56] width 8 height 8
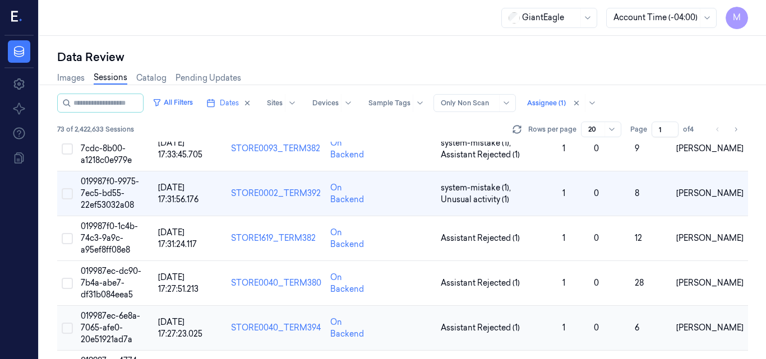
scroll to position [511, 0]
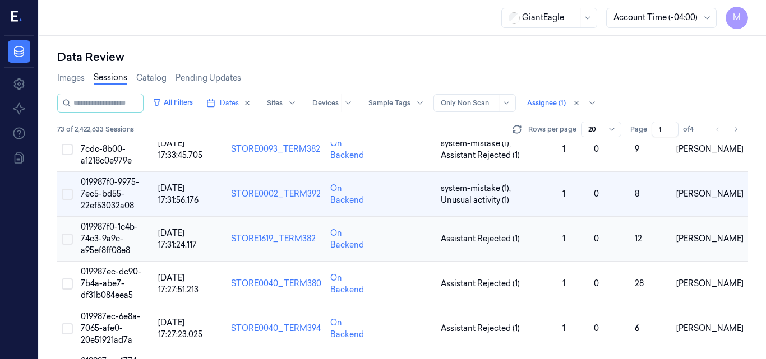
click at [121, 234] on span "019987f0-1c4b-74c3-9a9c-a95ef8ff08e8" at bounding box center [109, 239] width 57 height 34
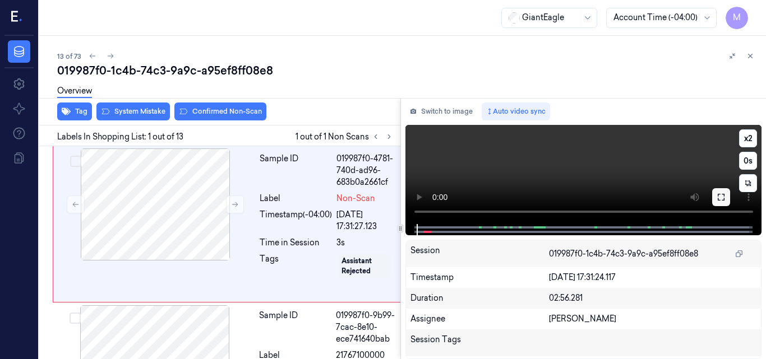
click at [720, 194] on icon at bounding box center [720, 197] width 9 height 9
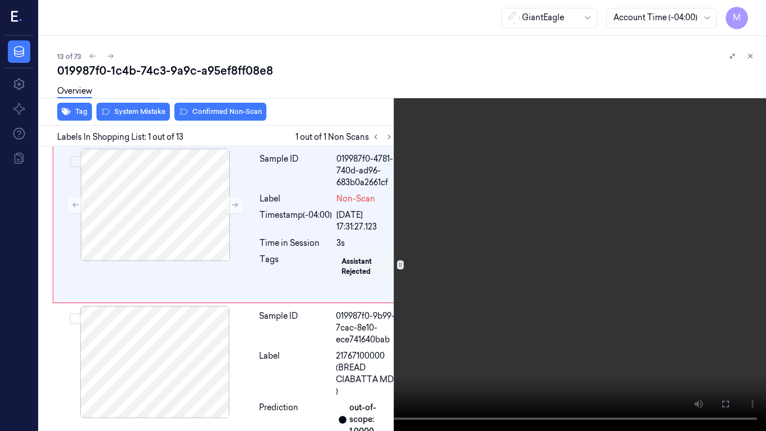
click at [450, 187] on video at bounding box center [383, 215] width 766 height 431
click at [508, 217] on video at bounding box center [383, 215] width 766 height 431
click at [0, 0] on icon at bounding box center [0, 0] width 0 height 0
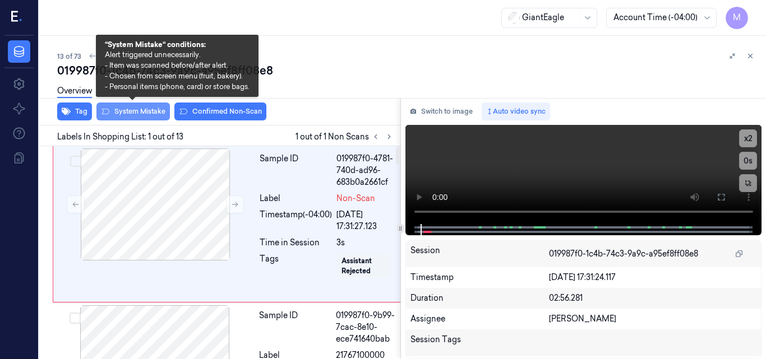
click at [147, 110] on button "System Mistake" at bounding box center [132, 112] width 73 height 18
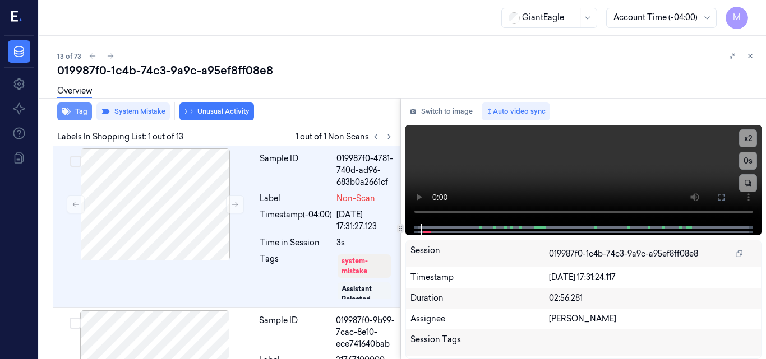
click at [81, 111] on button "Tag" at bounding box center [74, 112] width 35 height 18
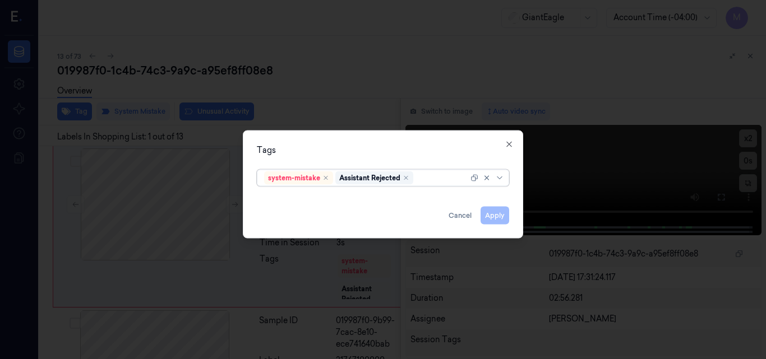
click at [430, 181] on div at bounding box center [441, 178] width 53 height 12
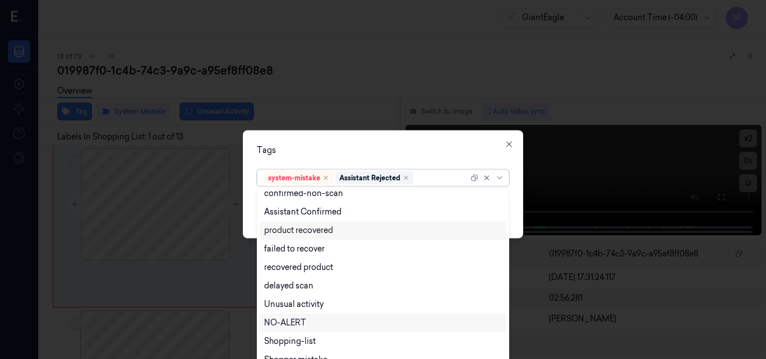
scroll to position [91, 0]
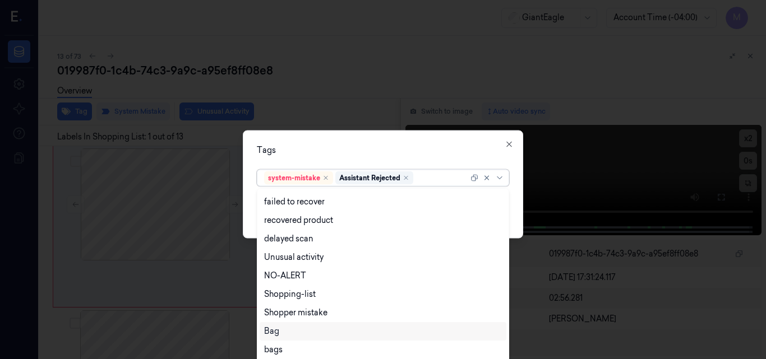
click at [293, 331] on div "Bag" at bounding box center [383, 332] width 238 height 12
click at [390, 141] on div "Tags option Bag, selected. 13 results available. Use Up and Down to choose opti…" at bounding box center [383, 184] width 280 height 108
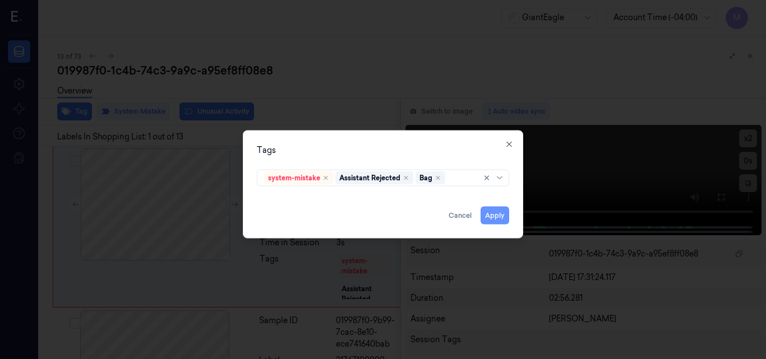
click at [502, 218] on button "Apply" at bounding box center [494, 215] width 29 height 18
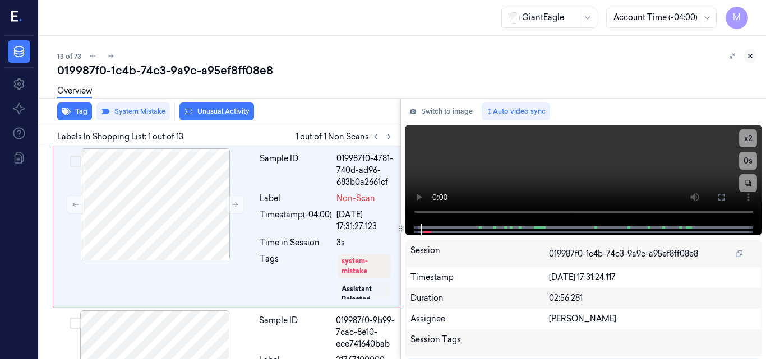
click at [748, 55] on icon at bounding box center [750, 56] width 8 height 8
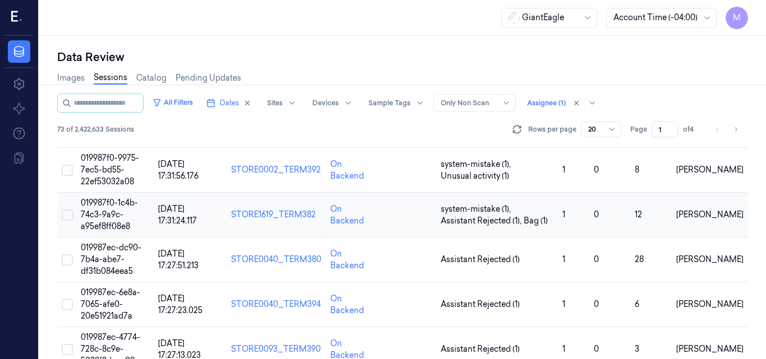
scroll to position [556, 0]
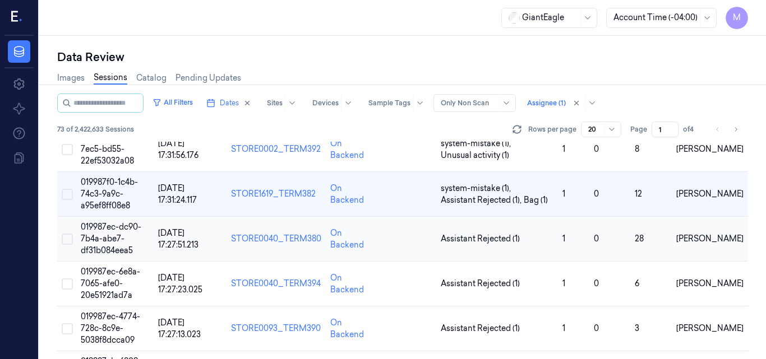
click at [109, 237] on span "019987ec-dc90-7b4a-abe7-df31b084eea5" at bounding box center [111, 239] width 61 height 34
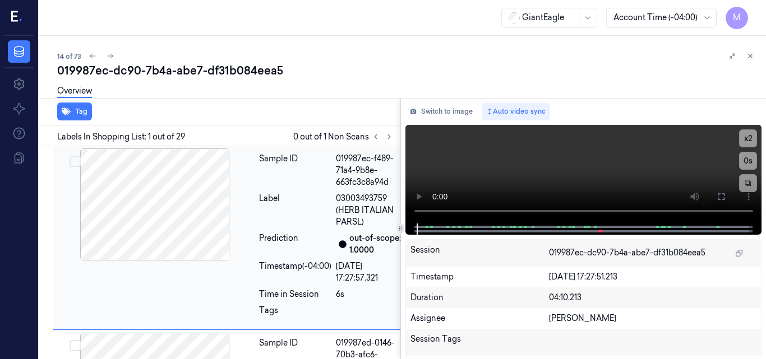
scroll to position [3, 0]
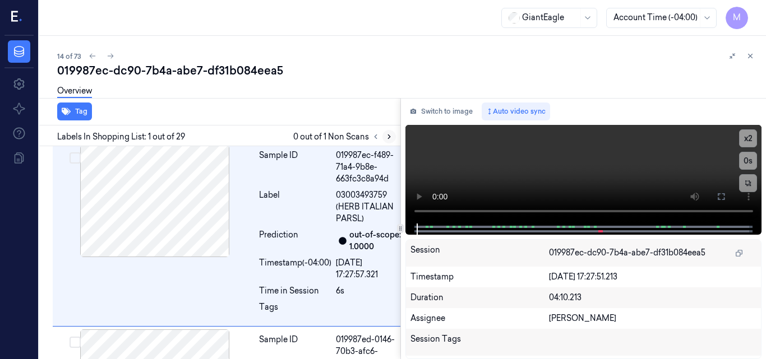
click at [387, 136] on icon at bounding box center [389, 137] width 8 height 8
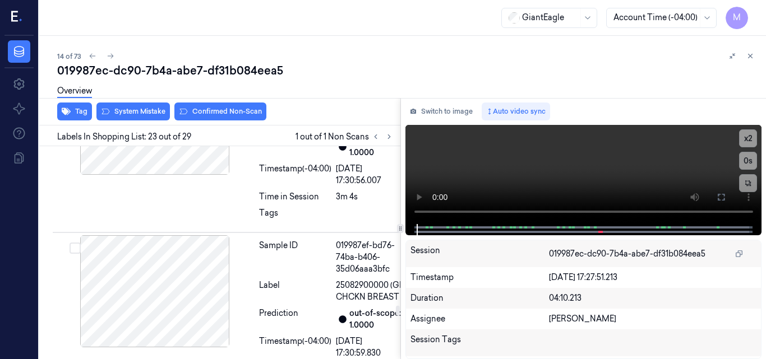
scroll to position [4553, 0]
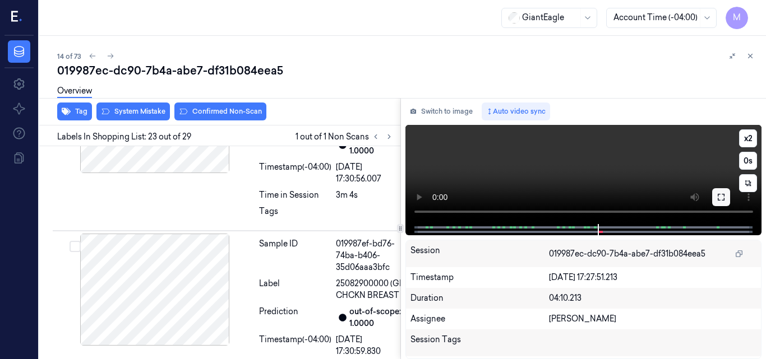
click at [719, 198] on icon at bounding box center [720, 197] width 9 height 9
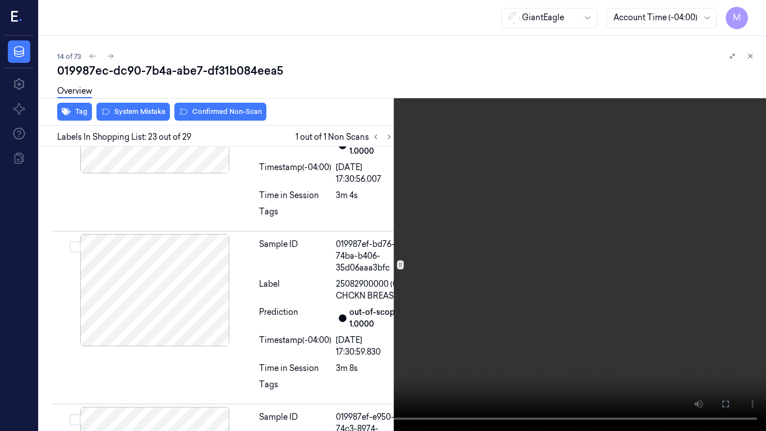
click at [0, 0] on icon at bounding box center [0, 0] width 0 height 0
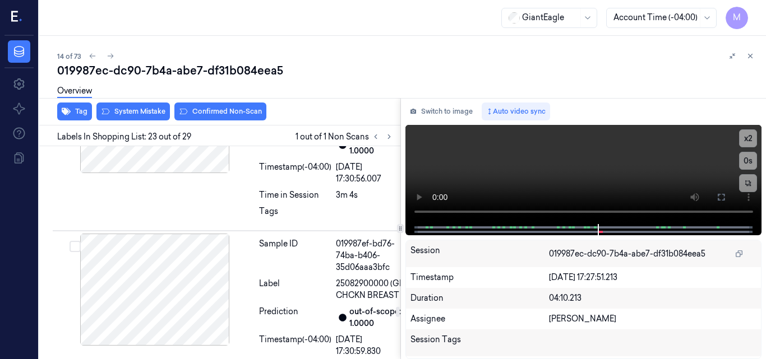
click at [611, 164] on video at bounding box center [583, 174] width 357 height 99
click at [610, 171] on video at bounding box center [583, 174] width 357 height 99
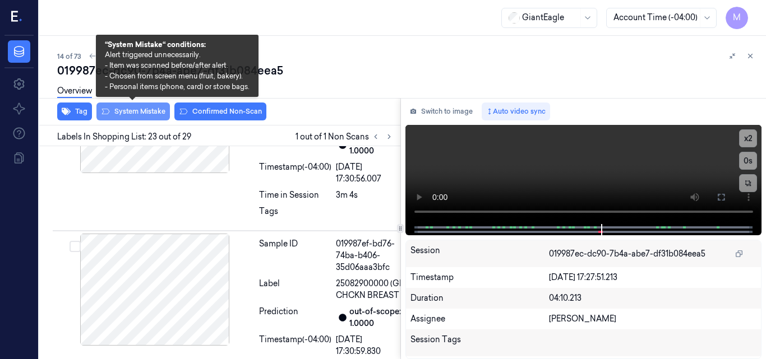
click at [137, 108] on button "System Mistake" at bounding box center [132, 112] width 73 height 18
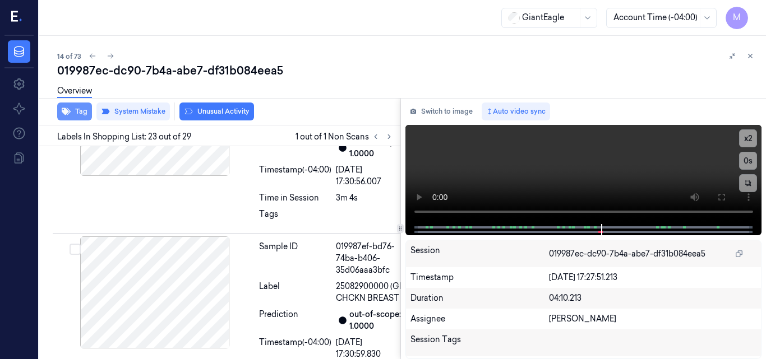
click at [78, 112] on button "Tag" at bounding box center [74, 112] width 35 height 18
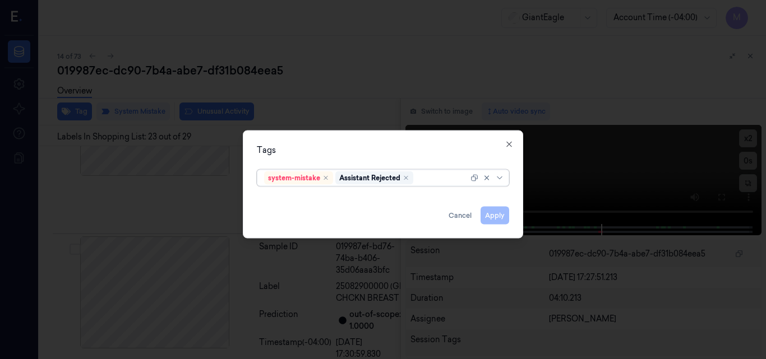
click at [428, 179] on div at bounding box center [441, 178] width 53 height 12
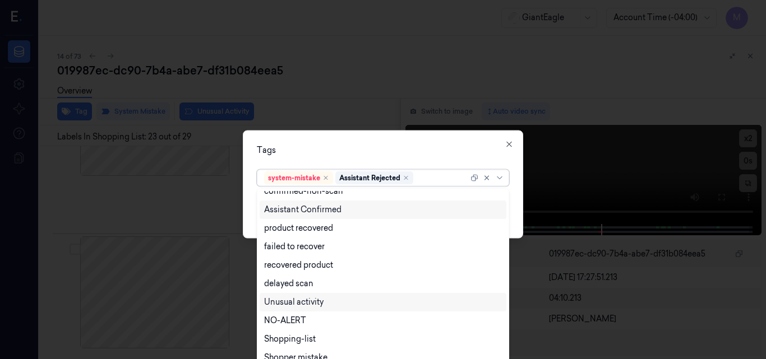
scroll to position [91, 0]
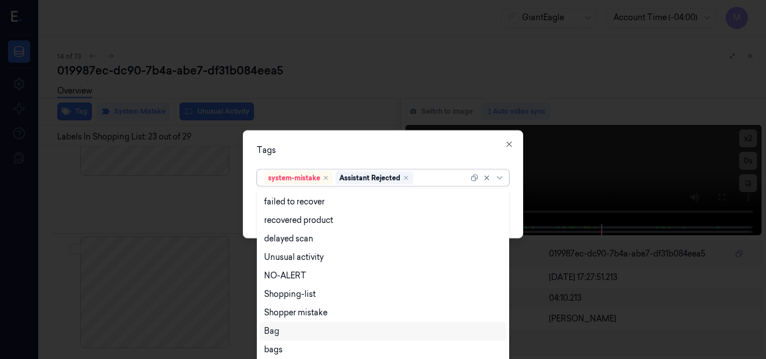
click at [292, 331] on div "Bag" at bounding box center [383, 332] width 238 height 12
click at [383, 149] on div "Tags" at bounding box center [383, 150] width 252 height 12
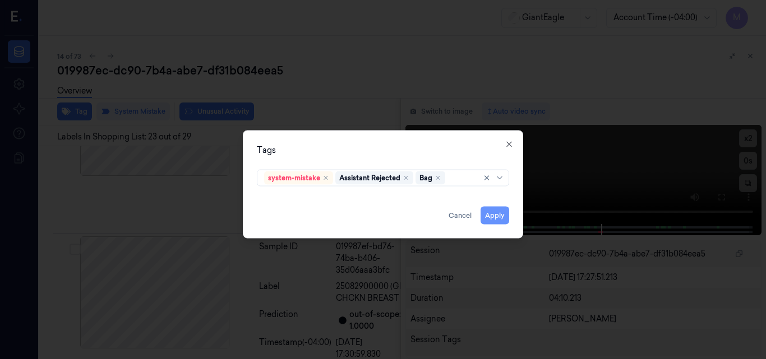
click at [493, 214] on button "Apply" at bounding box center [494, 215] width 29 height 18
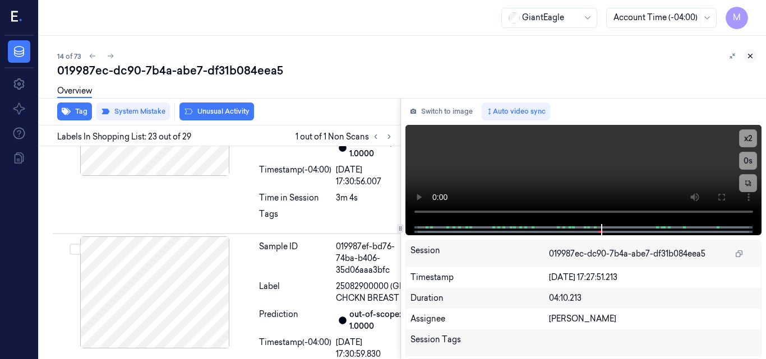
click at [753, 54] on icon at bounding box center [750, 56] width 8 height 8
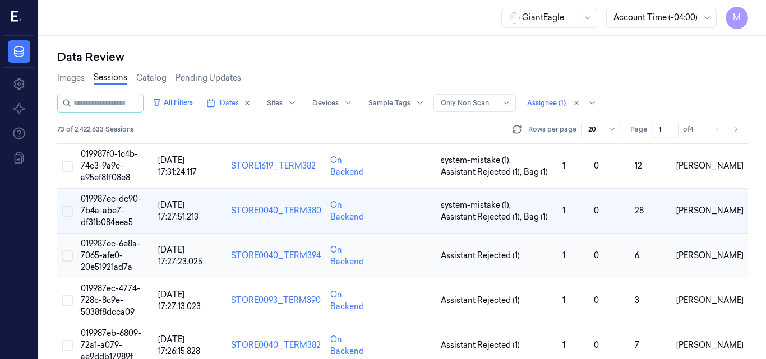
scroll to position [607, 0]
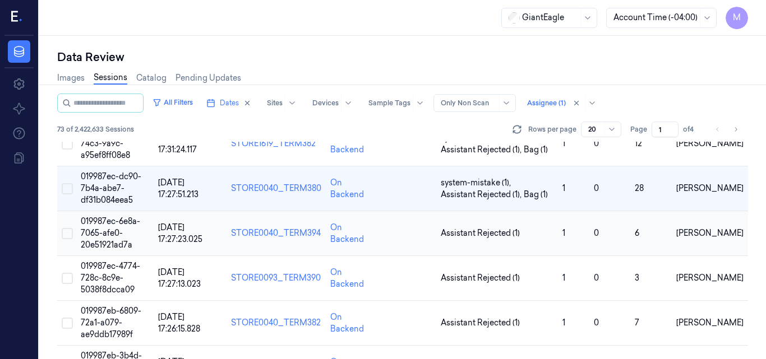
click at [120, 232] on span "019987ec-6e8a-7065-afe0-20e51921ad7a" at bounding box center [110, 233] width 59 height 34
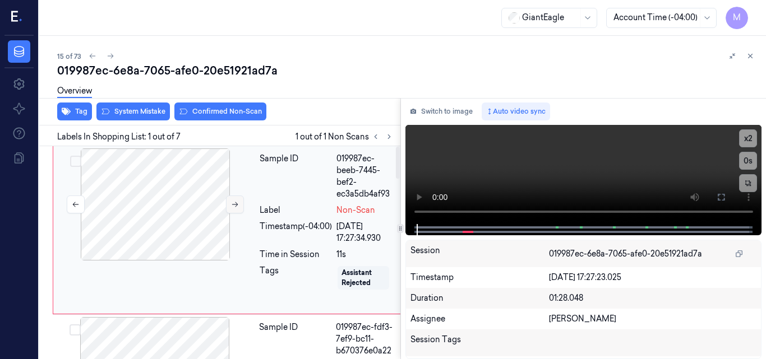
click at [229, 202] on button at bounding box center [235, 205] width 18 height 18
click at [82, 113] on button "Tag" at bounding box center [74, 112] width 35 height 18
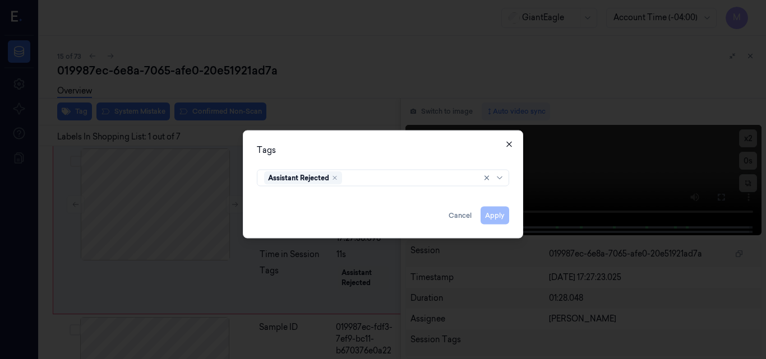
click at [512, 144] on icon "button" at bounding box center [509, 144] width 9 height 9
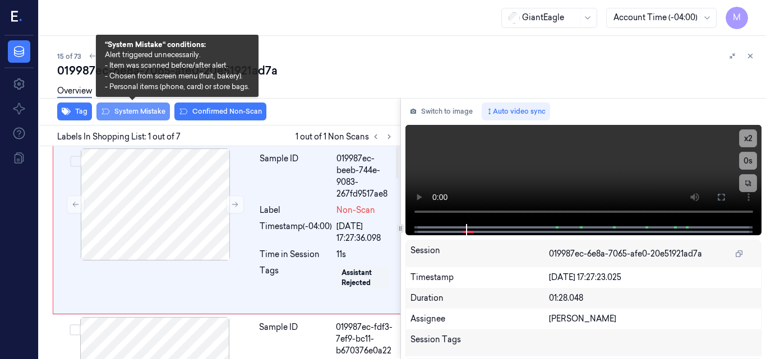
click at [145, 113] on button "System Mistake" at bounding box center [132, 112] width 73 height 18
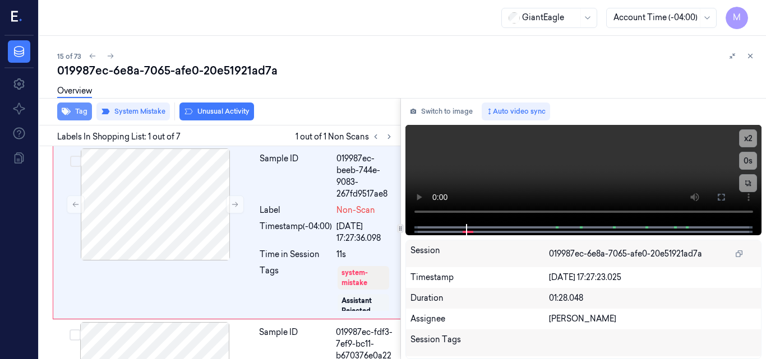
click at [78, 113] on button "Tag" at bounding box center [74, 112] width 35 height 18
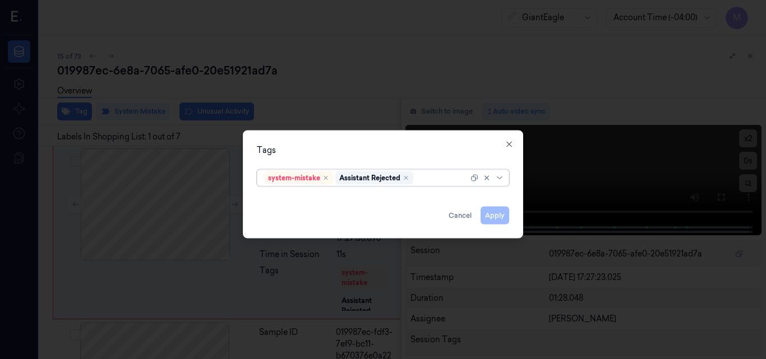
click at [437, 179] on div at bounding box center [441, 178] width 53 height 12
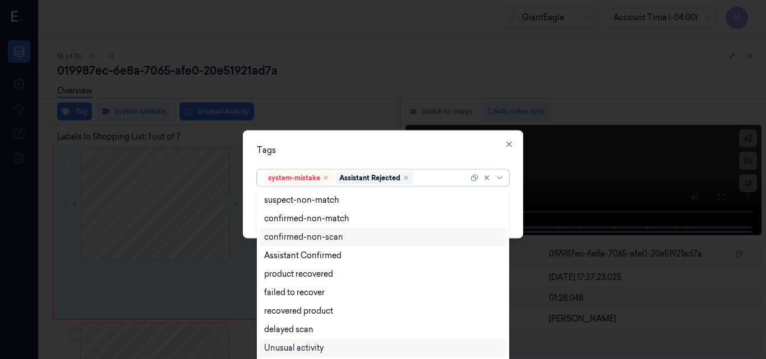
scroll to position [91, 0]
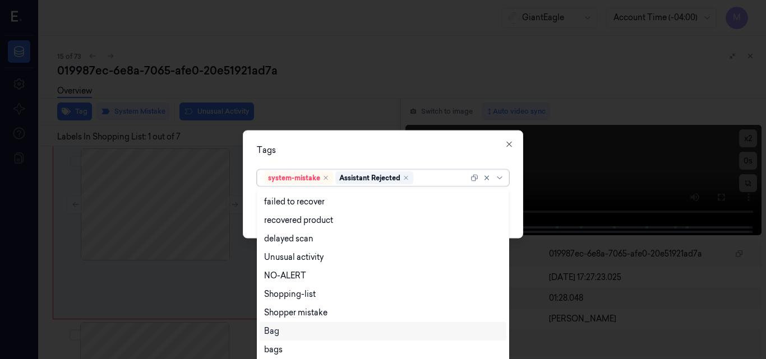
click at [303, 330] on div "Bag" at bounding box center [383, 332] width 238 height 12
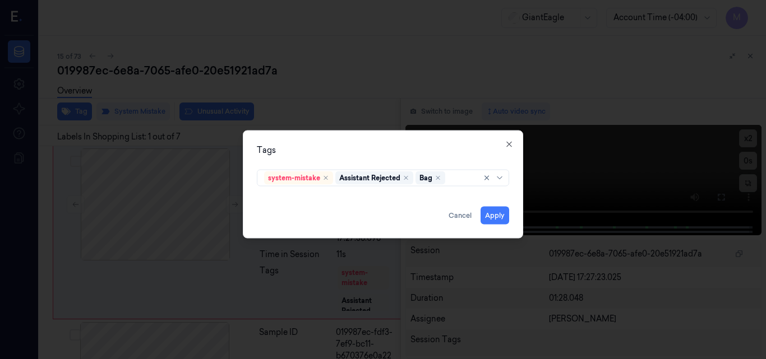
click at [446, 142] on div "Tags system-mistake Assistant Rejected Bag Apply Cancel Close" at bounding box center [383, 184] width 280 height 108
click at [498, 220] on button "Apply" at bounding box center [494, 215] width 29 height 18
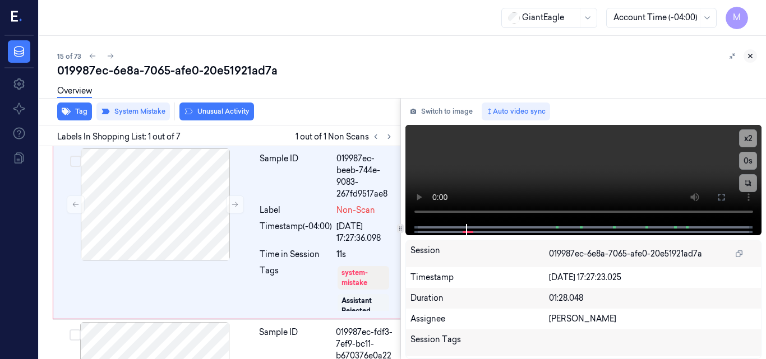
click at [751, 50] on button at bounding box center [749, 55] width 13 height 13
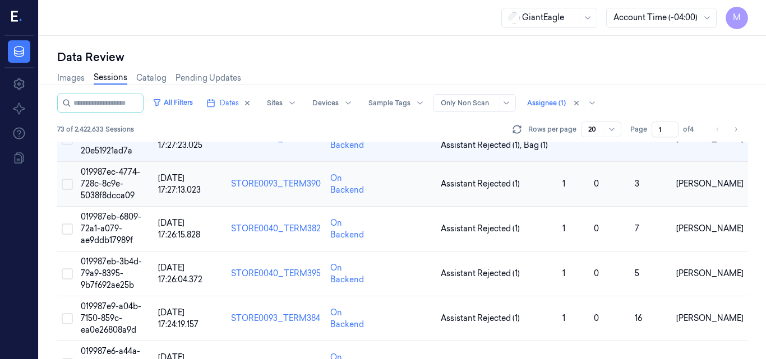
scroll to position [702, 0]
click at [115, 179] on span "019987ec-4774-728c-8c9e-5038f8dcca09" at bounding box center [110, 183] width 59 height 34
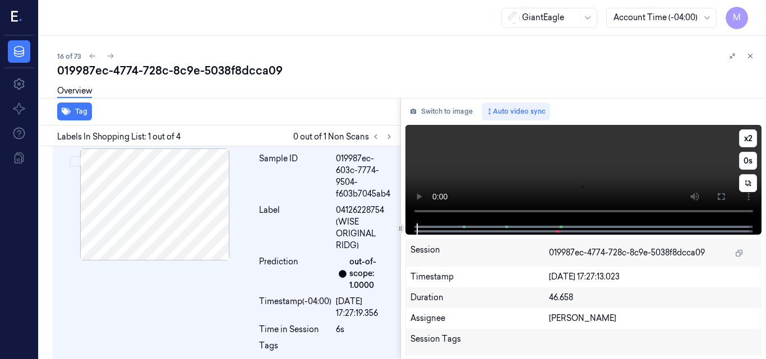
scroll to position [3, 0]
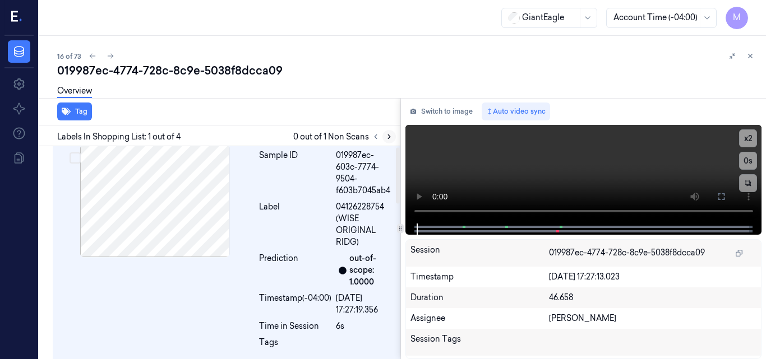
click at [389, 135] on icon at bounding box center [389, 137] width 8 height 8
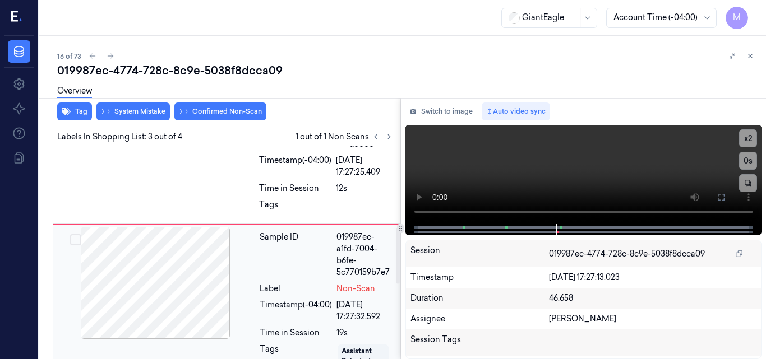
scroll to position [237, 0]
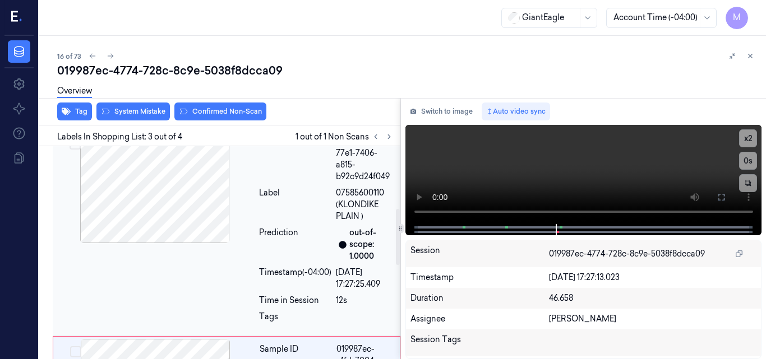
click at [188, 182] on div at bounding box center [155, 187] width 200 height 112
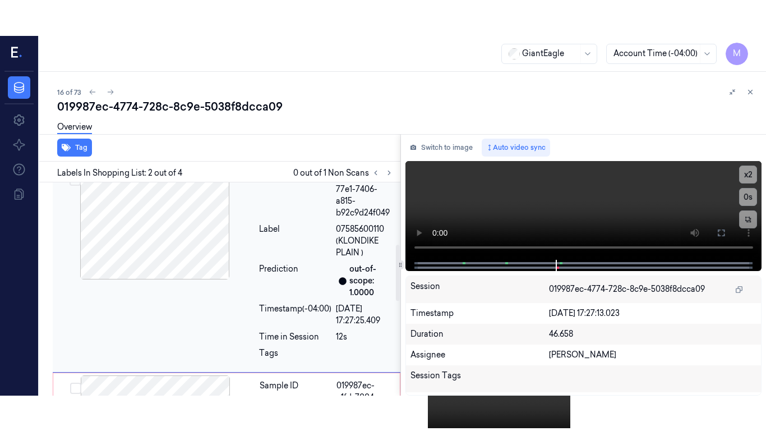
scroll to position [217, 0]
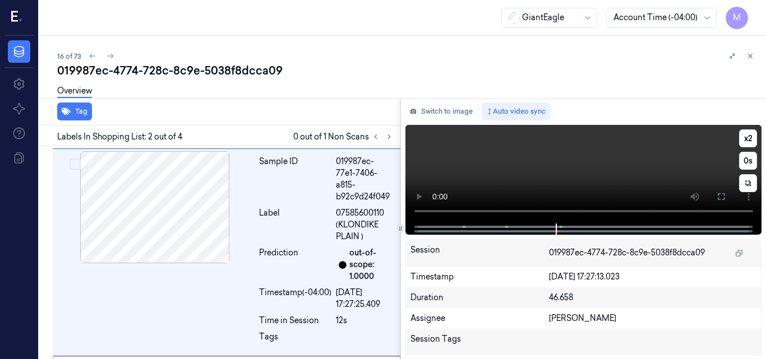
click at [641, 164] on video at bounding box center [583, 174] width 357 height 99
click at [719, 196] on icon at bounding box center [720, 196] width 9 height 9
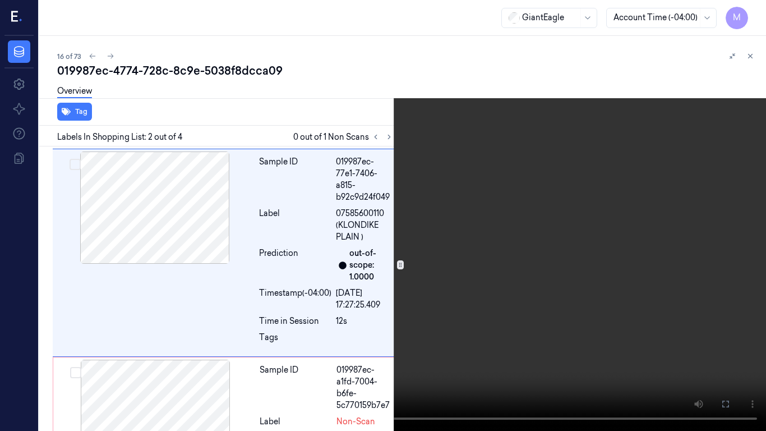
click at [504, 232] on video at bounding box center [383, 215] width 766 height 431
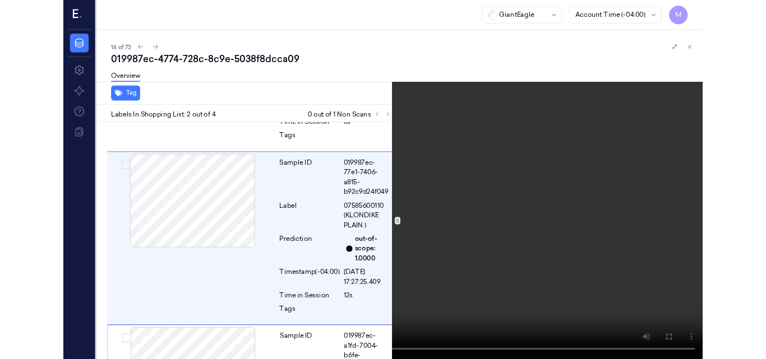
scroll to position [181, 0]
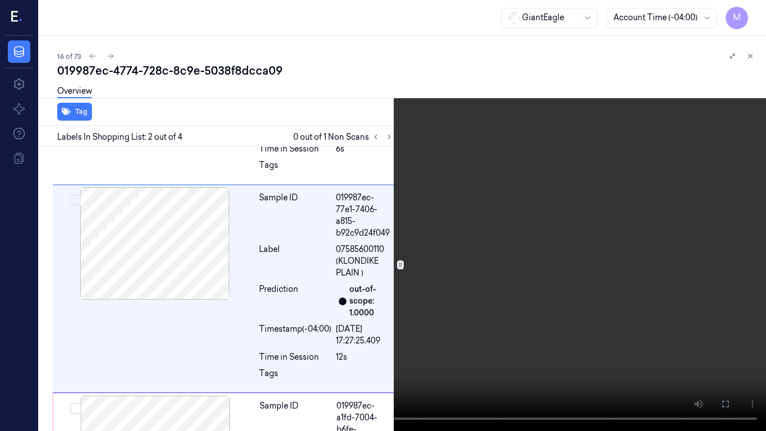
click at [0, 0] on icon at bounding box center [0, 0] width 0 height 0
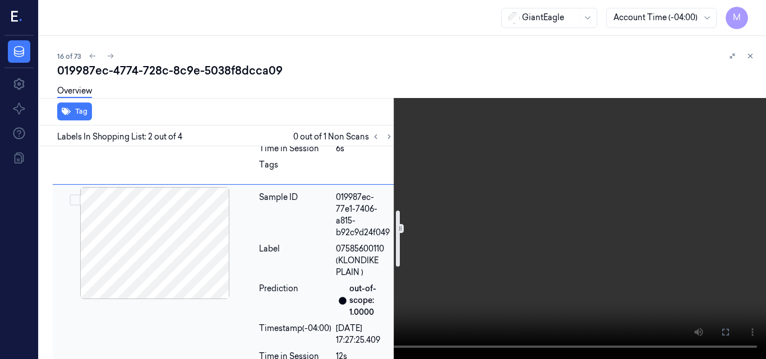
scroll to position [293, 0]
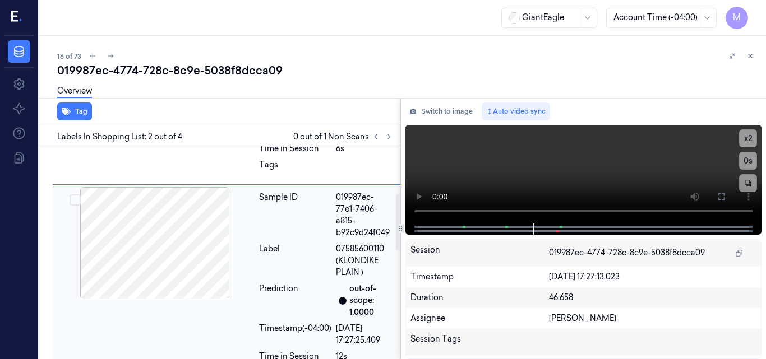
click at [198, 237] on div at bounding box center [155, 243] width 200 height 112
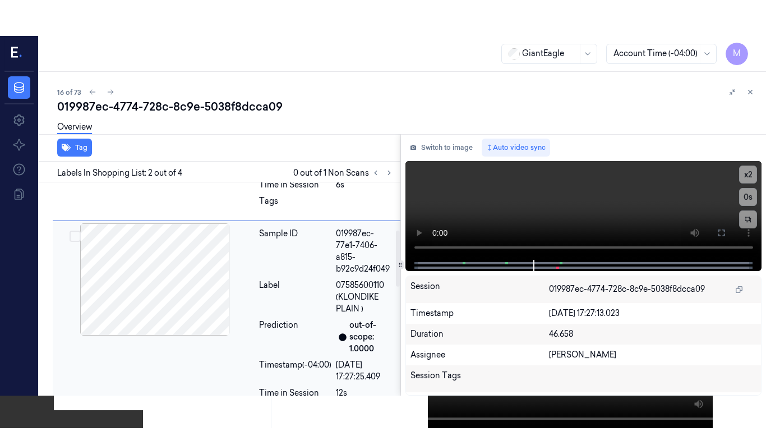
scroll to position [217, 0]
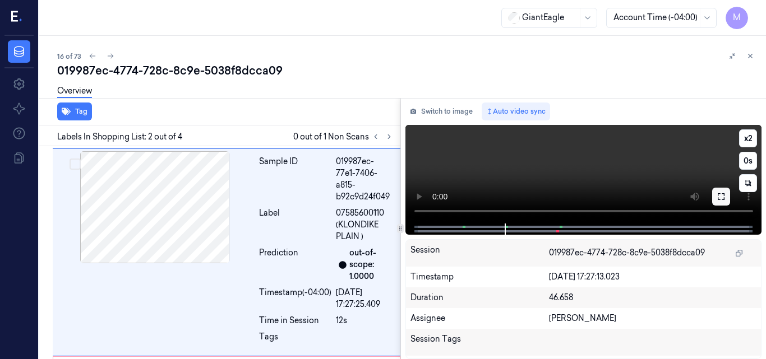
click at [719, 192] on button at bounding box center [721, 197] width 18 height 18
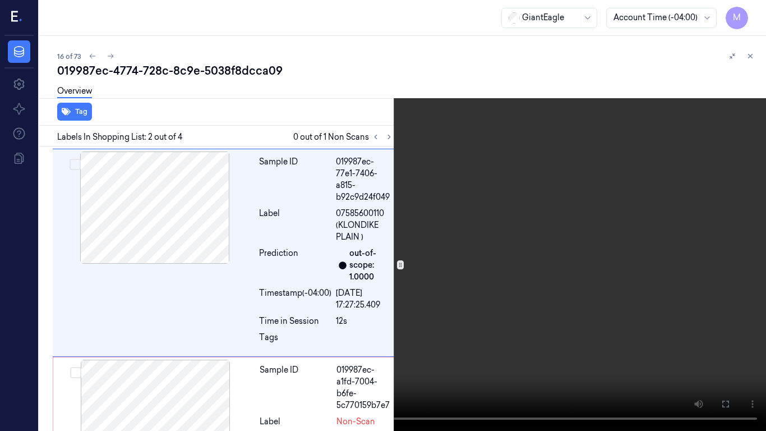
click at [465, 165] on video at bounding box center [383, 215] width 766 height 431
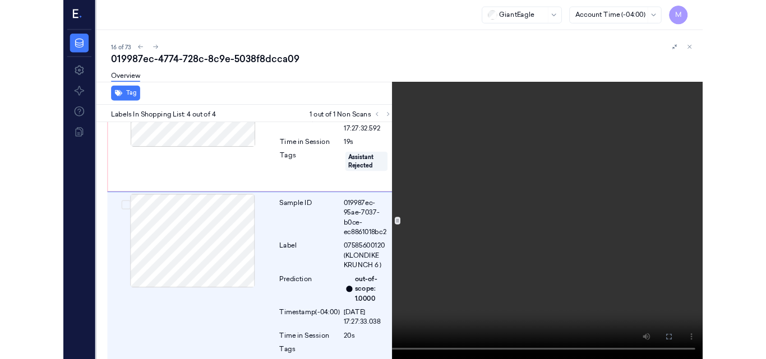
scroll to position [524, 0]
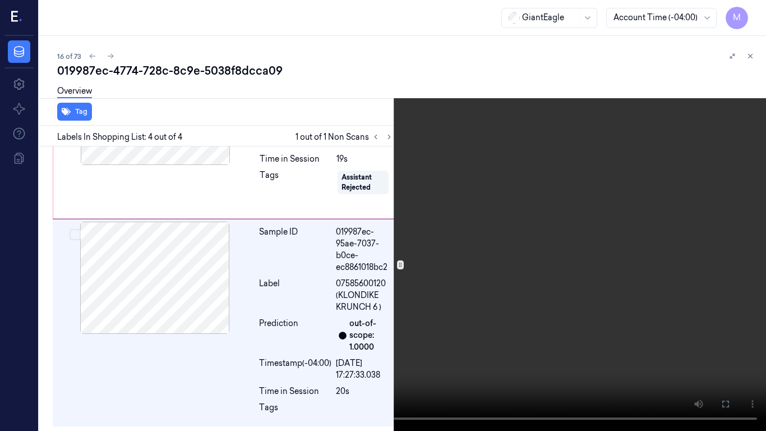
click at [425, 204] on video at bounding box center [383, 215] width 766 height 431
click at [0, 0] on icon at bounding box center [0, 0] width 0 height 0
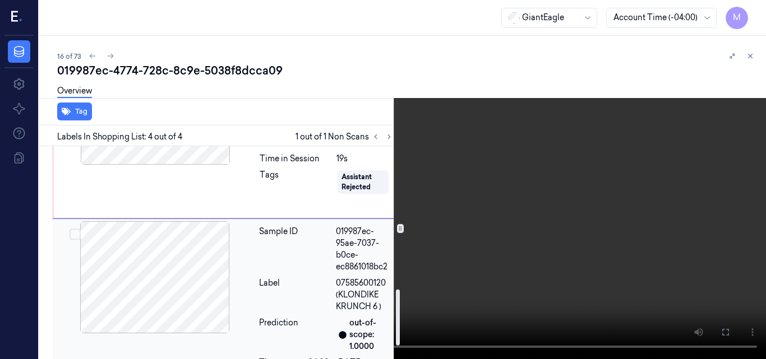
scroll to position [580, 0]
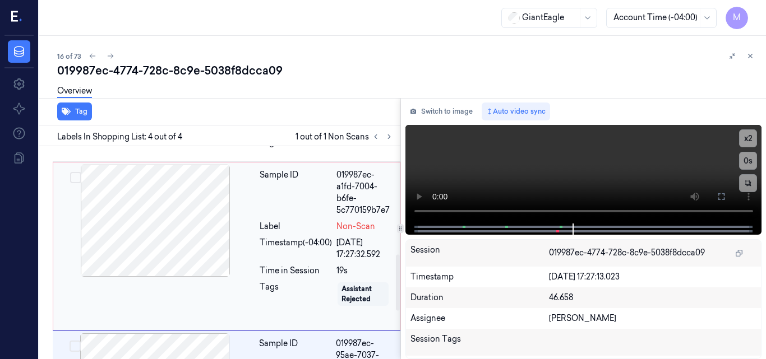
click at [163, 215] on div at bounding box center [155, 221] width 200 height 112
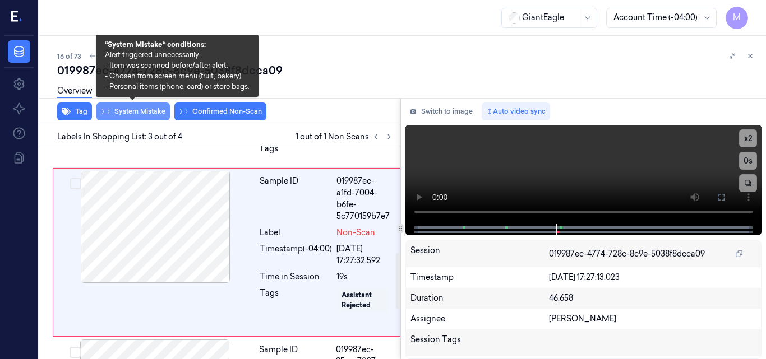
click at [150, 111] on button "System Mistake" at bounding box center [132, 112] width 73 height 18
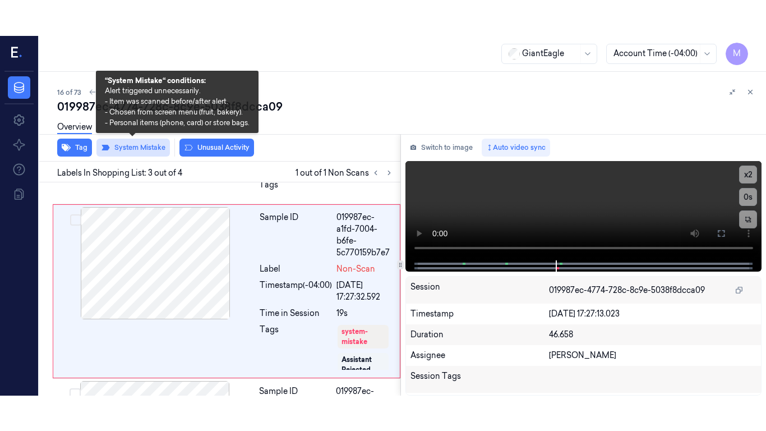
scroll to position [408, 0]
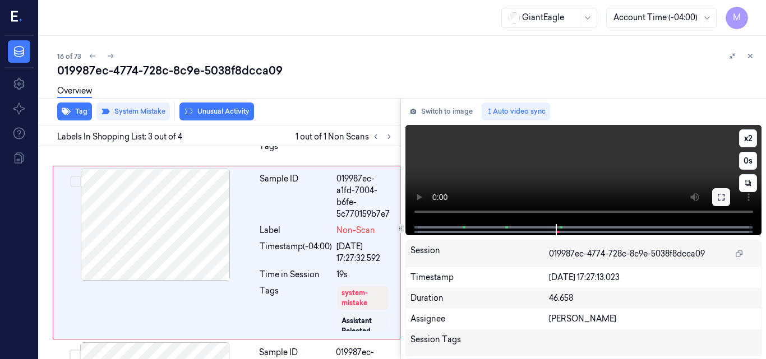
click at [719, 195] on icon at bounding box center [721, 197] width 7 height 7
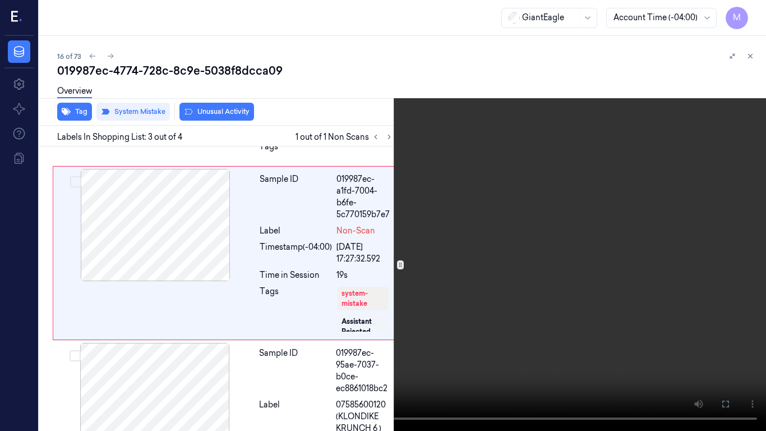
click at [466, 200] on video at bounding box center [383, 215] width 766 height 431
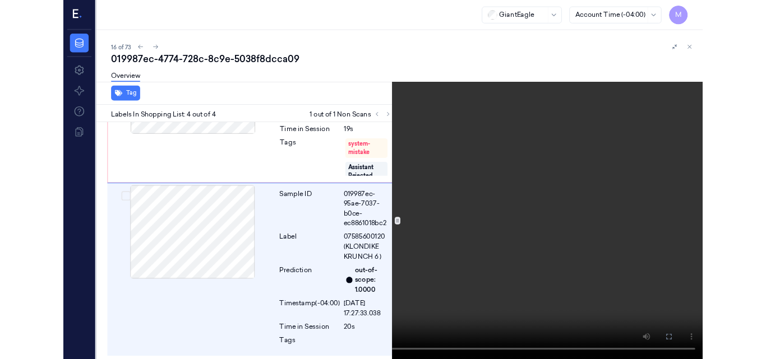
scroll to position [529, 0]
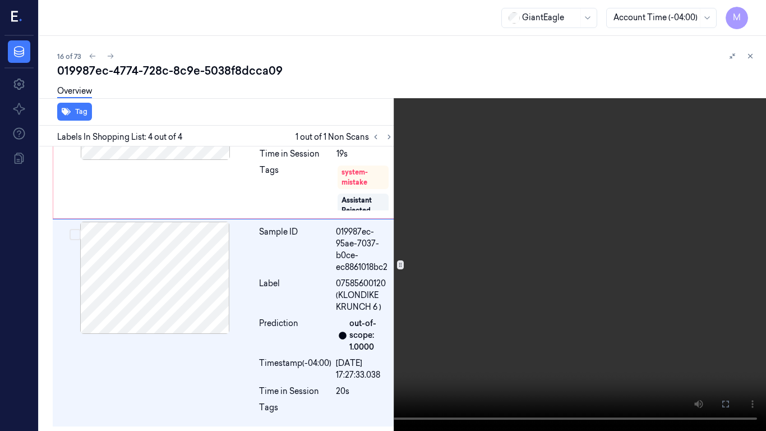
click at [465, 204] on video at bounding box center [383, 215] width 766 height 431
click at [0, 0] on icon at bounding box center [0, 0] width 0 height 0
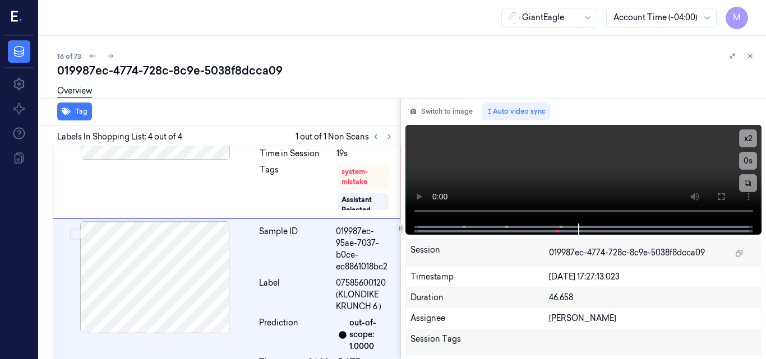
drag, startPoint x: 748, startPoint y: 55, endPoint x: 712, endPoint y: 92, distance: 52.3
click at [748, 55] on icon at bounding box center [750, 56] width 8 height 8
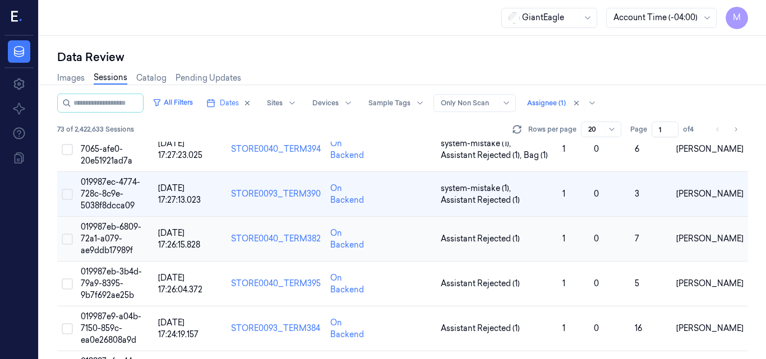
scroll to position [736, 0]
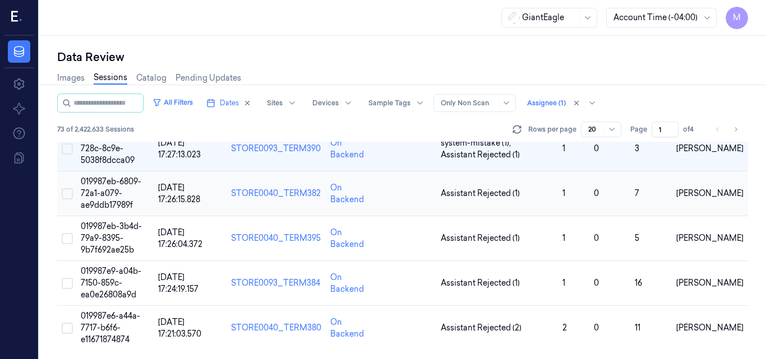
click at [107, 186] on span "019987eb-6809-72a1-a079-ae9ddb17989f" at bounding box center [111, 194] width 61 height 34
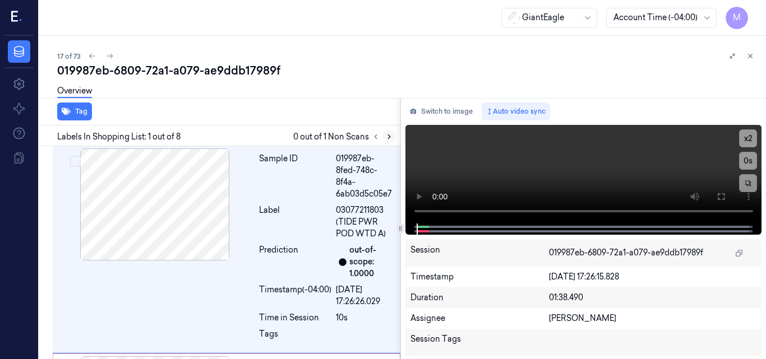
click at [390, 136] on icon at bounding box center [389, 137] width 8 height 8
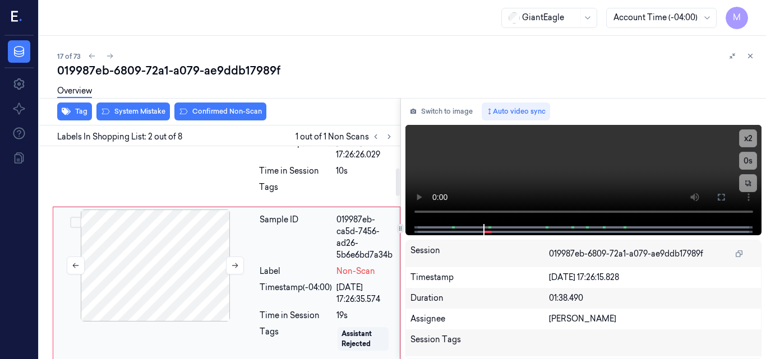
scroll to position [168, 0]
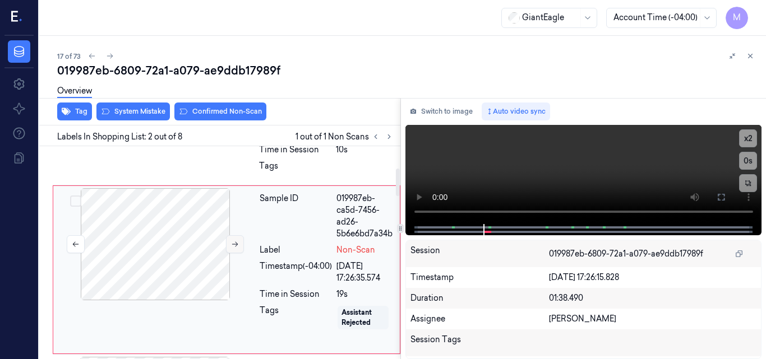
click at [229, 242] on button at bounding box center [235, 244] width 18 height 18
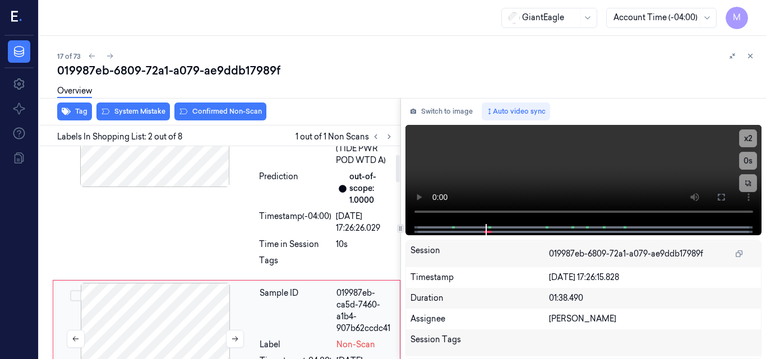
scroll to position [0, 0]
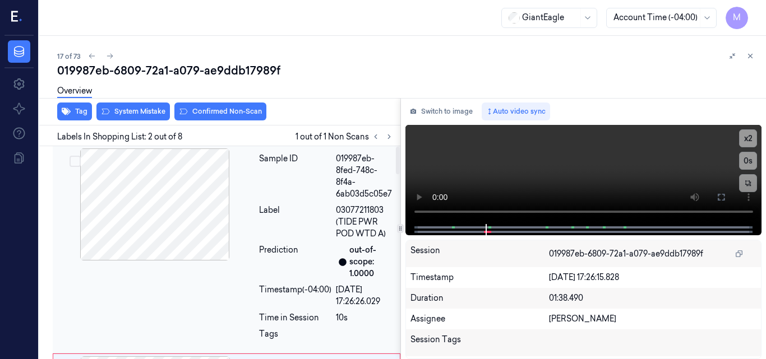
click at [182, 202] on div at bounding box center [155, 205] width 200 height 112
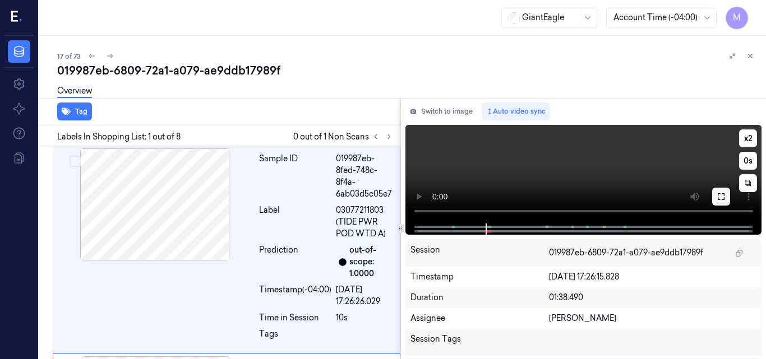
click at [720, 195] on icon at bounding box center [720, 196] width 9 height 9
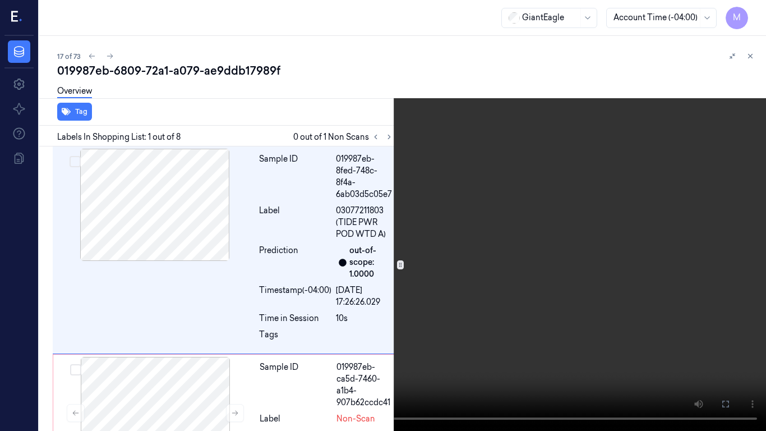
click at [559, 200] on video at bounding box center [383, 215] width 766 height 431
click at [559, 276] on video at bounding box center [383, 215] width 766 height 431
drag, startPoint x: 726, startPoint y: 399, endPoint x: 670, endPoint y: 358, distance: 69.4
click at [0, 0] on icon at bounding box center [0, 0] width 0 height 0
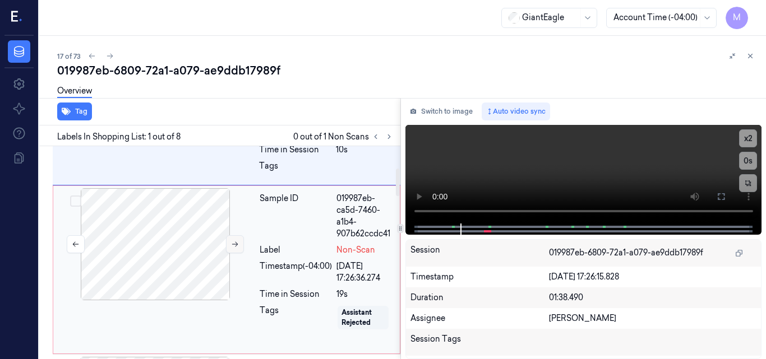
click at [232, 244] on icon at bounding box center [235, 244] width 8 height 8
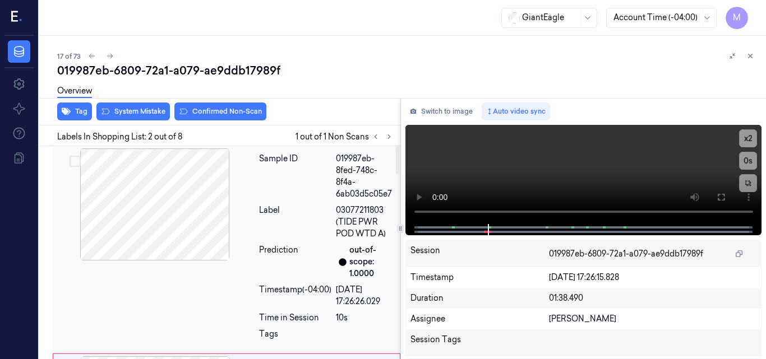
click at [164, 205] on div at bounding box center [155, 205] width 200 height 112
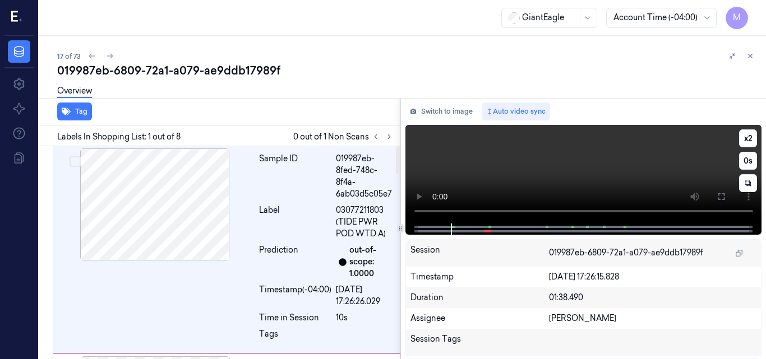
click at [612, 166] on video at bounding box center [583, 174] width 357 height 99
click at [720, 193] on icon at bounding box center [721, 196] width 7 height 7
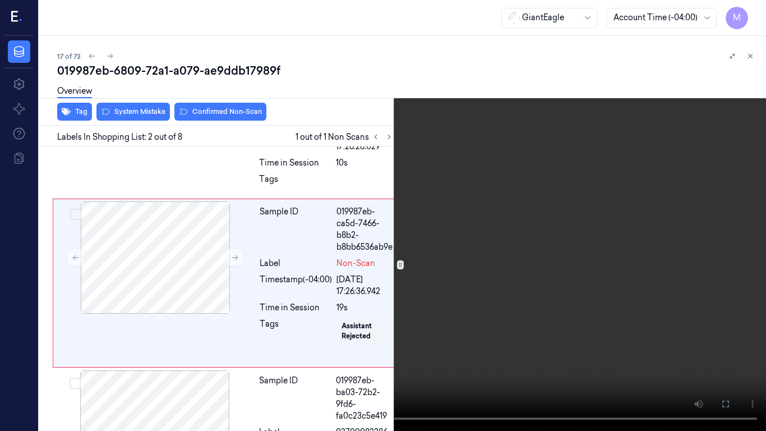
click at [442, 285] on video at bounding box center [383, 215] width 766 height 431
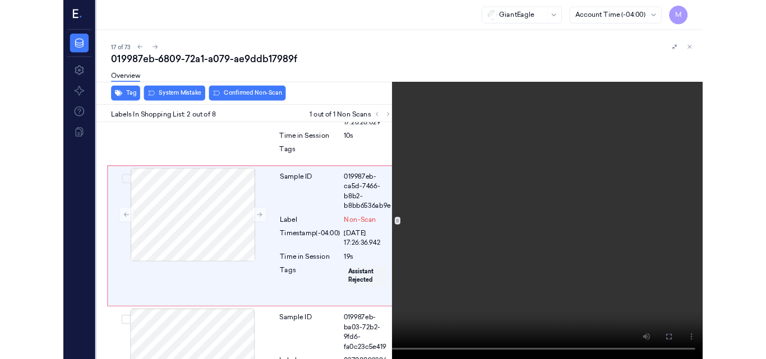
scroll to position [150, 0]
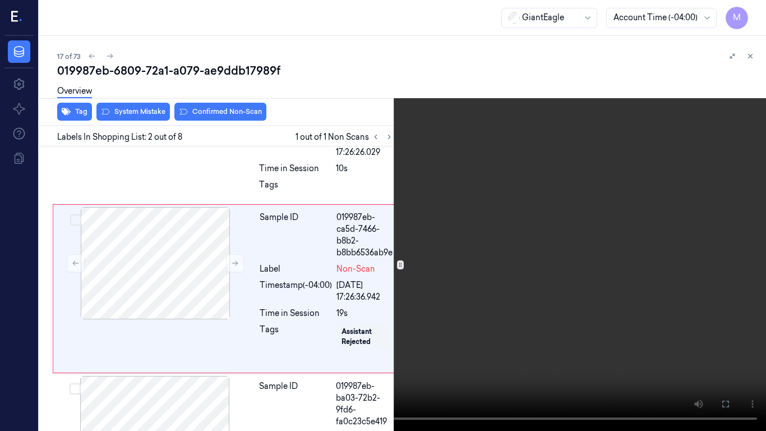
click at [0, 0] on icon at bounding box center [0, 0] width 0 height 0
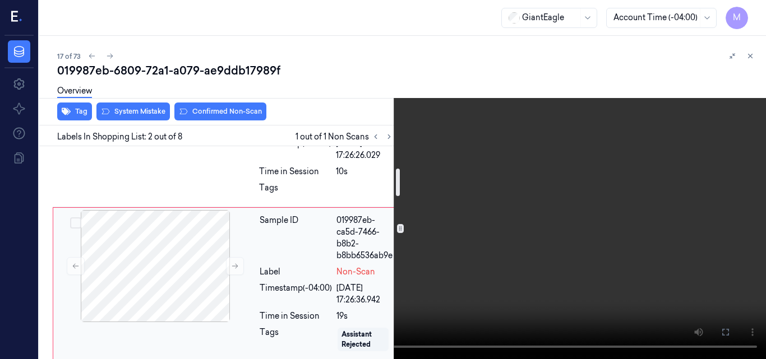
scroll to position [168, 0]
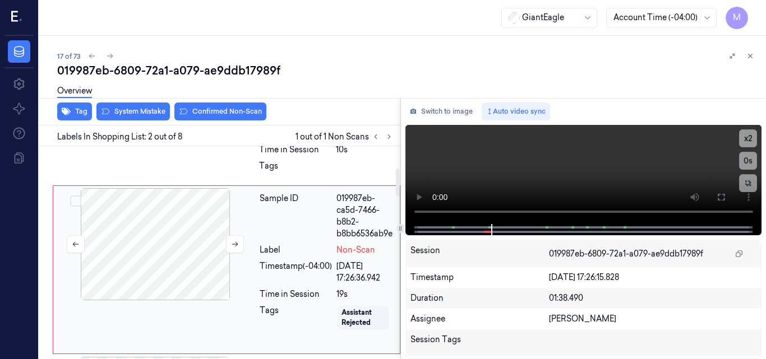
click at [178, 227] on div at bounding box center [155, 244] width 200 height 112
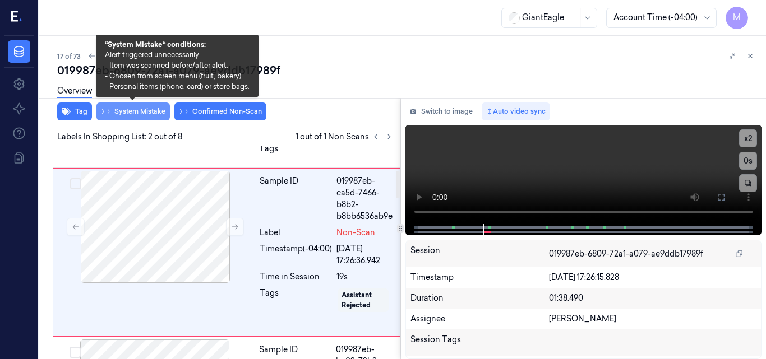
click at [132, 114] on button "System Mistake" at bounding box center [132, 112] width 73 height 18
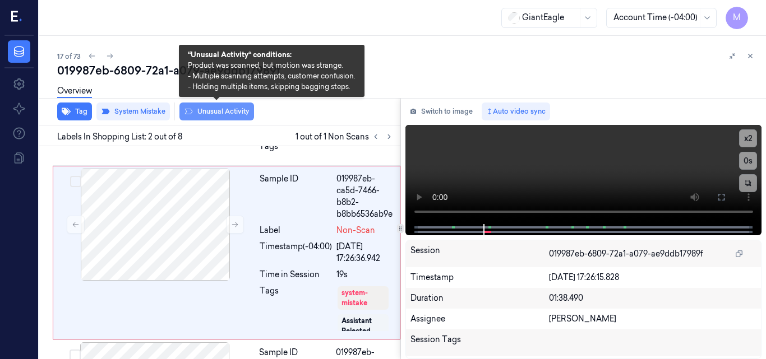
click at [224, 110] on button "Unusual Activity" at bounding box center [216, 112] width 75 height 18
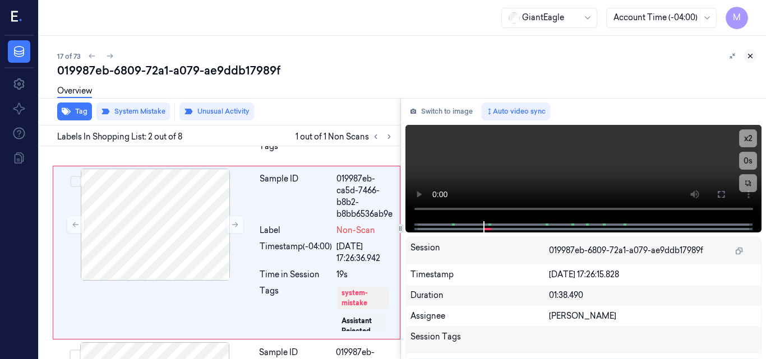
click at [748, 54] on icon at bounding box center [750, 56] width 8 height 8
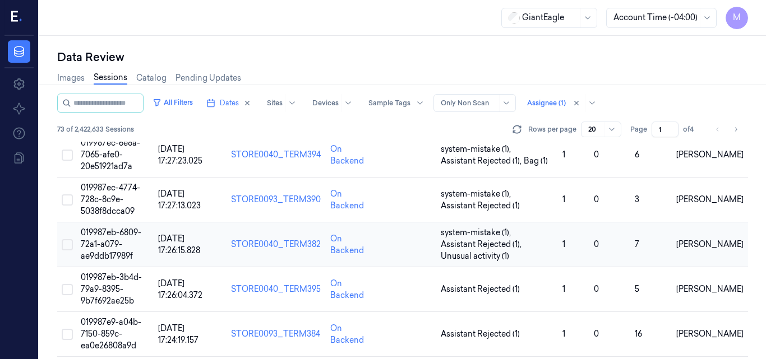
scroll to position [736, 0]
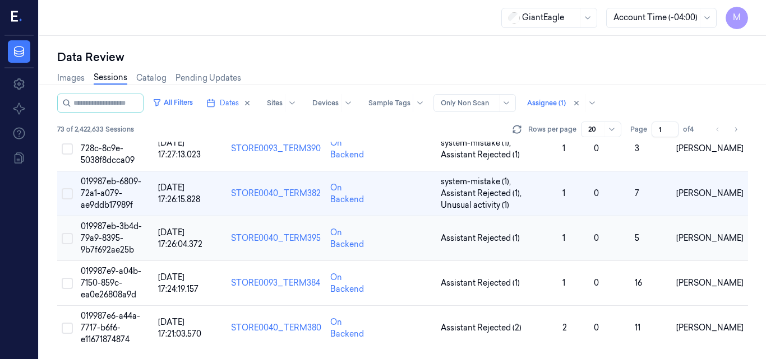
click at [110, 234] on span "019987eb-3b4d-79a9-8395-9b7f692ae25b" at bounding box center [111, 238] width 61 height 34
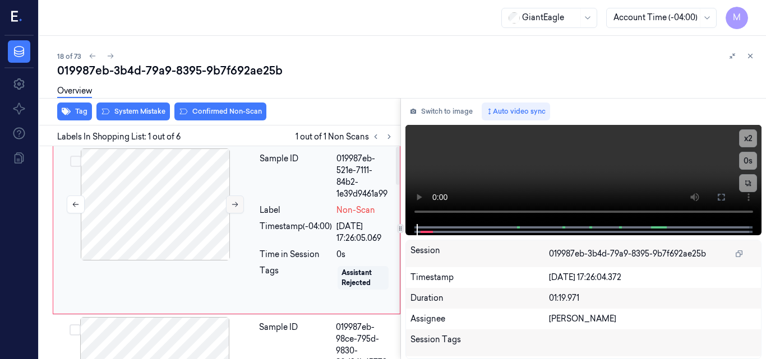
click at [232, 204] on icon at bounding box center [235, 205] width 8 height 8
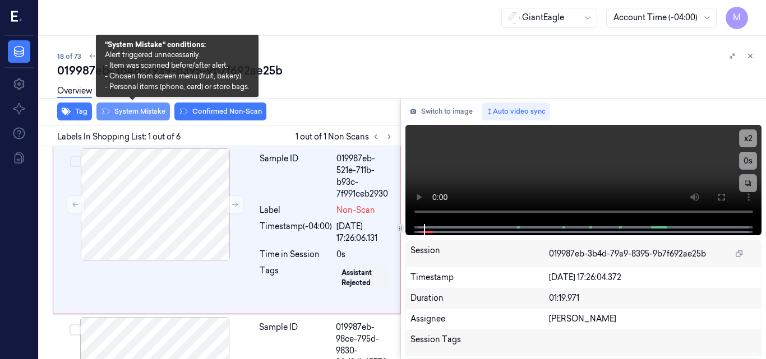
click at [140, 114] on button "System Mistake" at bounding box center [132, 112] width 73 height 18
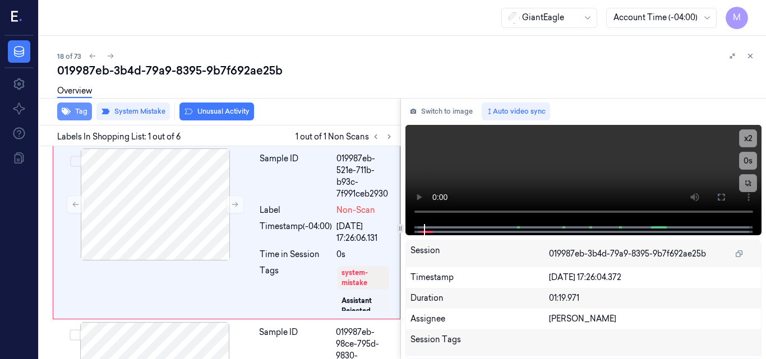
click at [79, 113] on button "Tag" at bounding box center [74, 112] width 35 height 18
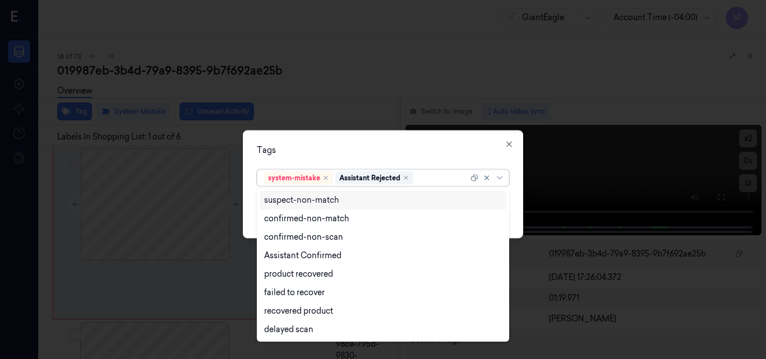
click at [433, 175] on div at bounding box center [441, 178] width 53 height 12
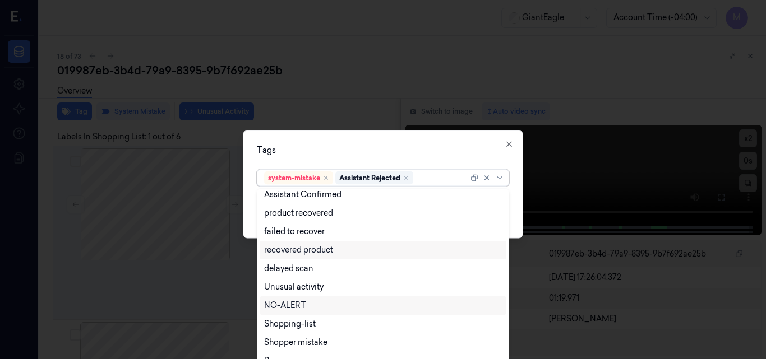
scroll to position [91, 0]
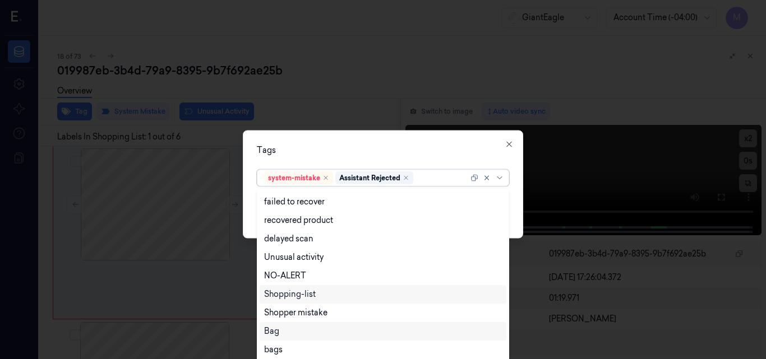
click at [283, 329] on div "Bag" at bounding box center [383, 332] width 238 height 12
click at [354, 150] on div "Tags" at bounding box center [383, 150] width 252 height 12
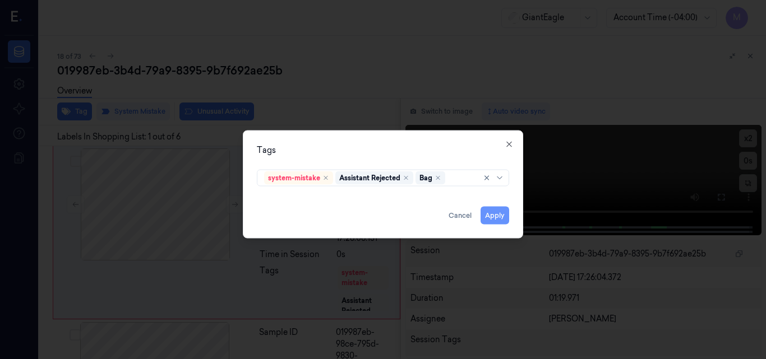
click at [499, 216] on button "Apply" at bounding box center [494, 215] width 29 height 18
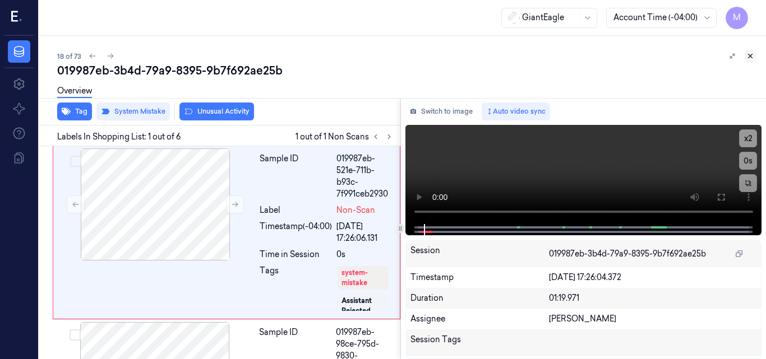
click at [752, 53] on icon at bounding box center [750, 56] width 8 height 8
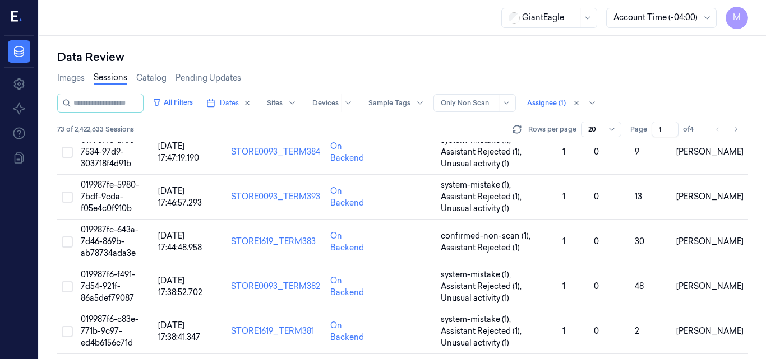
scroll to position [736, 0]
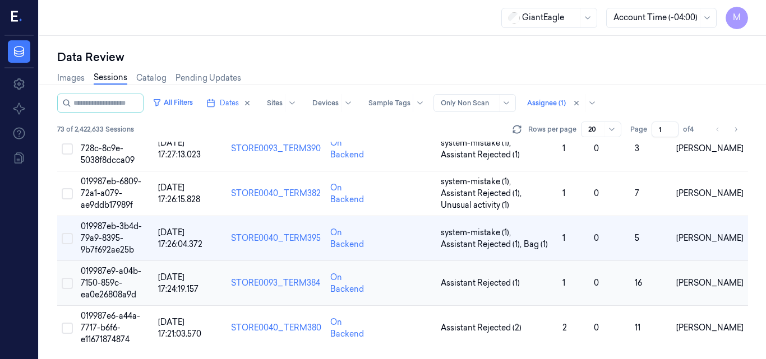
click at [122, 289] on td "019987e9-a04b-7150-859c-ea0e26808a9d" at bounding box center [114, 283] width 77 height 45
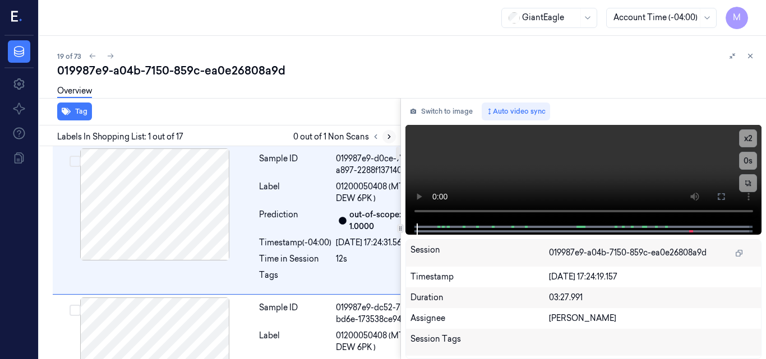
click at [387, 136] on icon at bounding box center [389, 137] width 8 height 8
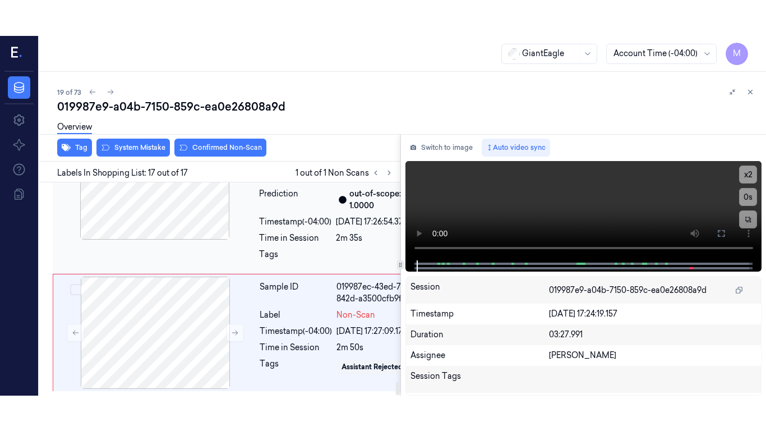
scroll to position [3287, 0]
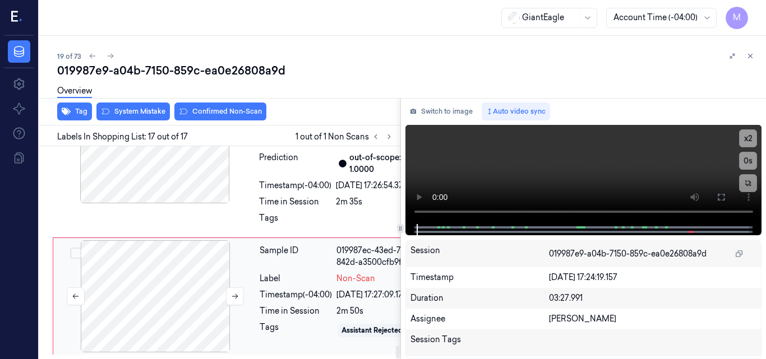
click at [162, 240] on div at bounding box center [155, 296] width 200 height 112
click at [718, 199] on icon at bounding box center [721, 197] width 7 height 7
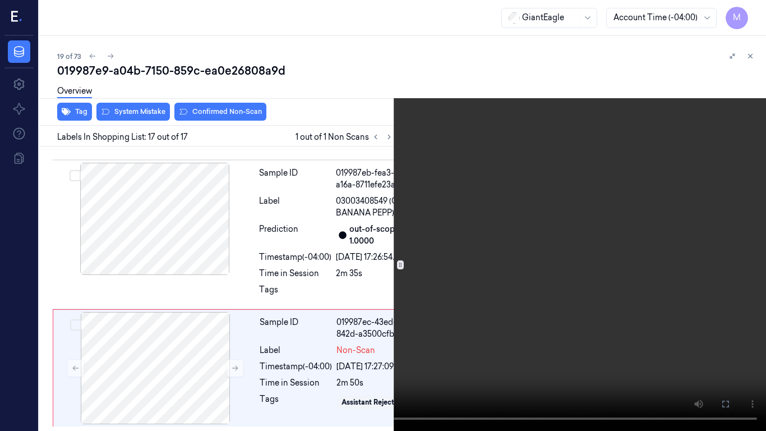
click at [0, 0] on icon at bounding box center [0, 0] width 0 height 0
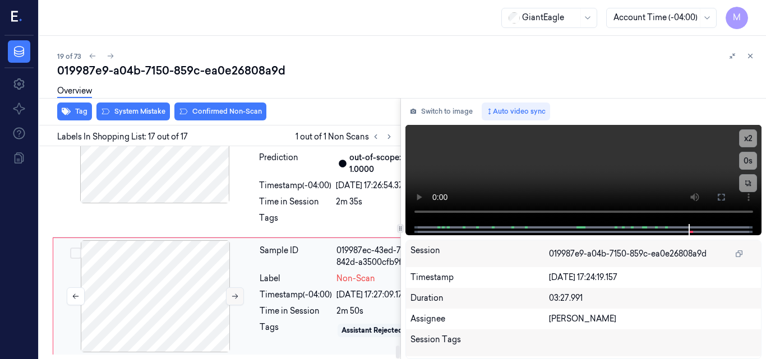
click at [229, 288] on button at bounding box center [235, 297] width 18 height 18
click at [719, 200] on icon at bounding box center [721, 197] width 7 height 7
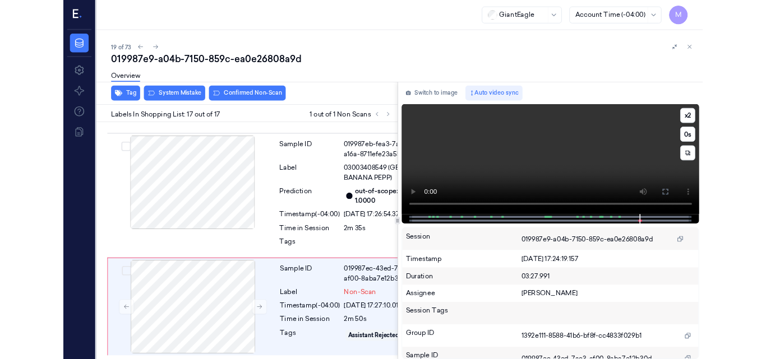
scroll to position [3215, 0]
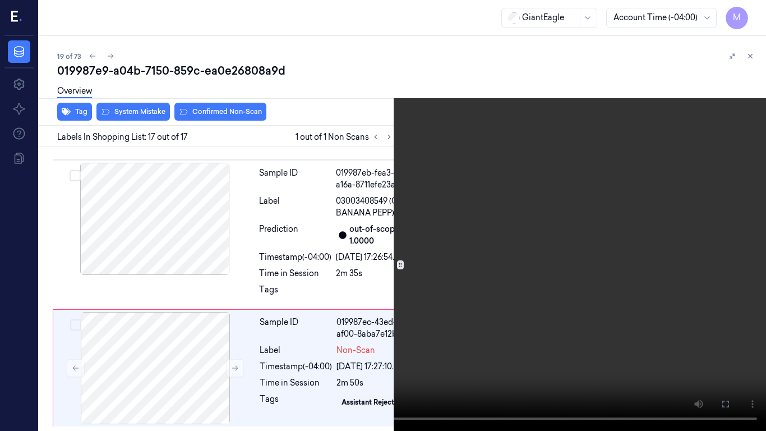
click at [496, 269] on video at bounding box center [383, 215] width 766 height 431
click at [525, 246] on video at bounding box center [383, 215] width 766 height 431
click at [0, 0] on icon at bounding box center [0, 0] width 0 height 0
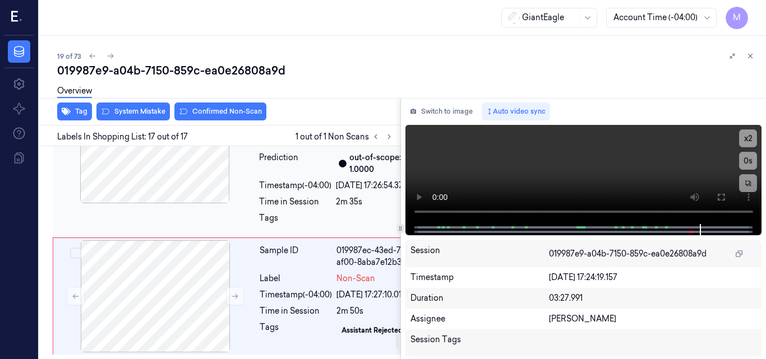
click at [179, 203] on div at bounding box center [155, 147] width 200 height 112
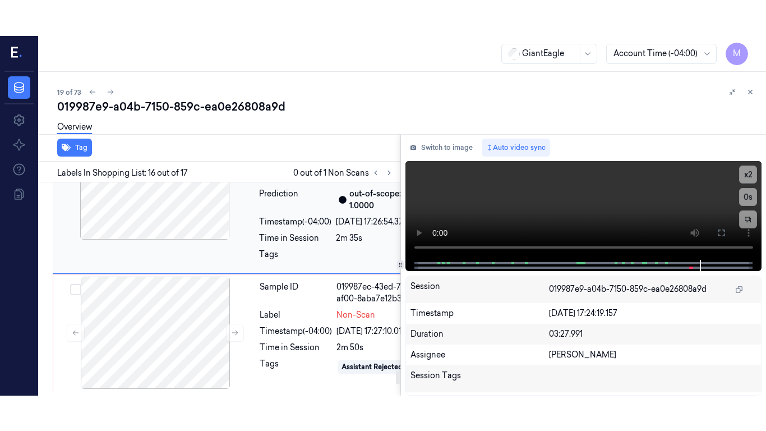
scroll to position [3111, 0]
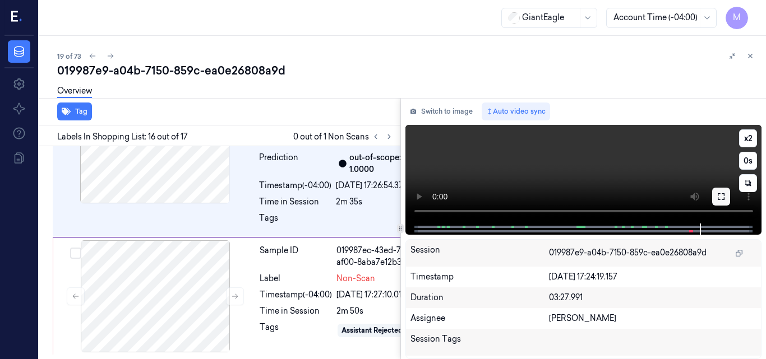
click at [718, 196] on icon at bounding box center [720, 196] width 9 height 9
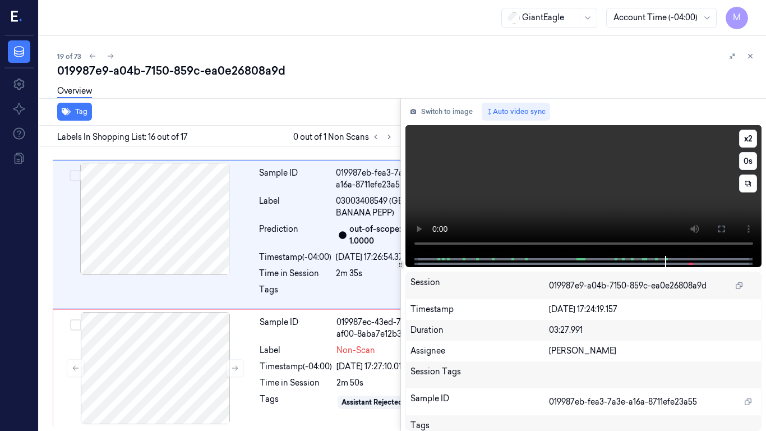
scroll to position [3075, 0]
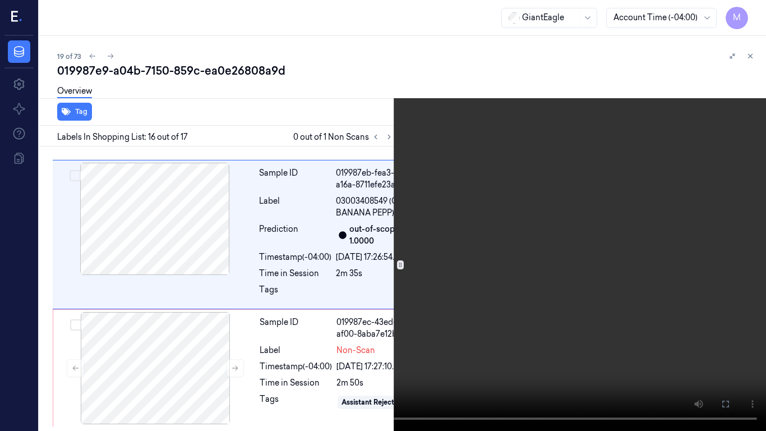
click at [451, 192] on video at bounding box center [383, 215] width 766 height 431
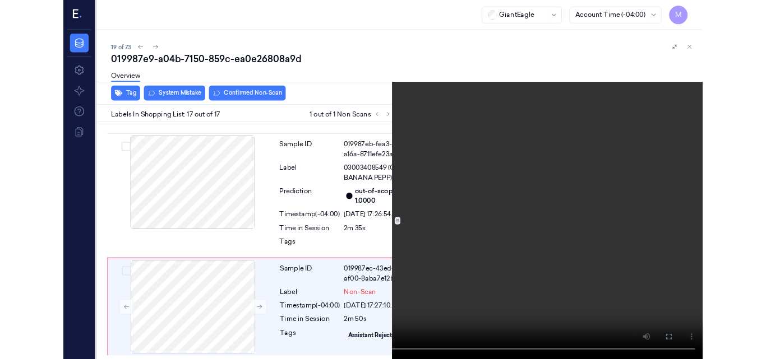
scroll to position [3215, 0]
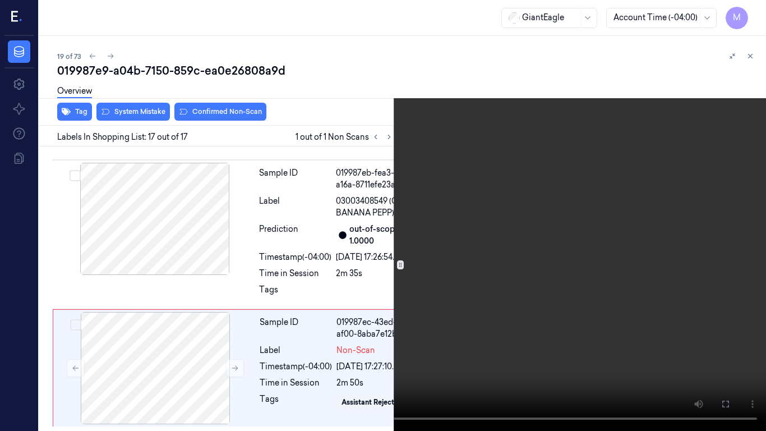
click at [408, 163] on video at bounding box center [383, 215] width 766 height 431
click at [0, 0] on icon at bounding box center [0, 0] width 0 height 0
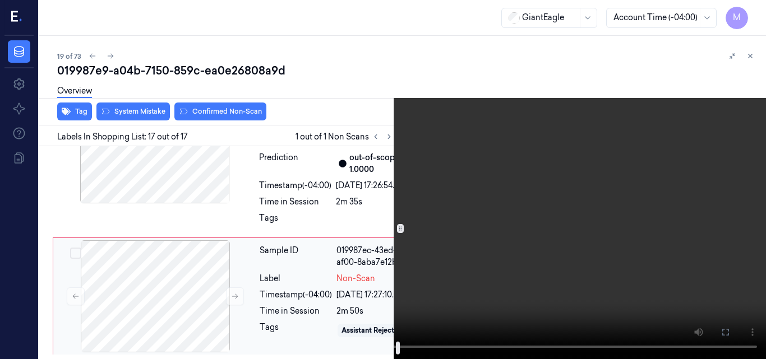
scroll to position [3271, 0]
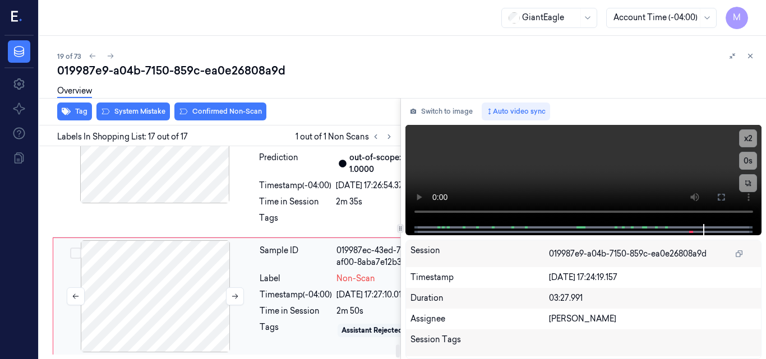
click at [184, 259] on div at bounding box center [155, 296] width 200 height 112
click at [177, 203] on div at bounding box center [155, 147] width 200 height 112
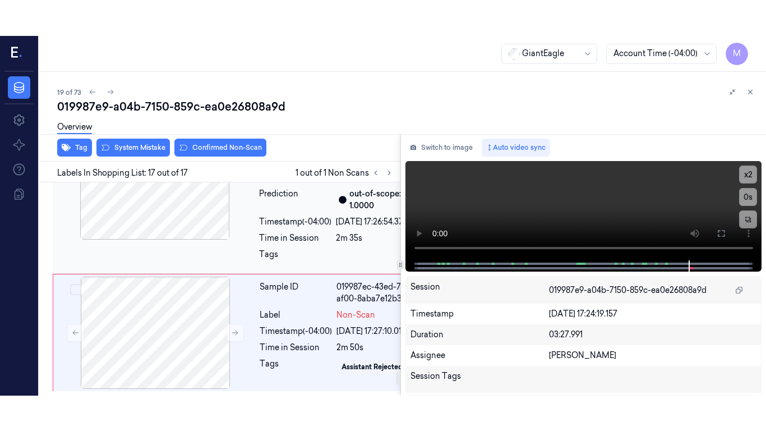
scroll to position [3111, 0]
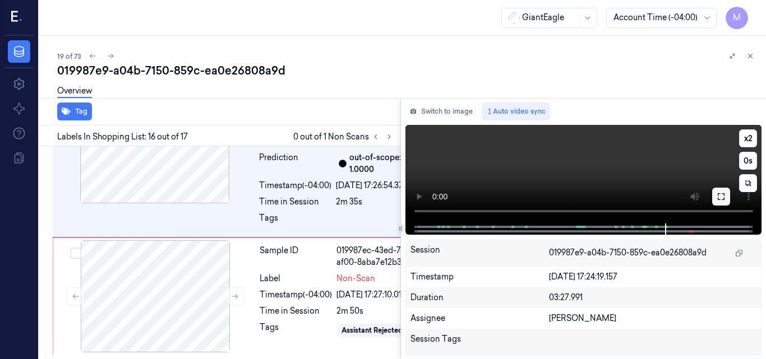
click at [726, 197] on button at bounding box center [721, 197] width 18 height 18
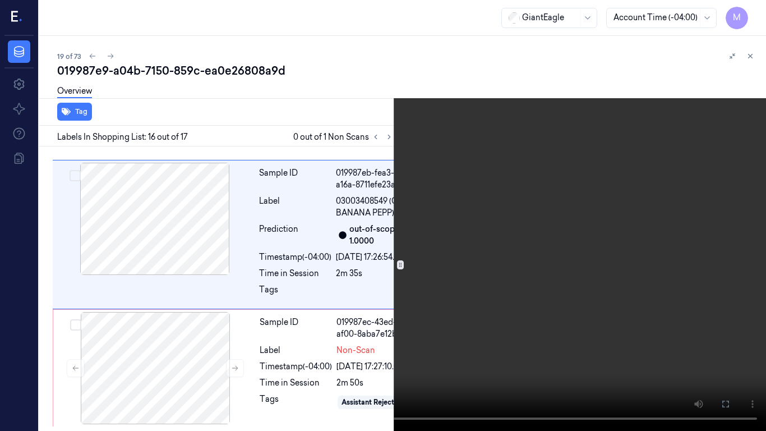
click at [374, 195] on video at bounding box center [383, 215] width 766 height 431
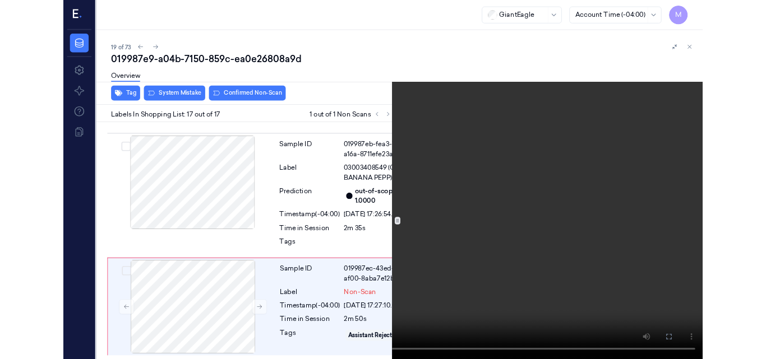
scroll to position [3215, 0]
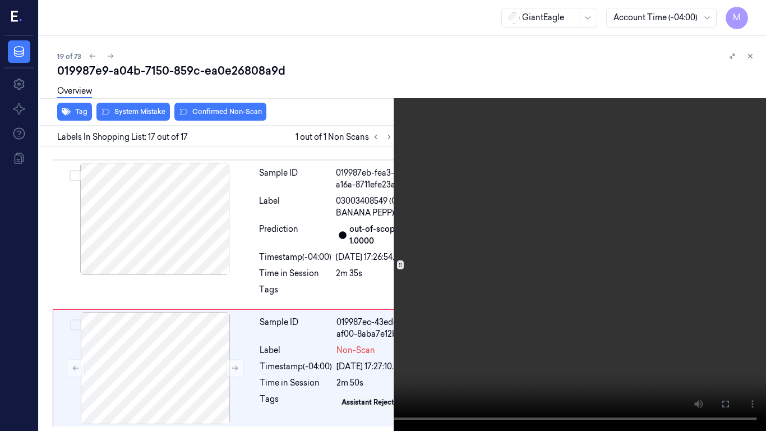
click at [495, 269] on video at bounding box center [383, 215] width 766 height 431
click at [0, 0] on icon at bounding box center [0, 0] width 0 height 0
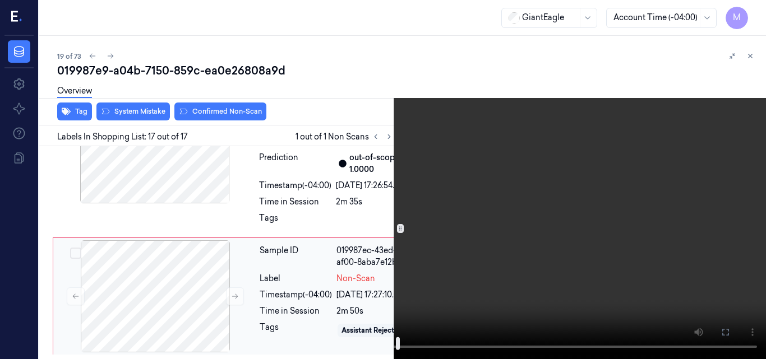
scroll to position [3118, 0]
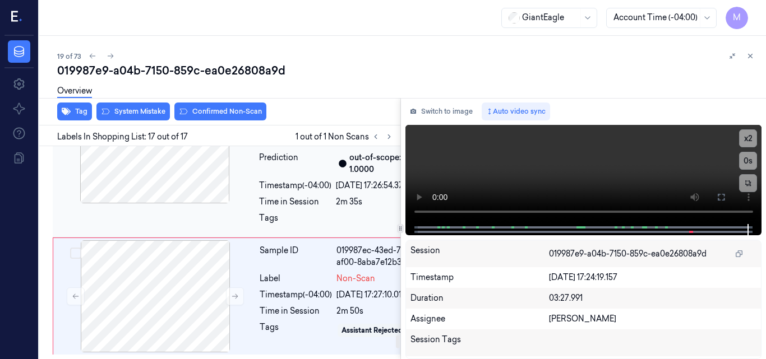
click at [294, 190] on div "Sample ID 019987eb-fea3-7a3e-a16a-8711efe23a55 Label 03003408549 (GE MLD BANANA…" at bounding box center [342, 163] width 177 height 144
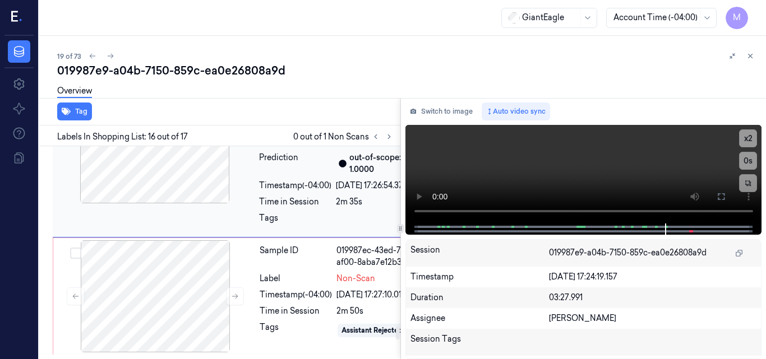
scroll to position [2886, 0]
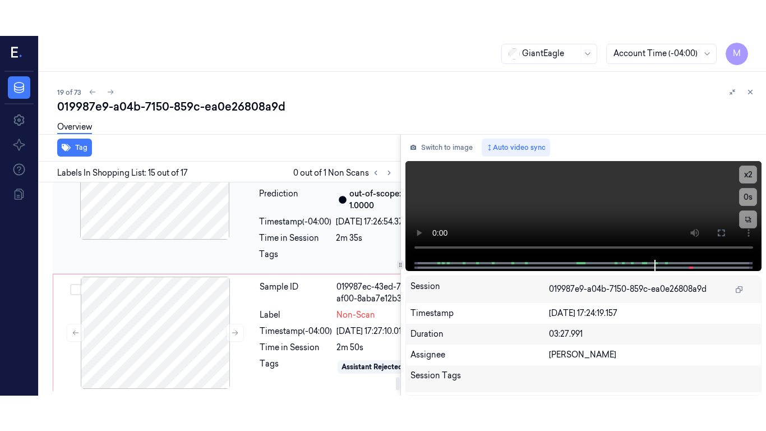
scroll to position [3287, 0]
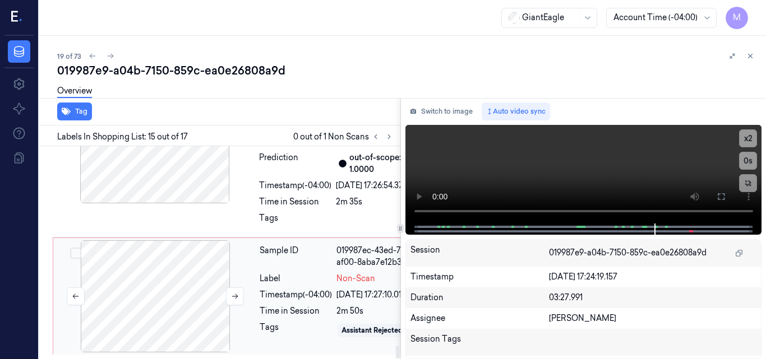
click at [120, 240] on div at bounding box center [155, 296] width 200 height 112
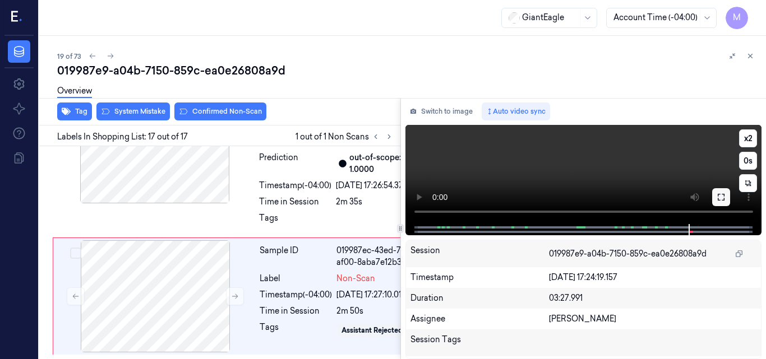
click at [723, 202] on button at bounding box center [721, 197] width 18 height 18
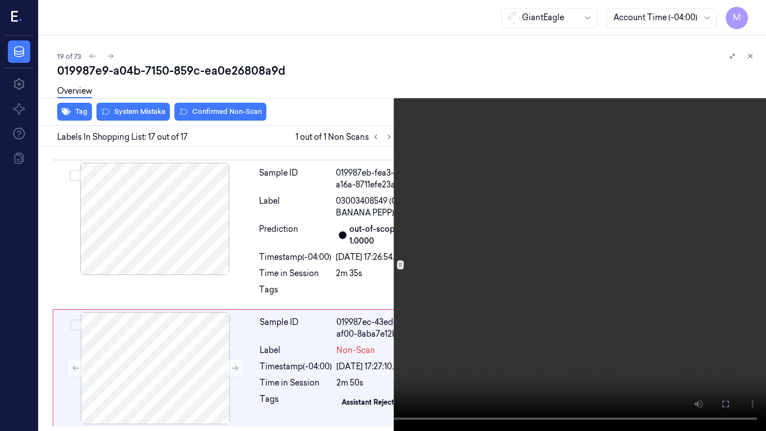
click at [468, 202] on video at bounding box center [383, 215] width 766 height 431
click at [504, 229] on video at bounding box center [383, 215] width 766 height 431
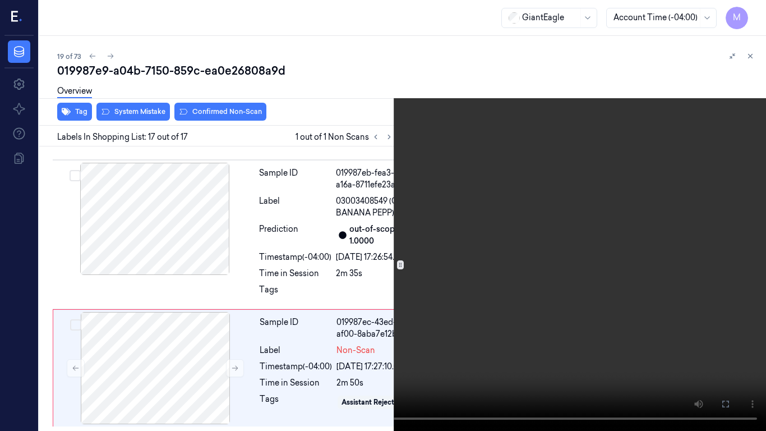
click at [560, 283] on video at bounding box center [383, 215] width 766 height 431
click at [0, 0] on icon at bounding box center [0, 0] width 0 height 0
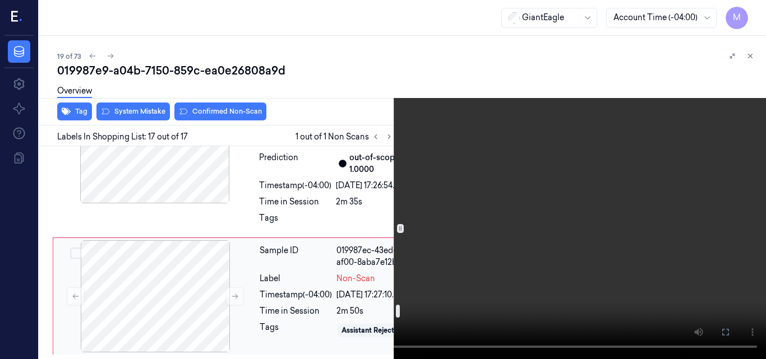
scroll to position [2614, 0]
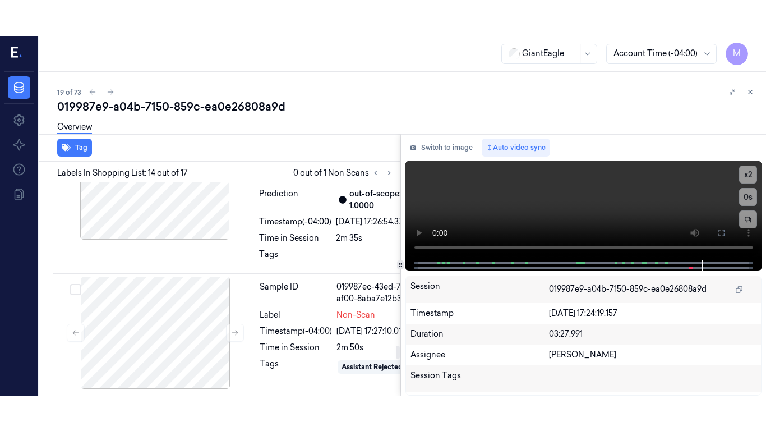
scroll to position [2689, 0]
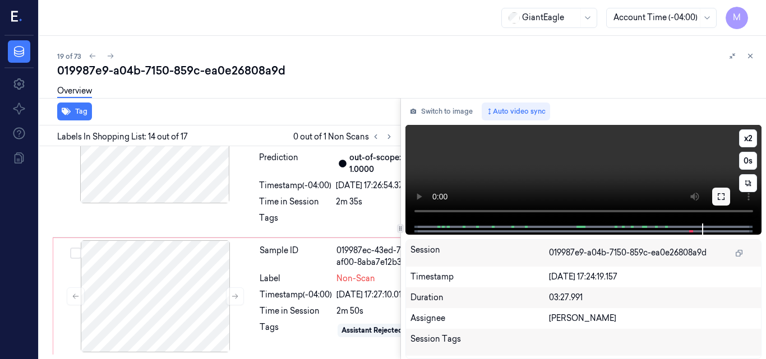
click at [718, 196] on icon at bounding box center [721, 196] width 7 height 7
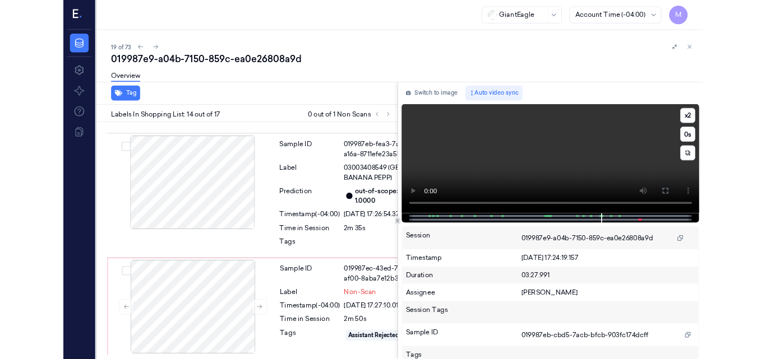
scroll to position [2653, 0]
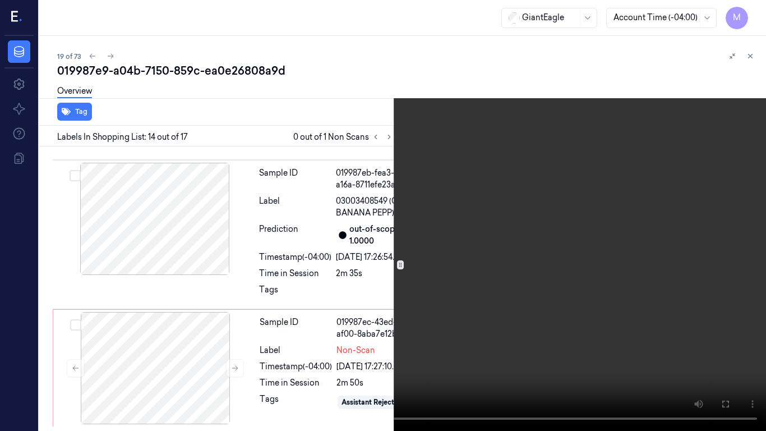
click at [475, 231] on video at bounding box center [383, 215] width 766 height 431
click at [481, 254] on video at bounding box center [383, 215] width 766 height 431
click at [0, 0] on icon at bounding box center [0, 0] width 0 height 0
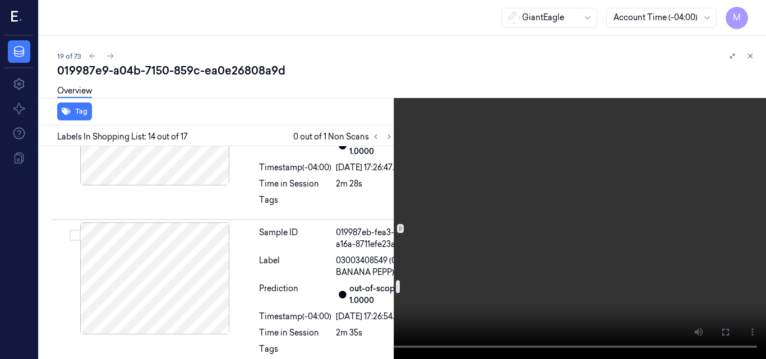
scroll to position [2205, 0]
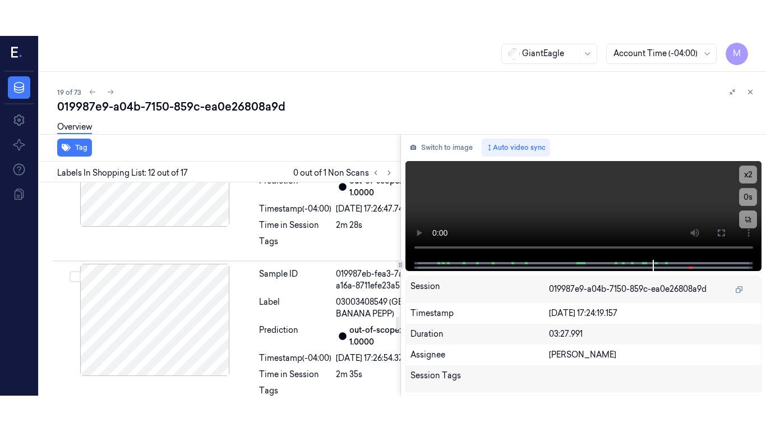
scroll to position [2273, 0]
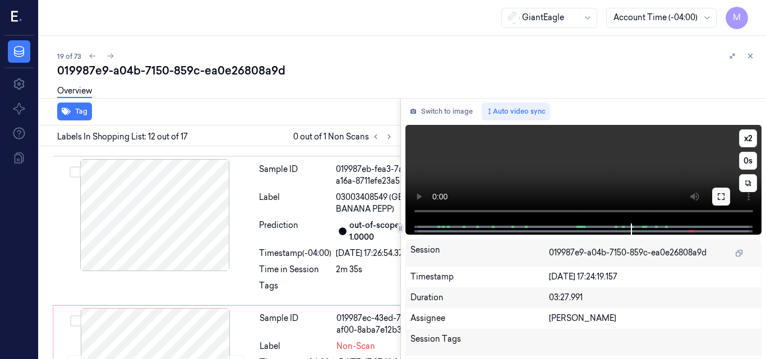
click at [720, 196] on icon at bounding box center [720, 196] width 9 height 9
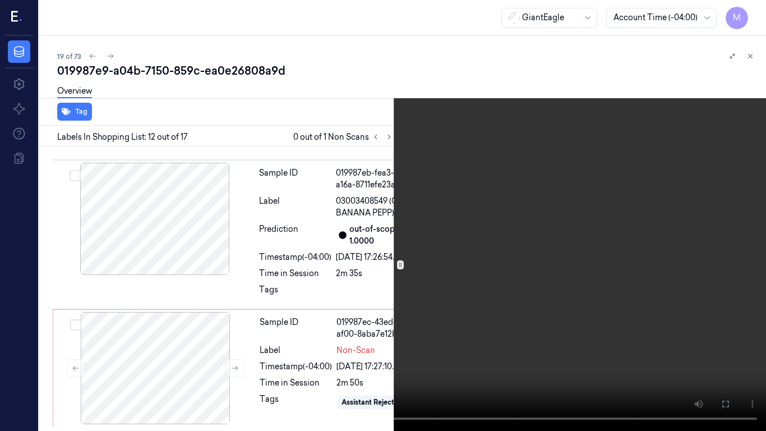
click at [433, 247] on video at bounding box center [383, 215] width 766 height 431
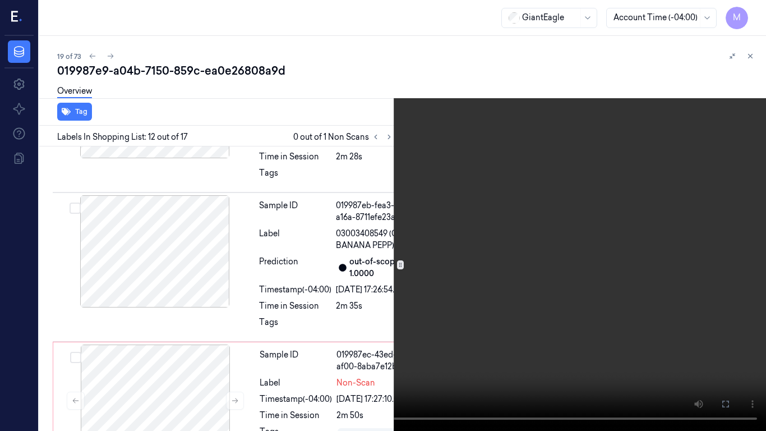
click at [343, 193] on video at bounding box center [383, 215] width 766 height 431
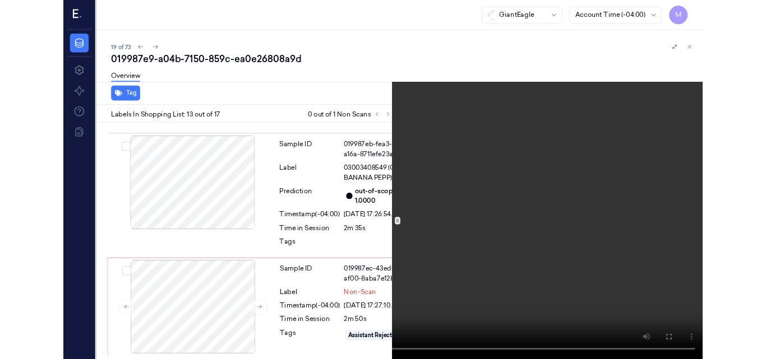
scroll to position [2445, 0]
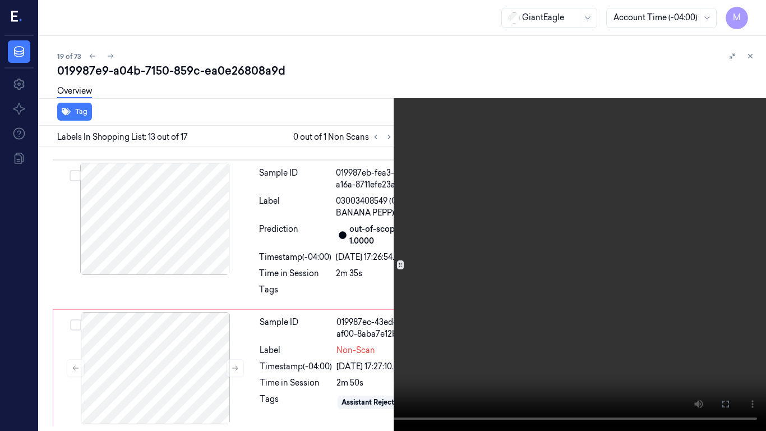
click at [343, 193] on video at bounding box center [383, 215] width 766 height 431
click at [0, 0] on button at bounding box center [0, 0] width 0 height 0
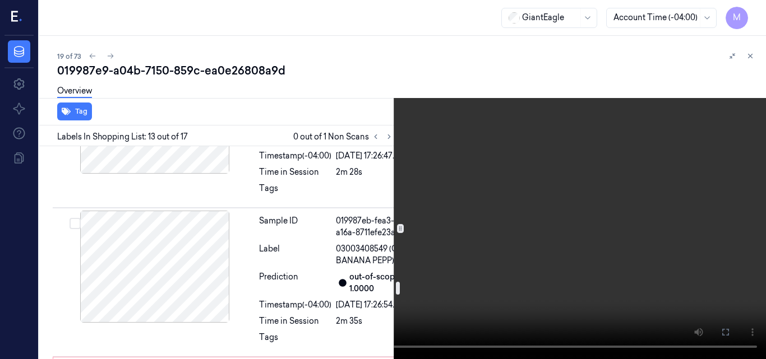
scroll to position [2221, 0]
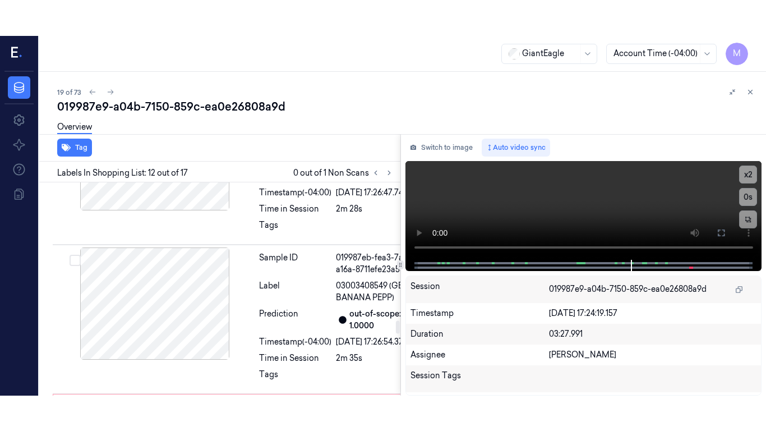
scroll to position [2273, 0]
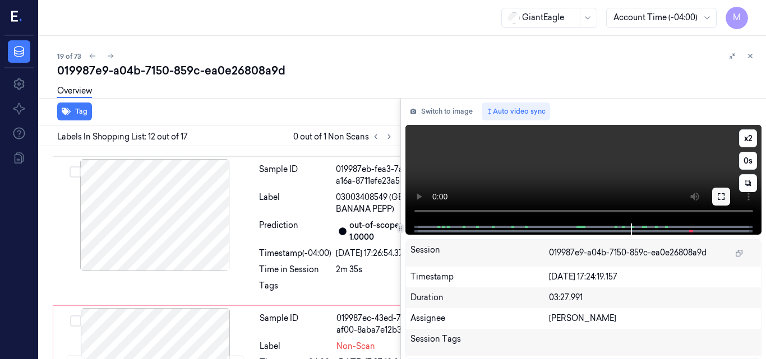
click at [724, 198] on icon at bounding box center [721, 196] width 7 height 7
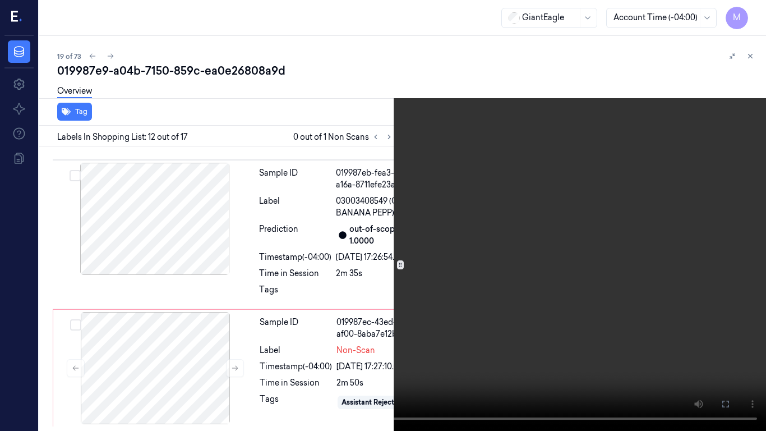
click at [455, 237] on video at bounding box center [383, 215] width 766 height 431
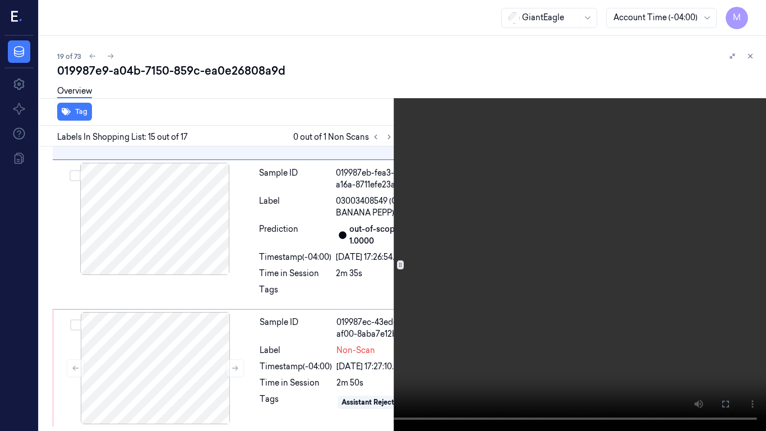
scroll to position [2861, 0]
click at [754, 11] on button "x 2" at bounding box center [752, 13] width 18 height 18
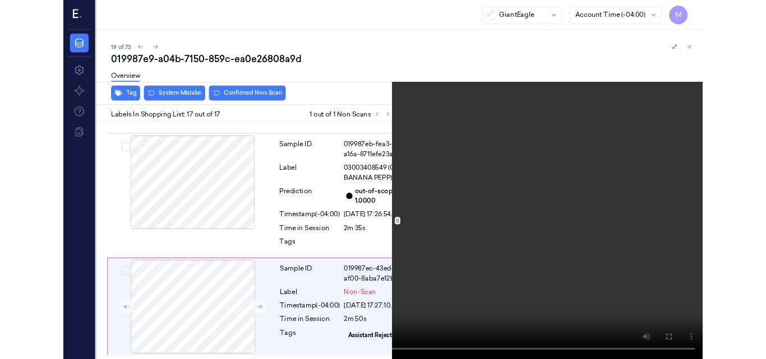
scroll to position [3215, 0]
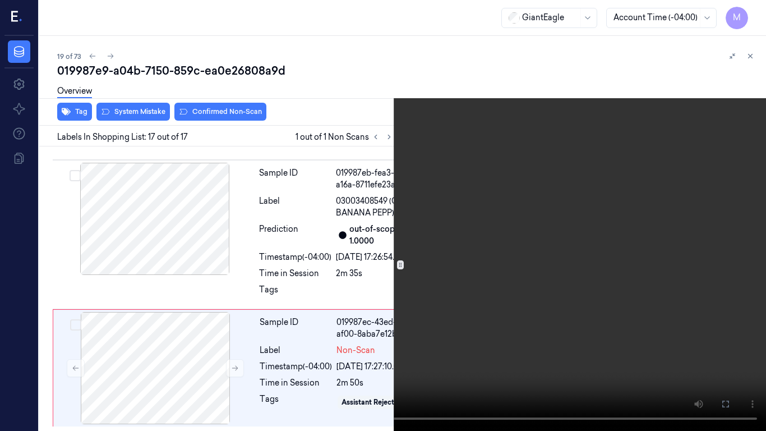
click at [511, 229] on video at bounding box center [383, 215] width 766 height 431
click at [417, 201] on video at bounding box center [383, 215] width 766 height 431
click at [0, 0] on icon at bounding box center [0, 0] width 0 height 0
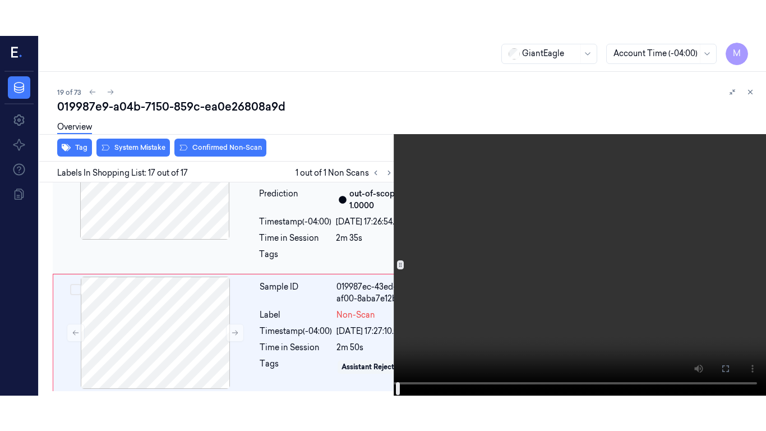
scroll to position [3287, 0]
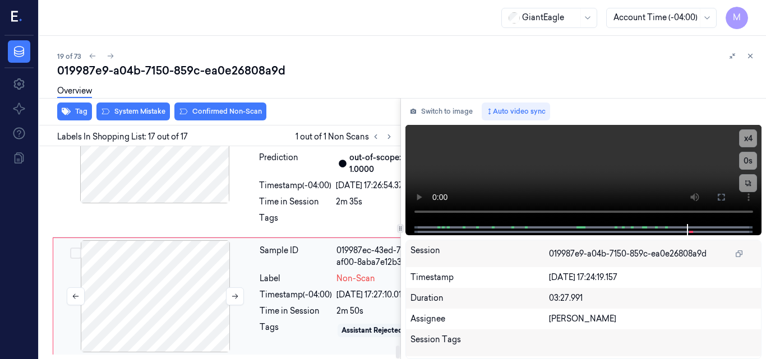
click at [173, 240] on div at bounding box center [155, 296] width 200 height 112
click at [230, 288] on button at bounding box center [235, 297] width 18 height 18
click at [715, 200] on button at bounding box center [721, 197] width 18 height 18
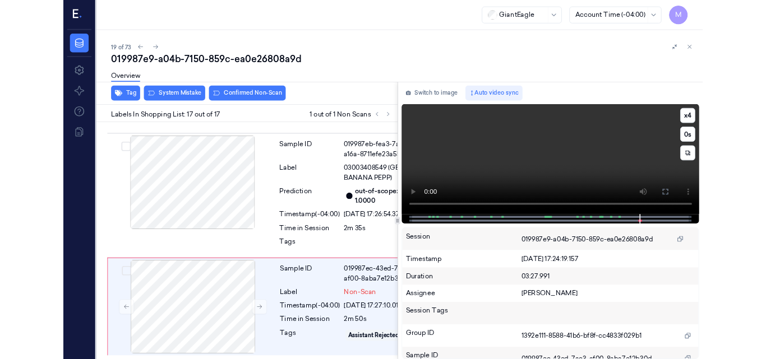
scroll to position [3215, 0]
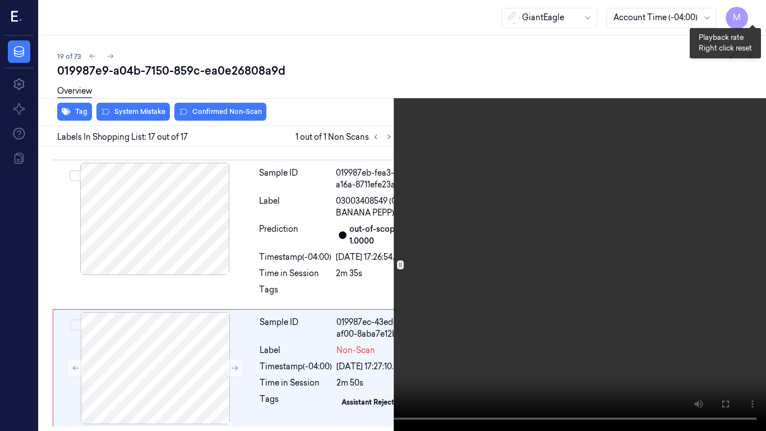
click at [752, 10] on button "x 4" at bounding box center [752, 13] width 18 height 18
click at [557, 184] on video at bounding box center [383, 215] width 766 height 431
click at [0, 0] on icon at bounding box center [0, 0] width 0 height 0
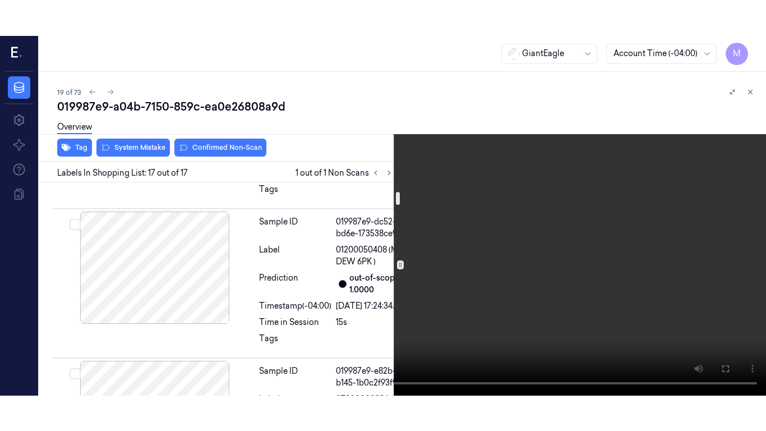
scroll to position [91, 0]
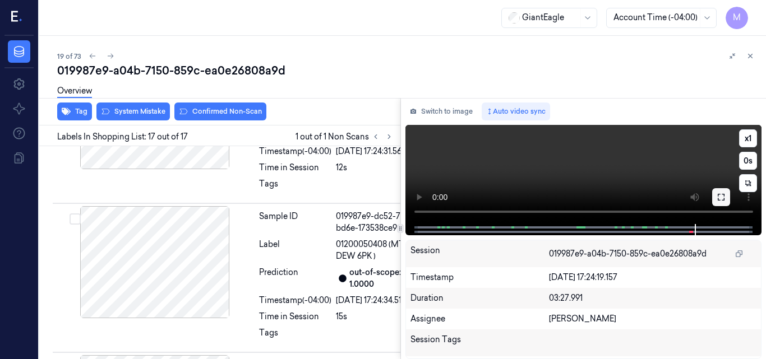
click at [722, 198] on icon at bounding box center [720, 197] width 9 height 9
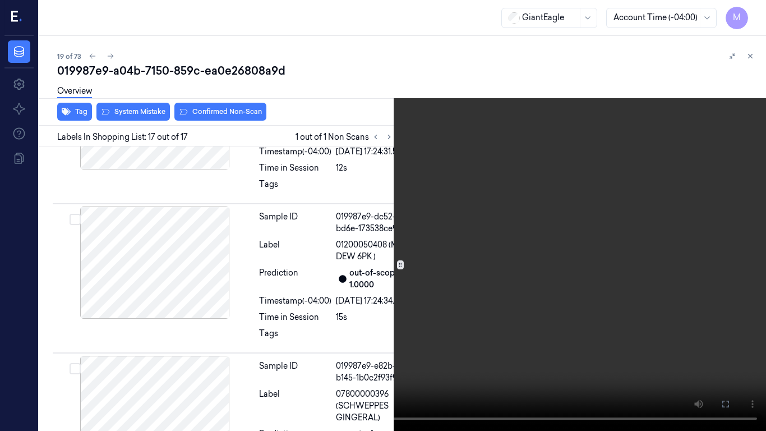
click at [513, 182] on video at bounding box center [383, 215] width 766 height 431
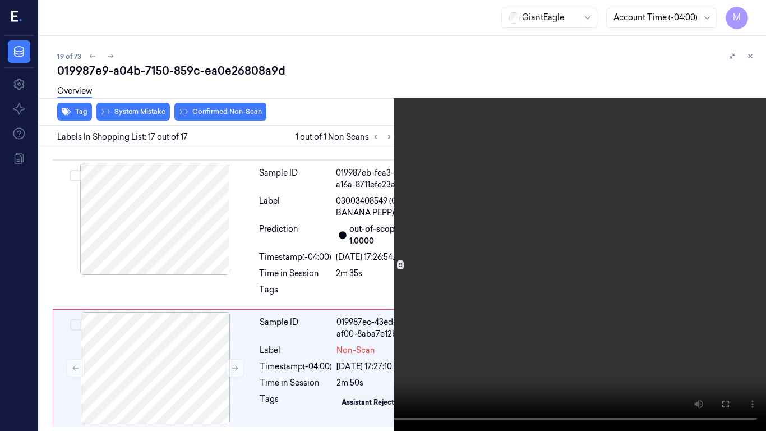
scroll to position [3215, 0]
click at [753, 11] on button "x 1" at bounding box center [752, 13] width 18 height 18
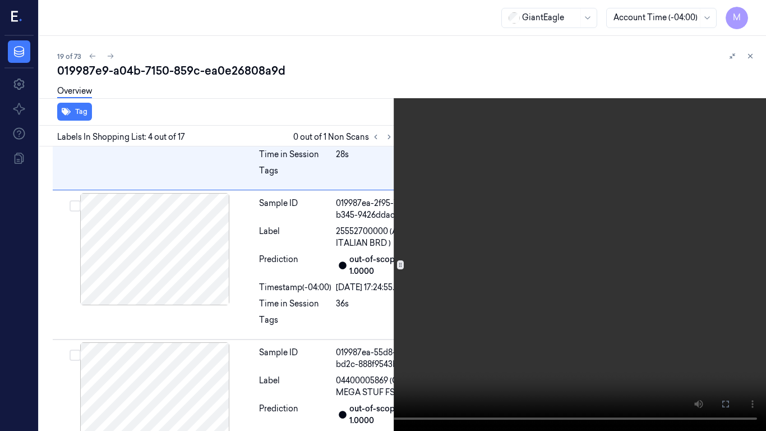
scroll to position [585, 0]
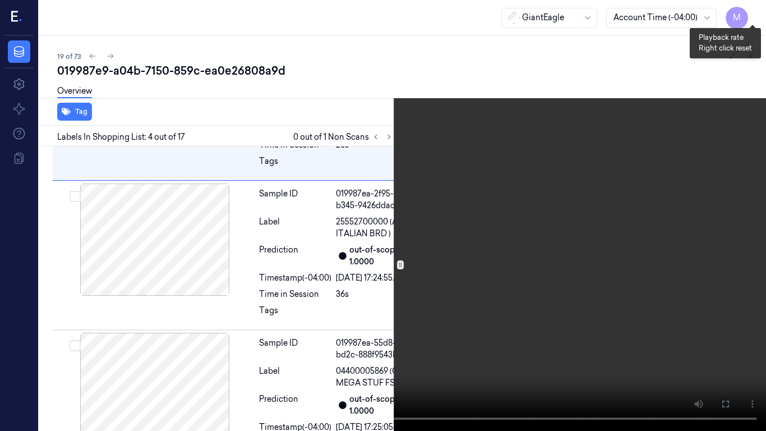
click at [750, 10] on button "x 2" at bounding box center [752, 13] width 18 height 18
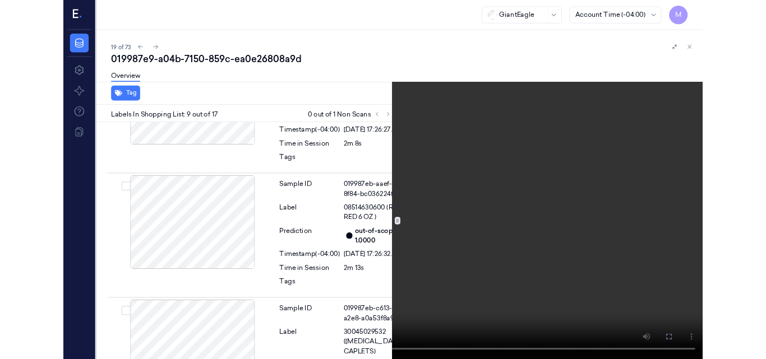
scroll to position [1619, 0]
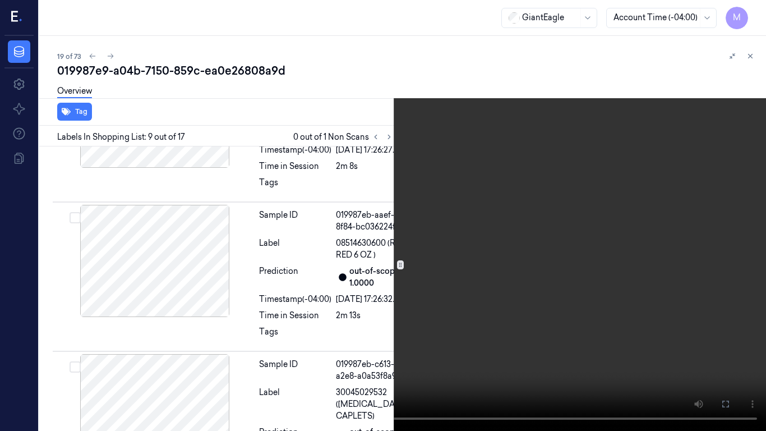
click at [441, 233] on video at bounding box center [383, 215] width 766 height 431
click at [0, 0] on icon at bounding box center [0, 0] width 0 height 0
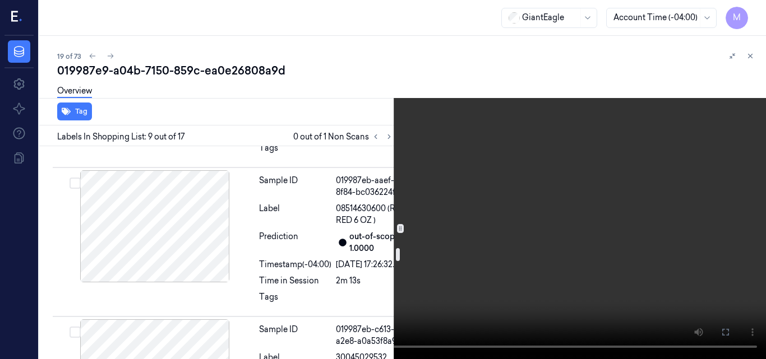
scroll to position [1676, 0]
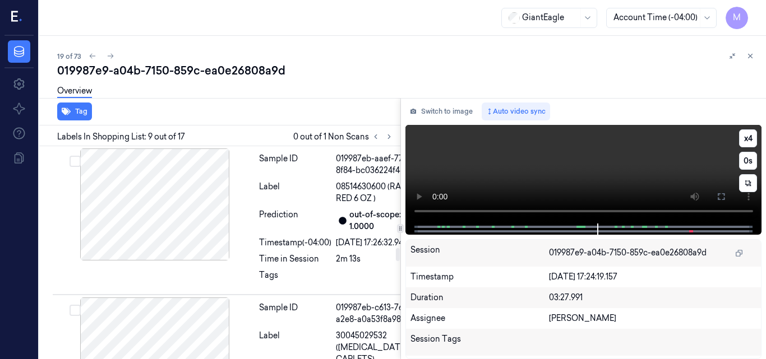
click at [582, 158] on video at bounding box center [583, 174] width 357 height 99
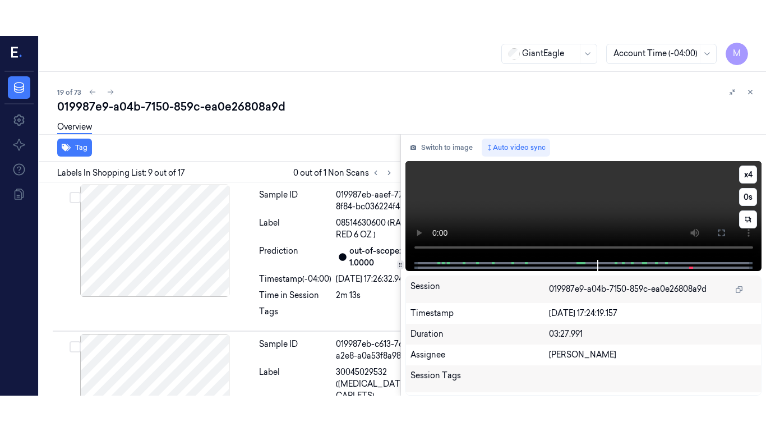
scroll to position [1655, 0]
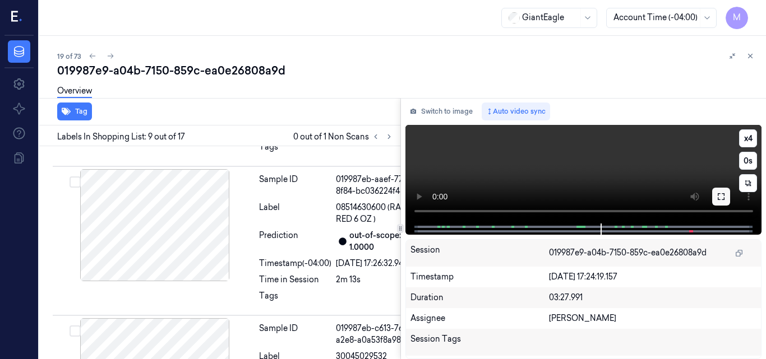
click at [721, 198] on icon at bounding box center [720, 196] width 9 height 9
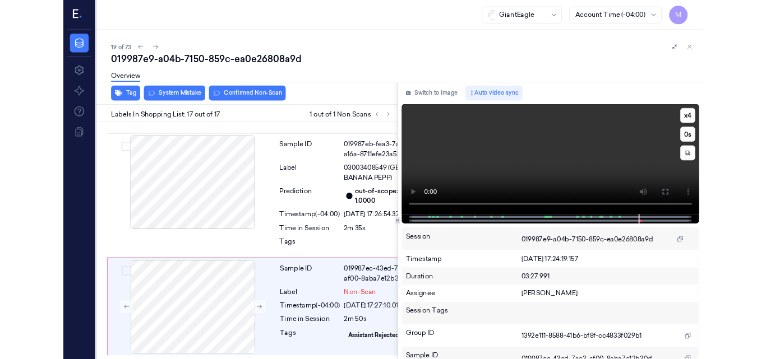
scroll to position [3215, 0]
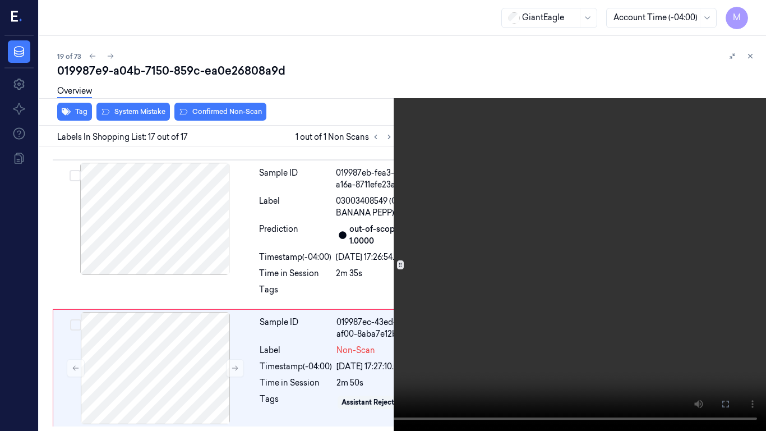
click at [289, 289] on video at bounding box center [383, 215] width 766 height 431
click at [463, 247] on video at bounding box center [383, 215] width 766 height 431
drag, startPoint x: 723, startPoint y: 399, endPoint x: 723, endPoint y: 351, distance: 47.6
click at [0, 0] on icon at bounding box center [0, 0] width 0 height 0
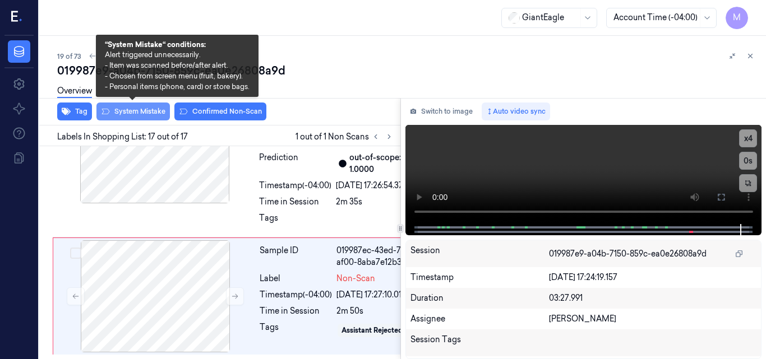
click at [149, 113] on button "System Mistake" at bounding box center [132, 112] width 73 height 18
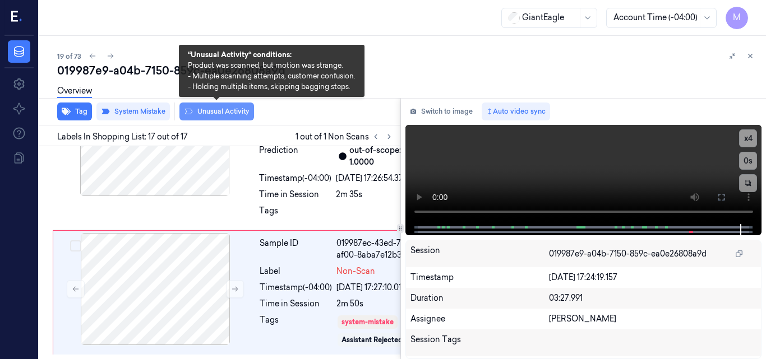
click at [215, 112] on button "Unusual Activity" at bounding box center [216, 112] width 75 height 18
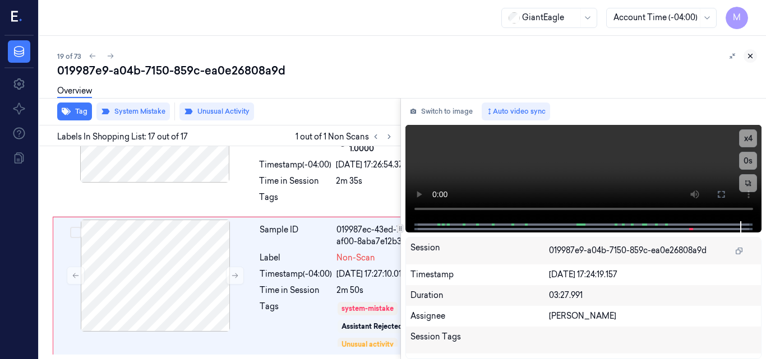
click at [751, 55] on icon at bounding box center [750, 56] width 8 height 8
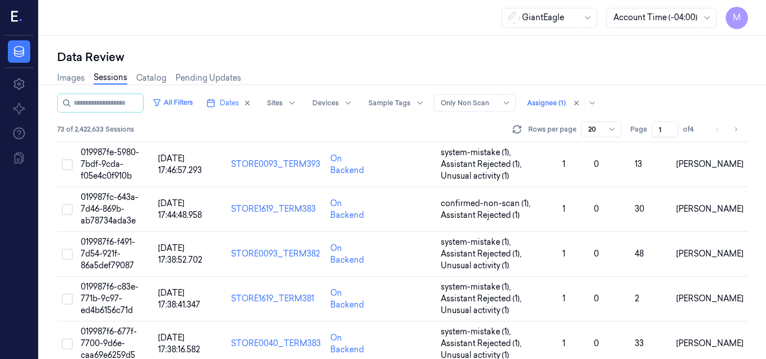
scroll to position [736, 0]
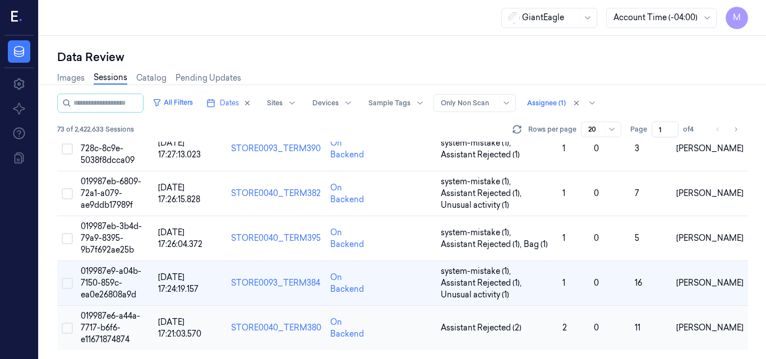
click at [114, 320] on span "019987e6-a44a-7717-b6f6-e11671874874" at bounding box center [110, 328] width 59 height 34
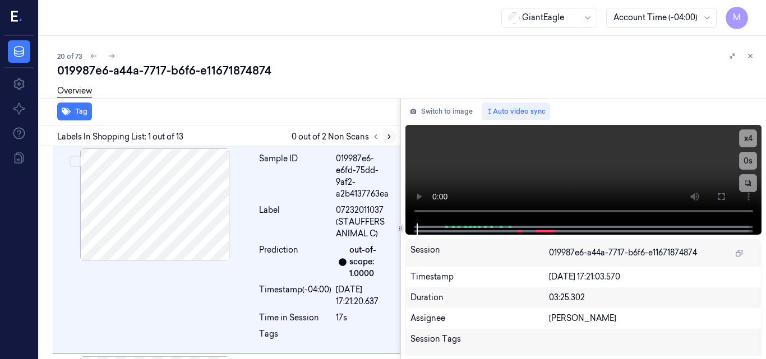
click at [390, 137] on icon at bounding box center [389, 137] width 8 height 8
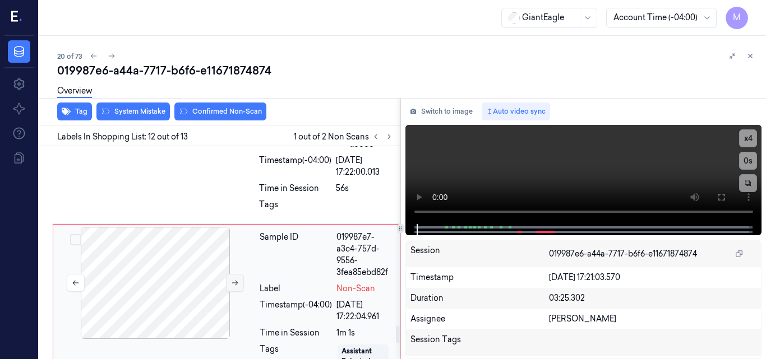
click at [232, 281] on button at bounding box center [235, 283] width 18 height 18
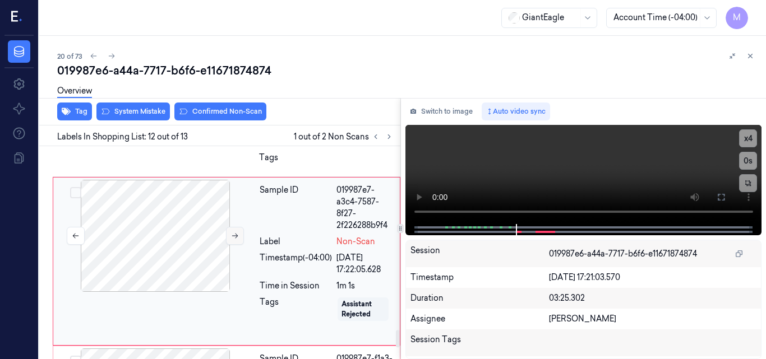
scroll to position [2265, 0]
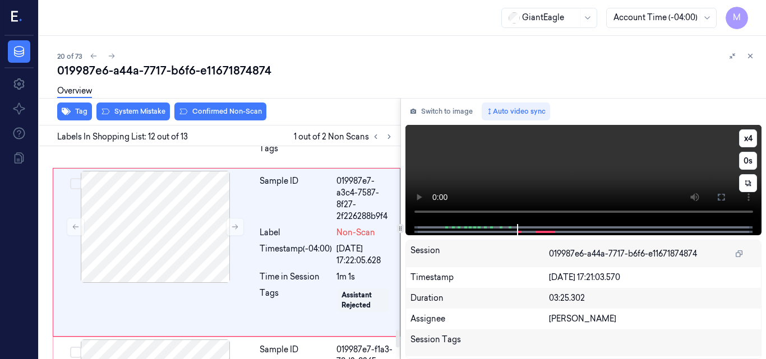
click at [587, 164] on video at bounding box center [583, 174] width 357 height 99
click at [587, 165] on video at bounding box center [583, 174] width 357 height 99
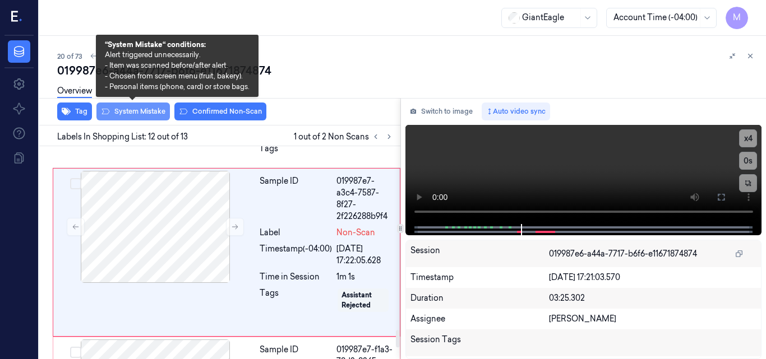
click at [135, 112] on button "System Mistake" at bounding box center [132, 112] width 73 height 18
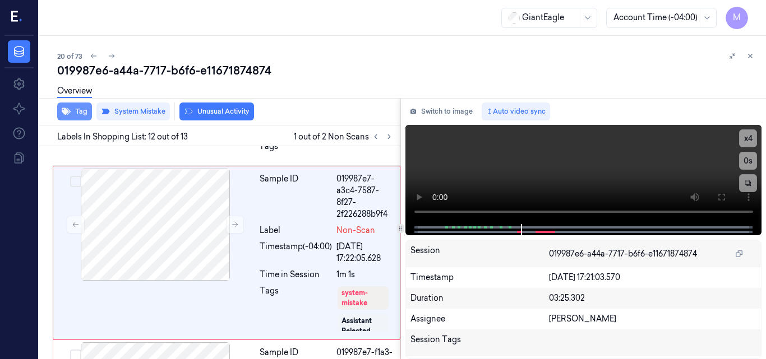
click at [77, 113] on button "Tag" at bounding box center [74, 112] width 35 height 18
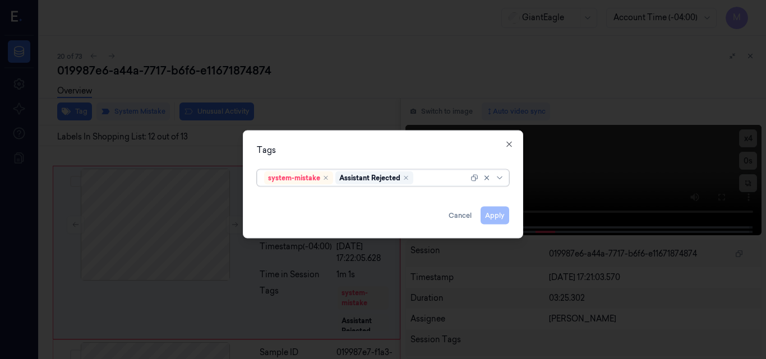
click at [426, 174] on div at bounding box center [441, 178] width 53 height 12
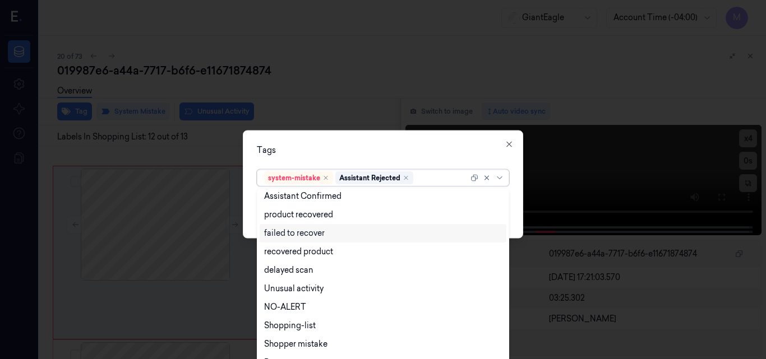
scroll to position [91, 0]
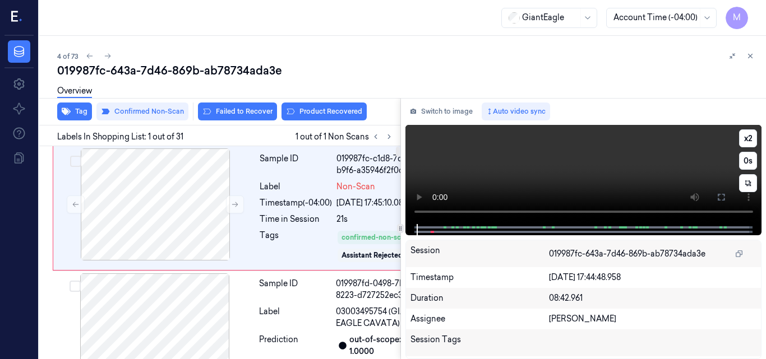
click at [646, 157] on video at bounding box center [583, 174] width 357 height 99
click at [566, 168] on video at bounding box center [583, 174] width 357 height 99
click at [720, 198] on icon at bounding box center [720, 197] width 9 height 9
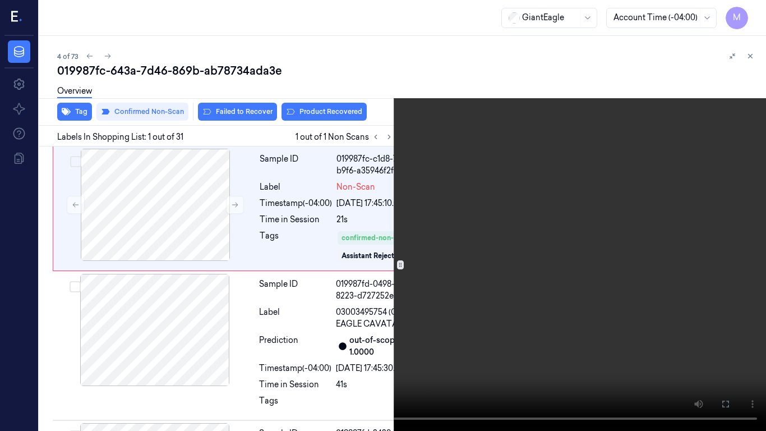
click at [453, 157] on video at bounding box center [383, 215] width 766 height 431
click at [753, 11] on button "x 2" at bounding box center [752, 13] width 18 height 18
click at [573, 189] on video at bounding box center [383, 215] width 766 height 431
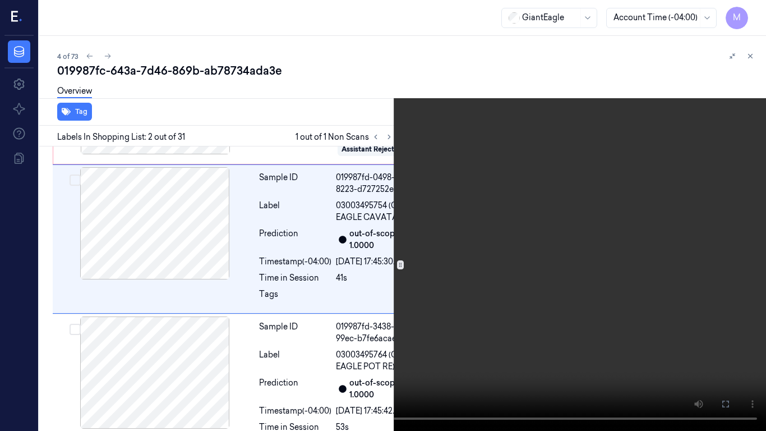
scroll to position [135, 0]
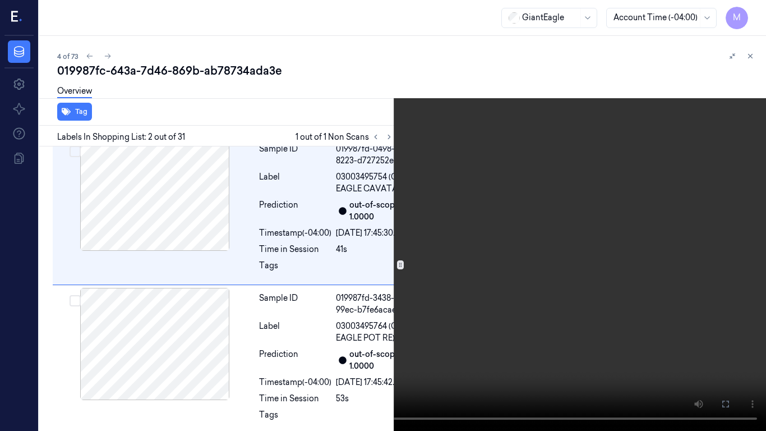
click at [460, 250] on video at bounding box center [383, 215] width 766 height 431
click at [0, 0] on icon at bounding box center [0, 0] width 0 height 0
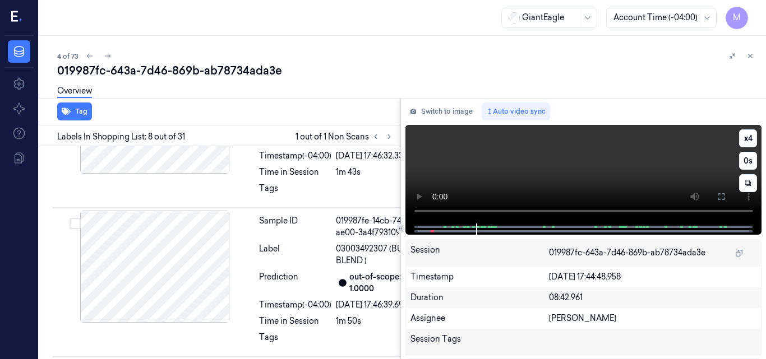
scroll to position [1413, 0]
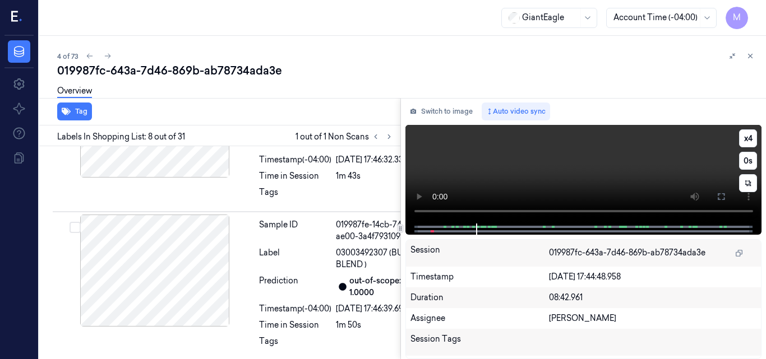
click at [570, 171] on video at bounding box center [583, 174] width 357 height 99
click at [453, 111] on button "Switch to image" at bounding box center [441, 112] width 72 height 18
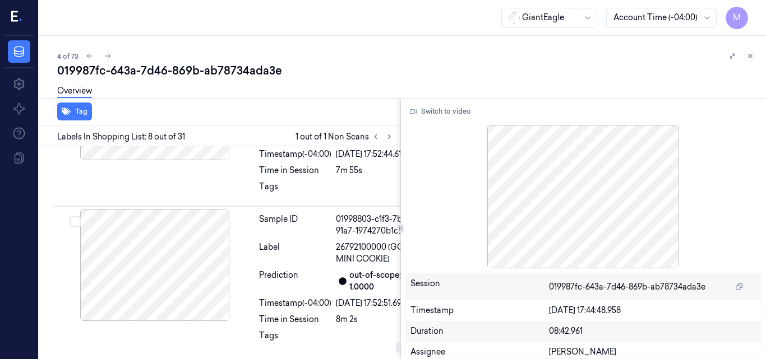
scroll to position [6097, 0]
click at [436, 115] on button "Switch to video" at bounding box center [440, 112] width 70 height 18
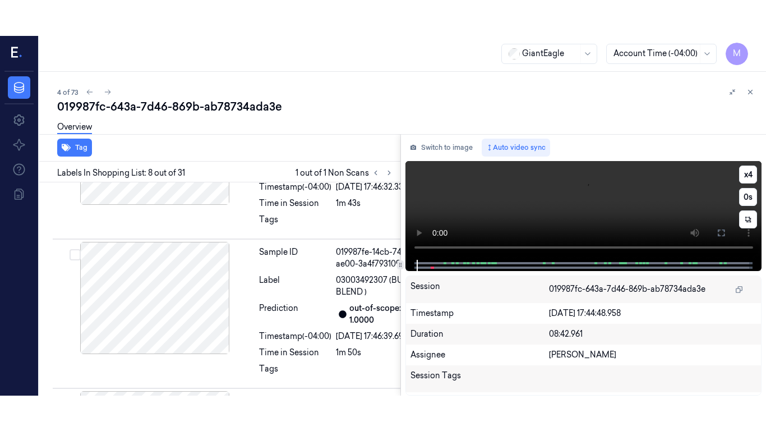
scroll to position [1413, 0]
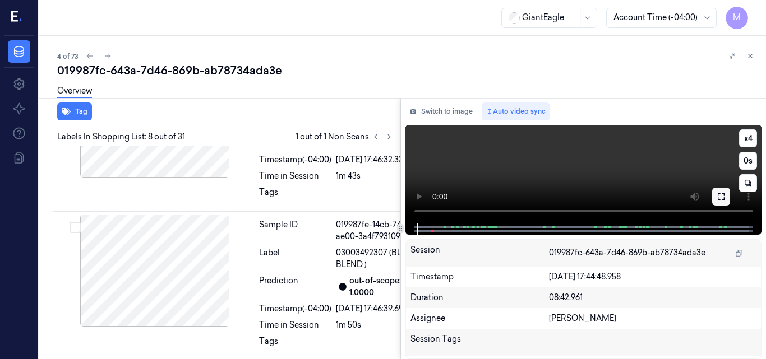
click at [720, 195] on icon at bounding box center [720, 196] width 9 height 9
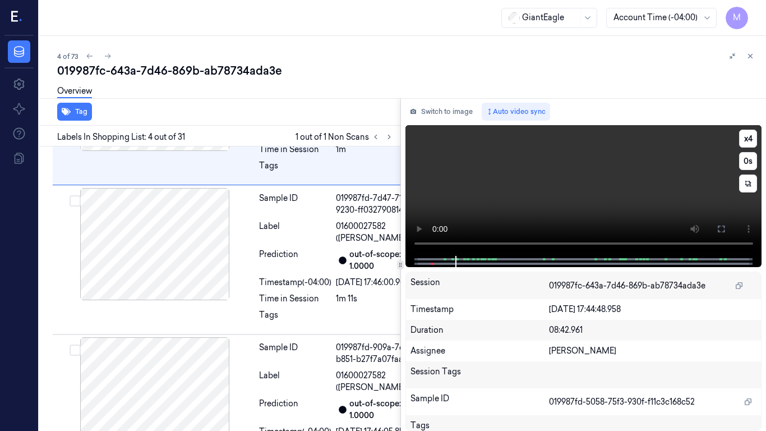
scroll to position [551, 0]
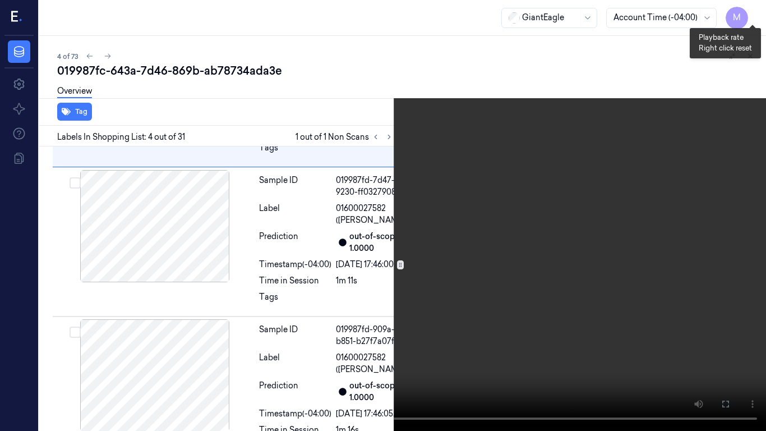
click at [748, 14] on button "x 4" at bounding box center [752, 13] width 18 height 18
click at [748, 14] on button "x 1" at bounding box center [752, 13] width 18 height 18
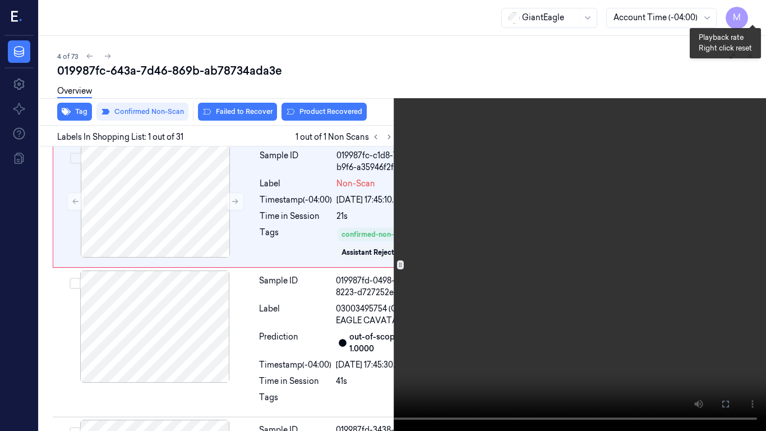
scroll to position [0, 0]
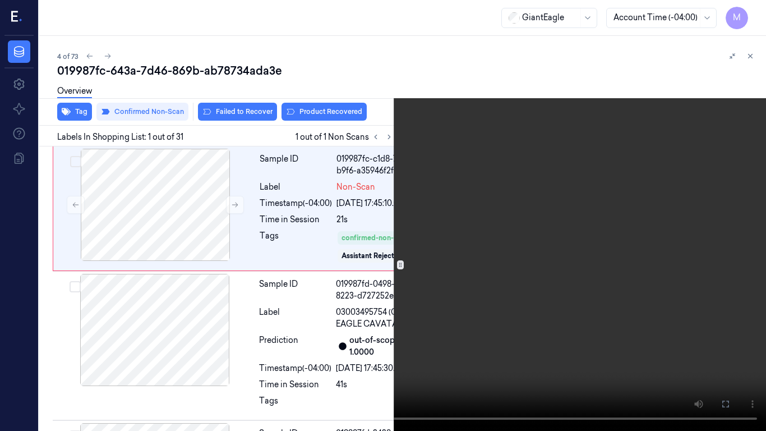
click at [366, 243] on video at bounding box center [383, 215] width 766 height 431
click at [0, 0] on icon at bounding box center [0, 0] width 0 height 0
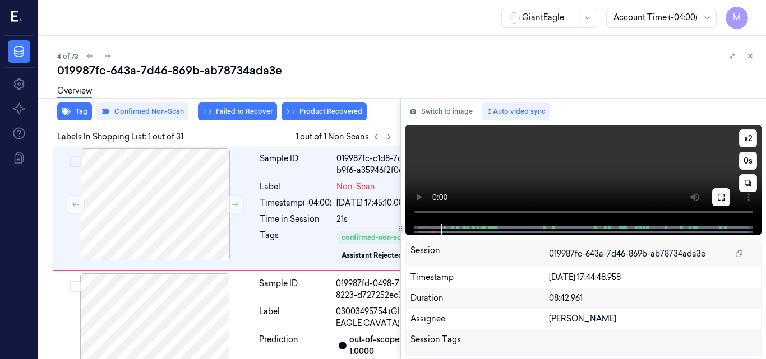
click at [723, 194] on icon at bounding box center [720, 197] width 9 height 9
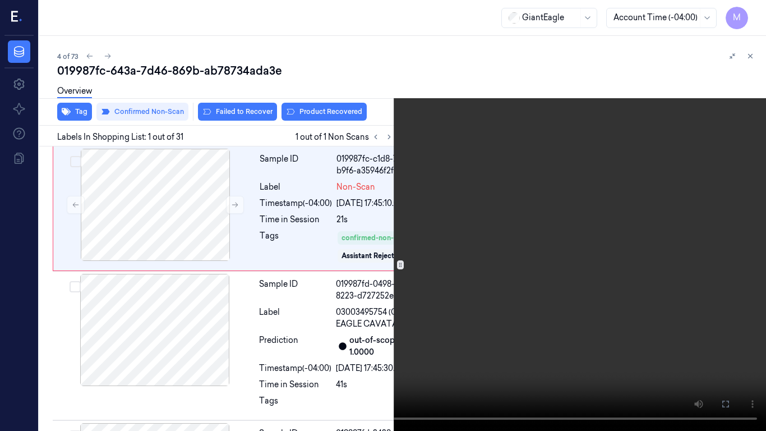
click at [497, 124] on video at bounding box center [383, 215] width 766 height 431
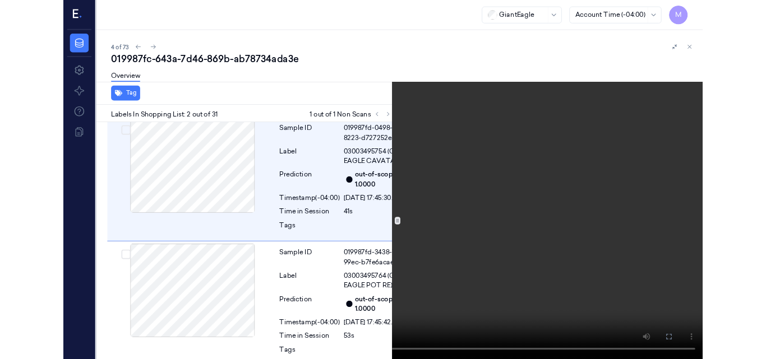
scroll to position [135, 0]
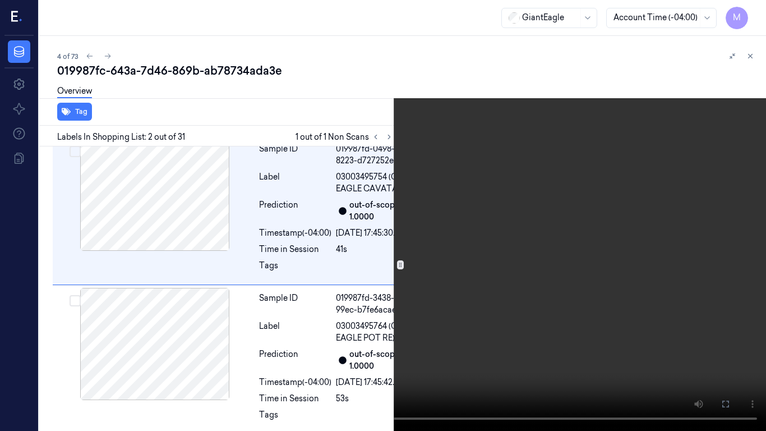
click at [506, 174] on video at bounding box center [383, 215] width 766 height 431
click at [0, 0] on icon at bounding box center [0, 0] width 0 height 0
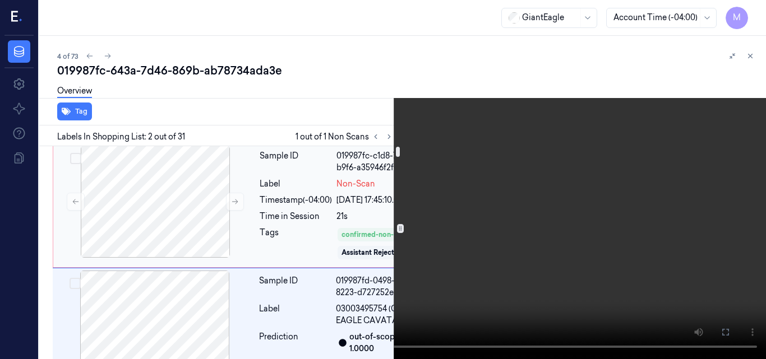
scroll to position [0, 0]
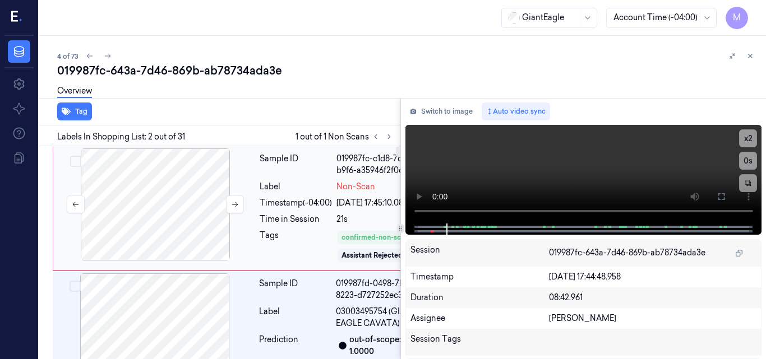
click at [141, 207] on div at bounding box center [155, 205] width 200 height 112
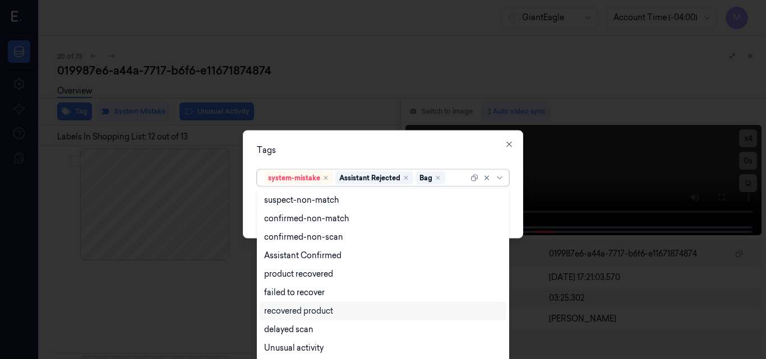
scroll to position [72, 0]
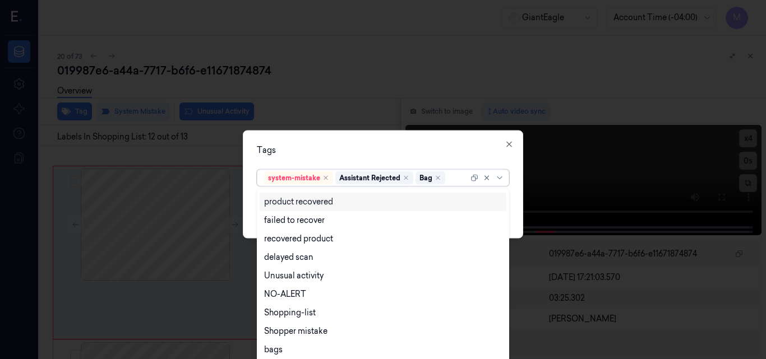
click at [367, 154] on div "Tags" at bounding box center [383, 150] width 252 height 12
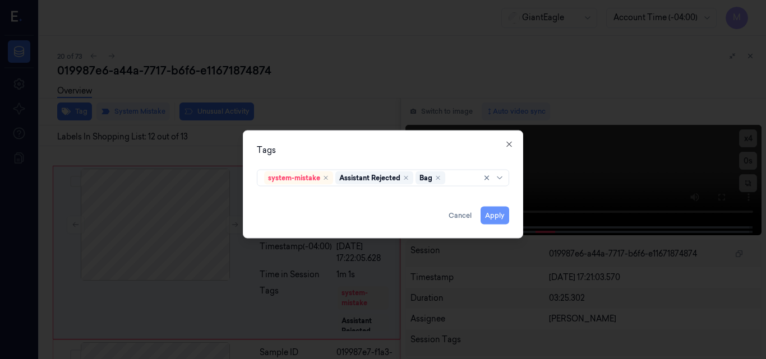
click at [496, 215] on button "Apply" at bounding box center [494, 215] width 29 height 18
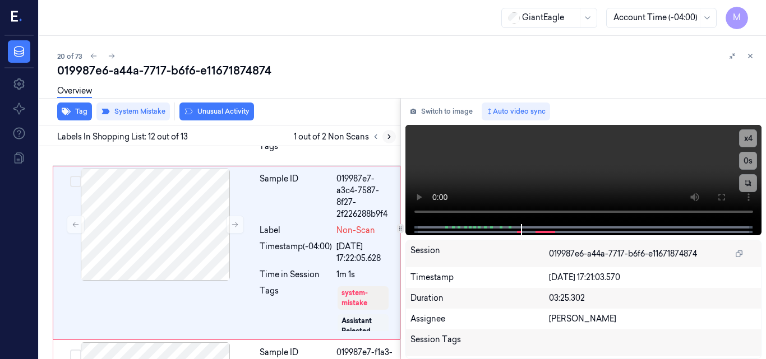
click at [388, 136] on icon at bounding box center [389, 137] width 8 height 8
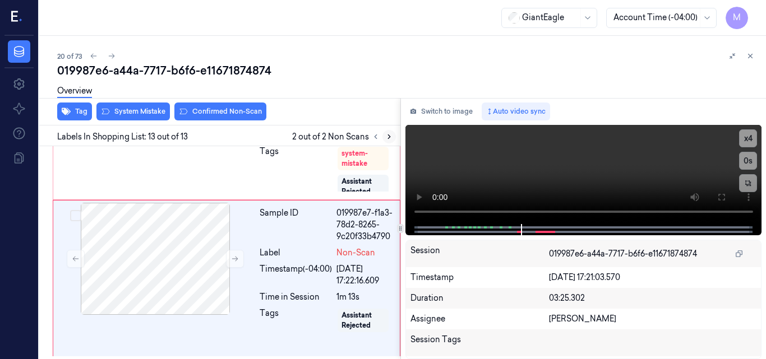
scroll to position [2409, 0]
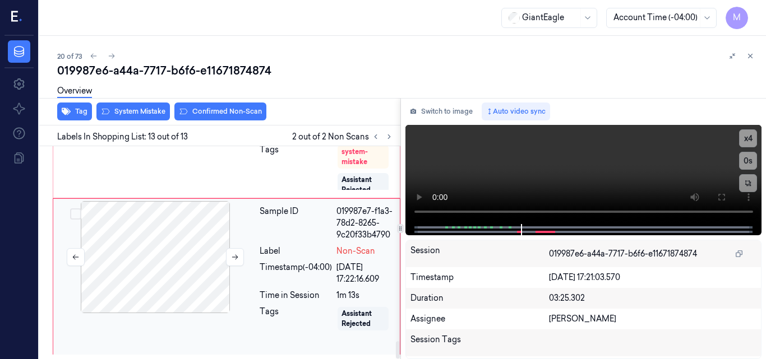
click at [164, 249] on div at bounding box center [155, 257] width 200 height 112
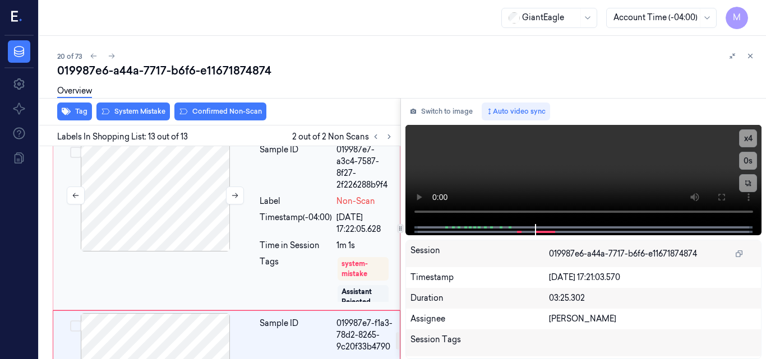
click at [204, 178] on div at bounding box center [155, 196] width 200 height 112
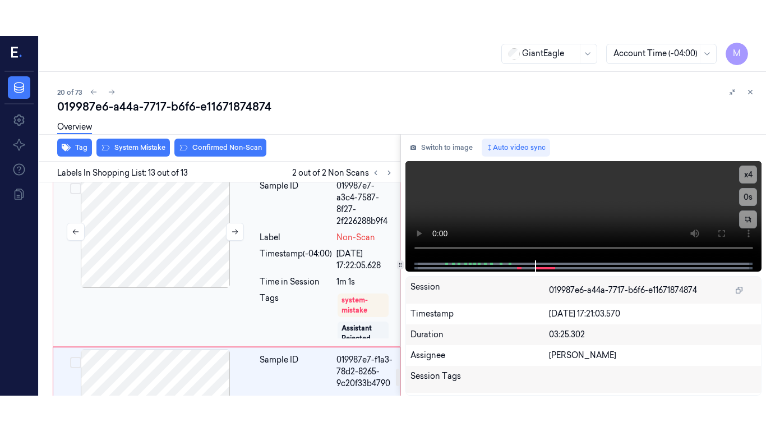
scroll to position [2267, 0]
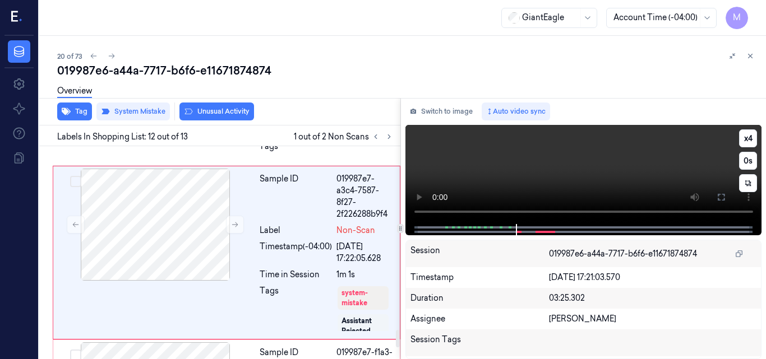
click at [604, 174] on video at bounding box center [583, 174] width 357 height 99
click at [713, 195] on button at bounding box center [721, 197] width 18 height 18
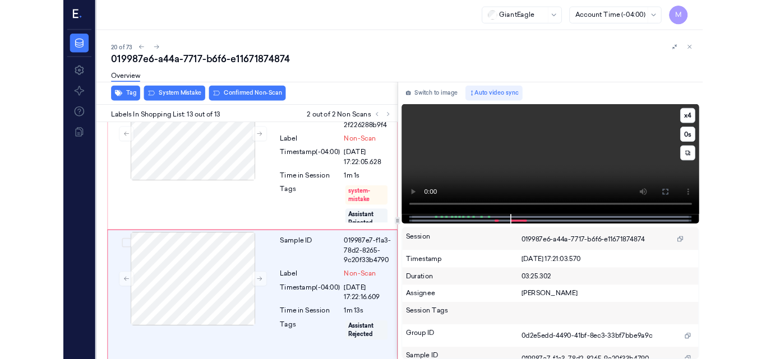
scroll to position [2338, 0]
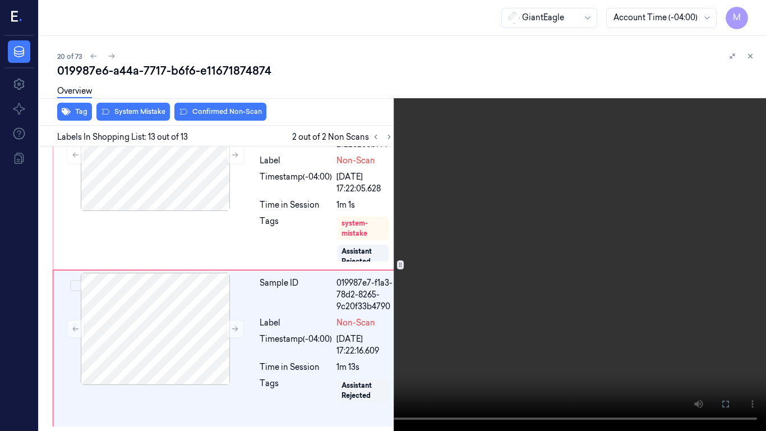
click at [0, 0] on icon at bounding box center [0, 0] width 0 height 0
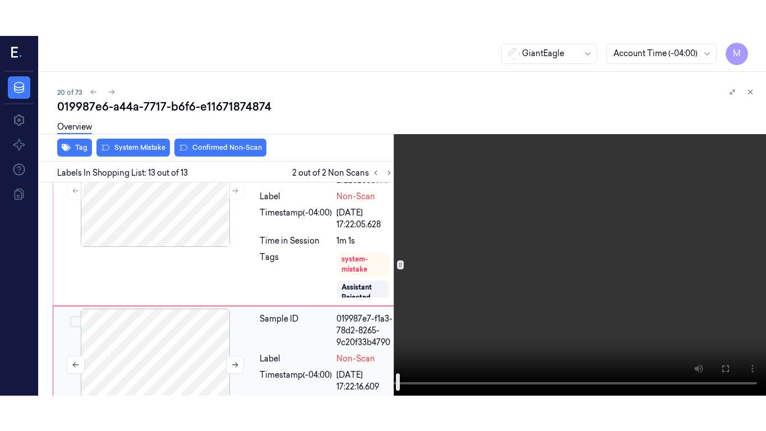
scroll to position [2409, 0]
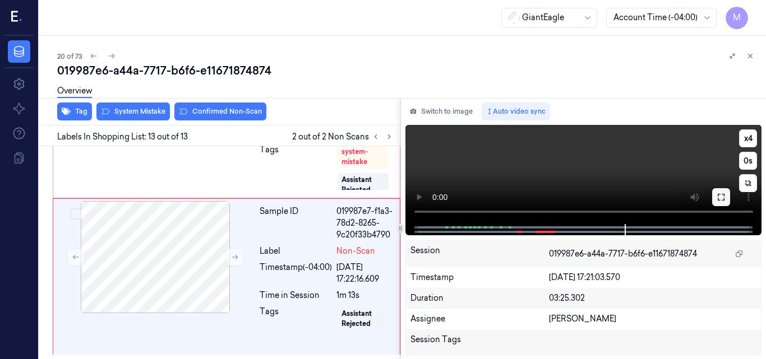
click at [724, 198] on icon at bounding box center [721, 197] width 7 height 7
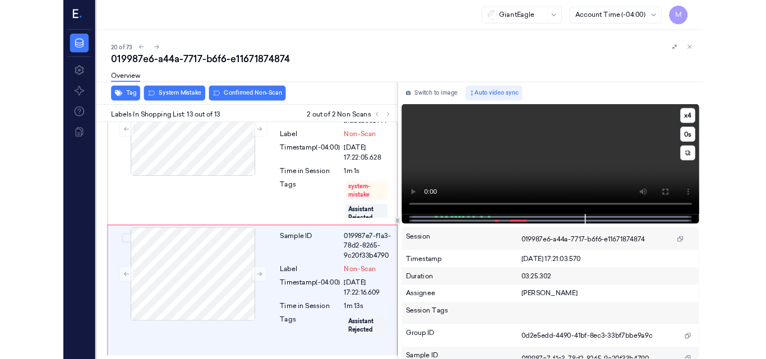
scroll to position [2338, 0]
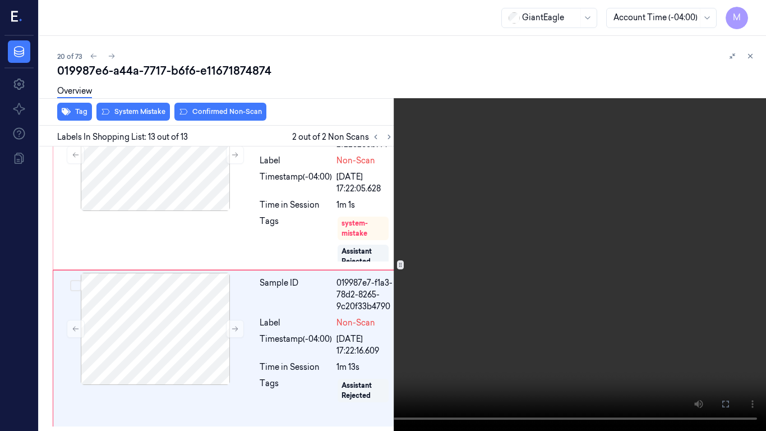
click at [0, 0] on icon at bounding box center [0, 0] width 0 height 0
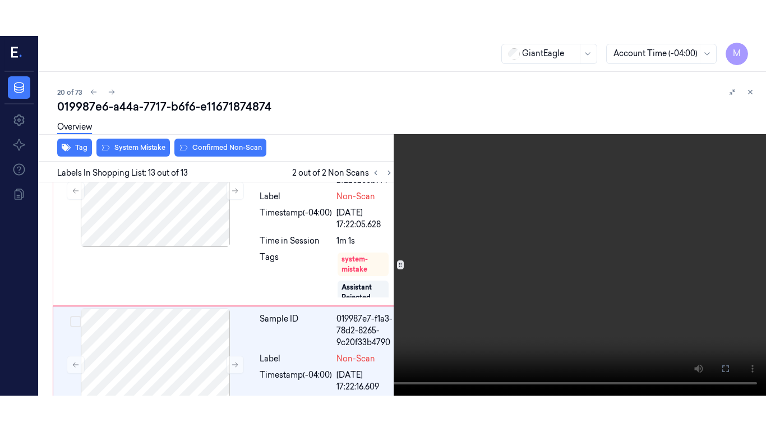
scroll to position [2409, 0]
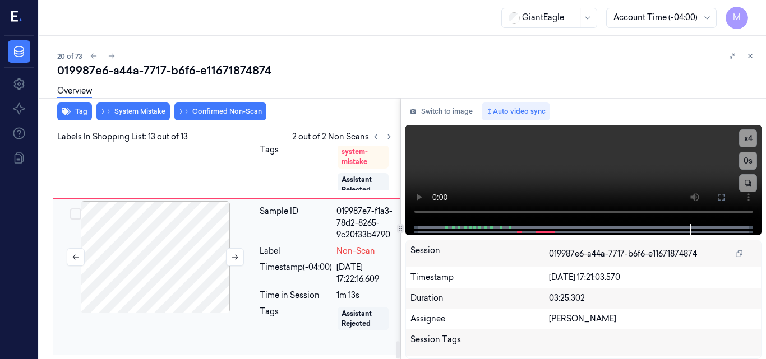
click at [155, 237] on div at bounding box center [155, 257] width 200 height 112
click at [721, 200] on icon at bounding box center [720, 197] width 9 height 9
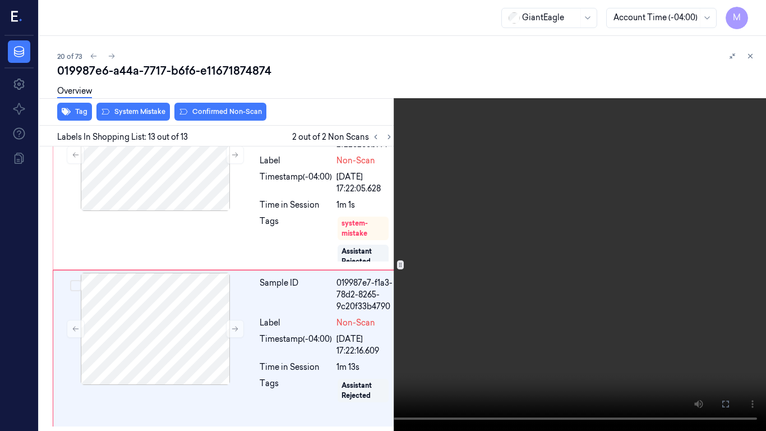
click at [400, 291] on video at bounding box center [383, 215] width 766 height 431
click at [746, 10] on button "x 4" at bounding box center [752, 13] width 18 height 18
click at [522, 161] on video at bounding box center [383, 215] width 766 height 431
click at [749, 13] on button "x 1" at bounding box center [752, 13] width 18 height 18
click at [525, 277] on video at bounding box center [383, 215] width 766 height 431
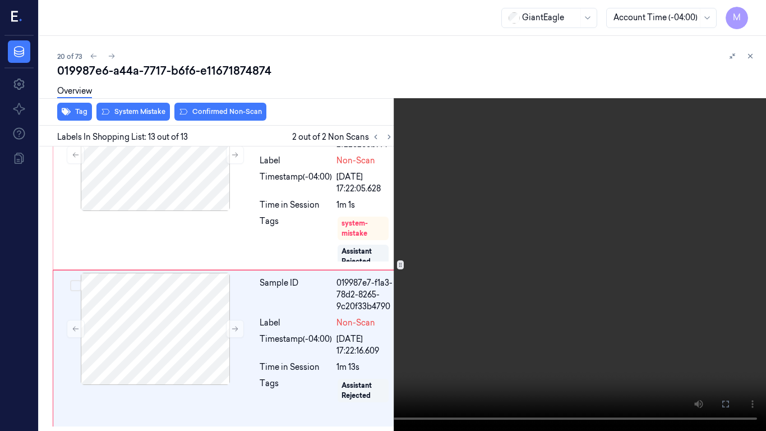
click at [525, 277] on video at bounding box center [383, 215] width 766 height 431
click at [531, 260] on video at bounding box center [383, 215] width 766 height 431
click at [0, 0] on icon at bounding box center [0, 0] width 0 height 0
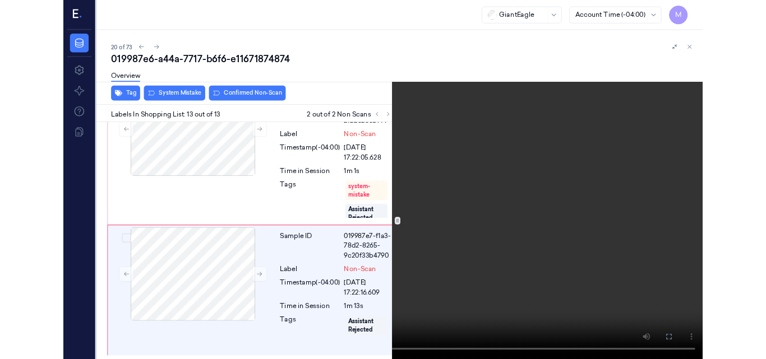
scroll to position [2409, 0]
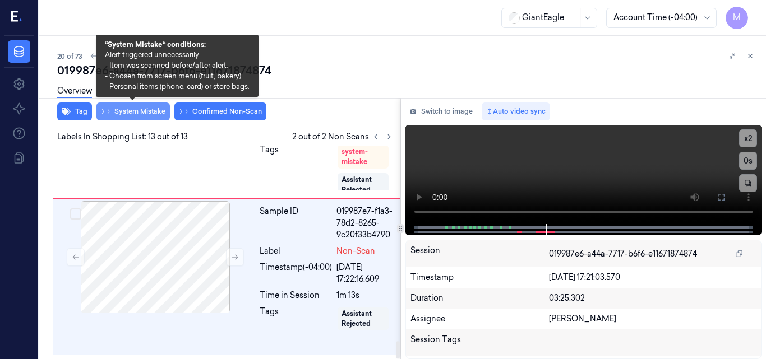
click at [144, 112] on button "System Mistake" at bounding box center [132, 112] width 73 height 18
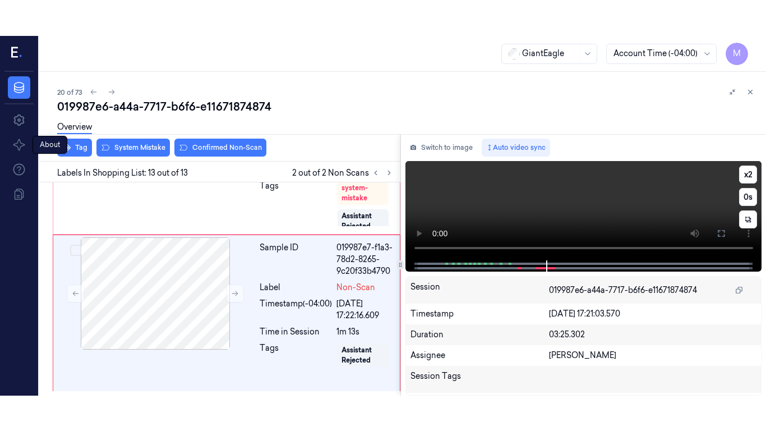
scroll to position [2414, 0]
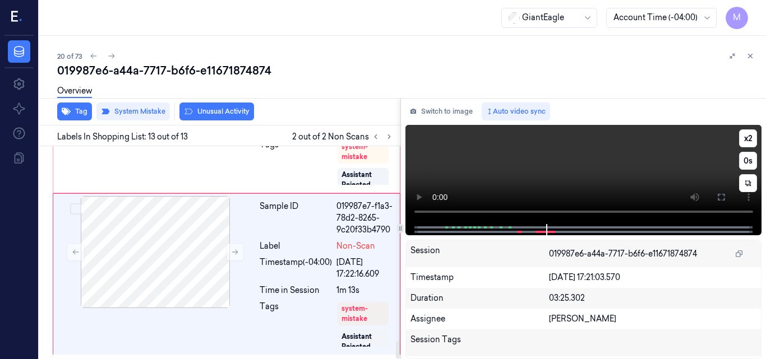
click at [615, 168] on video at bounding box center [583, 174] width 357 height 99
click at [726, 197] on button at bounding box center [721, 197] width 18 height 18
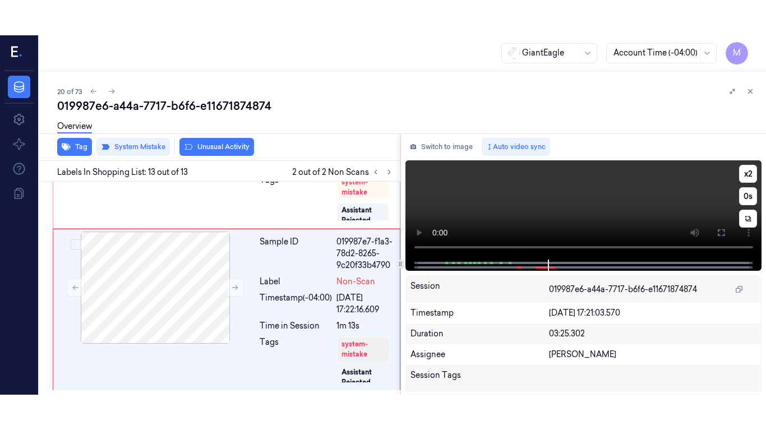
scroll to position [2343, 0]
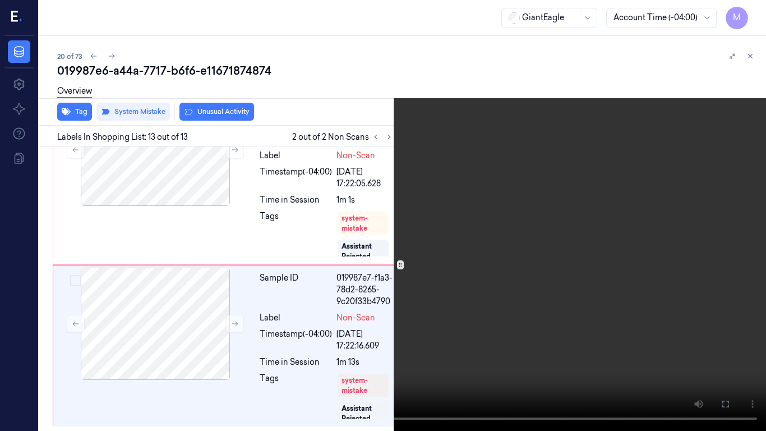
click at [460, 205] on video at bounding box center [383, 215] width 766 height 431
click at [0, 0] on icon at bounding box center [0, 0] width 0 height 0
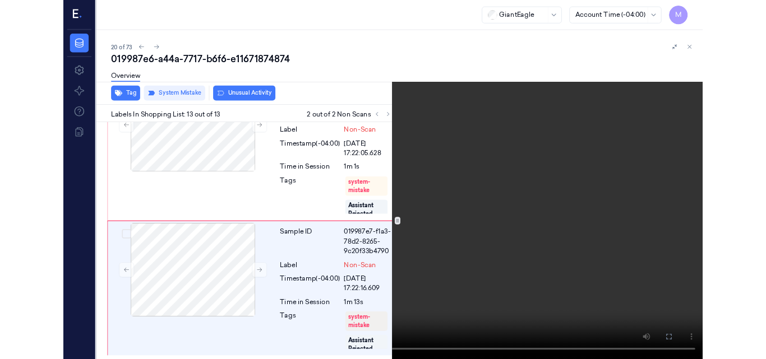
scroll to position [2414, 0]
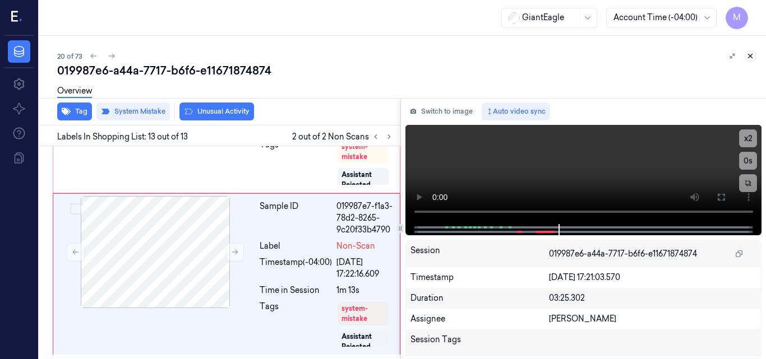
click at [749, 54] on icon at bounding box center [750, 56] width 8 height 8
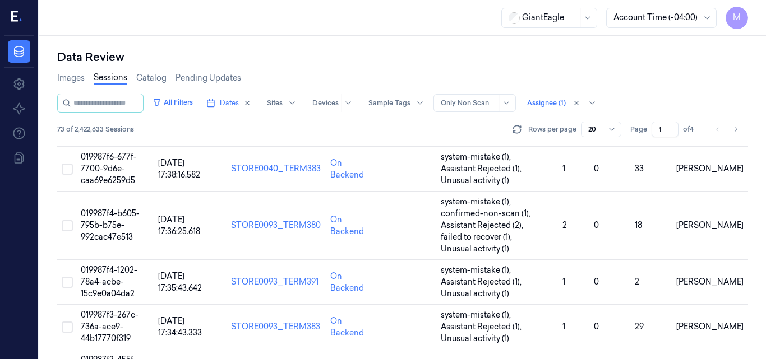
scroll to position [288, 0]
